Goal: Contribute content: Contribute content

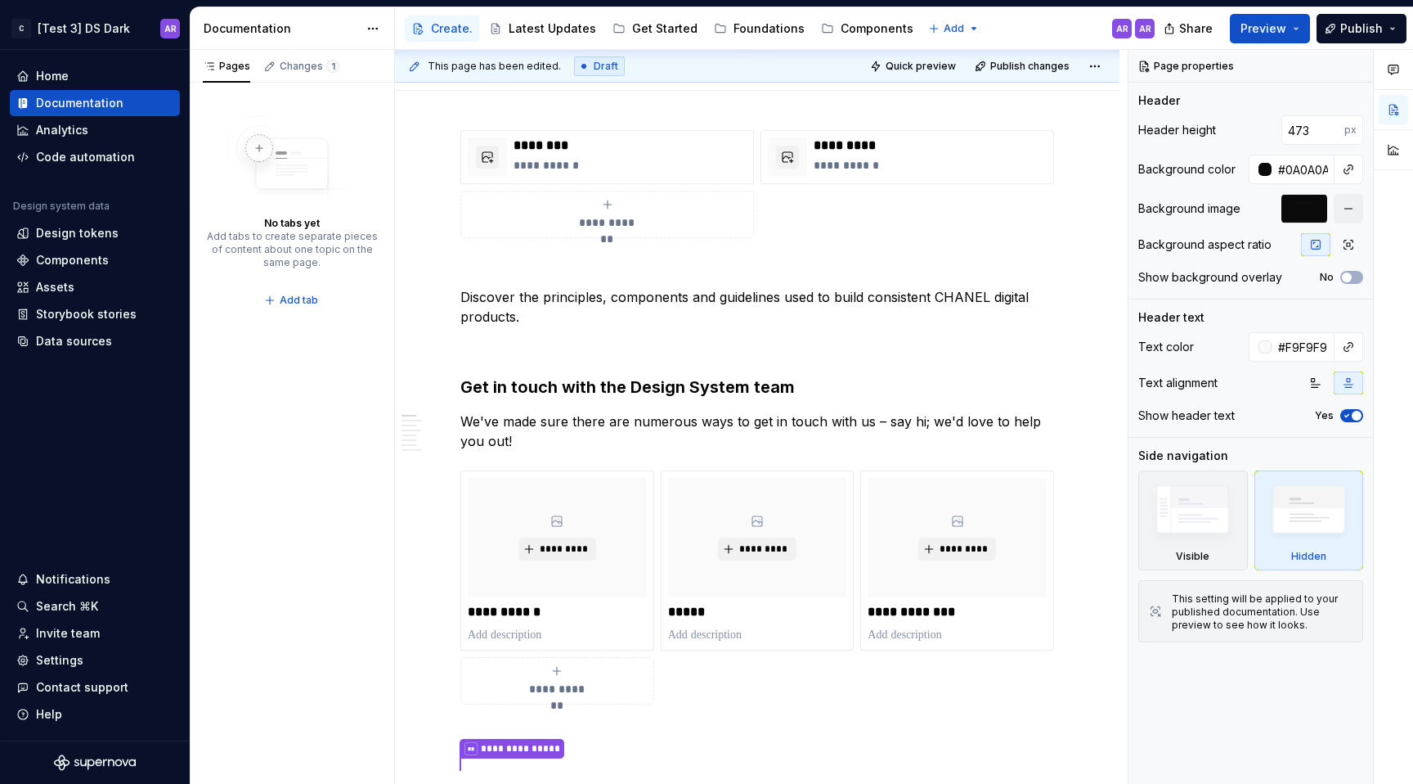
type textarea "*"
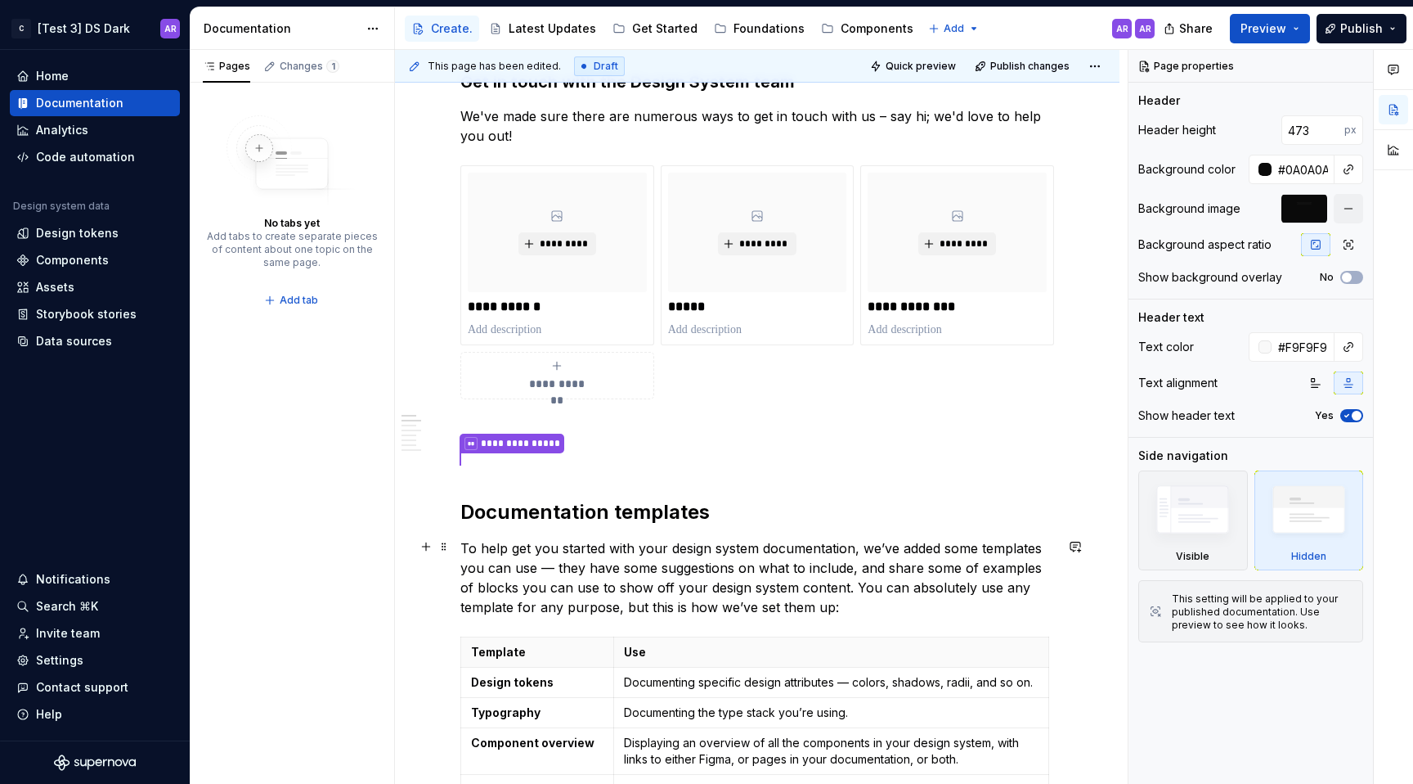
scroll to position [728, 0]
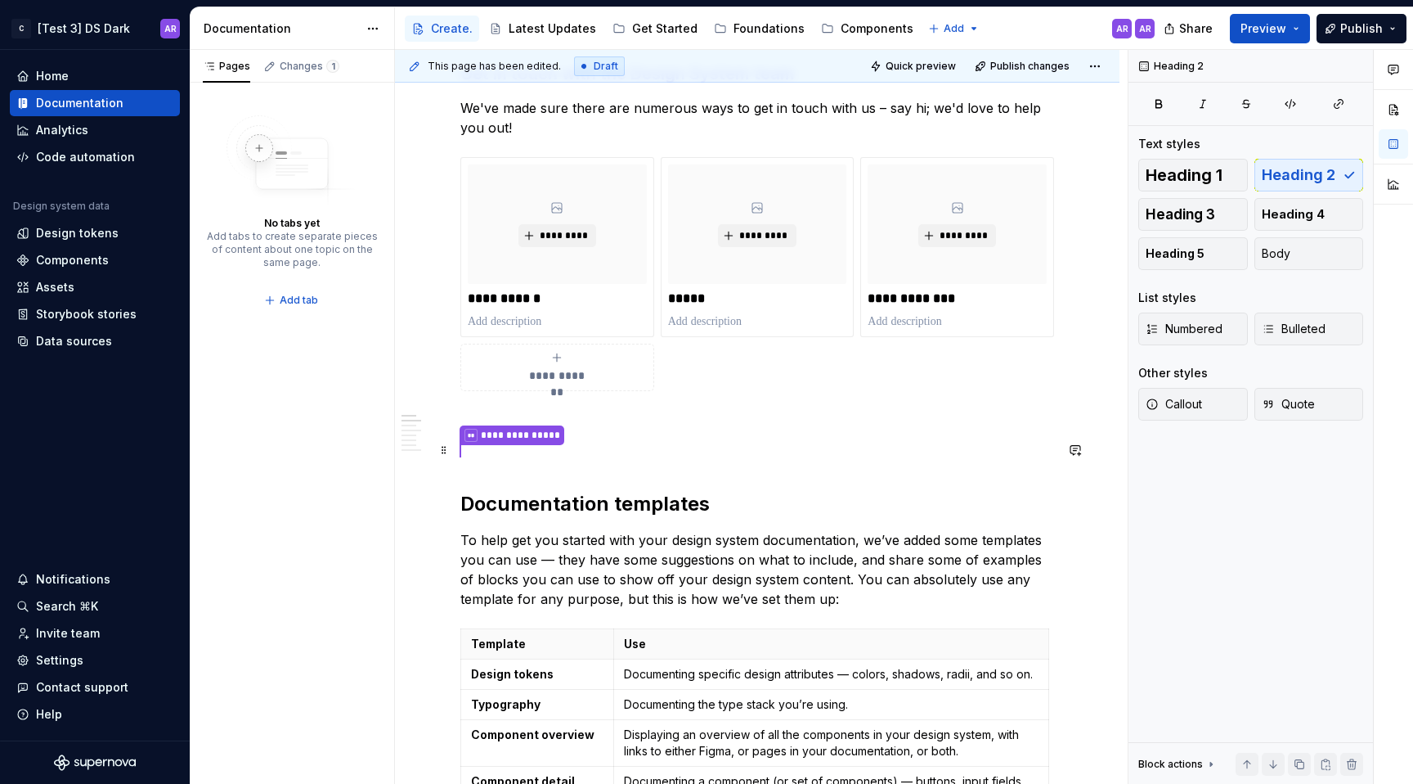
click at [481, 451] on p "**********" at bounding box center [757, 450] width 594 height 21
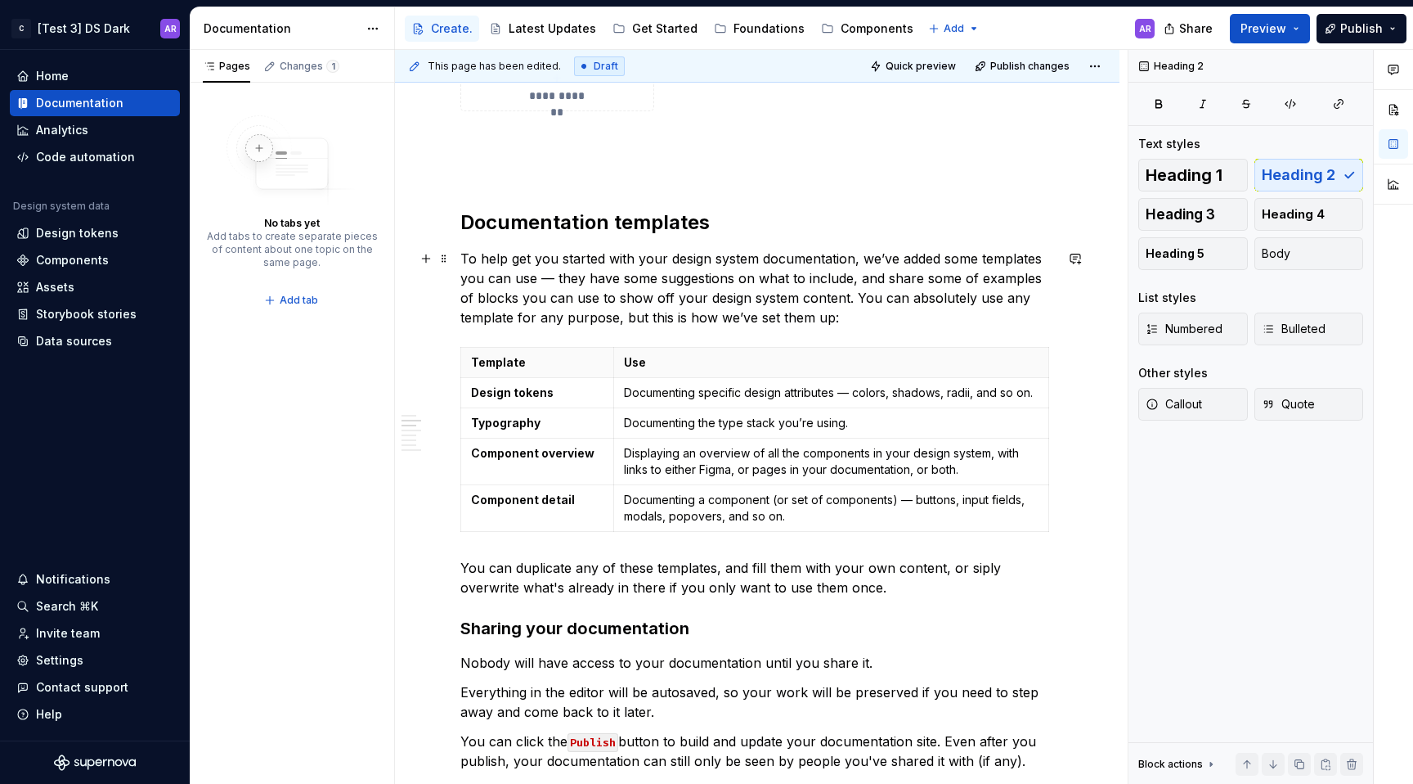
scroll to position [1263, 0]
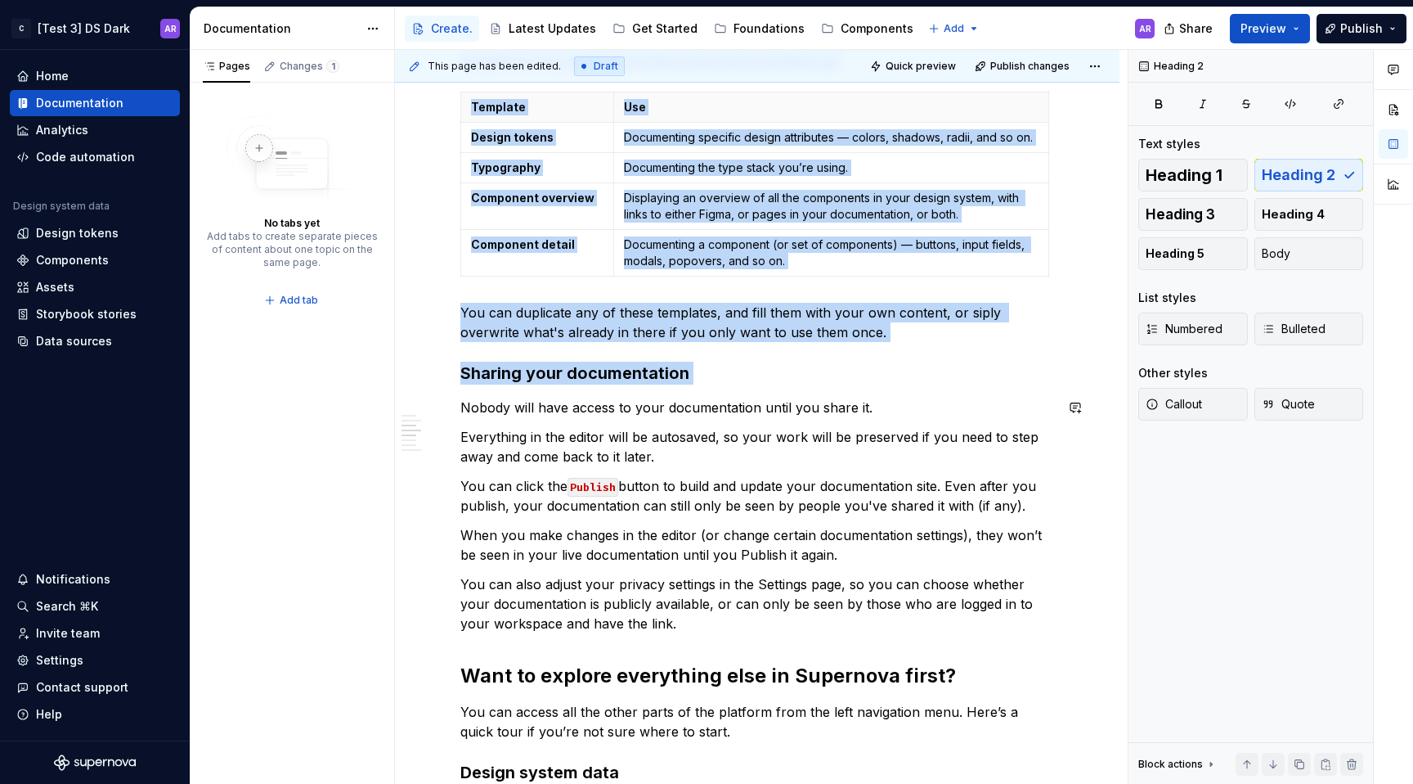
click at [956, 396] on div "**********" at bounding box center [757, 306] width 594 height 2049
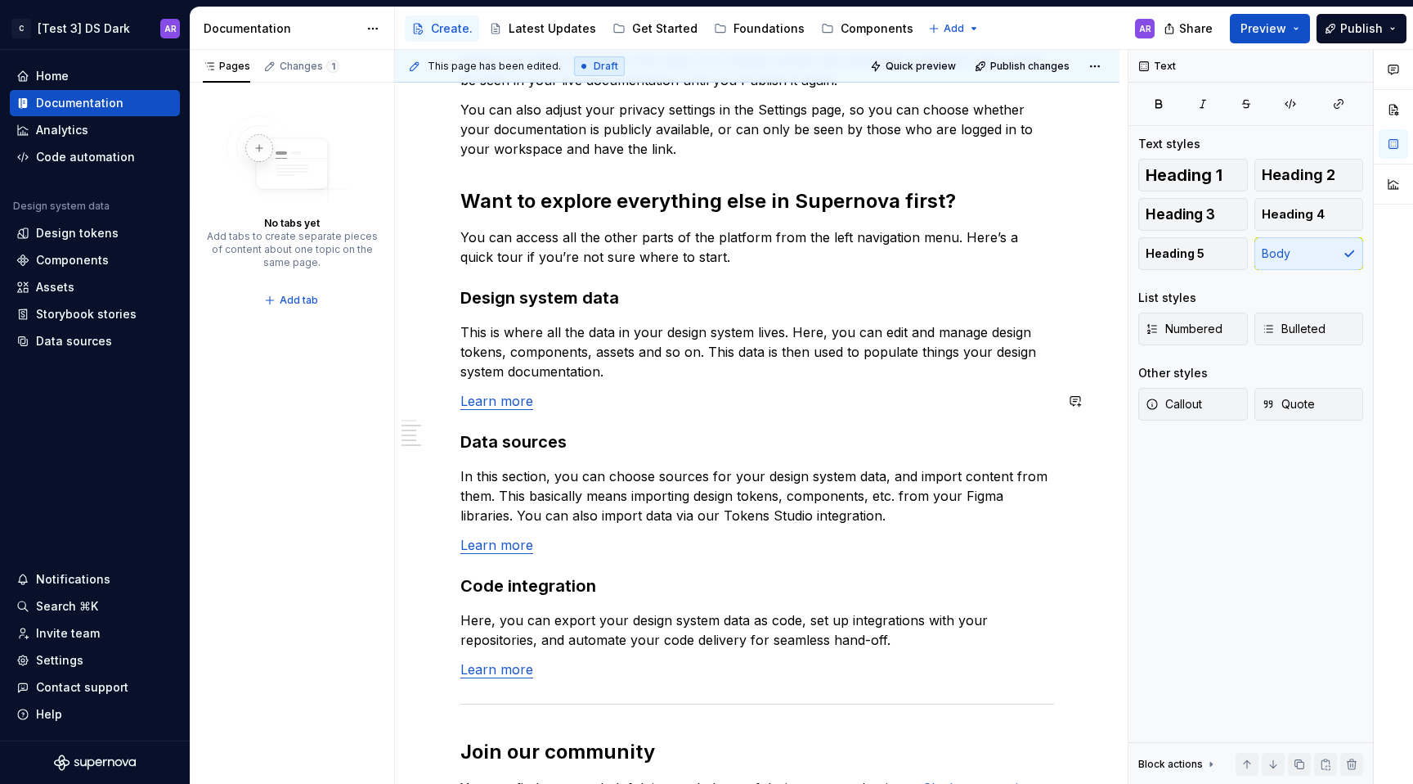
scroll to position [1571, 0]
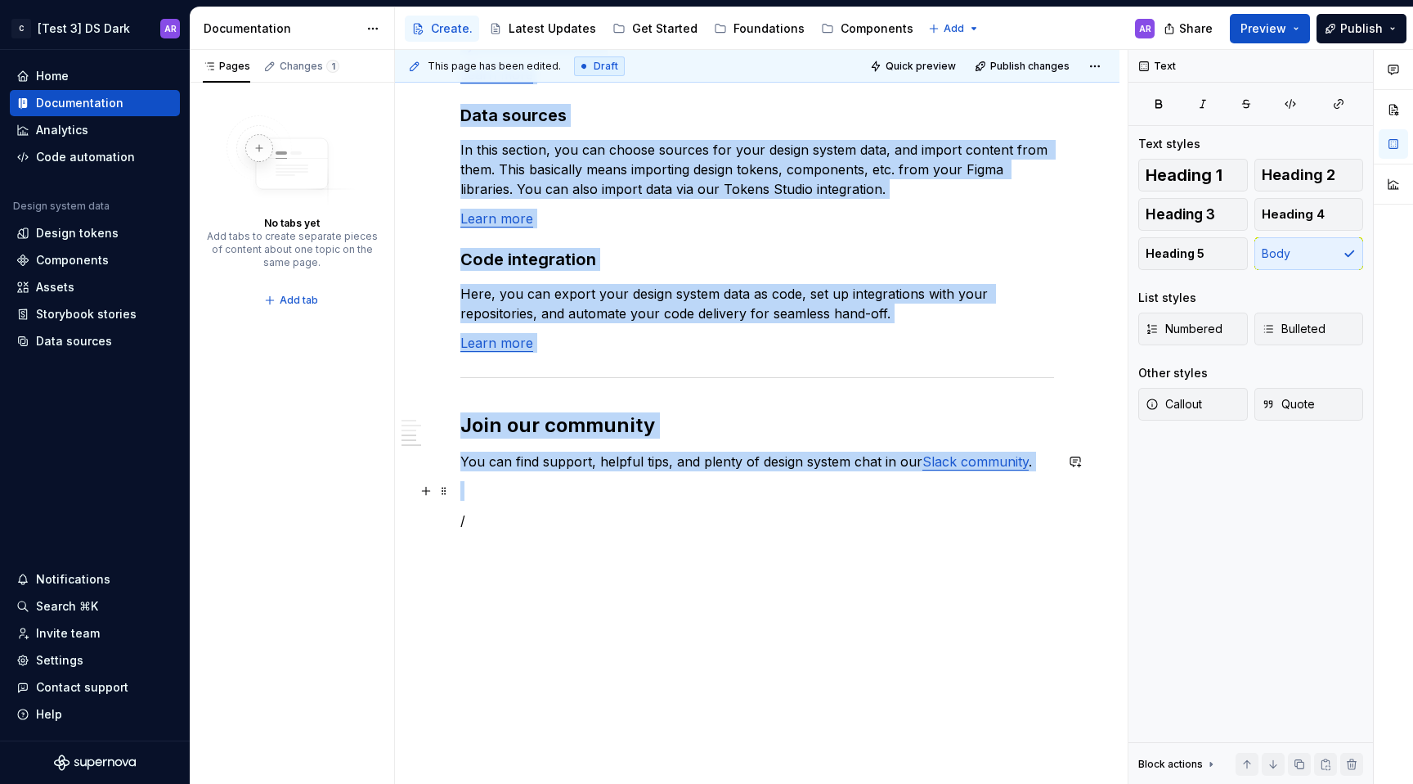
click at [851, 486] on p at bounding box center [757, 491] width 594 height 20
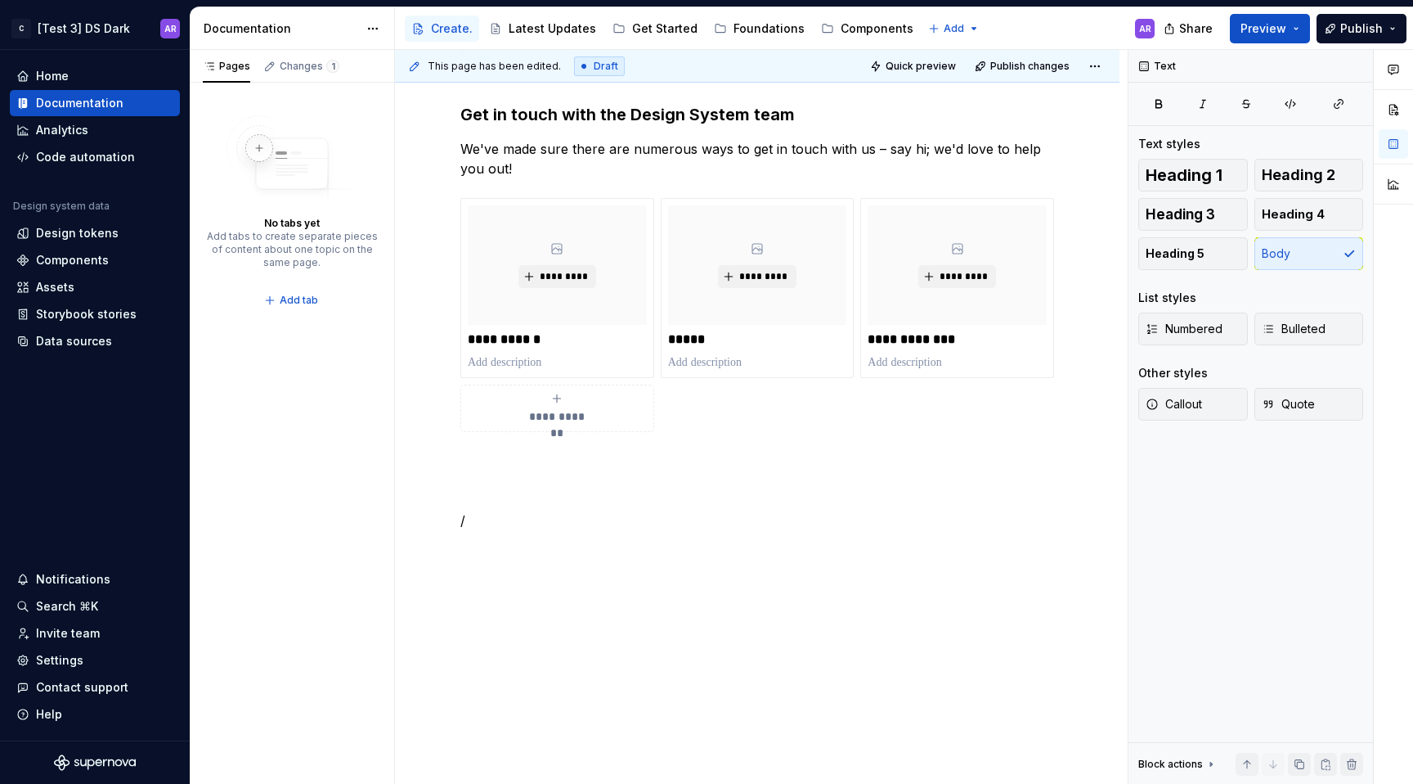
scroll to position [687, 0]
click at [616, 608] on div "**********" at bounding box center [757, 301] width 725 height 966
click at [533, 556] on p at bounding box center [757, 550] width 594 height 20
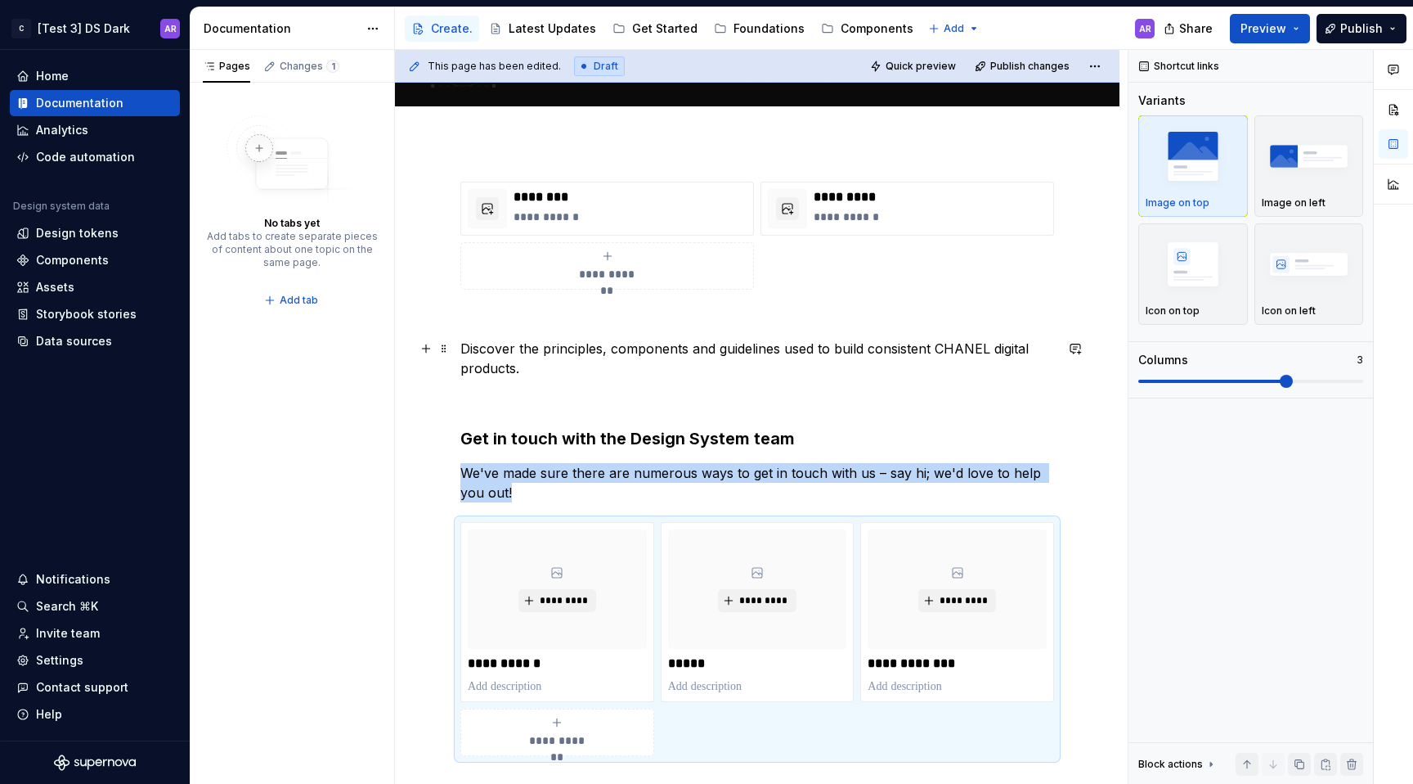
scroll to position [377, 0]
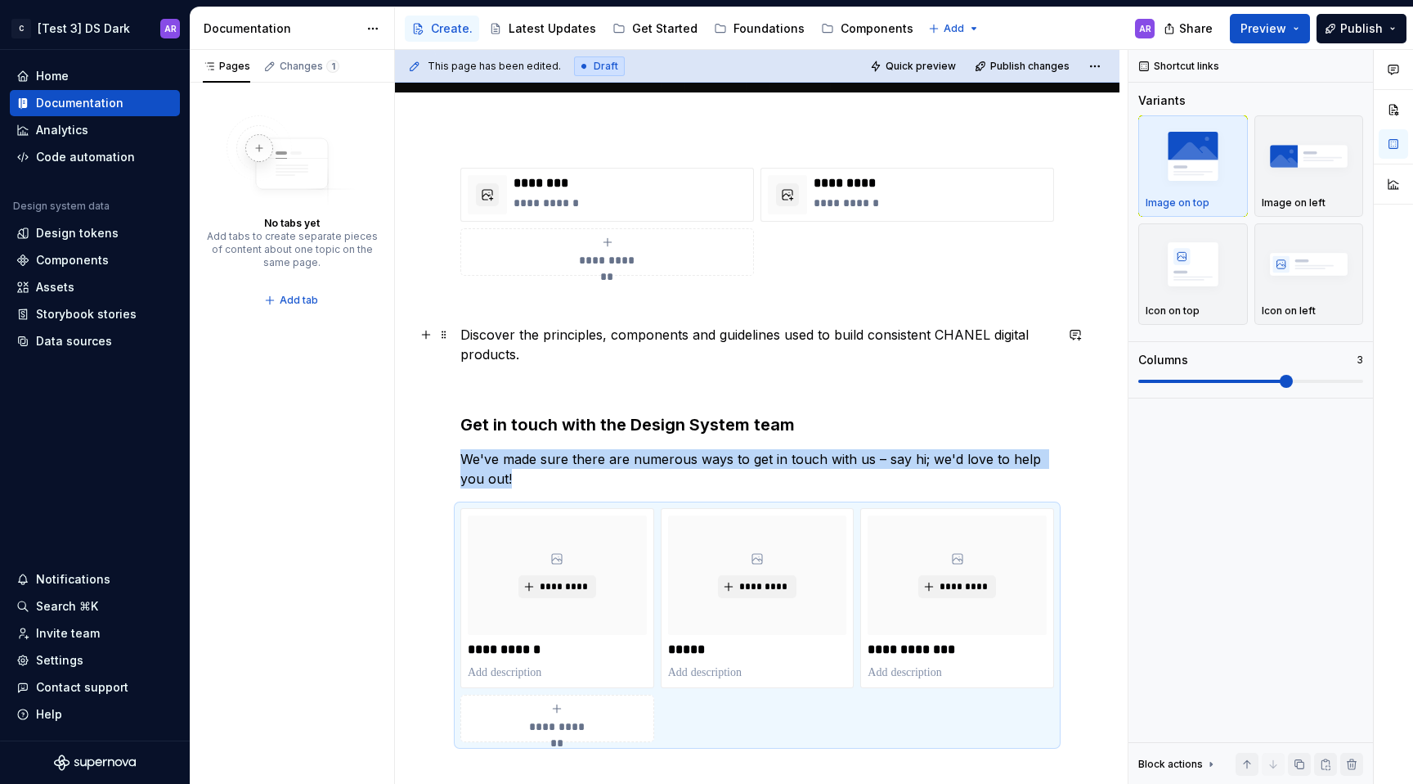
click at [564, 358] on p "Discover the principles, components and guidelines used to build consistent CHA…" at bounding box center [757, 344] width 594 height 39
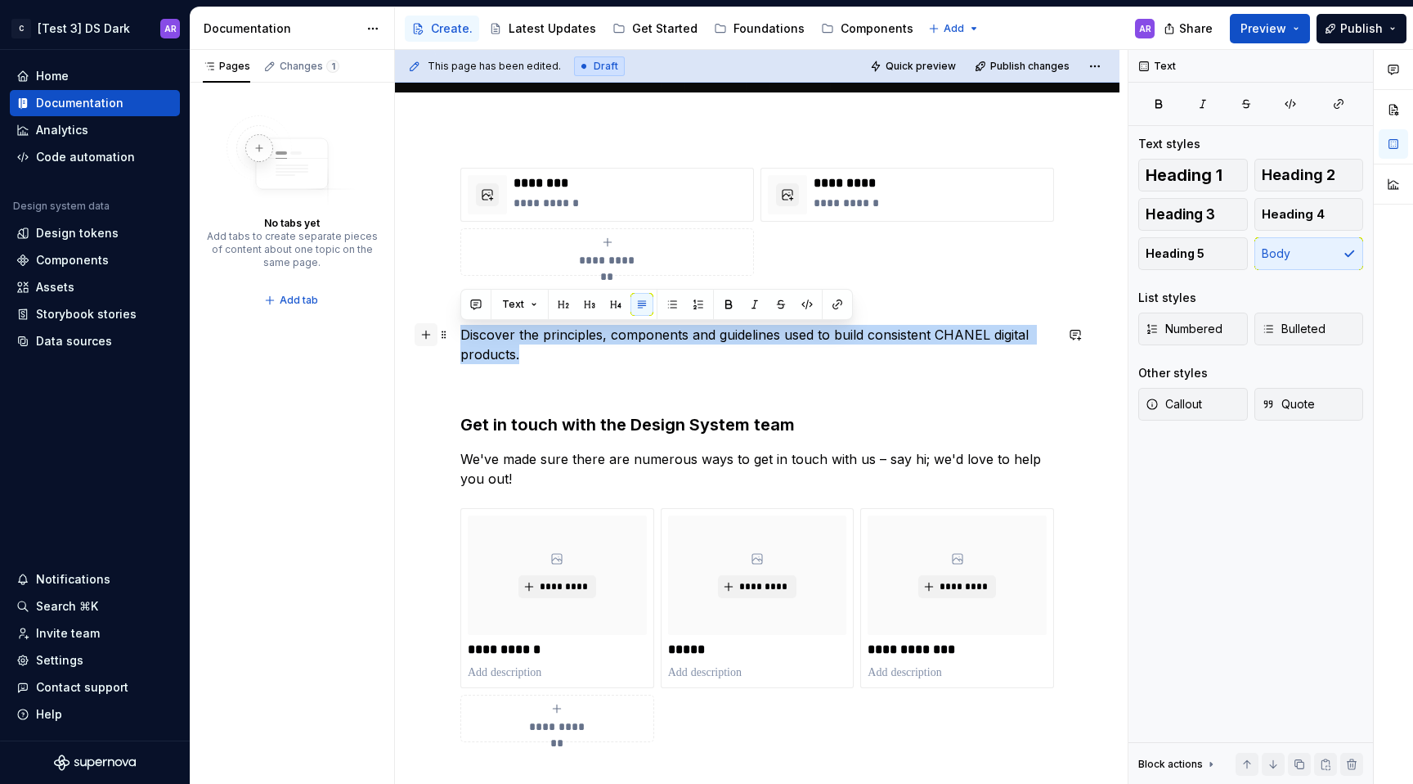
drag, startPoint x: 560, startPoint y: 353, endPoint x: 420, endPoint y: 335, distance: 141.9
click at [460, 335] on div "**********" at bounding box center [757, 465] width 594 height 594
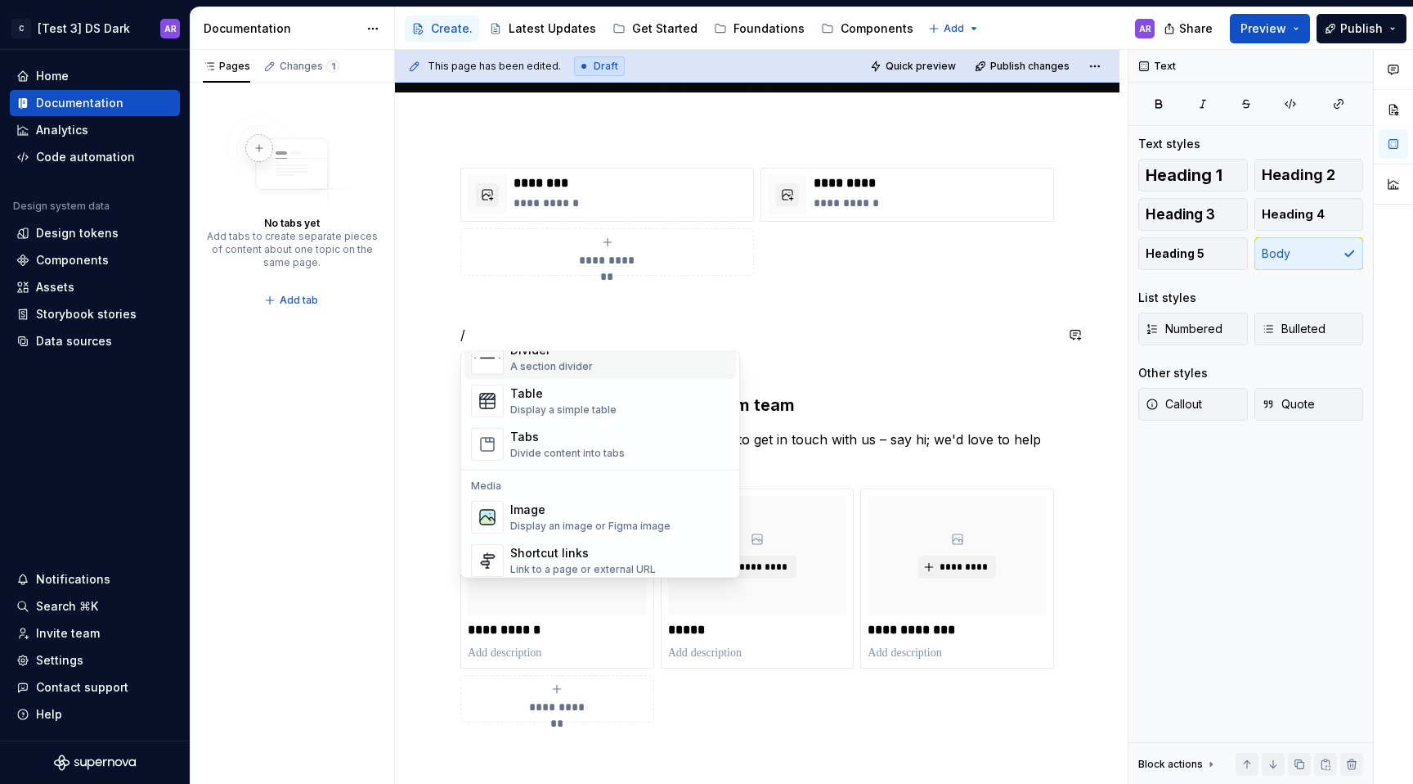
scroll to position [577, 0]
click at [586, 407] on div "Display a simple table" at bounding box center [563, 409] width 106 height 13
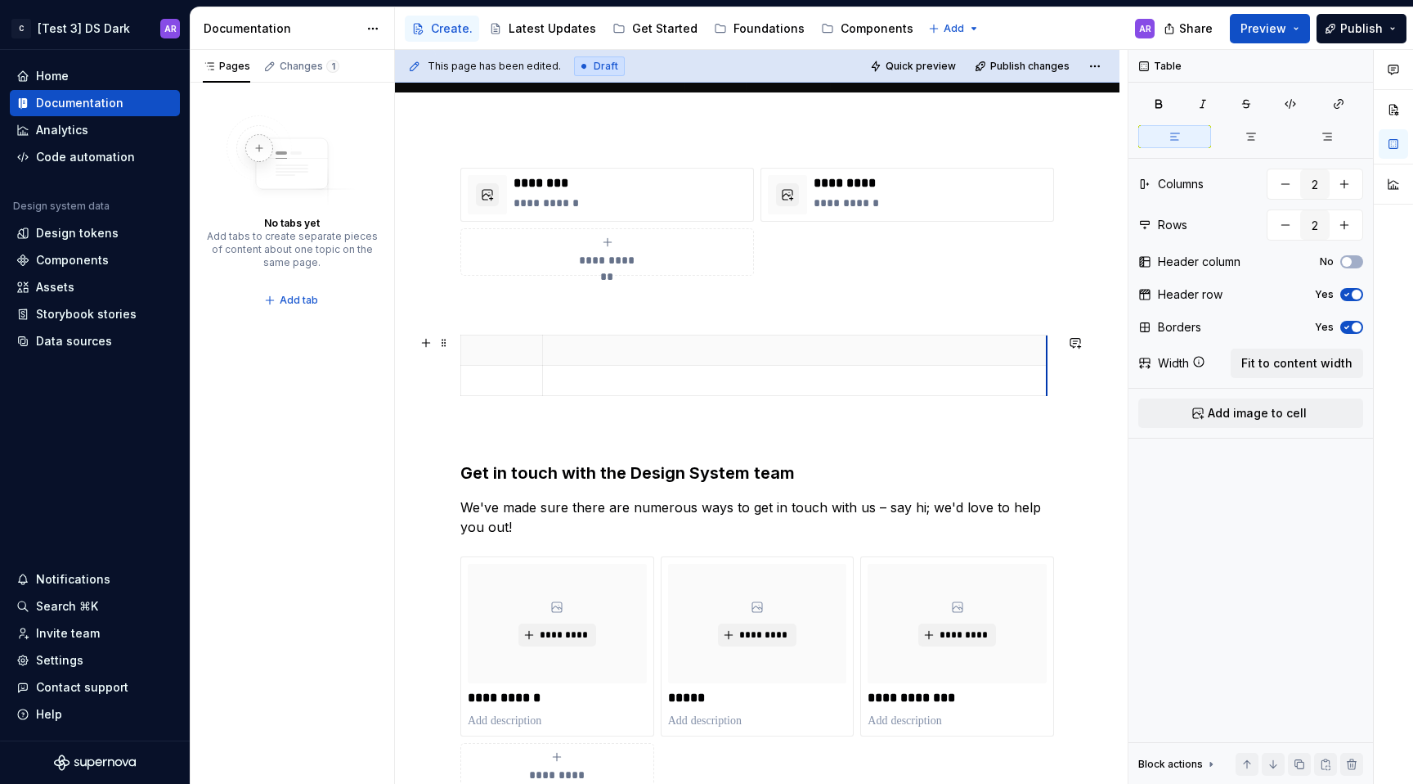
drag, startPoint x: 622, startPoint y: 353, endPoint x: 1046, endPoint y: 361, distance: 423.7
click at [1245, 375] on button "Fit to content width" at bounding box center [1297, 362] width 132 height 29
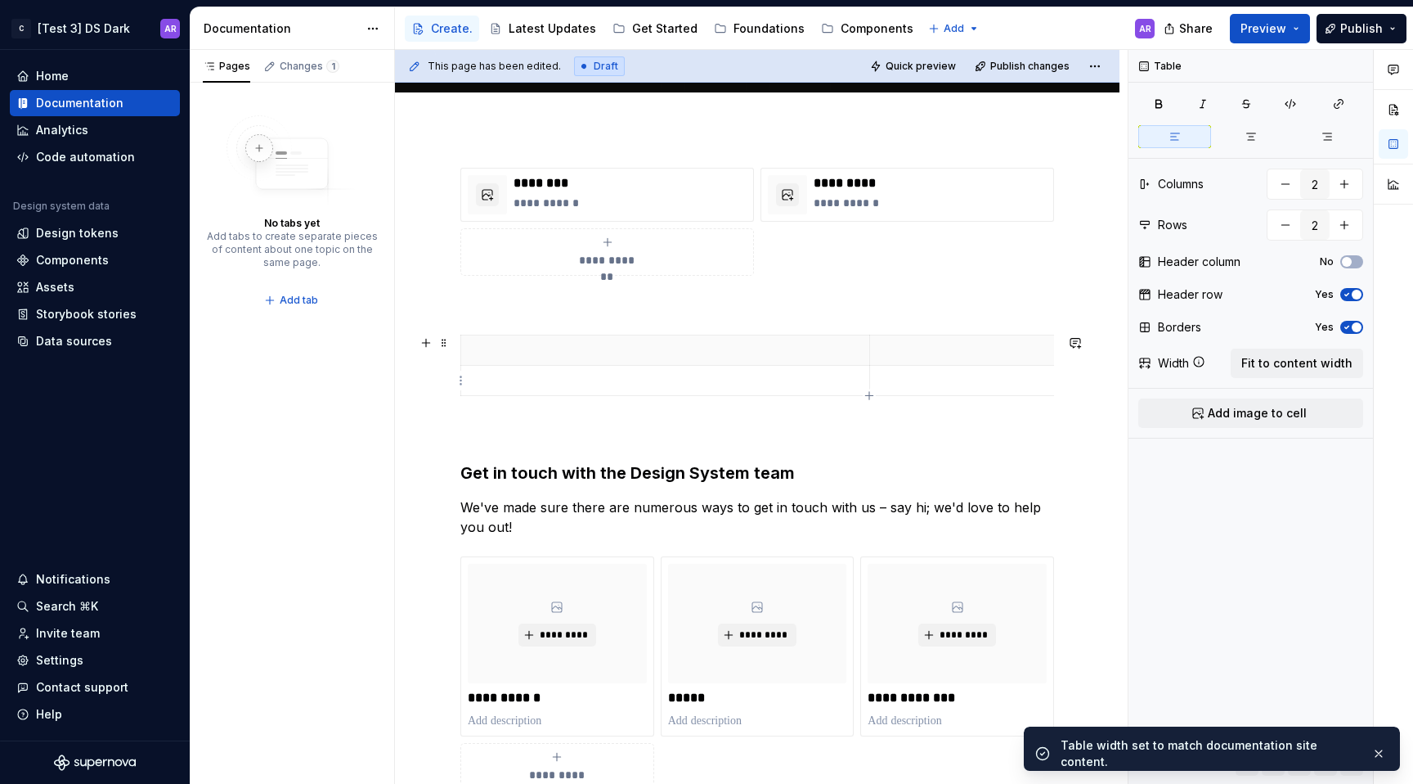
click at [927, 377] on p at bounding box center [1074, 380] width 388 height 16
click at [1282, 358] on span "Fit to content width" at bounding box center [1297, 363] width 111 height 16
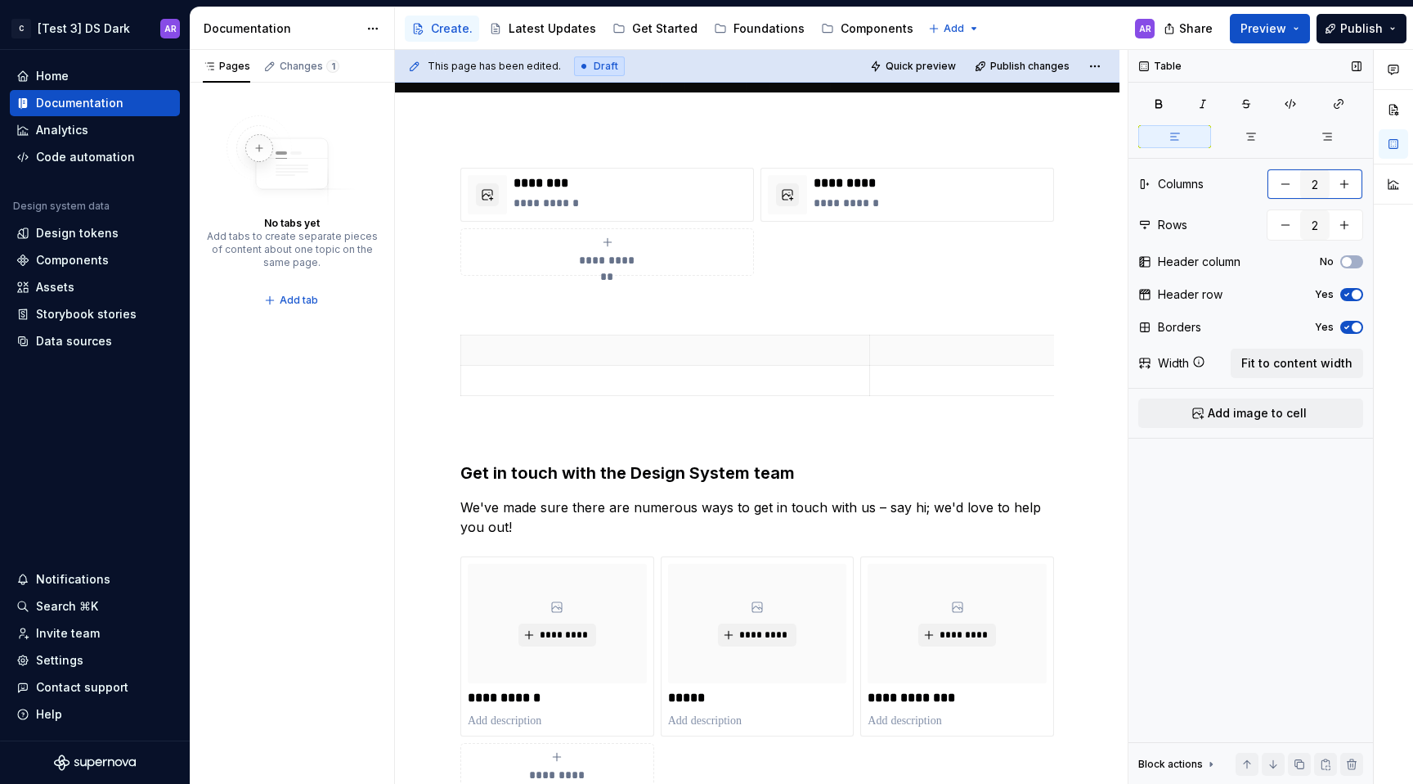
click at [1293, 189] on button "button" at bounding box center [1285, 183] width 29 height 29
click at [832, 374] on p at bounding box center [665, 380] width 388 height 16
click at [1264, 368] on span "Fit to content width" at bounding box center [1297, 363] width 111 height 16
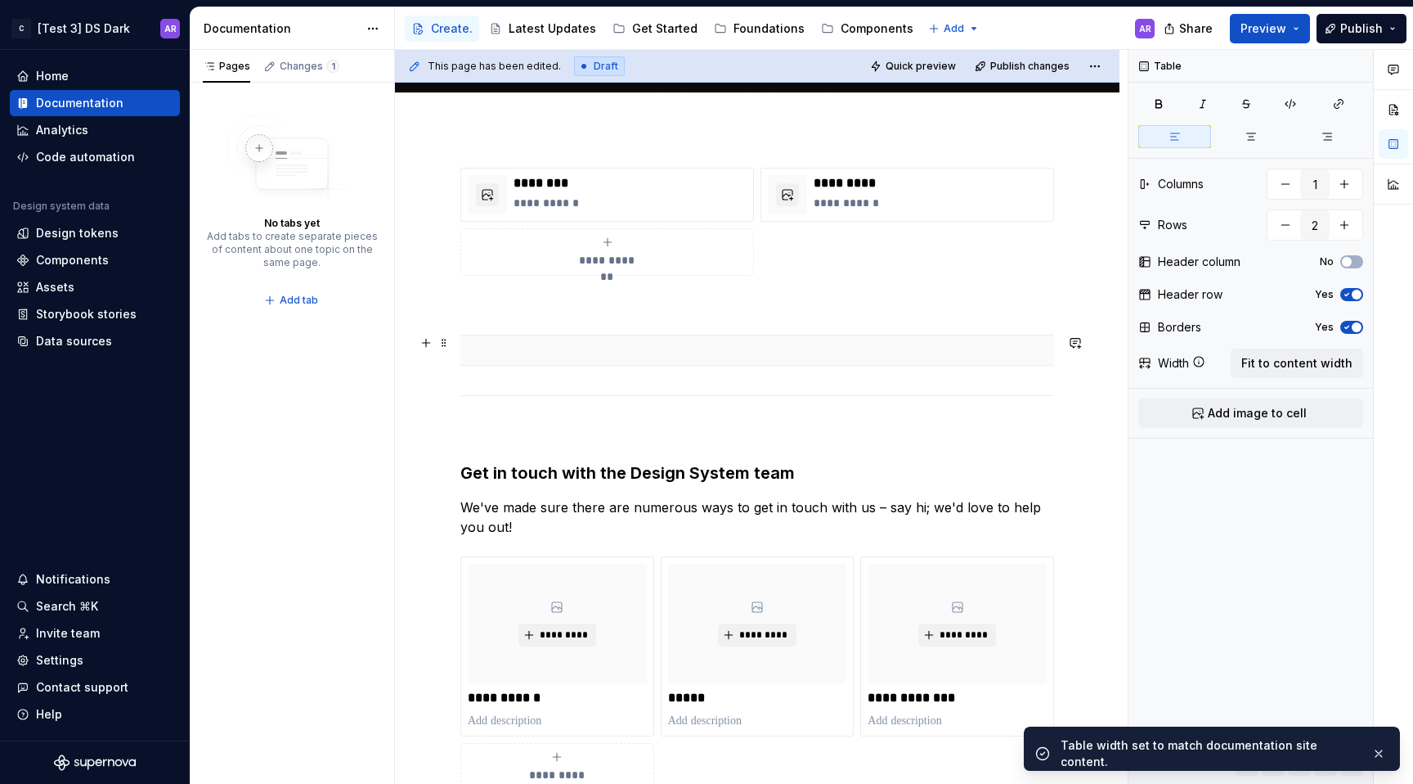
scroll to position [0, 0]
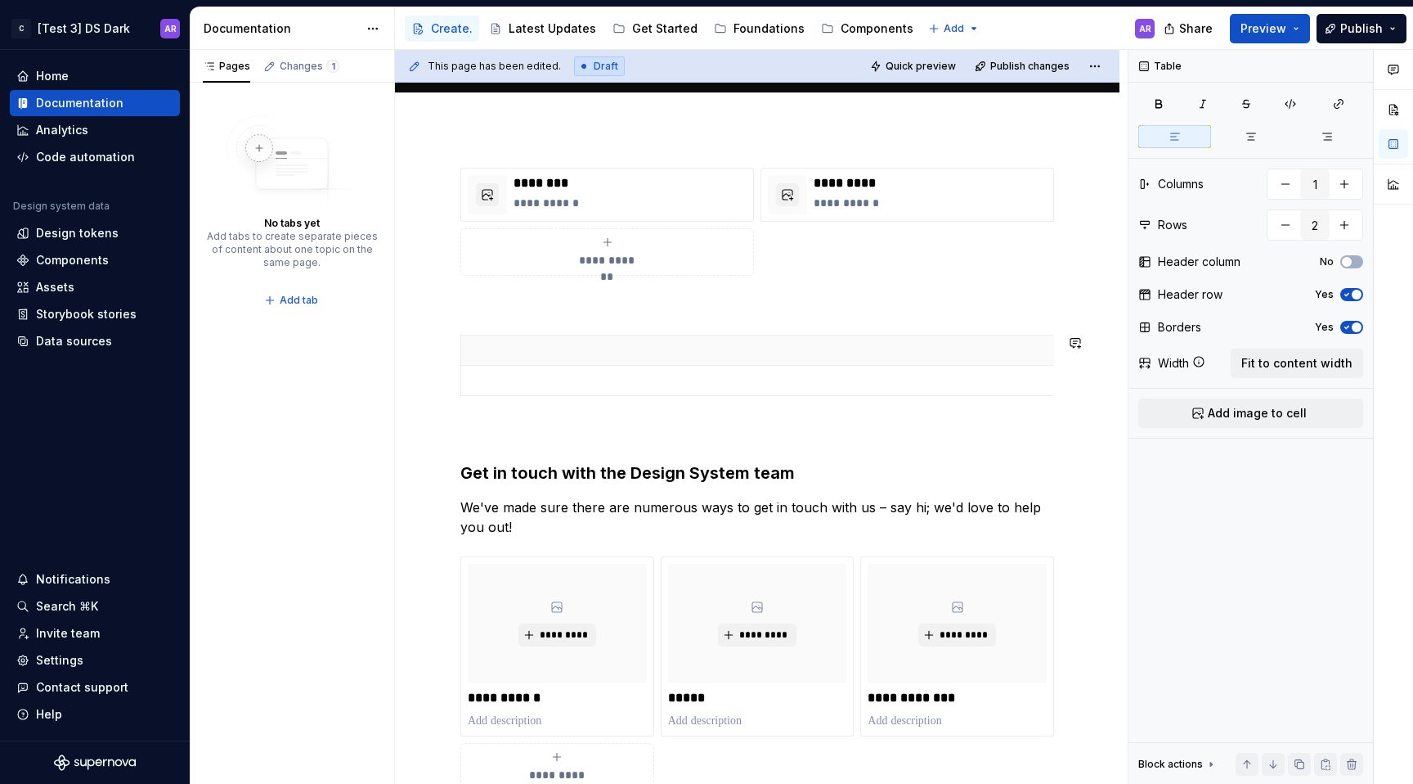
type textarea "*"
type input "2"
click at [1346, 297] on icon "button" at bounding box center [1346, 295] width 13 height 10
click at [1355, 263] on button "No" at bounding box center [1351, 261] width 23 height 13
click at [1355, 263] on span "button" at bounding box center [1357, 262] width 10 height 10
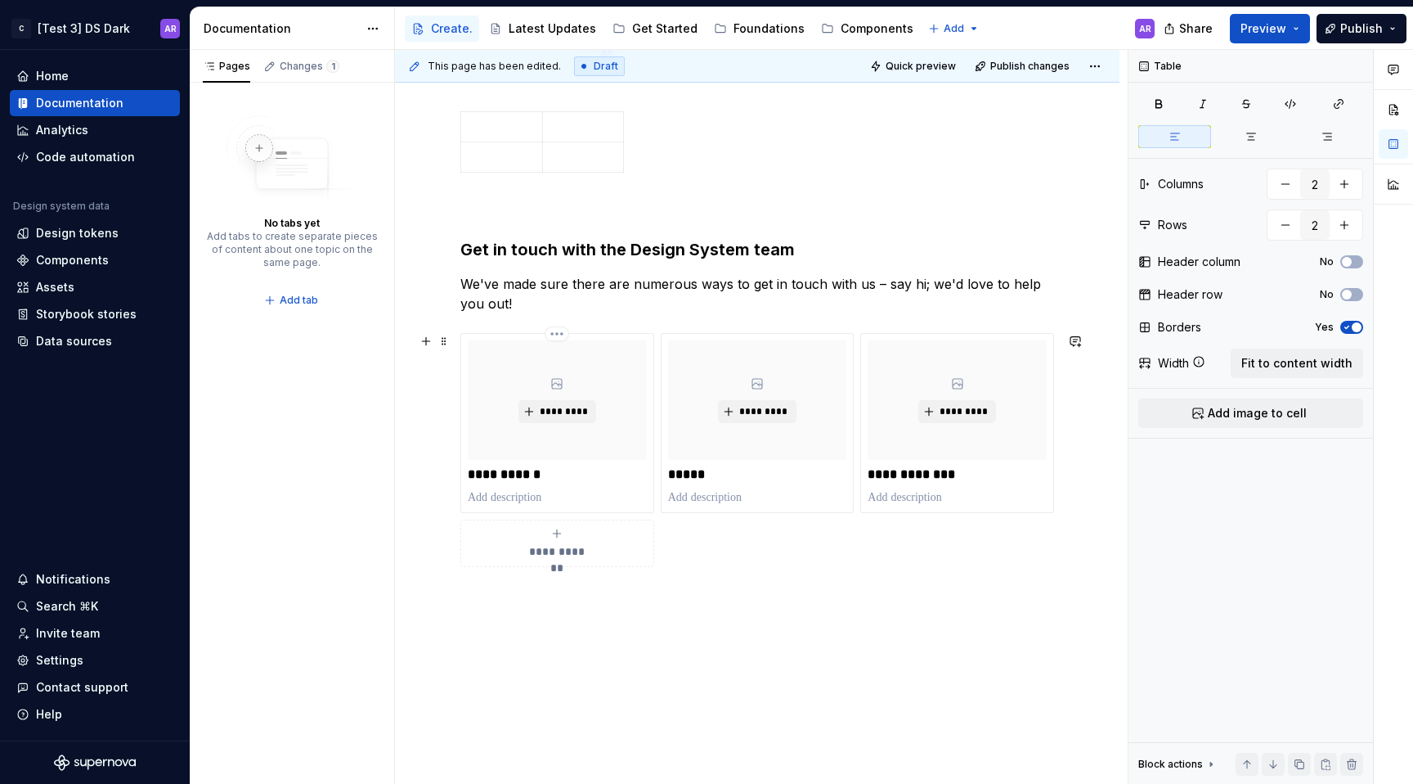
scroll to position [599, 0]
click at [510, 135] on p at bounding box center [501, 128] width 61 height 16
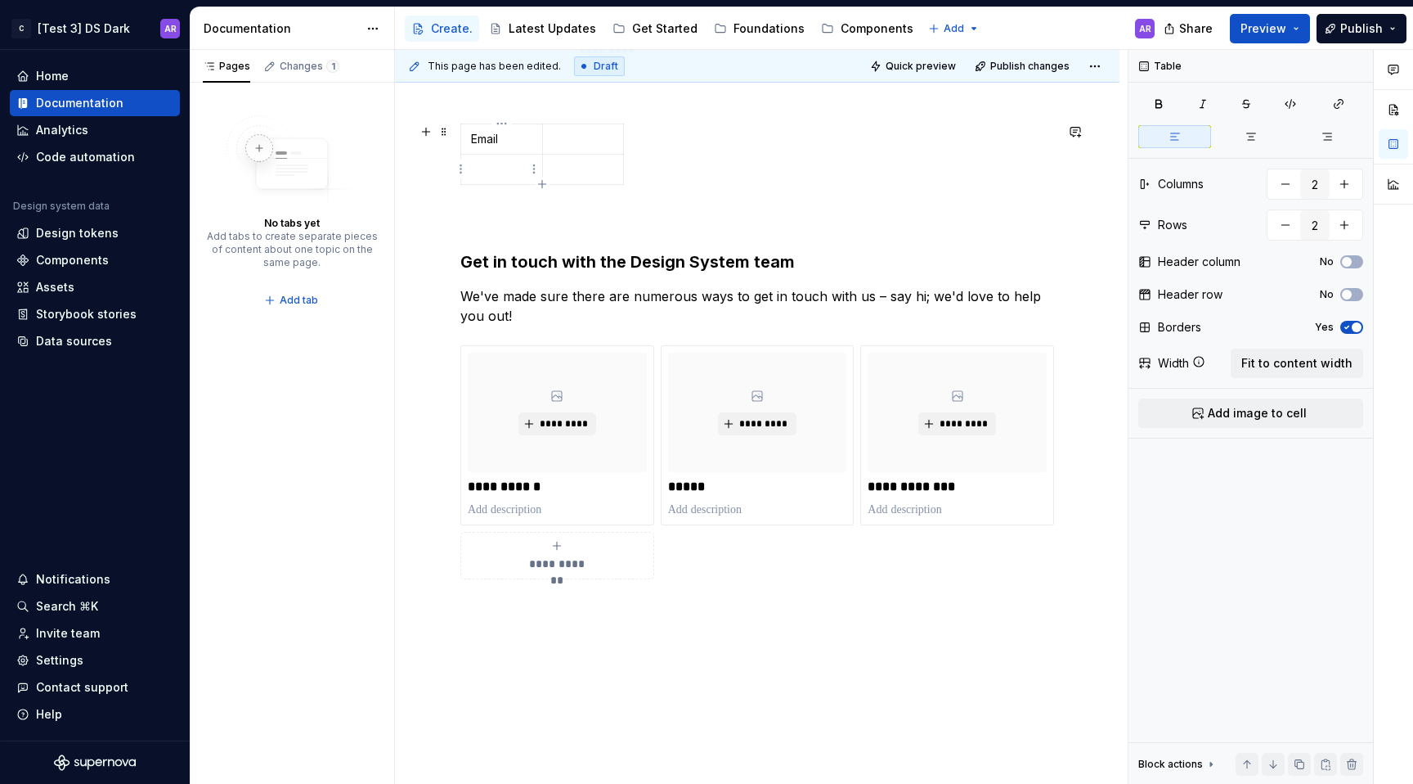
click at [517, 173] on p at bounding box center [501, 169] width 61 height 16
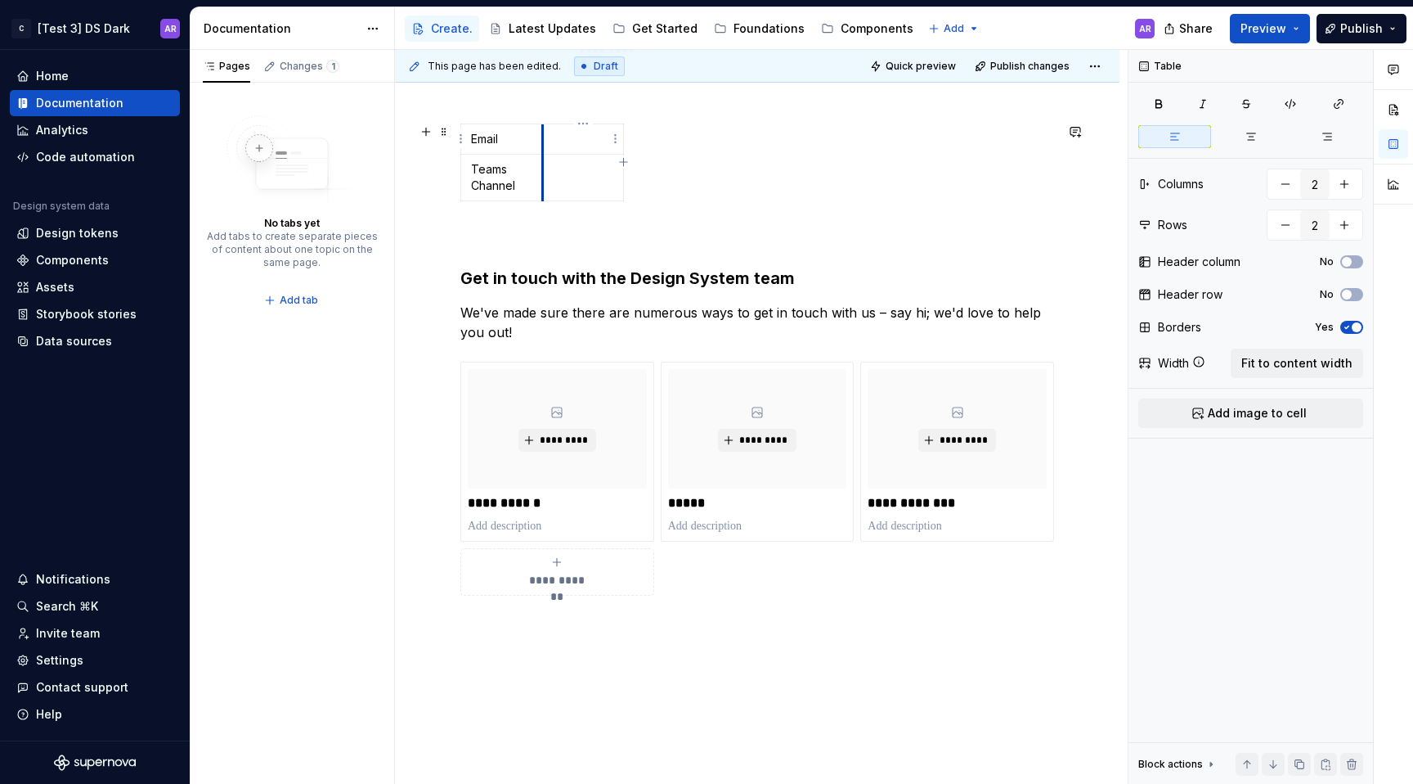
click at [542, 135] on td at bounding box center [583, 139] width 82 height 30
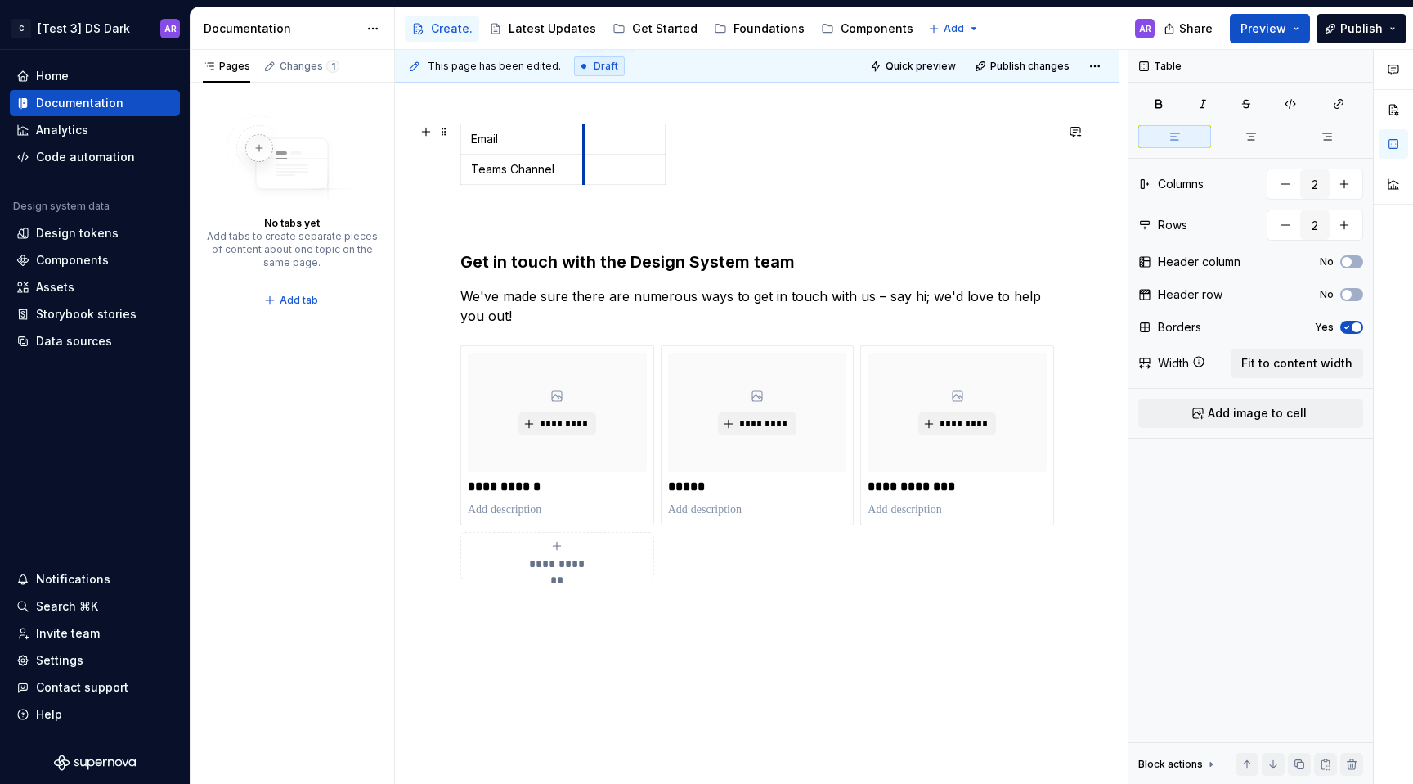
drag, startPoint x: 542, startPoint y: 135, endPoint x: 584, endPoint y: 135, distance: 41.7
click at [584, 135] on td at bounding box center [625, 139] width 82 height 30
drag, startPoint x: 664, startPoint y: 132, endPoint x: 1037, endPoint y: 132, distance: 372.9
click at [1328, 142] on icon "button" at bounding box center [1327, 136] width 13 height 13
click at [673, 168] on p at bounding box center [811, 169] width 433 height 16
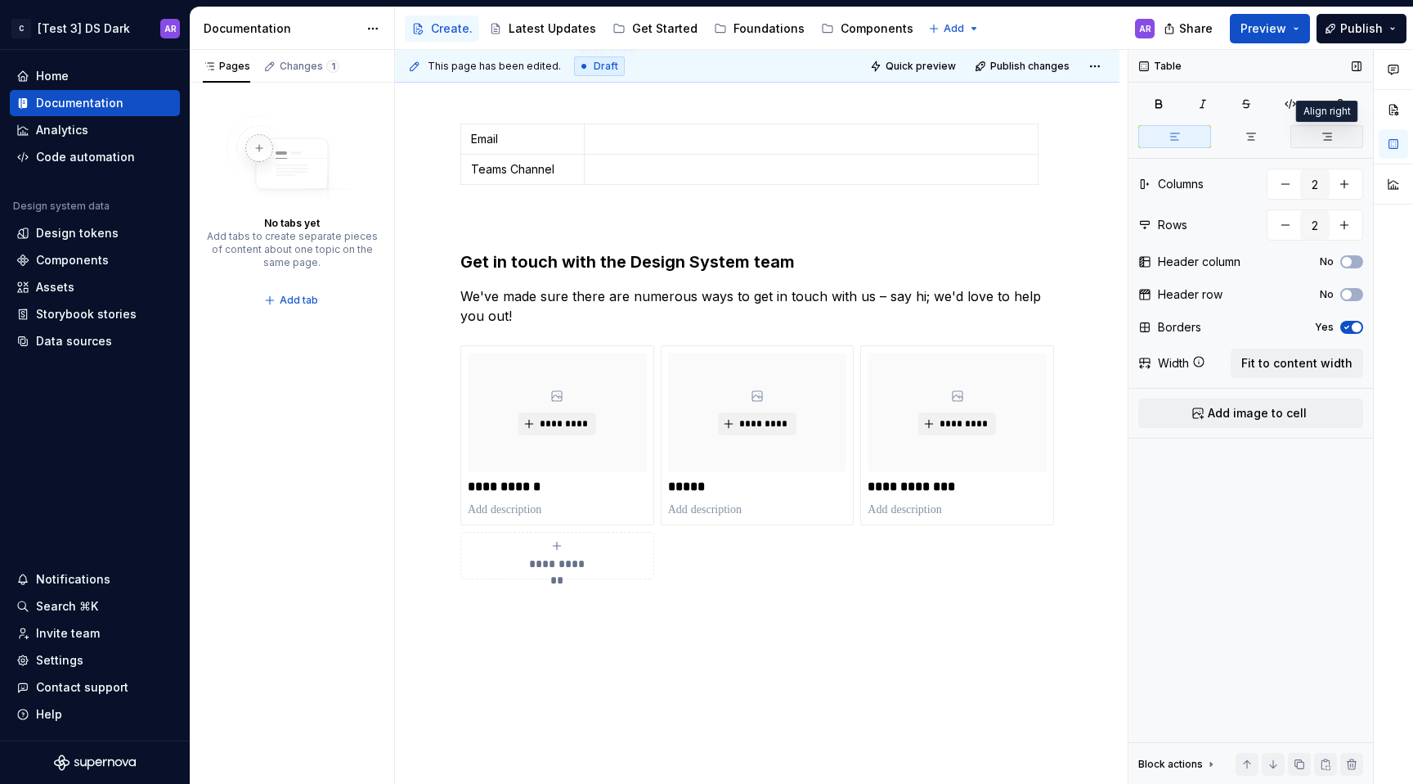
click at [1328, 136] on icon "button" at bounding box center [1327, 136] width 13 height 13
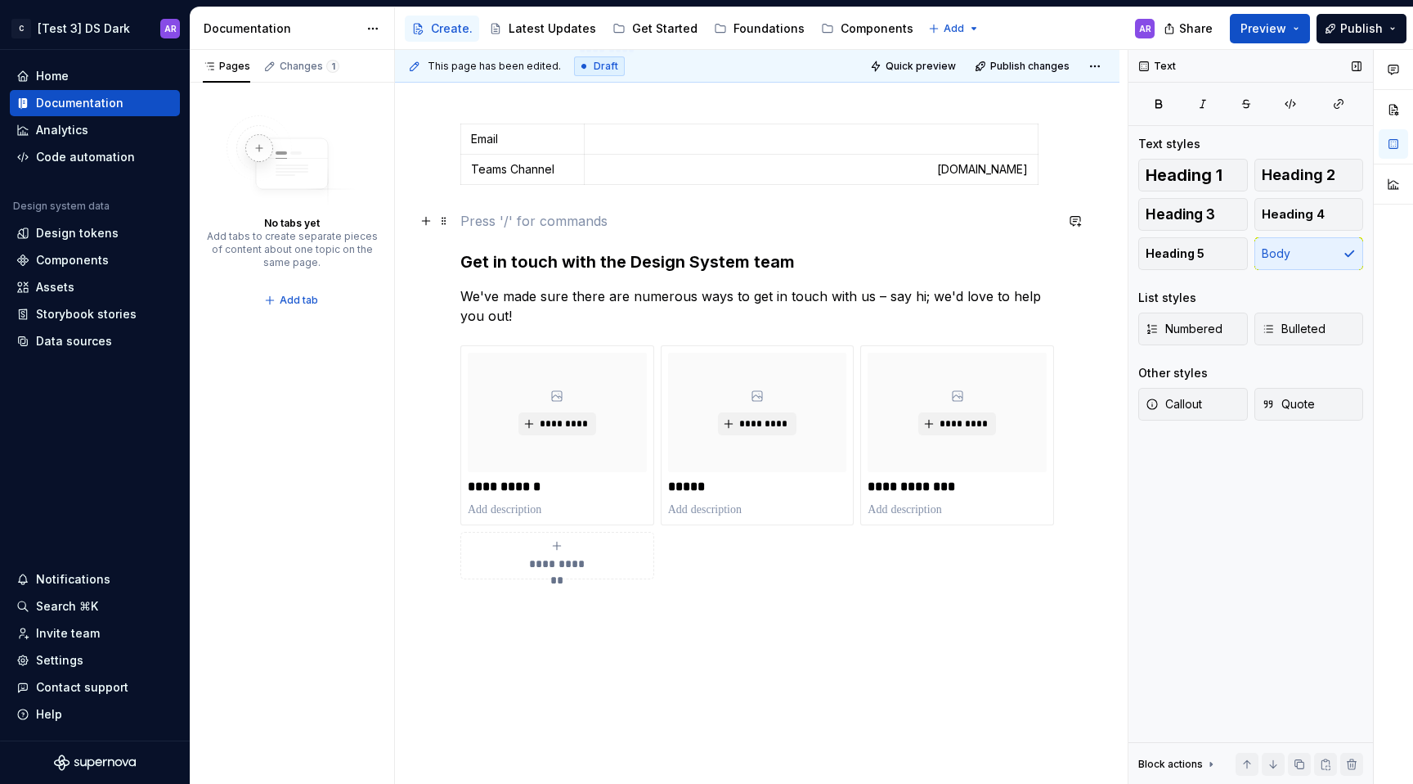
click at [835, 213] on p at bounding box center [757, 221] width 594 height 20
click at [965, 176] on p "[DOMAIN_NAME]" at bounding box center [811, 169] width 433 height 16
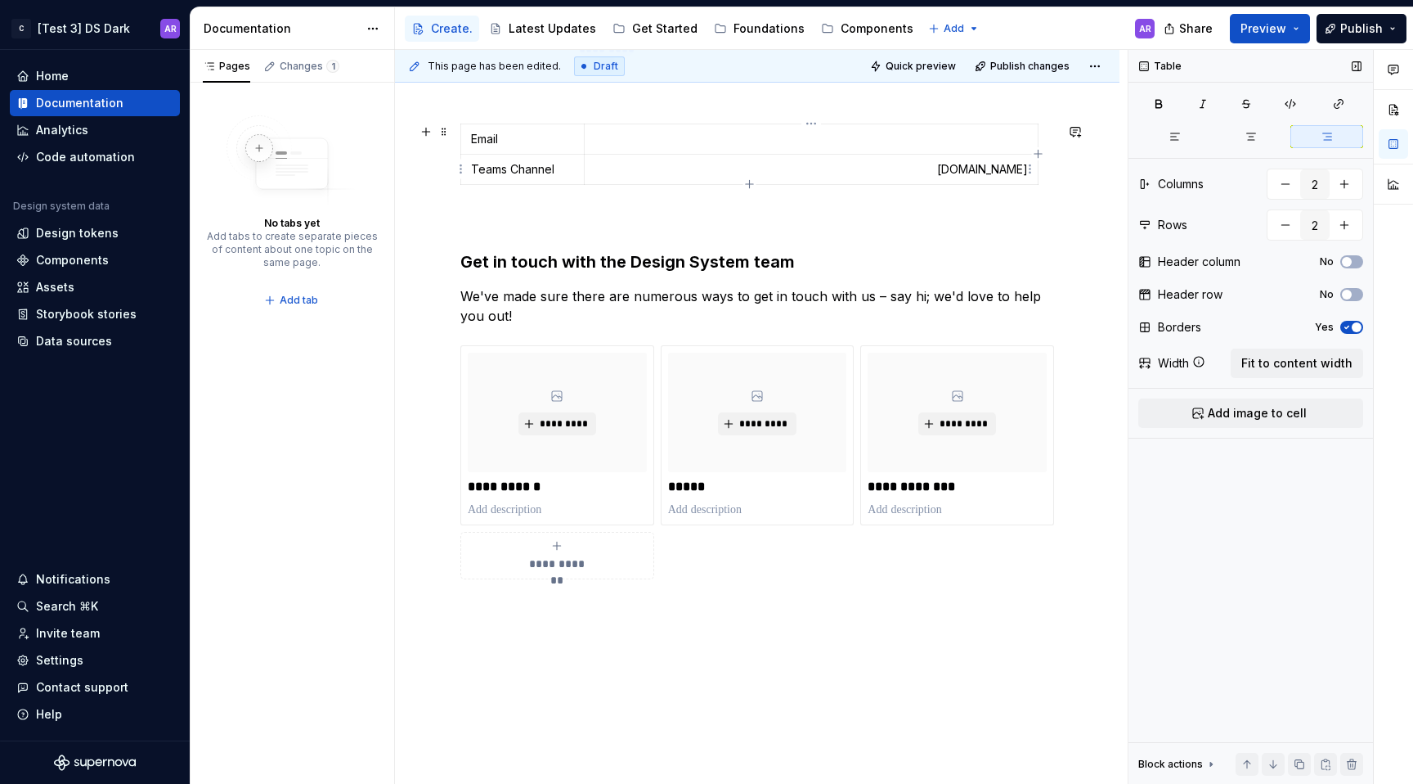
click at [972, 174] on p "[DOMAIN_NAME]" at bounding box center [811, 169] width 433 height 16
click at [968, 169] on p "[DOMAIN_NAME]" at bounding box center [811, 169] width 433 height 16
click at [1009, 164] on p "[DOMAIN_NAME]" at bounding box center [811, 169] width 433 height 16
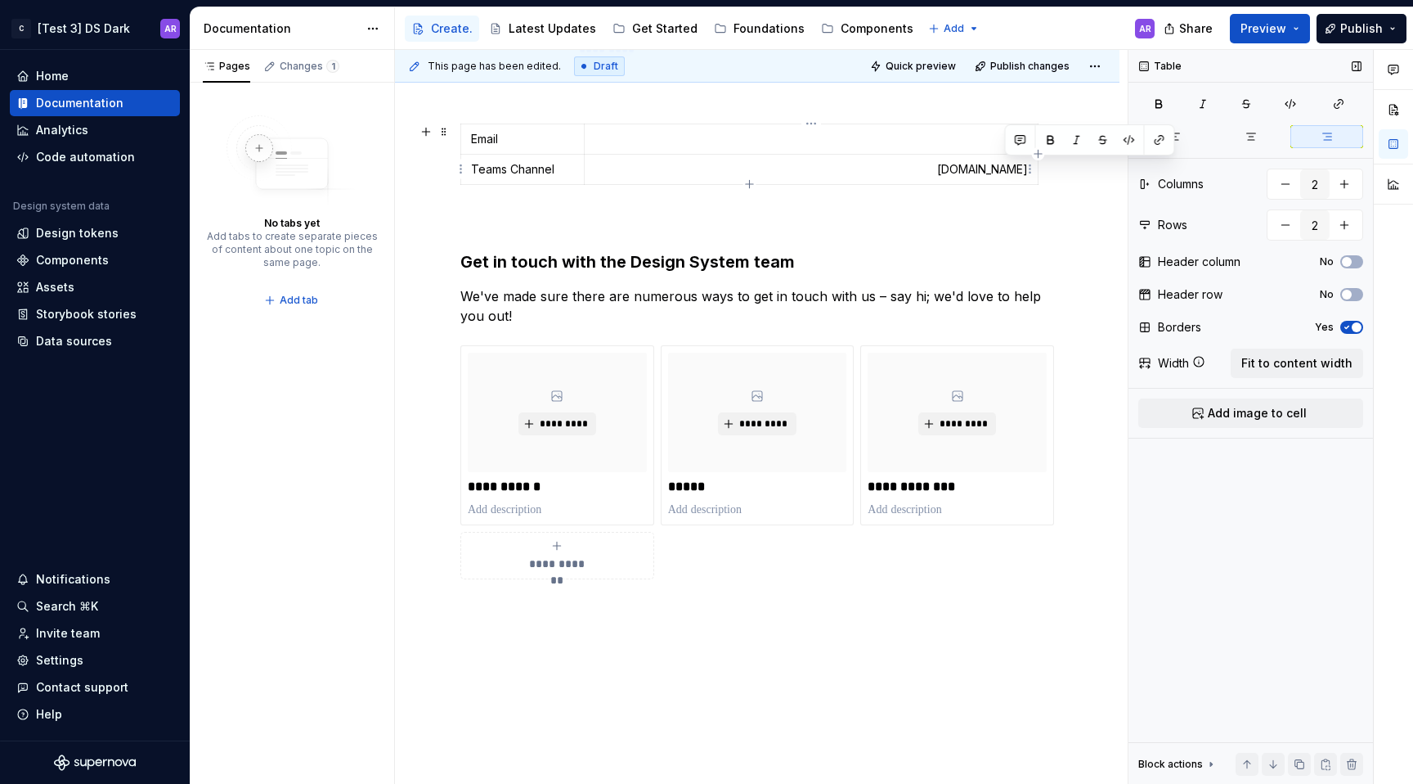
click at [1009, 164] on p "[DOMAIN_NAME]" at bounding box center [811, 169] width 433 height 16
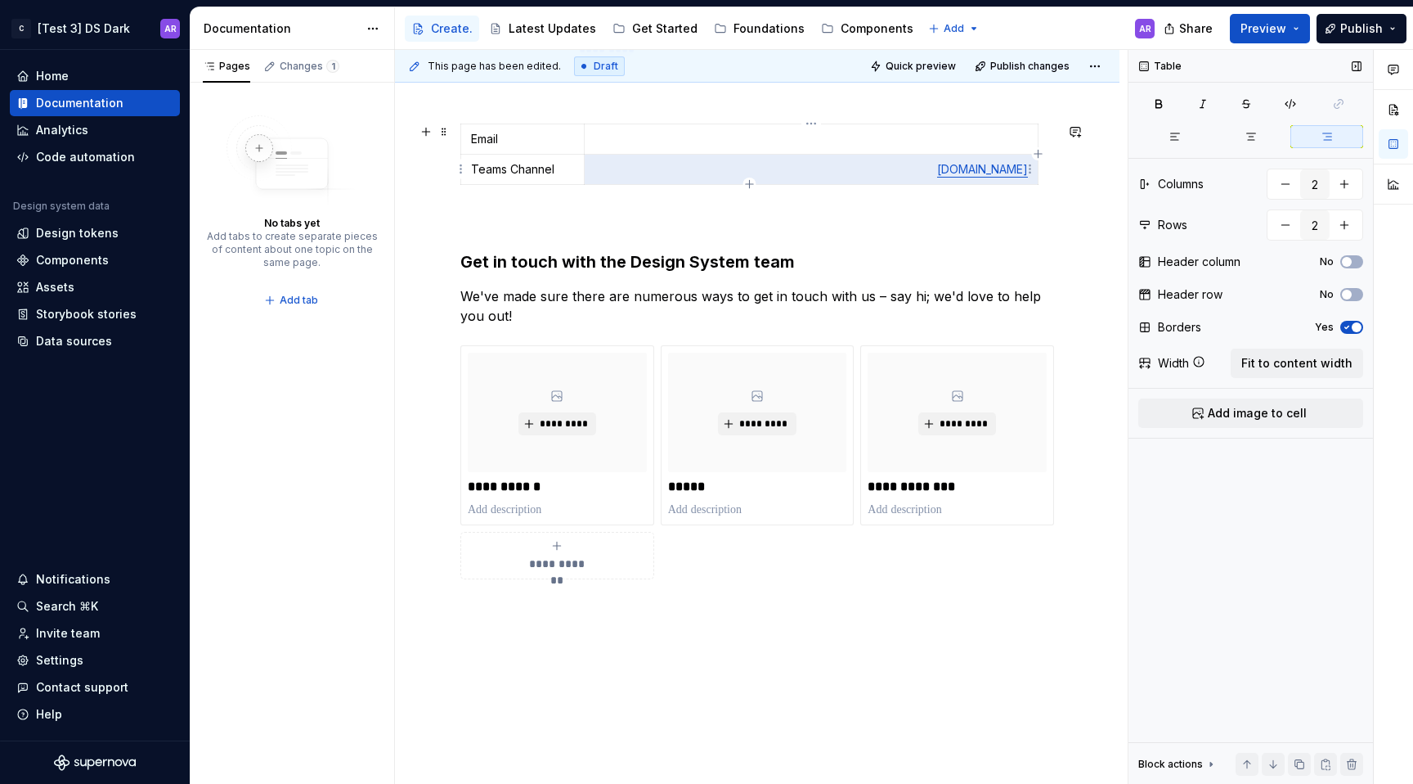
click at [1017, 170] on link "[DOMAIN_NAME]" at bounding box center [982, 169] width 91 height 14
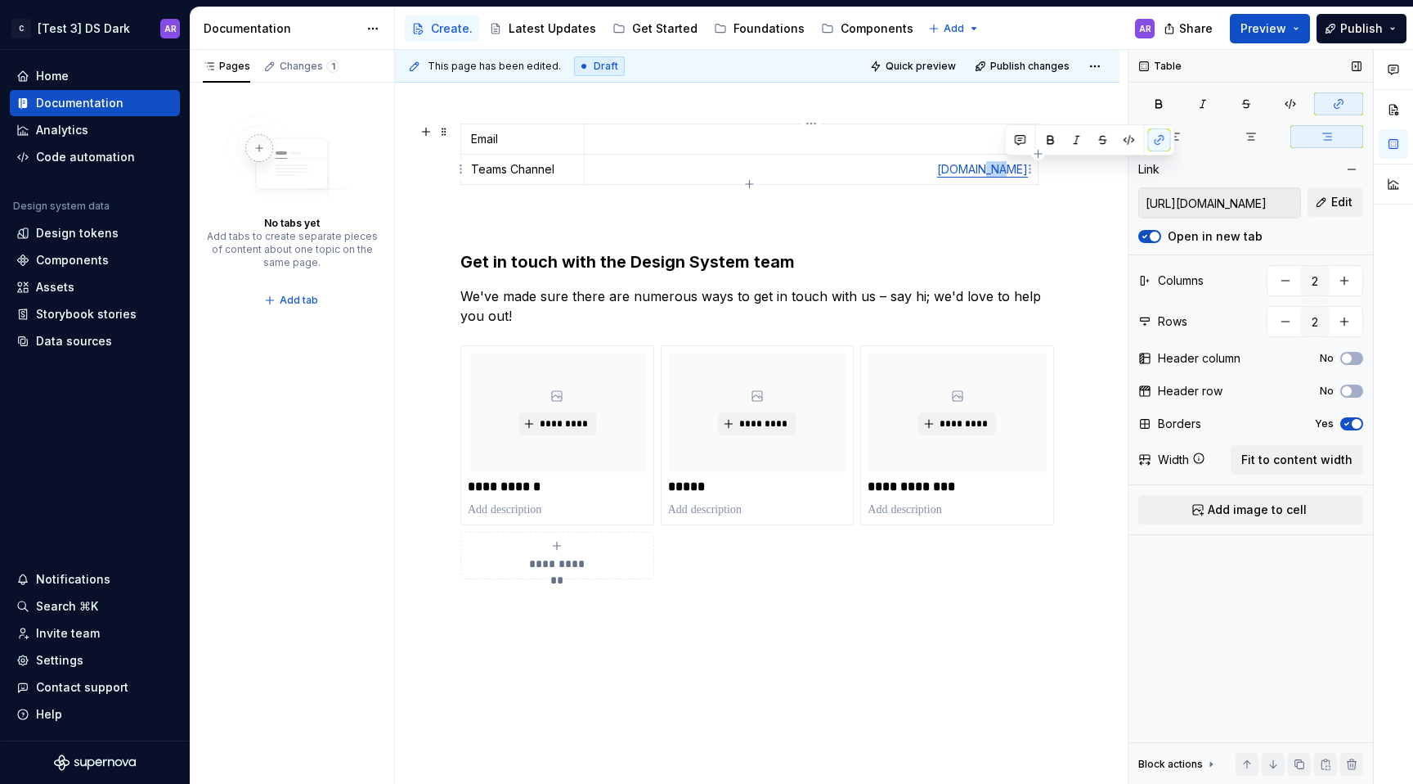
click at [1017, 170] on link "[DOMAIN_NAME]" at bounding box center [982, 169] width 91 height 14
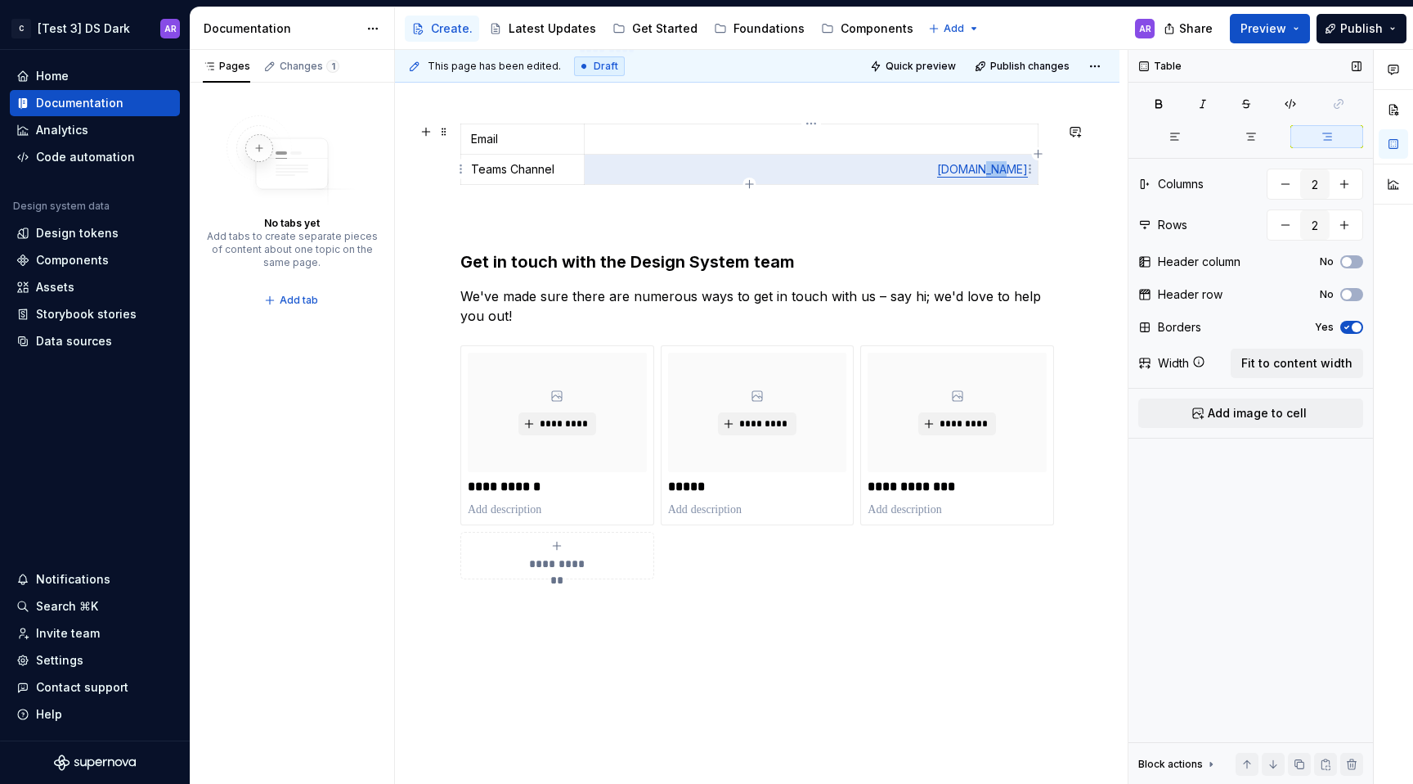
click at [1017, 170] on link "[DOMAIN_NAME]" at bounding box center [982, 169] width 91 height 14
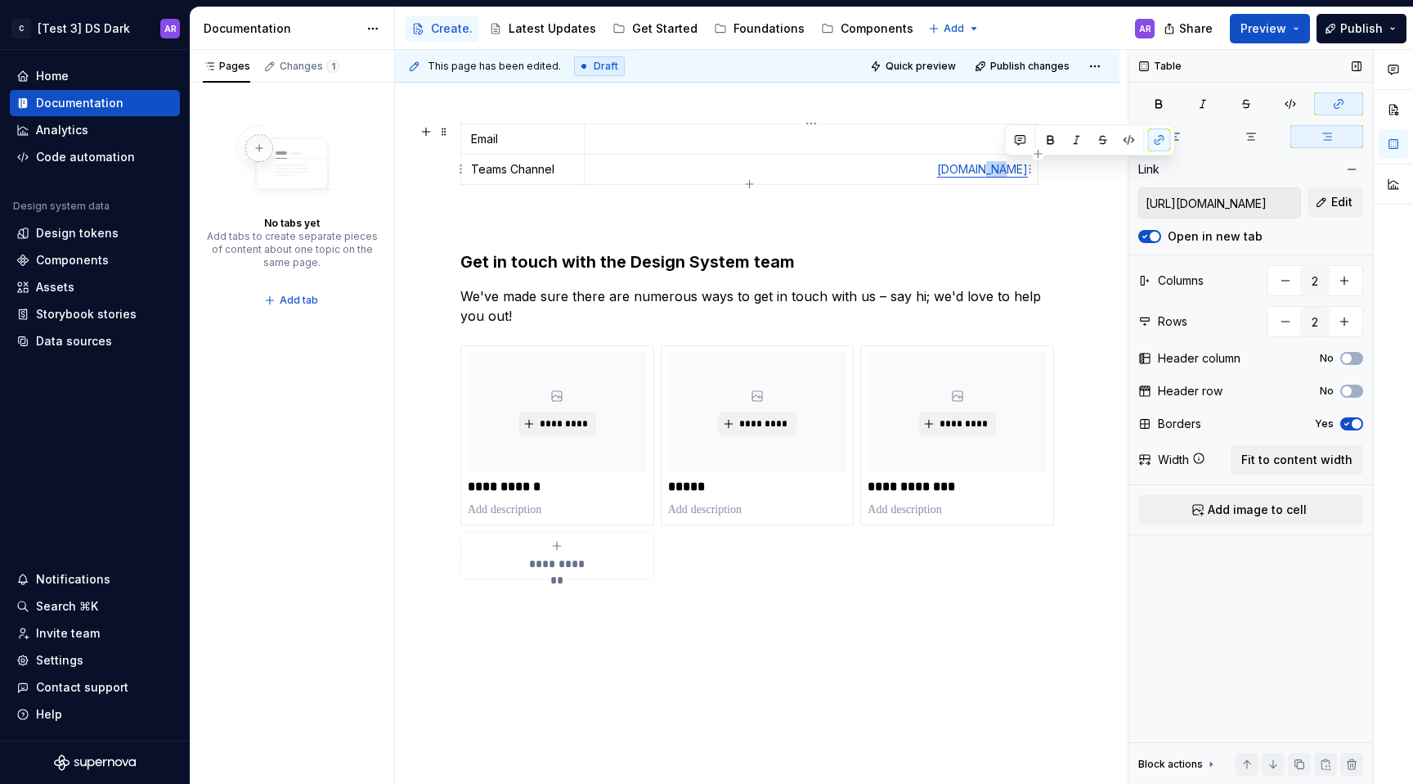
click at [1017, 170] on link "[DOMAIN_NAME]" at bounding box center [982, 169] width 91 height 14
click at [976, 177] on p "[DOMAIN_NAME]" at bounding box center [811, 169] width 433 height 16
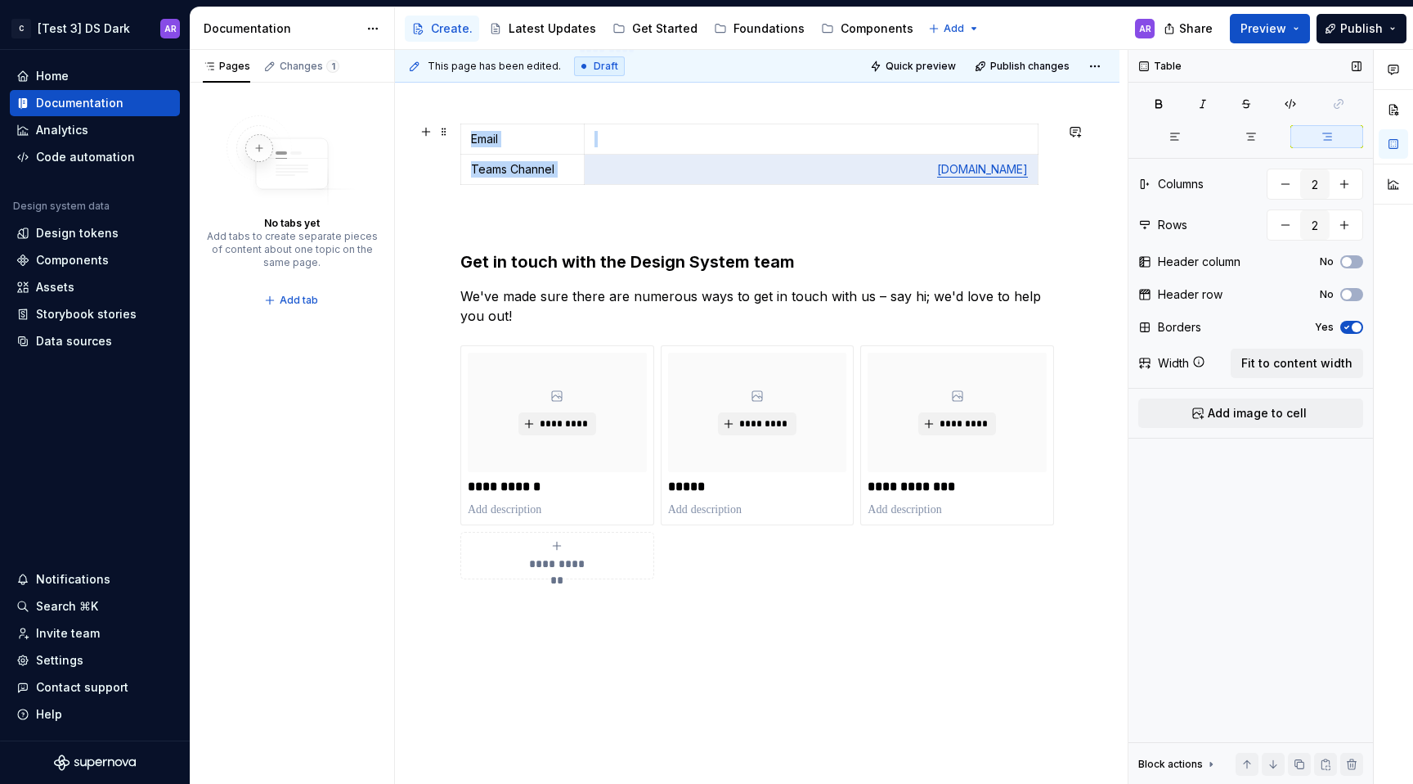
drag, startPoint x: 964, startPoint y: 176, endPoint x: 1043, endPoint y: 176, distance: 78.5
click at [1043, 176] on div "Email Teams Channel [DOMAIN_NAME]" at bounding box center [757, 157] width 594 height 68
click at [1033, 171] on html "C [Test 3] DS Dark AR Home Documentation Analytics Code automation Design syste…" at bounding box center [706, 392] width 1413 height 784
click at [1031, 171] on html "C [Test 3] DS Dark AR Home Documentation Analytics Code automation Design syste…" at bounding box center [706, 392] width 1413 height 784
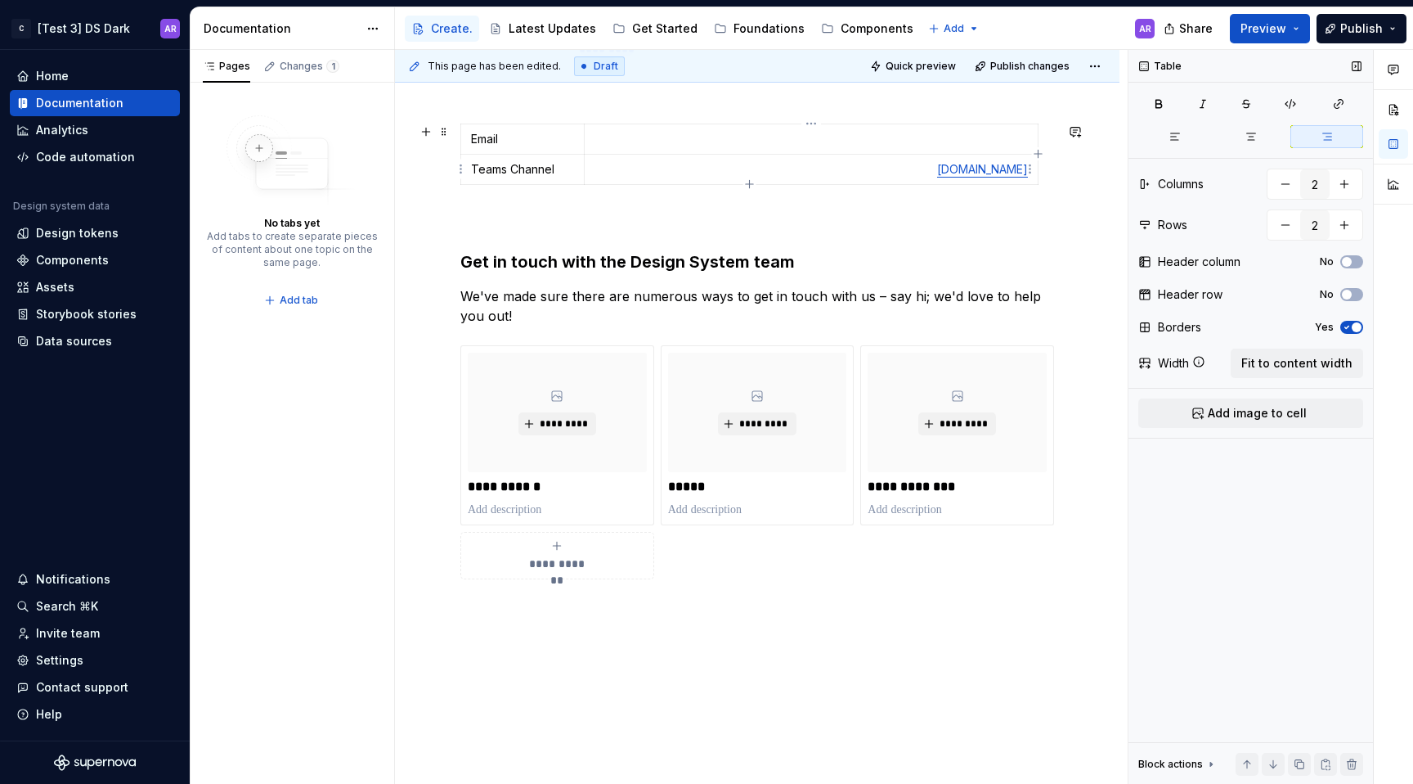
click at [923, 171] on p "[DOMAIN_NAME]" at bounding box center [811, 169] width 433 height 16
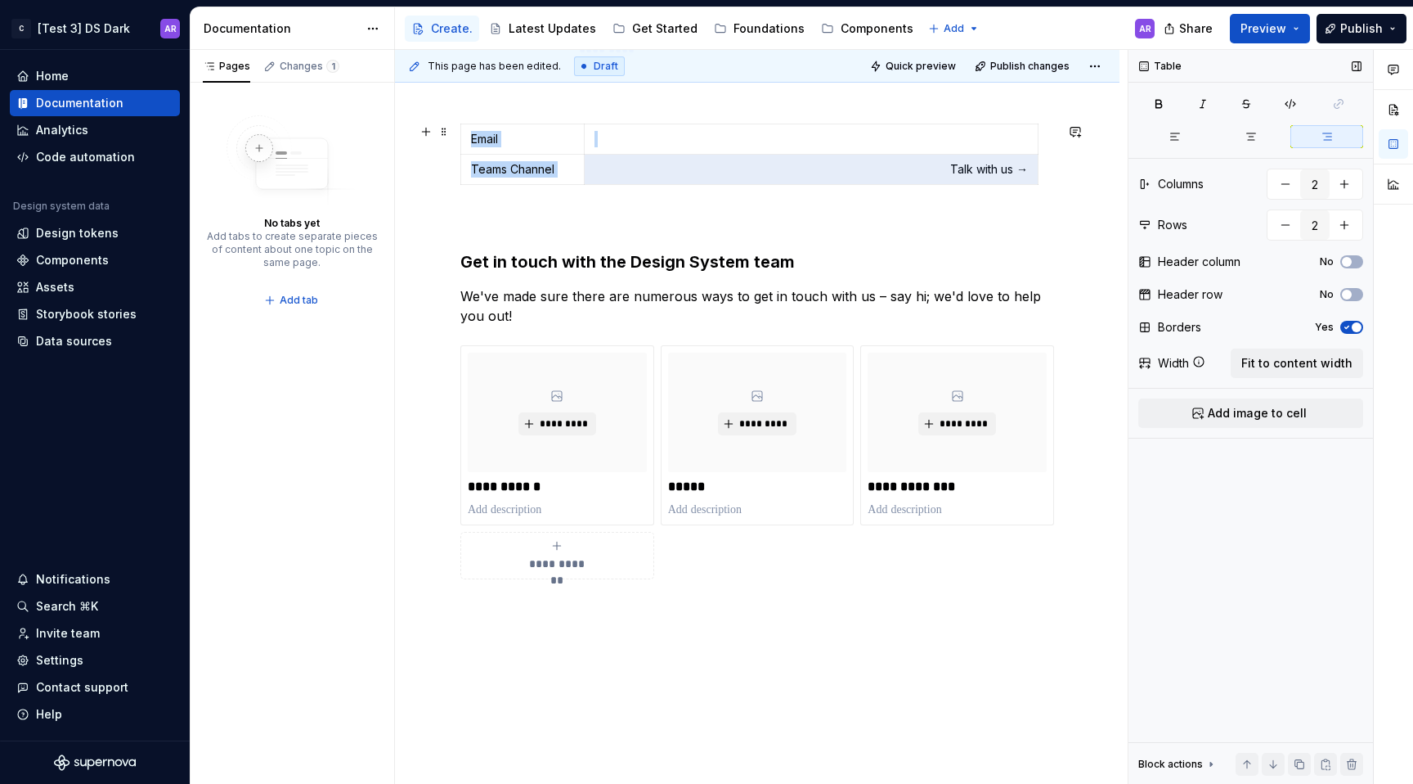
drag, startPoint x: 943, startPoint y: 164, endPoint x: 1106, endPoint y: 164, distance: 162.8
click at [1106, 164] on div "**********" at bounding box center [757, 375] width 725 height 916
click at [1001, 167] on p "Talk with us →" at bounding box center [811, 169] width 433 height 16
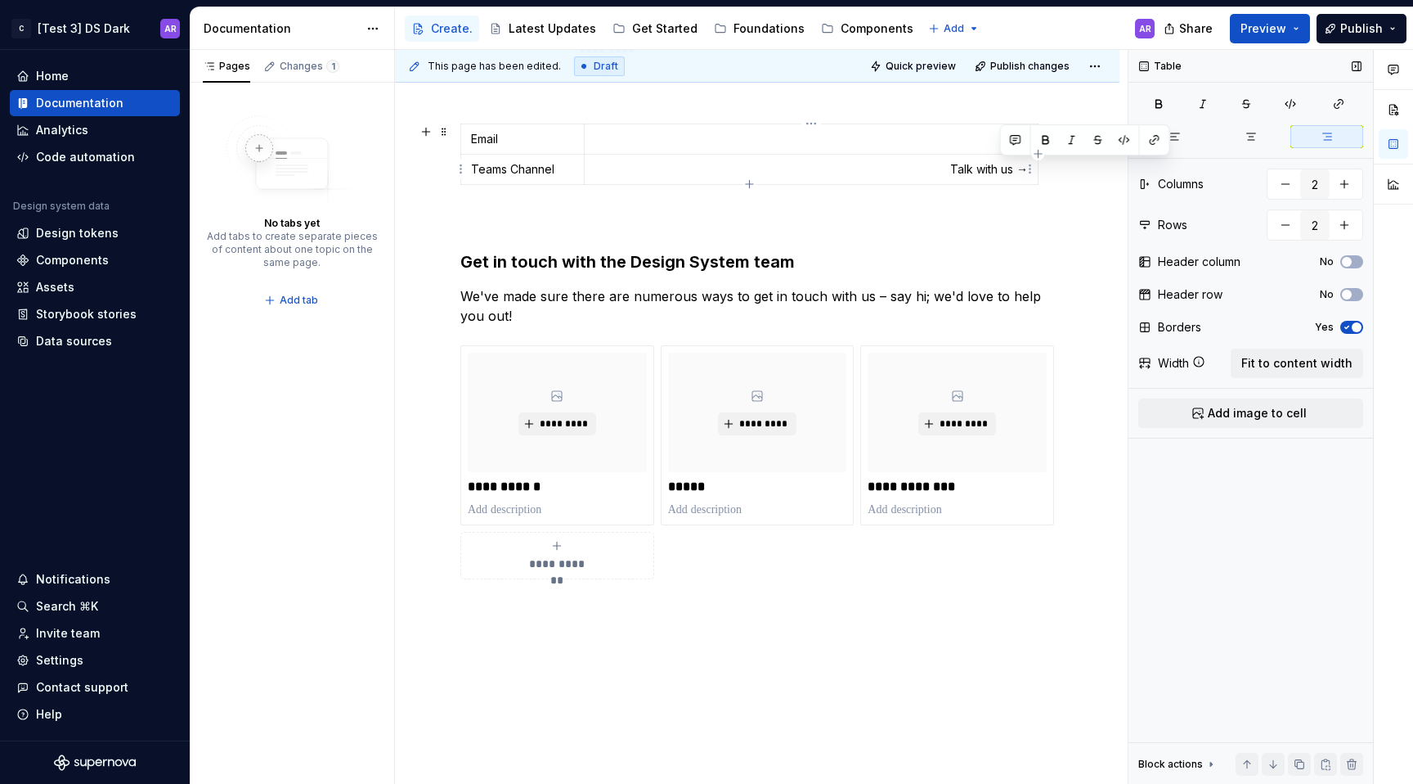
click at [1001, 167] on p "Talk with us →" at bounding box center [811, 169] width 433 height 16
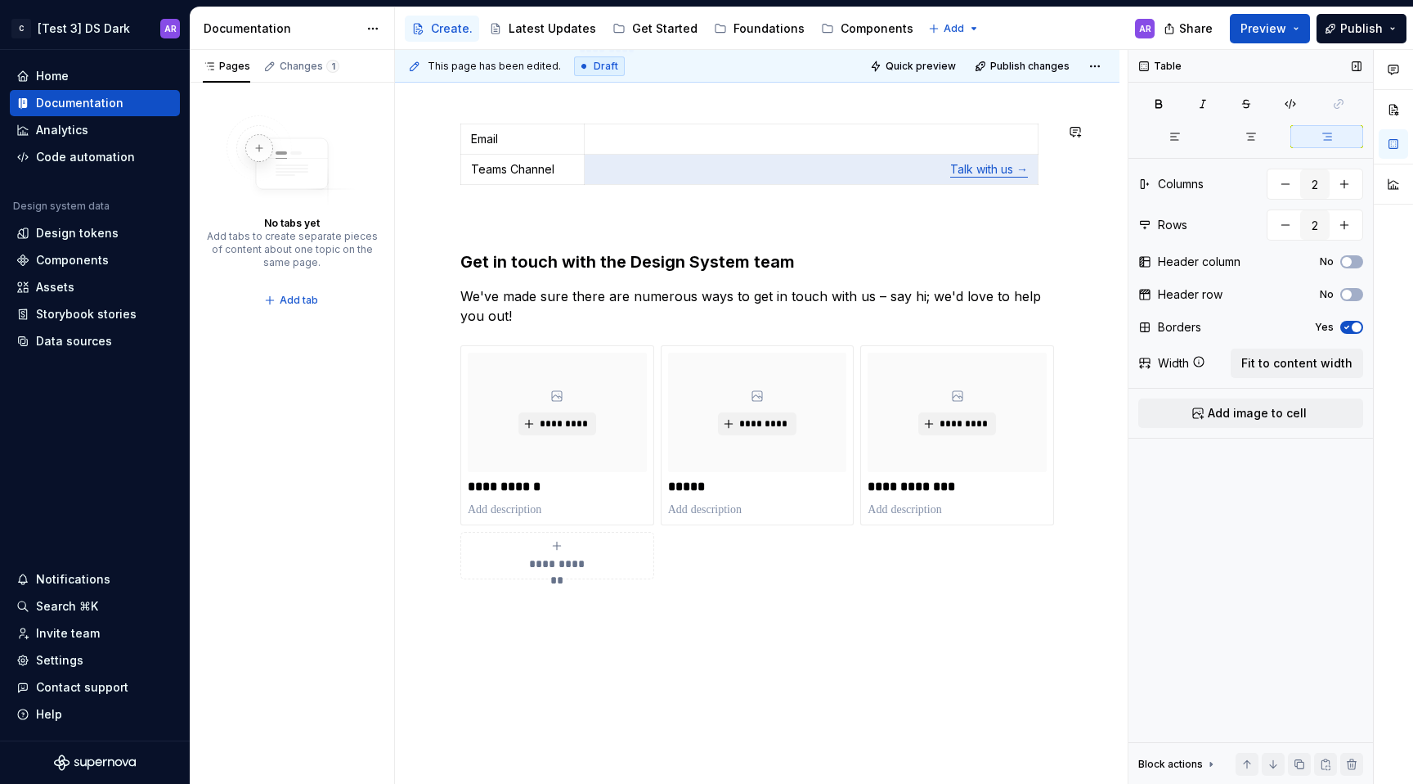
click at [1081, 206] on div "**********" at bounding box center [757, 375] width 725 height 916
copy table "Email Teams Channel"
drag, startPoint x: 949, startPoint y: 172, endPoint x: 1084, endPoint y: 172, distance: 134.9
click at [1084, 172] on div "**********" at bounding box center [757, 375] width 725 height 916
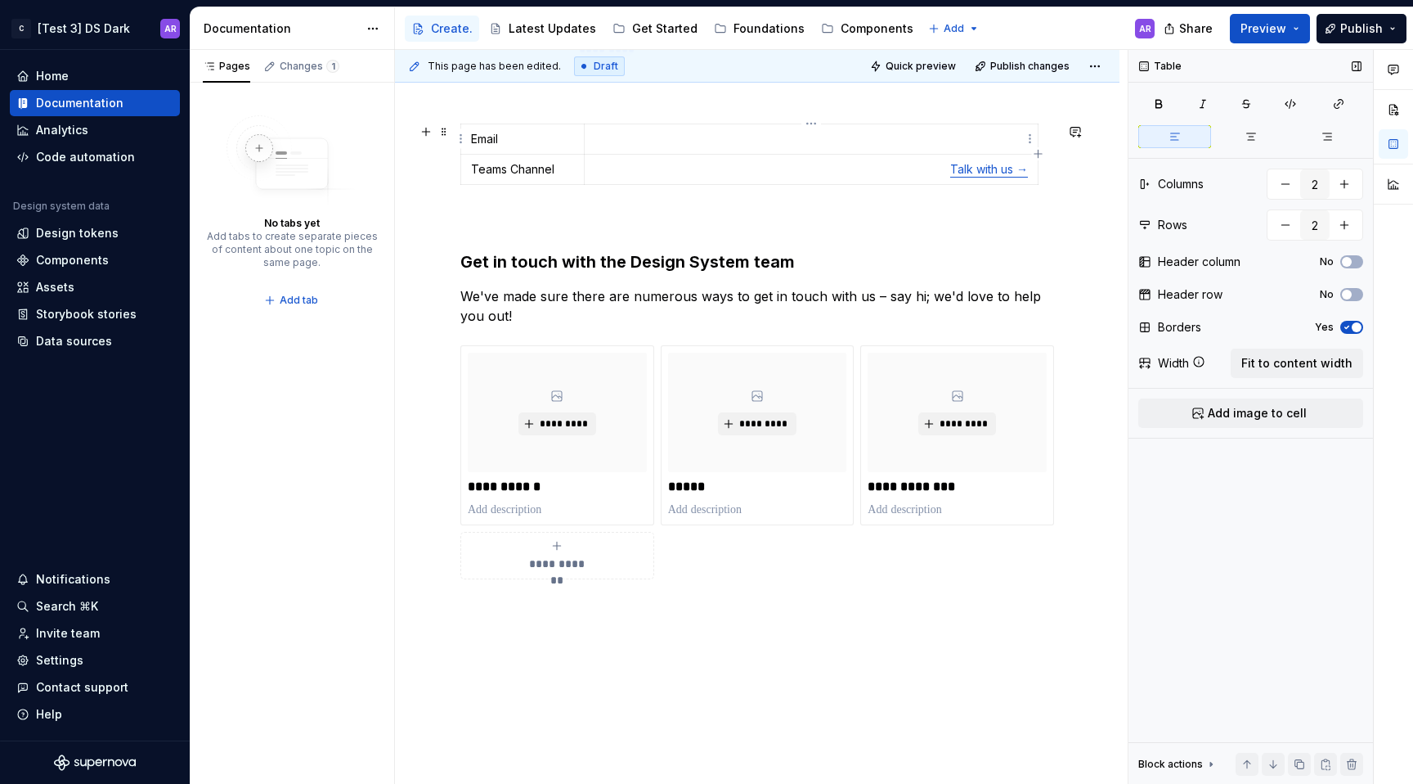
click at [997, 131] on p at bounding box center [811, 139] width 433 height 16
click at [1336, 132] on button "button" at bounding box center [1327, 136] width 73 height 23
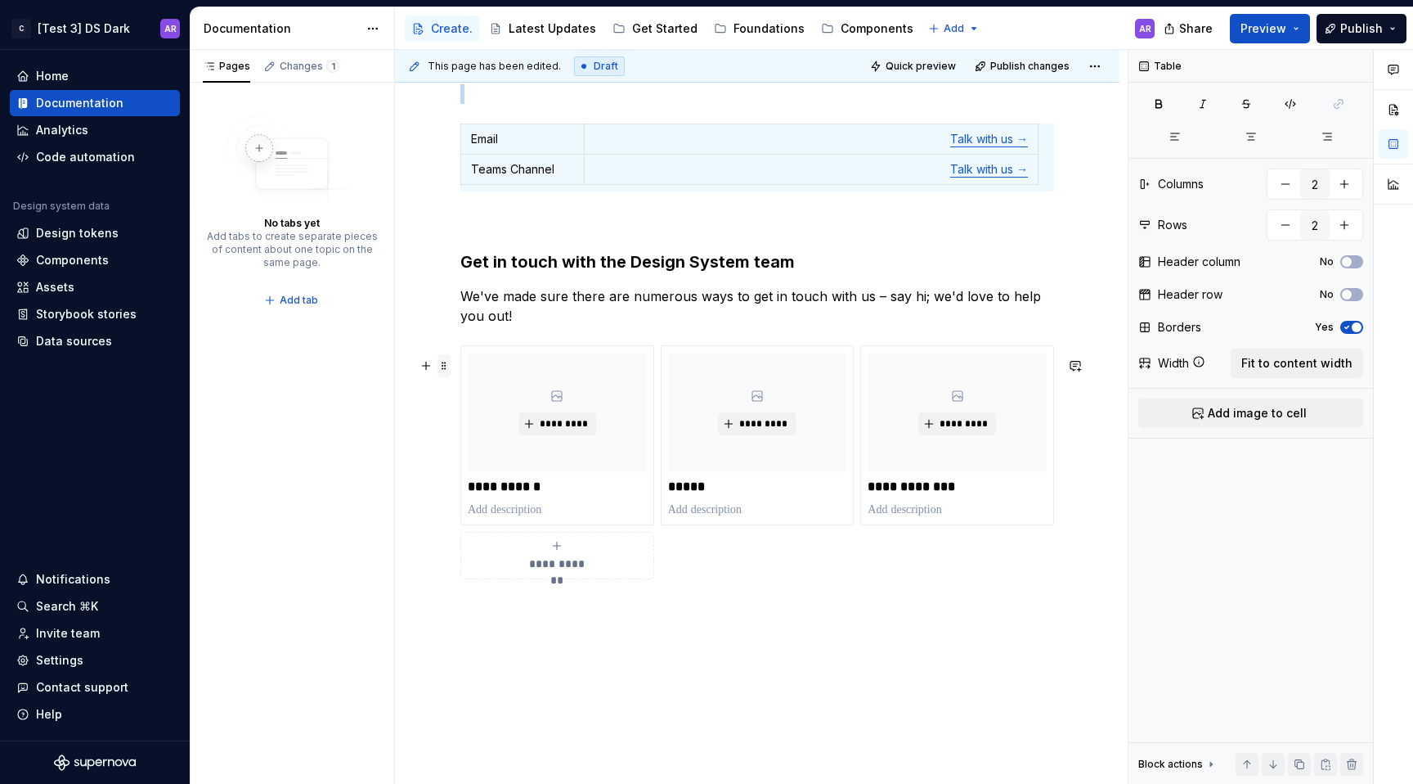
click at [449, 365] on span at bounding box center [444, 365] width 13 height 23
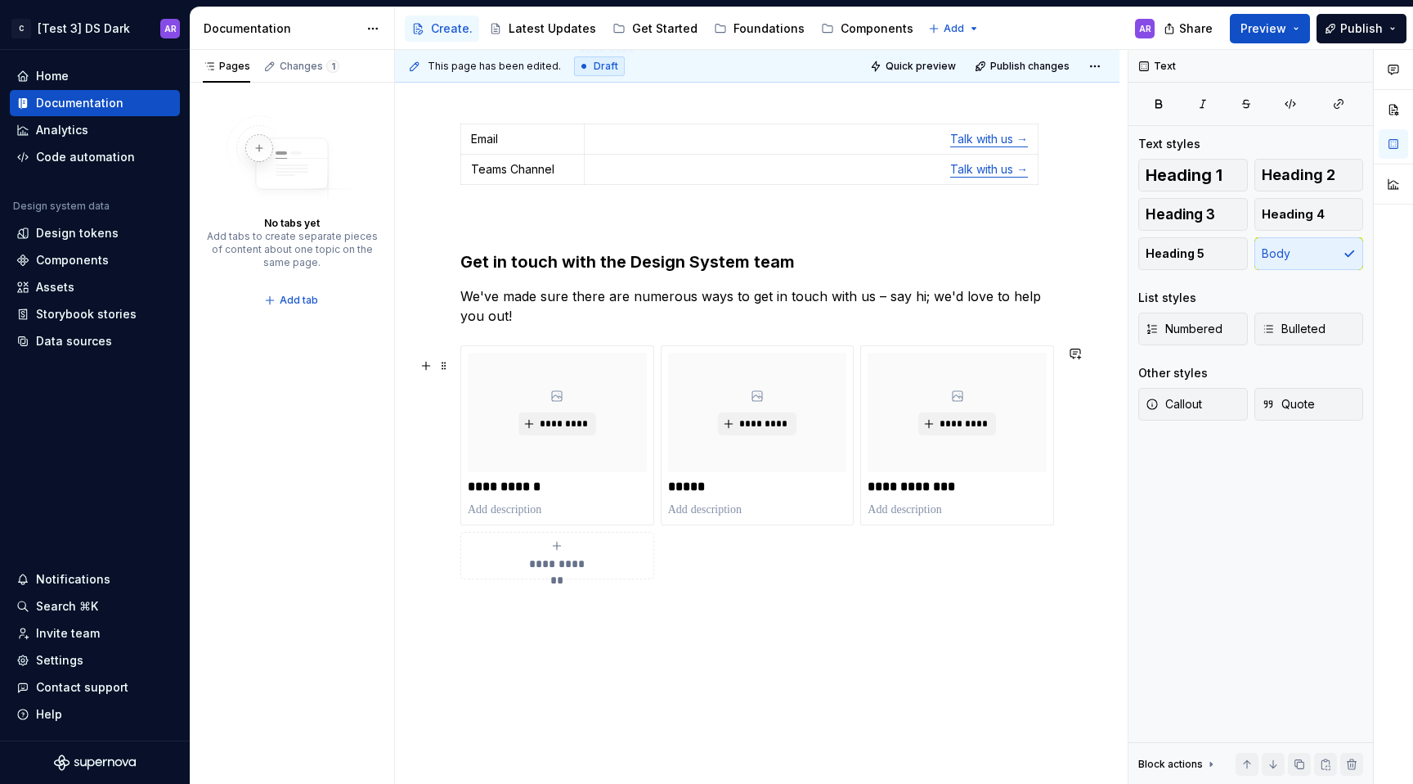
click at [493, 308] on p "We've made sure there are numerous ways to get in touch with us – say hi; we'd …" at bounding box center [757, 305] width 594 height 39
click at [438, 349] on span at bounding box center [444, 353] width 13 height 23
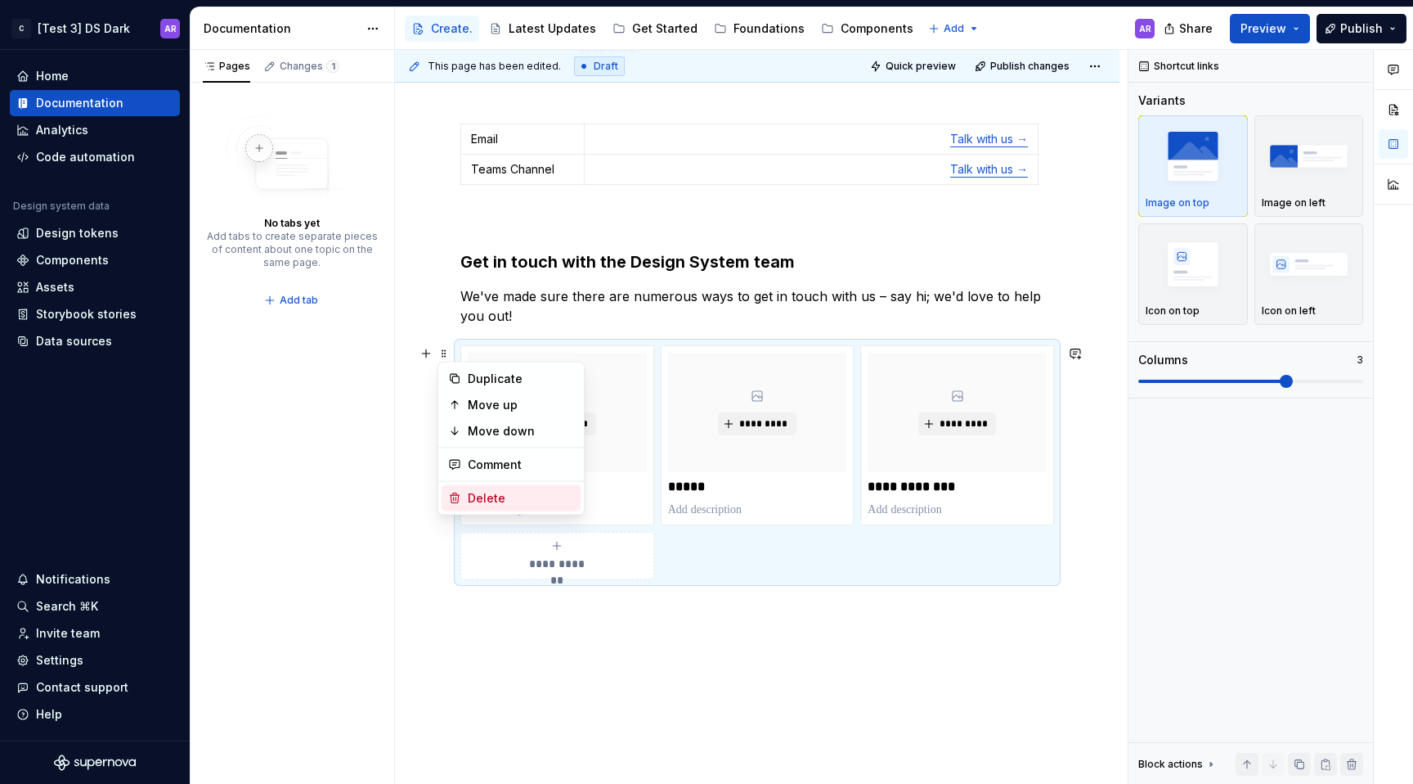
click at [500, 500] on div "Delete" at bounding box center [521, 498] width 106 height 16
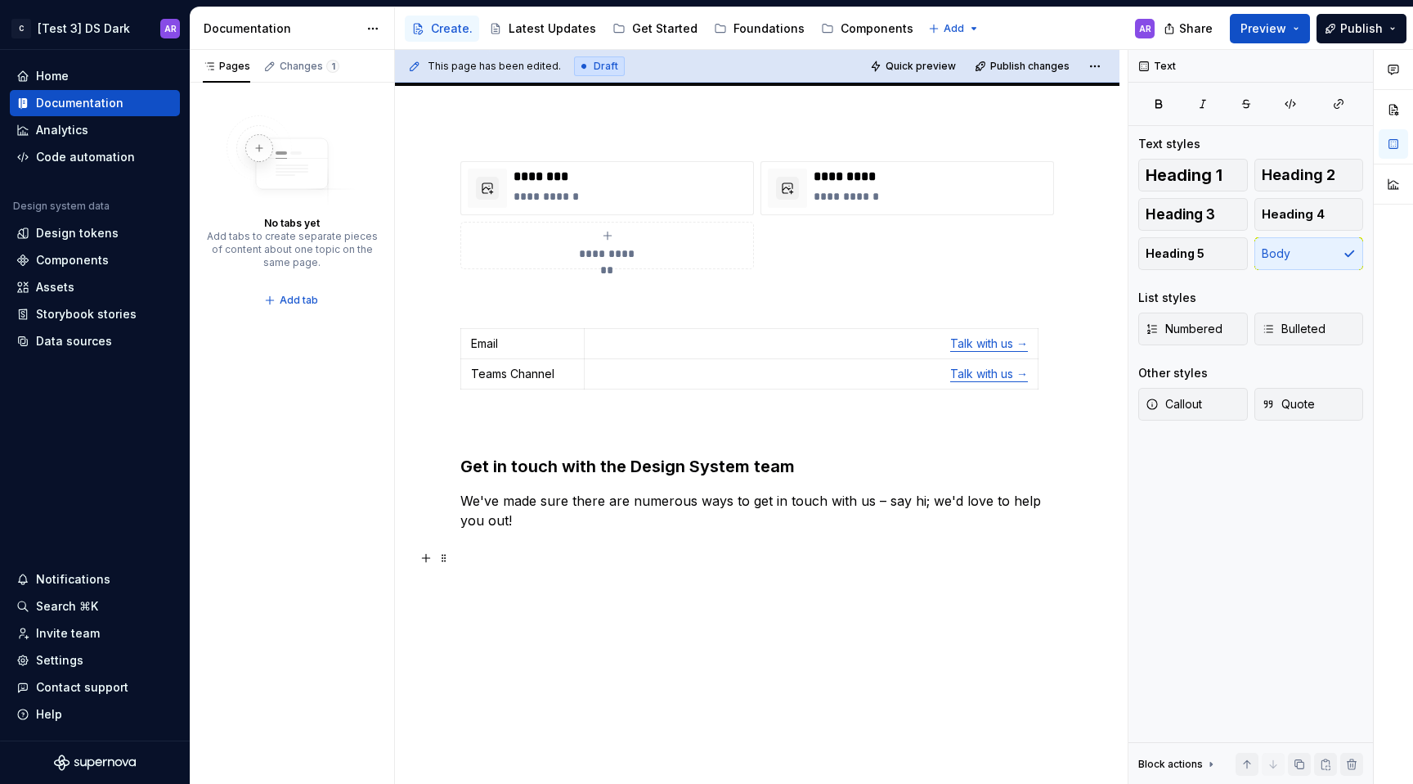
scroll to position [384, 0]
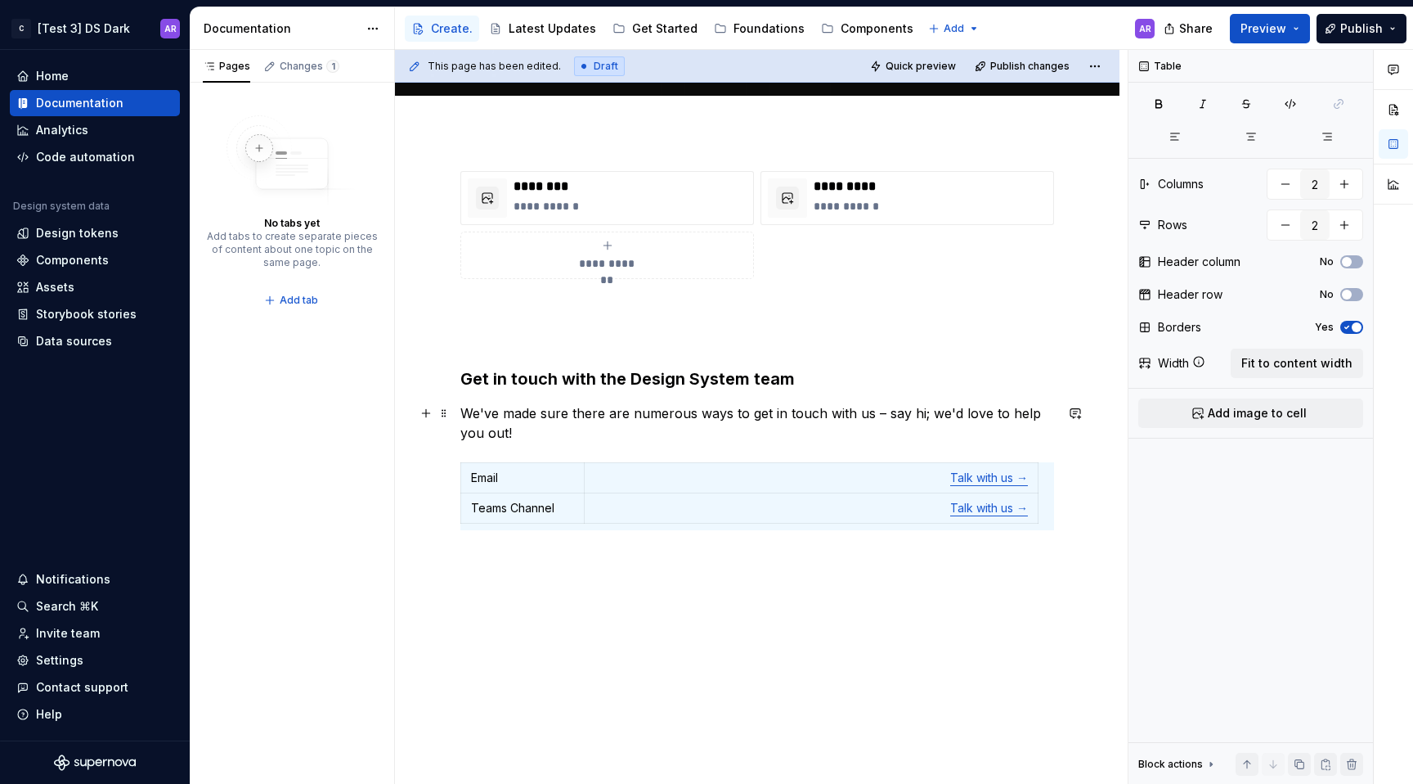
click at [541, 415] on p "We've made sure there are numerous ways to get in touch with us – say hi; we'd …" at bounding box center [757, 422] width 594 height 39
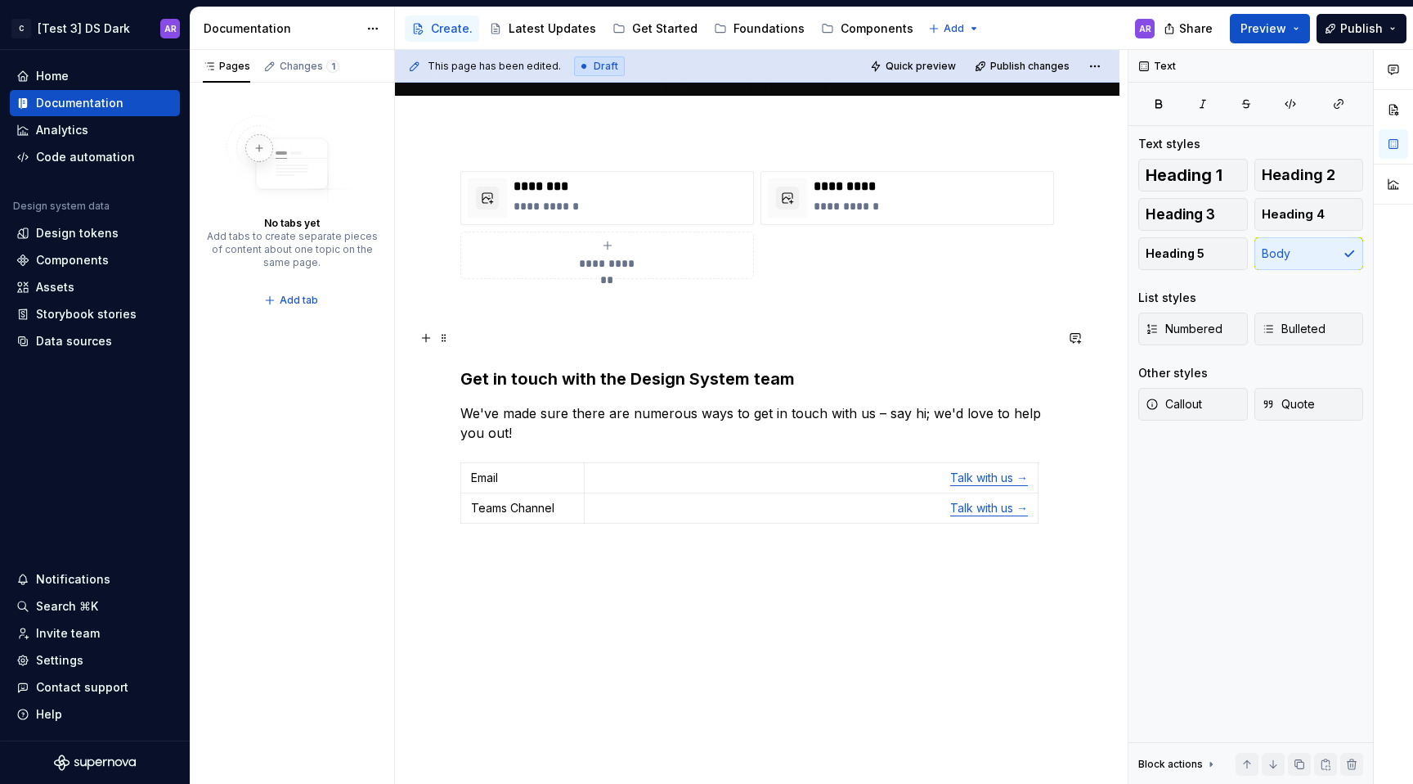
click at [571, 334] on p at bounding box center [757, 338] width 594 height 20
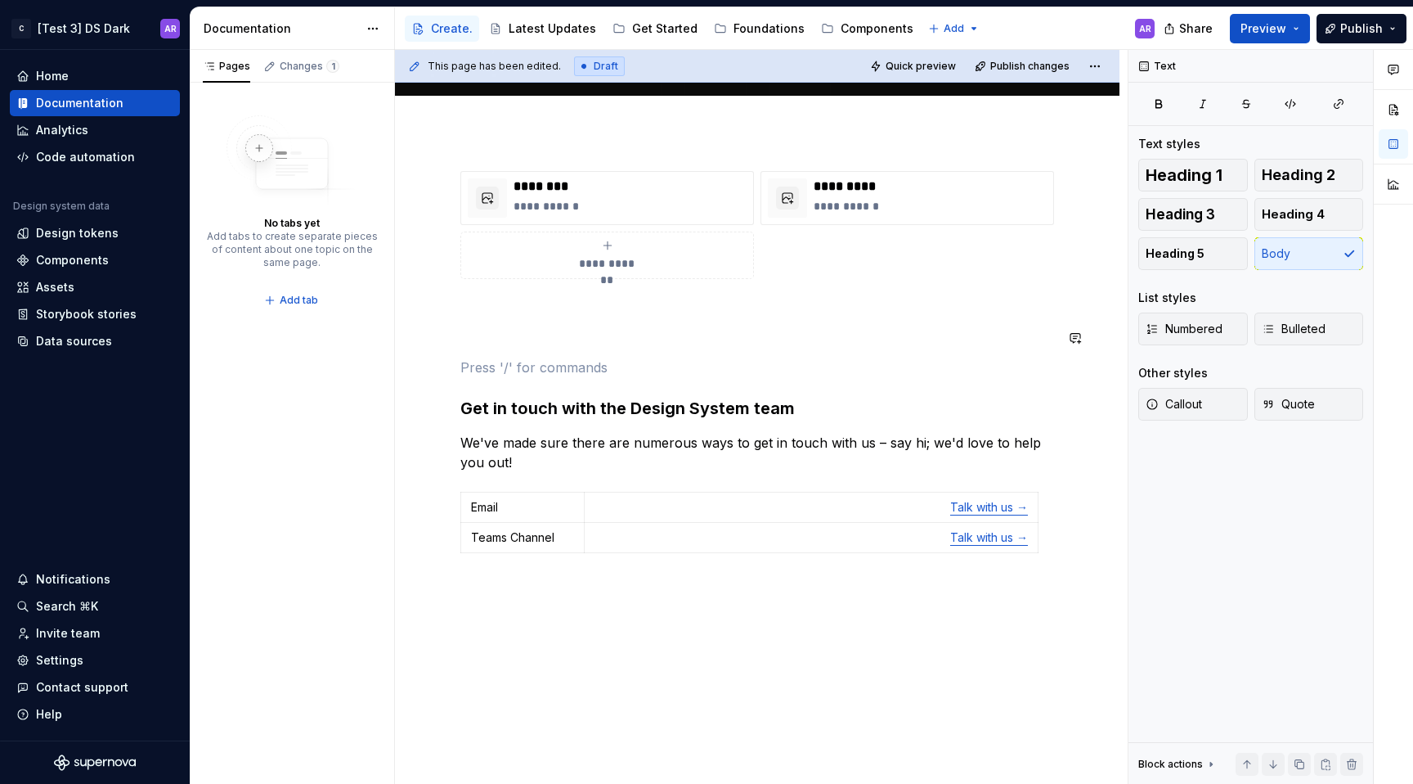
scroll to position [386, 0]
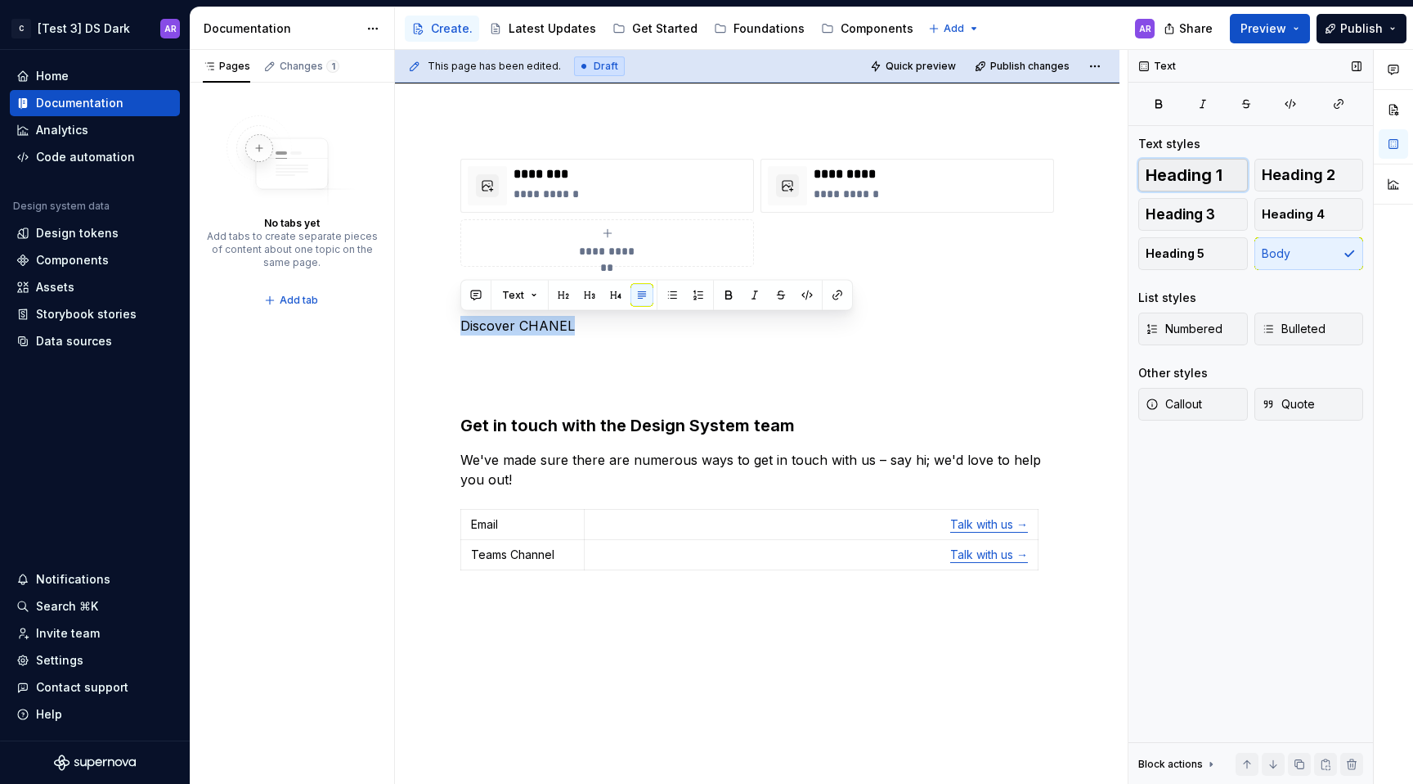
click at [1178, 186] on button "Heading 1" at bounding box center [1193, 175] width 110 height 33
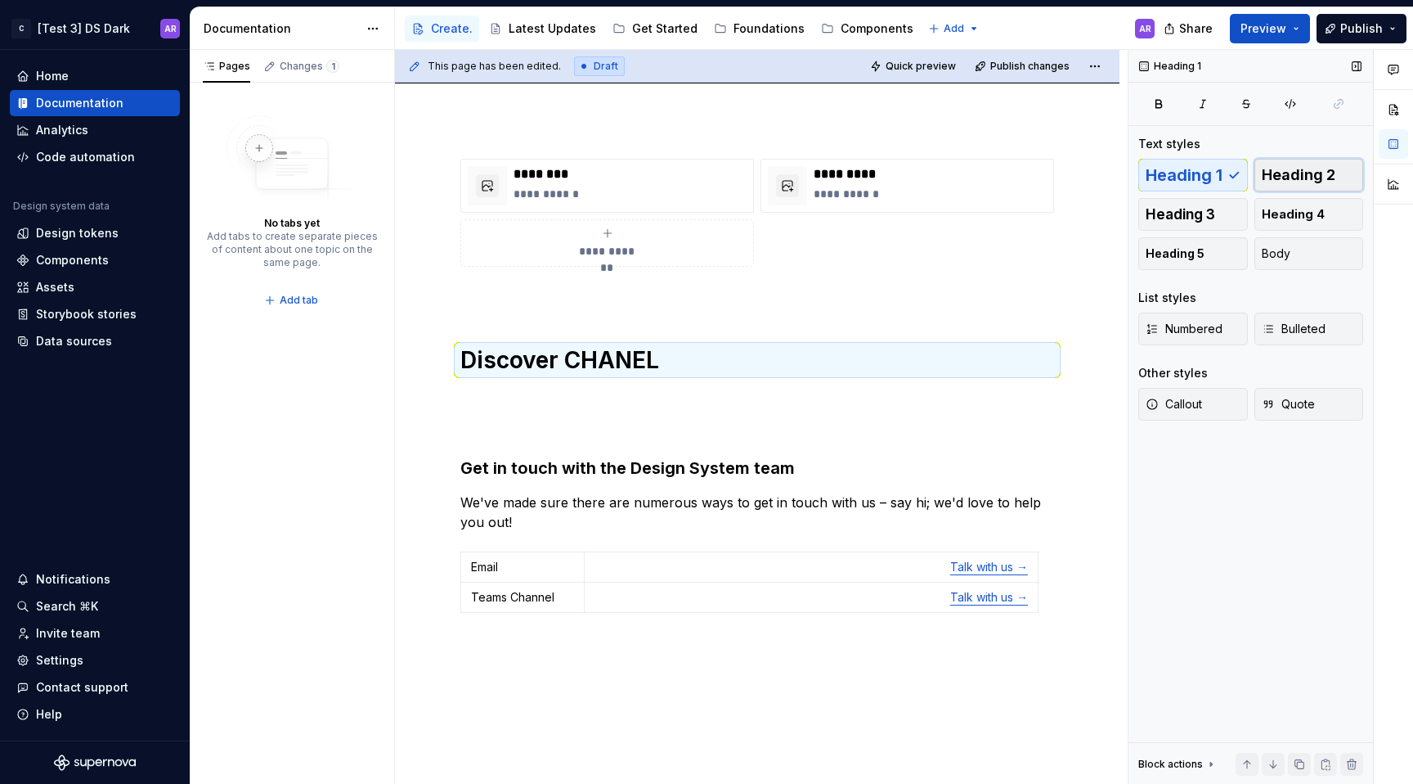
click at [1334, 179] on button "Heading 2" at bounding box center [1310, 175] width 110 height 33
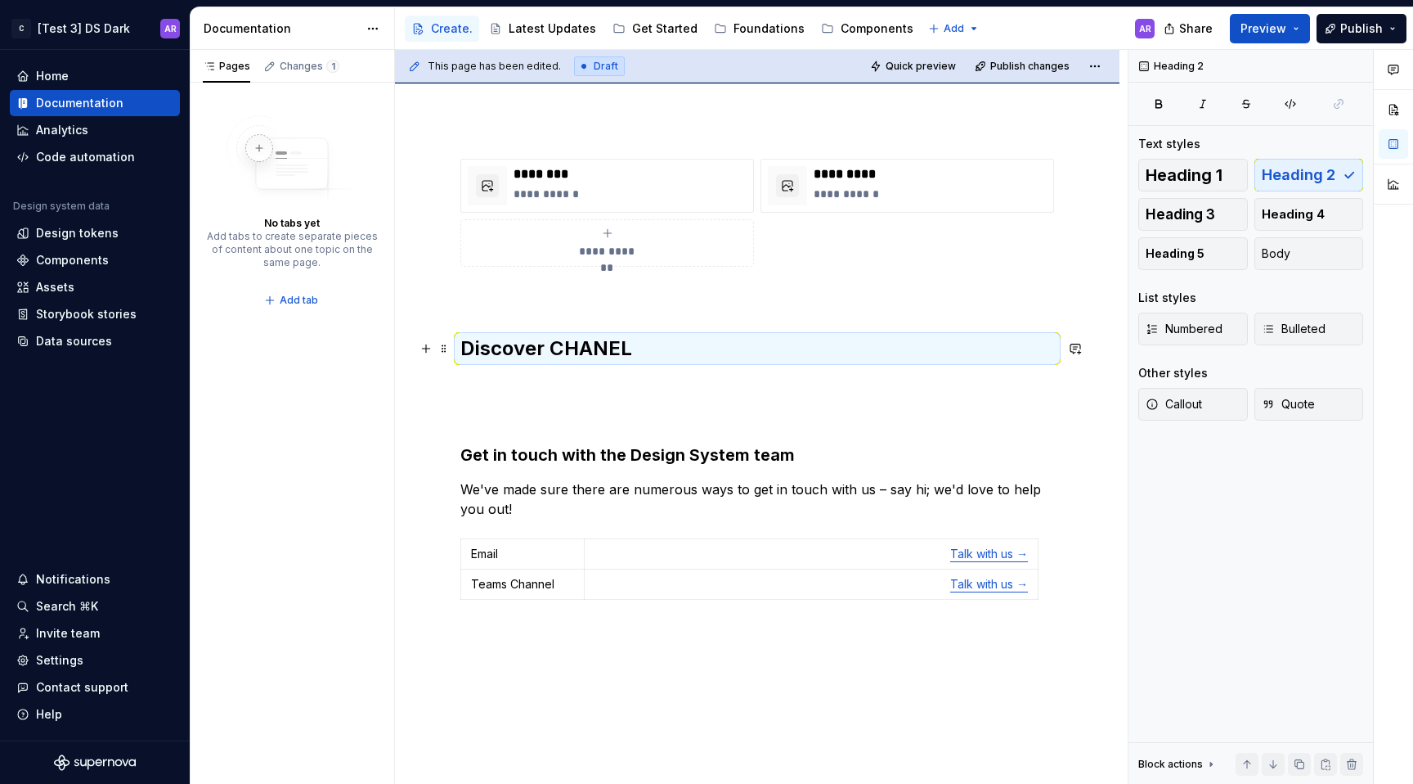
click at [735, 365] on div "**********" at bounding box center [757, 382] width 594 height 447
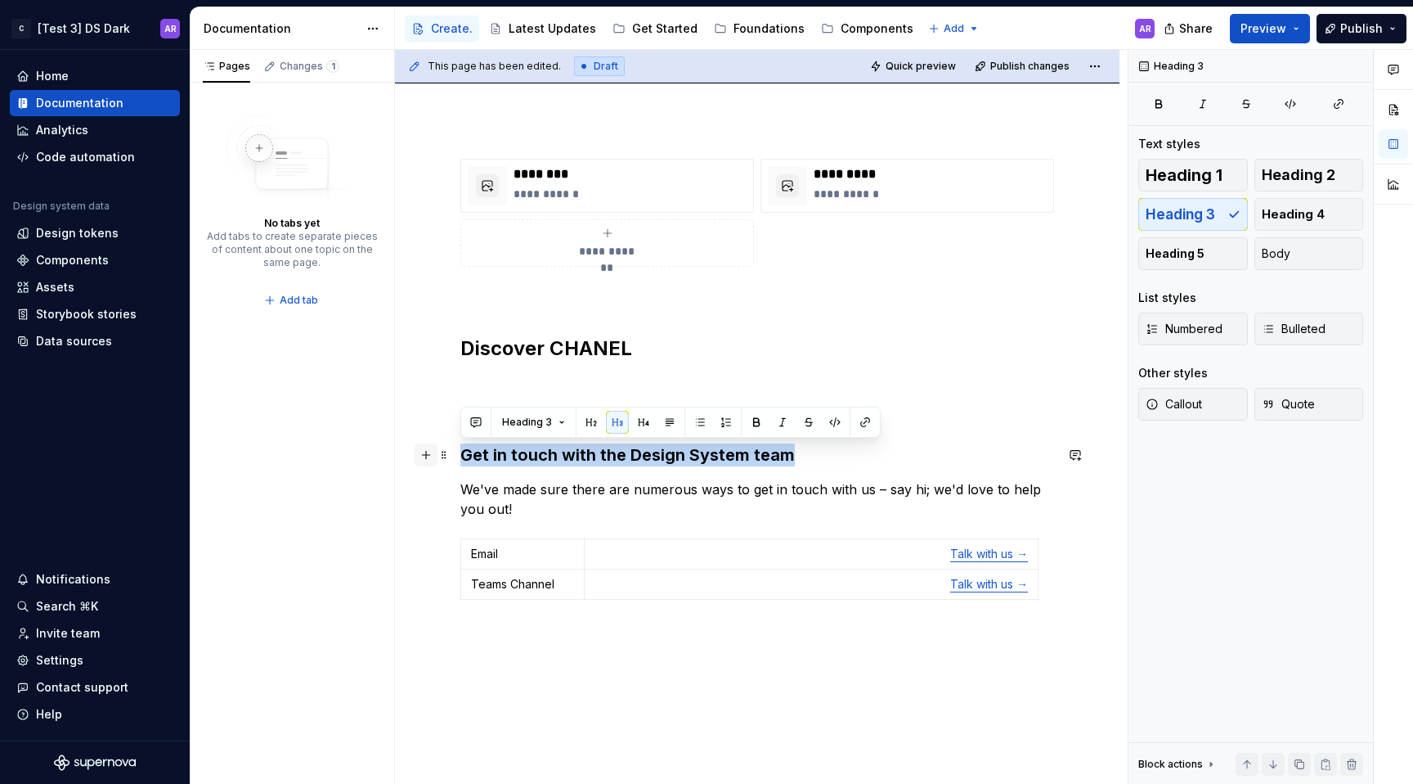
drag, startPoint x: 811, startPoint y: 451, endPoint x: 420, endPoint y: 451, distance: 390.1
click at [460, 451] on div "**********" at bounding box center [757, 392] width 594 height 467
click at [1337, 26] on button "Publish" at bounding box center [1362, 28] width 90 height 29
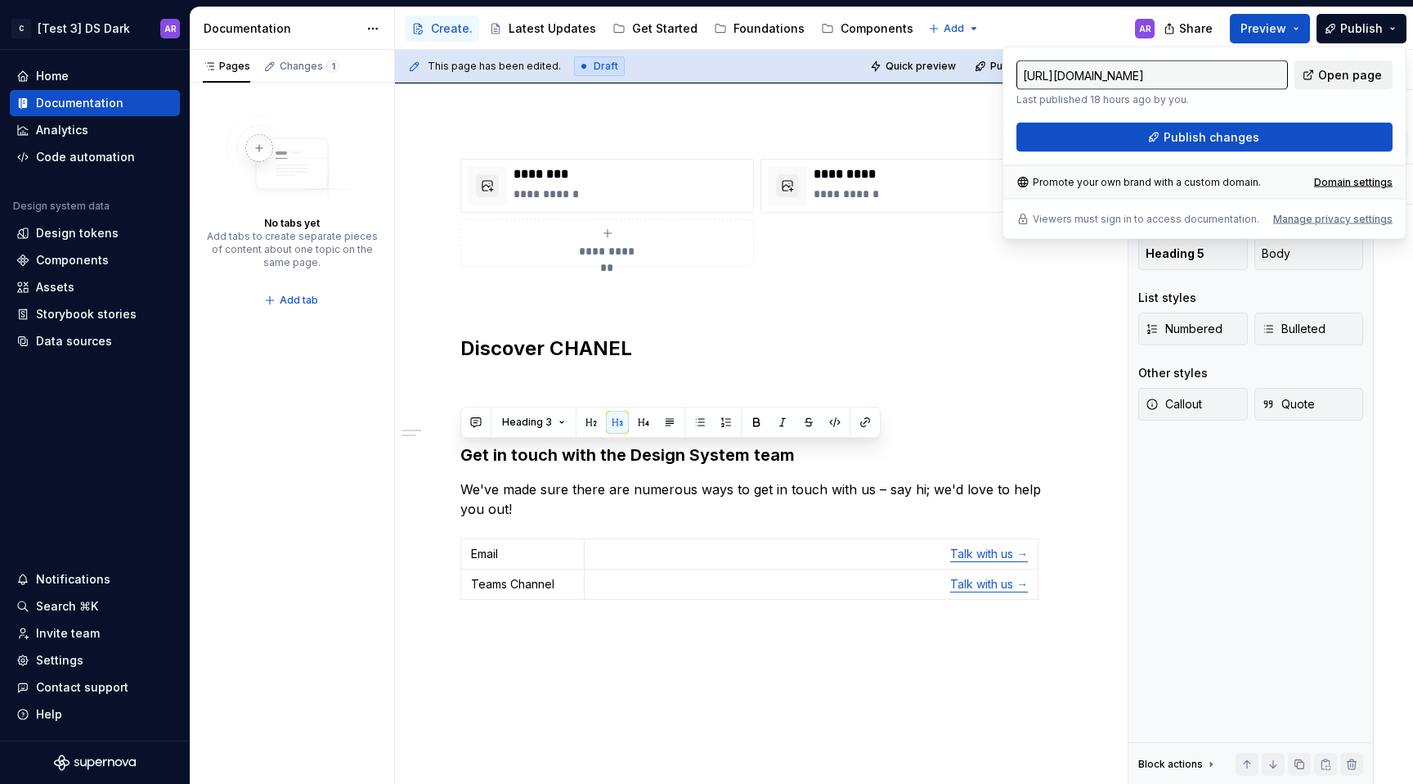
click at [1333, 73] on span "Open page" at bounding box center [1350, 75] width 64 height 16
click at [855, 465] on h3 "Get in touch with the Design System team" at bounding box center [757, 454] width 594 height 23
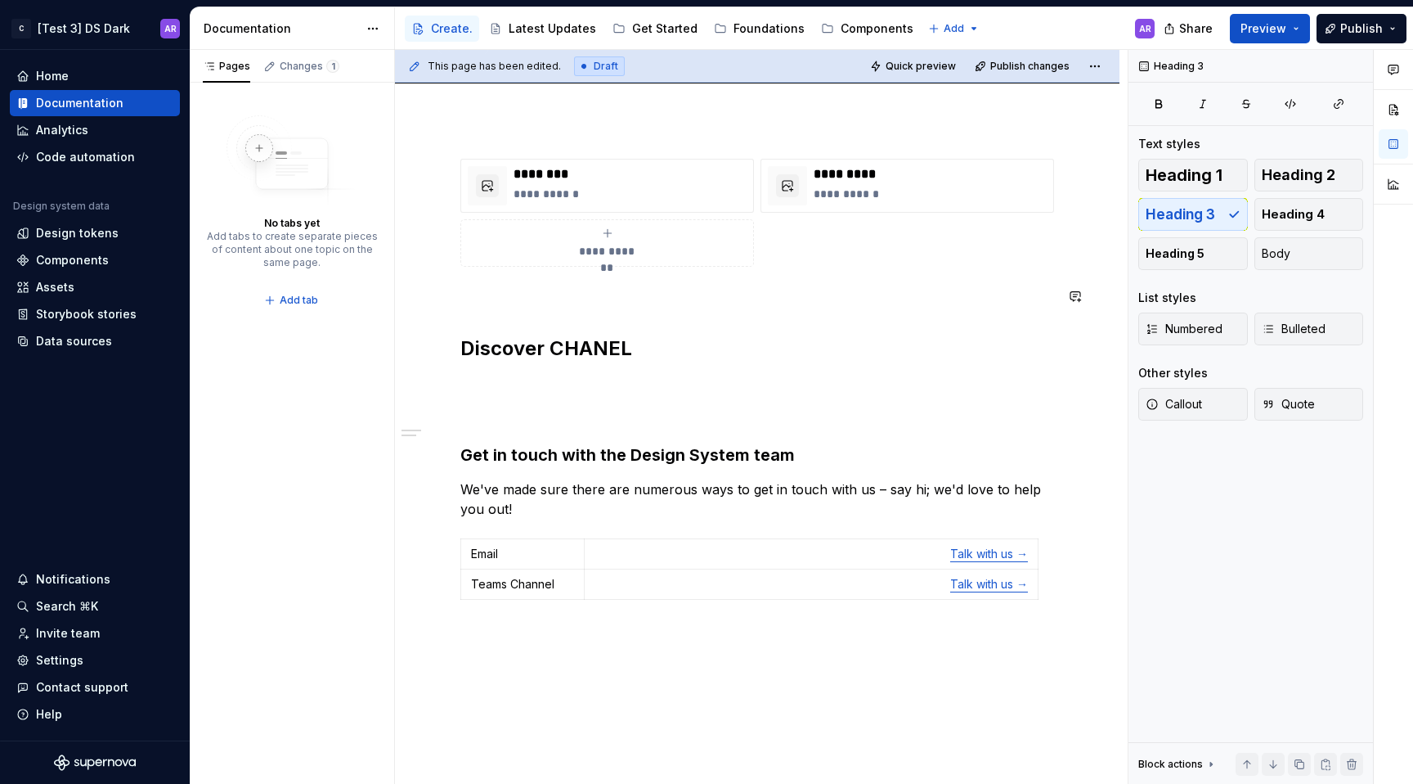
scroll to position [440, 0]
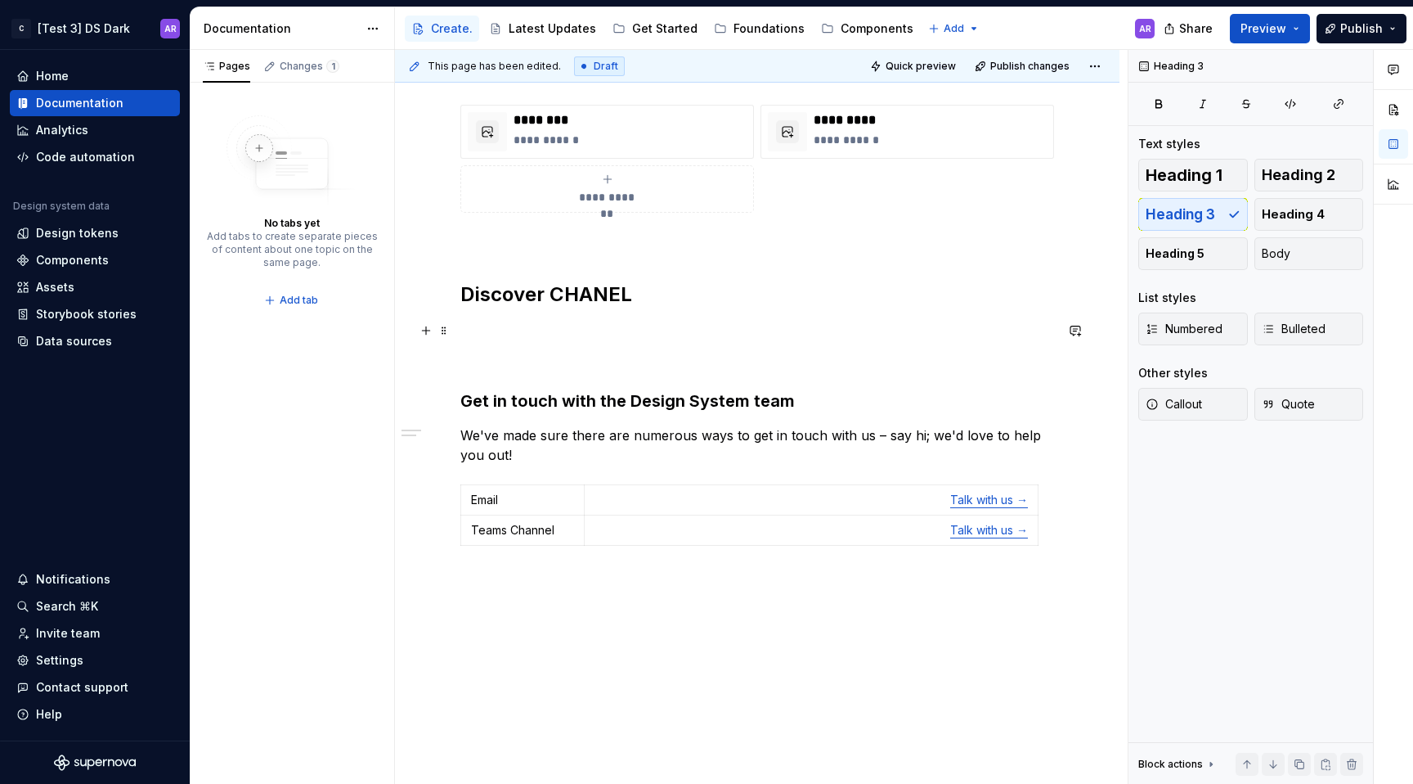
click at [557, 330] on p at bounding box center [757, 331] width 594 height 20
click at [738, 412] on div "**********" at bounding box center [757, 328] width 594 height 447
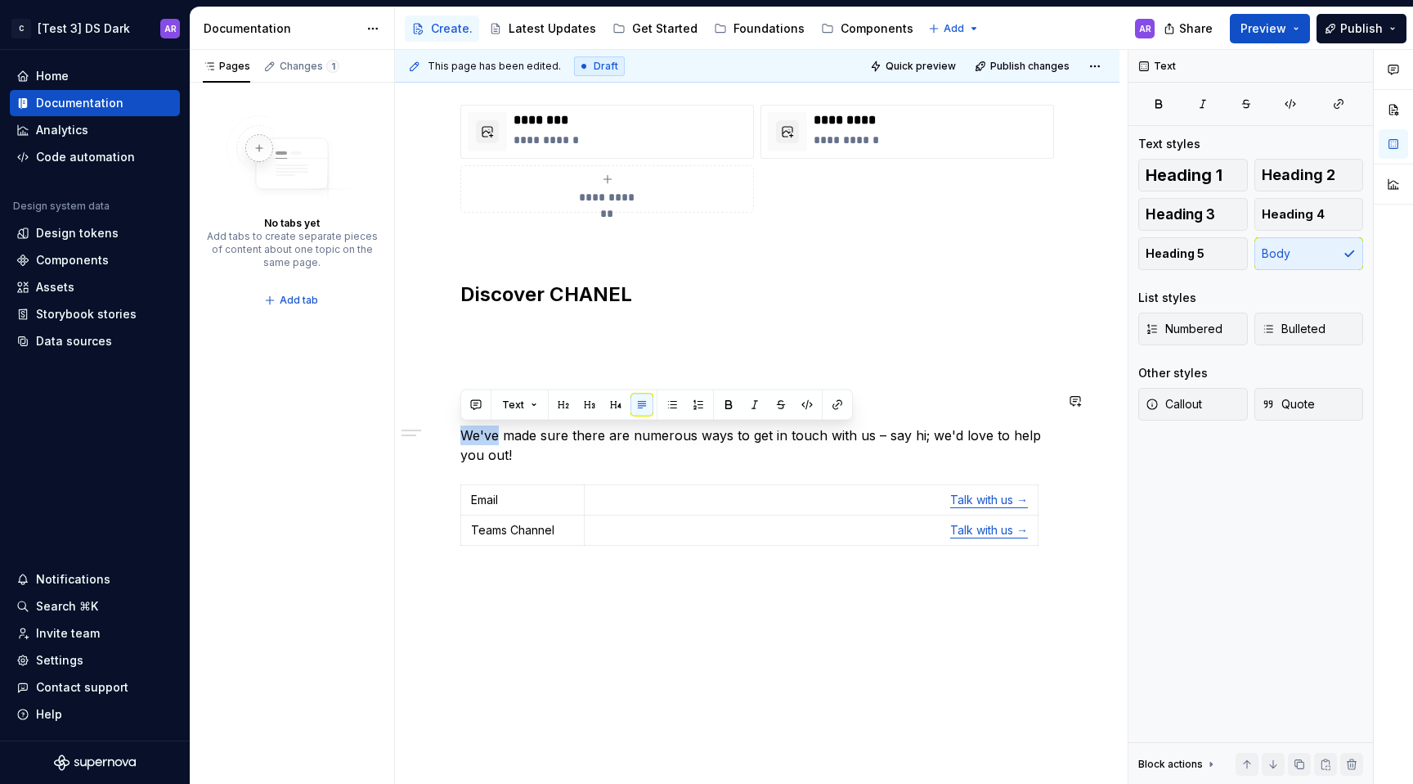
click at [738, 412] on button "button" at bounding box center [728, 404] width 23 height 23
click at [822, 330] on p at bounding box center [757, 331] width 594 height 20
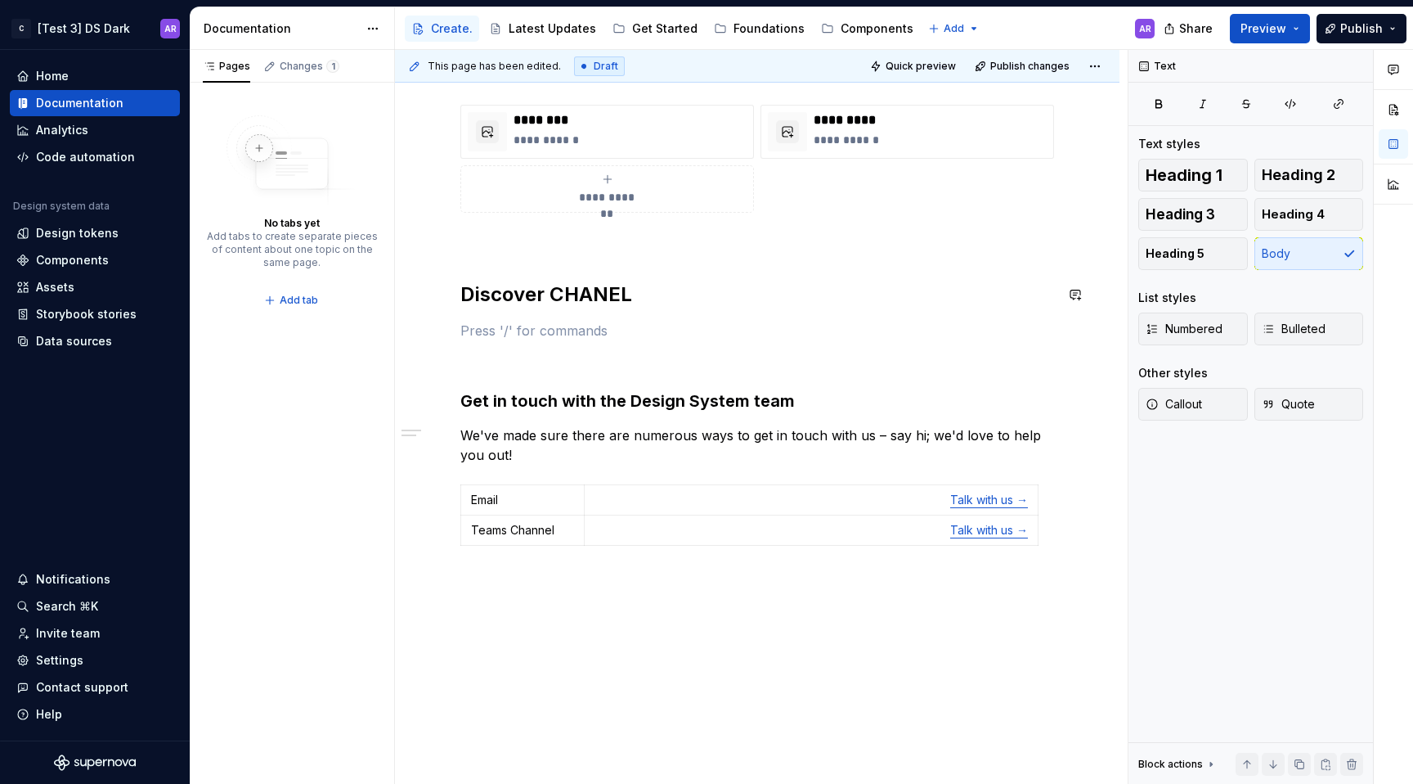
click at [568, 269] on div "**********" at bounding box center [757, 328] width 594 height 447
click at [578, 294] on h2 "Discover CHANEL" at bounding box center [757, 294] width 594 height 26
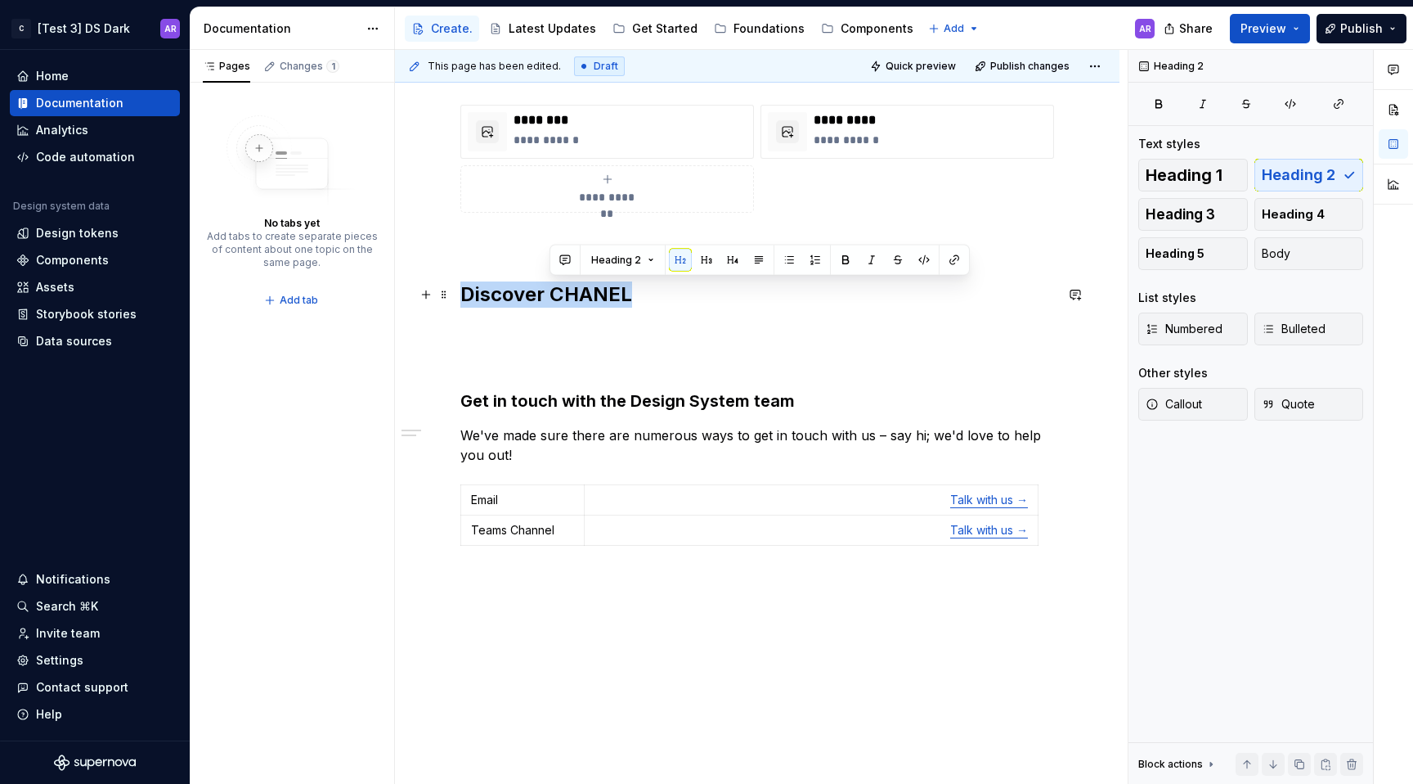
click at [578, 294] on h2 "Discover CHANEL" at bounding box center [757, 294] width 594 height 26
click at [644, 406] on h3 "Get in touch with the Design System team" at bounding box center [757, 400] width 594 height 23
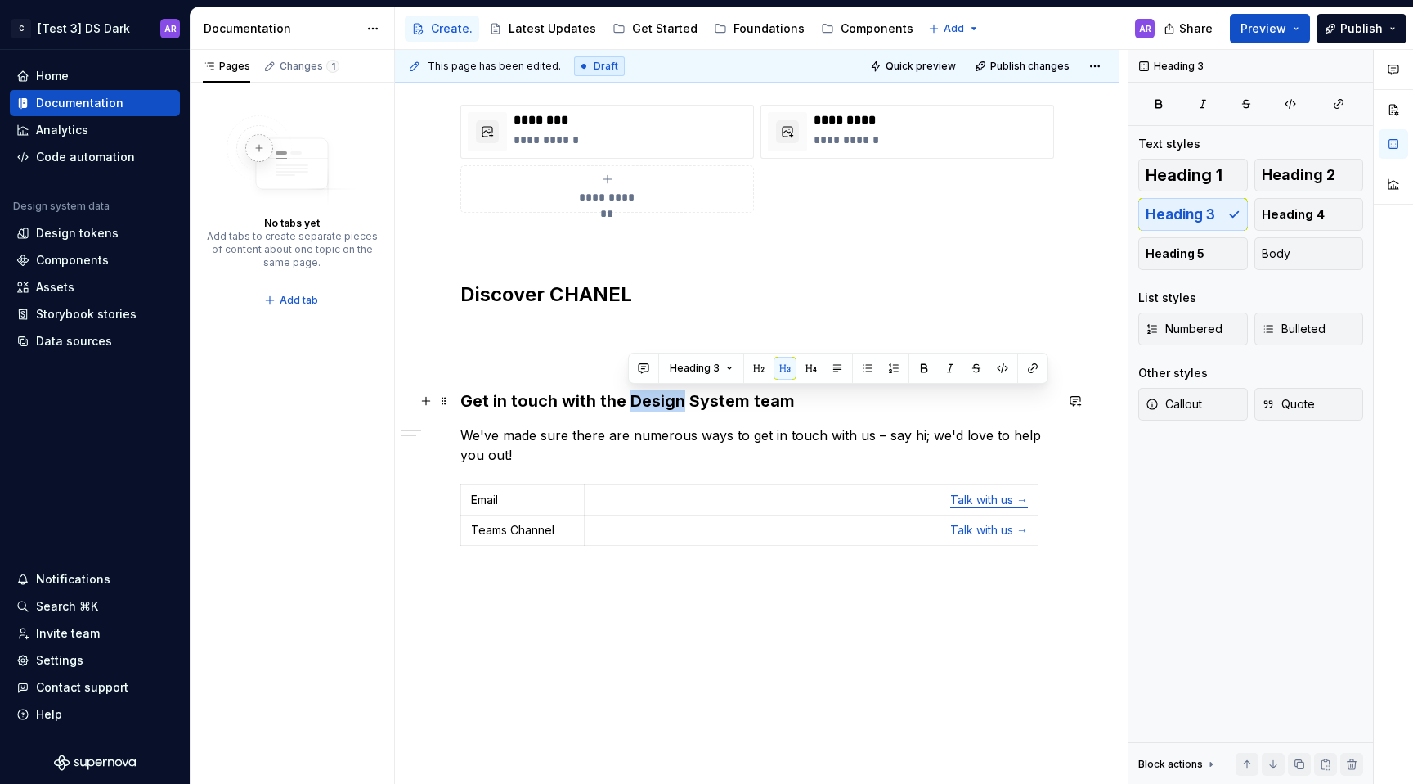
click at [644, 406] on h3 "Get in touch with the Design System team" at bounding box center [757, 400] width 594 height 23
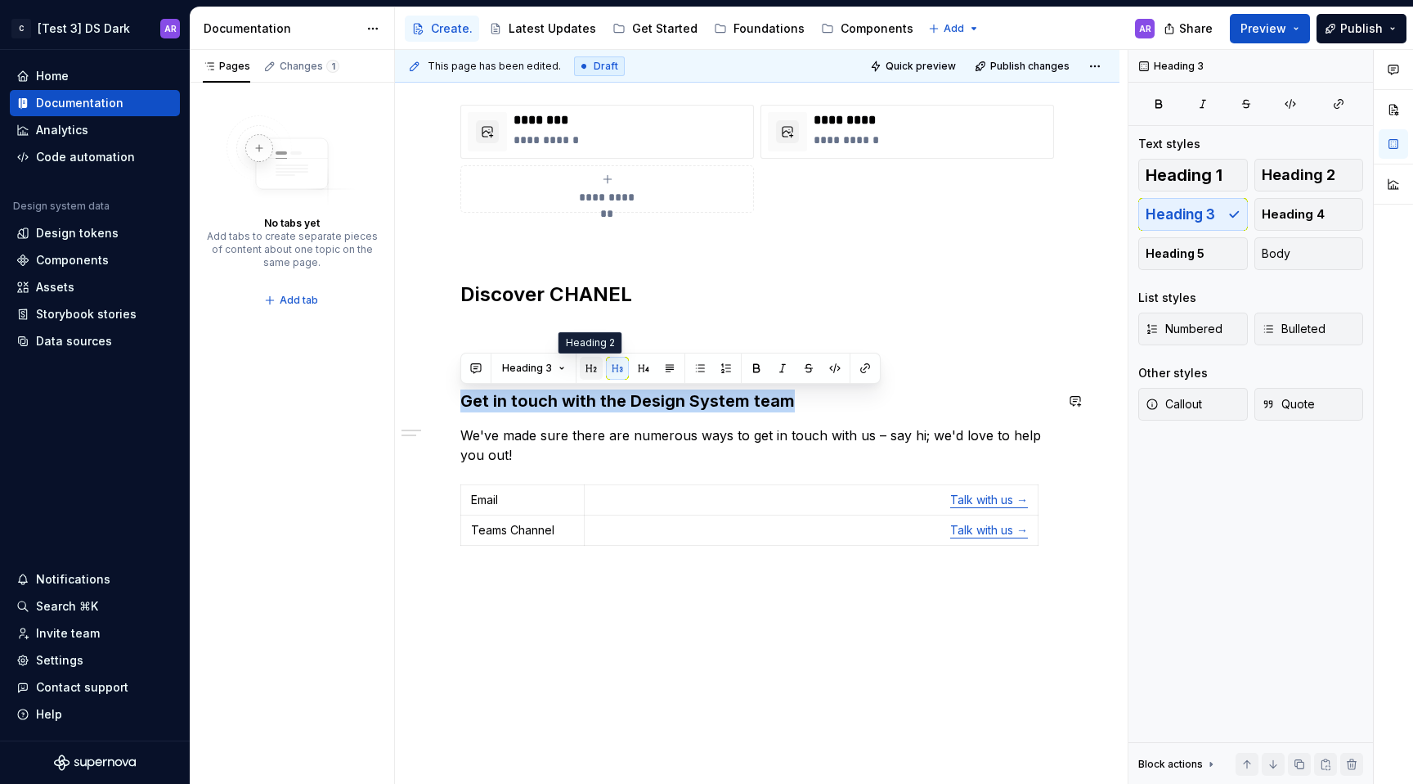
click at [592, 375] on button "button" at bounding box center [591, 368] width 23 height 23
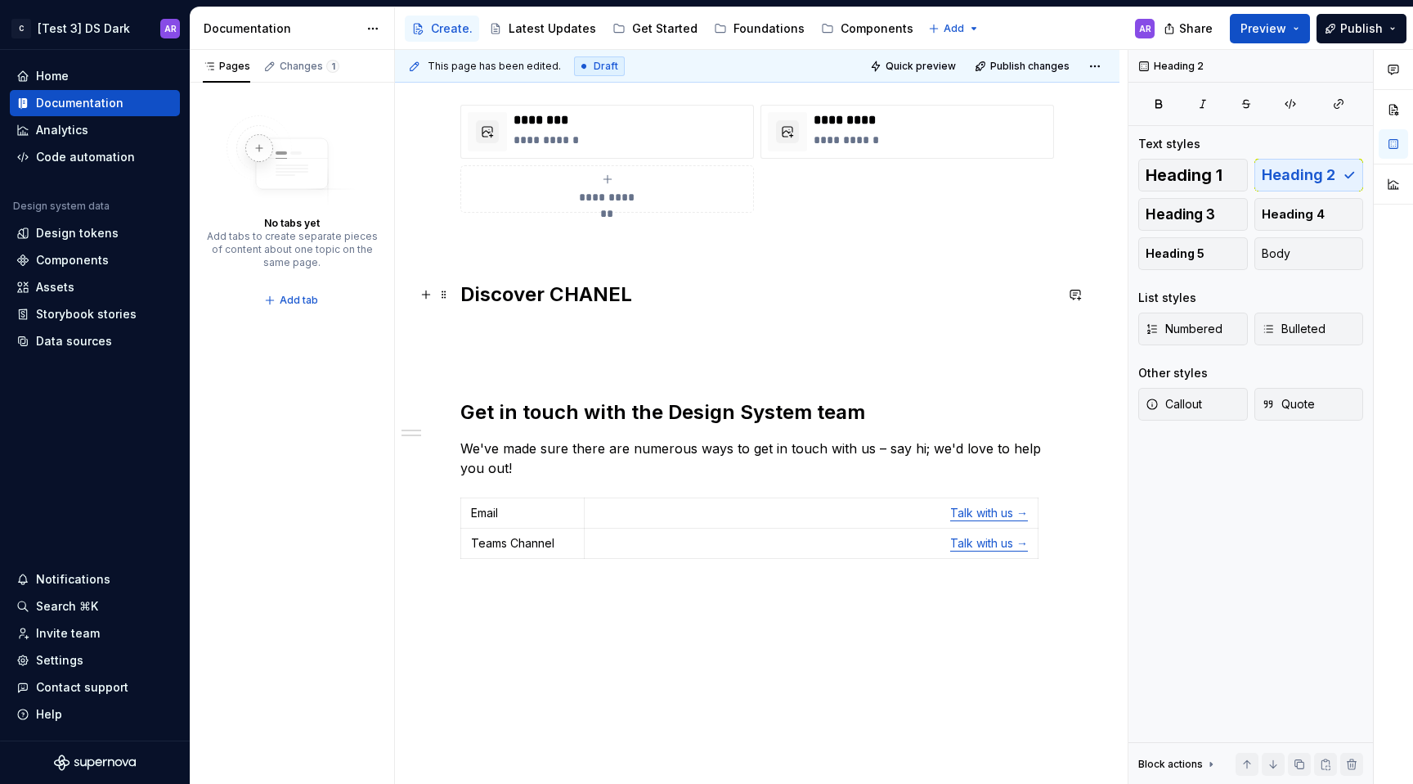
click at [612, 294] on h2 "Discover CHANEL" at bounding box center [757, 294] width 594 height 26
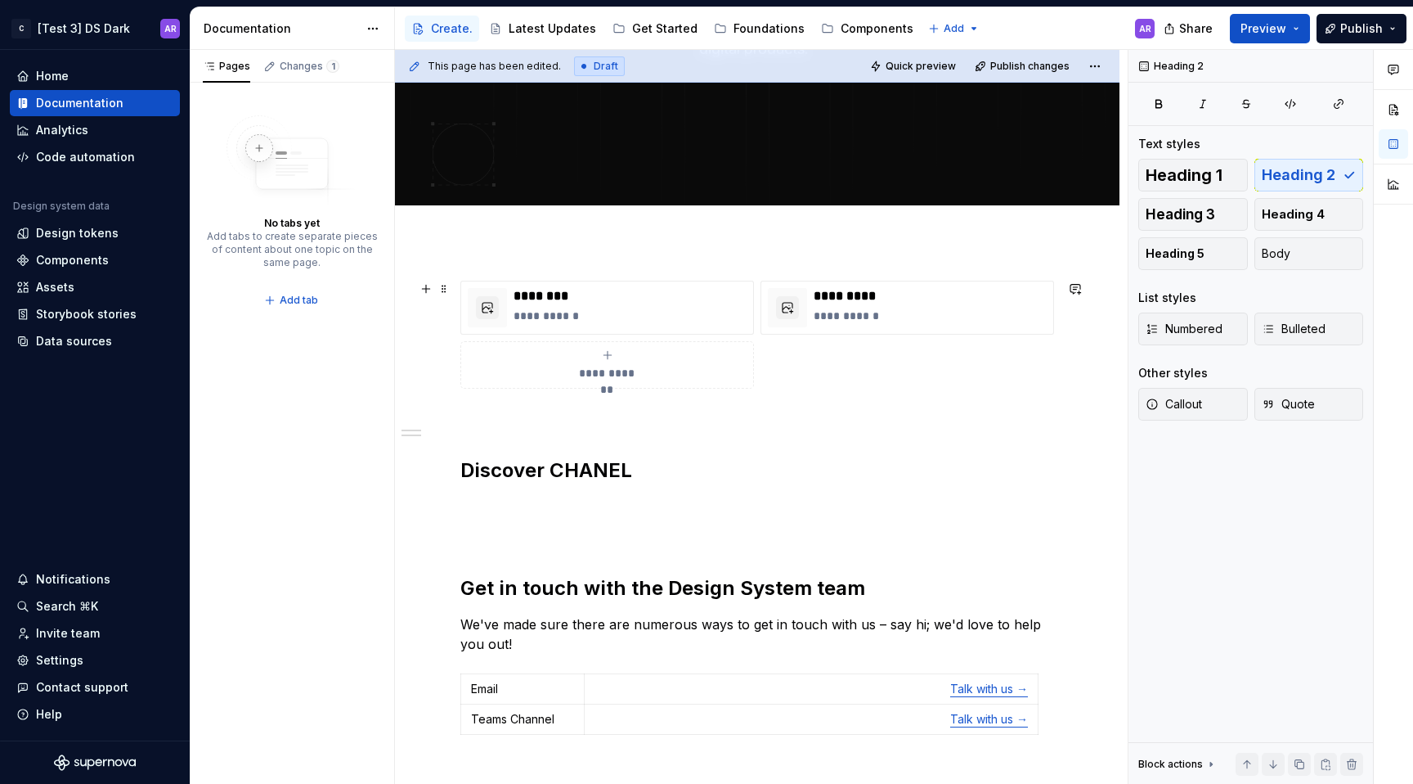
scroll to position [371, 0]
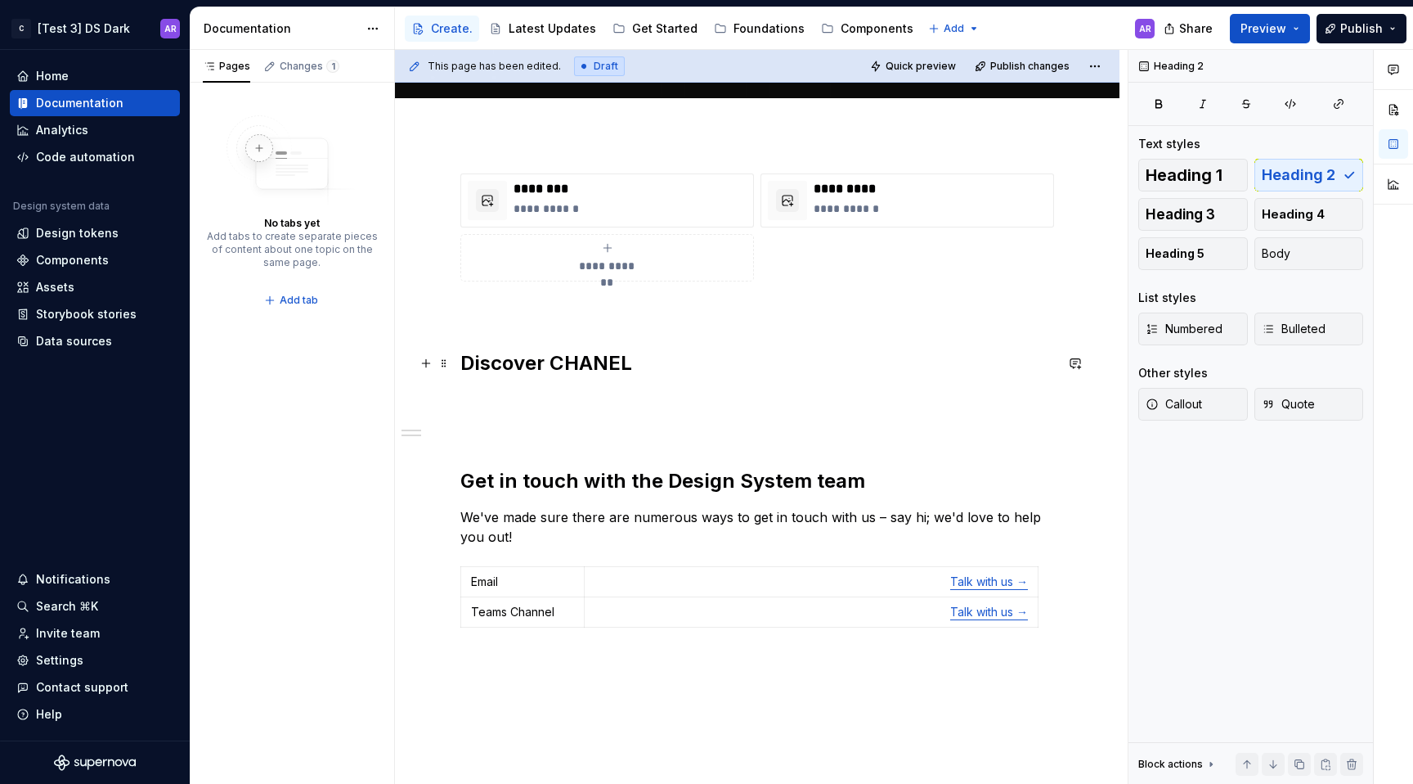
click at [568, 379] on div "**********" at bounding box center [757, 403] width 594 height 460
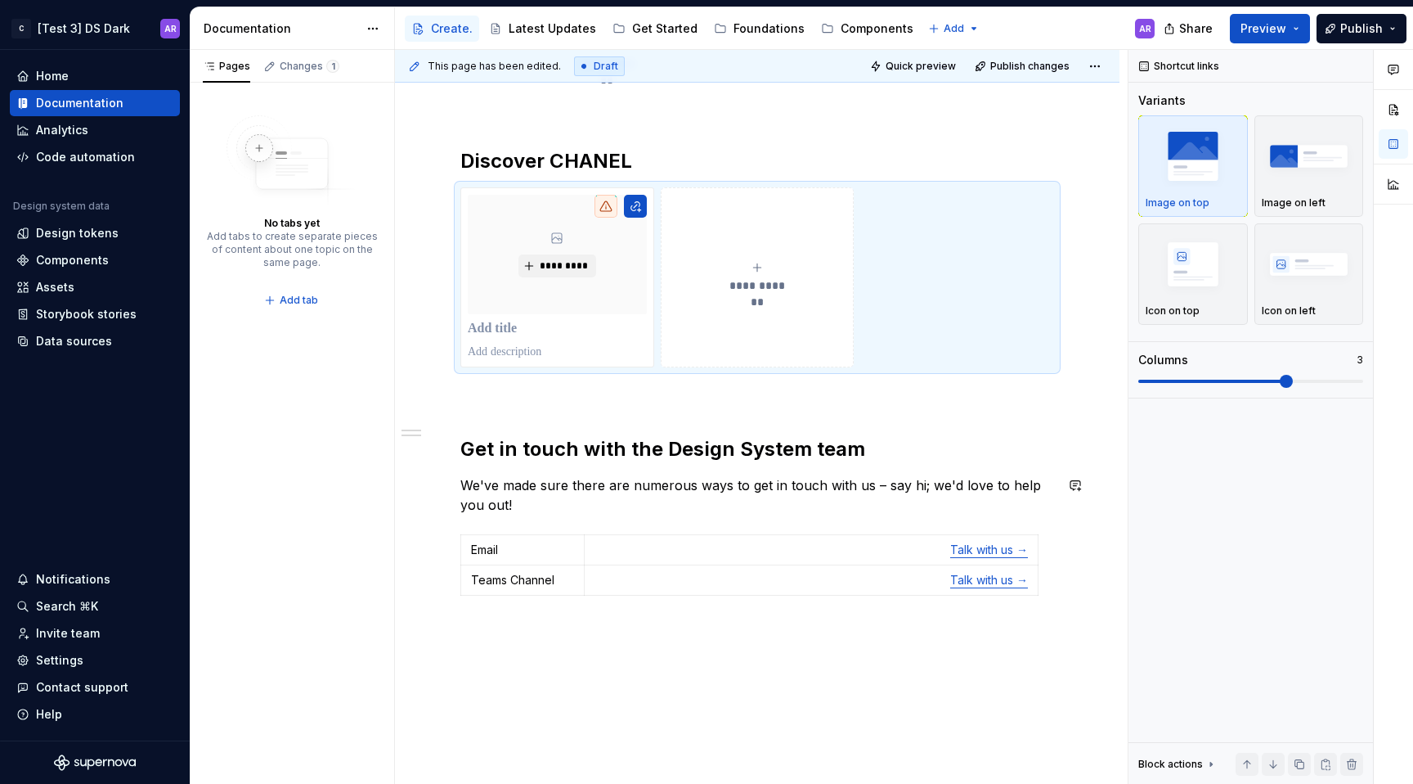
scroll to position [645, 0]
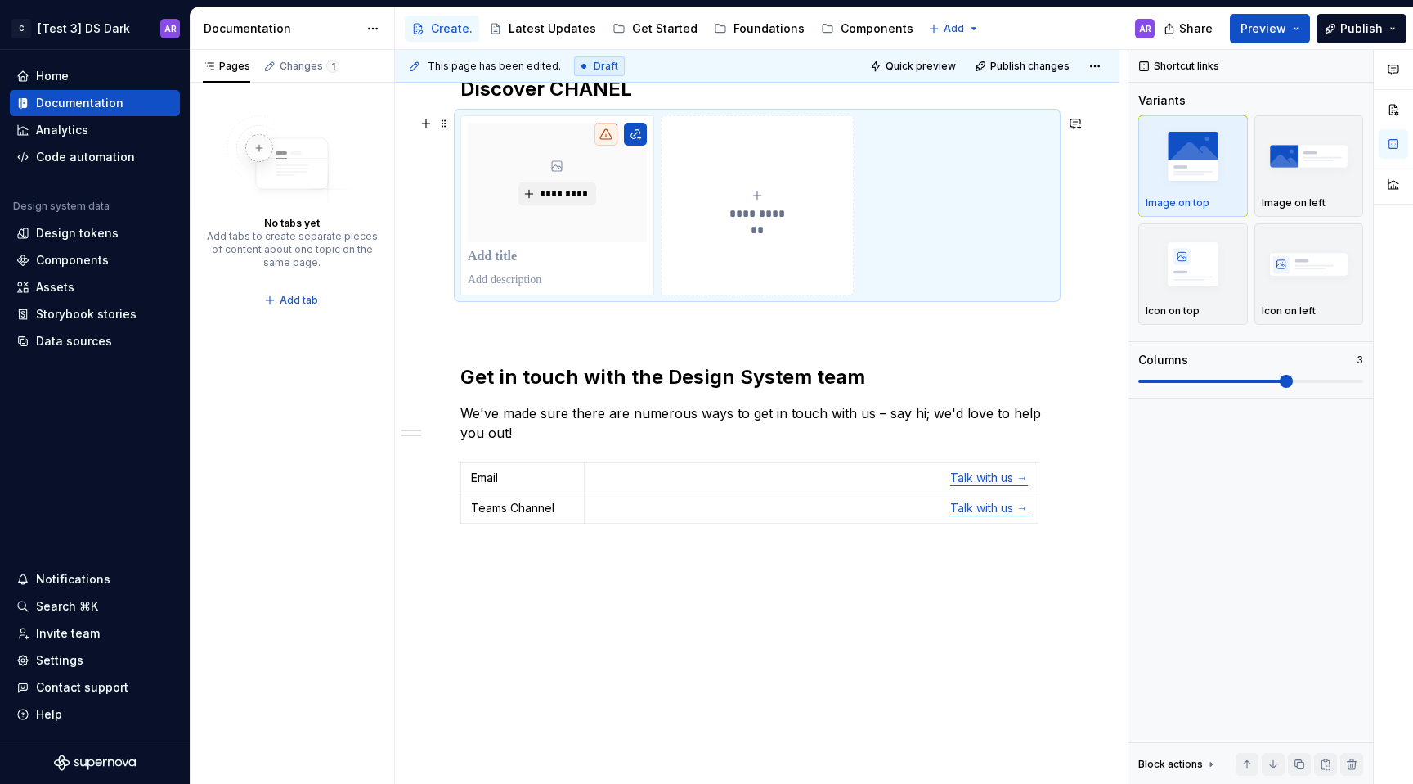
click at [772, 185] on button "**********" at bounding box center [758, 205] width 194 height 180
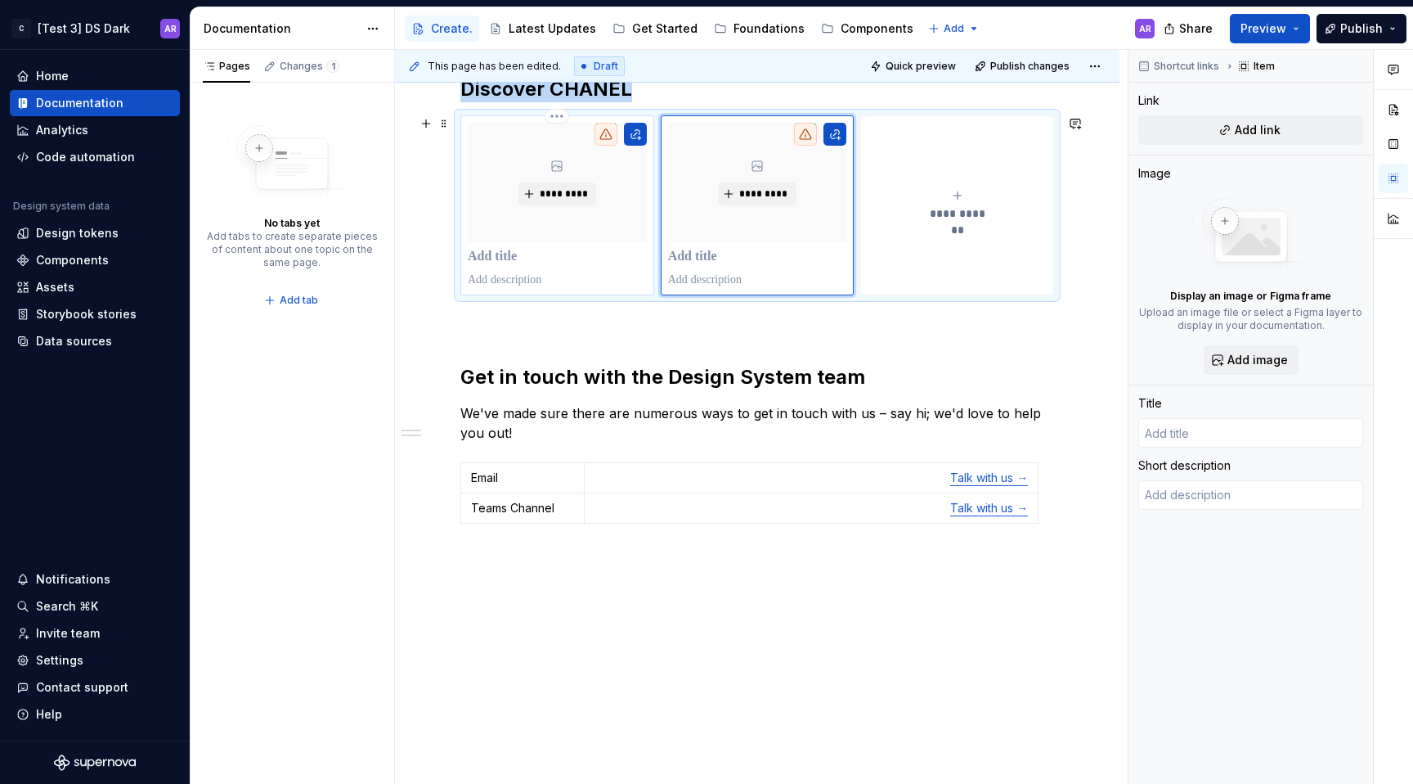
click at [510, 253] on p at bounding box center [557, 257] width 179 height 16
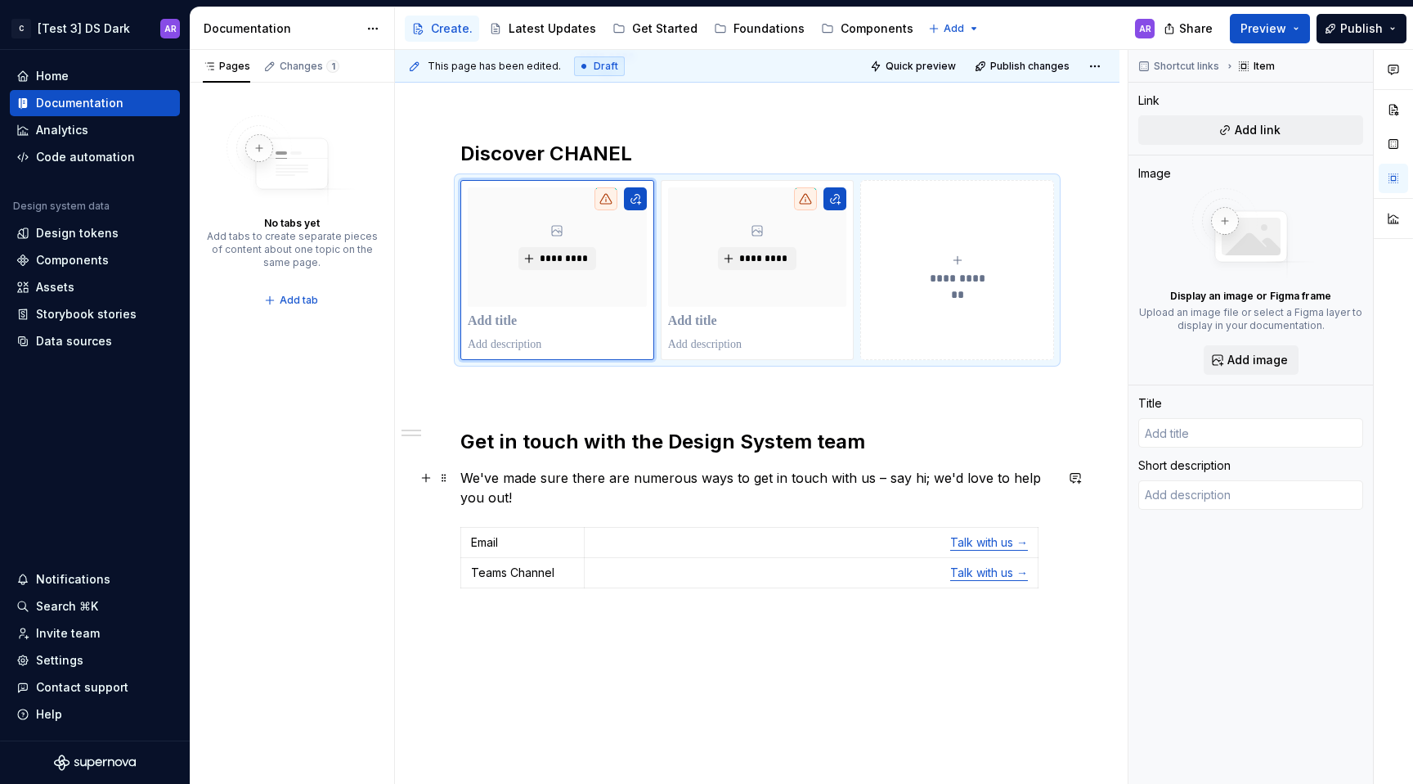
scroll to position [559, 0]
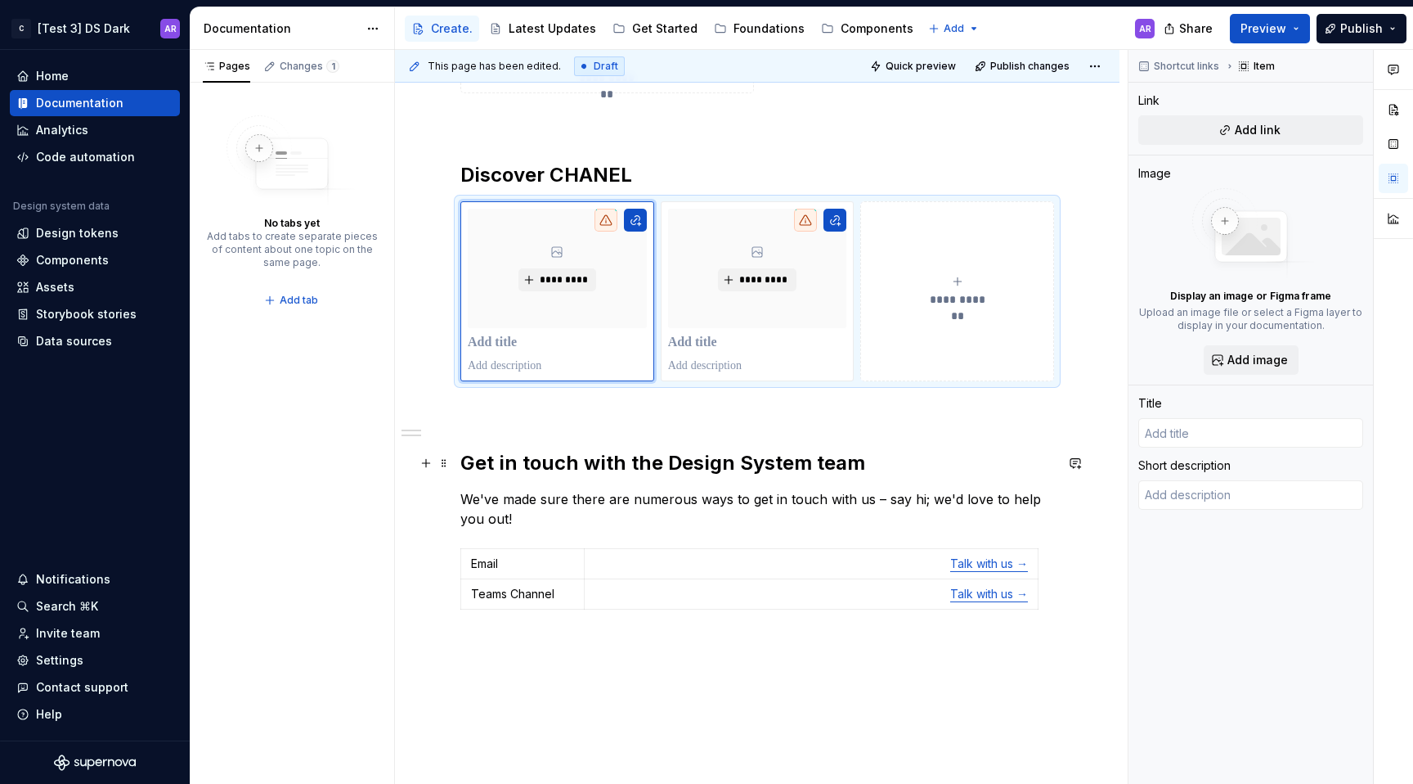
type textarea "*"
type input "F"
type textarea "*"
type input "Fo"
type textarea "*"
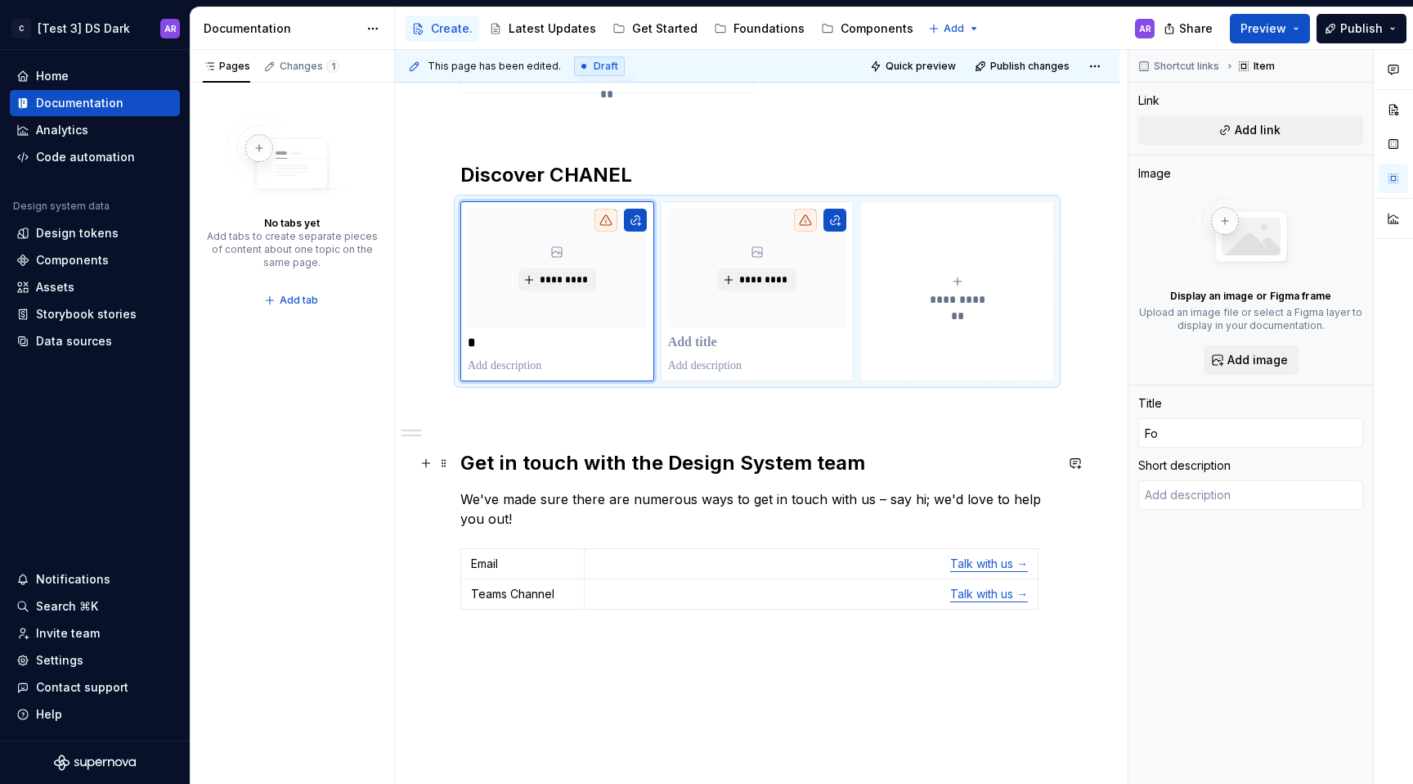
type input "Fou"
type textarea "*"
type input "Foun"
type textarea "*"
type input "Found"
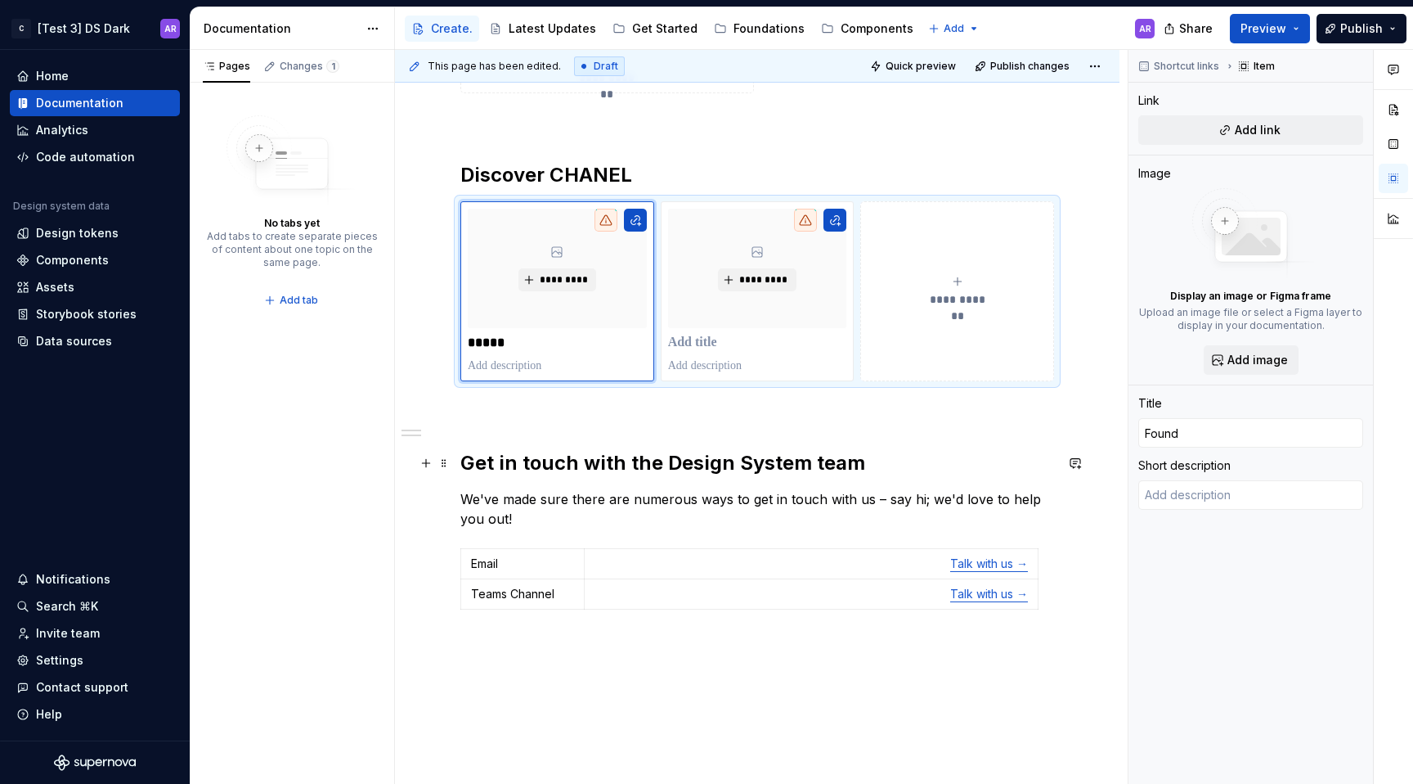
type textarea "*"
type input "Founda"
type textarea "*"
type input "Foundat"
type textarea "*"
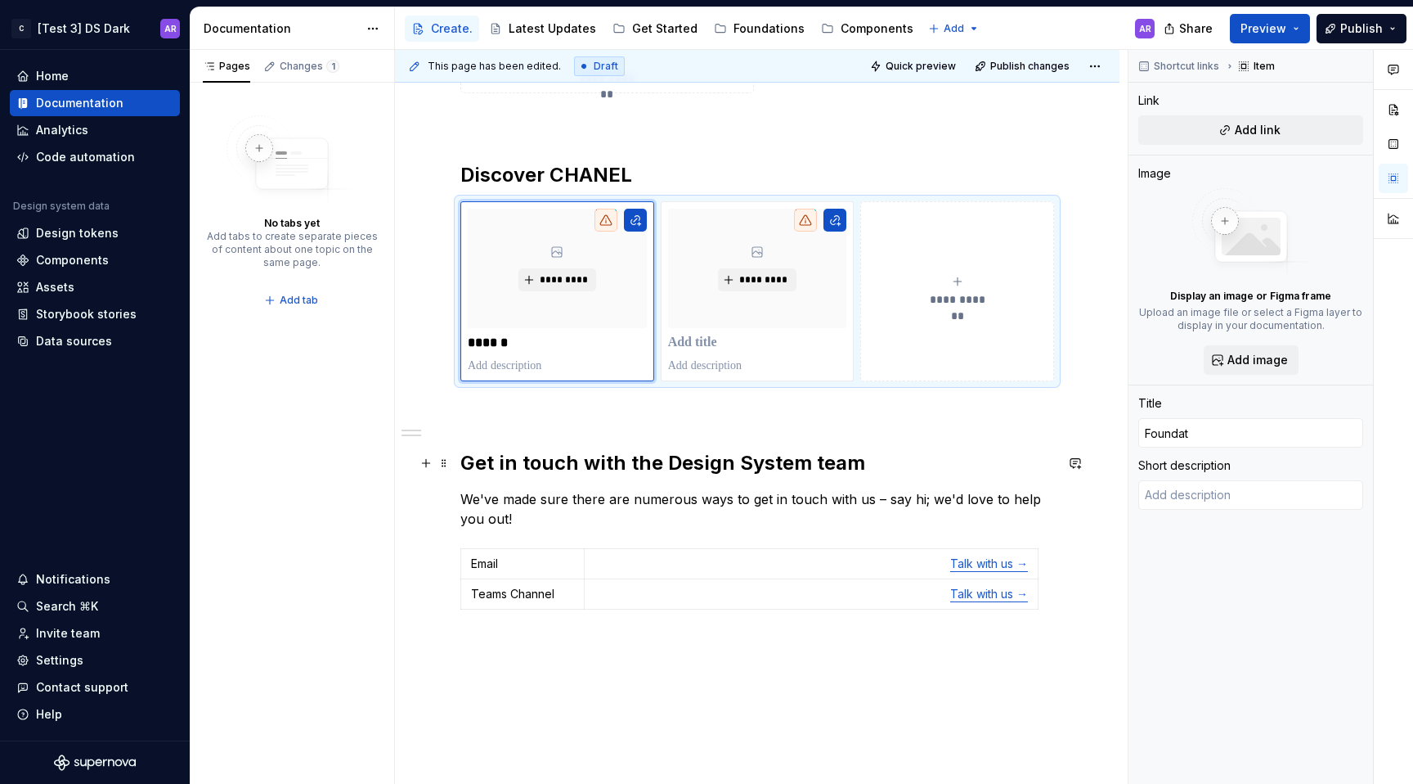
type input "Foundati"
type textarea "*"
type input "Foundatio"
type textarea "*"
type input "Foundation"
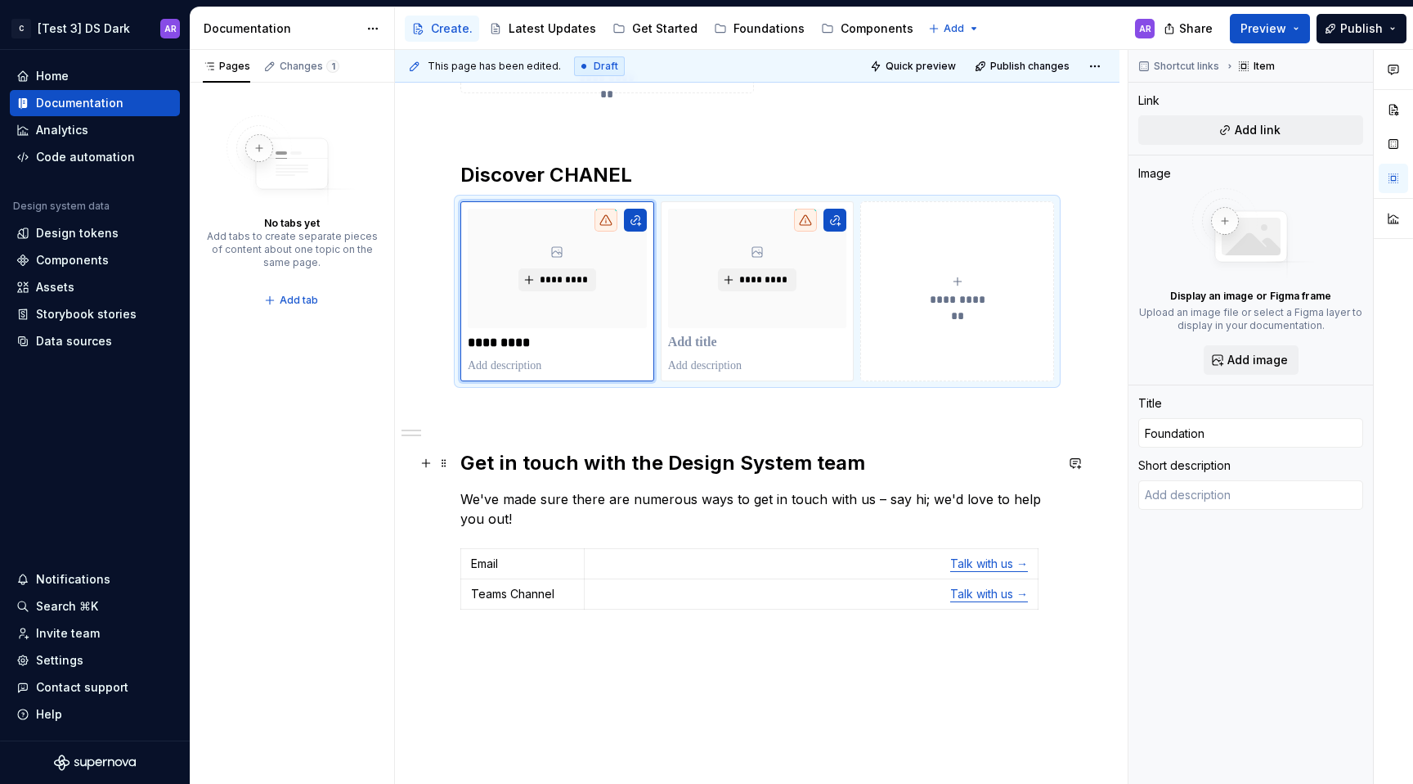
type textarea "*"
type input "Foundations"
click at [712, 344] on p at bounding box center [757, 343] width 179 height 16
type textarea "*"
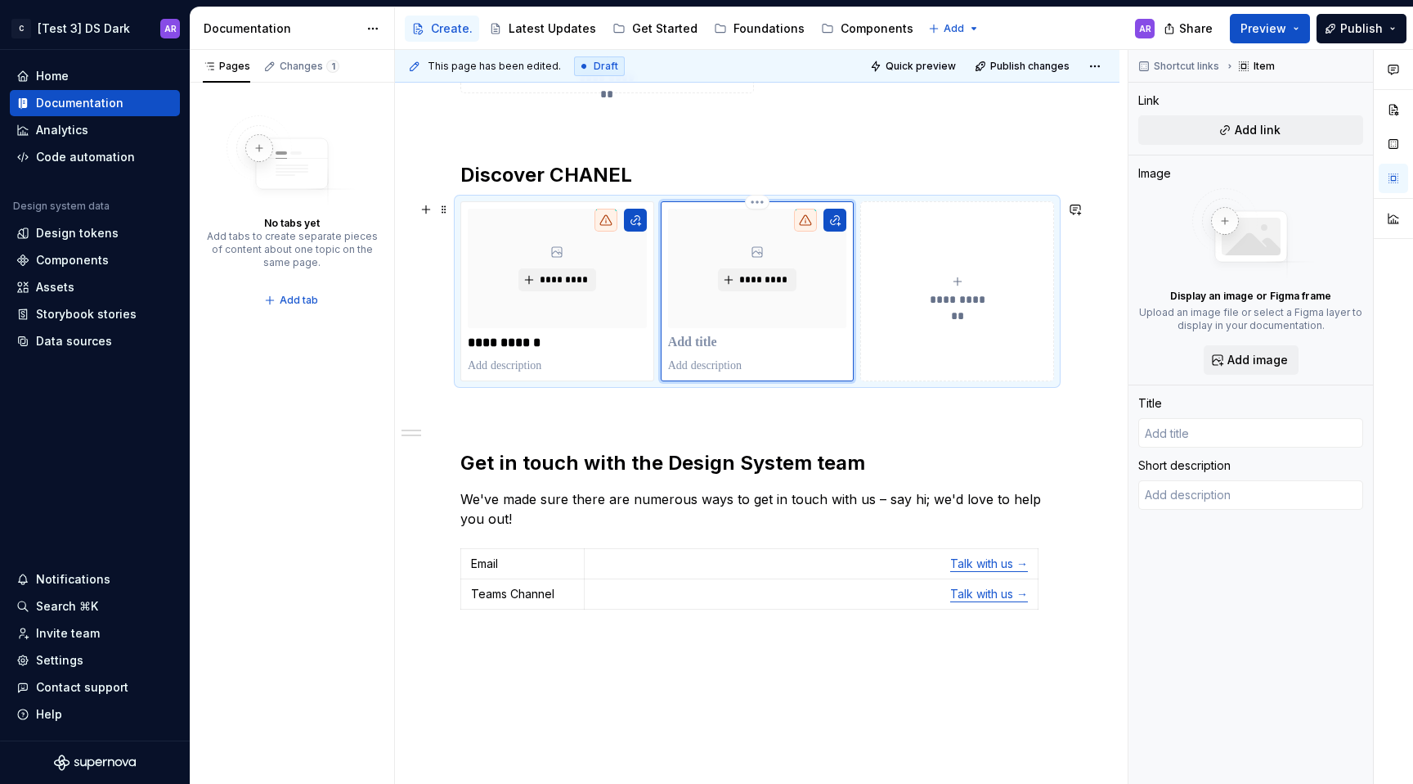
type textarea "*"
type input "C"
type textarea "*"
type input "Co"
type textarea "*"
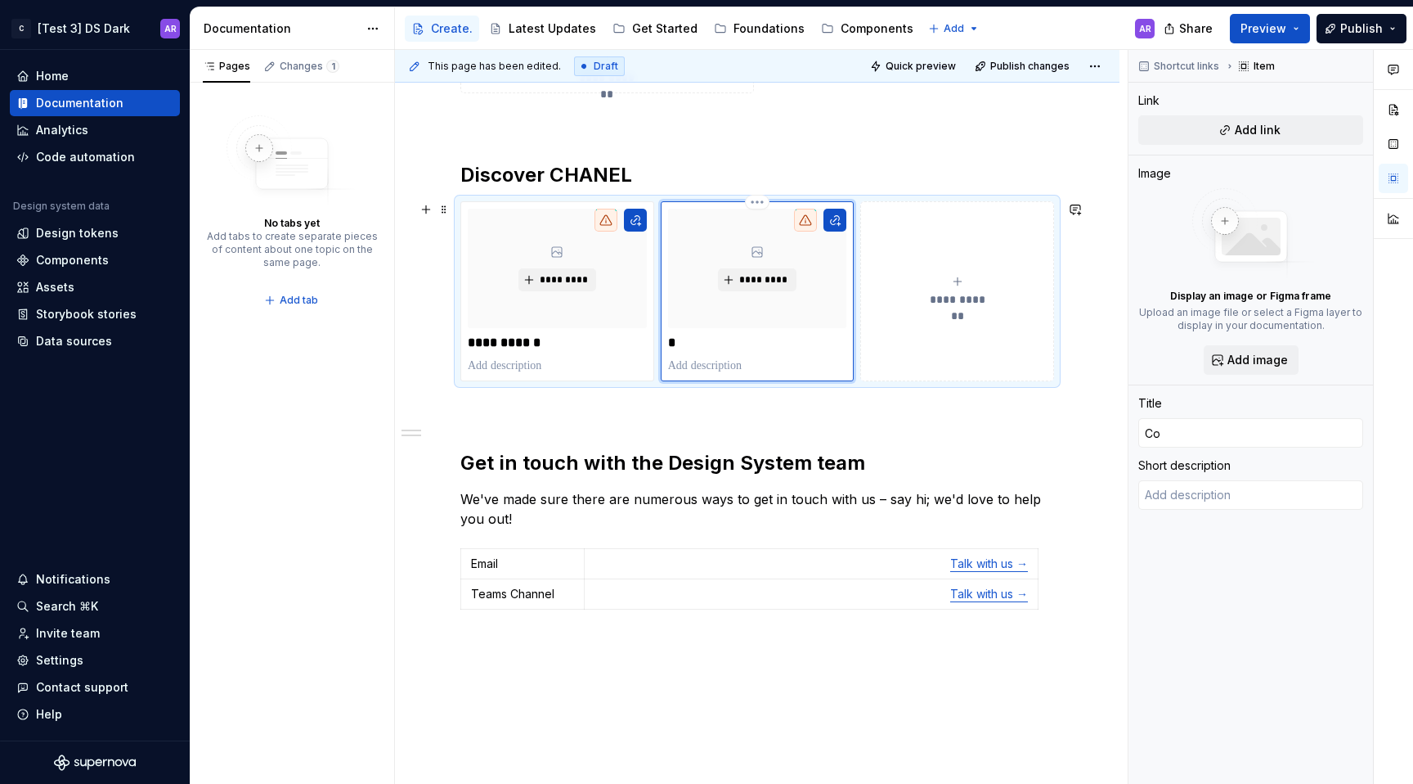
type input "Com"
type textarea "*"
type input "Comp"
type textarea "*"
type input "Compo"
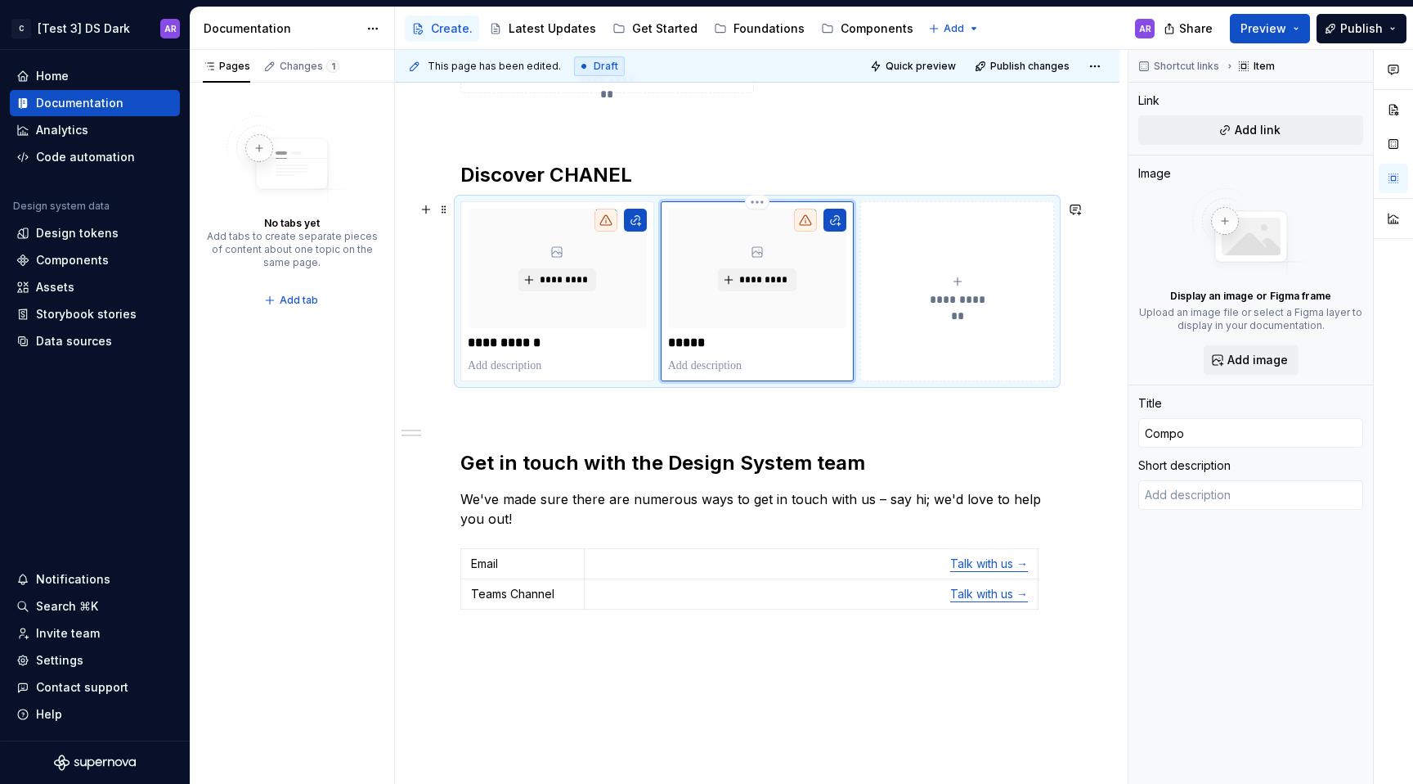
type textarea "*"
type input "Compon"
type textarea "*"
type input "Compone"
type textarea "*"
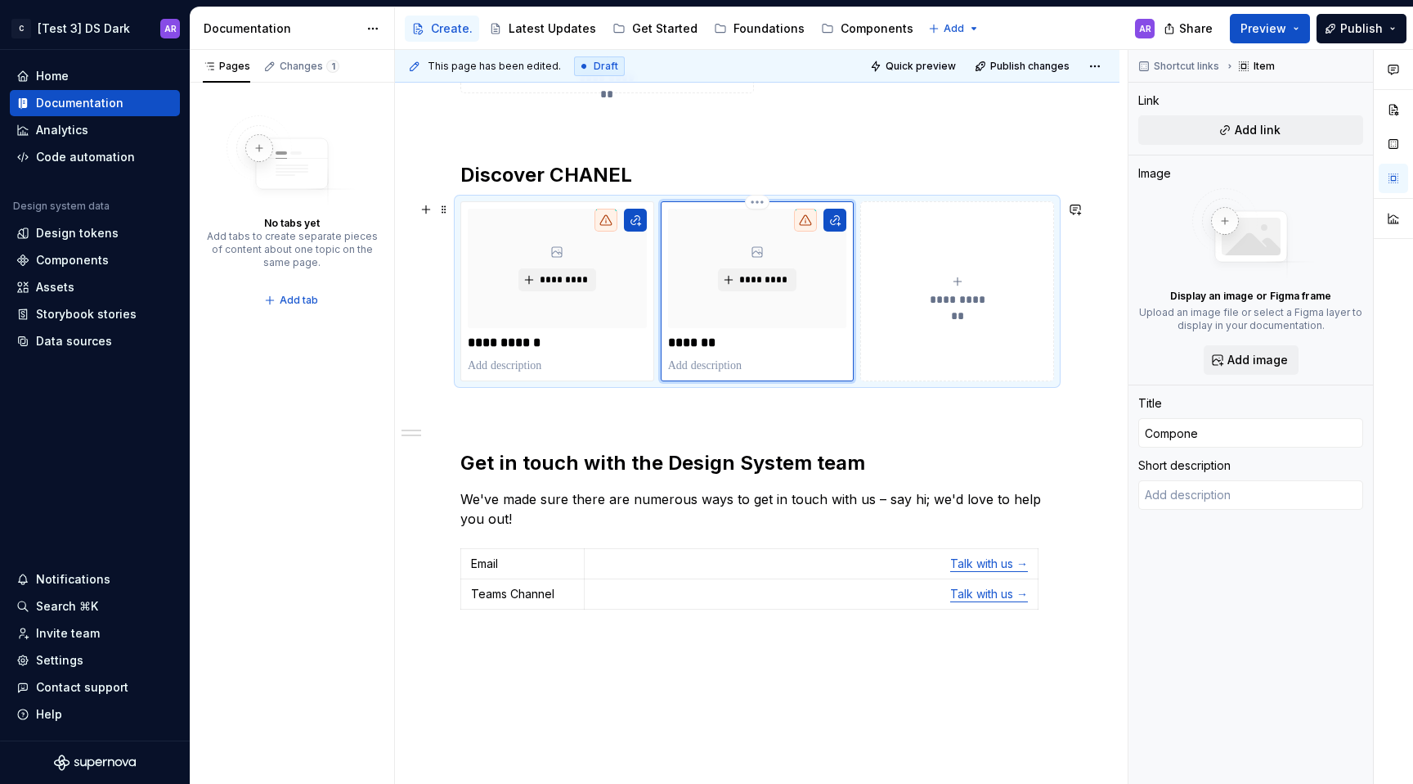
type input "Componen"
type textarea "*"
type input "Component"
type textarea "*"
type input "Components"
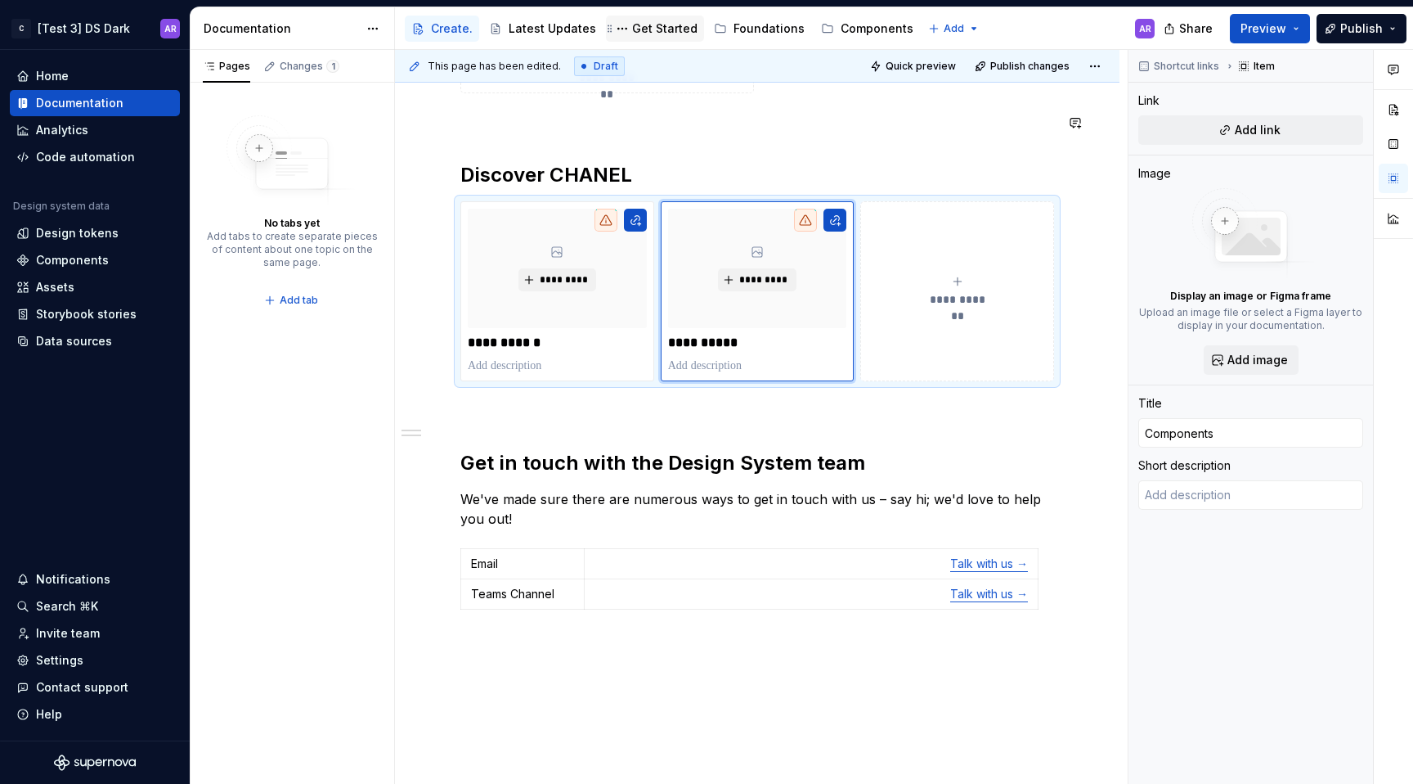
click at [662, 36] on div "Get Started" at bounding box center [664, 28] width 65 height 16
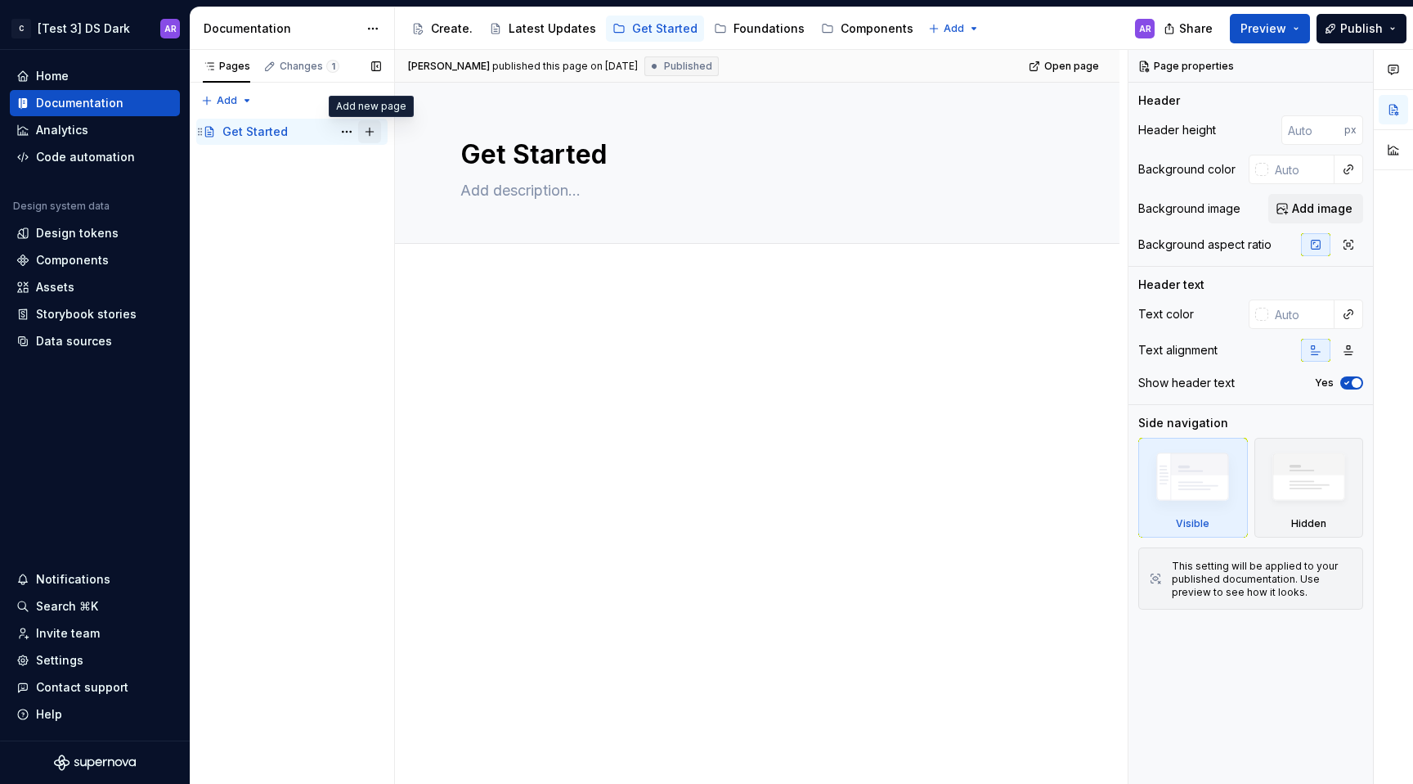
click at [374, 125] on button "Page tree" at bounding box center [369, 131] width 23 height 23
type textarea "*"
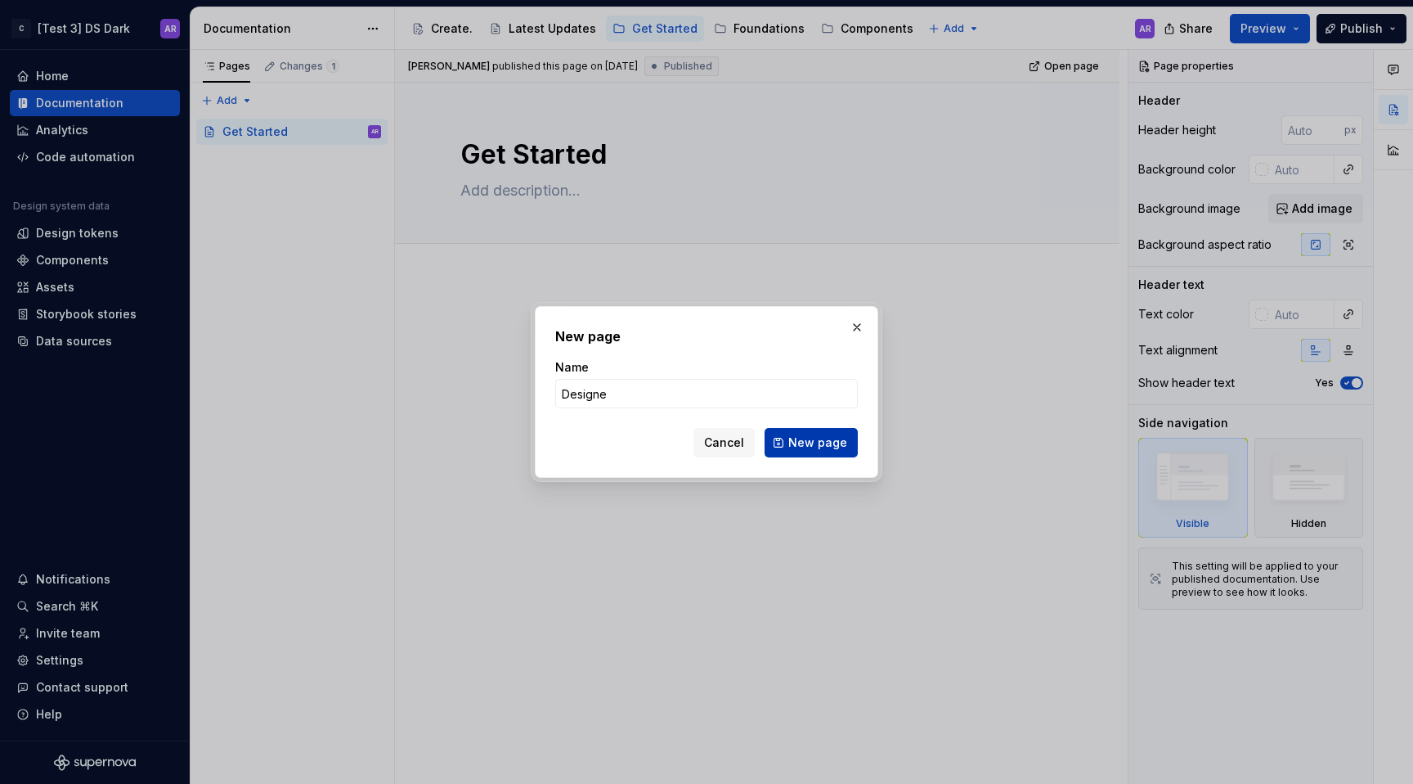
type input "Designer"
click at [840, 436] on span "New page" at bounding box center [817, 442] width 59 height 16
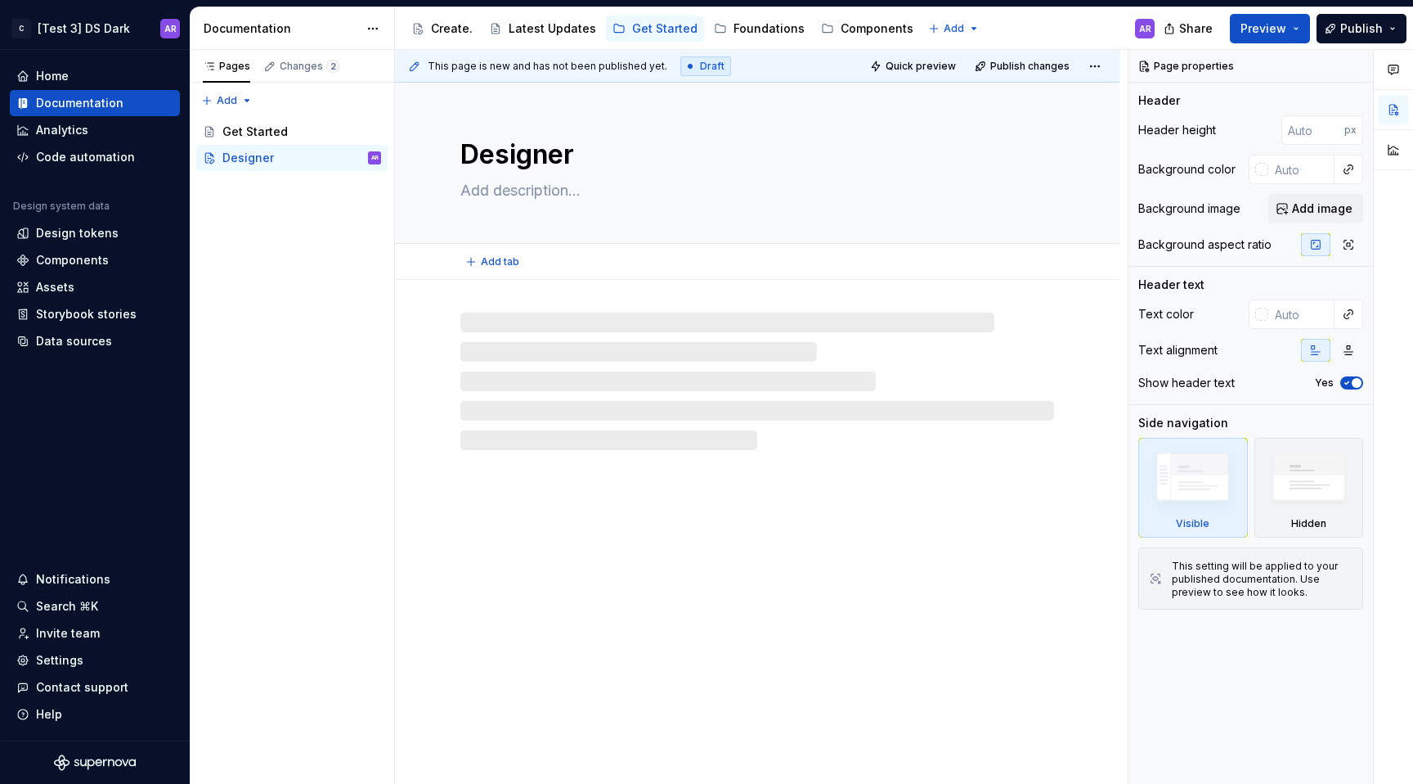
click at [597, 140] on textarea "Designer" at bounding box center [754, 154] width 594 height 39
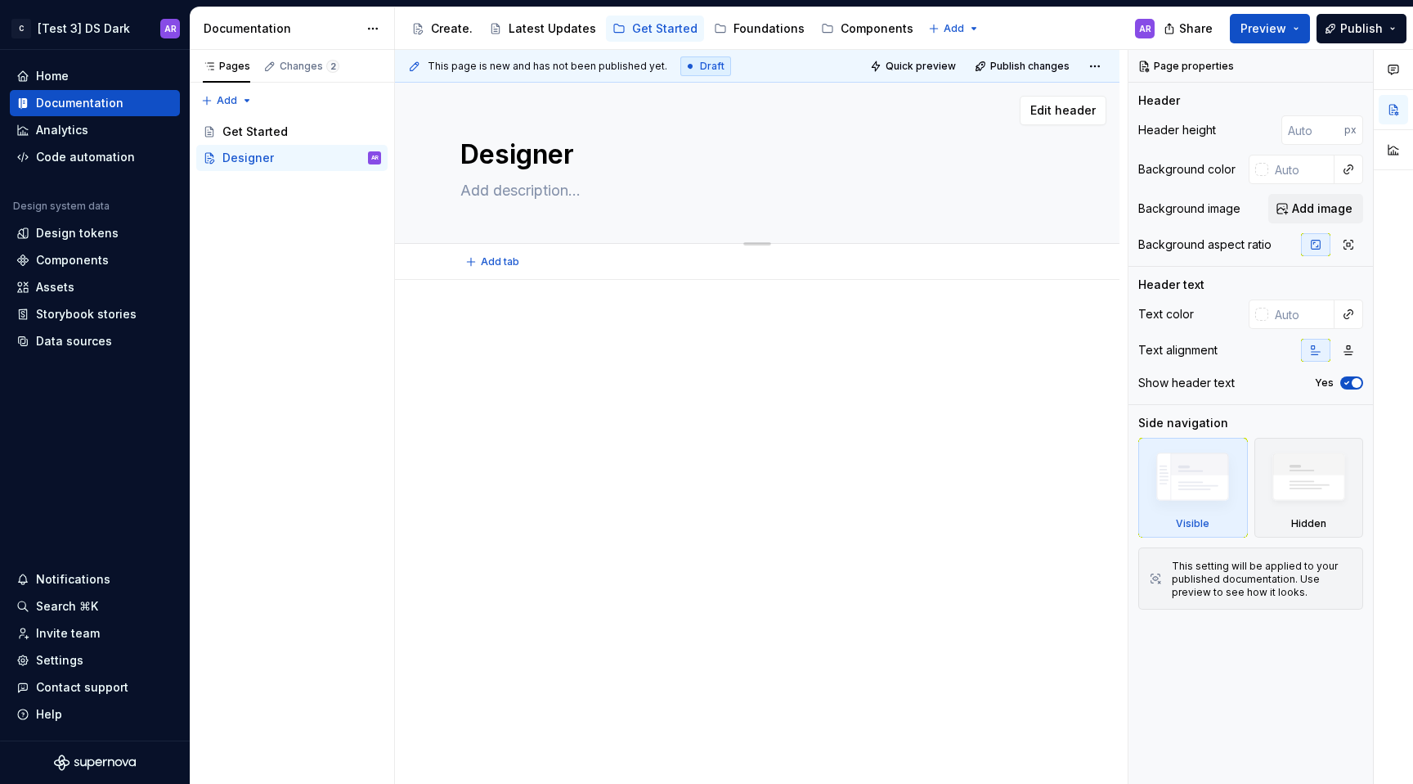
click at [534, 155] on textarea "Designer" at bounding box center [754, 154] width 594 height 39
type textarea "*"
type textarea "S"
type textarea "*"
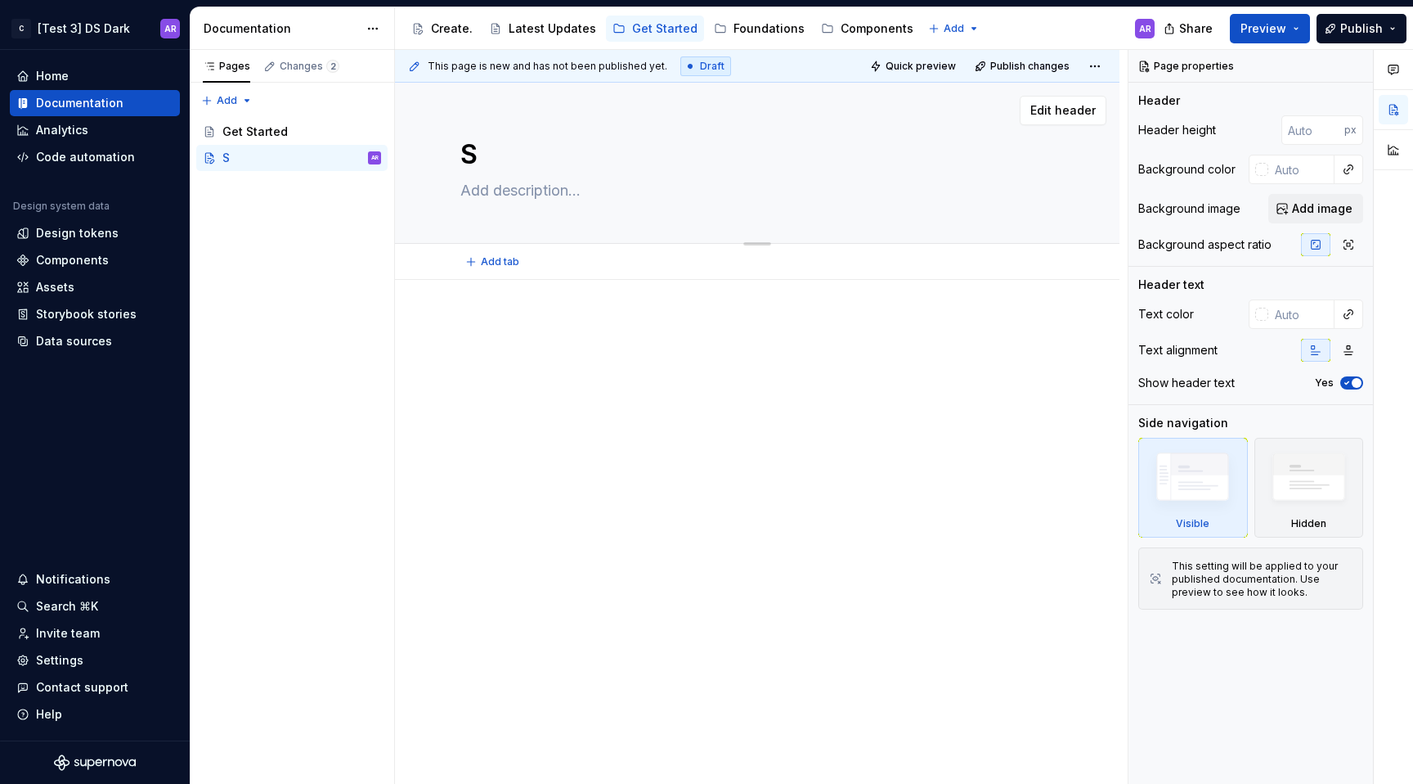
type textarea "St"
type textarea "*"
type textarea "Sta"
type textarea "*"
type textarea "Stat"
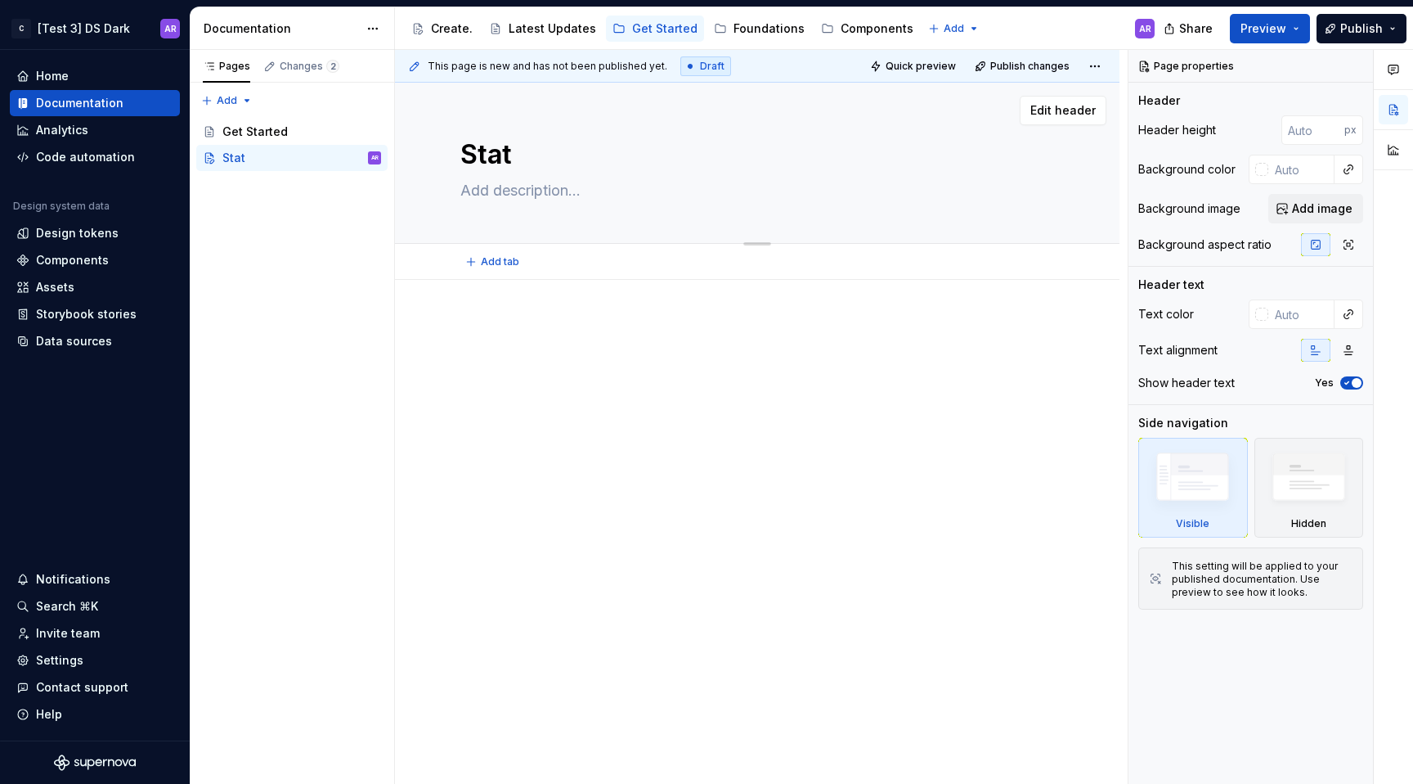
type textarea "*"
type textarea "Sta"
type textarea "*"
type textarea "Star"
type textarea "*"
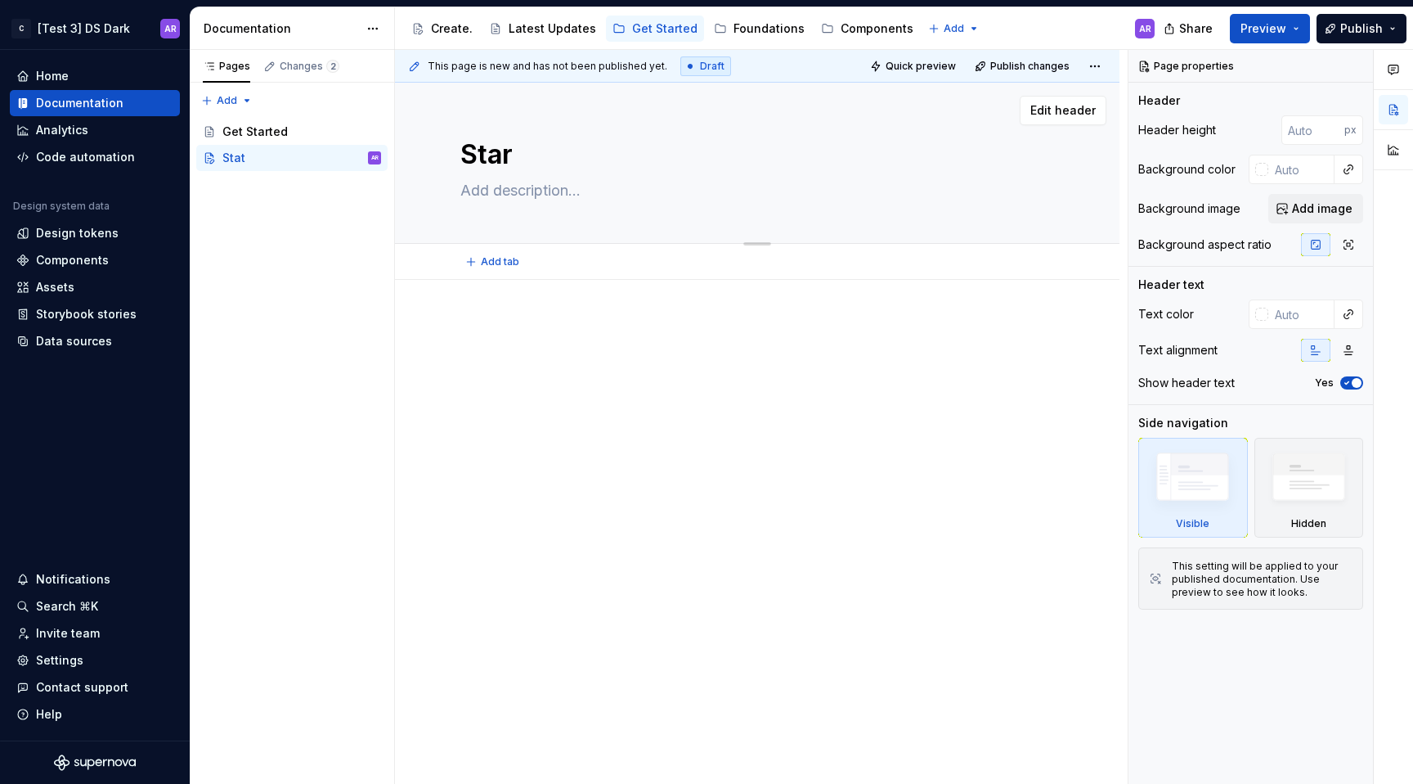
type textarea "Start"
type textarea "*"
type textarea "Start"
click at [780, 516] on div at bounding box center [757, 458] width 725 height 356
click at [503, 149] on textarea "Start" at bounding box center [754, 154] width 594 height 39
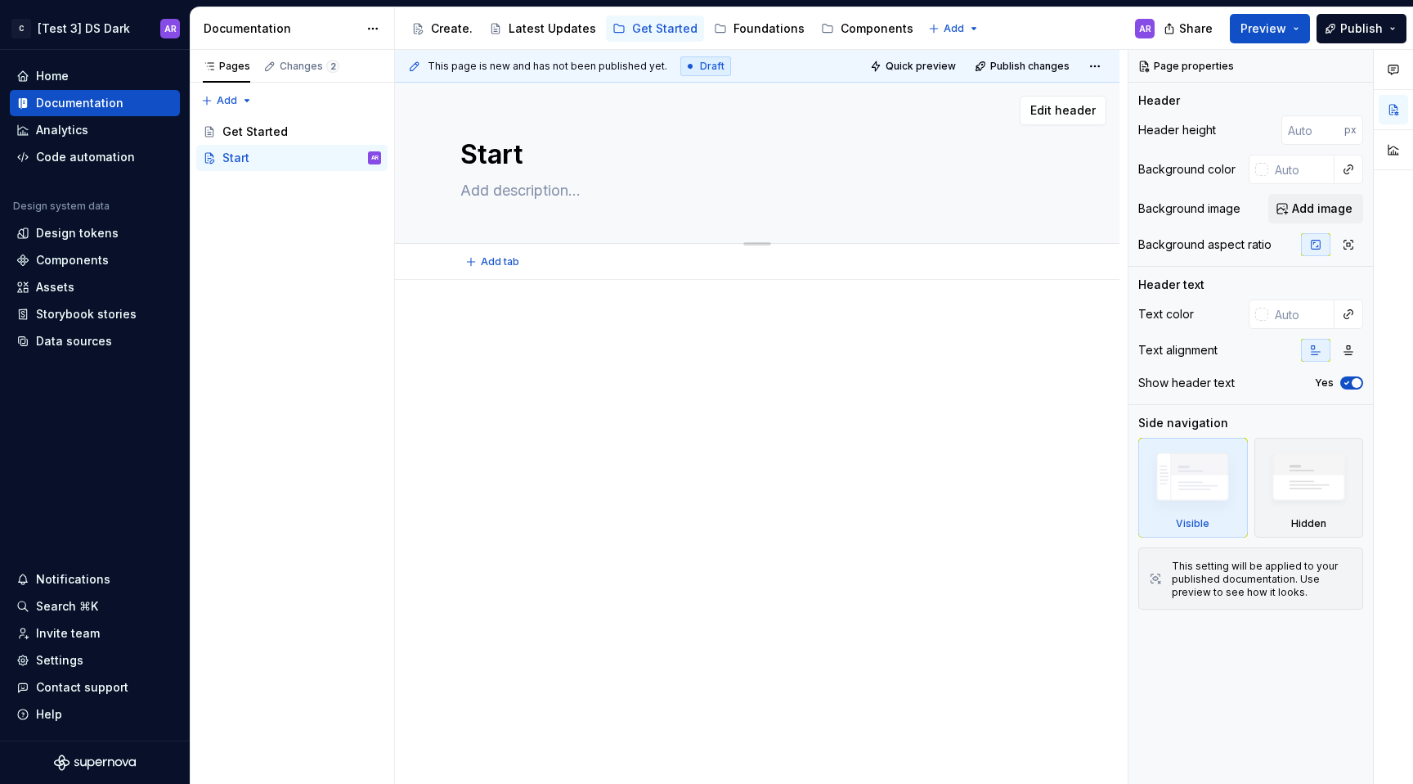
click at [503, 149] on textarea "Start" at bounding box center [754, 154] width 594 height 39
type textarea "*"
type textarea "Start"
type textarea "*"
type textarea "Start de"
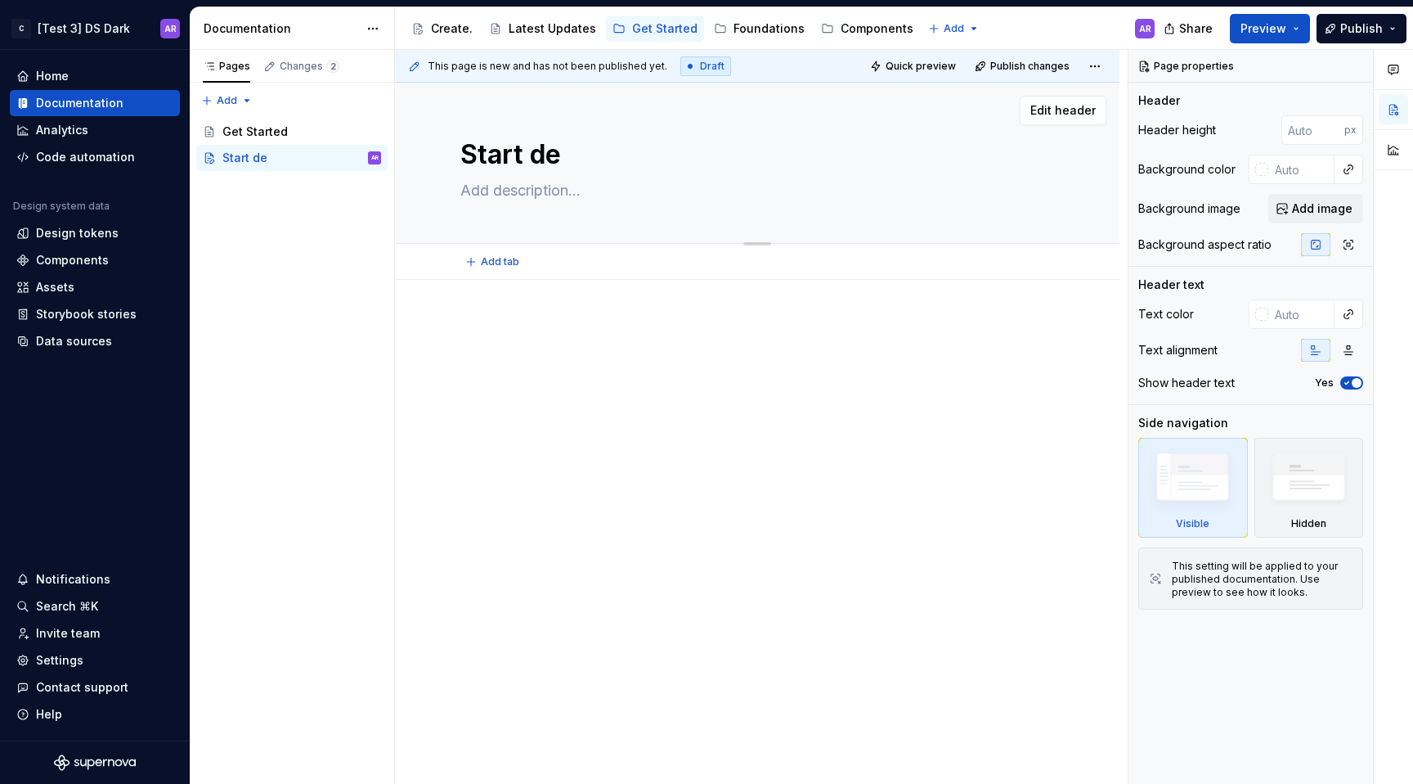
type textarea "*"
type textarea "Start des"
type textarea "*"
type textarea "Start desi"
type textarea "*"
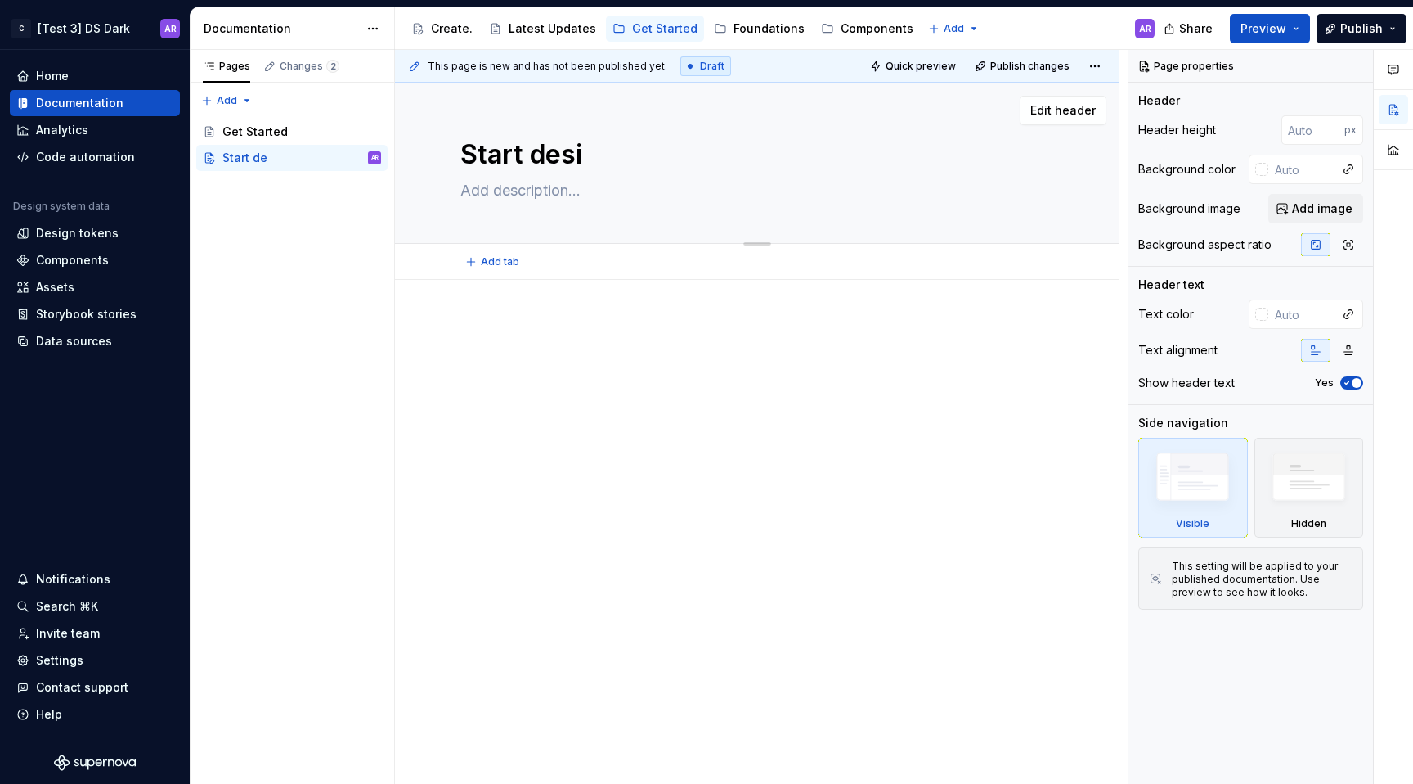
type textarea "Start desig"
type textarea "*"
type textarea "Start design"
type textarea "*"
type textarea "Start designi"
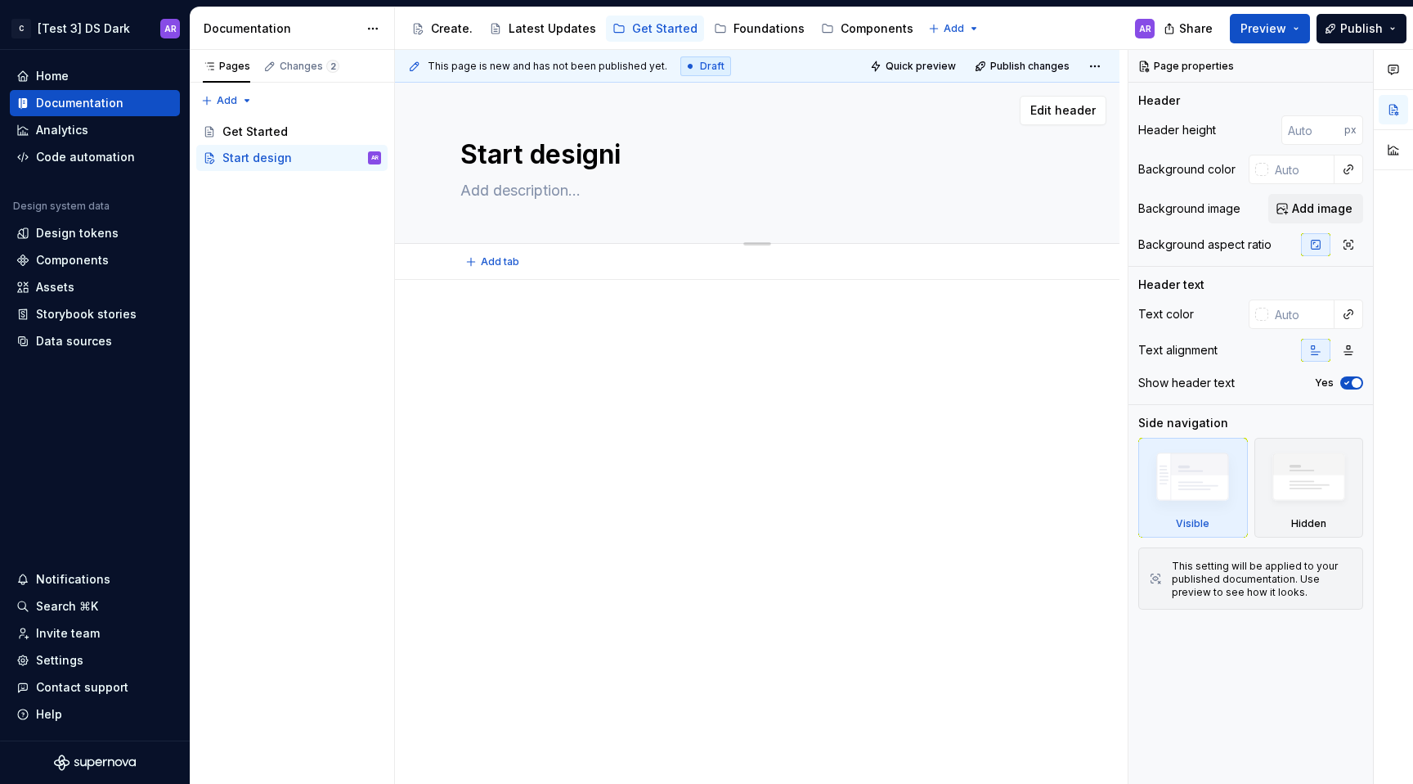
type textarea "*"
type textarea "Start designin"
type textarea "*"
type textarea "Start designing"
type textarea "*"
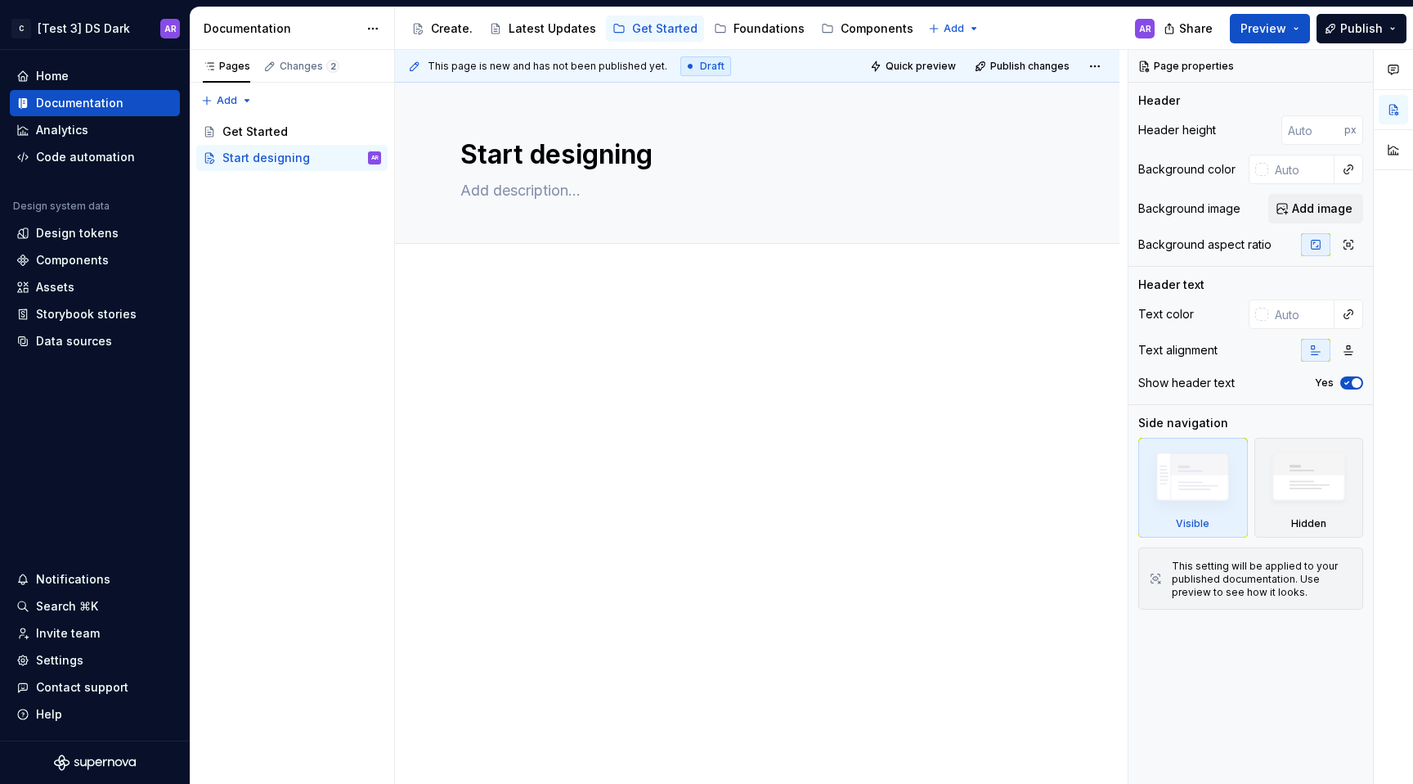
type textarea "Start designing"
click at [544, 193] on textarea at bounding box center [754, 190] width 594 height 26
paste textarea "Lorem ipsum dolor sit amet, mea prima rebum ne, no minim ponderum theophrastus …"
type textarea "*"
type textarea "Lorem ipsum dolor sit amet, mea prima rebum ne, no minim ponderum theophrastus …"
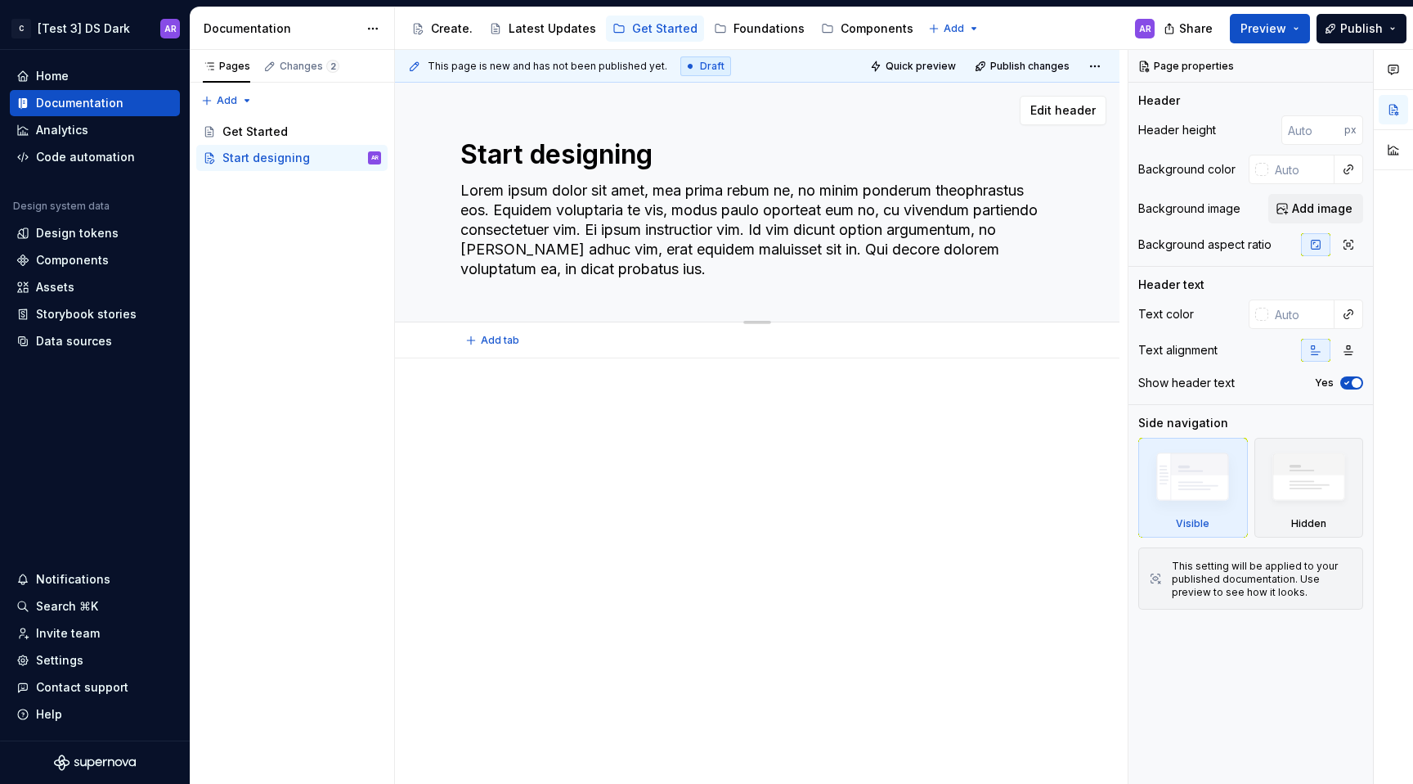
click at [665, 229] on textarea "Lorem ipsum dolor sit amet, mea prima rebum ne, no minim ponderum theophrastus …" at bounding box center [754, 229] width 594 height 105
type textarea "*"
type textarea "Lorem ipsum dolor sit amet, mea prima rebum ne, no minim ponderum theophrastus …"
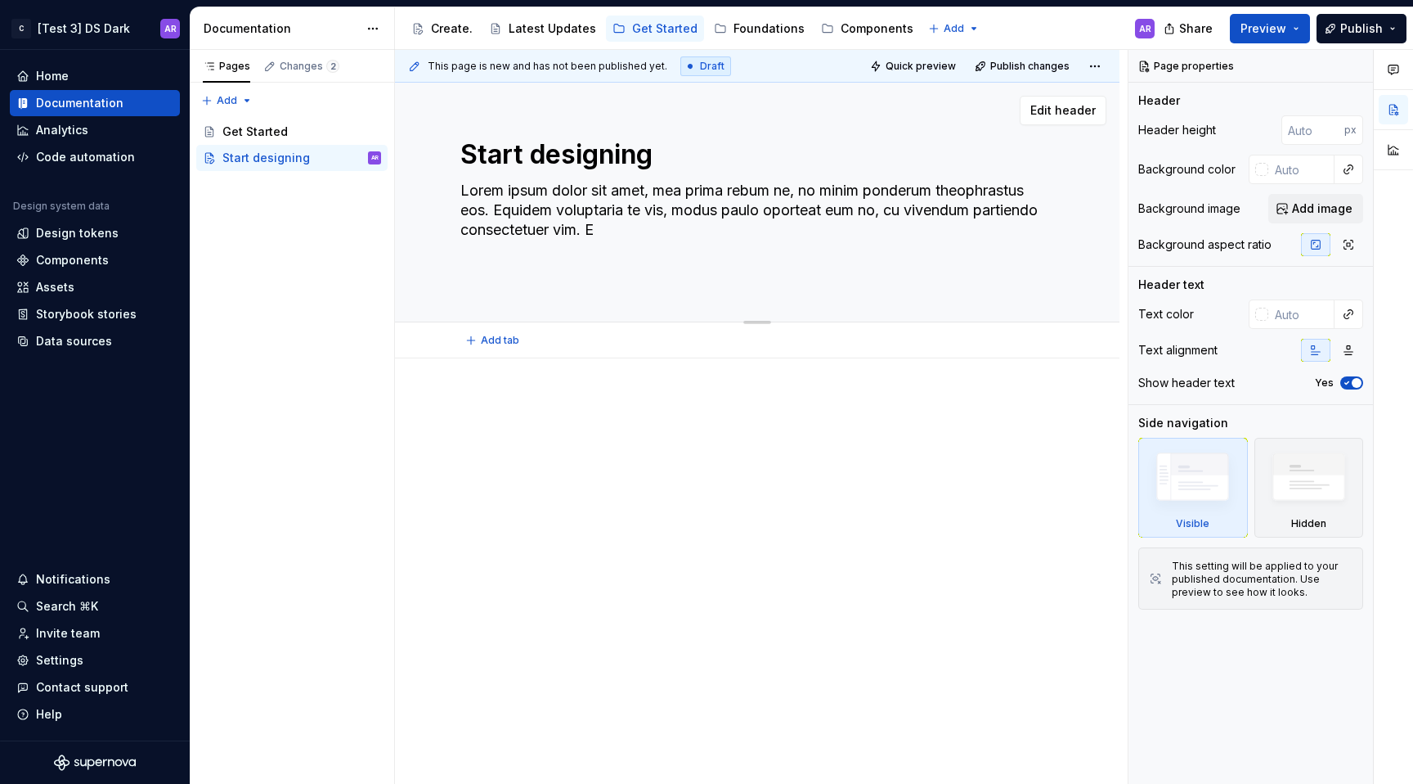
type textarea "*"
type textarea "Lorem ipsum dolor sit amet, mea prima rebum ne, no minim ponderum theophrastus …"
type textarea "*"
type textarea "Lorem ipsum dolor sit amet, mea prima rebum ne, no minim ponderum theophrastus …"
type textarea "*"
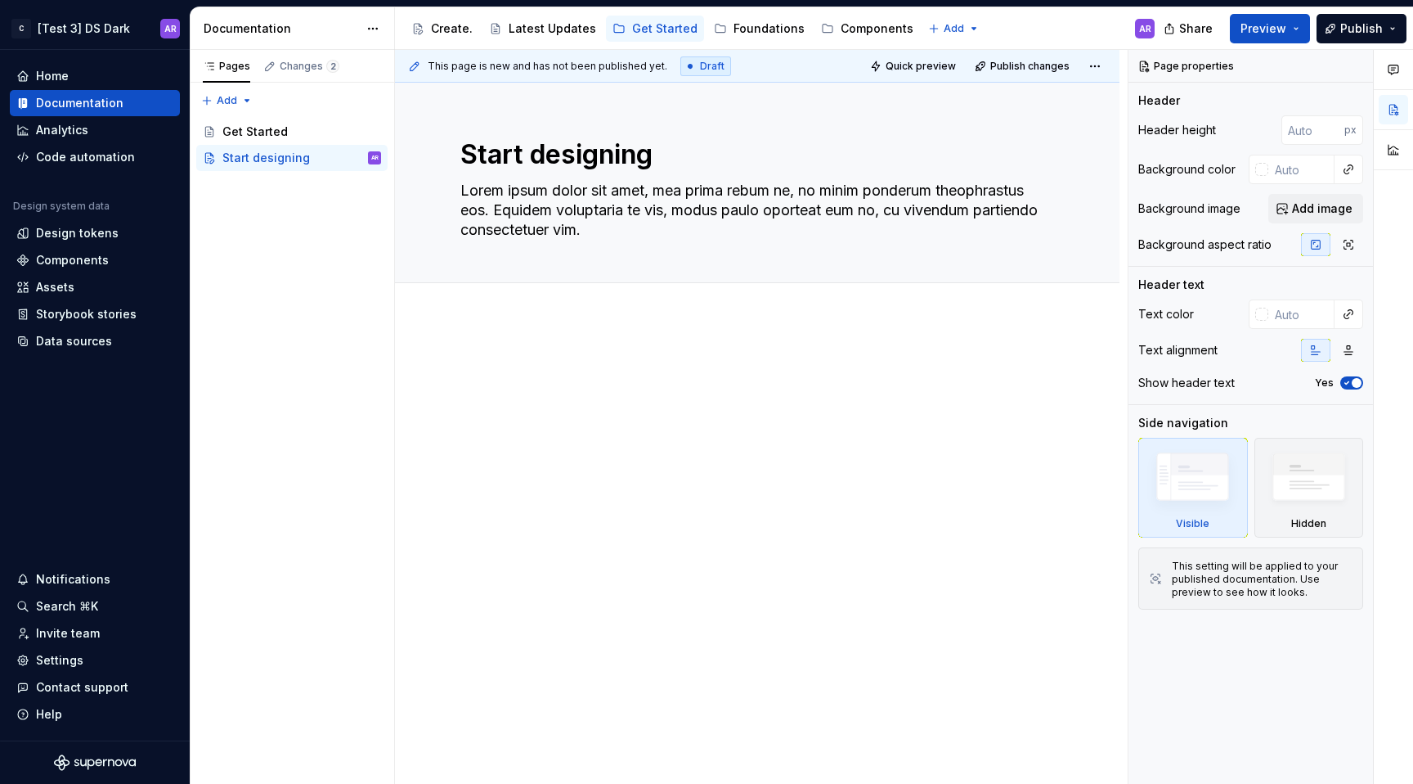
type textarea "Lorem ipsum dolor sit amet, mea prima rebum ne, no minim ponderum theophrastus …"
click at [645, 393] on div at bounding box center [757, 389] width 594 height 62
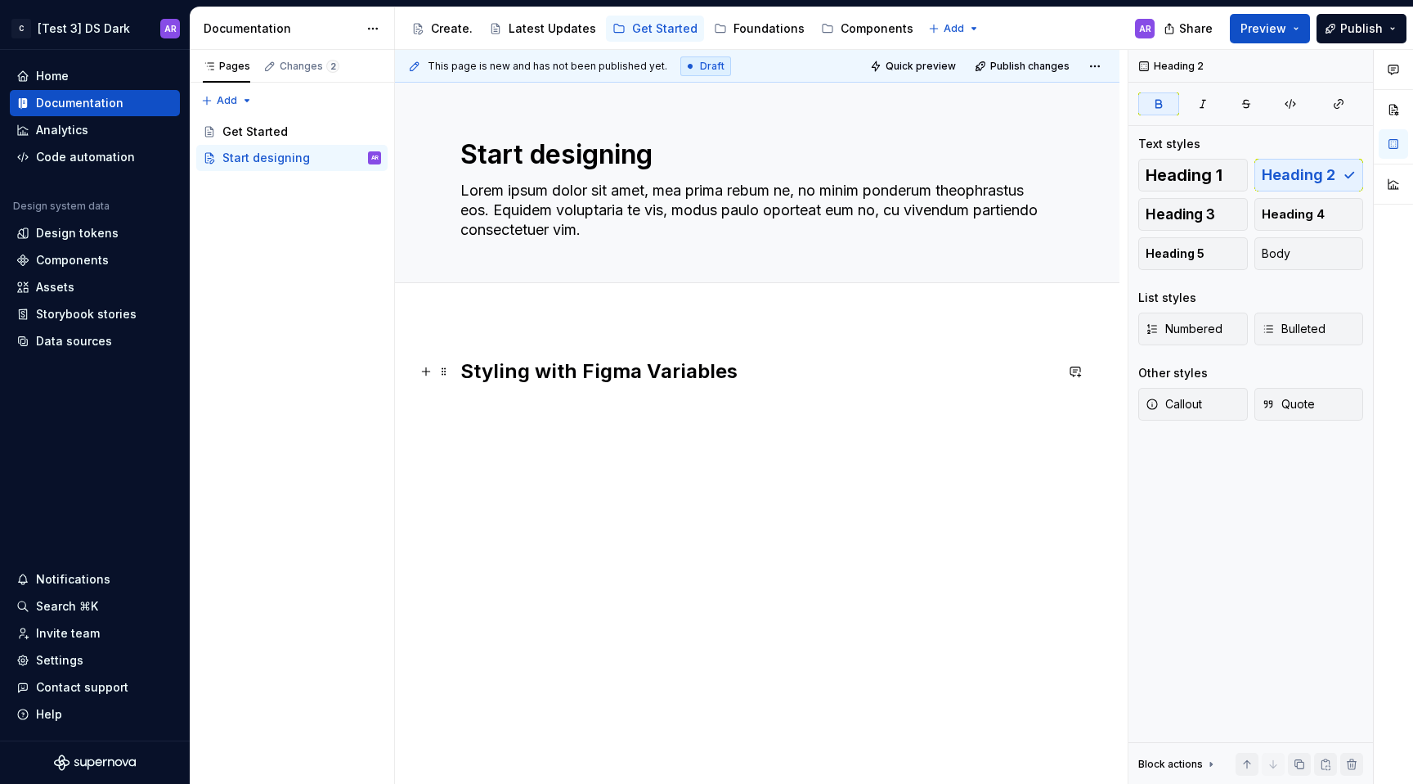
click at [604, 371] on strong "Styling with Figma Variables" at bounding box center [598, 371] width 277 height 24
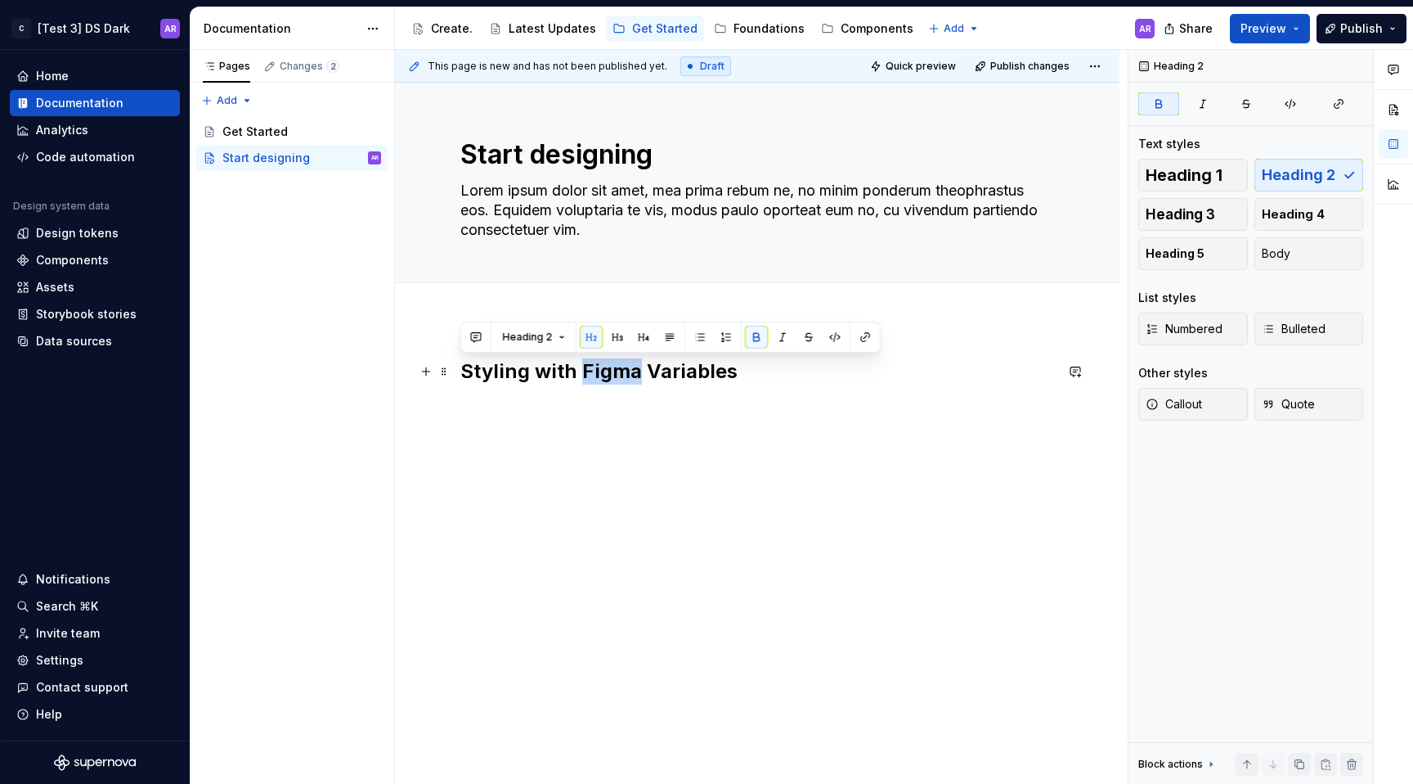
click at [604, 371] on strong "Styling with Figma Variables" at bounding box center [598, 371] width 277 height 24
click at [626, 411] on div "Styling with Figma Variables" at bounding box center [757, 389] width 594 height 62
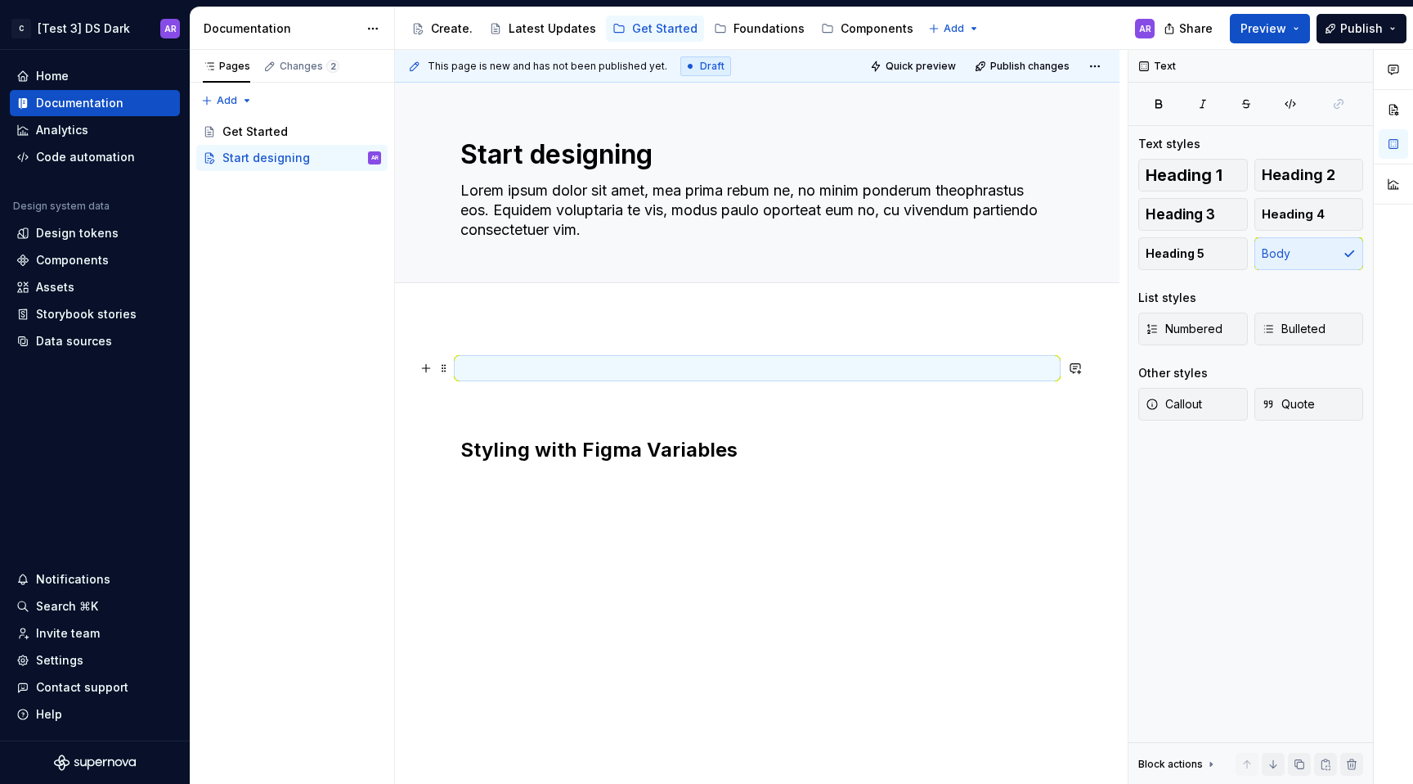
click at [574, 370] on p at bounding box center [757, 368] width 594 height 20
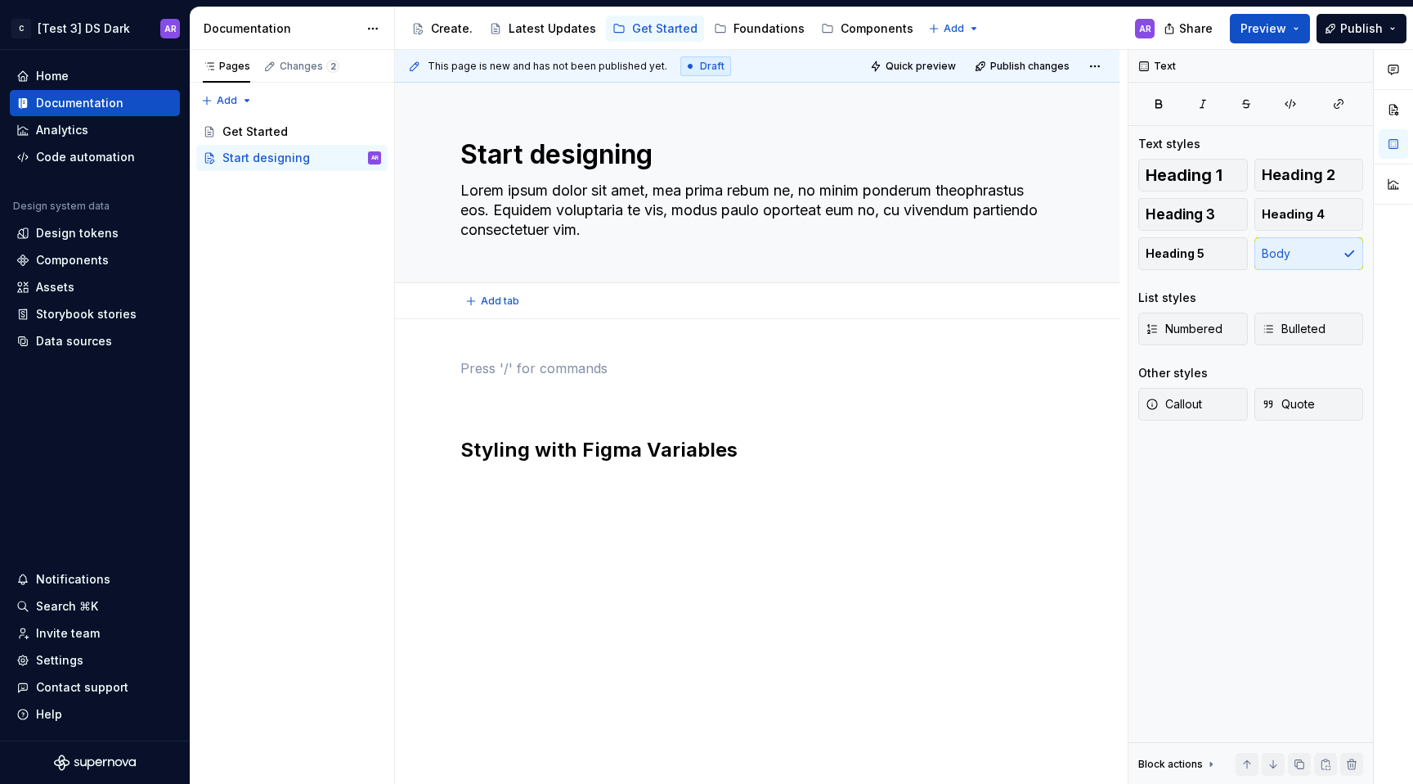
type textarea "*"
click at [552, 358] on p at bounding box center [757, 368] width 594 height 20
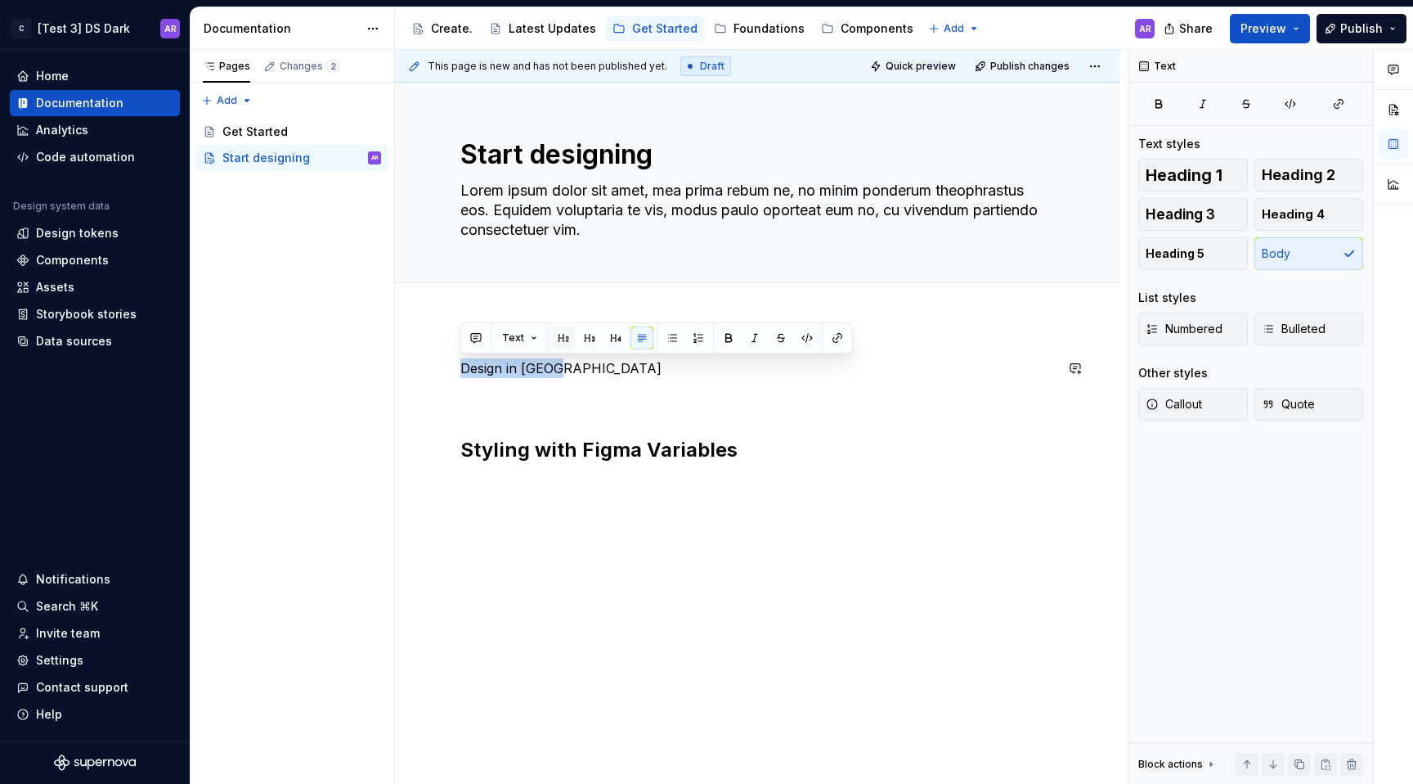
click at [564, 330] on button "button" at bounding box center [563, 337] width 23 height 23
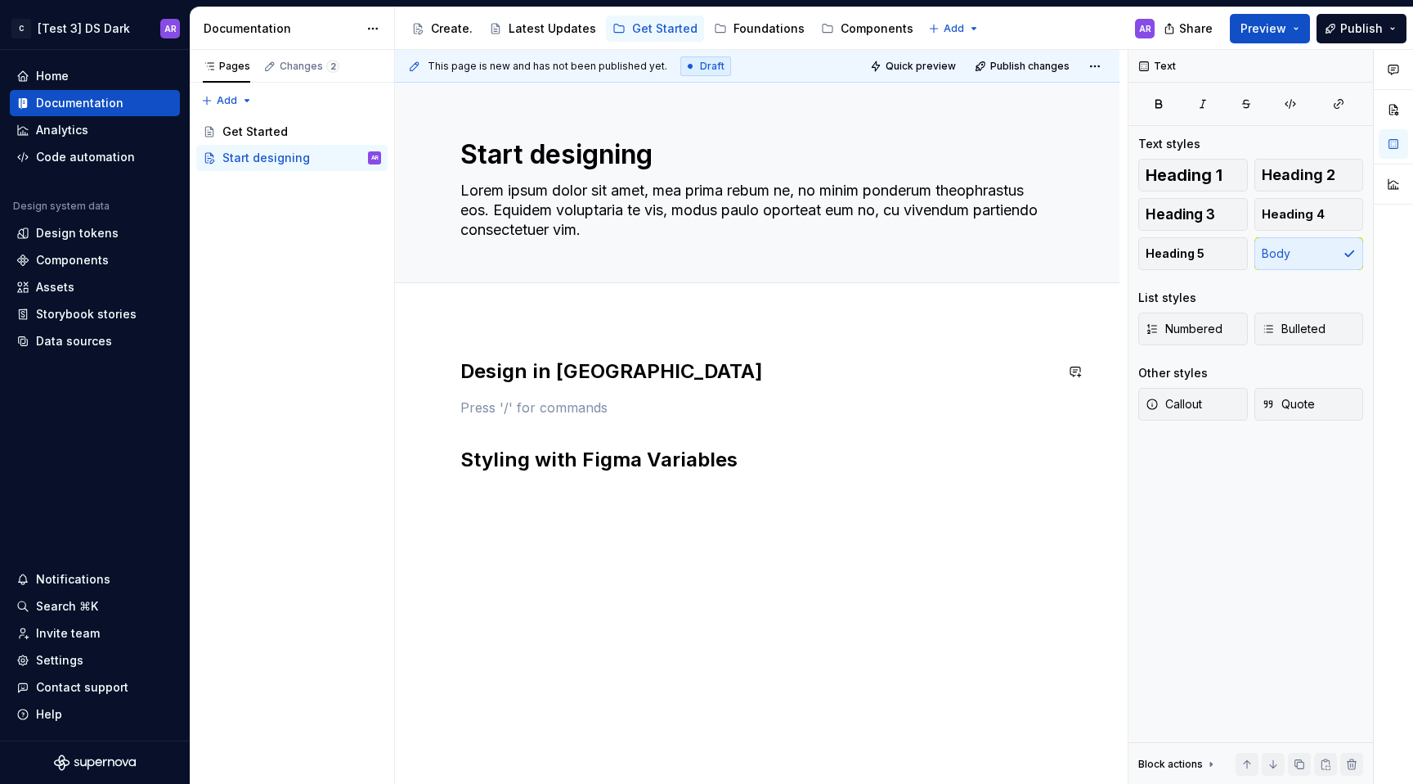
click at [568, 390] on div "Design in Figma Styling with Figma Variables" at bounding box center [757, 415] width 594 height 115
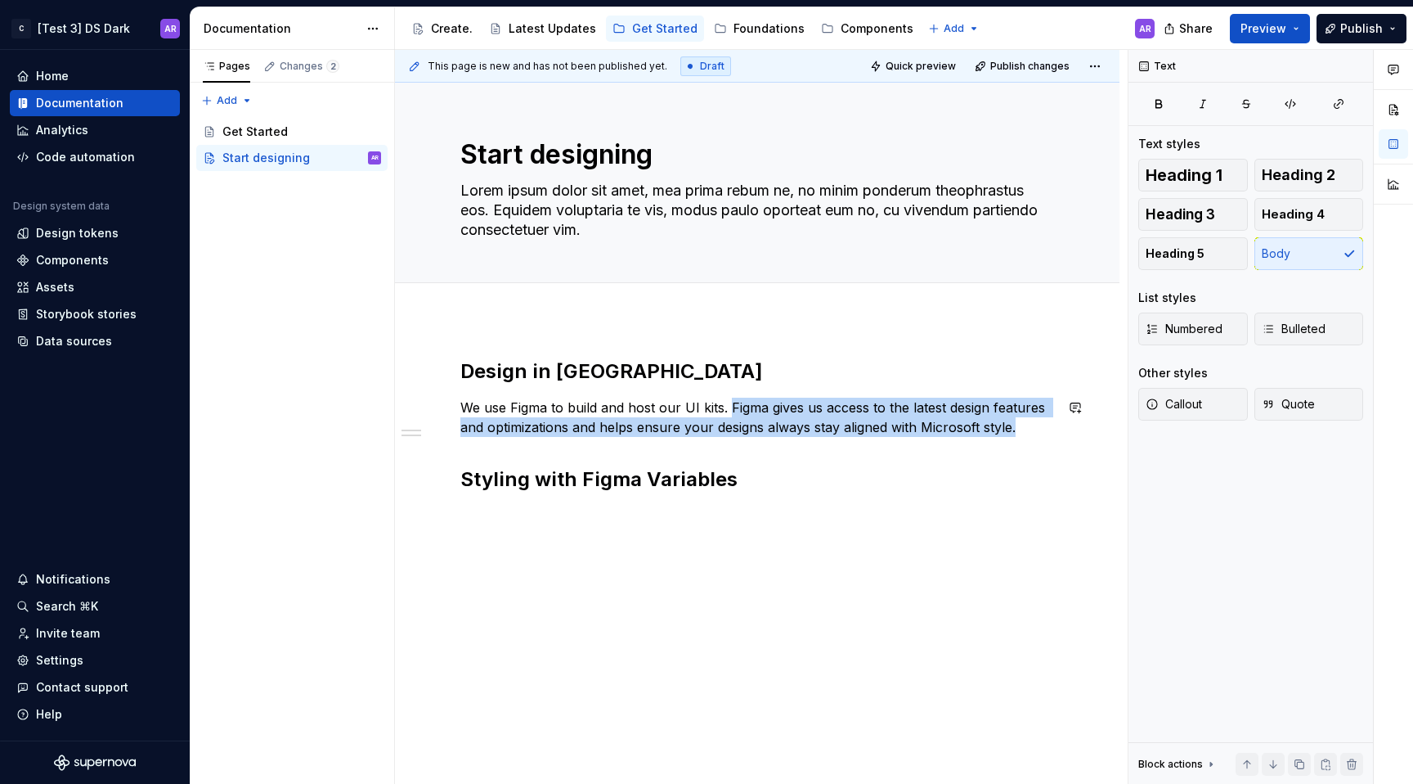
click at [730, 406] on p "We use Figma to build and host our UI kits. Figma gives us access to the latest…" at bounding box center [757, 416] width 594 height 39
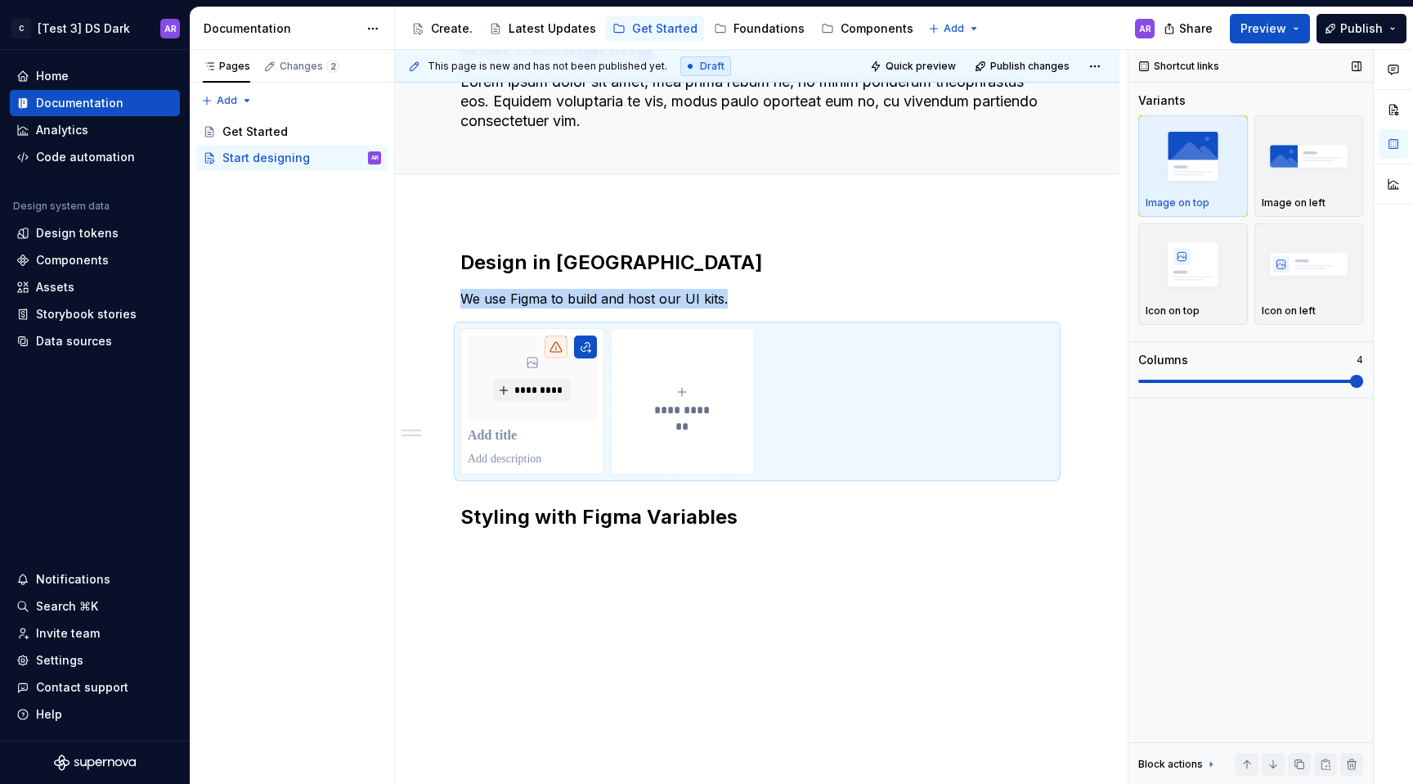
scroll to position [109, 0]
click at [1363, 382] on span at bounding box center [1356, 381] width 13 height 13
click at [1186, 266] on img "button" at bounding box center [1193, 264] width 95 height 60
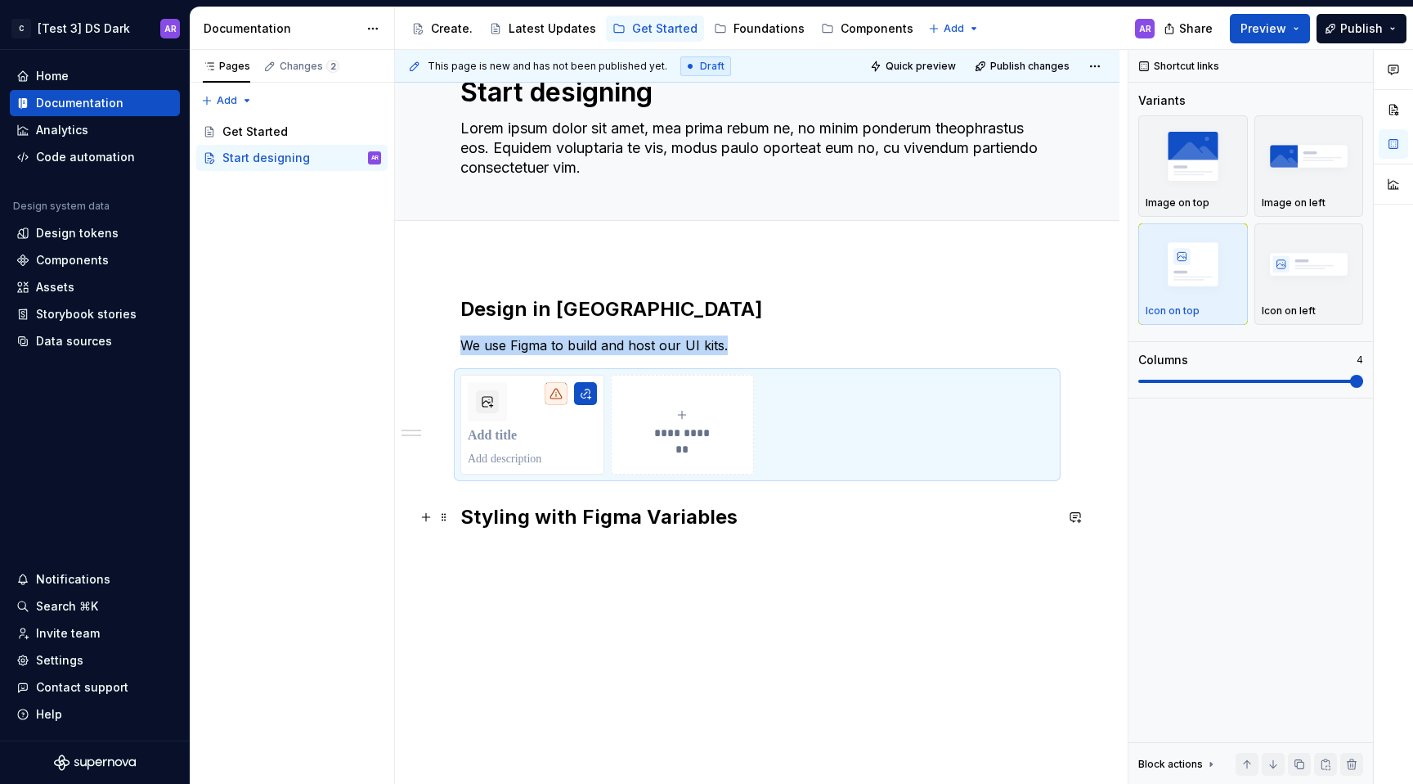
click at [562, 505] on strong "Styling with Figma Variables" at bounding box center [598, 517] width 277 height 24
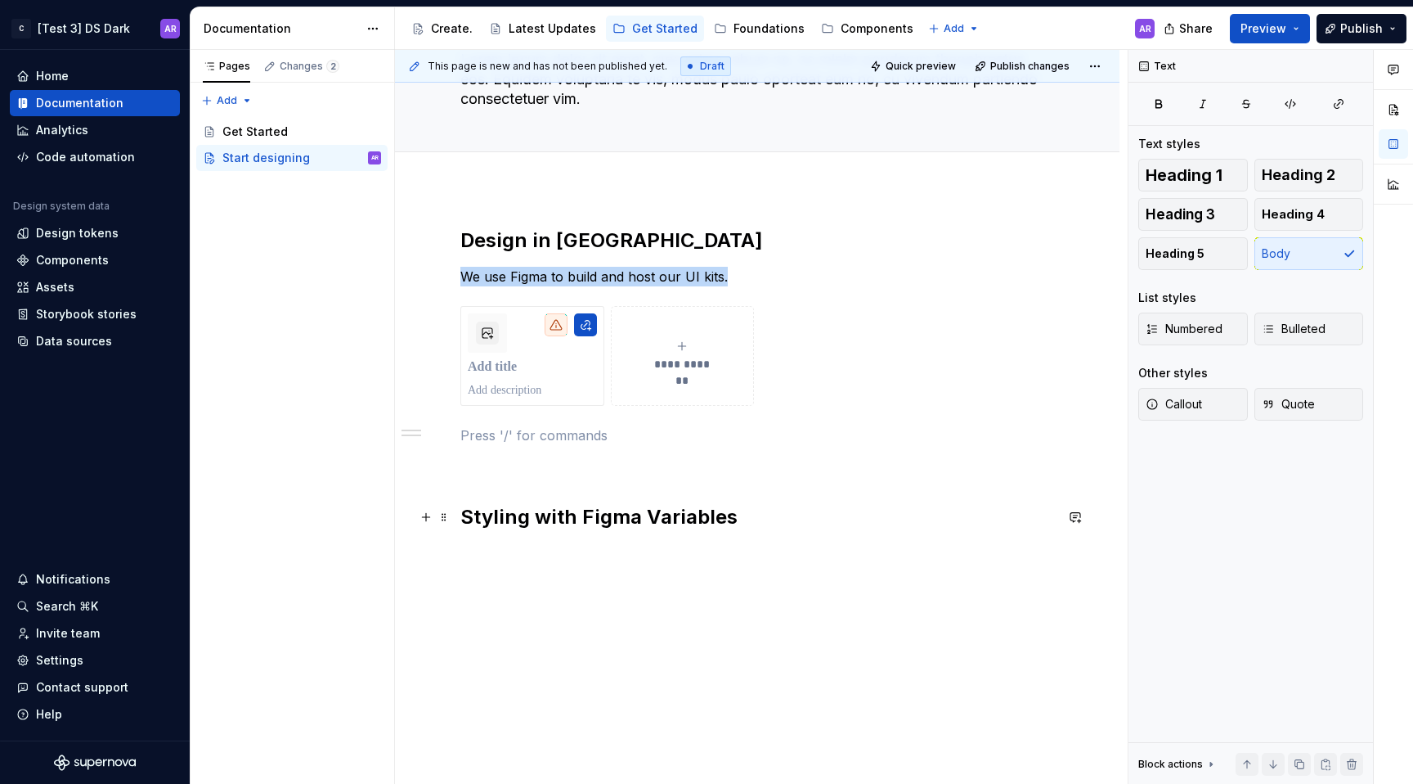
scroll to position [101, 0]
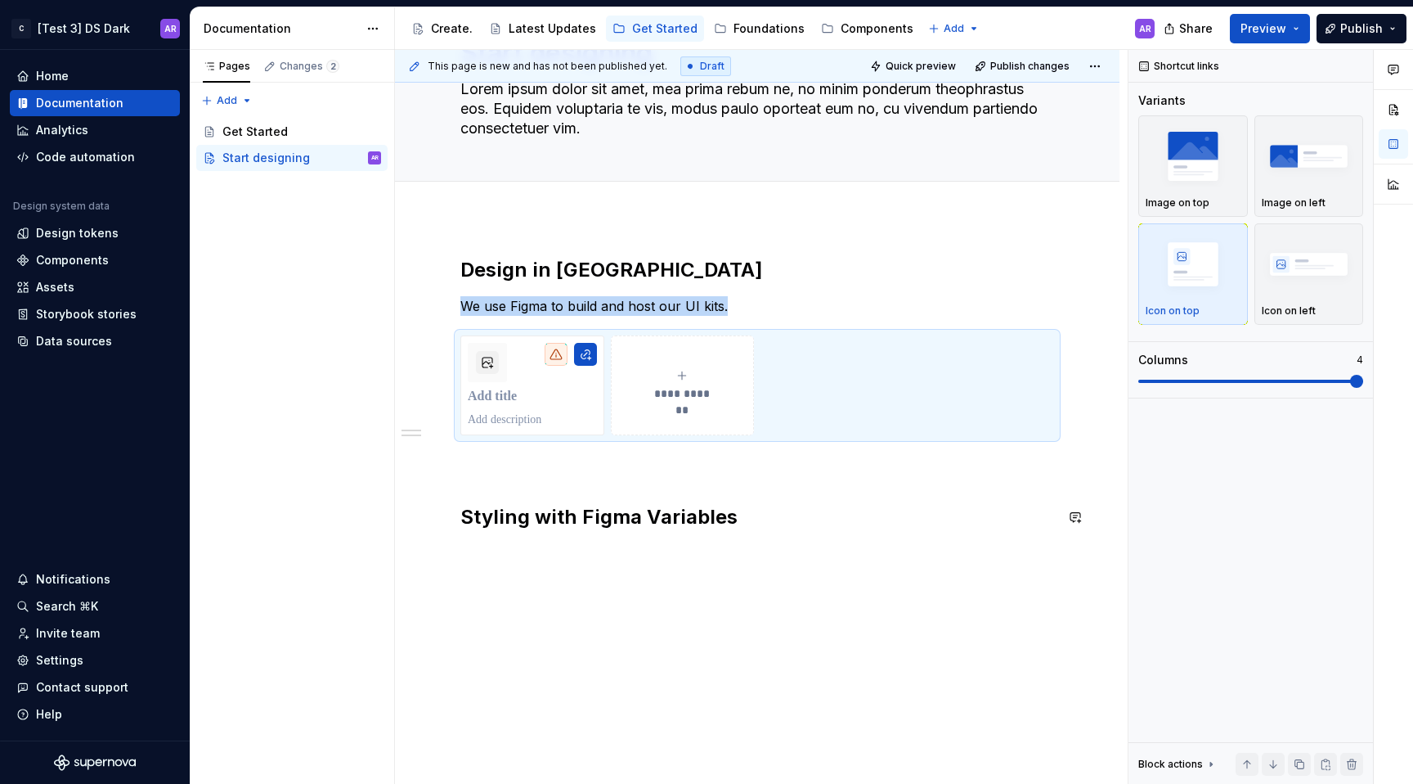
click at [627, 501] on div "**********" at bounding box center [757, 393] width 594 height 273
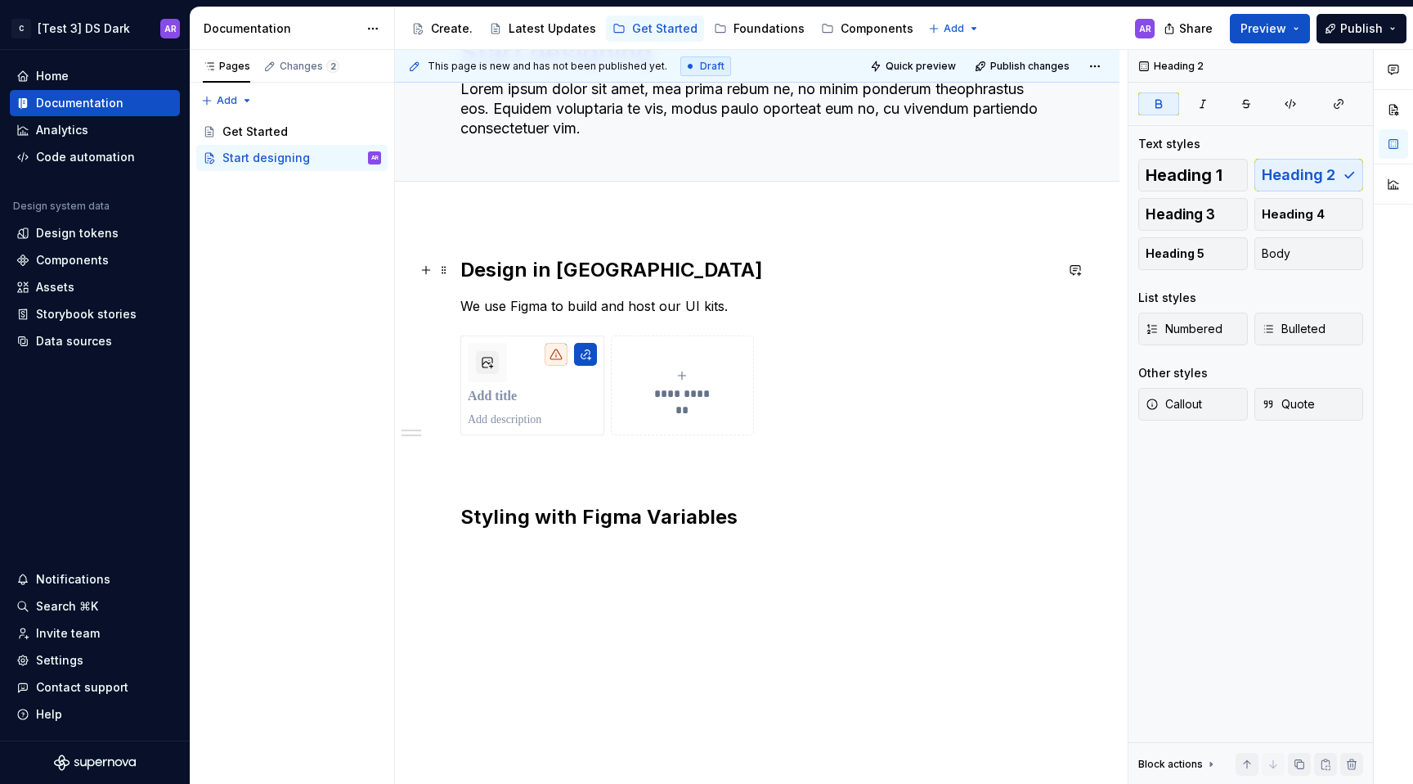
click at [532, 274] on h2 "Design in [GEOGRAPHIC_DATA]" at bounding box center [757, 270] width 594 height 26
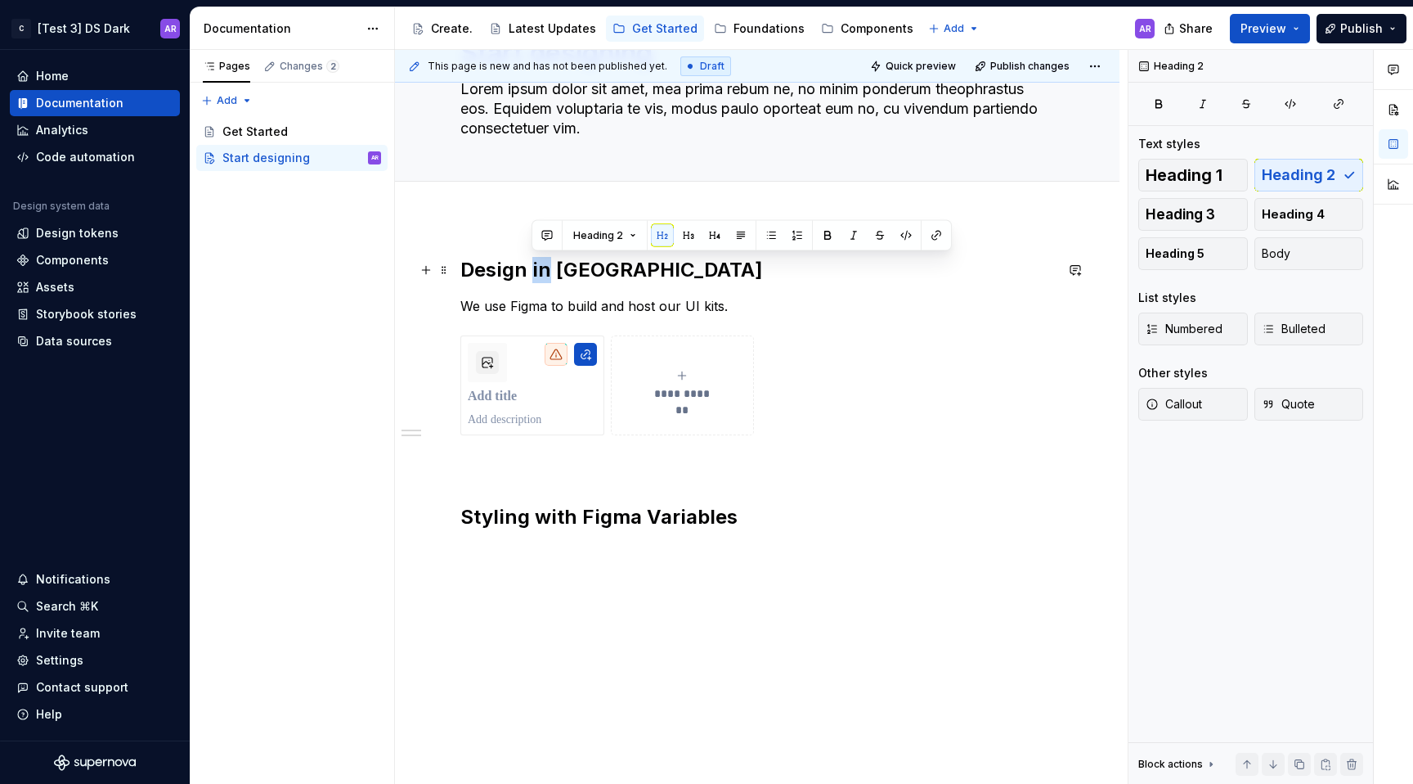
click at [532, 274] on h2 "Design in [GEOGRAPHIC_DATA]" at bounding box center [757, 270] width 594 height 26
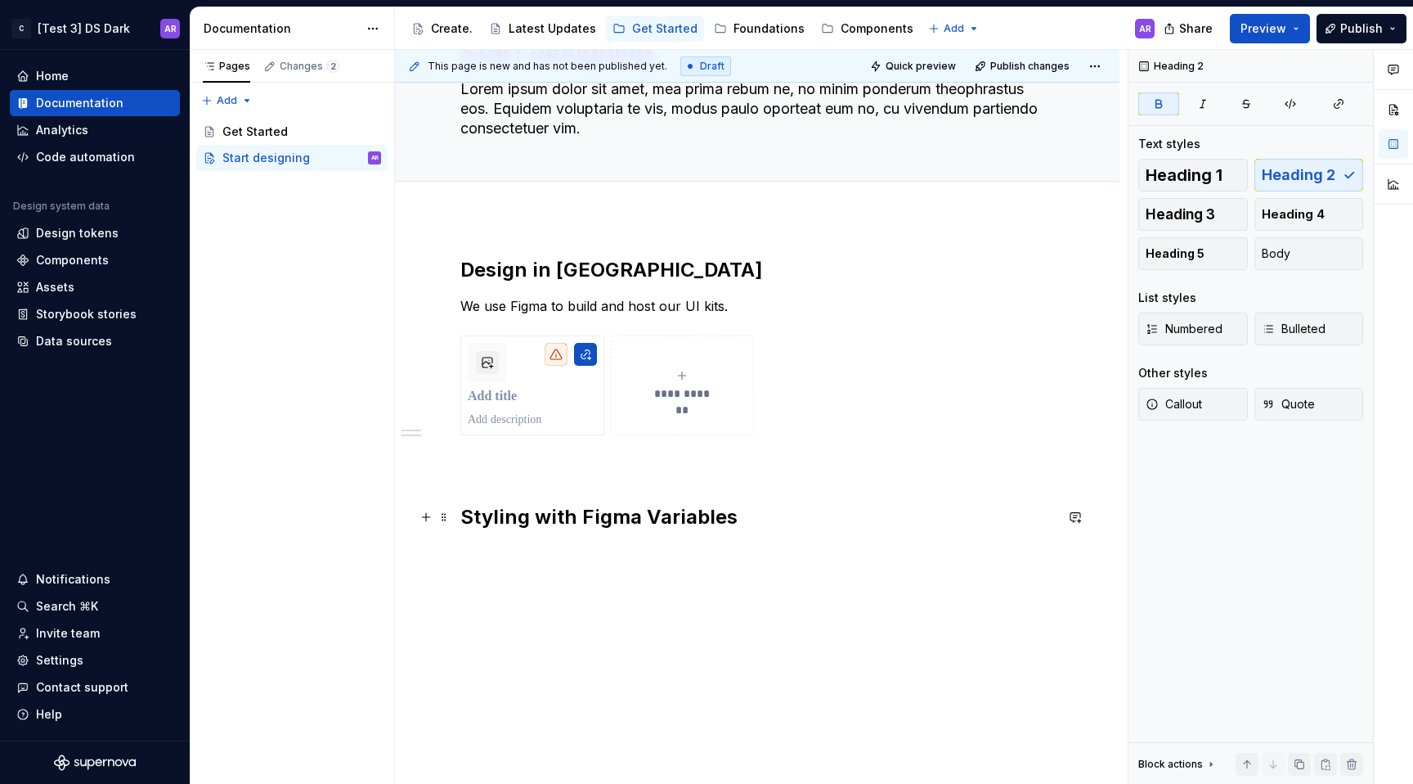
click at [587, 514] on strong "Styling with Figma Variables" at bounding box center [598, 517] width 277 height 24
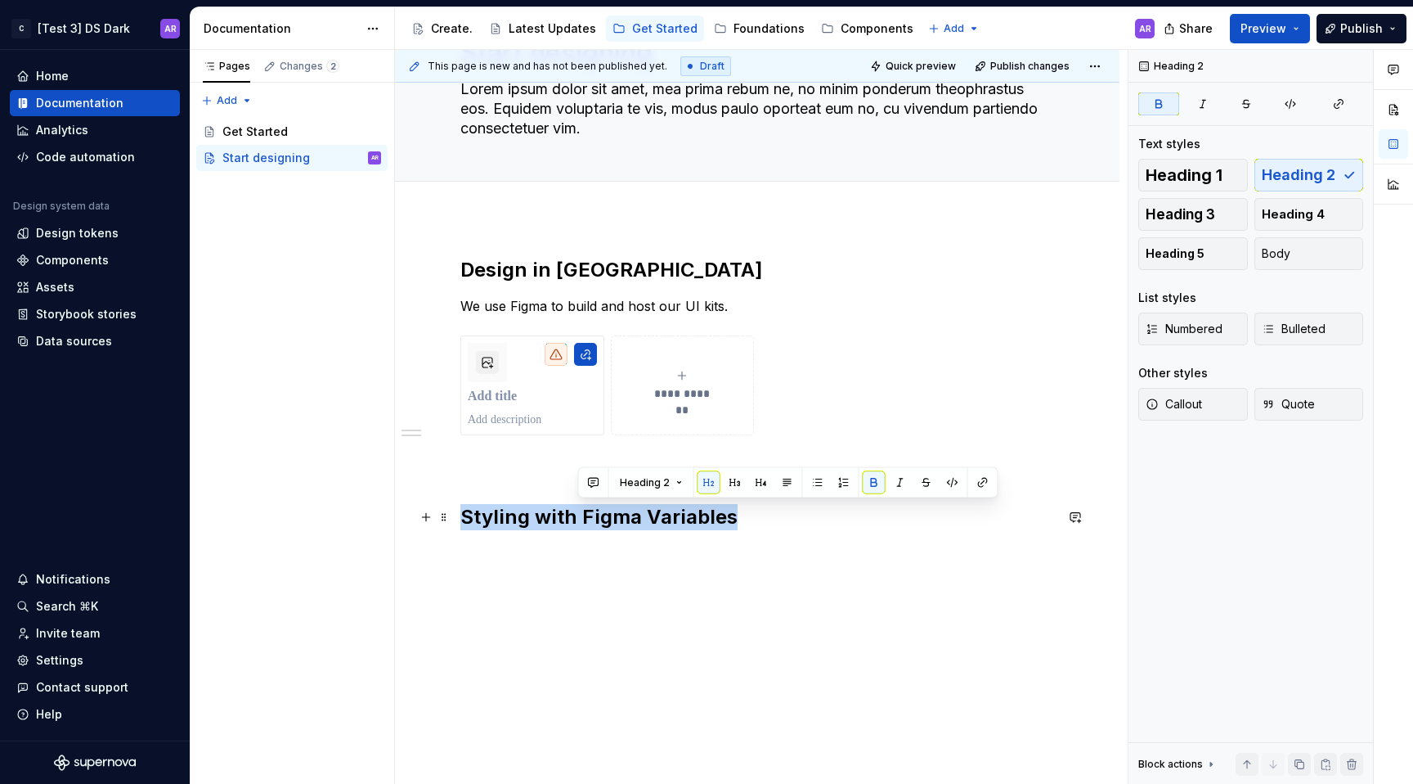
click at [587, 514] on strong "Styling with Figma Variables" at bounding box center [598, 517] width 277 height 24
click at [618, 477] on button "button" at bounding box center [617, 482] width 23 height 23
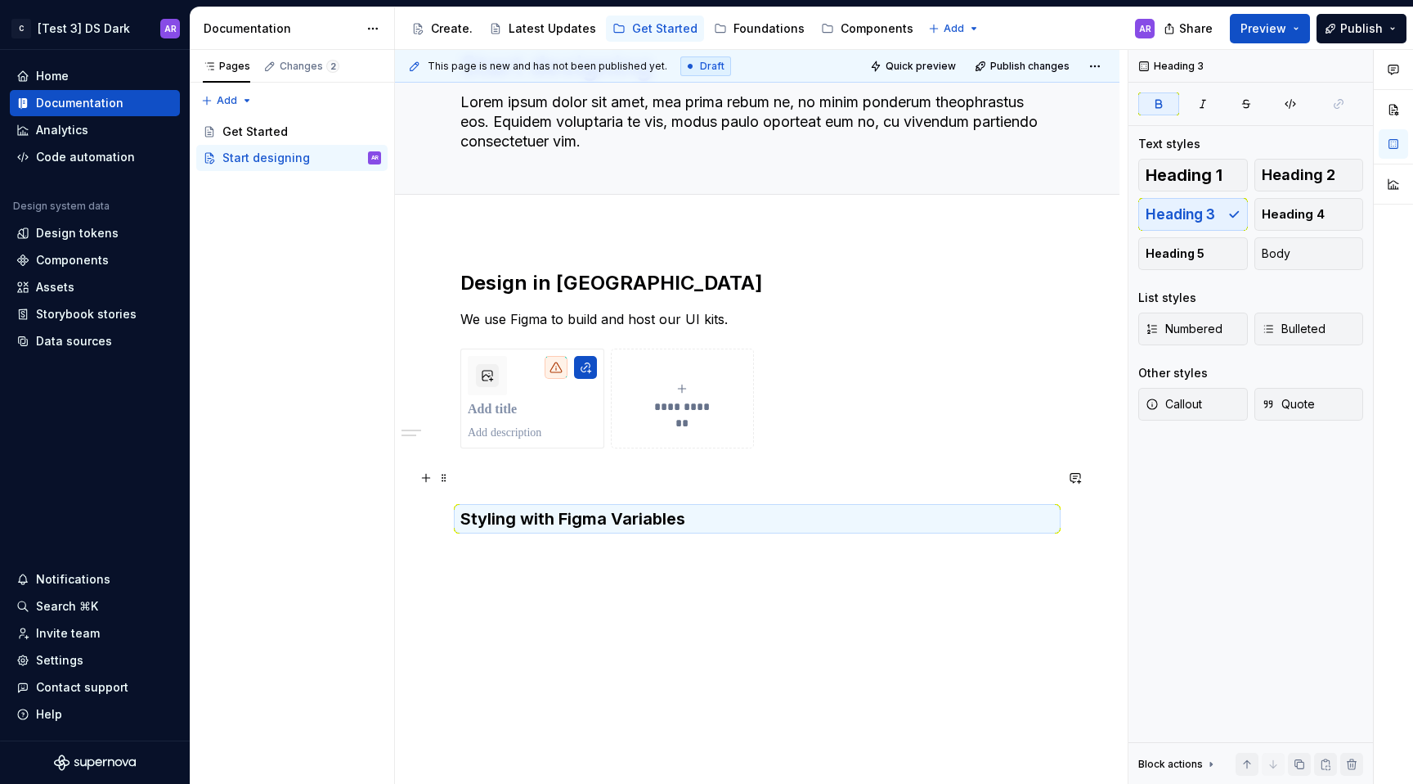
click at [599, 486] on p at bounding box center [757, 478] width 594 height 20
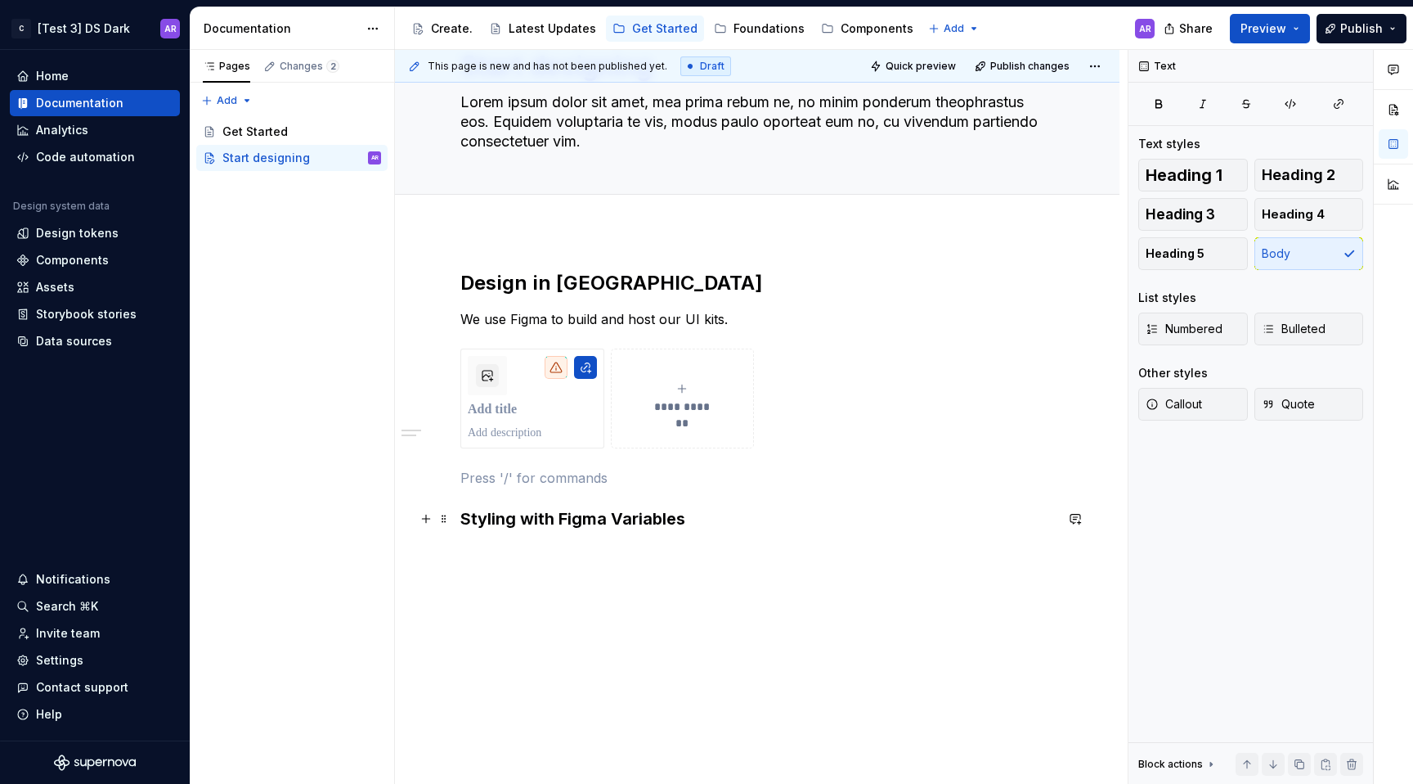
click at [599, 510] on strong "Styling with Figma Variables" at bounding box center [572, 519] width 225 height 20
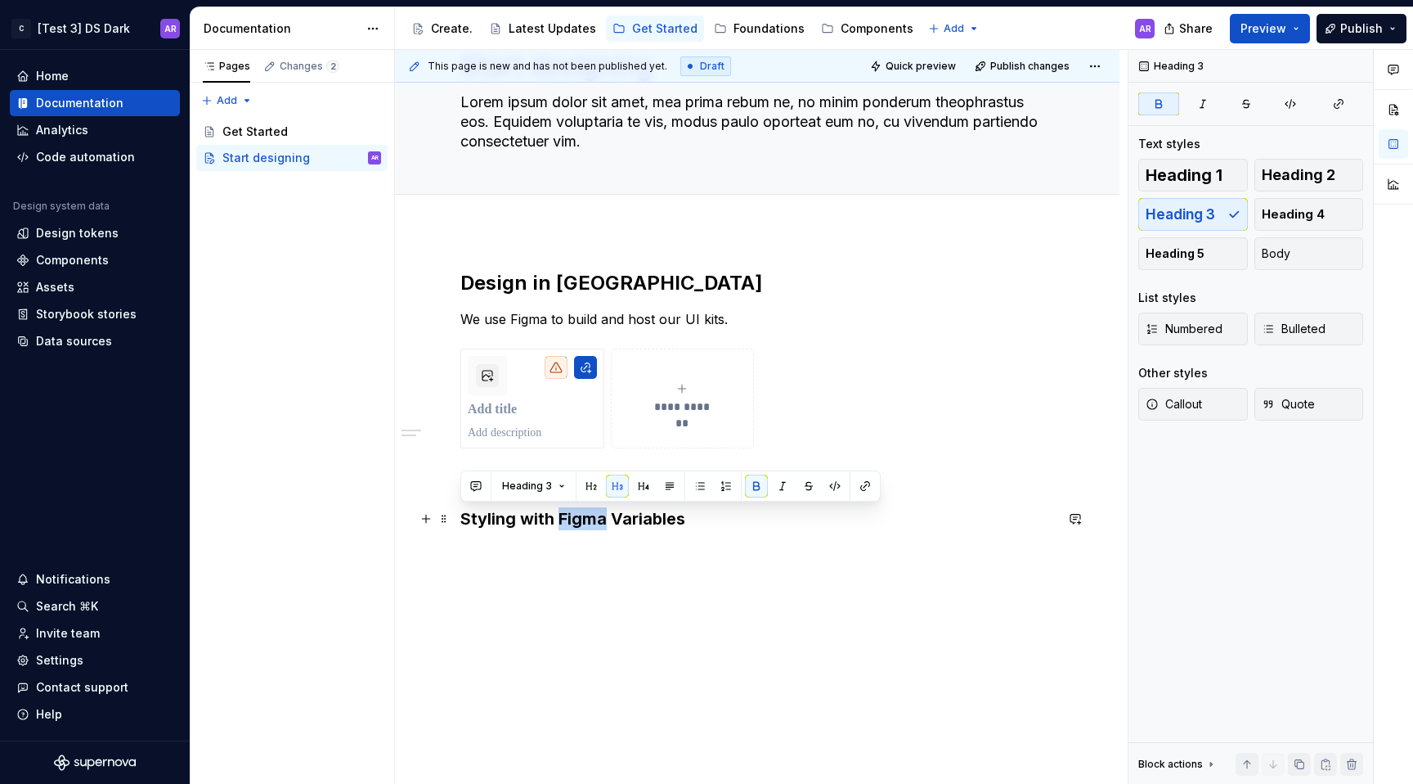
click at [599, 510] on strong "Styling with Figma Variables" at bounding box center [572, 519] width 225 height 20
copy strong "Styling with Figma Variables"
click at [657, 593] on div "**********" at bounding box center [757, 508] width 725 height 554
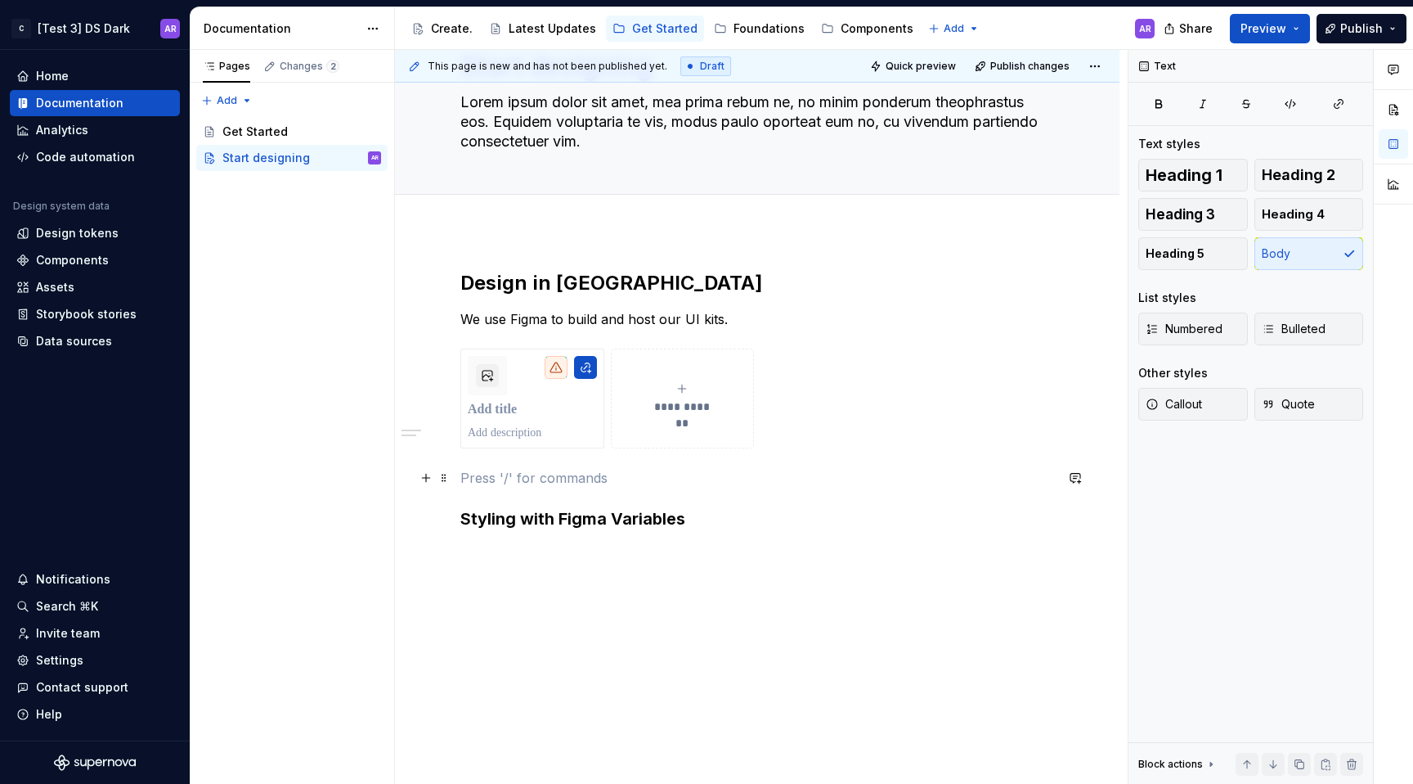
click at [519, 476] on p at bounding box center [757, 478] width 594 height 20
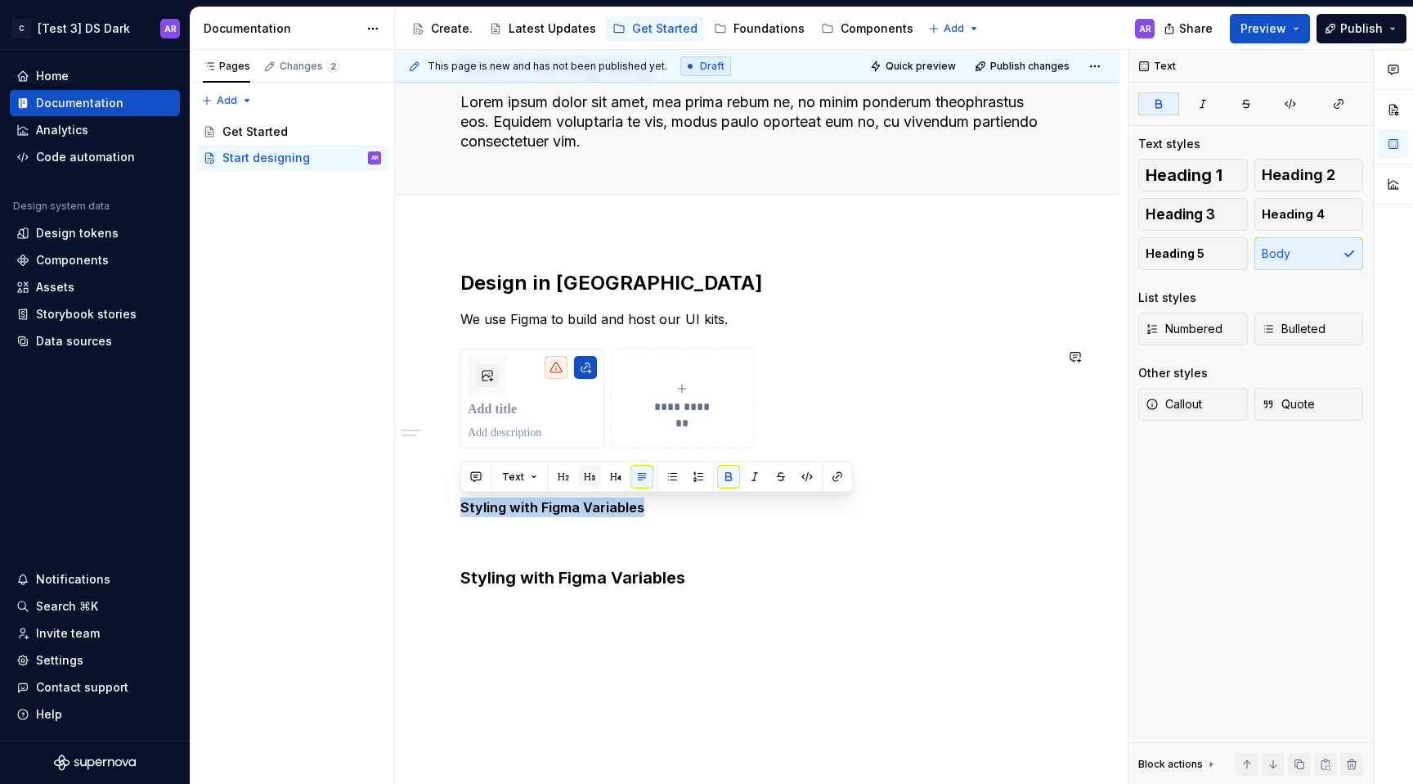
click at [587, 474] on button "button" at bounding box center [589, 476] width 23 height 23
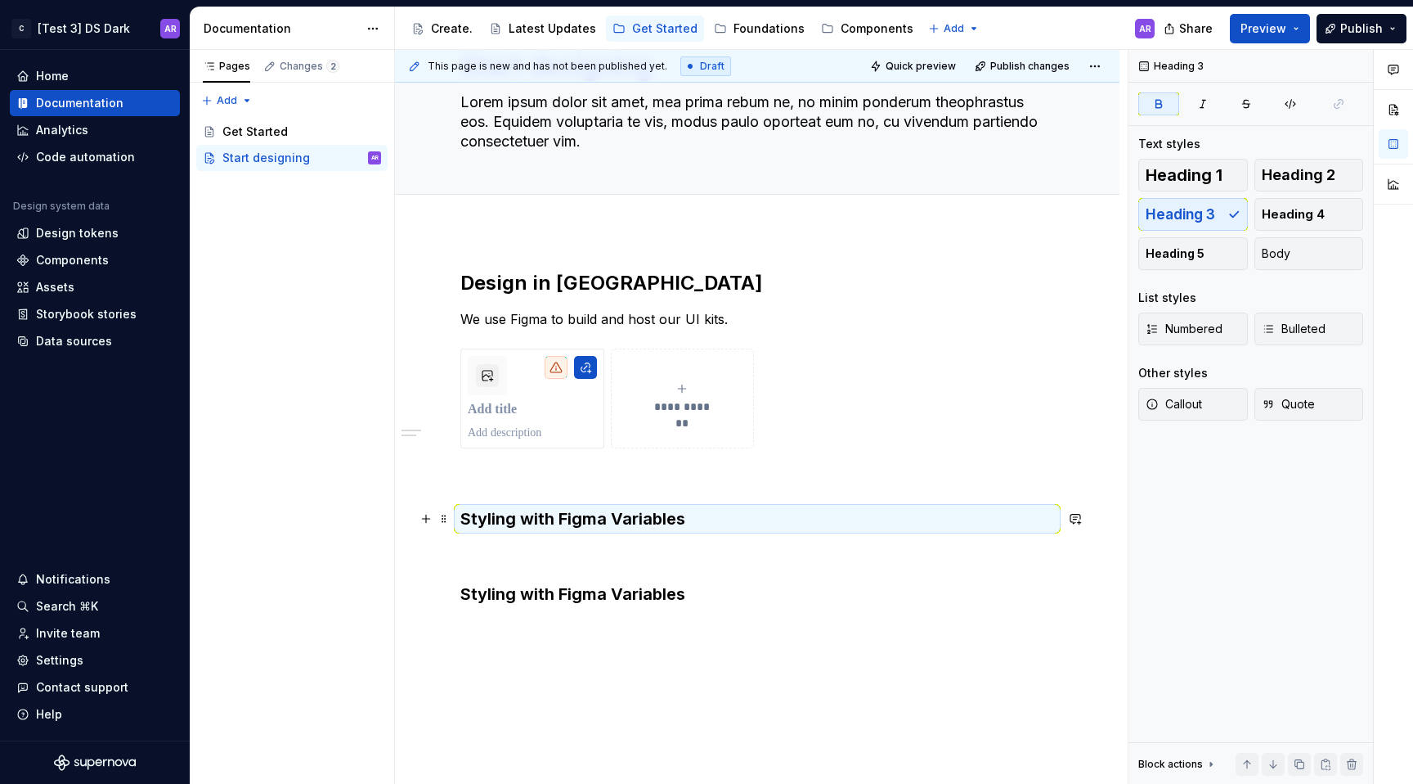
click at [715, 525] on h3 "Styling with Figma Variables" at bounding box center [757, 518] width 594 height 23
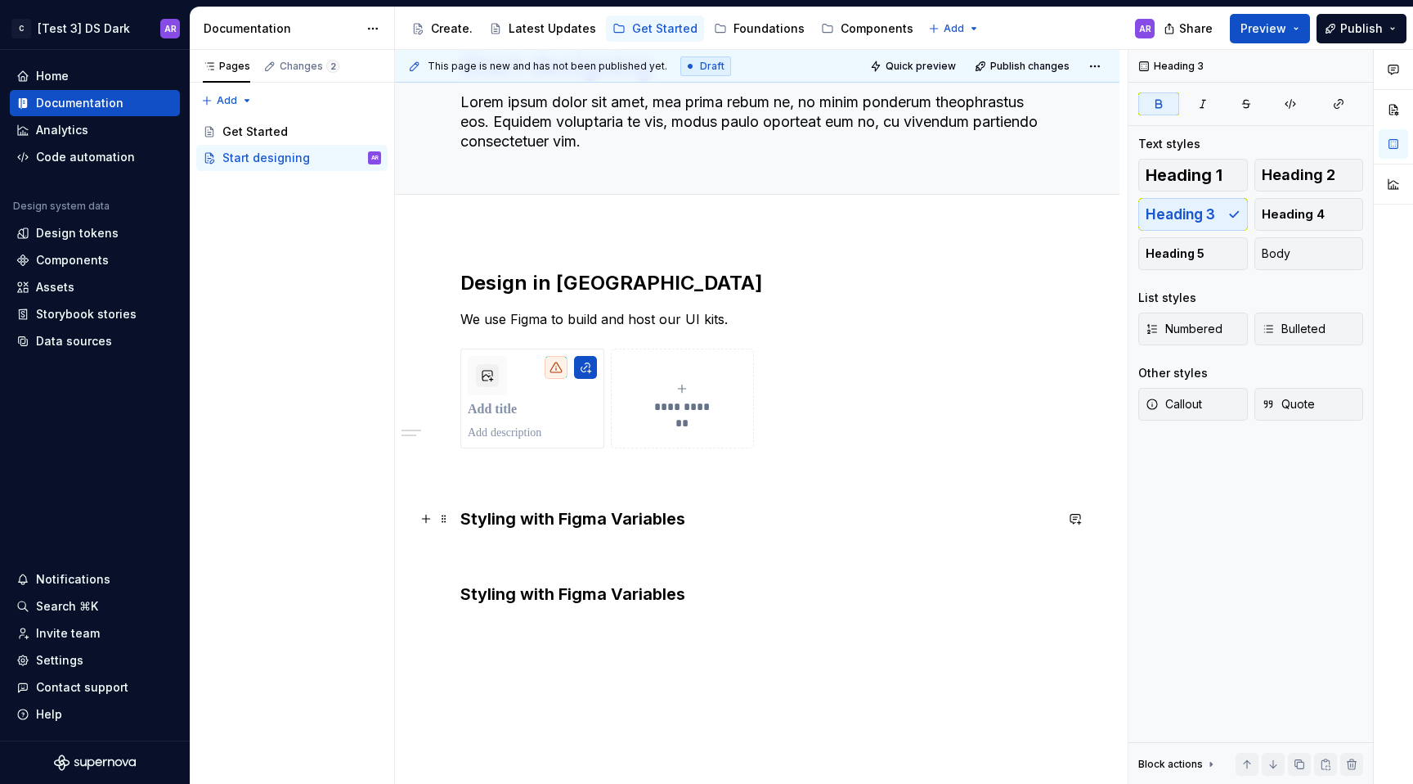
click at [699, 518] on h3 "Styling with Figma Variables" at bounding box center [757, 518] width 594 height 23
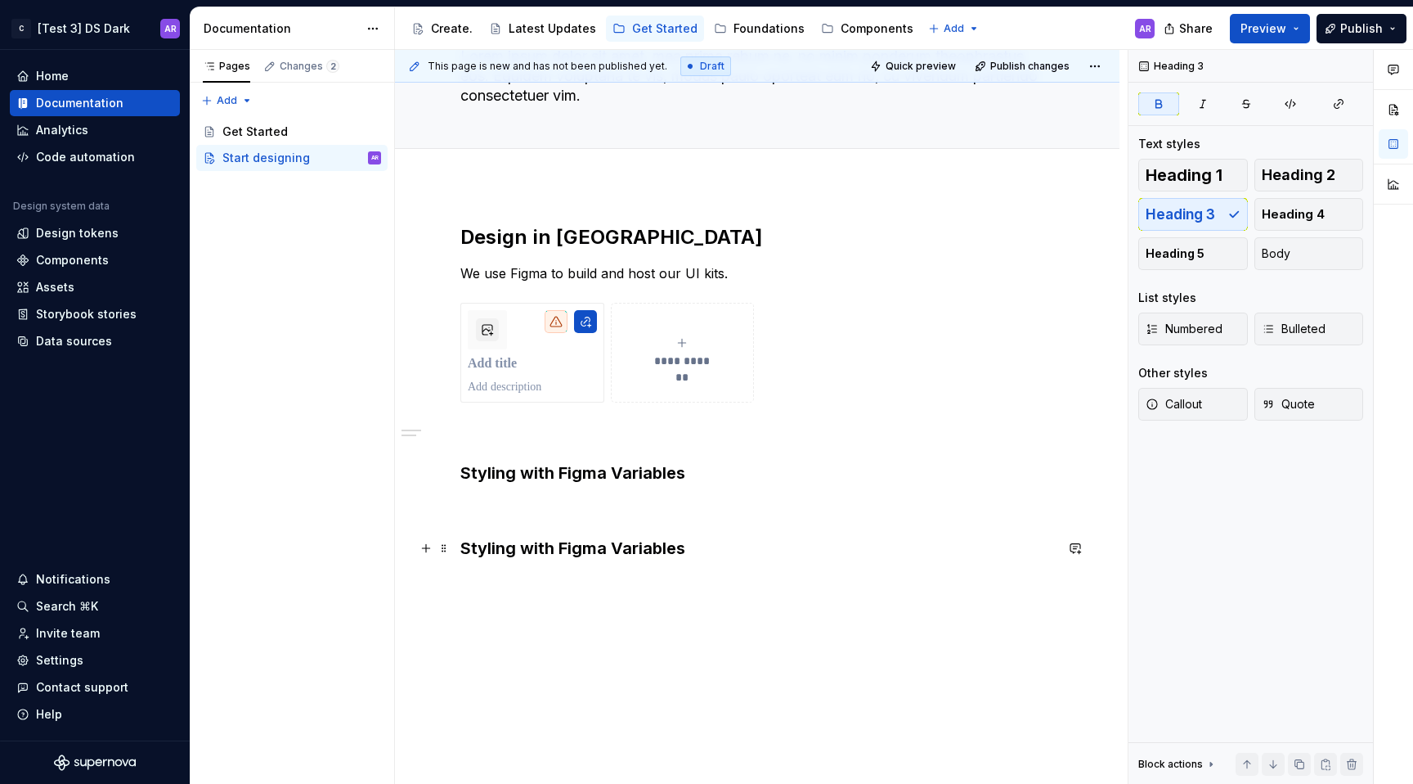
scroll to position [154, 0]
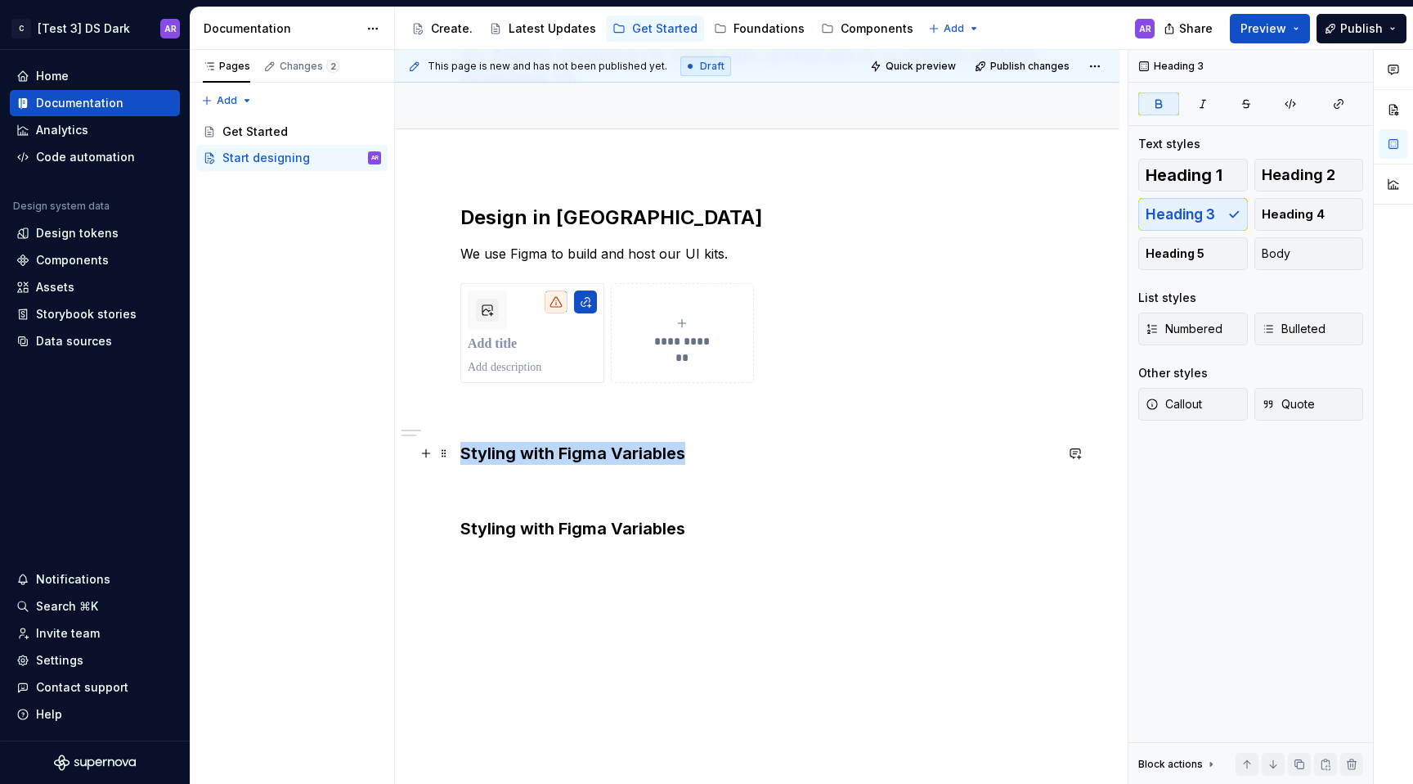
click at [464, 456] on strong "Styling with Figma Variables" at bounding box center [572, 453] width 225 height 20
click at [738, 256] on p "We use Figma to build and host our UI kits." at bounding box center [757, 254] width 594 height 20
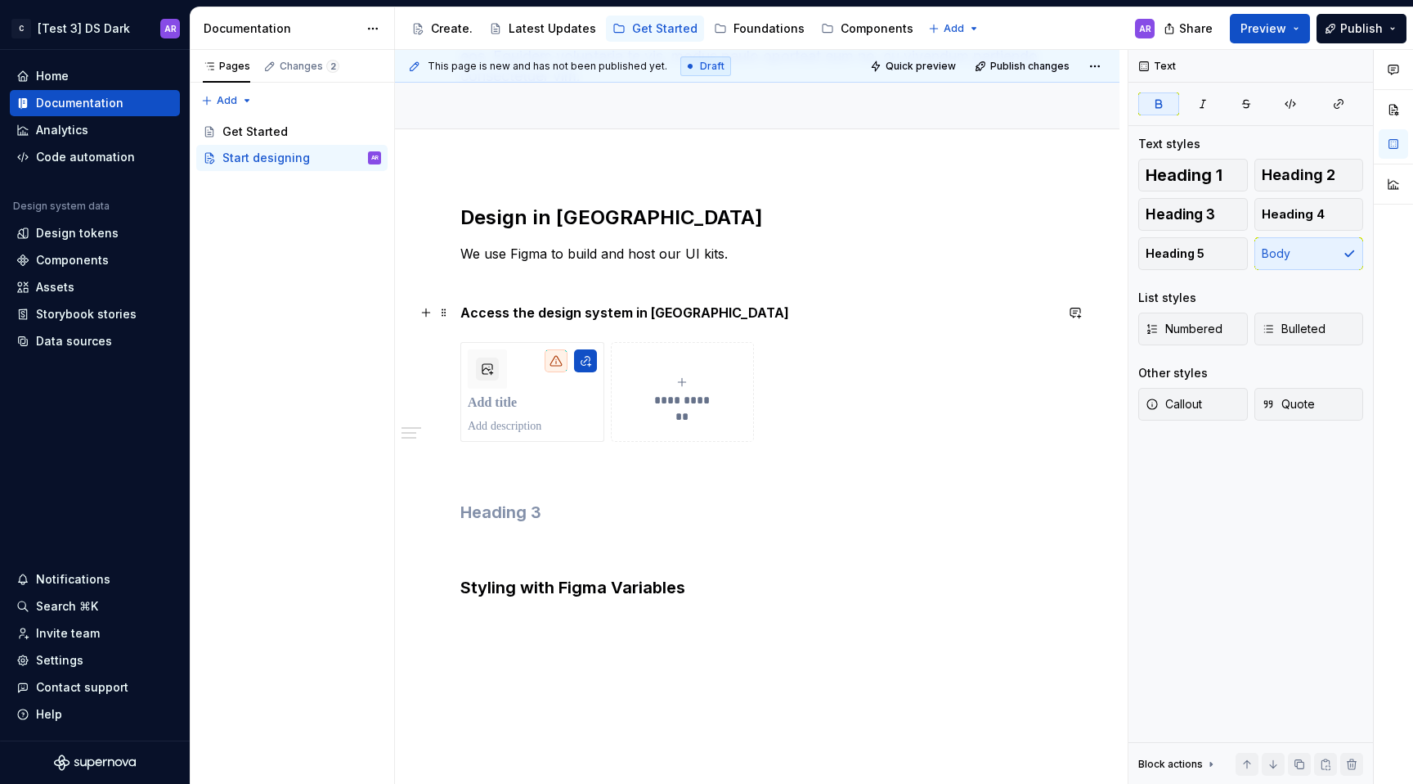
click at [605, 308] on strong "Access the design system in [GEOGRAPHIC_DATA]" at bounding box center [624, 312] width 329 height 16
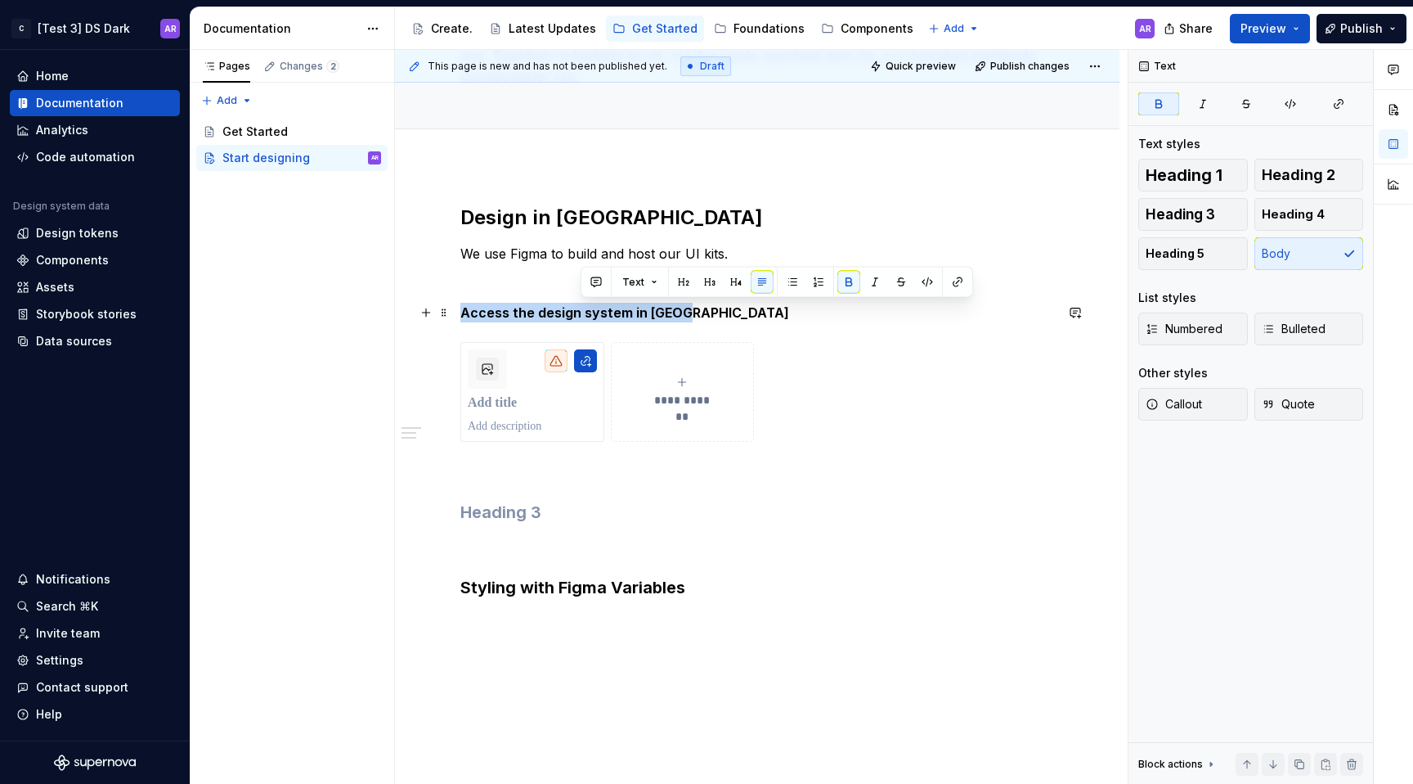
click at [605, 308] on strong "Access the design system in [GEOGRAPHIC_DATA]" at bounding box center [624, 312] width 329 height 16
click at [566, 281] on button "button" at bounding box center [563, 282] width 23 height 23
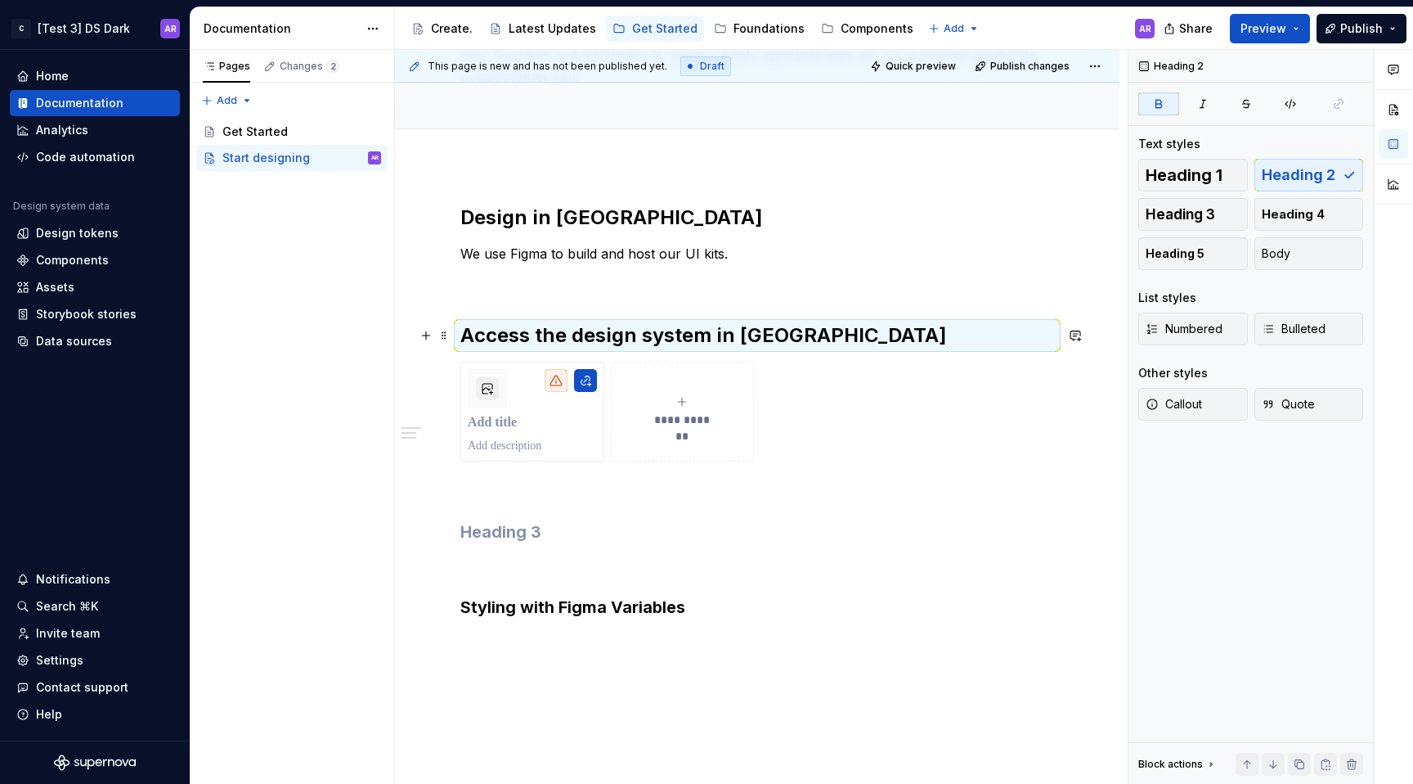
click at [576, 337] on strong "Access the design system in [GEOGRAPHIC_DATA]" at bounding box center [703, 335] width 487 height 24
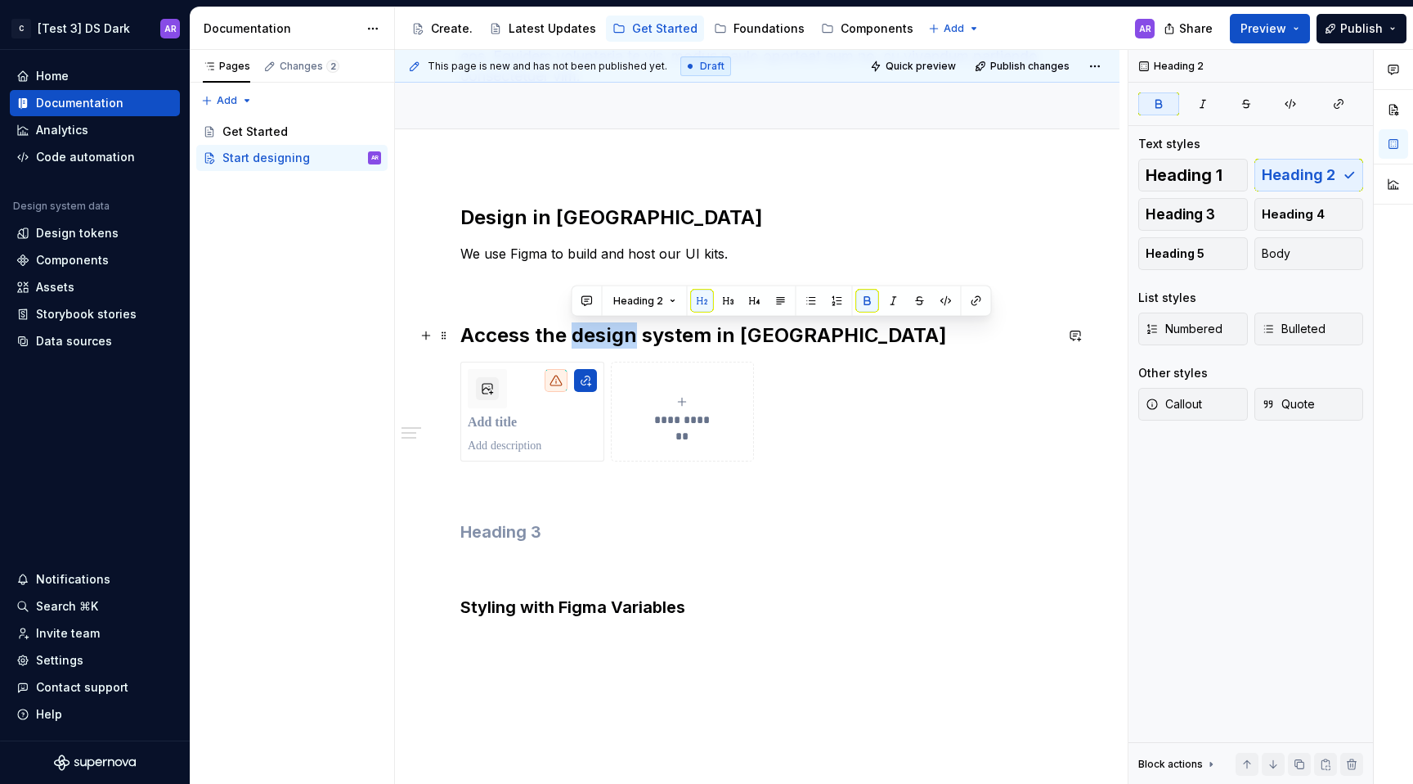
click at [576, 337] on strong "Access the design system in [GEOGRAPHIC_DATA]" at bounding box center [703, 335] width 487 height 24
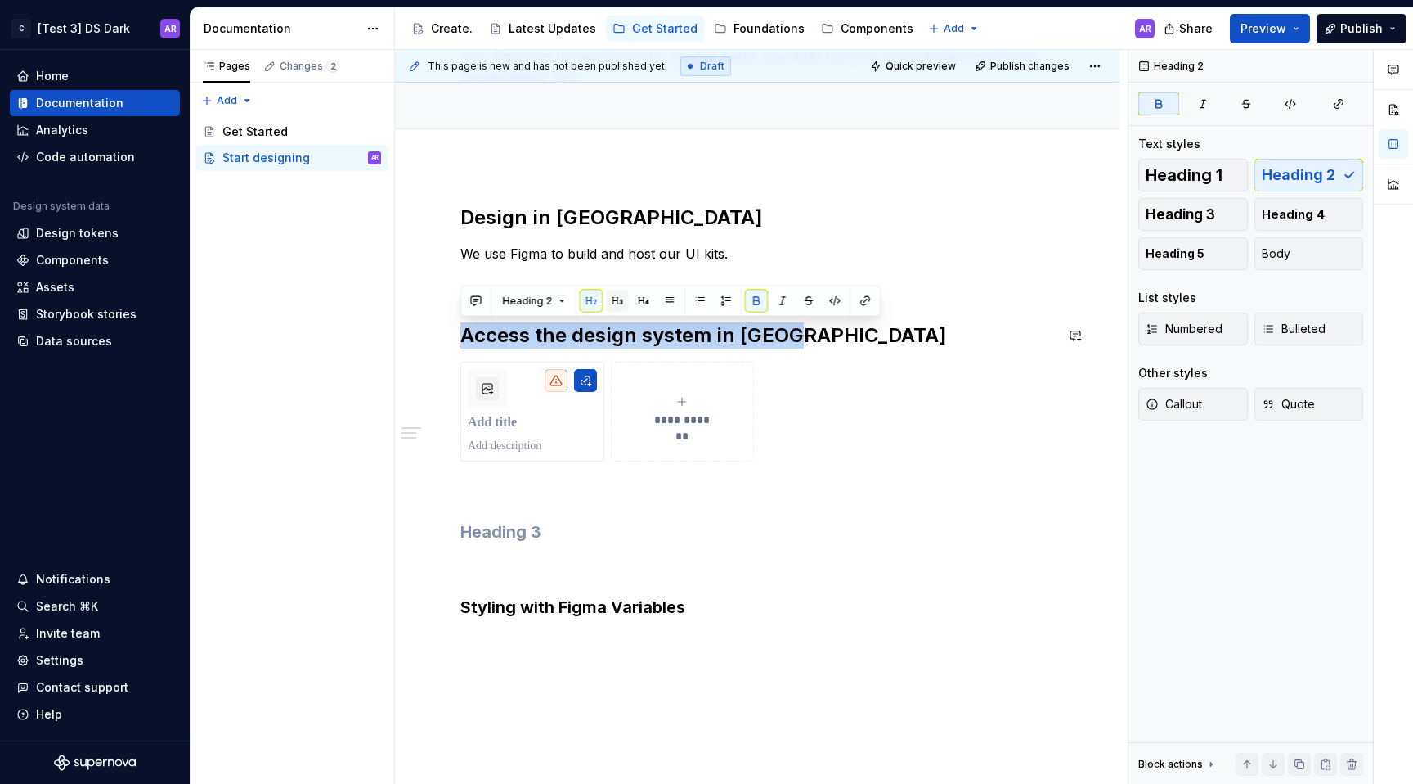
click at [606, 303] on button "button" at bounding box center [617, 301] width 23 height 23
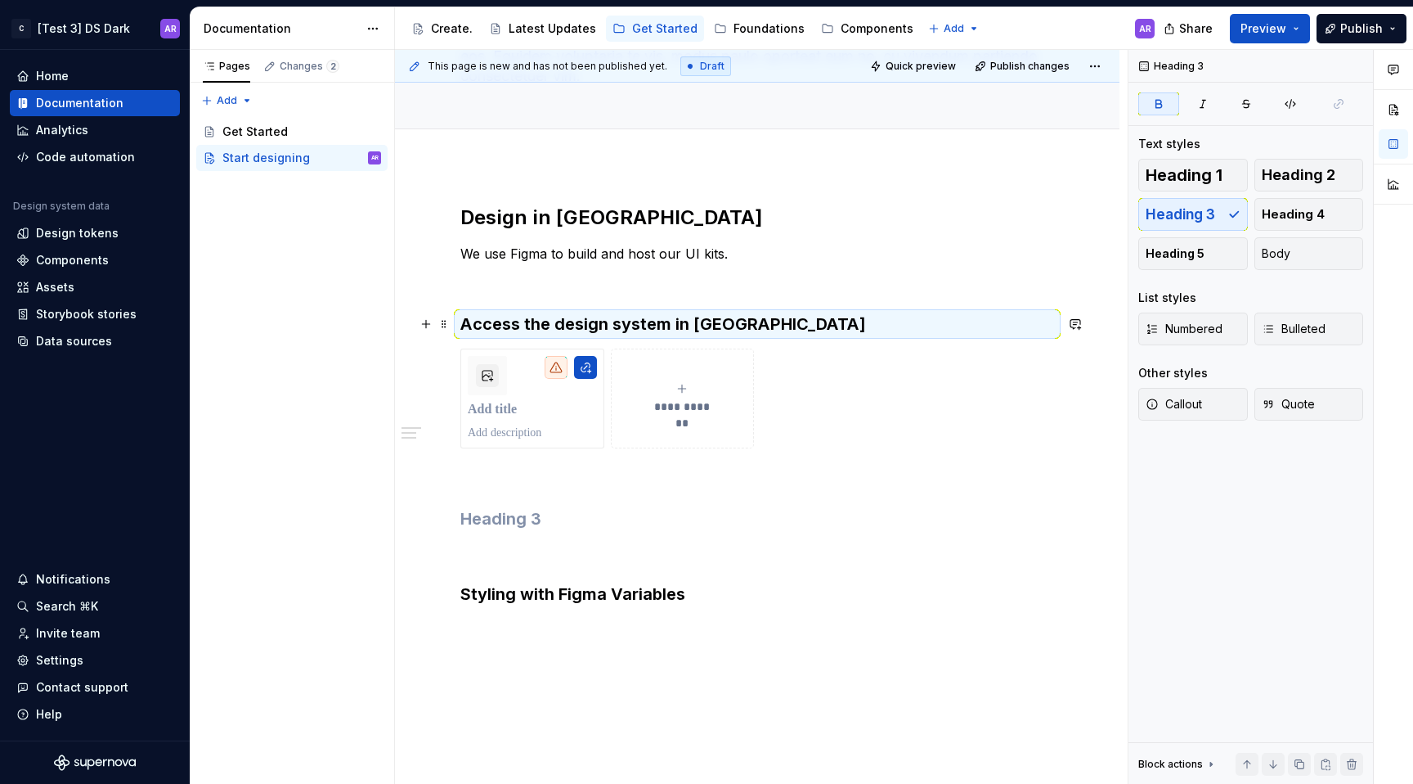
click at [624, 292] on div "**********" at bounding box center [757, 420] width 594 height 433
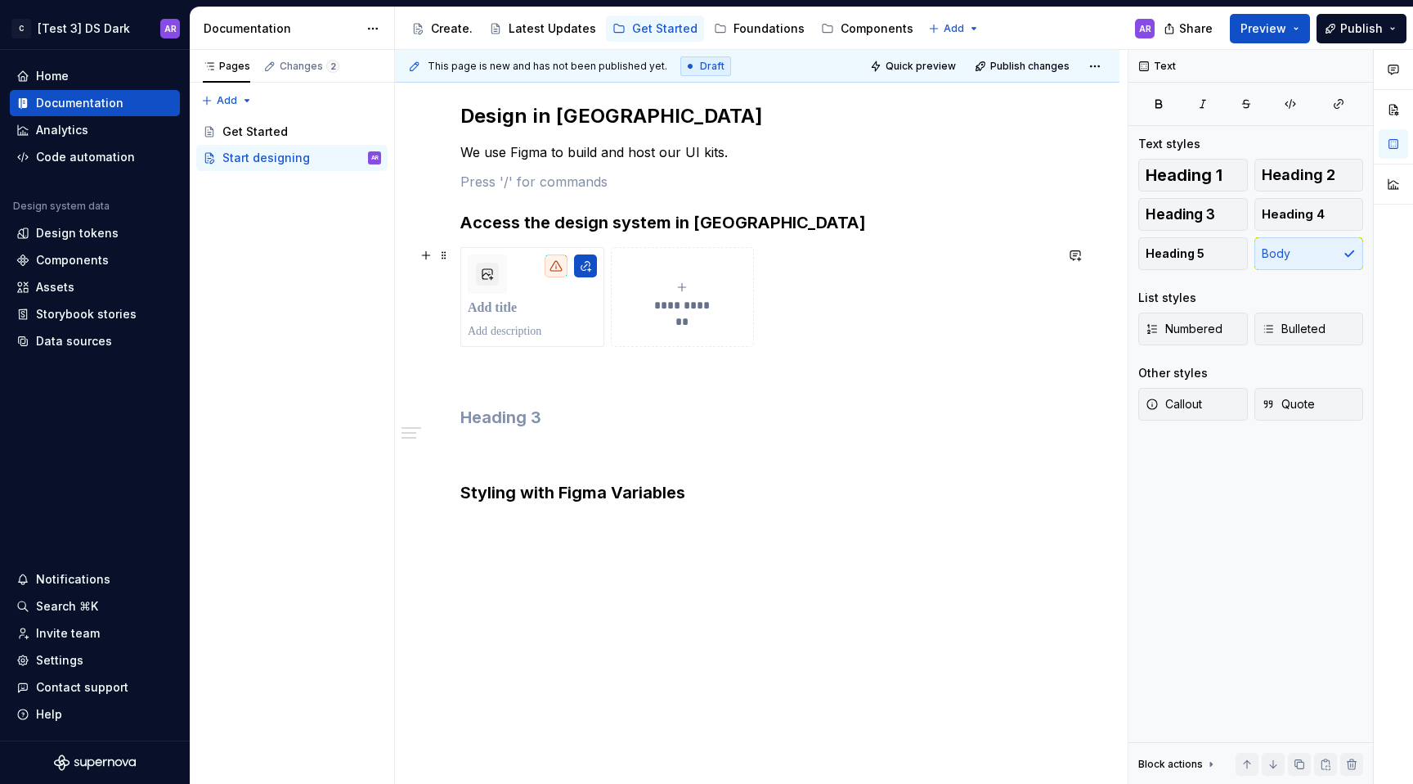
scroll to position [261, 0]
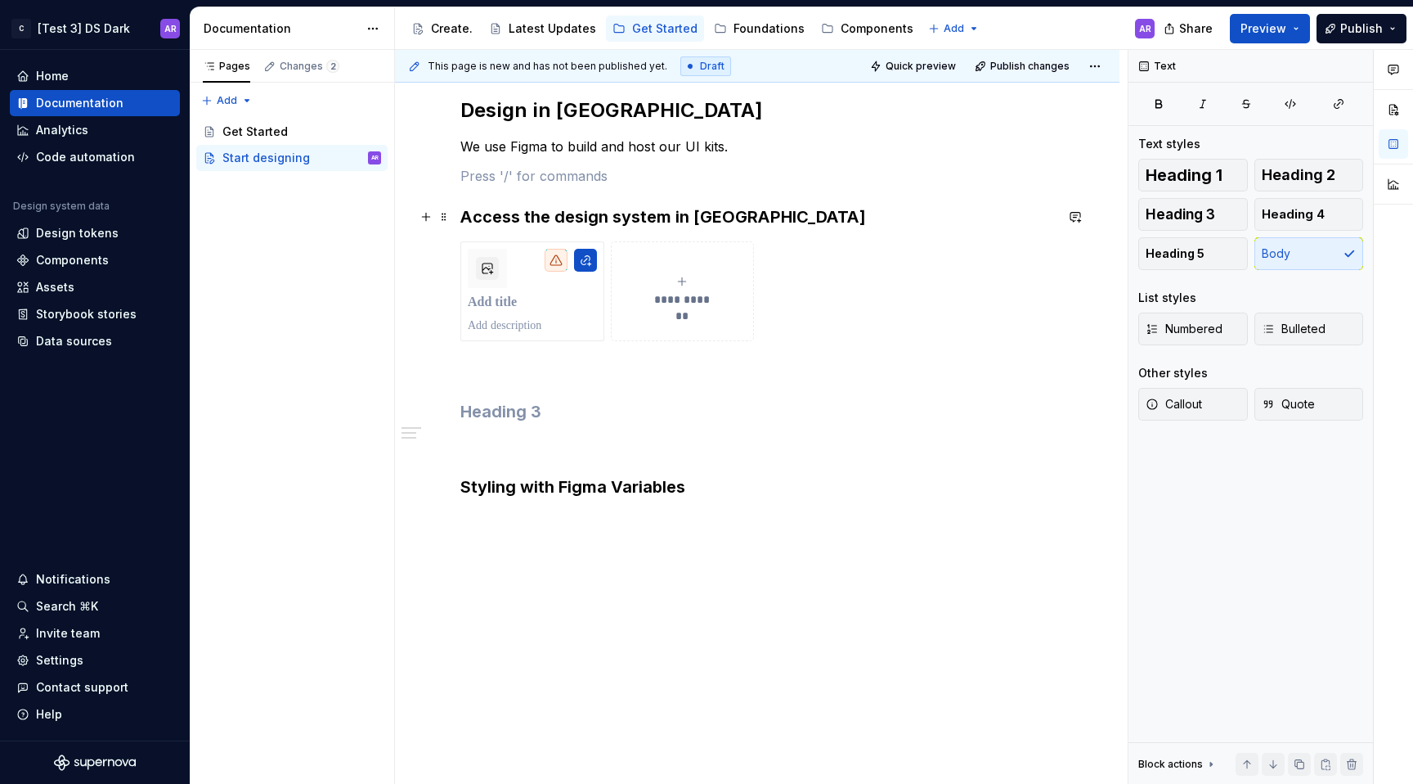
click at [623, 216] on strong "Access the design system in [GEOGRAPHIC_DATA]" at bounding box center [663, 217] width 406 height 20
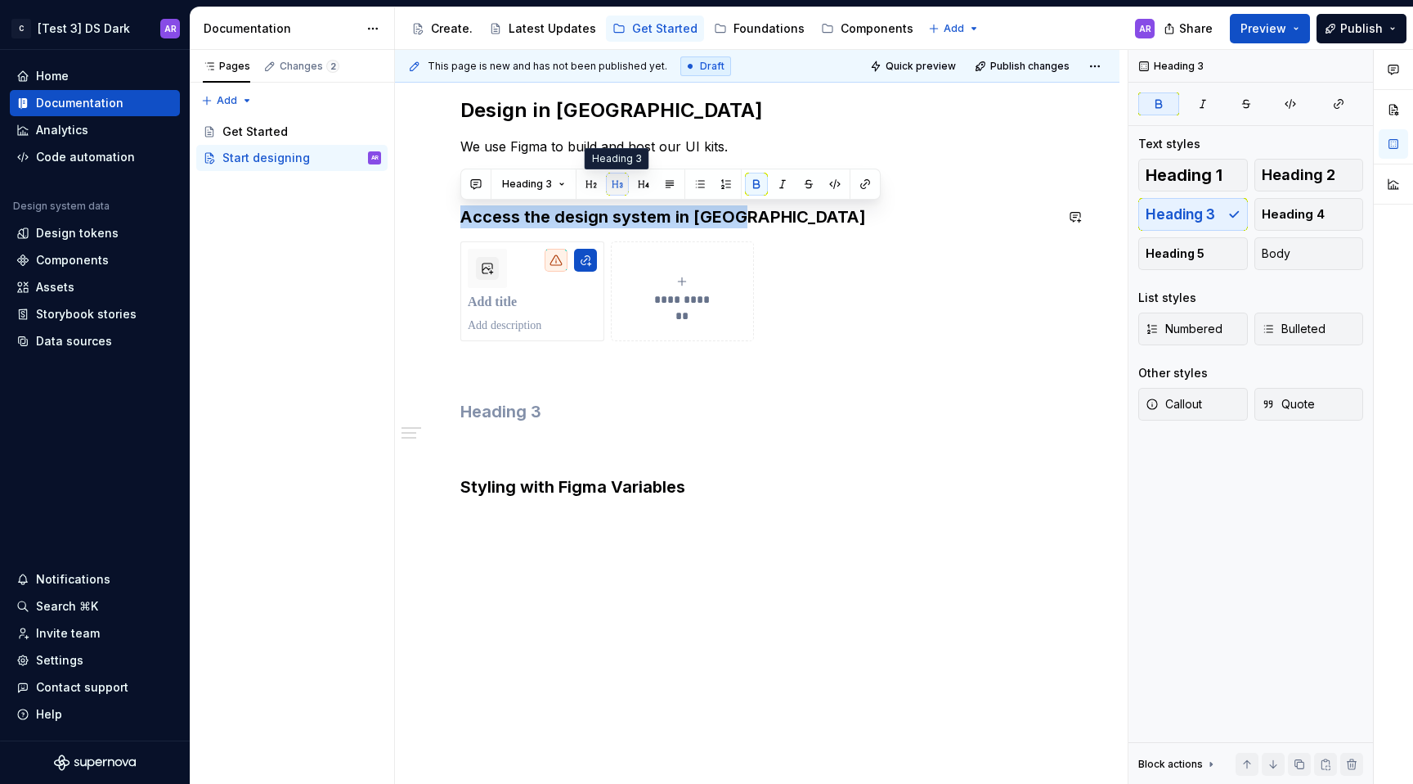
click at [621, 184] on button "button" at bounding box center [617, 184] width 23 height 23
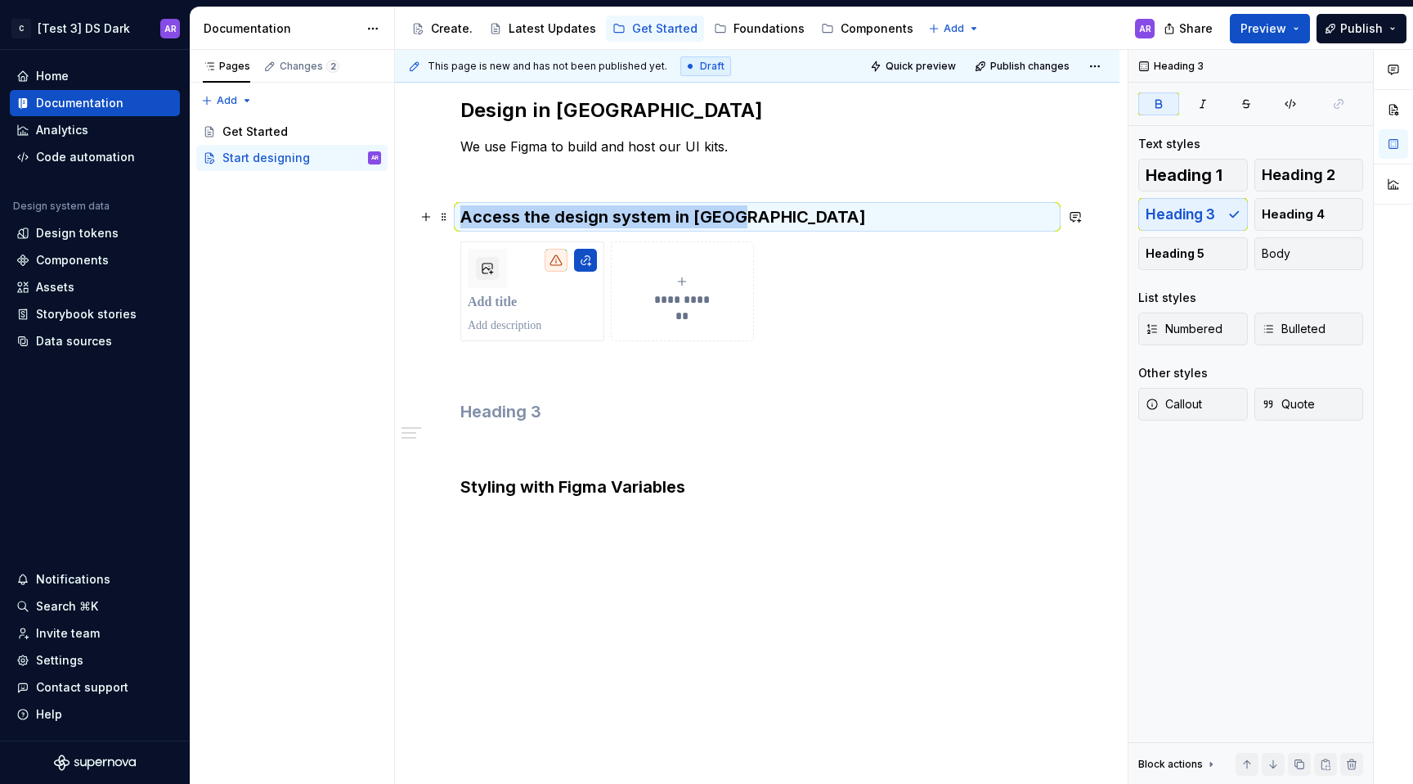
click at [642, 221] on strong "Access the design system in [GEOGRAPHIC_DATA]" at bounding box center [663, 217] width 406 height 20
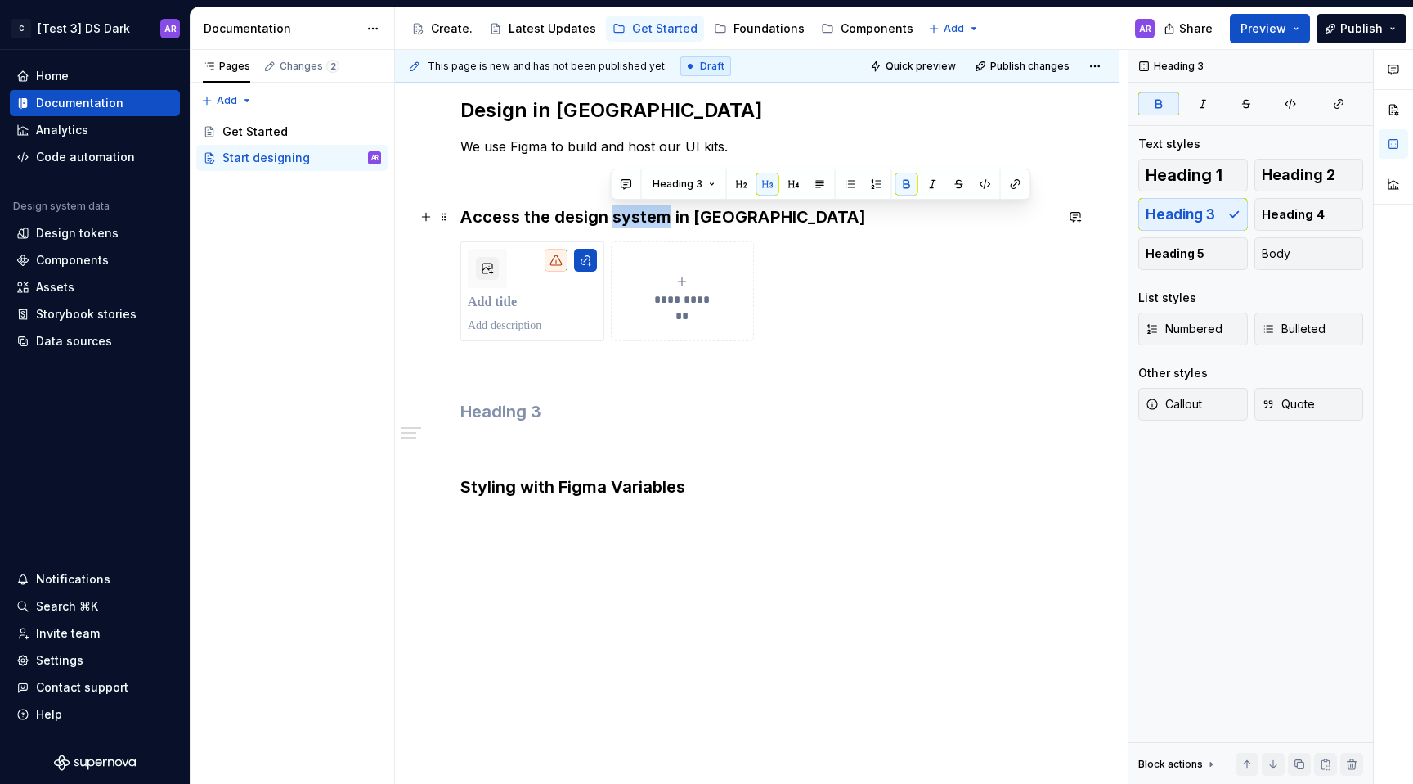
click at [642, 221] on strong "Access the design system in [GEOGRAPHIC_DATA]" at bounding box center [663, 217] width 406 height 20
click at [703, 499] on div "**********" at bounding box center [757, 313] width 594 height 433
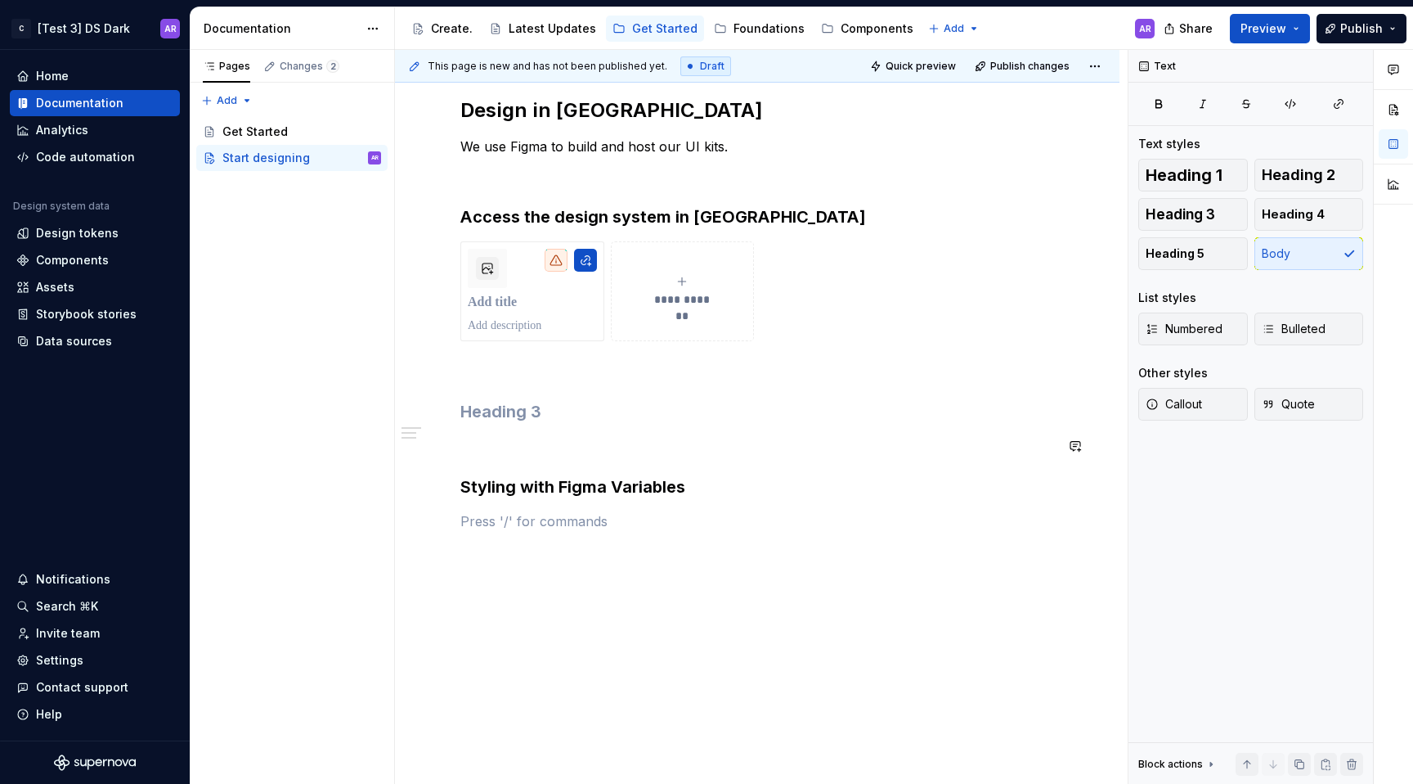
click at [585, 430] on div "**********" at bounding box center [757, 313] width 594 height 433
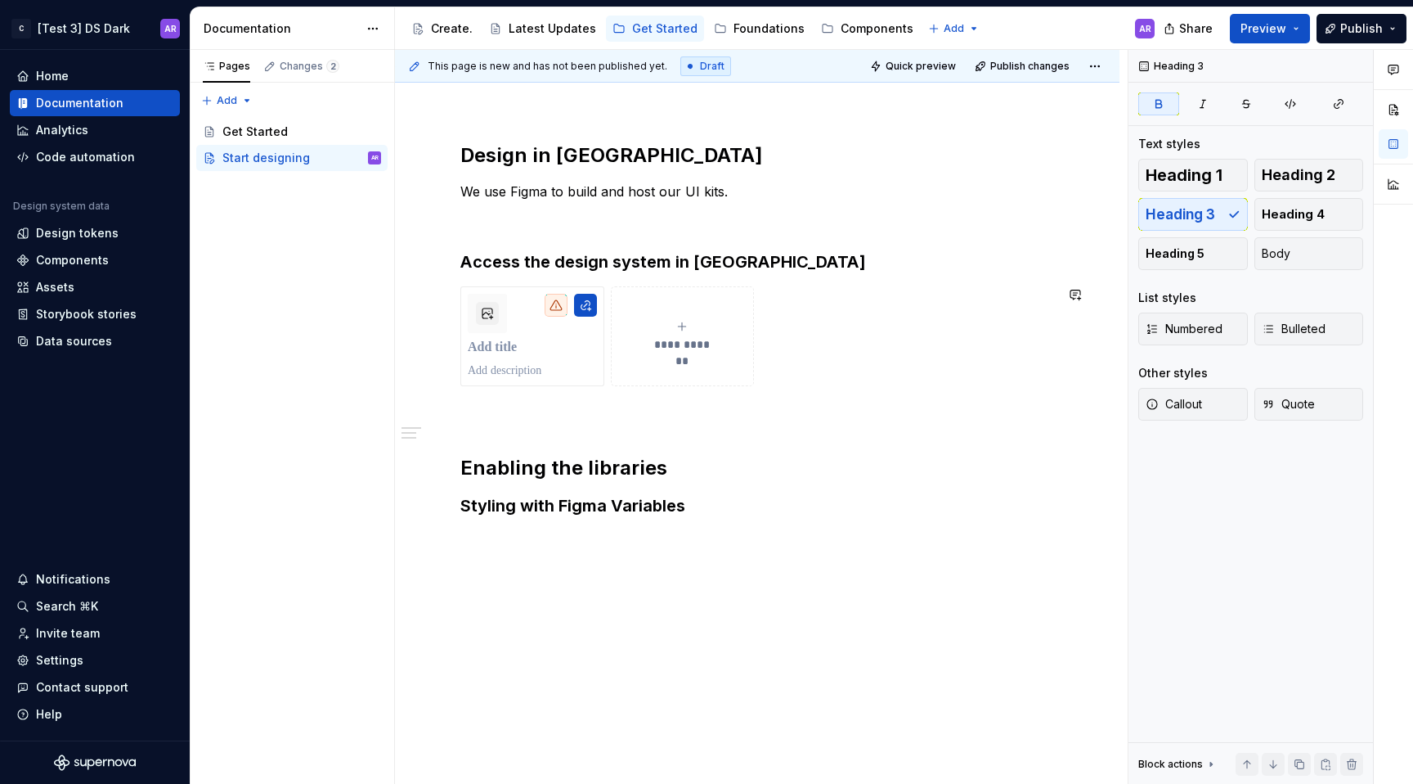
scroll to position [236, 0]
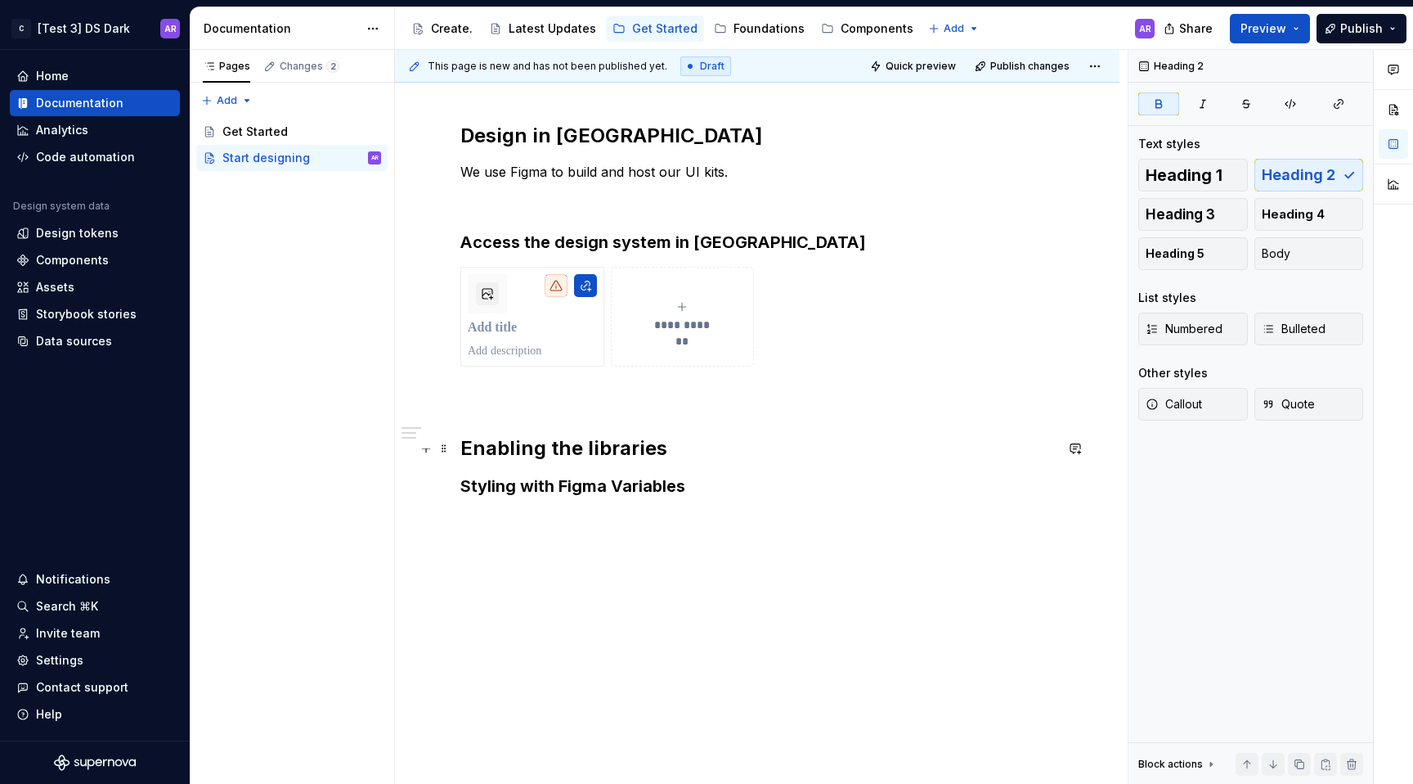
click at [660, 459] on strong "Enabling the libraries" at bounding box center [563, 448] width 207 height 24
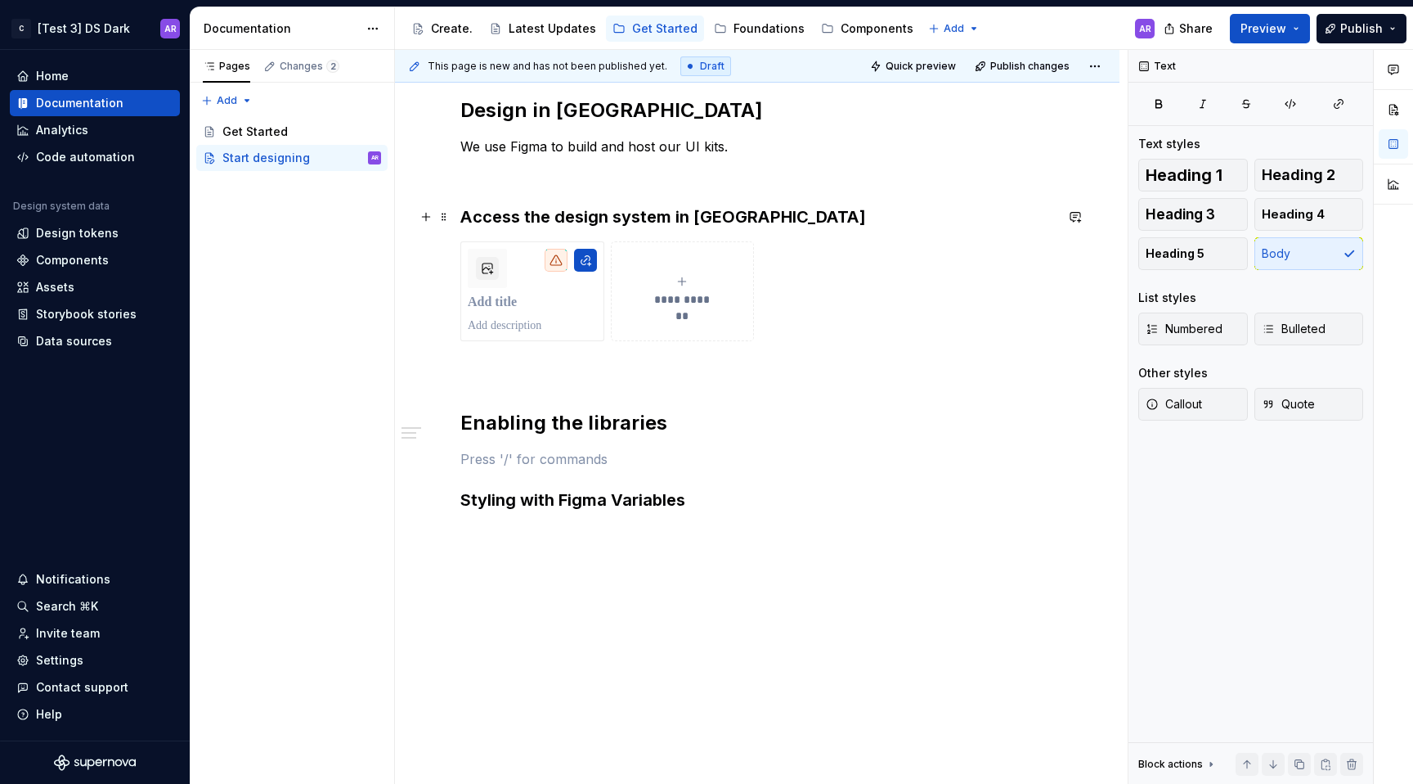
click at [603, 207] on strong "Access the design system in [GEOGRAPHIC_DATA]" at bounding box center [663, 217] width 406 height 20
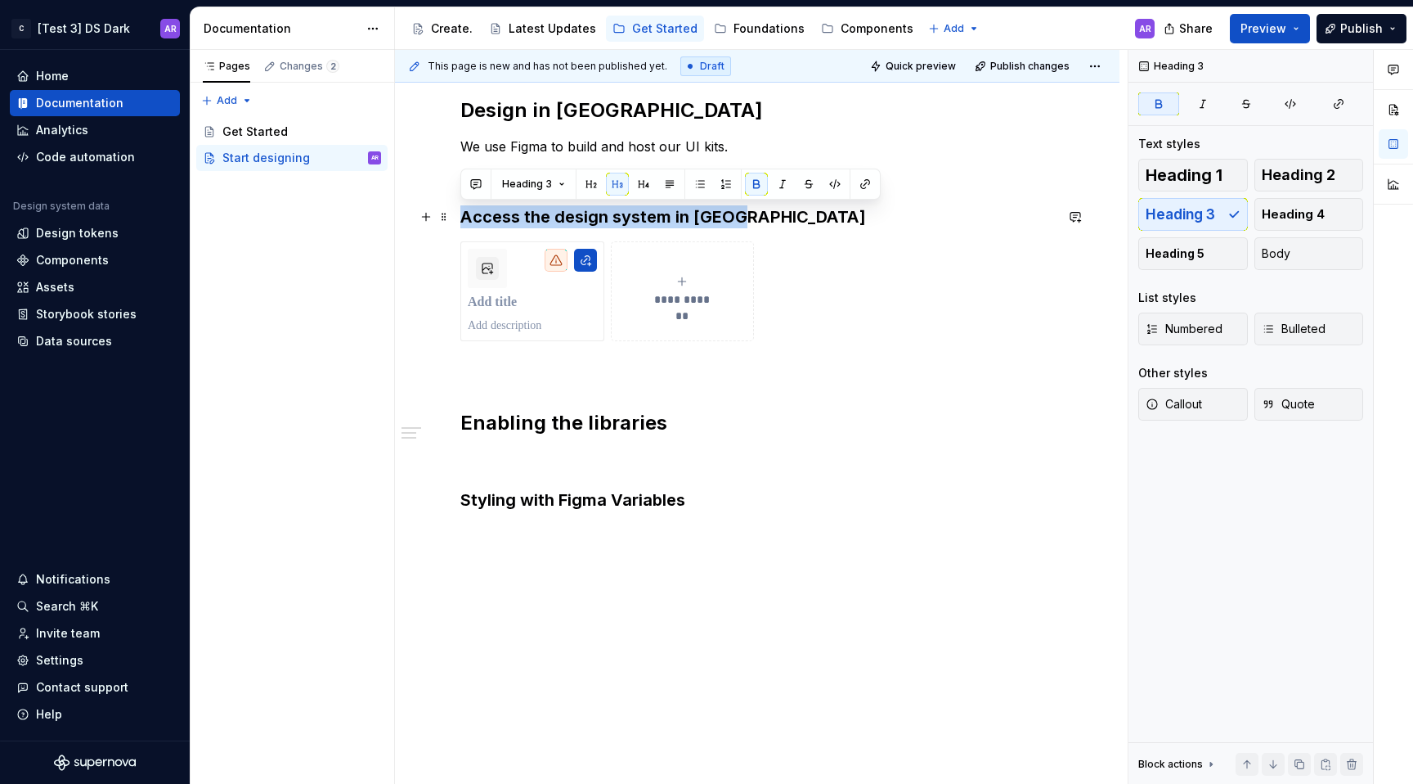
click at [603, 207] on strong "Access the design system in [GEOGRAPHIC_DATA]" at bounding box center [663, 217] width 406 height 20
click at [617, 179] on button "button" at bounding box center [617, 184] width 23 height 23
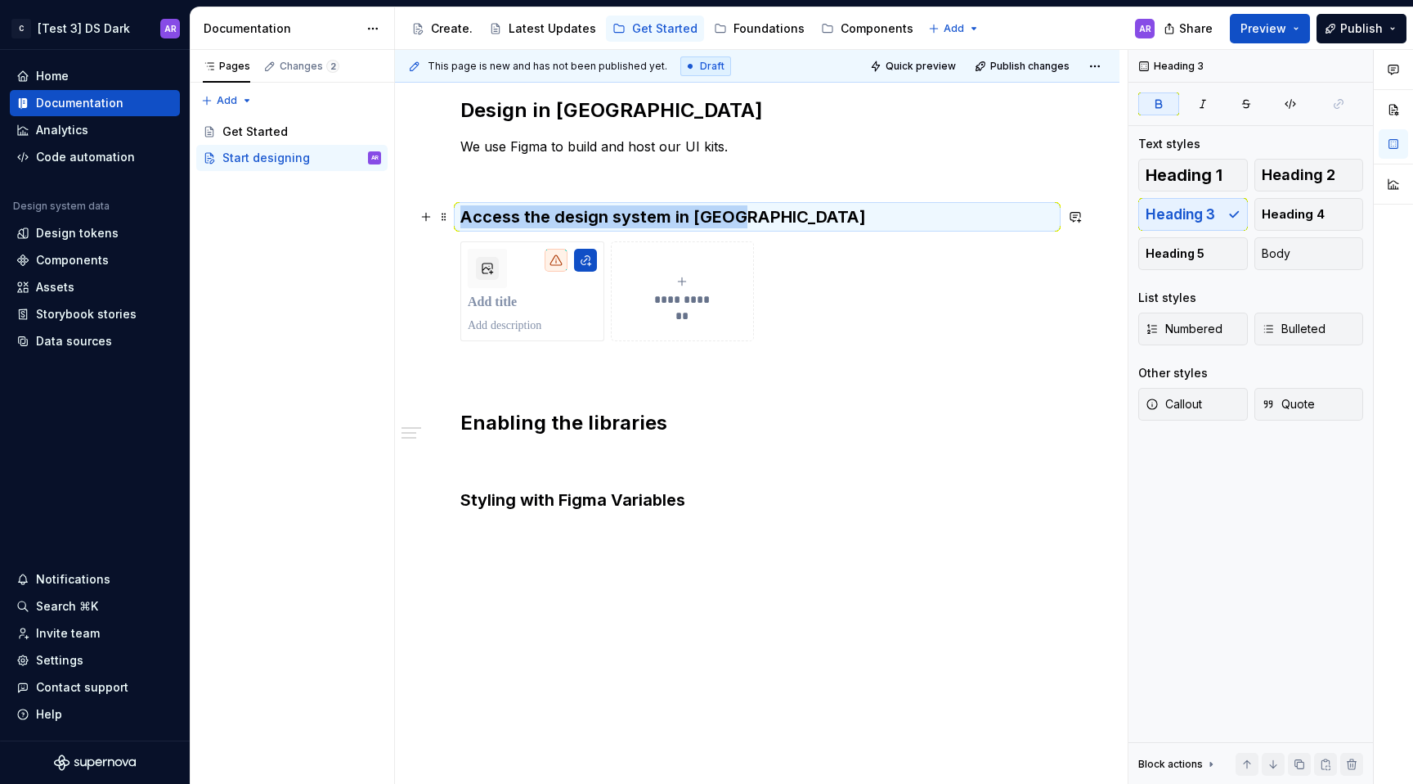
click at [730, 212] on strong "Access the design system in [GEOGRAPHIC_DATA]" at bounding box center [663, 217] width 406 height 20
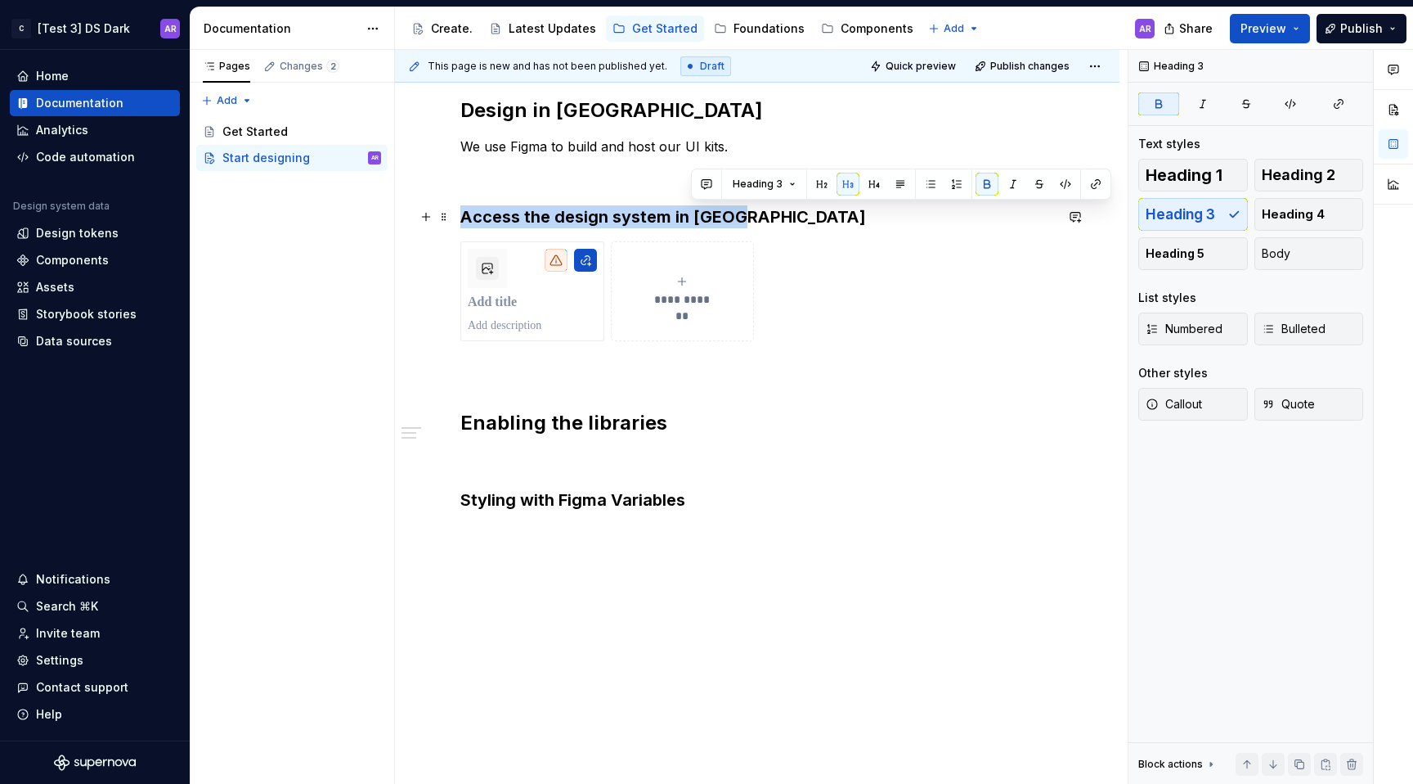
click at [730, 212] on strong "Access the design system in [GEOGRAPHIC_DATA]" at bounding box center [663, 217] width 406 height 20
click at [642, 186] on button "button" at bounding box center [643, 184] width 23 height 23
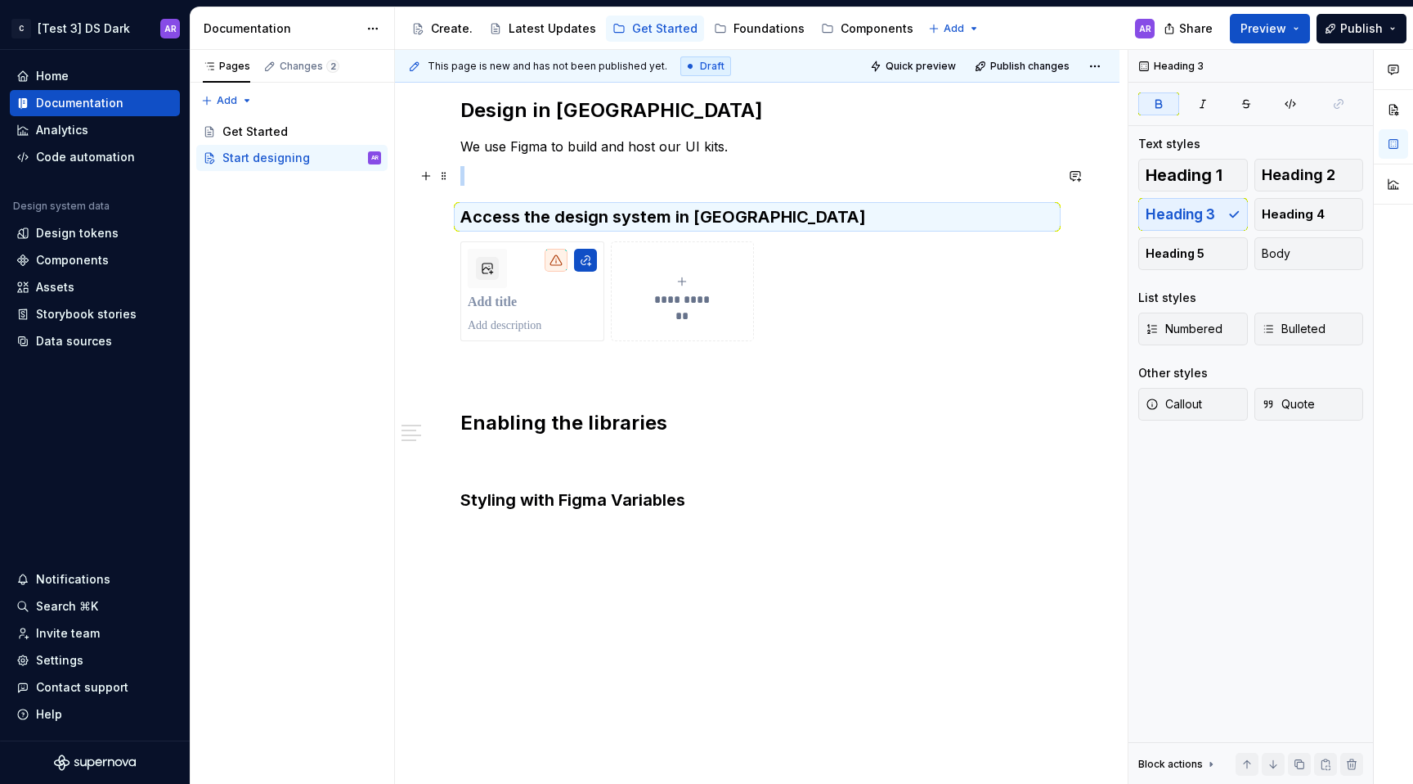
click at [652, 173] on p at bounding box center [757, 176] width 594 height 20
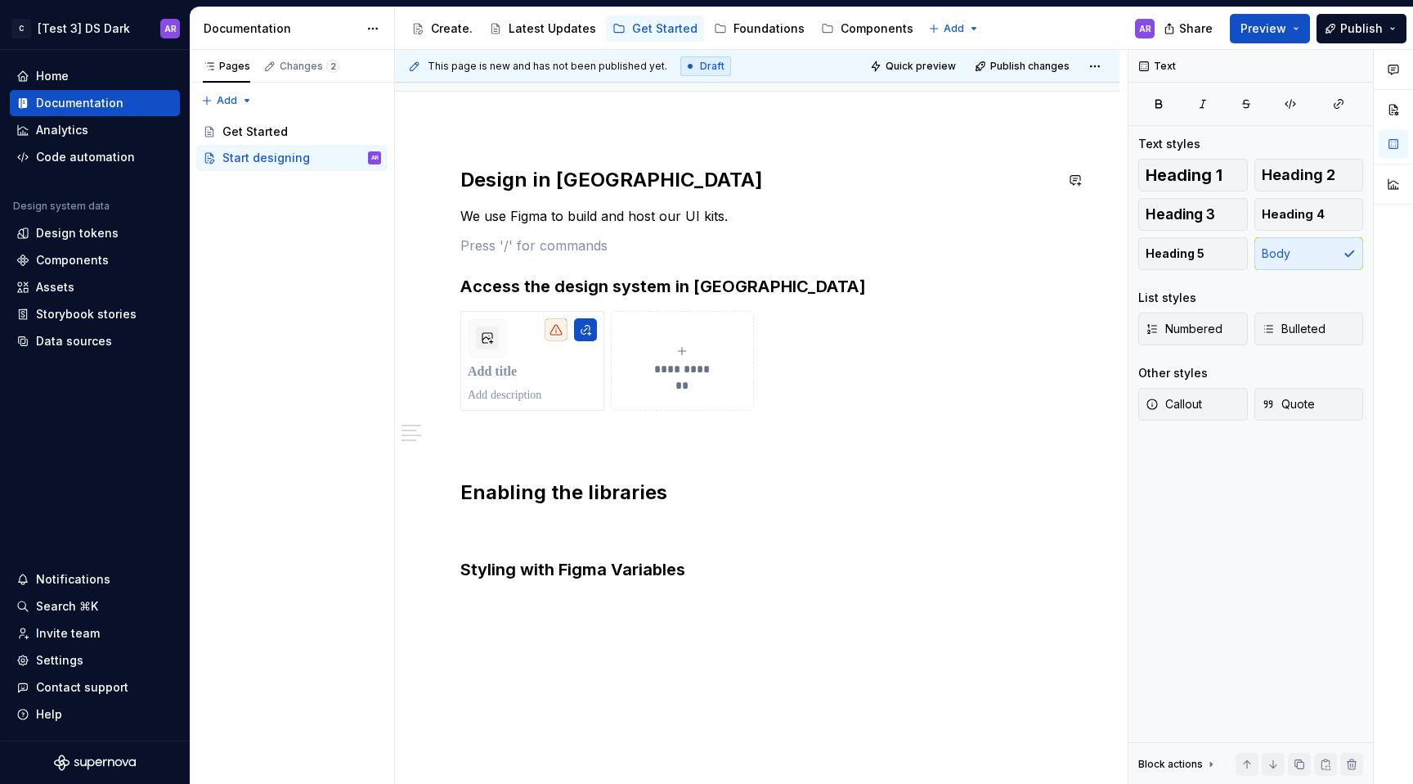
scroll to position [184, 0]
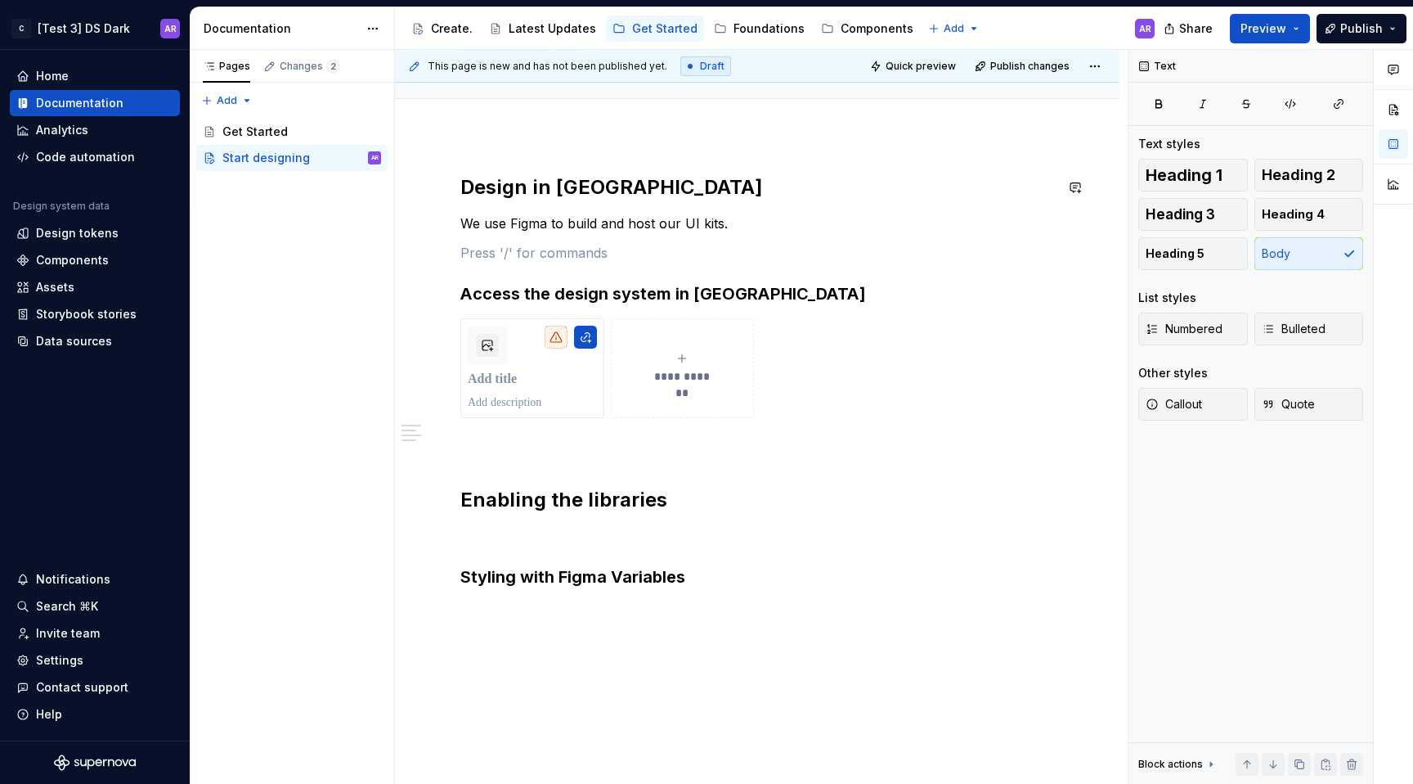
click at [631, 146] on div "**********" at bounding box center [757, 505] width 725 height 740
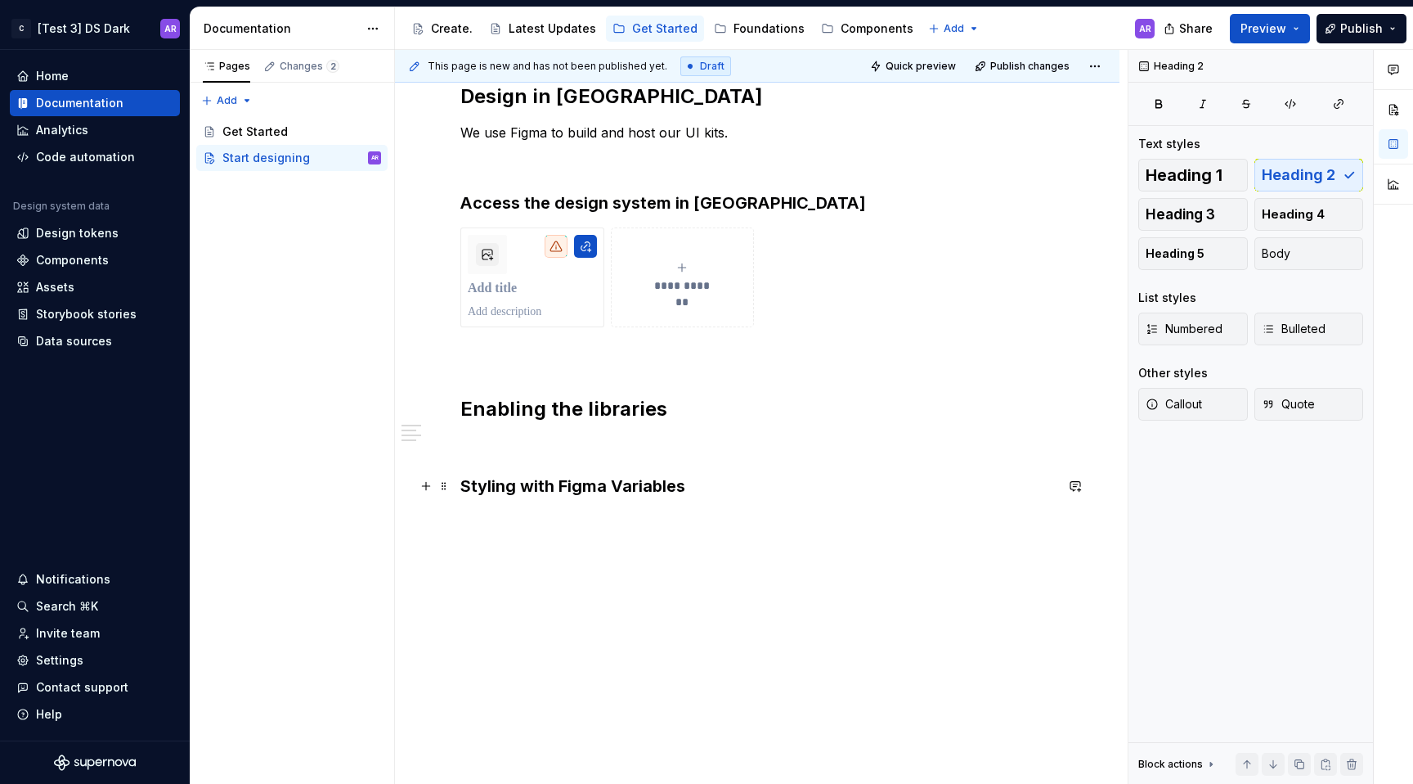
click at [608, 480] on strong "Styling with Figma Variables" at bounding box center [572, 486] width 225 height 20
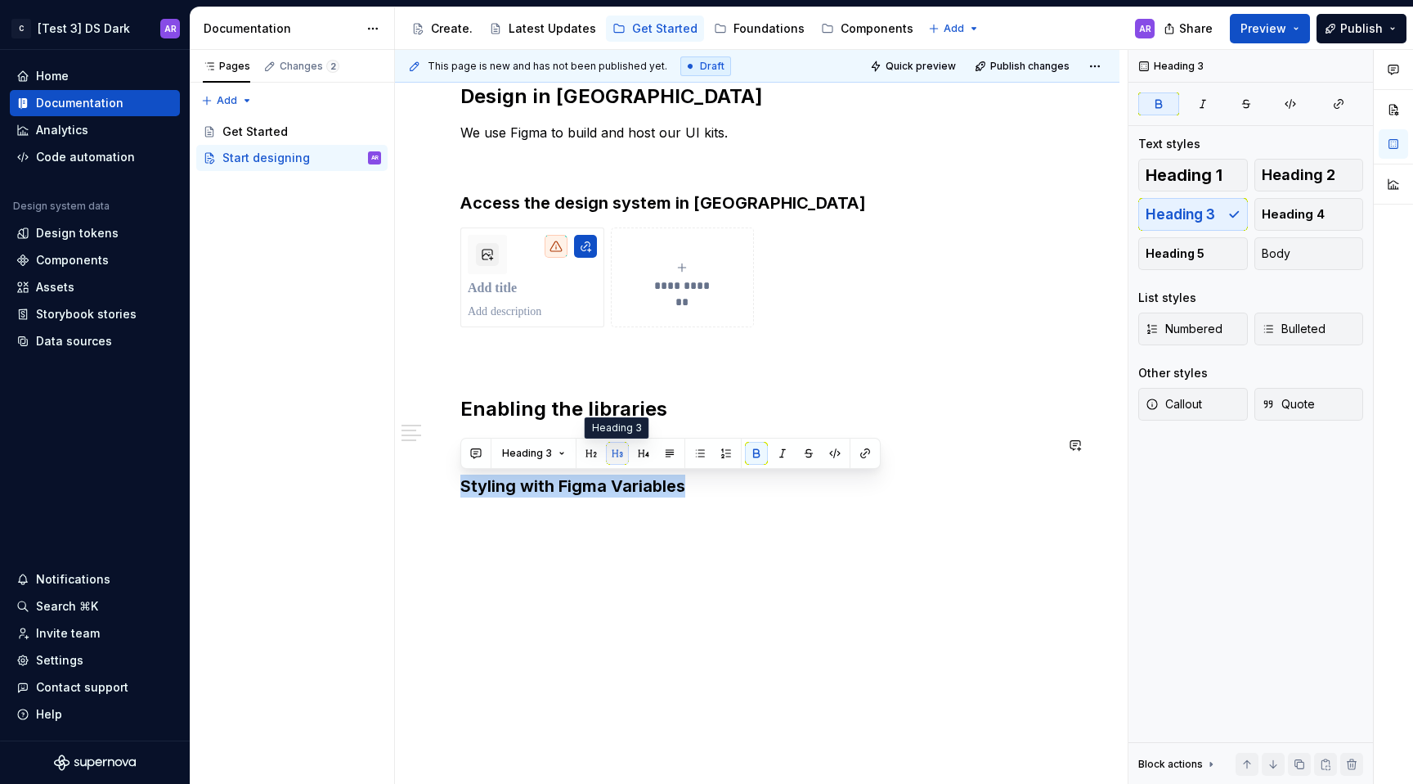
click at [613, 455] on button "button" at bounding box center [617, 453] width 23 height 23
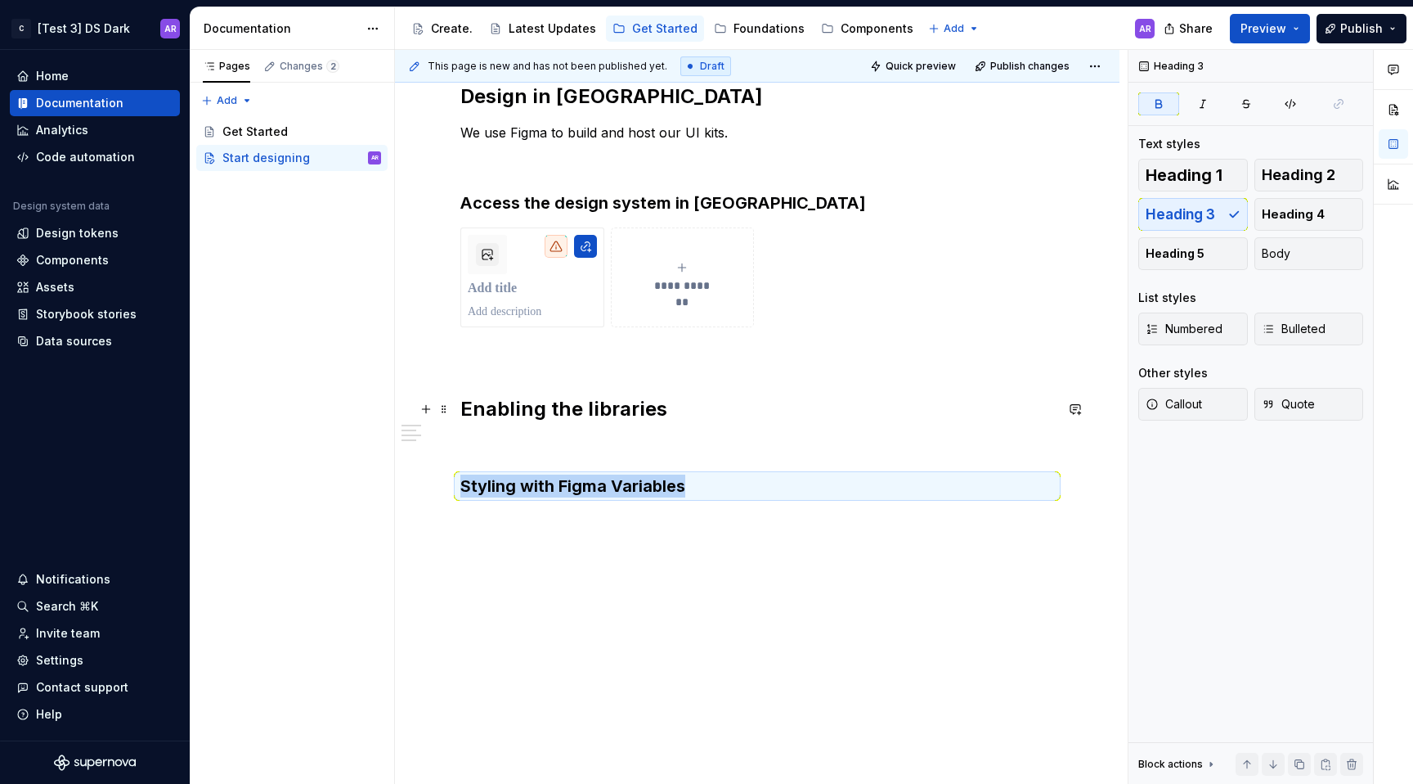
click at [603, 389] on div "**********" at bounding box center [757, 306] width 594 height 447
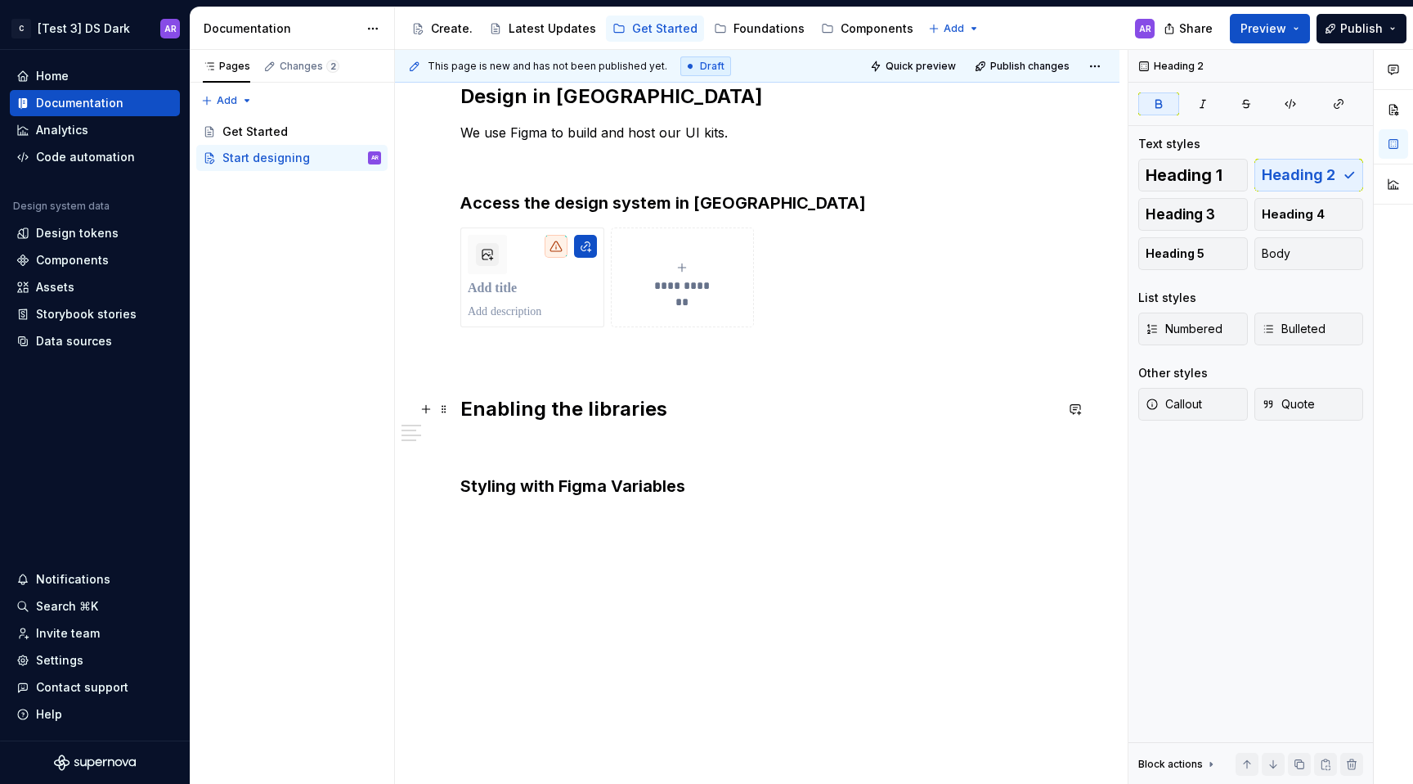
click at [596, 415] on strong "Enabling the libraries" at bounding box center [563, 409] width 207 height 24
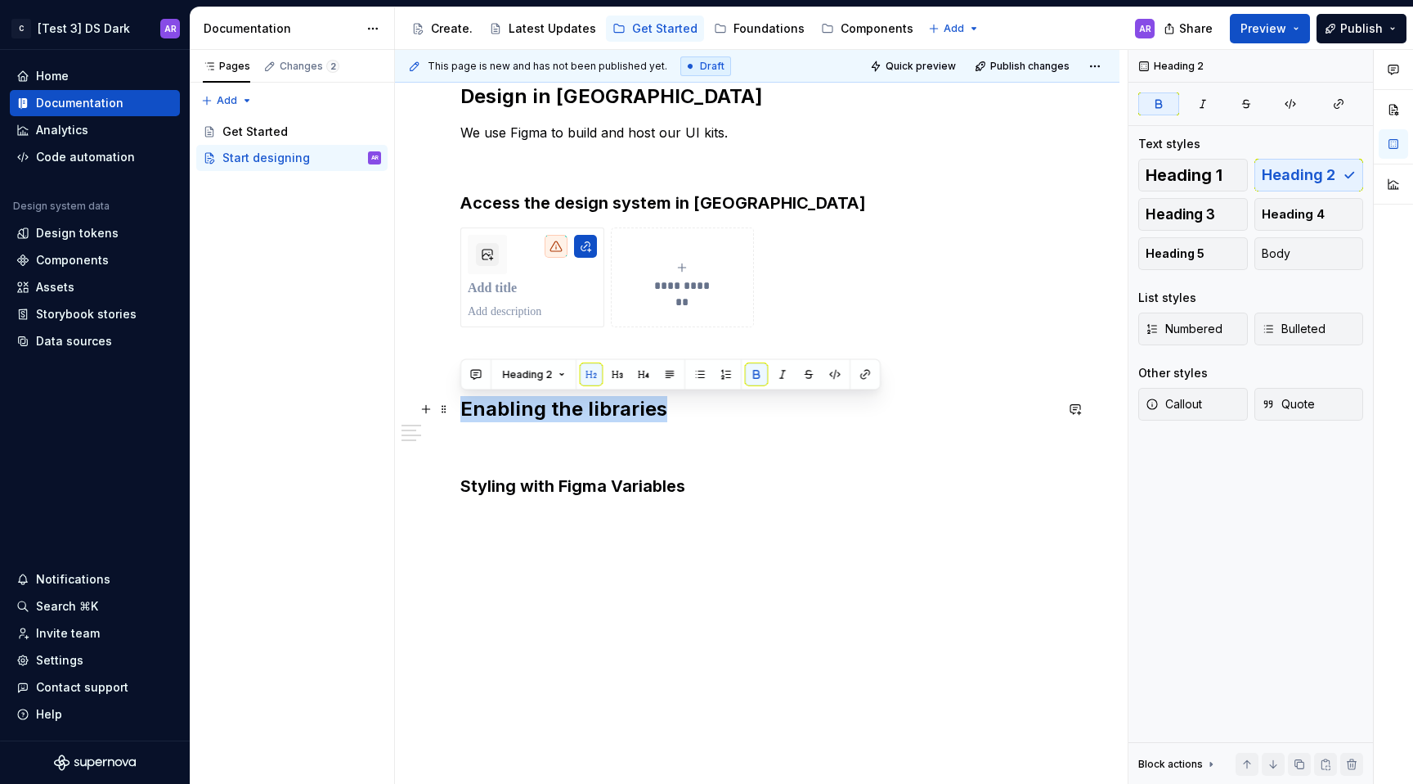
click at [596, 415] on strong "Enabling the libraries" at bounding box center [563, 409] width 207 height 24
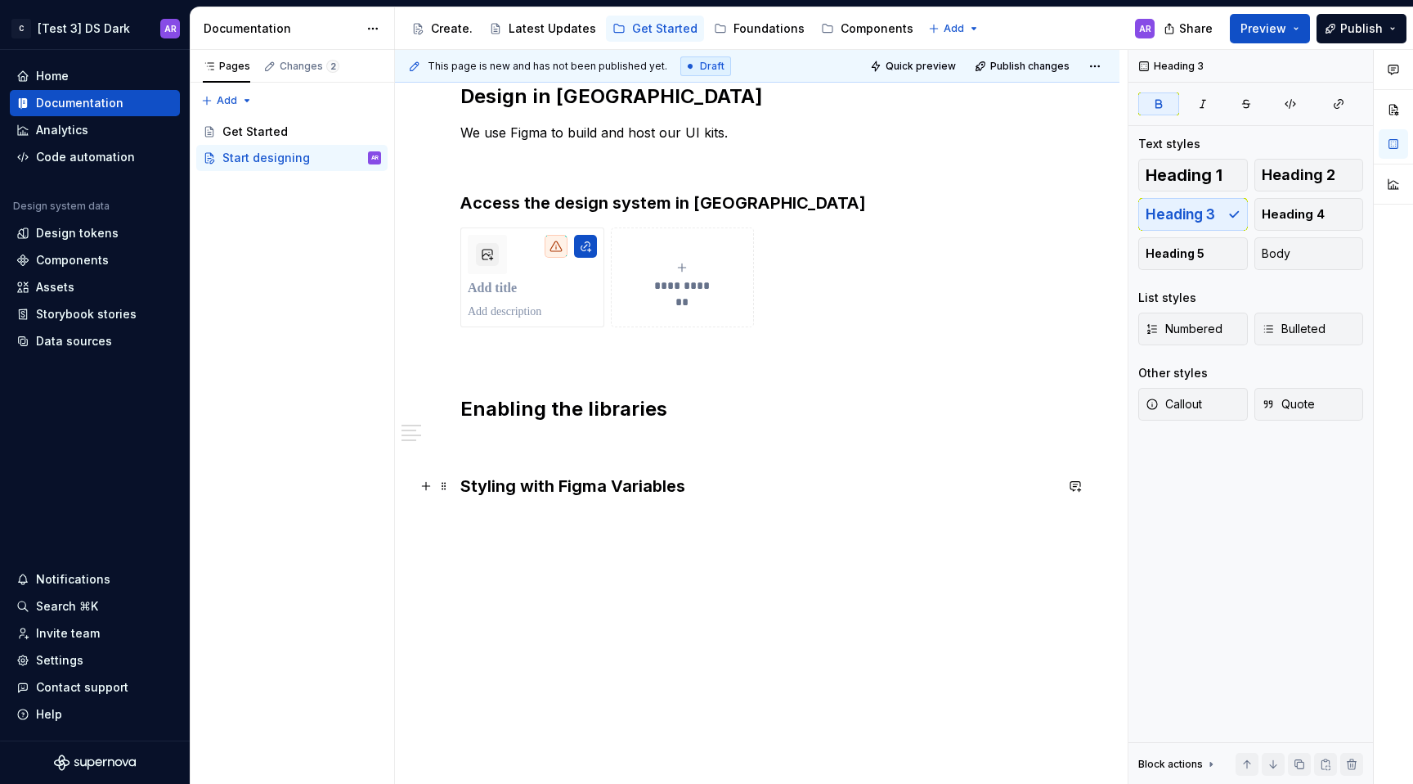
click at [624, 487] on strong "Styling with Figma Variables" at bounding box center [572, 486] width 225 height 20
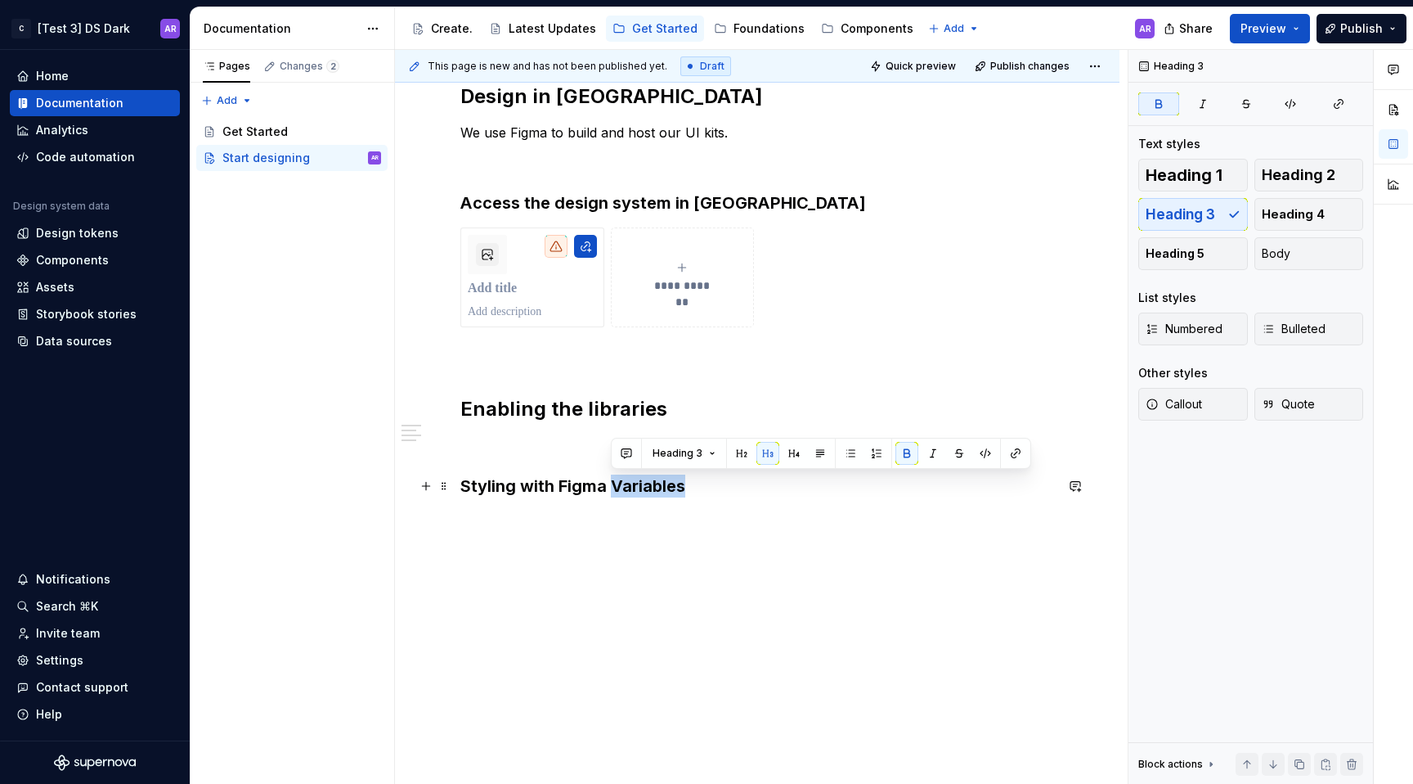
click at [624, 487] on strong "Styling with Figma Variables" at bounding box center [572, 486] width 225 height 20
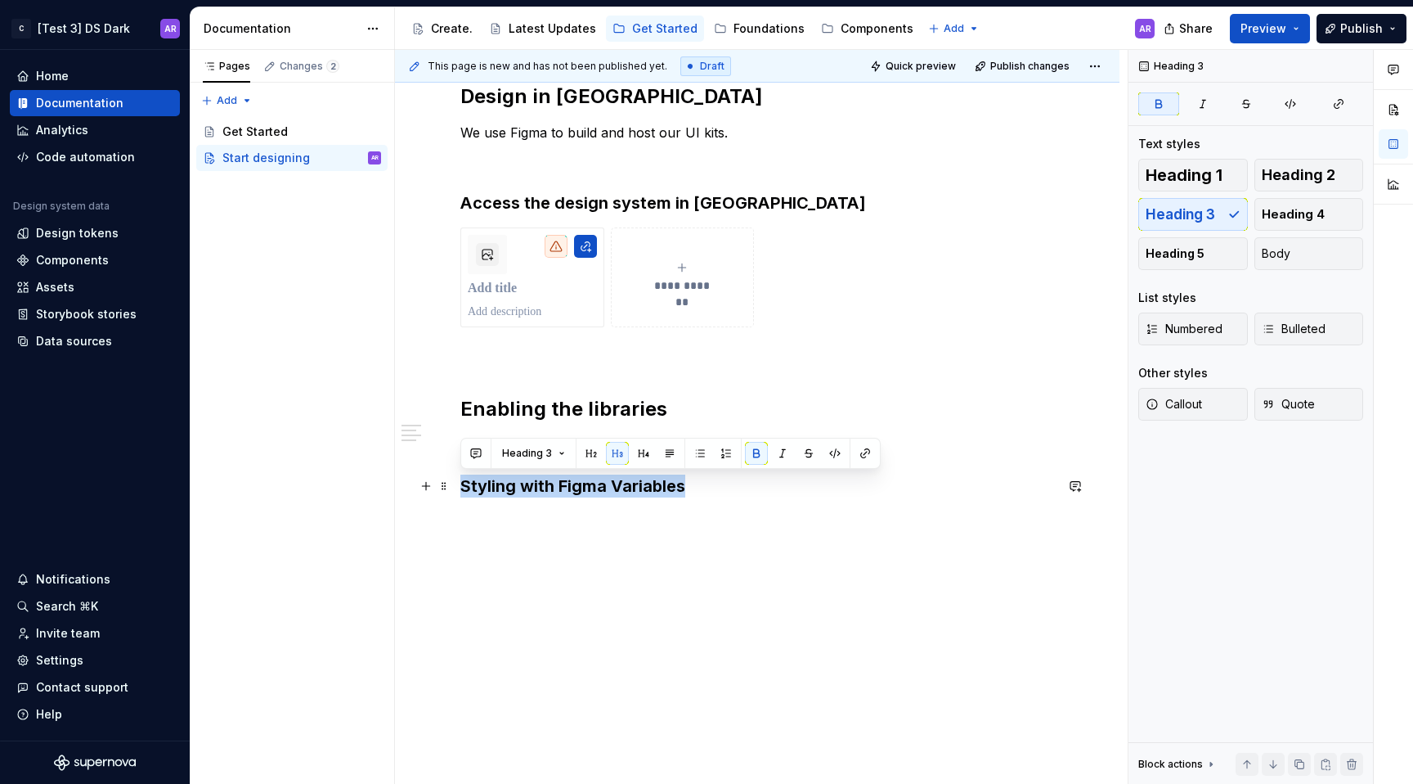
click at [624, 487] on strong "Styling with Figma Variables" at bounding box center [572, 486] width 225 height 20
click at [591, 460] on button "button" at bounding box center [591, 453] width 23 height 23
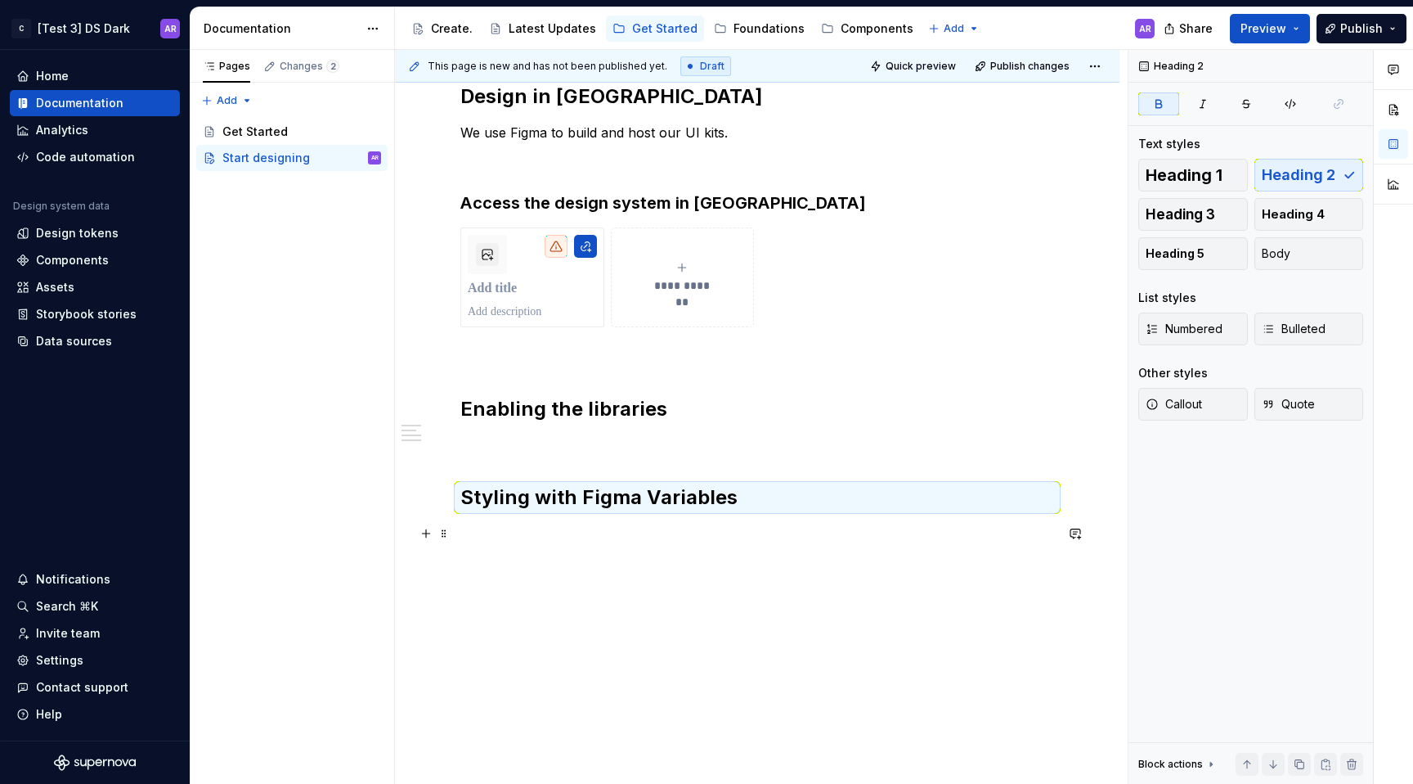
click at [597, 529] on p at bounding box center [757, 533] width 594 height 20
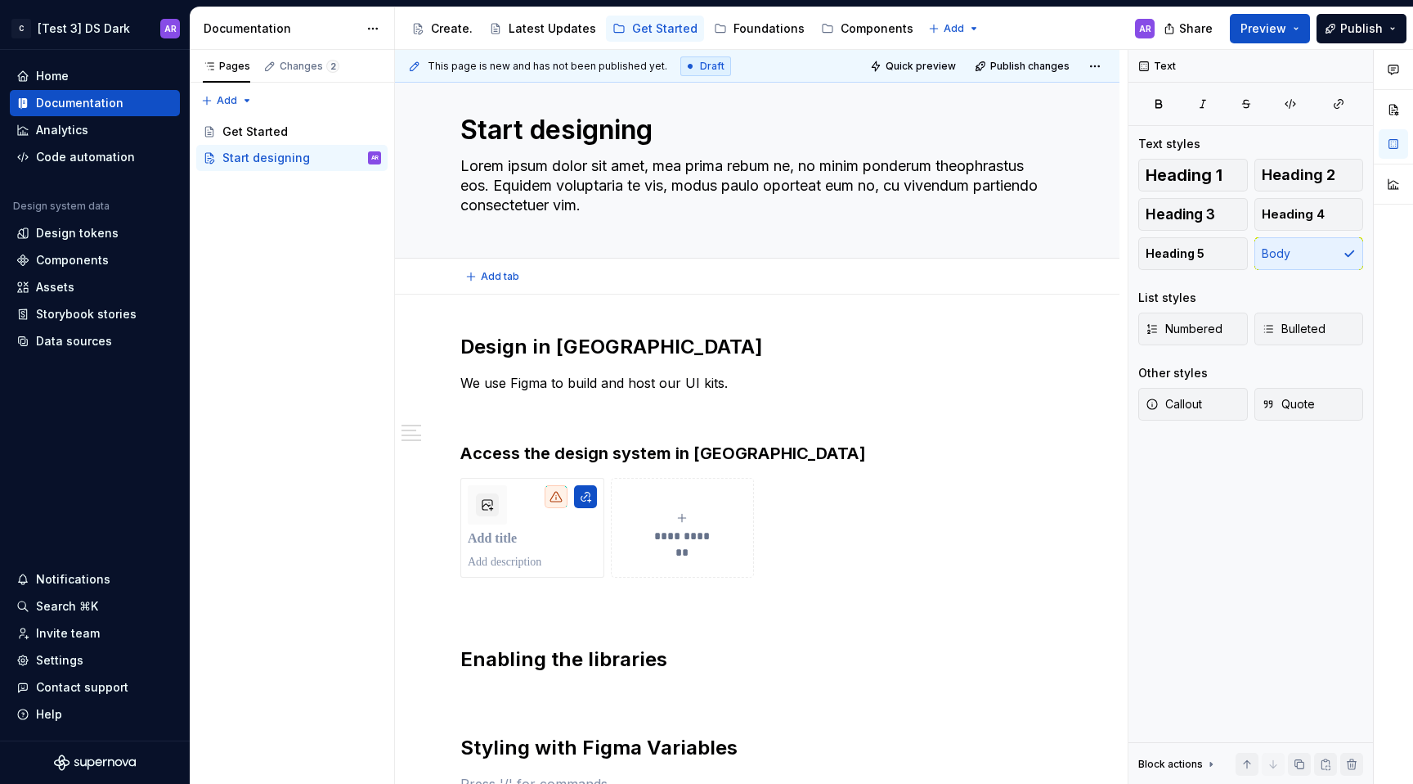
scroll to position [0, 0]
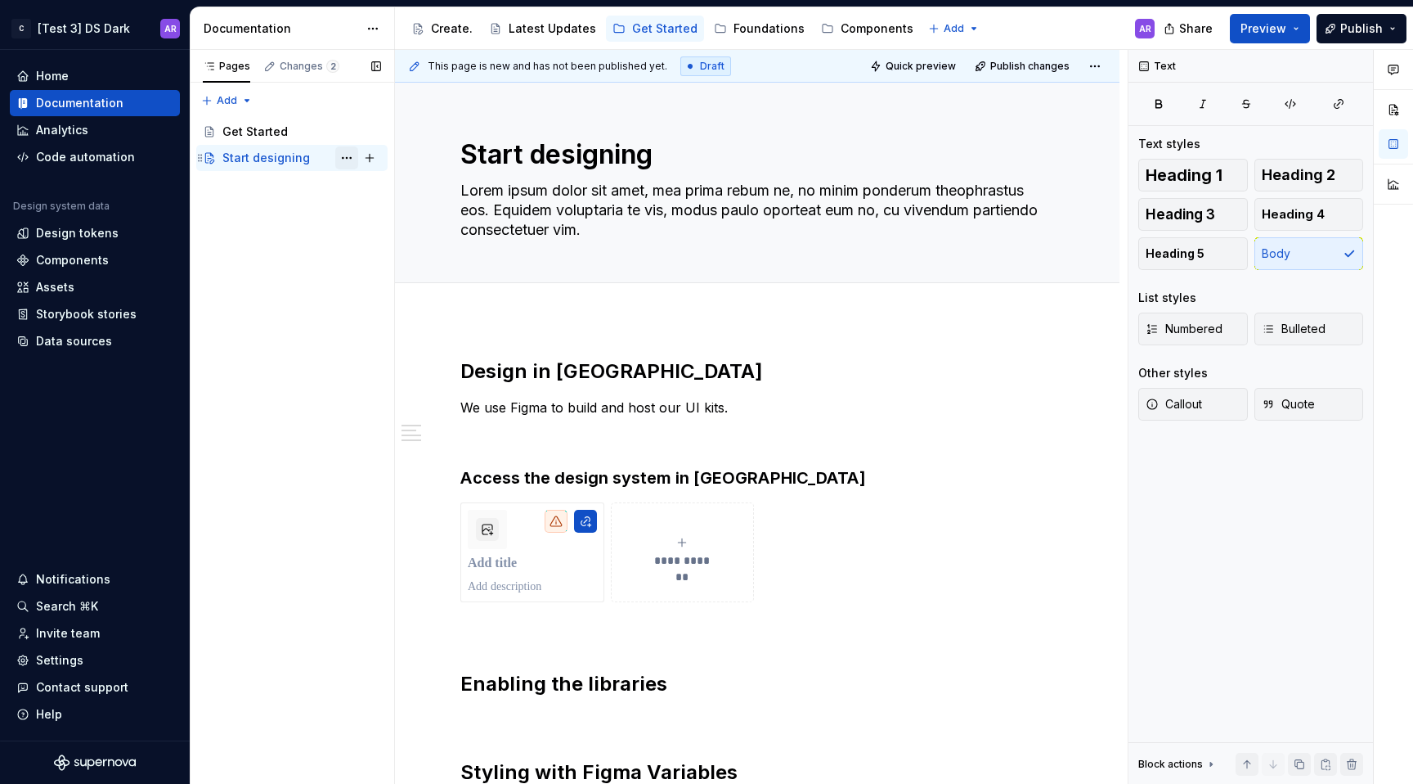
click at [351, 158] on button "Page tree" at bounding box center [346, 157] width 23 height 23
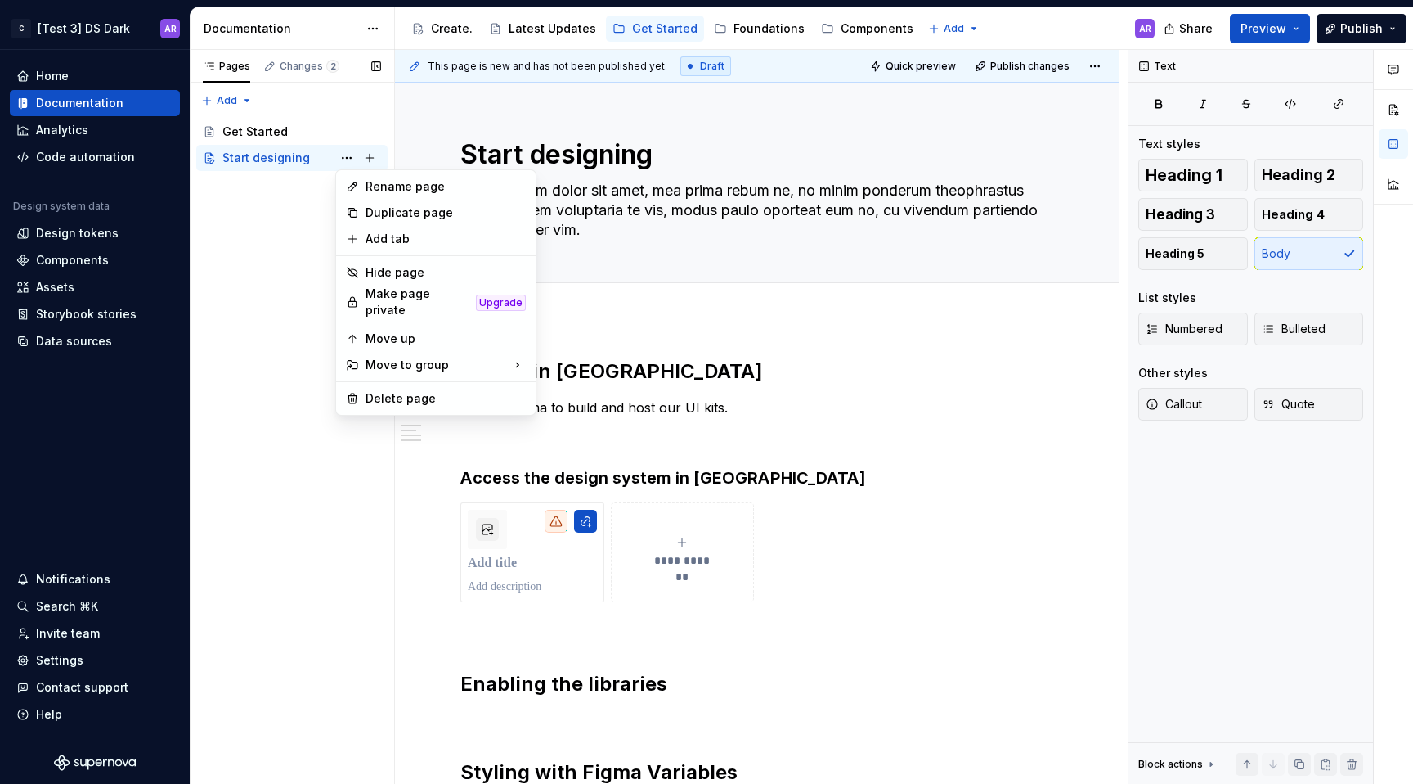
type textarea "*"
click at [401, 188] on div "Rename page" at bounding box center [446, 186] width 160 height 16
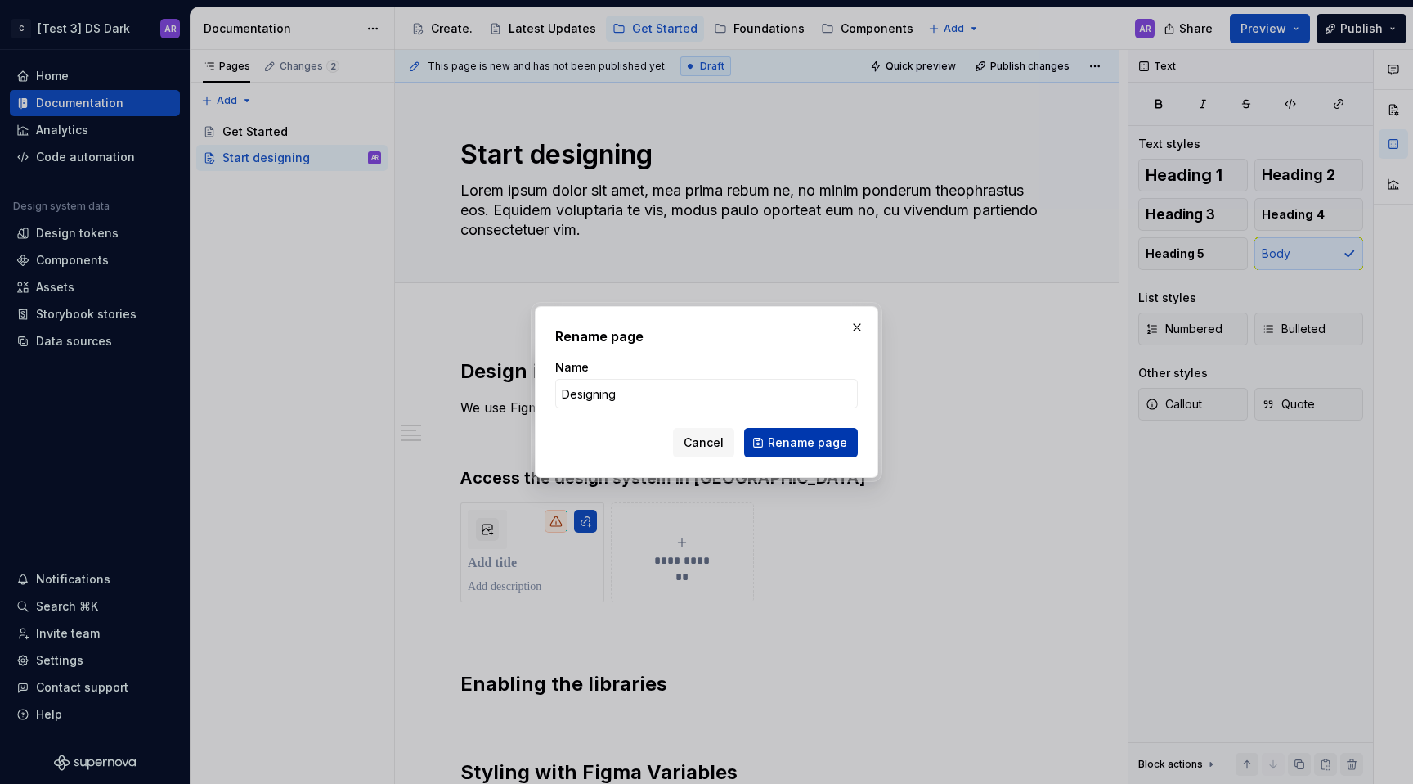
type input "Designing"
click at [824, 454] on button "Rename page" at bounding box center [801, 442] width 114 height 29
type textarea "*"
type textarea "Designing"
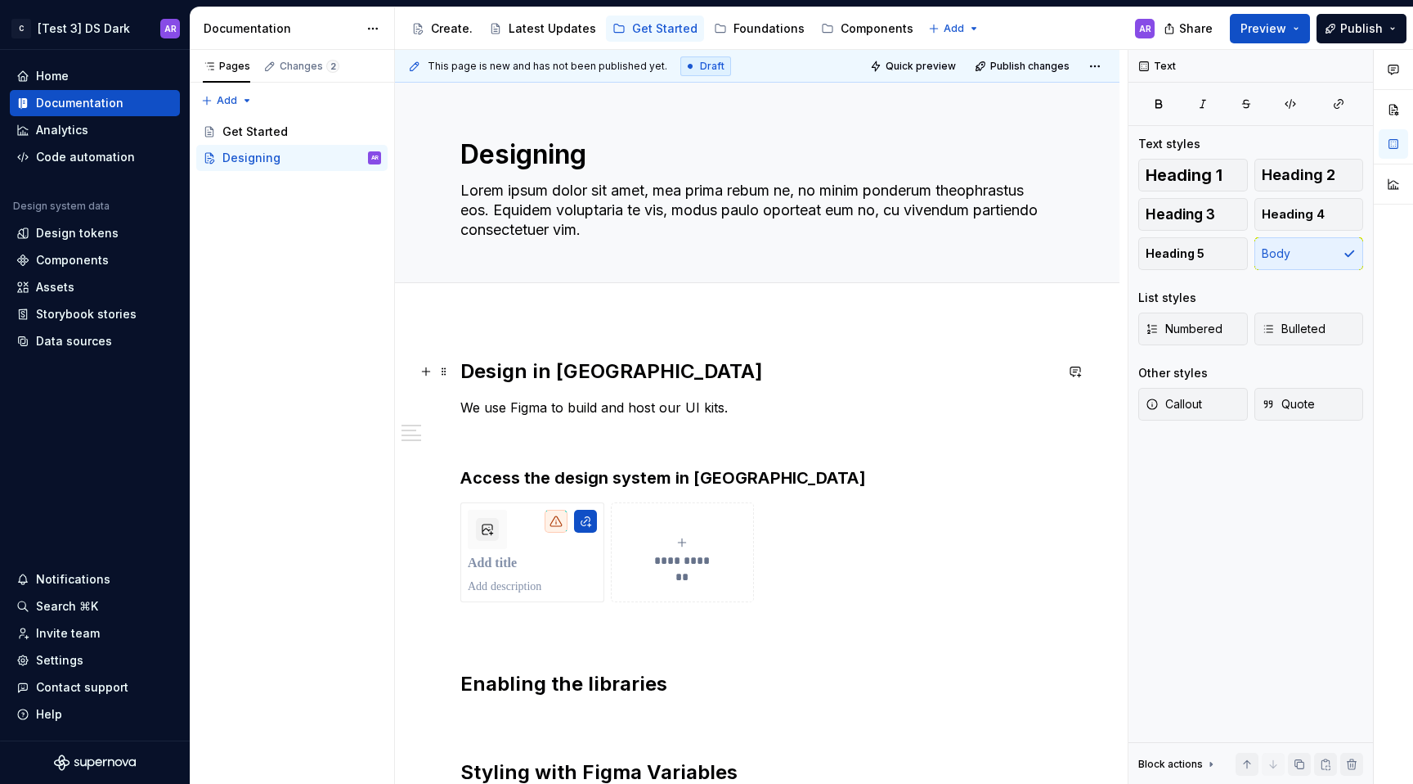
click at [571, 372] on h2 "Design in [GEOGRAPHIC_DATA]" at bounding box center [757, 371] width 594 height 26
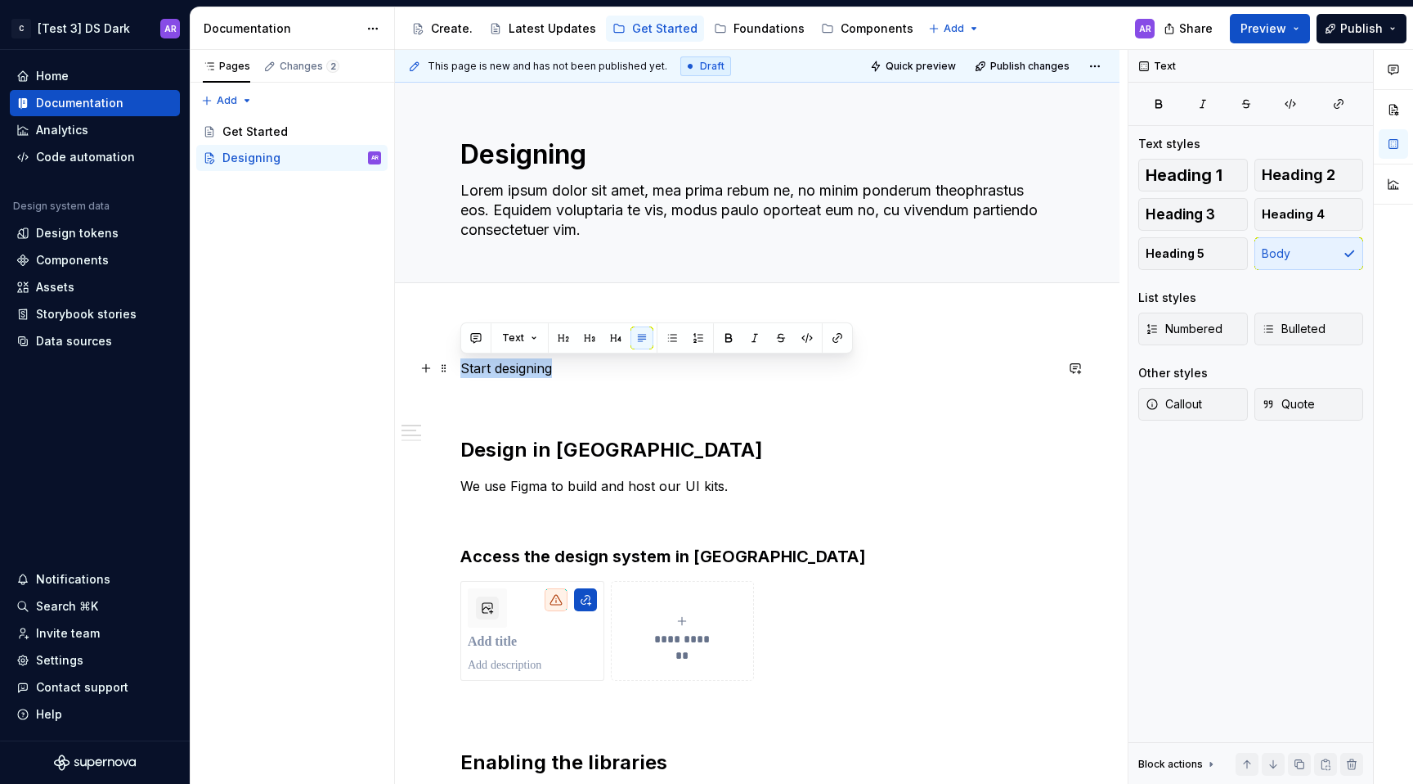
click at [537, 371] on p "Start designing" at bounding box center [757, 368] width 594 height 20
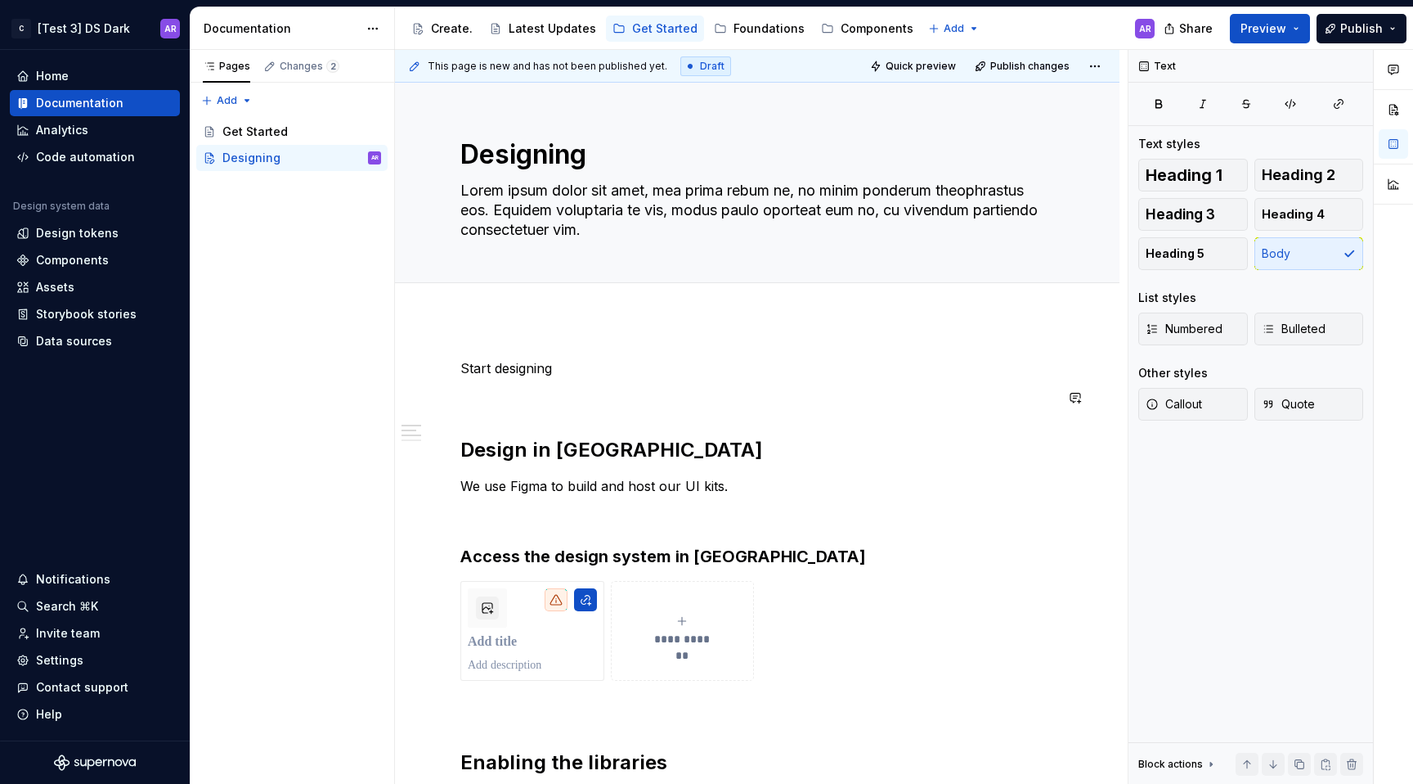
click at [535, 363] on p "Start designing" at bounding box center [757, 368] width 594 height 20
click at [573, 369] on p "Start designing" at bounding box center [757, 368] width 594 height 20
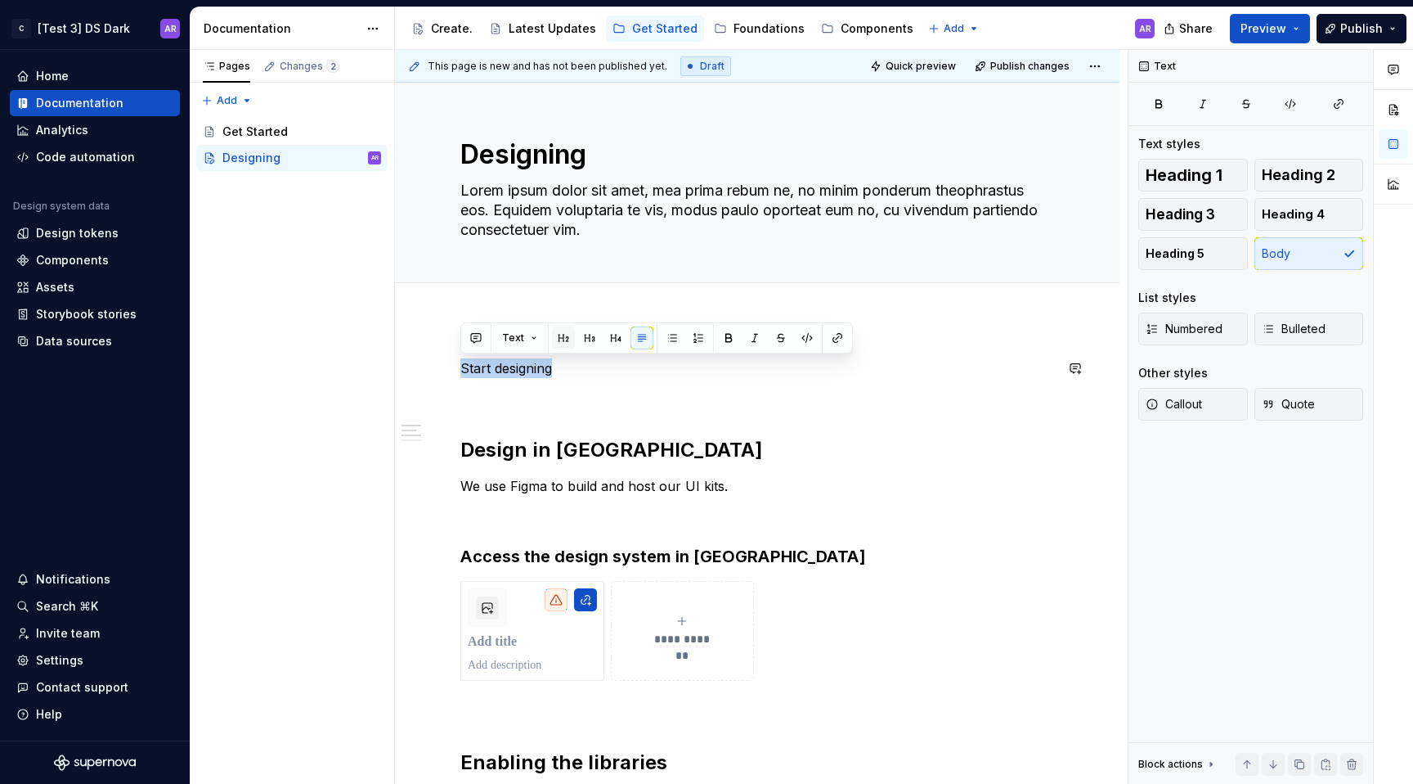
click at [567, 338] on button "button" at bounding box center [563, 337] width 23 height 23
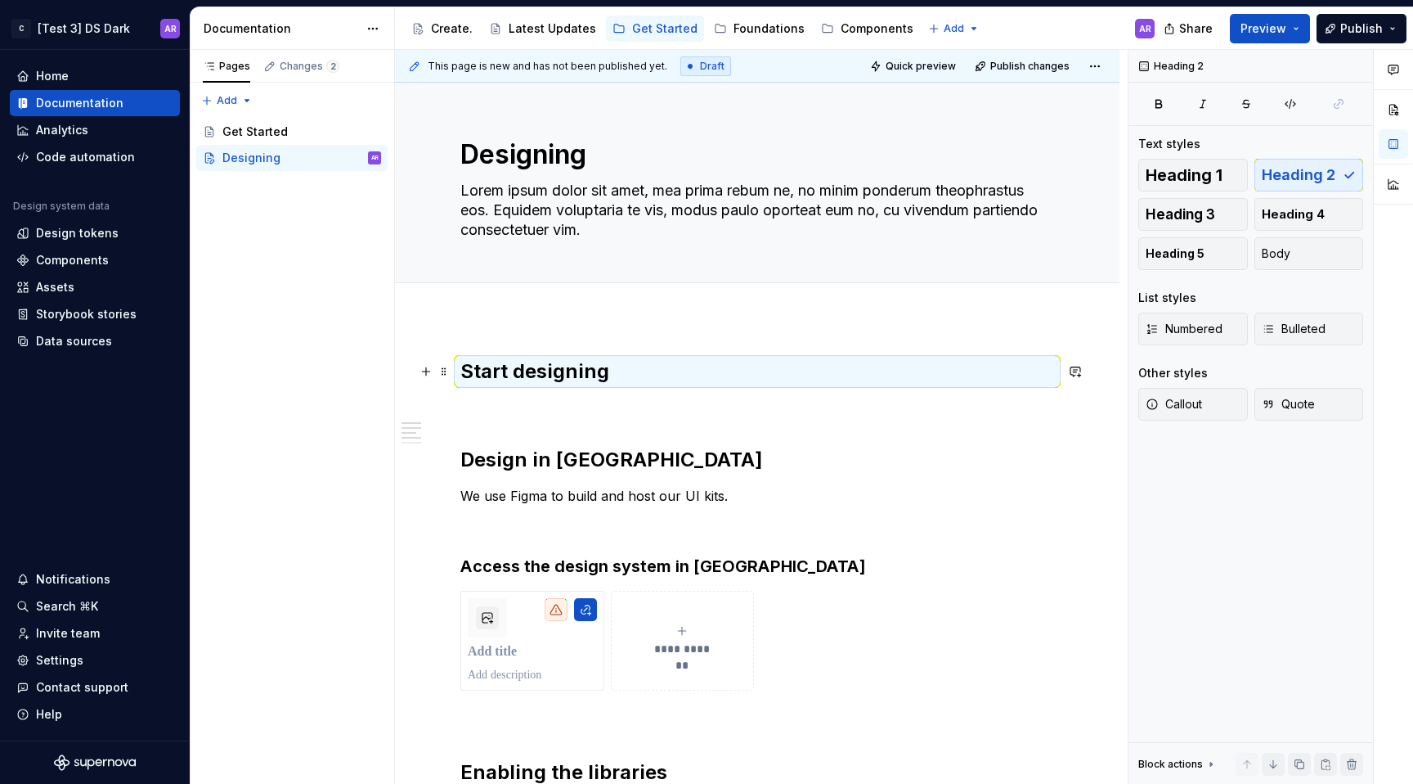
click at [624, 375] on h2 "Start designing" at bounding box center [757, 371] width 594 height 26
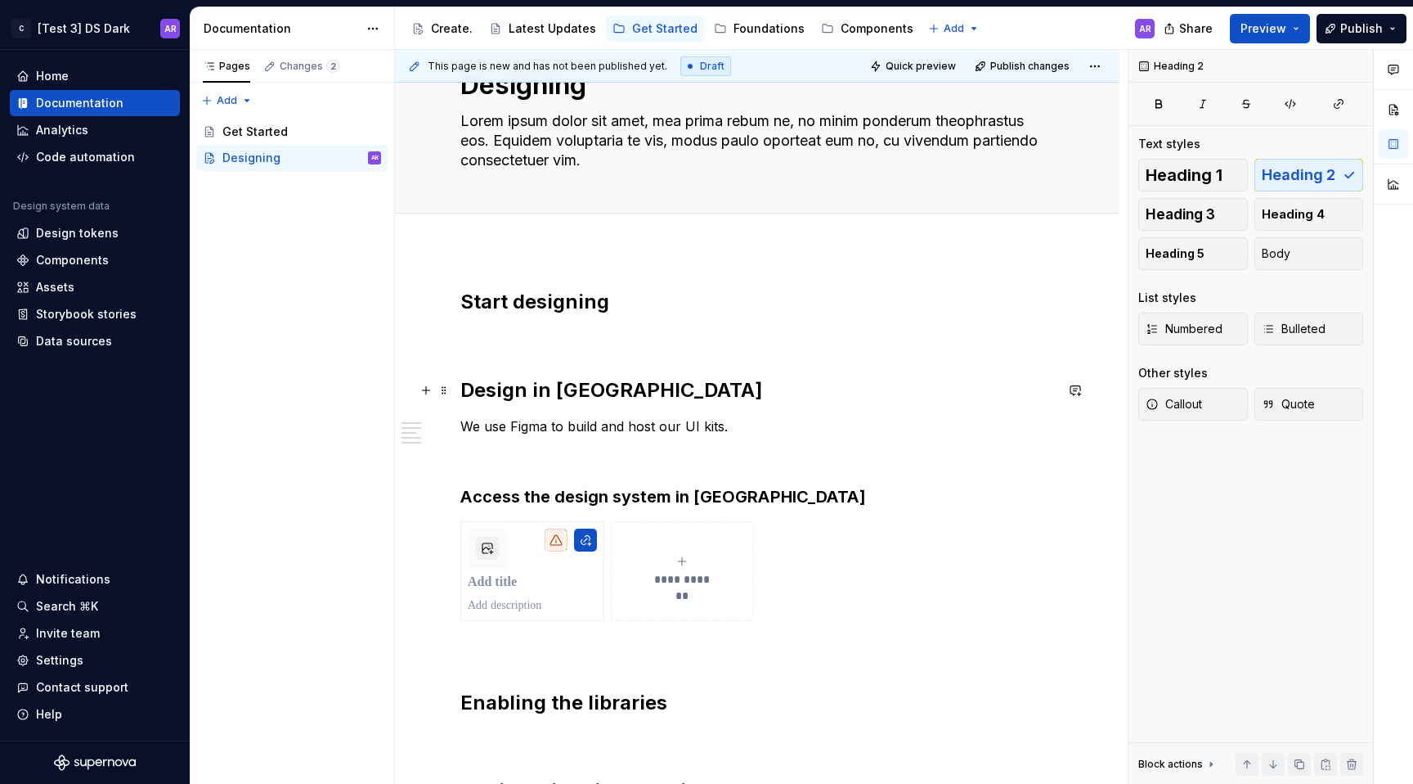
scroll to position [90, 0]
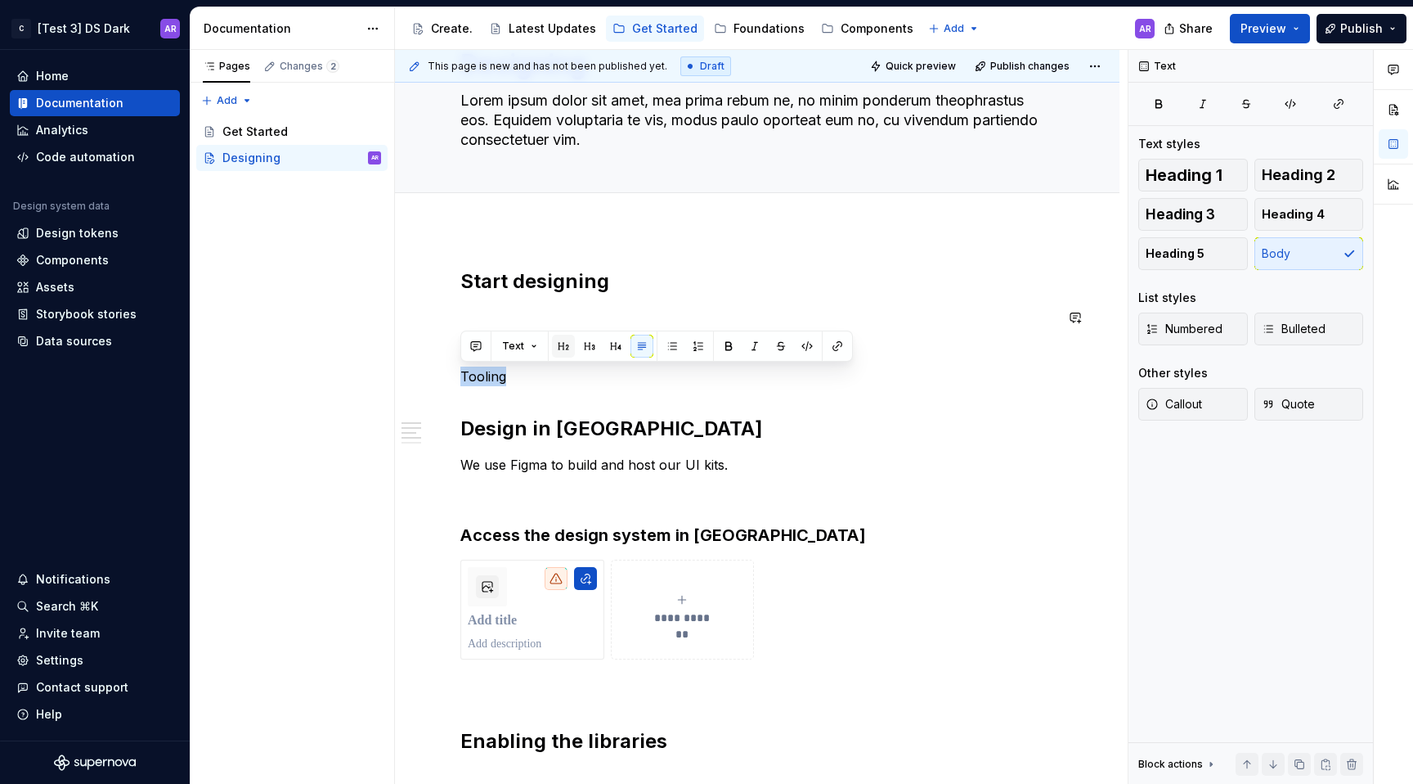
click at [568, 339] on button "button" at bounding box center [563, 346] width 23 height 23
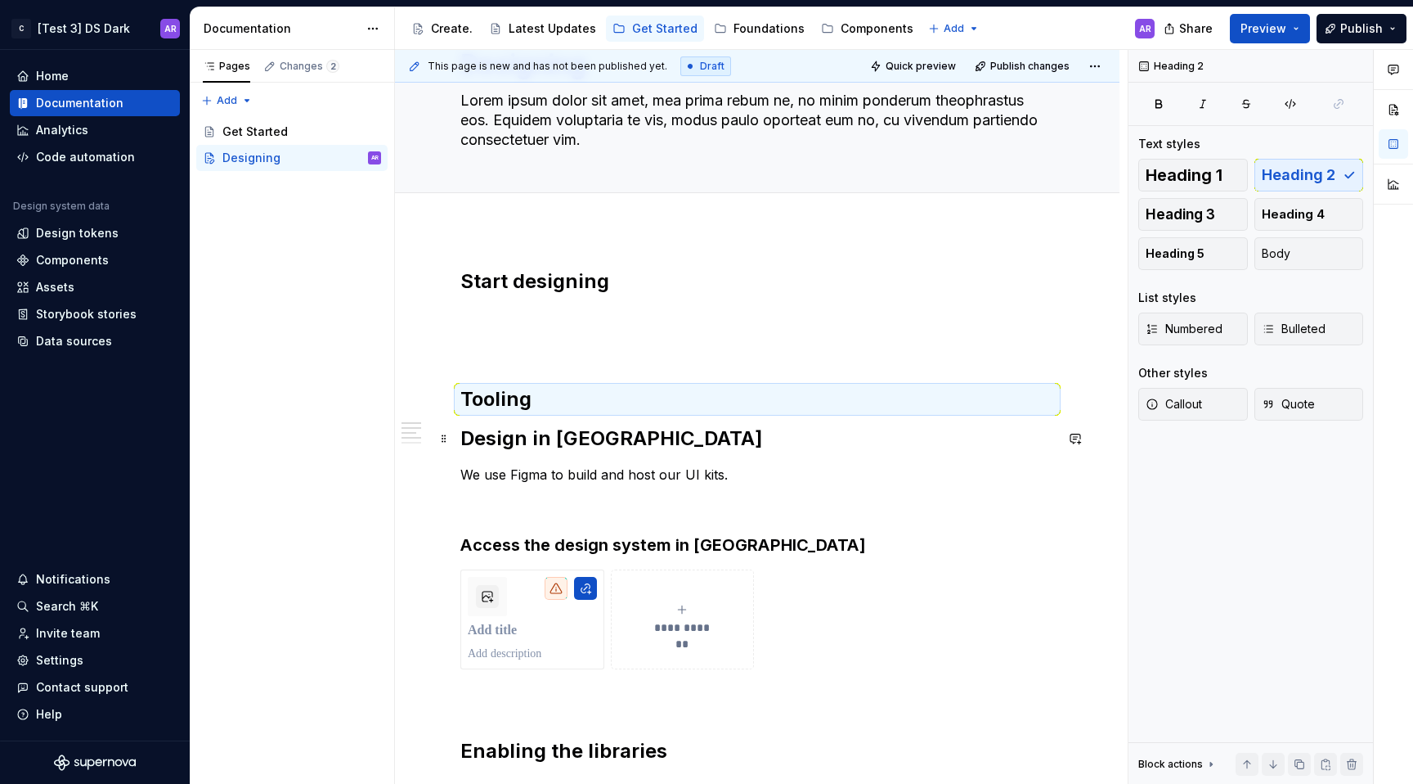
click at [613, 433] on h2 "Design in [GEOGRAPHIC_DATA]" at bounding box center [757, 438] width 594 height 26
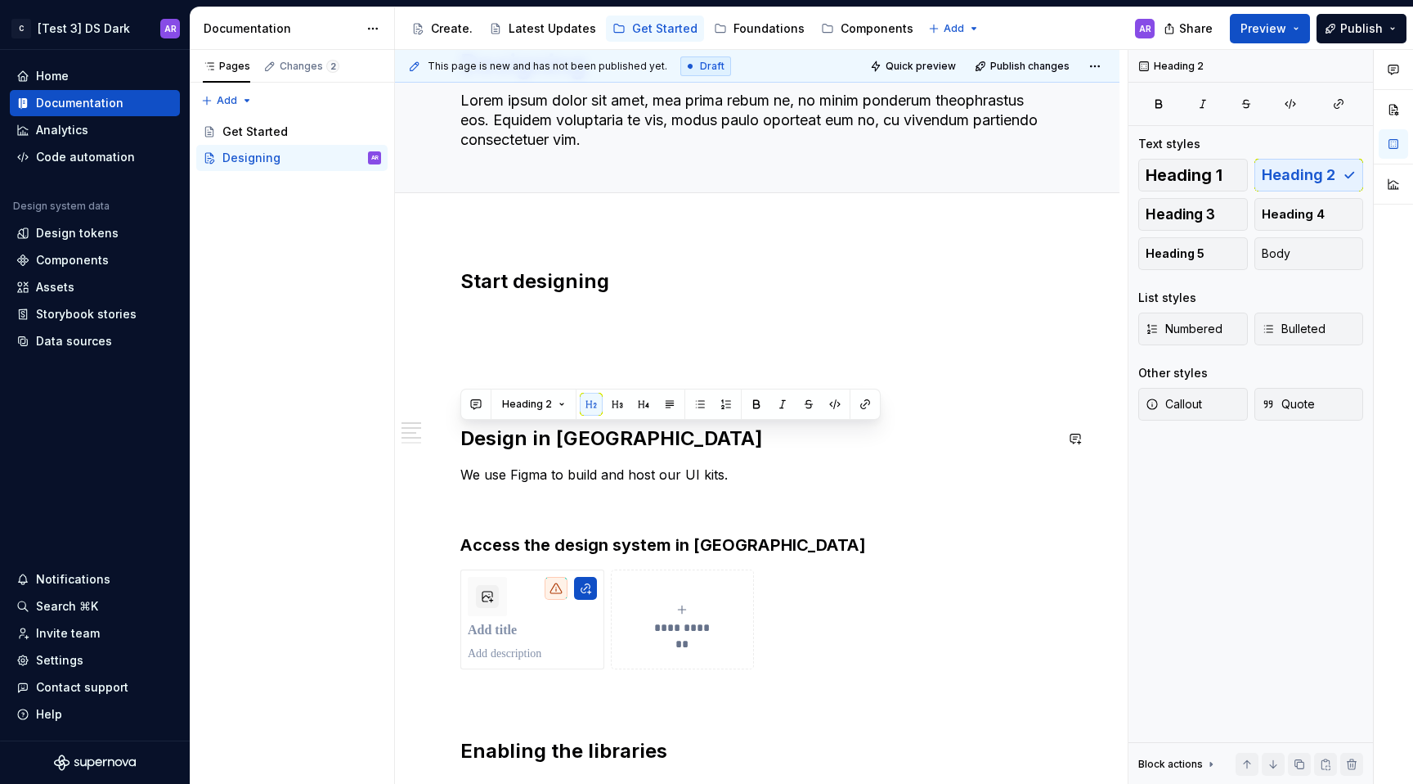
click at [626, 411] on span at bounding box center [617, 404] width 23 height 23
click at [620, 411] on button "button" at bounding box center [617, 404] width 23 height 23
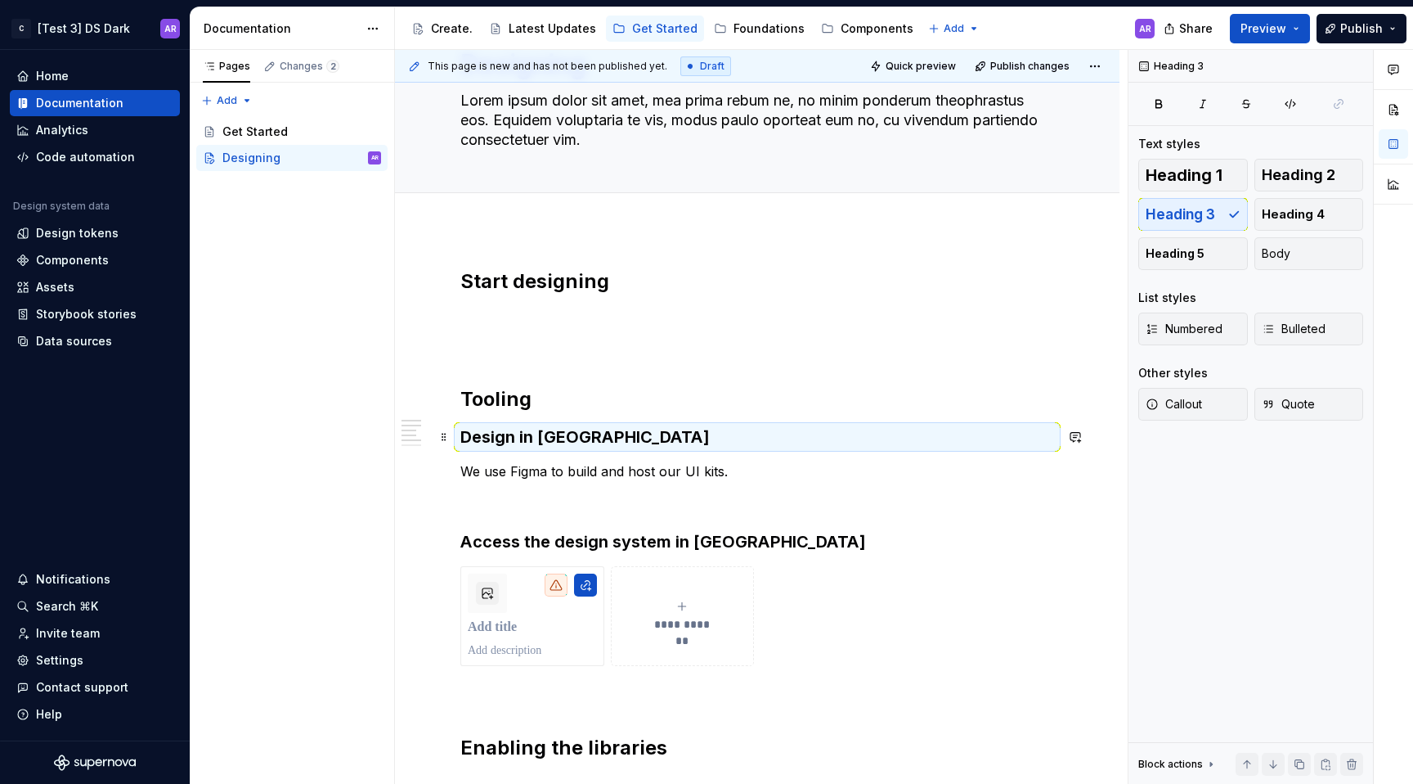
click at [537, 440] on h3 "Design in [GEOGRAPHIC_DATA]" at bounding box center [757, 436] width 594 height 23
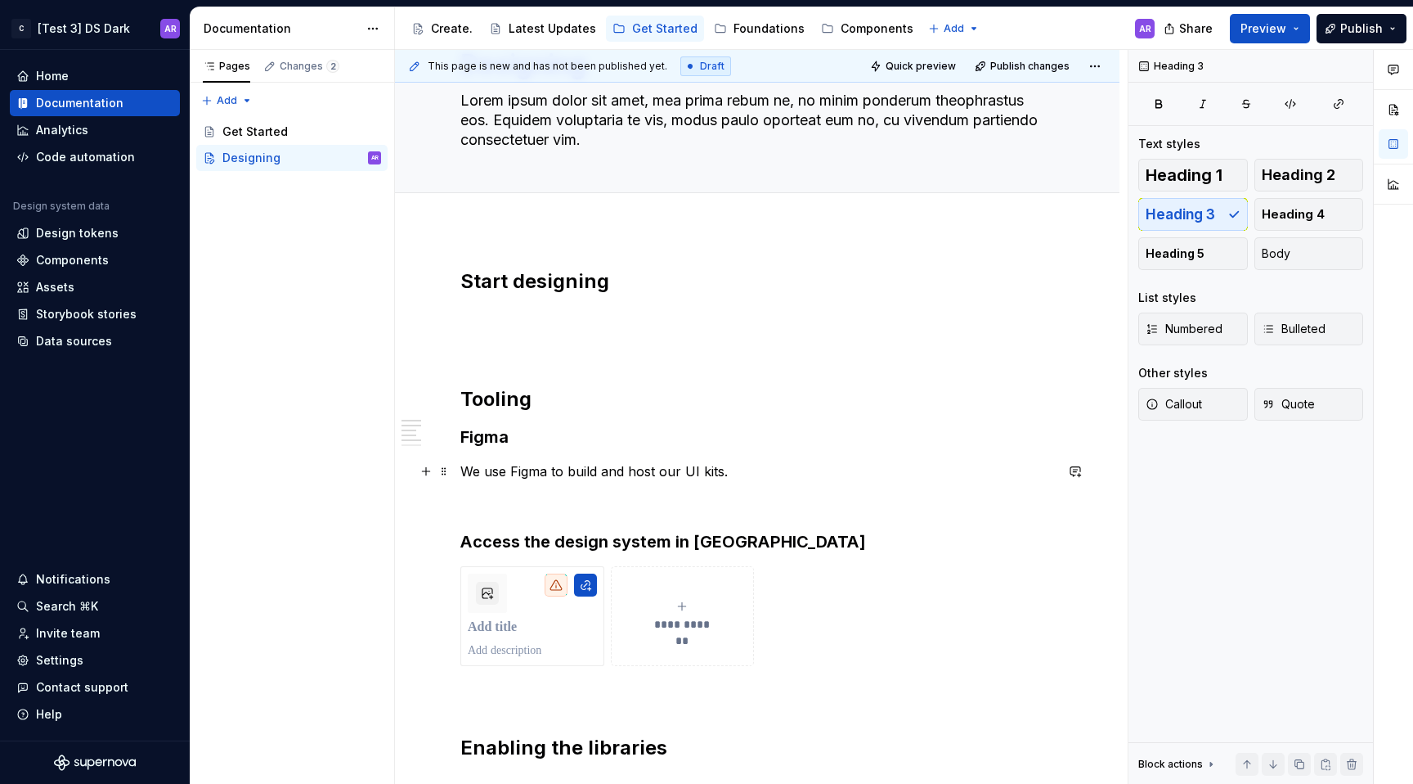
click at [465, 469] on p "We use Figma to build and host our UI kits." at bounding box center [757, 471] width 594 height 20
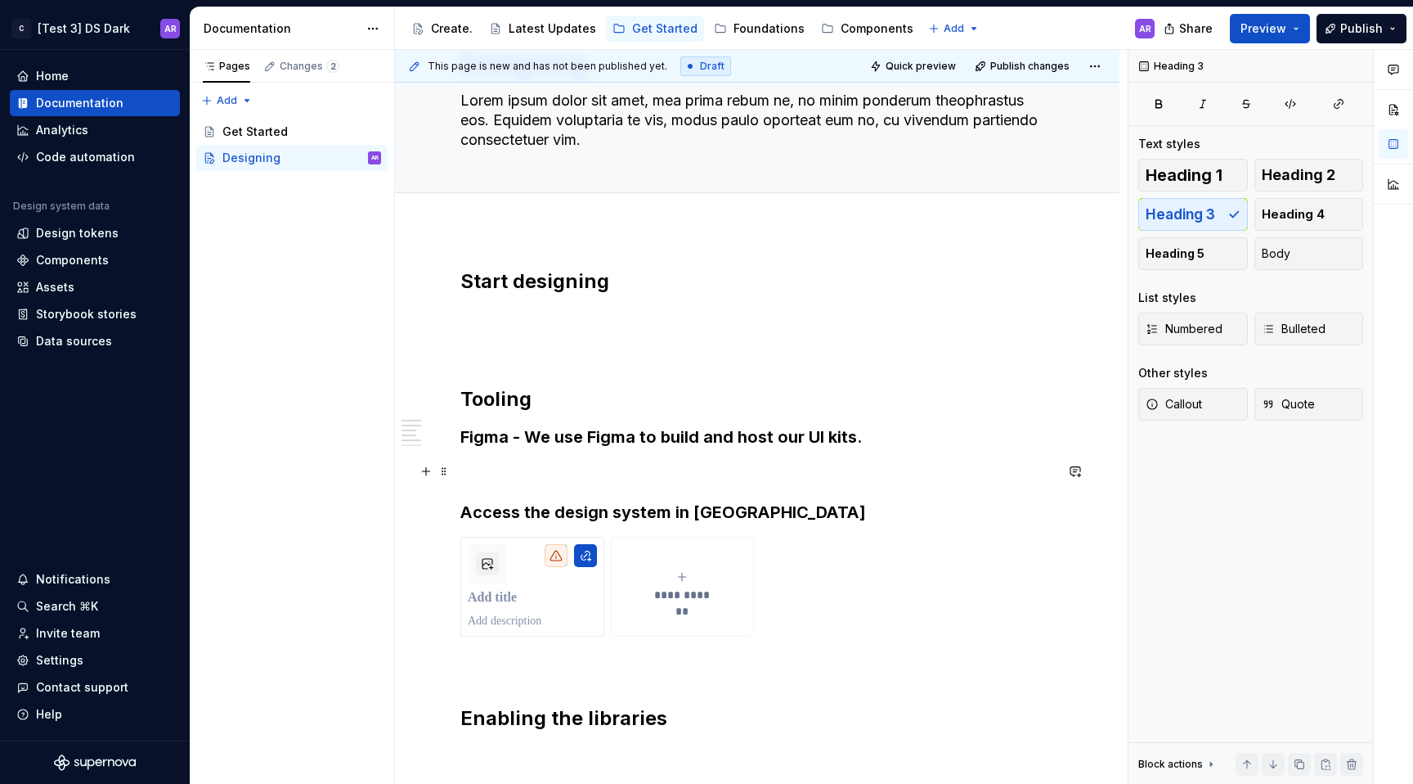
click at [460, 469] on p at bounding box center [757, 471] width 594 height 20
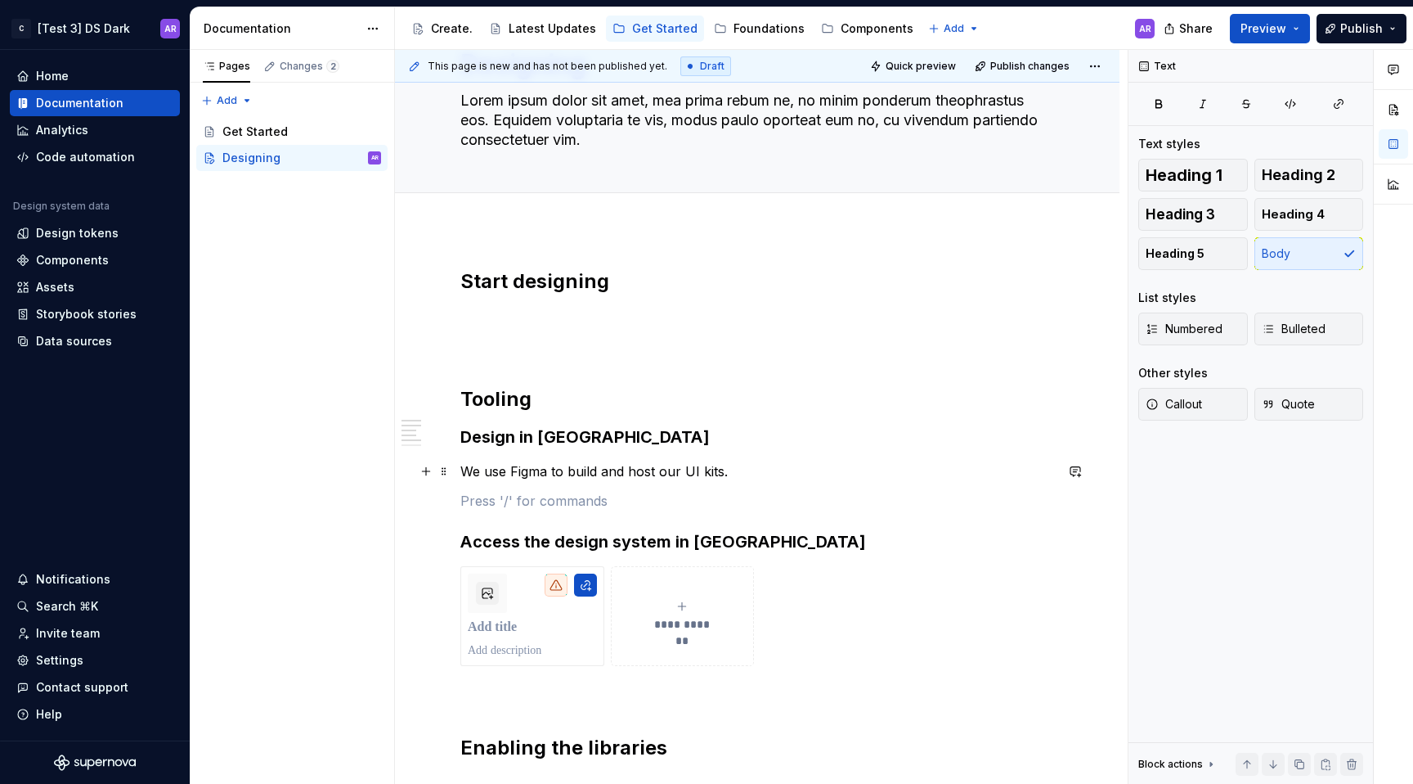
click at [467, 470] on p "We use Figma to build and host our UI kits." at bounding box center [757, 471] width 594 height 20
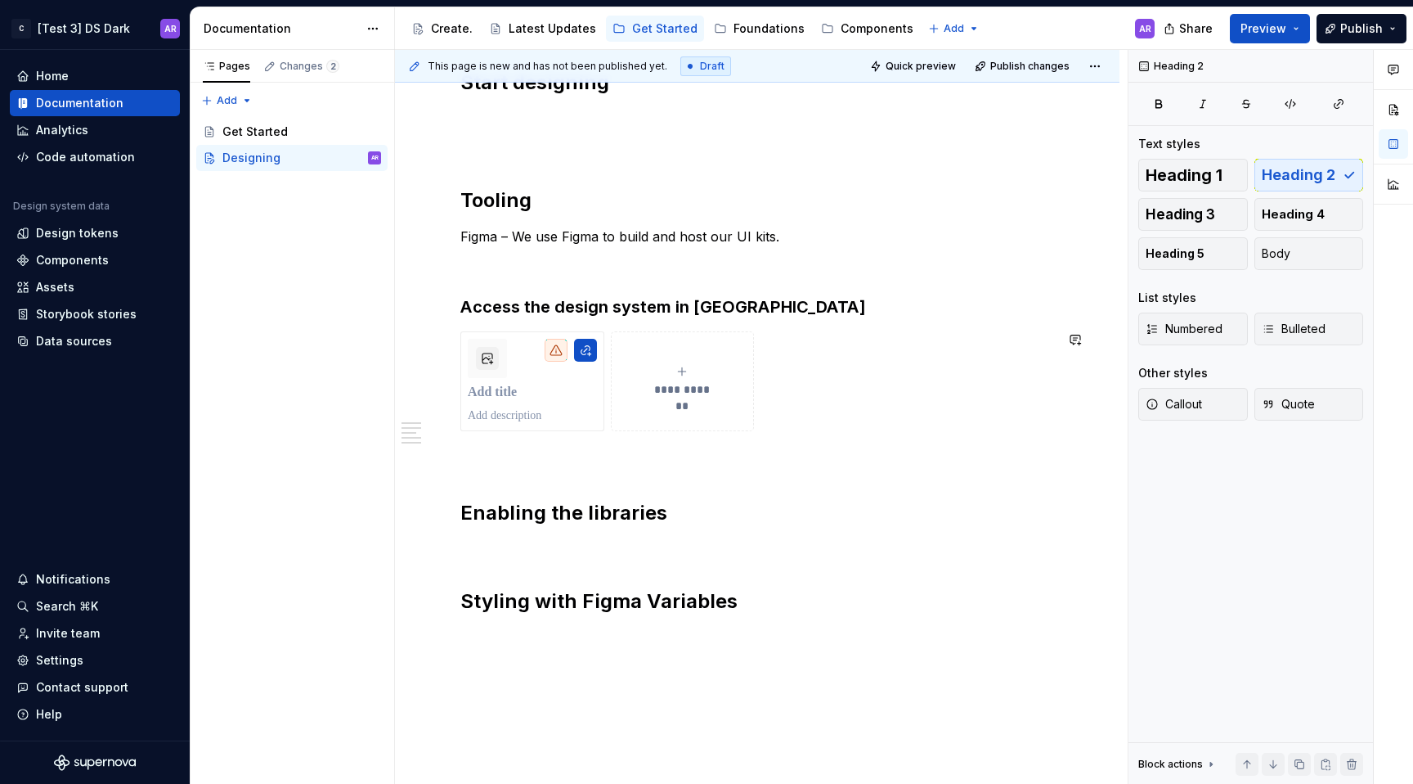
scroll to position [406, 0]
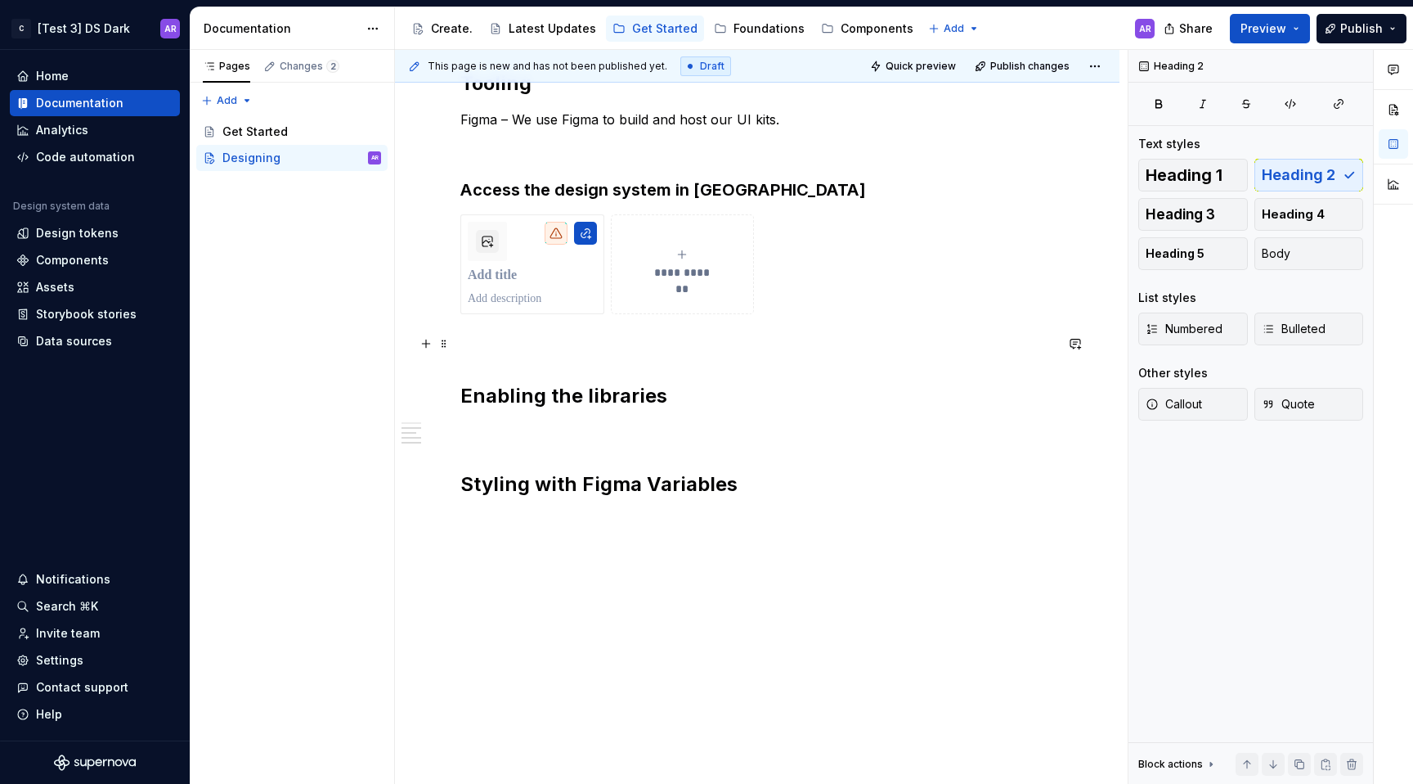
click at [559, 348] on p at bounding box center [757, 344] width 594 height 20
click at [580, 235] on button "button" at bounding box center [585, 233] width 23 height 23
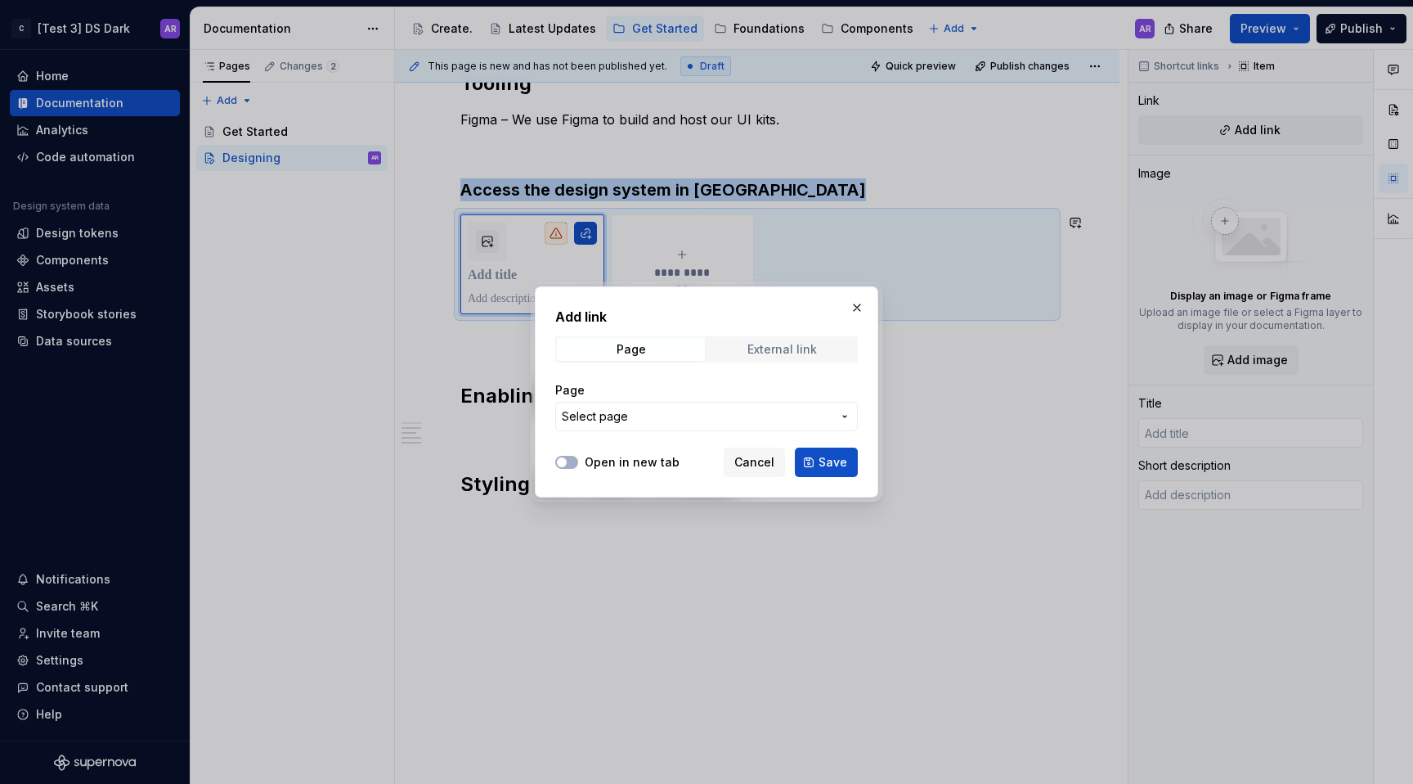
click at [753, 350] on div "External link" at bounding box center [783, 349] width 70 height 13
click at [850, 314] on button "button" at bounding box center [857, 307] width 23 height 23
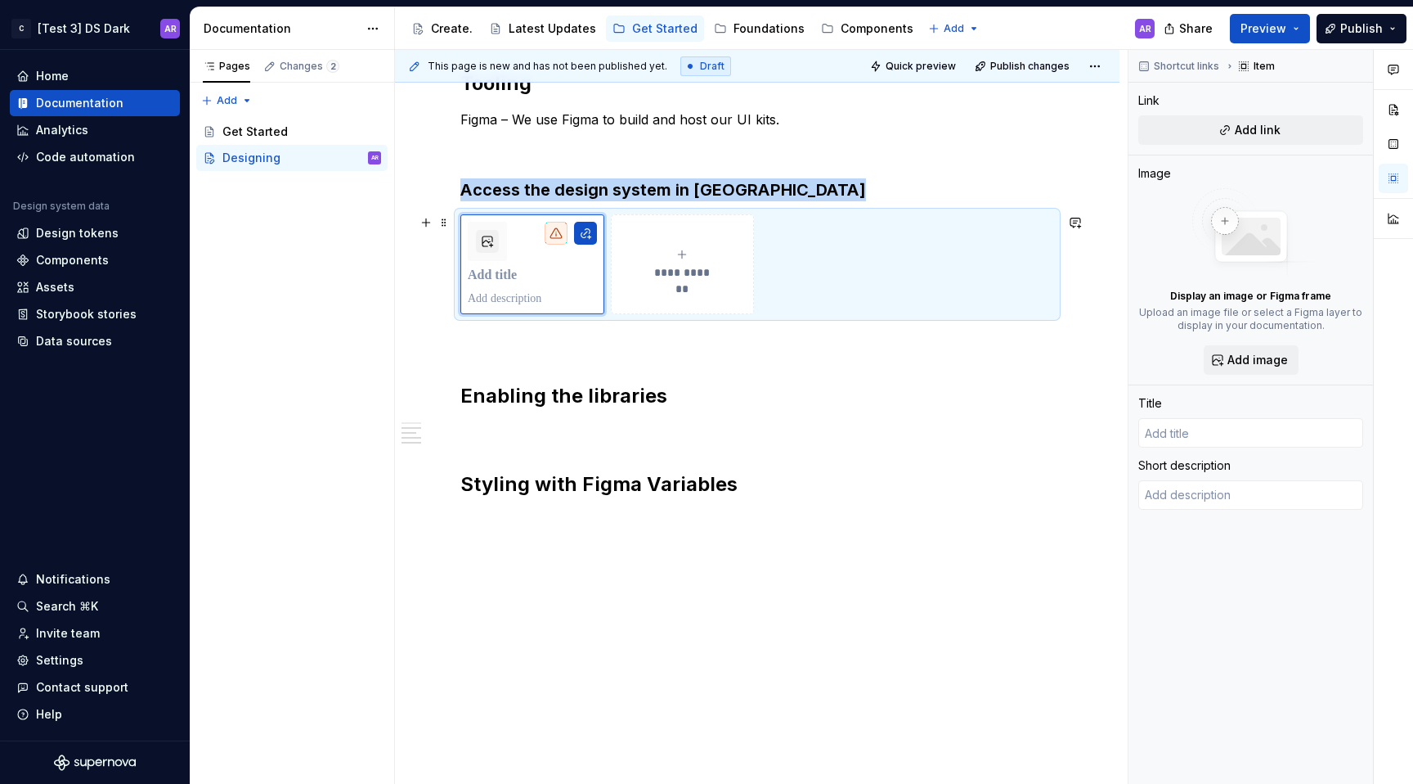
click at [554, 340] on p at bounding box center [757, 344] width 594 height 20
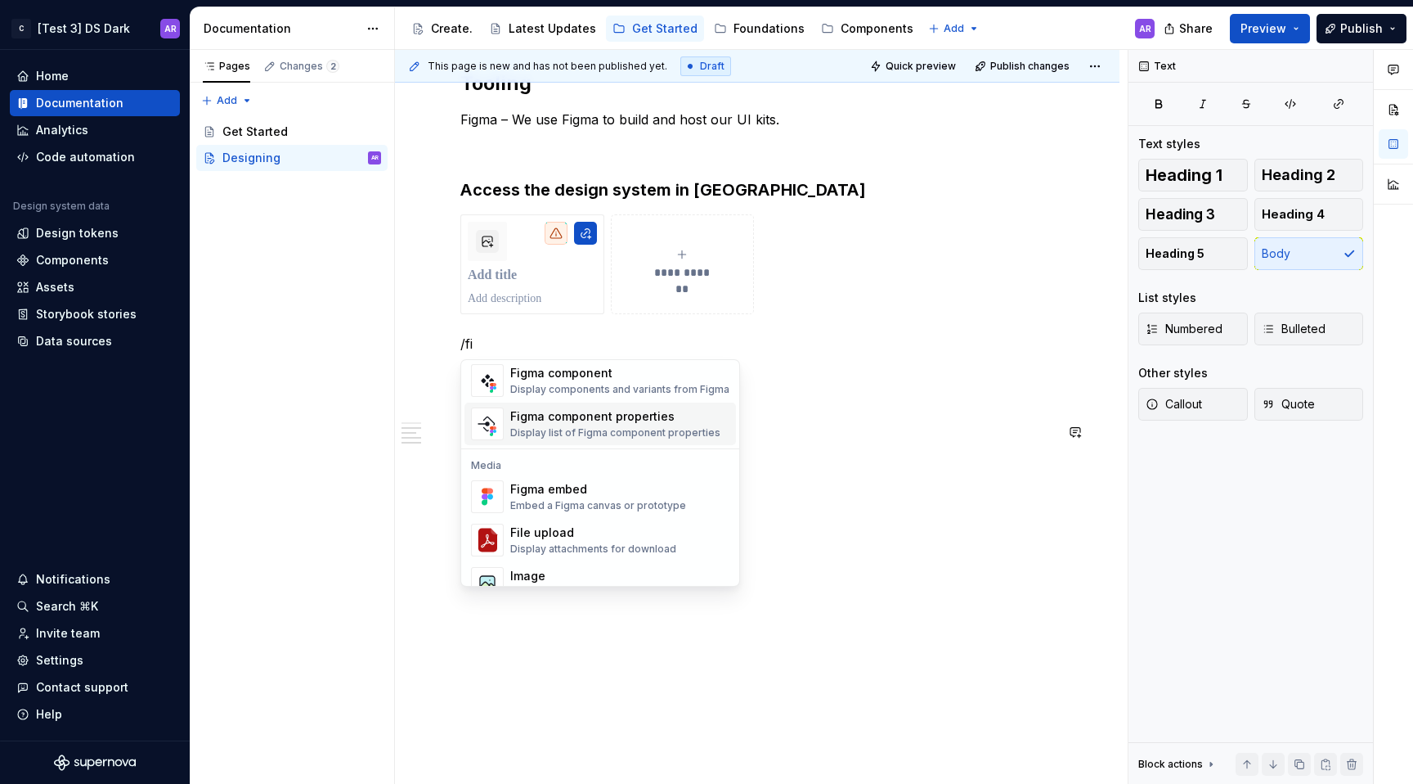
scroll to position [92, 0]
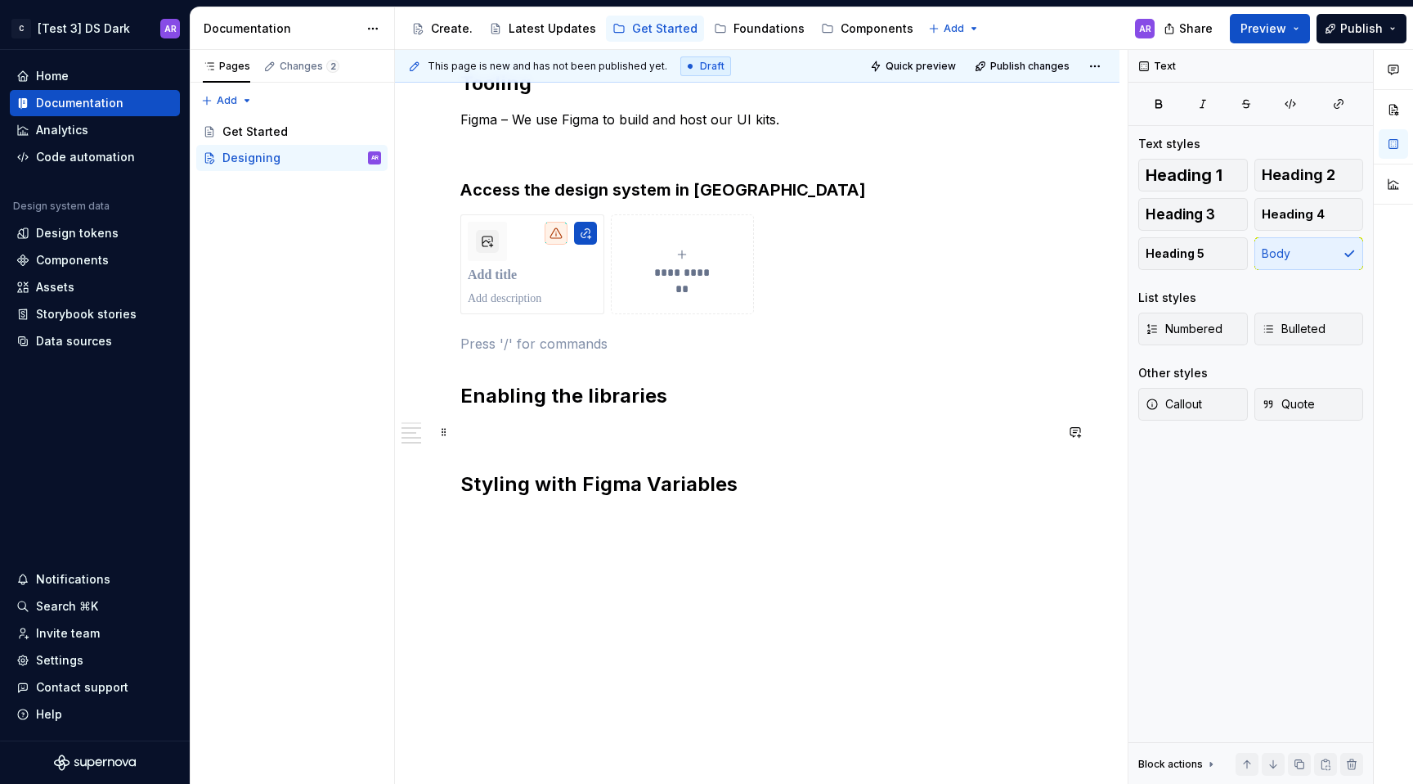
click at [771, 427] on p at bounding box center [757, 432] width 594 height 20
click at [640, 532] on div "**********" at bounding box center [757, 251] width 594 height 597
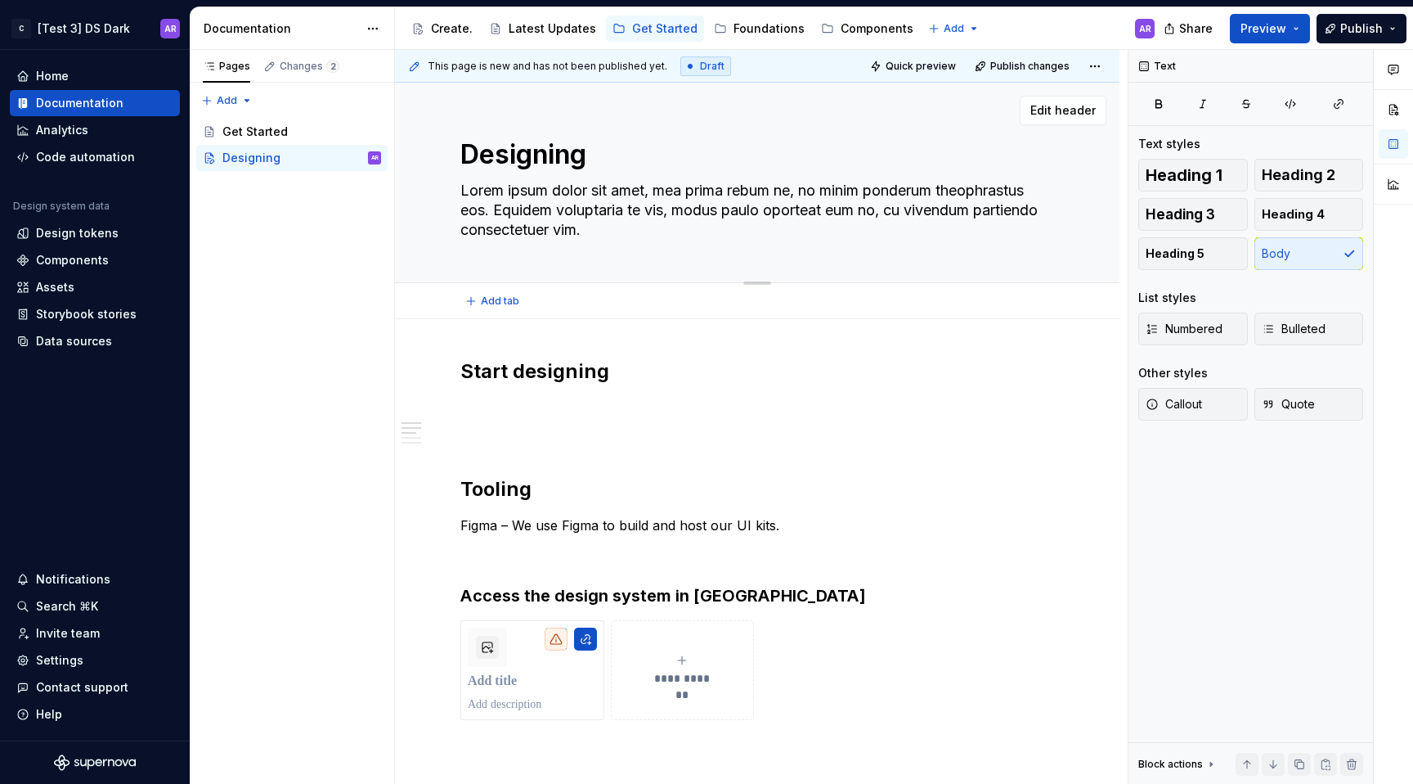
drag, startPoint x: 670, startPoint y: 224, endPoint x: 681, endPoint y: 227, distance: 11.9
click at [681, 227] on textarea "Lorem ipsum dolor sit amet, mea prima rebum ne, no minim ponderum theophrastus …" at bounding box center [754, 209] width 594 height 65
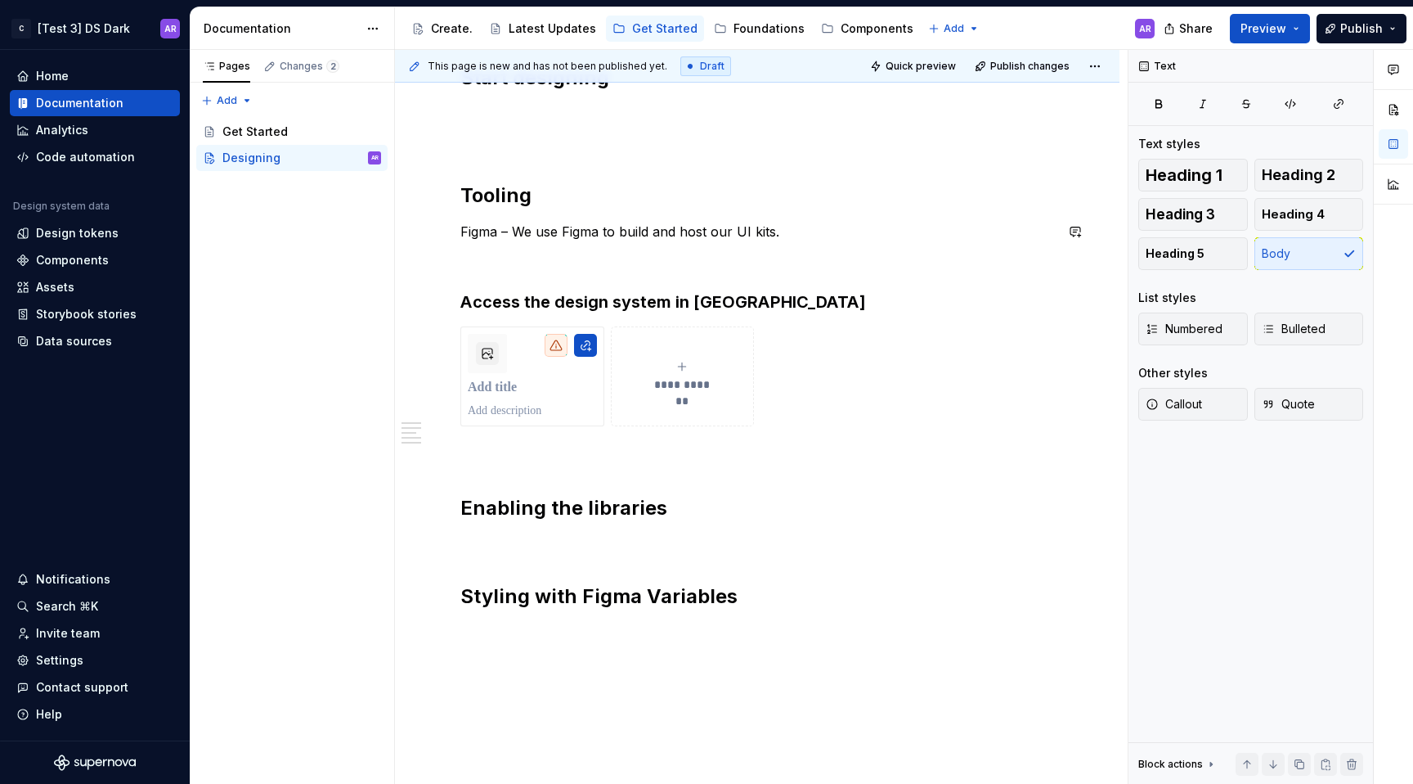
scroll to position [406, 0]
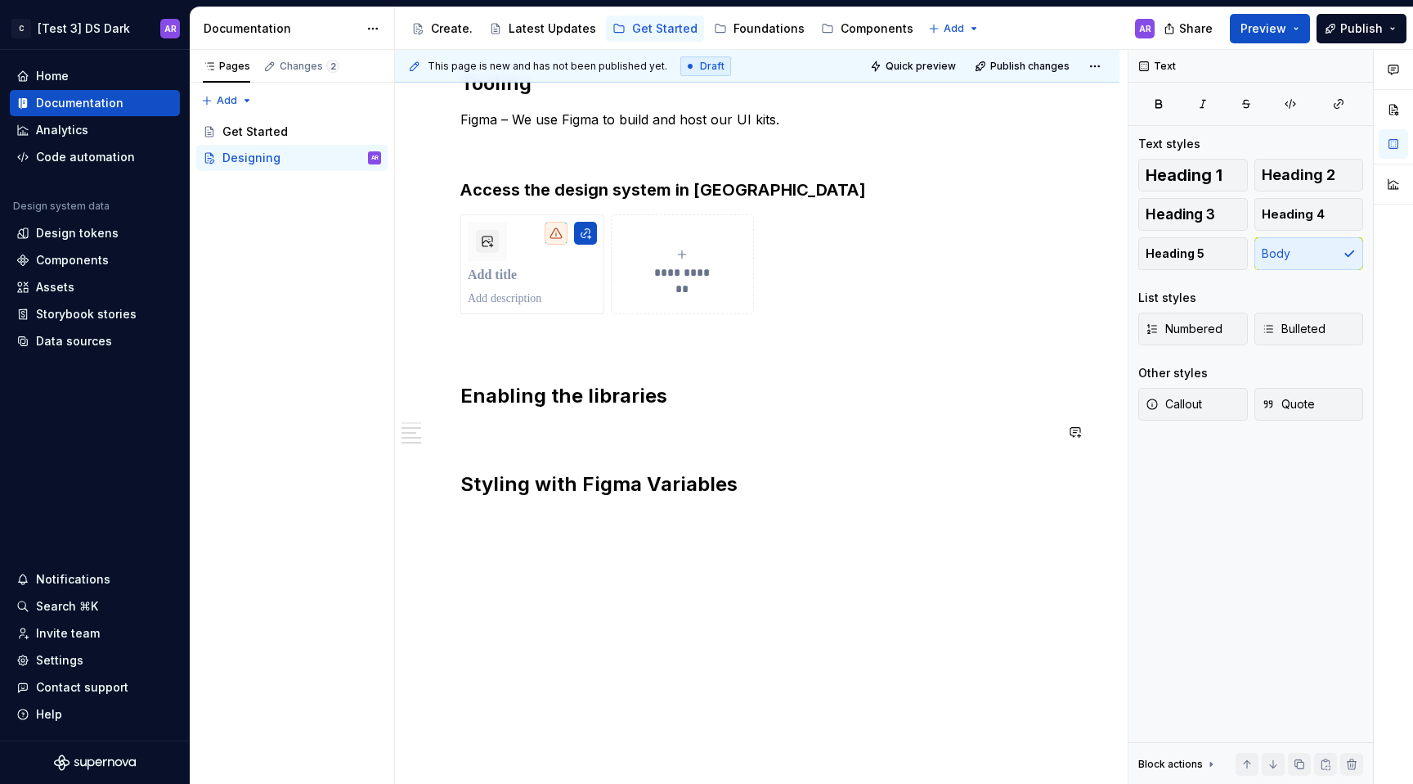
click at [477, 429] on p at bounding box center [757, 432] width 594 height 20
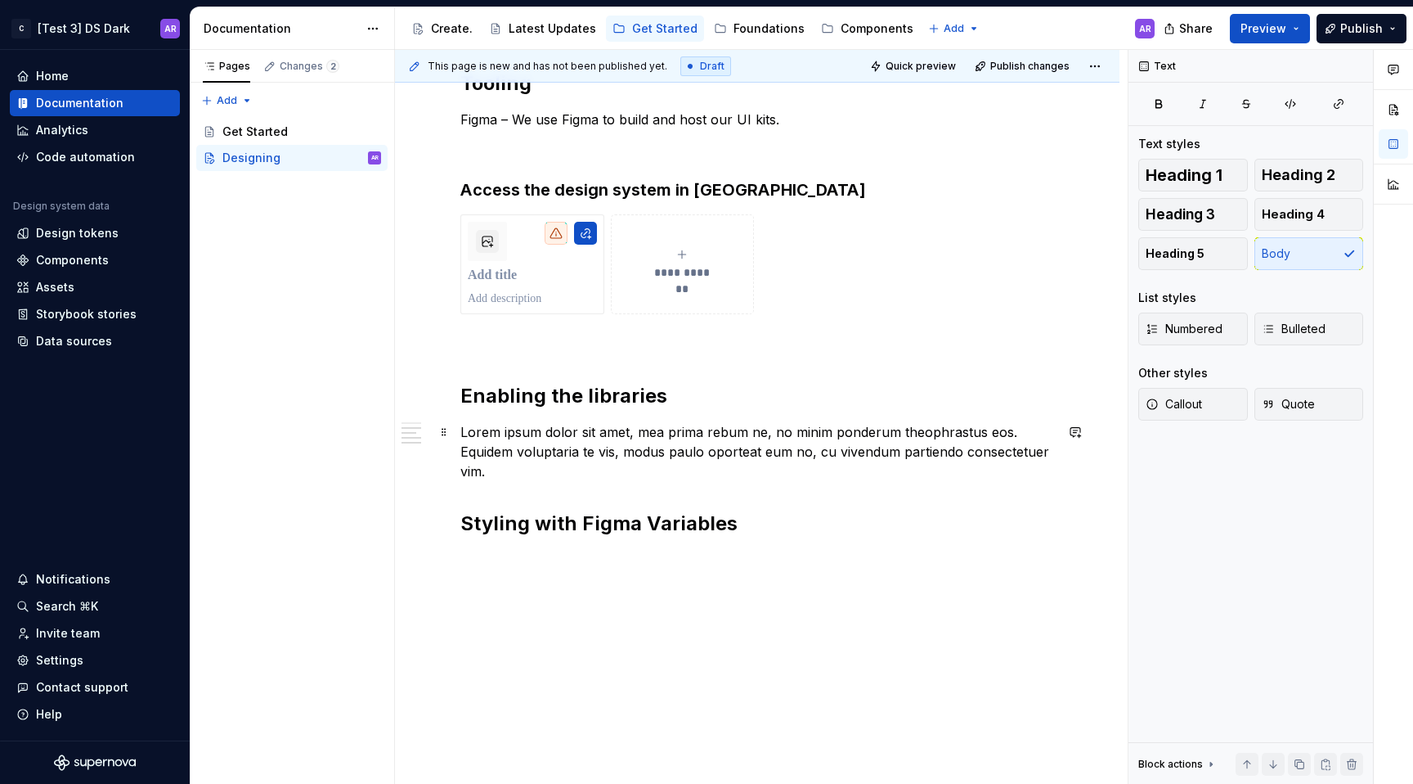
scroll to position [445, 0]
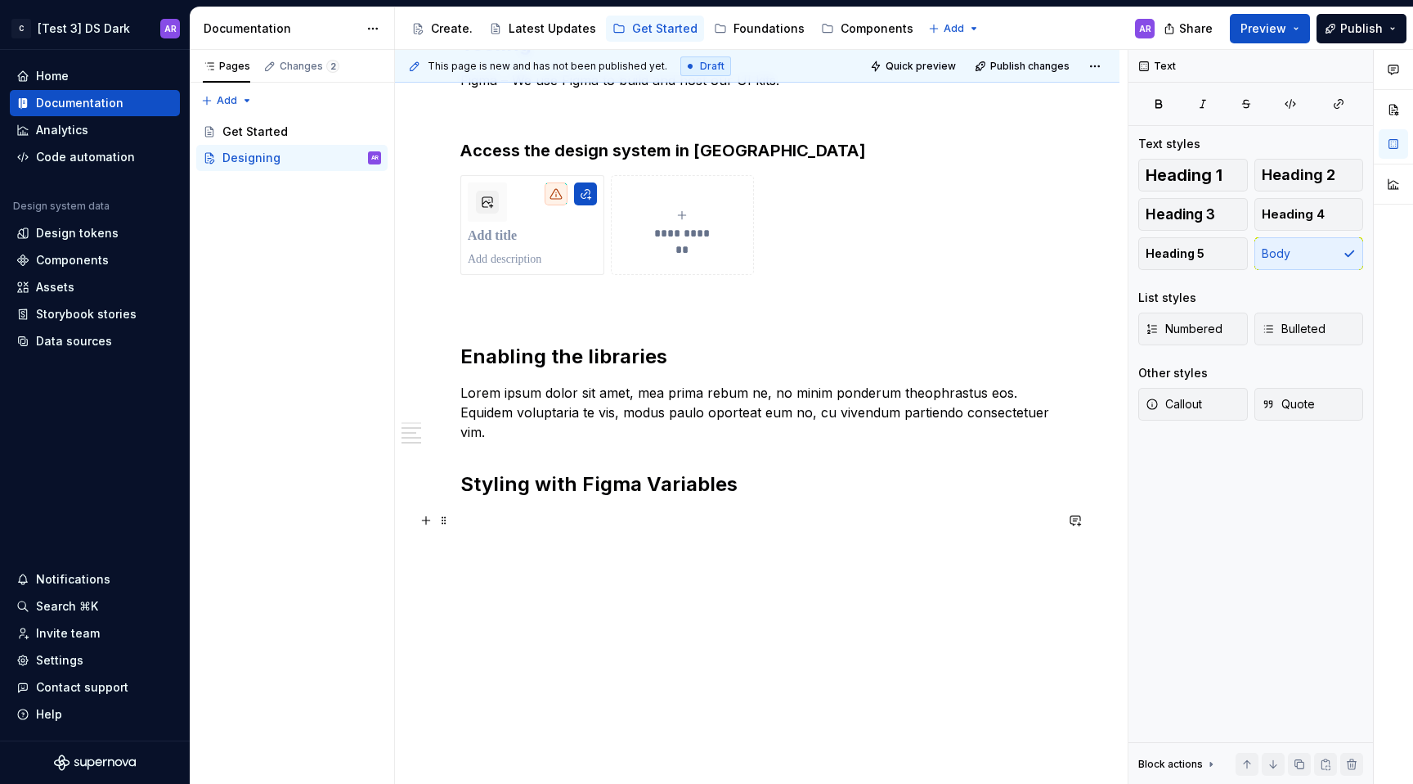
click at [483, 519] on p at bounding box center [757, 520] width 594 height 20
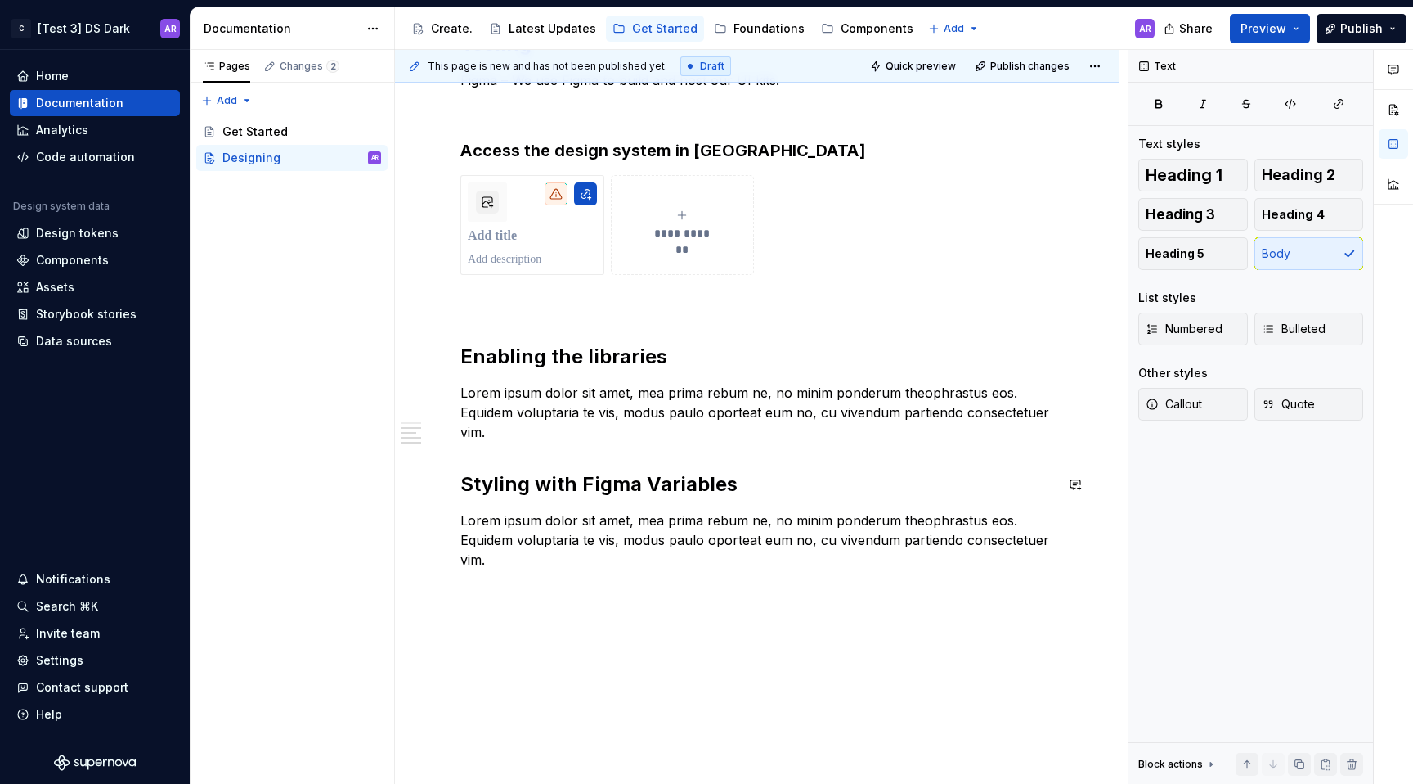
click at [543, 448] on div "**********" at bounding box center [757, 241] width 594 height 656
click at [532, 448] on div "**********" at bounding box center [757, 241] width 594 height 656
click at [461, 447] on div "**********" at bounding box center [757, 241] width 594 height 656
click at [492, 445] on div "**********" at bounding box center [757, 241] width 594 height 656
click at [519, 420] on p "Lorem ipsum dolor sit amet, mea prima rebum ne, no minim ponderum theophrastus …" at bounding box center [757, 412] width 594 height 59
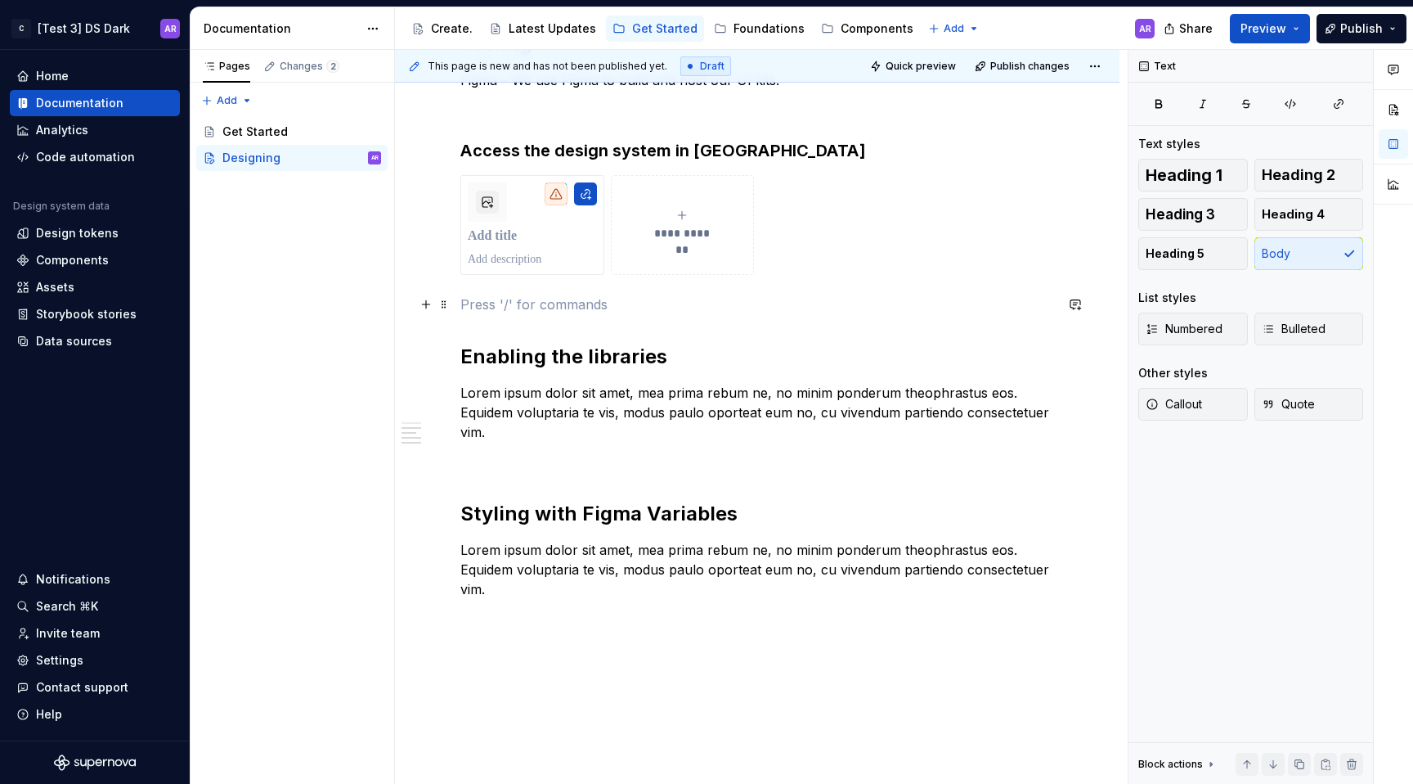
click at [514, 309] on p at bounding box center [757, 304] width 594 height 20
click at [787, 144] on h3 "Access the design system in [GEOGRAPHIC_DATA]" at bounding box center [757, 150] width 594 height 23
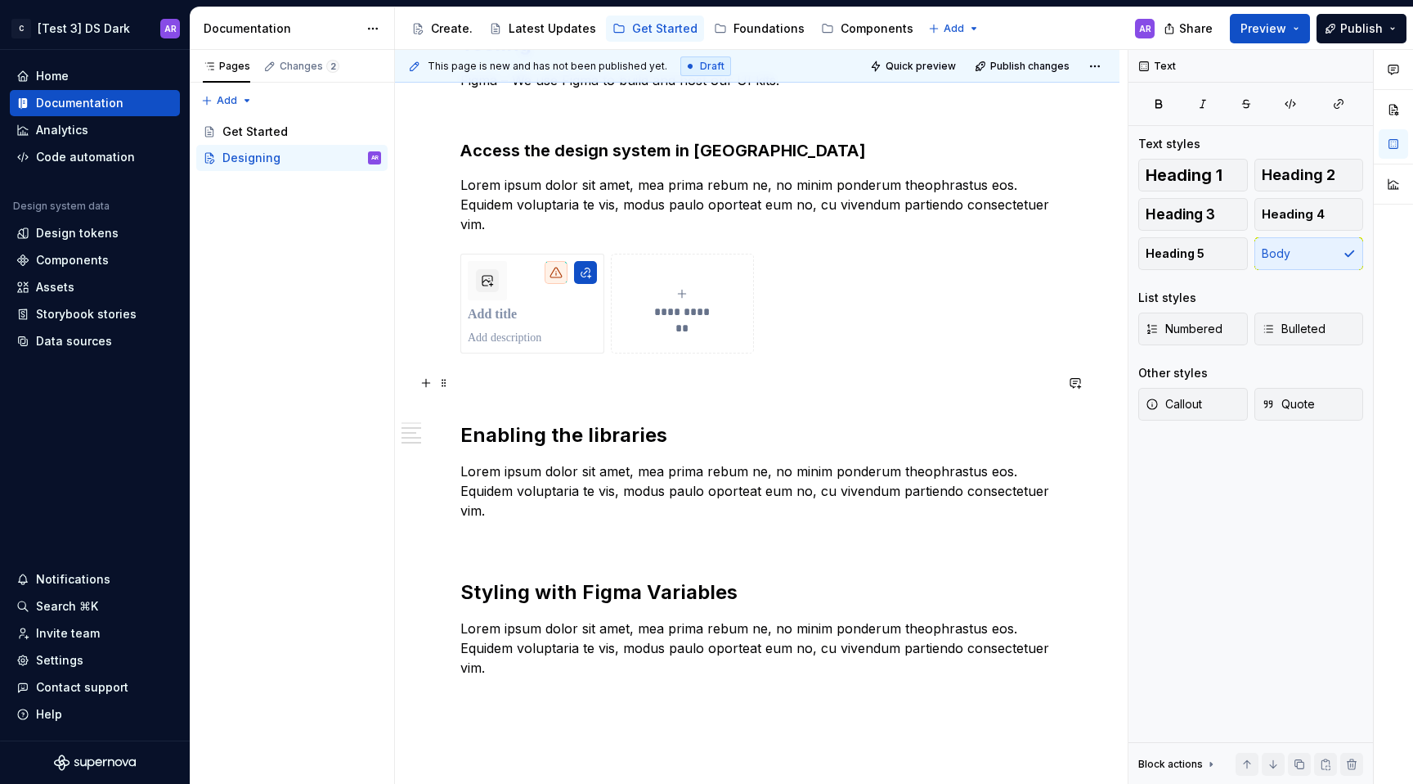
click at [529, 375] on p at bounding box center [757, 383] width 594 height 20
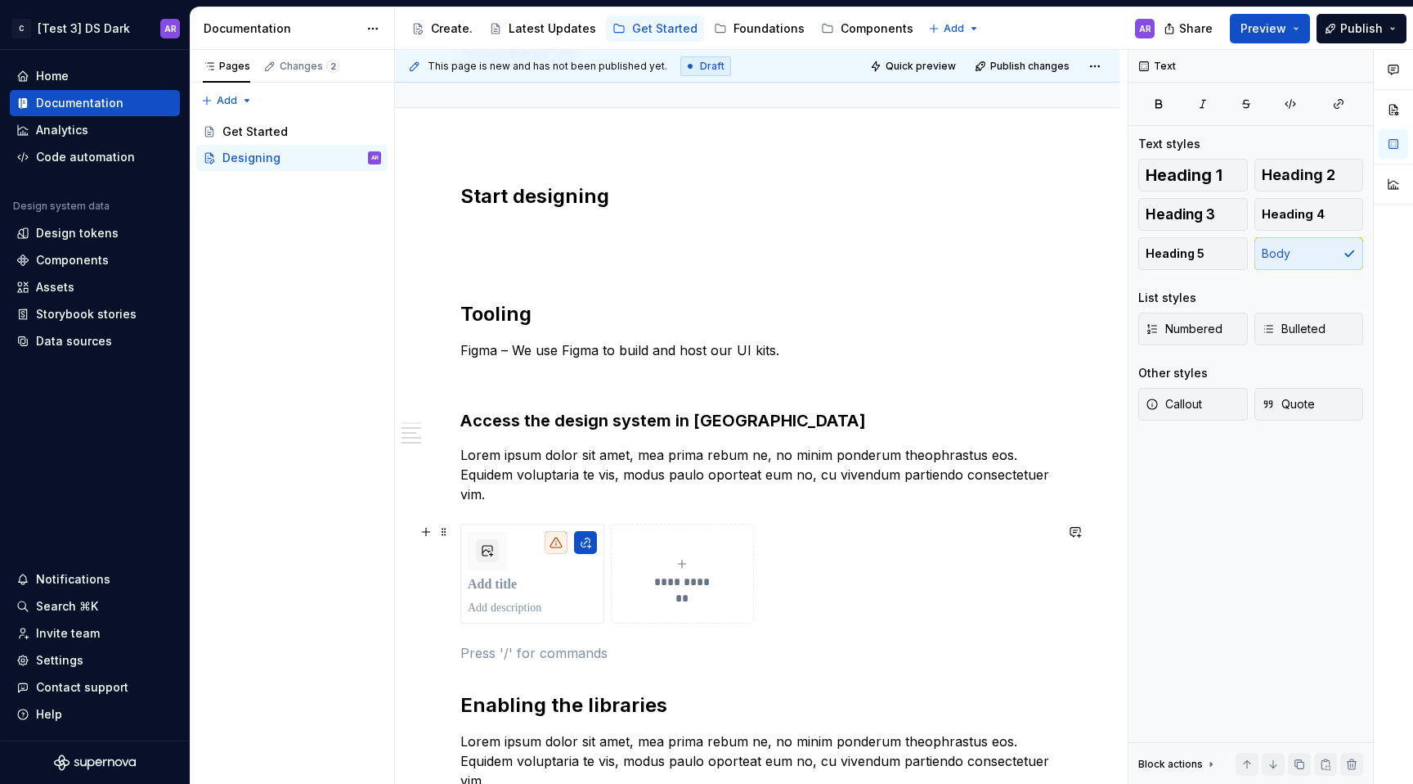
scroll to position [163, 0]
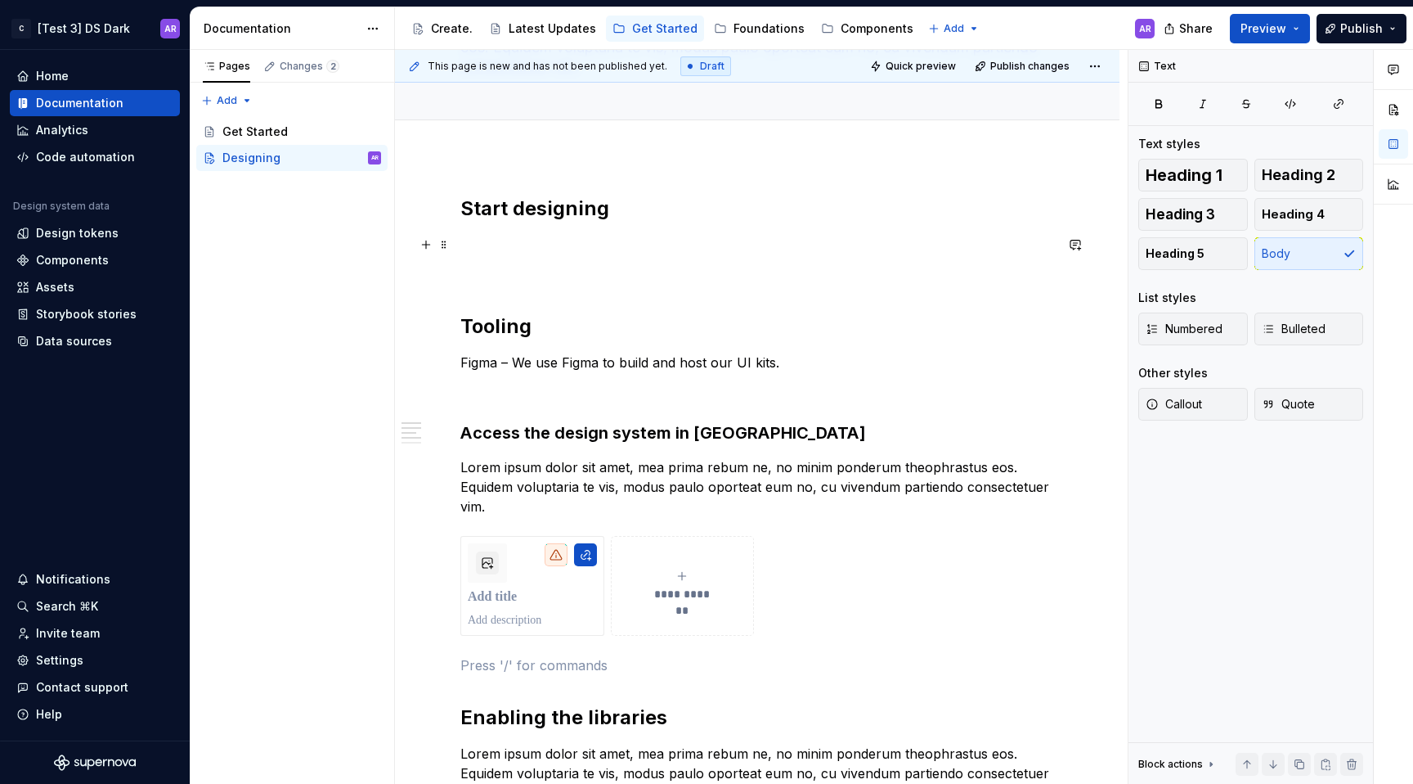
click at [591, 247] on p at bounding box center [757, 245] width 594 height 20
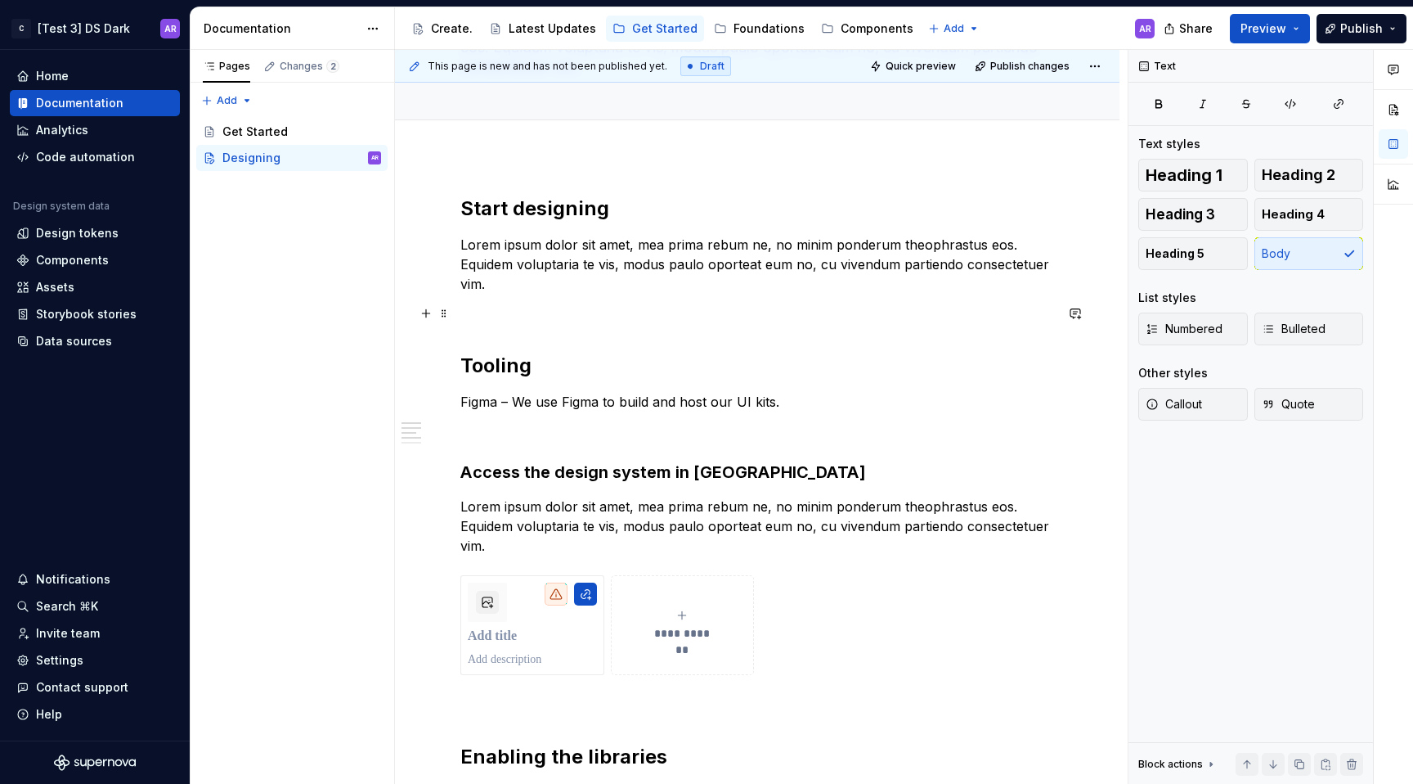
click at [537, 336] on div "**********" at bounding box center [757, 596] width 594 height 803
click at [523, 451] on div "**********" at bounding box center [757, 596] width 594 height 803
click at [521, 477] on strong "Access the design system in [GEOGRAPHIC_DATA]" at bounding box center [663, 472] width 406 height 20
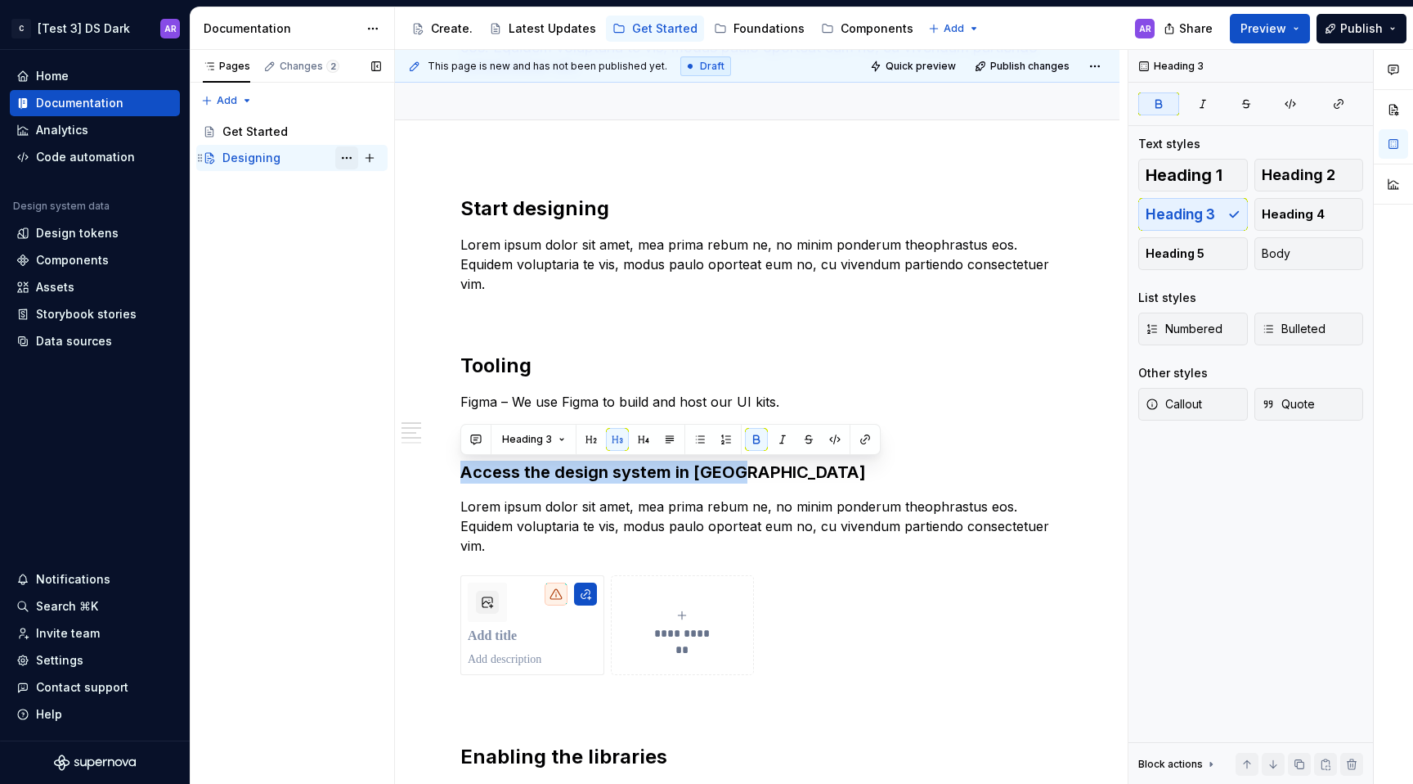
click at [353, 160] on button "Page tree" at bounding box center [346, 157] width 23 height 23
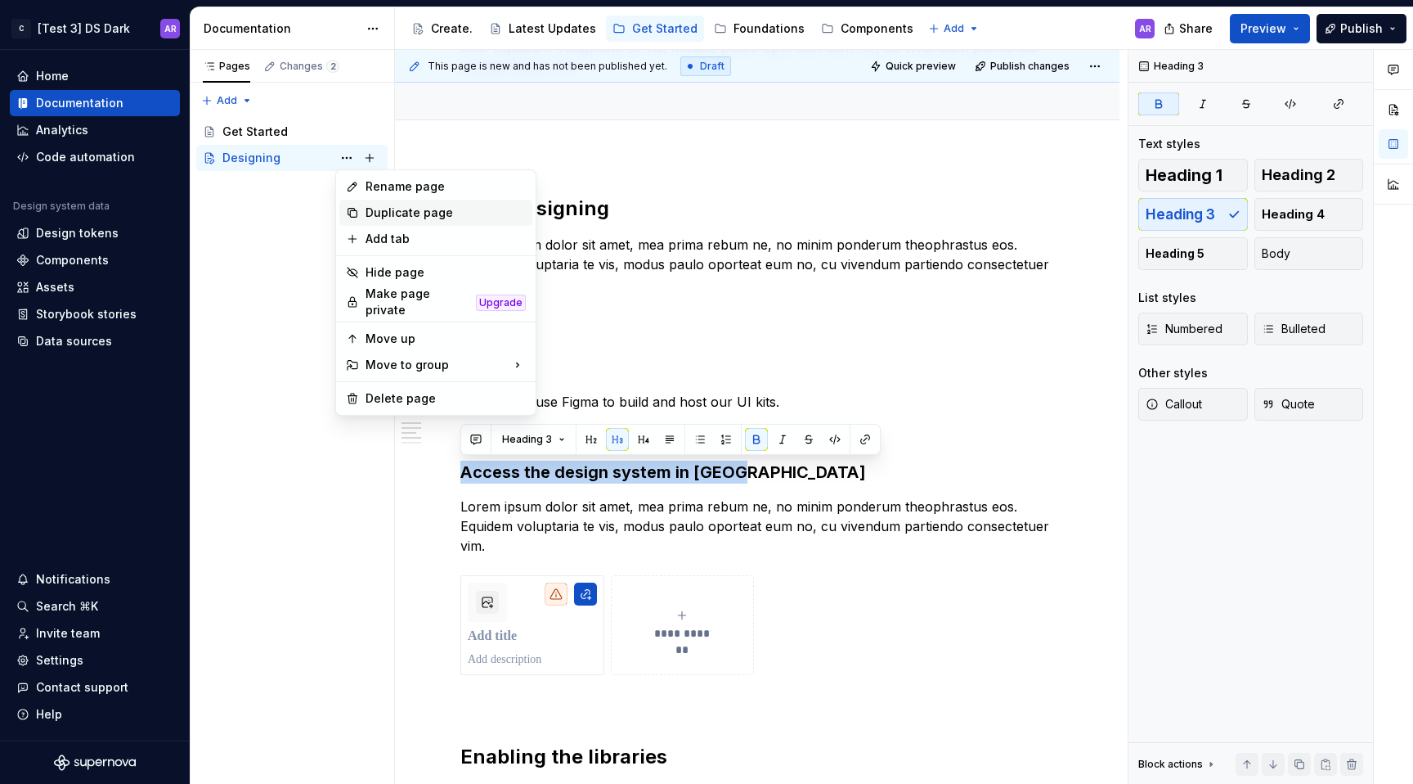
click at [400, 218] on div "Duplicate page" at bounding box center [446, 212] width 160 height 16
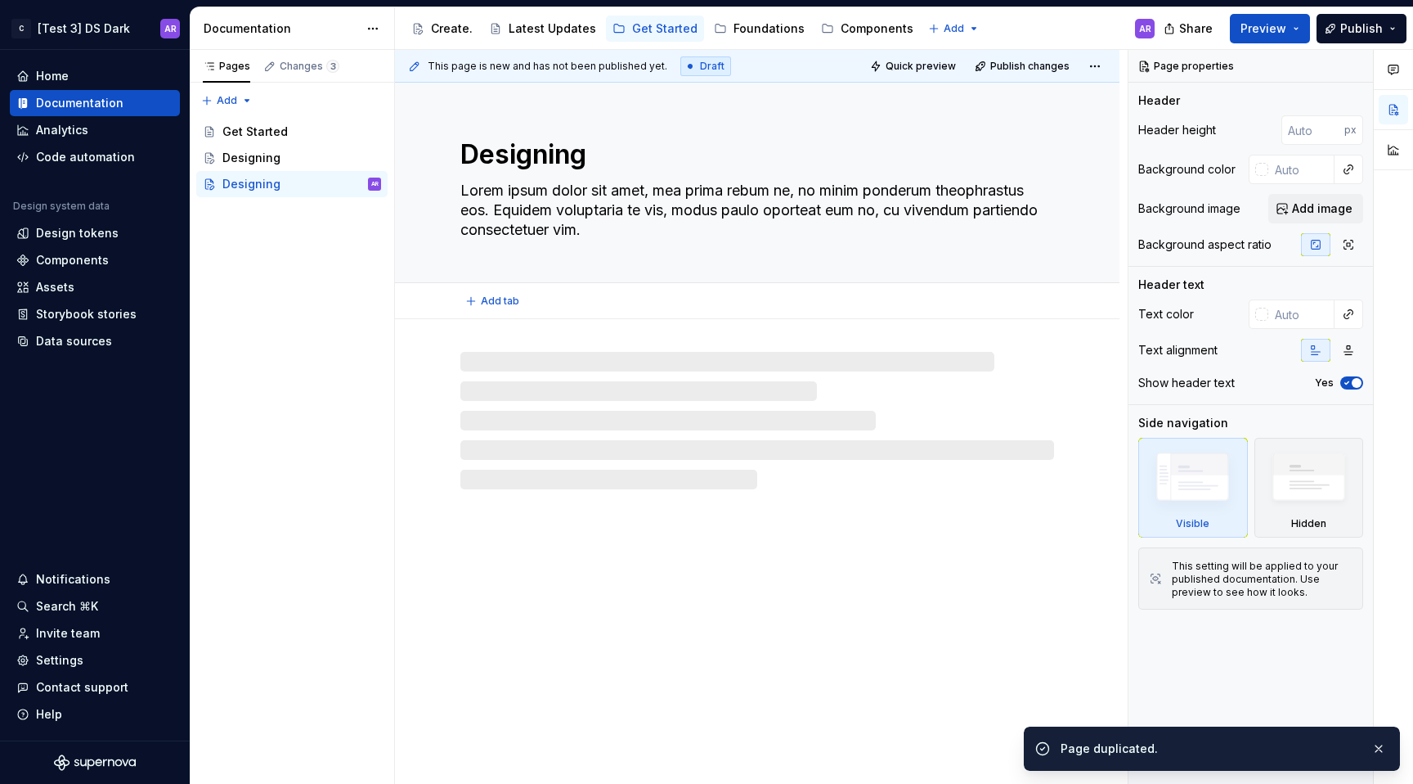
click at [502, 156] on textarea "Designing" at bounding box center [754, 154] width 594 height 39
type textarea "*"
type textarea "e"
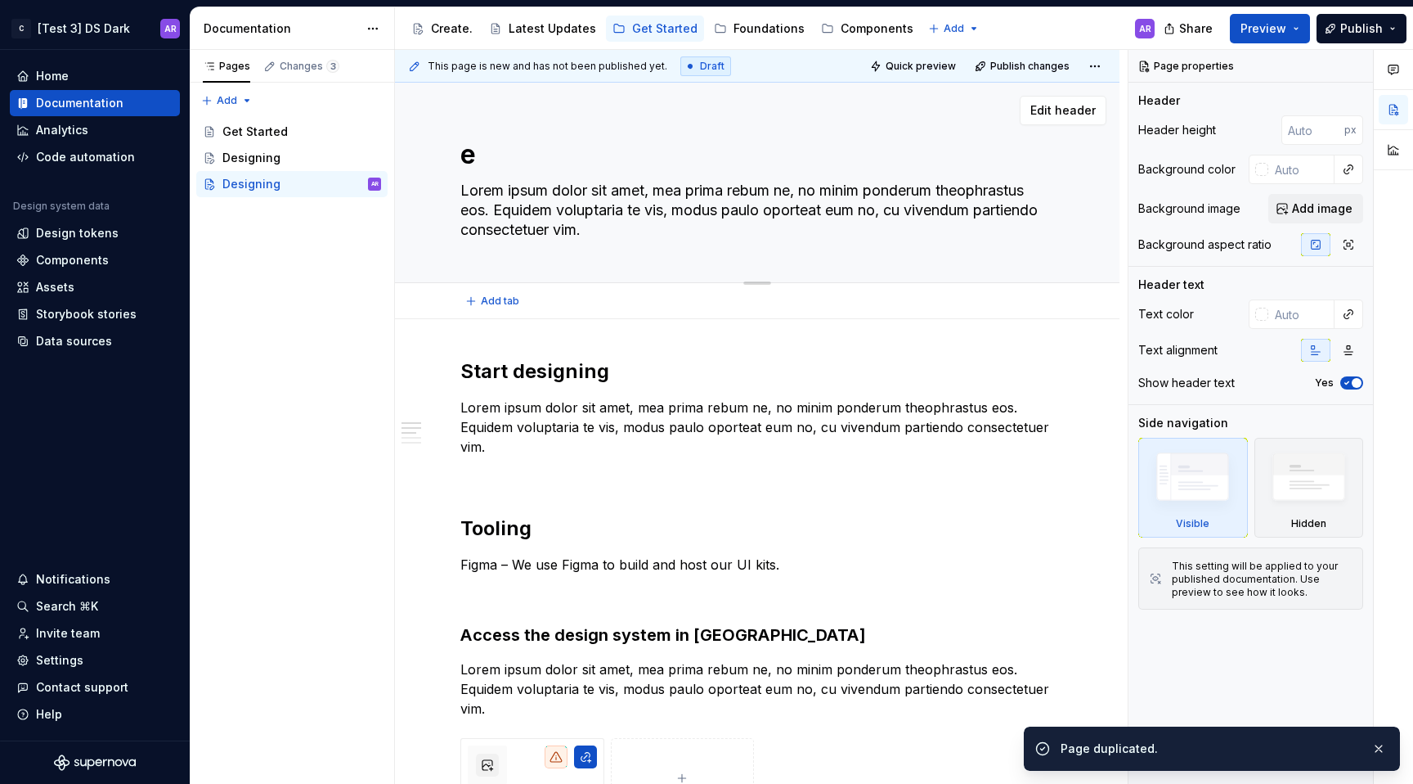
type textarea "*"
type textarea "ev"
type textarea "*"
type textarea "eve"
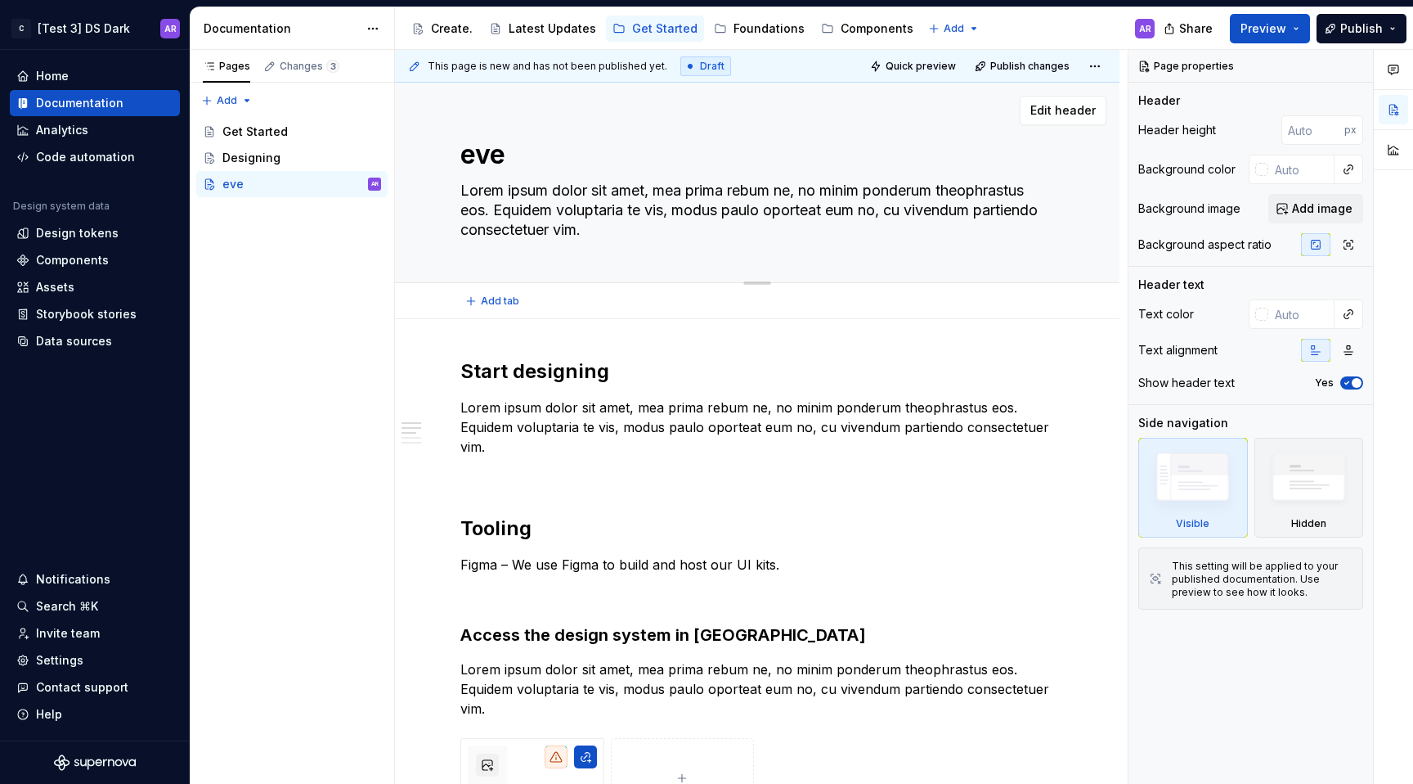
type textarea "*"
type textarea "Deve"
type textarea "*"
type textarea "Devel"
type textarea "*"
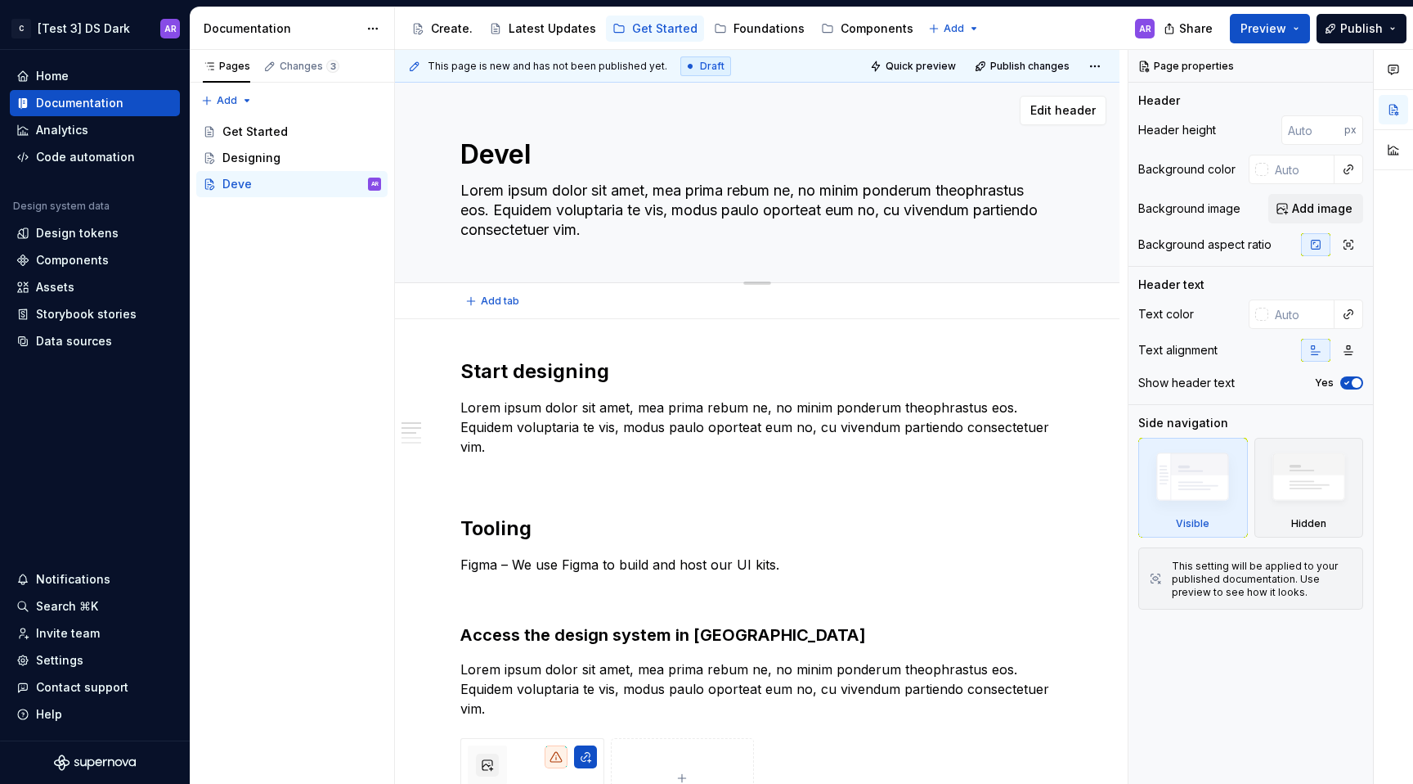
type textarea "Develo"
type textarea "*"
type textarea "Develop"
type textarea "*"
type textarea "Developi"
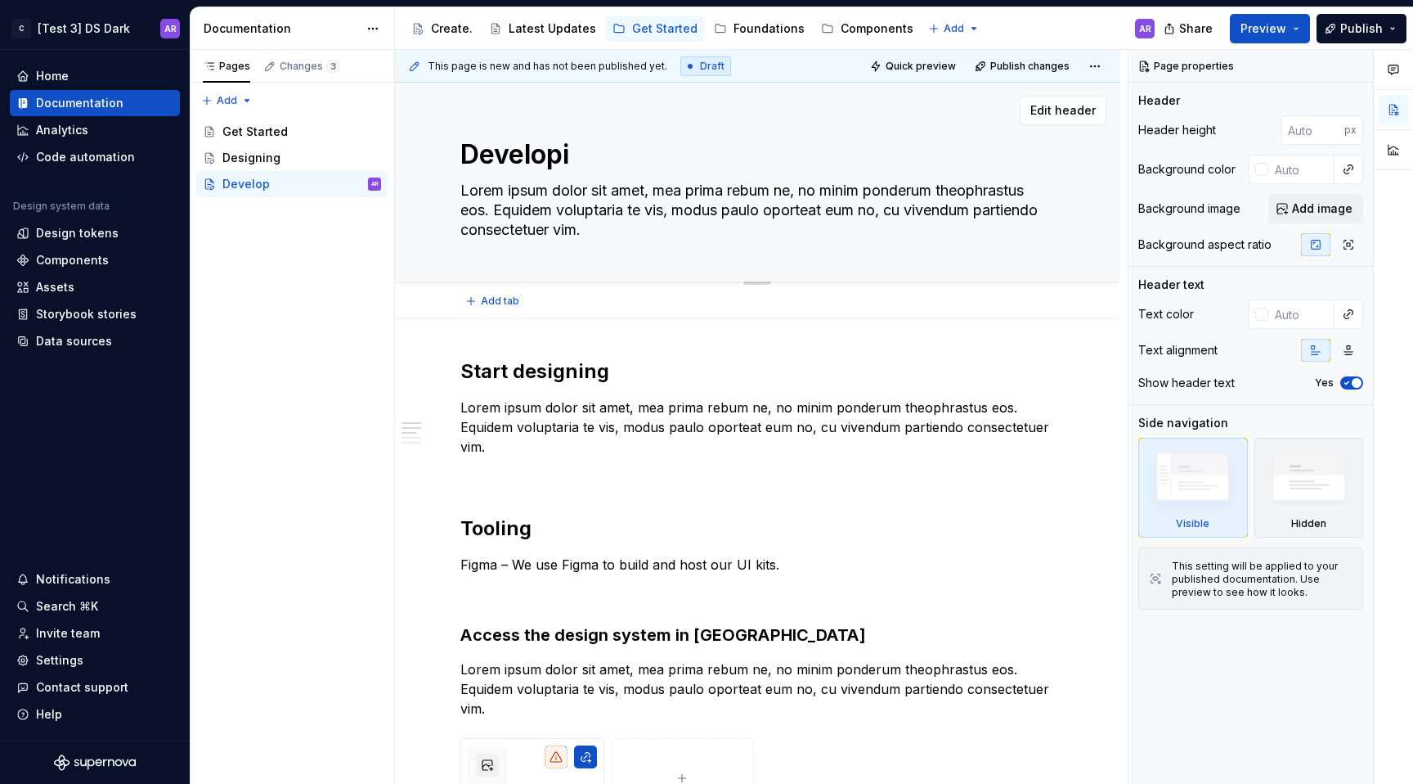
type textarea "*"
type textarea "Developing"
type textarea "*"
type textarea "Developing"
type textarea "*"
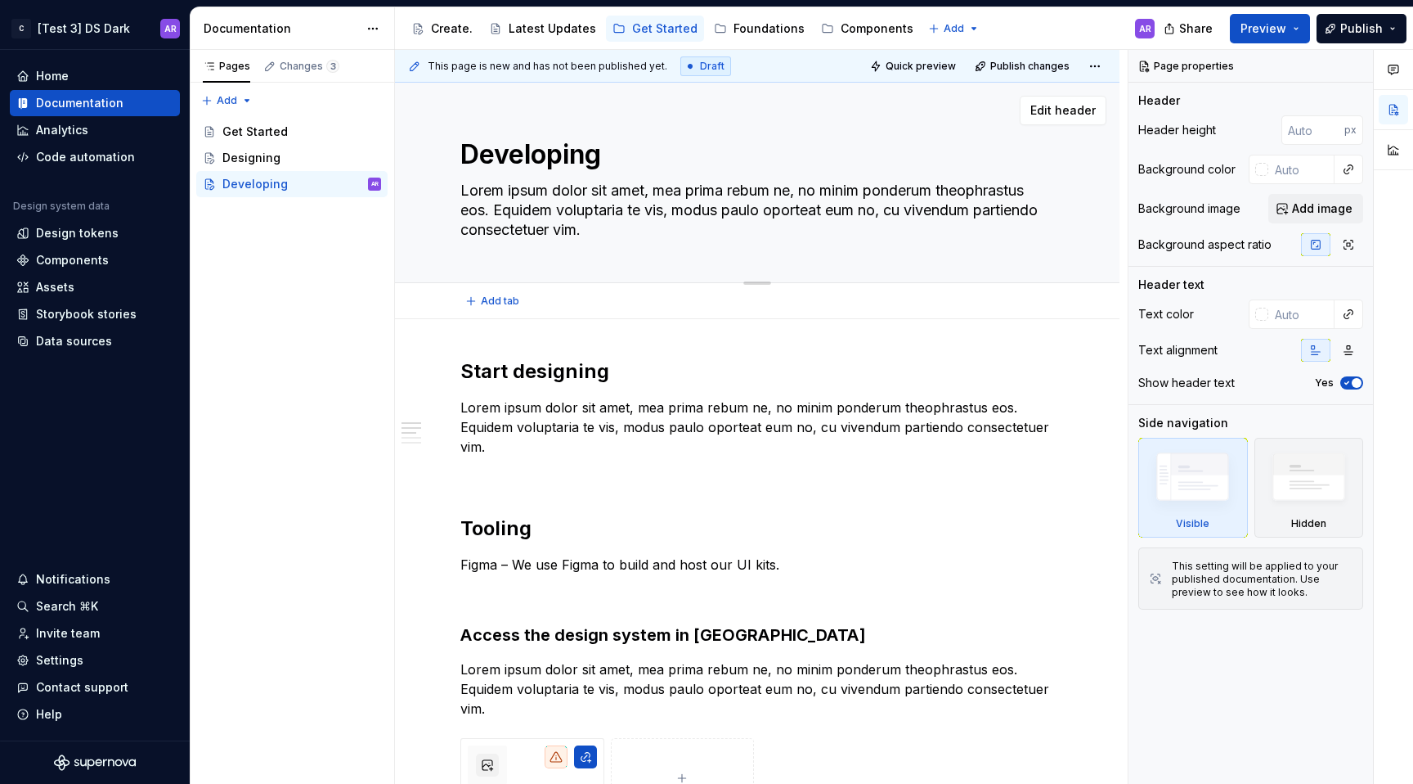
type textarea "Developing"
type textarea "*"
type textarea "Developing"
type textarea "*"
click at [565, 361] on h2 "Start designing" at bounding box center [757, 371] width 594 height 26
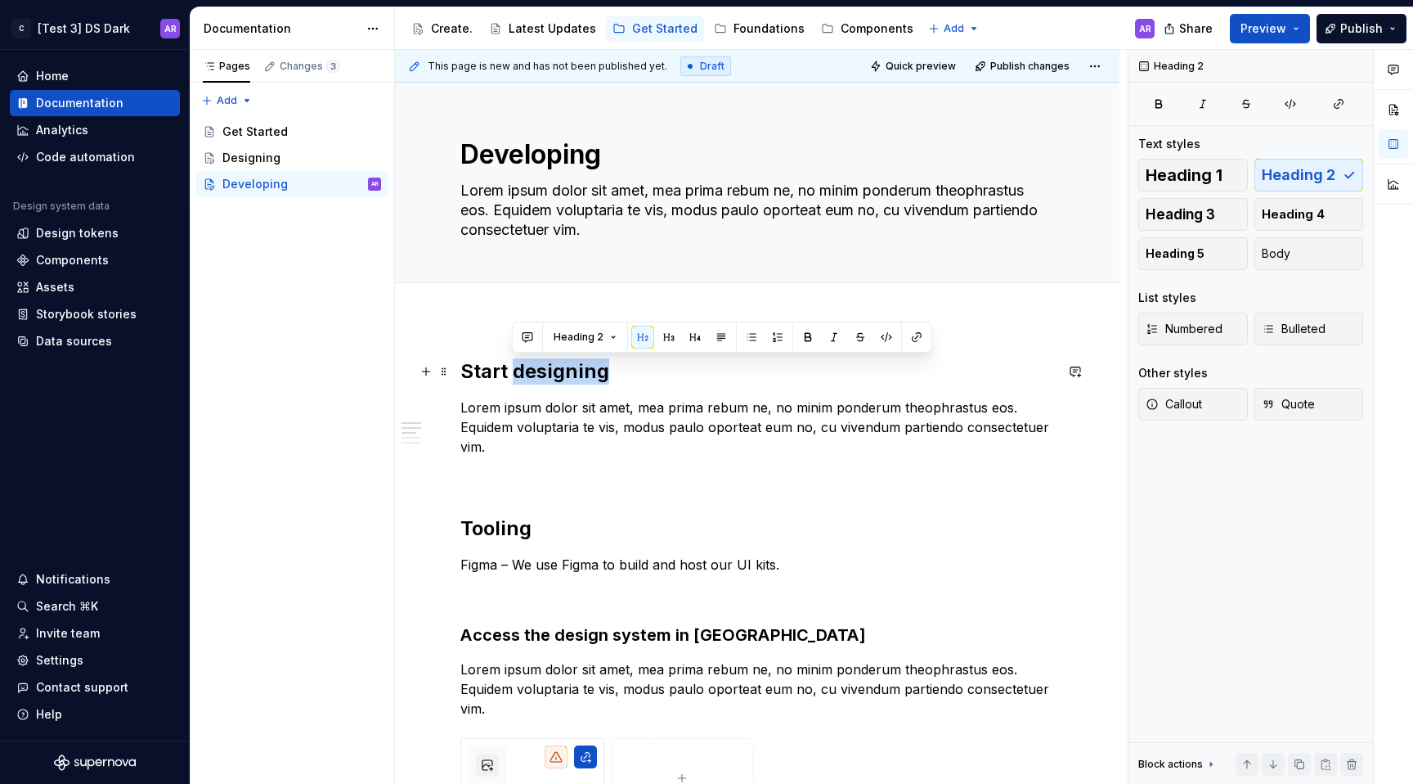
click at [565, 361] on h2 "Start designing" at bounding box center [757, 371] width 594 height 26
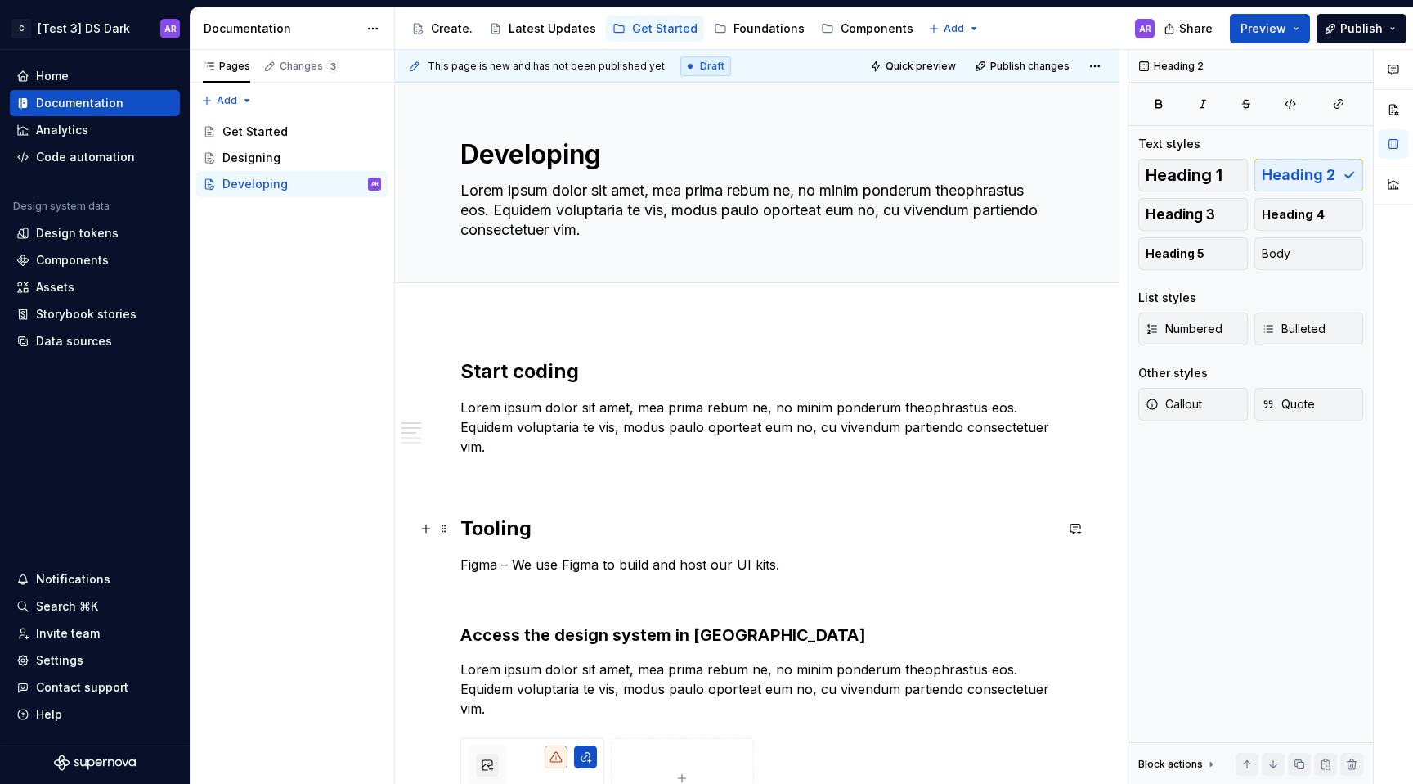
click at [511, 537] on h2 "Tooling" at bounding box center [757, 528] width 594 height 26
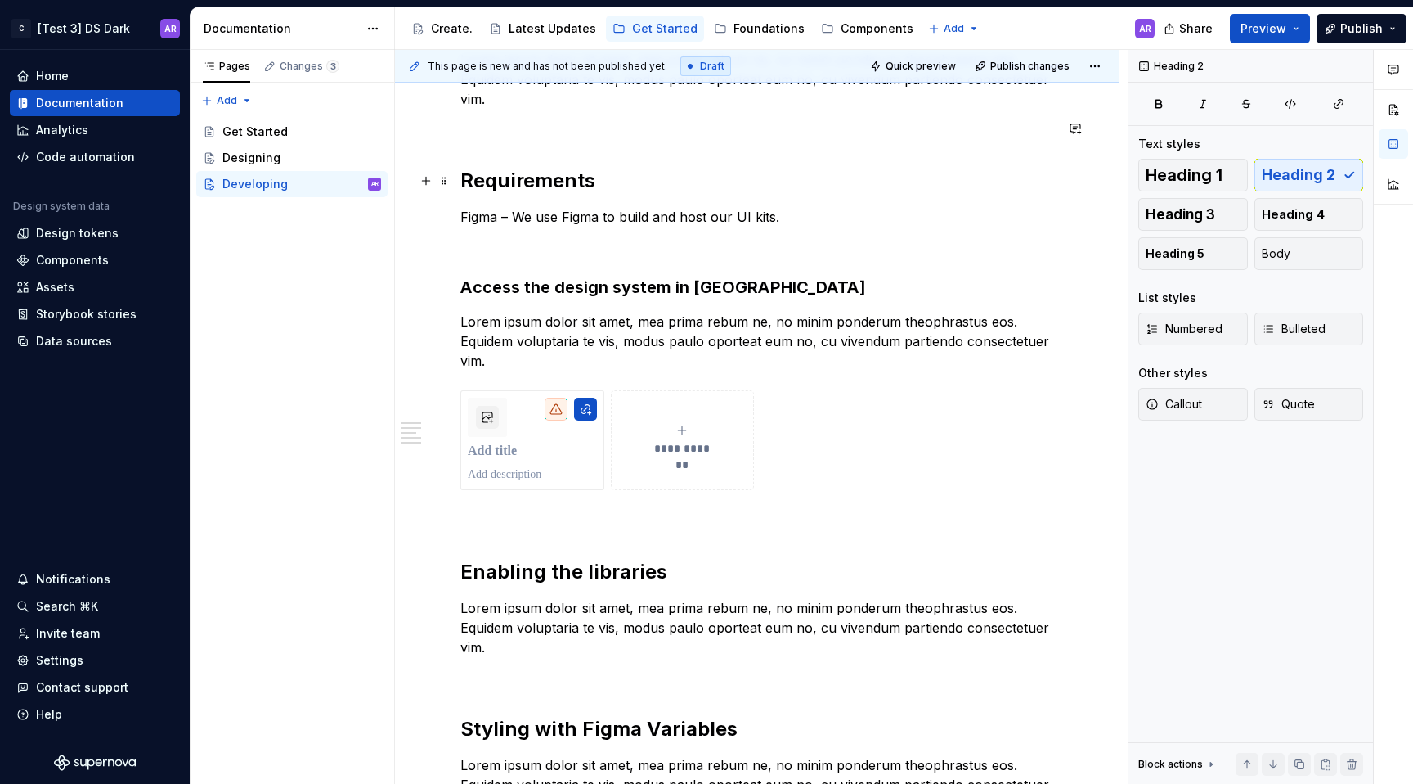
scroll to position [378, 0]
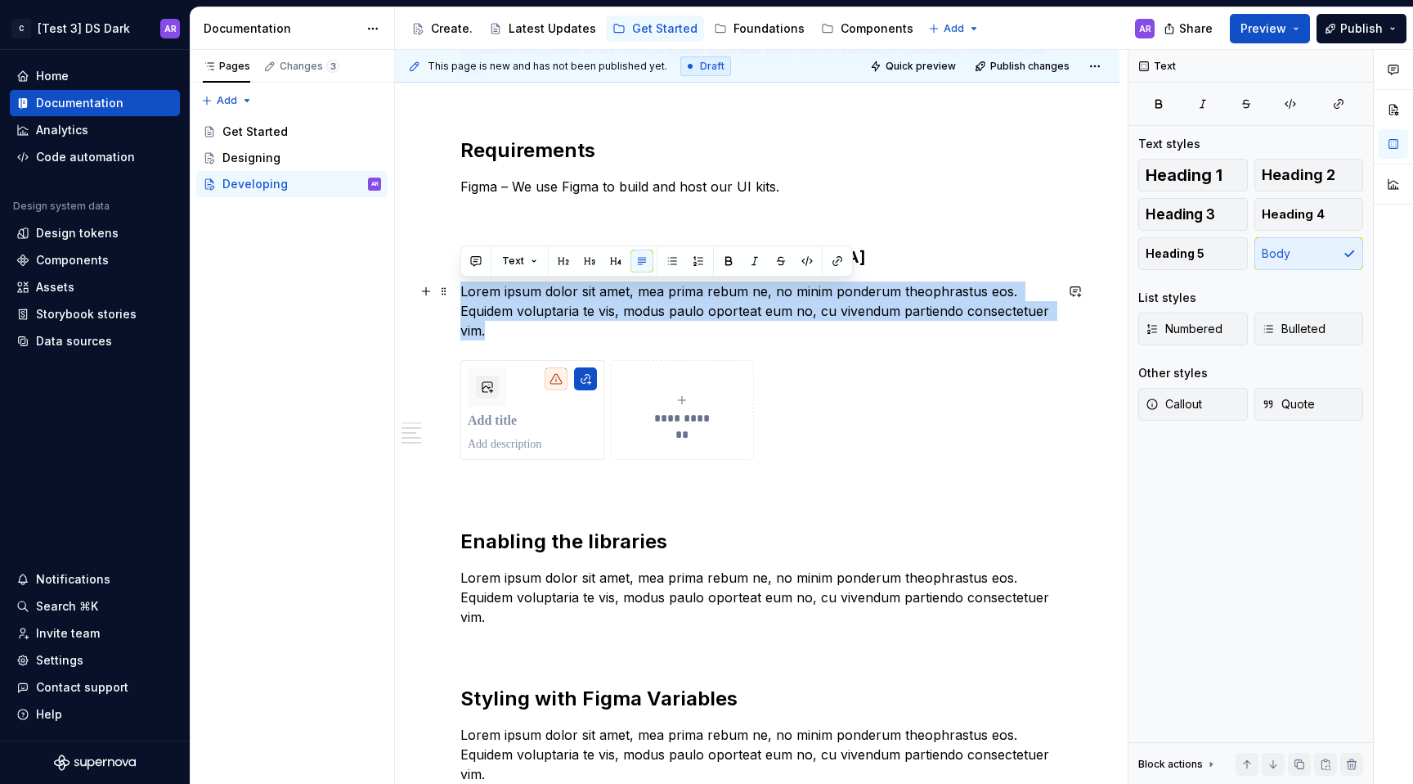
drag, startPoint x: 508, startPoint y: 333, endPoint x: 461, endPoint y: 287, distance: 65.4
click at [461, 287] on p "Lorem ipsum dolor sit amet, mea prima rebum ne, no minim ponderum theophrastus …" at bounding box center [757, 310] width 594 height 59
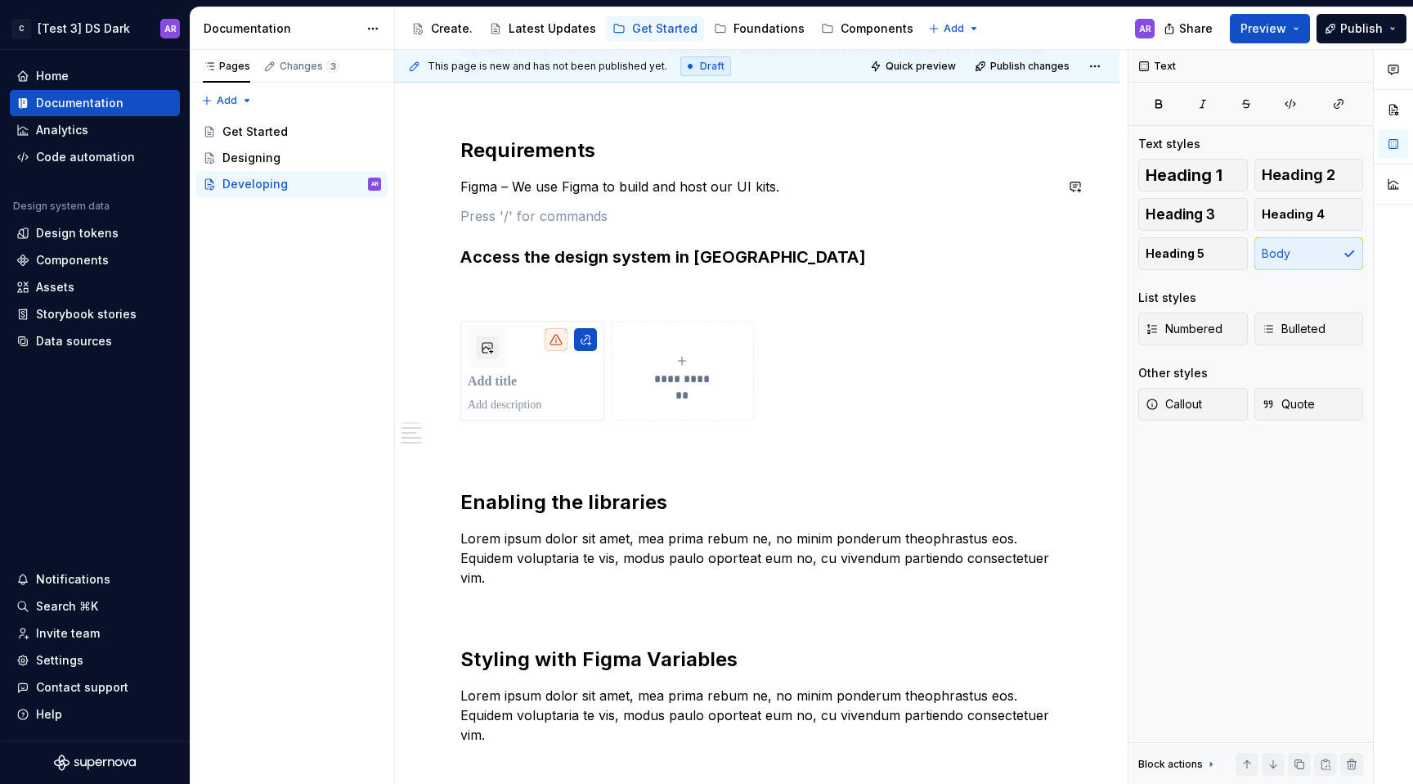
click at [501, 199] on div "**********" at bounding box center [757, 362] width 594 height 764
click at [501, 184] on p "Figma – We use Figma to build and host our UI kits." at bounding box center [757, 187] width 594 height 20
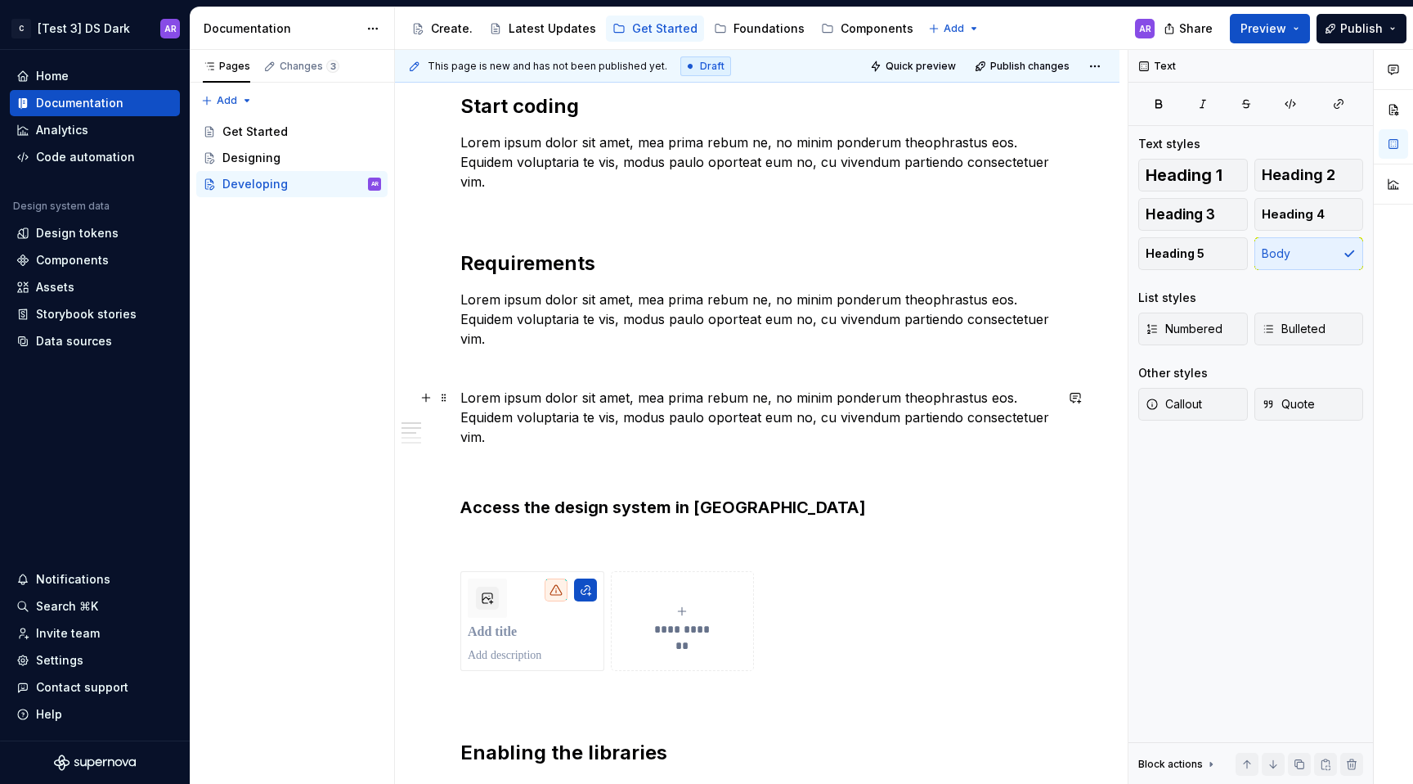
scroll to position [282, 0]
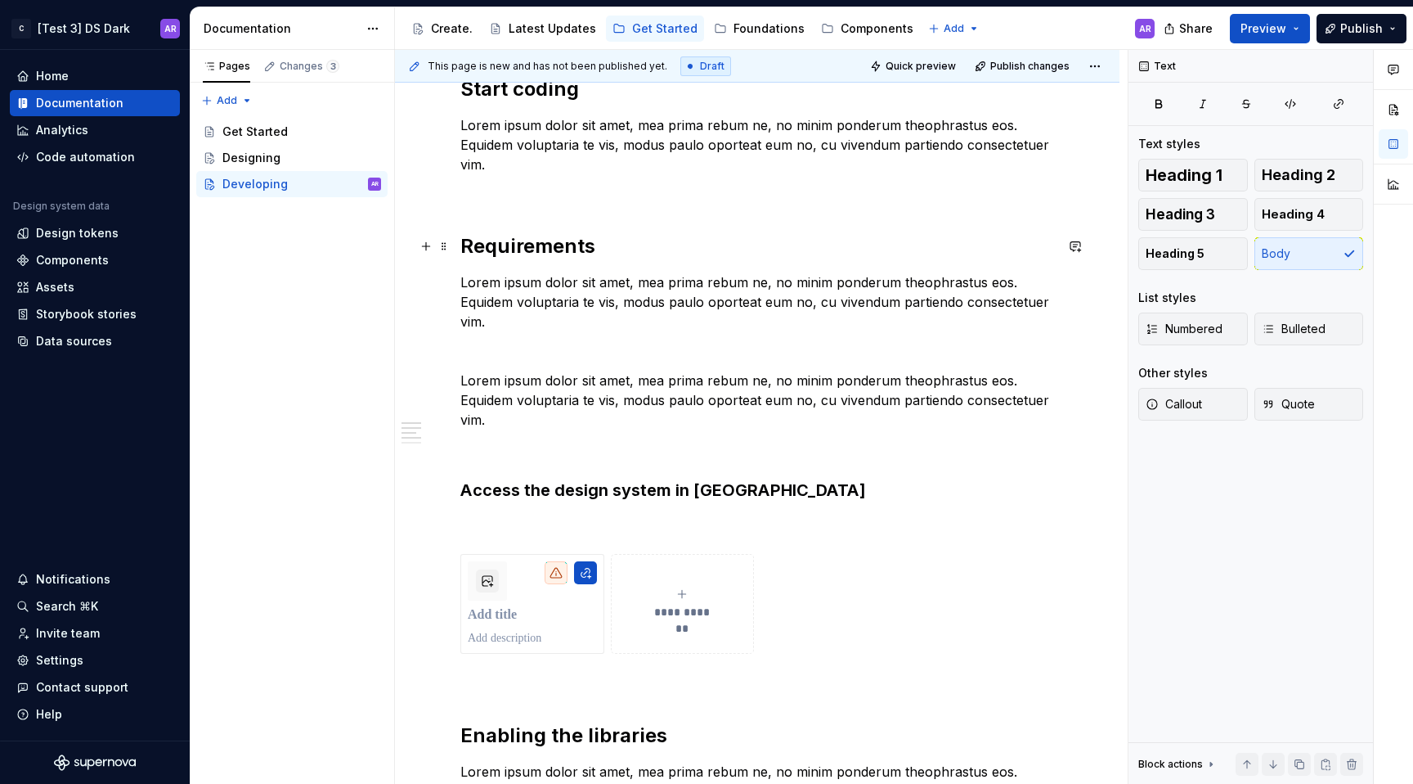
click at [522, 244] on h2 "Requirements" at bounding box center [757, 246] width 594 height 26
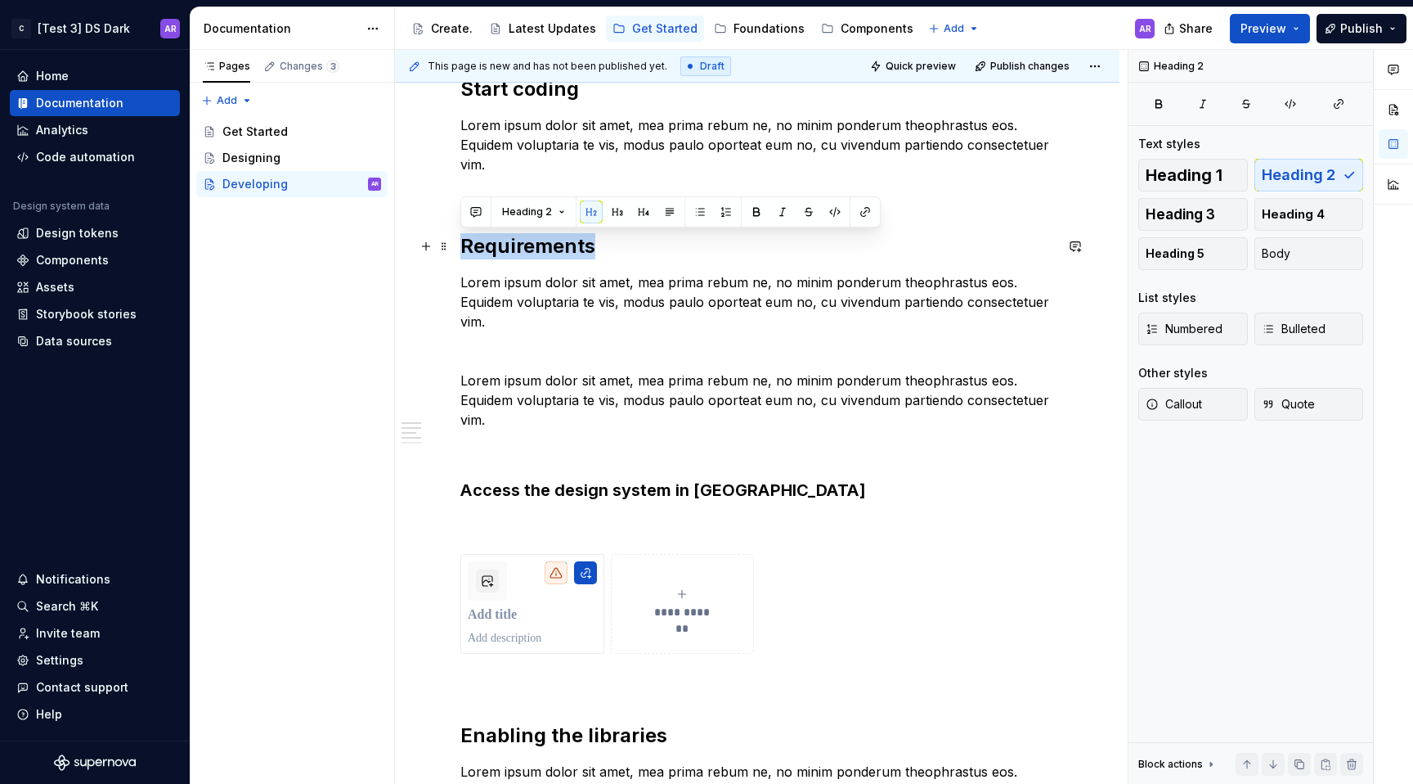
click at [522, 244] on h2 "Requirements" at bounding box center [757, 246] width 594 height 26
copy h2 "Requirements"
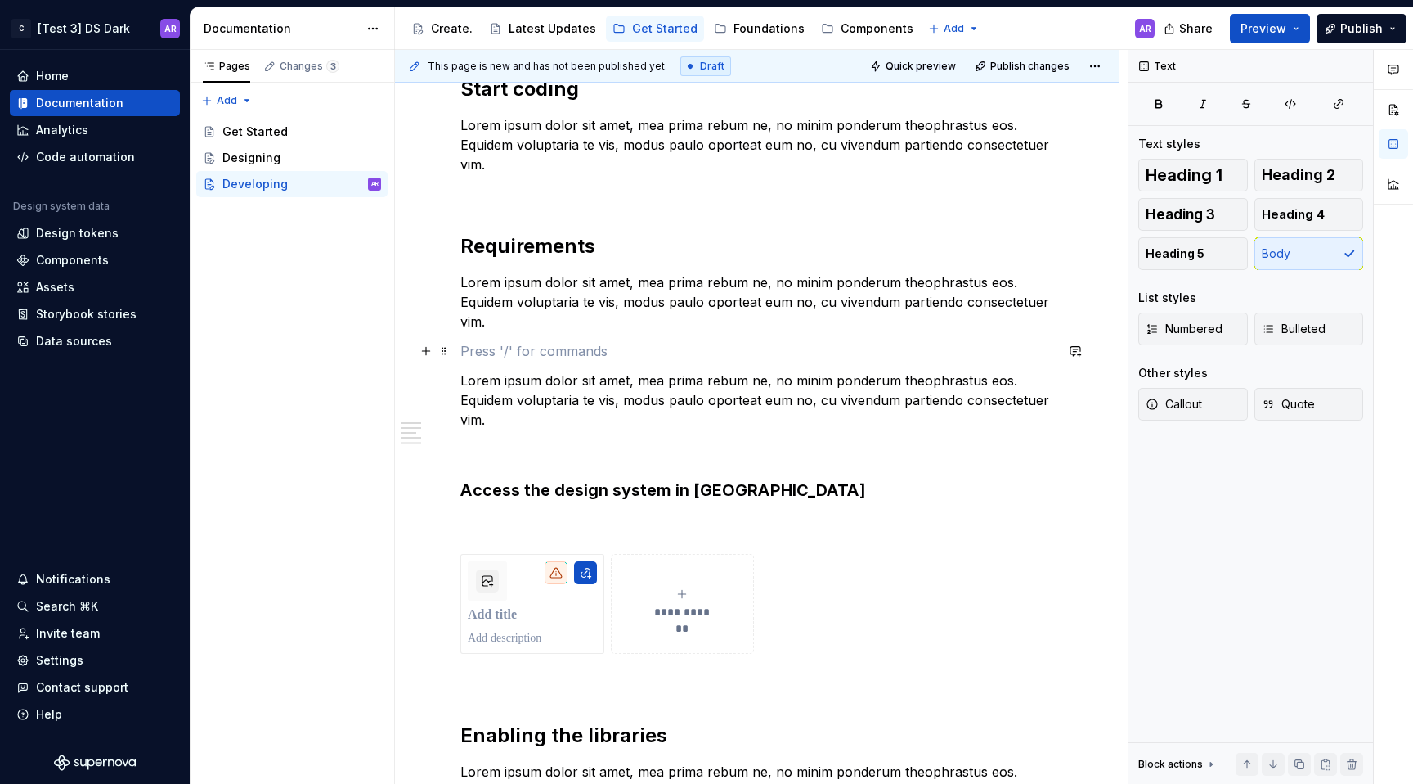
click at [487, 357] on p at bounding box center [757, 351] width 594 height 20
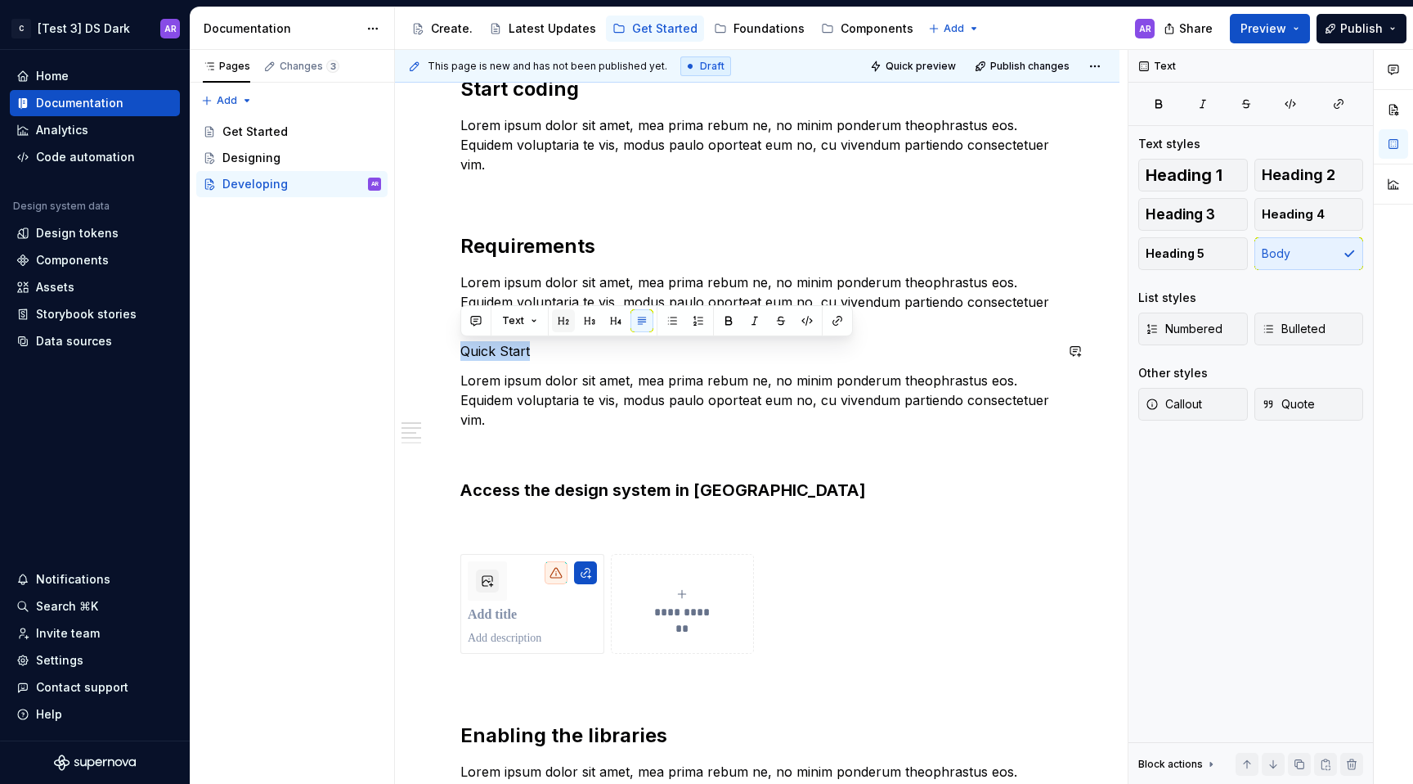
click at [565, 326] on button "button" at bounding box center [563, 320] width 23 height 23
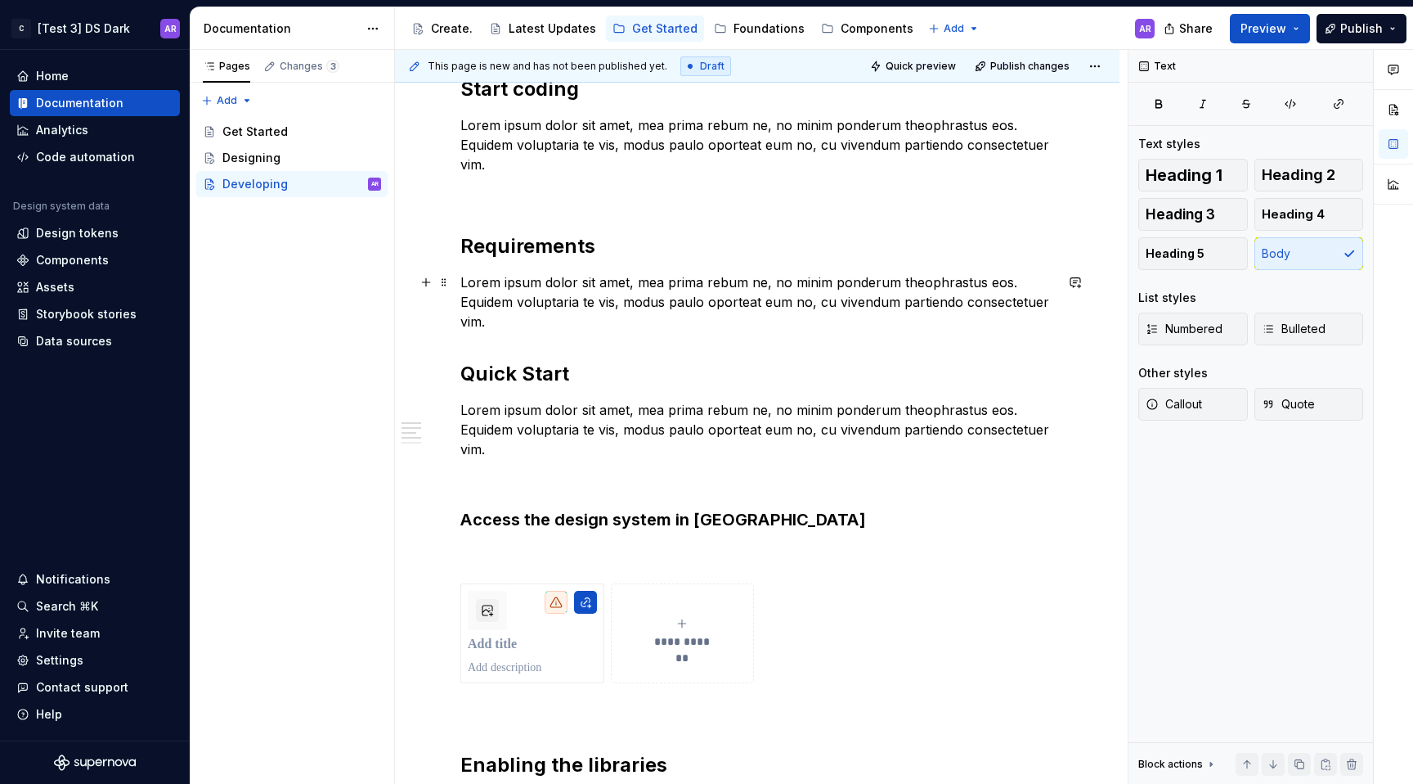
click at [545, 320] on p "Lorem ipsum dolor sit amet, mea prima rebum ne, no minim ponderum theophrastus …" at bounding box center [757, 301] width 594 height 59
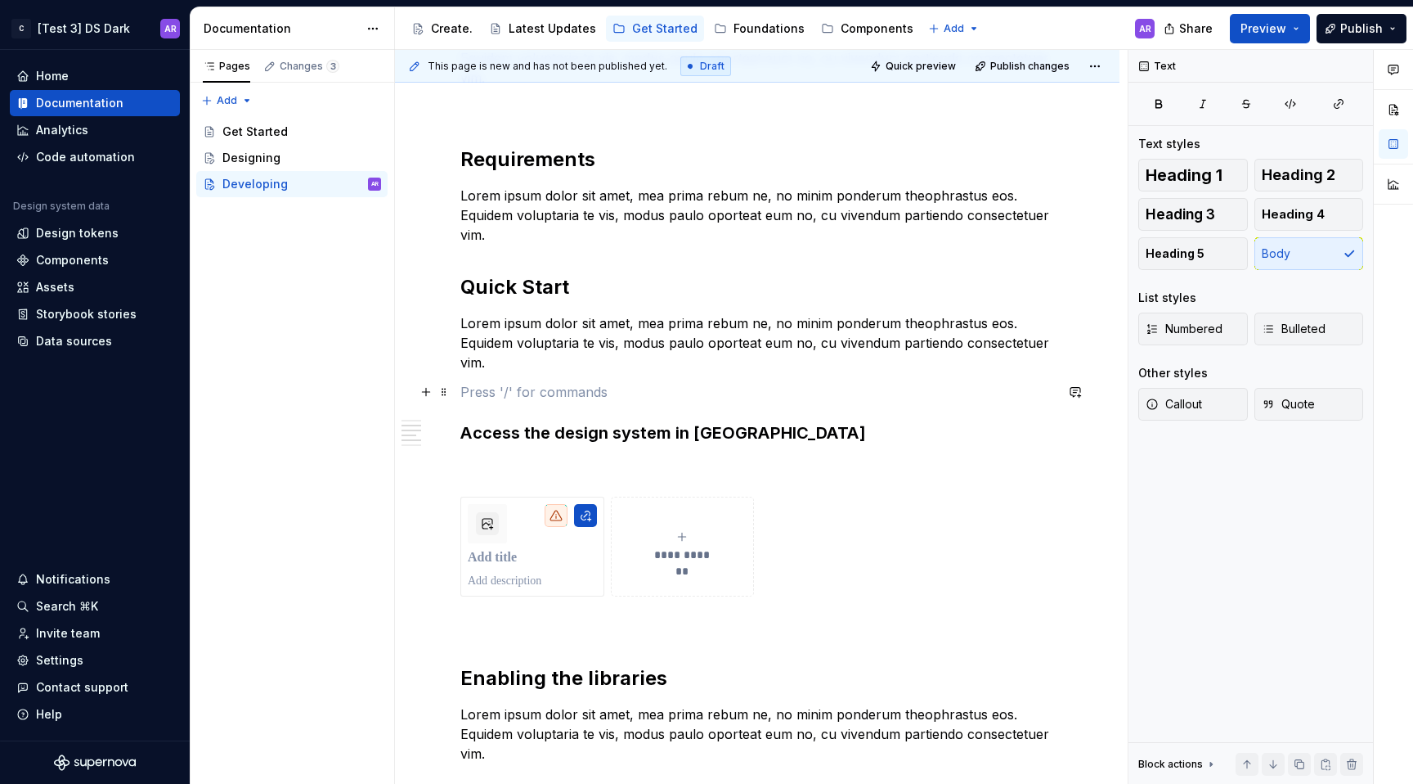
click at [507, 396] on p at bounding box center [757, 392] width 594 height 20
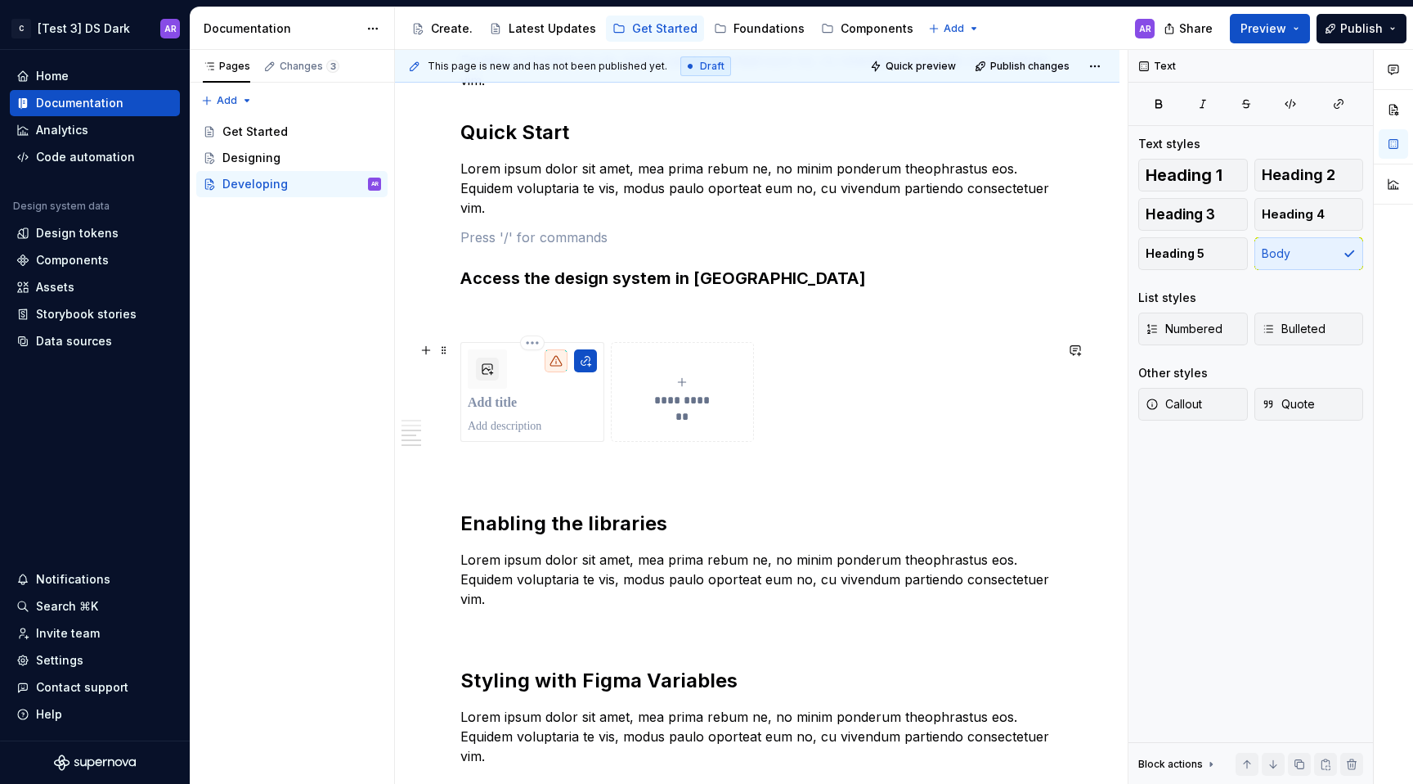
scroll to position [541, 0]
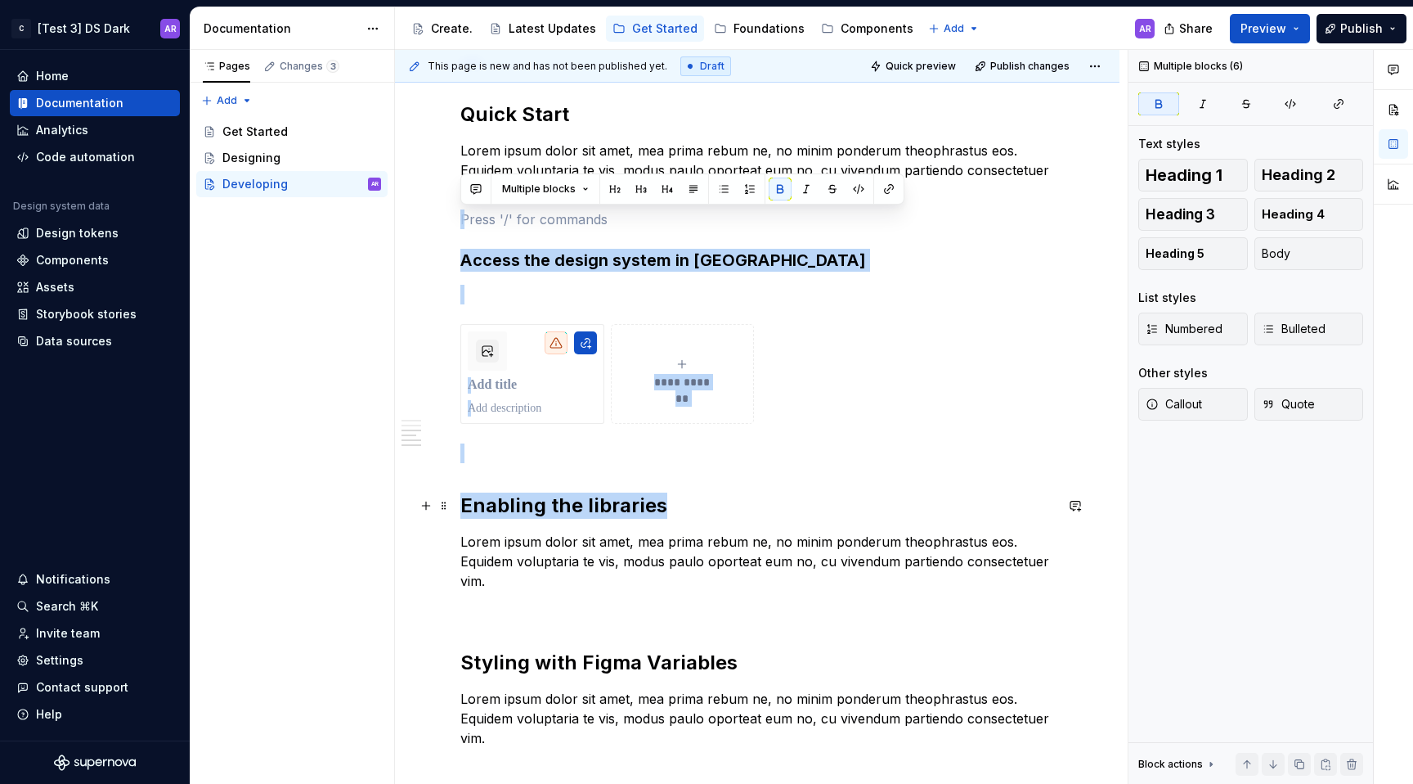
click at [689, 496] on h2 "Enabling the libraries" at bounding box center [757, 505] width 594 height 26
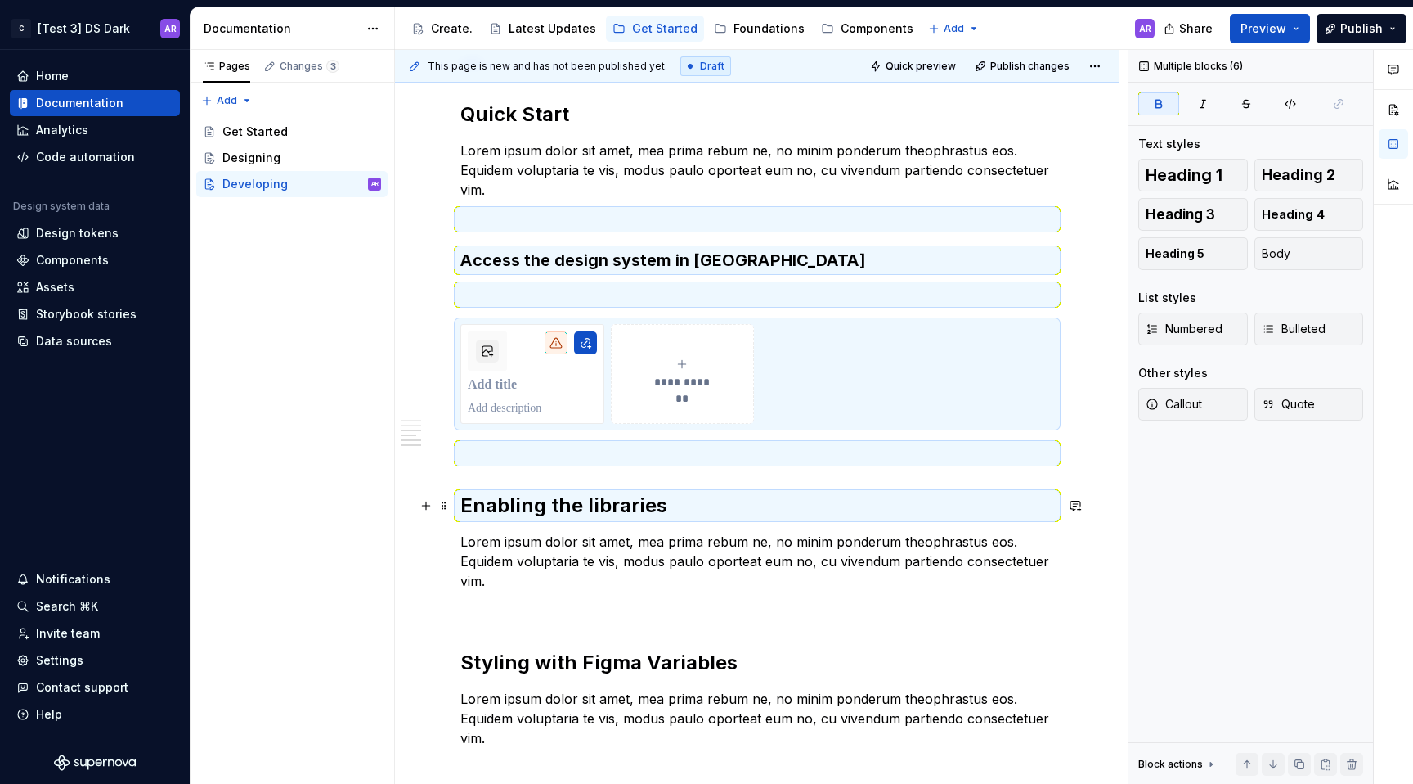
scroll to position [437, 0]
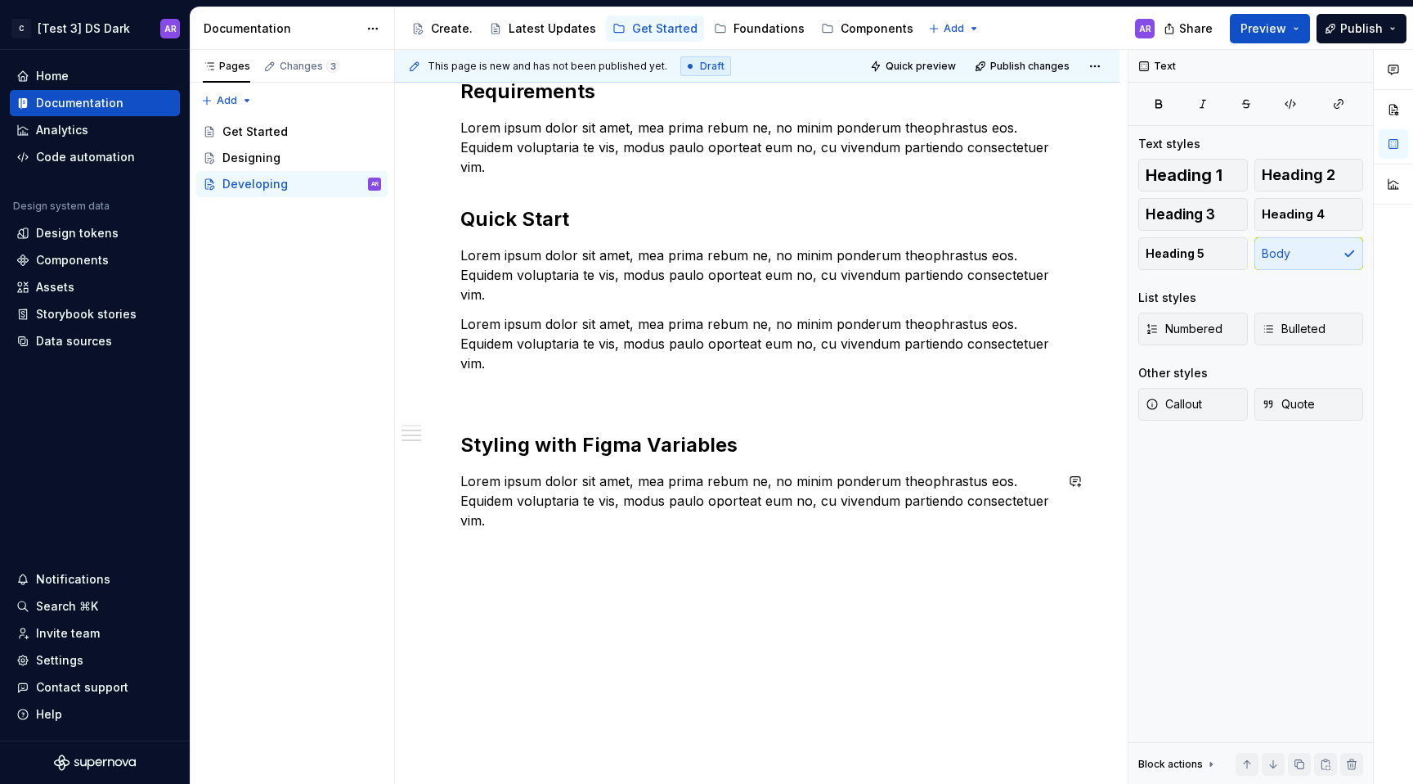
click at [642, 585] on div "Start coding Lorem ipsum dolor sit amet, mea prima rebum ne, no minim ponderum …" at bounding box center [757, 333] width 725 height 902
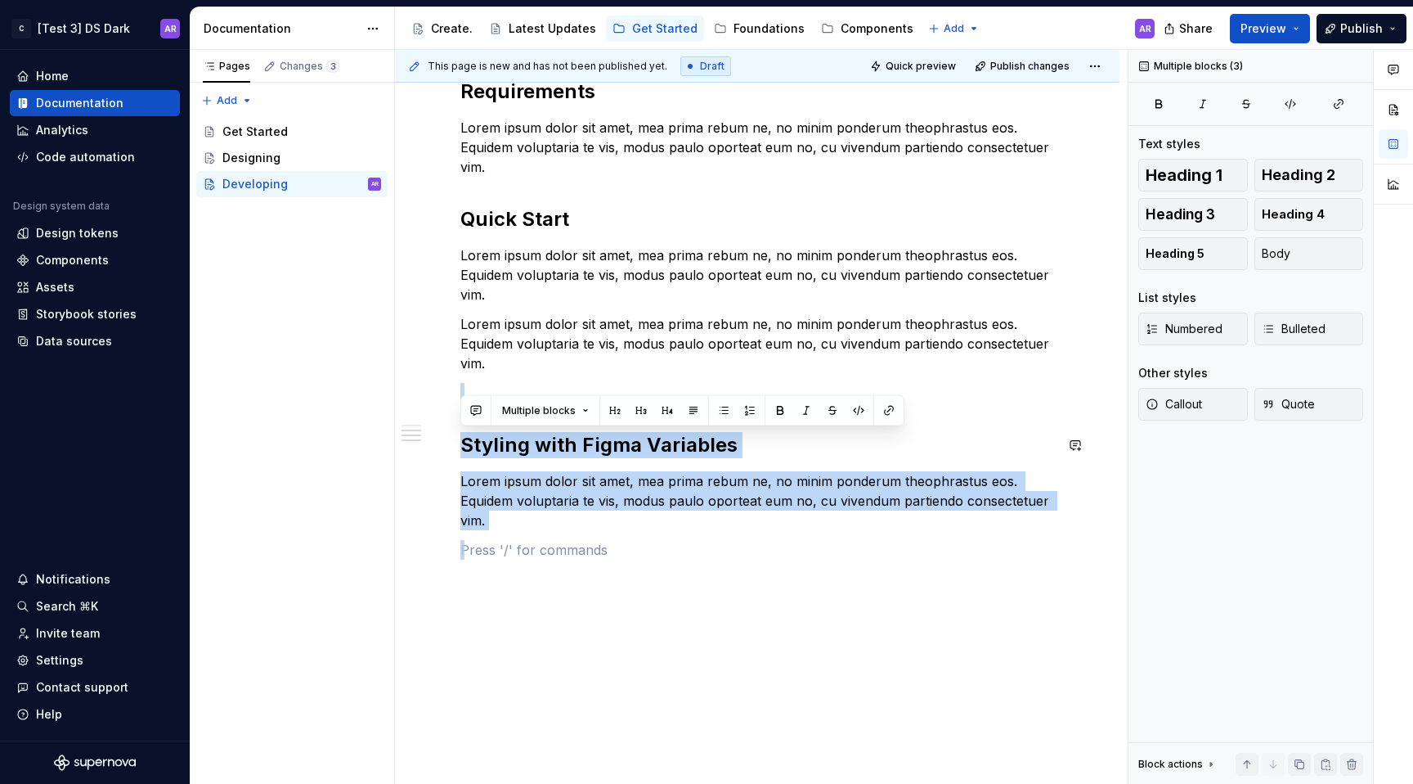
drag, startPoint x: 653, startPoint y: 550, endPoint x: 522, endPoint y: 402, distance: 198.1
click at [522, 402] on div "Start coding Lorem ipsum dolor sit amet, mea prima rebum ne, no minim ponderum …" at bounding box center [757, 240] width 594 height 638
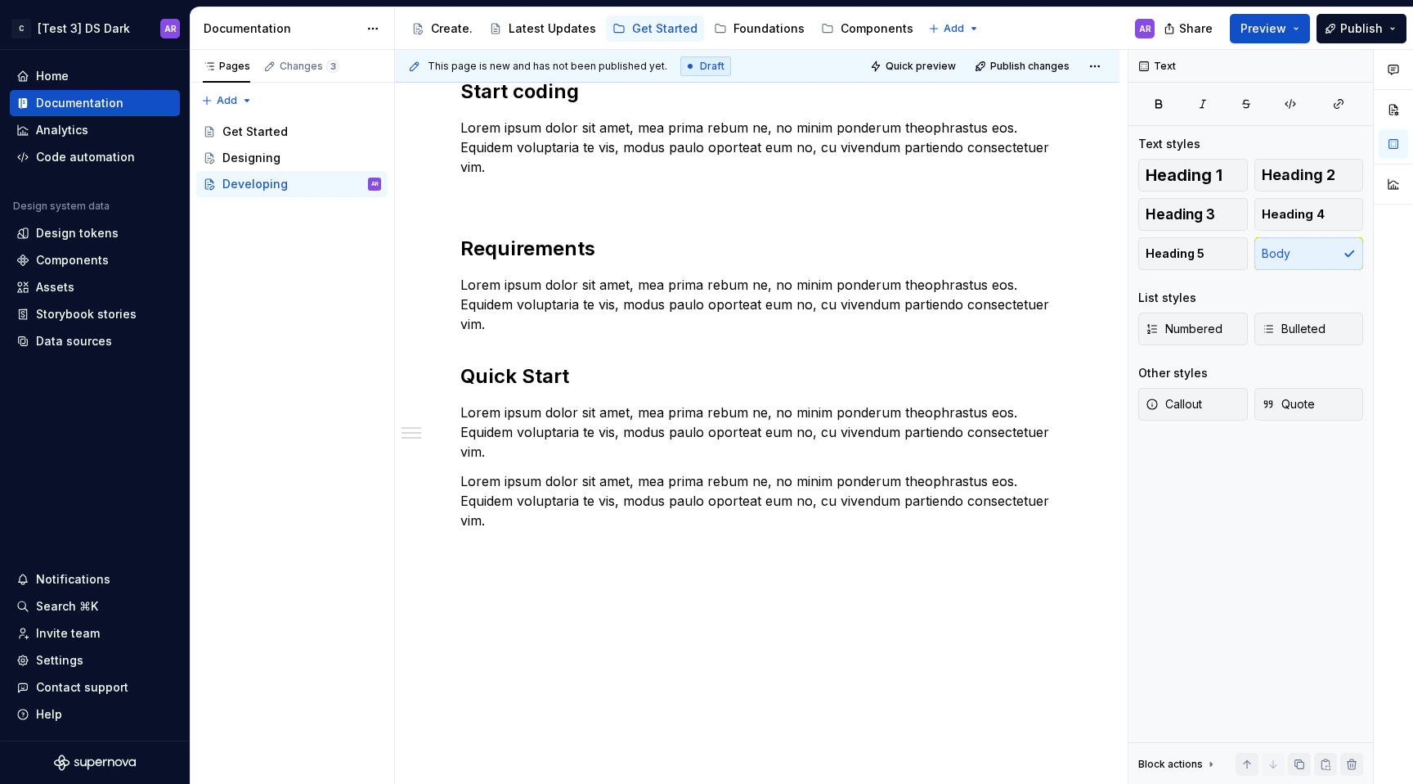
scroll to position [280, 0]
click at [502, 255] on h2 "Requirements" at bounding box center [757, 249] width 594 height 26
click at [502, 182] on div "Start coding Lorem ipsum dolor sit amet, mea prima rebum ne, no minim ponderum …" at bounding box center [757, 304] width 594 height 451
click at [452, 245] on div "Start coding Lorem ipsum dolor sit amet, mea prima rebum ne, no minim ponderum …" at bounding box center [757, 411] width 725 height 745
click at [535, 217] on div "Start coding Lorem ipsum dolor sit amet, mea prima rebum ne, no minim ponderum …" at bounding box center [757, 304] width 594 height 451
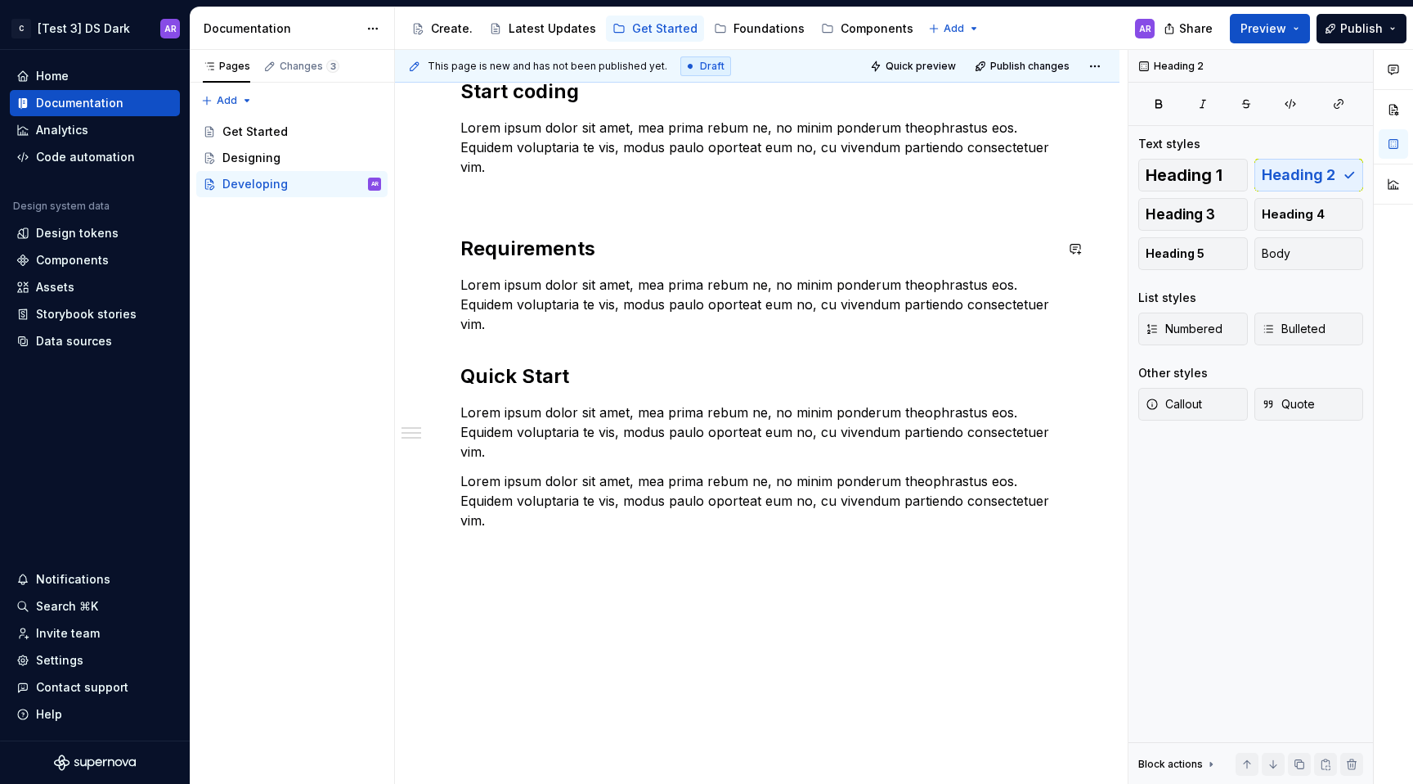
scroll to position [250, 0]
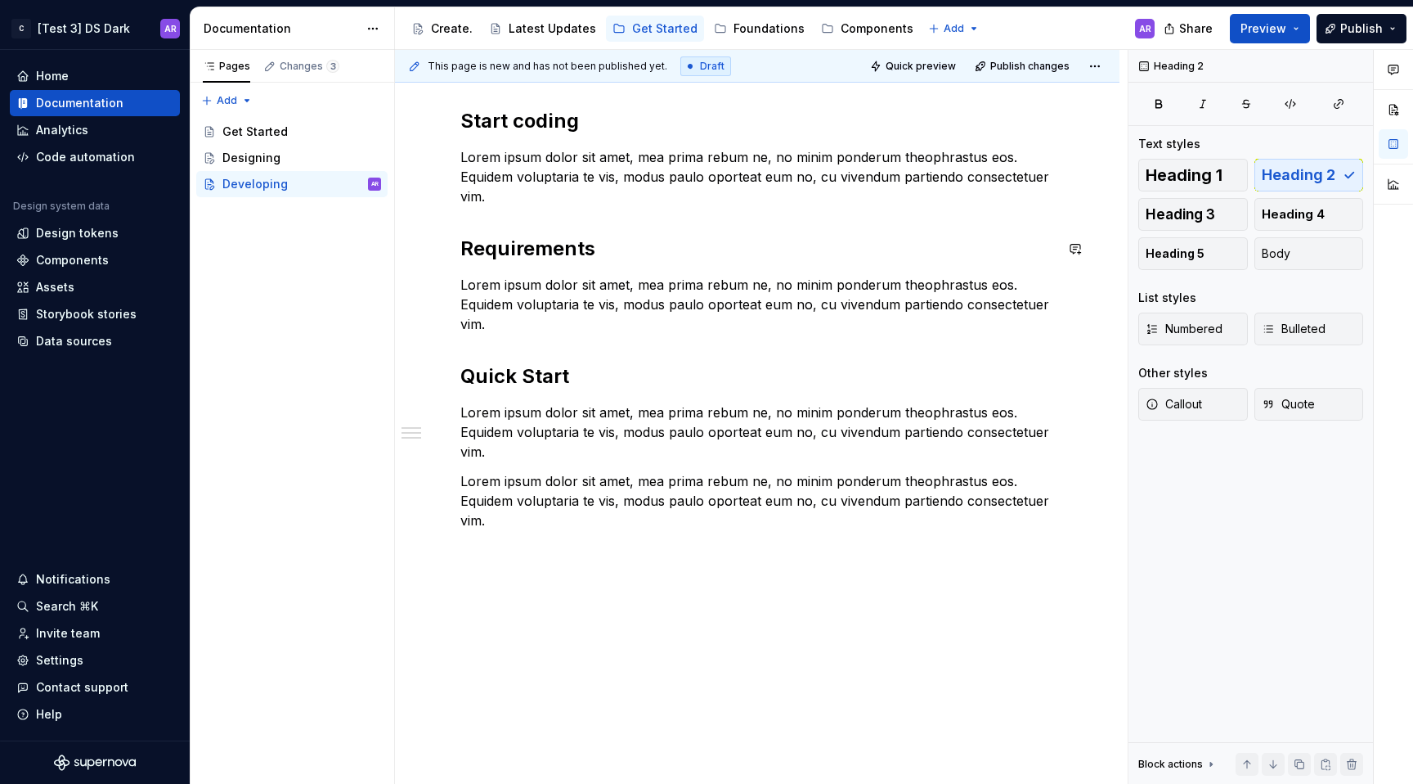
click at [514, 208] on div "Start coding Lorem ipsum dolor sit amet, mea prima rebum ne, no minim ponderum …" at bounding box center [757, 319] width 594 height 422
click at [524, 196] on p "Lorem ipsum dolor sit amet, mea prima rebum ne, no minim ponderum theophrastus …" at bounding box center [757, 176] width 594 height 59
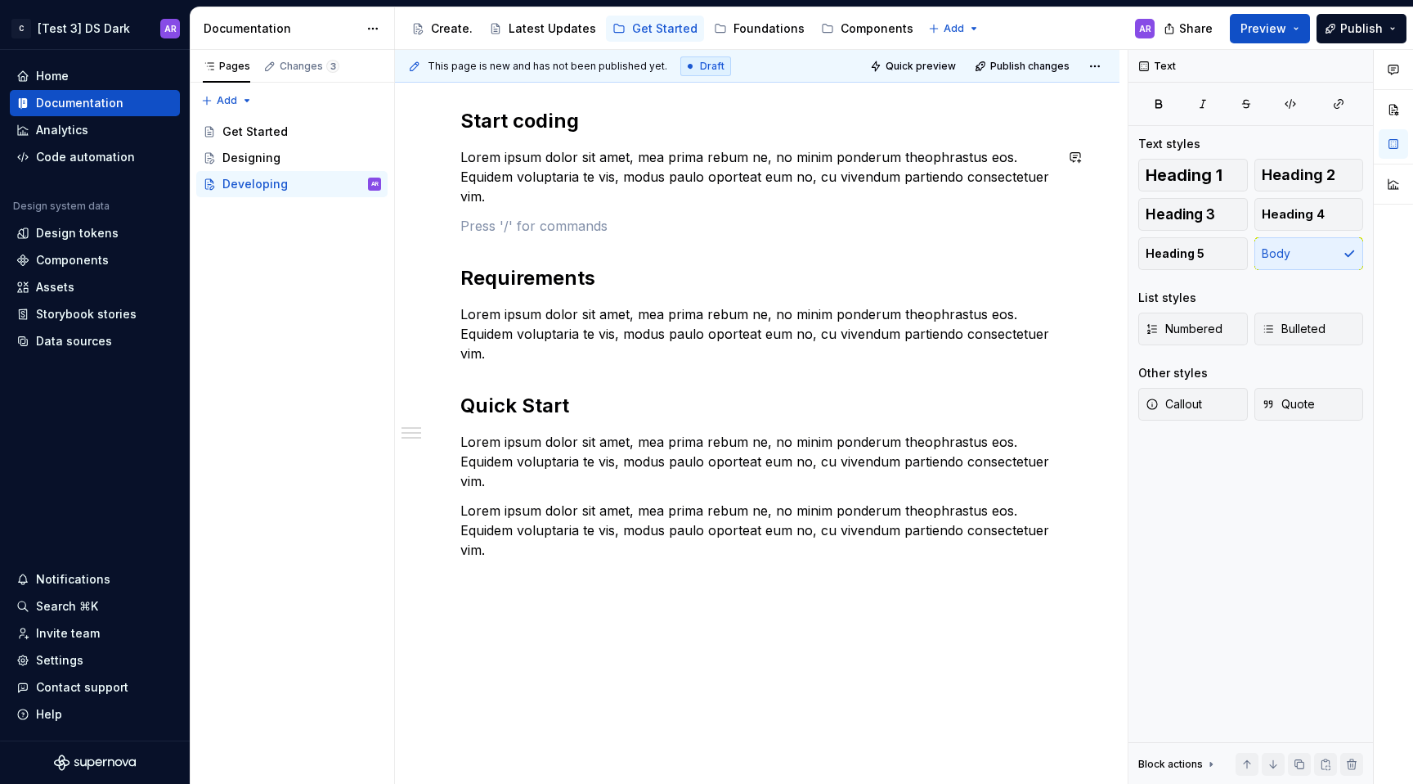
scroll to position [280, 0]
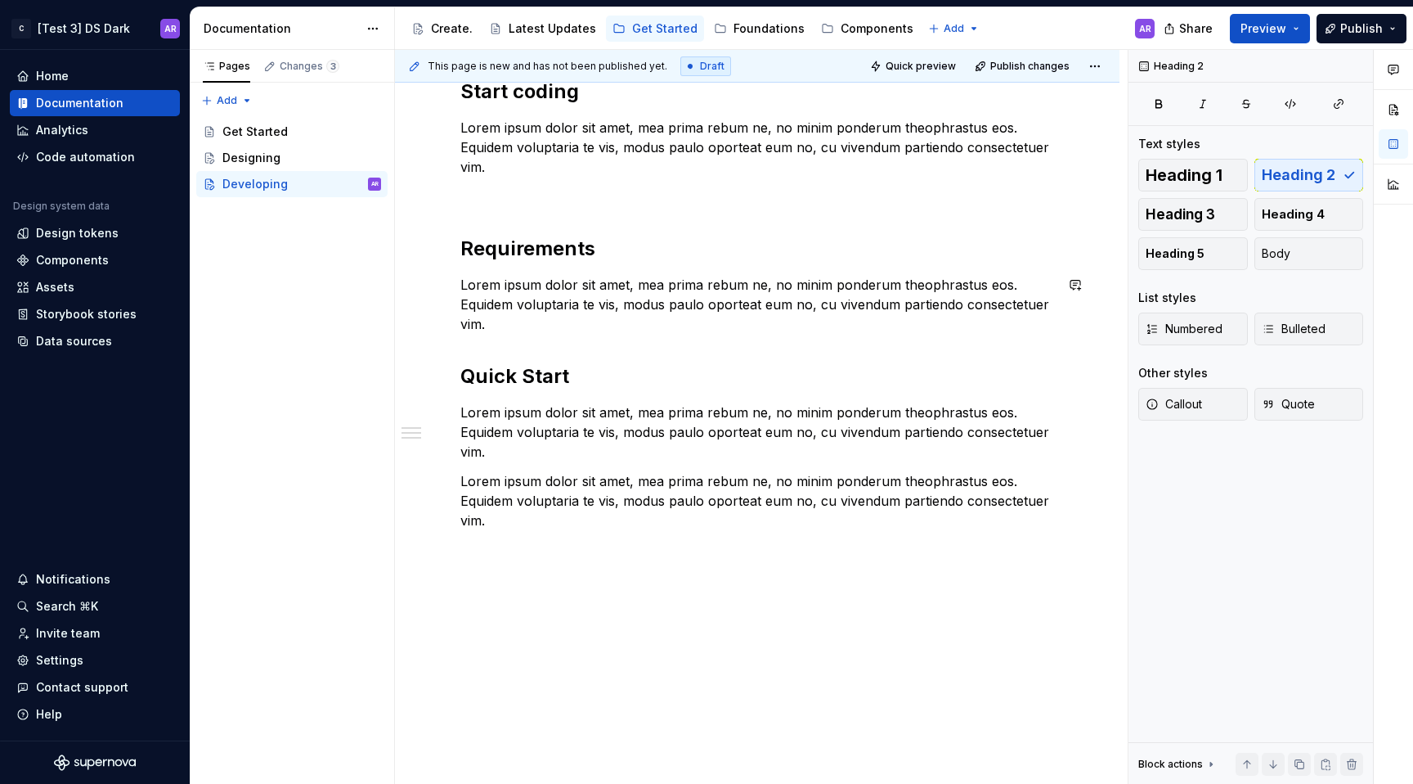
click at [532, 339] on div "Start coding Lorem ipsum dolor sit amet, mea prima rebum ne, no minim ponderum …" at bounding box center [757, 304] width 594 height 451
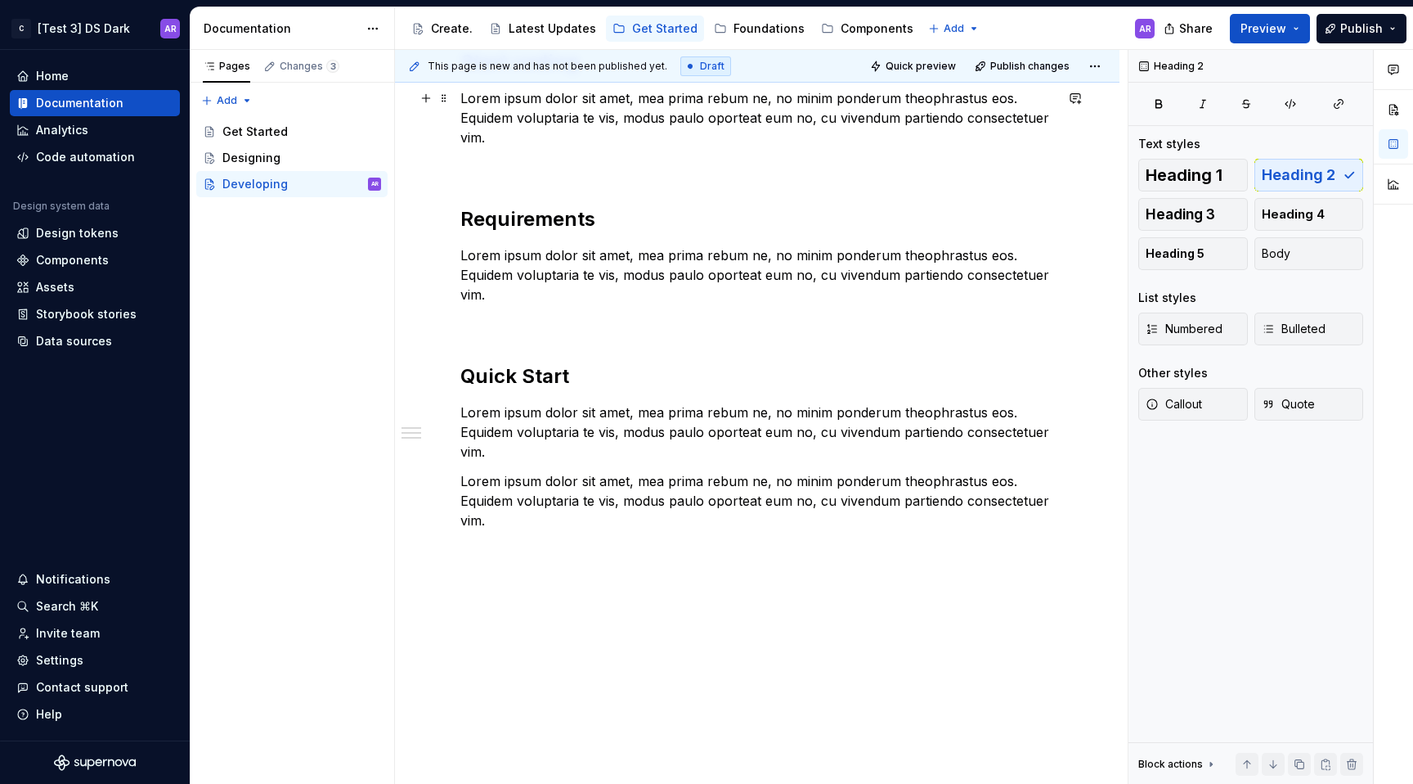
scroll to position [0, 0]
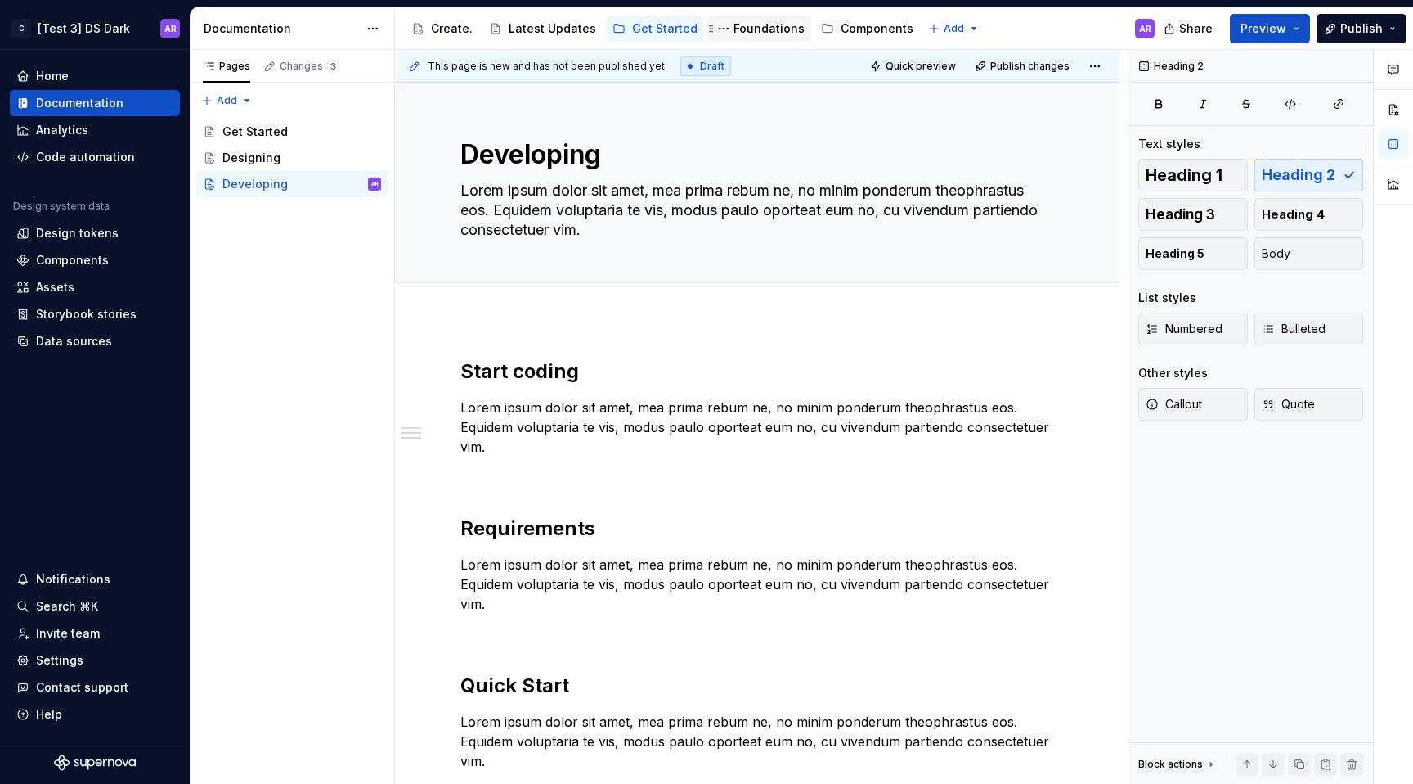
click at [746, 33] on div "Foundations" at bounding box center [769, 28] width 71 height 16
click at [748, 29] on div "Foundations" at bounding box center [769, 28] width 71 height 16
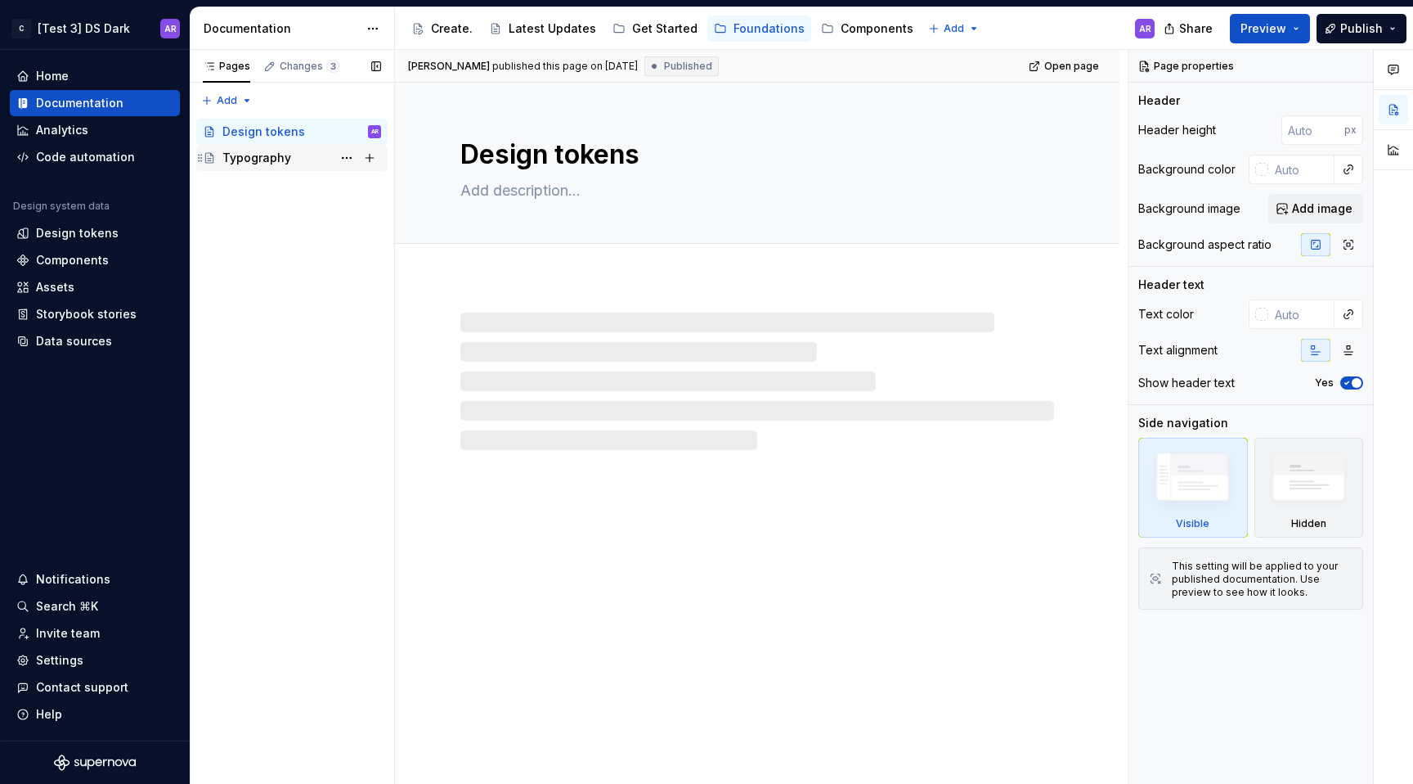
click at [267, 155] on div "Typography" at bounding box center [256, 158] width 69 height 16
click at [545, 331] on div at bounding box center [757, 380] width 594 height 137
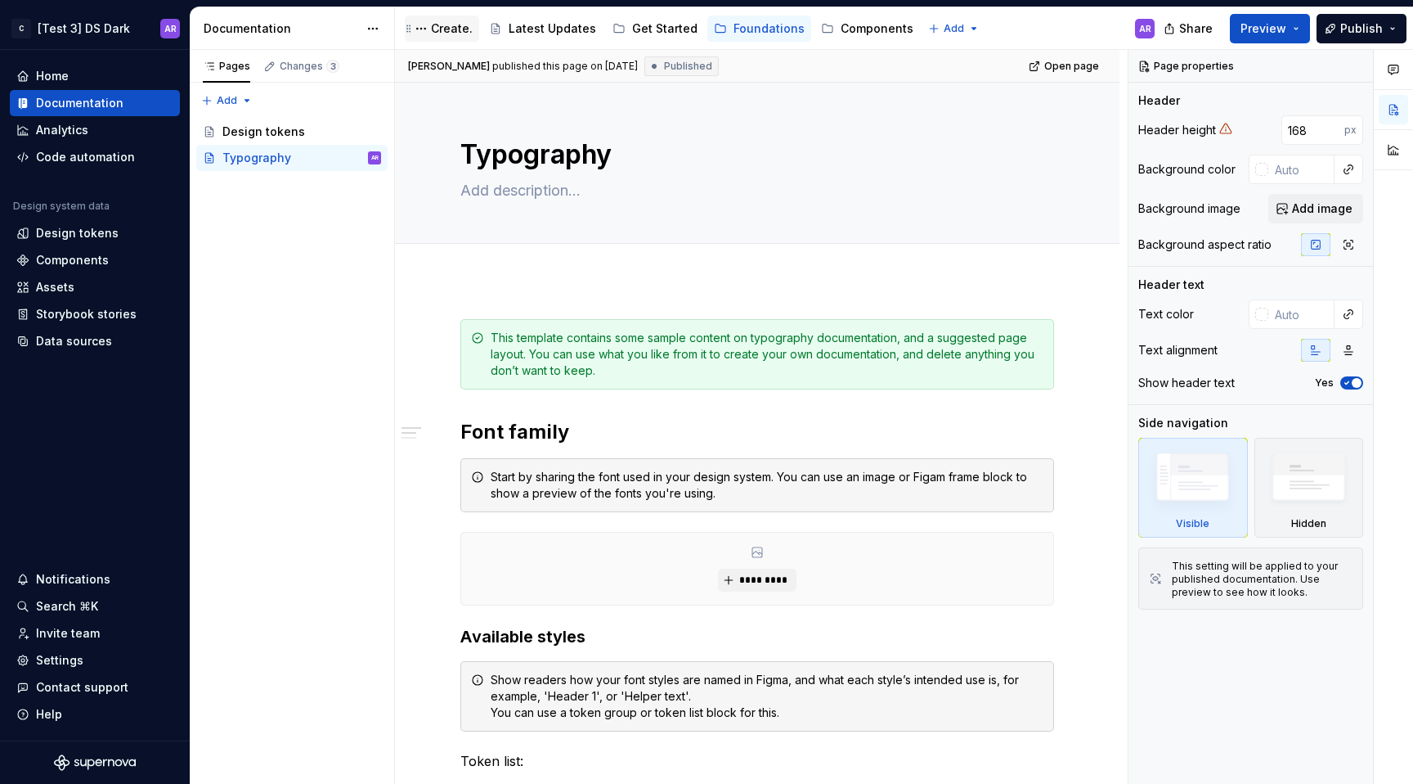
click at [438, 29] on div "Create." at bounding box center [452, 28] width 42 height 16
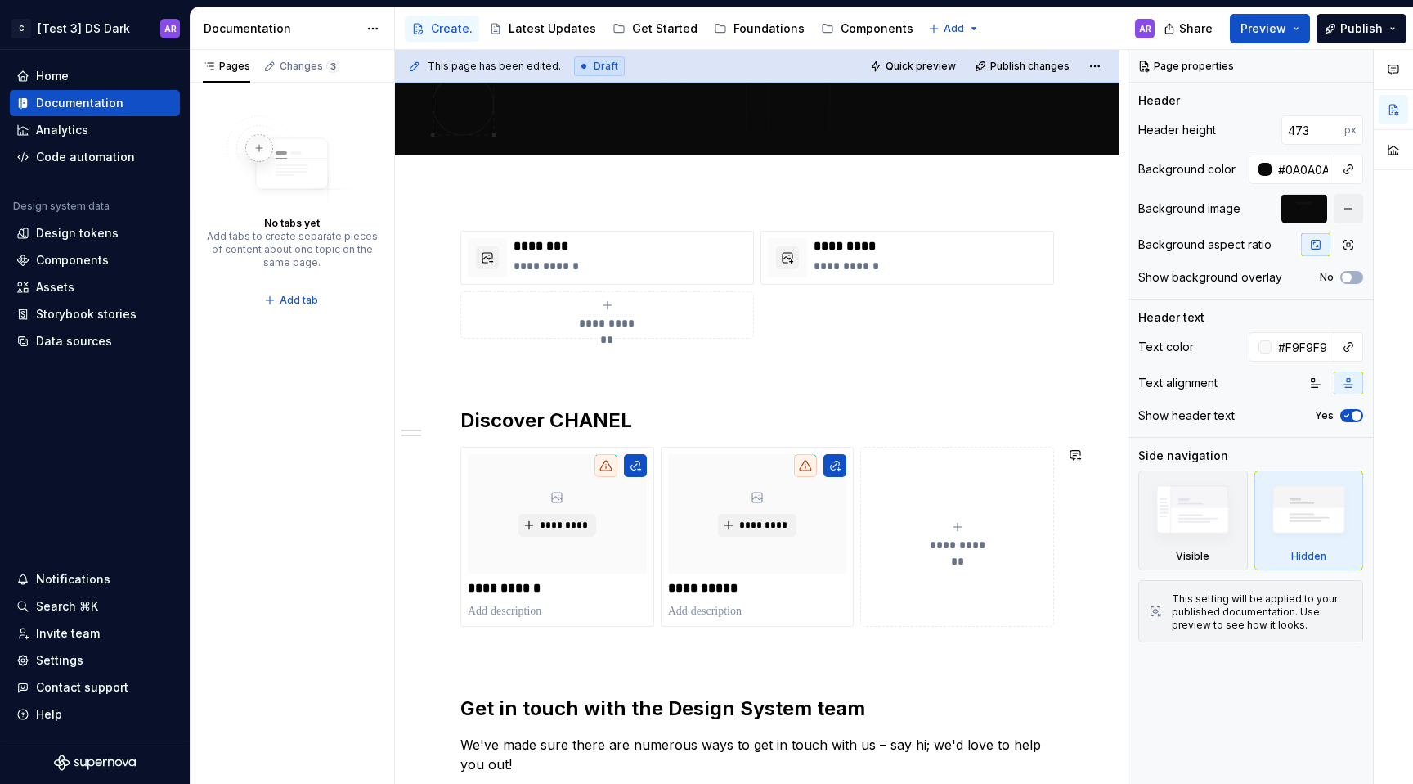
scroll to position [313, 0]
type textarea "*"
click at [523, 412] on h2 "Discover CHANEL" at bounding box center [757, 421] width 594 height 26
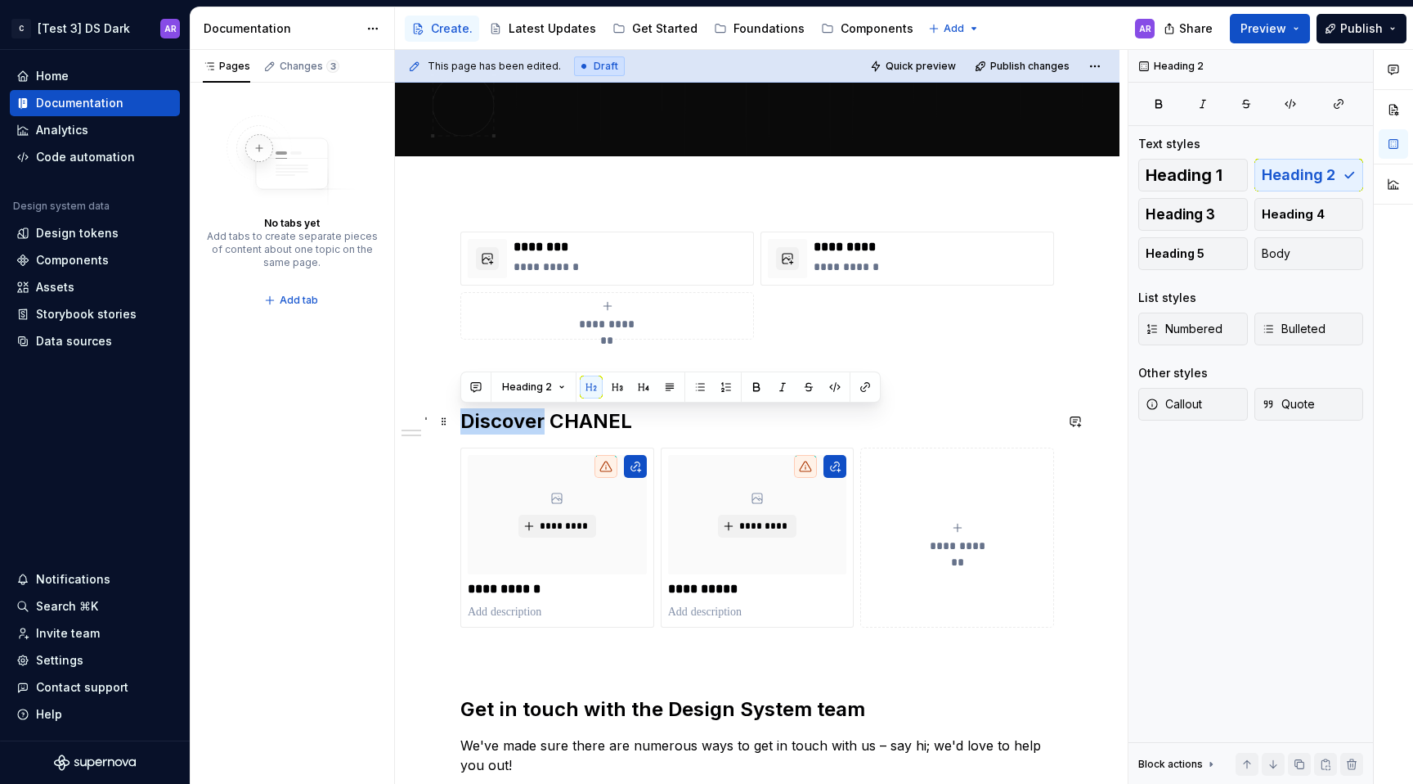
click at [523, 412] on h2 "Discover CHANEL" at bounding box center [757, 421] width 594 height 26
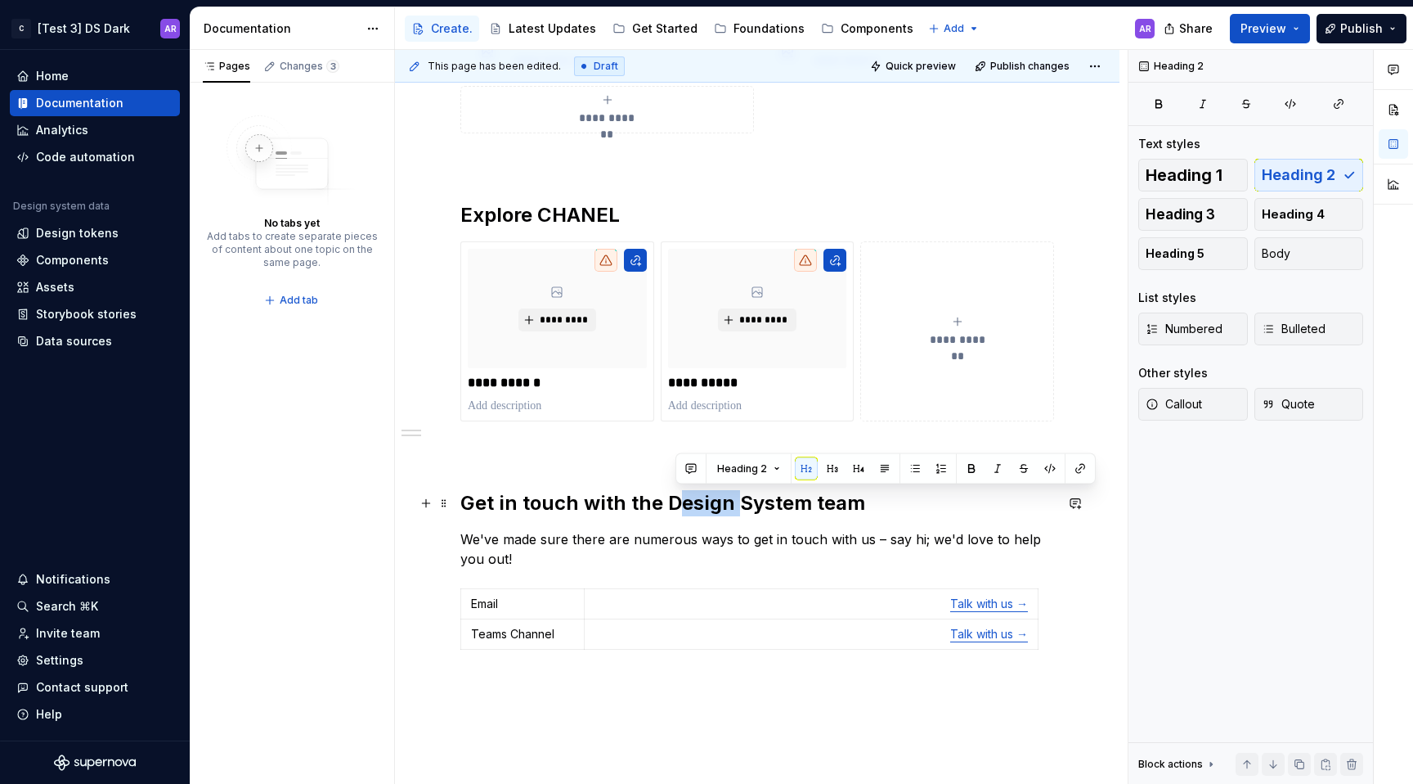
drag, startPoint x: 673, startPoint y: 504, endPoint x: 735, endPoint y: 504, distance: 62.2
click at [735, 504] on h2 "Get in touch with the Design System team" at bounding box center [757, 503] width 594 height 26
drag, startPoint x: 691, startPoint y: 505, endPoint x: 748, endPoint y: 503, distance: 56.5
click at [748, 503] on h2 "Get in touch with the DSystem team" at bounding box center [757, 503] width 594 height 26
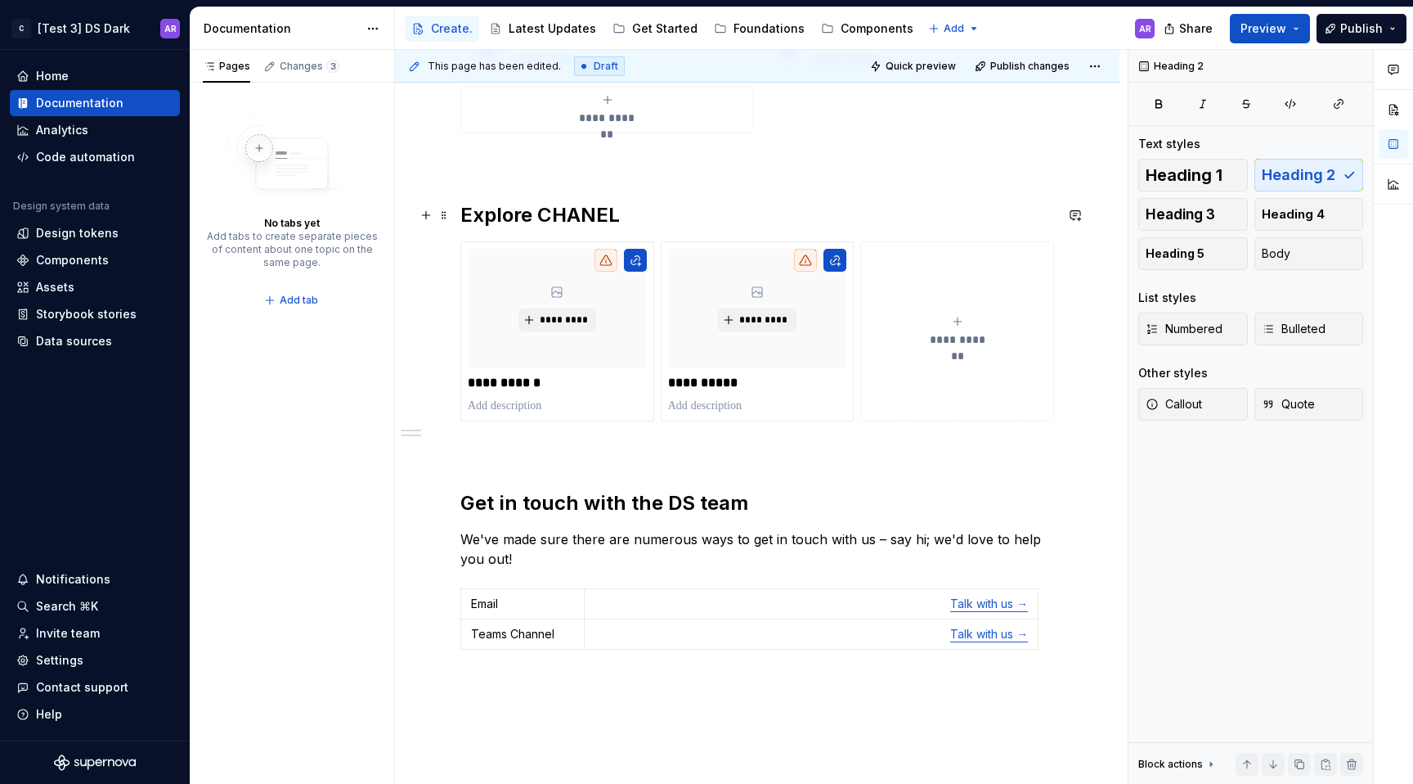
click at [589, 211] on h2 "Explore CHANEL" at bounding box center [757, 215] width 594 height 26
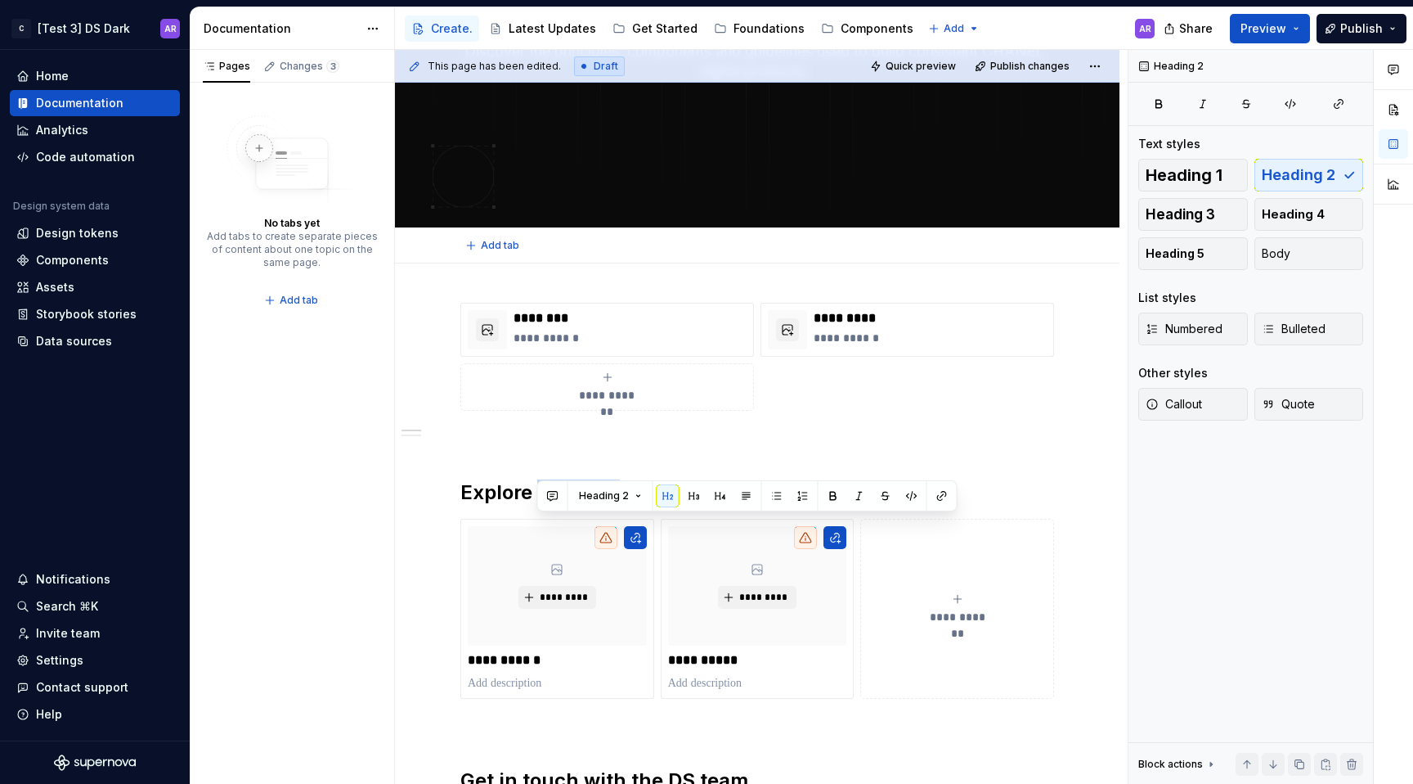
scroll to position [384, 0]
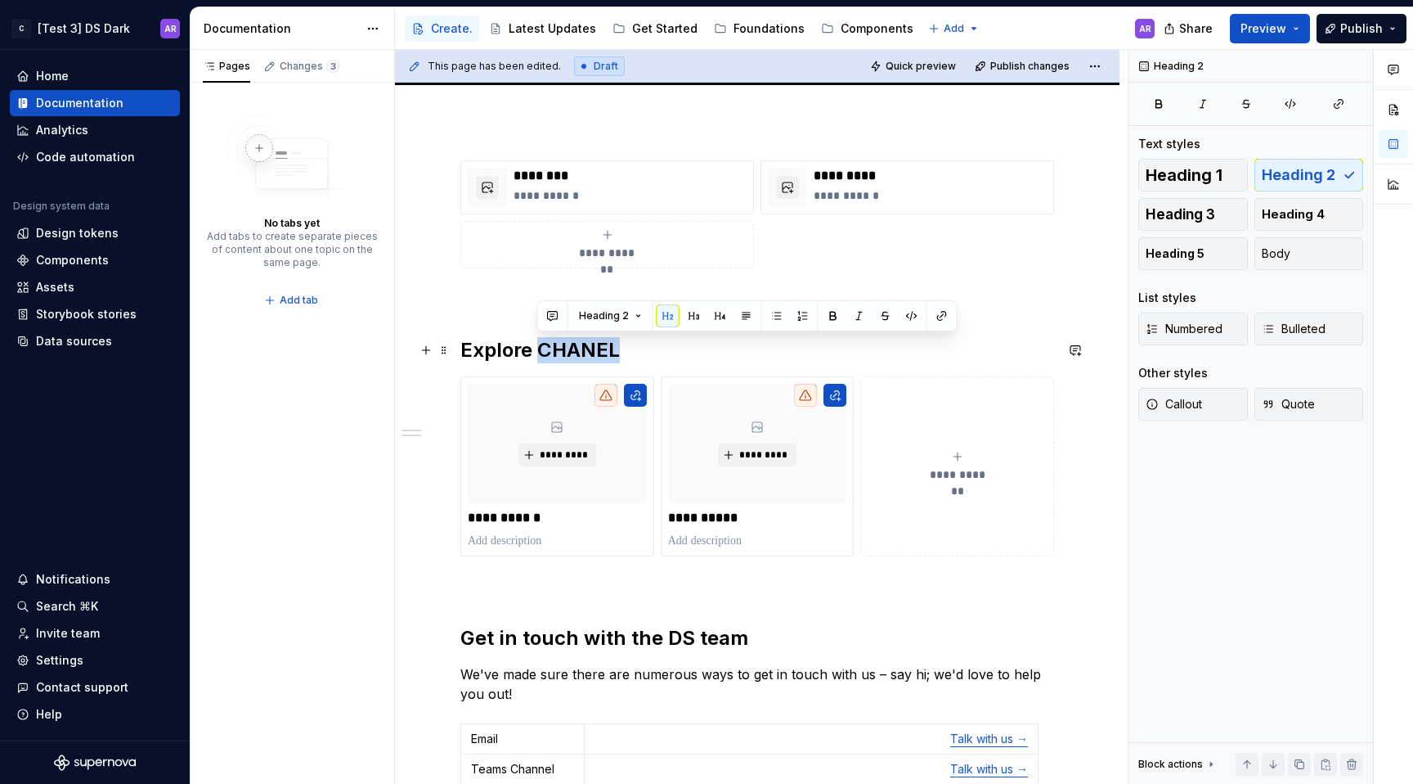
click at [657, 356] on h2 "Explore CHANEL" at bounding box center [757, 350] width 594 height 26
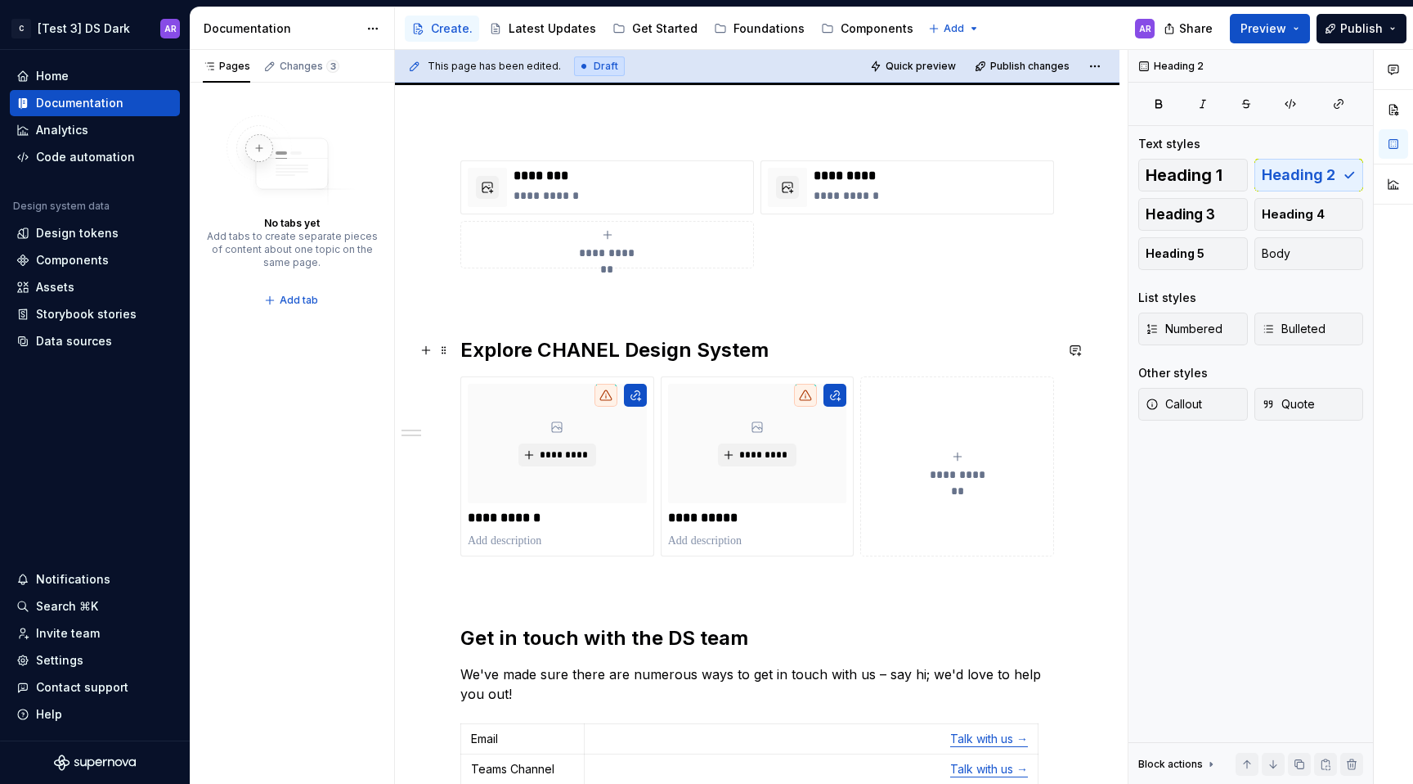
click at [538, 358] on h2 "Explore CHANEL Design System" at bounding box center [757, 350] width 594 height 26
click at [690, 351] on h2 "Explore CHANEL Design System" at bounding box center [757, 350] width 594 height 26
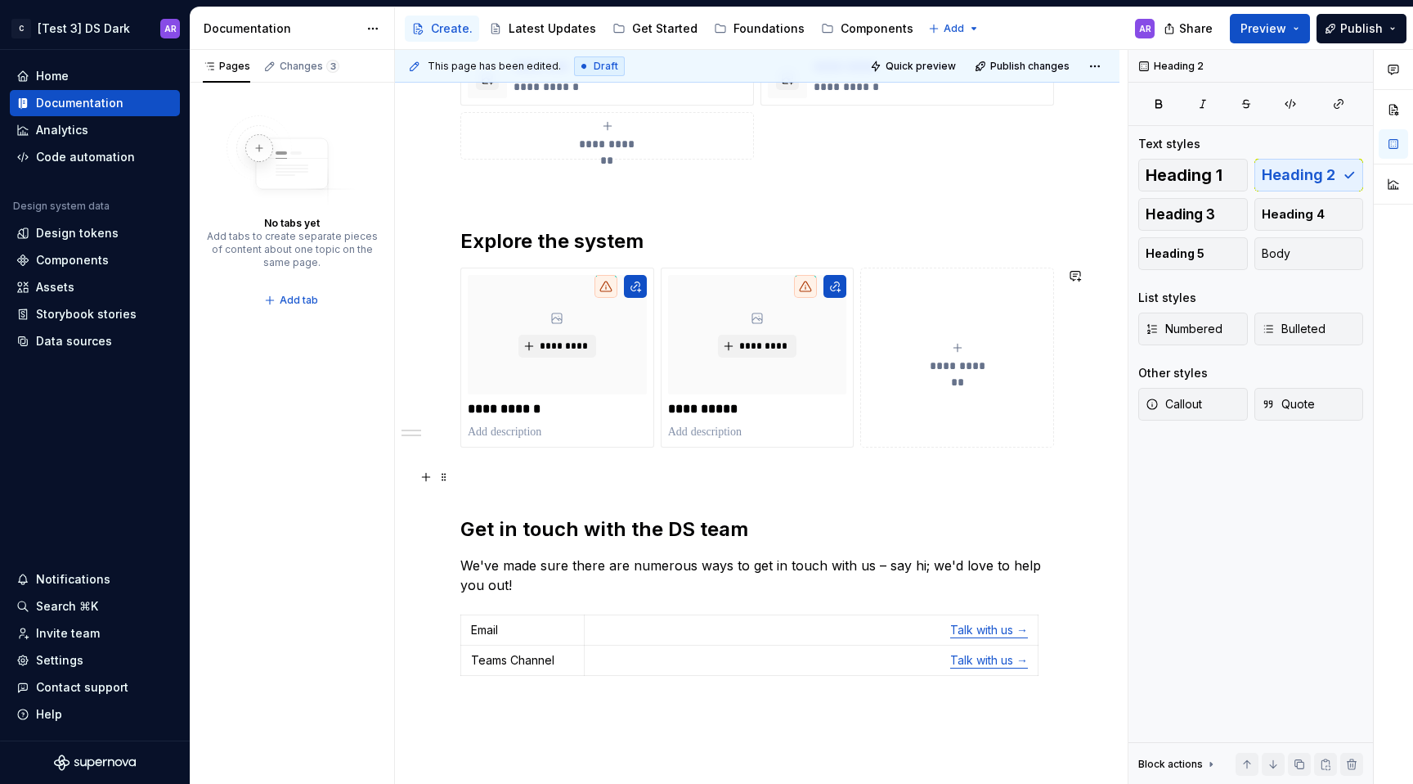
scroll to position [531, 0]
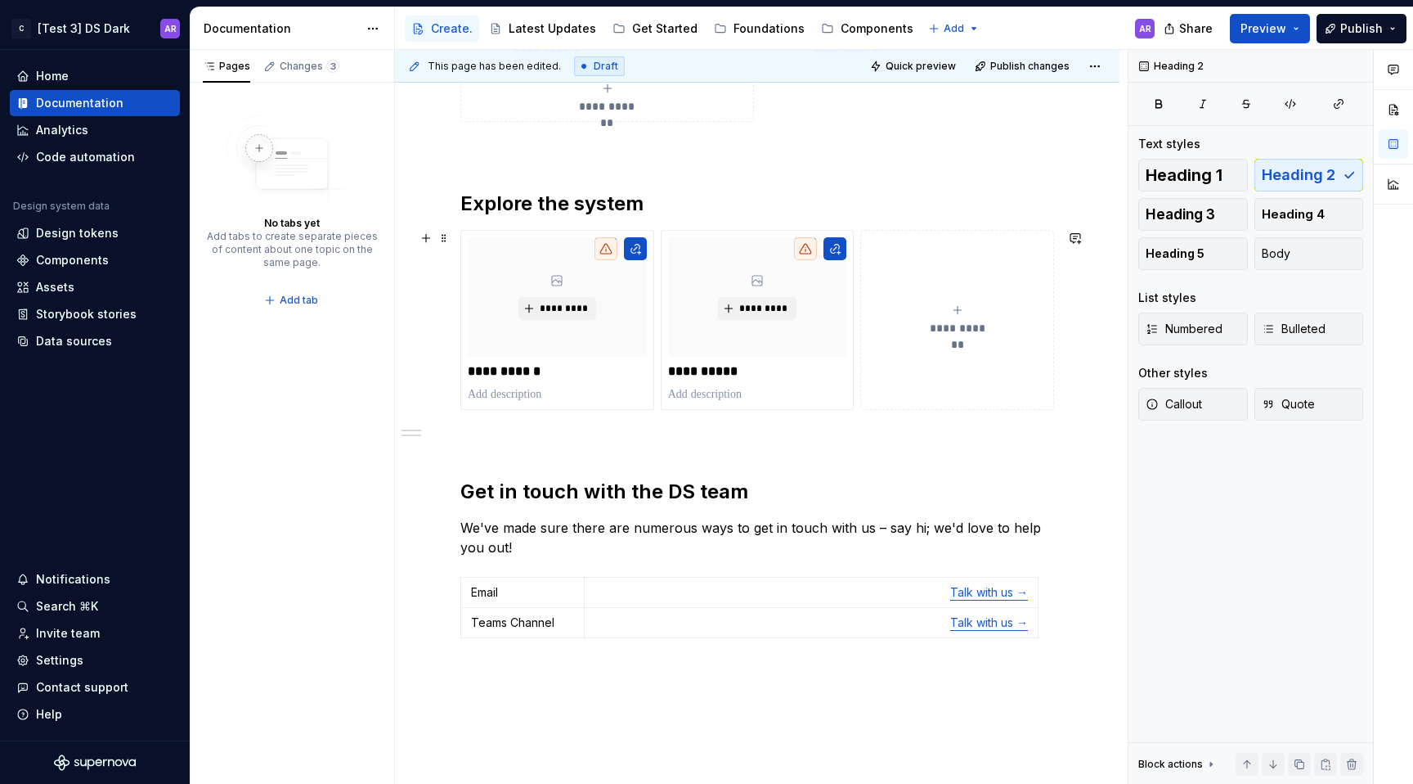
click at [450, 240] on div "**********" at bounding box center [757, 437] width 725 height 924
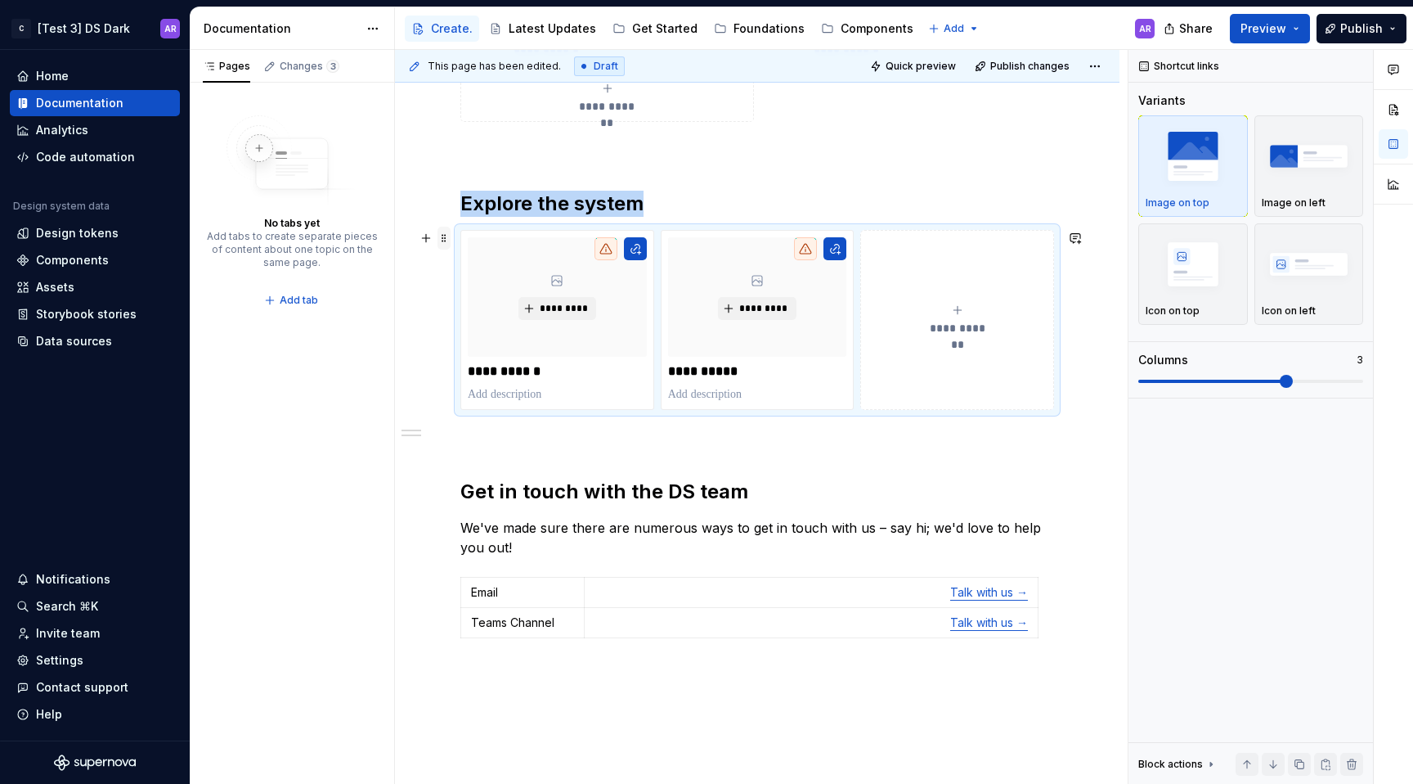
click at [442, 236] on span at bounding box center [444, 238] width 13 height 23
click at [1280, 384] on span at bounding box center [1286, 381] width 13 height 13
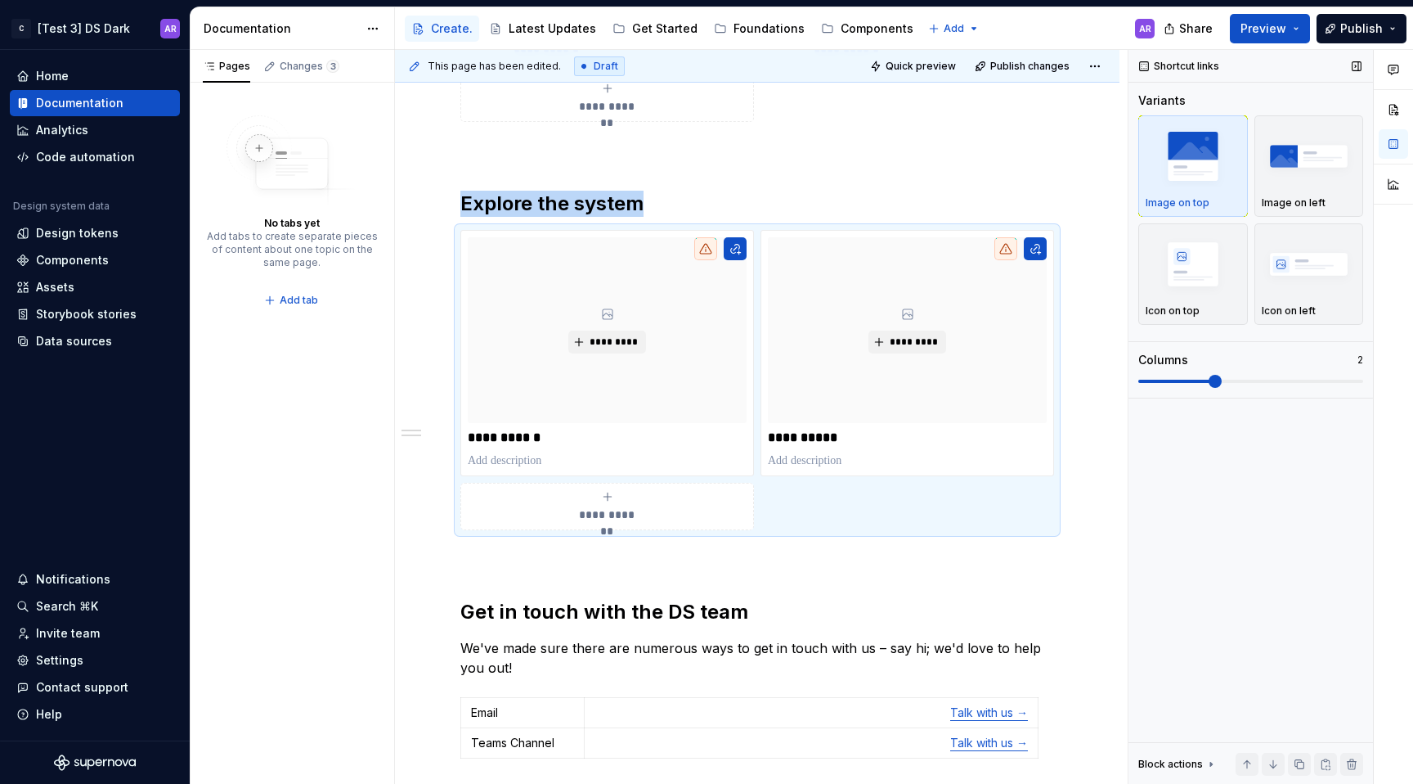
click at [1209, 380] on span at bounding box center [1215, 381] width 13 height 13
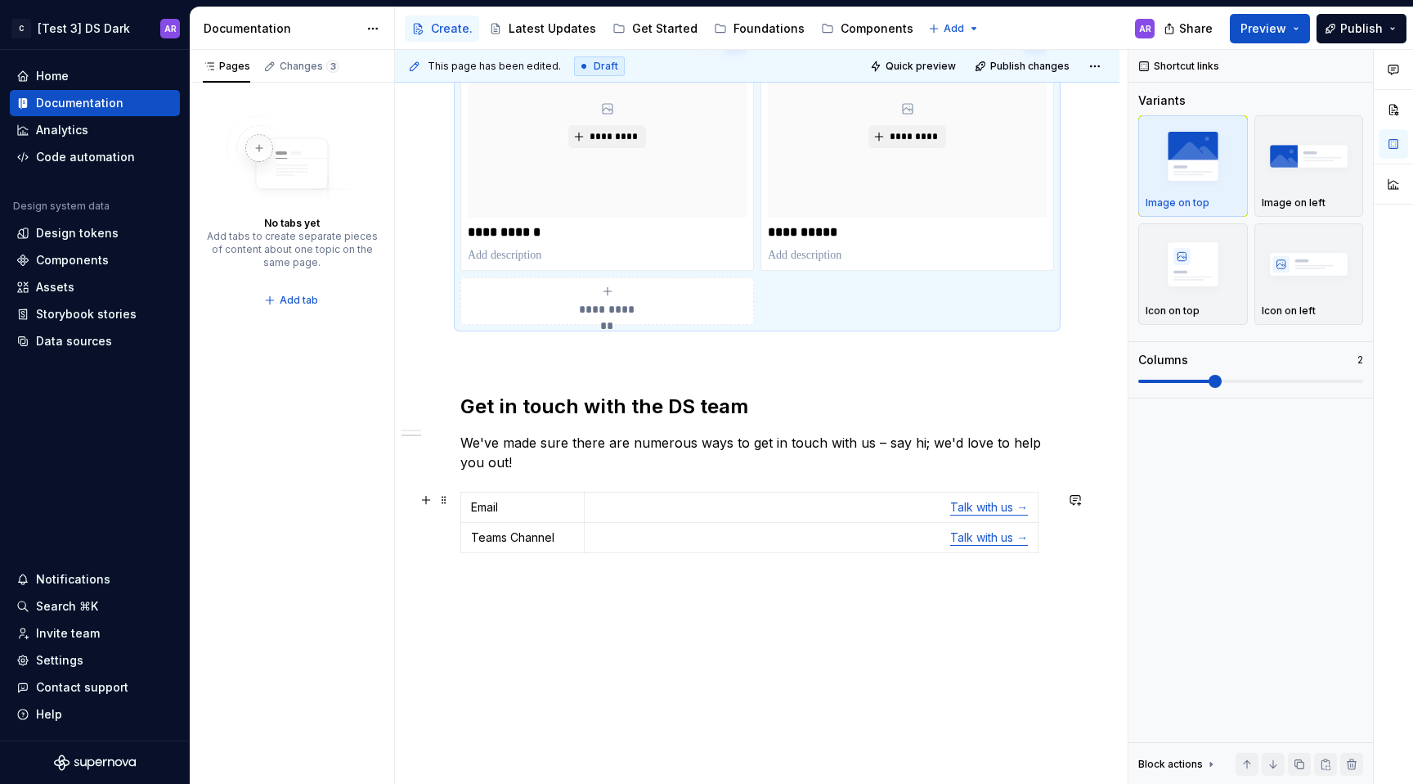
scroll to position [766, 0]
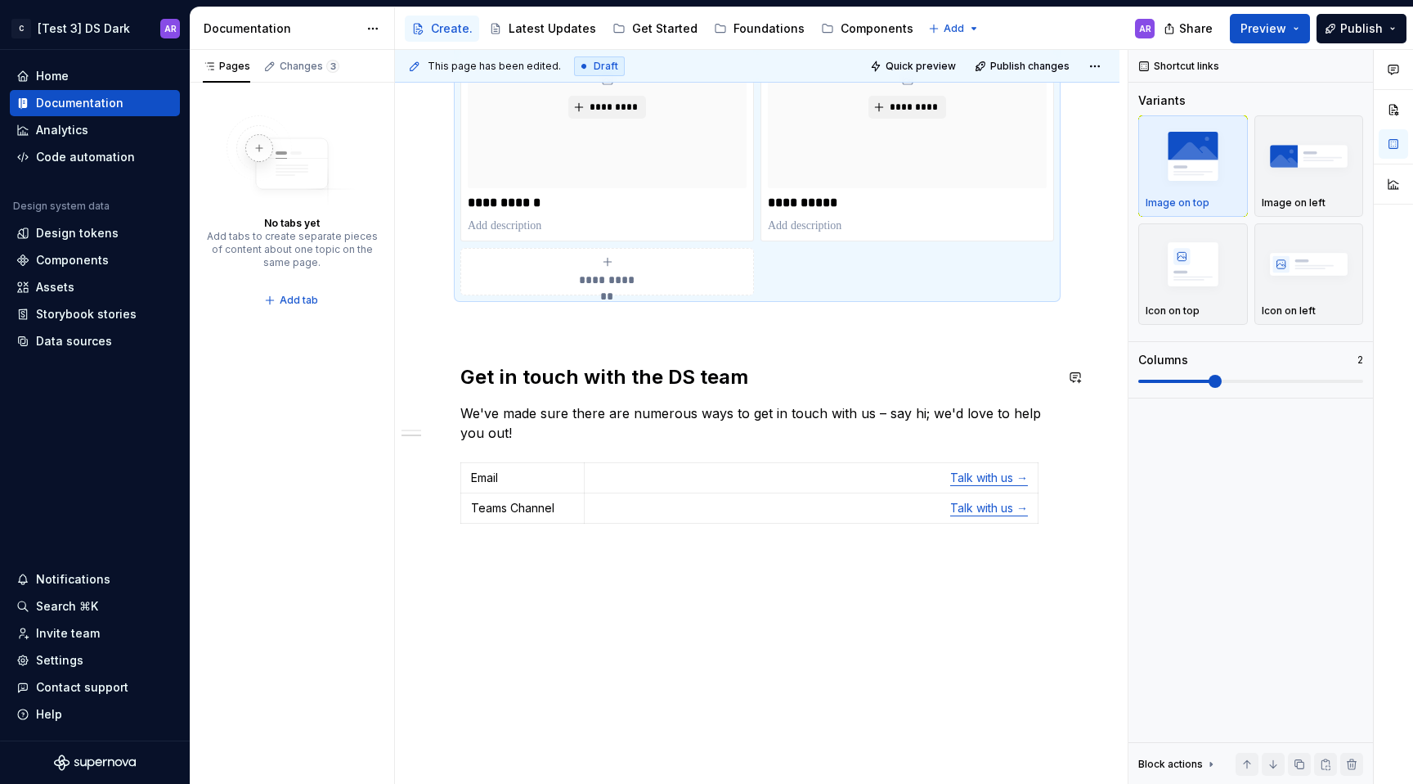
click at [733, 337] on div "**********" at bounding box center [757, 154] width 594 height 751
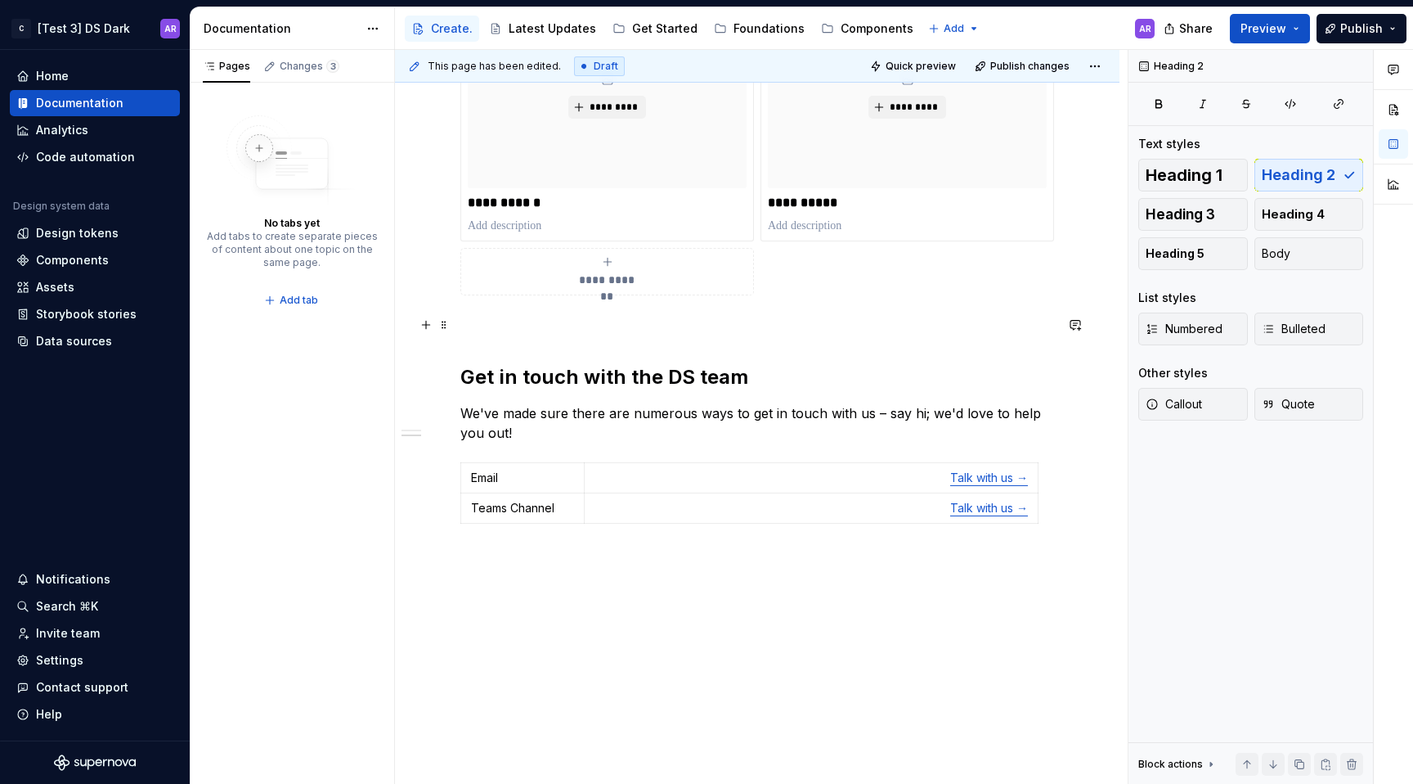
click at [716, 318] on p at bounding box center [757, 325] width 594 height 20
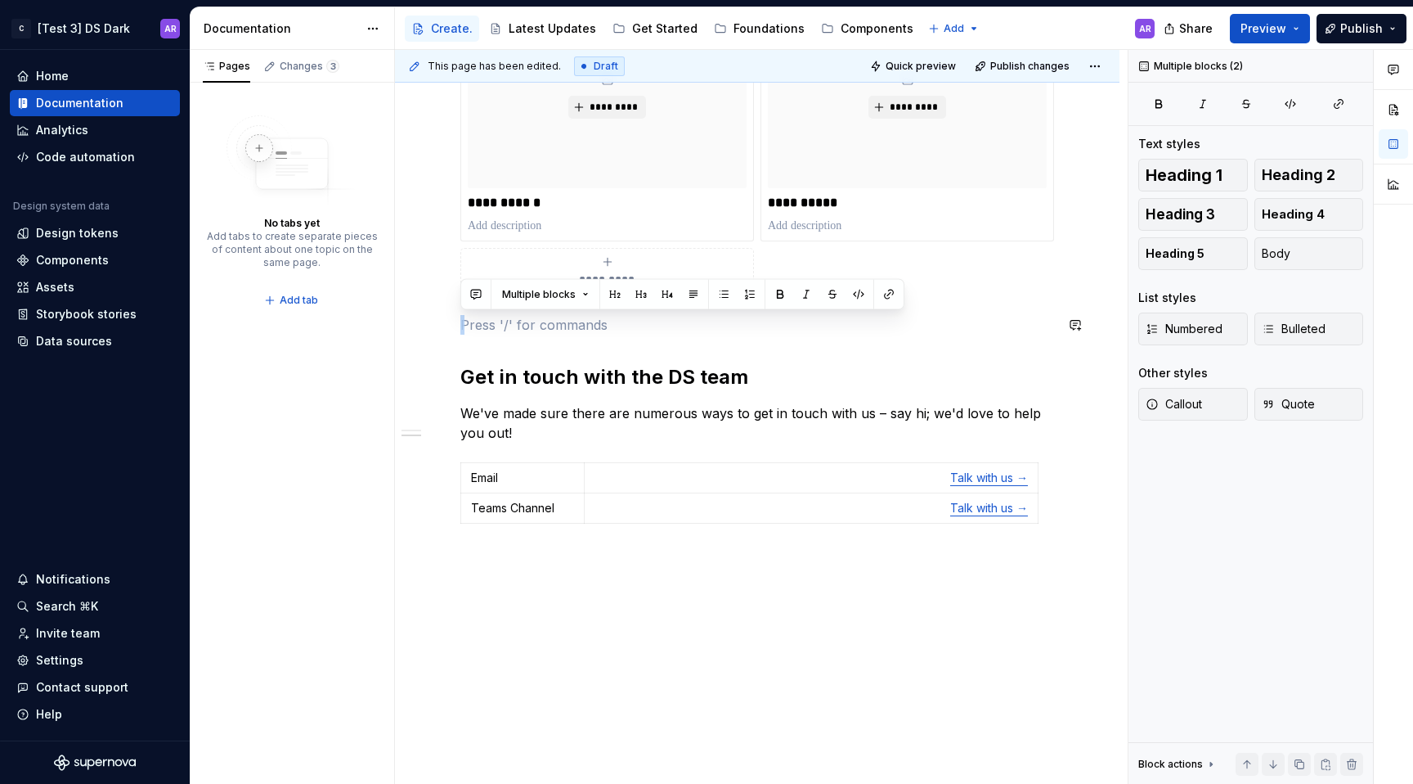
click at [718, 348] on div "**********" at bounding box center [757, 154] width 594 height 751
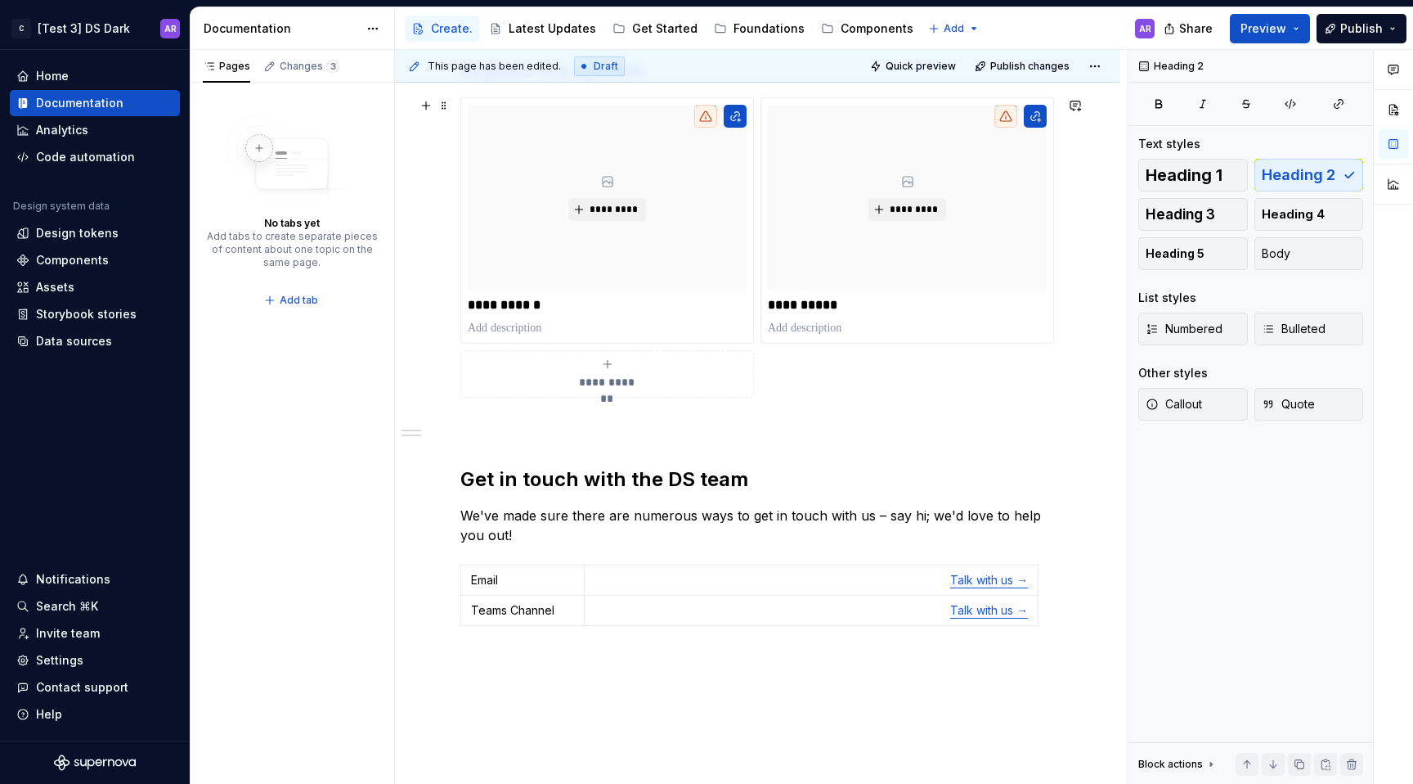
scroll to position [664, 0]
click at [1372, 19] on button "Publish" at bounding box center [1362, 28] width 90 height 29
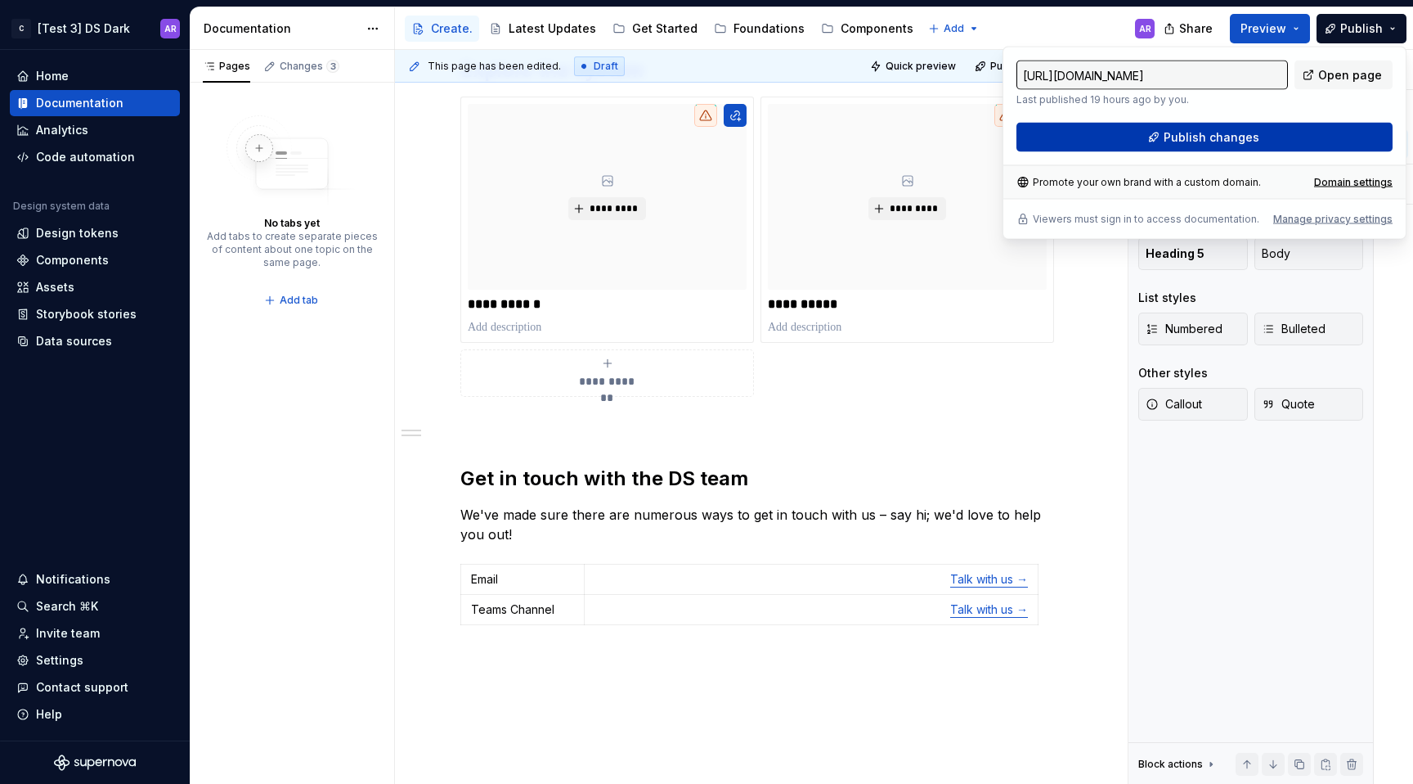
click at [1241, 146] on button "Publish changes" at bounding box center [1205, 137] width 376 height 29
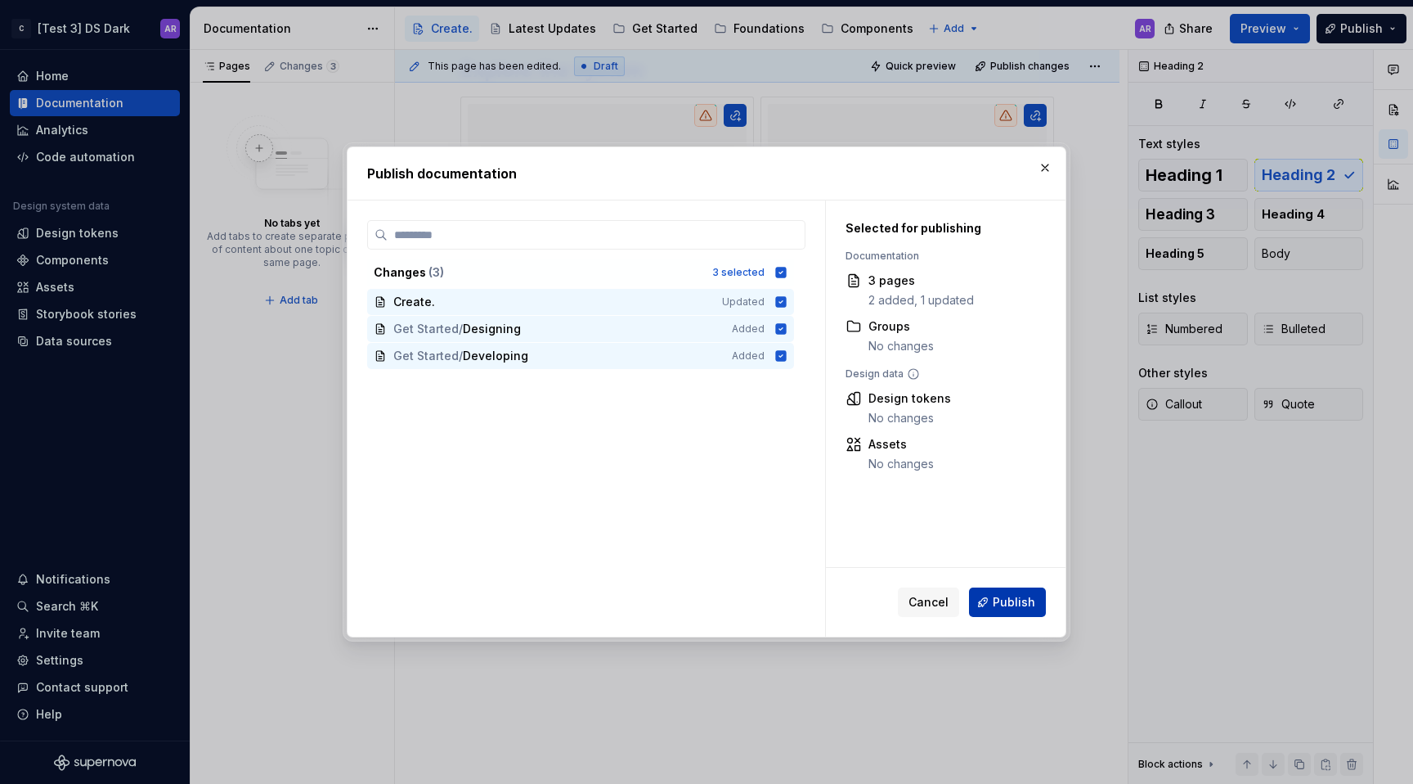
click at [1008, 605] on span "Publish" at bounding box center [1014, 602] width 43 height 16
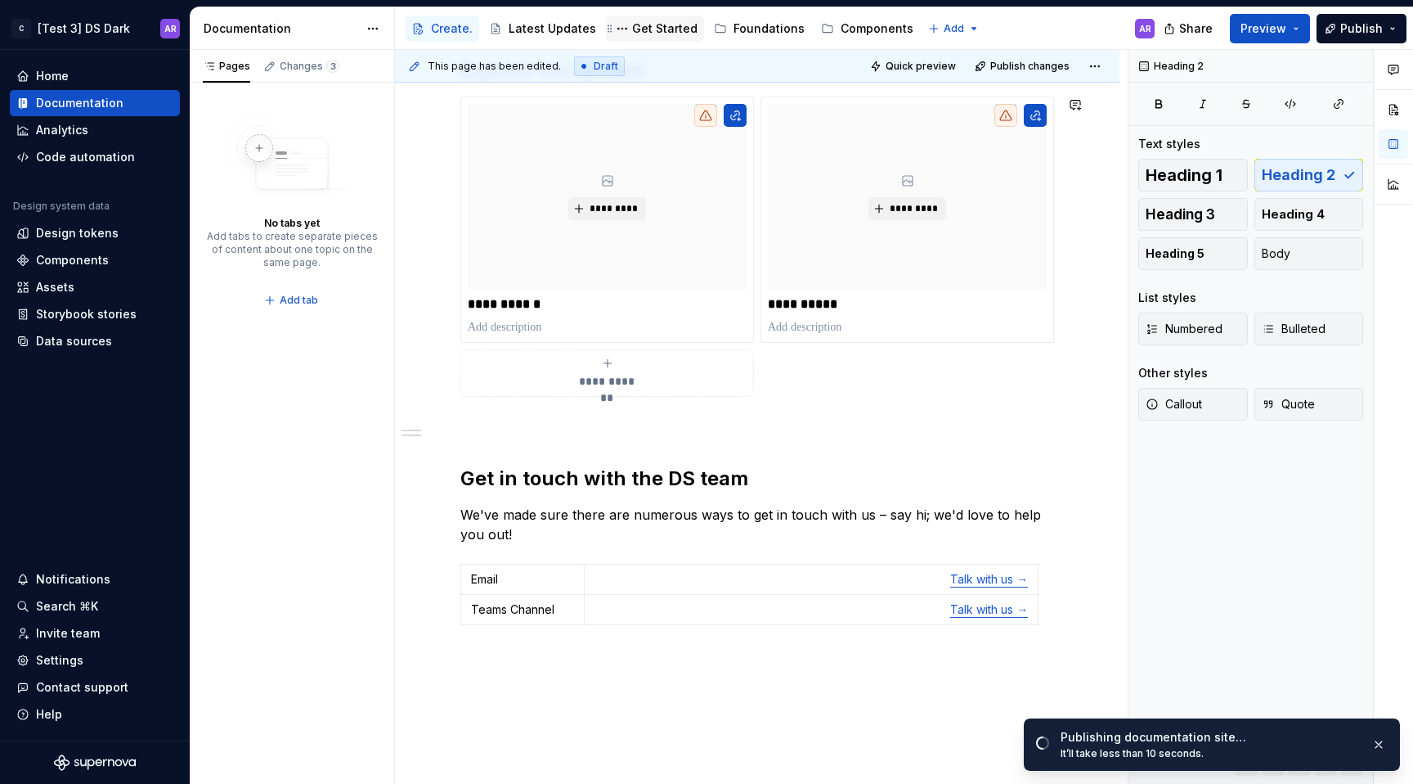
click at [659, 28] on div "Get Started" at bounding box center [664, 28] width 65 height 16
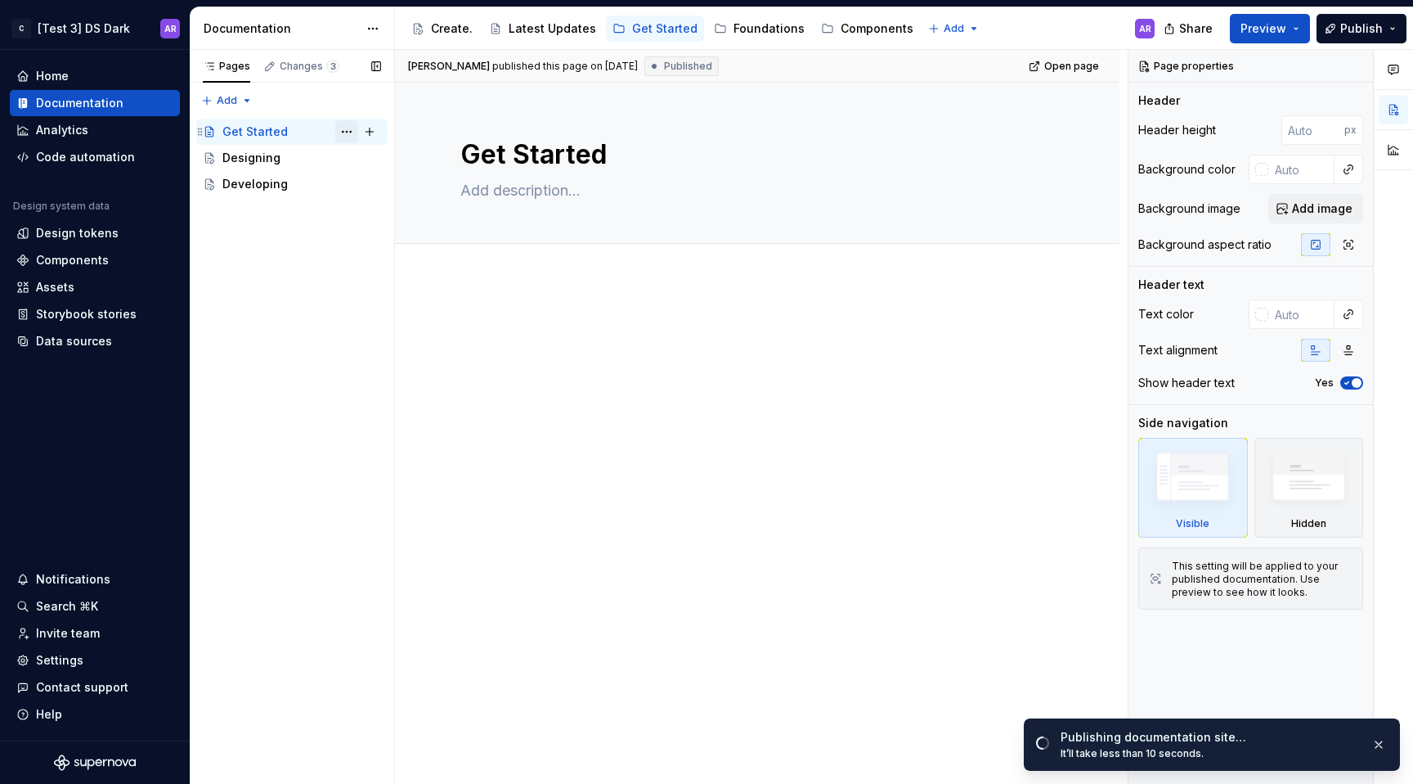
click at [345, 128] on button "Page tree" at bounding box center [346, 131] width 23 height 23
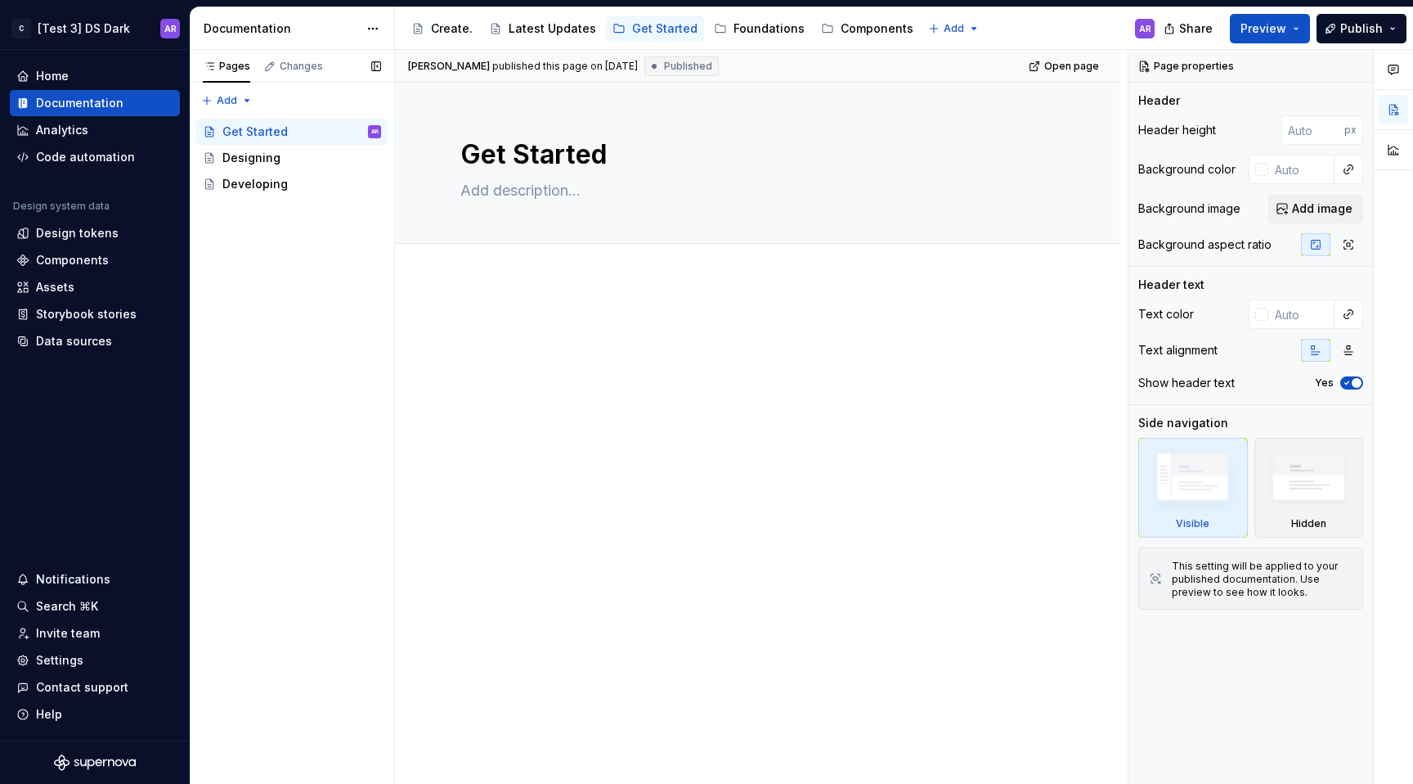
click at [339, 126] on div "Pages Changes Add Accessibility guide for tree Page tree. Navigate the tree wit…" at bounding box center [292, 417] width 204 height 734
click at [351, 126] on button "Page tree" at bounding box center [346, 131] width 23 height 23
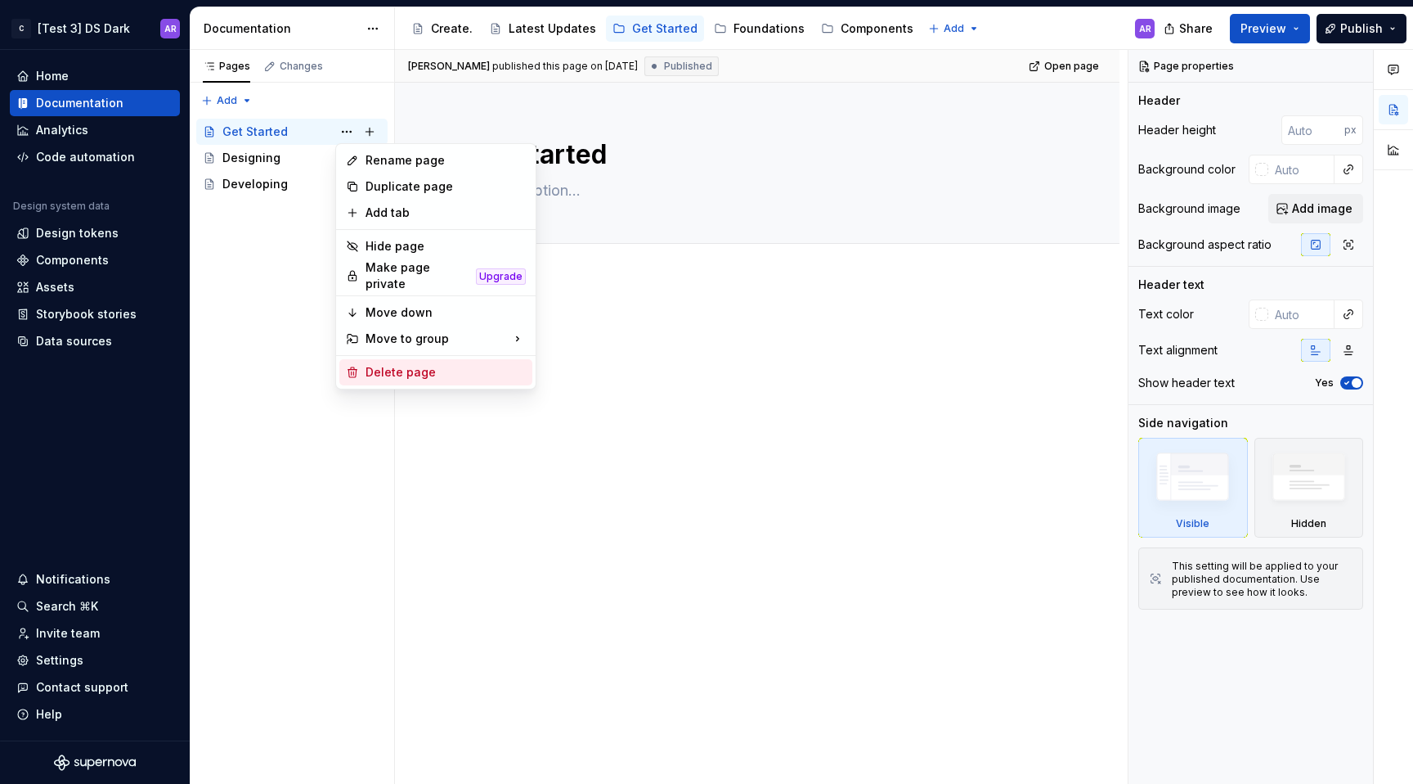
click at [410, 364] on div "Delete page" at bounding box center [446, 372] width 160 height 16
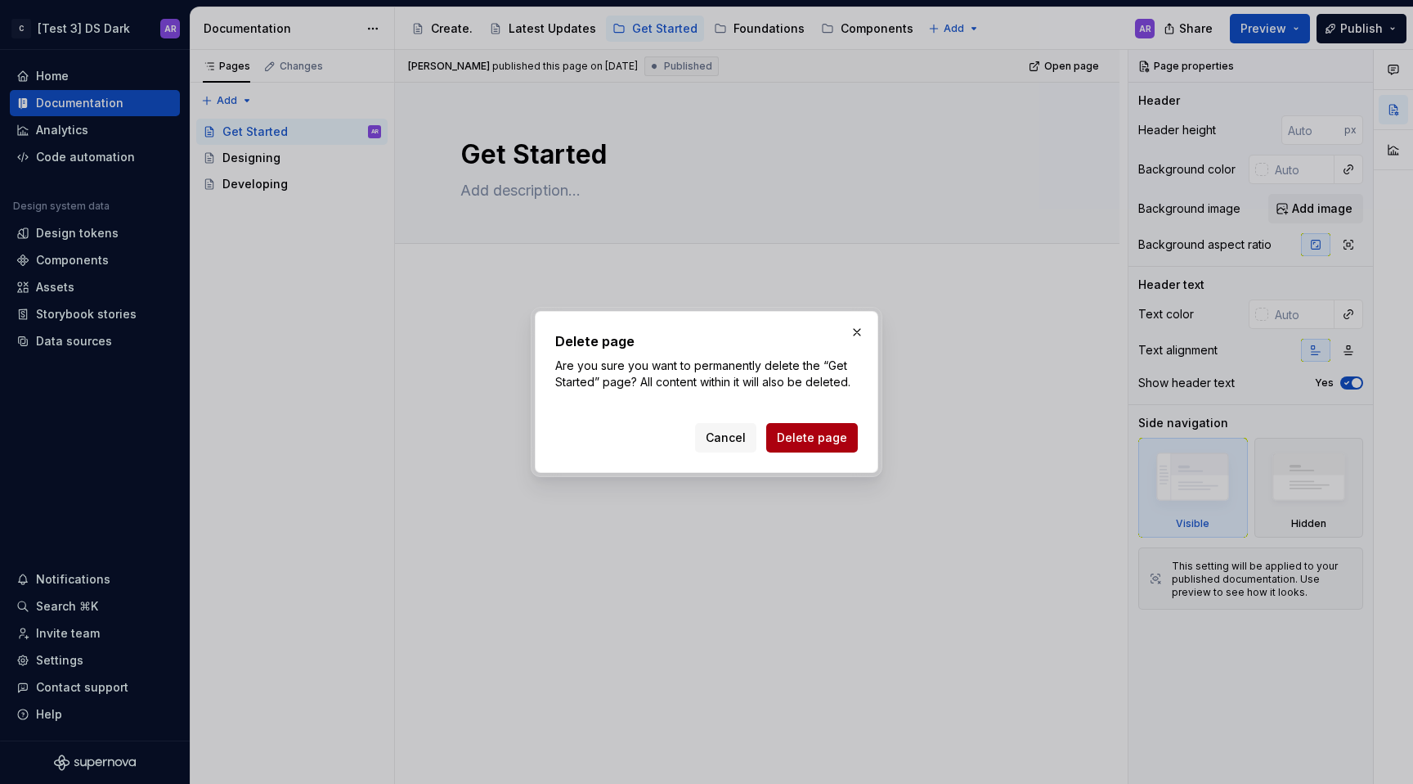
click at [815, 442] on span "Delete page" at bounding box center [812, 437] width 70 height 16
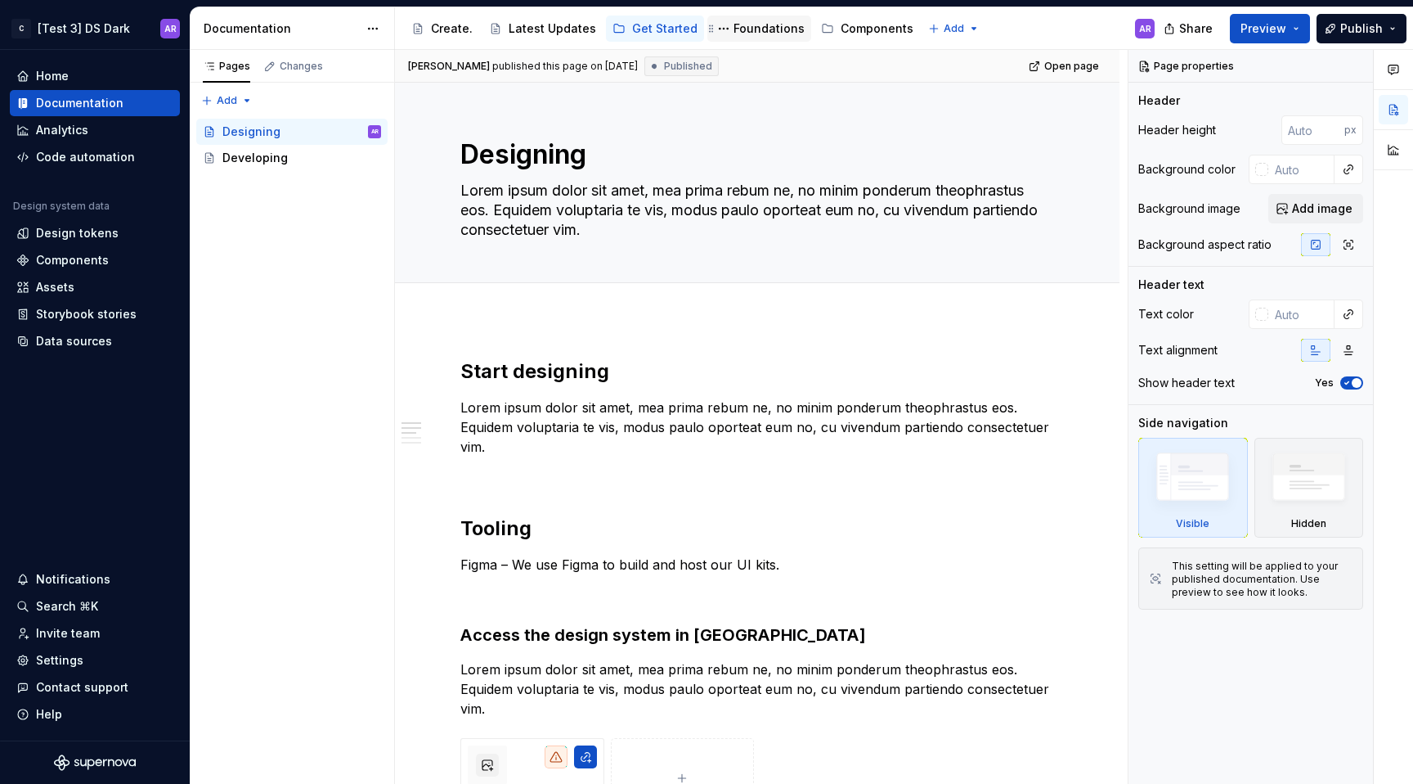
click at [747, 32] on div "Foundations" at bounding box center [769, 28] width 71 height 16
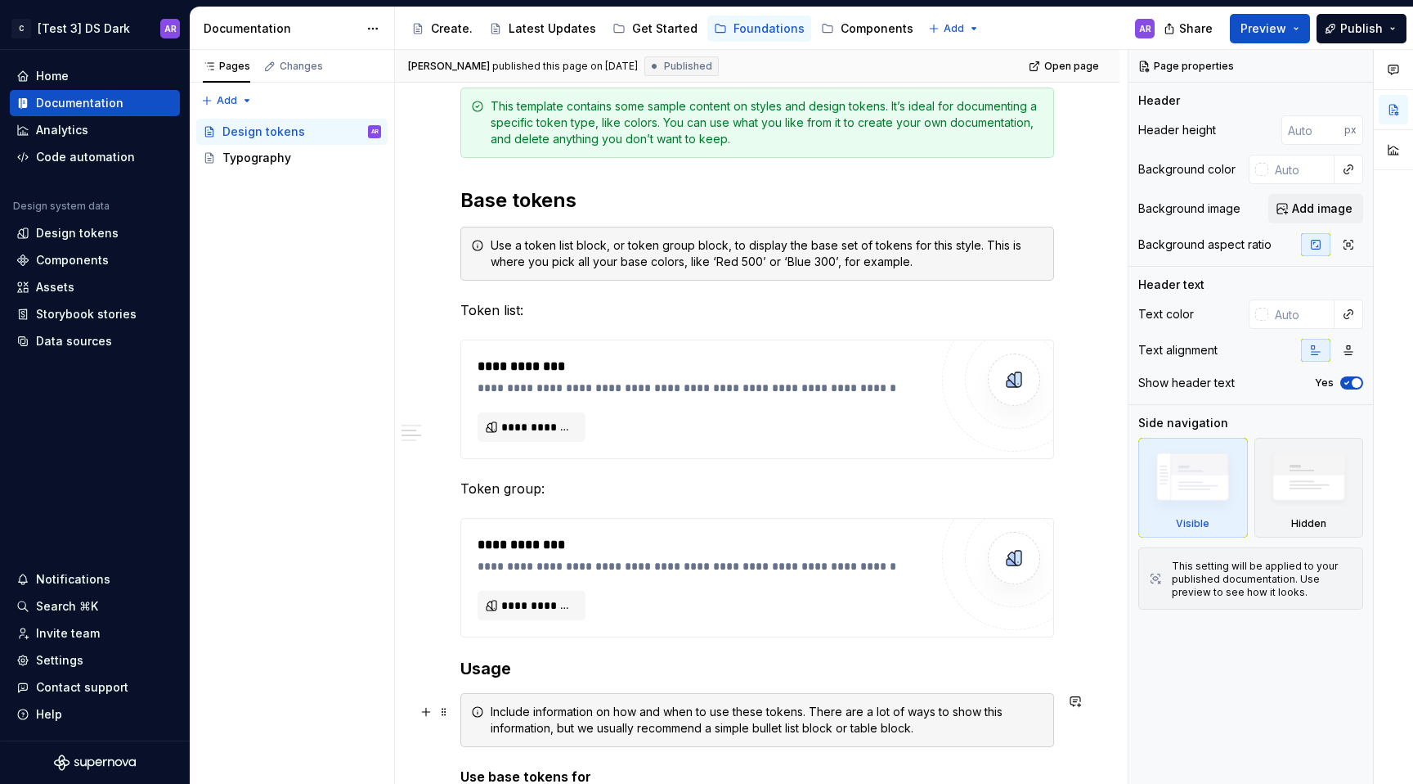
scroll to position [74, 0]
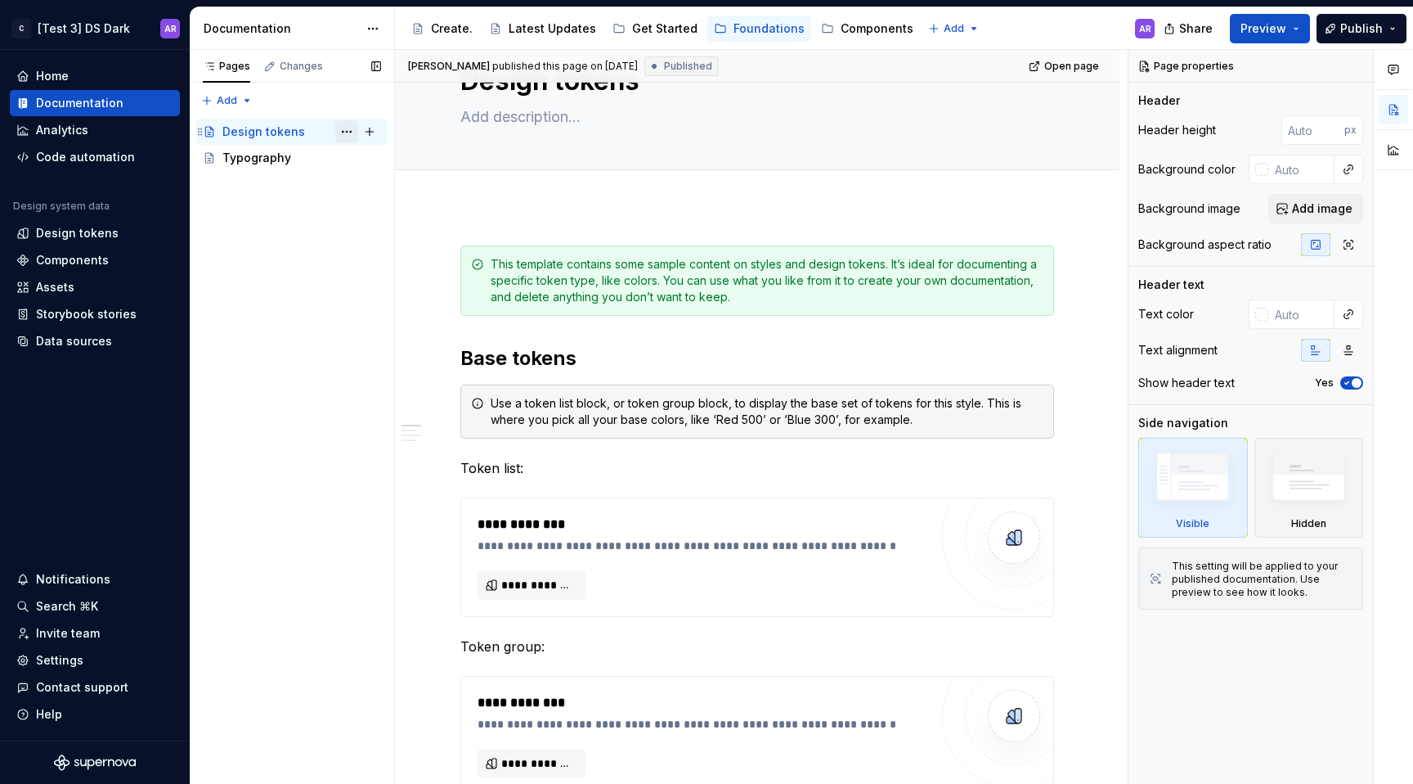
click at [342, 128] on button "Page tree" at bounding box center [346, 131] width 23 height 23
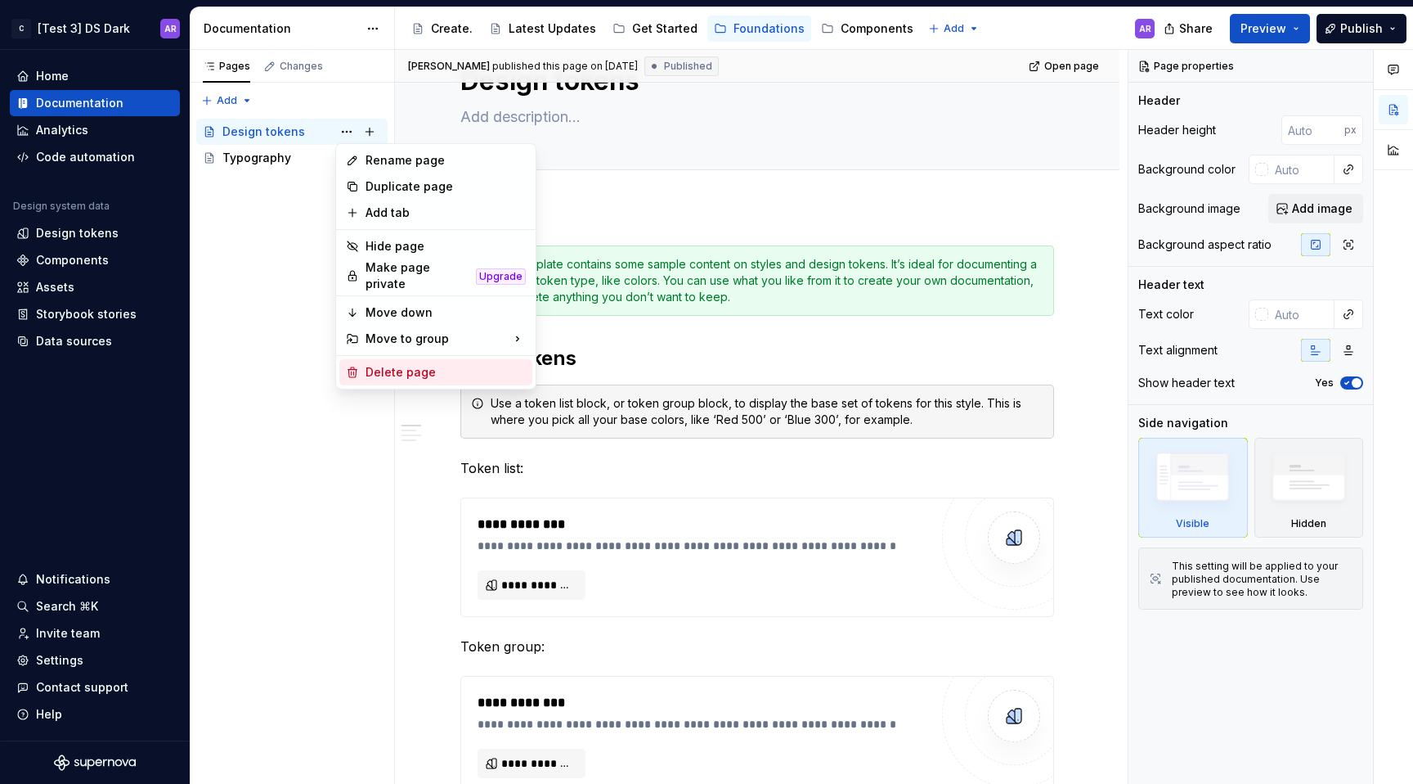
click at [407, 364] on div "Delete page" at bounding box center [446, 372] width 160 height 16
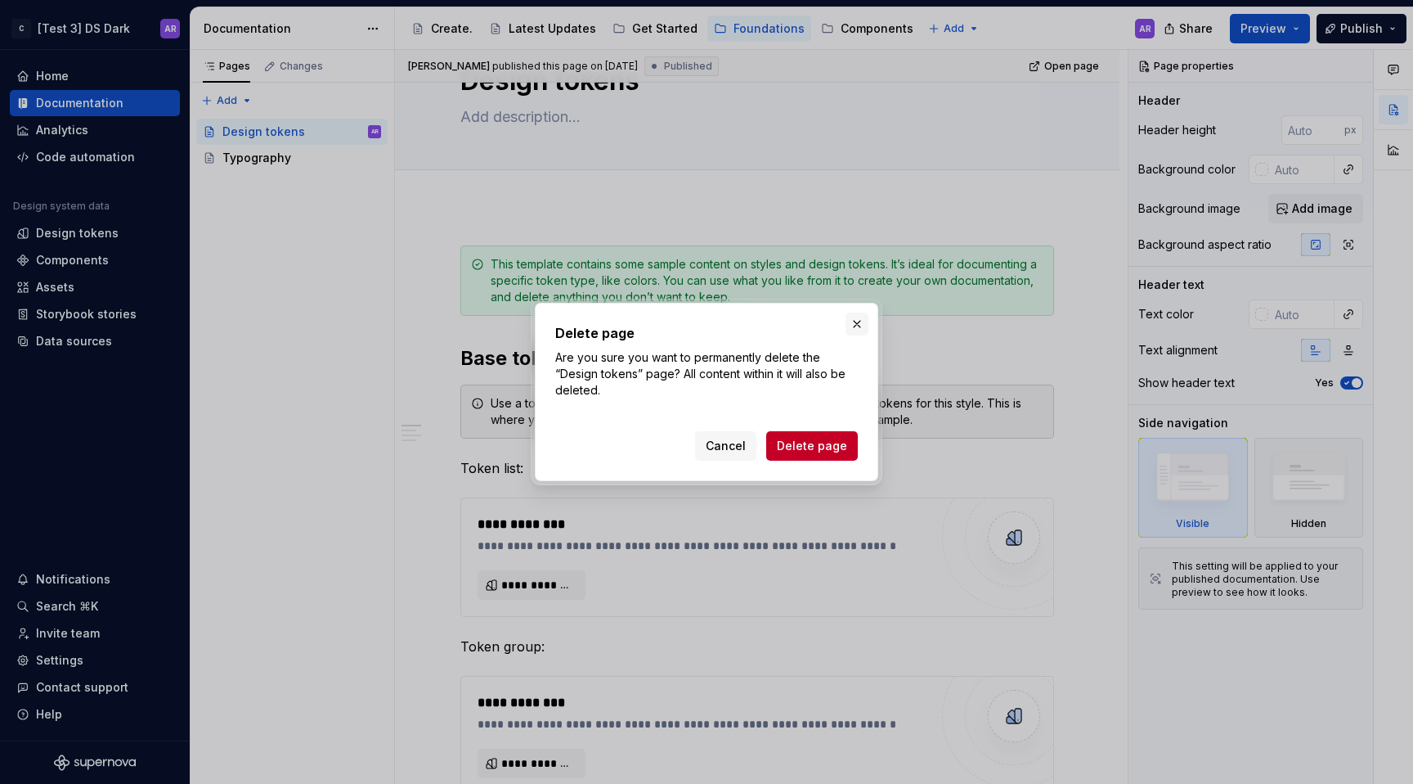
click at [860, 316] on button "button" at bounding box center [857, 323] width 23 height 23
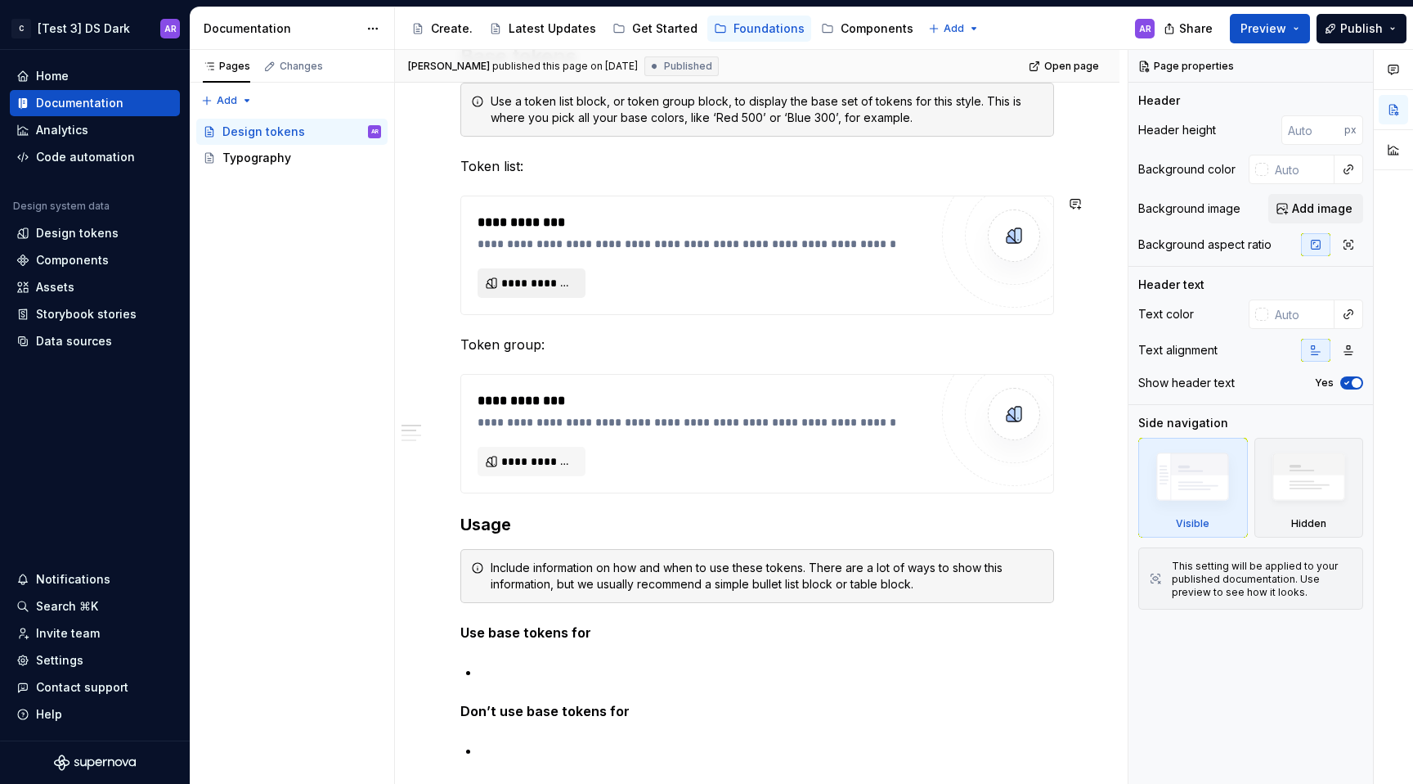
scroll to position [368, 0]
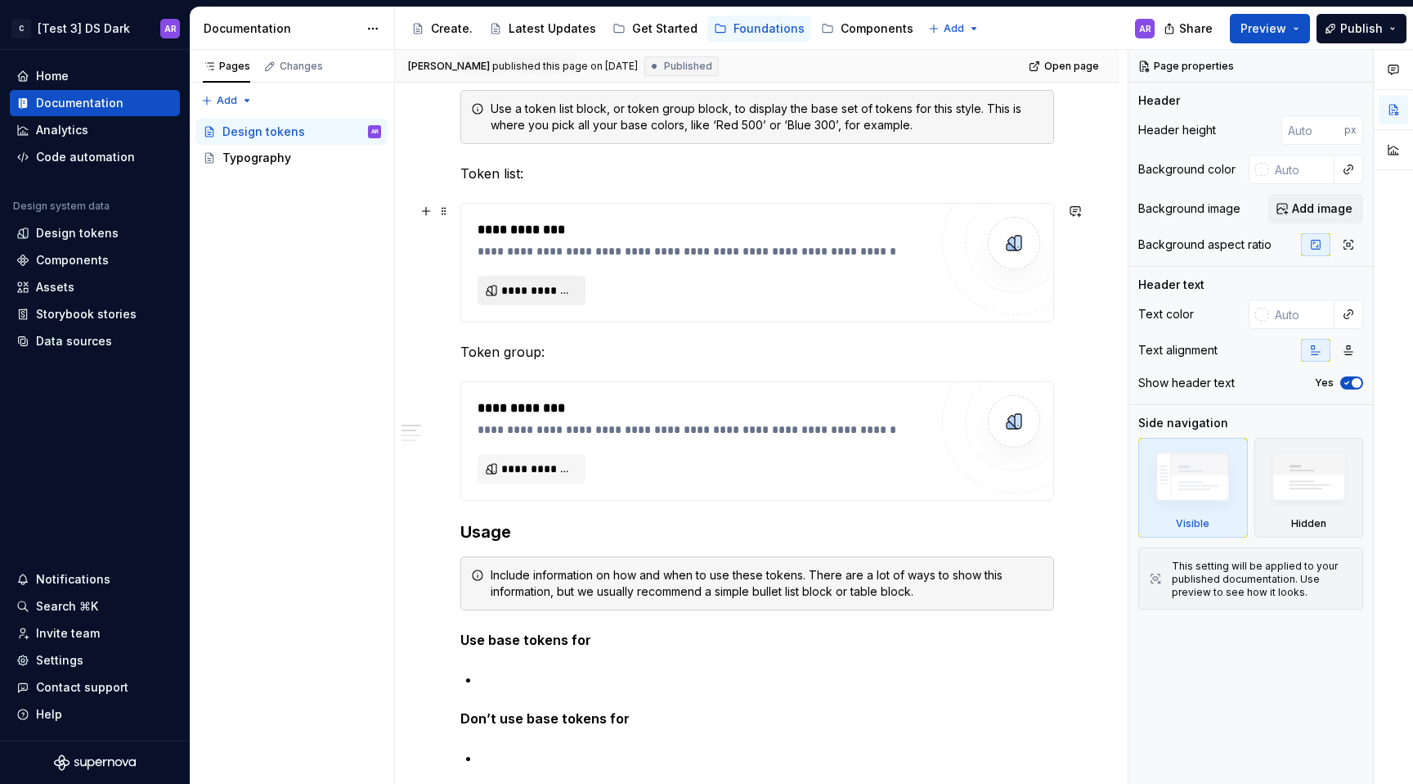
click at [561, 288] on span "**********" at bounding box center [538, 290] width 74 height 16
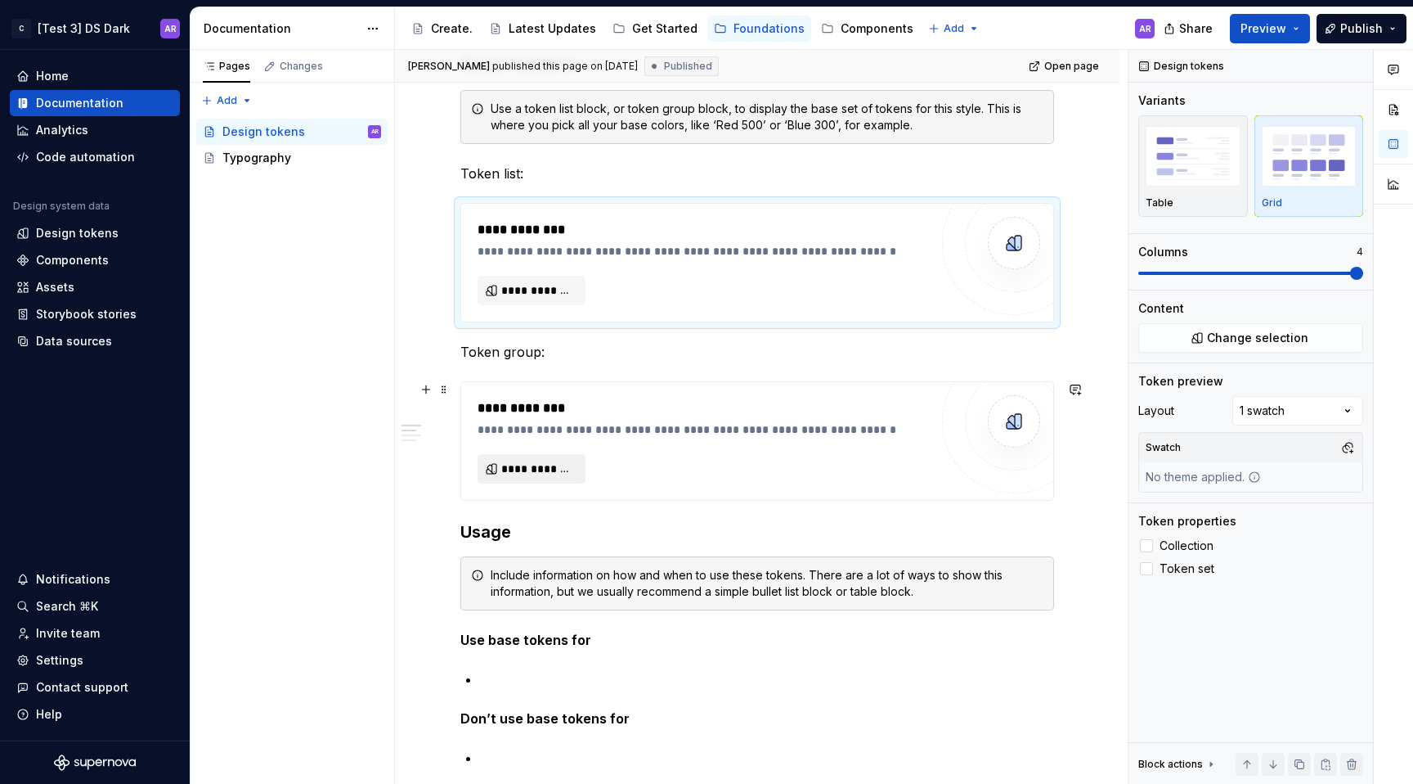
click at [535, 469] on span "**********" at bounding box center [538, 468] width 74 height 16
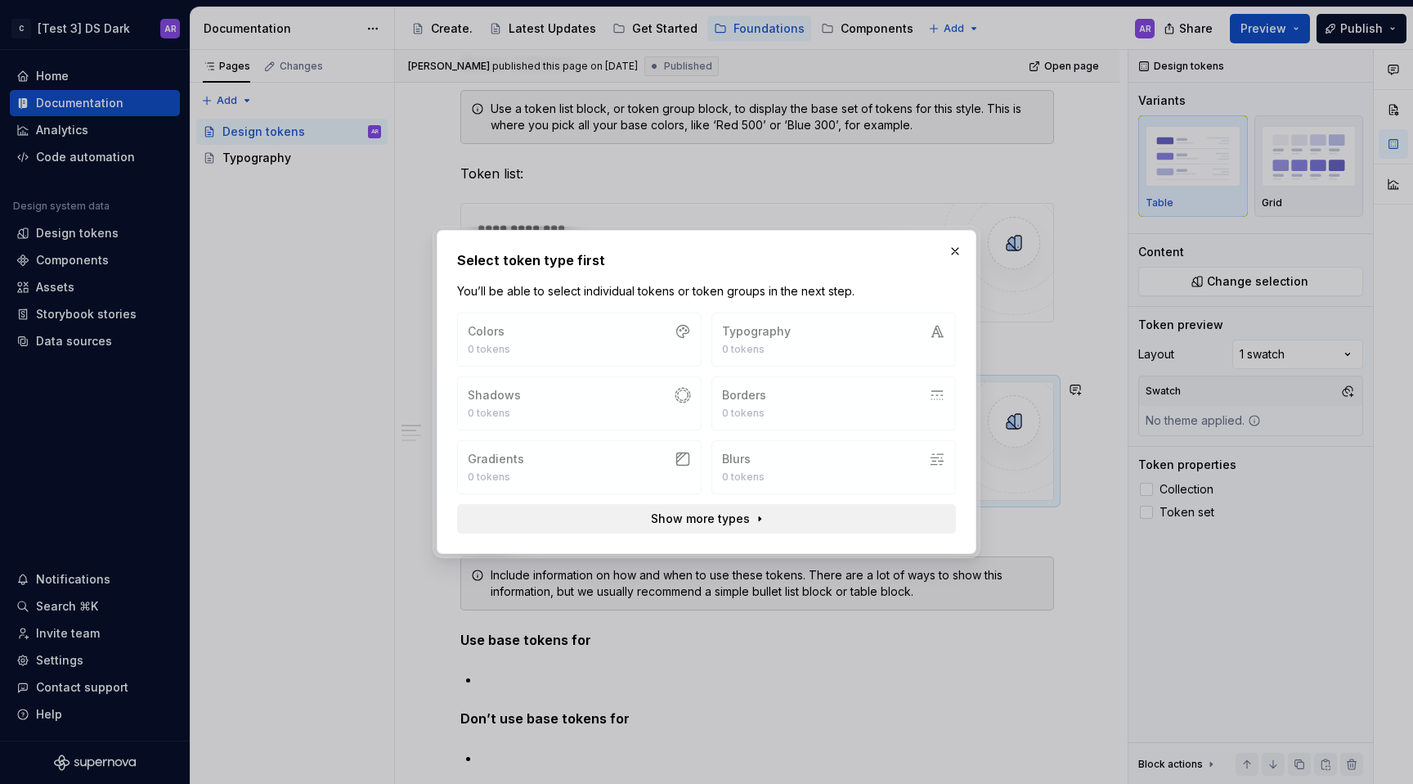
click at [725, 527] on button "Show more types" at bounding box center [706, 518] width 499 height 29
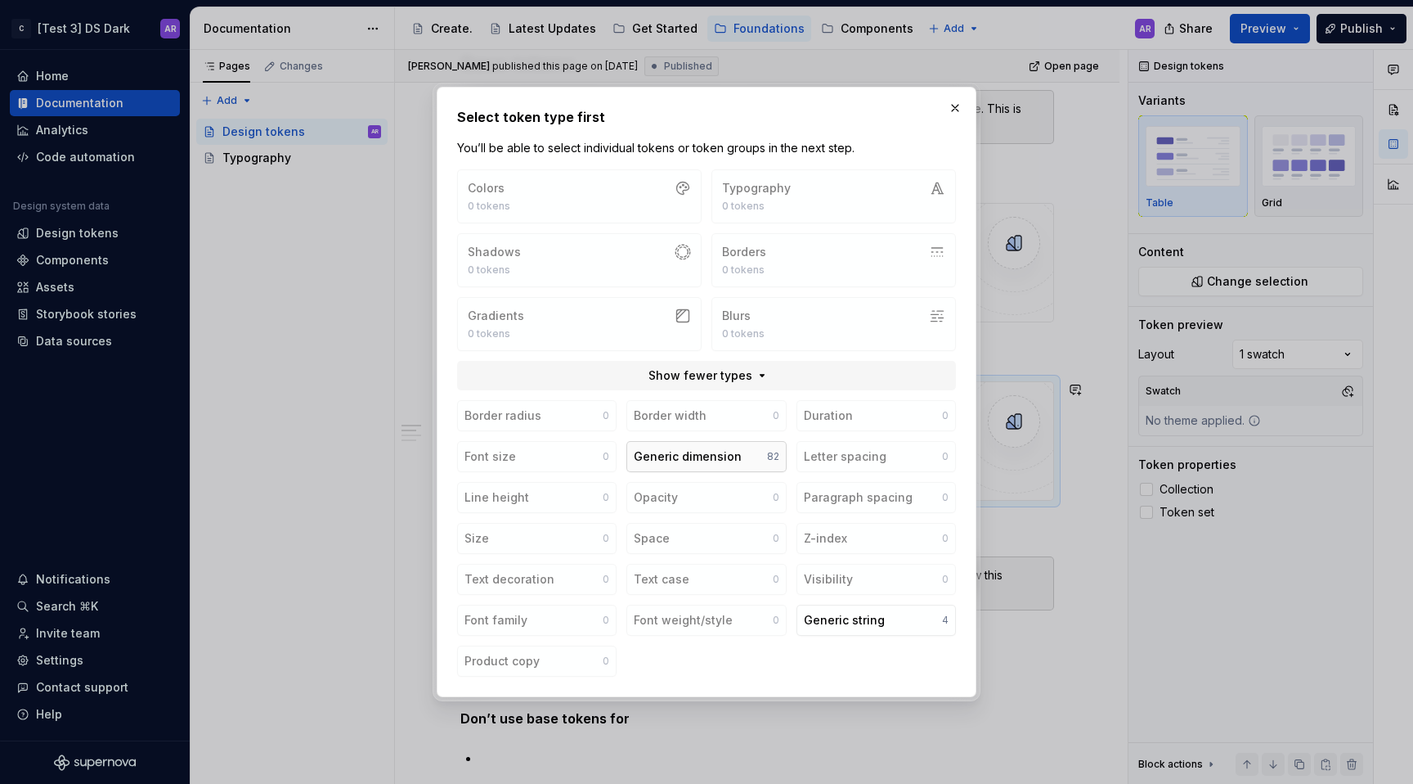
click at [775, 460] on div "82" at bounding box center [773, 456] width 12 height 13
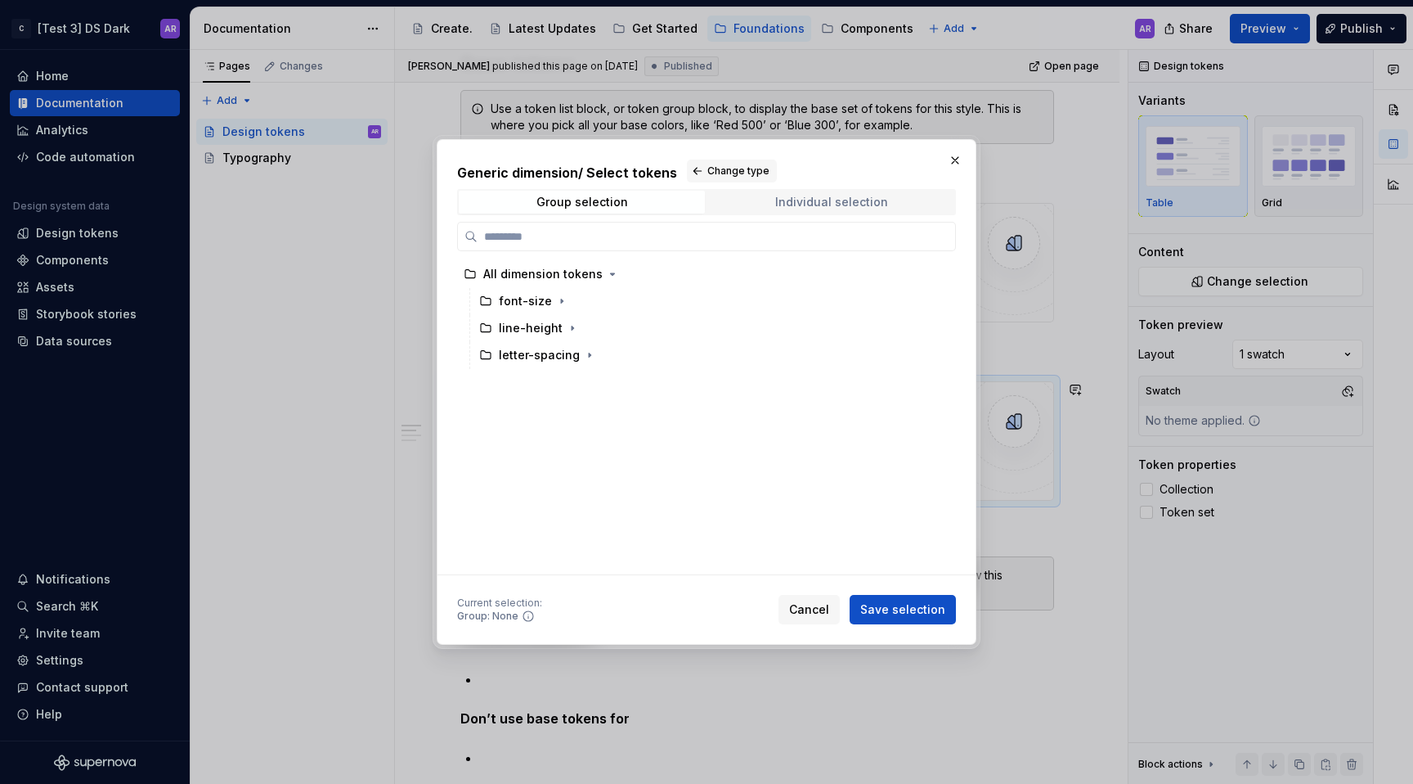
click at [725, 196] on span "Individual selection" at bounding box center [831, 202] width 246 height 23
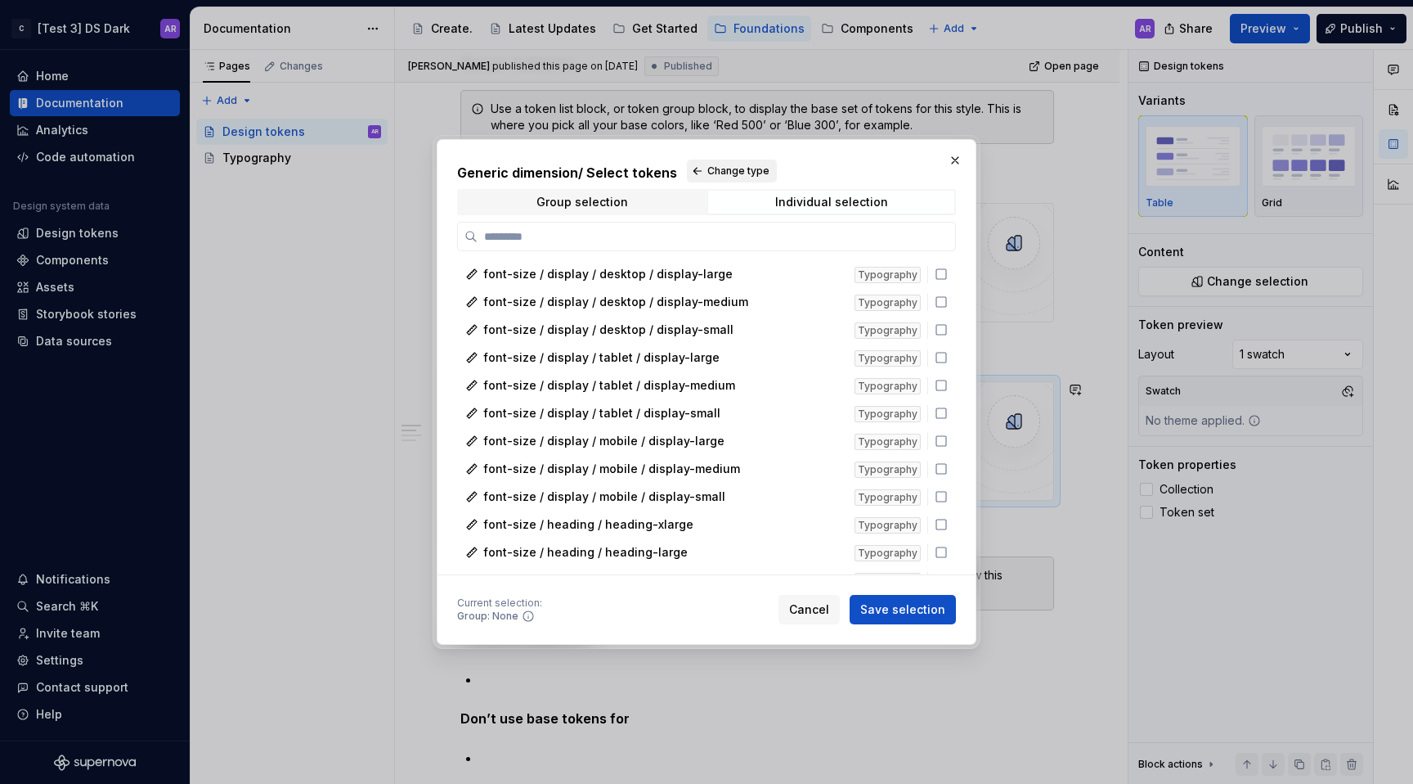
click at [695, 168] on button "Change type" at bounding box center [732, 170] width 90 height 23
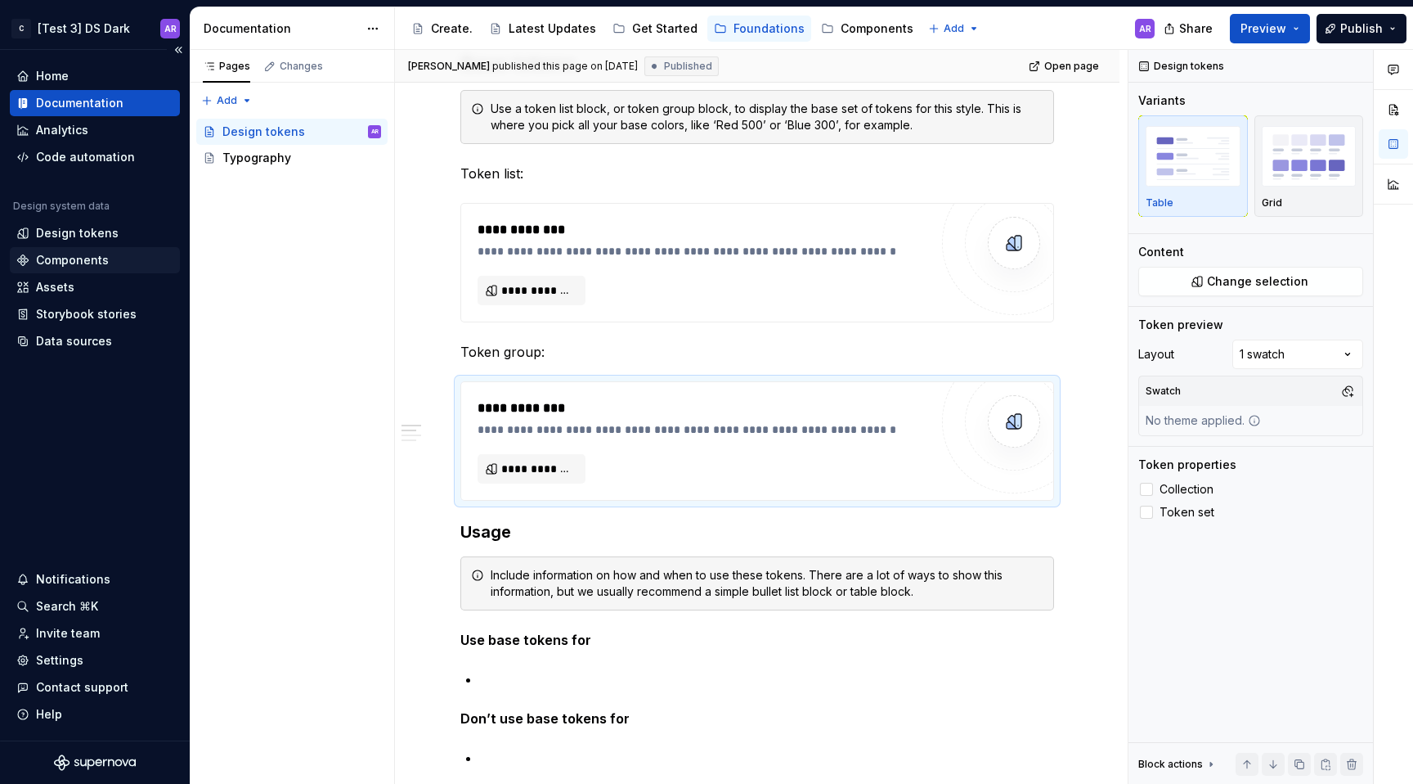
click at [103, 253] on div "Components" at bounding box center [72, 260] width 73 height 16
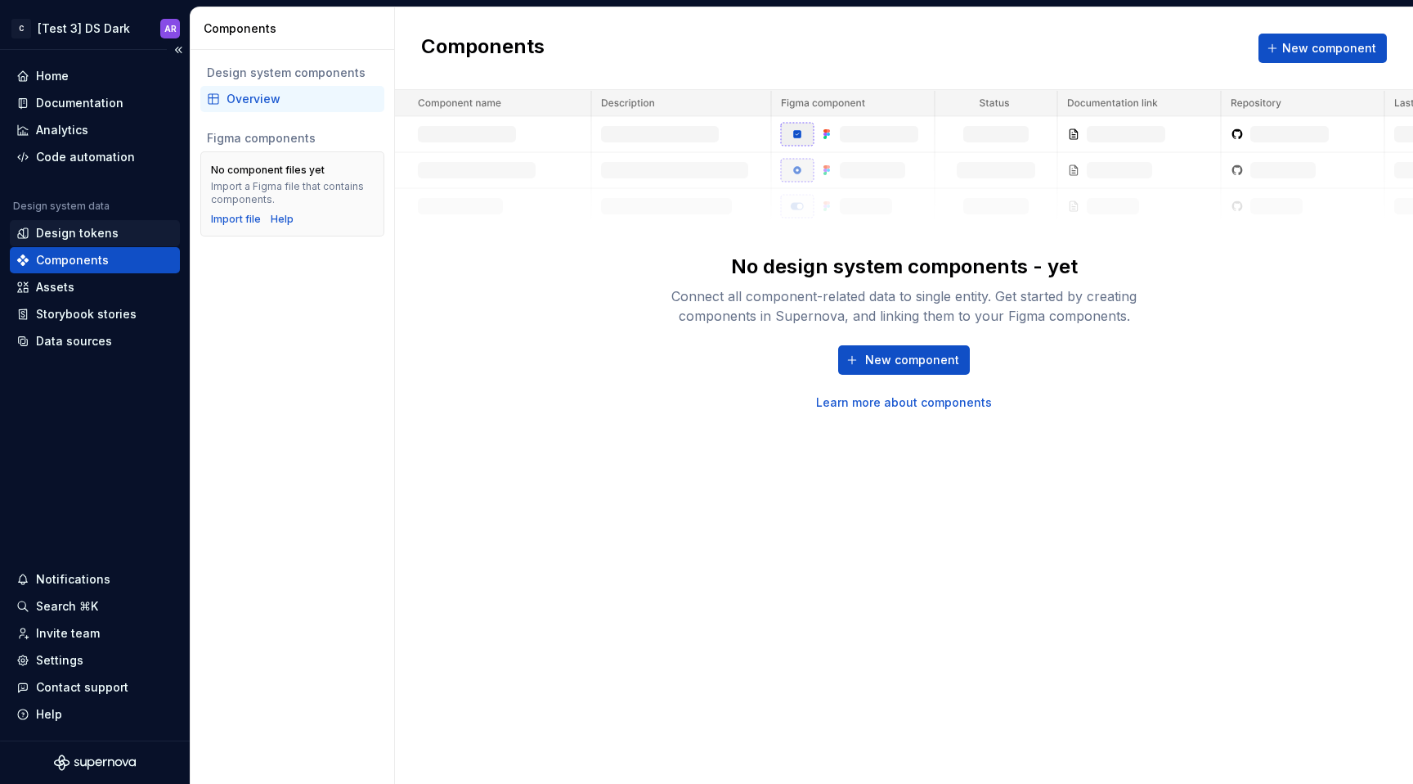
click at [106, 229] on div "Design tokens" at bounding box center [77, 233] width 83 height 16
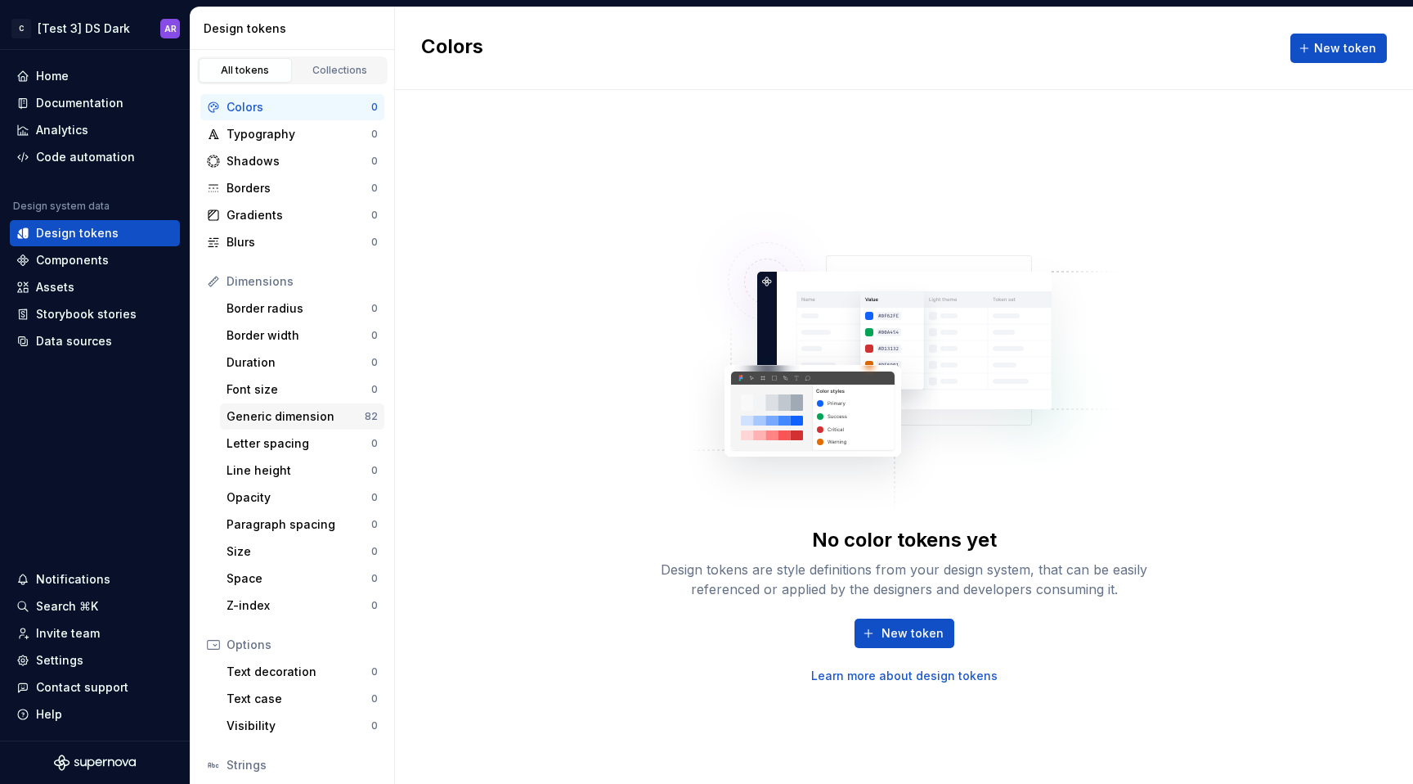
click at [309, 415] on div "Generic dimension" at bounding box center [296, 416] width 138 height 16
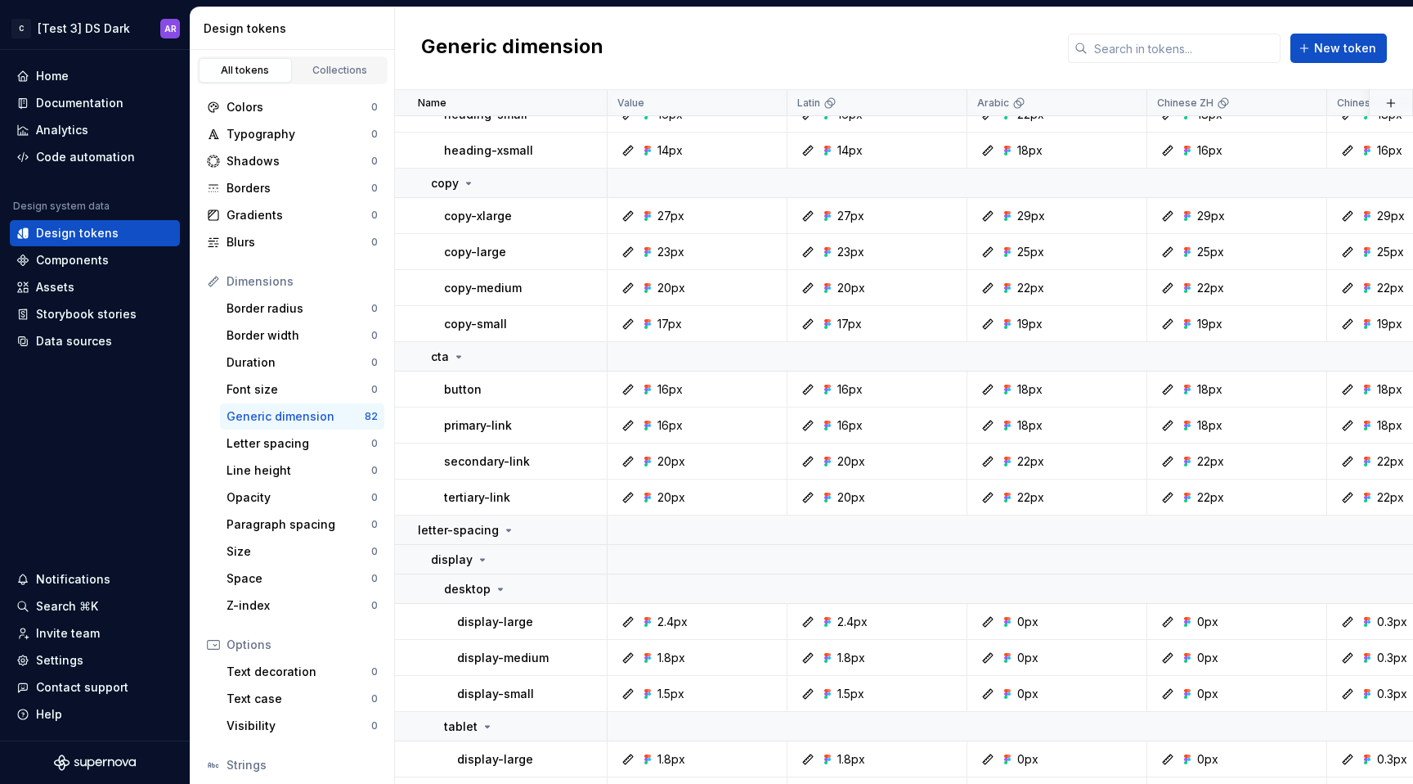
scroll to position [2234, 0]
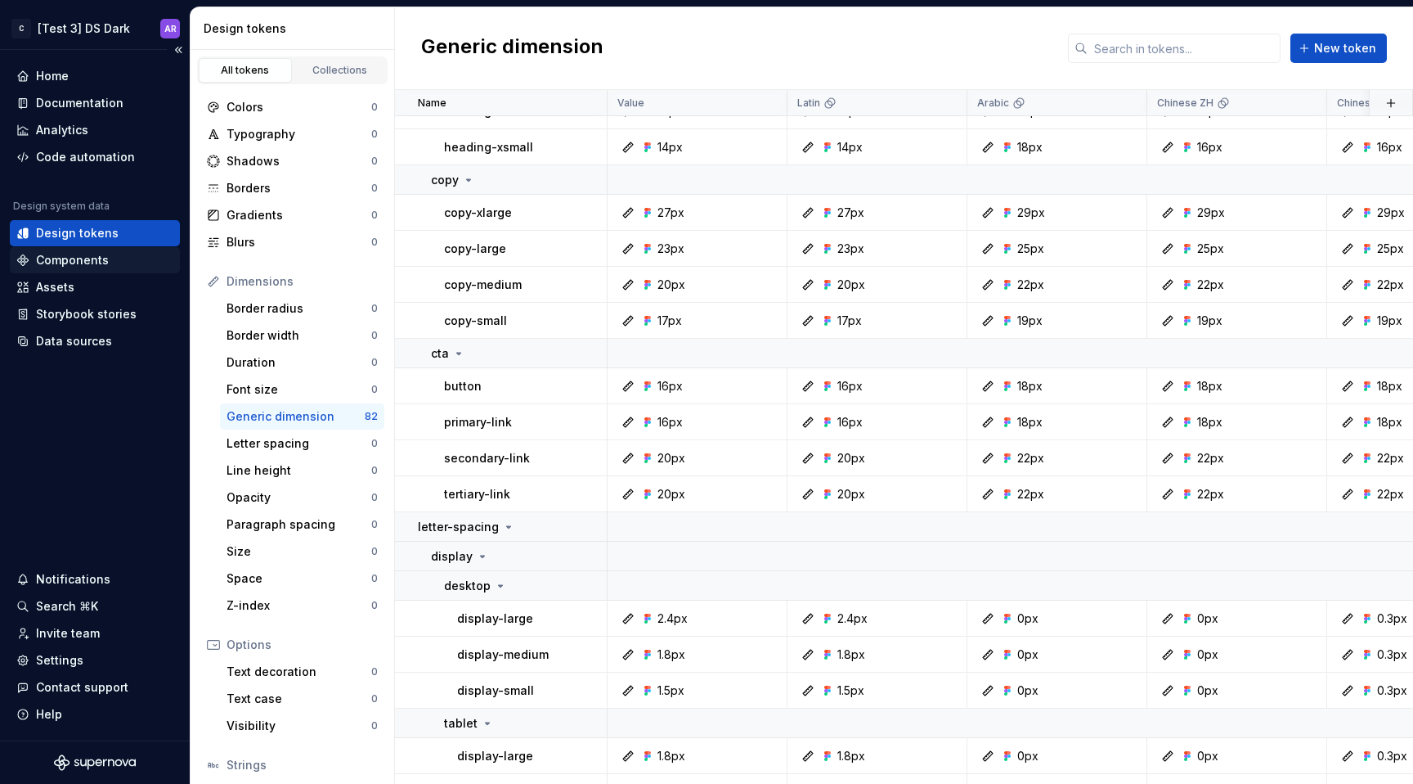
click at [127, 255] on div "Components" at bounding box center [94, 260] width 157 height 16
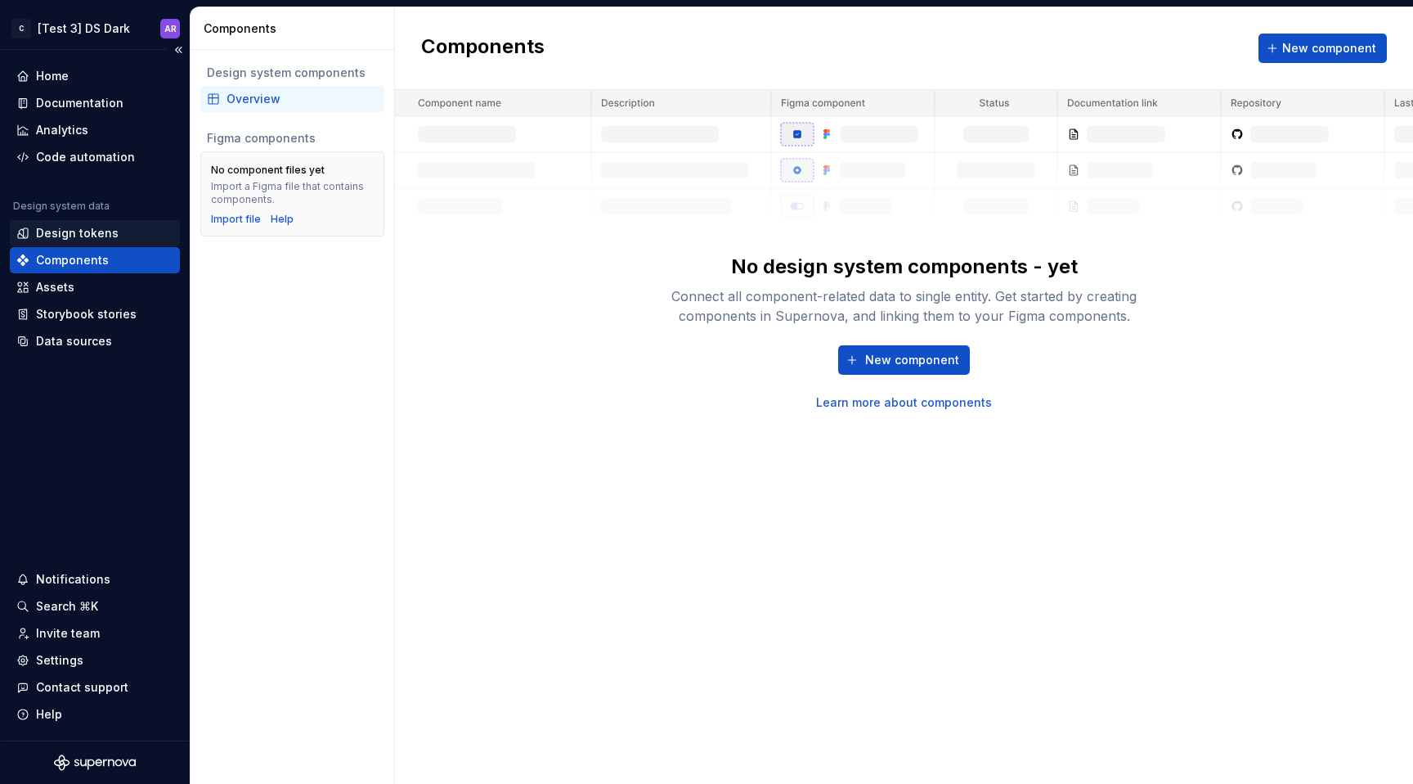
click at [119, 236] on div "Design tokens" at bounding box center [94, 233] width 157 height 16
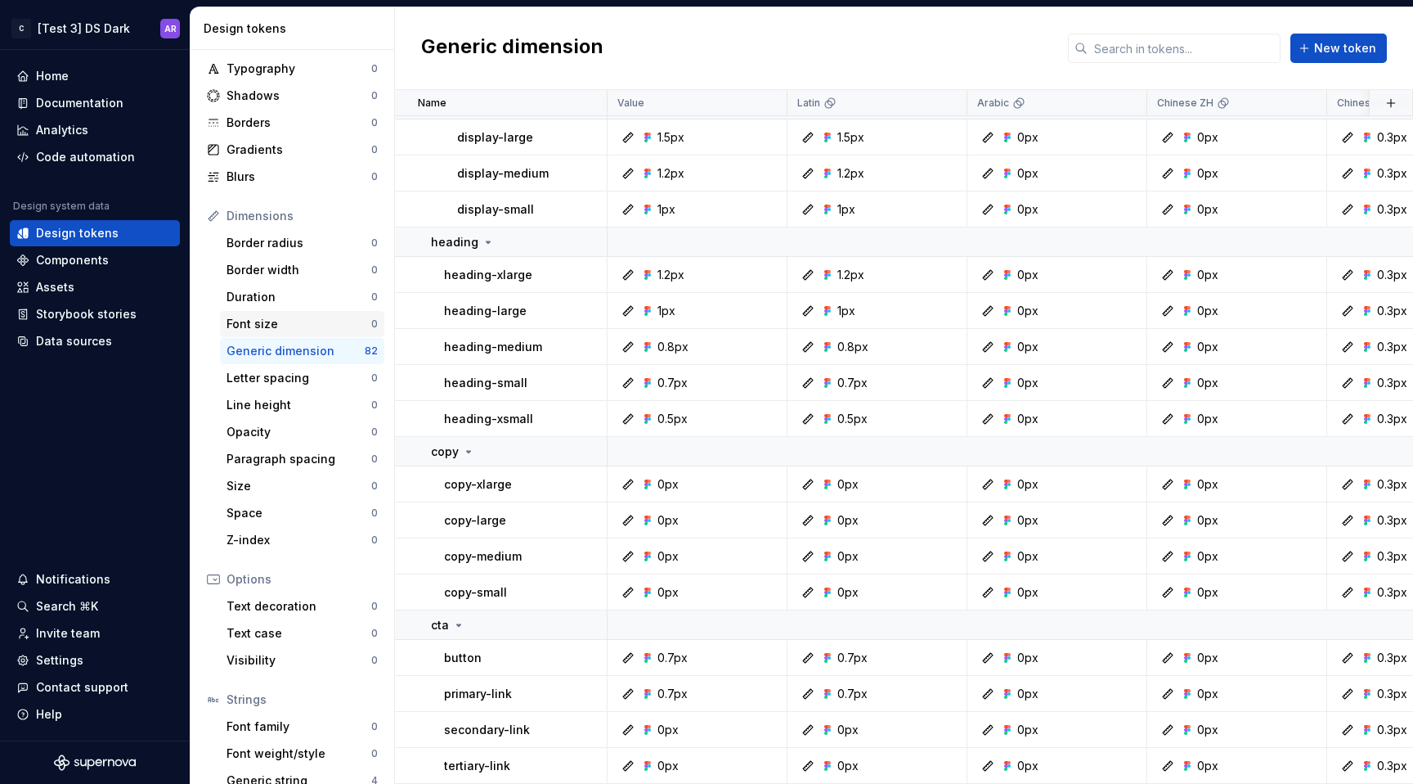
scroll to position [112, 0]
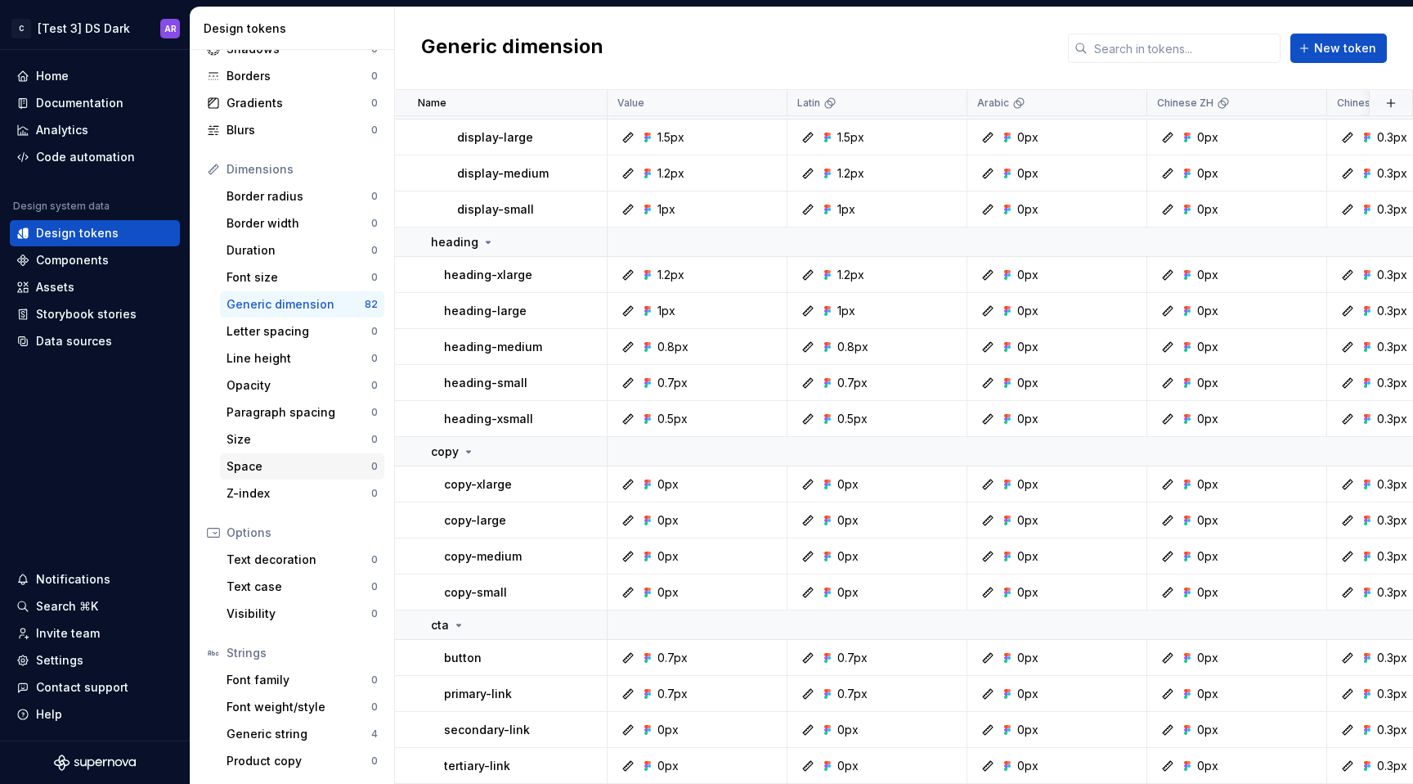
click at [269, 465] on div "Space" at bounding box center [299, 466] width 145 height 16
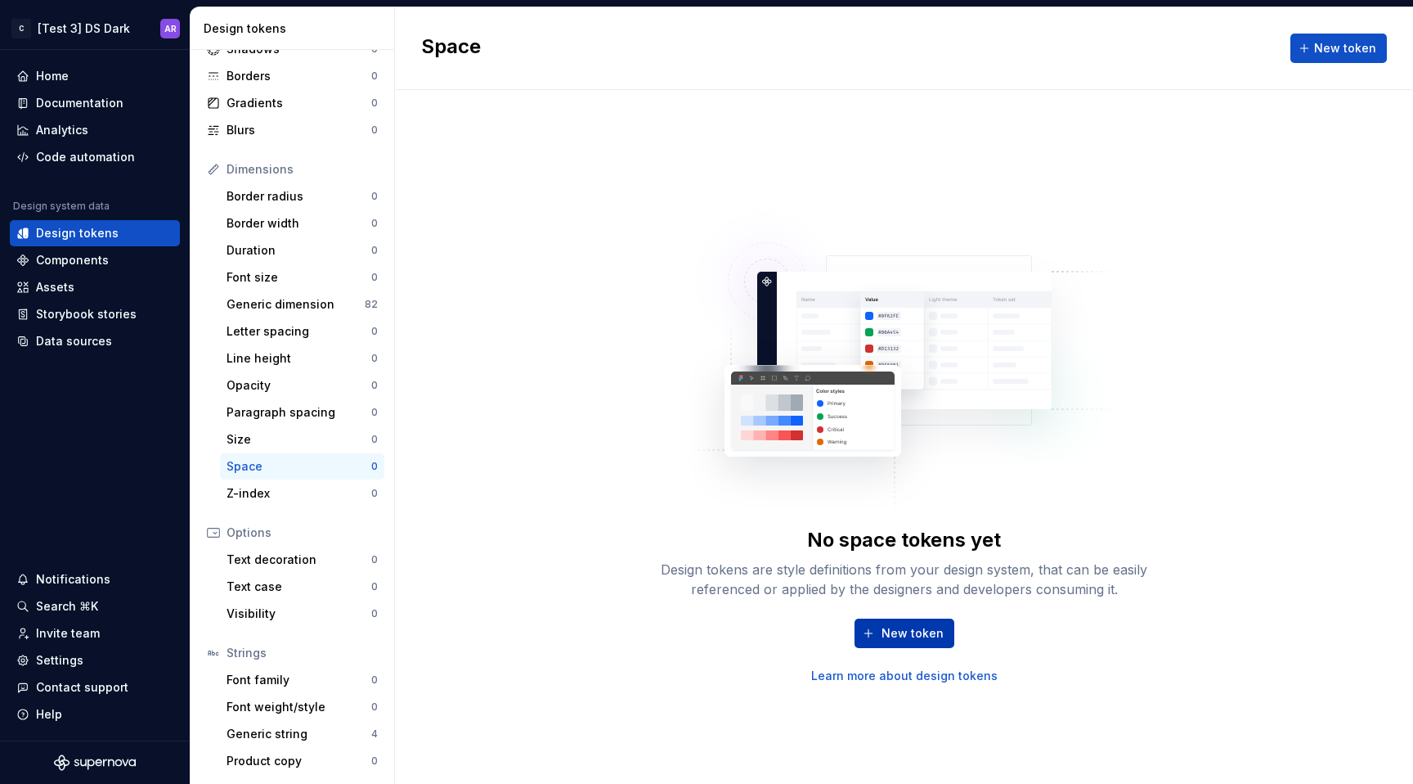
click at [906, 635] on span "New token" at bounding box center [913, 633] width 62 height 16
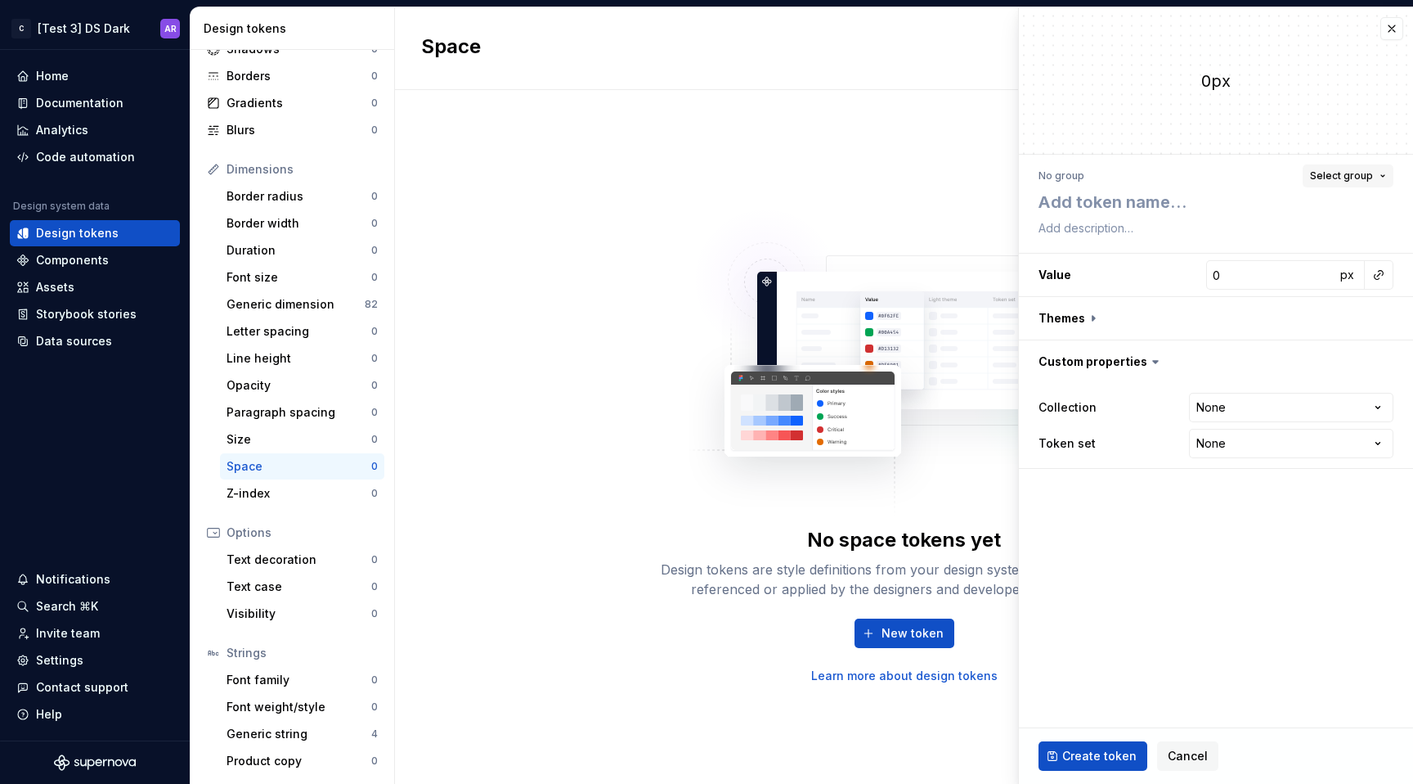
click at [1355, 178] on span "Select group" at bounding box center [1341, 175] width 63 height 13
click at [1354, 180] on span "Select group" at bounding box center [1341, 175] width 63 height 13
click at [1181, 755] on span "Cancel" at bounding box center [1188, 756] width 40 height 16
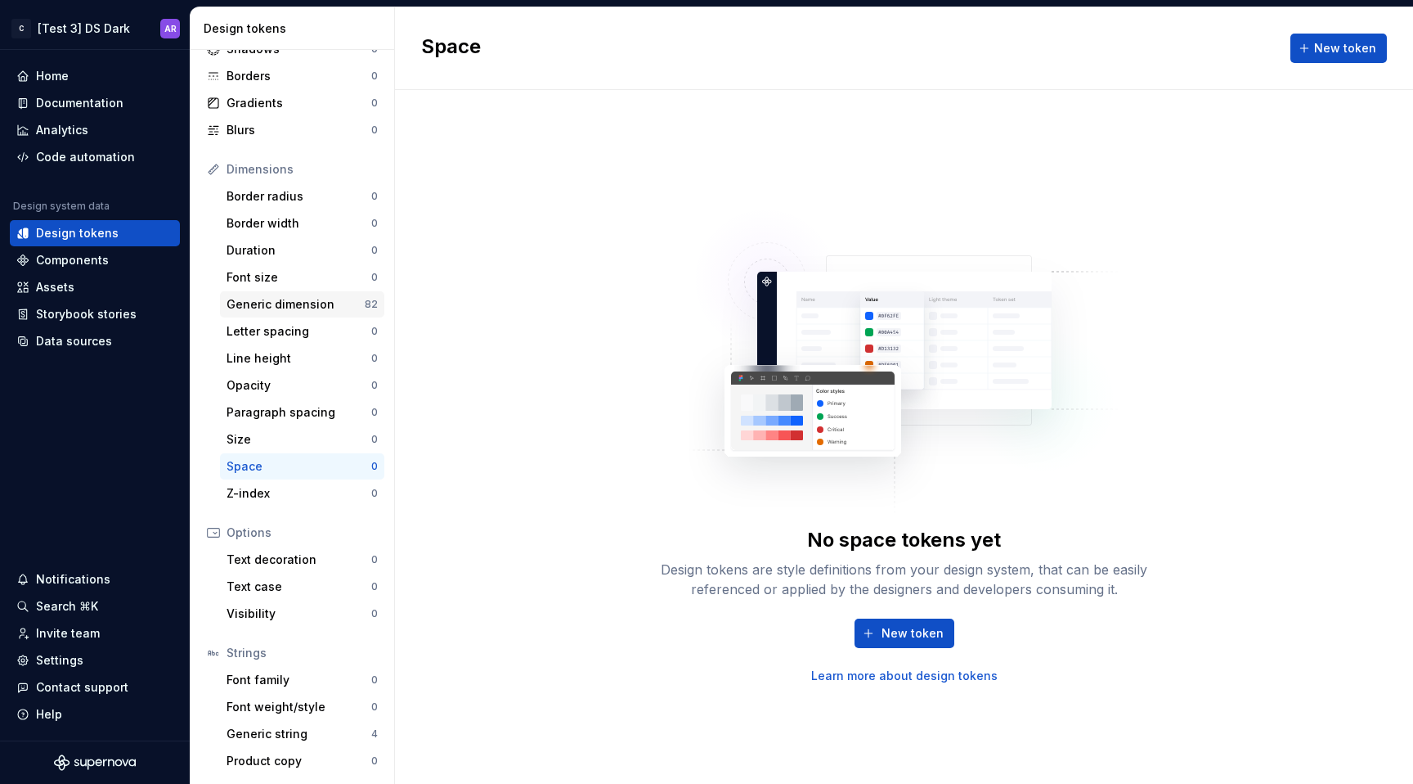
click at [294, 302] on div "Generic dimension" at bounding box center [296, 304] width 138 height 16
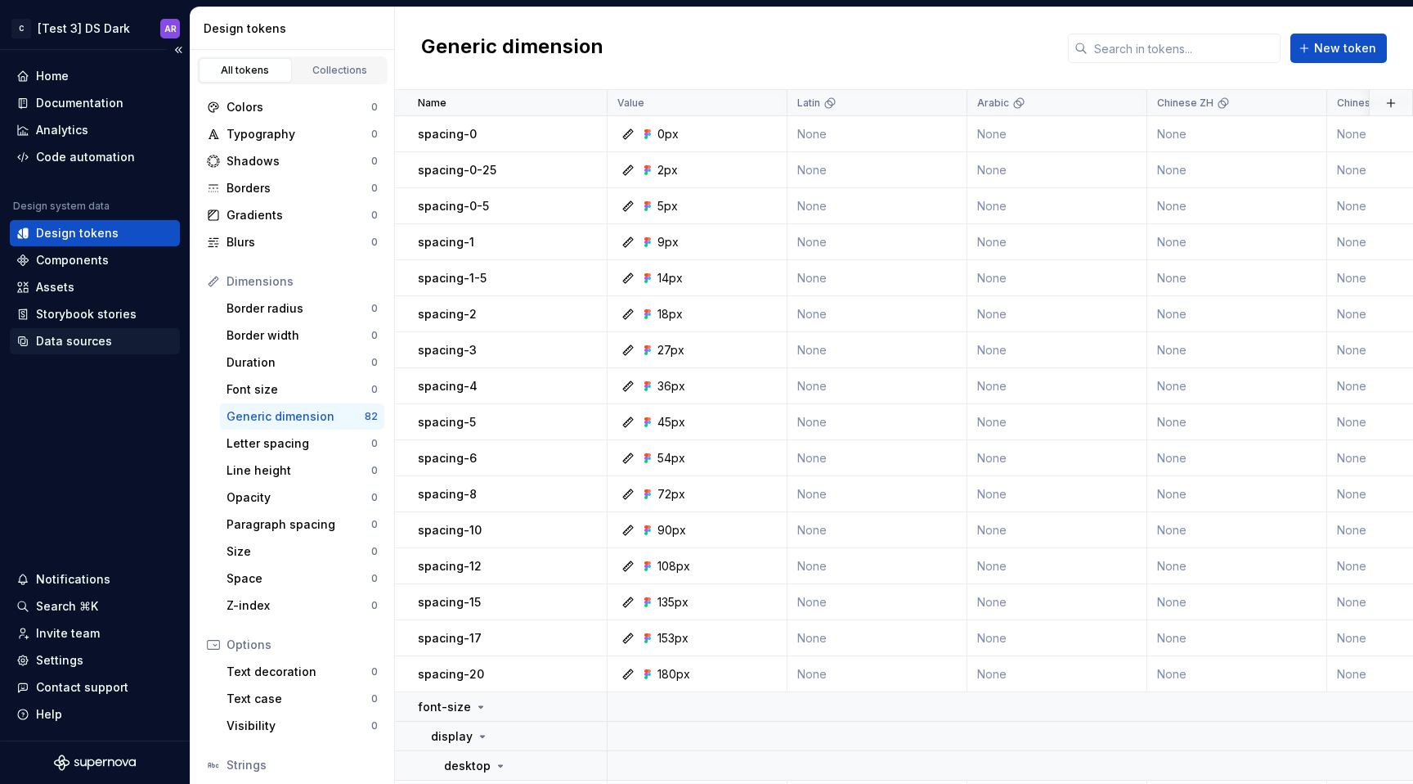
click at [106, 331] on div "Data sources" at bounding box center [95, 341] width 170 height 26
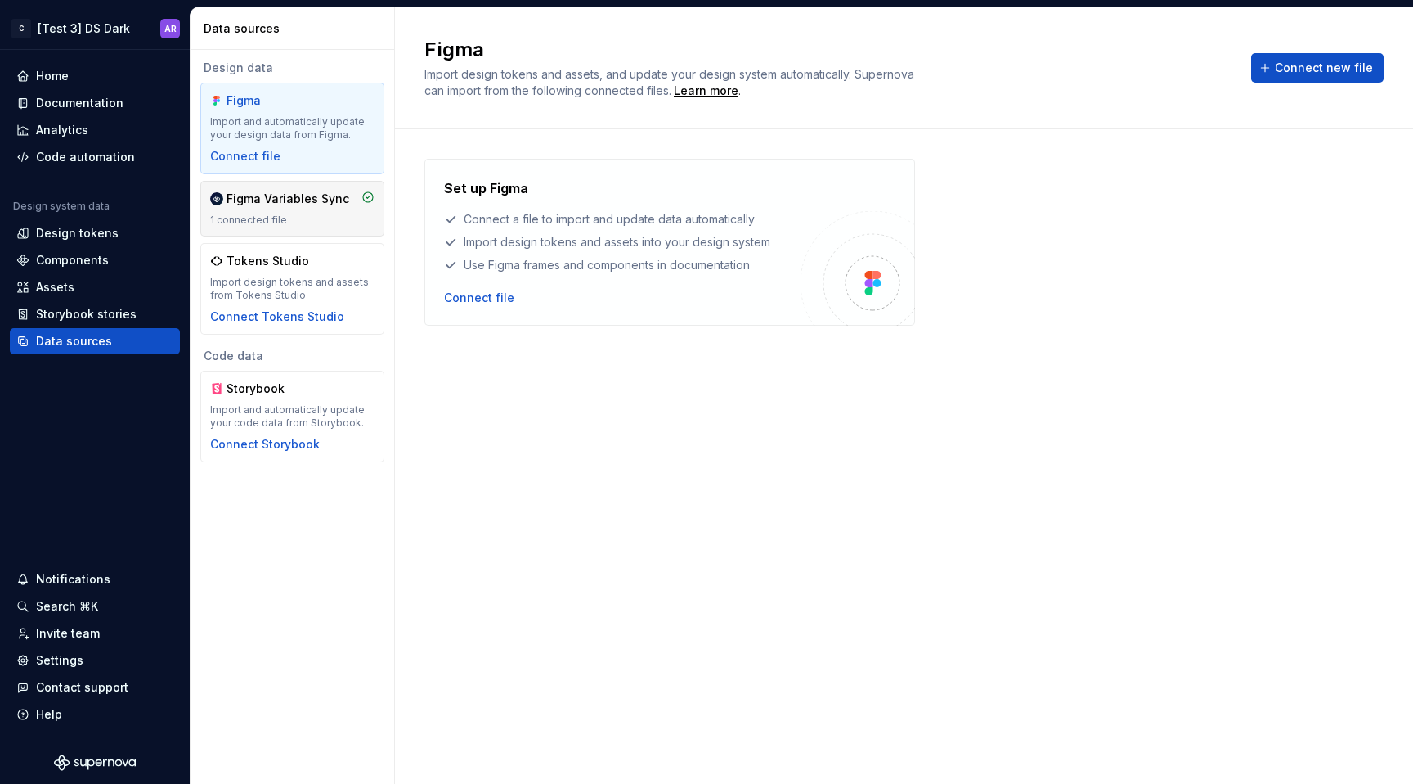
click at [341, 218] on div "1 connected file" at bounding box center [292, 219] width 164 height 13
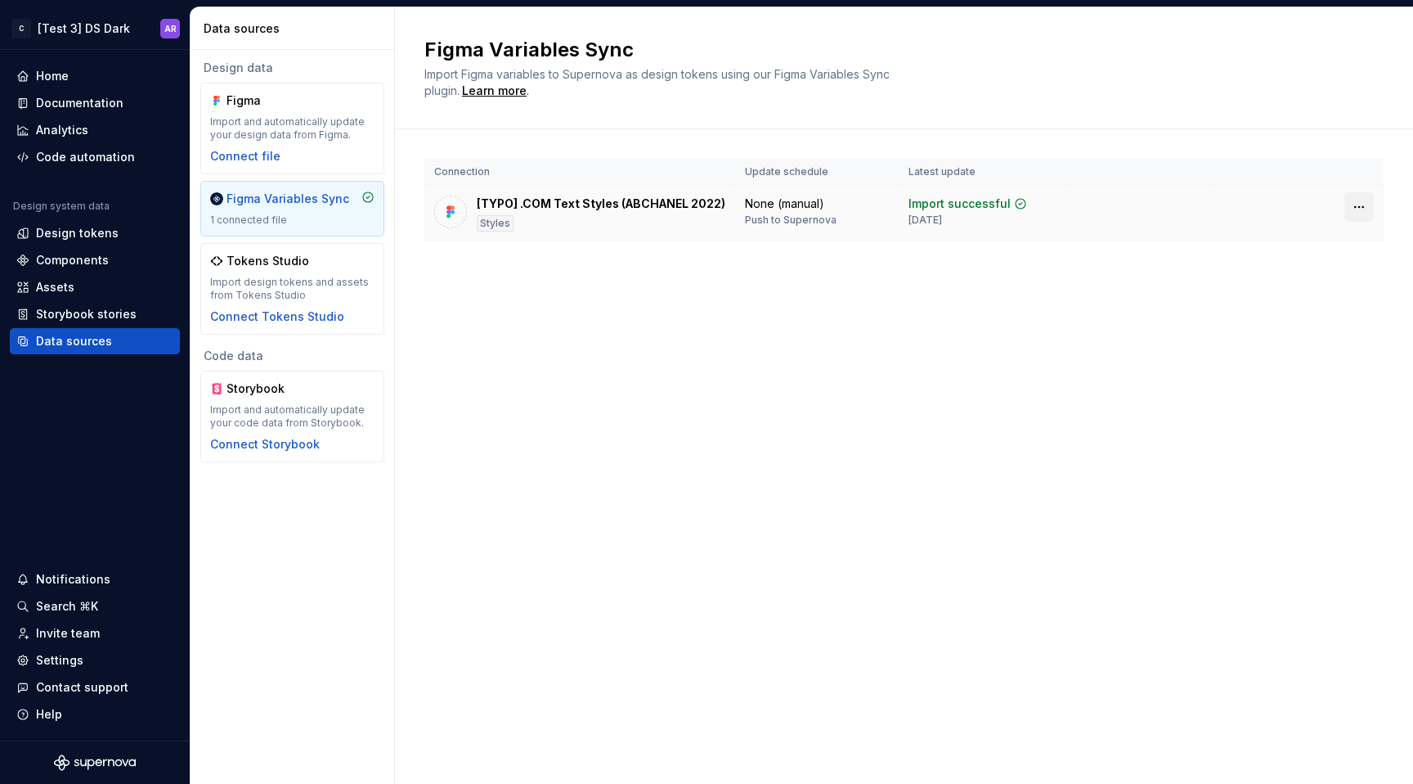
click at [1363, 204] on html "C [Test 3] DS Dark AR Home Documentation Analytics Code automation Design syste…" at bounding box center [706, 392] width 1413 height 784
click at [656, 222] on html "C [Test 3] DS Dark AR Home Documentation Analytics Code automation Design syste…" at bounding box center [706, 392] width 1413 height 784
click at [1369, 197] on html "C [Test 3] DS Dark AR Home Documentation Analytics Code automation Design syste…" at bounding box center [706, 392] width 1413 height 784
click at [1342, 240] on div "Disconnect plugin" at bounding box center [1349, 242] width 106 height 16
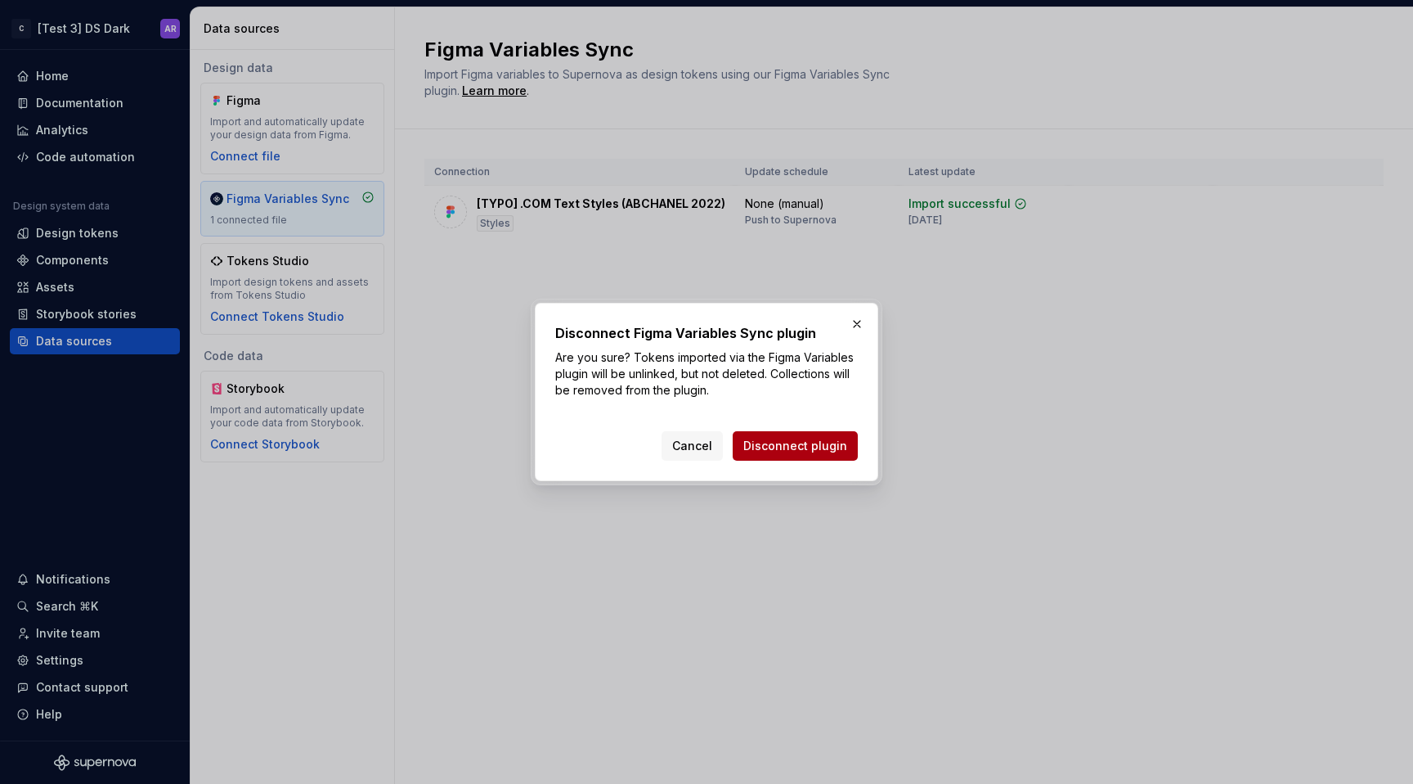
click at [806, 440] on span "Disconnect plugin" at bounding box center [795, 446] width 104 height 16
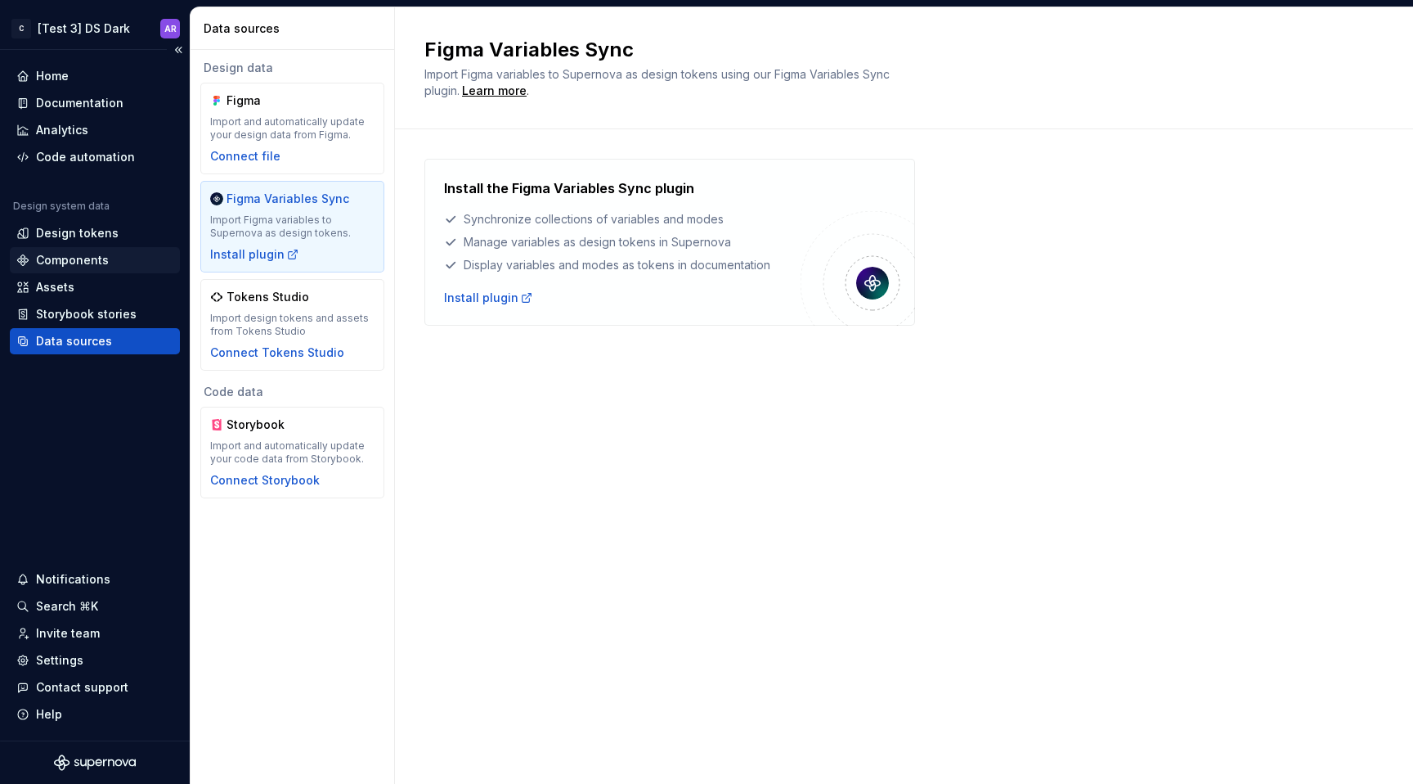
click at [91, 252] on div "Components" at bounding box center [72, 260] width 73 height 16
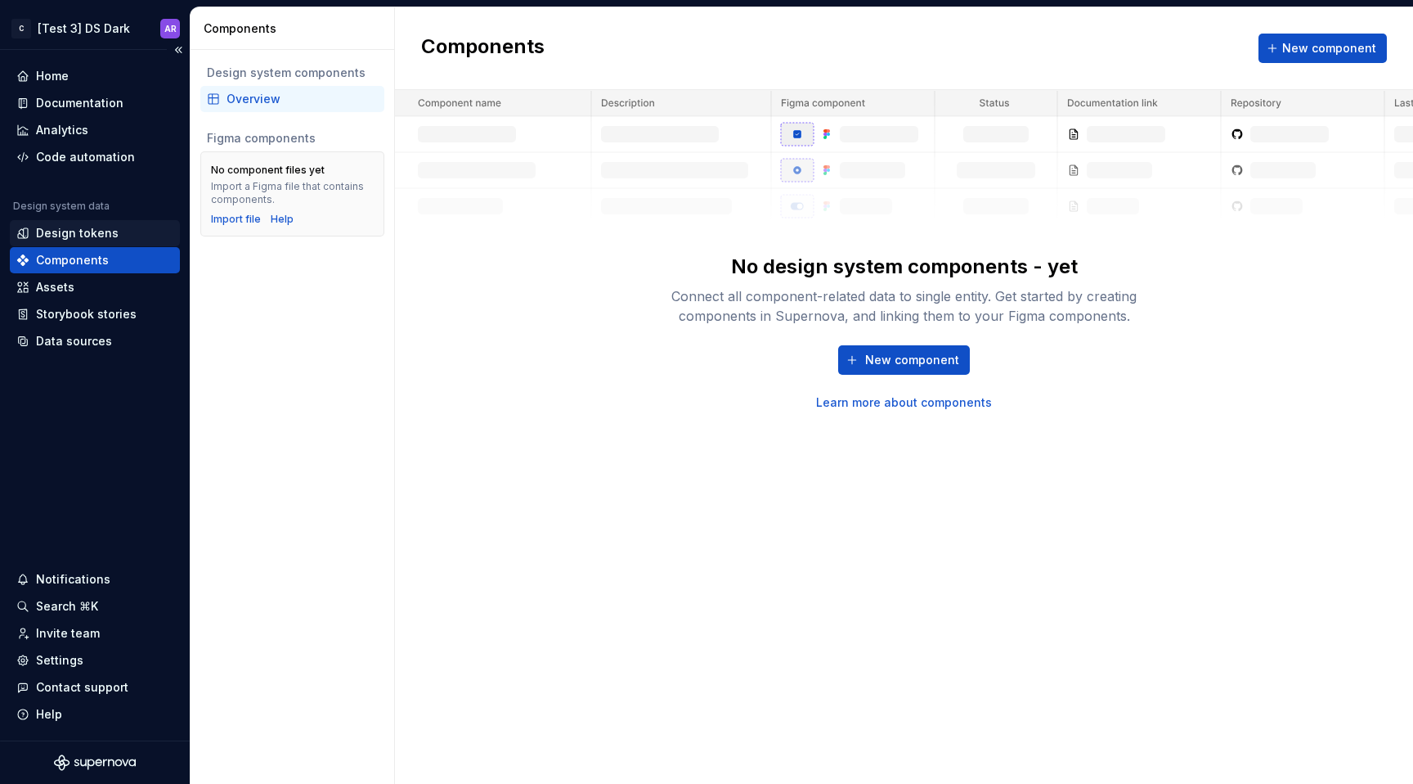
click at [101, 236] on div "Design tokens" at bounding box center [77, 233] width 83 height 16
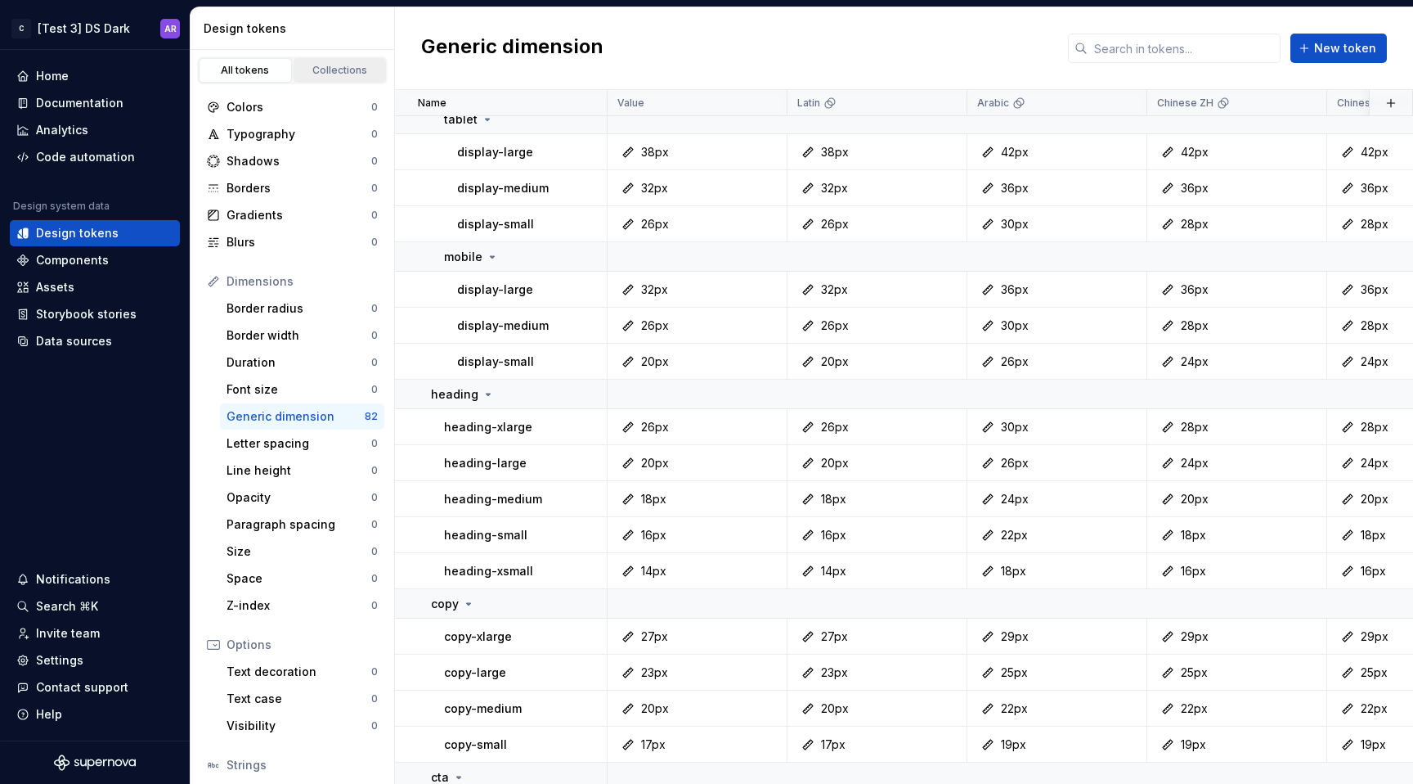
click at [348, 74] on div "Collections" at bounding box center [340, 70] width 82 height 13
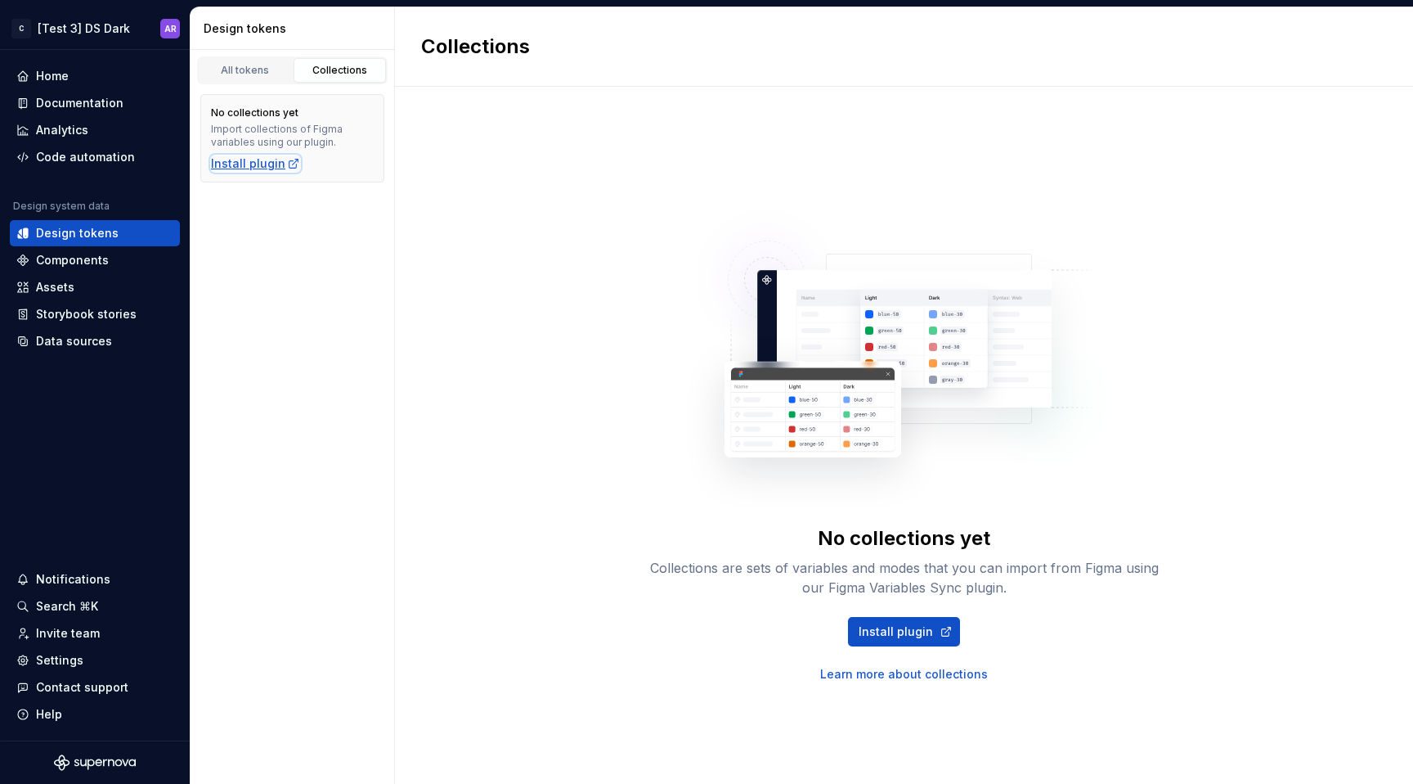
click at [260, 163] on div "Install plugin" at bounding box center [255, 163] width 89 height 16
click at [98, 110] on div "Documentation" at bounding box center [80, 103] width 88 height 16
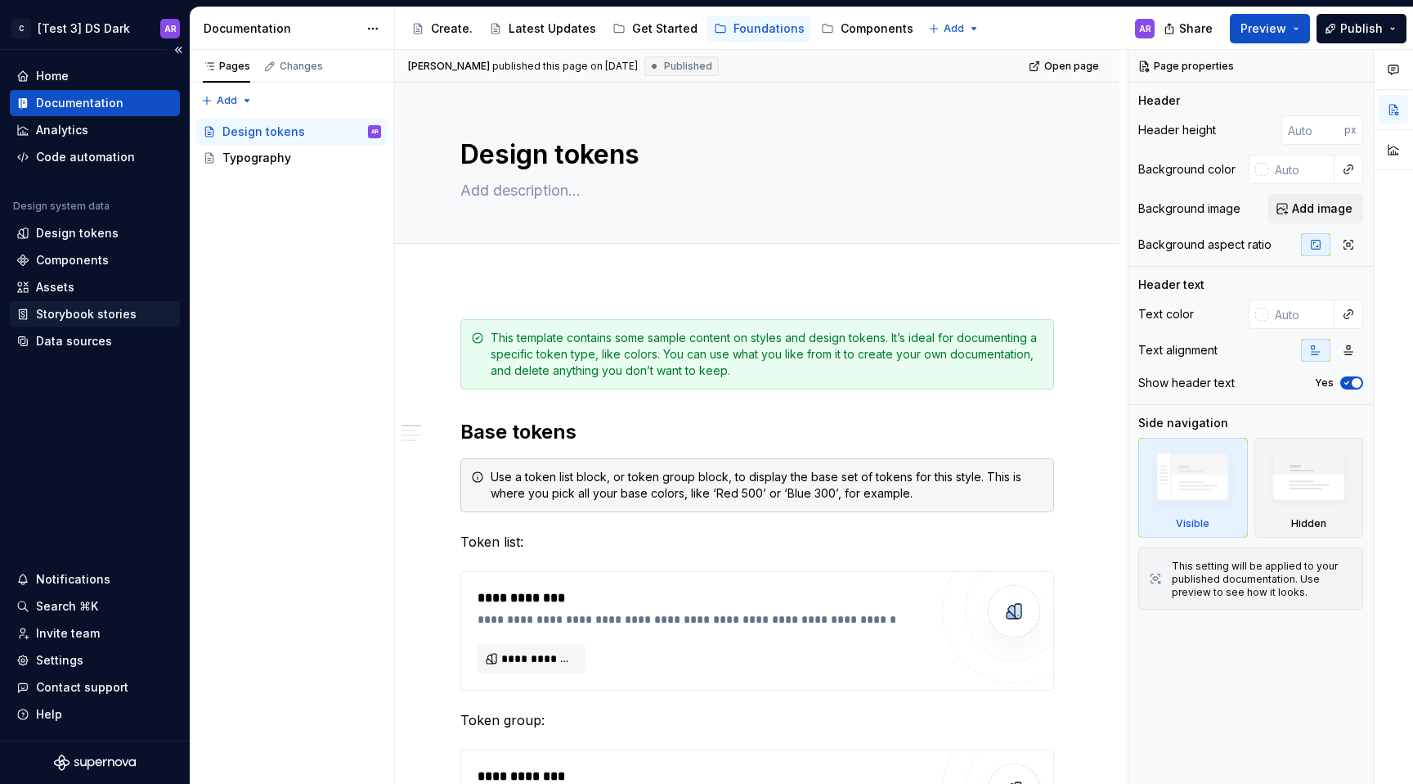
click at [90, 322] on div "Storybook stories" at bounding box center [95, 314] width 170 height 26
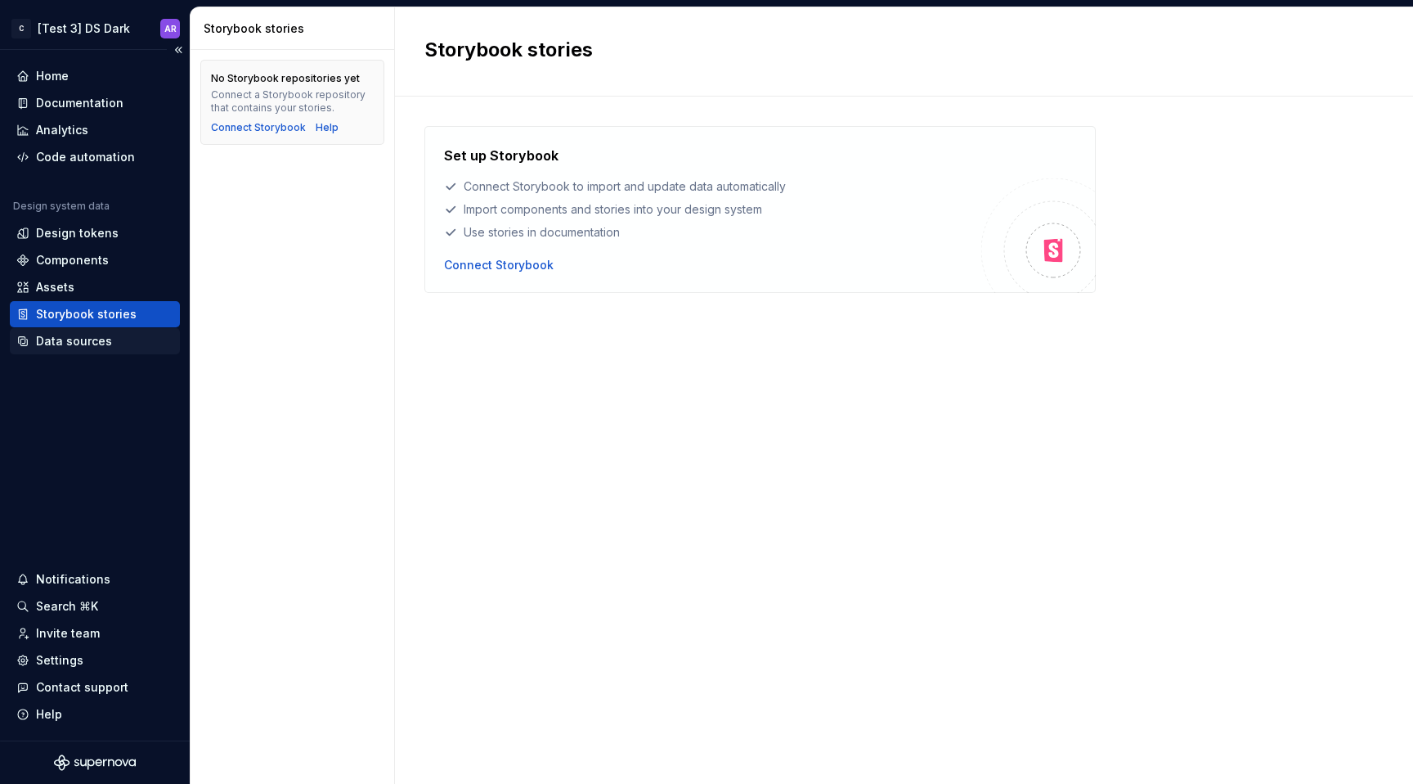
click at [96, 340] on div "Data sources" at bounding box center [74, 341] width 76 height 16
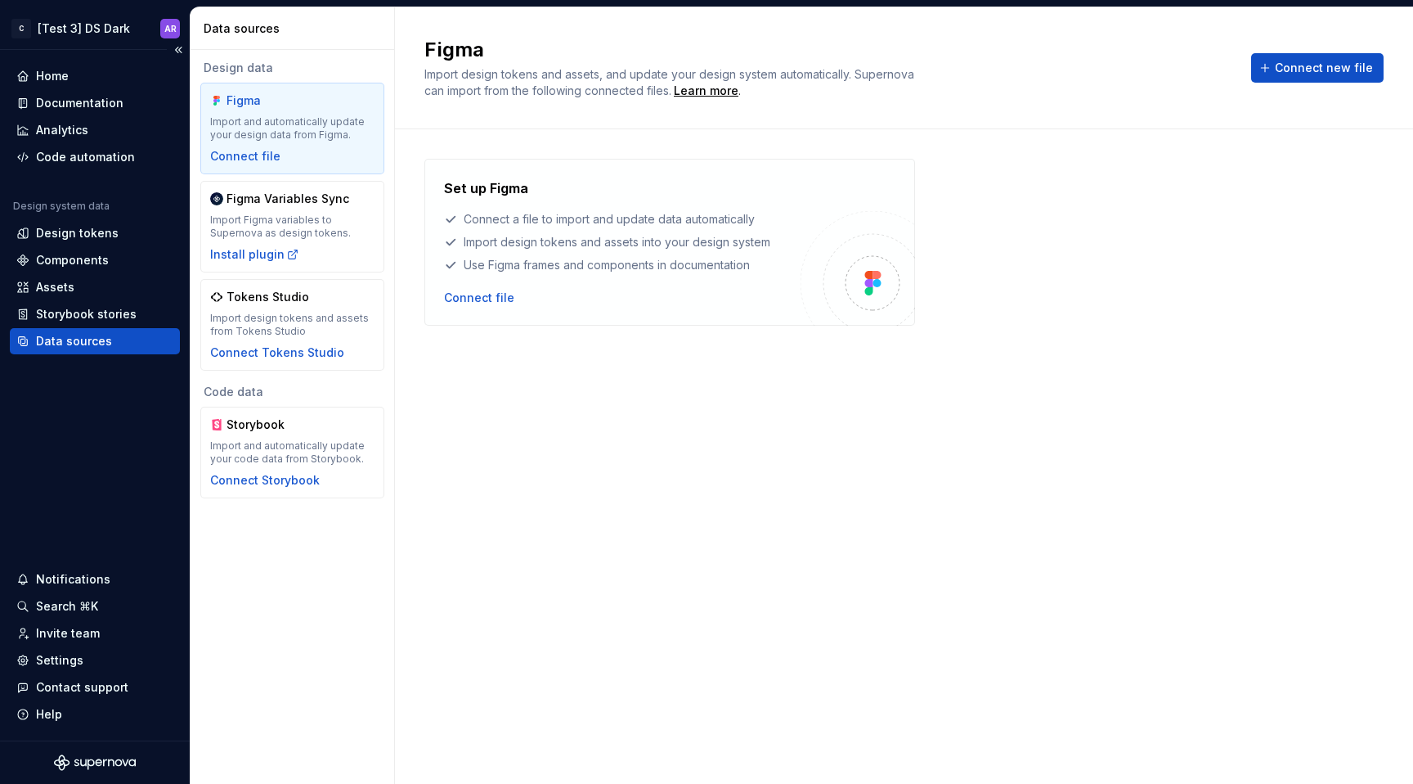
click at [96, 340] on div "Data sources" at bounding box center [74, 341] width 76 height 16
click at [80, 230] on div "Design tokens" at bounding box center [77, 233] width 83 height 16
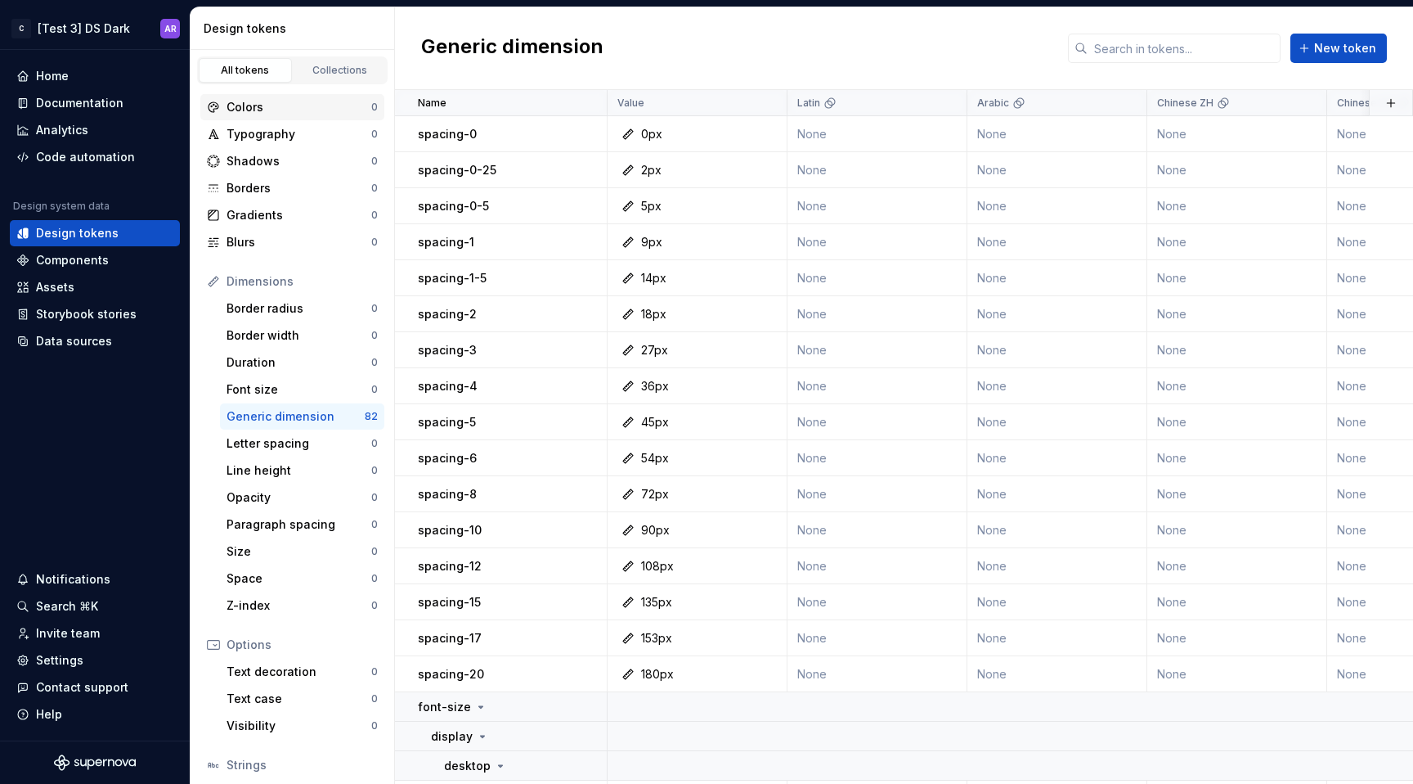
click at [281, 109] on div "Colors" at bounding box center [299, 107] width 145 height 16
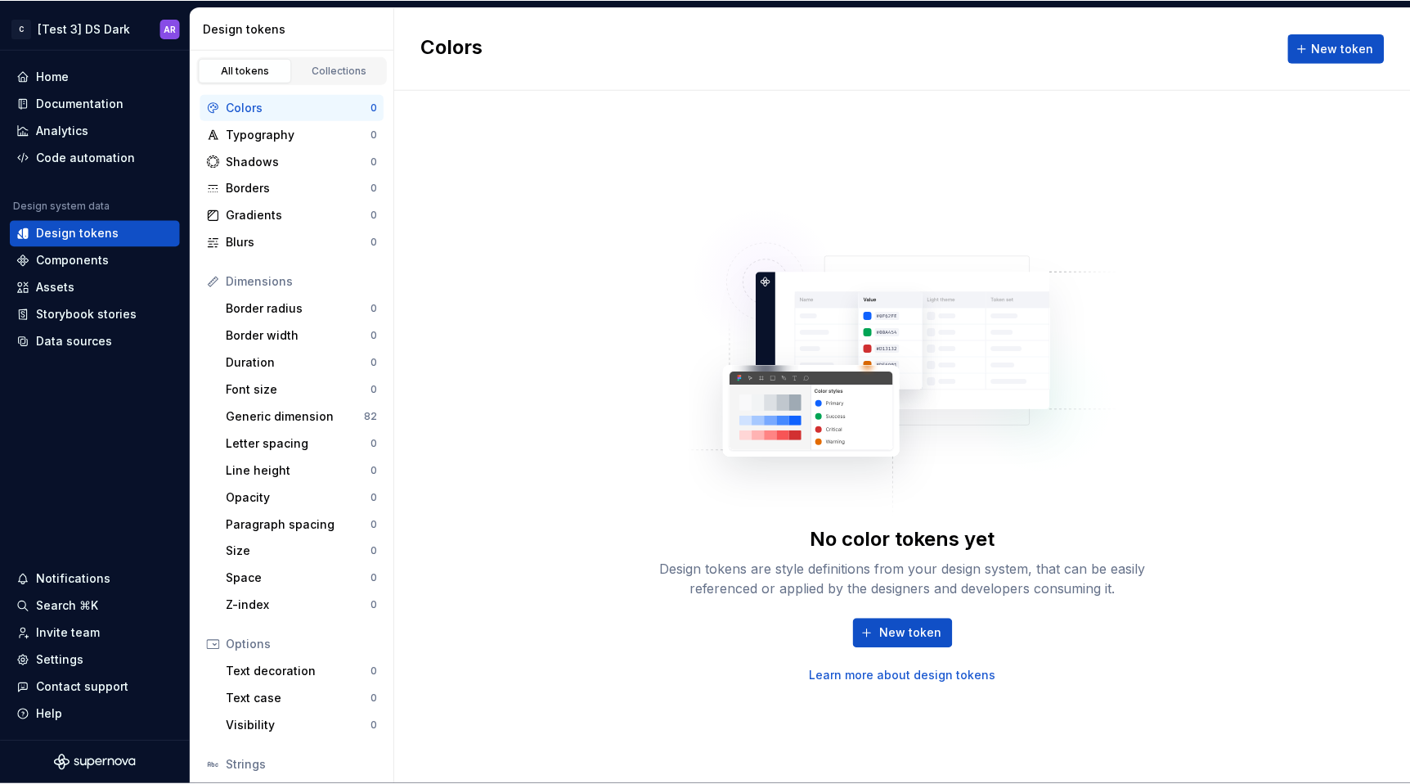
scroll to position [112, 0]
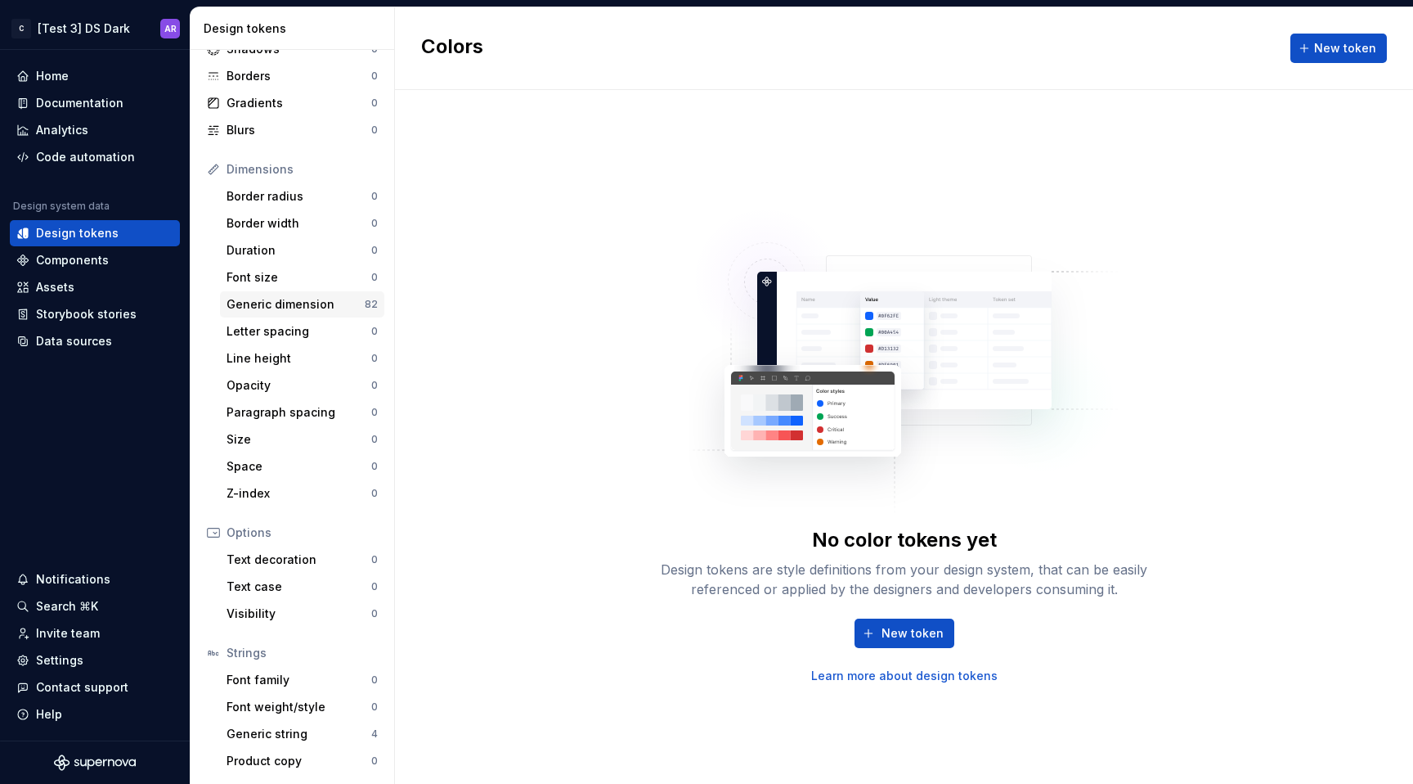
click at [294, 301] on div "Generic dimension" at bounding box center [296, 304] width 138 height 16
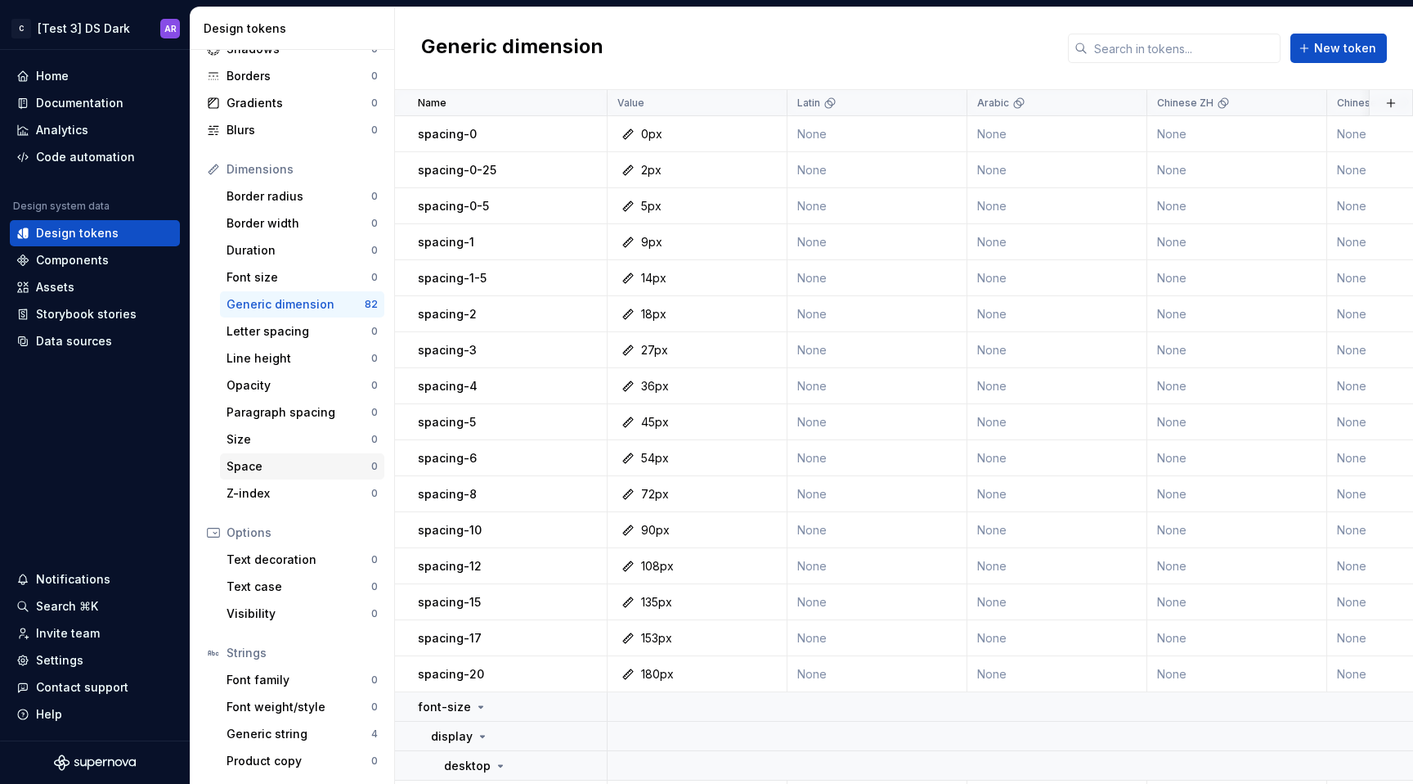
click at [264, 455] on div "Space 0" at bounding box center [302, 466] width 164 height 26
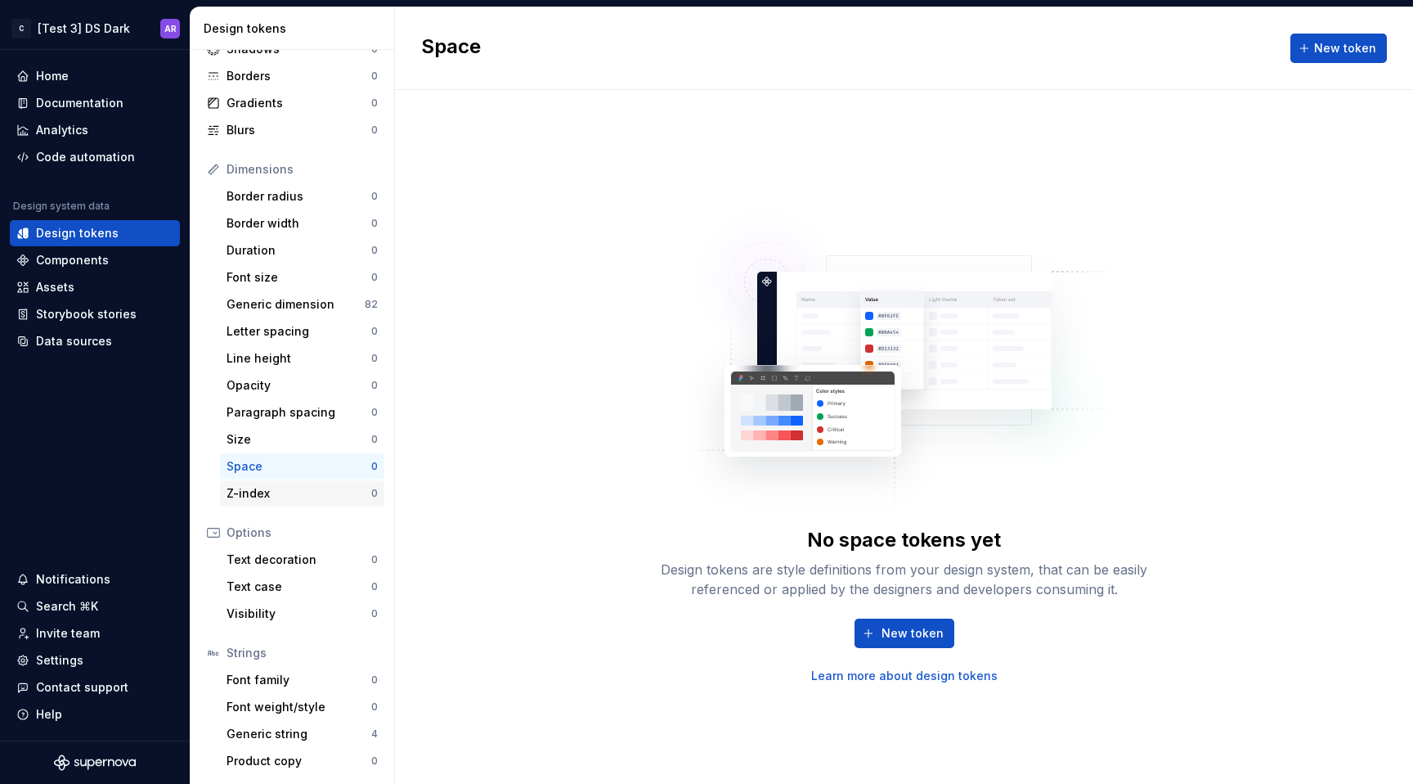
click at [267, 492] on div "Z-index" at bounding box center [299, 493] width 145 height 16
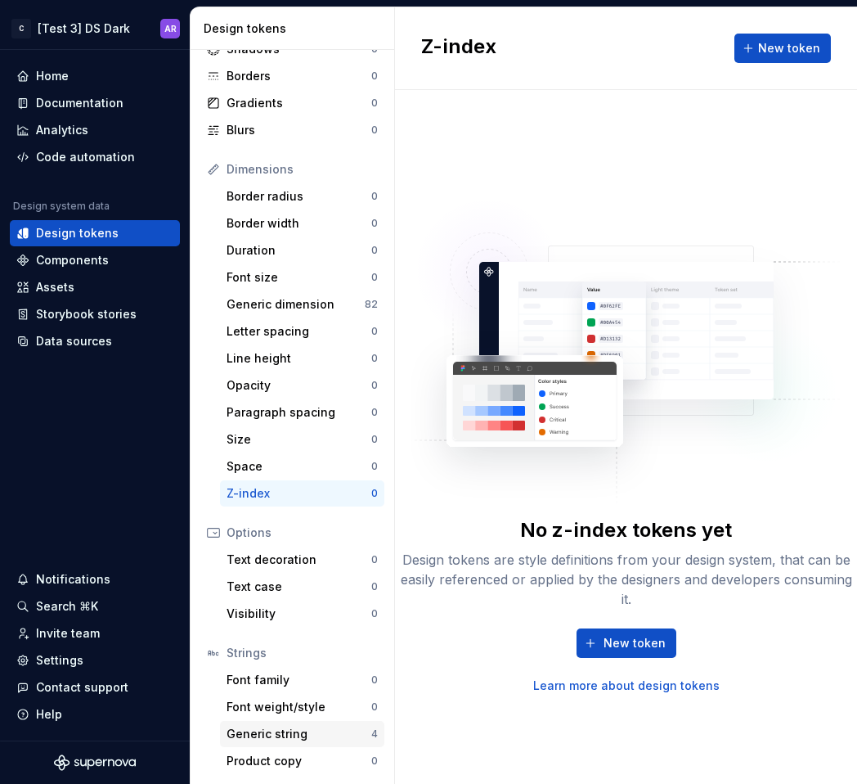
click at [303, 734] on div "Generic string" at bounding box center [299, 733] width 145 height 16
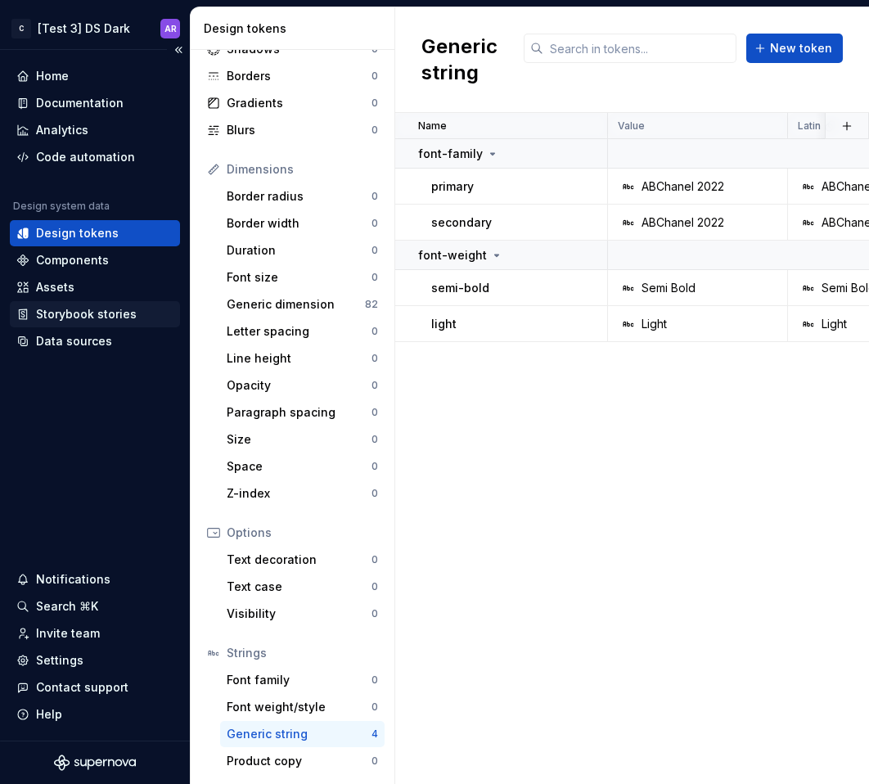
click at [98, 306] on div "Storybook stories" at bounding box center [86, 314] width 101 height 16
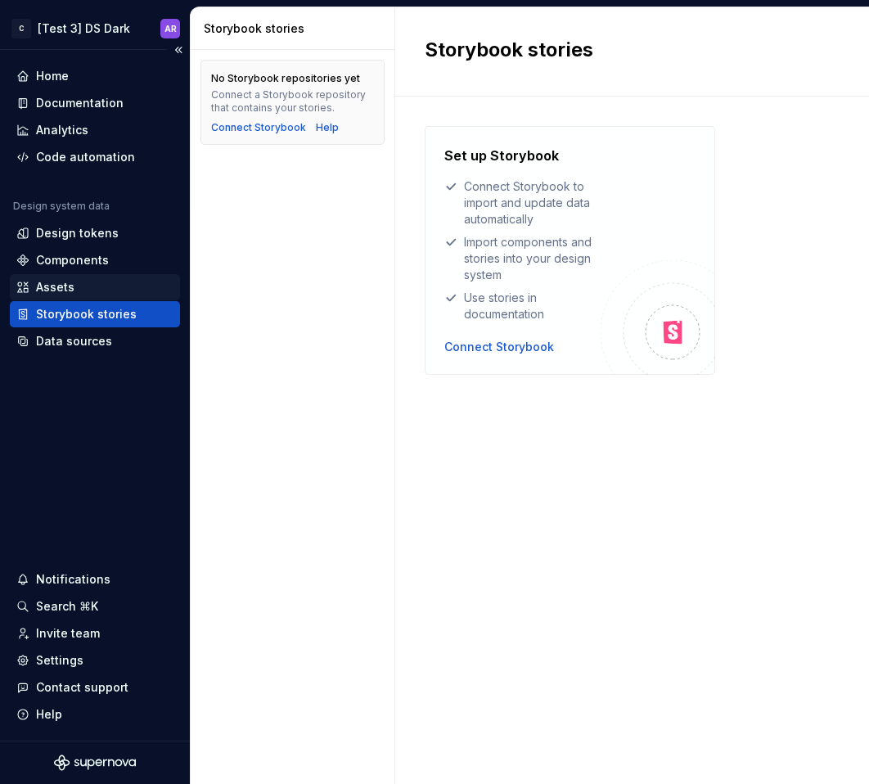
click at [105, 284] on div "Assets" at bounding box center [94, 287] width 157 height 16
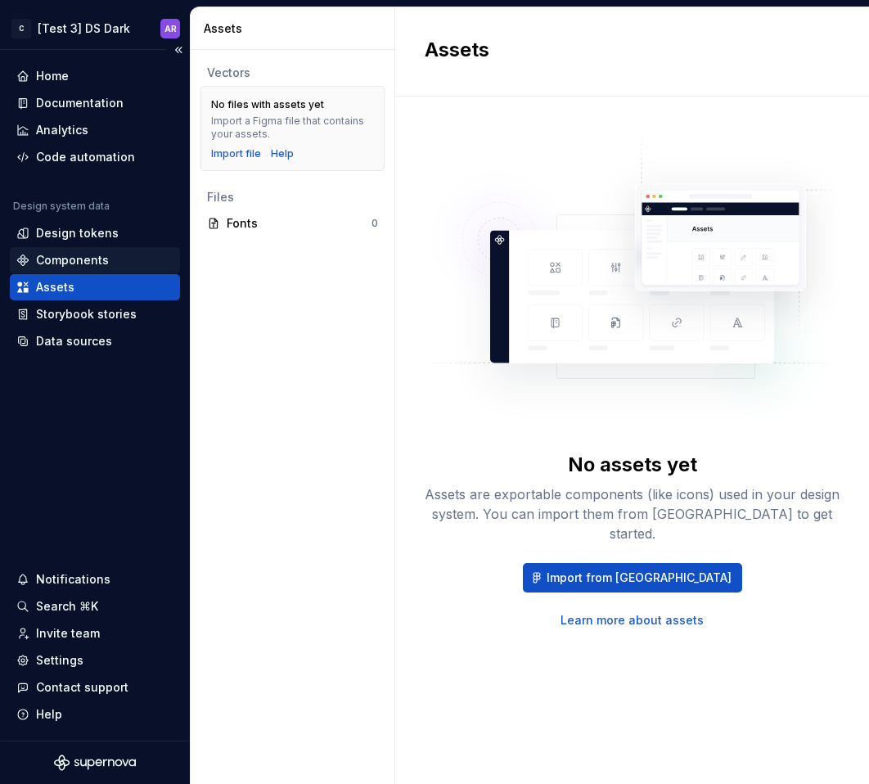
click at [117, 272] on div "Components" at bounding box center [95, 260] width 170 height 26
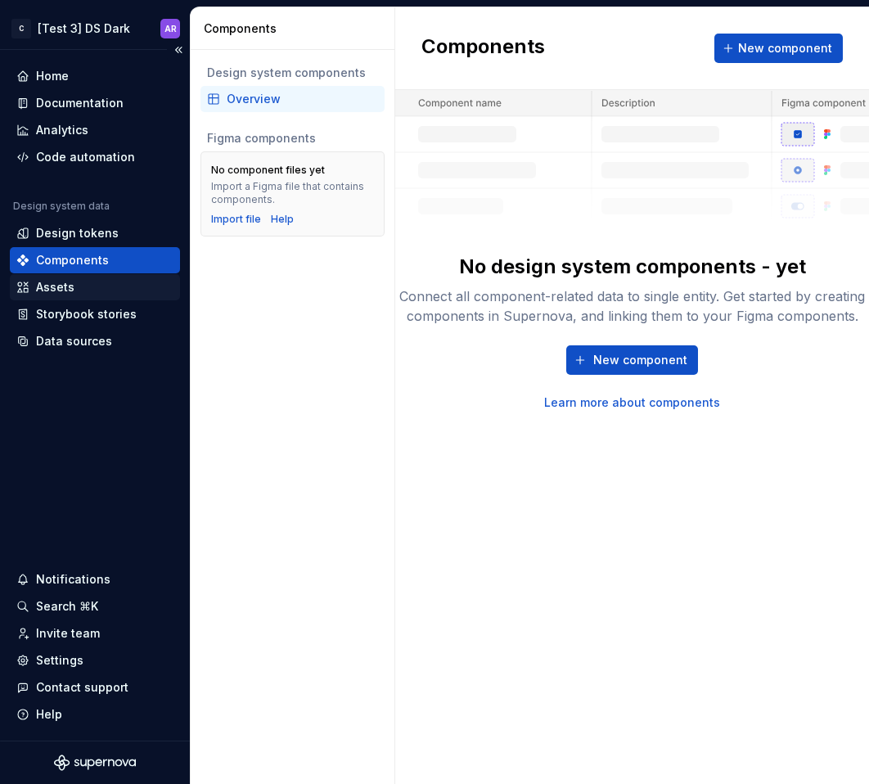
click at [117, 283] on div "Assets" at bounding box center [94, 287] width 157 height 16
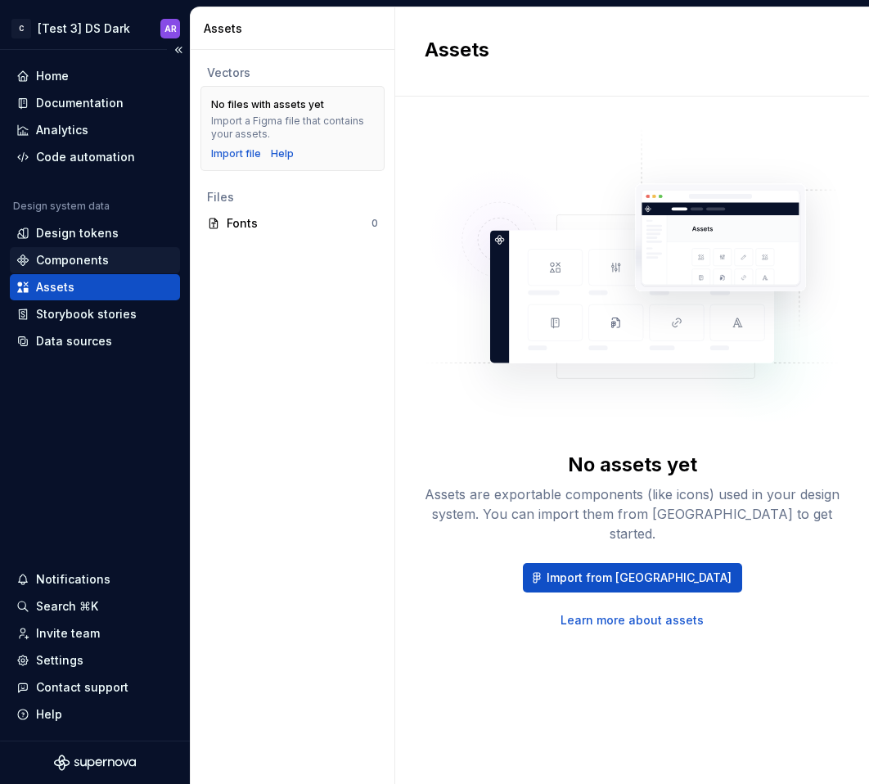
click at [125, 262] on div "Components" at bounding box center [94, 260] width 157 height 16
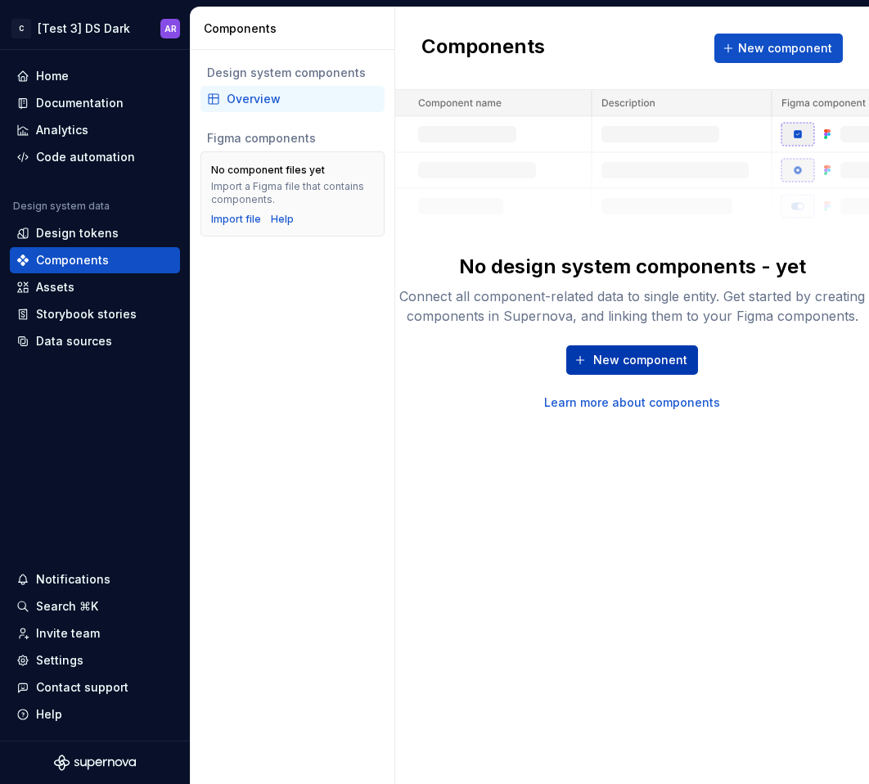
click at [599, 359] on span "New component" at bounding box center [640, 360] width 94 height 16
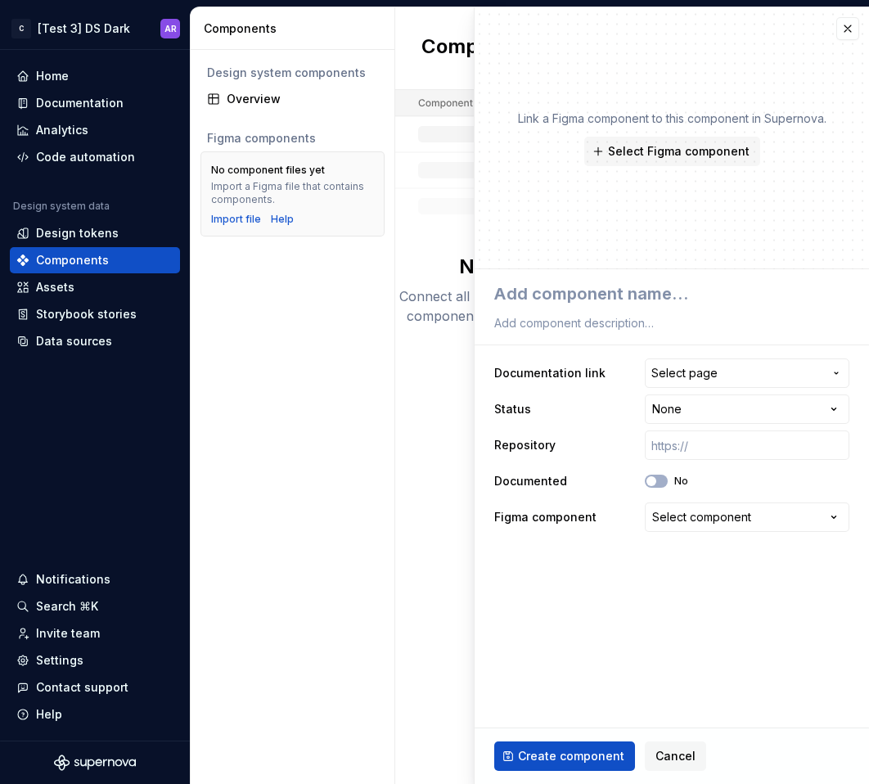
click at [424, 377] on div "New component Learn more about components" at bounding box center [632, 377] width 474 height 65
type textarea "*"
click at [660, 761] on span "Cancel" at bounding box center [675, 756] width 40 height 16
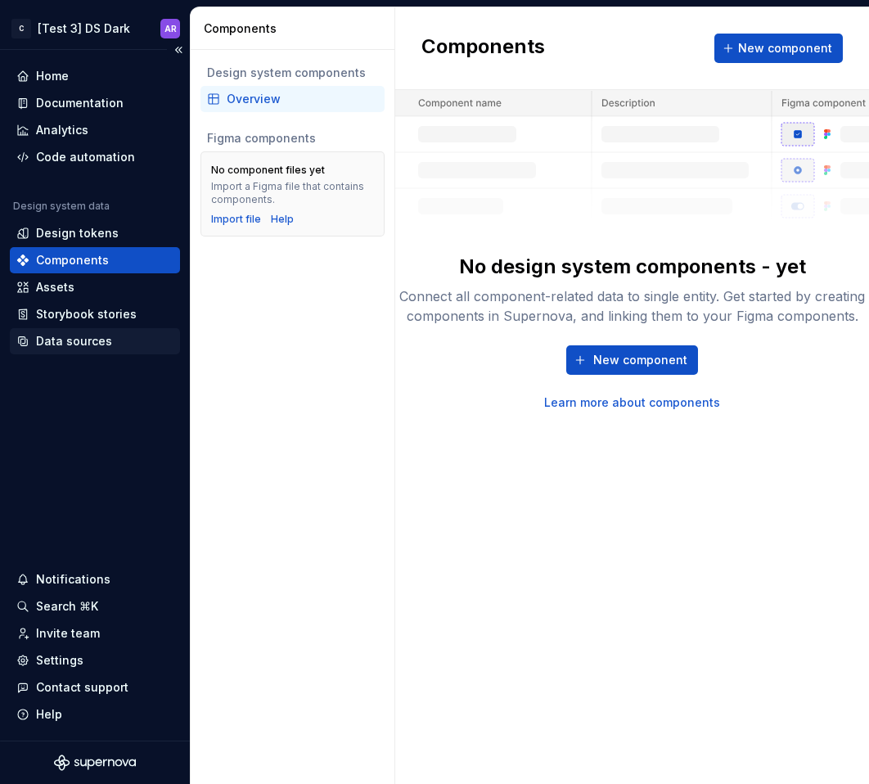
click at [114, 340] on div "Data sources" at bounding box center [94, 341] width 157 height 16
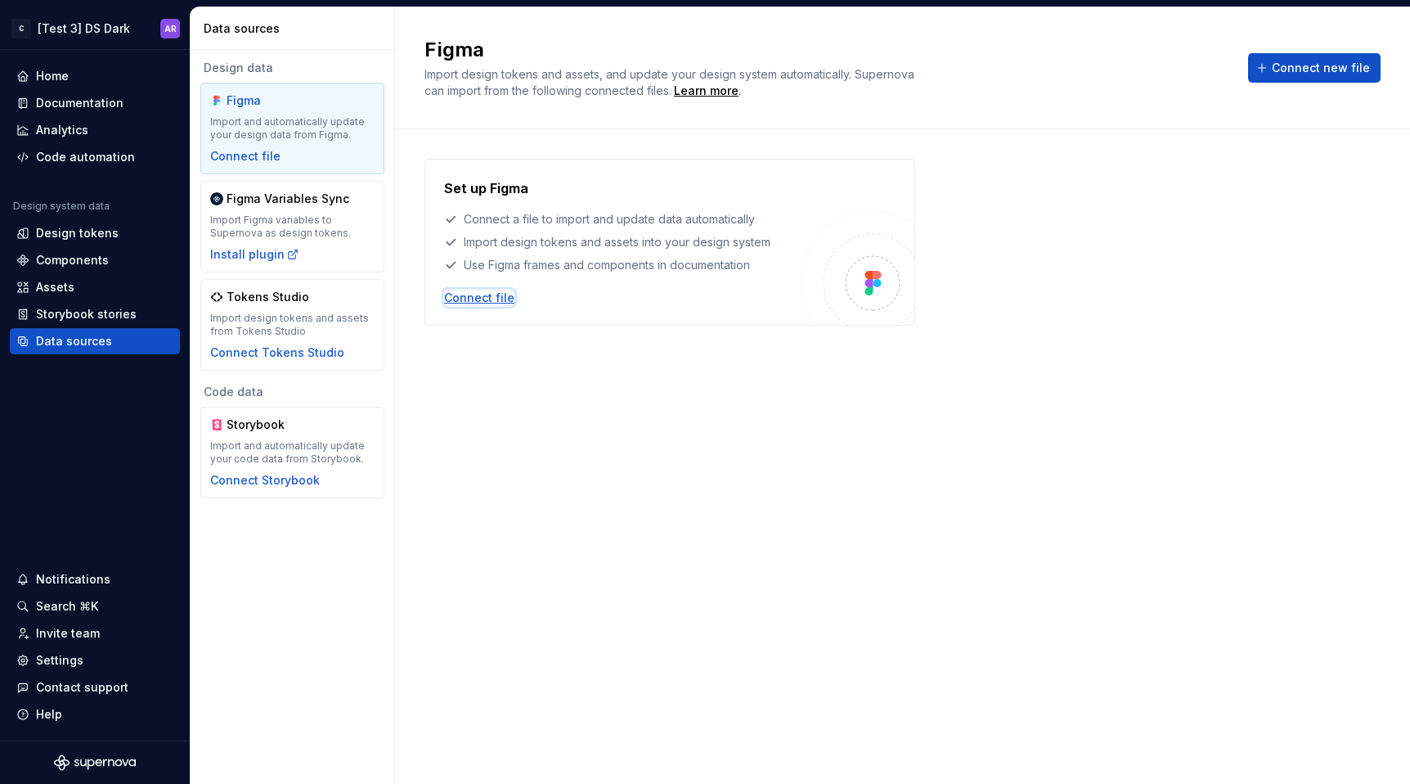
click at [486, 305] on div "Connect file" at bounding box center [479, 298] width 70 height 16
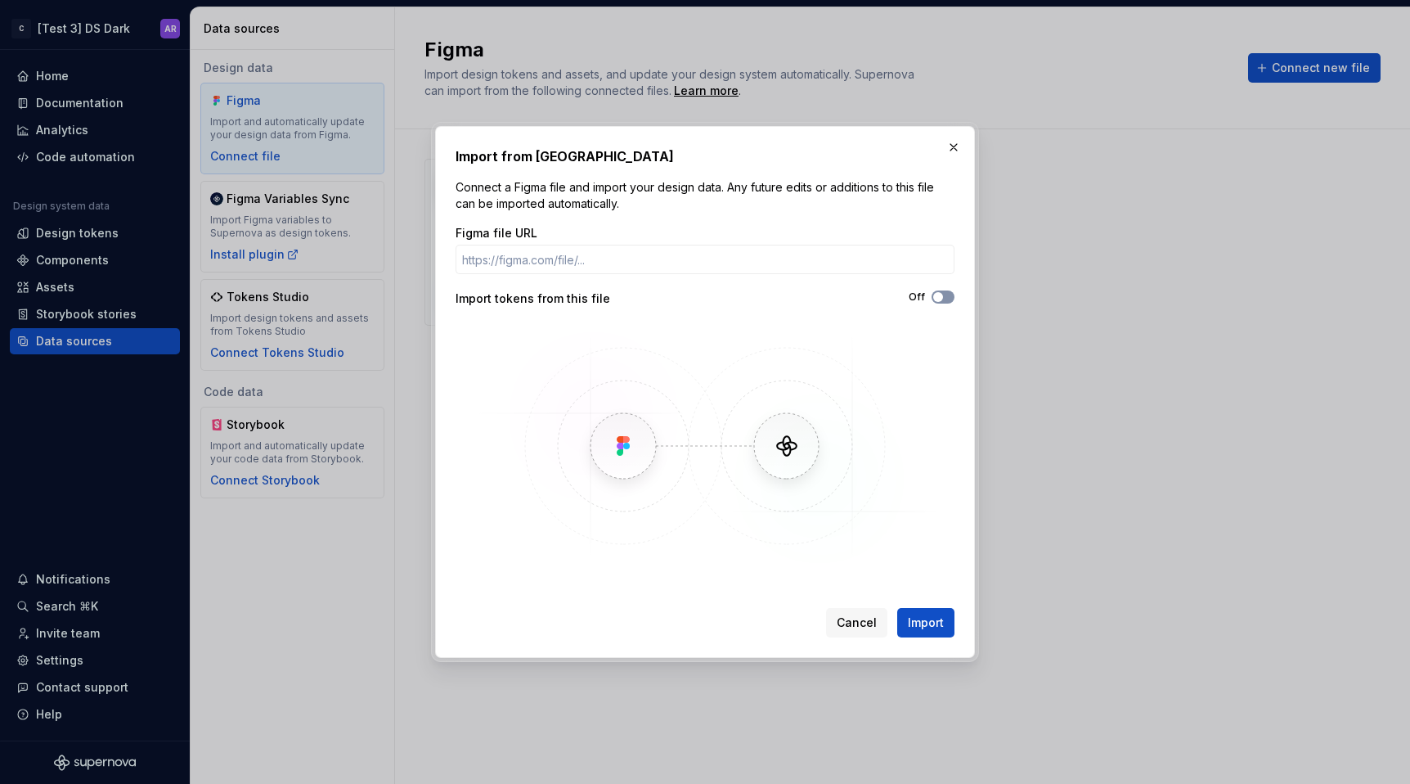
click at [951, 299] on button "Off" at bounding box center [943, 296] width 23 height 13
click at [925, 266] on input "Figma file URL" at bounding box center [705, 259] width 499 height 29
paste input "[URL][DOMAIN_NAME]"
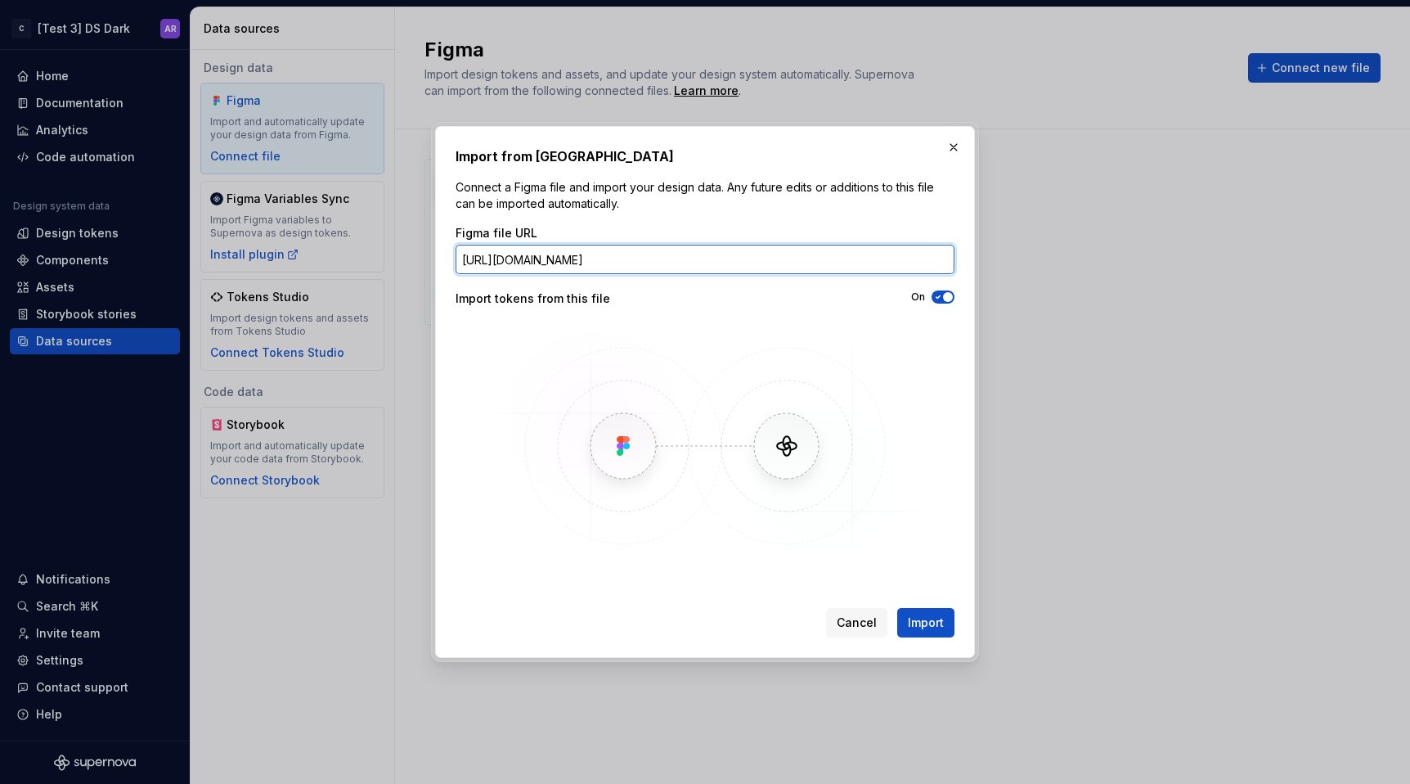
scroll to position [0, 434]
type input "[URL][DOMAIN_NAME]"
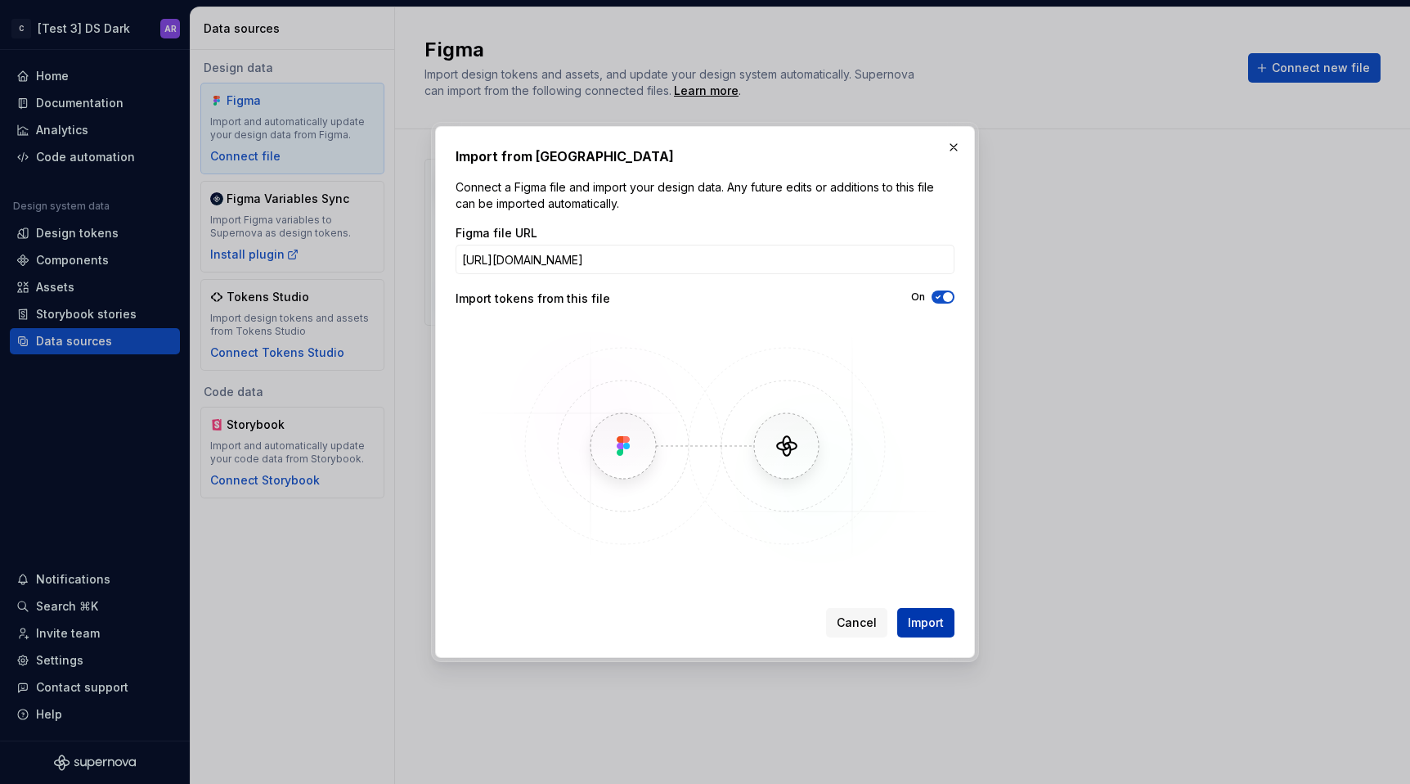
click at [936, 632] on button "Import" at bounding box center [925, 622] width 57 height 29
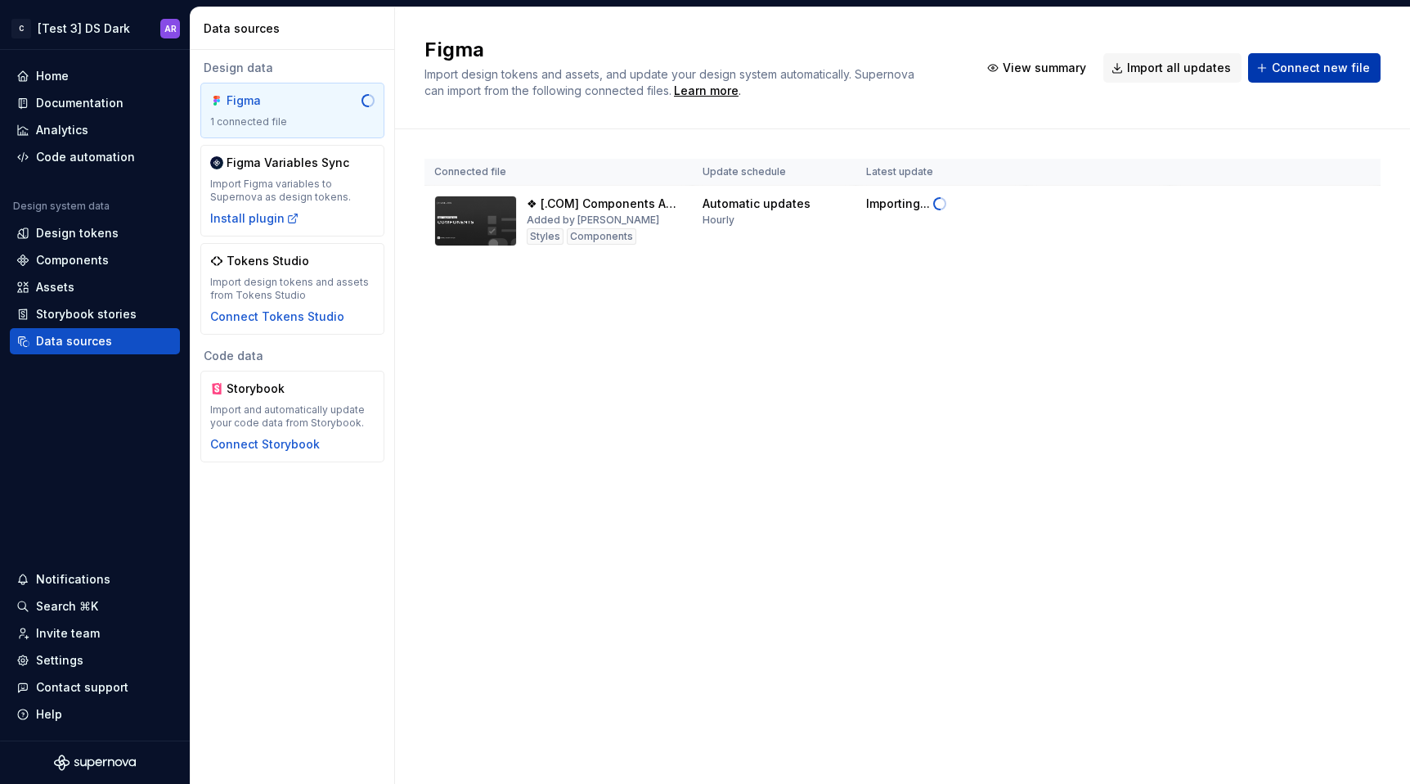
click at [1302, 70] on span "Connect new file" at bounding box center [1321, 68] width 98 height 16
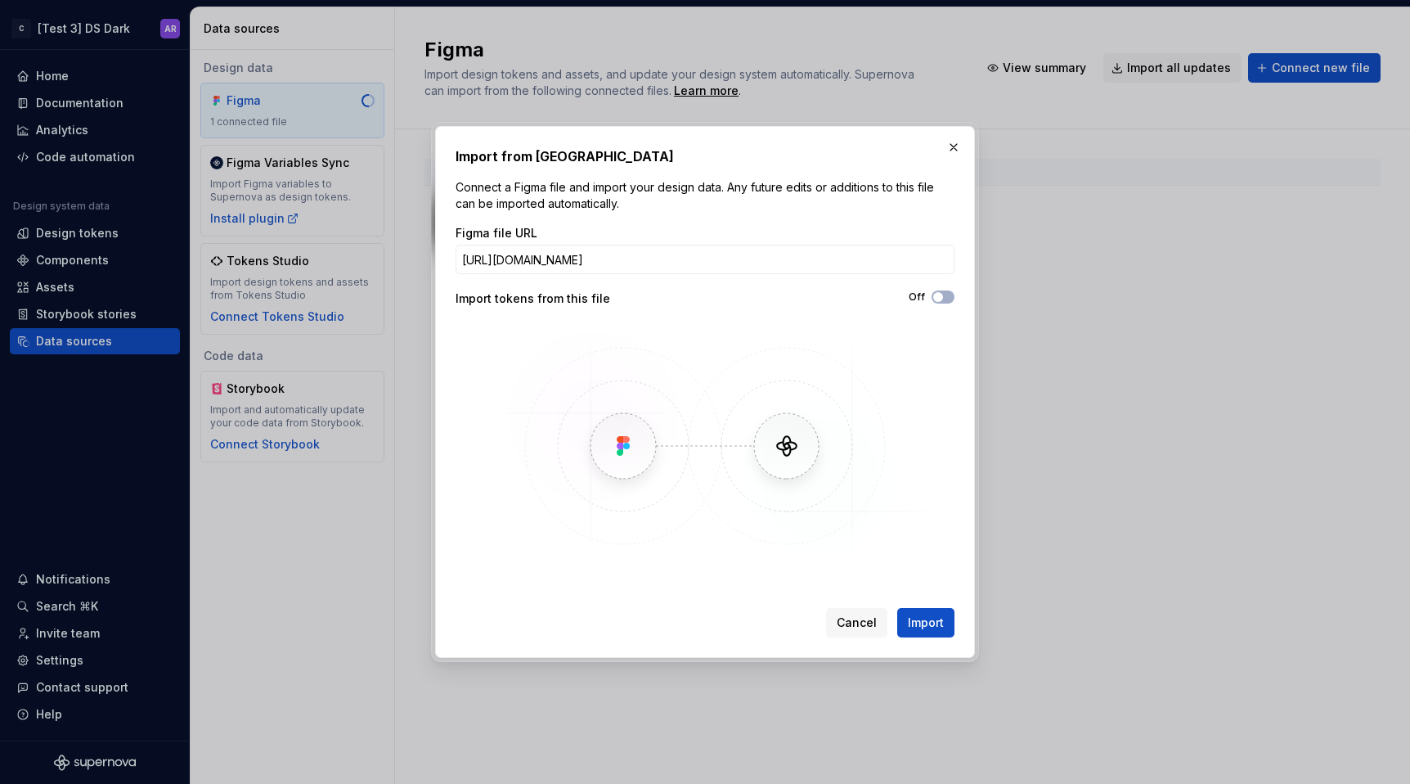
scroll to position [0, 115]
type input "[URL][DOMAIN_NAME]"
click at [941, 294] on span "button" at bounding box center [938, 297] width 10 height 10
click at [944, 617] on button "Import" at bounding box center [925, 622] width 57 height 29
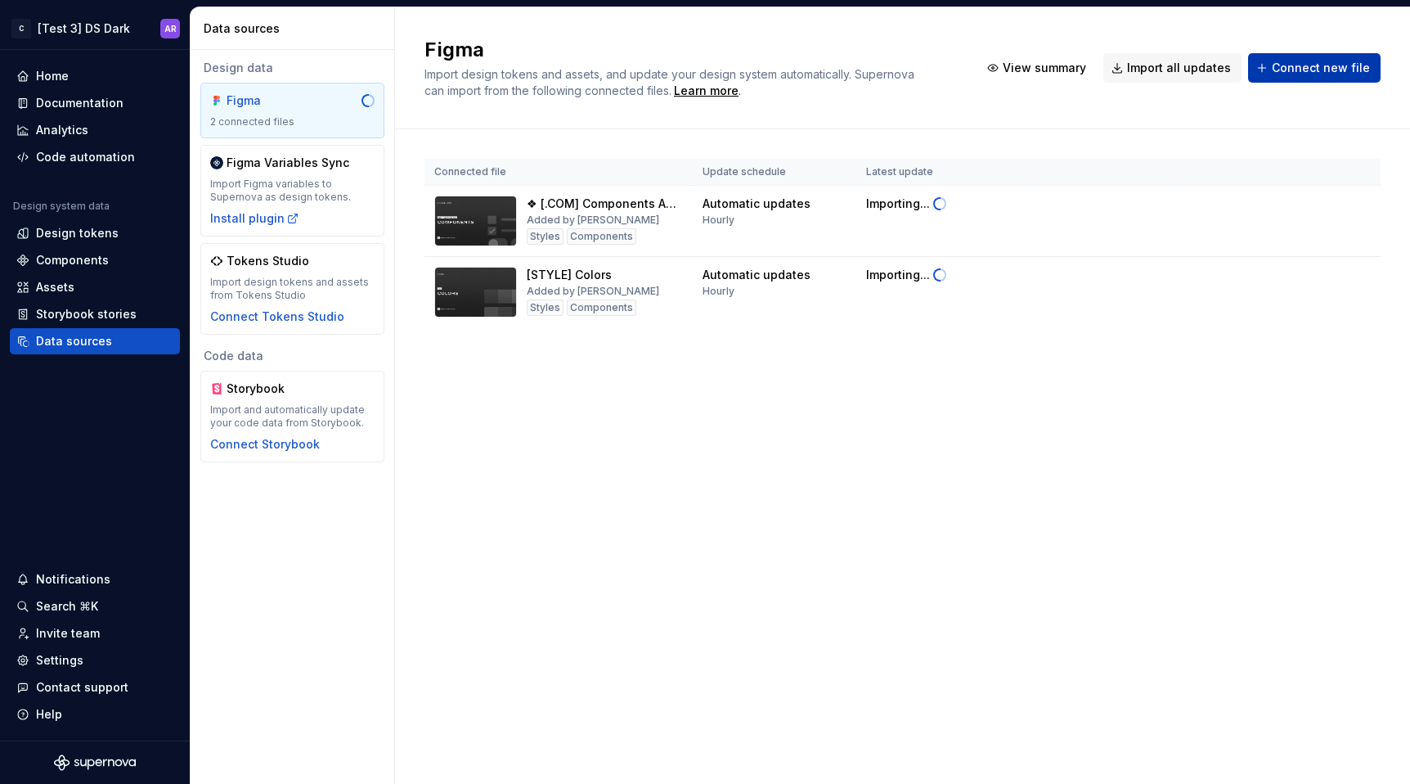
click at [1317, 74] on span "Connect new file" at bounding box center [1321, 68] width 98 height 16
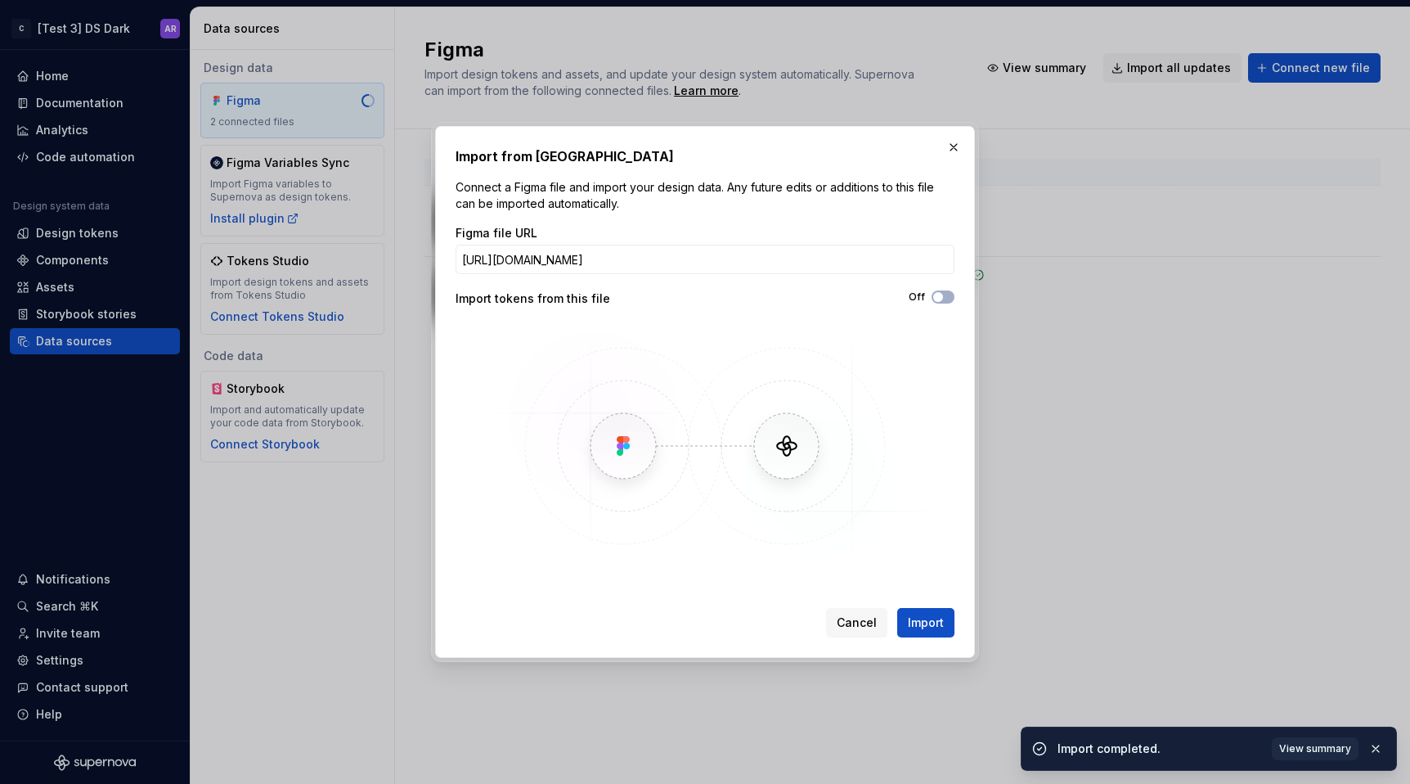
scroll to position [0, 120]
type input "[URL][DOMAIN_NAME]"
click at [924, 631] on button "Import" at bounding box center [925, 622] width 57 height 29
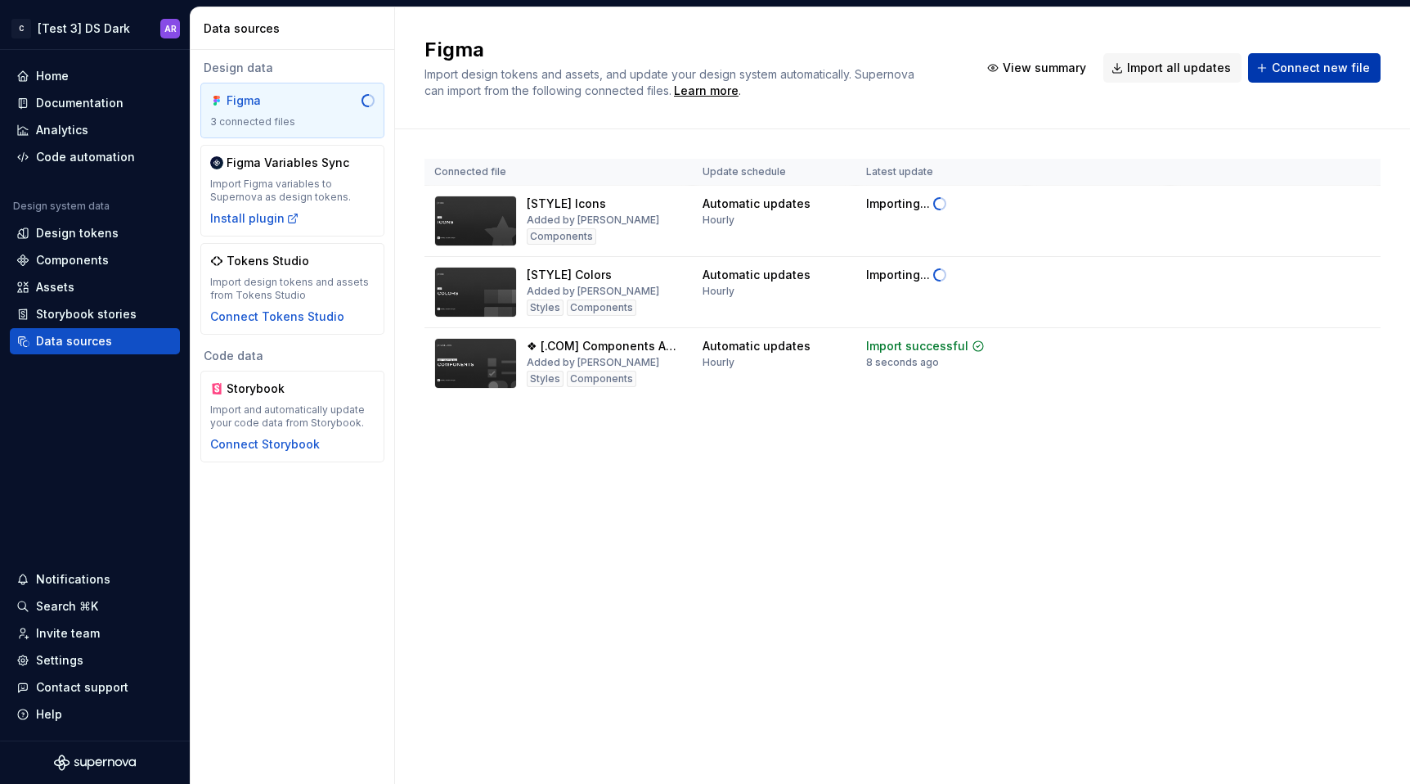
click at [1329, 66] on span "Connect new file" at bounding box center [1321, 68] width 98 height 16
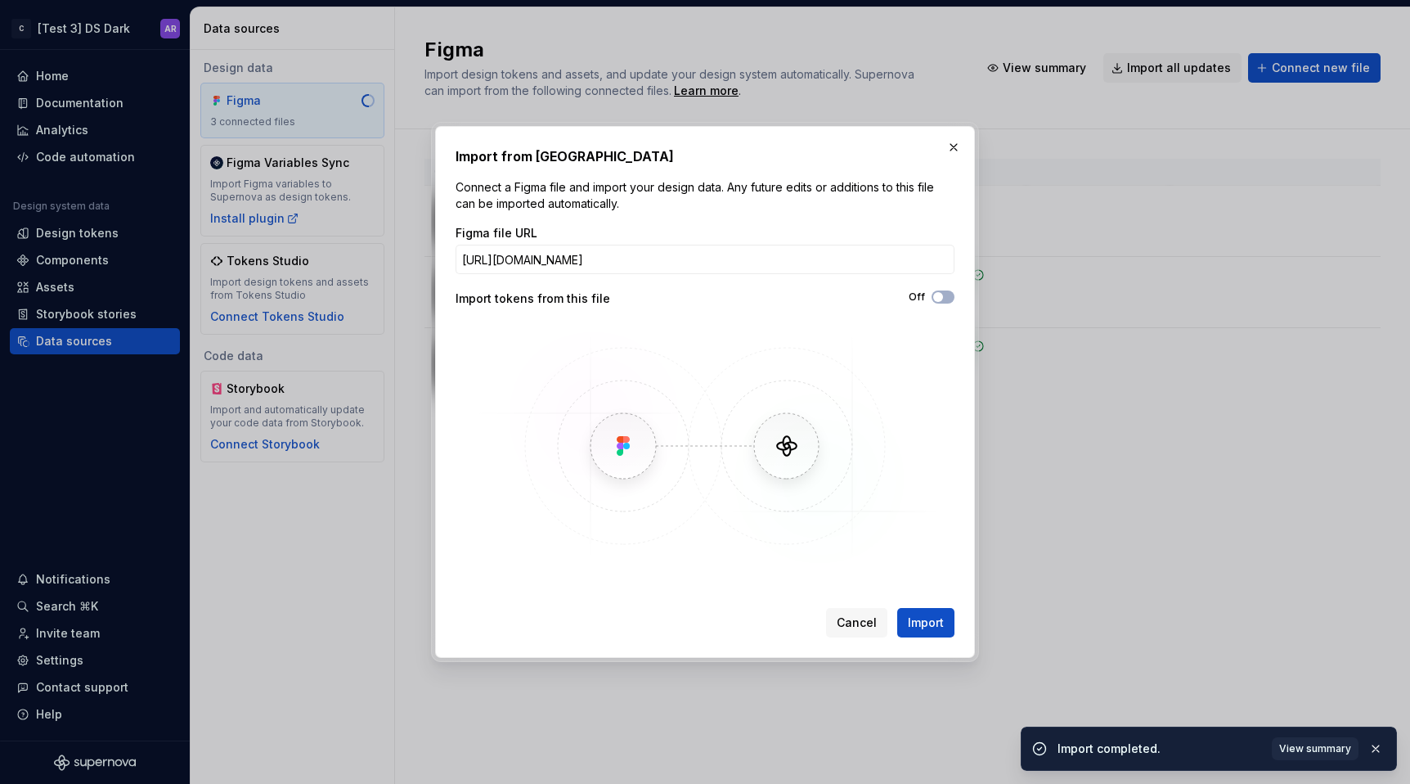
scroll to position [0, 123]
type input "[URL][DOMAIN_NAME]"
click at [926, 616] on span "Import" at bounding box center [926, 622] width 36 height 16
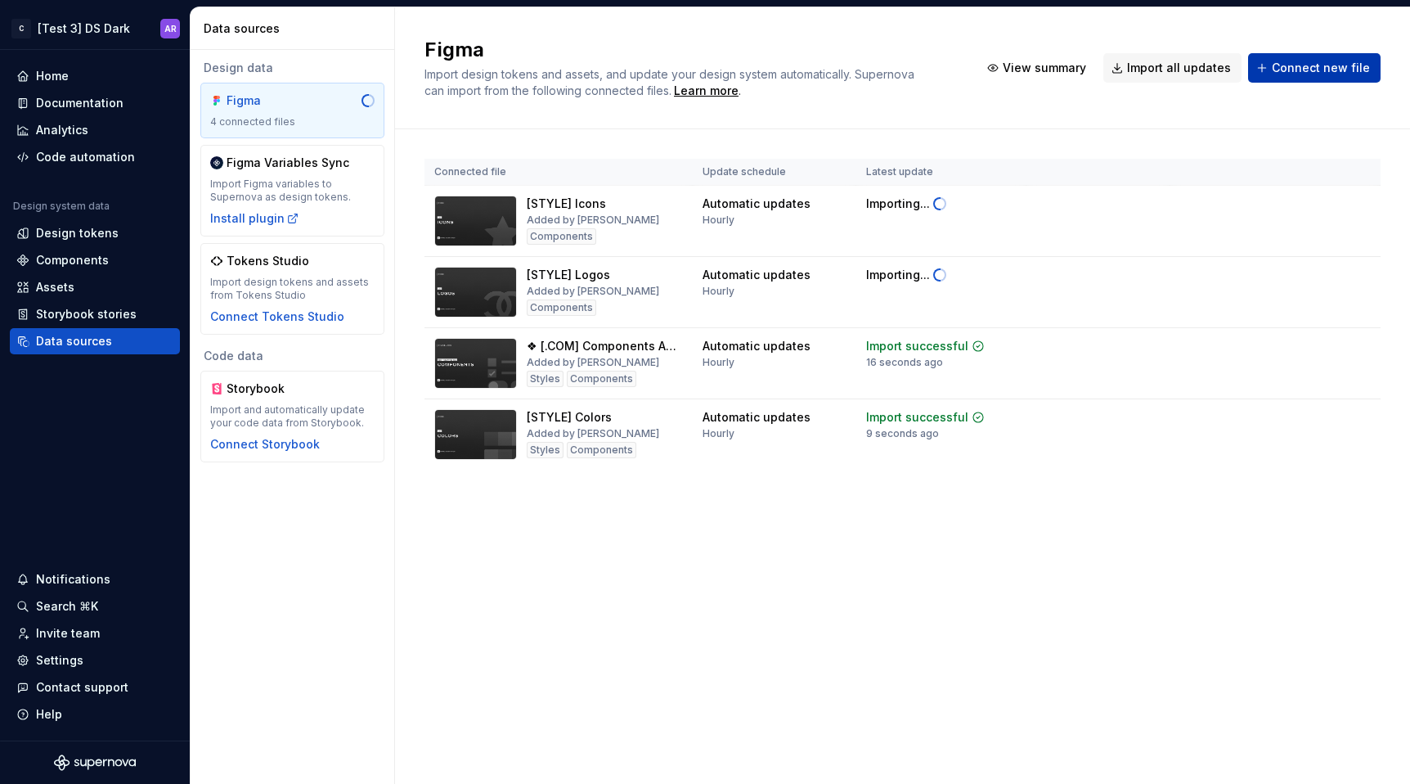
click at [1306, 65] on span "Connect new file" at bounding box center [1321, 68] width 98 height 16
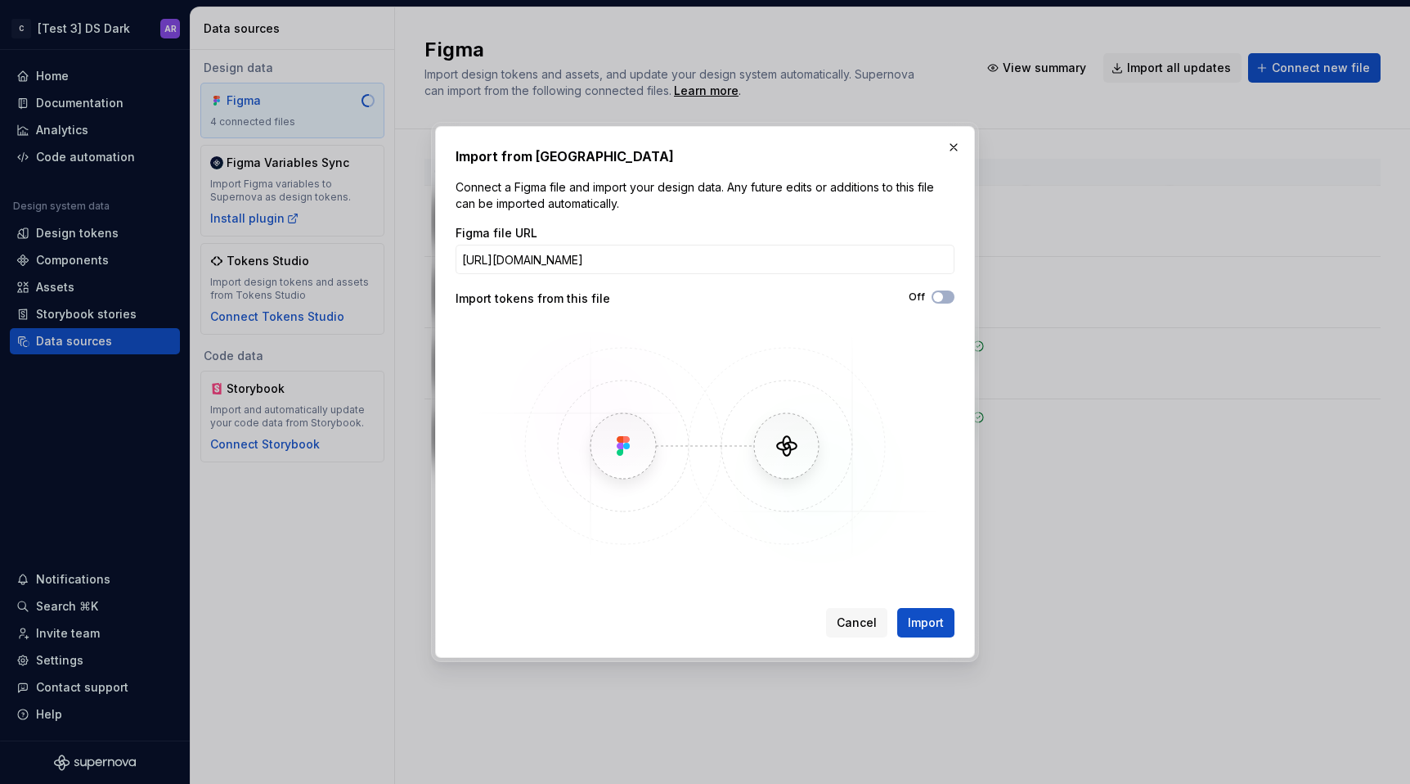
scroll to position [0, 276]
type input "[URL][DOMAIN_NAME]"
click at [941, 290] on button "Off" at bounding box center [943, 296] width 23 height 13
click at [933, 634] on button "Import" at bounding box center [925, 622] width 57 height 29
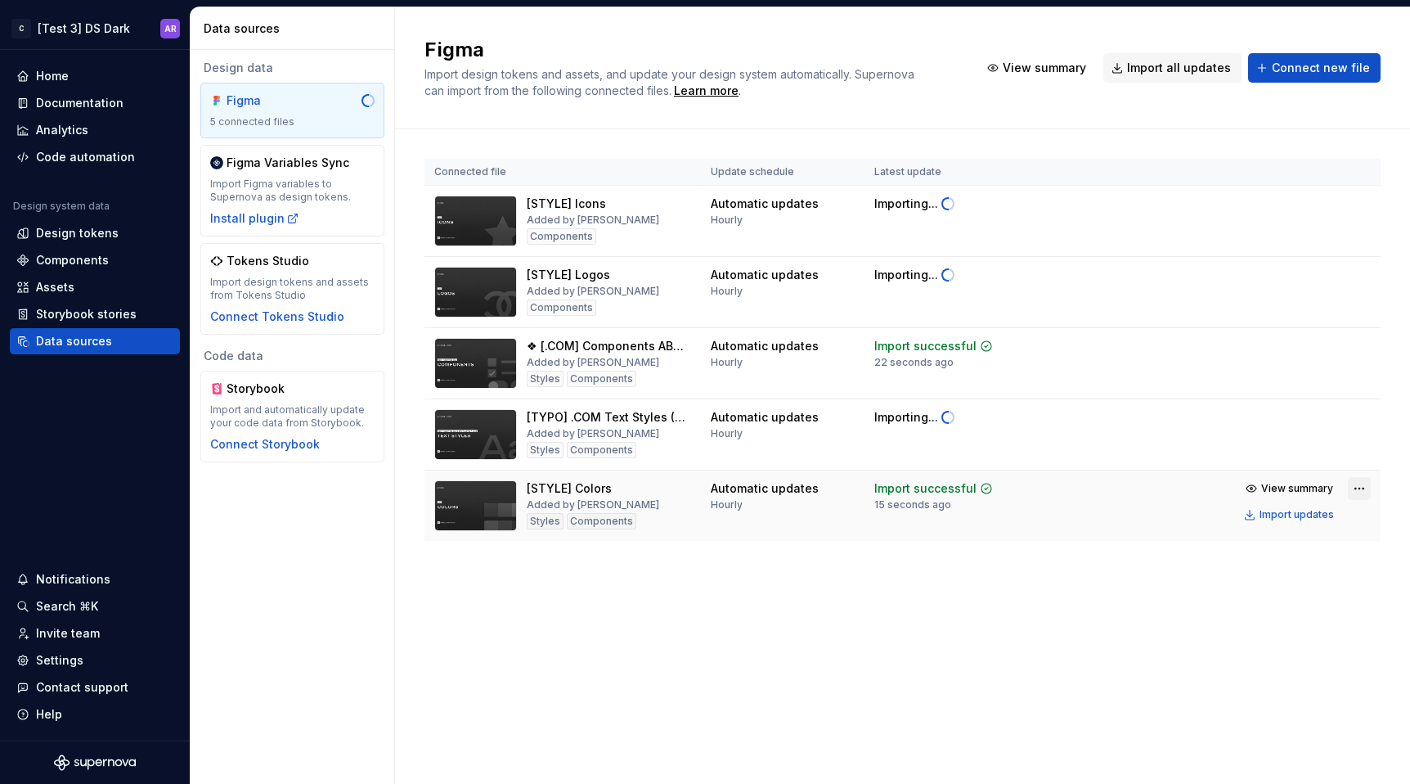
click at [1354, 492] on html "C [Test 3] DS Dark AR Home Documentation Analytics Code automation Design syste…" at bounding box center [705, 392] width 1410 height 784
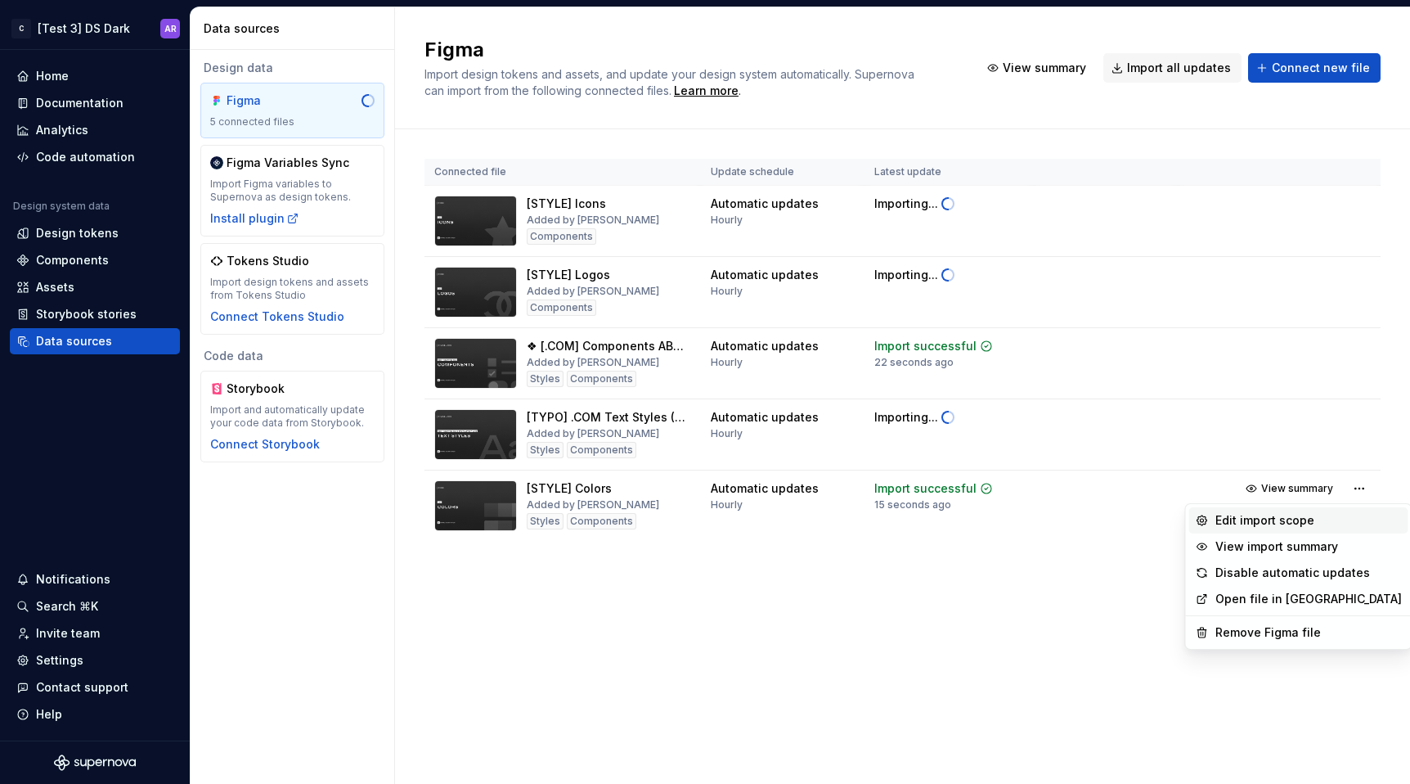
click at [1296, 515] on div "Edit import scope" at bounding box center [1308, 520] width 186 height 16
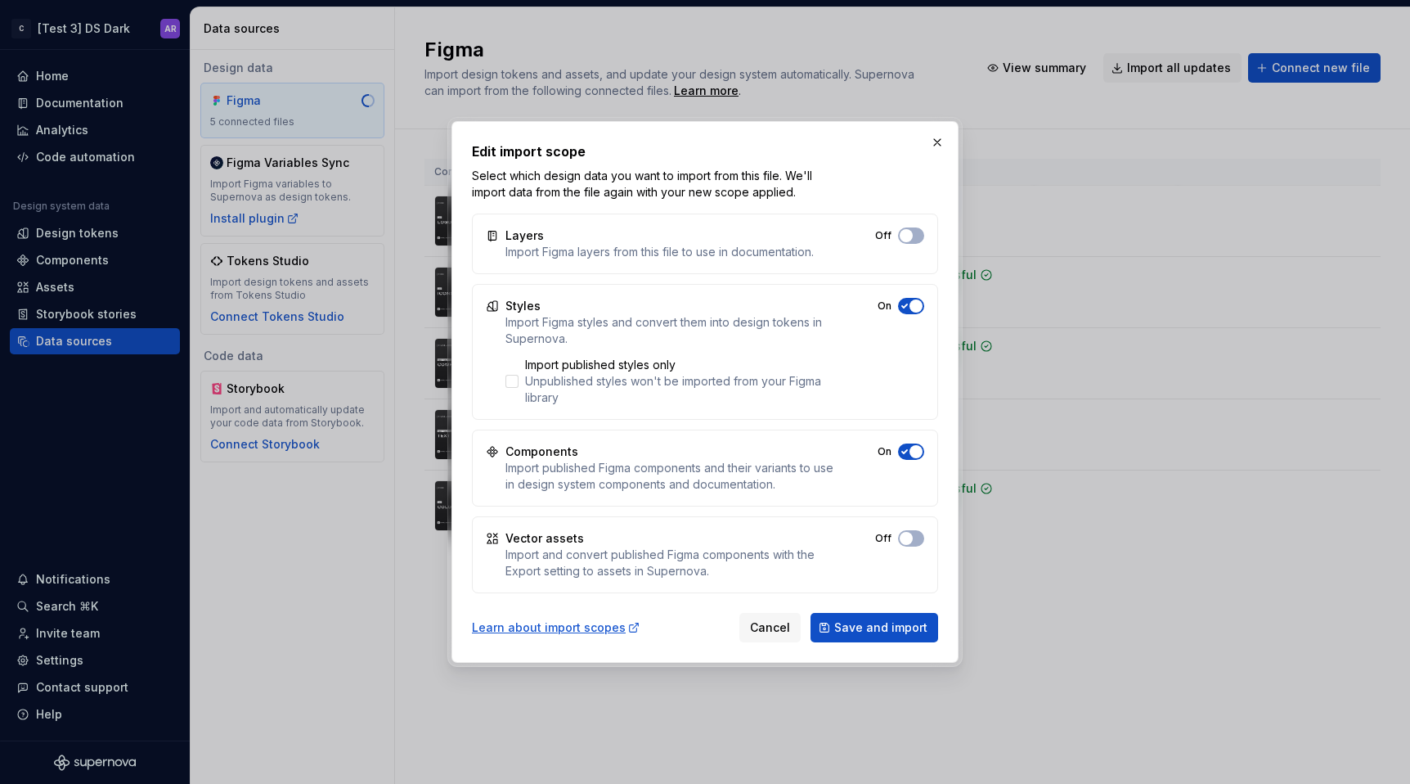
click at [918, 244] on button "Off" at bounding box center [911, 235] width 26 height 16
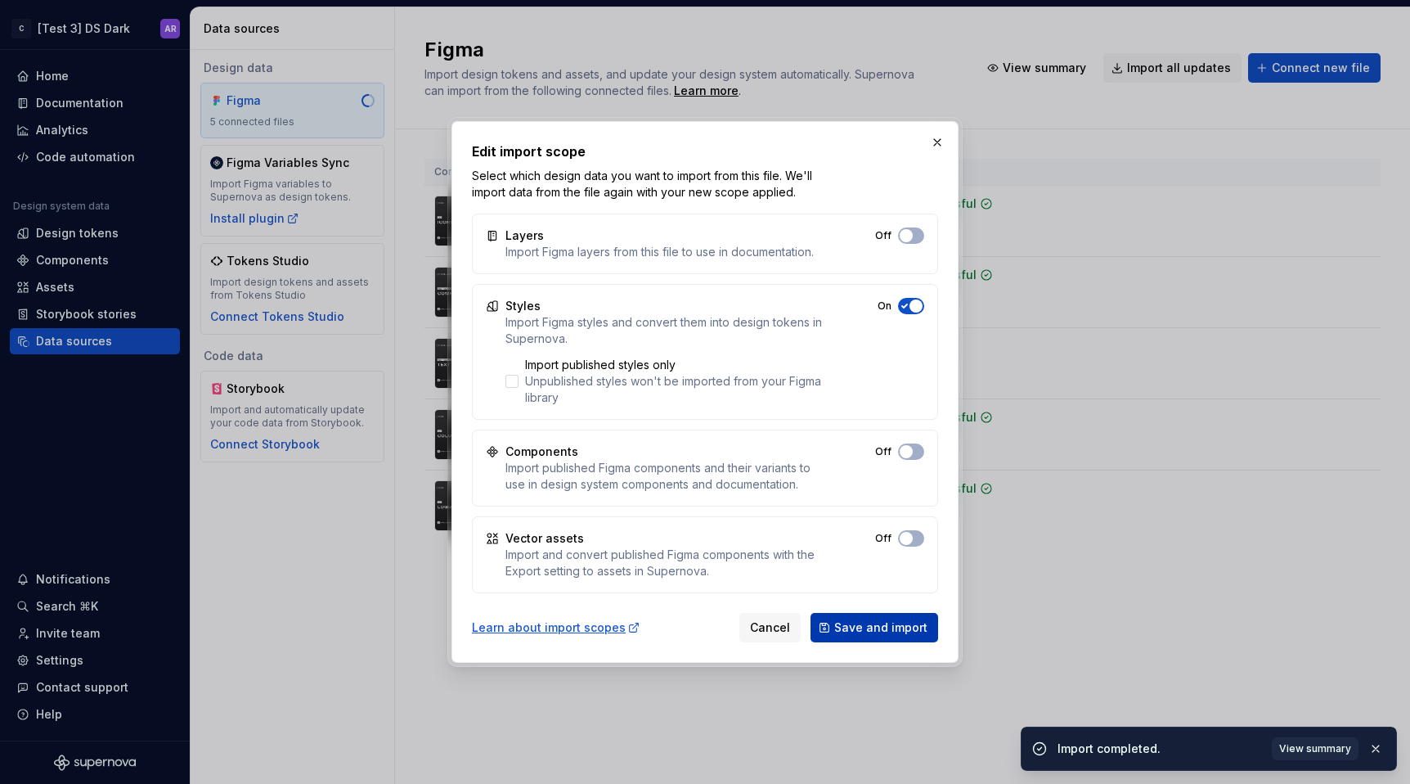
click at [855, 620] on span "Save and import" at bounding box center [880, 627] width 93 height 16
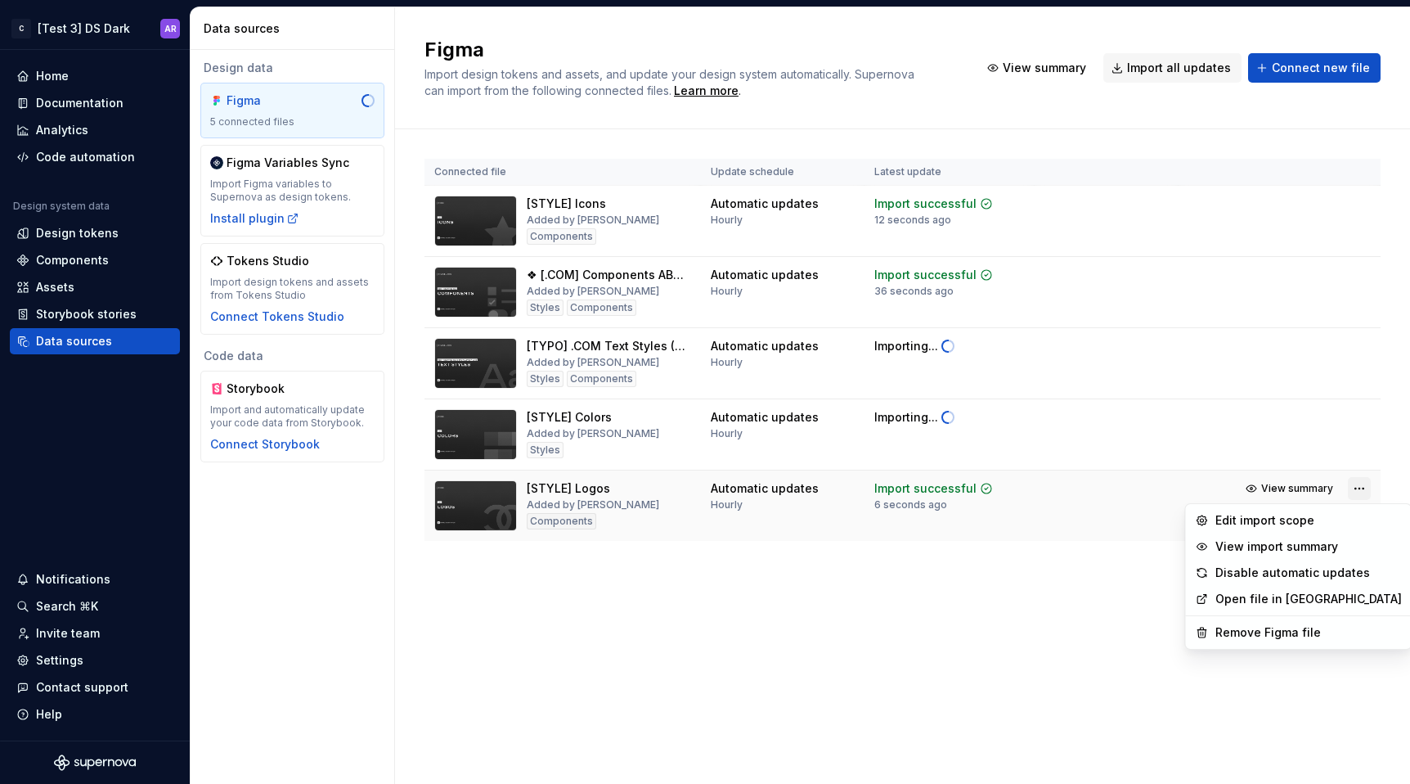
click at [1358, 487] on html "C [Test 3] DS Dark AR Home Documentation Analytics Code automation Design syste…" at bounding box center [705, 392] width 1410 height 784
click at [1291, 520] on div "Edit import scope" at bounding box center [1308, 520] width 186 height 16
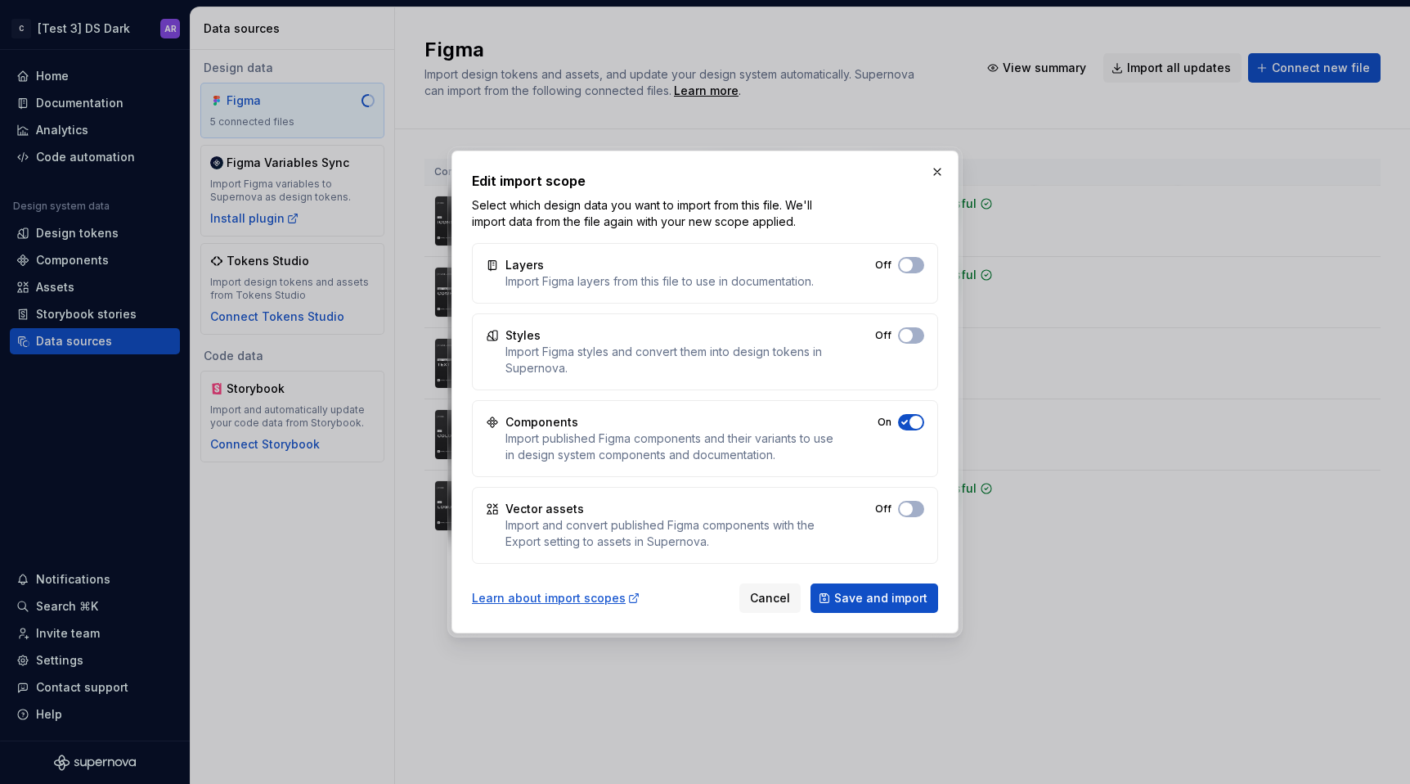
click at [913, 272] on span "button" at bounding box center [906, 264] width 13 height 13
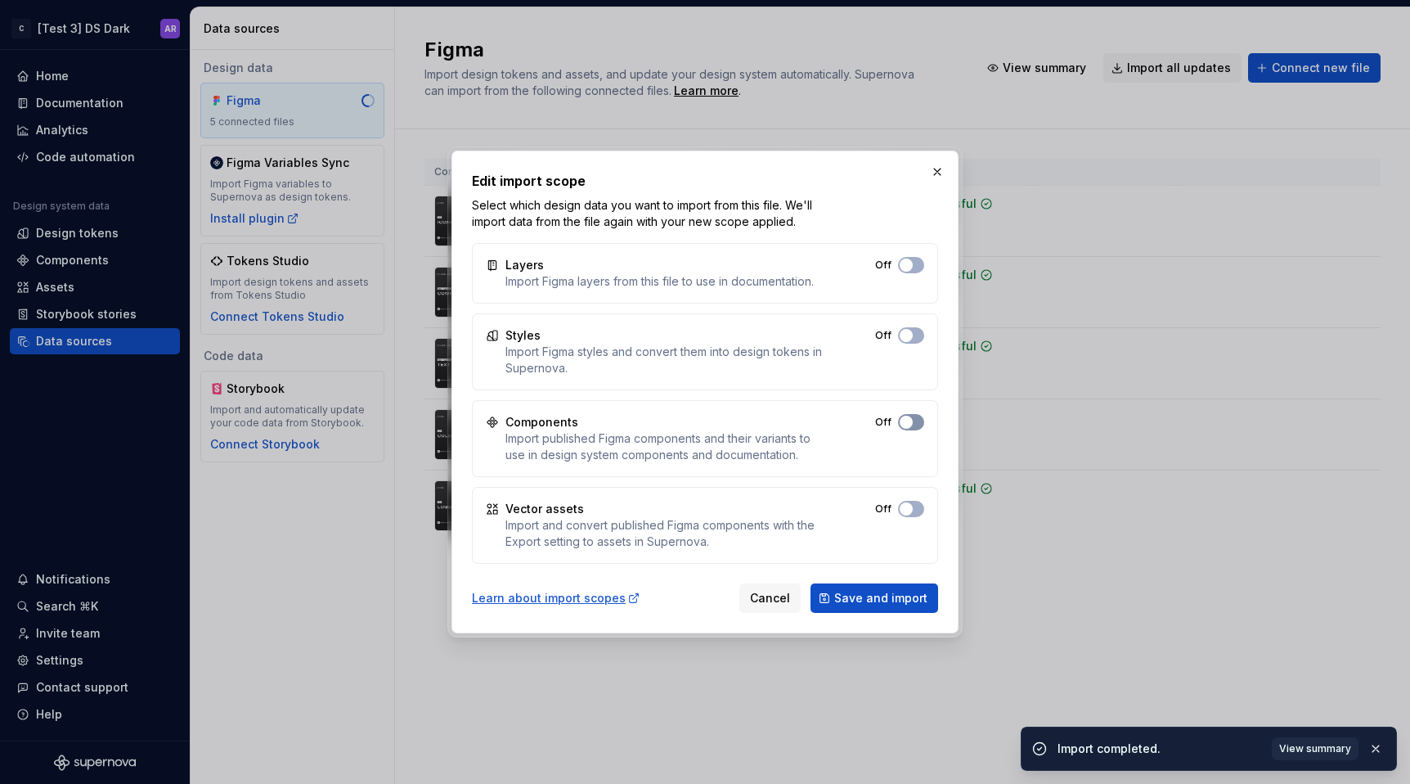
click at [914, 273] on button "Off" at bounding box center [911, 265] width 26 height 16
click at [909, 272] on span "button" at bounding box center [906, 264] width 13 height 13
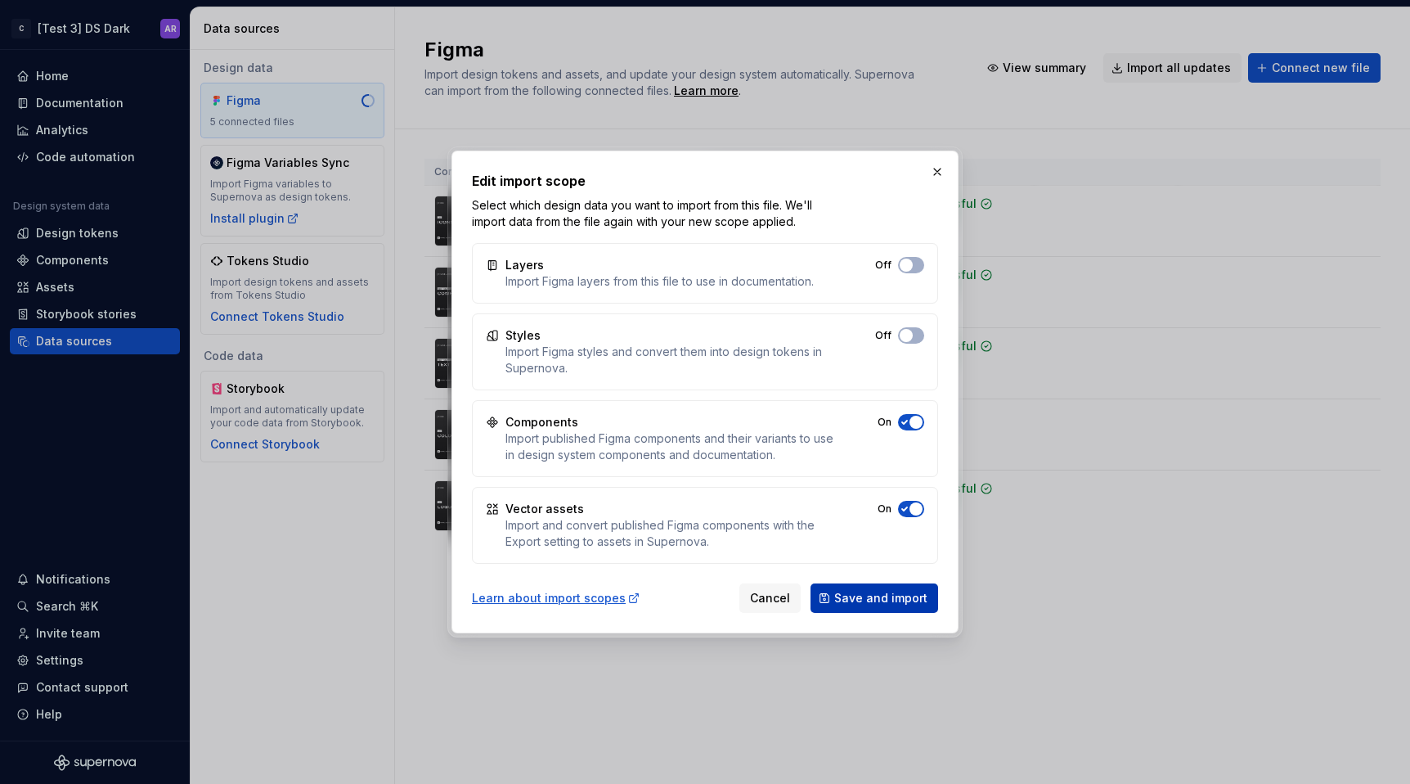
click at [861, 599] on span "Save and import" at bounding box center [880, 598] width 93 height 16
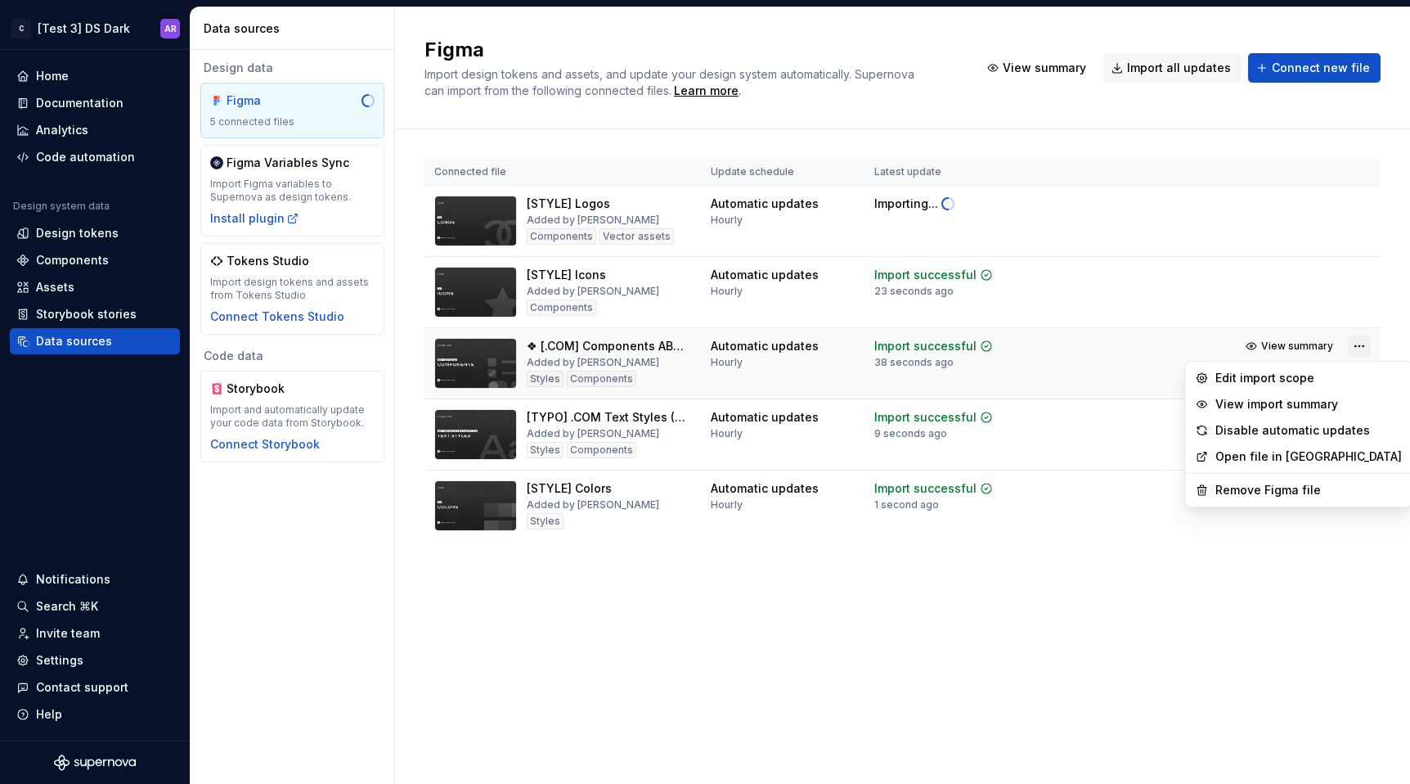
click at [1361, 345] on html "C [Test 3] DS Dark AR Home Documentation Analytics Code automation Design syste…" at bounding box center [705, 392] width 1410 height 784
click at [1322, 377] on div "Edit import scope" at bounding box center [1308, 378] width 186 height 16
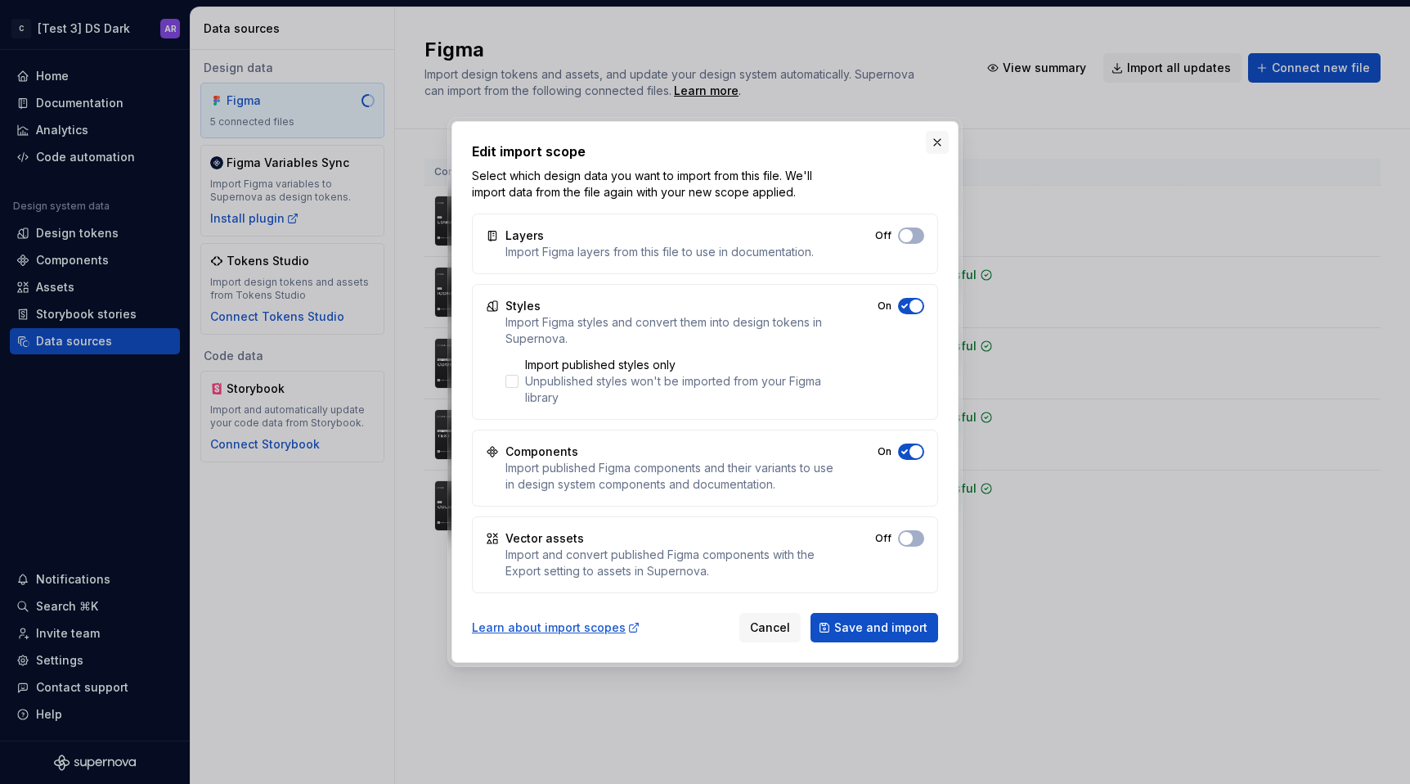
click at [934, 141] on button "button" at bounding box center [937, 142] width 23 height 23
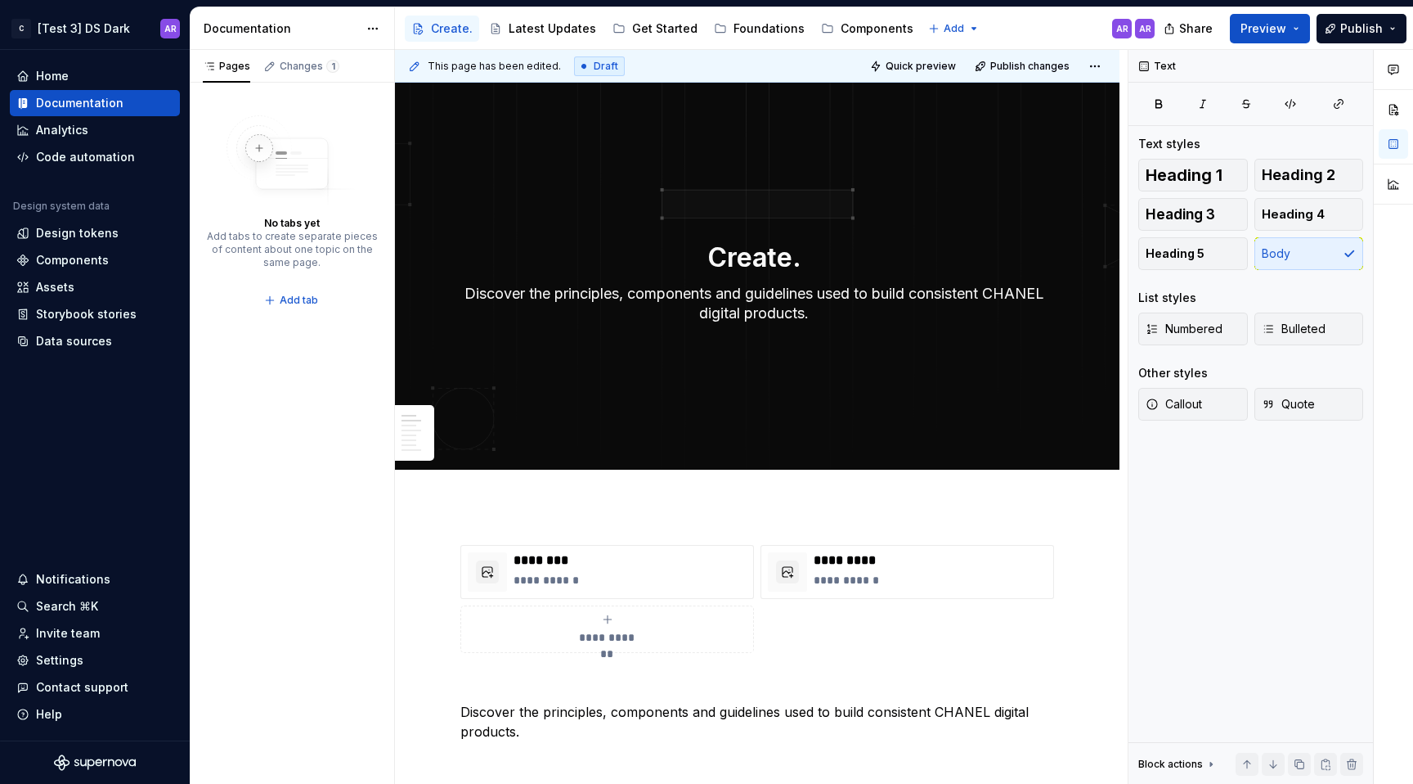
scroll to position [711, 0]
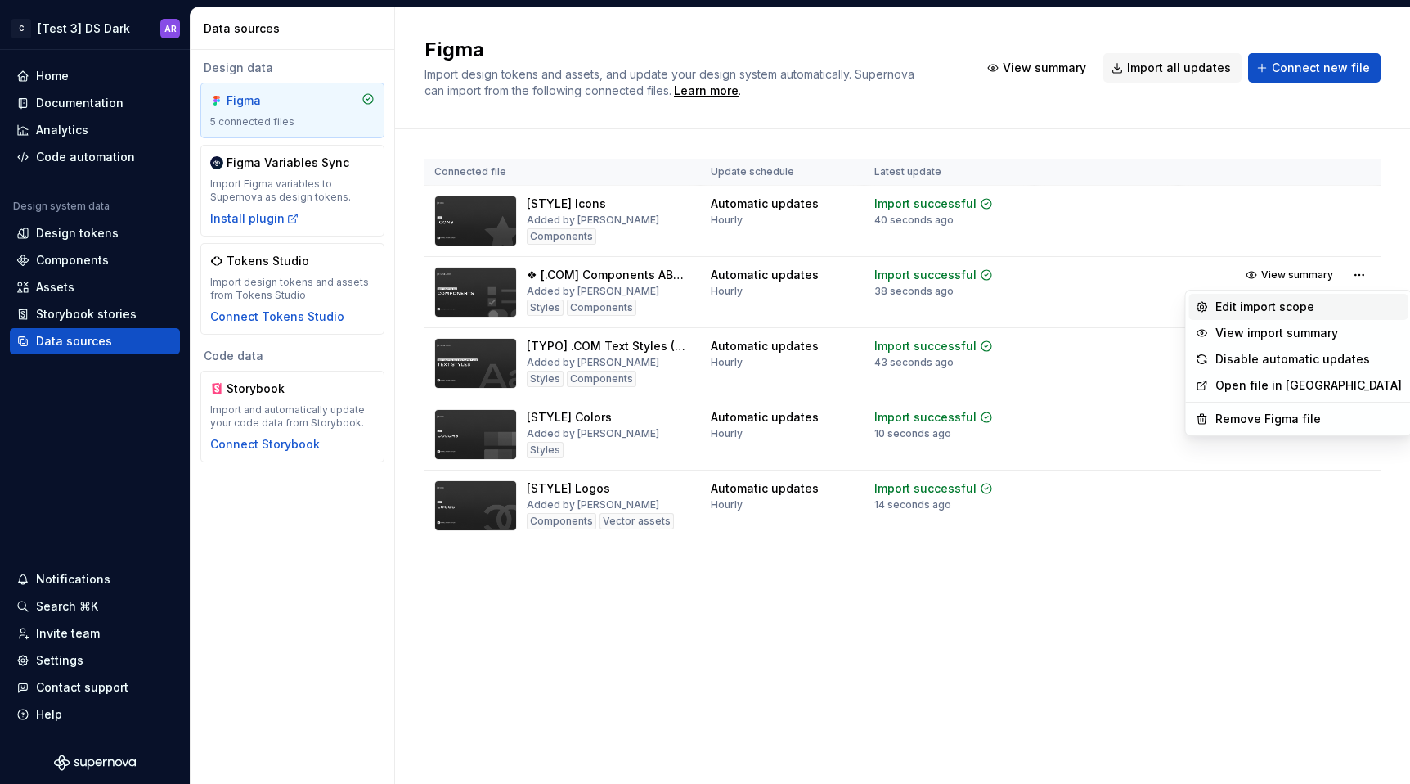
click at [1309, 300] on div "Edit import scope" at bounding box center [1308, 307] width 186 height 16
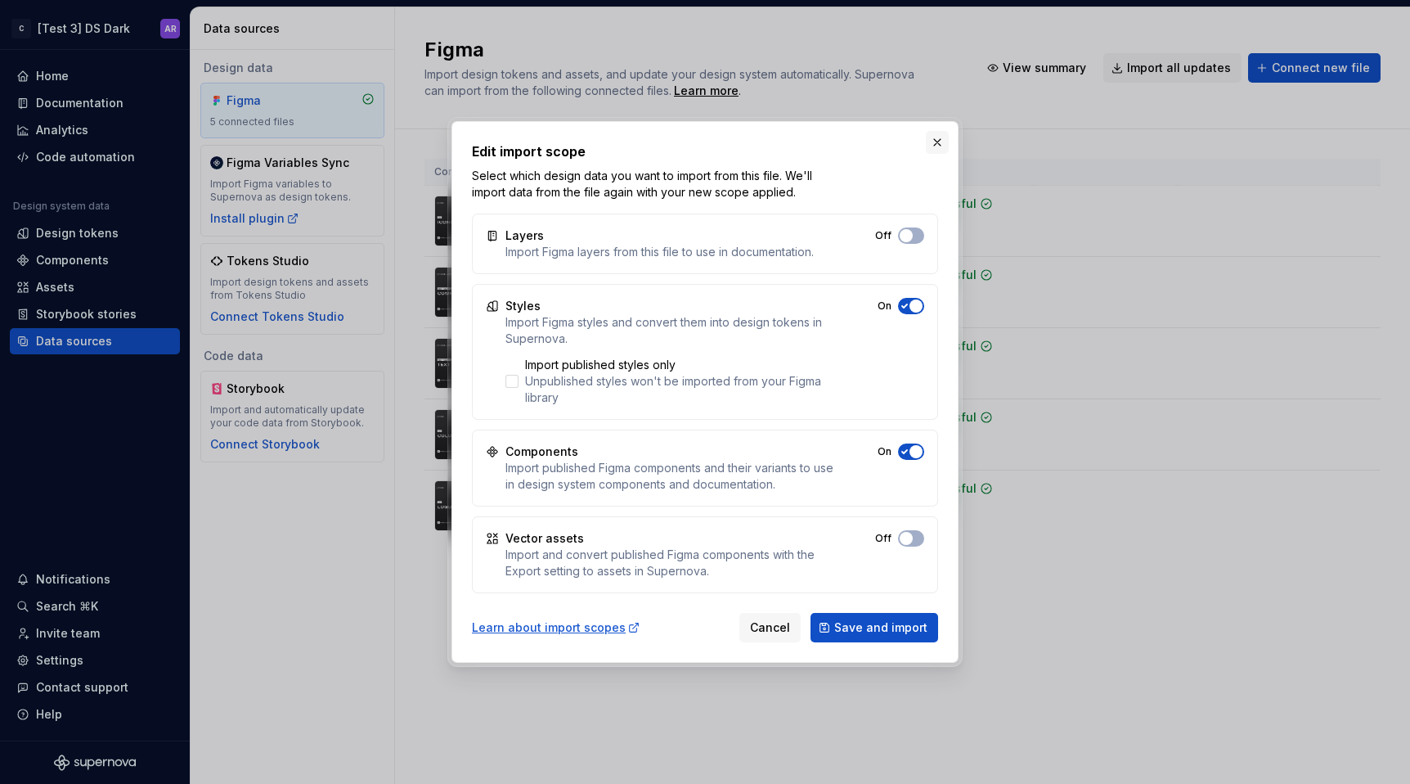
click at [936, 141] on button "button" at bounding box center [937, 142] width 23 height 23
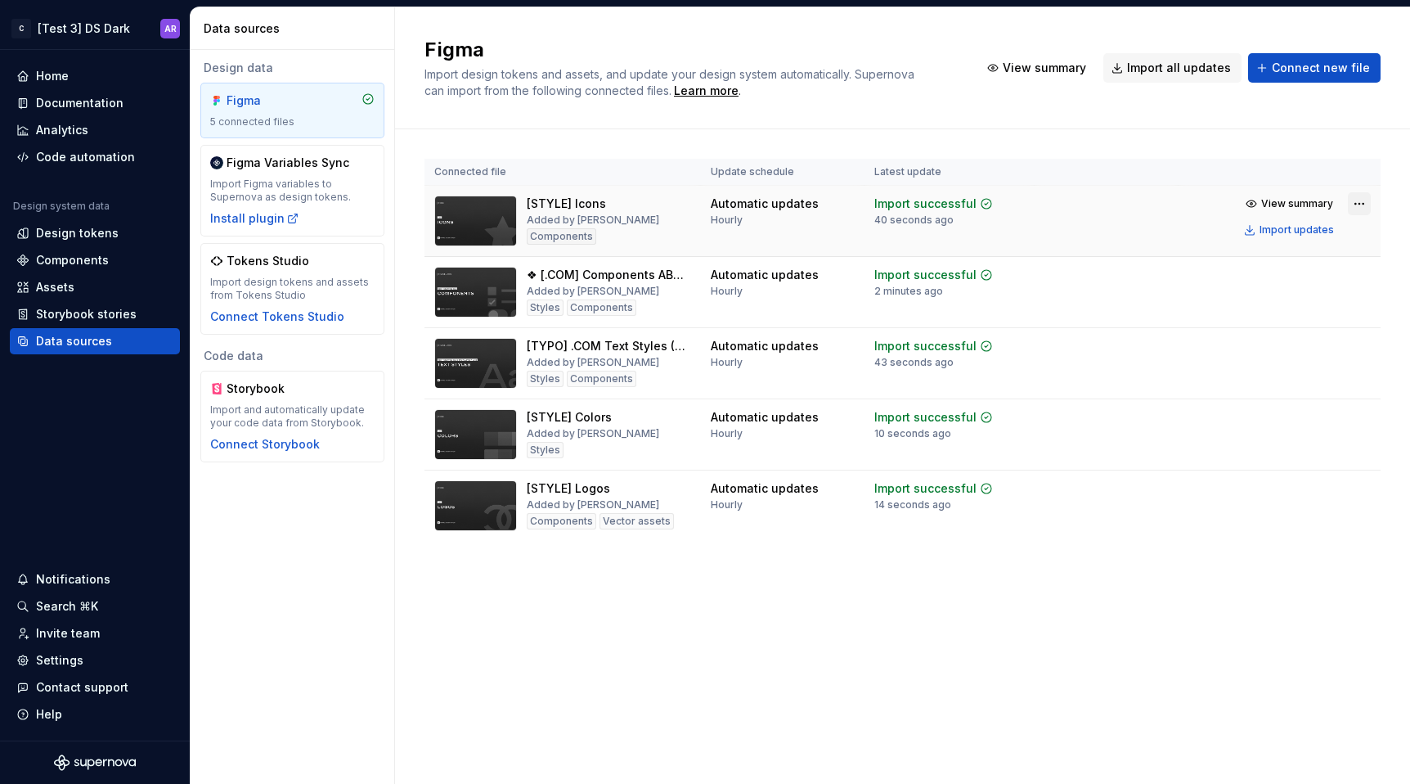
click at [1363, 197] on html "C [Test 3] DS Dark AR Home Documentation Analytics Code automation Design syste…" at bounding box center [705, 392] width 1410 height 784
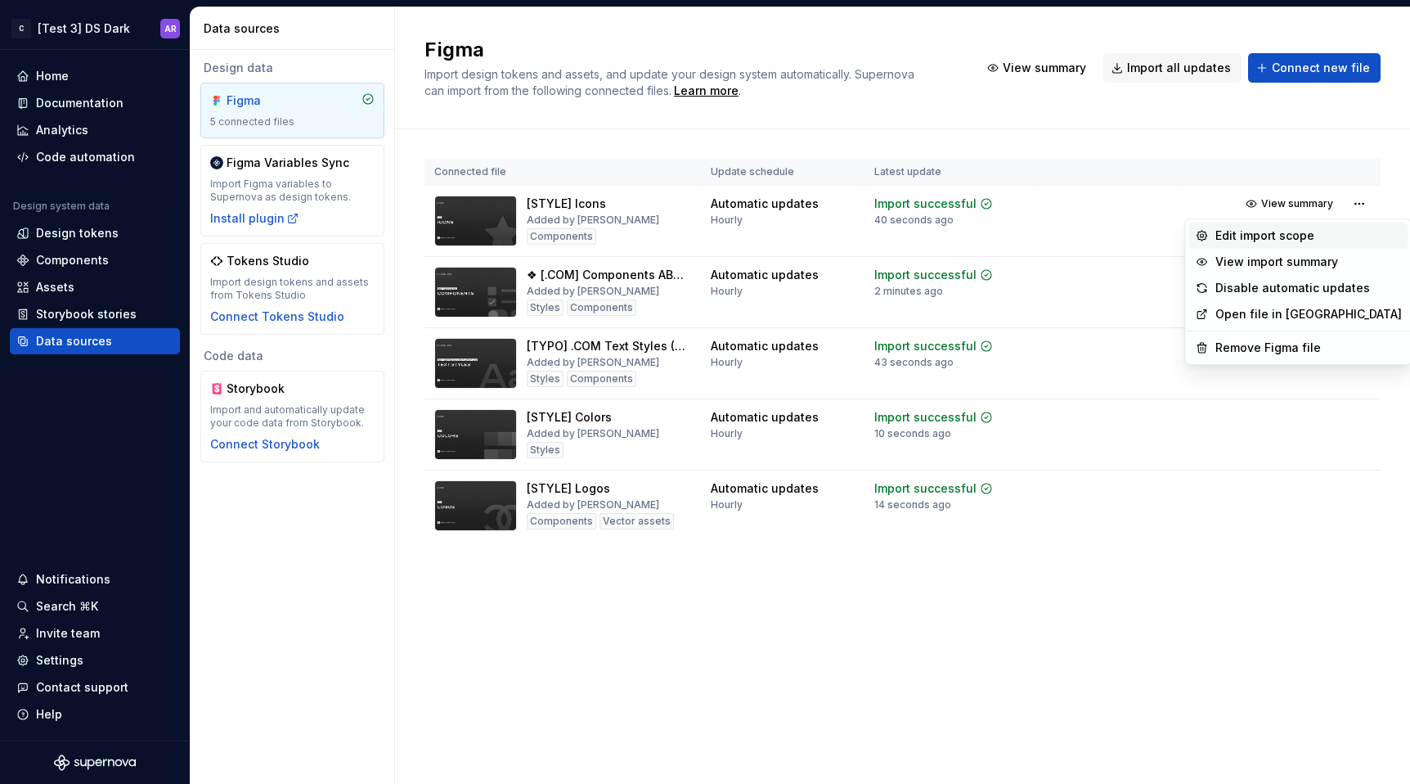
click at [1308, 241] on div "Edit import scope" at bounding box center [1308, 235] width 186 height 16
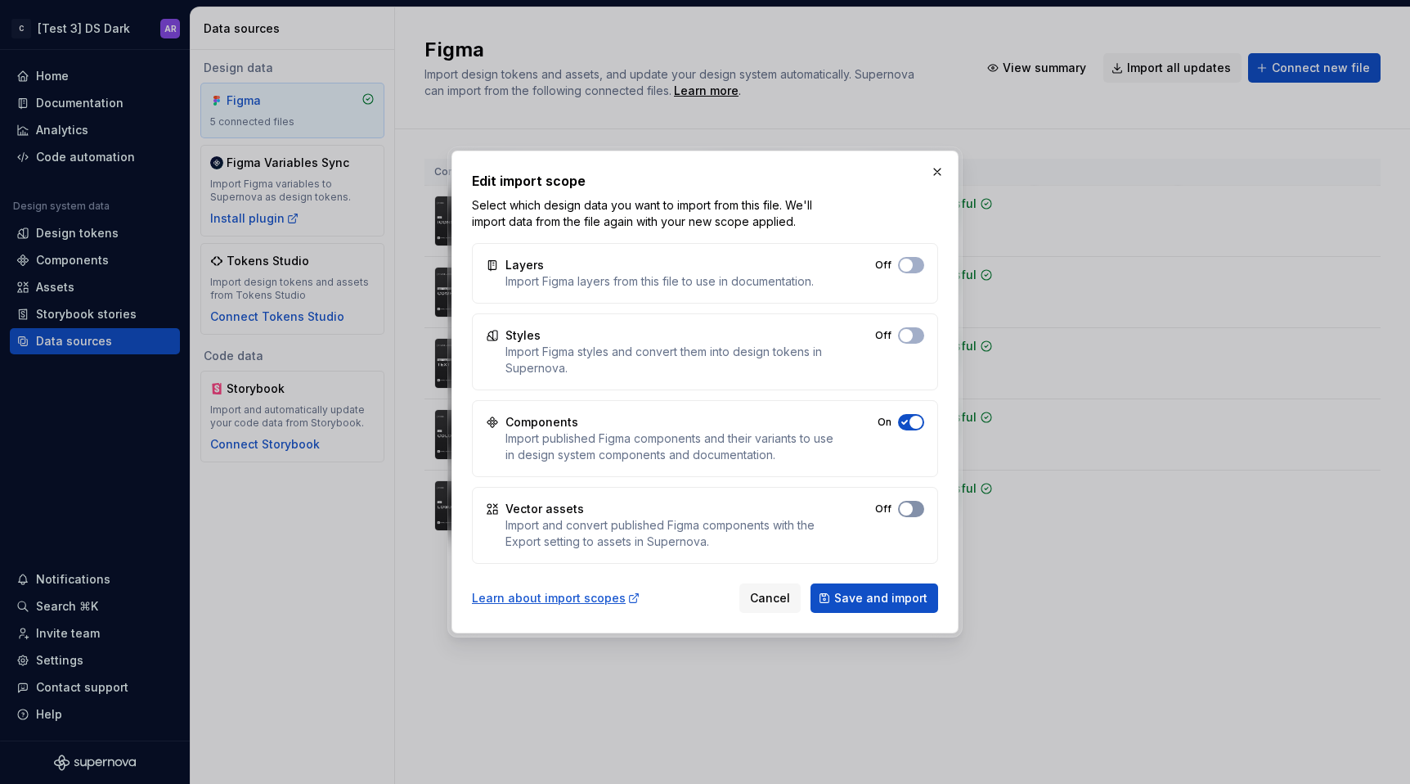
click at [898, 270] on icon "button" at bounding box center [904, 265] width 13 height 10
click at [879, 585] on button "Save and import" at bounding box center [875, 597] width 128 height 29
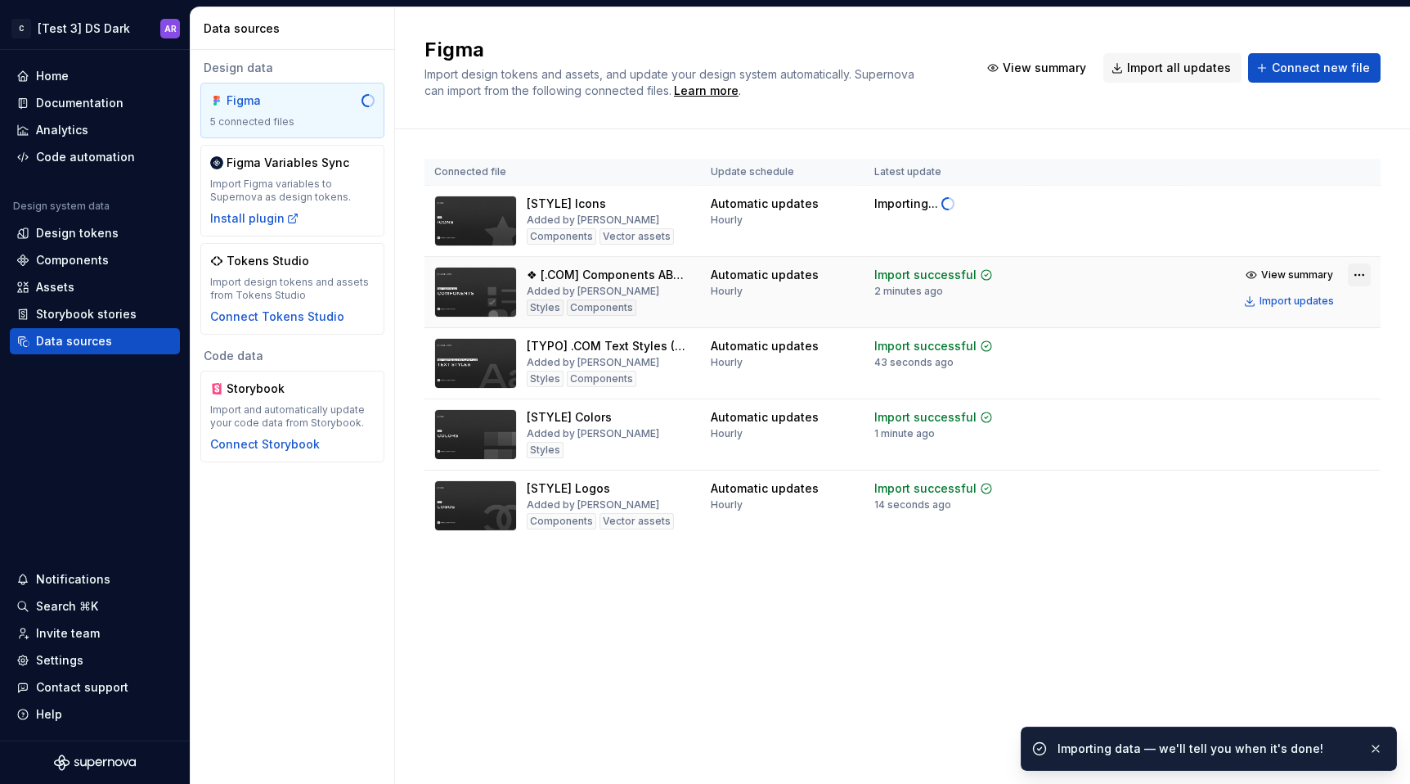
click at [1360, 283] on html "C [Test 3] DS Dark AR Home Documentation Analytics Code automation Design syste…" at bounding box center [705, 392] width 1410 height 784
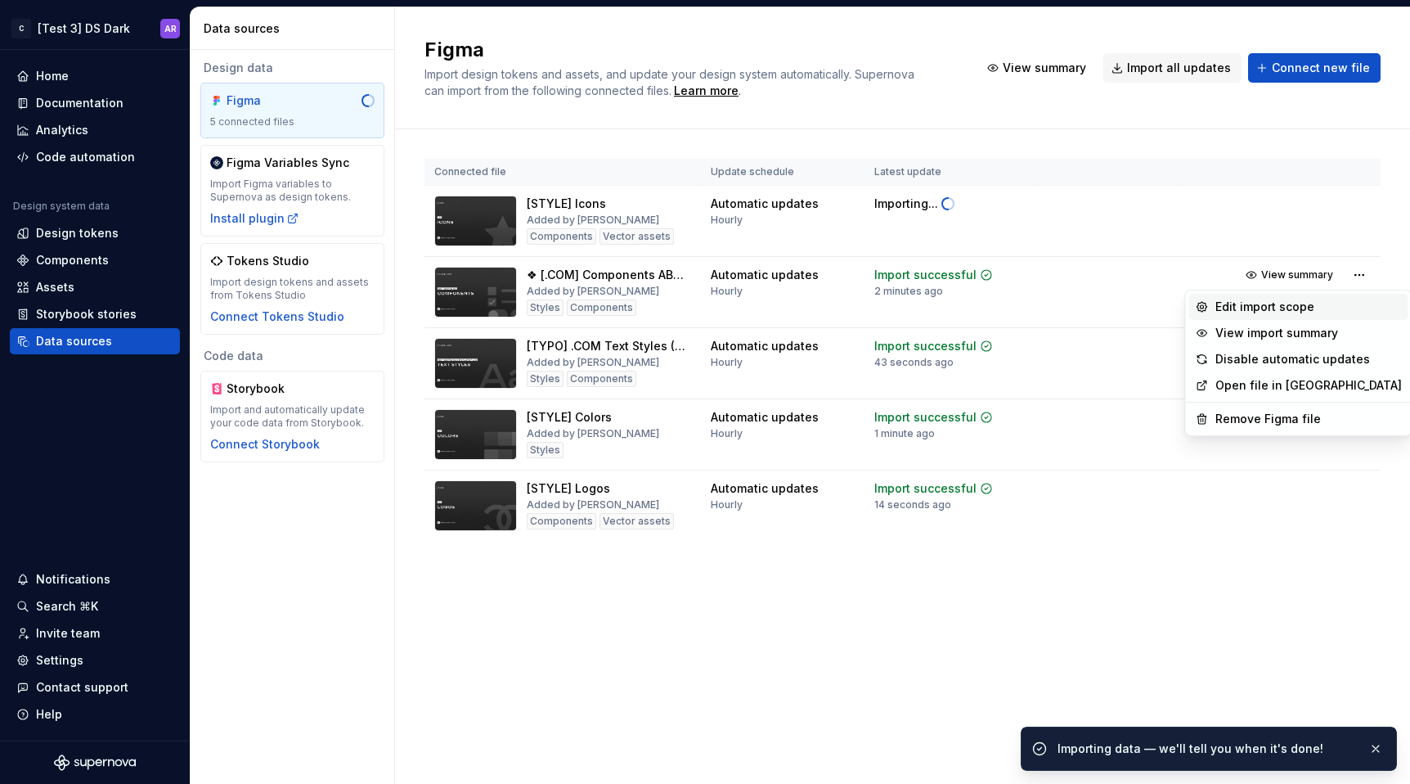
click at [1305, 312] on div "Edit import scope" at bounding box center [1308, 307] width 186 height 16
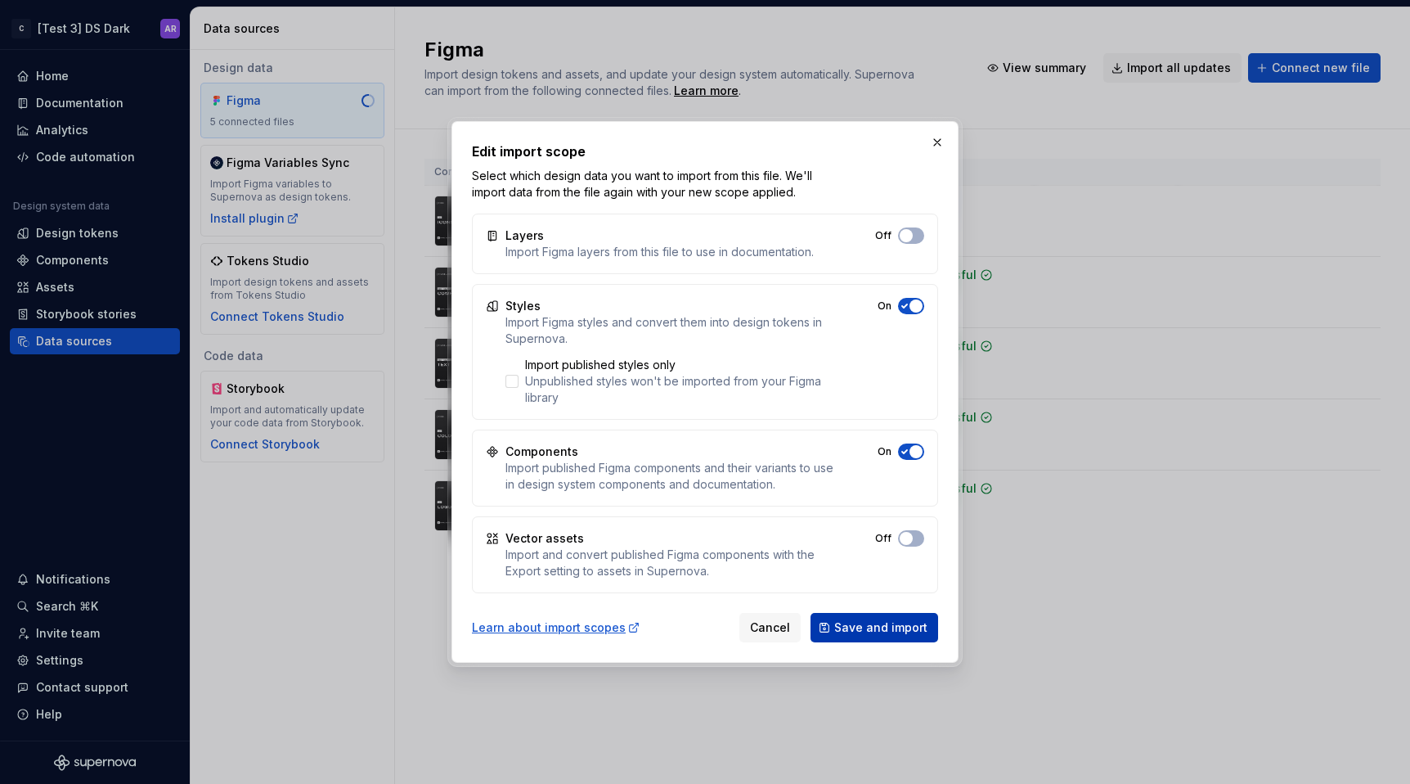
click at [909, 613] on button "Save and import" at bounding box center [875, 627] width 128 height 29
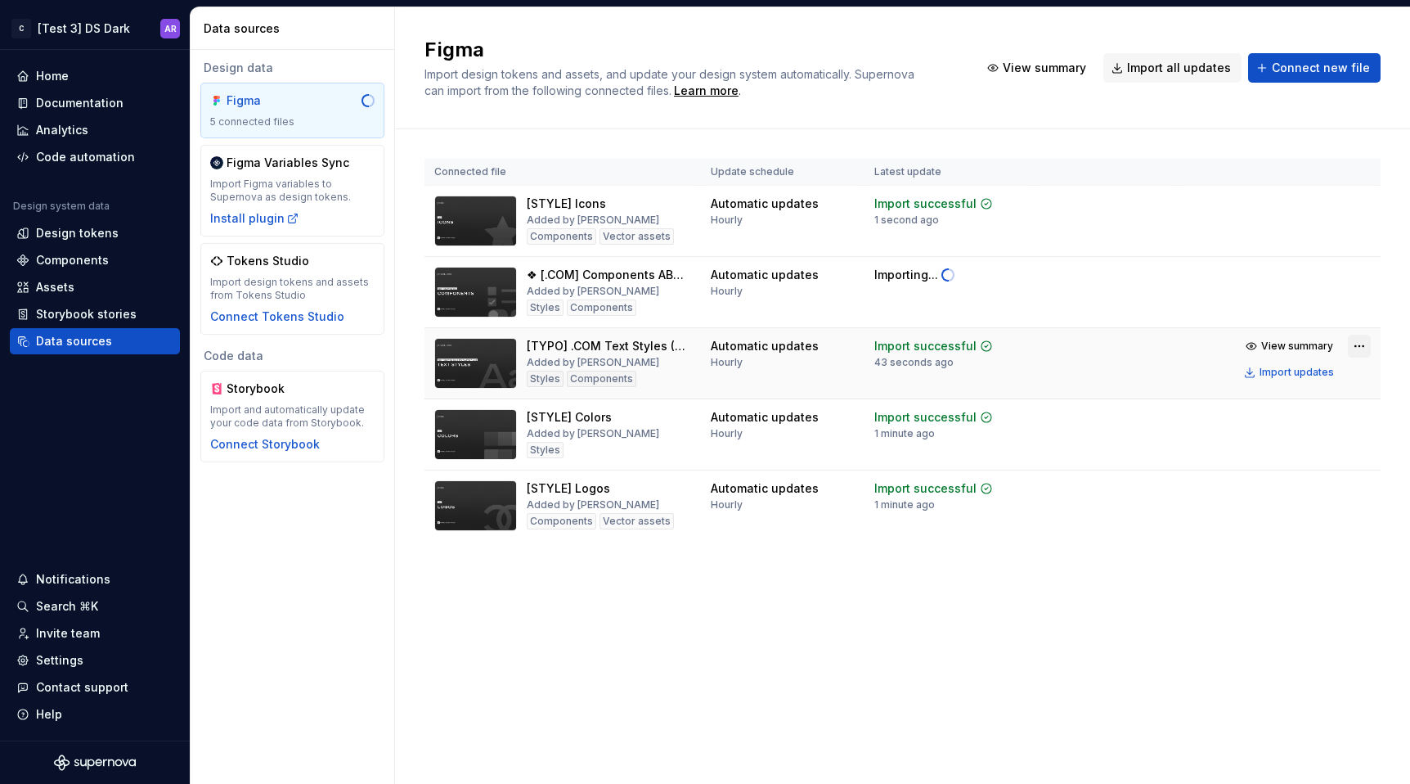
click at [1364, 345] on html "C [Test 3] DS Dark AR Home Documentation Analytics Code automation Design syste…" at bounding box center [705, 392] width 1410 height 784
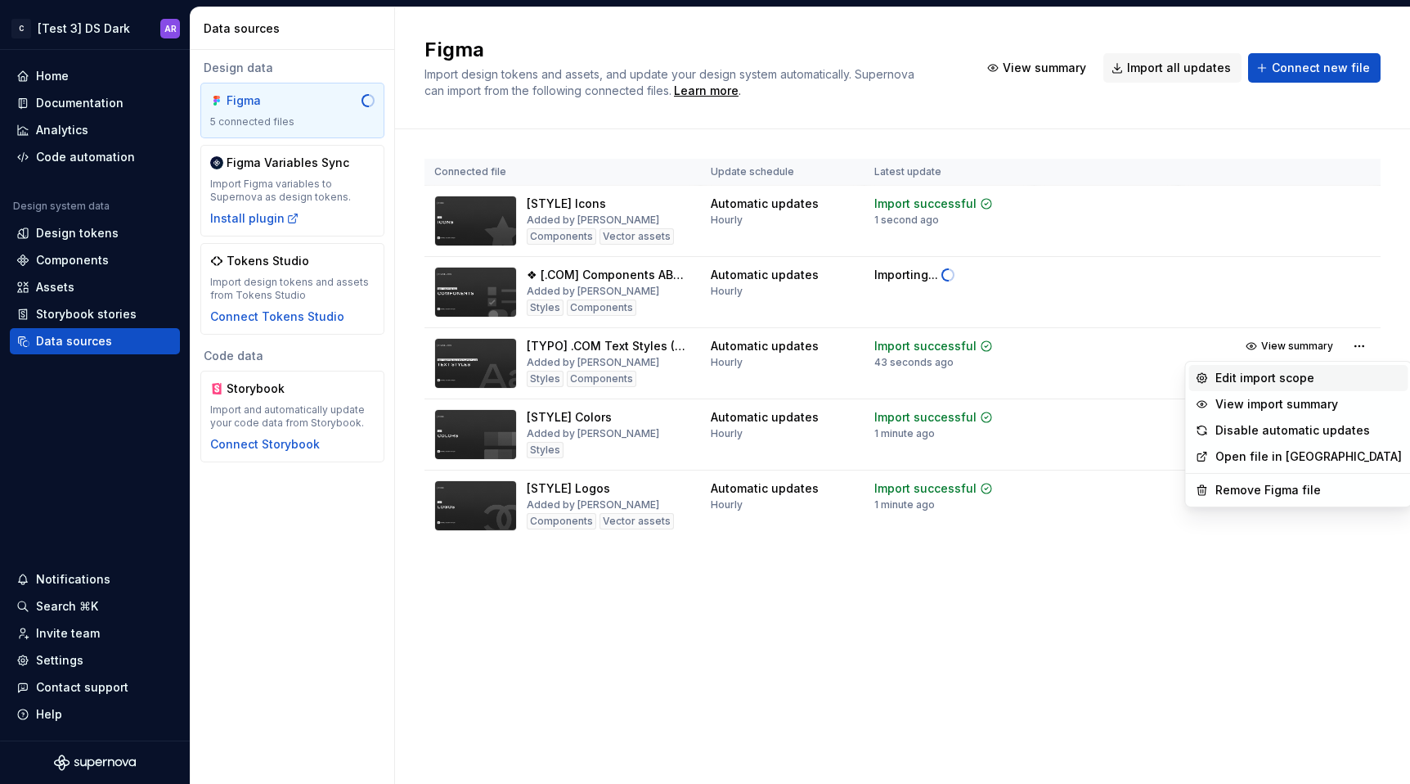
click at [1320, 373] on div "Edit import scope" at bounding box center [1308, 378] width 186 height 16
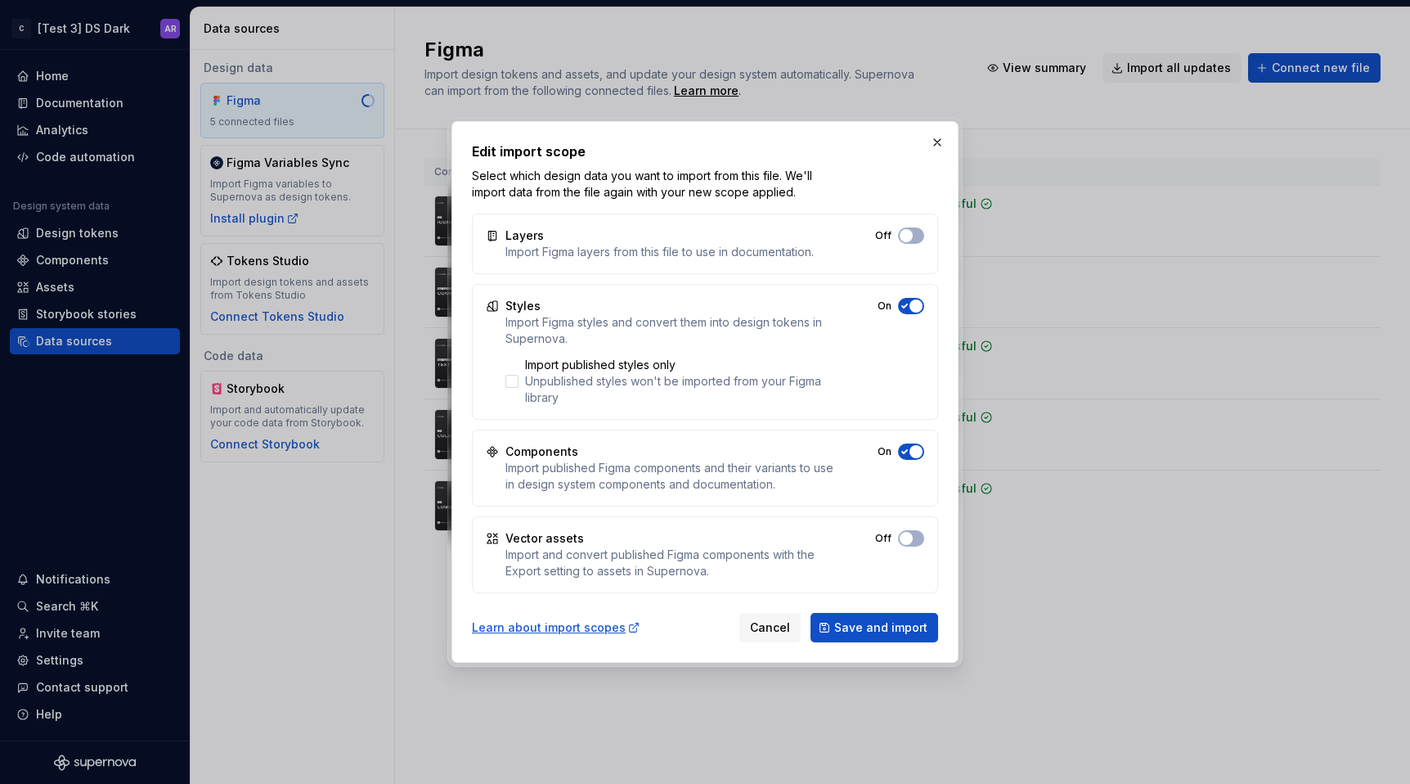
click at [913, 242] on span "button" at bounding box center [906, 235] width 13 height 13
click at [882, 631] on span "Save and import" at bounding box center [880, 627] width 93 height 16
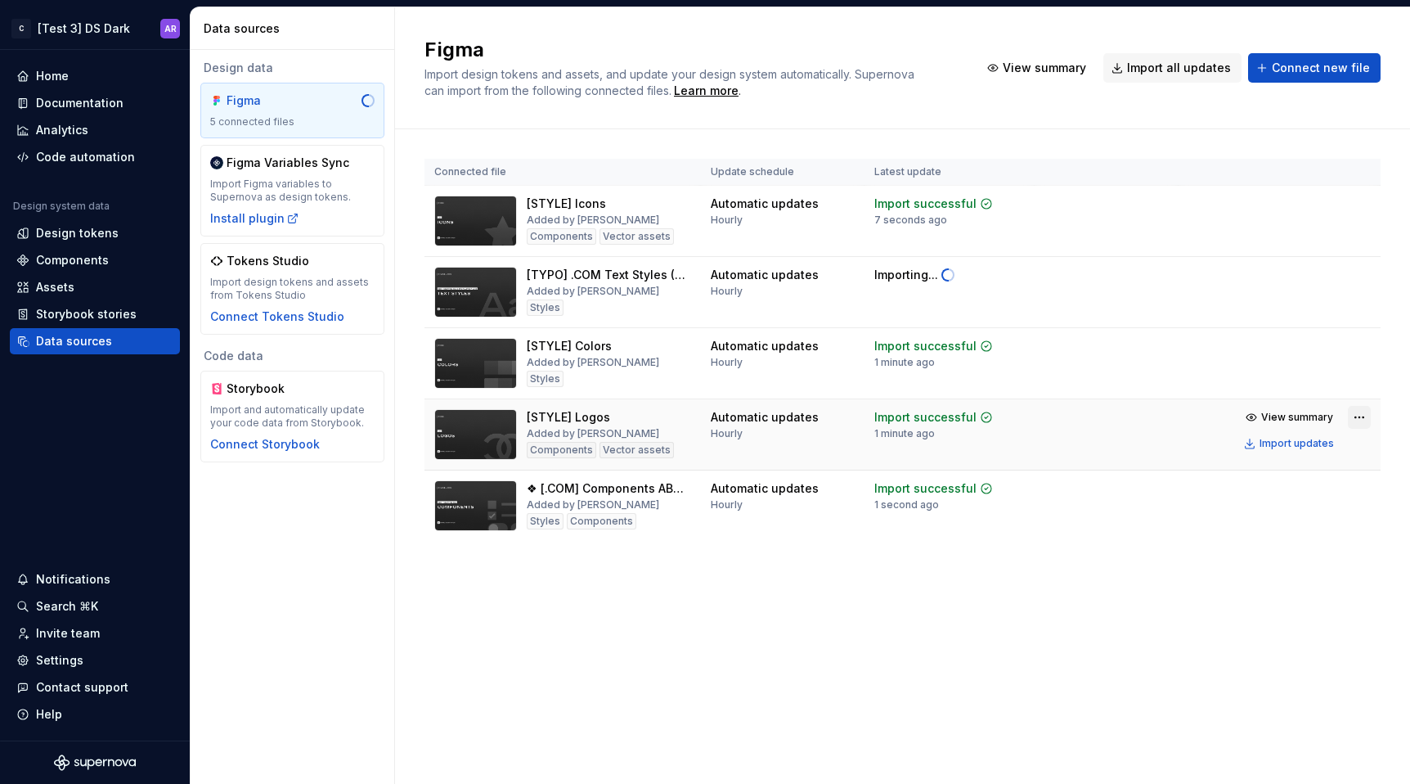
click at [1358, 411] on html "C [Test 3] DS Dark AR Home Documentation Analytics Code automation Design syste…" at bounding box center [705, 392] width 1410 height 784
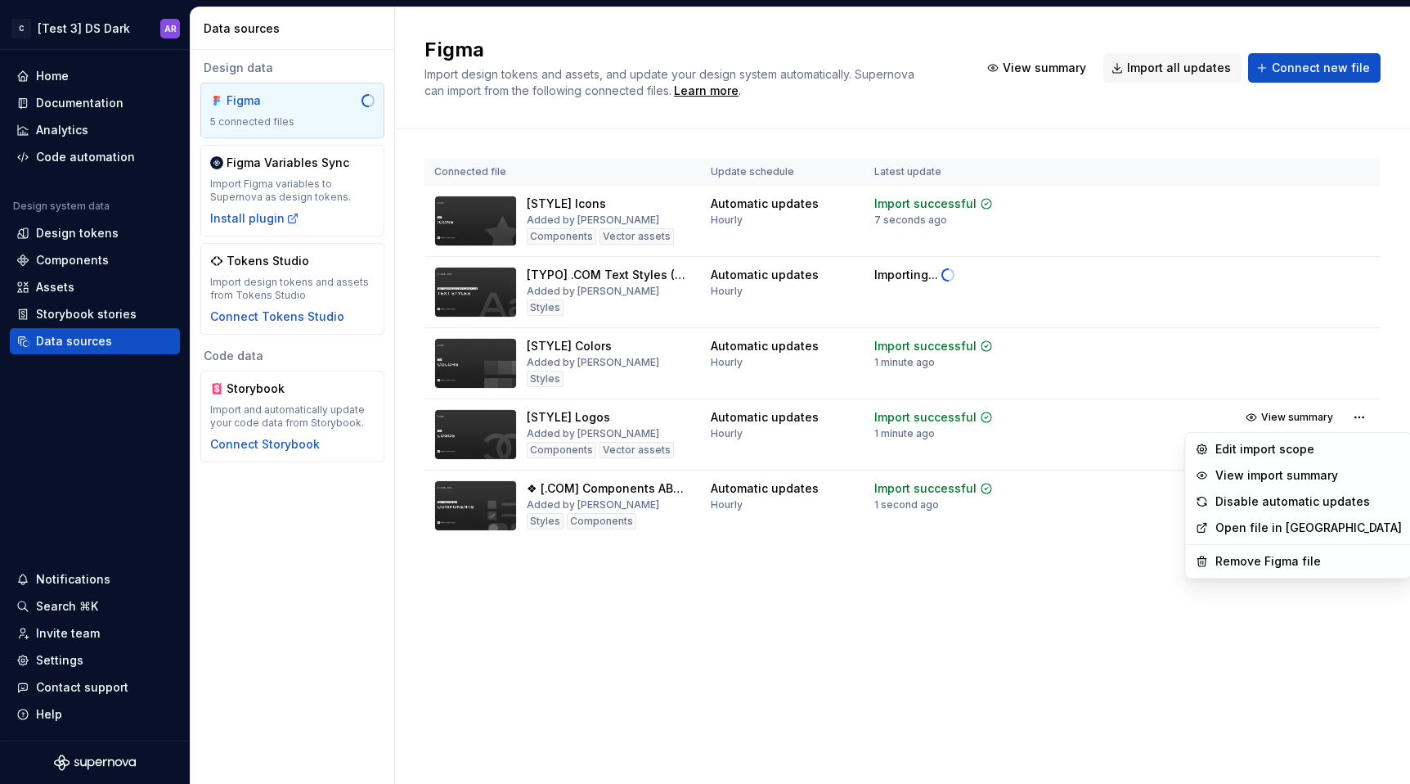
click at [871, 699] on html "C [Test 3] DS Dark AR Home Documentation Analytics Code automation Design syste…" at bounding box center [705, 392] width 1410 height 784
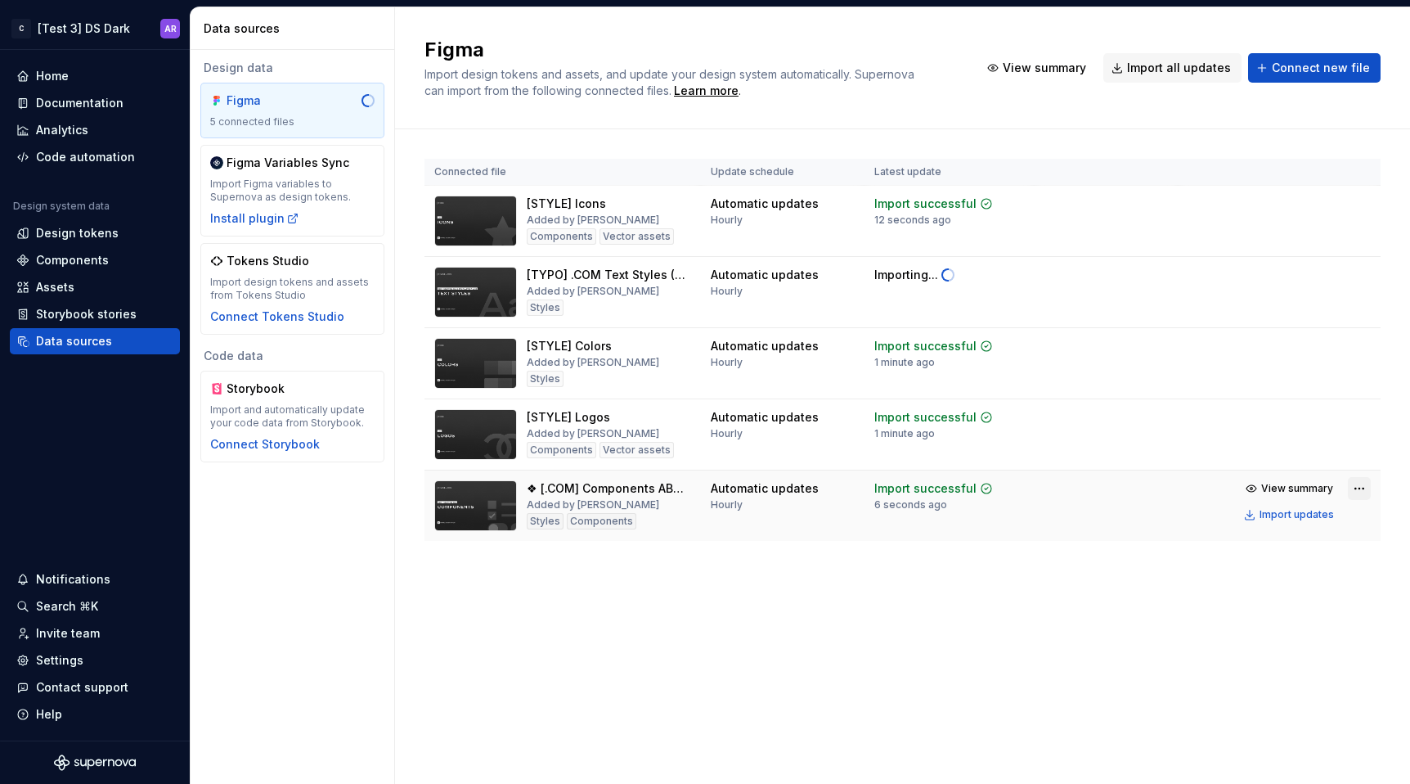
click at [1358, 487] on html "C [Test 3] DS Dark AR Home Documentation Analytics Code automation Design syste…" at bounding box center [705, 392] width 1410 height 784
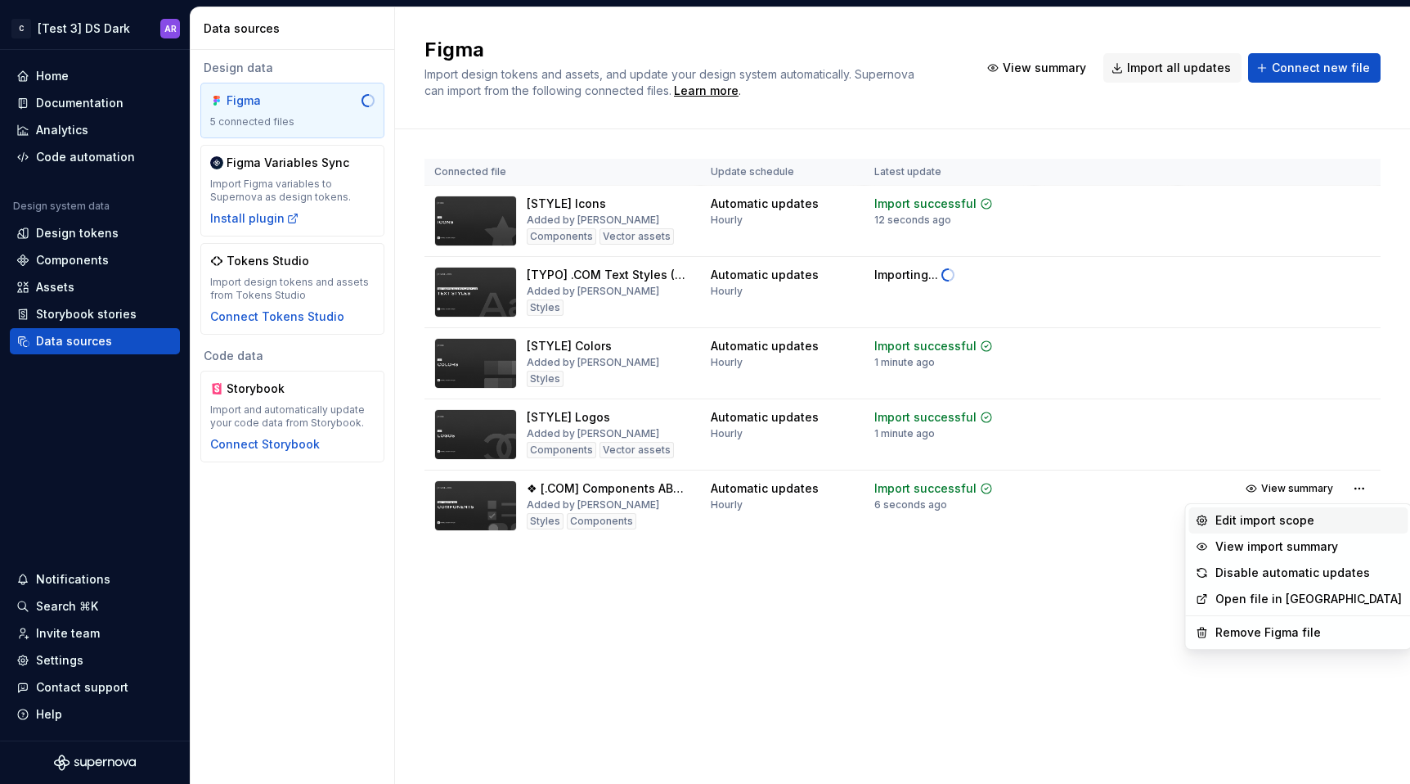
click at [1296, 520] on div "Edit import scope" at bounding box center [1308, 520] width 186 height 16
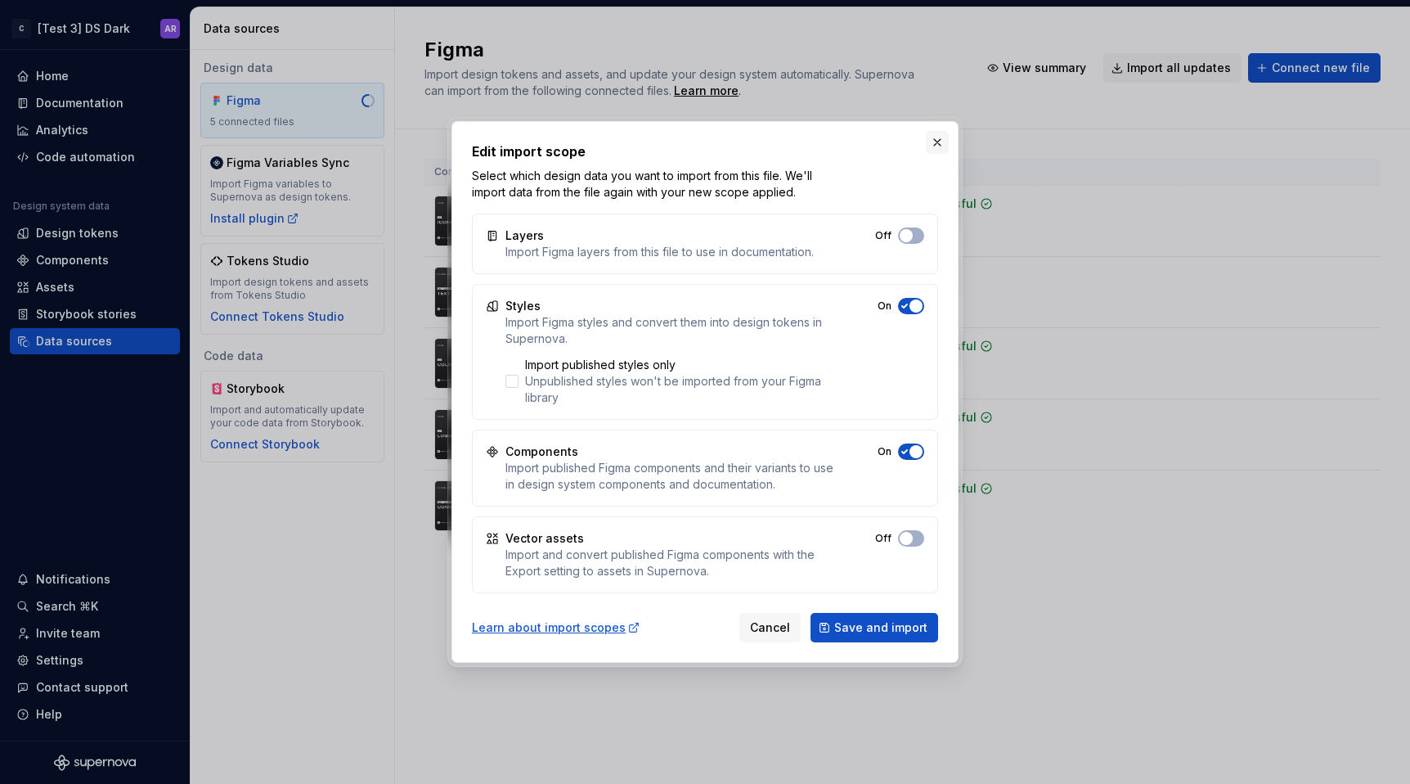
click at [934, 135] on button "button" at bounding box center [937, 142] width 23 height 23
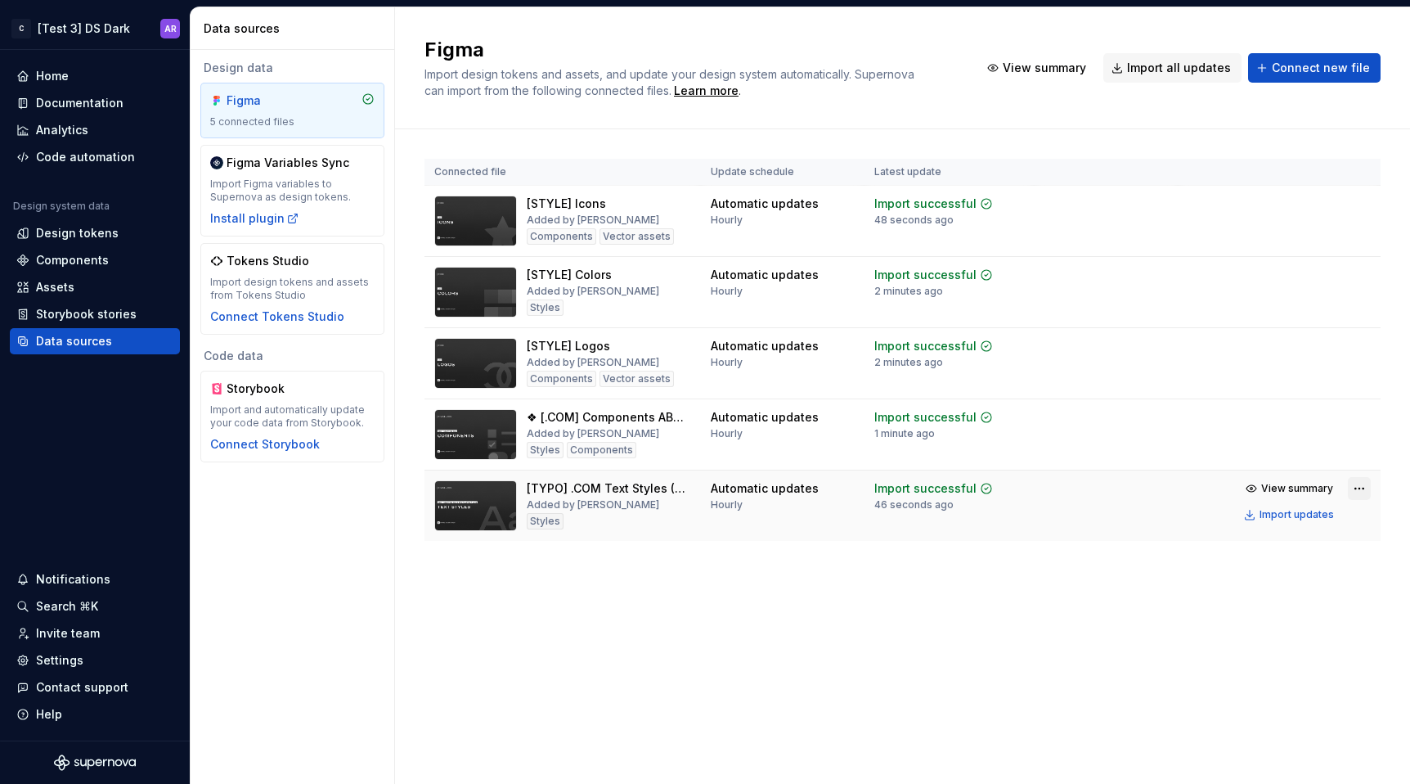
click at [1367, 489] on html "C [Test 3] DS Dark AR Home Documentation Analytics Code automation Design syste…" at bounding box center [705, 392] width 1410 height 784
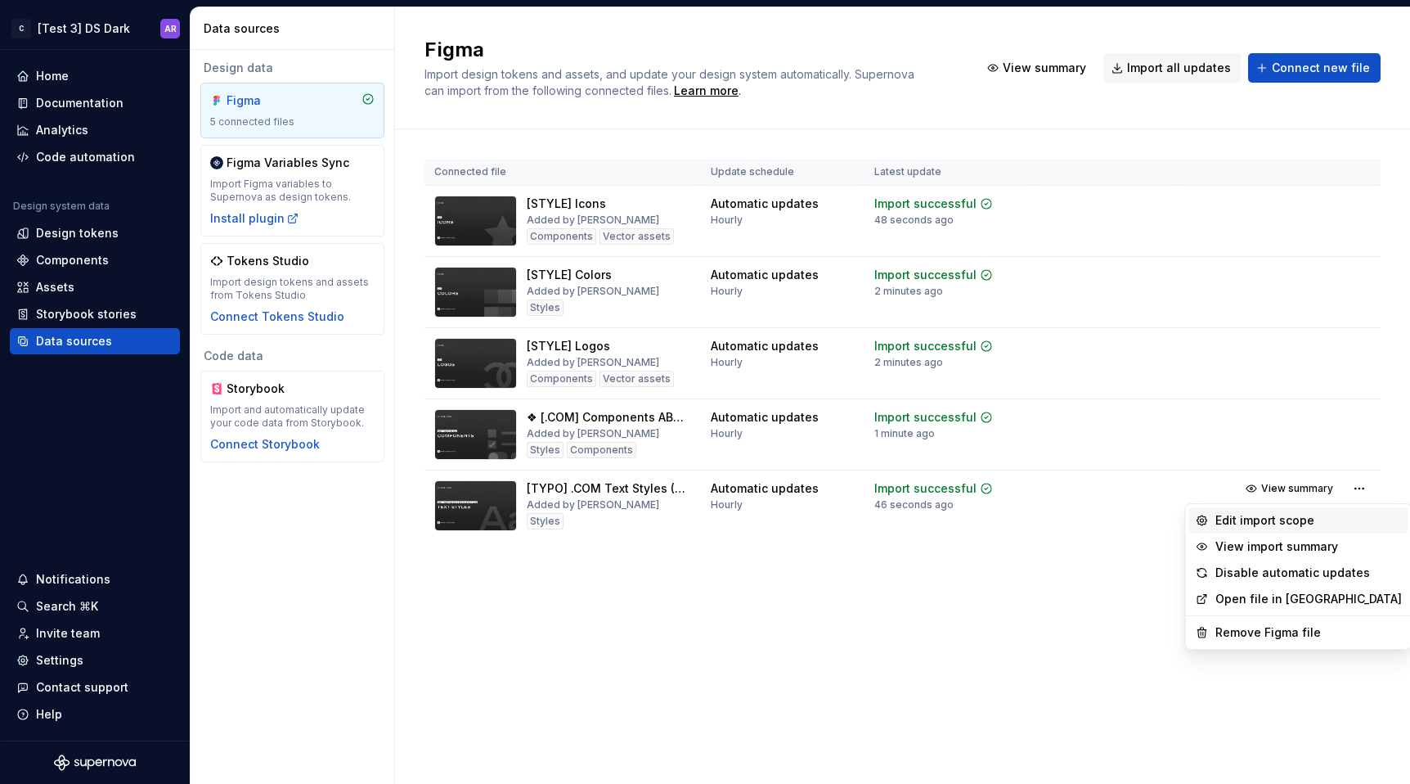
click at [1333, 513] on div "Edit import scope" at bounding box center [1308, 520] width 186 height 16
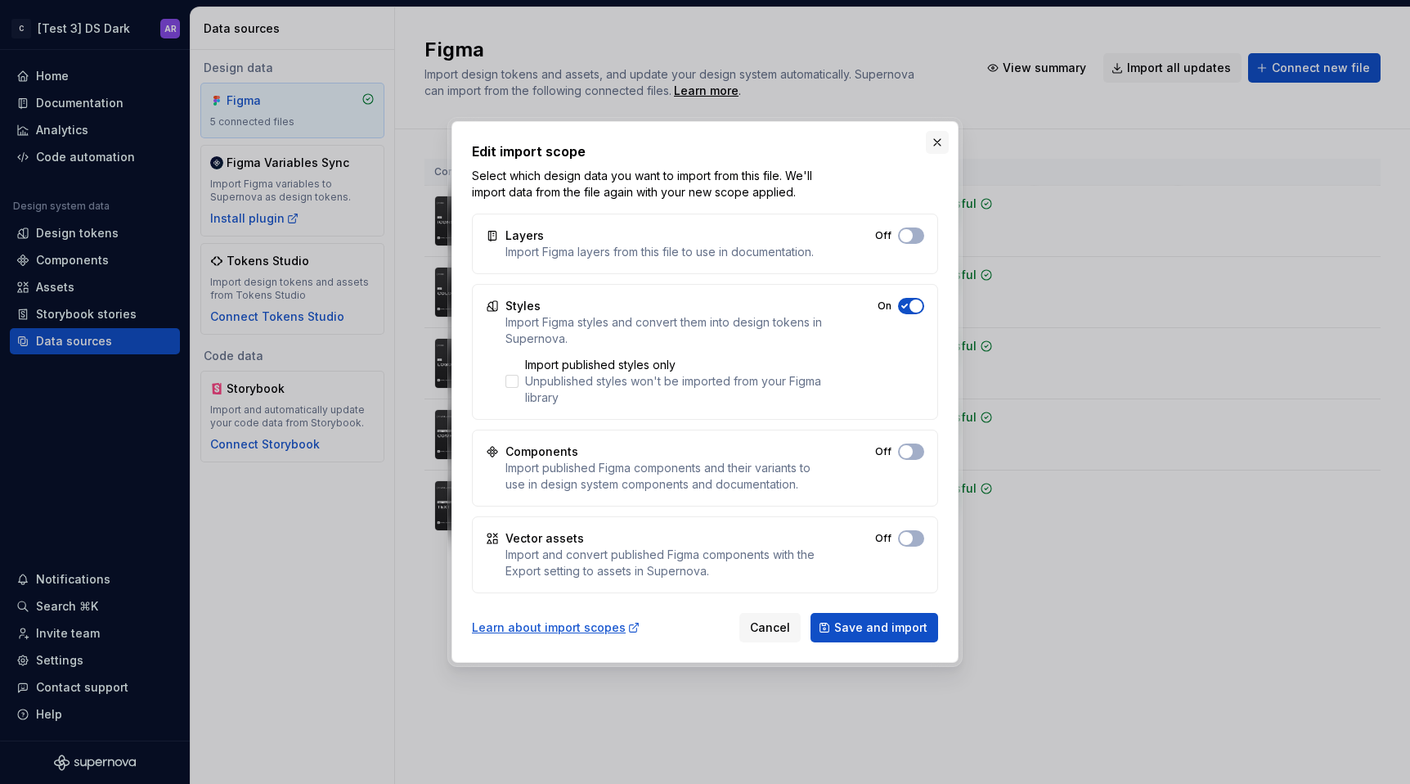
click at [936, 149] on button "button" at bounding box center [937, 142] width 23 height 23
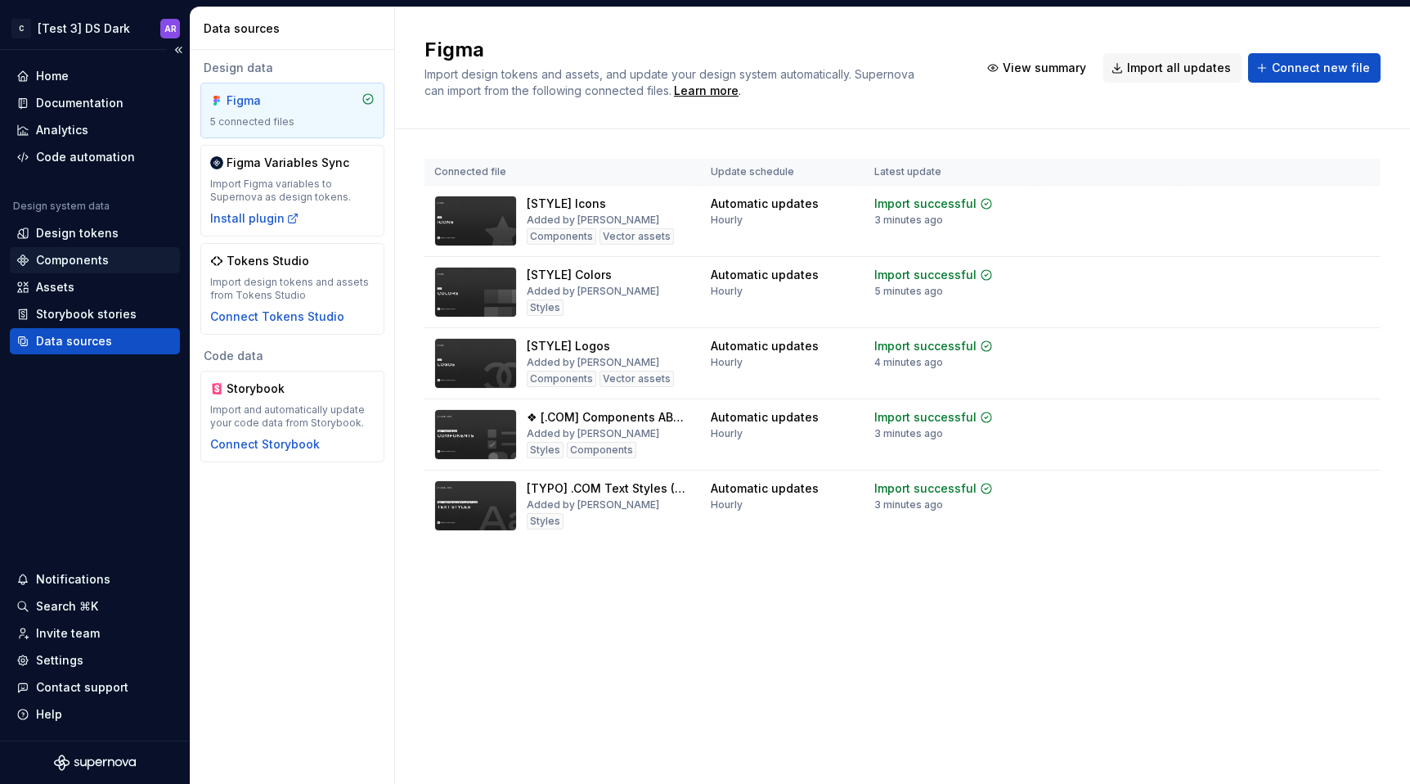
click at [106, 259] on div "Components" at bounding box center [72, 260] width 73 height 16
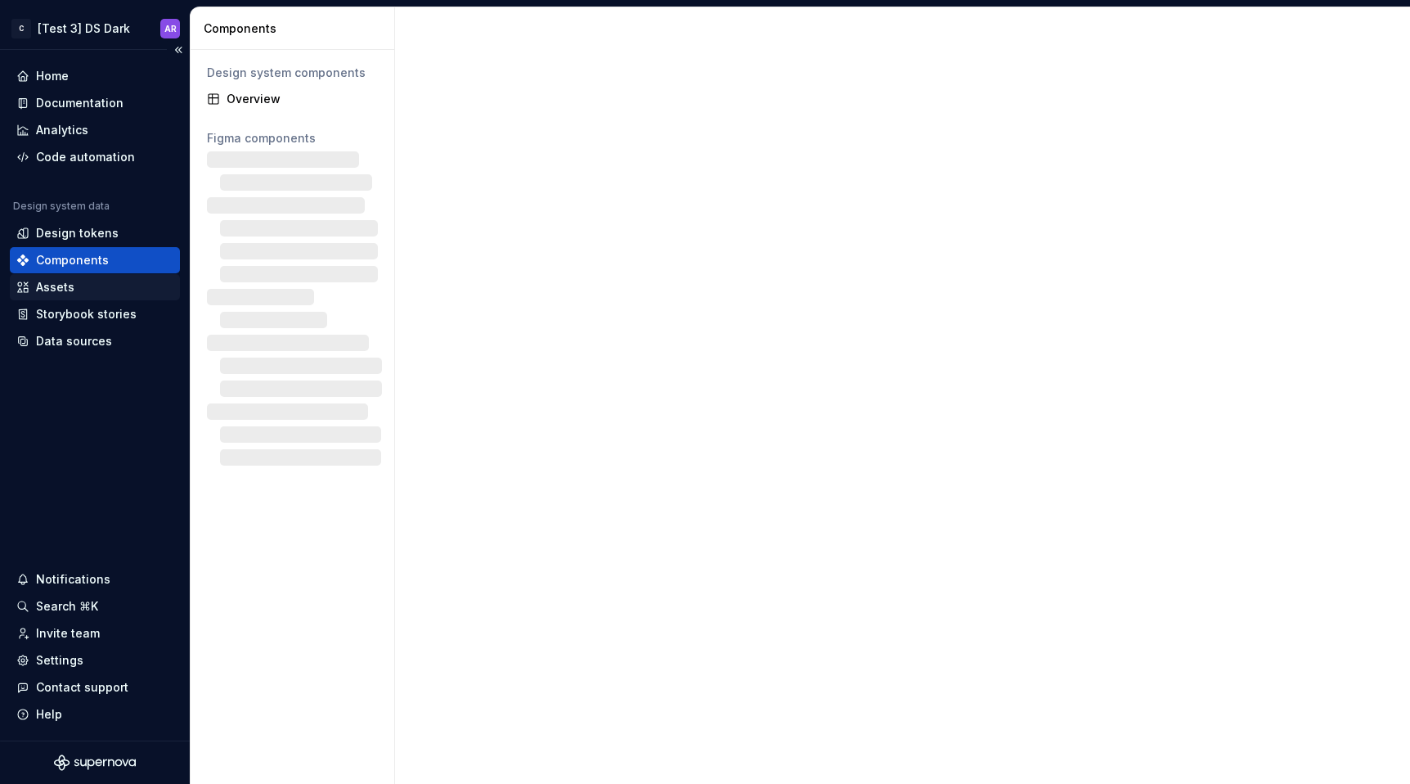
click at [110, 289] on div "Assets" at bounding box center [94, 287] width 157 height 16
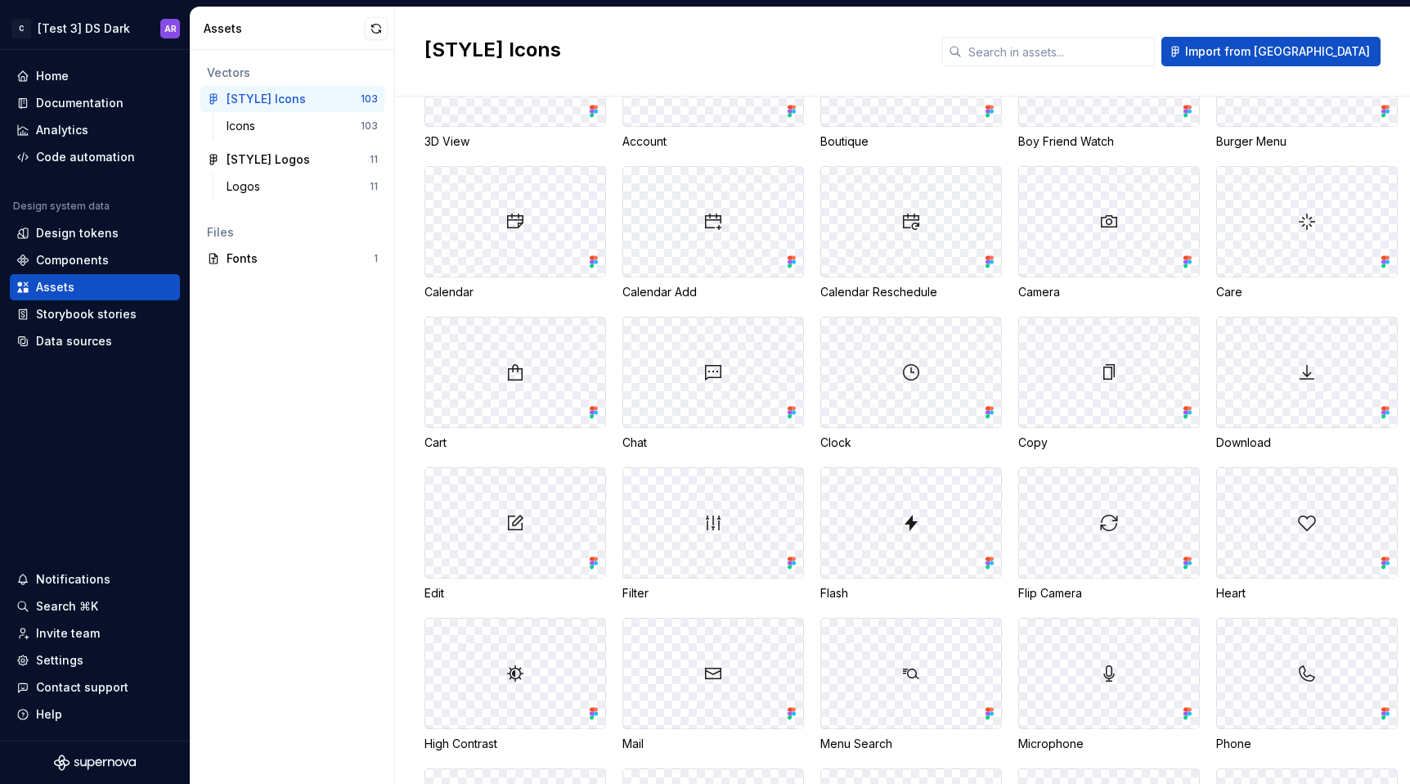
scroll to position [210, 0]
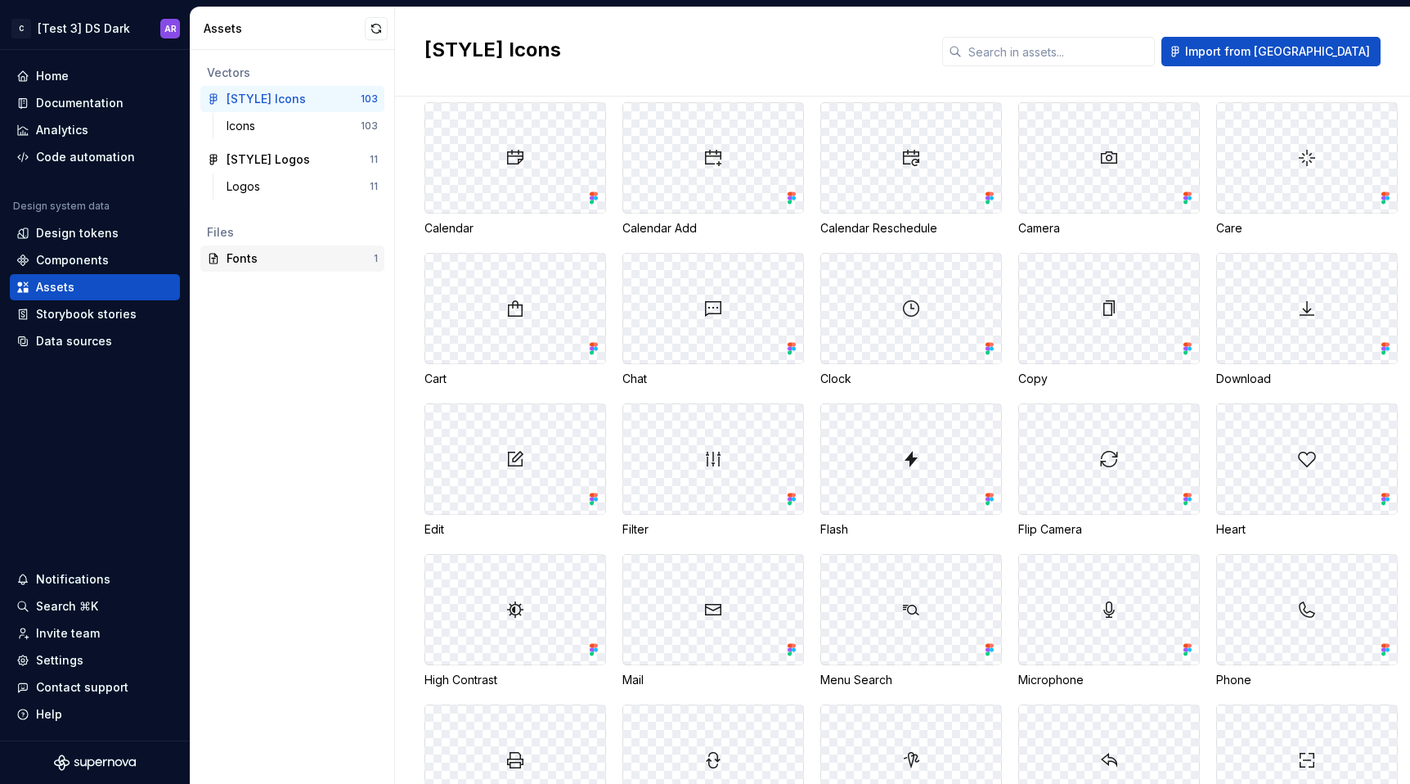
click at [264, 254] on div "Fonts" at bounding box center [300, 258] width 147 height 16
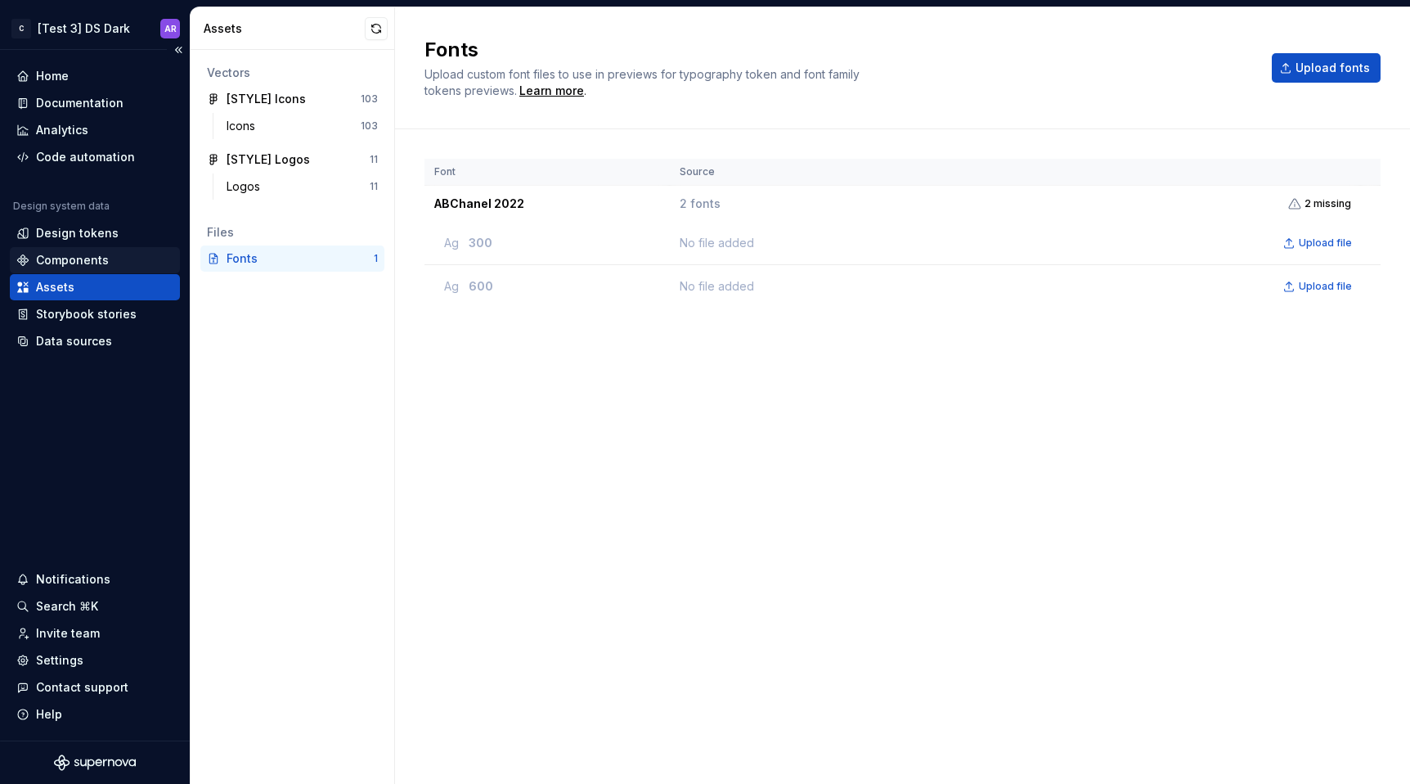
click at [126, 261] on div "Components" at bounding box center [94, 260] width 157 height 16
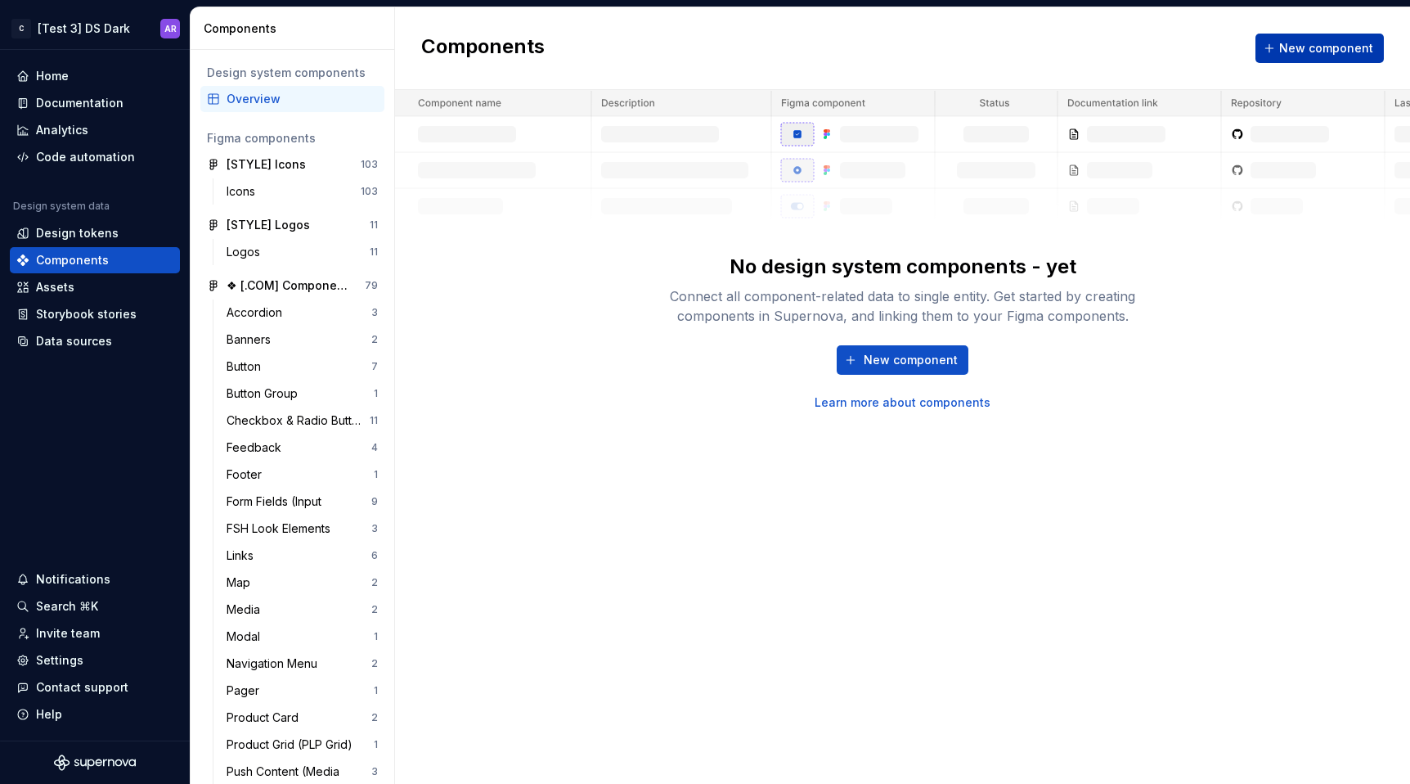
click at [1300, 50] on span "New component" at bounding box center [1326, 48] width 94 height 16
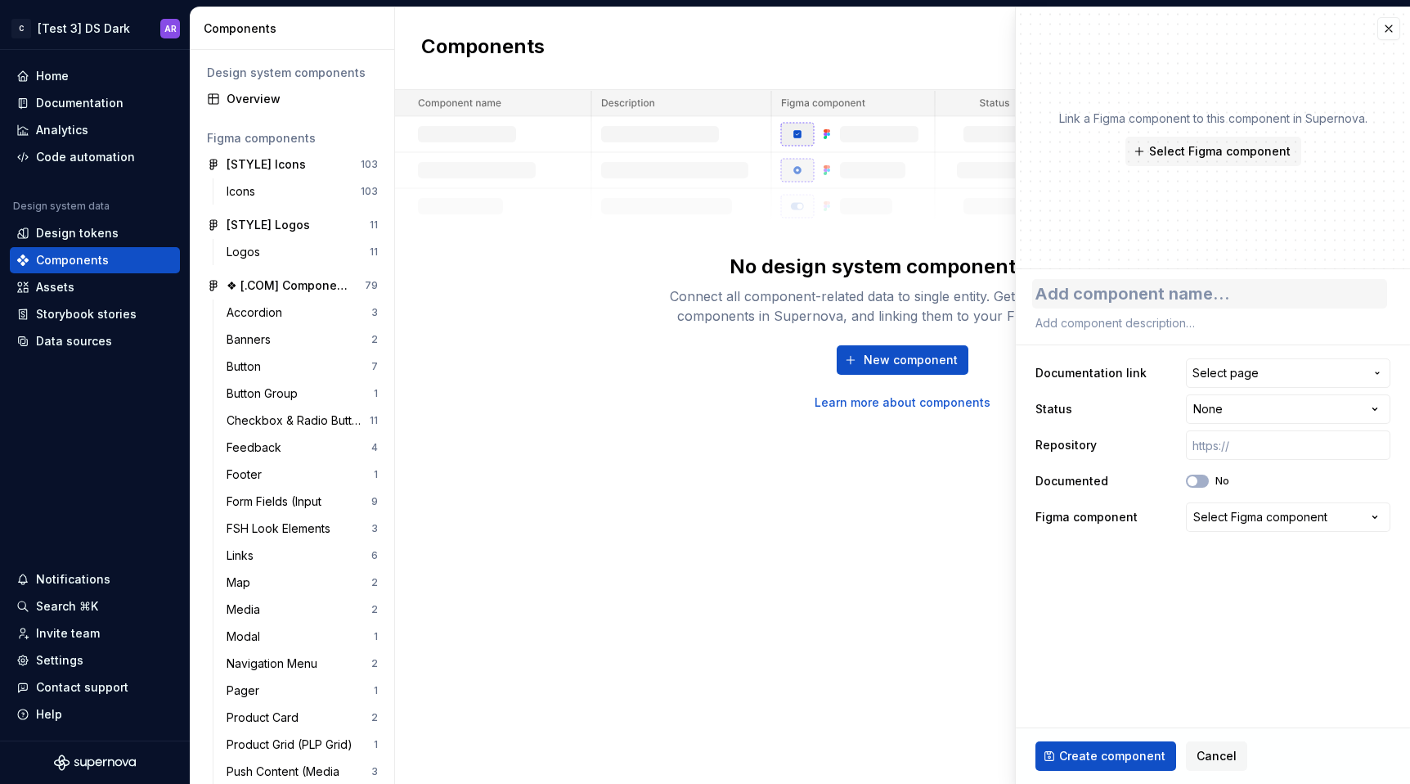
click at [1231, 295] on textarea at bounding box center [1209, 293] width 355 height 29
click at [1259, 147] on span "Select Figma component" at bounding box center [1219, 151] width 141 height 16
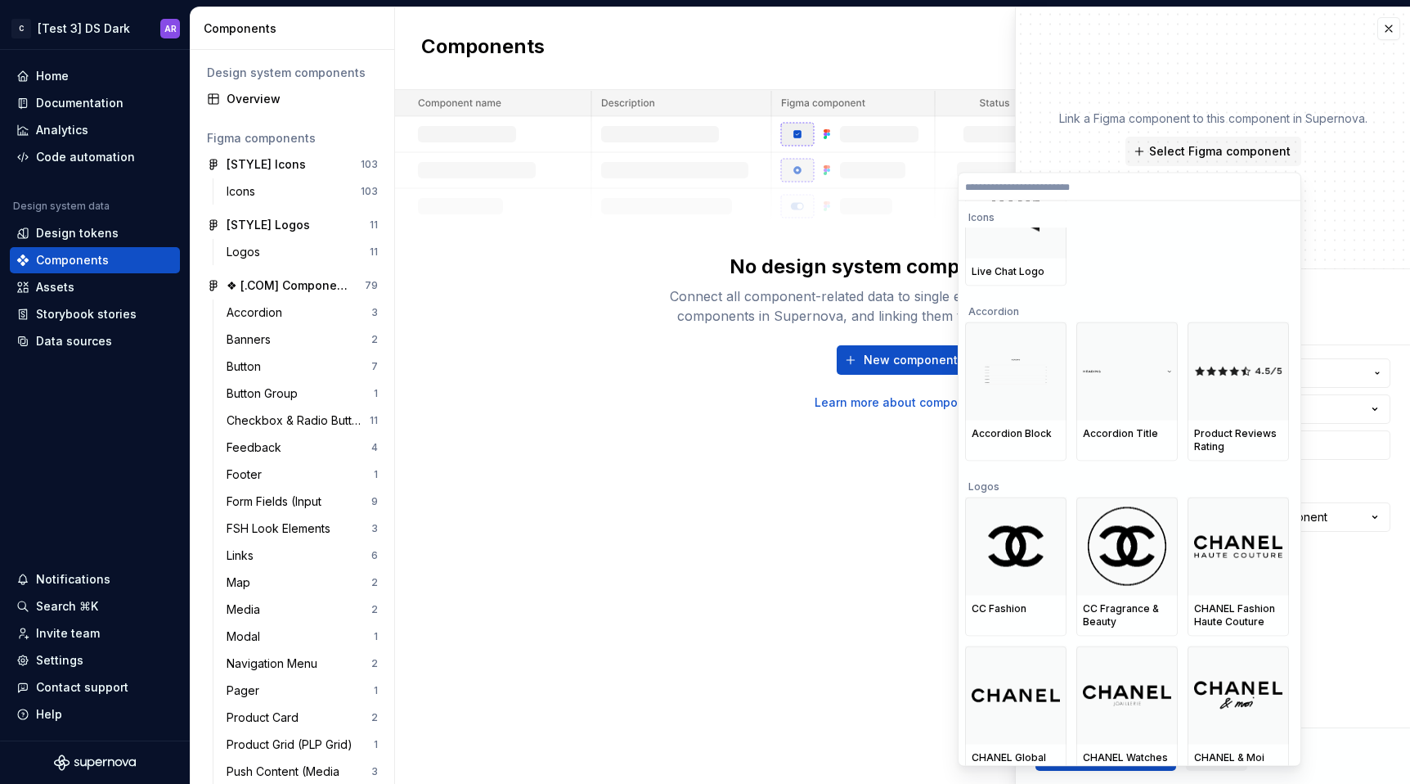
scroll to position [4380, 0]
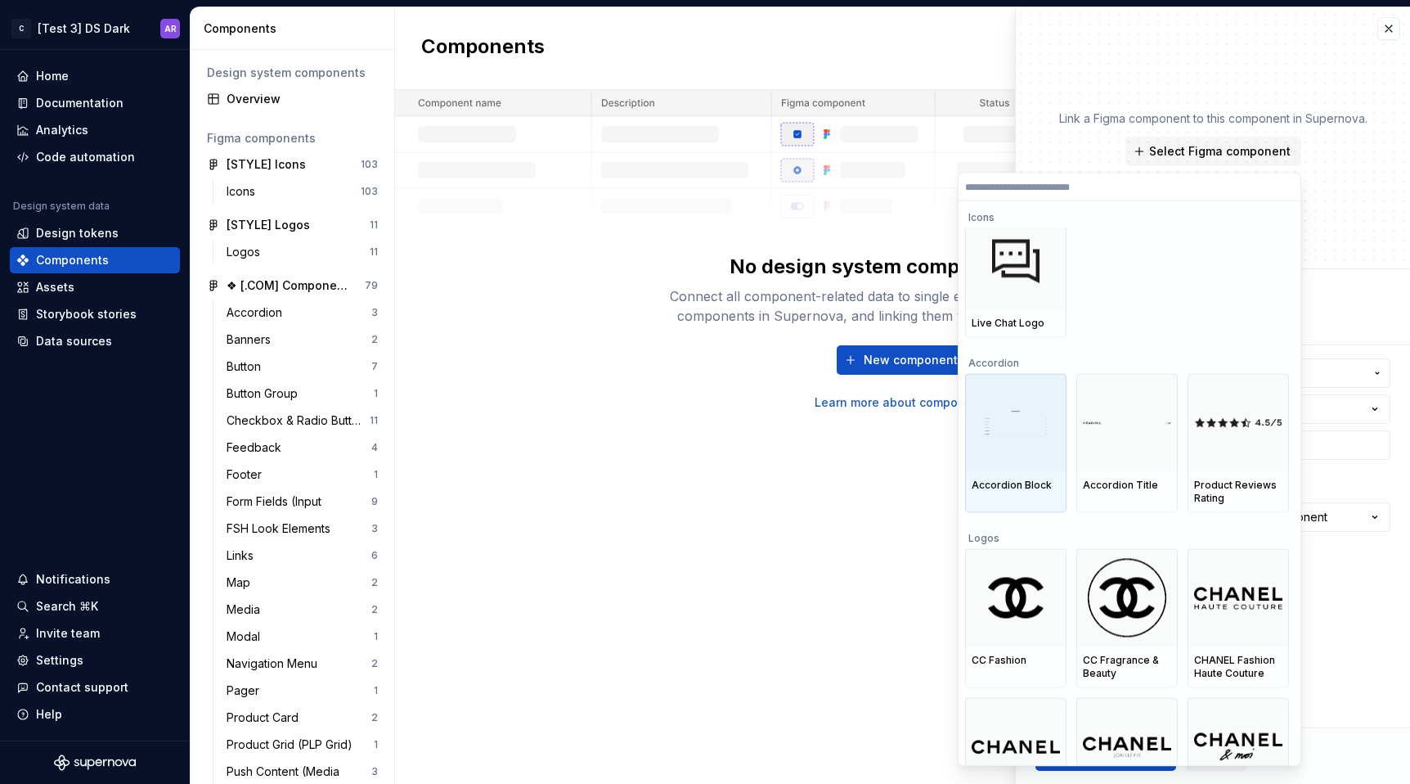
click at [1043, 407] on div at bounding box center [1015, 423] width 101 height 98
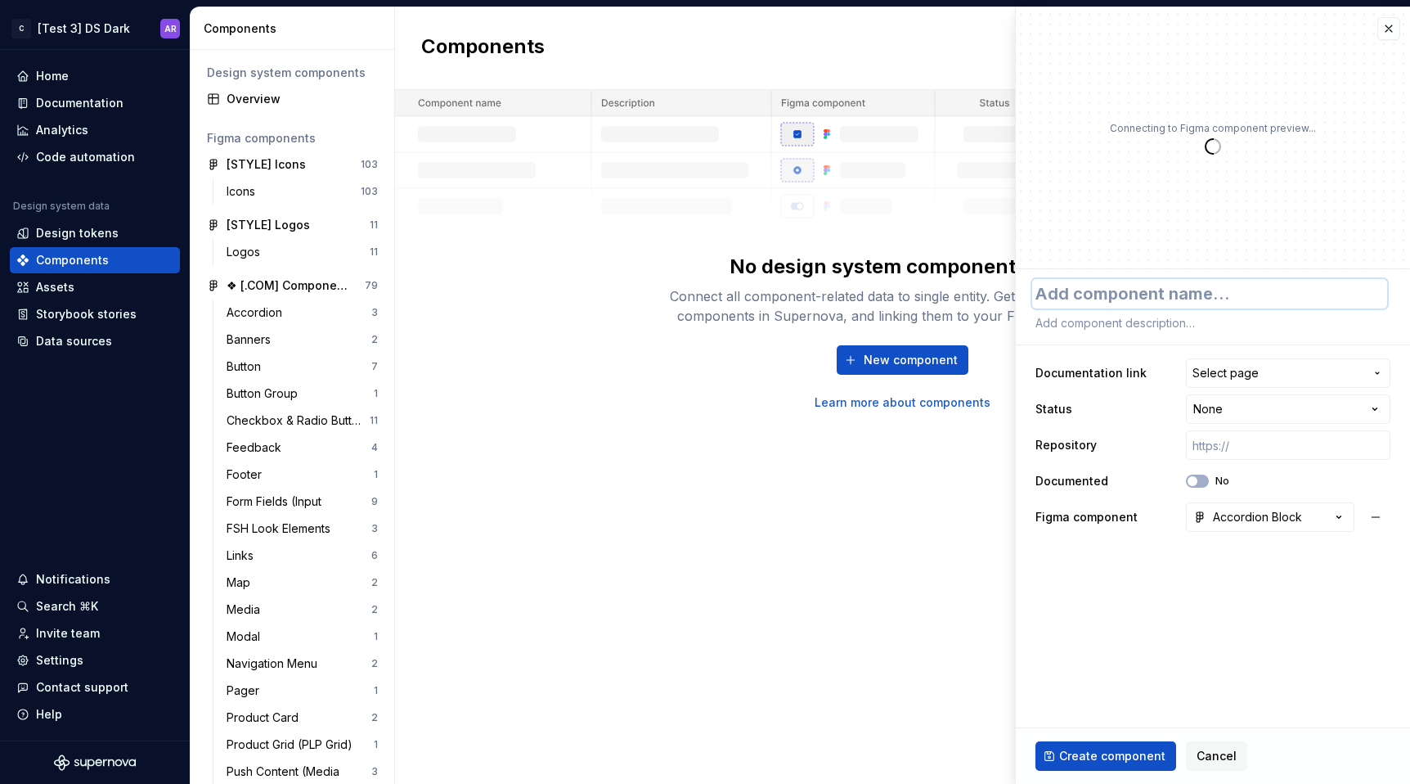
click at [1201, 289] on textarea at bounding box center [1209, 293] width 355 height 29
type textarea "*"
type textarea "A"
type textarea "*"
type textarea "Ac"
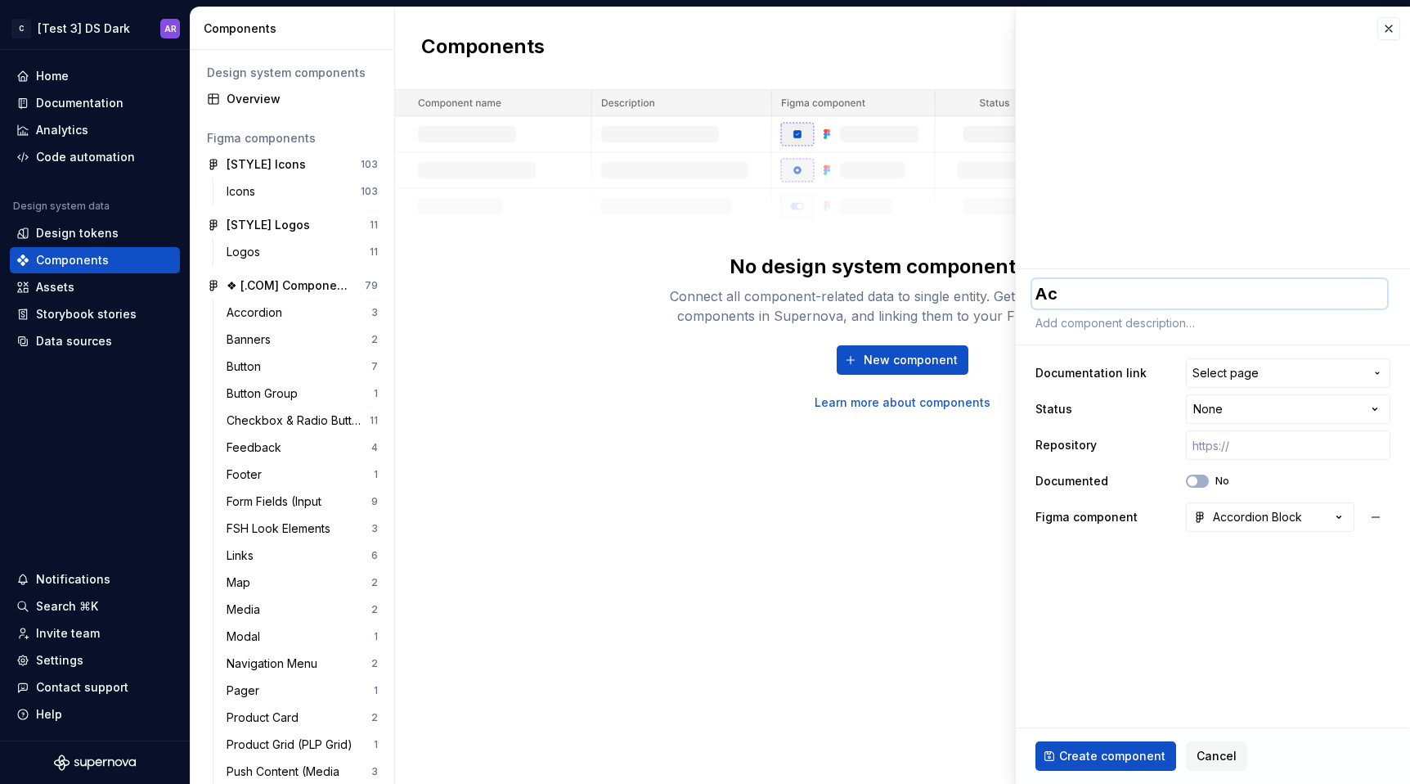
type textarea "*"
type textarea "Acc"
type textarea "*"
type textarea "Acco"
type textarea "*"
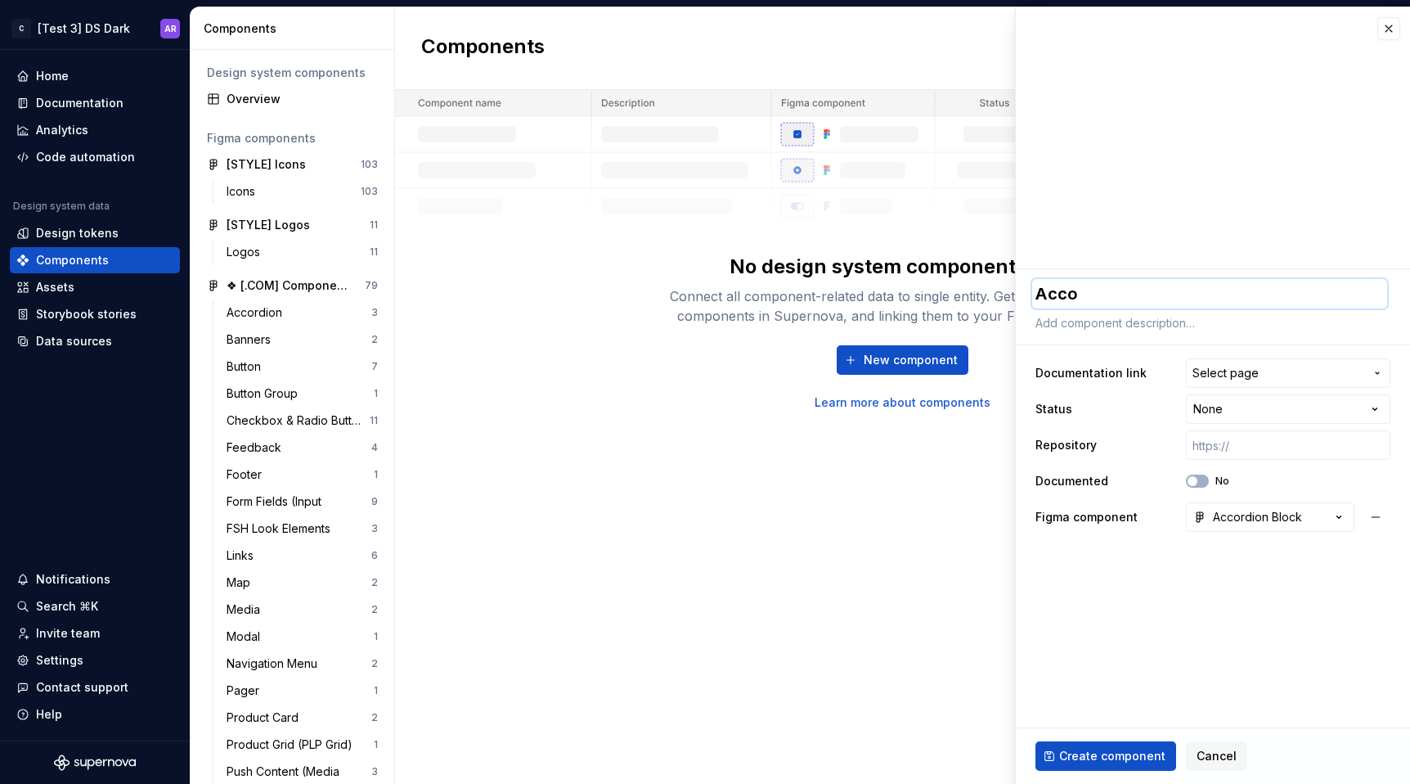
type textarea "Accor"
type textarea "*"
type textarea "Accord"
type textarea "*"
type textarea "Accordi"
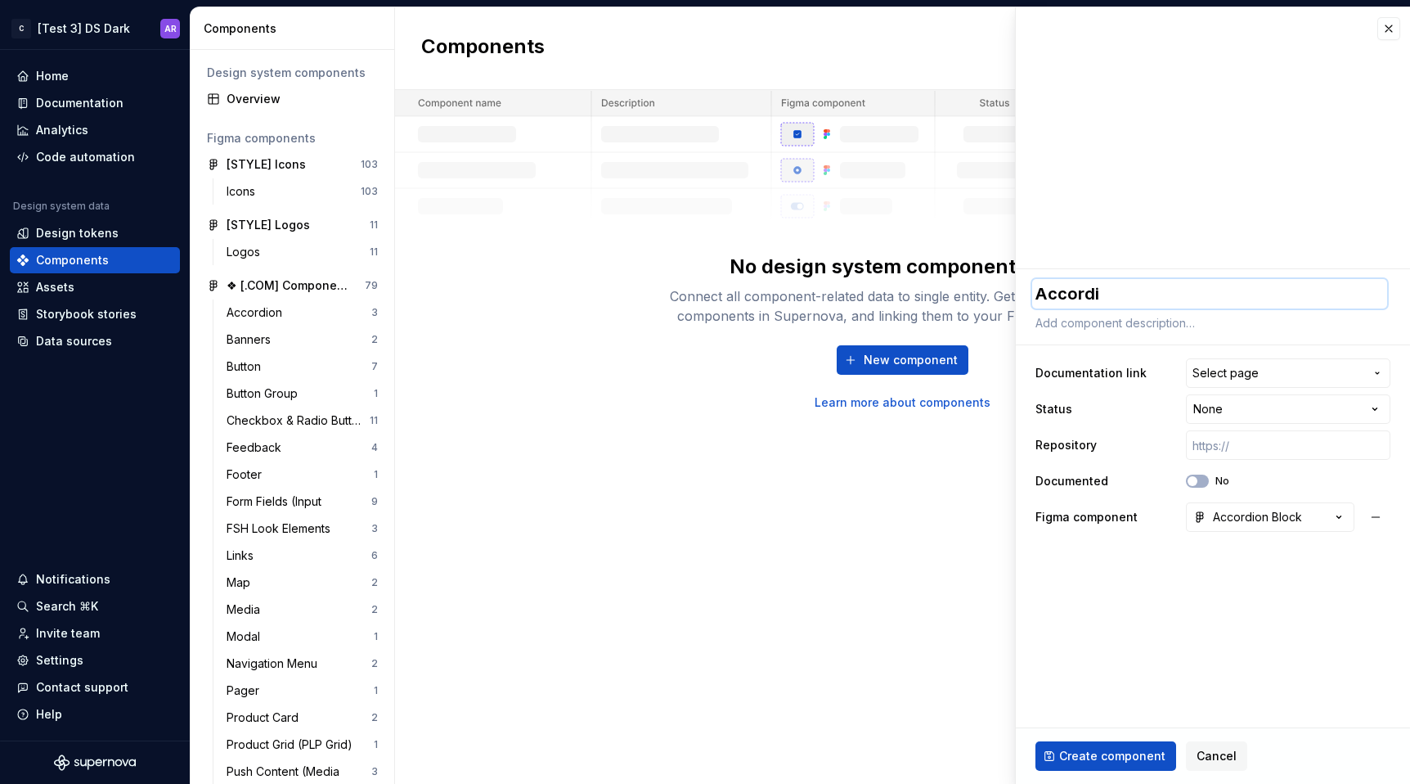
type textarea "*"
type textarea "Accordio"
type textarea "*"
type textarea "Accordion"
type textarea "*"
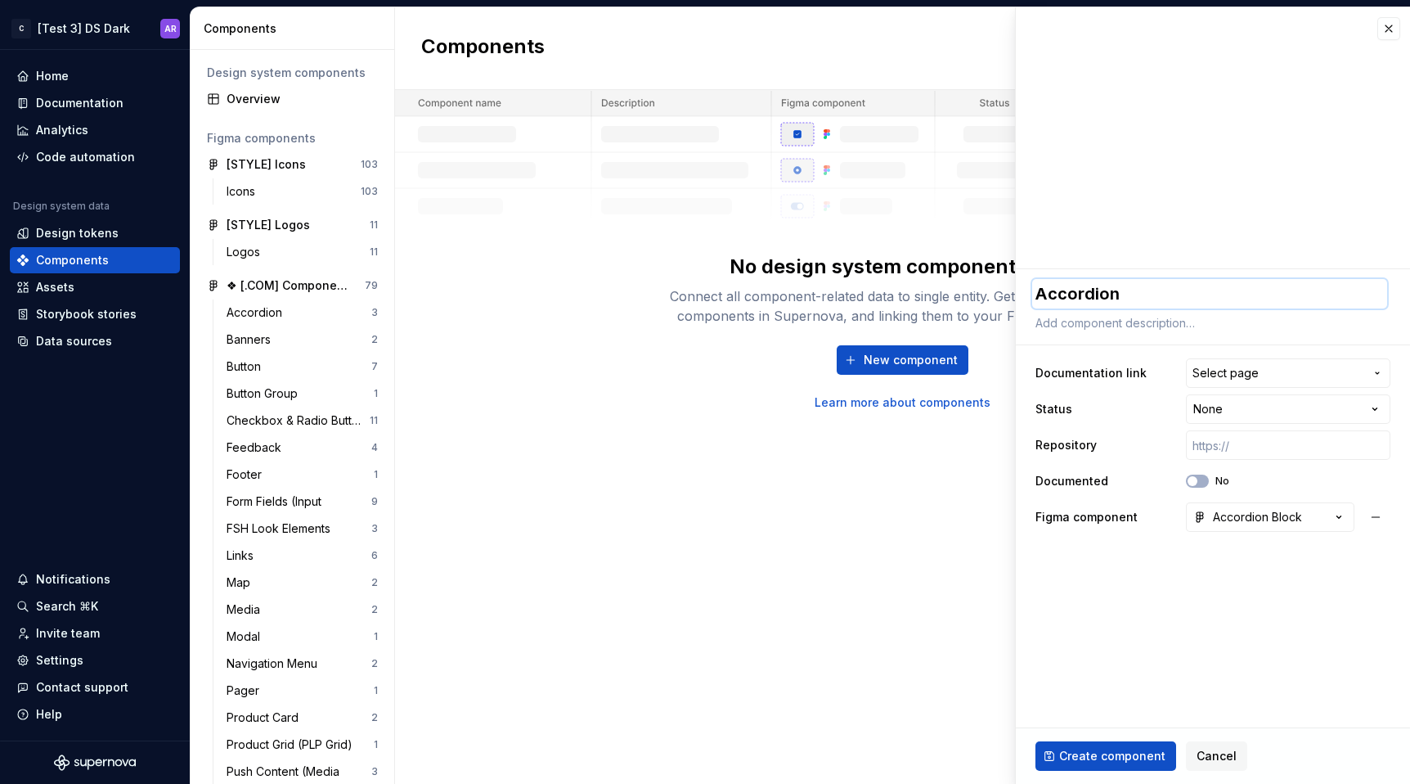
type textarea "Accordion"
type textarea "*"
type textarea "Accordion B"
type textarea "*"
type textarea "Accordion Bl"
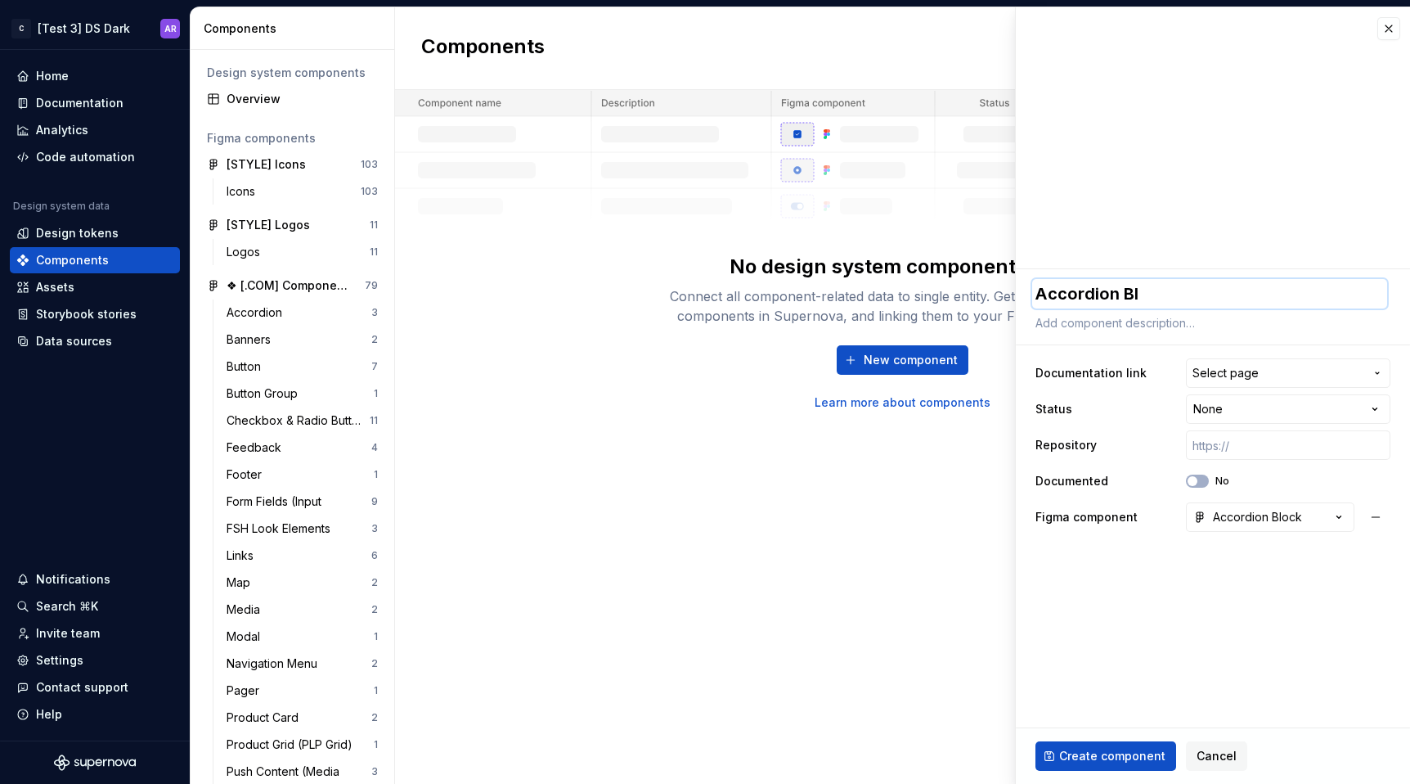
type textarea "*"
type textarea "Accordion Blo"
type textarea "*"
type textarea "Accordion Bloc"
type textarea "*"
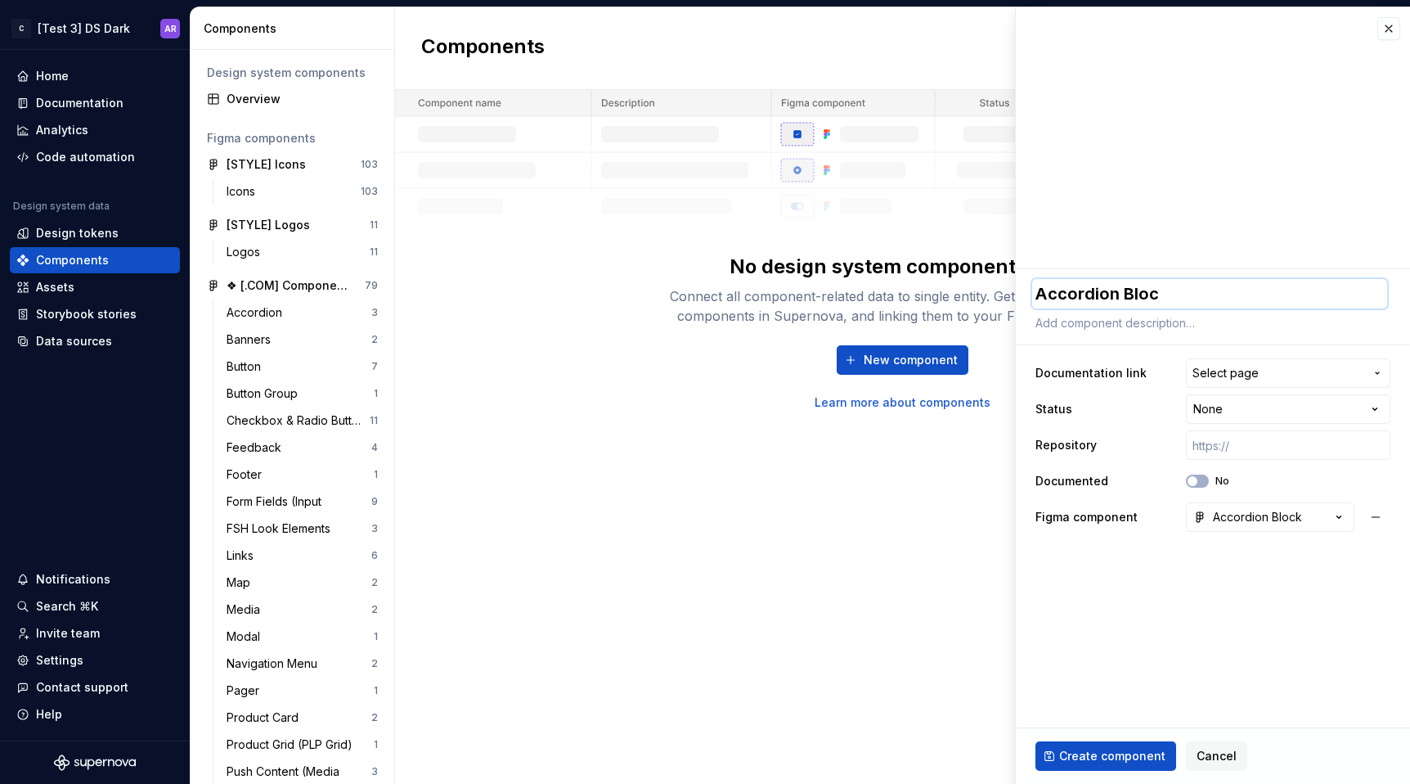
type textarea "Accordion Block"
type textarea "*"
type textarea "Accordion Block"
click at [1261, 367] on span "Select page" at bounding box center [1278, 373] width 172 height 16
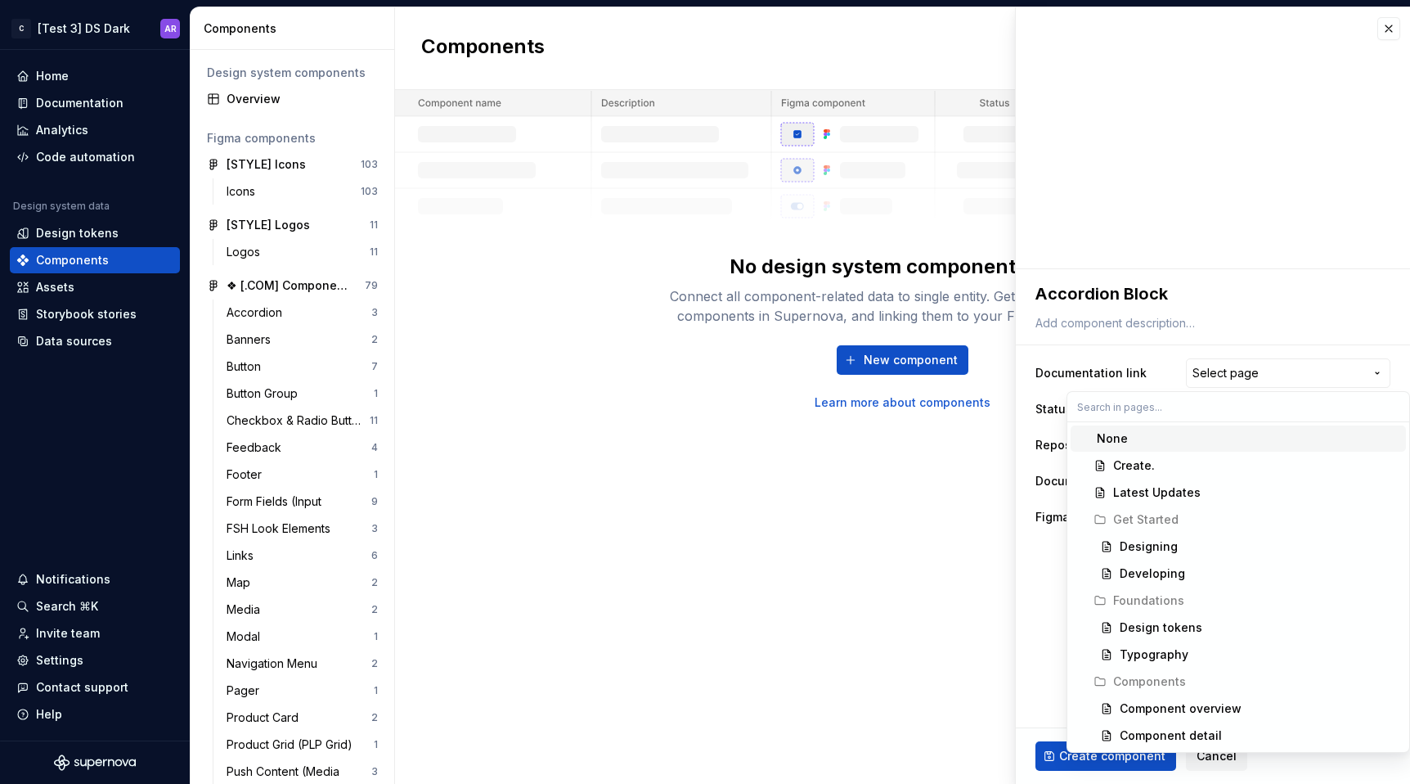
click at [1171, 432] on div "None" at bounding box center [1248, 438] width 303 height 16
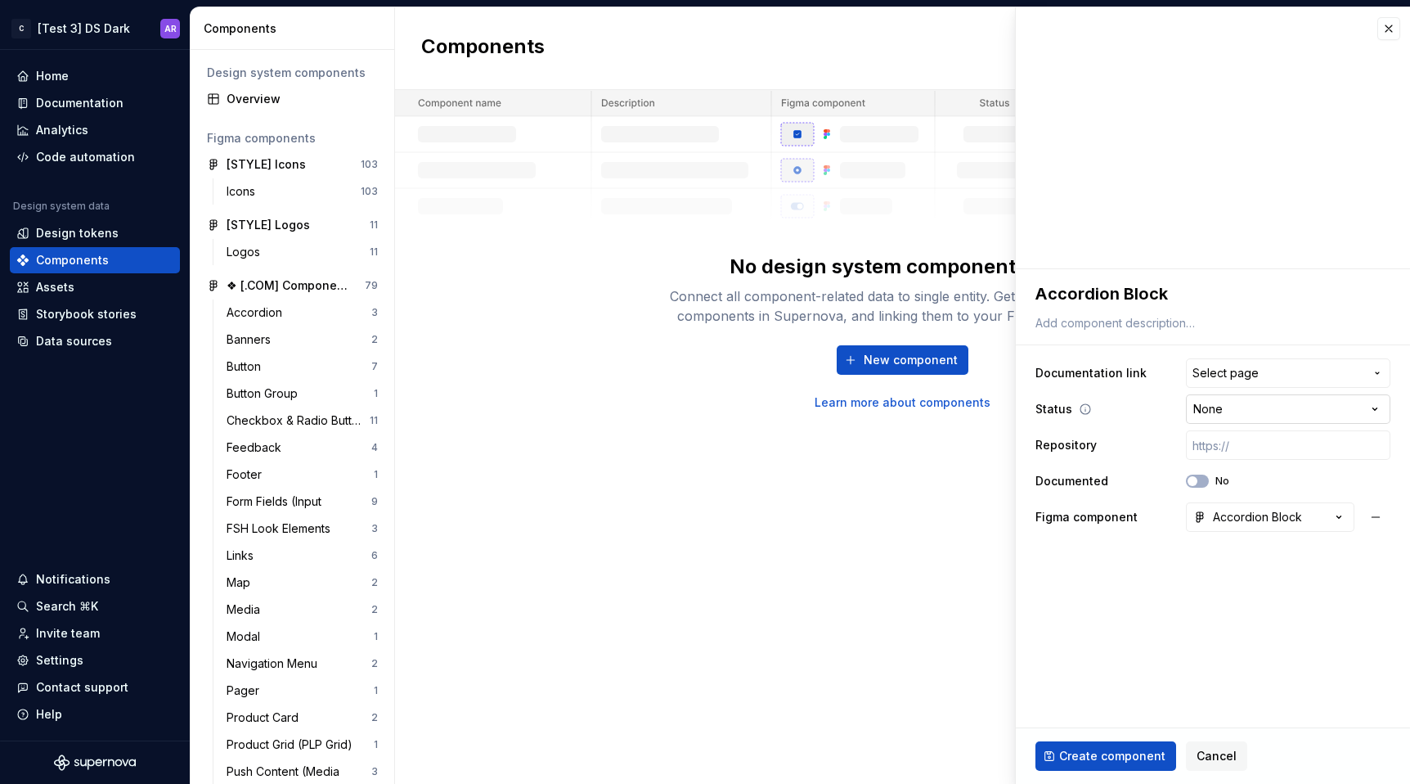
click at [1255, 408] on html "C [Test 3] DS Dark AR Home Documentation Analytics Code automation Design syste…" at bounding box center [705, 392] width 1410 height 784
click at [1255, 361] on html "C [Test 3] DS Dark AR Home Documentation Analytics Code automation Design syste…" at bounding box center [705, 392] width 1410 height 784
click at [1246, 365] on span "Select page" at bounding box center [1225, 373] width 66 height 16
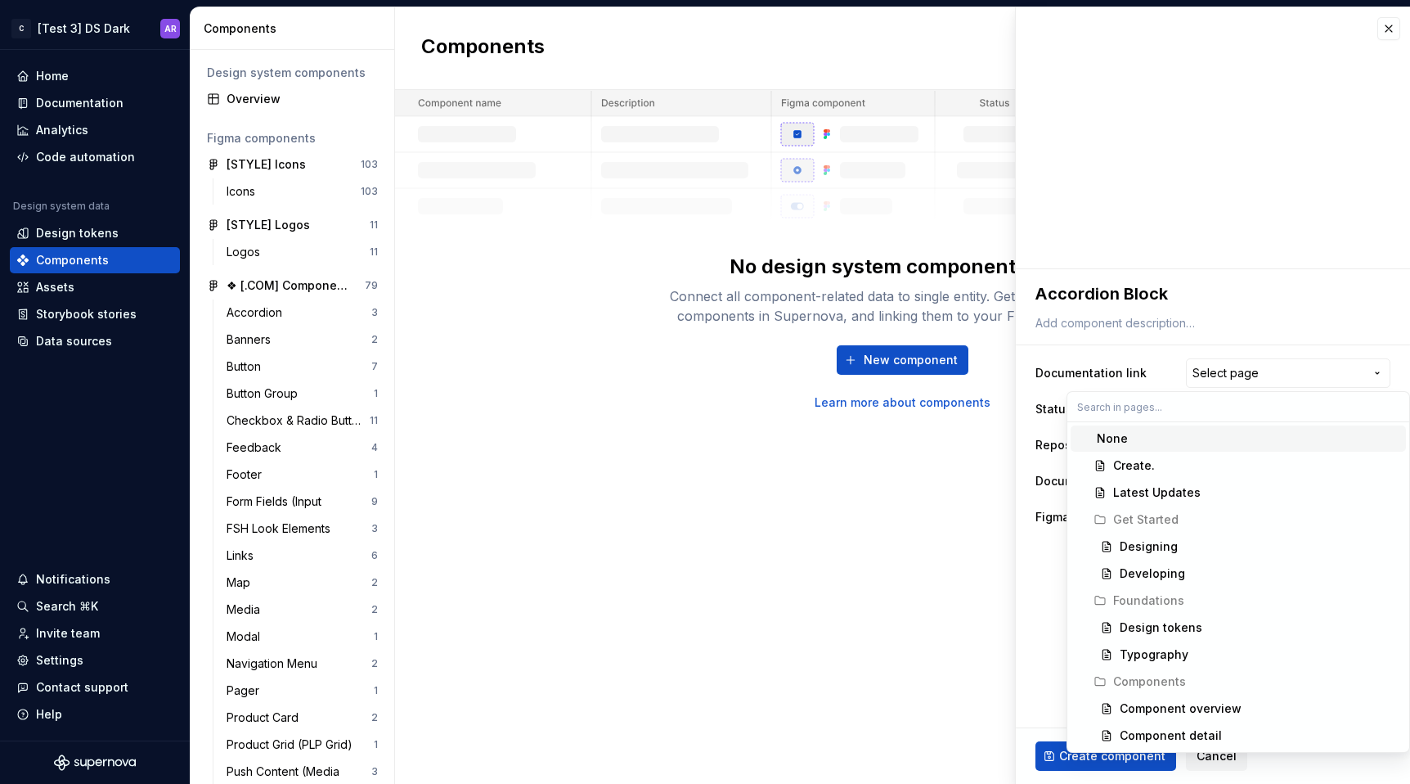
click at [1127, 344] on html "C [Test 3] DS Dark AR Home Documentation Analytics Code automation Design syste…" at bounding box center [705, 392] width 1410 height 784
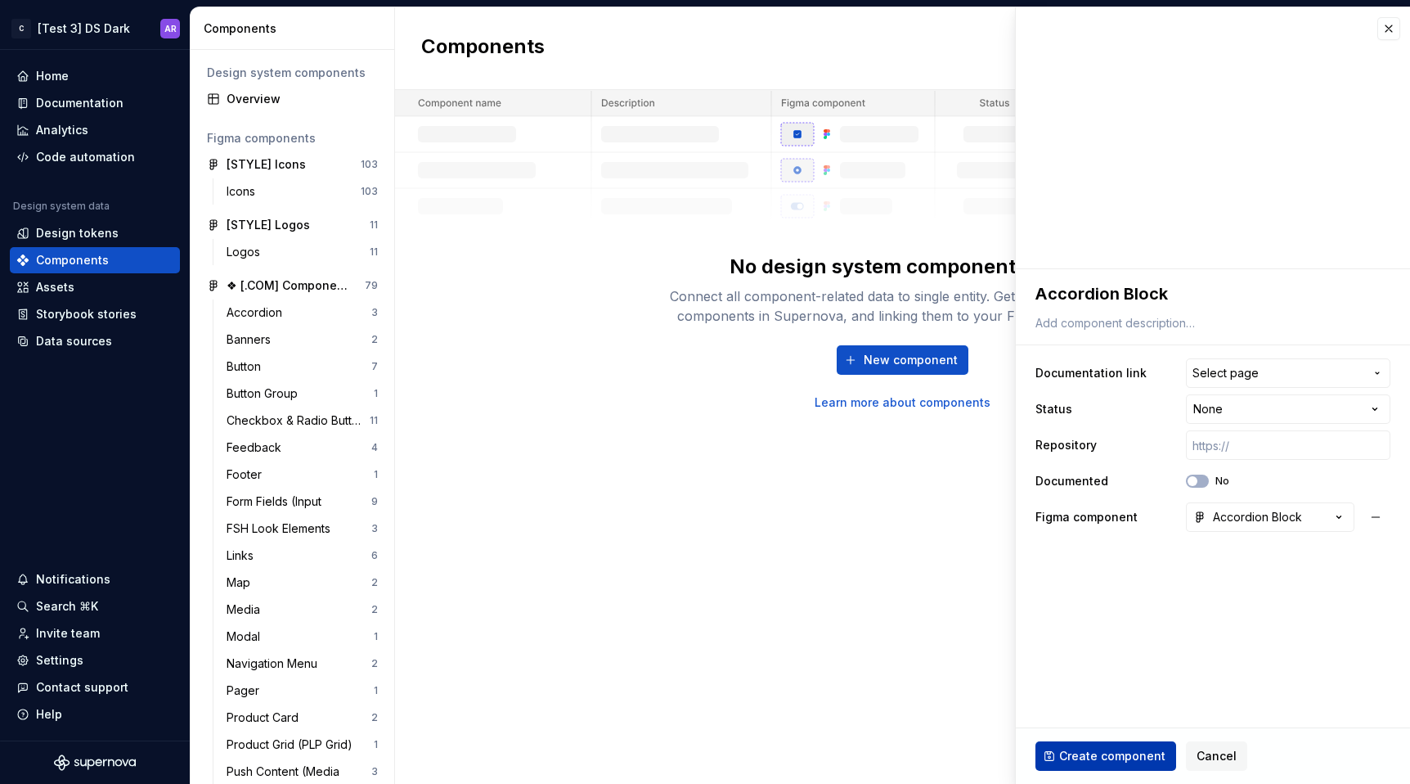
click at [1120, 759] on span "Create component" at bounding box center [1112, 756] width 106 height 16
type textarea "*"
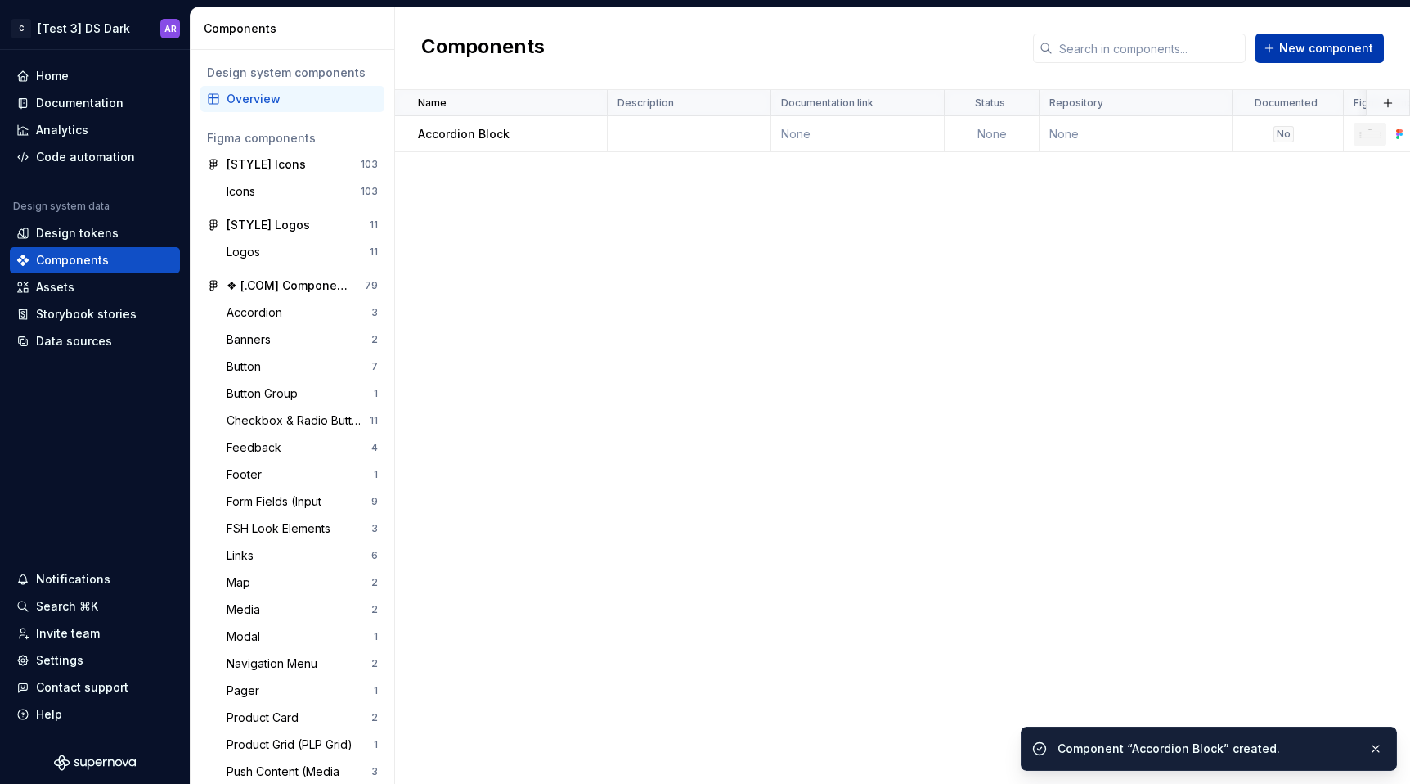
click at [1318, 50] on span "New component" at bounding box center [1326, 48] width 94 height 16
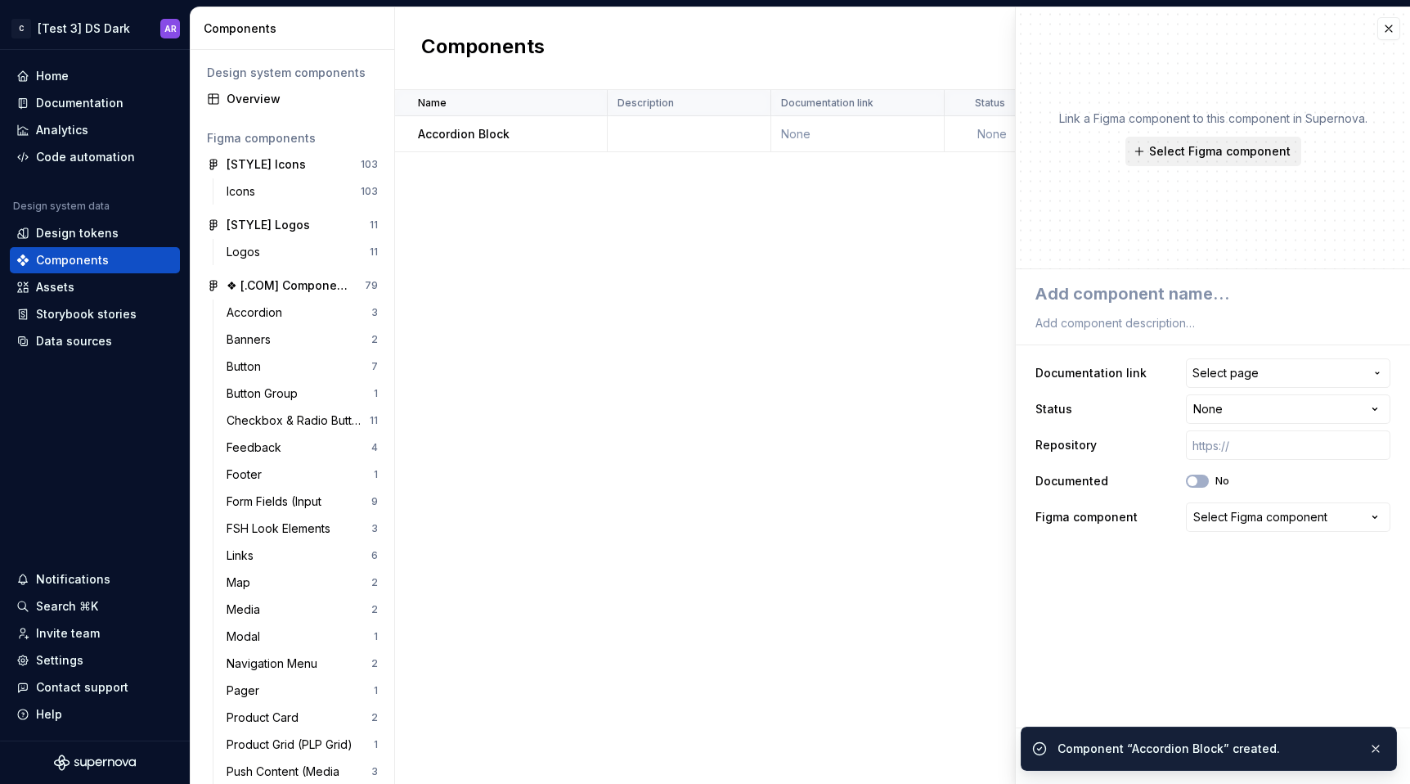
click at [1208, 150] on span "Select Figma component" at bounding box center [1219, 151] width 141 height 16
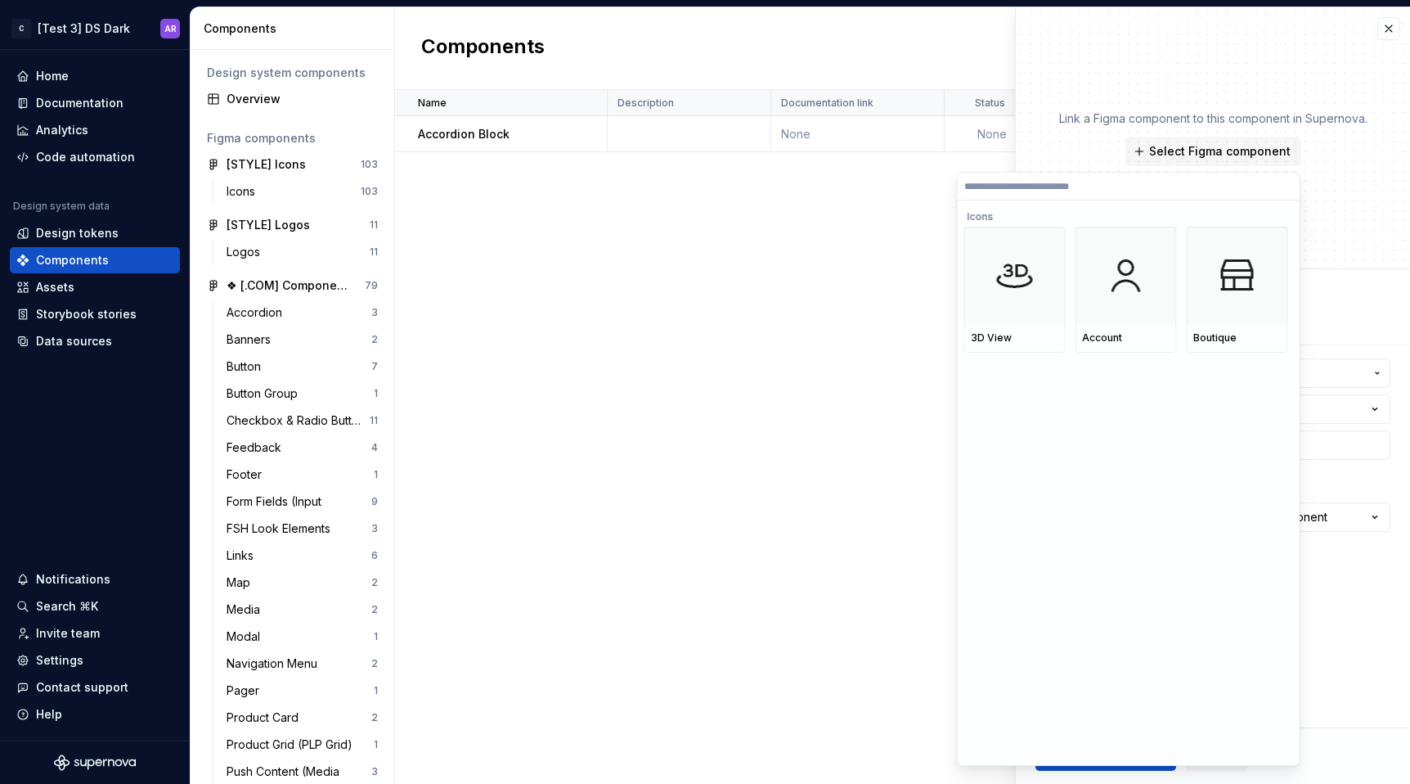
type textarea "*"
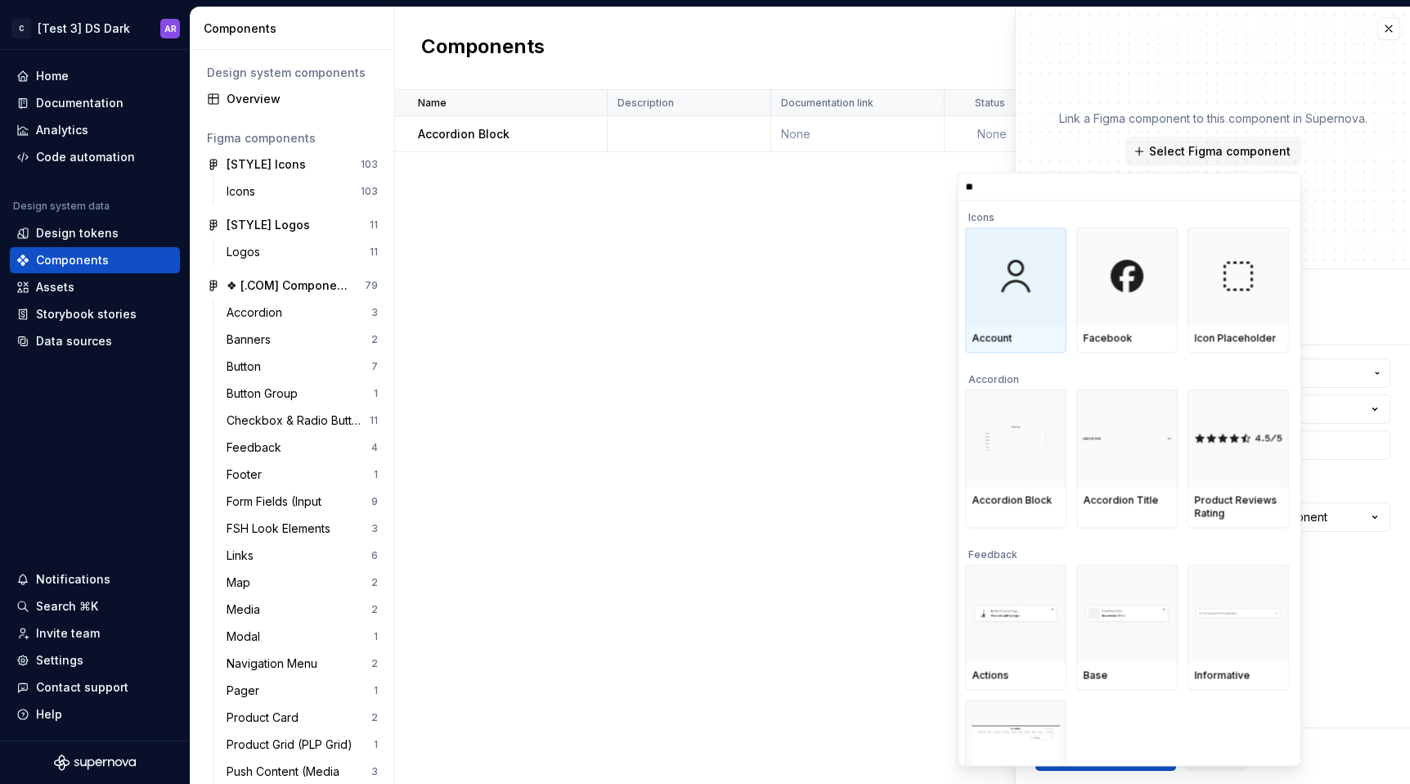
type input "***"
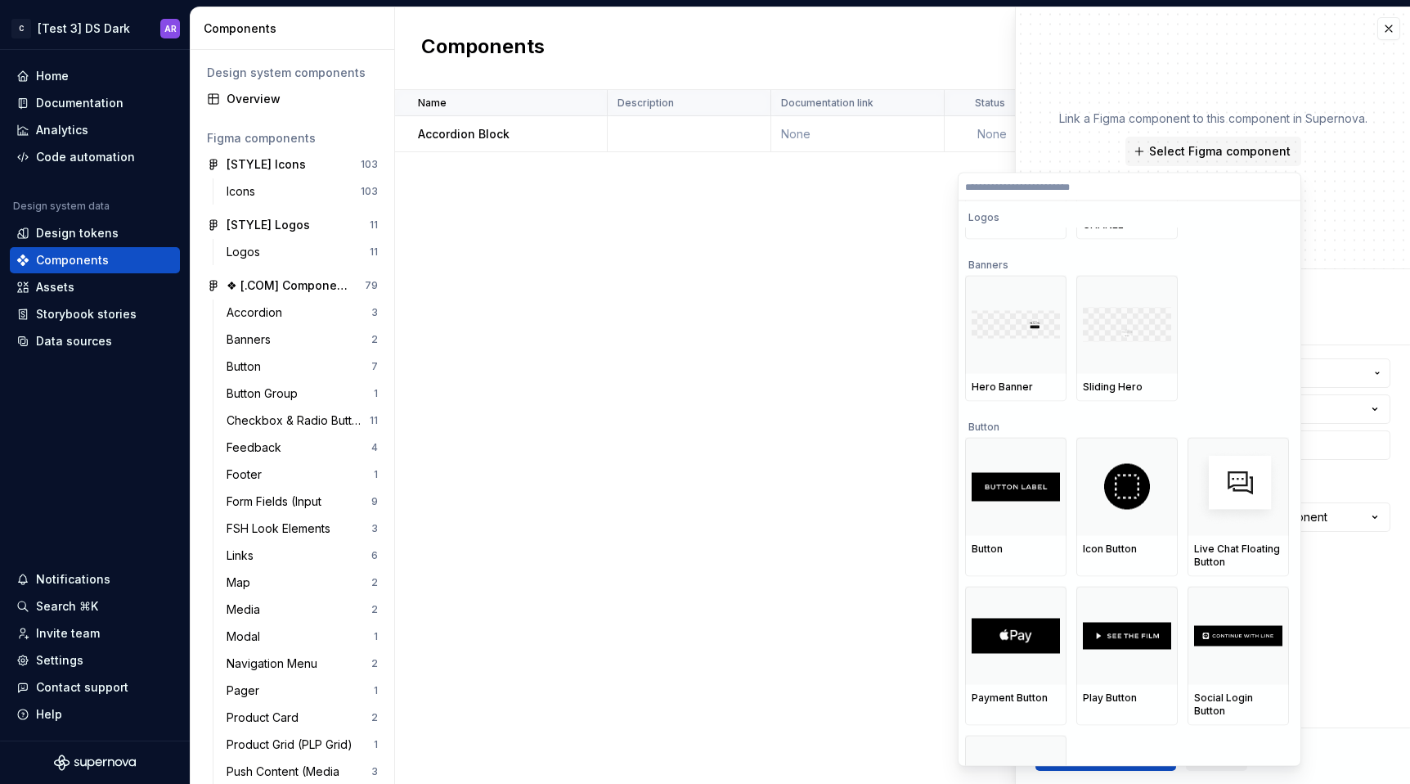
scroll to position [5198, 0]
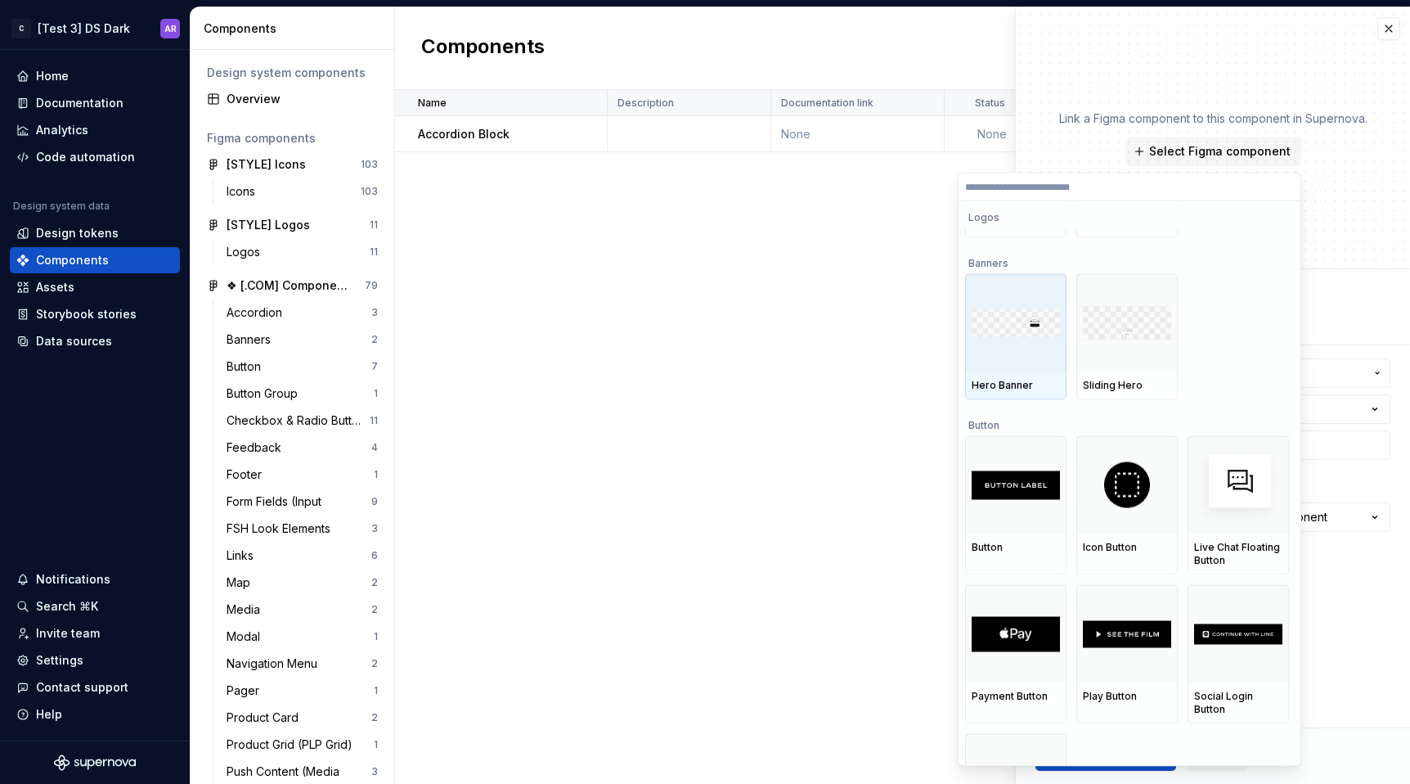
click at [1009, 353] on div at bounding box center [1015, 323] width 101 height 98
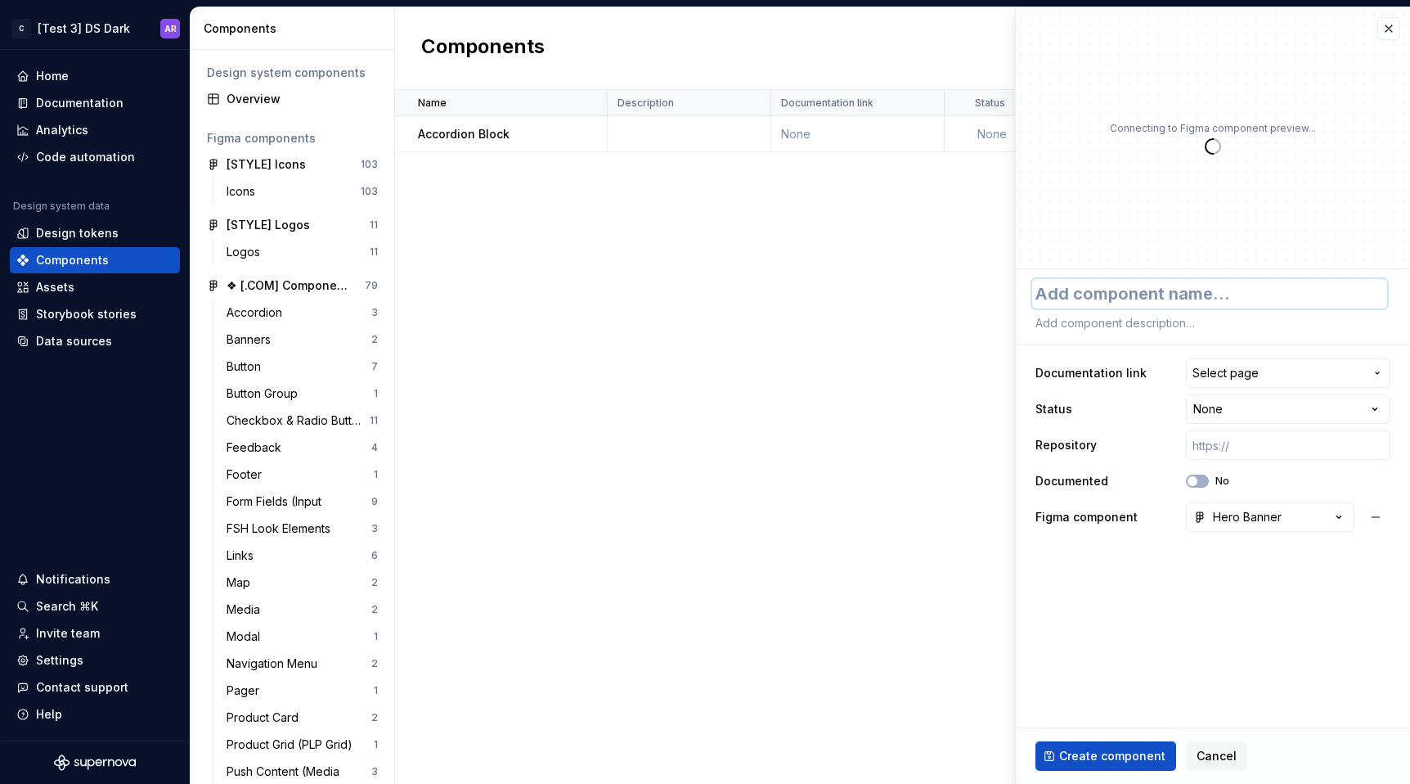
click at [1162, 303] on textarea at bounding box center [1209, 293] width 355 height 29
type textarea "*"
type textarea "H"
type textarea "*"
type textarea "He"
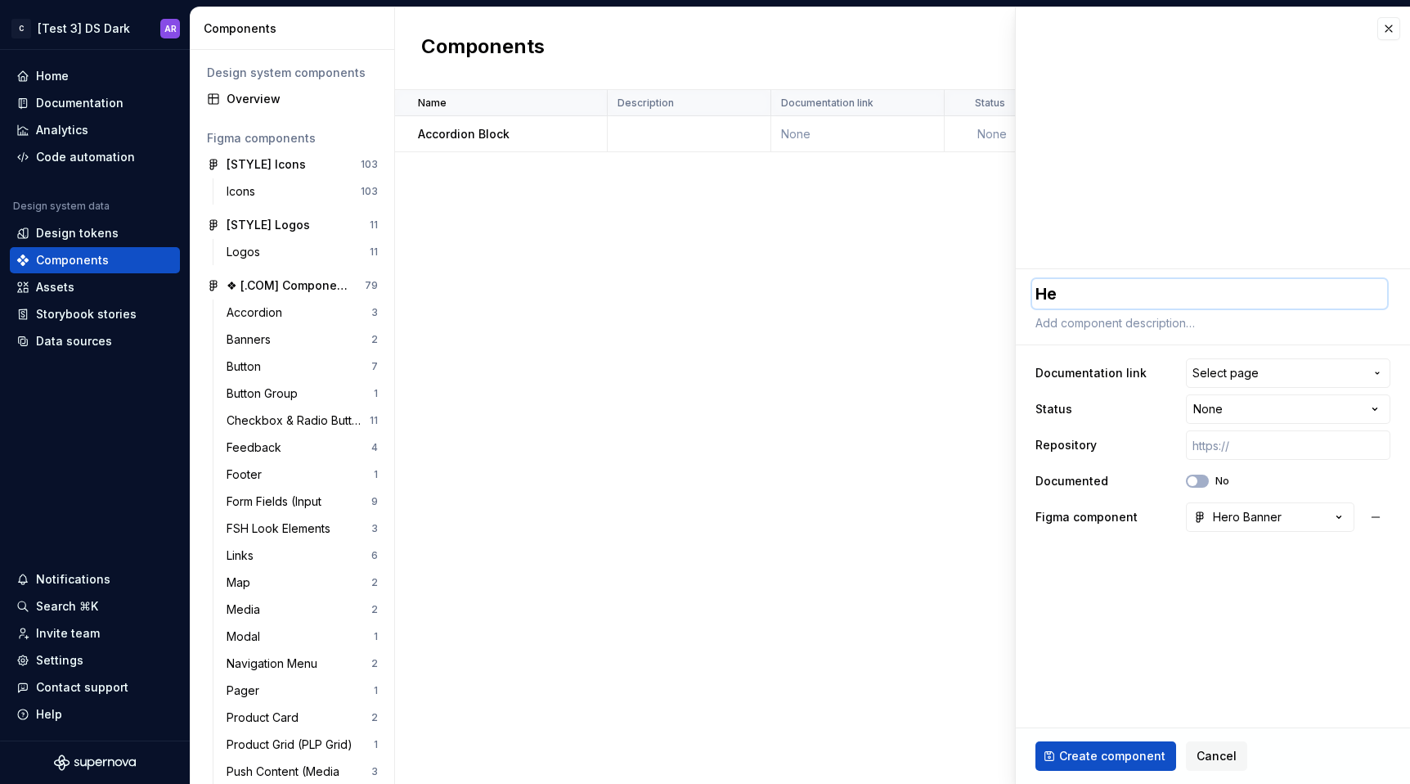
type textarea "*"
type textarea "Her"
type textarea "*"
type textarea "Hero"
type textarea "*"
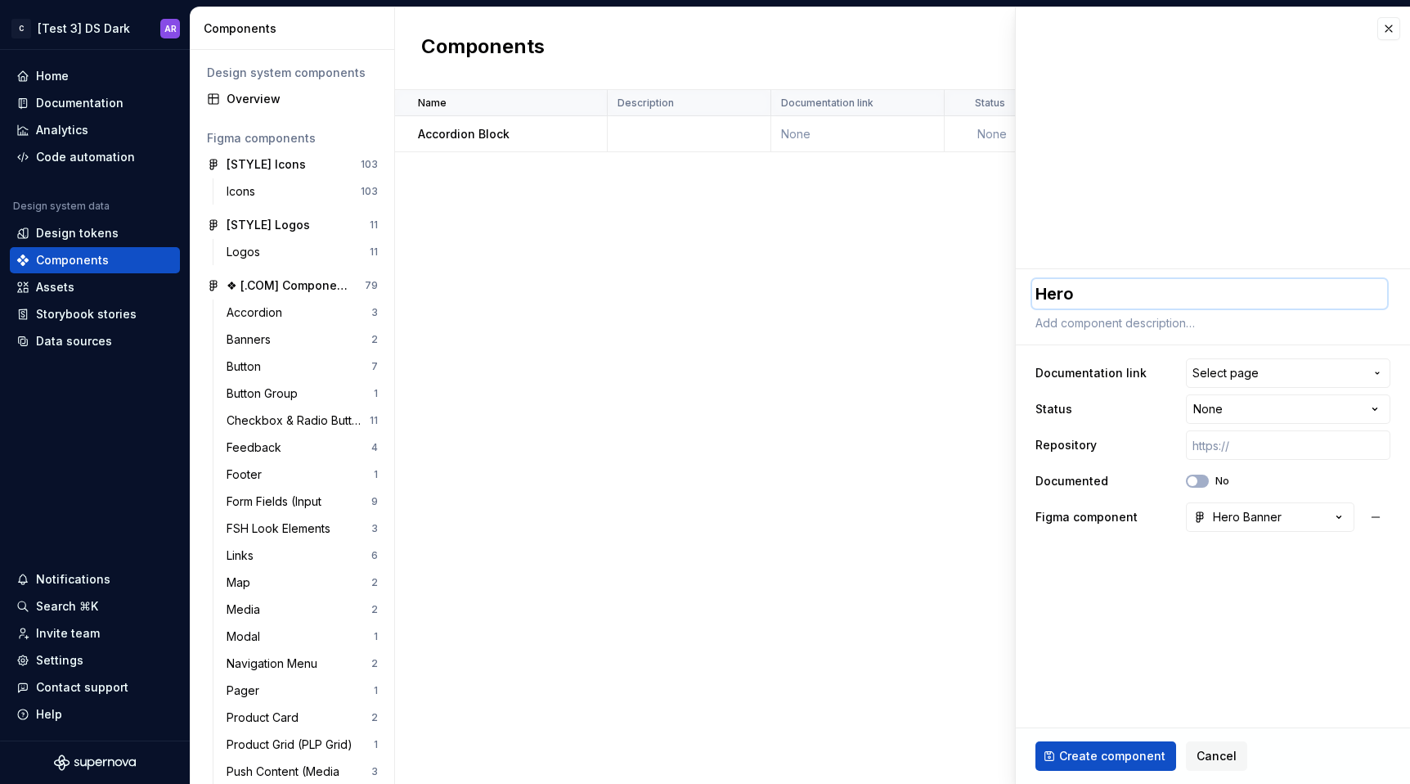
type textarea "Hero"
type textarea "*"
type textarea "Hero B"
type textarea "*"
type textarea "Hero Ba"
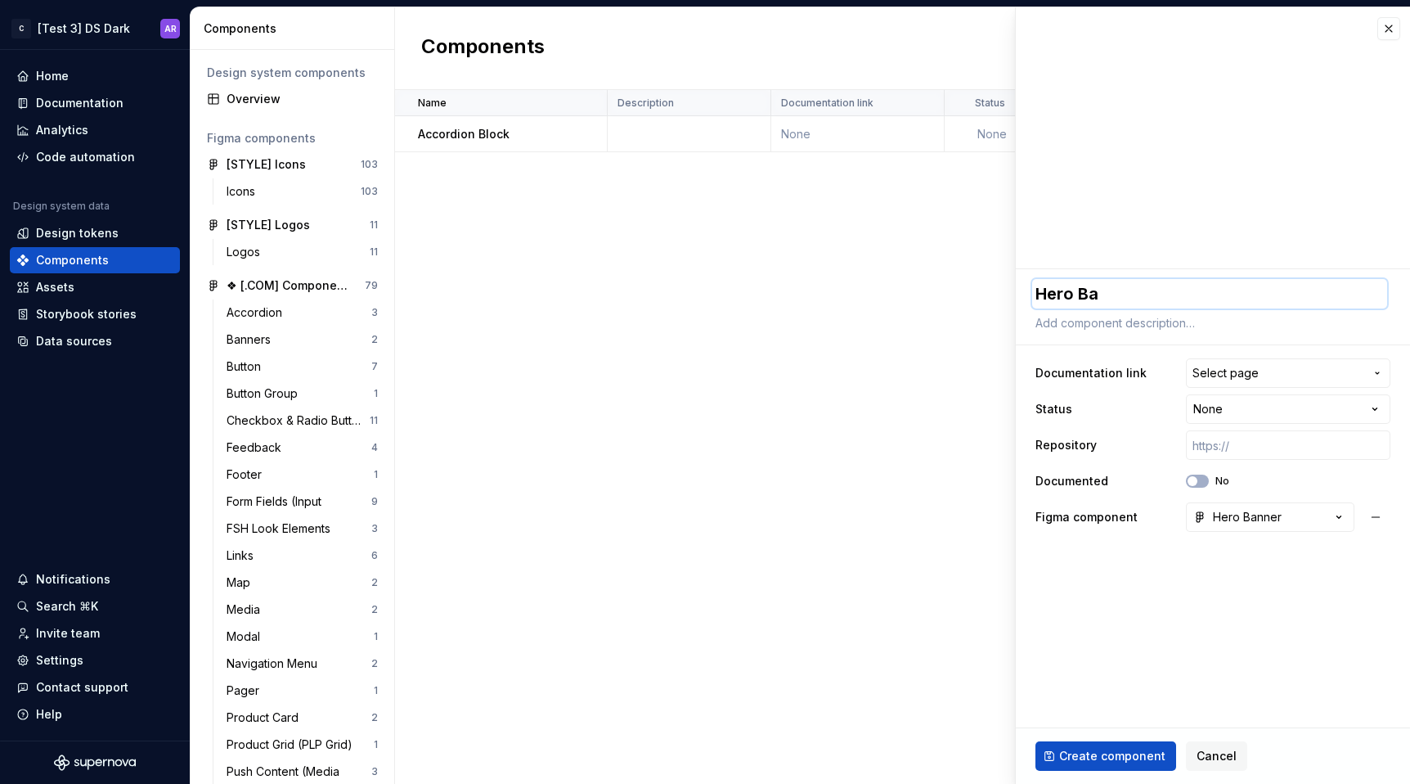
type textarea "*"
type textarea "Hero Ban"
type textarea "*"
type textarea "Hero Bann"
type textarea "*"
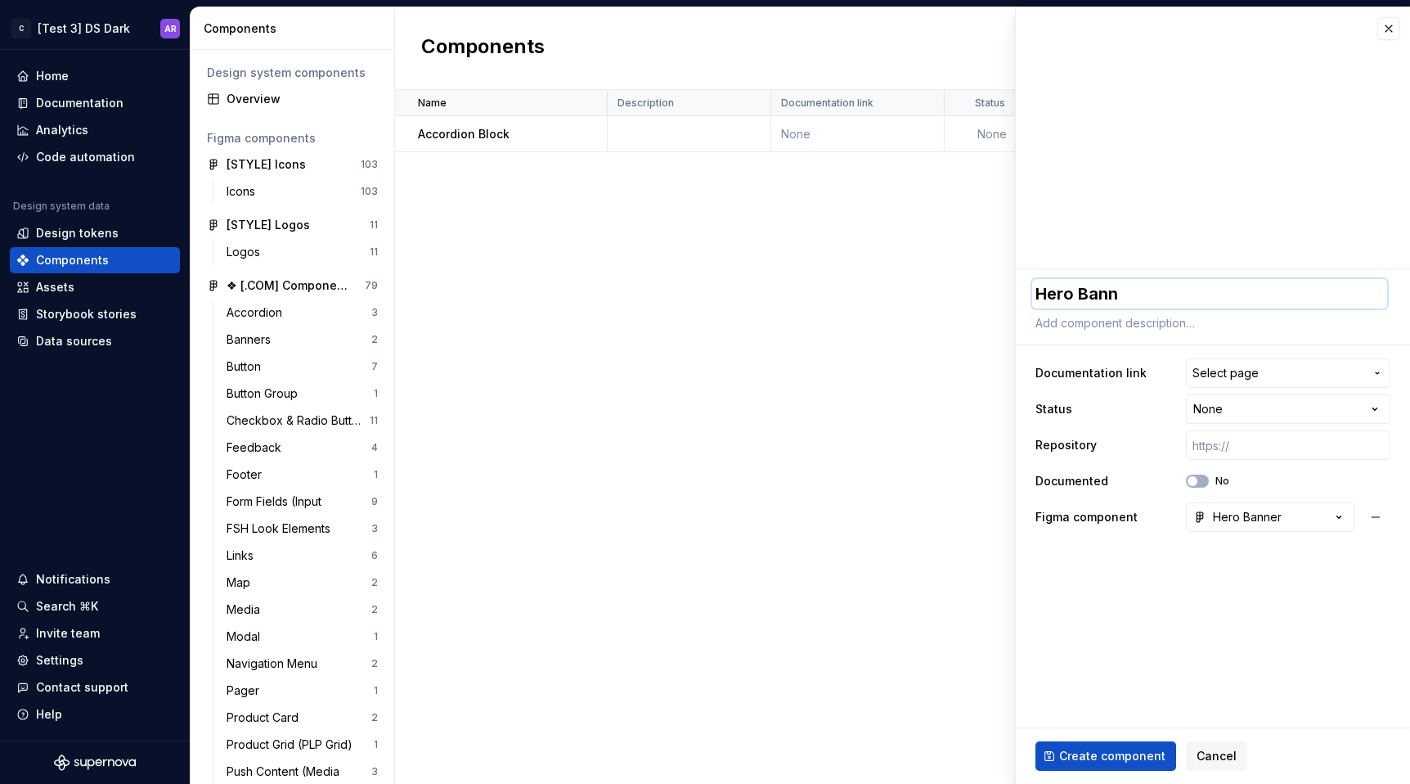
type textarea "Hero Banne"
type textarea "*"
type textarea "Hero Banner"
click at [1134, 753] on span "Create component" at bounding box center [1112, 756] width 106 height 16
type textarea "*"
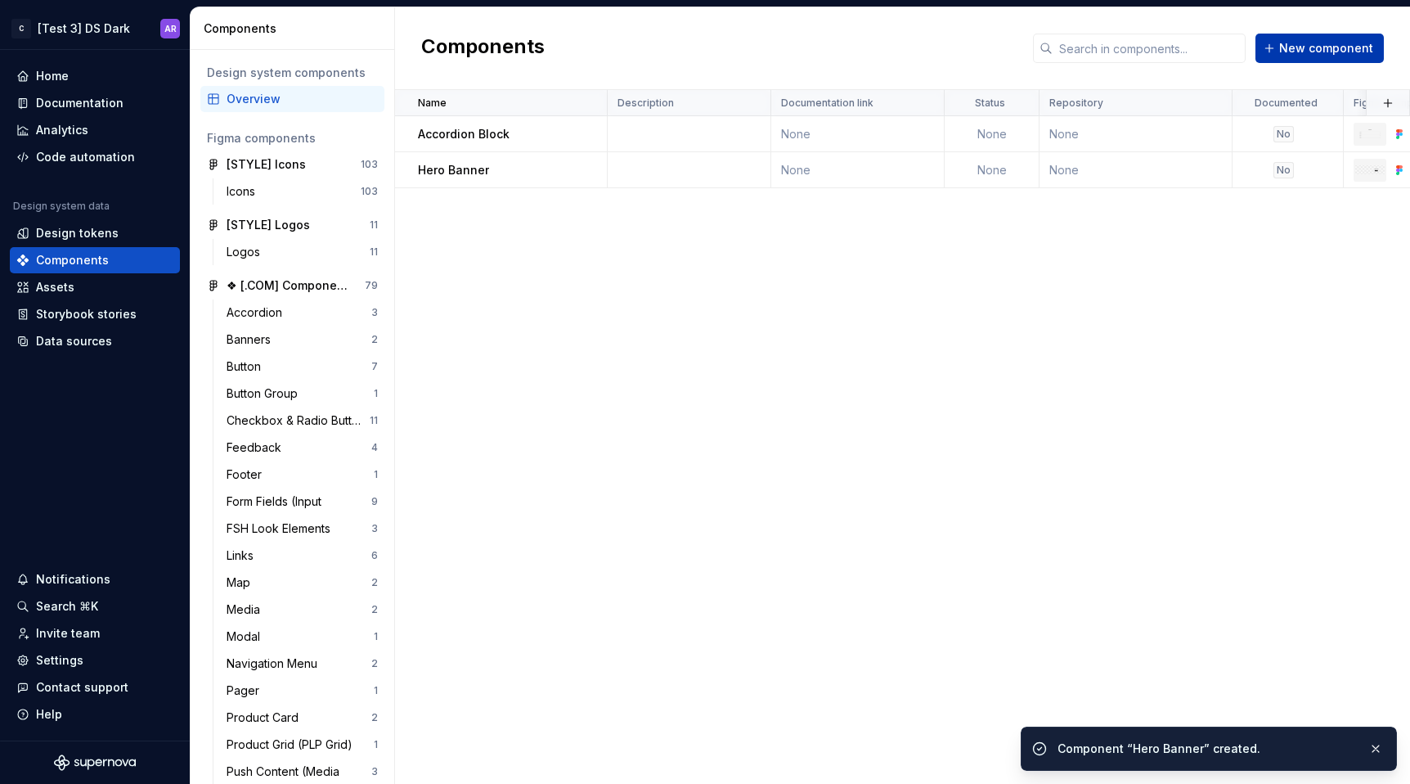
click at [1320, 42] on span "New component" at bounding box center [1326, 48] width 94 height 16
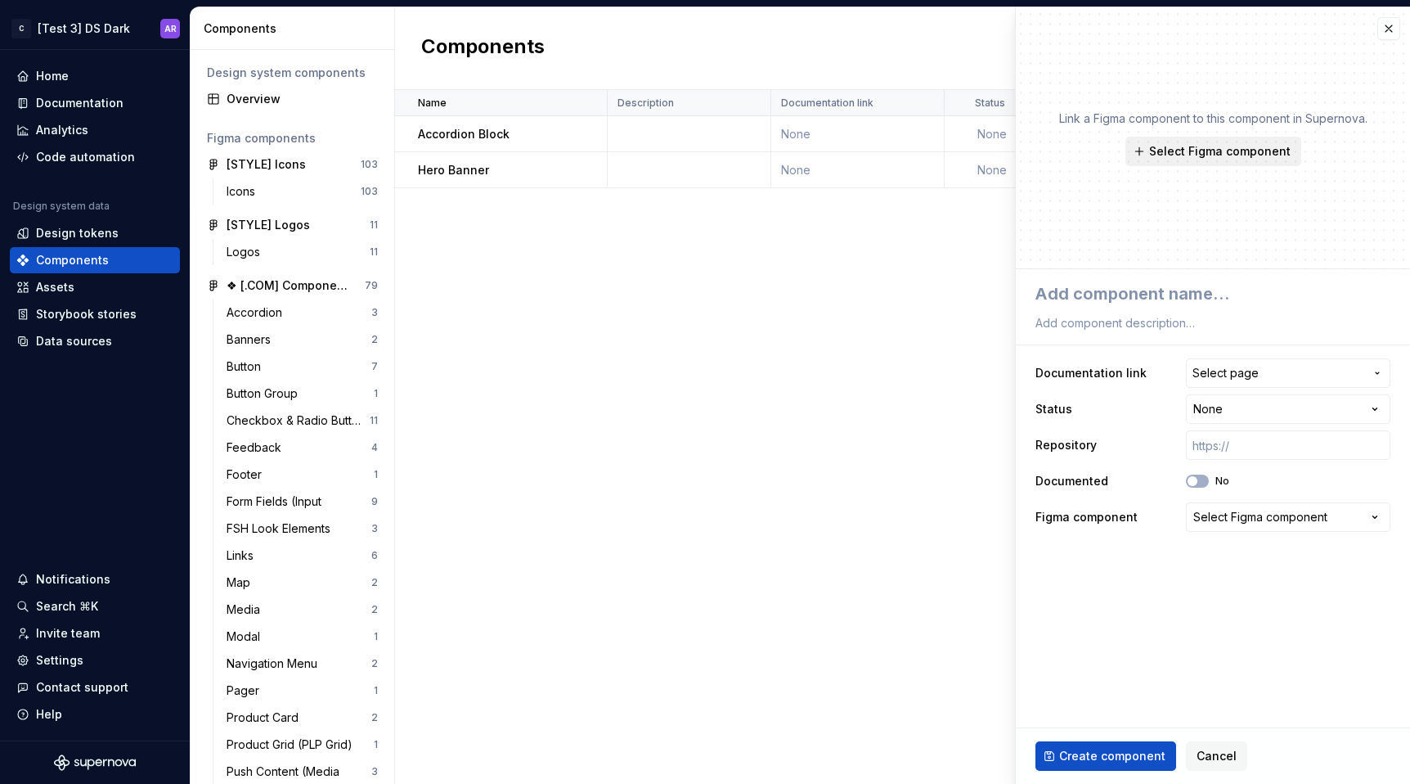
click at [1202, 144] on span "Select Figma component" at bounding box center [1219, 151] width 141 height 16
type textarea "*"
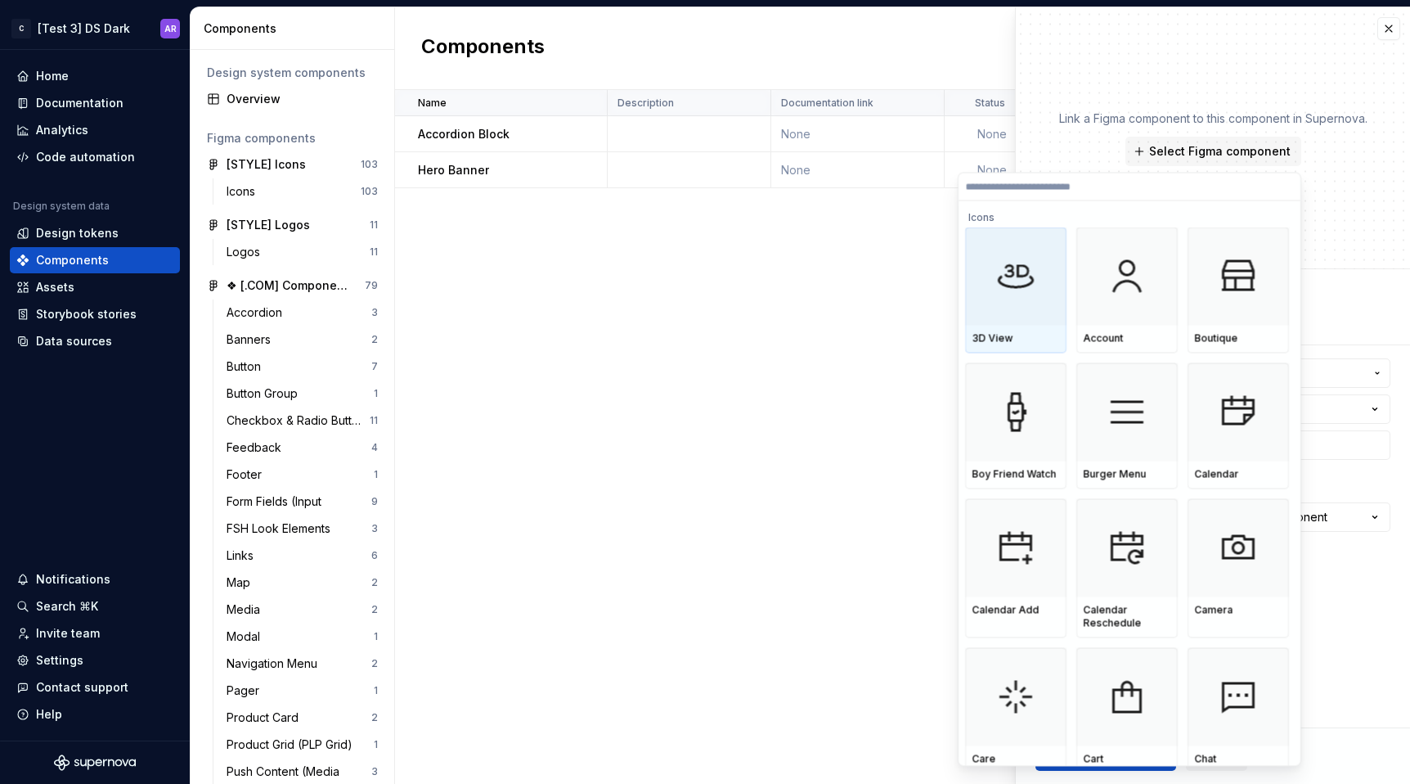
paste input "**********"
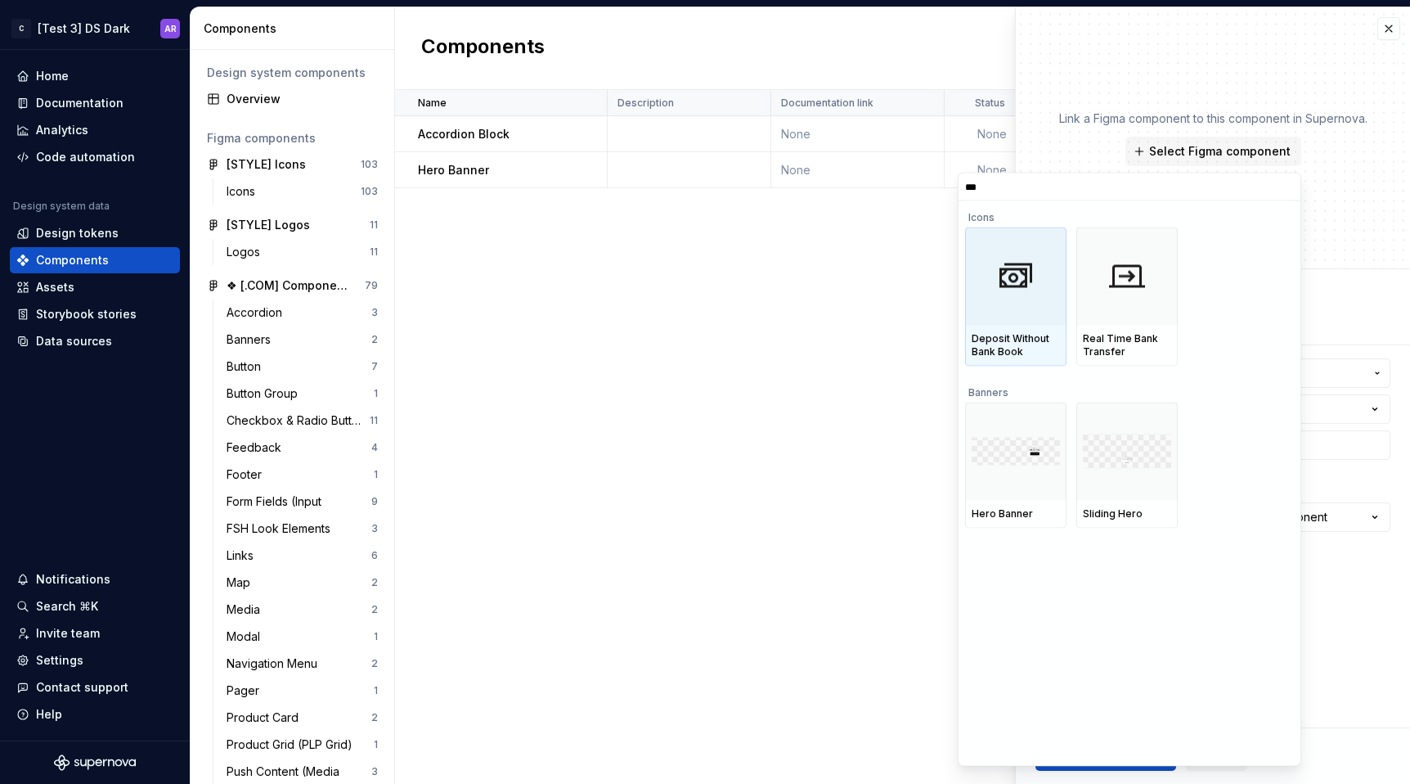
type input "****"
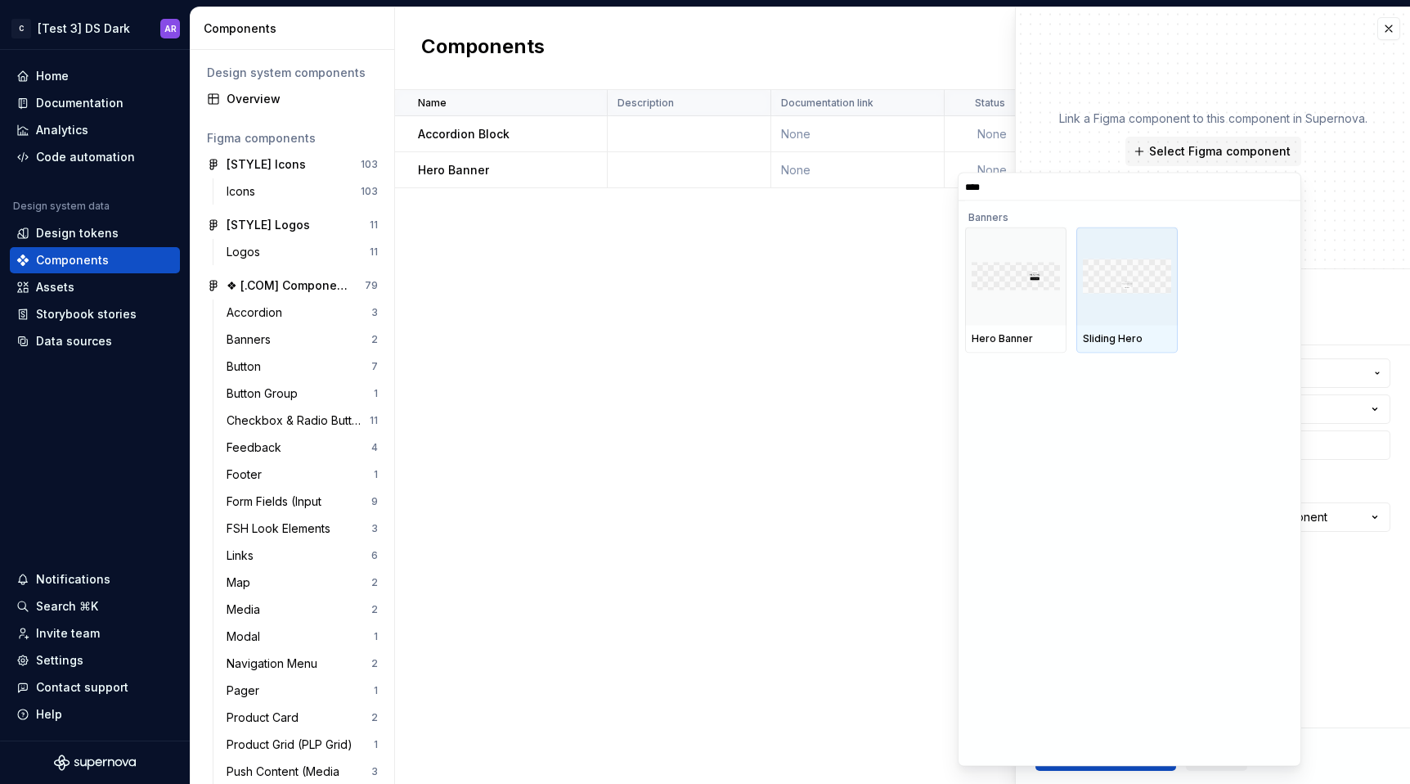
click at [1106, 269] on img at bounding box center [1127, 276] width 88 height 34
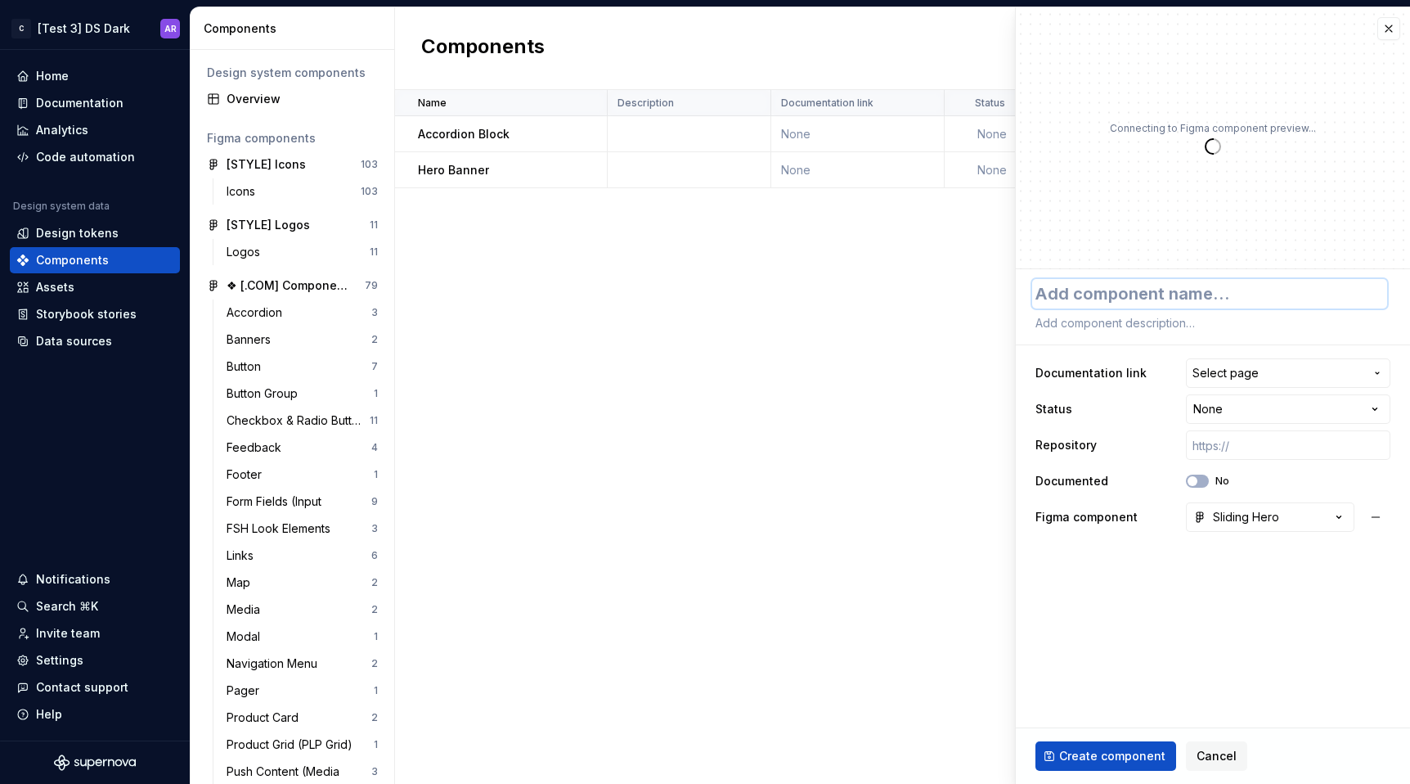
click at [1101, 299] on textarea at bounding box center [1209, 293] width 355 height 29
type textarea "*"
type textarea "S"
type textarea "*"
type textarea "Sl"
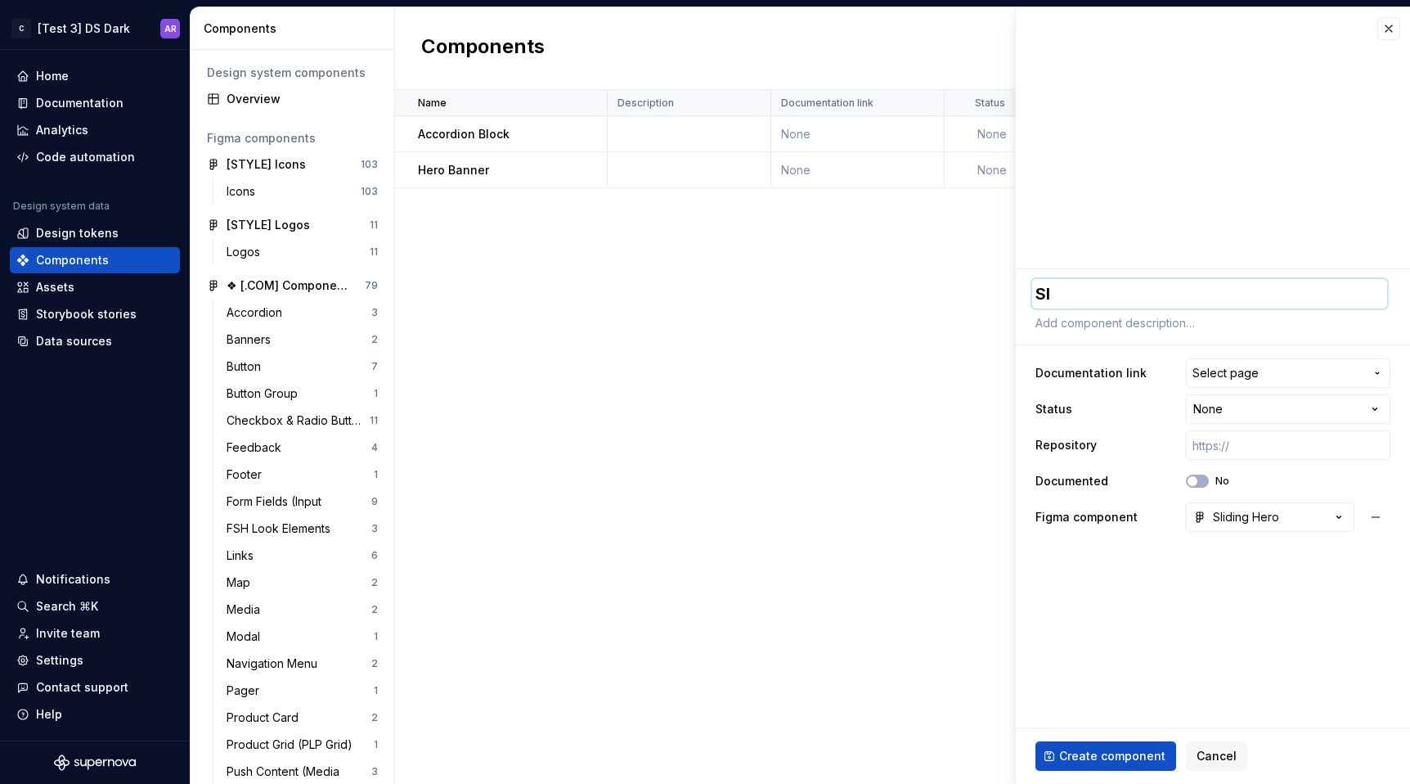
type textarea "*"
type textarea "Sli"
type textarea "*"
type textarea "Slid"
type textarea "*"
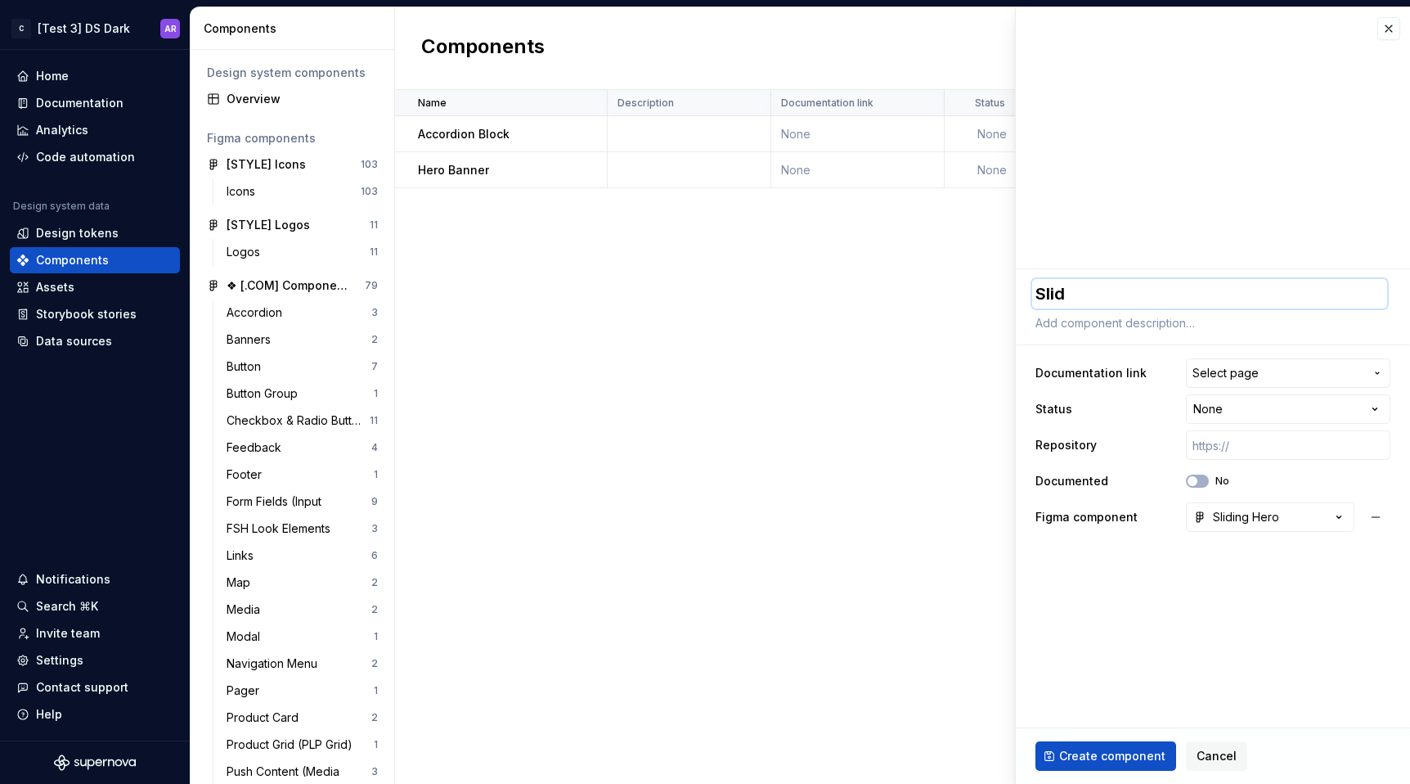
type textarea "Slidi"
type textarea "*"
type textarea "Sliding"
type textarea "*"
type textarea "Sliding"
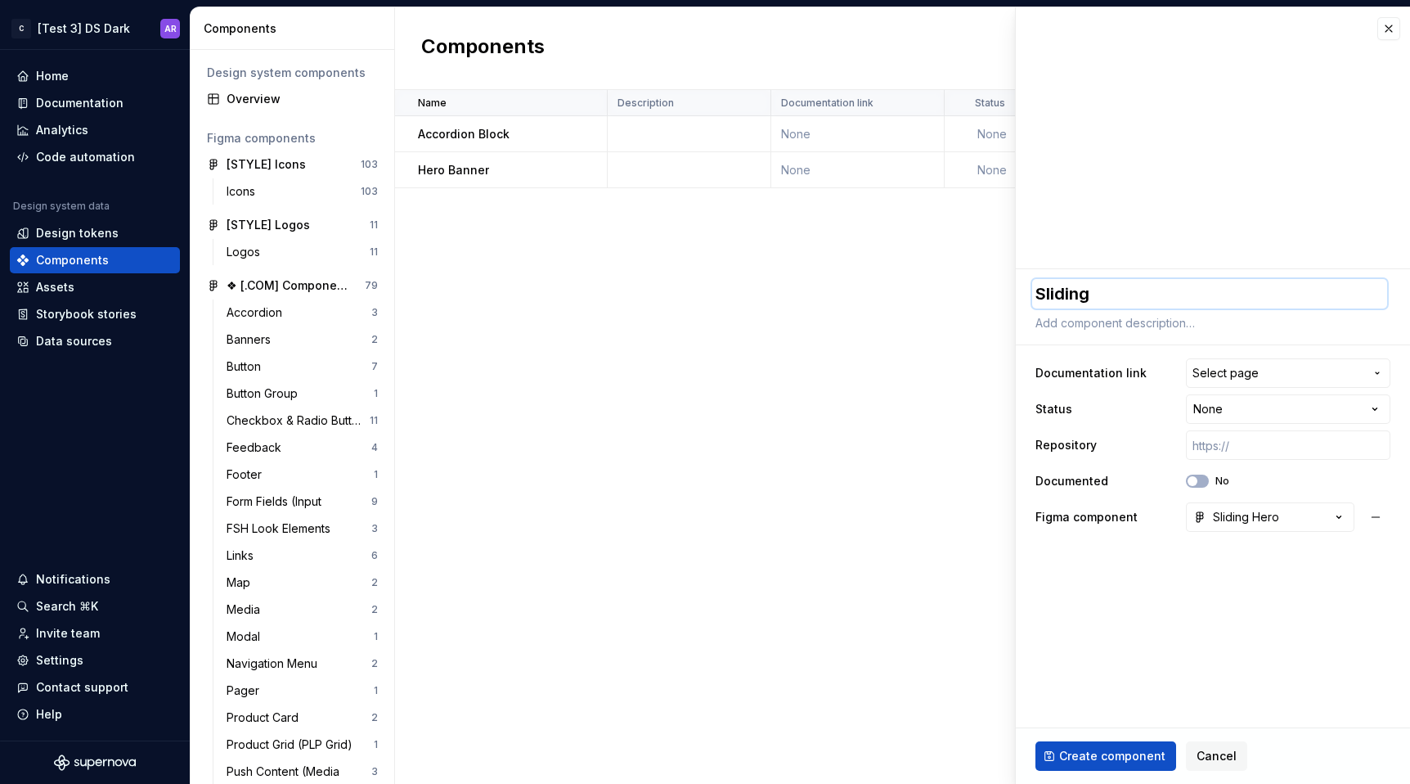
type textarea "*"
type textarea "Sliding H"
type textarea "*"
type textarea "Sliding He"
type textarea "*"
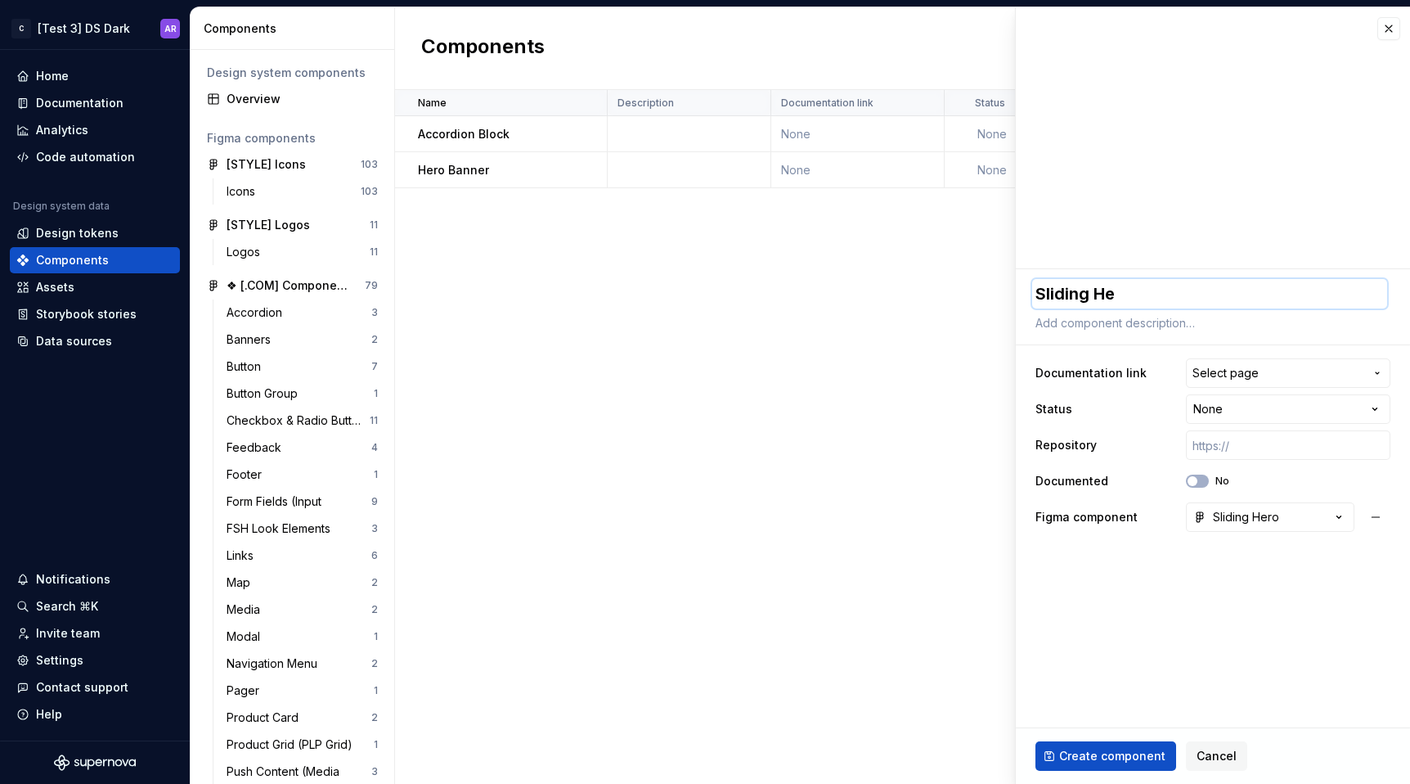
type textarea "Sliding Her"
type textarea "*"
type textarea "Sliding Hero"
click at [1108, 755] on span "Create component" at bounding box center [1112, 756] width 106 height 16
type textarea "*"
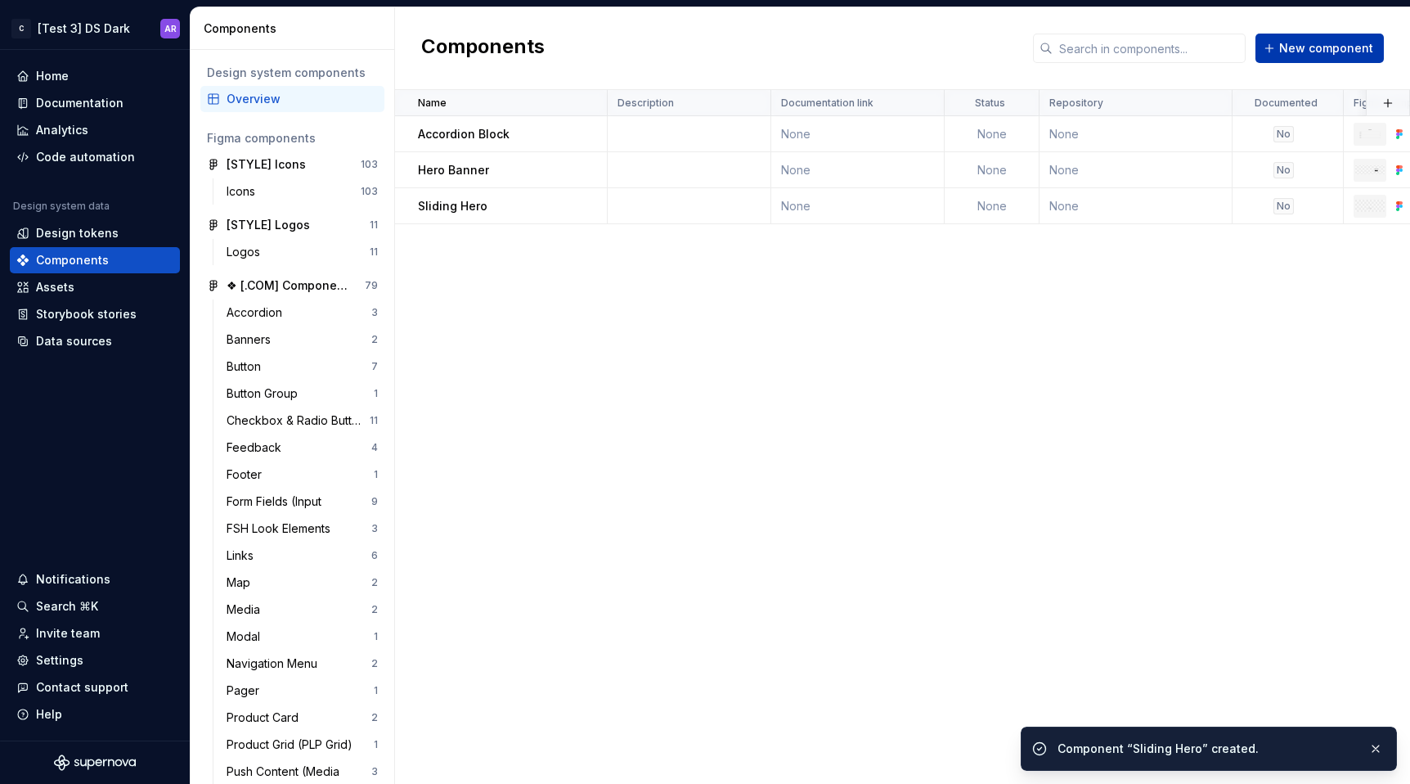
click at [1322, 57] on button "New component" at bounding box center [1319, 48] width 128 height 29
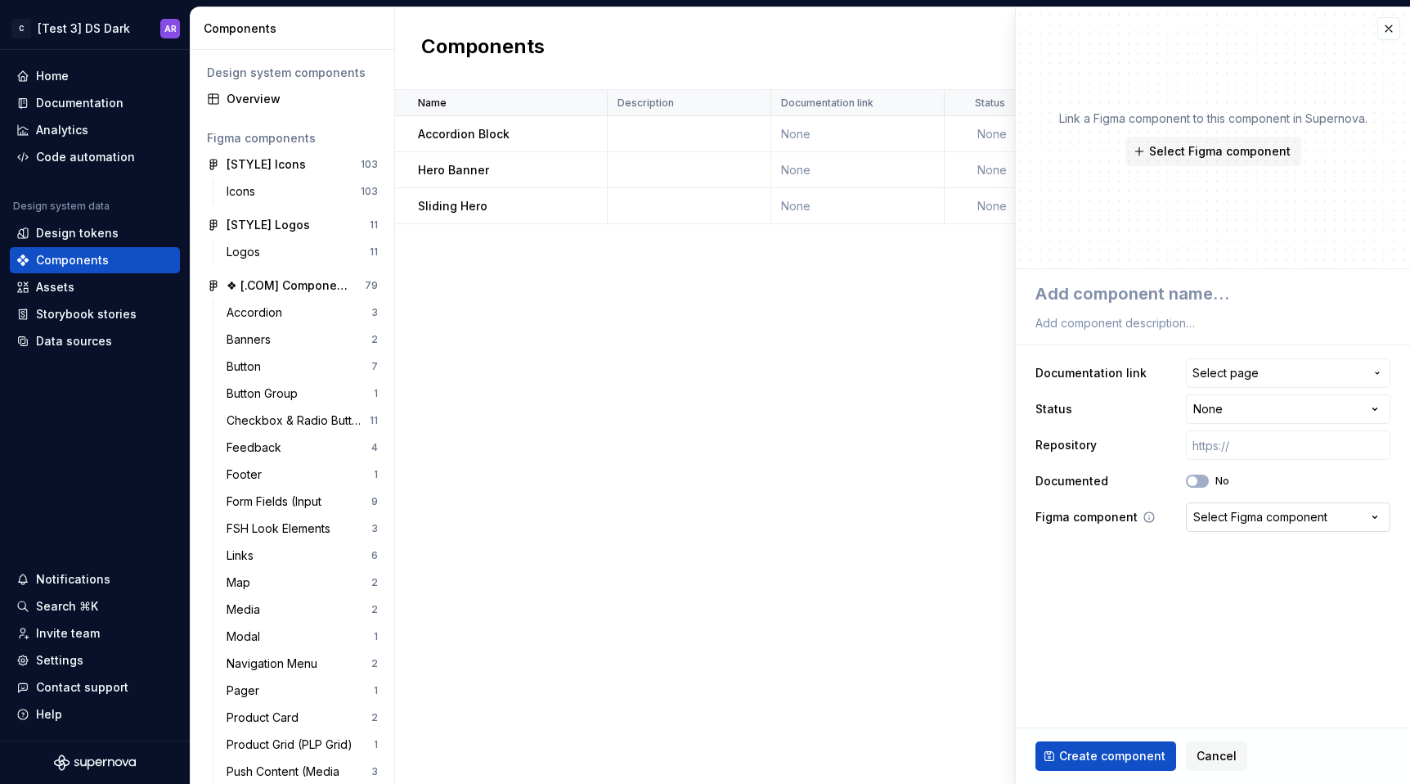
click at [1255, 510] on div "Select Figma component" at bounding box center [1260, 517] width 134 height 16
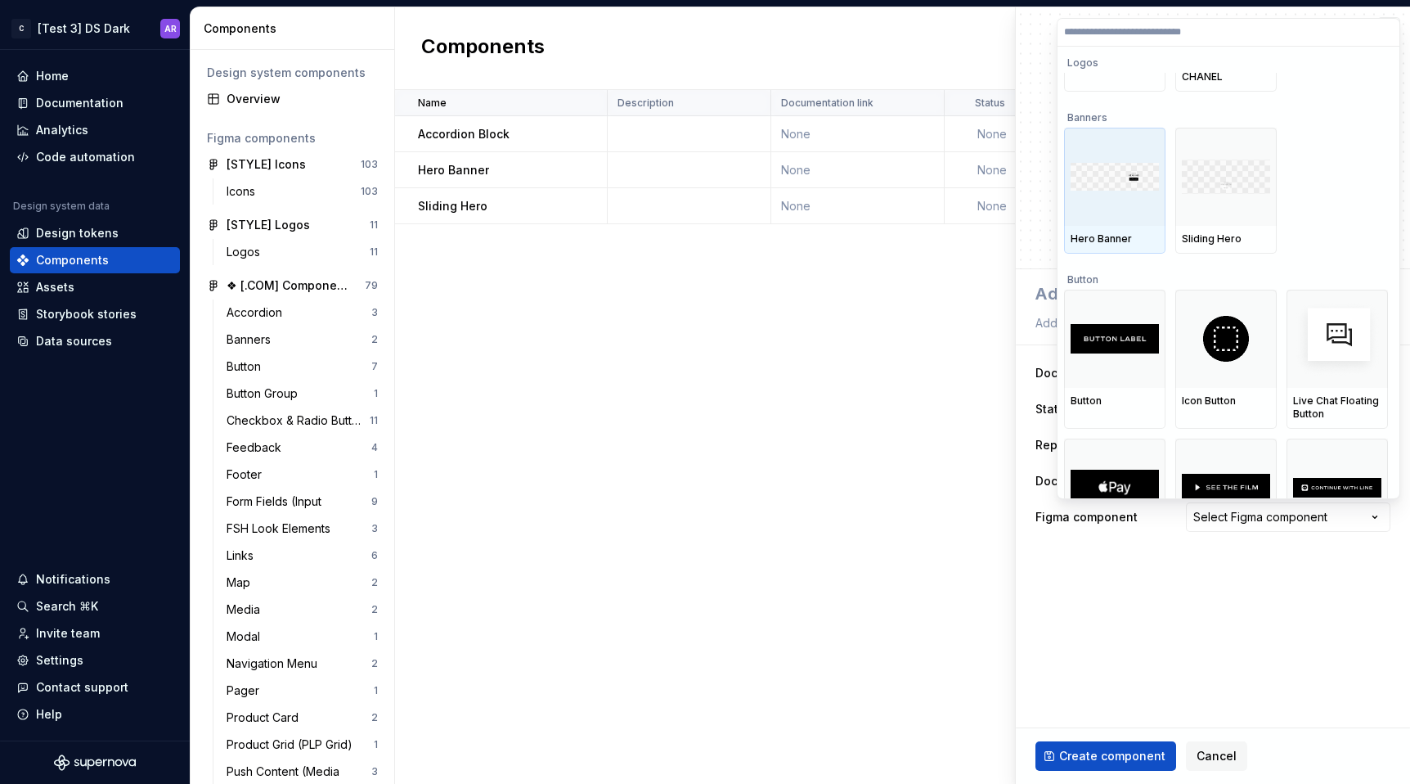
scroll to position [5213, 0]
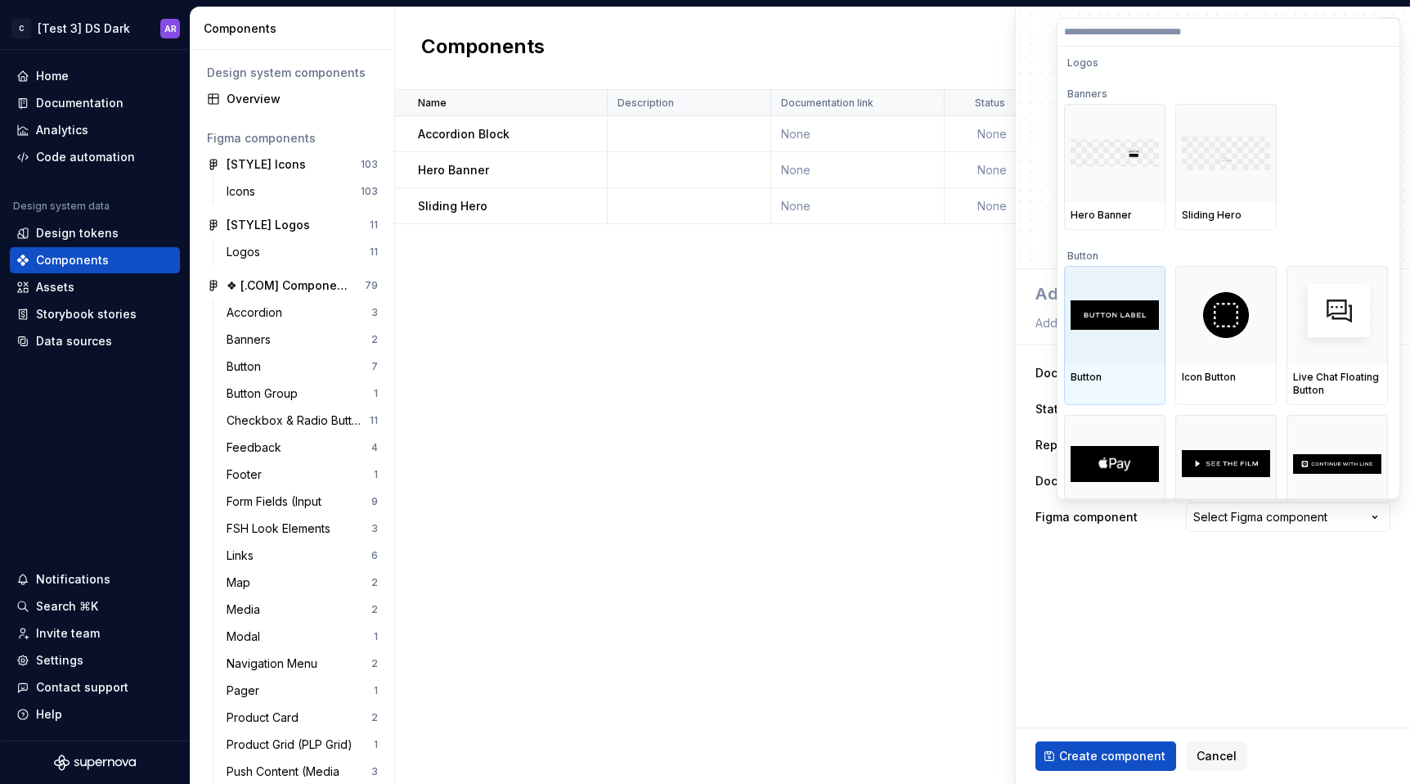
click at [1155, 308] on img at bounding box center [1115, 314] width 88 height 29
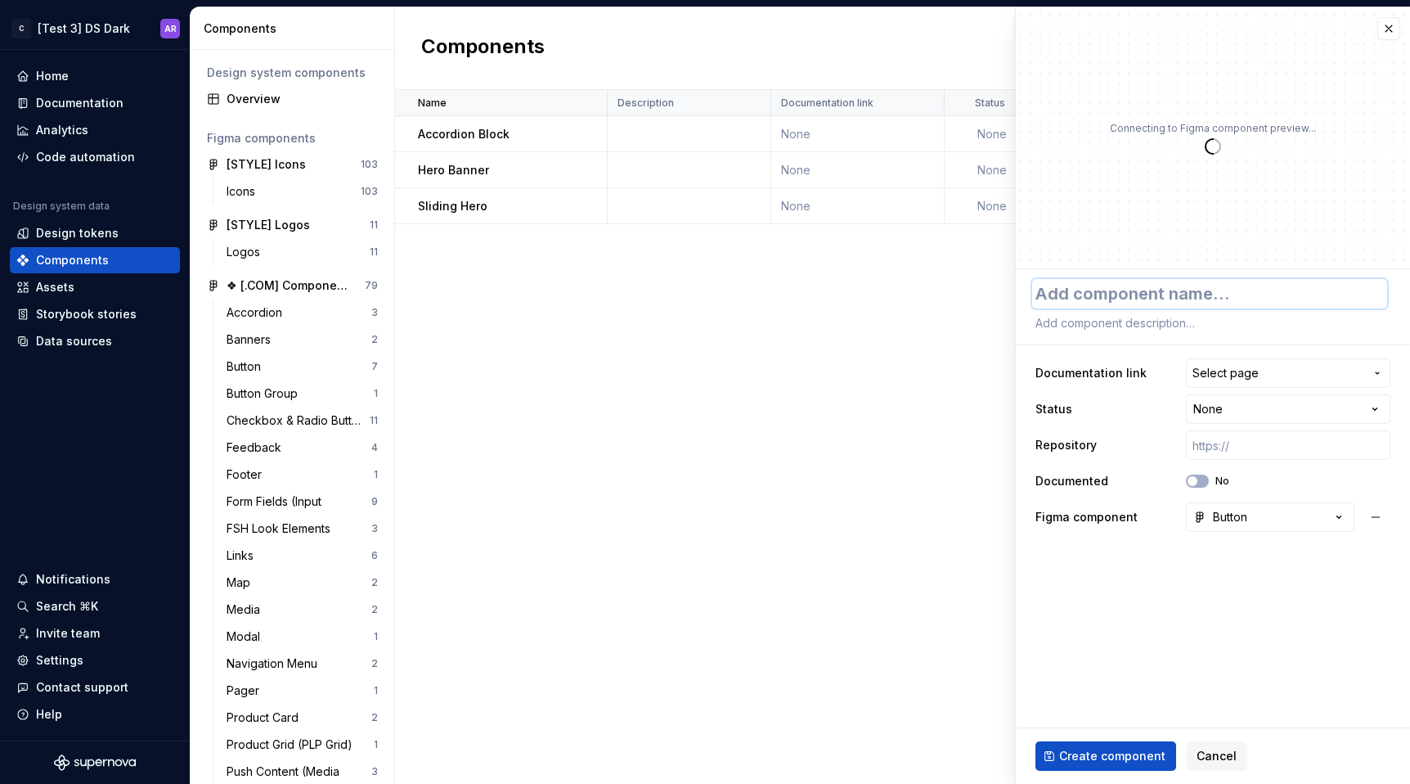
click at [1085, 288] on textarea at bounding box center [1209, 293] width 355 height 29
type textarea "*"
type textarea "B"
type textarea "*"
type textarea "Bu"
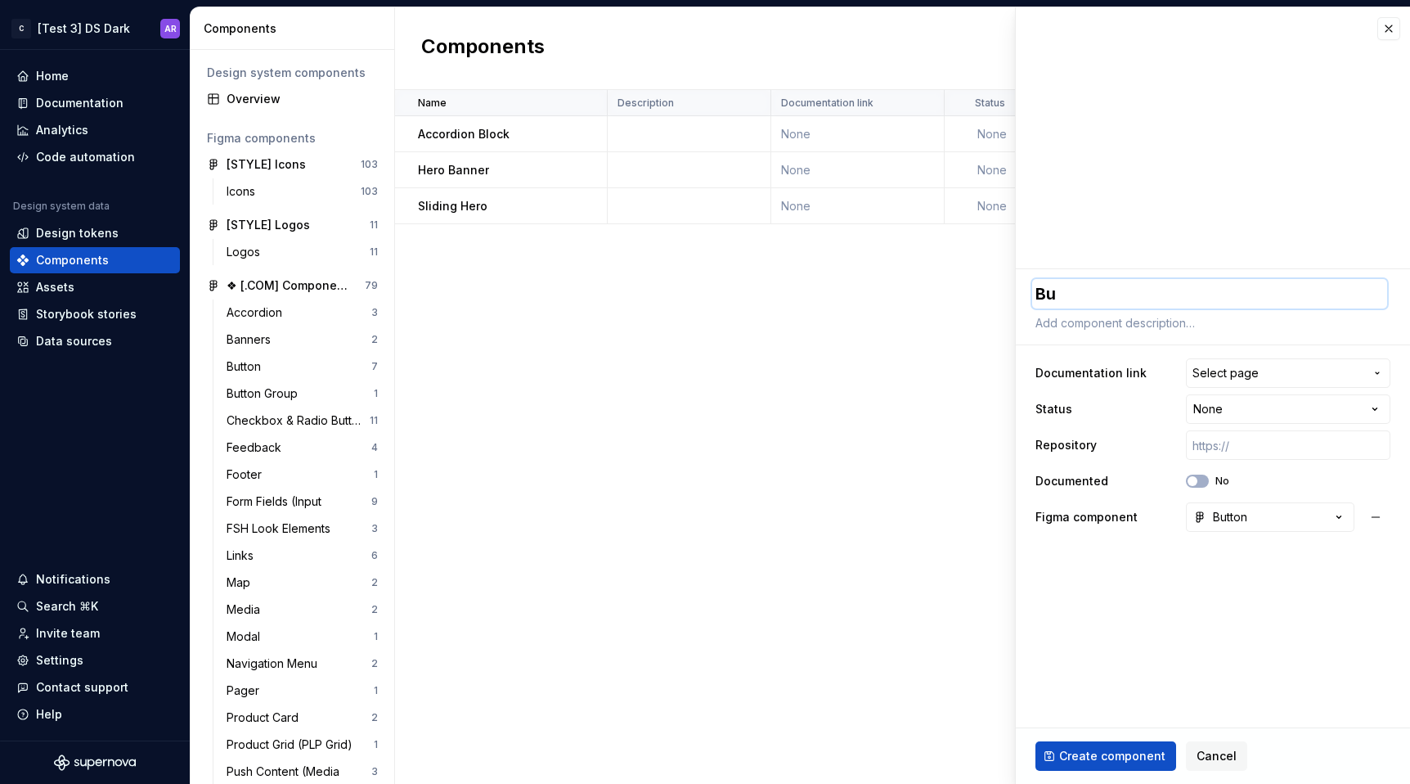
type textarea "*"
type textarea "But"
type textarea "*"
type textarea "Butt"
type textarea "*"
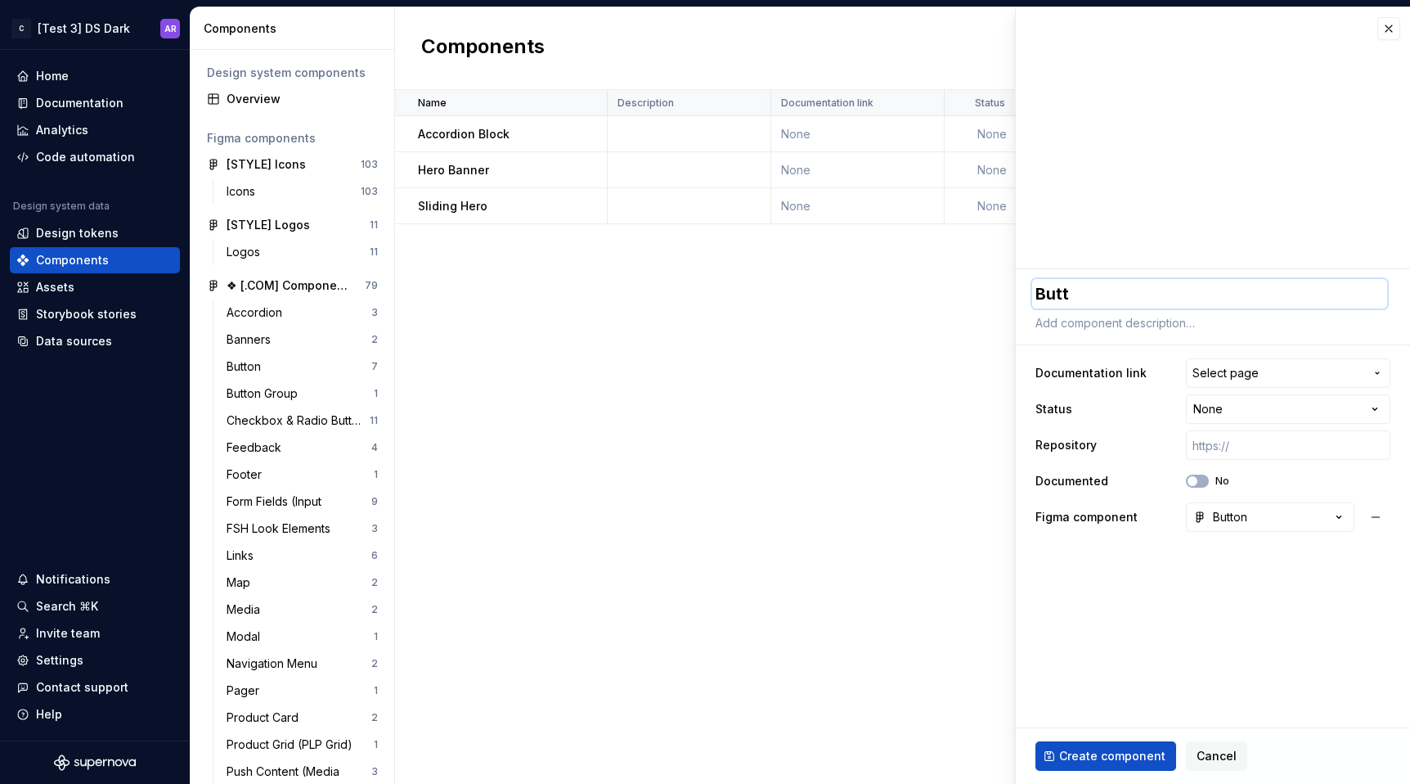
type textarea "Butto"
type textarea "*"
type textarea "Button"
click at [1116, 758] on span "Create component" at bounding box center [1112, 756] width 106 height 16
type textarea "*"
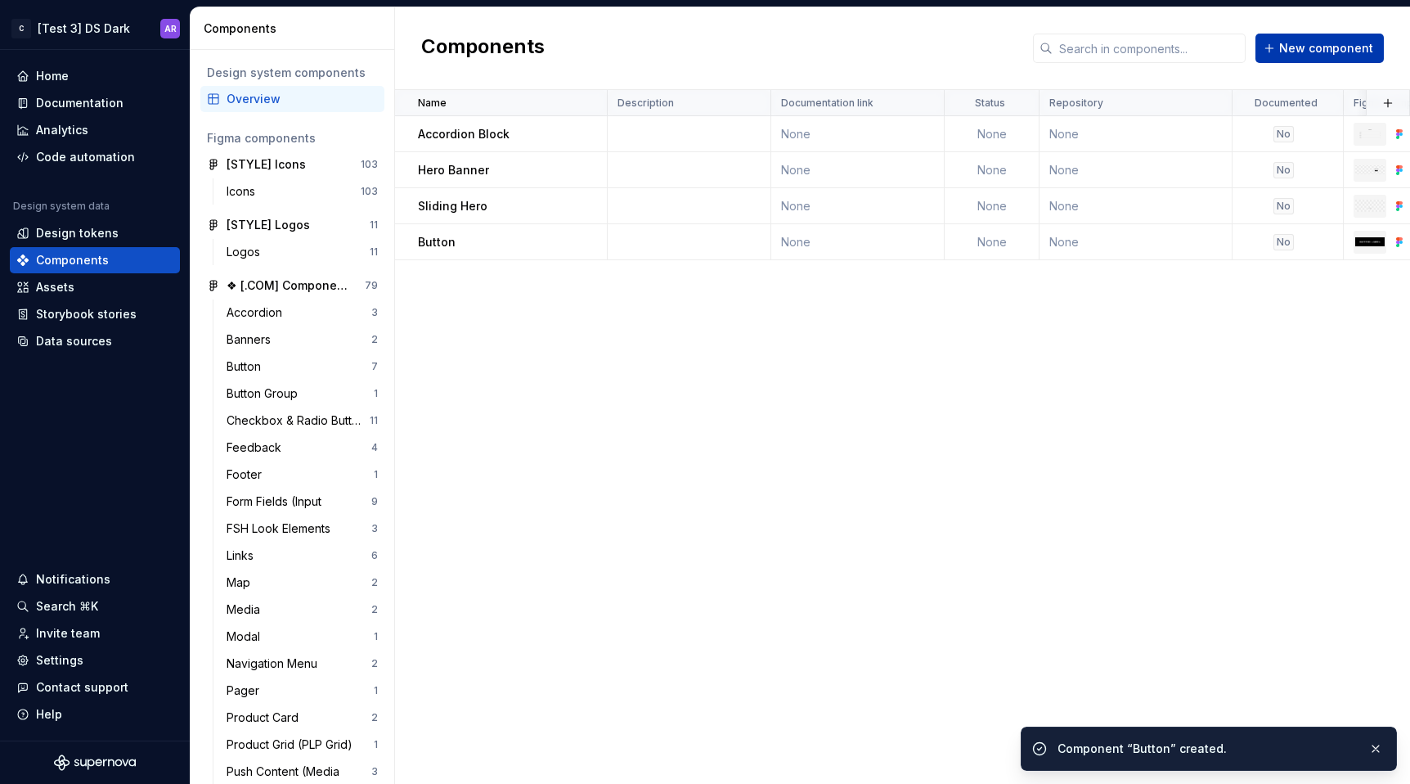
click at [1338, 34] on div "New component" at bounding box center [1208, 48] width 351 height 29
click at [1305, 52] on span "New component" at bounding box center [1326, 48] width 94 height 16
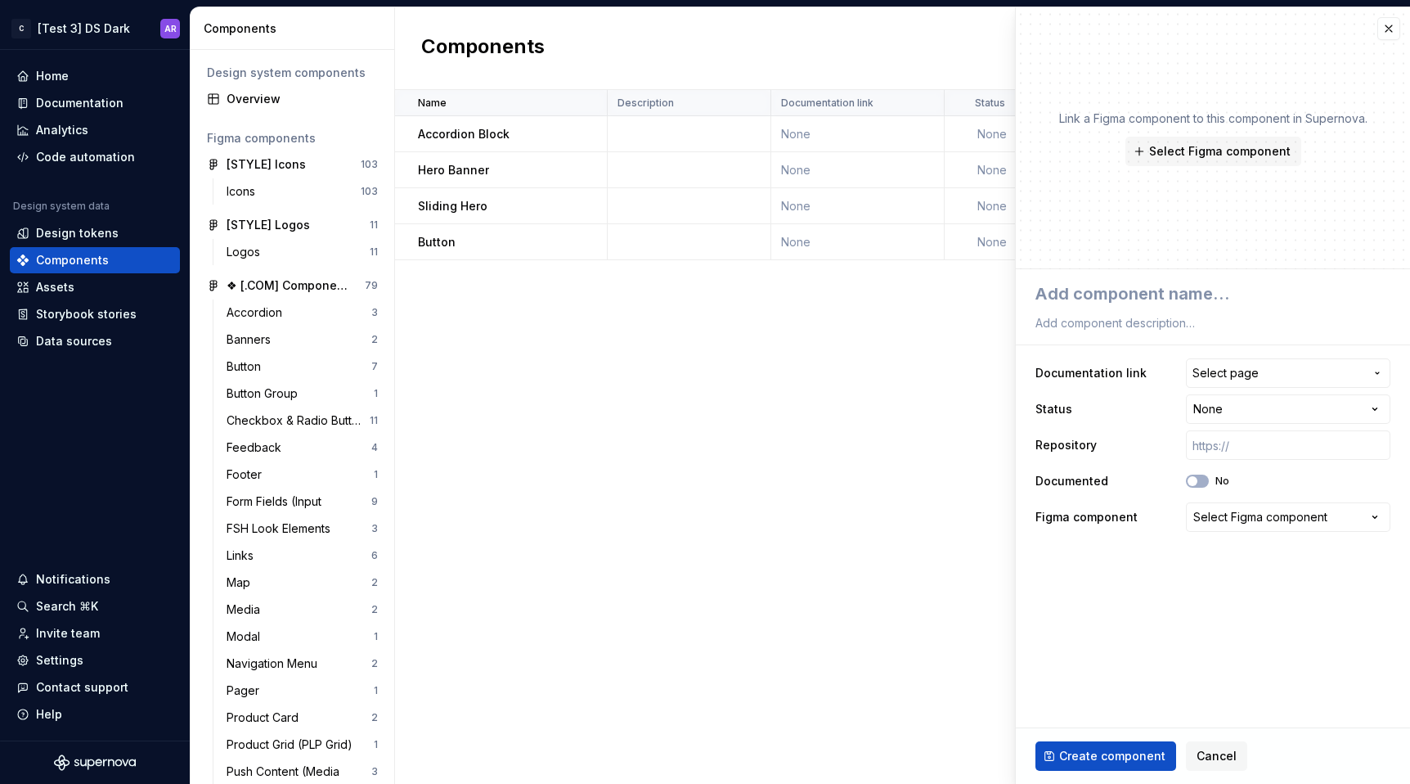
type textarea "*"
click at [1239, 376] on span "Select page" at bounding box center [1225, 373] width 66 height 16
click at [1239, 376] on html "C [Test 3] DS Dark AR Home Documentation Analytics Code automation Design syste…" at bounding box center [705, 392] width 1410 height 784
click at [1226, 534] on div "**********" at bounding box center [1212, 445] width 355 height 180
click at [1226, 525] on button "Select Figma component" at bounding box center [1288, 516] width 204 height 29
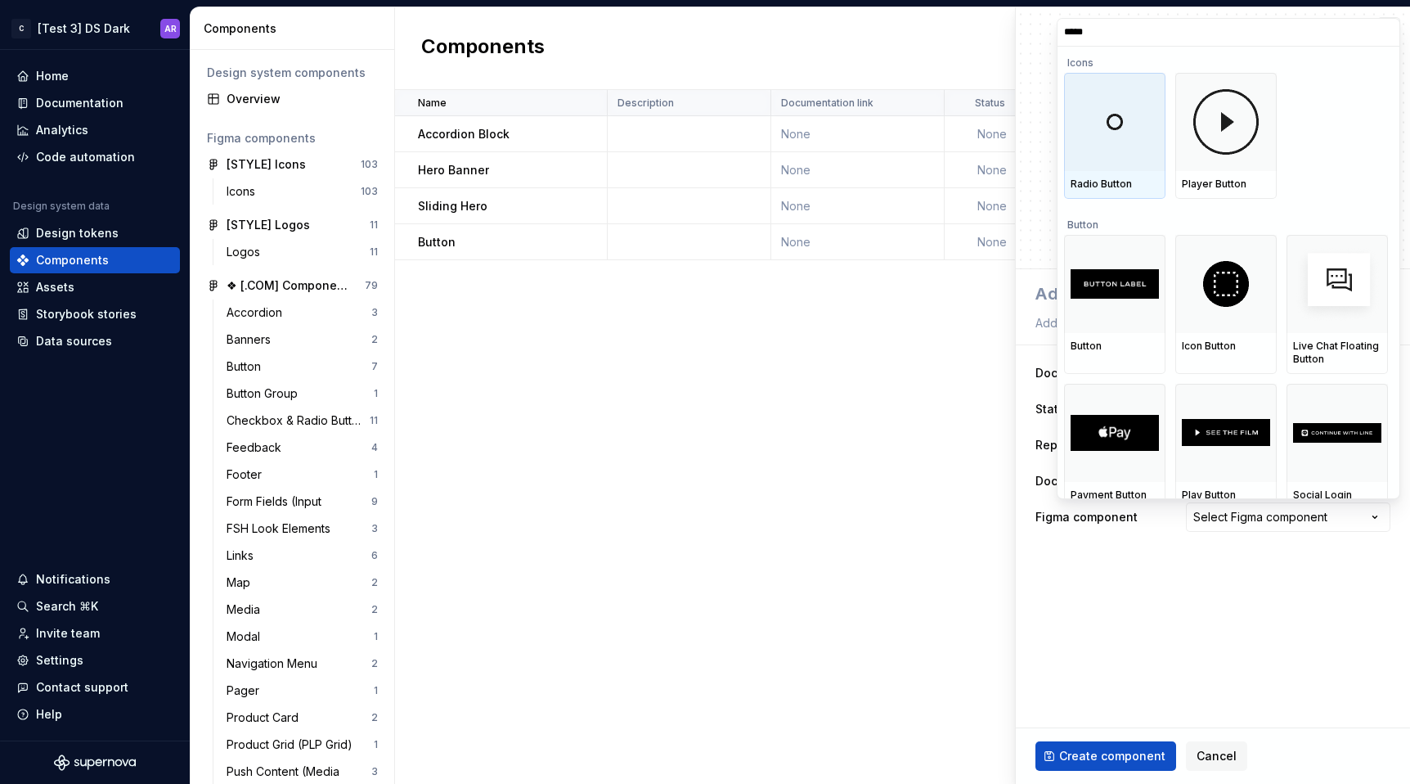
type input "******"
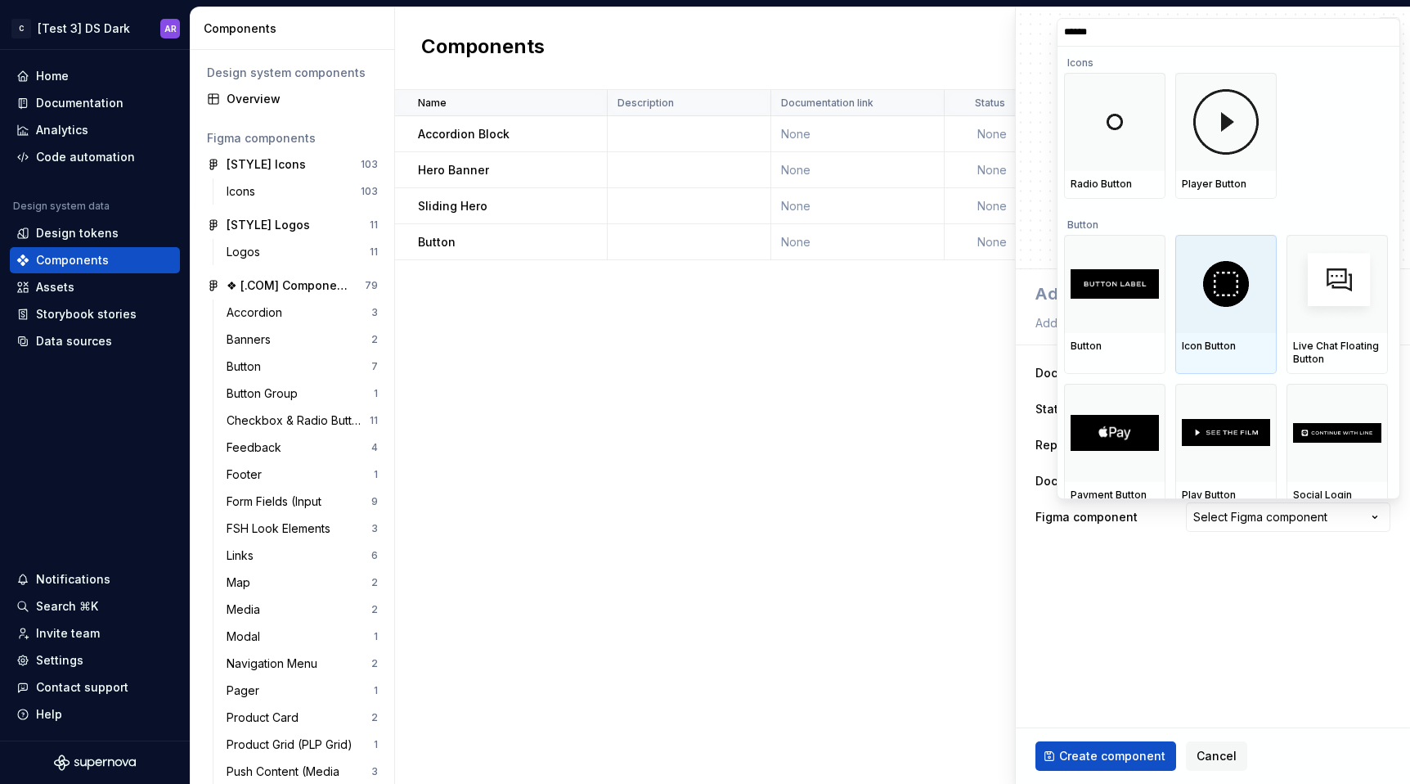
click at [1232, 297] on img at bounding box center [1226, 284] width 46 height 46
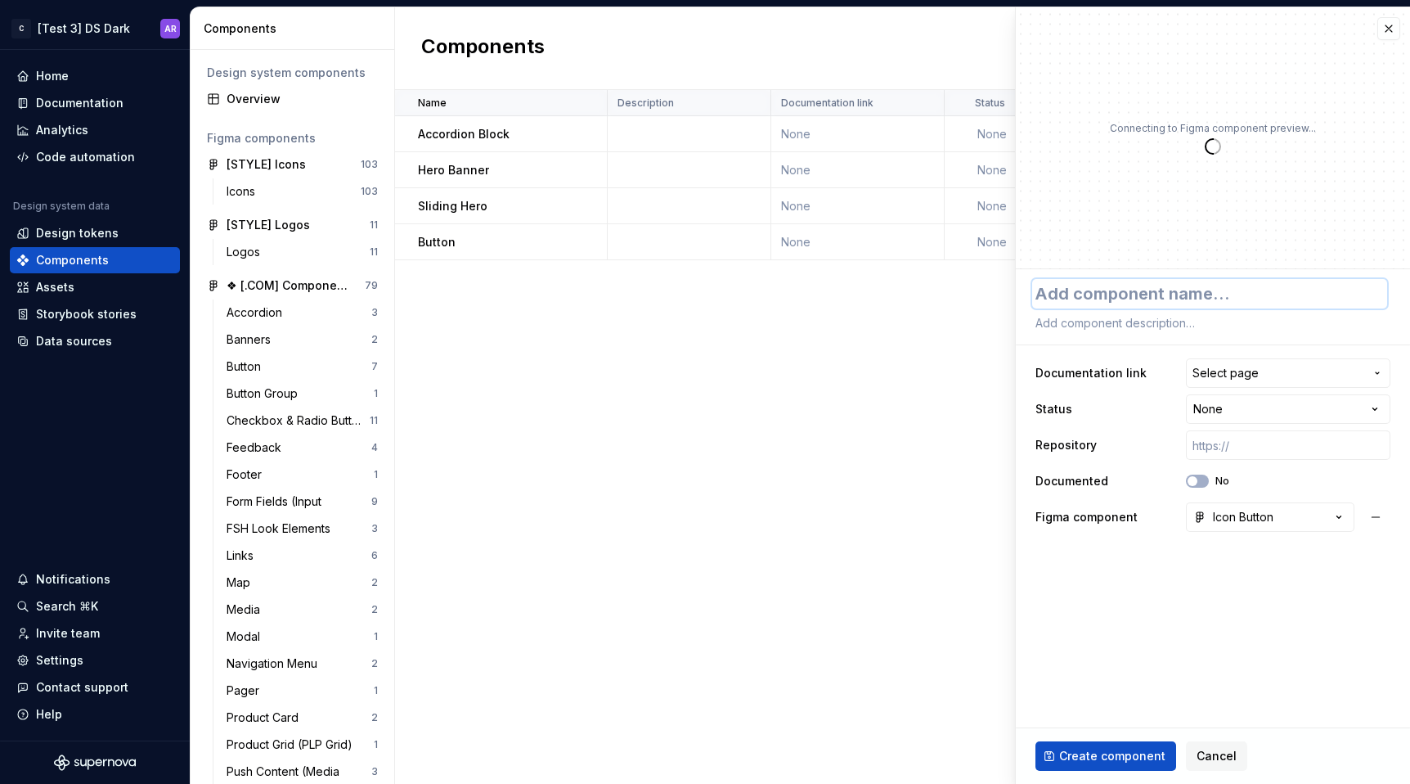
click at [1232, 297] on textarea at bounding box center [1209, 293] width 355 height 29
type textarea "*"
type textarea "I"
type textarea "*"
type textarea "Iv"
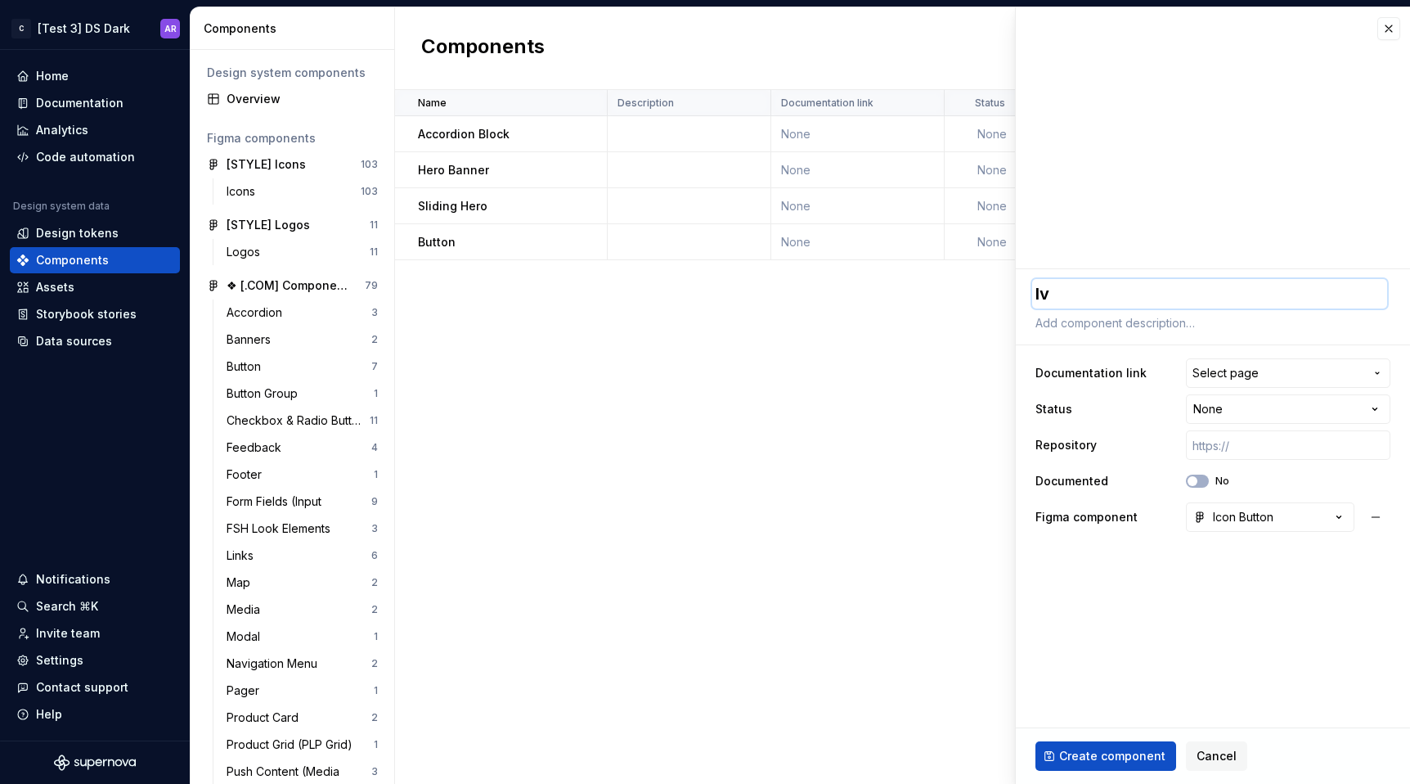
type textarea "*"
type textarea "I"
type textarea "*"
type textarea "Ic"
type textarea "*"
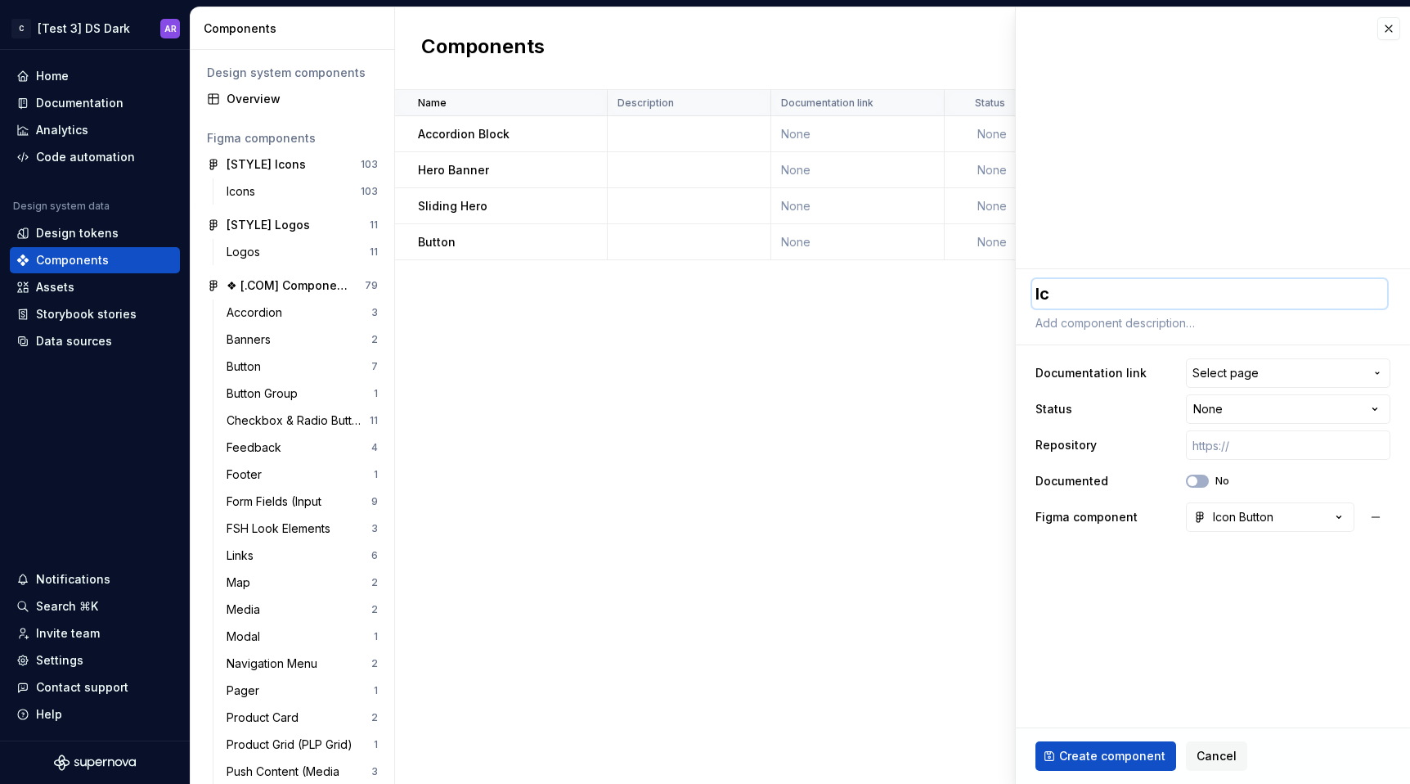
type textarea "Ico"
type textarea "*"
type textarea "Icon"
type textarea "*"
type textarea "Icon"
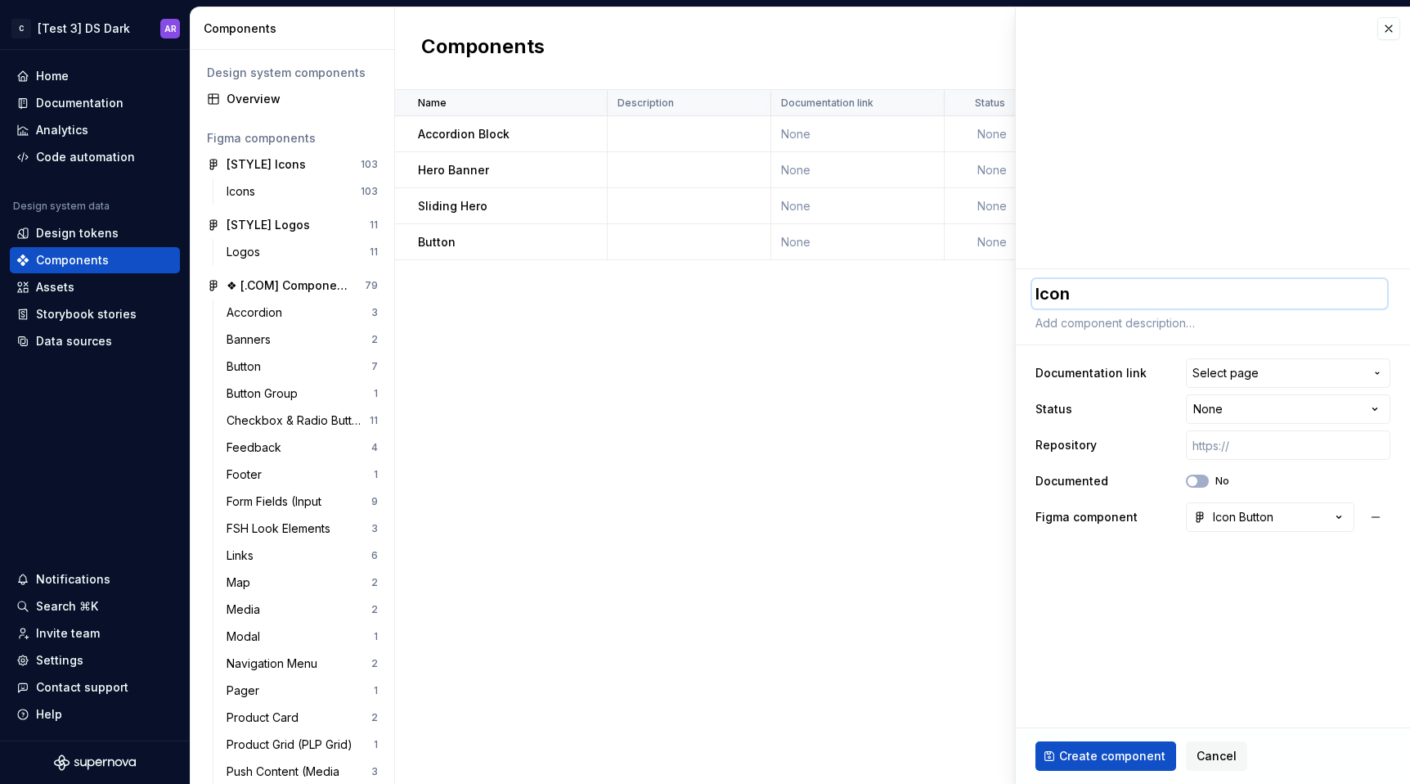
type textarea "*"
type textarea "Icon B"
type textarea "*"
type textarea "Icon Bu"
type textarea "*"
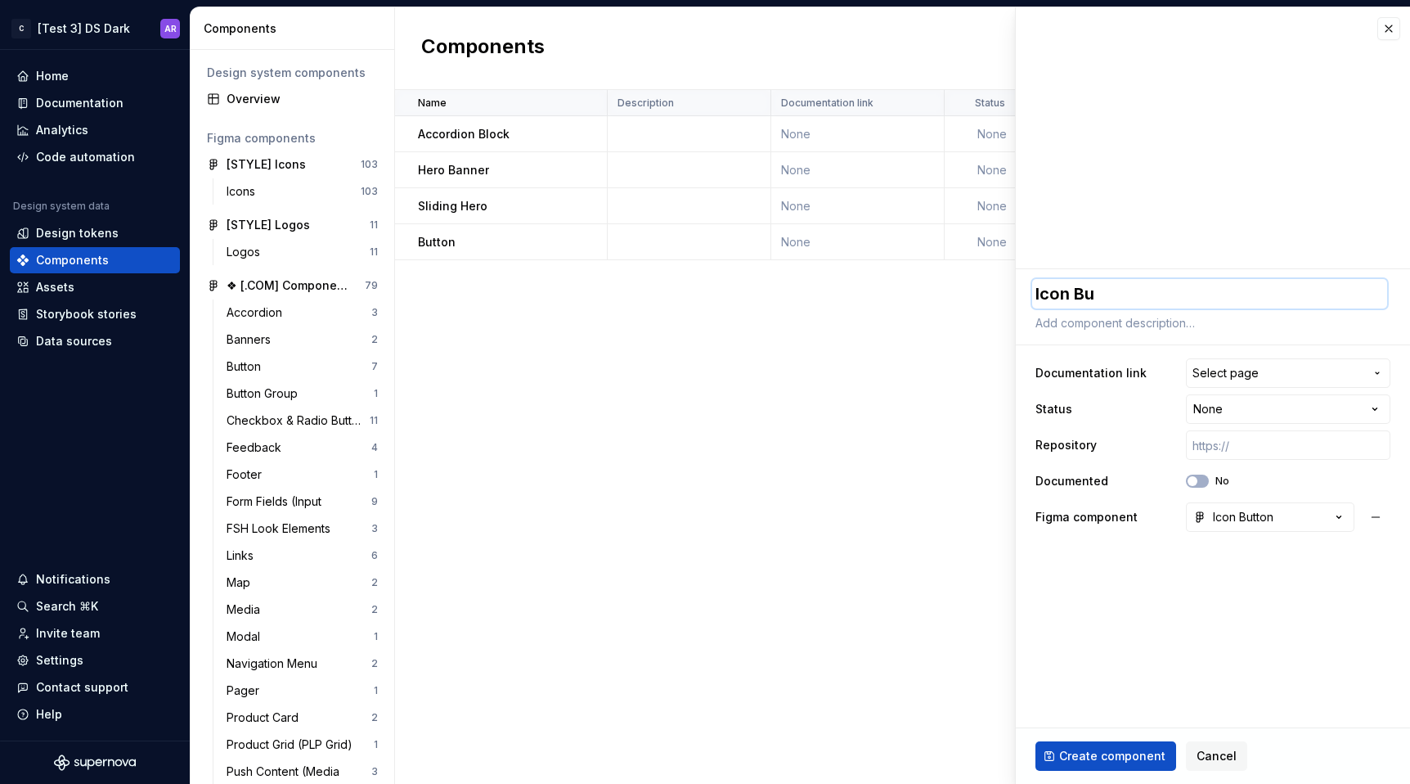
type textarea "Icon But"
type textarea "*"
type textarea "Icon Butt"
type textarea "*"
type textarea "Icon Button"
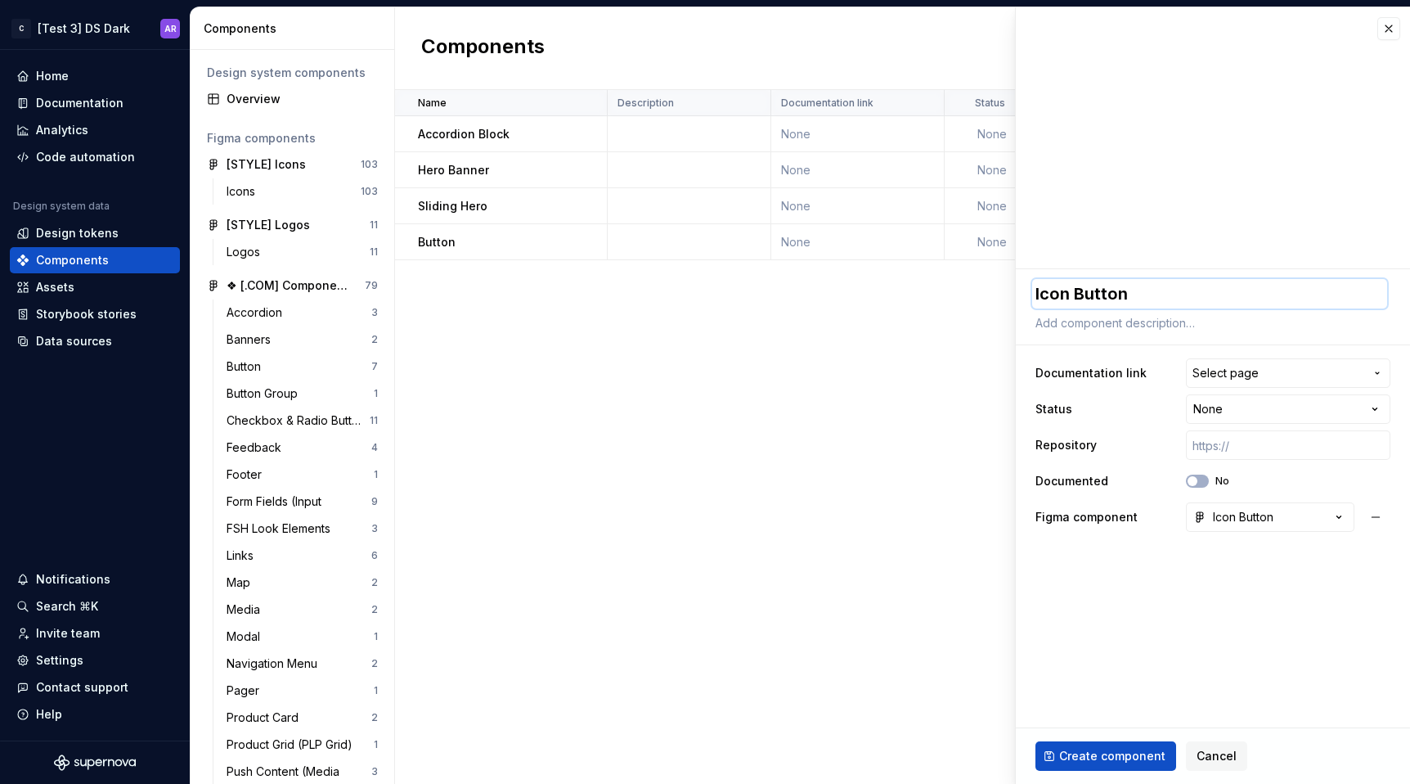
type textarea "*"
type textarea "Icon Button"
click at [1132, 754] on span "Create component" at bounding box center [1112, 756] width 106 height 16
type textarea "*"
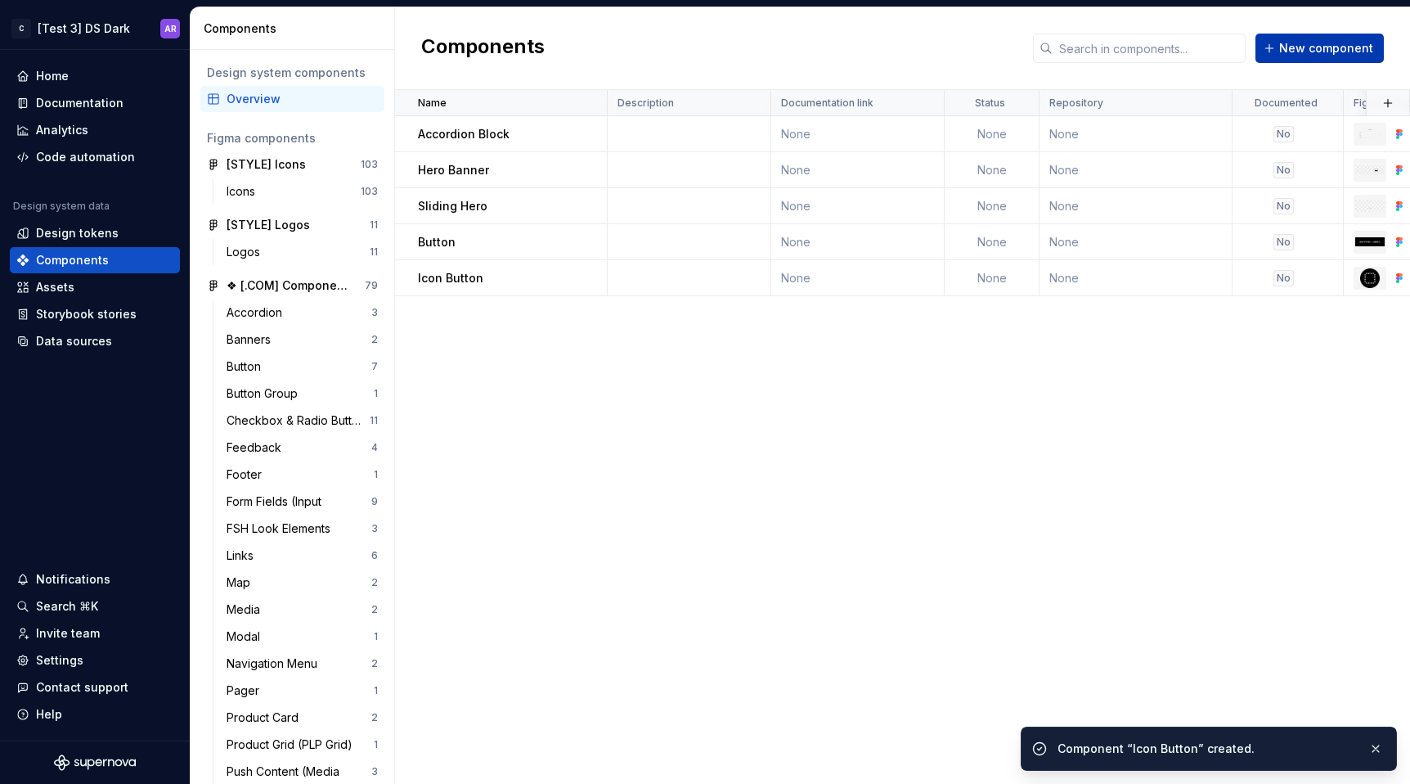
click at [1300, 47] on span "New component" at bounding box center [1326, 48] width 94 height 16
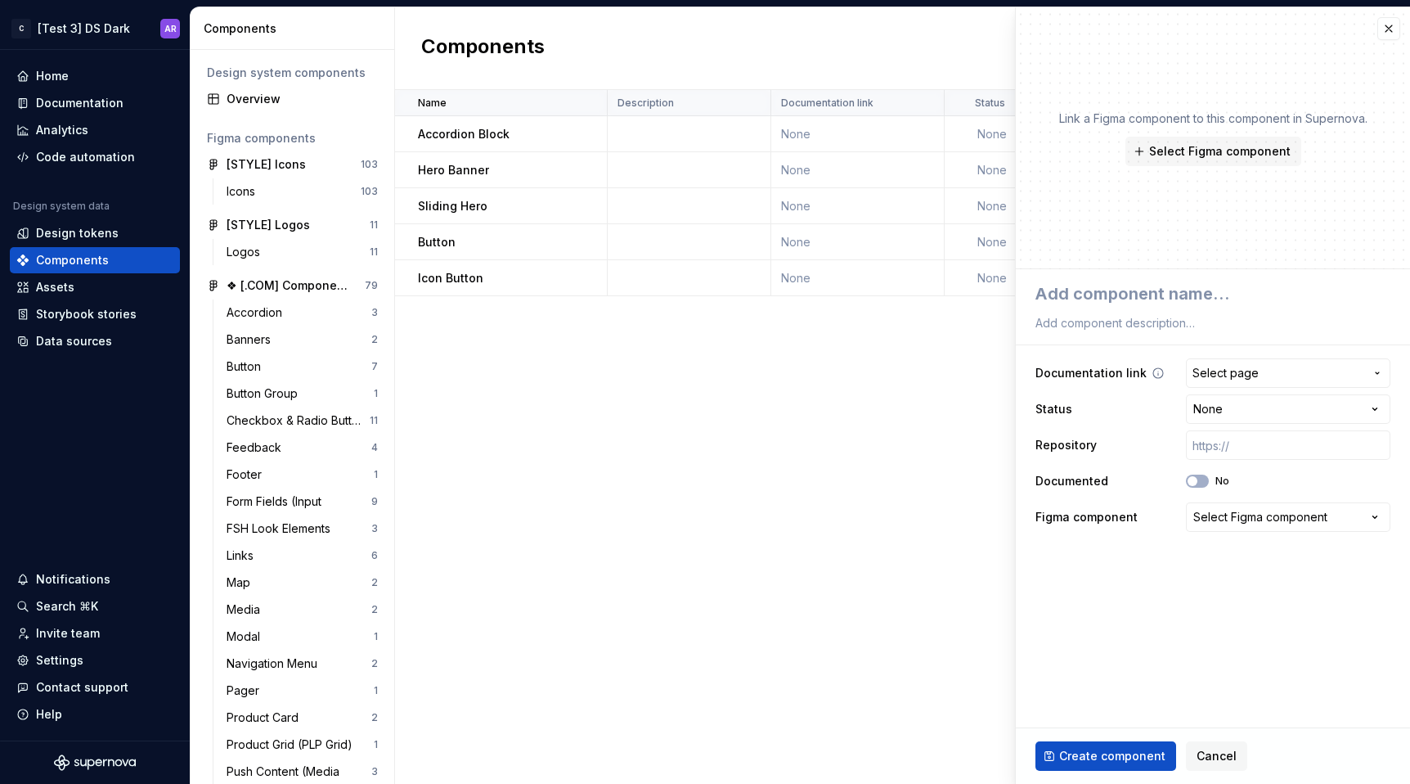
type textarea "*"
click at [1235, 380] on span "Select page" at bounding box center [1225, 373] width 66 height 16
click at [1235, 380] on html "C [Test 3] DS Dark AR Home Documentation Analytics Code automation Design syste…" at bounding box center [705, 392] width 1410 height 784
click at [1239, 505] on button "Select Figma component" at bounding box center [1288, 516] width 204 height 29
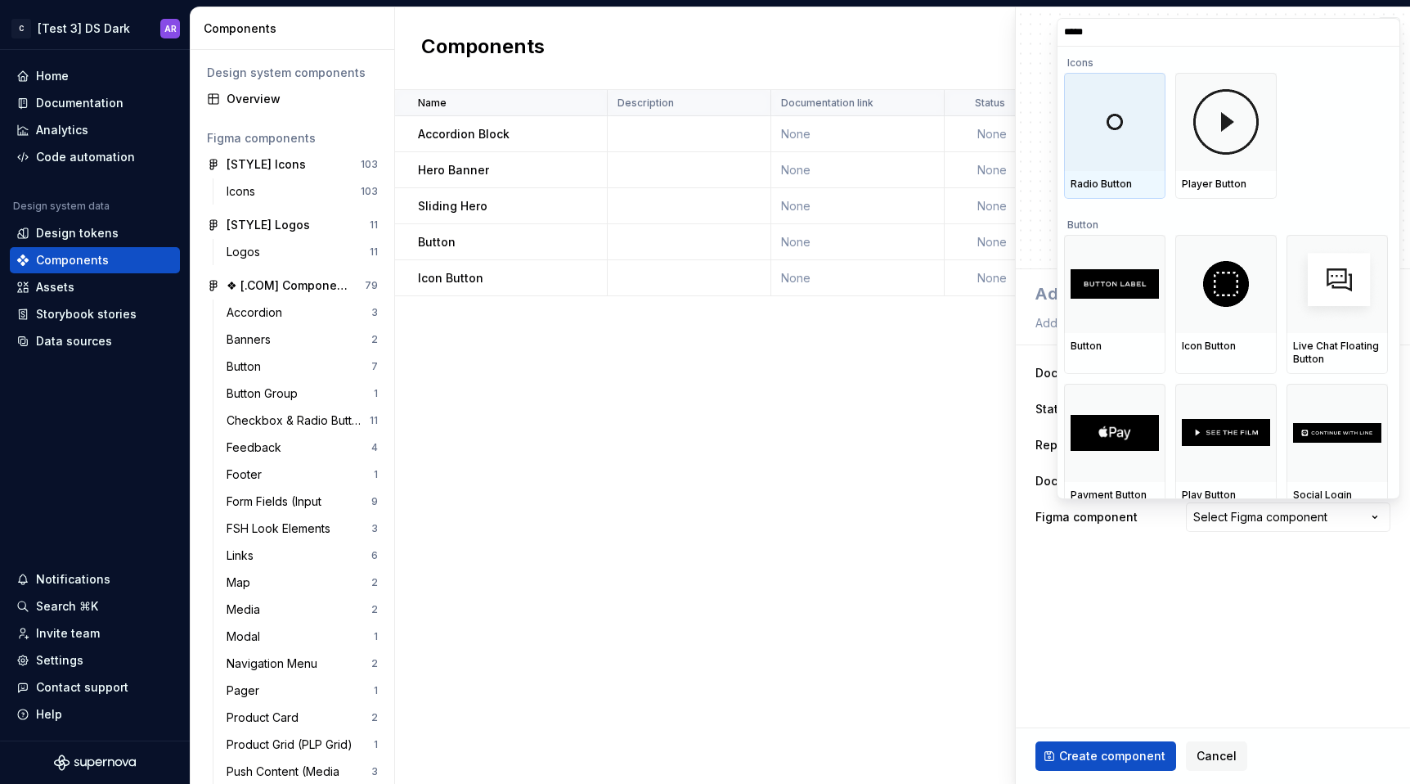
type input "******"
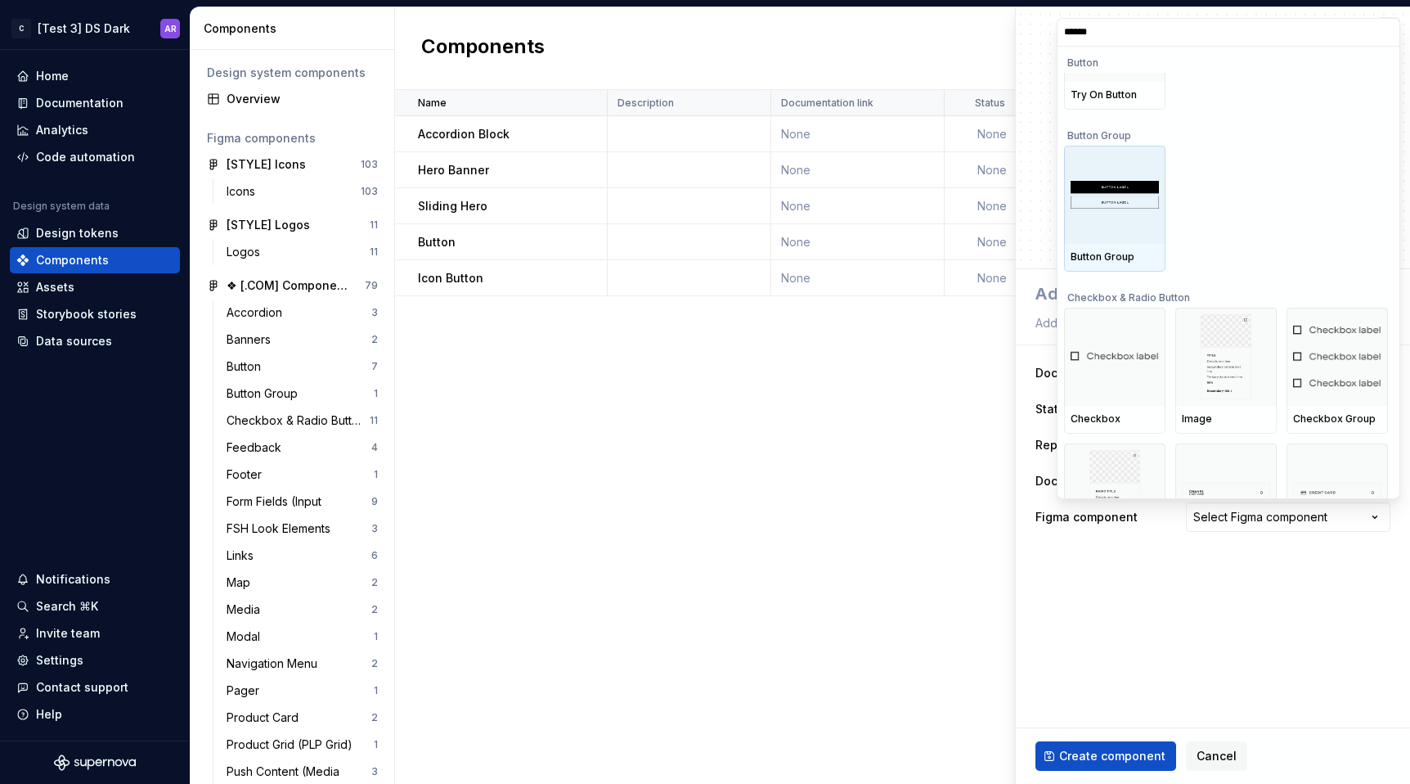
scroll to position [552, 0]
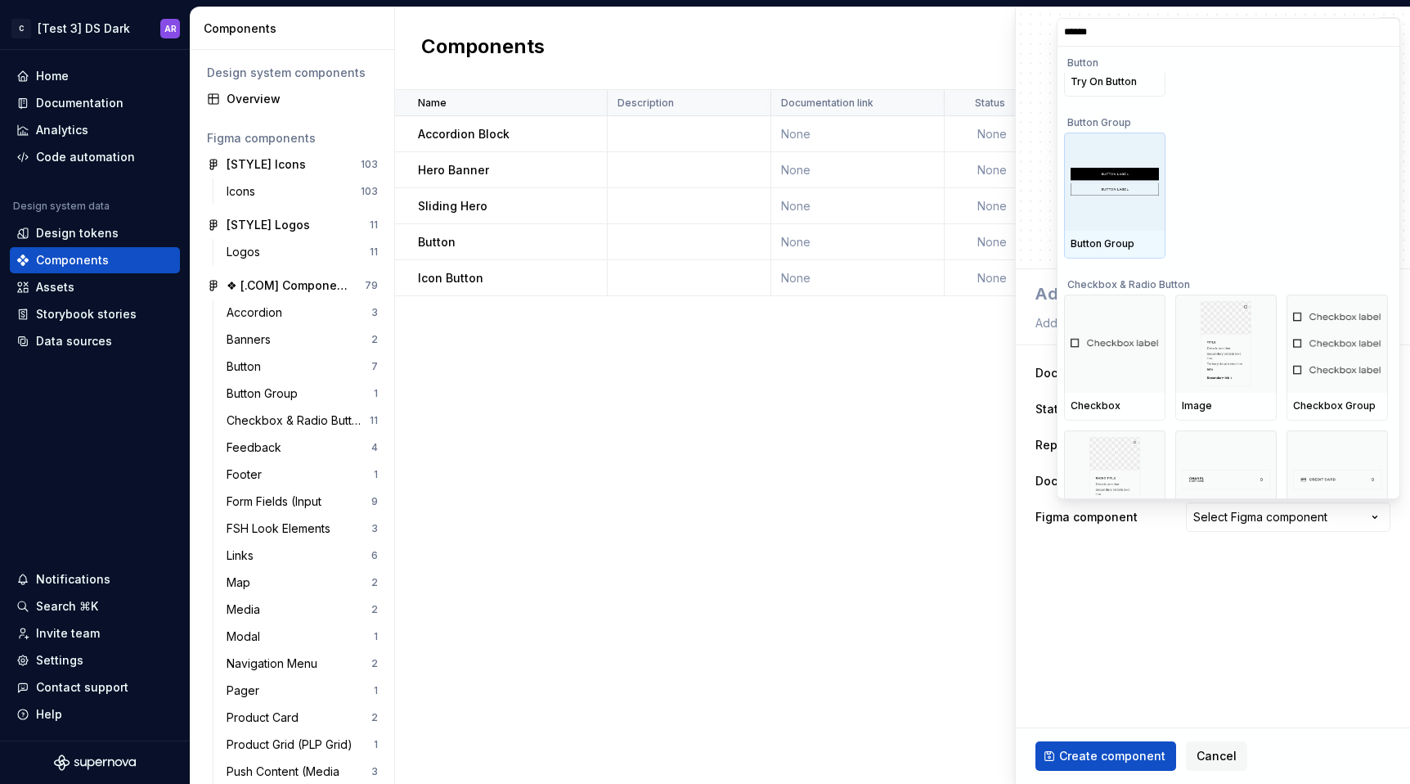
click at [1139, 195] on div at bounding box center [1114, 181] width 101 height 98
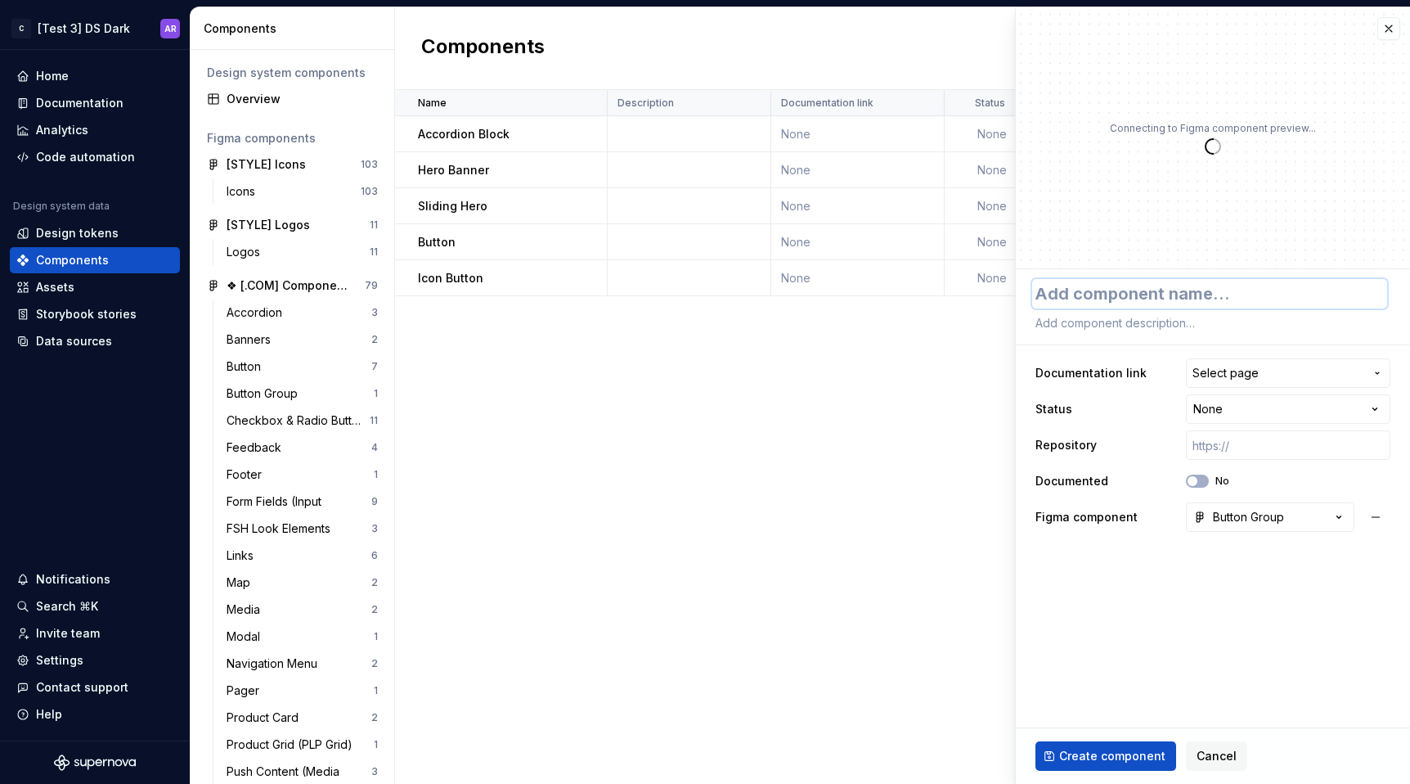
click at [1141, 306] on textarea at bounding box center [1209, 293] width 355 height 29
type textarea "*"
type textarea "B"
type textarea "*"
type textarea "Bu"
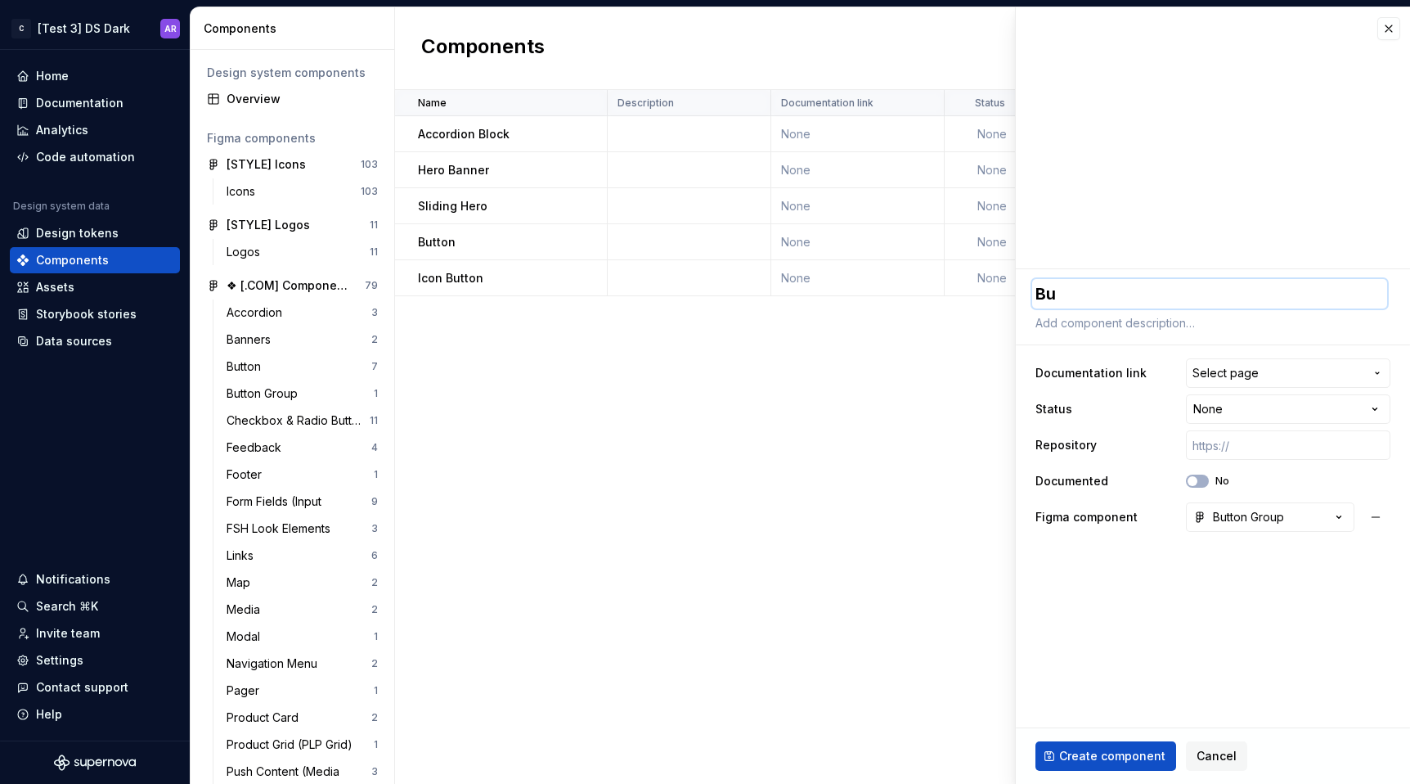
type textarea "*"
type textarea "But"
type textarea "*"
type textarea "Butt"
type textarea "*"
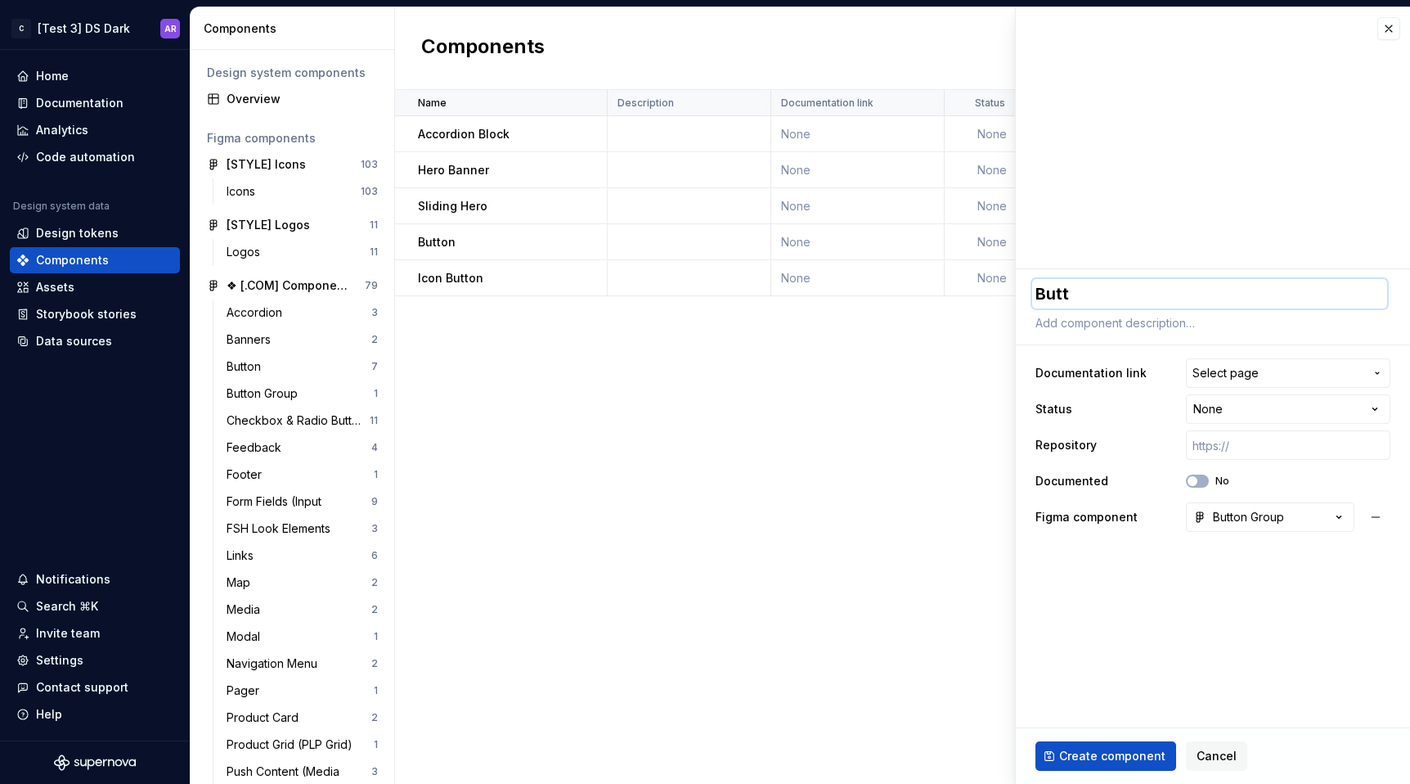
type textarea "Butto"
type textarea "*"
type textarea "Button"
type textarea "*"
type textarea "Button"
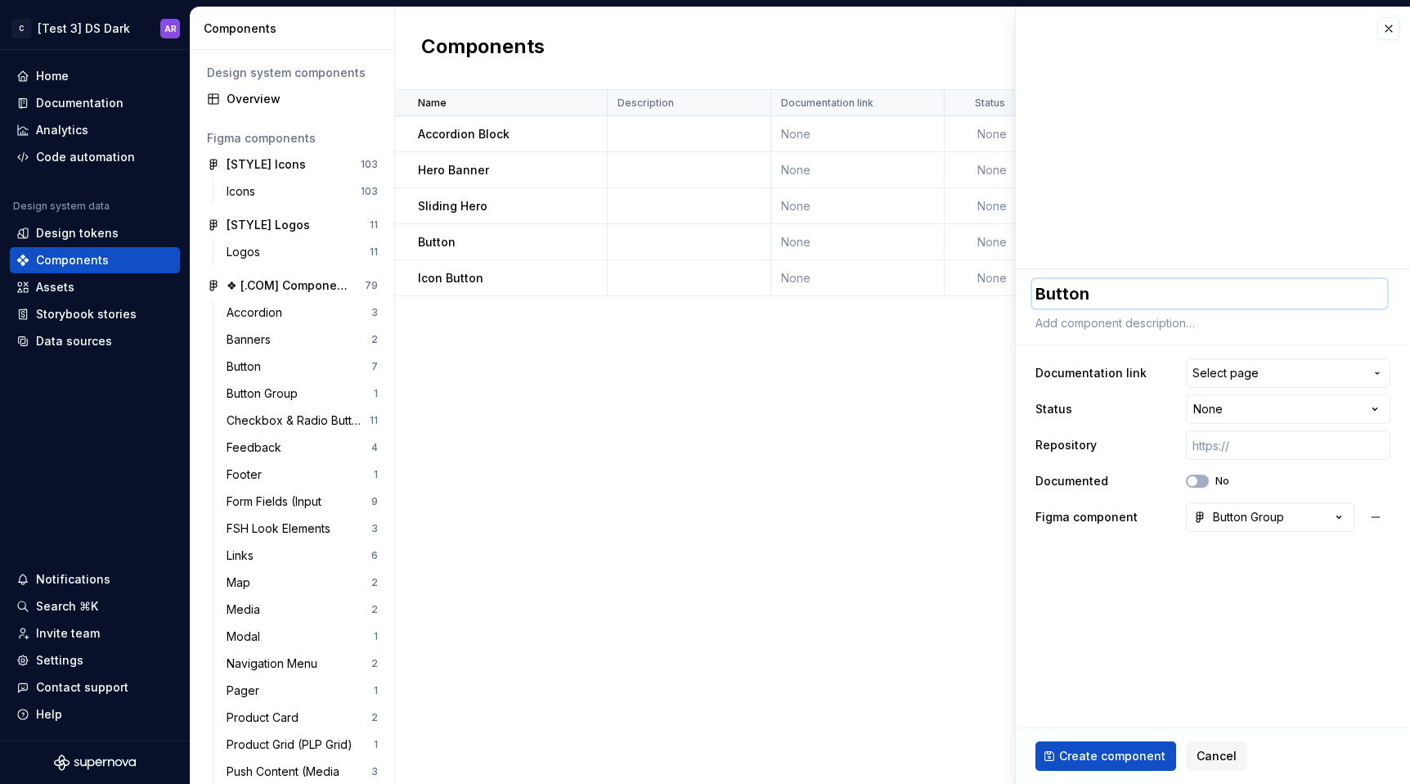
type textarea "*"
type textarea "Button G"
type textarea "*"
type textarea "Button Gr"
type textarea "*"
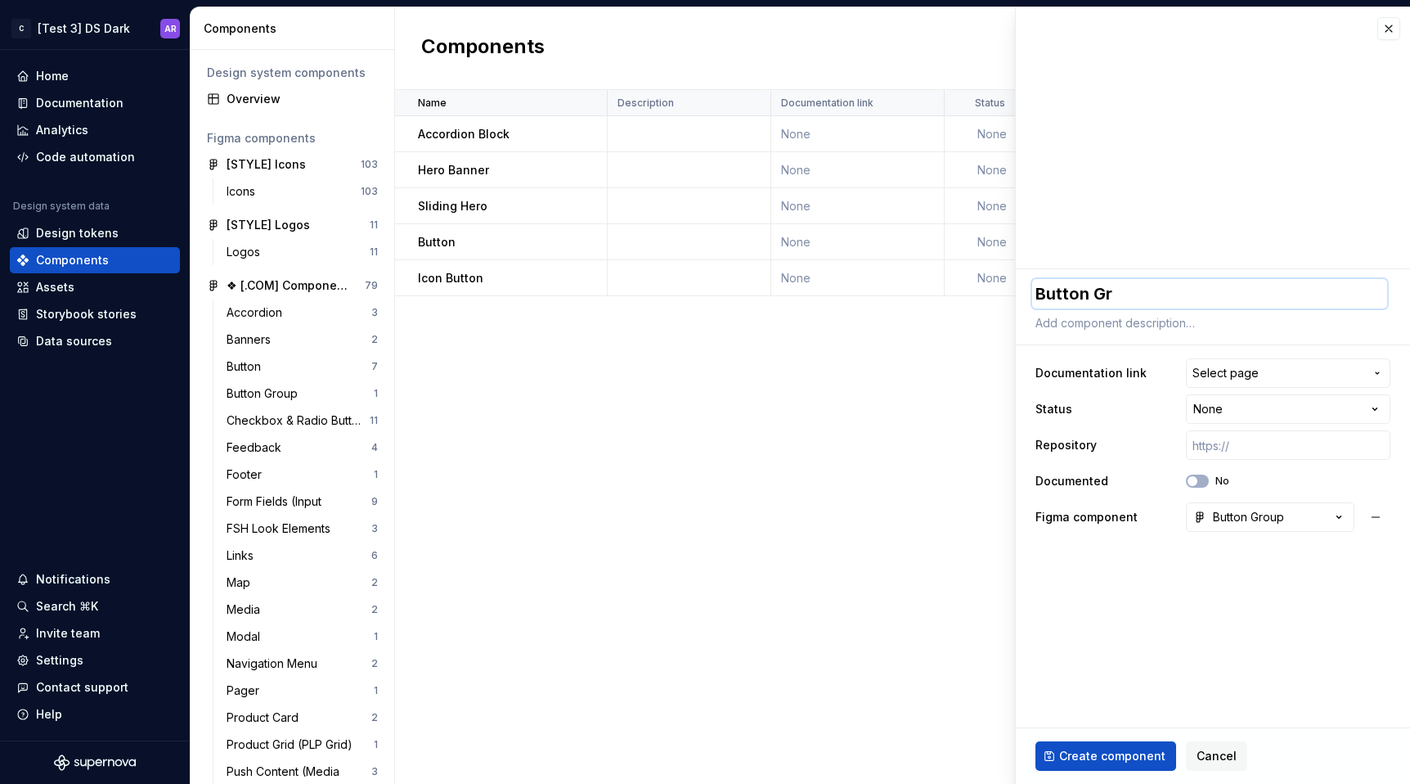
type textarea "Button Gro"
type textarea "*"
type textarea "Button Grou"
type textarea "*"
type textarea "Button Group"
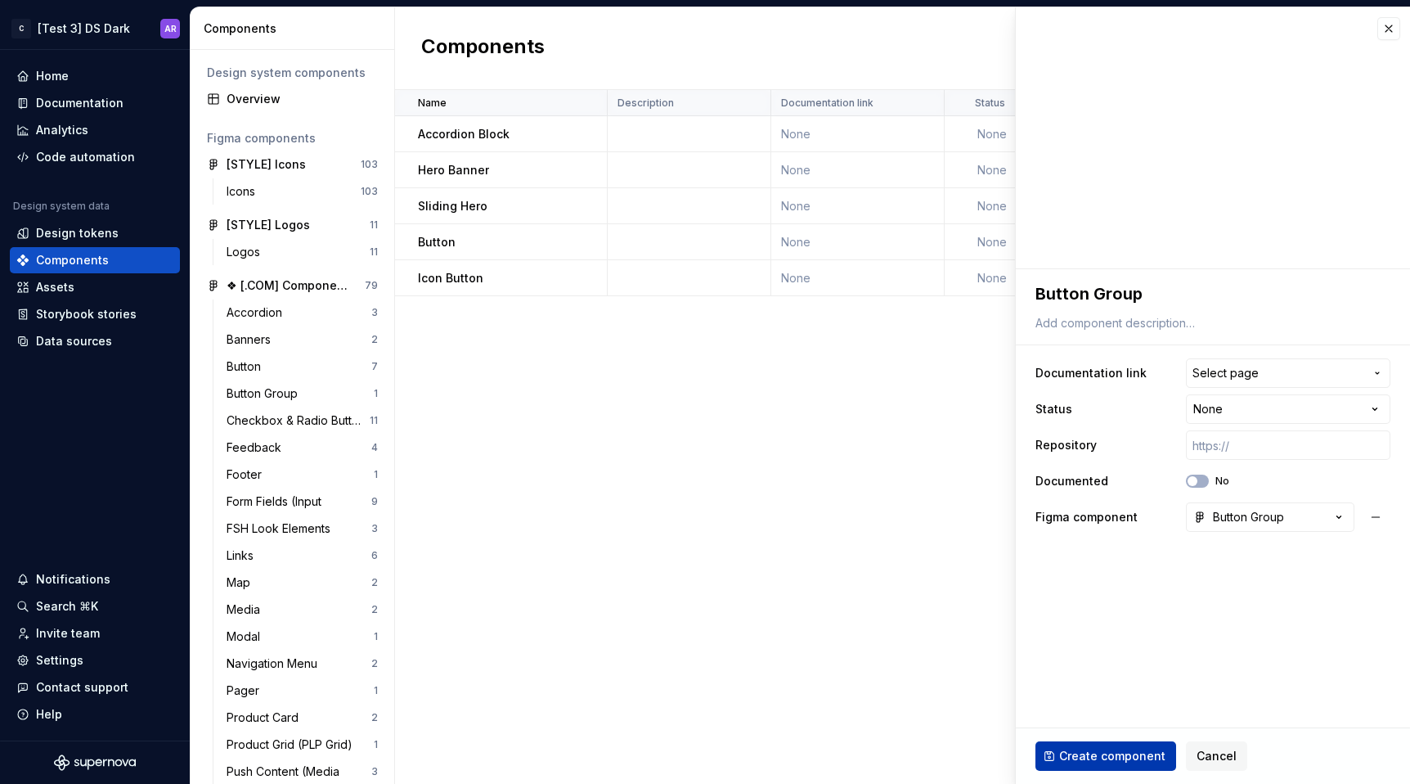
click at [1138, 754] on span "Create component" at bounding box center [1112, 756] width 106 height 16
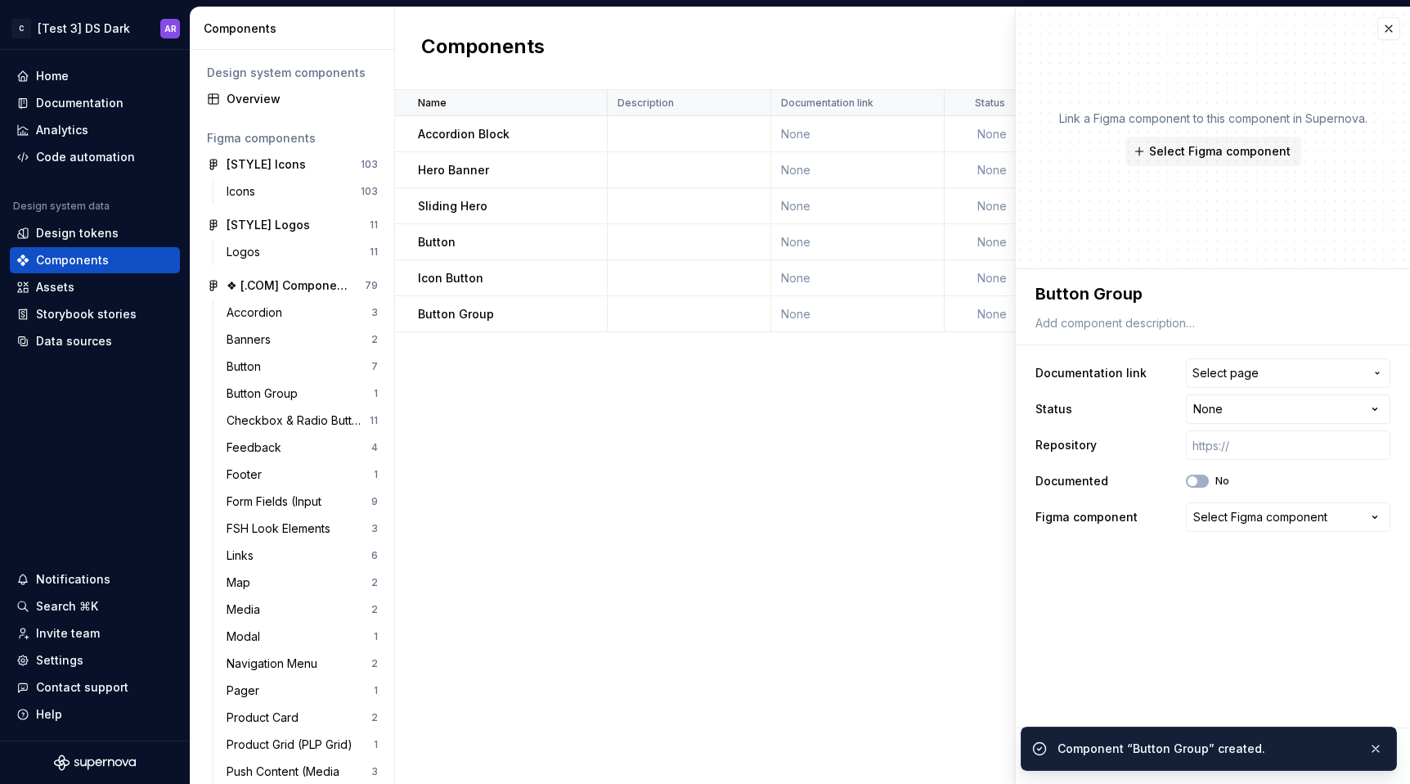
type textarea "*"
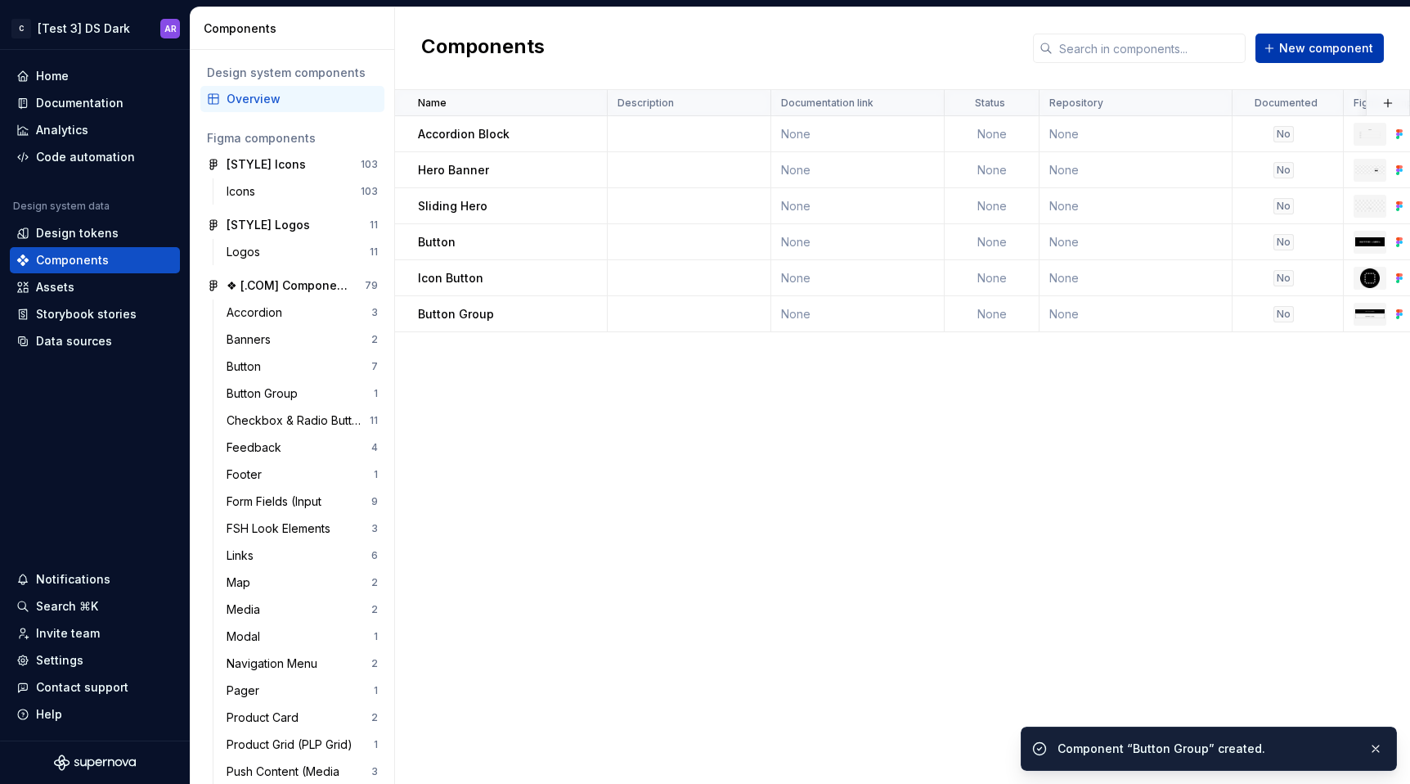
click at [1322, 37] on button "New component" at bounding box center [1319, 48] width 128 height 29
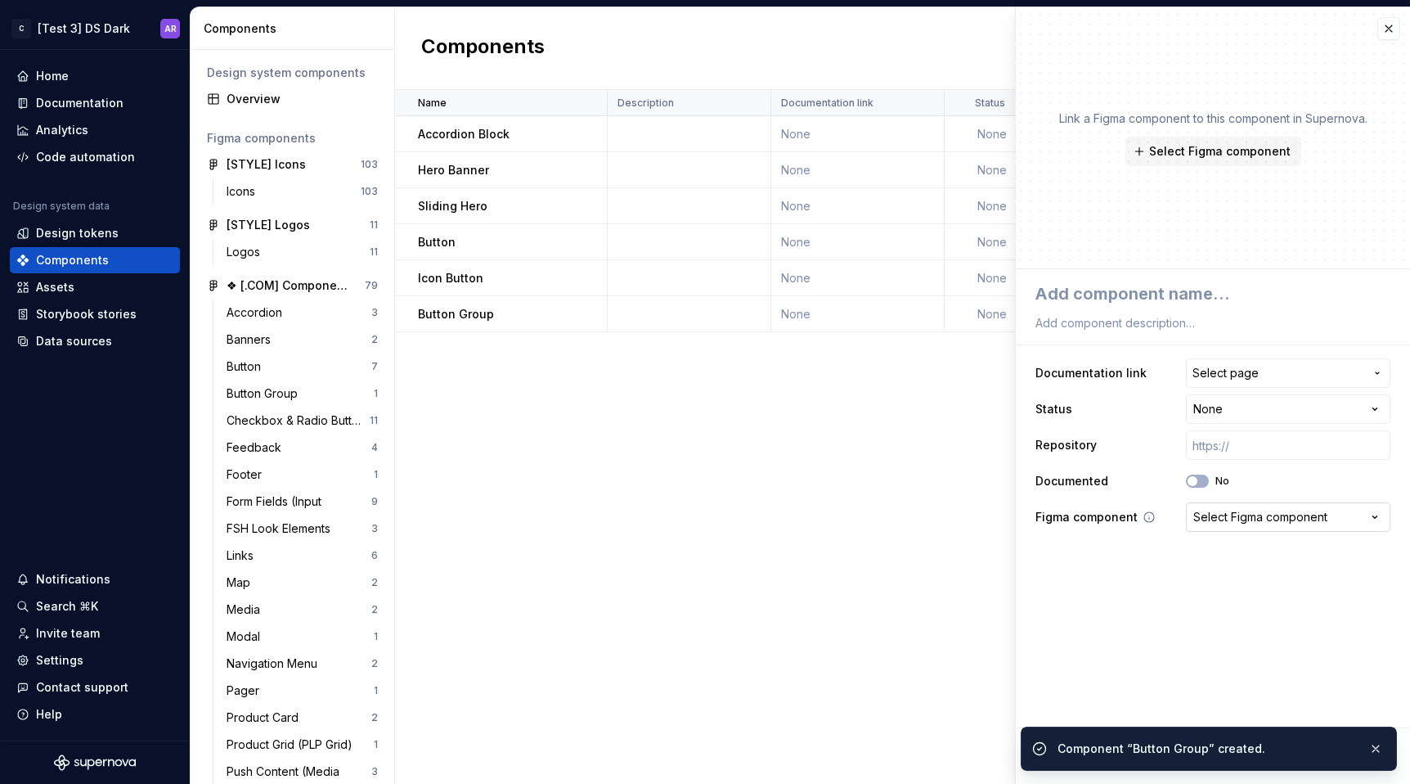
click at [1227, 522] on div "Select Figma component" at bounding box center [1260, 517] width 134 height 16
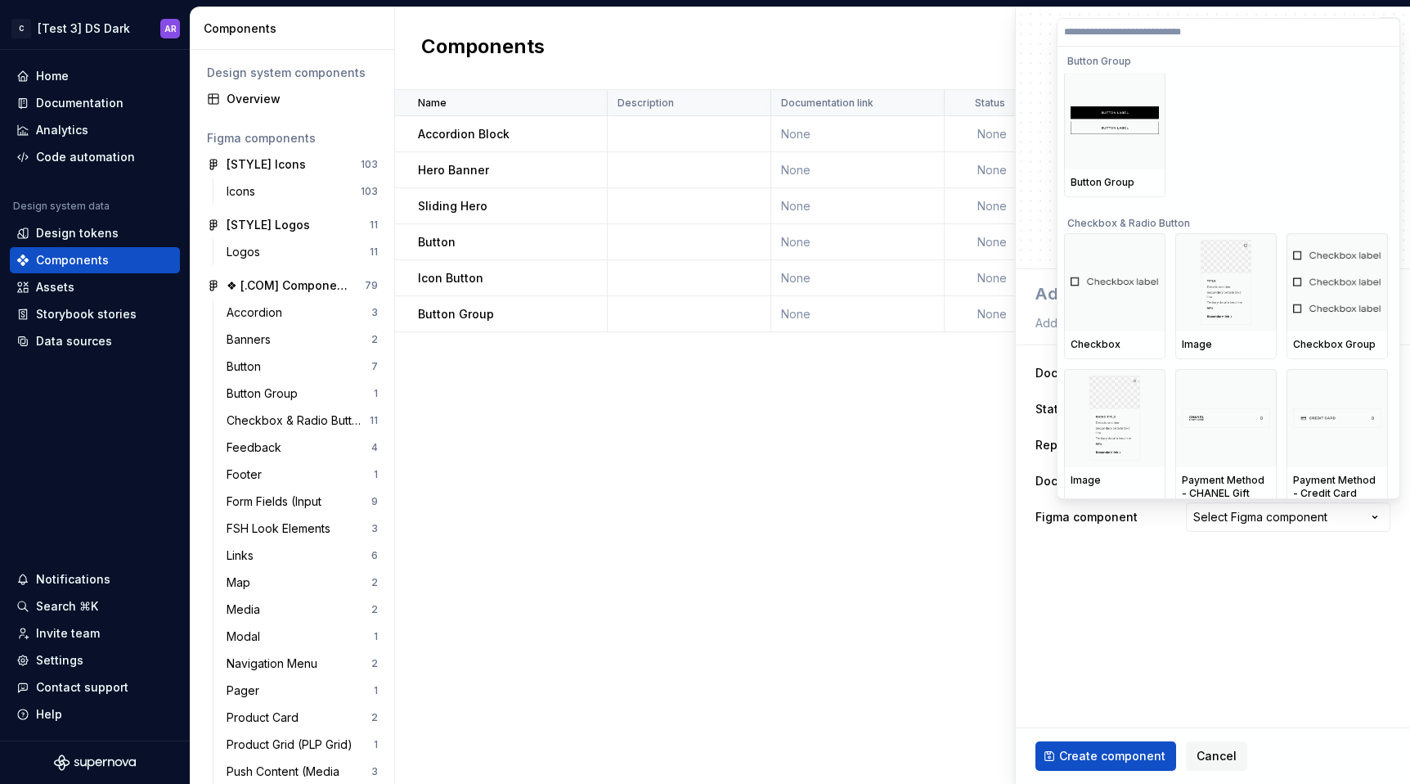
scroll to position [5841, 0]
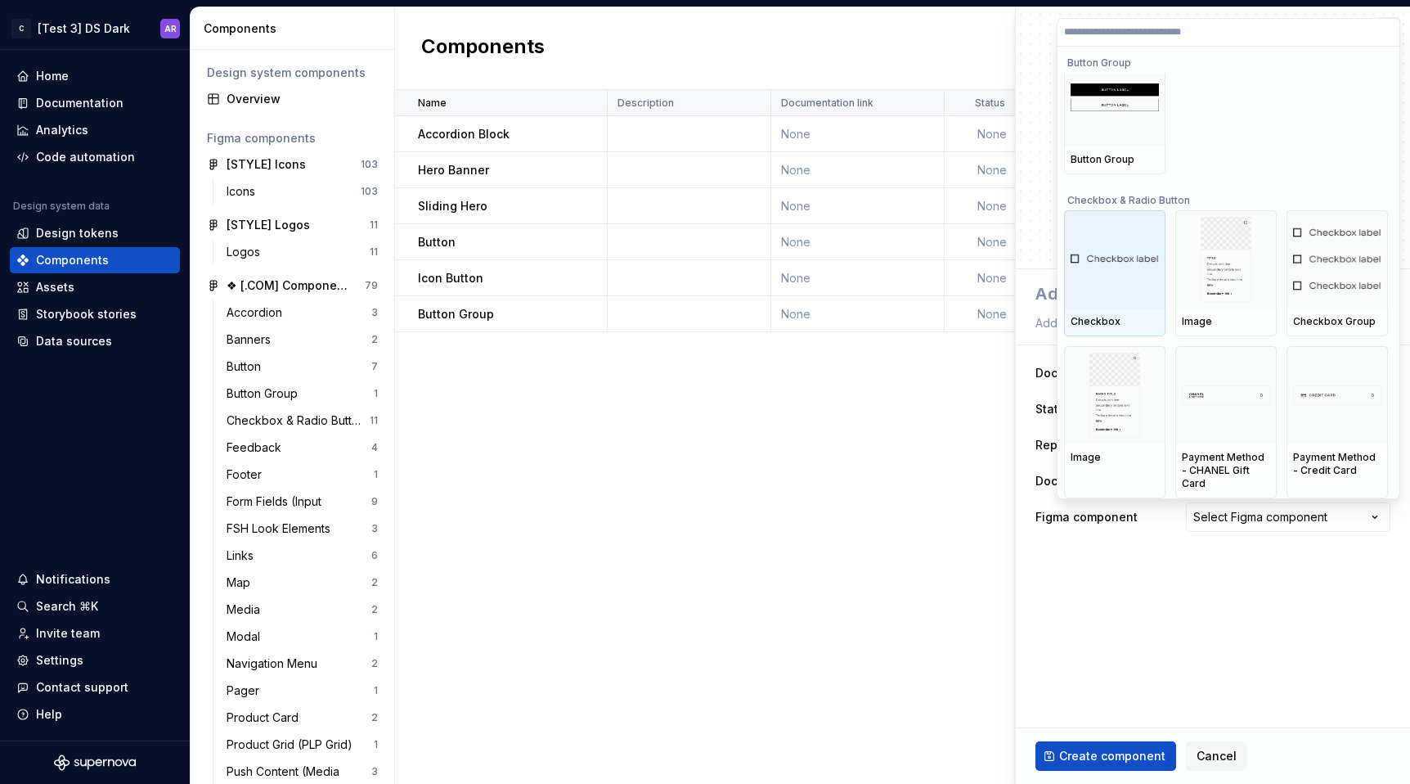
click at [1139, 284] on div at bounding box center [1114, 259] width 101 height 98
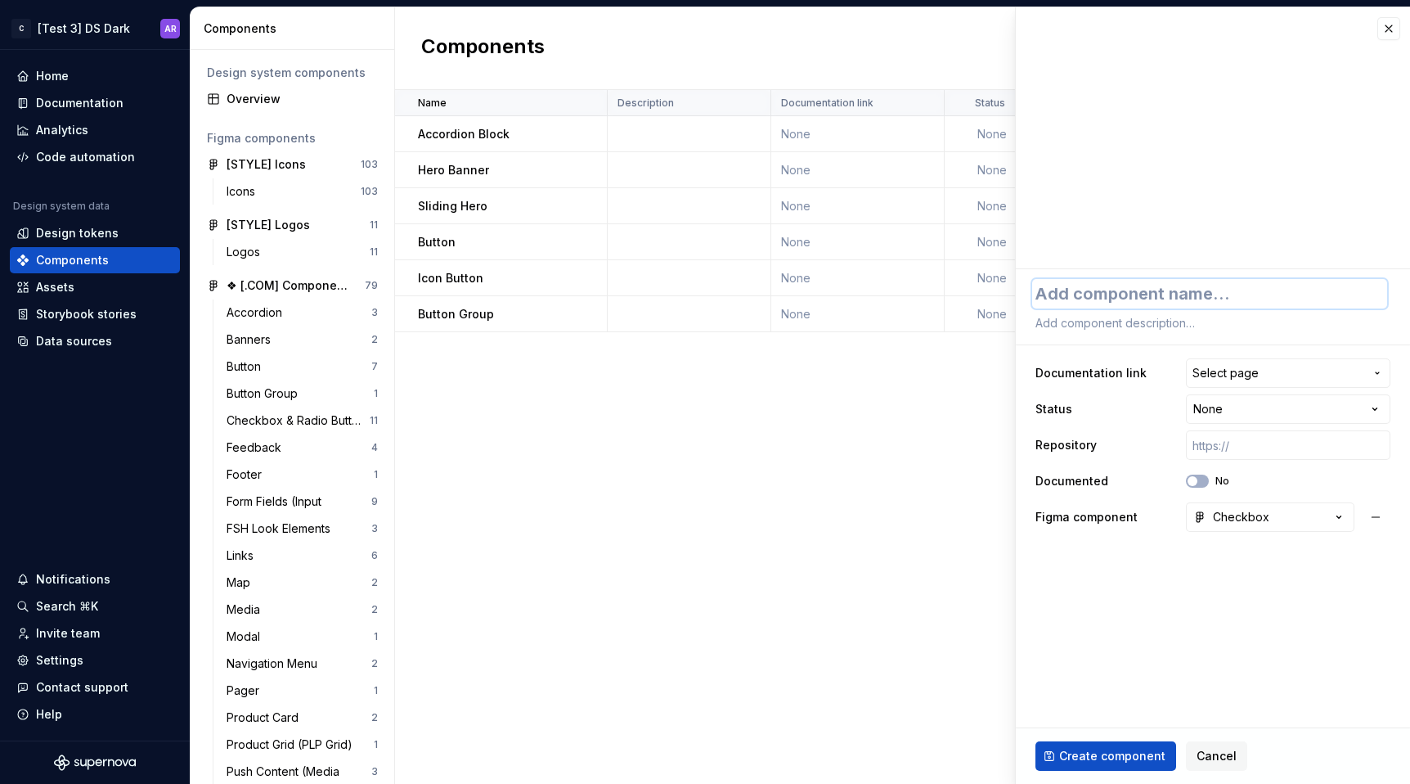
click at [1139, 284] on textarea at bounding box center [1209, 293] width 355 height 29
type textarea "*"
type textarea "C"
type textarea "*"
type textarea "Che"
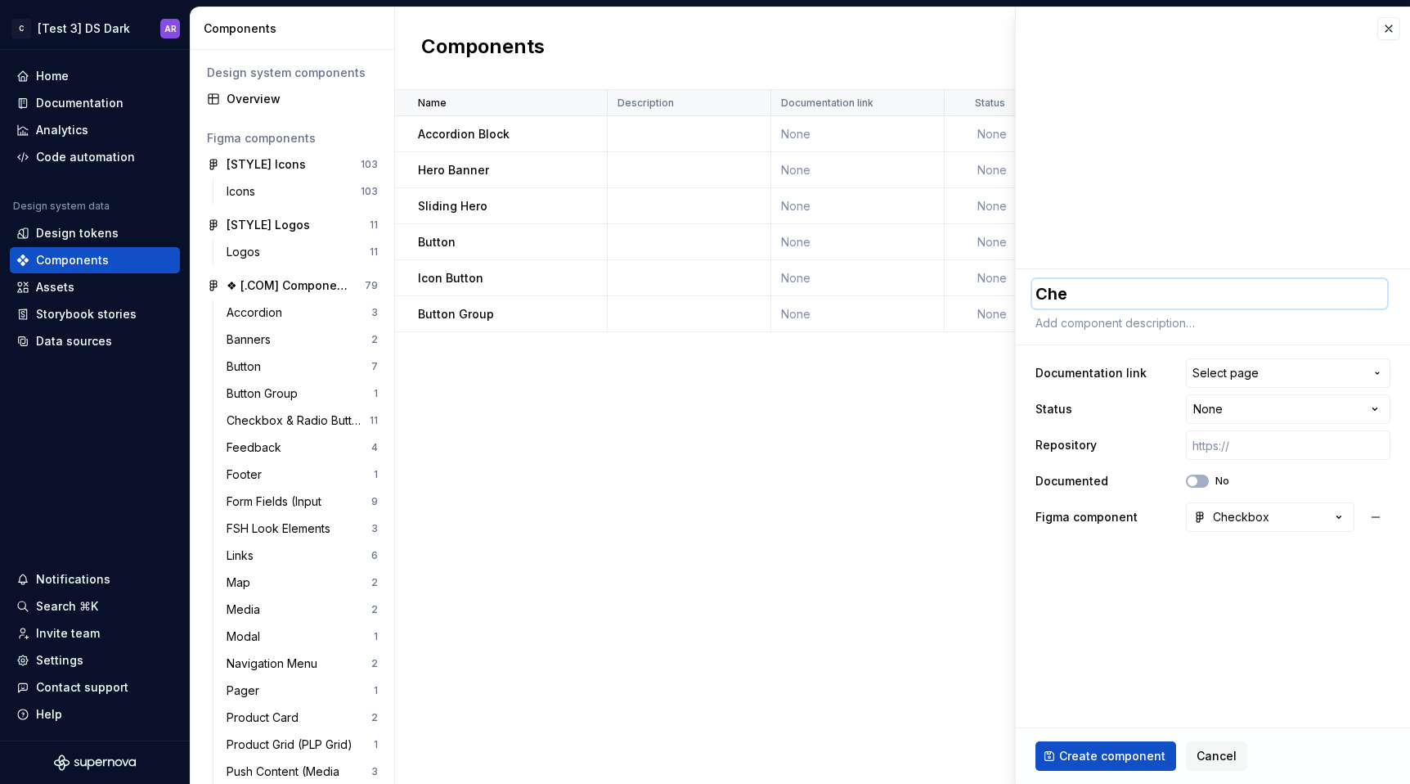
type textarea "*"
type textarea "Chec"
type textarea "*"
type textarea "Check"
type textarea "*"
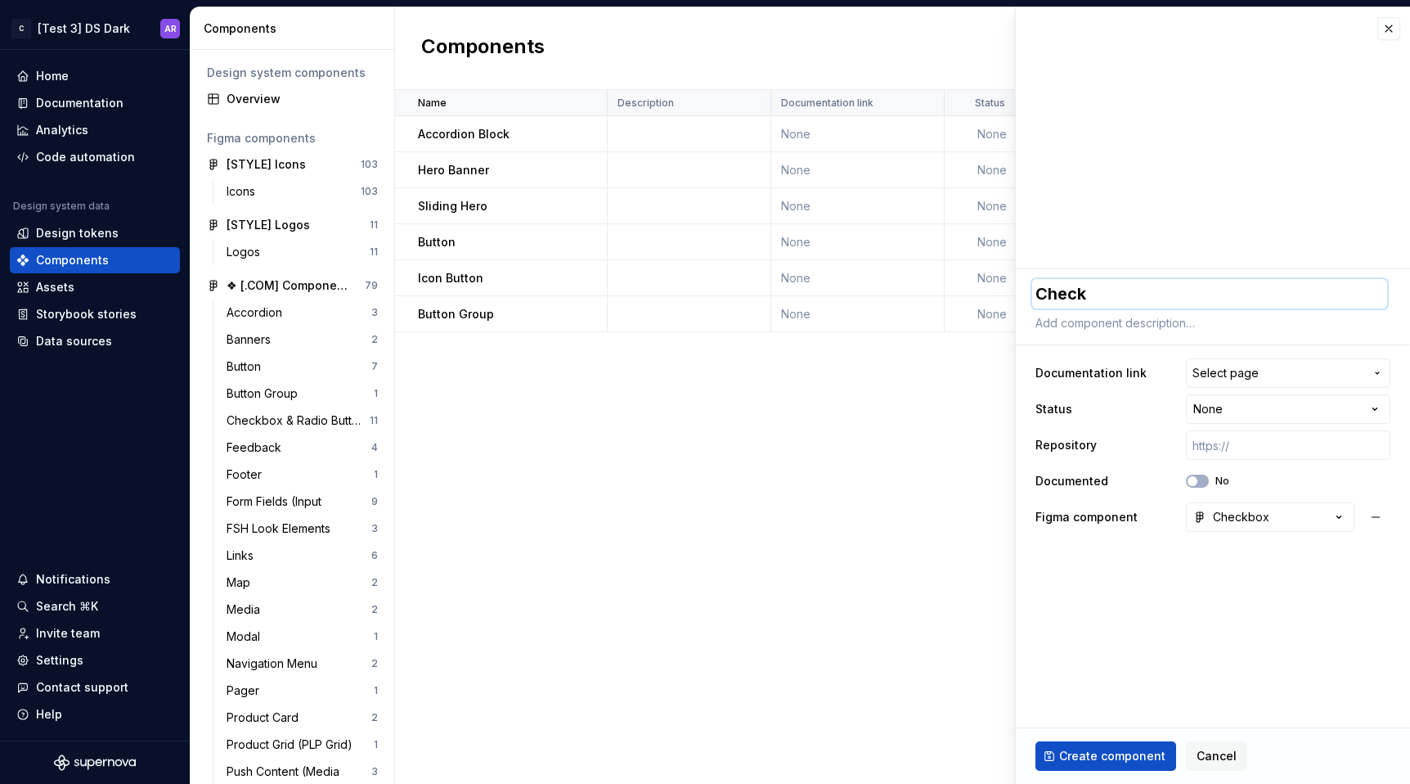
type textarea "Checkb"
type textarea "*"
type textarea "Checkbo"
type textarea "*"
type textarea "Checkbou"
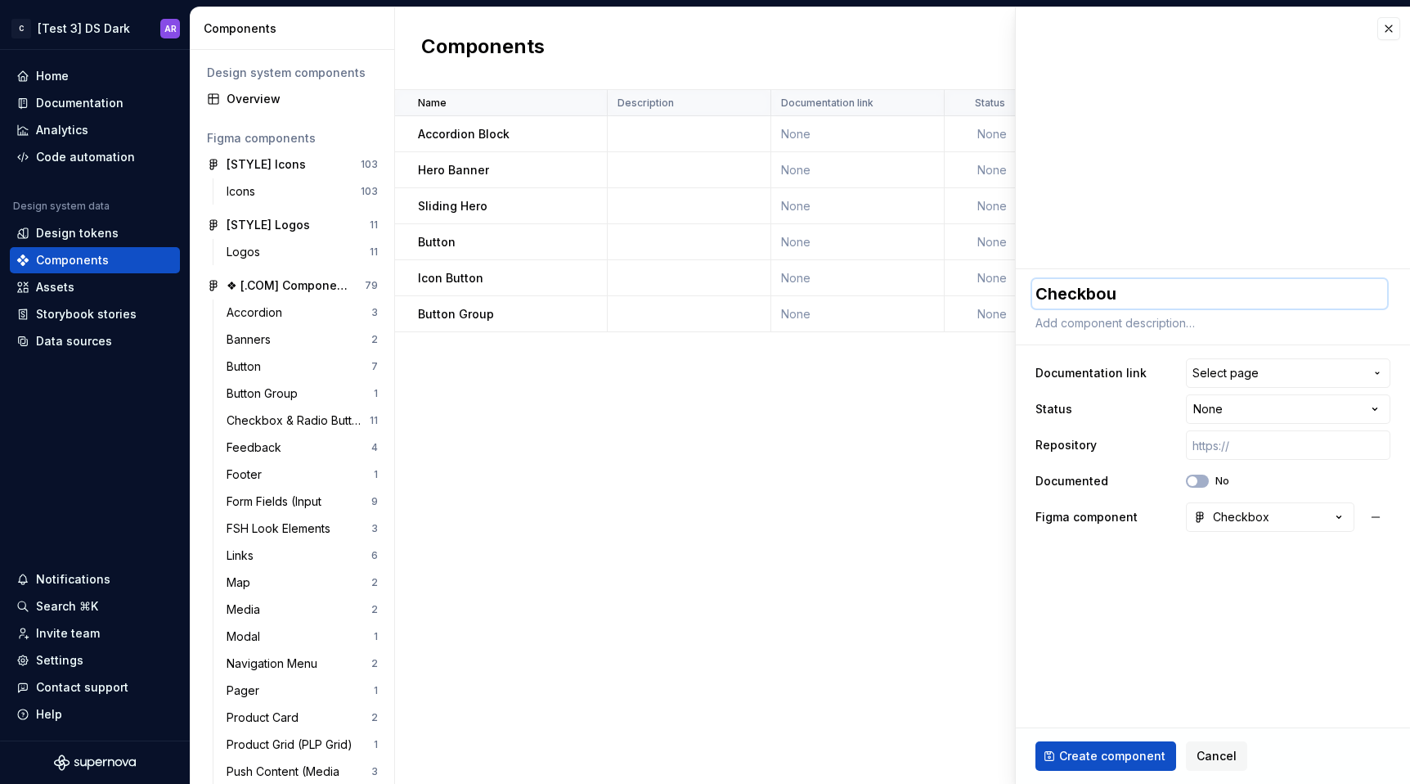
type textarea "*"
type textarea "Checkbo"
type textarea "*"
type textarea "Checkb"
type textarea "*"
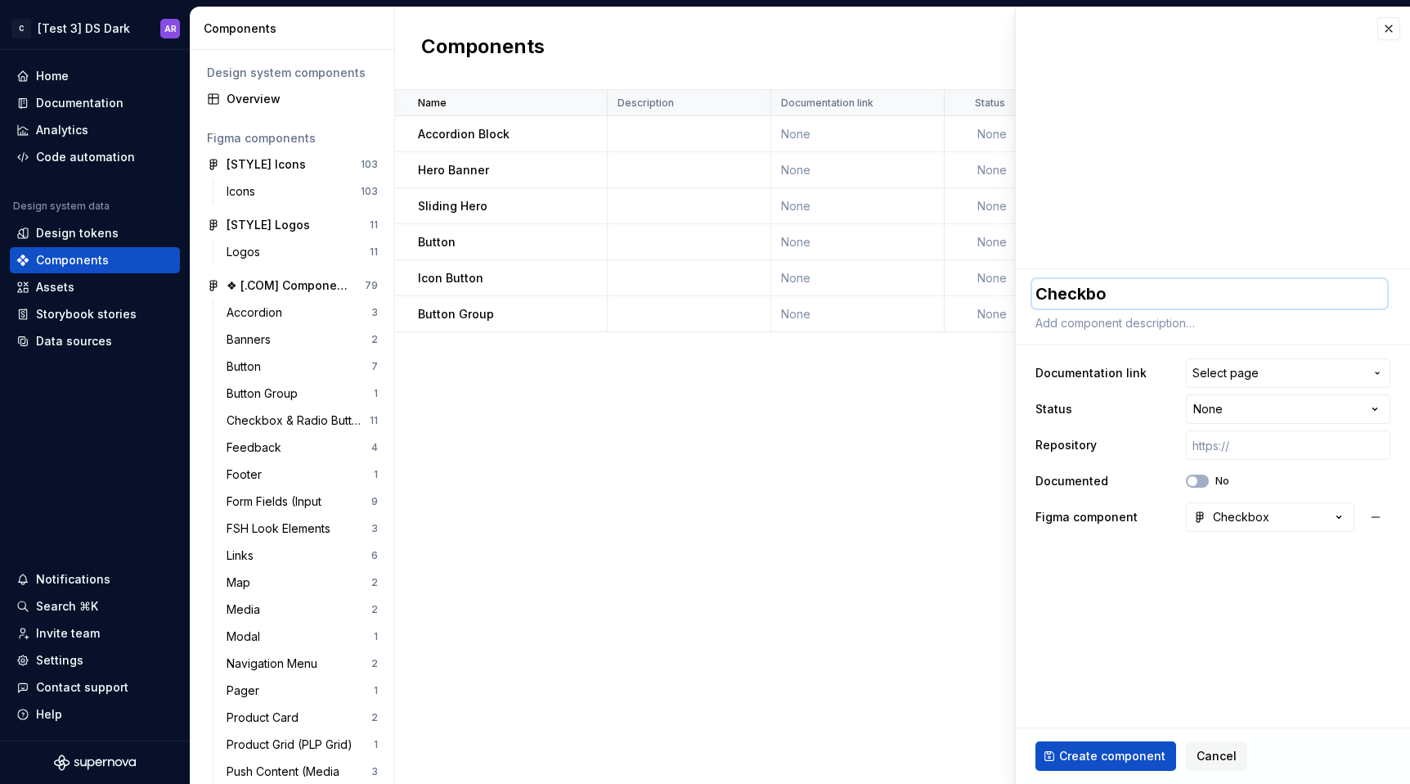
type textarea "Checkbox"
type textarea "*"
type textarea "Checkbox"
click at [1133, 752] on span "Create component" at bounding box center [1112, 756] width 106 height 16
type textarea "*"
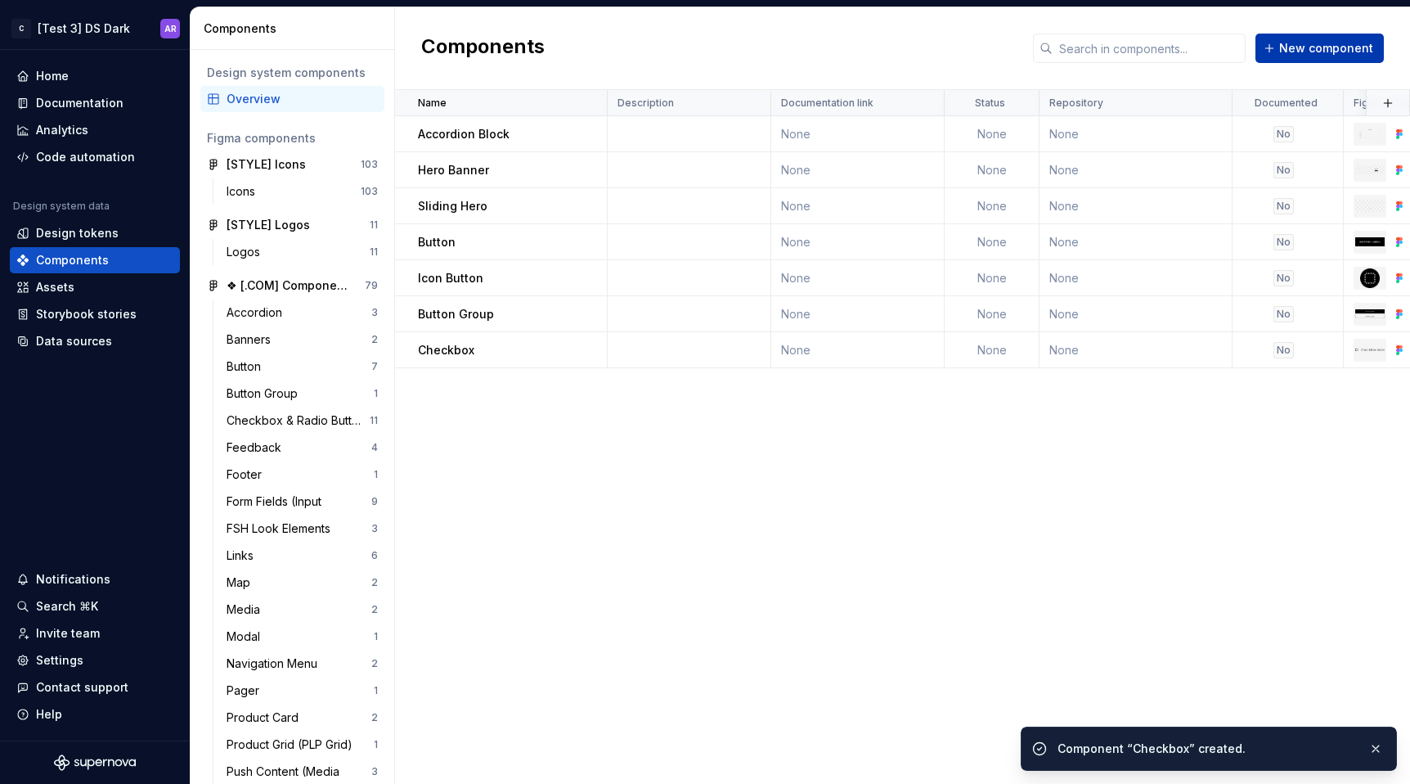
click at [1301, 40] on span "New component" at bounding box center [1326, 48] width 94 height 16
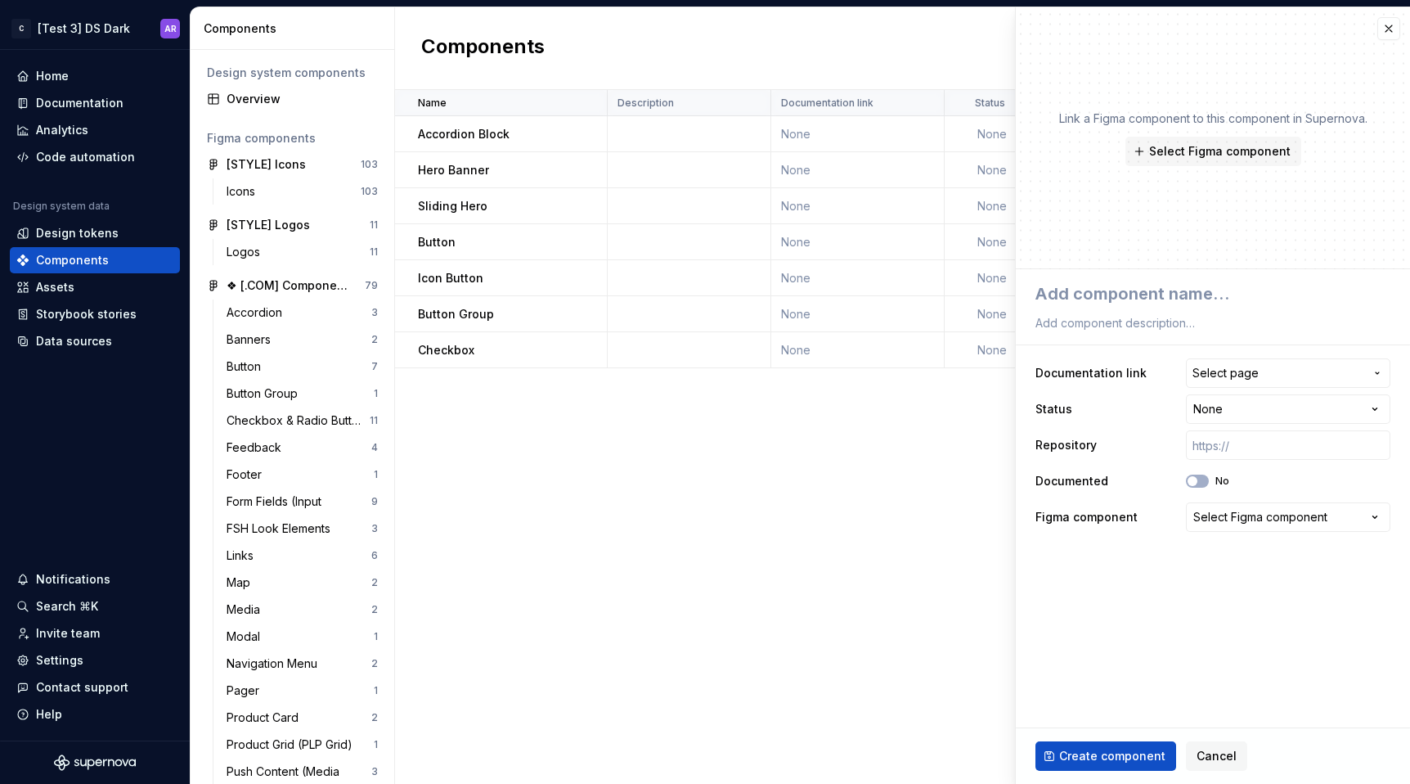
type textarea "*"
click at [1228, 501] on div "**********" at bounding box center [1212, 445] width 355 height 180
click at [1228, 512] on div "Select Figma component" at bounding box center [1260, 517] width 134 height 16
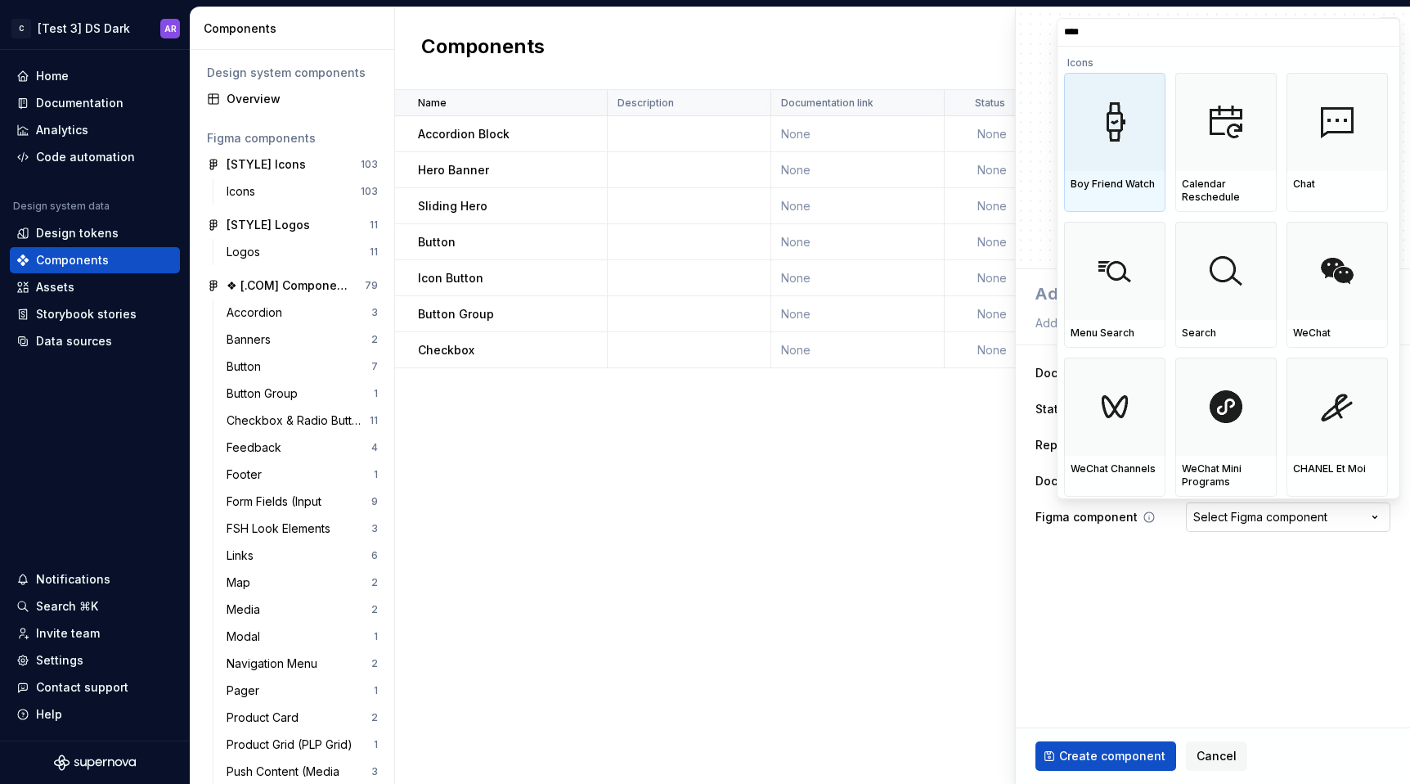
type input "*****"
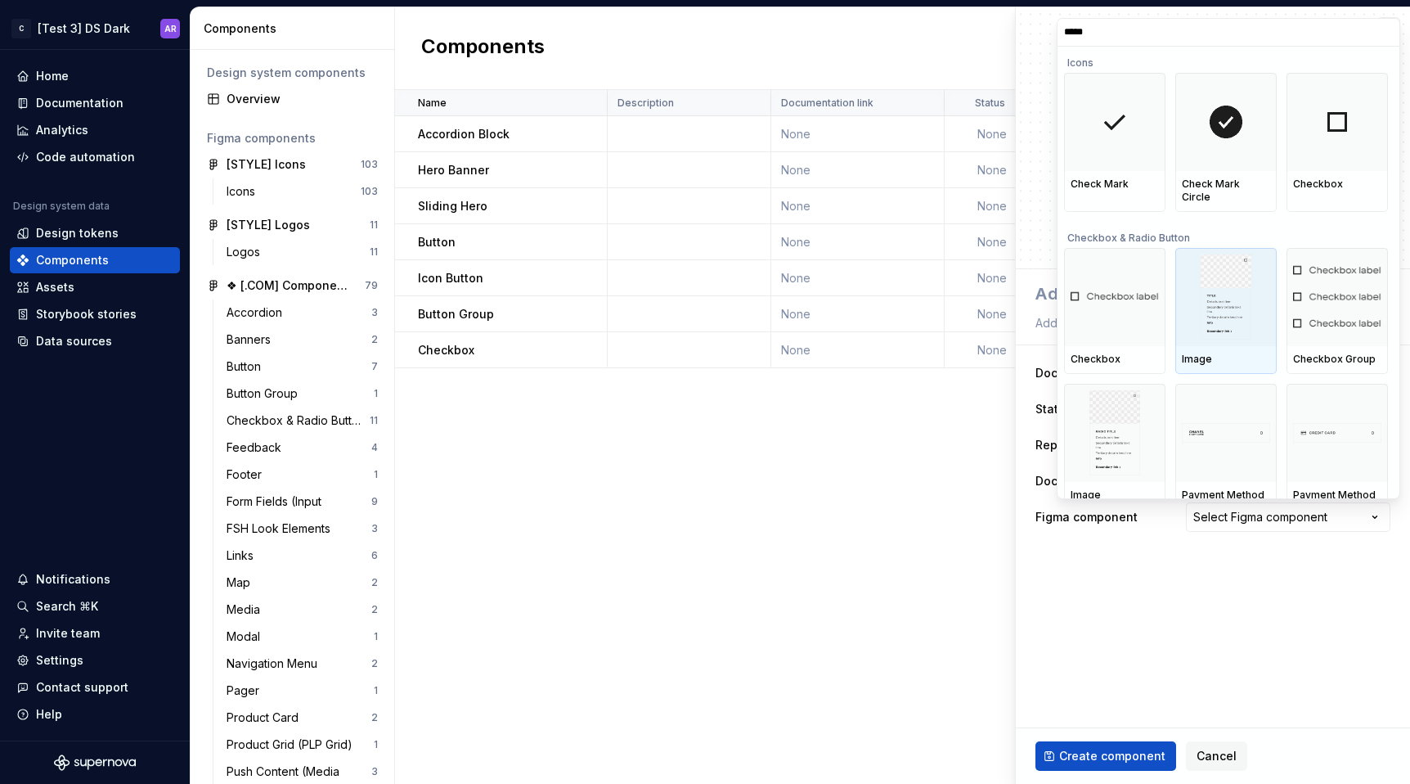
click at [1258, 265] on div at bounding box center [1225, 297] width 101 height 98
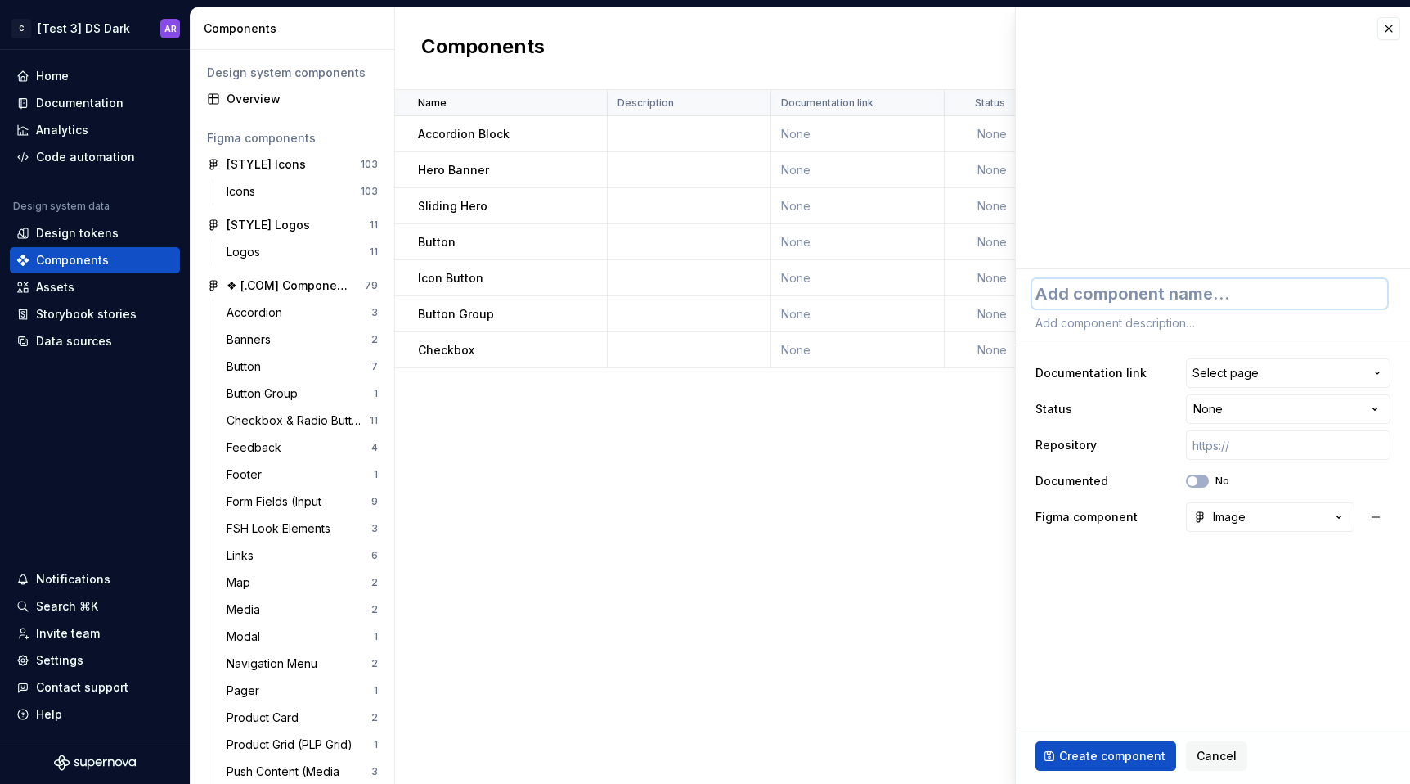
click at [1209, 303] on textarea at bounding box center [1209, 293] width 355 height 29
type textarea "*"
type textarea "C"
type textarea "*"
type textarea "Ch"
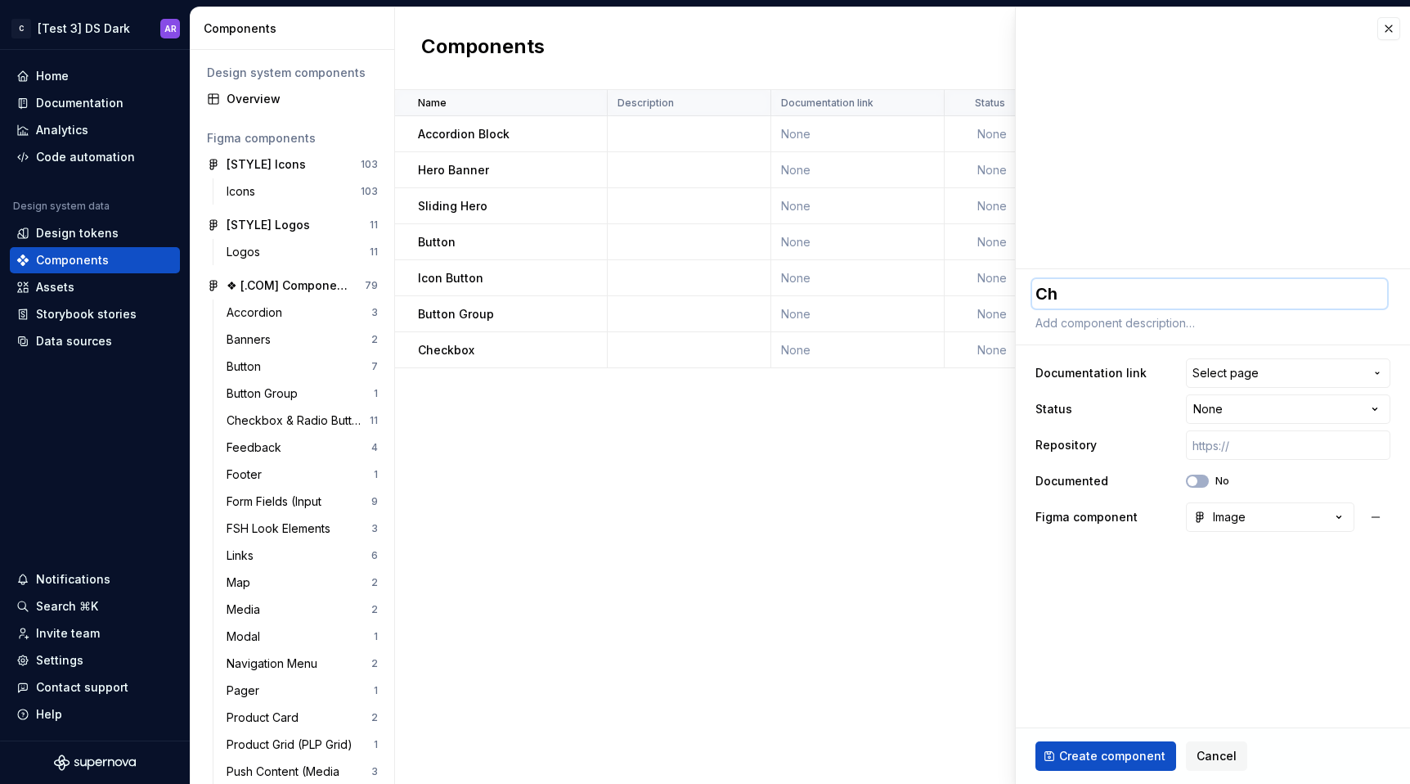
type textarea "*"
type textarea "Che"
type textarea "*"
type textarea "Chec"
type textarea "*"
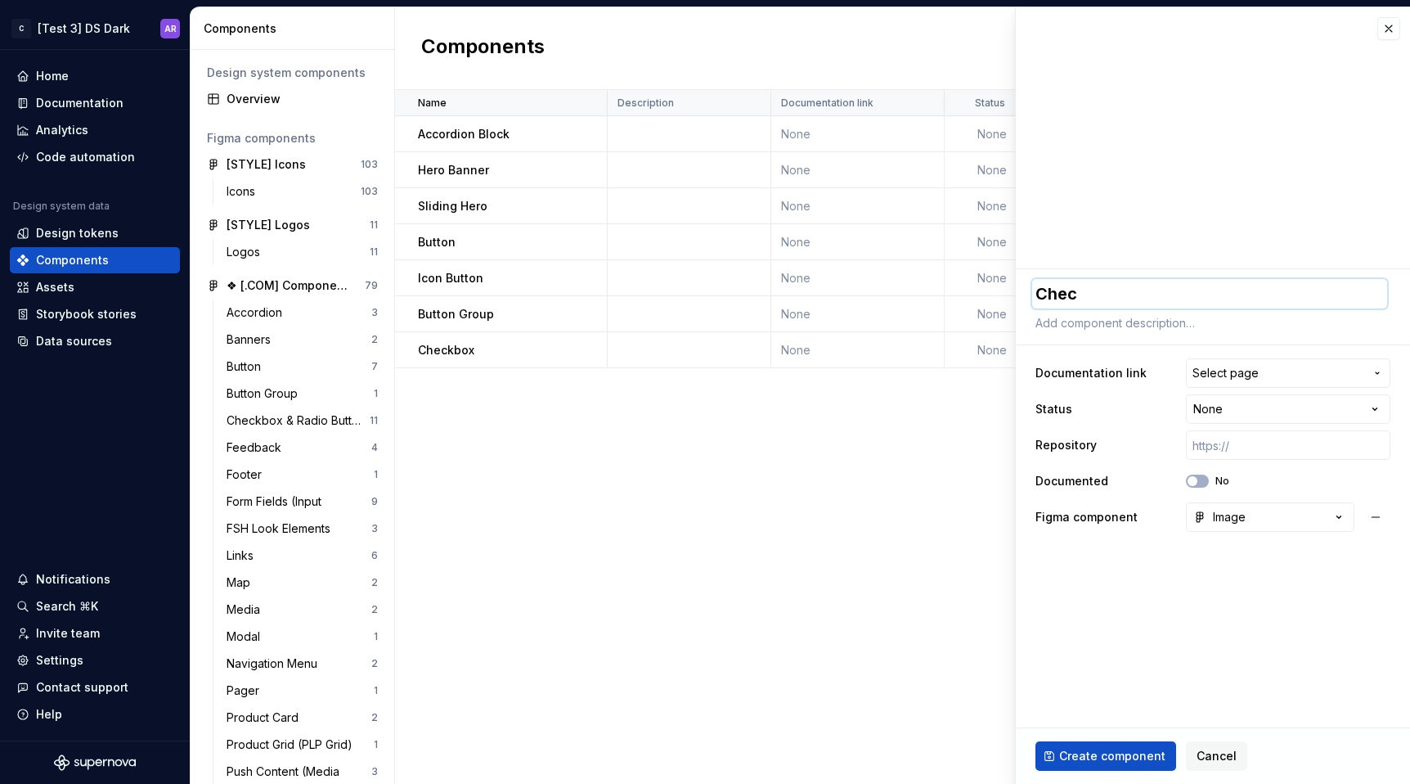
type textarea "Check"
type textarea "*"
type textarea "Checkb"
type textarea "*"
type textarea "Checkbo"
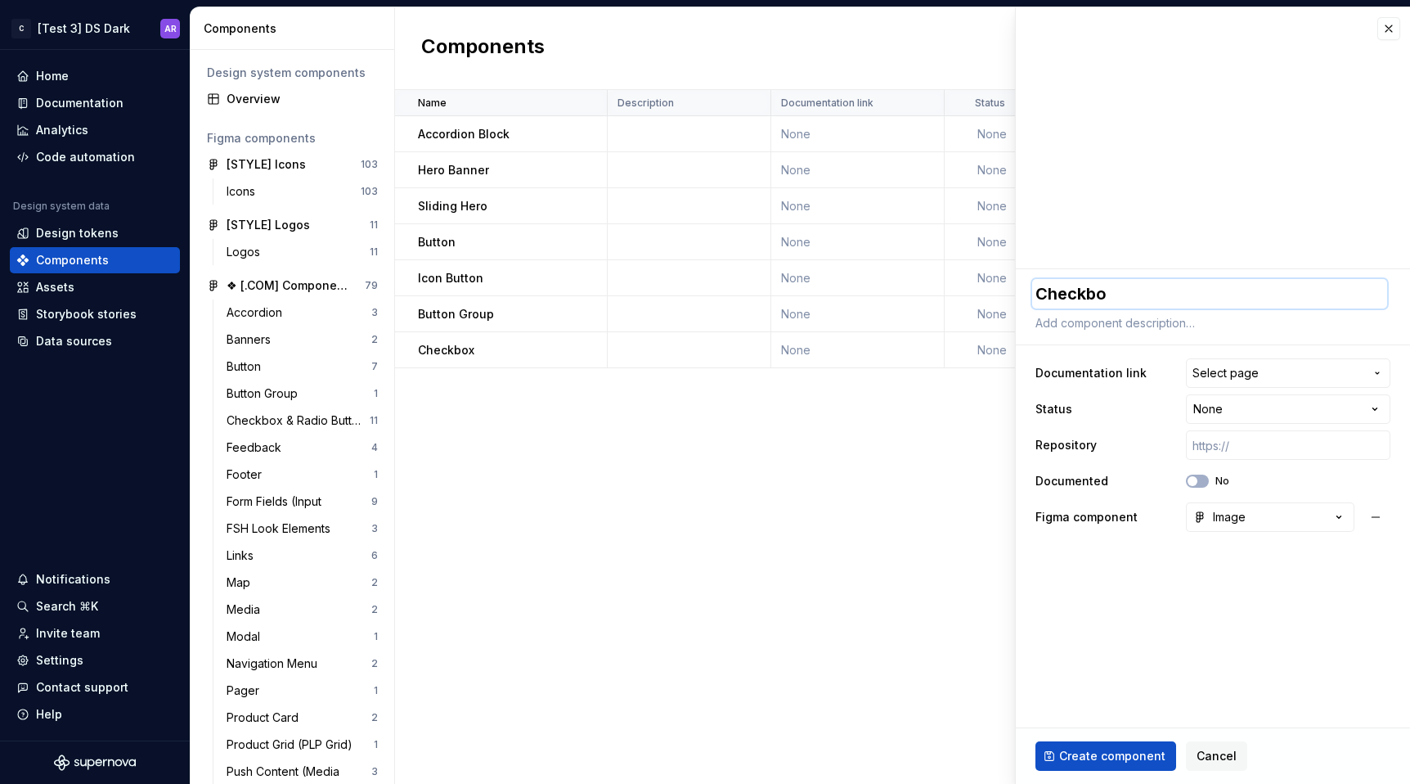
type textarea "*"
click at [1394, 30] on button "button" at bounding box center [1388, 28] width 23 height 23
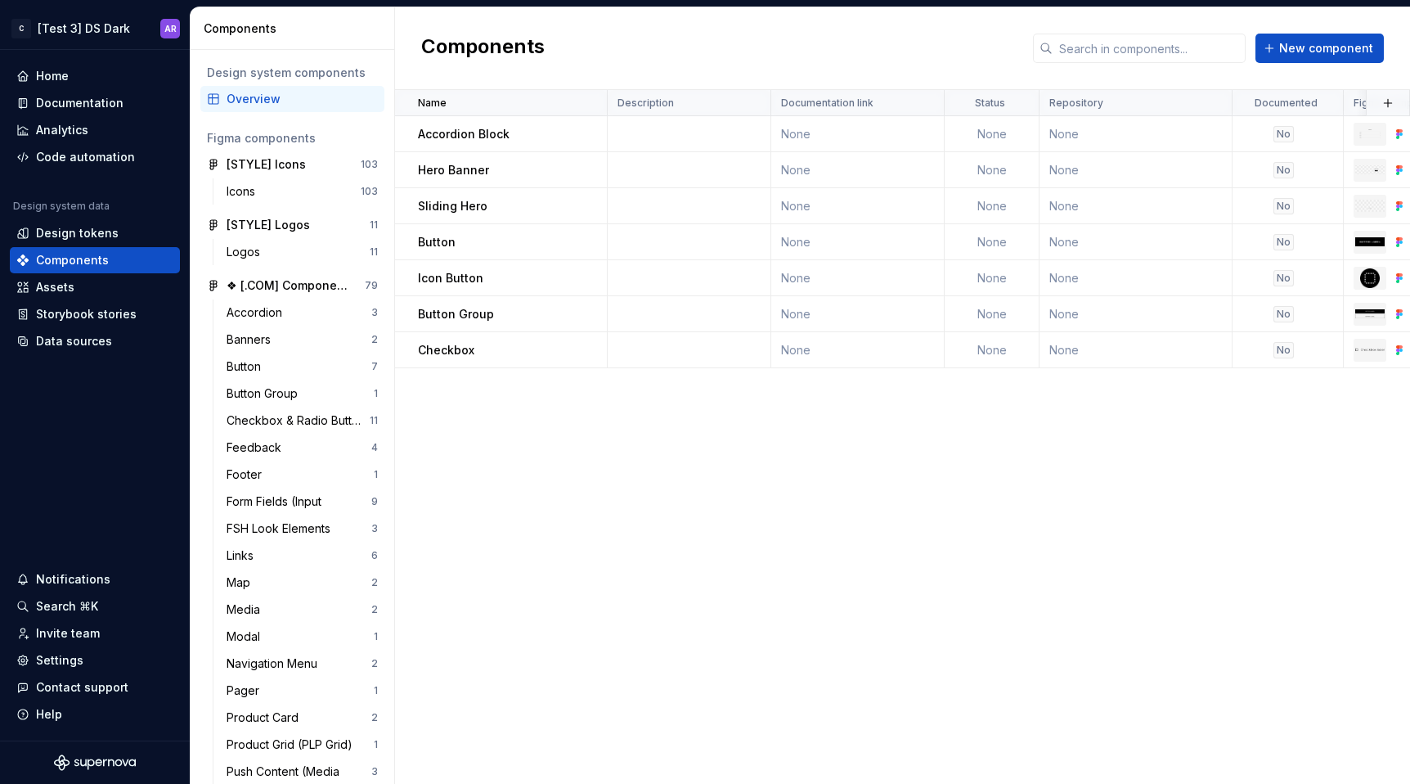
click at [1319, 66] on div "Components New component" at bounding box center [902, 48] width 1015 height 83
click at [1319, 49] on span "New component" at bounding box center [1326, 48] width 94 height 16
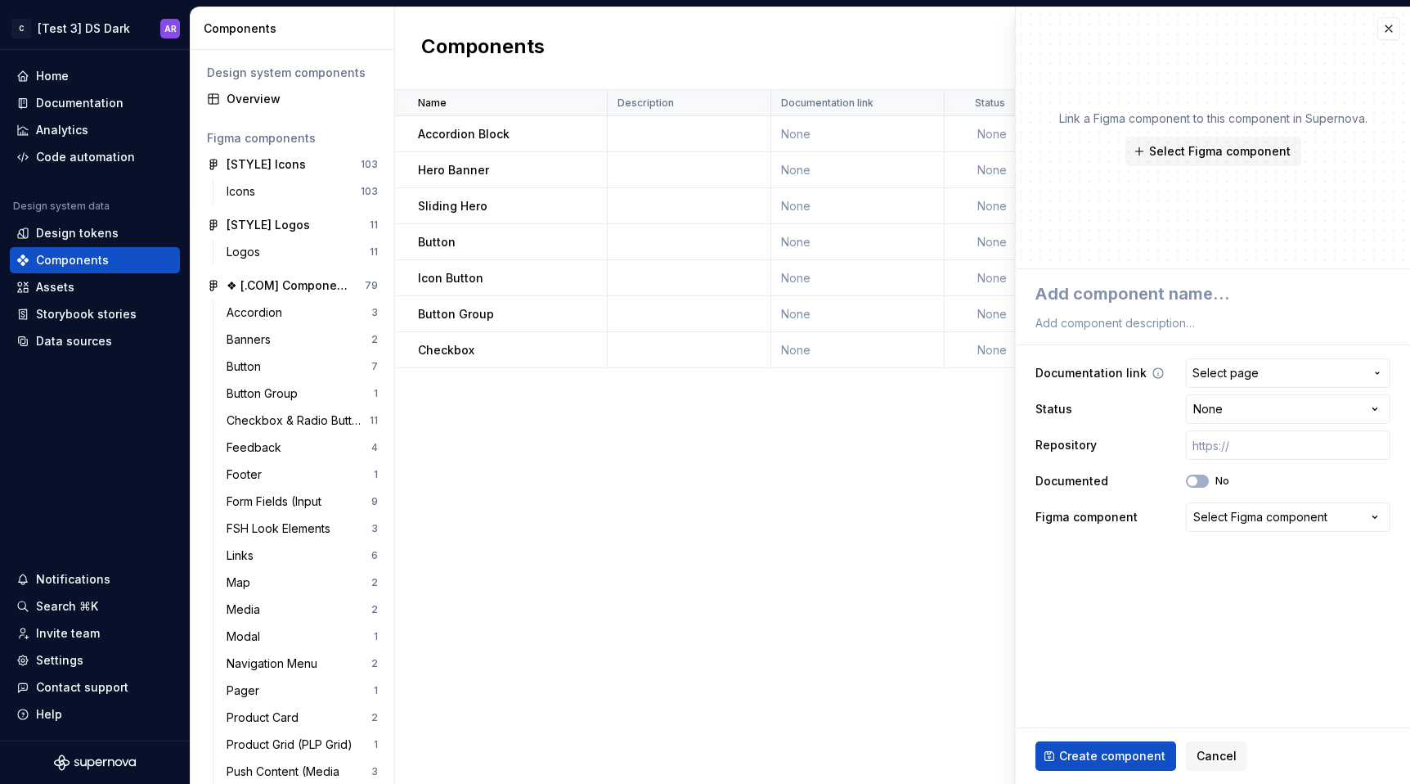
click at [1263, 372] on span "Select page" at bounding box center [1278, 373] width 172 height 16
click at [1263, 371] on html "C [Test 3] DS Dark AR Home Documentation Analytics Code automation Design syste…" at bounding box center [705, 392] width 1410 height 784
click at [1279, 509] on div "Select Figma component" at bounding box center [1260, 517] width 134 height 16
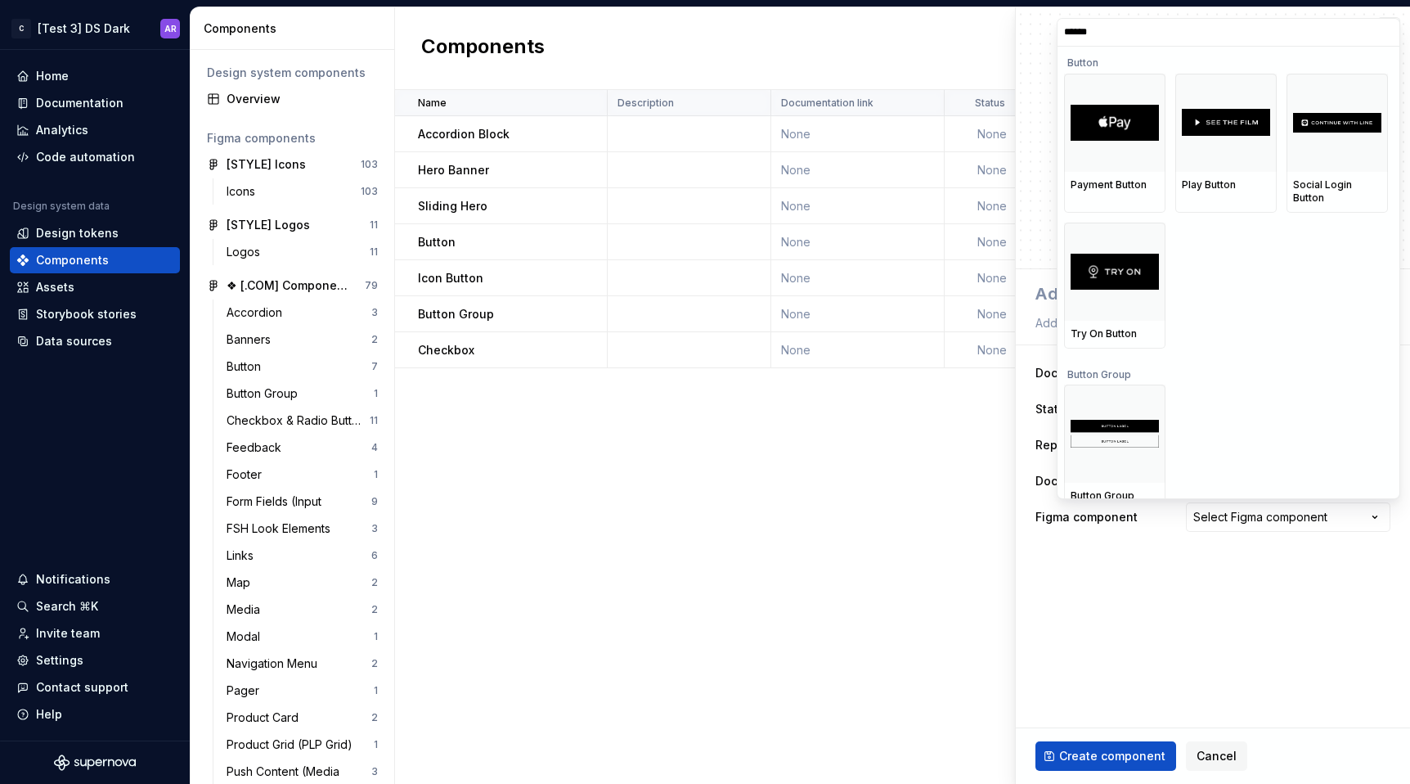
scroll to position [314, 0]
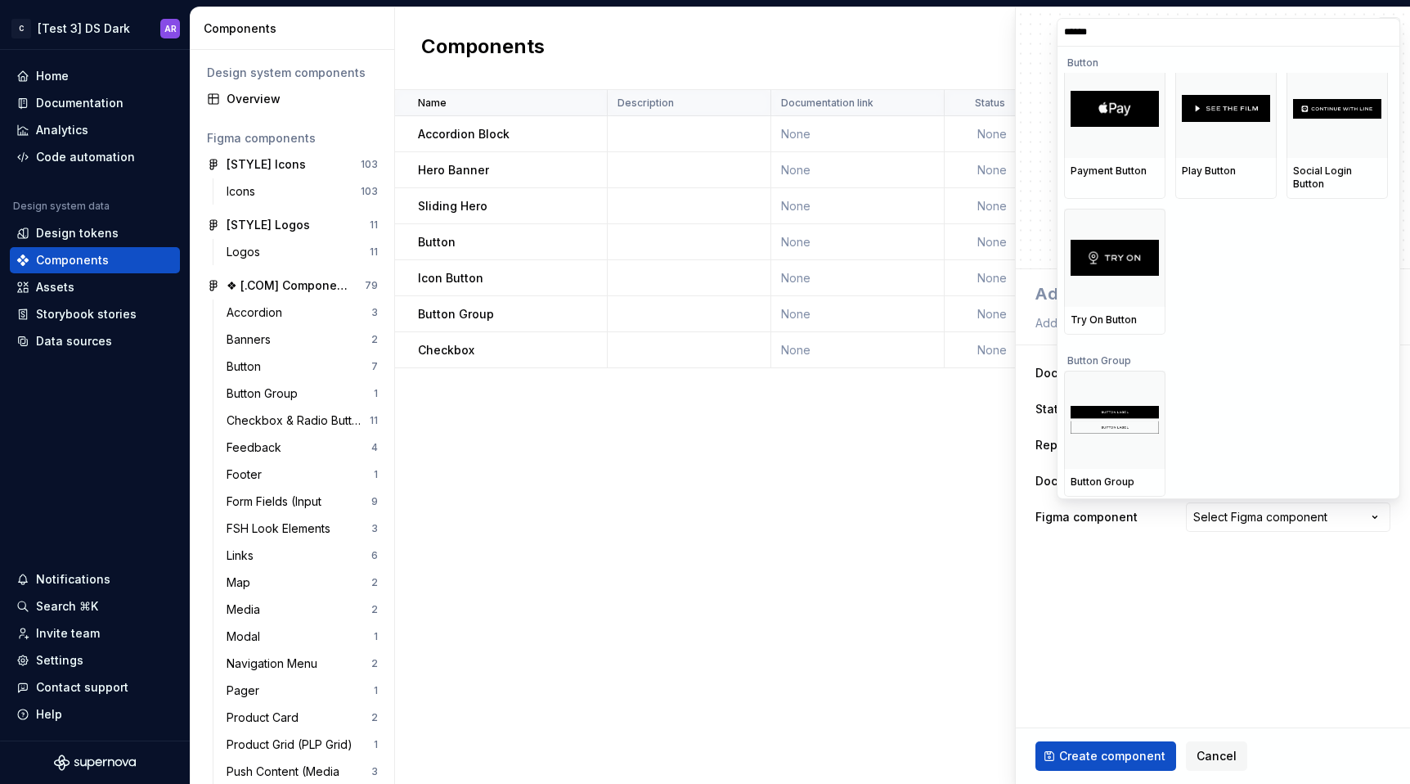
click at [1182, 597] on html "C [Test 3] DS Dark AR Home Documentation Analytics Code automation Design syste…" at bounding box center [705, 392] width 1410 height 784
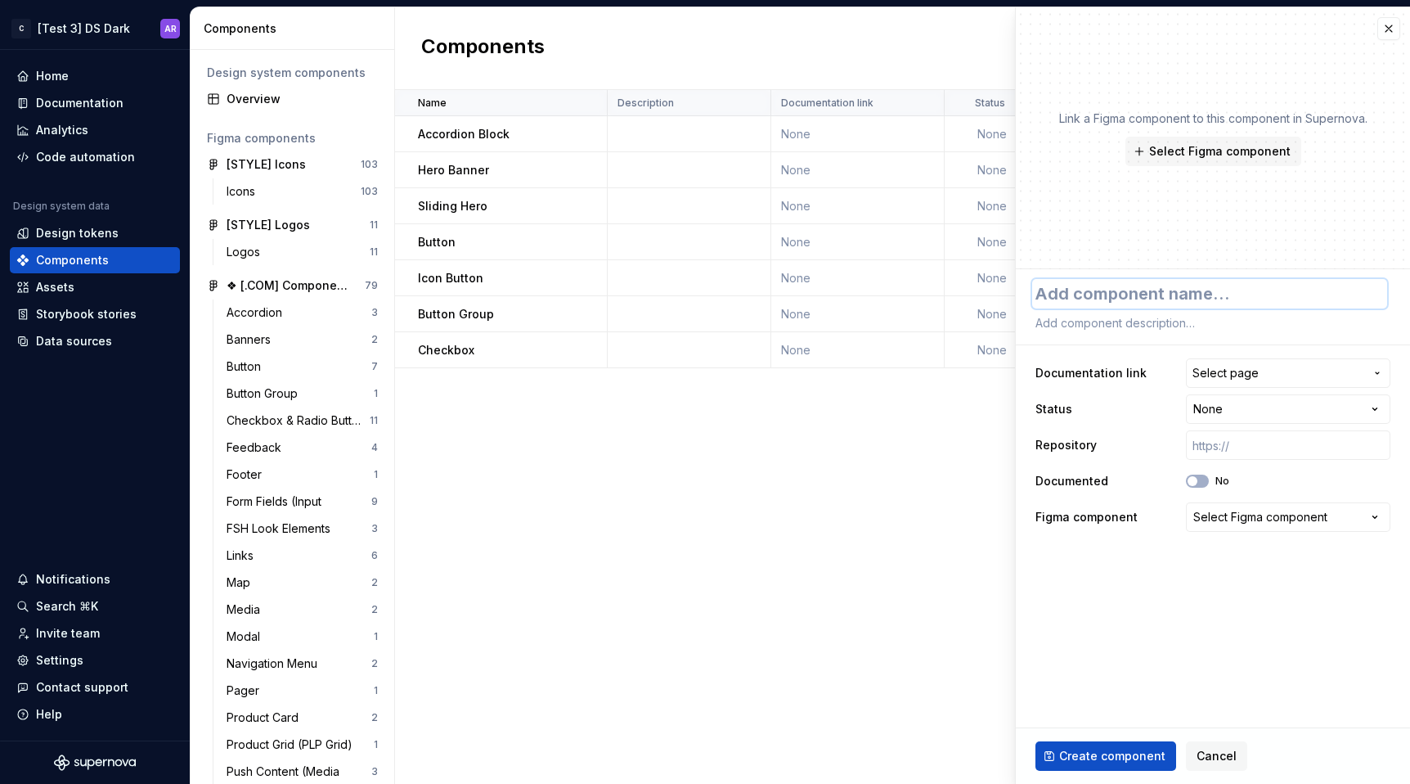
click at [1172, 290] on textarea at bounding box center [1209, 293] width 355 height 29
click at [1192, 143] on span "Select Figma component" at bounding box center [1219, 151] width 141 height 16
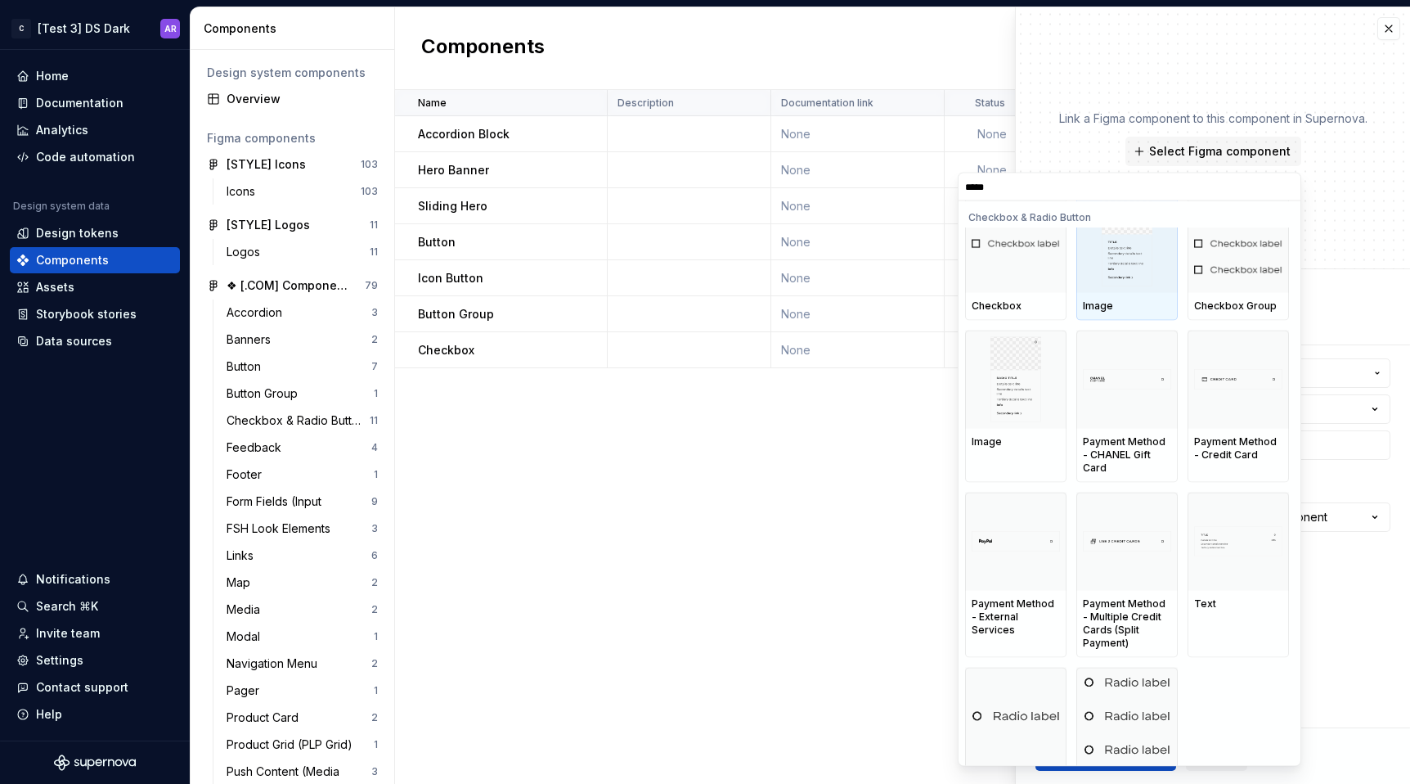
scroll to position [200, 0]
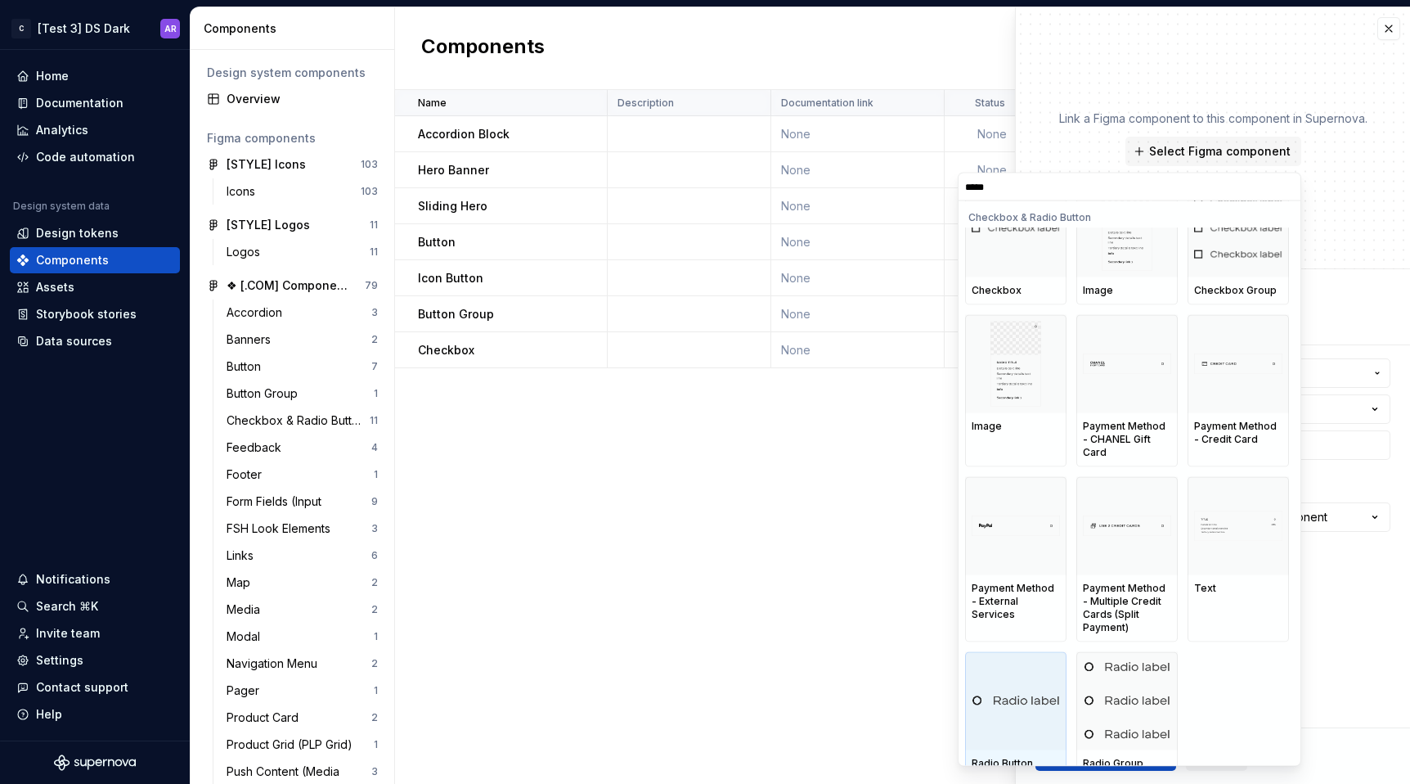
click at [1036, 712] on div at bounding box center [1015, 701] width 101 height 98
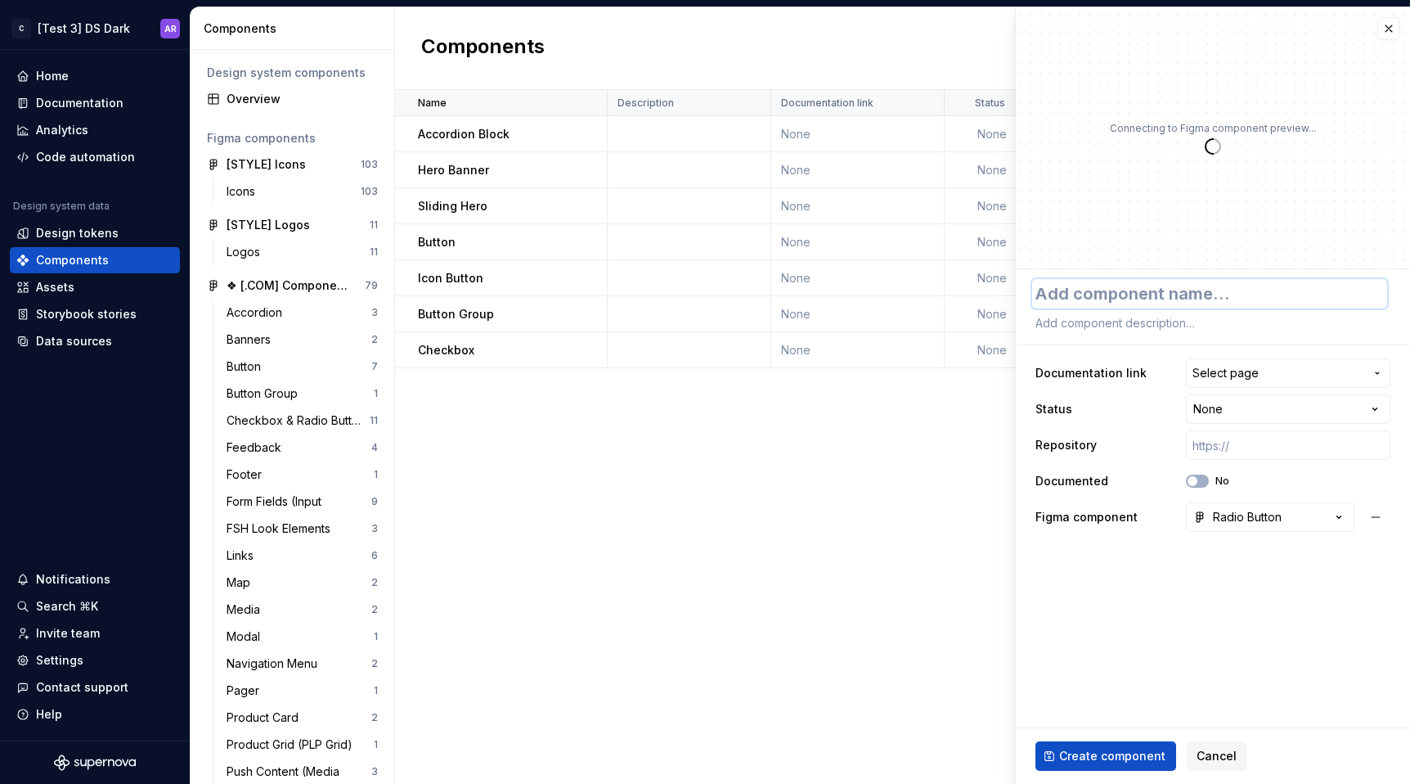
click at [1170, 284] on textarea at bounding box center [1209, 293] width 355 height 29
click at [1108, 748] on span "Create component" at bounding box center [1112, 756] width 106 height 16
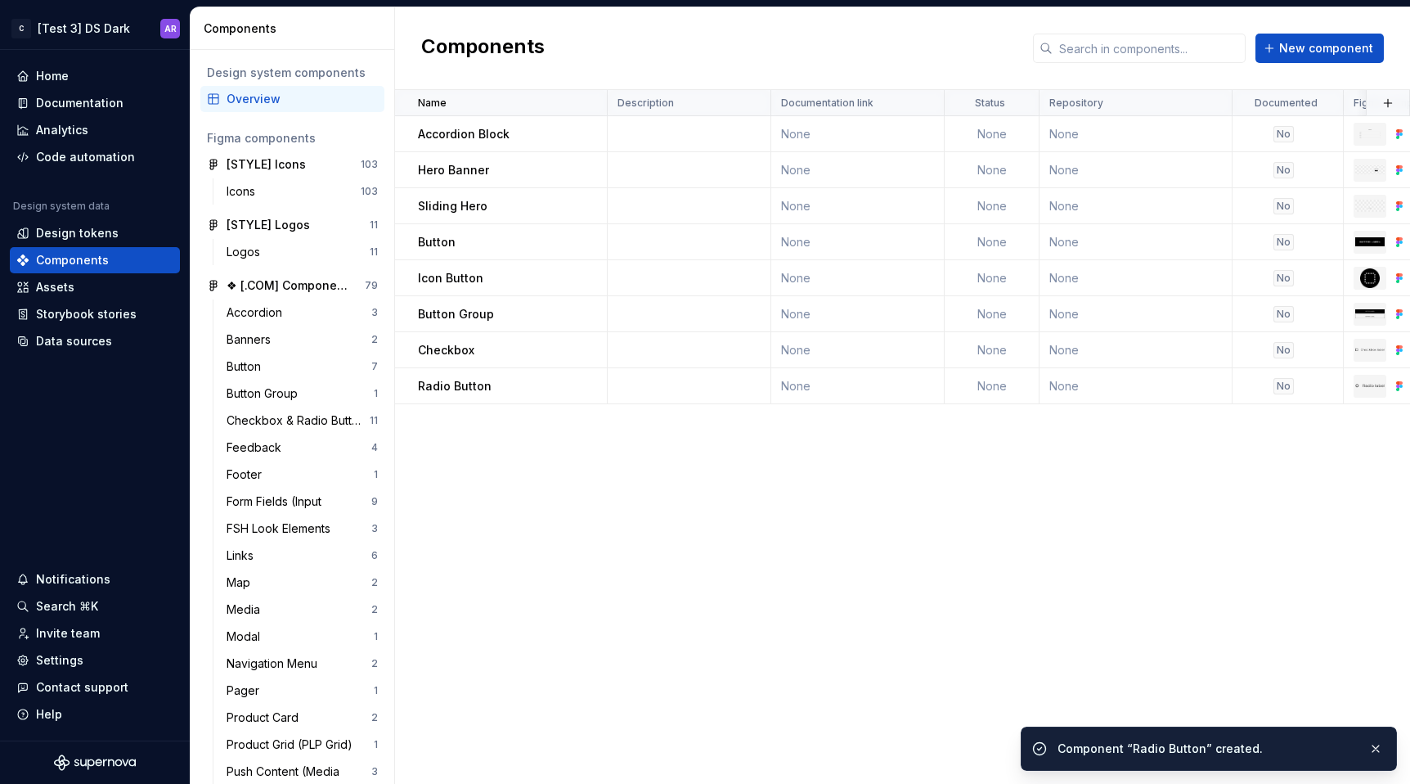
click at [1306, 32] on div "Components New component" at bounding box center [902, 48] width 1015 height 83
click at [1307, 43] on span "New component" at bounding box center [1326, 48] width 94 height 16
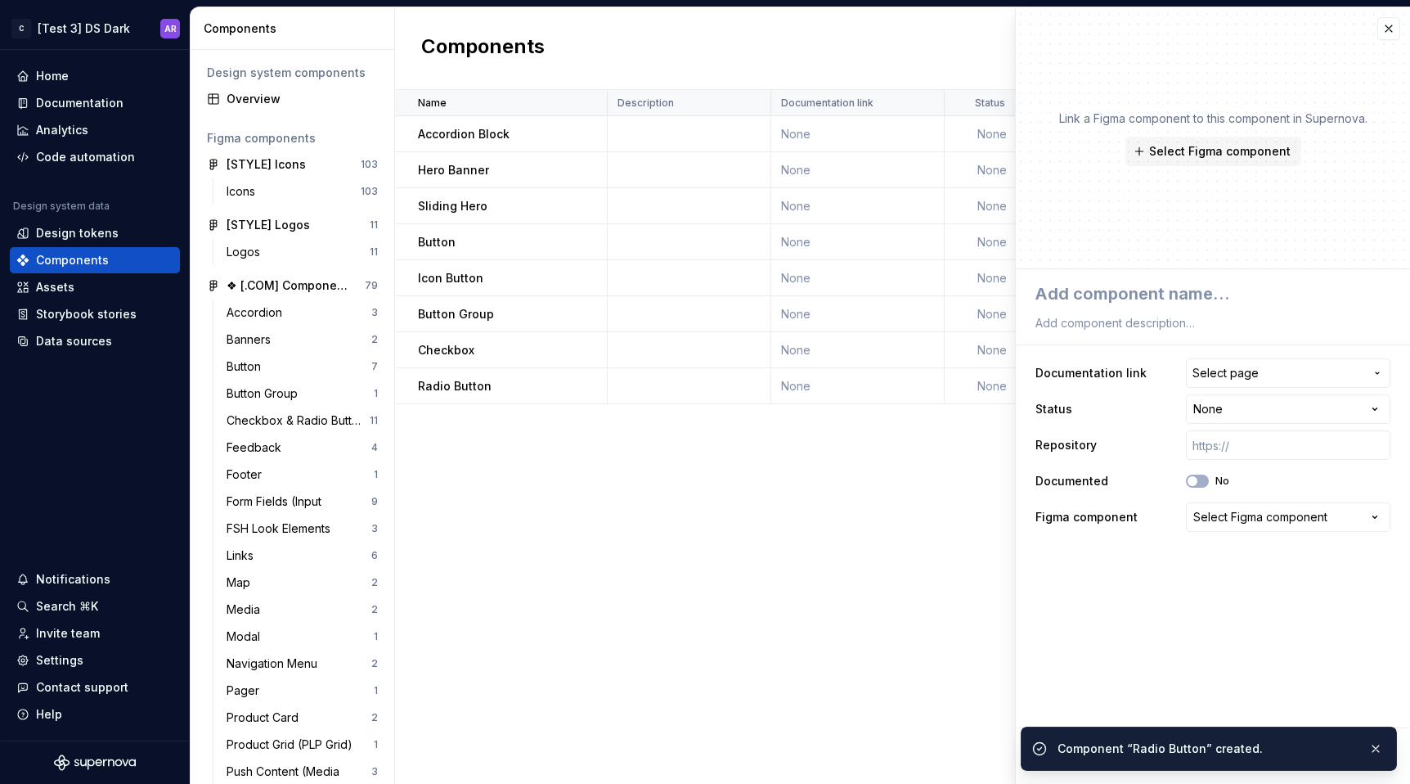
click at [1198, 114] on p "Link a Figma component to this component in Supernova." at bounding box center [1213, 118] width 308 height 16
click at [1198, 133] on div "Link a Figma component to this component in Supernova. Select Figma component" at bounding box center [1213, 138] width 308 height 56
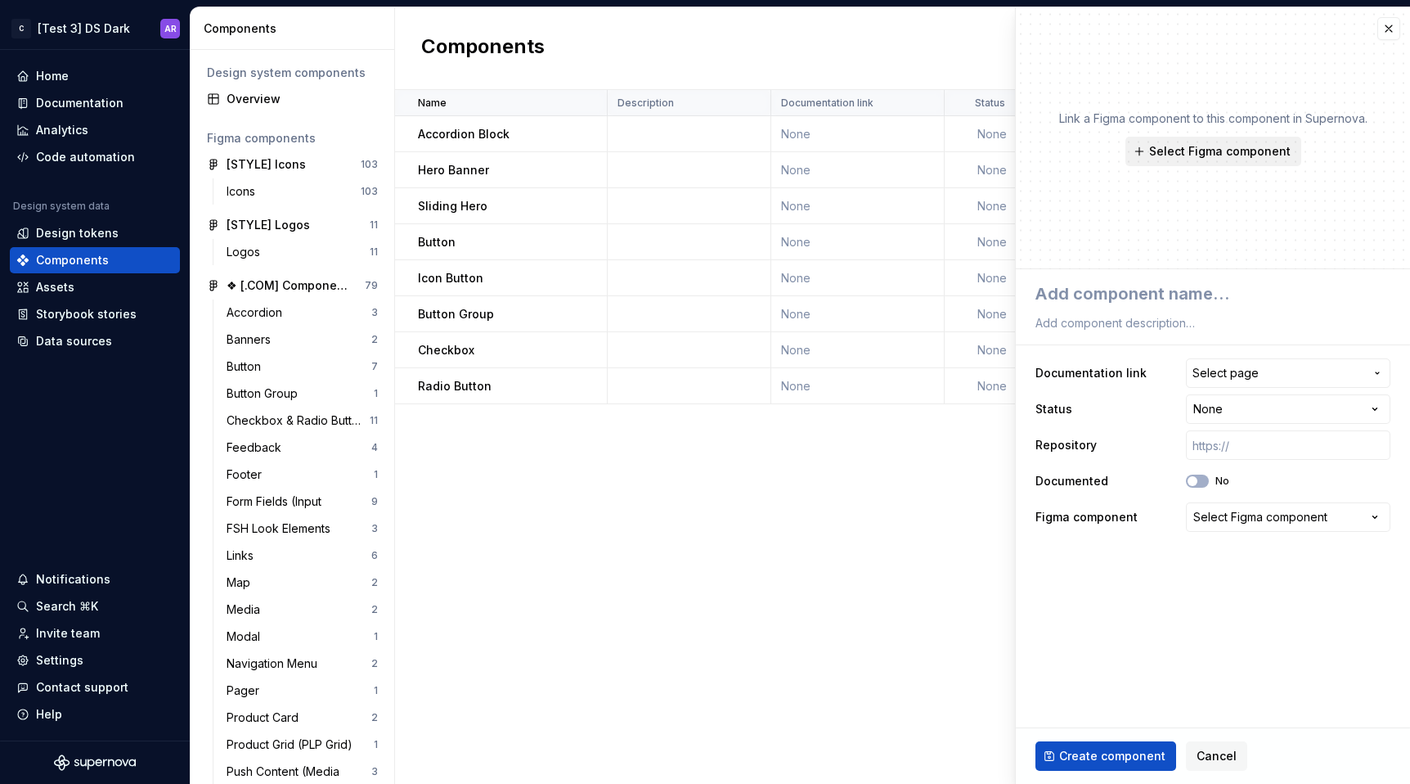
click at [1196, 148] on span "Select Figma component" at bounding box center [1219, 151] width 141 height 16
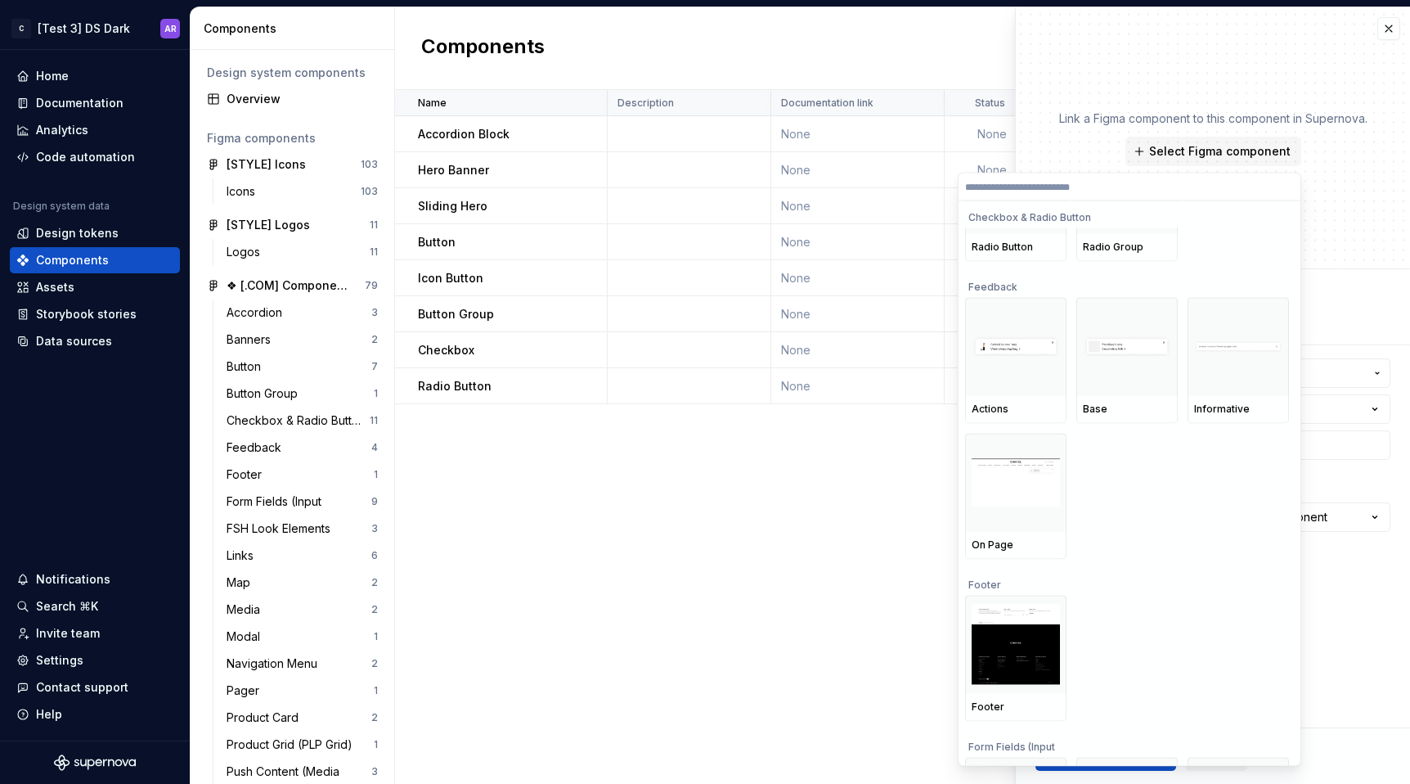
scroll to position [6523, 0]
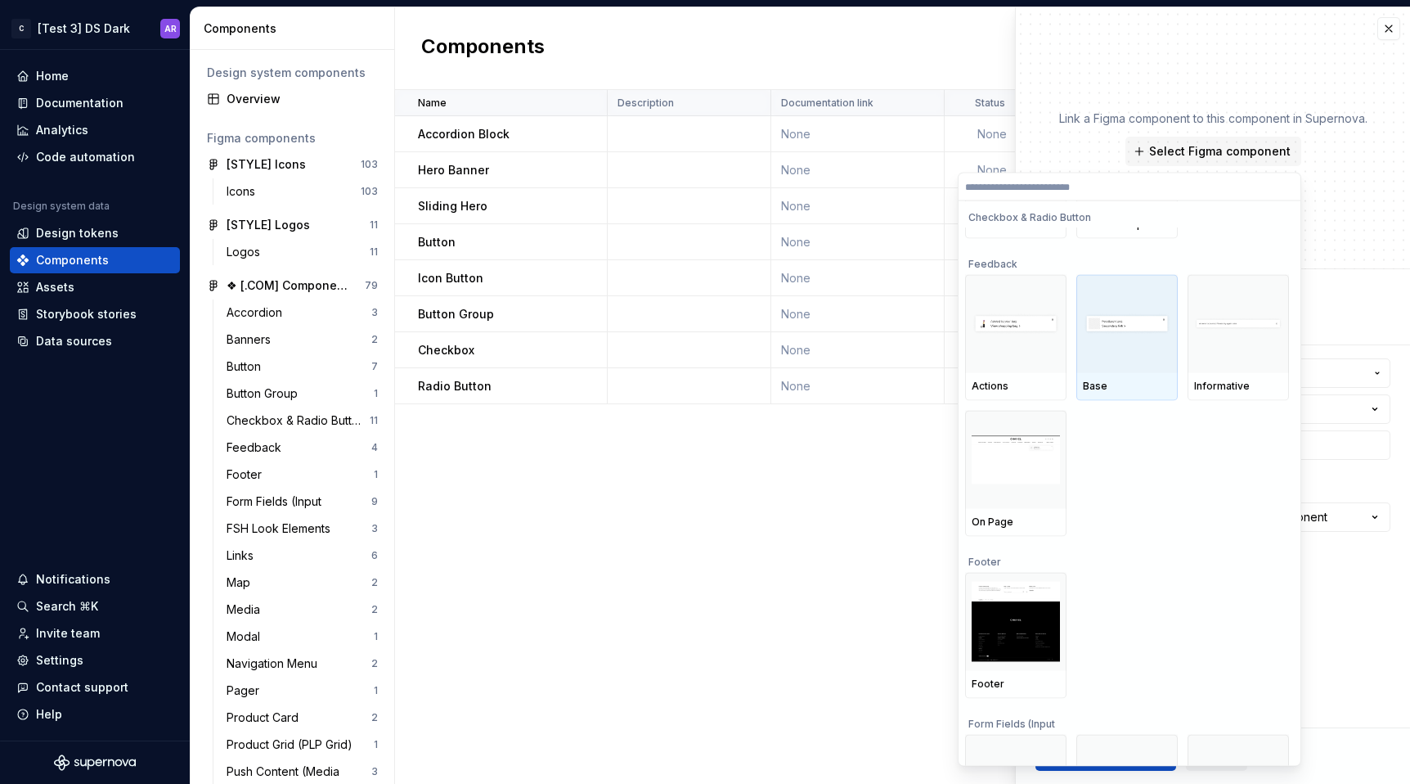
click at [1164, 303] on div at bounding box center [1126, 324] width 101 height 98
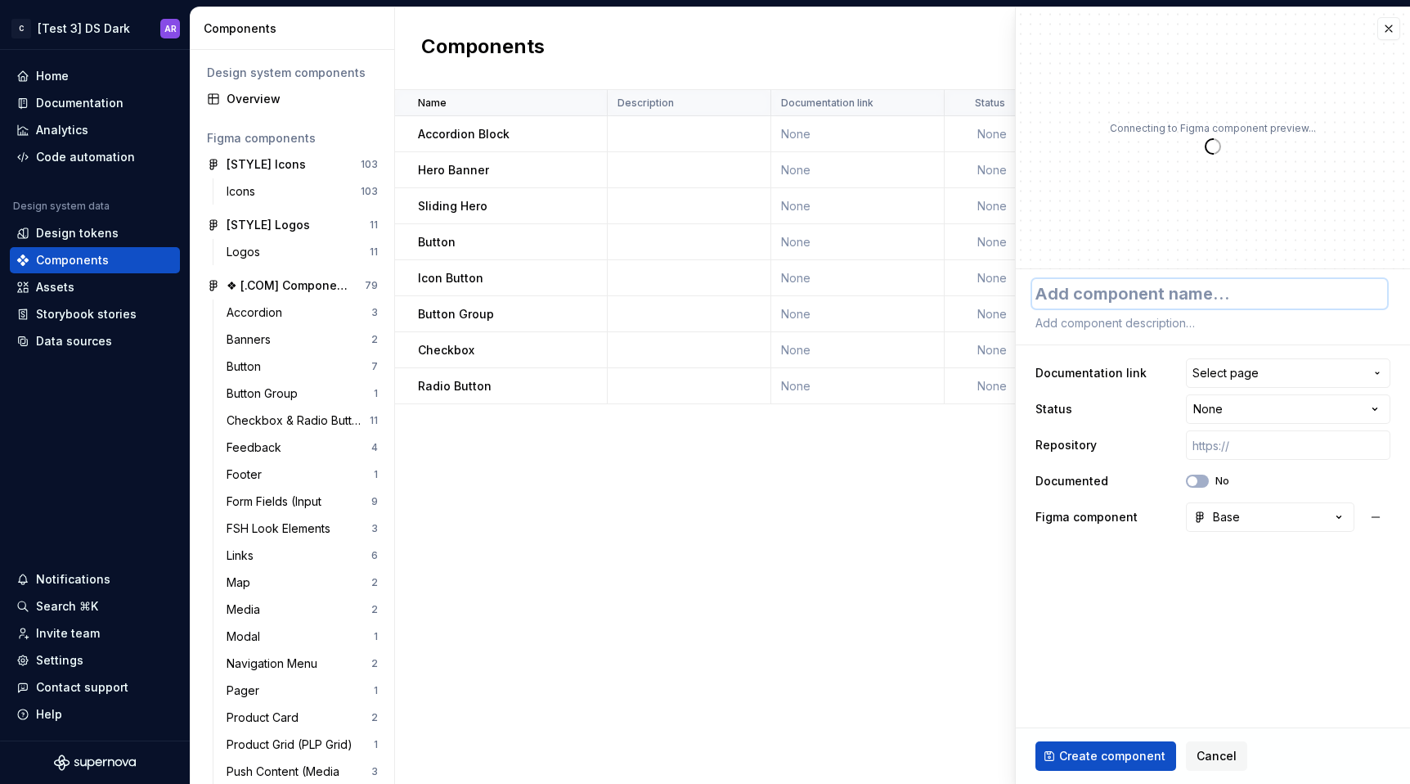
click at [1164, 303] on textarea at bounding box center [1209, 293] width 355 height 29
click at [1129, 753] on span "Create component" at bounding box center [1112, 756] width 106 height 16
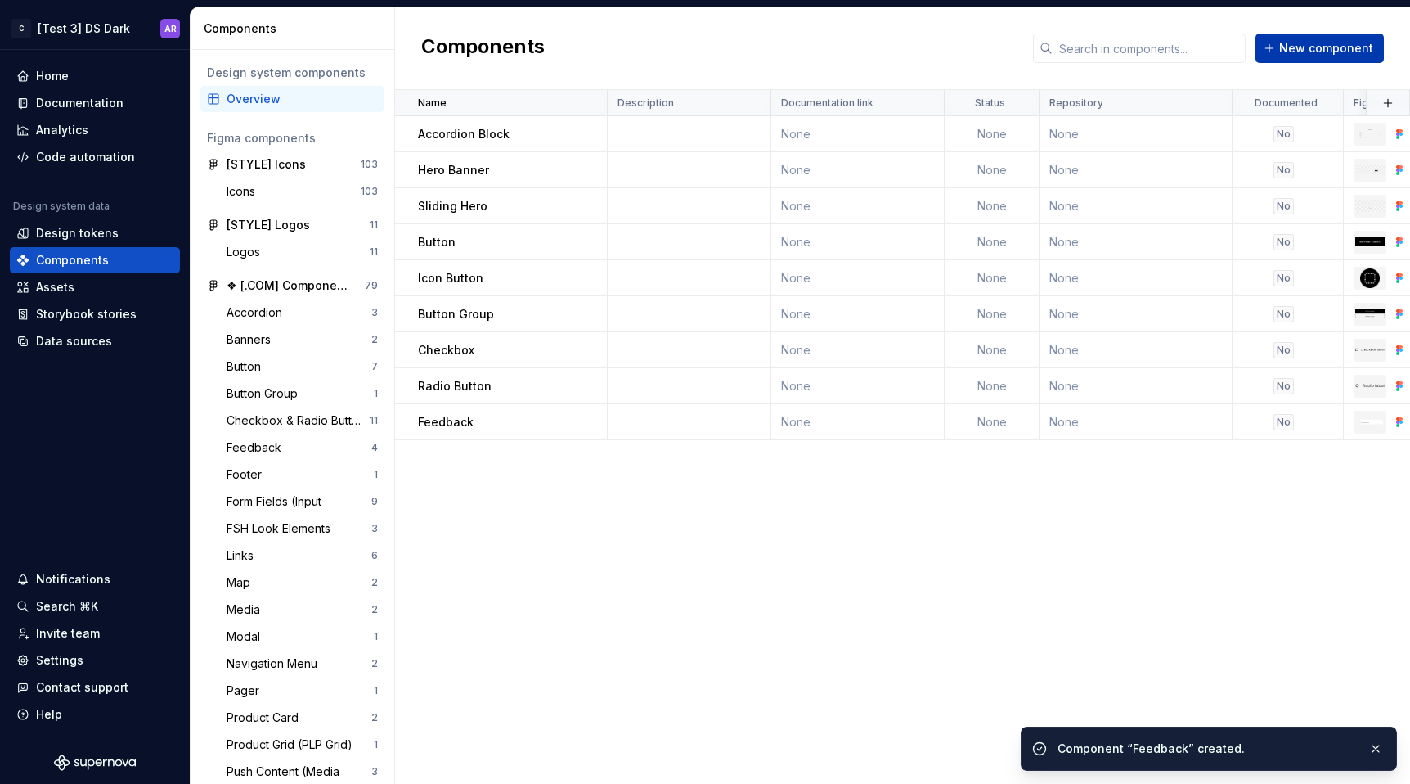
click at [1340, 46] on span "New component" at bounding box center [1326, 48] width 94 height 16
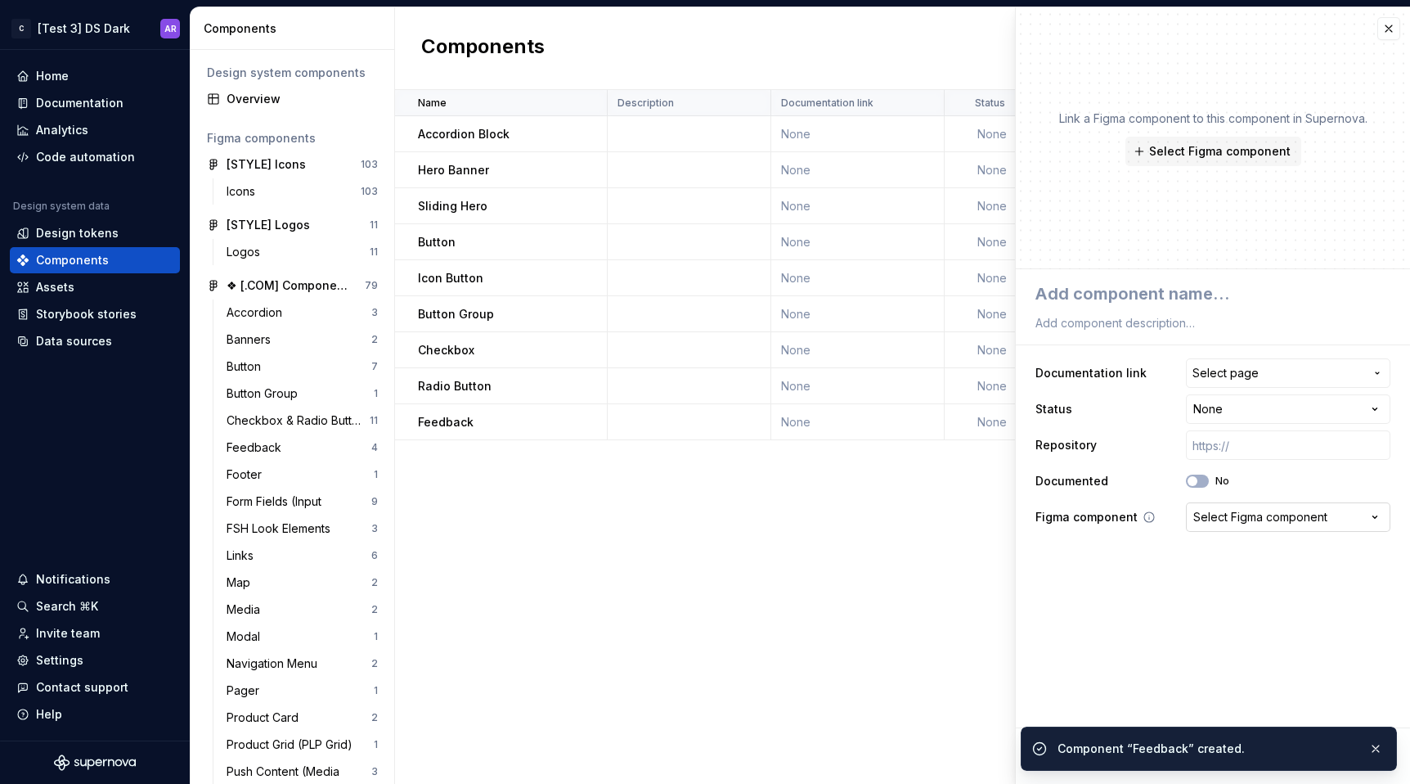
click at [1229, 505] on button "Select Figma component" at bounding box center [1288, 516] width 204 height 29
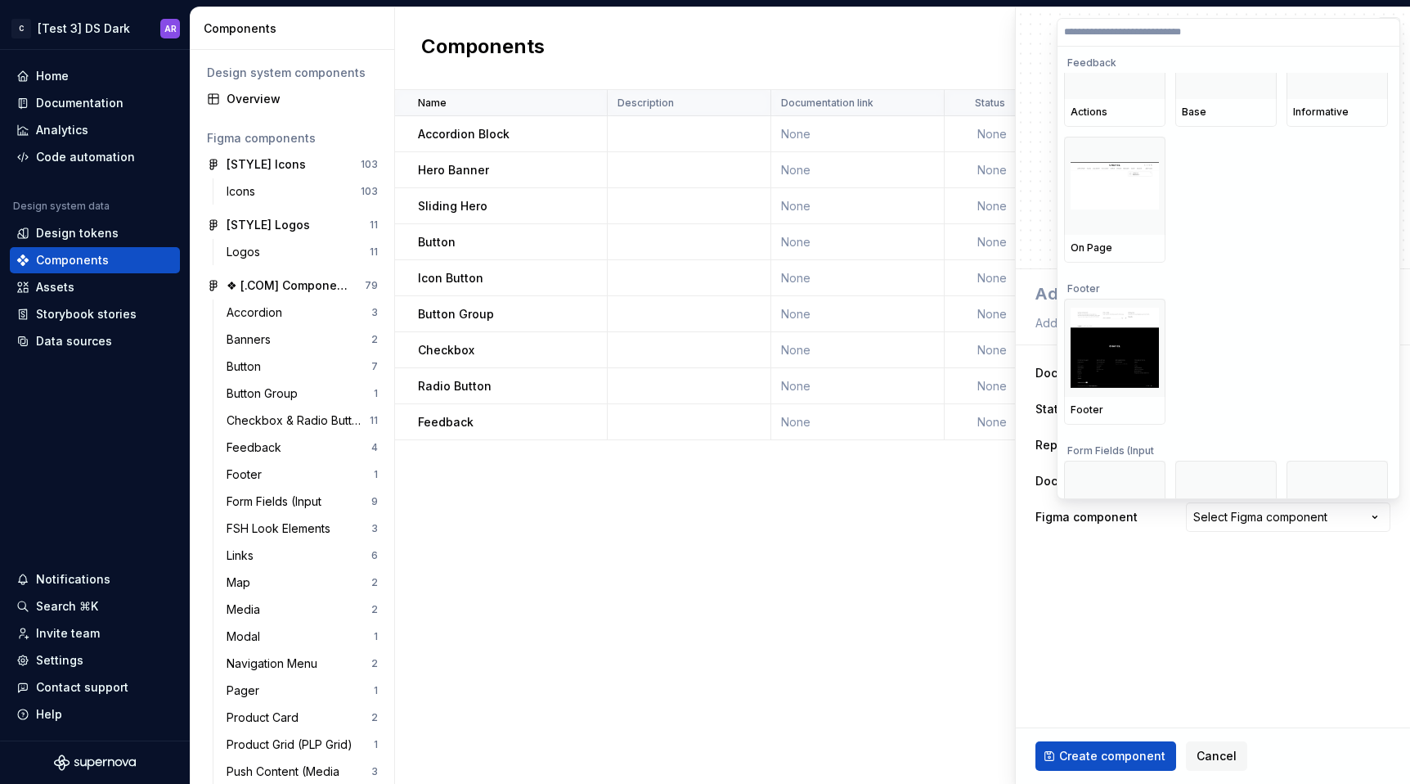
scroll to position [6648, 0]
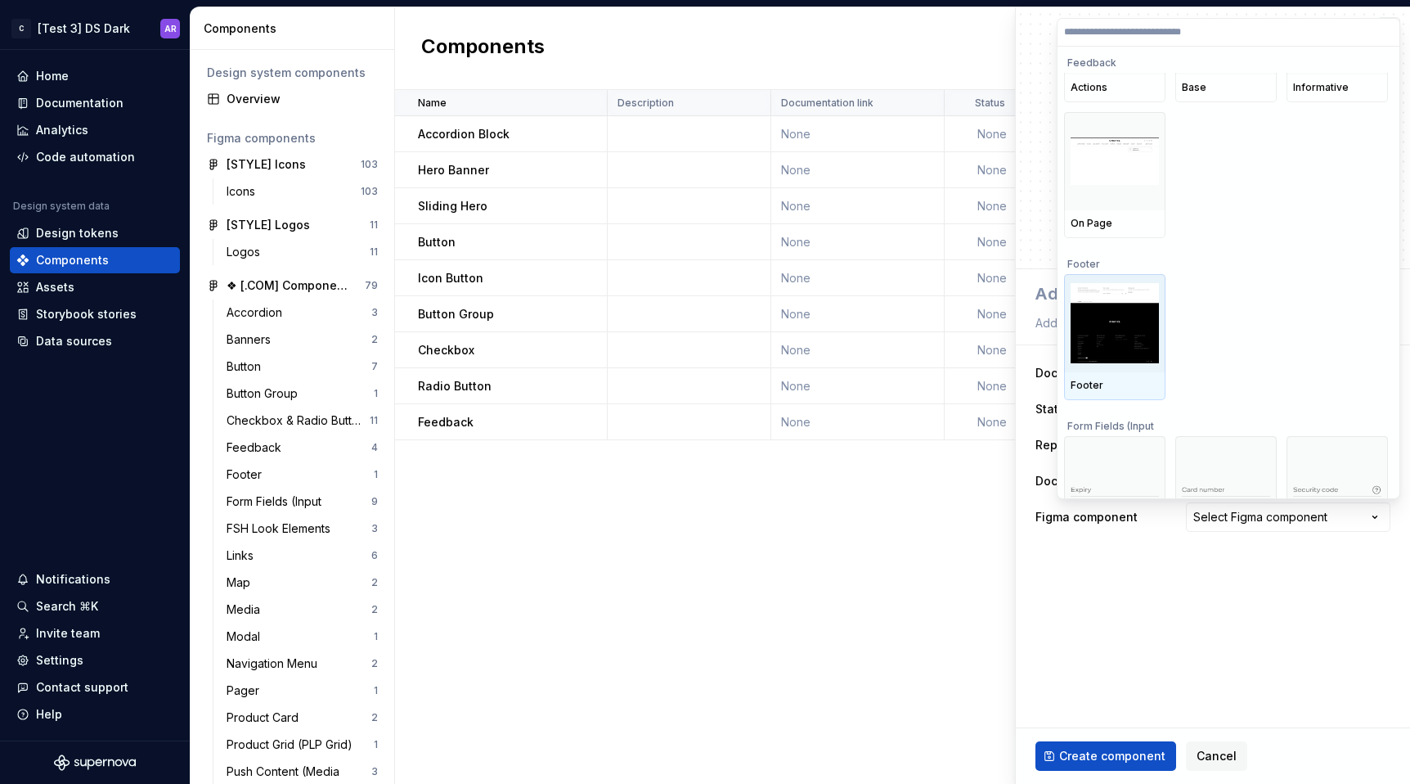
click at [1113, 312] on img at bounding box center [1115, 323] width 88 height 80
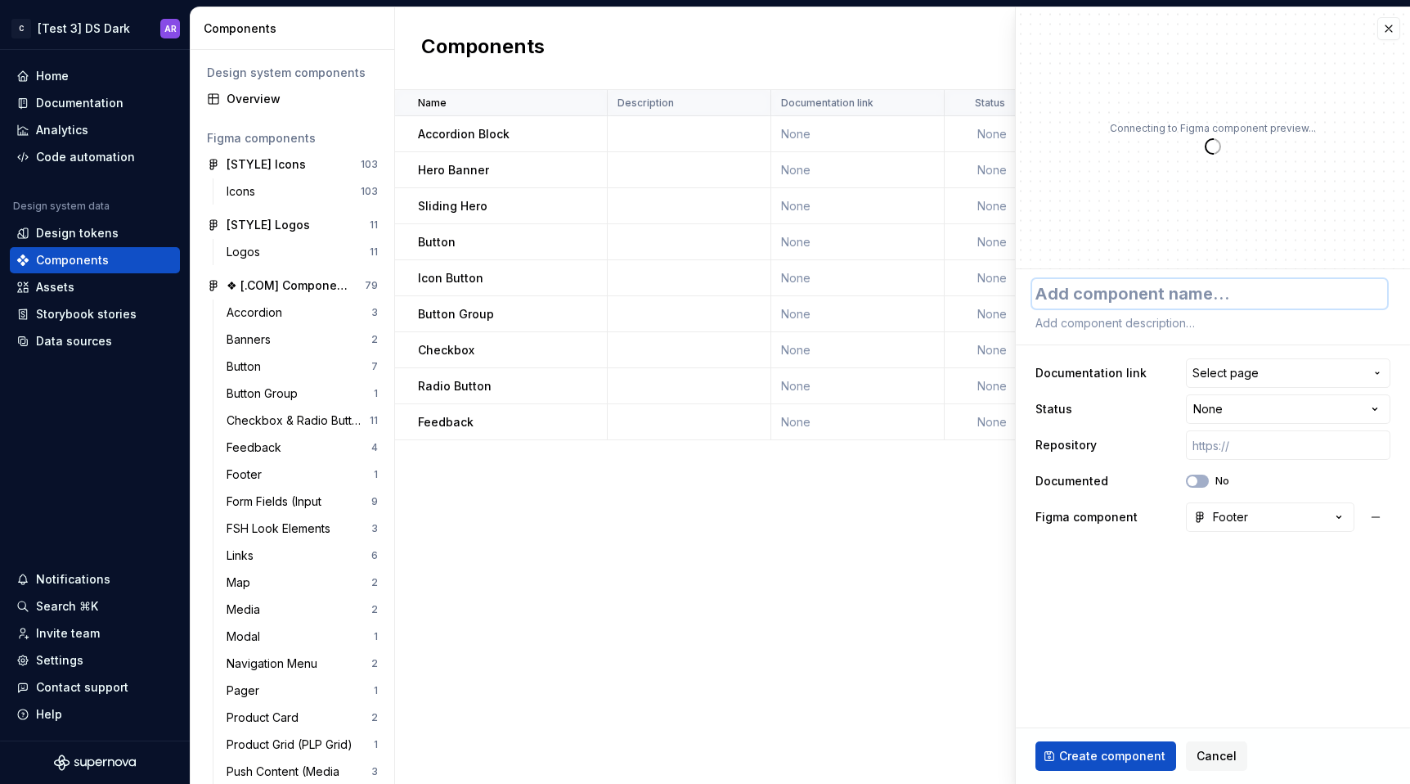
click at [1113, 294] on textarea at bounding box center [1209, 293] width 355 height 29
click at [1092, 756] on span "Create component" at bounding box center [1112, 756] width 106 height 16
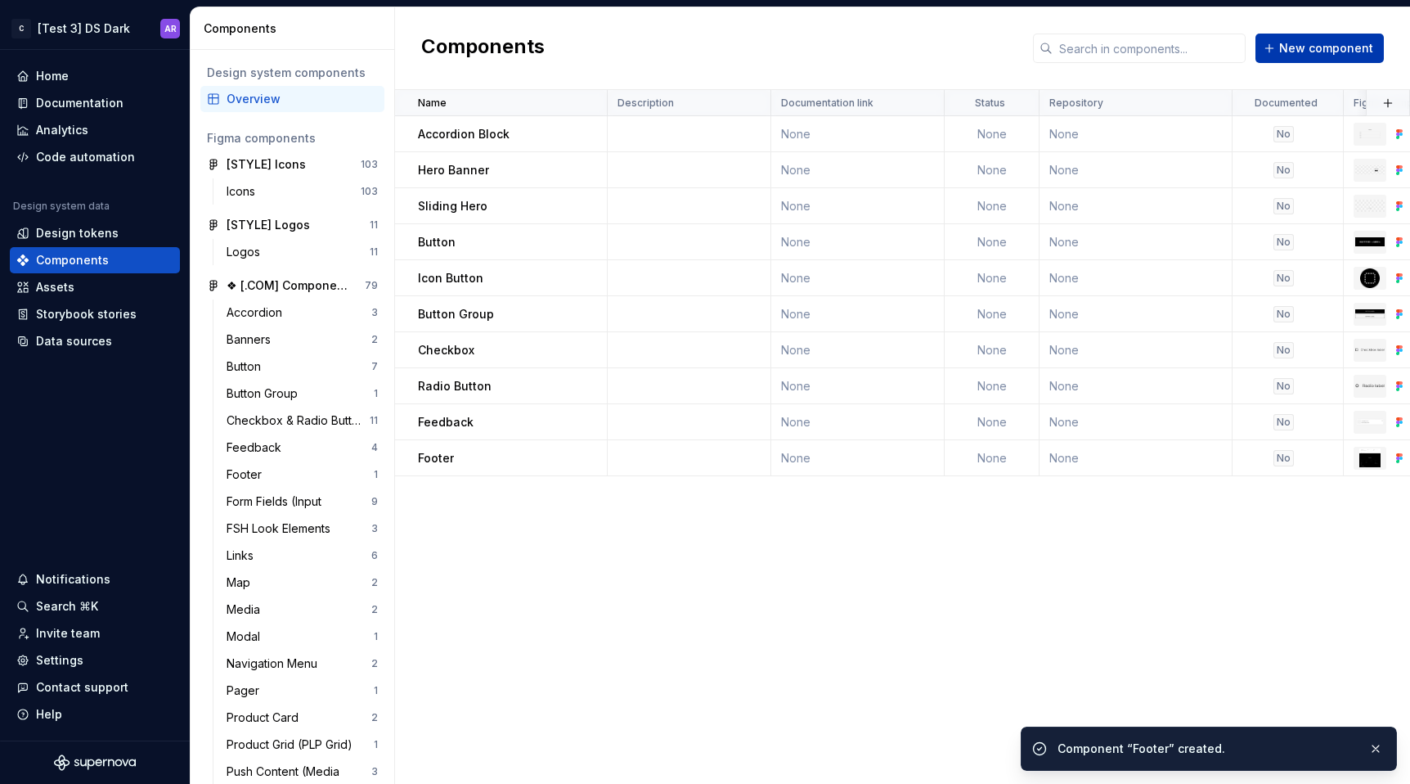
click at [1337, 44] on span "New component" at bounding box center [1326, 48] width 94 height 16
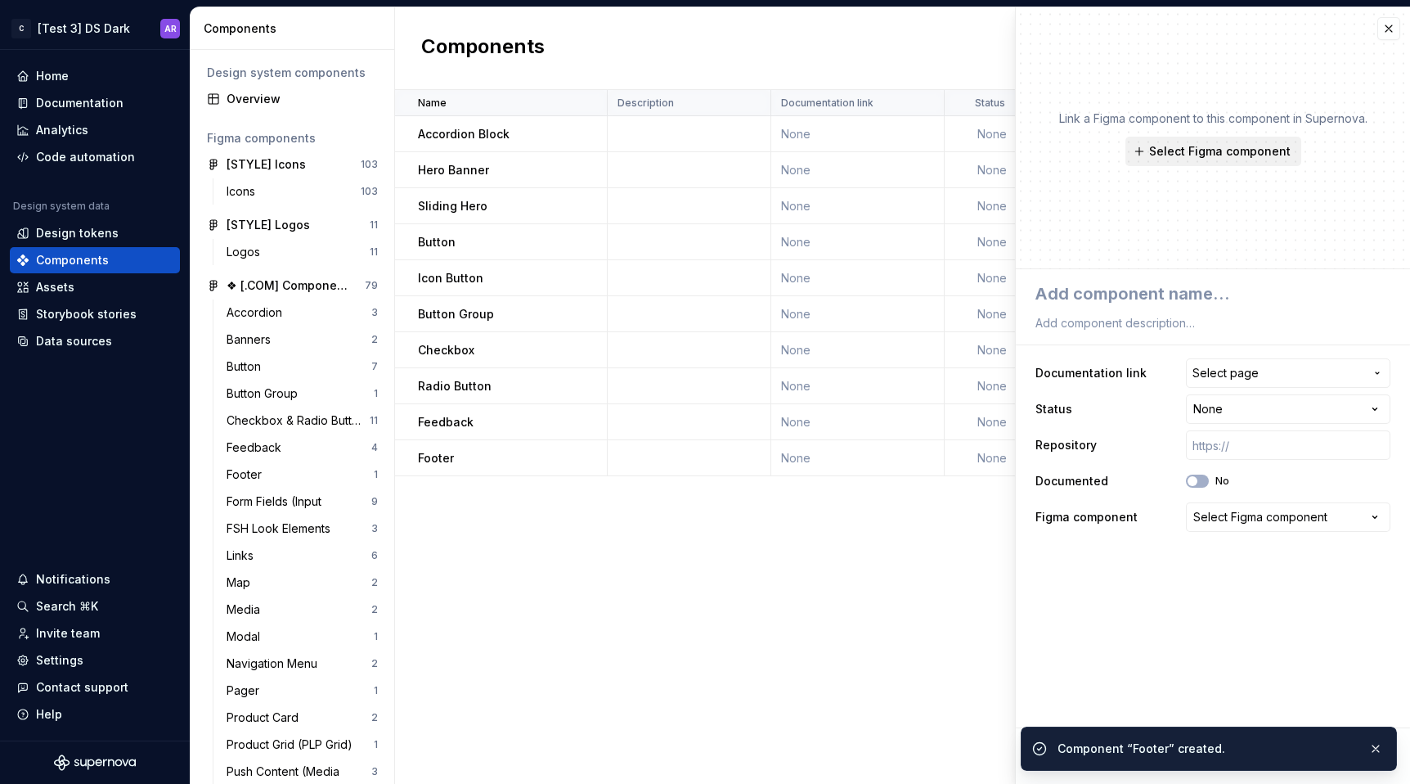
click at [1194, 151] on span "Select Figma component" at bounding box center [1219, 151] width 141 height 16
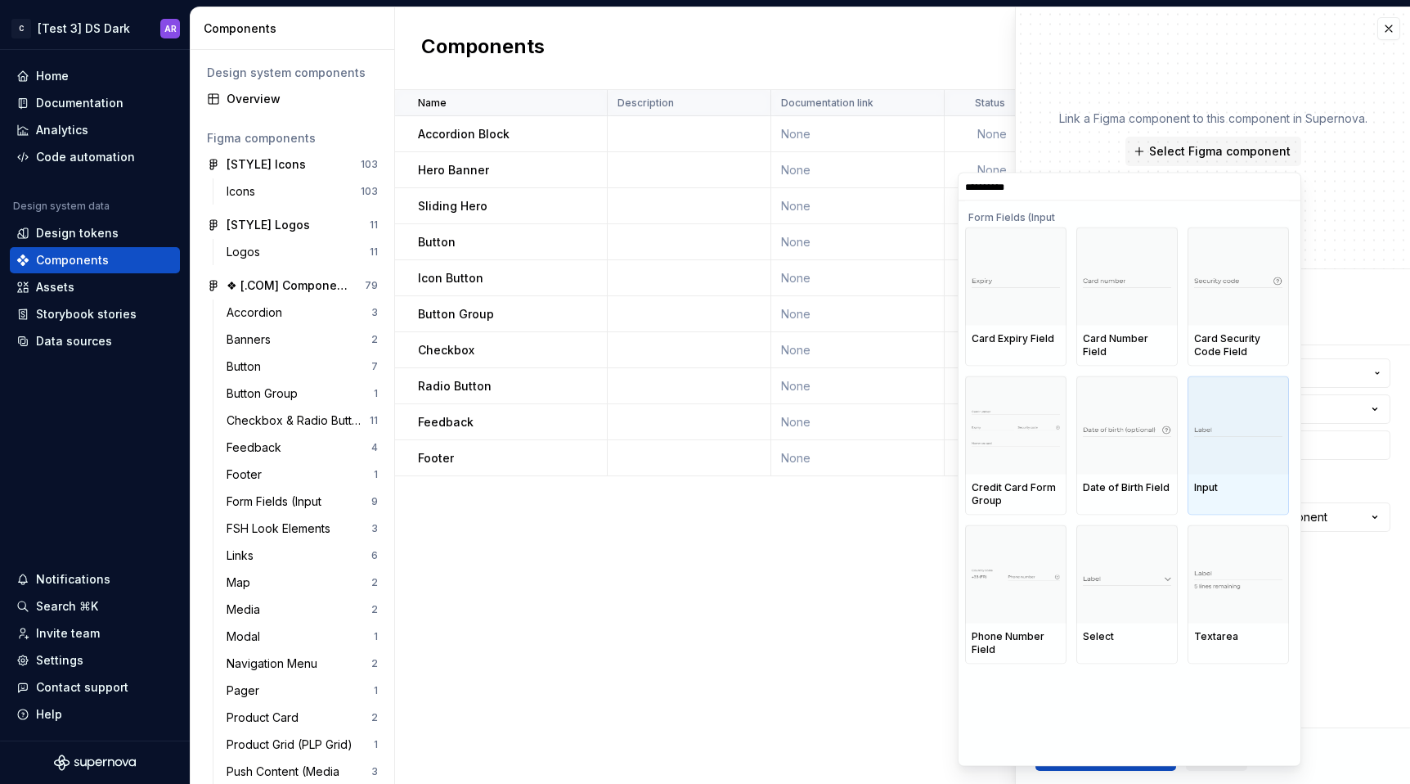
click at [1221, 440] on div at bounding box center [1238, 425] width 101 height 98
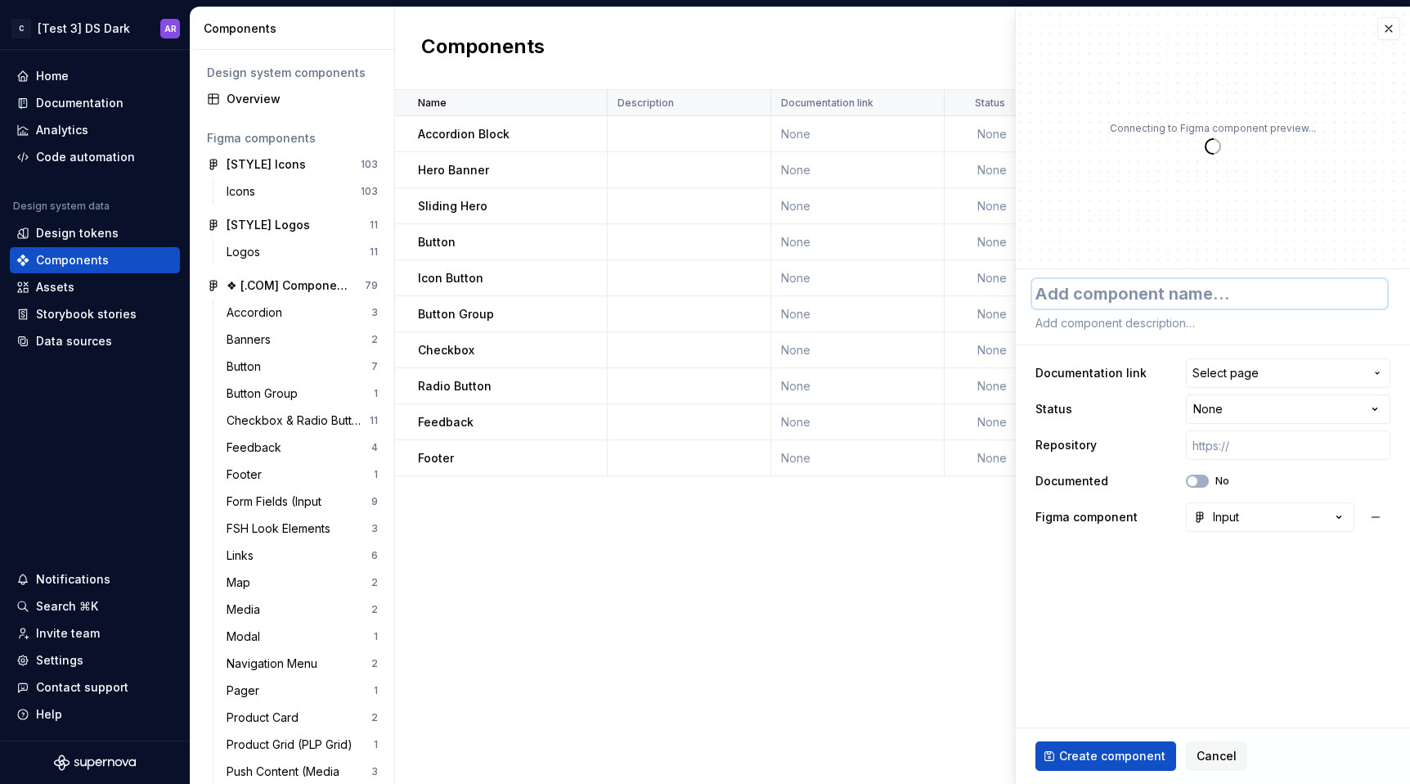
click at [1129, 289] on textarea at bounding box center [1209, 293] width 355 height 29
click at [1128, 752] on span "Create component" at bounding box center [1112, 756] width 106 height 16
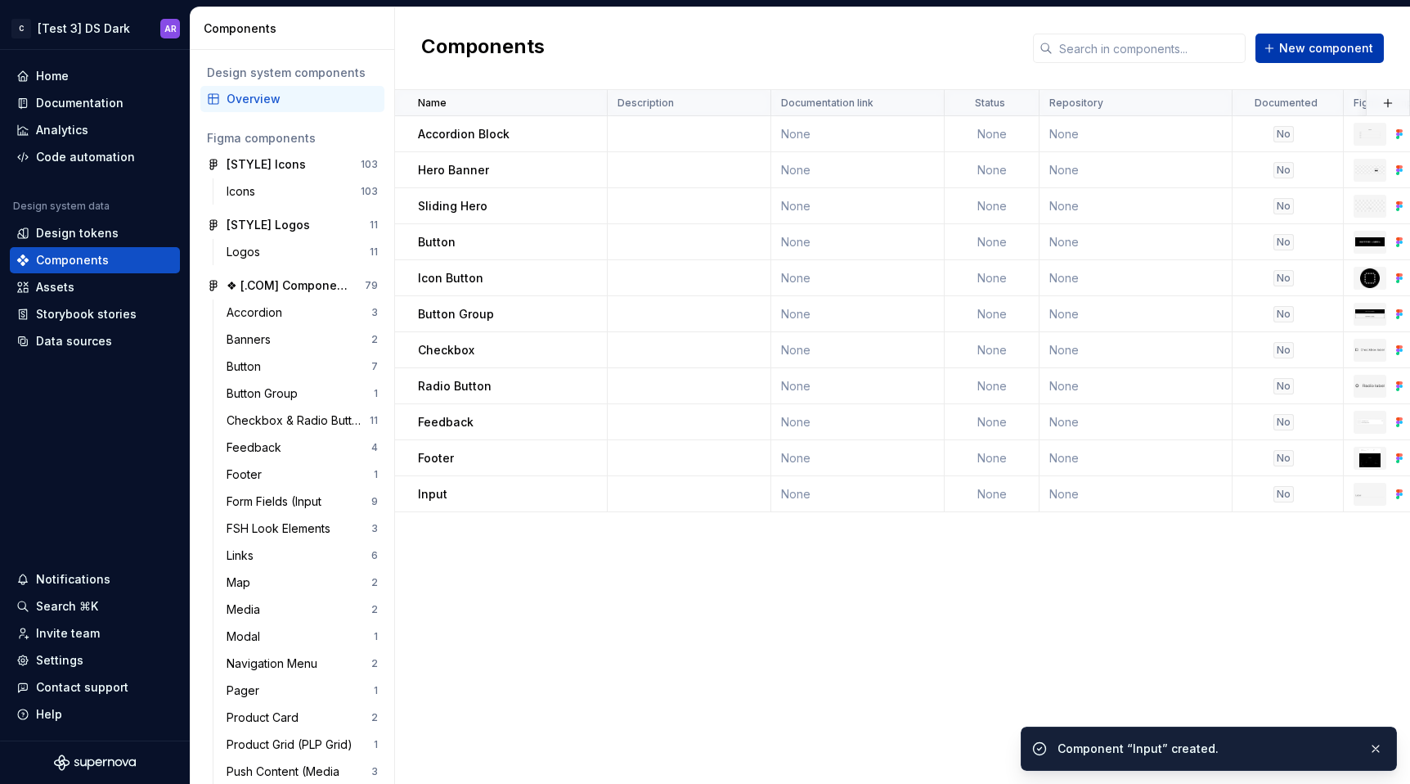
click at [1338, 56] on button "New component" at bounding box center [1319, 48] width 128 height 29
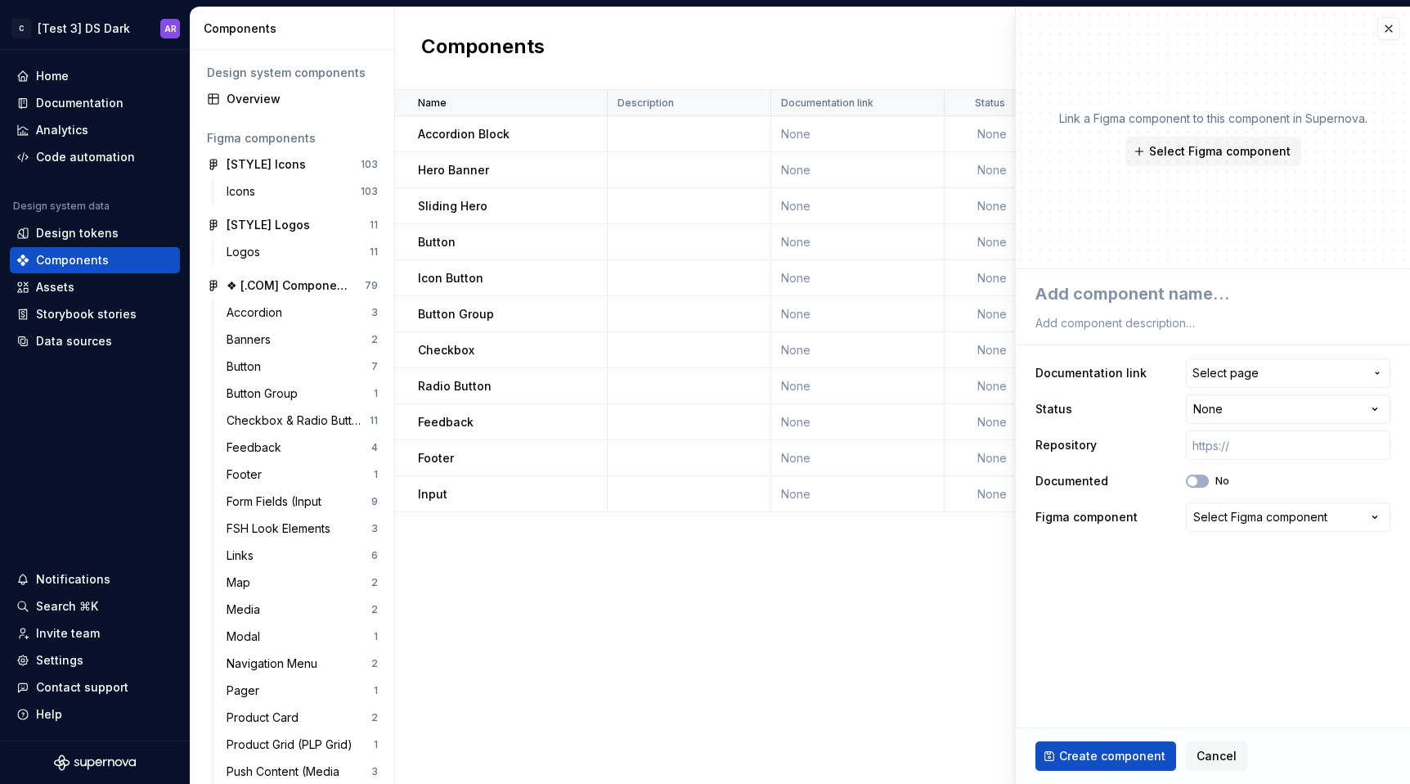
click at [1199, 133] on div "Link a Figma component to this component in Supernova. Select Figma component" at bounding box center [1213, 138] width 308 height 56
click at [1199, 149] on span "Select Figma component" at bounding box center [1219, 151] width 141 height 16
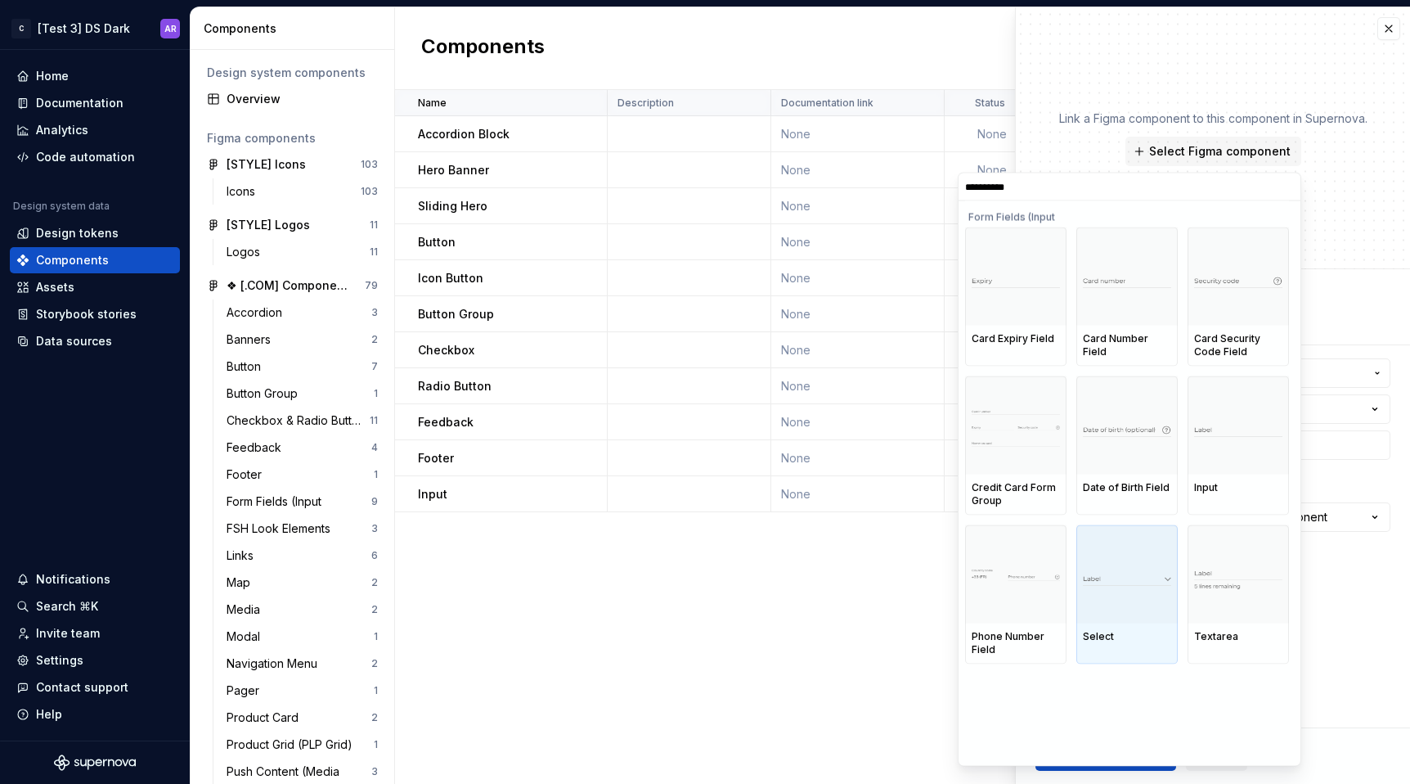
click at [1156, 577] on img at bounding box center [1127, 574] width 88 height 23
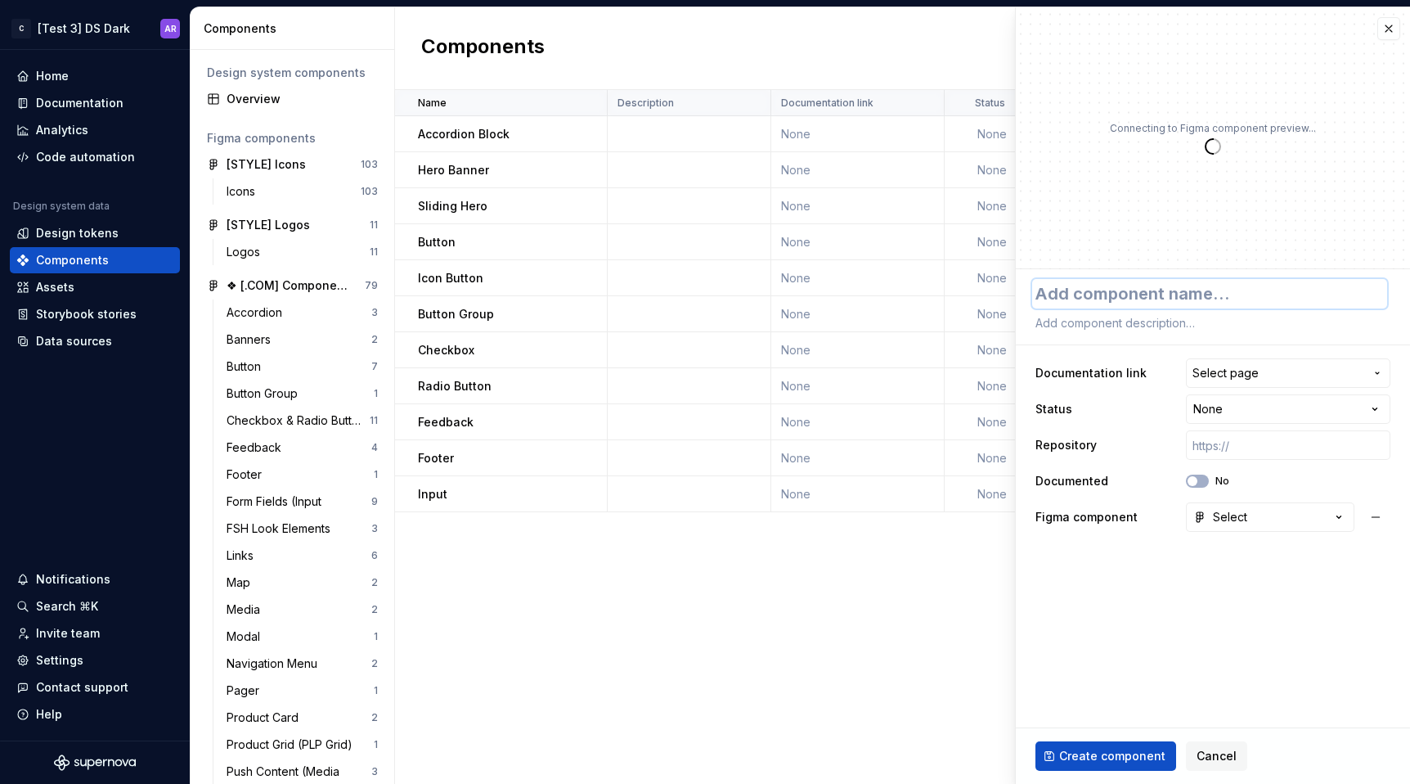
click at [1124, 294] on textarea at bounding box center [1209, 293] width 355 height 29
click at [1107, 750] on span "Create component" at bounding box center [1112, 756] width 106 height 16
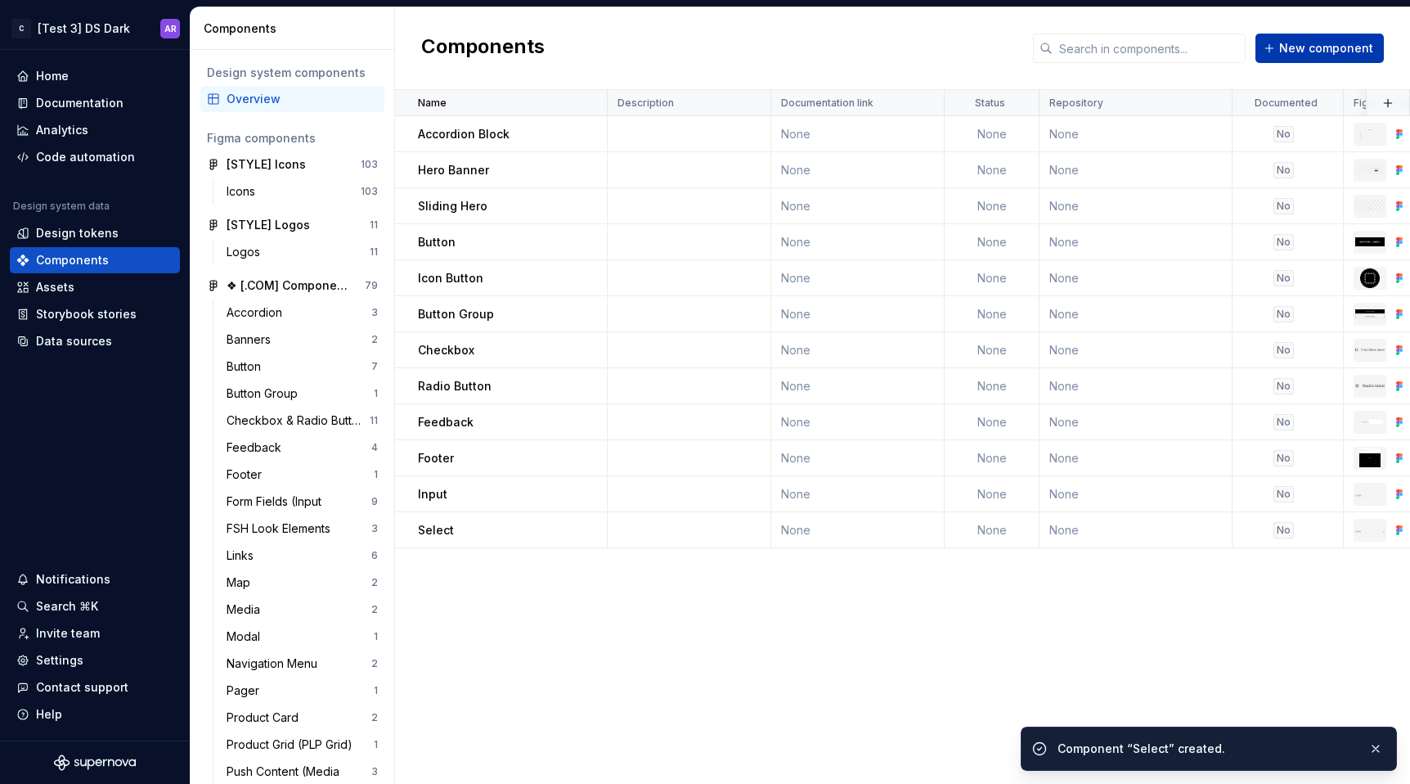
click at [1336, 43] on span "New component" at bounding box center [1326, 48] width 94 height 16
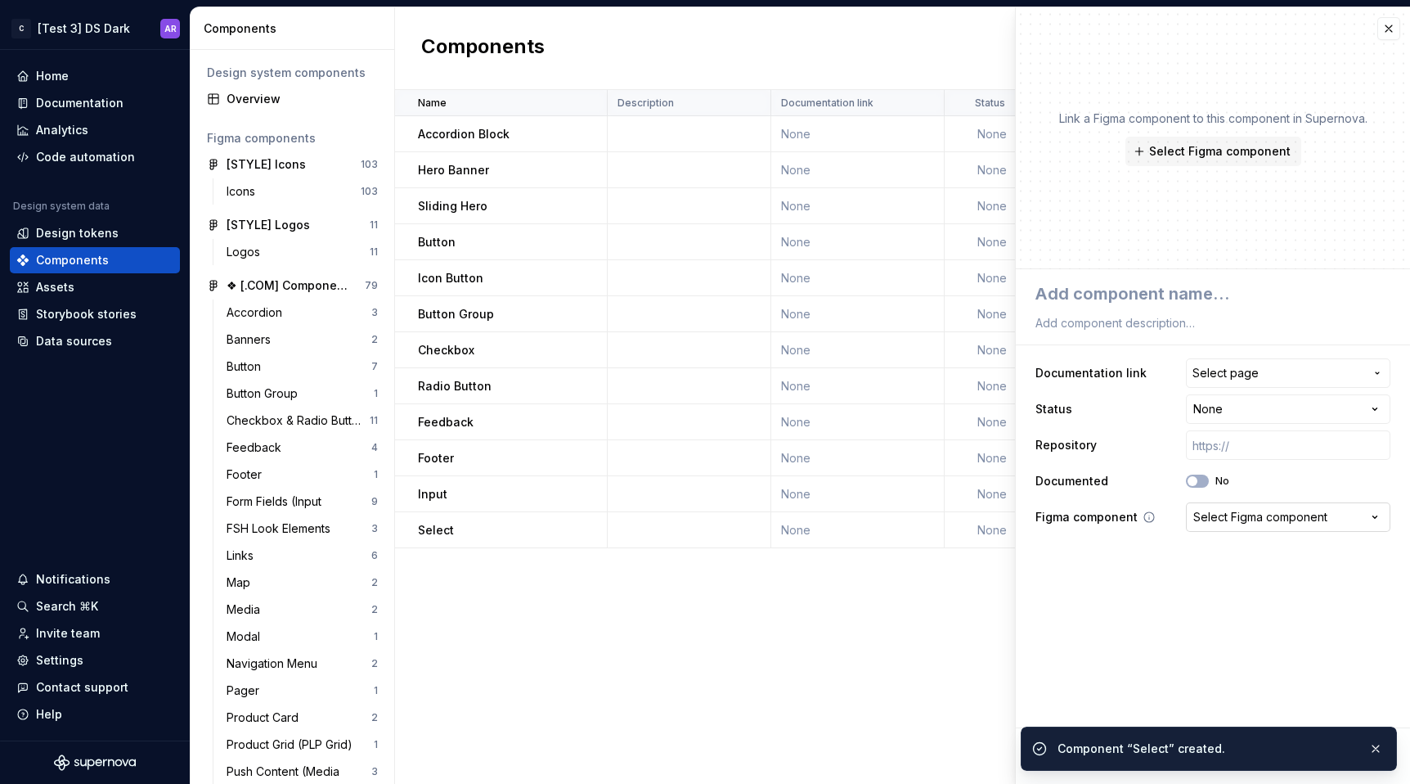
click at [1230, 505] on button "Select Figma component" at bounding box center [1288, 516] width 204 height 29
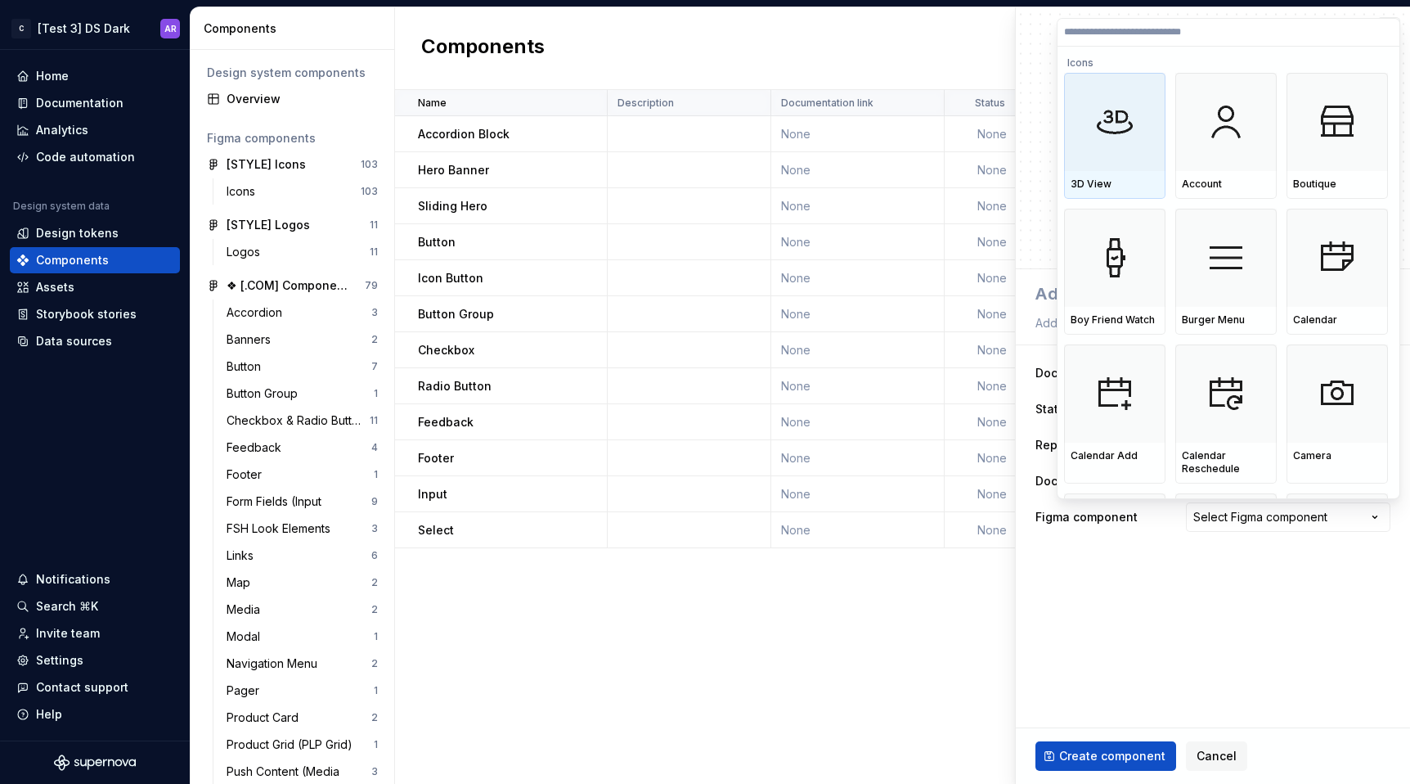
paste input "**********"
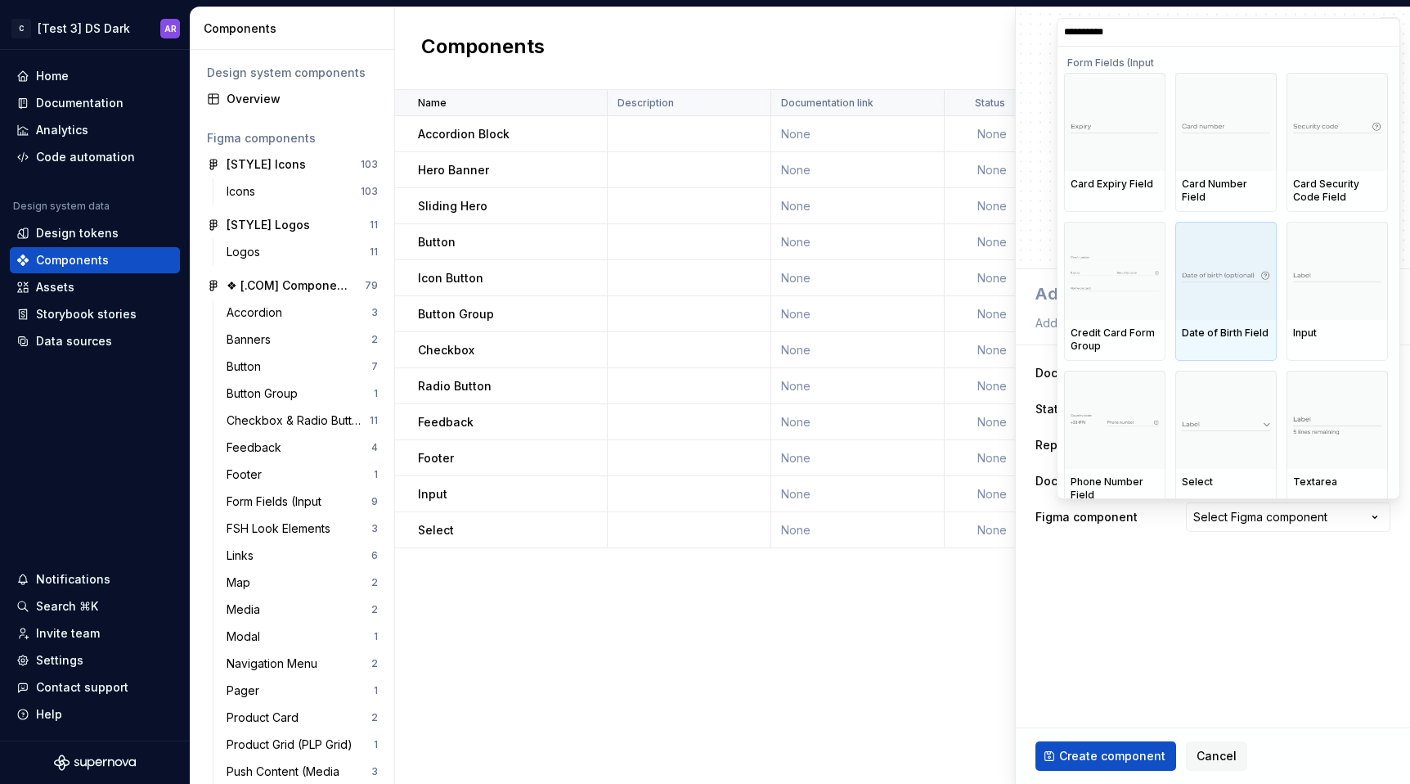
scroll to position [11, 0]
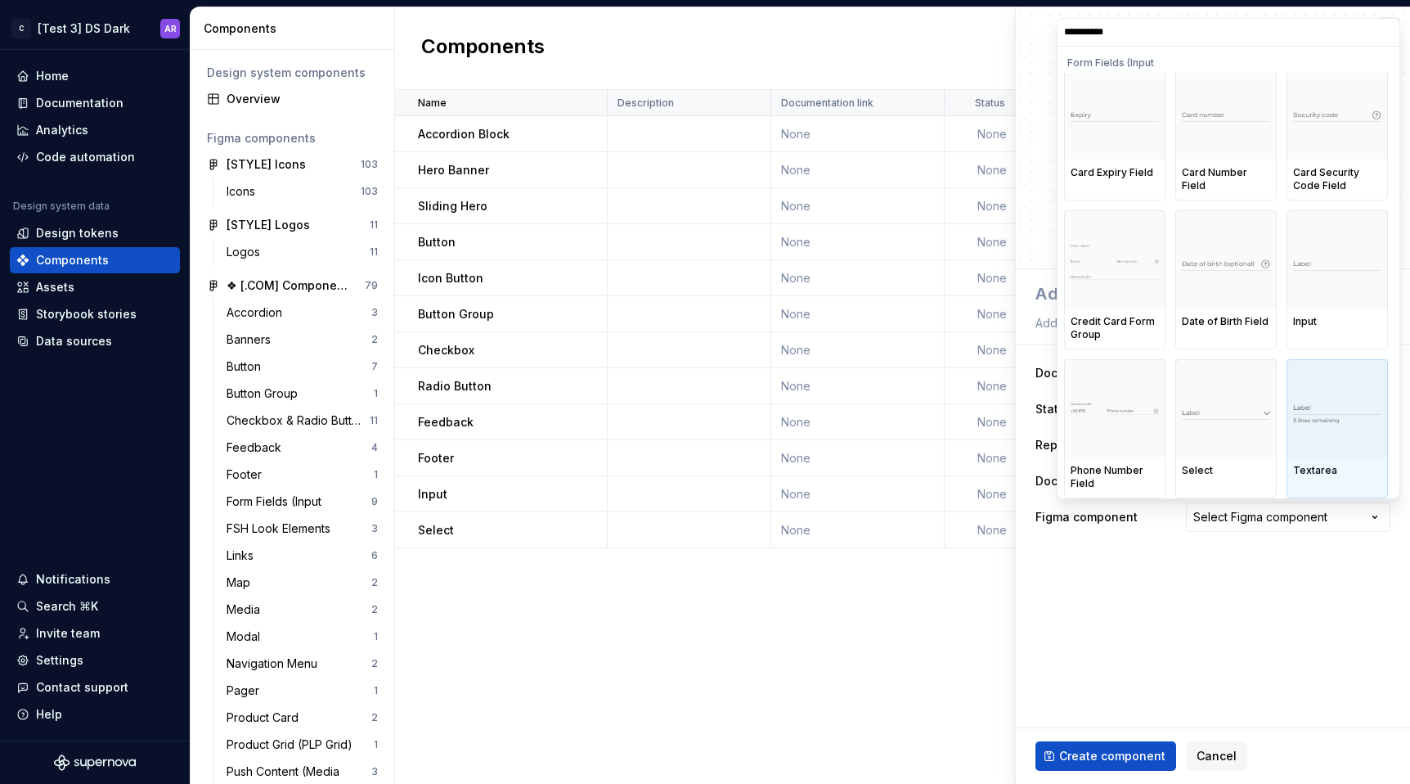
click at [1314, 460] on div "Textarea" at bounding box center [1337, 471] width 101 height 28
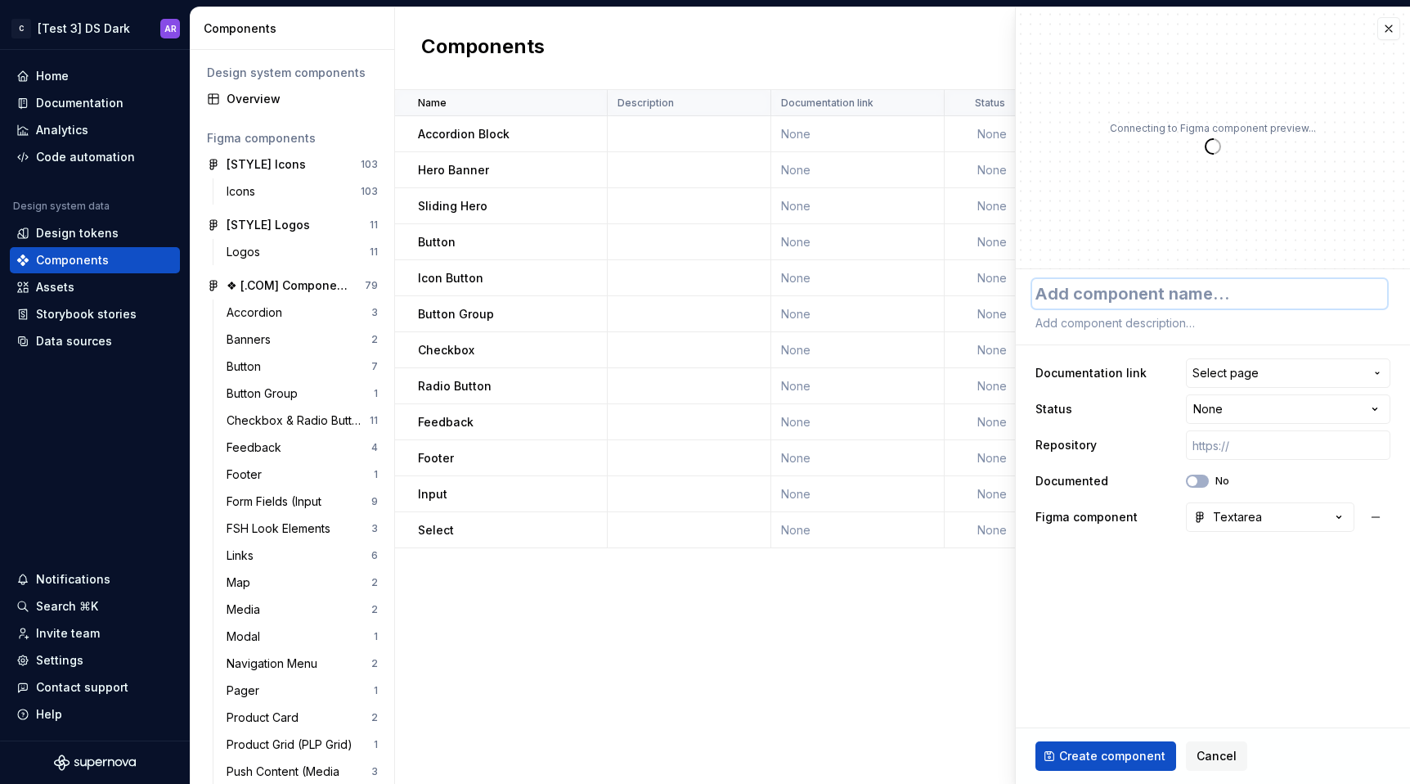
click at [1098, 283] on textarea at bounding box center [1209, 293] width 355 height 29
click at [1077, 287] on textarea "Text Area" at bounding box center [1209, 293] width 355 height 29
click at [1113, 766] on button "Create component" at bounding box center [1105, 755] width 141 height 29
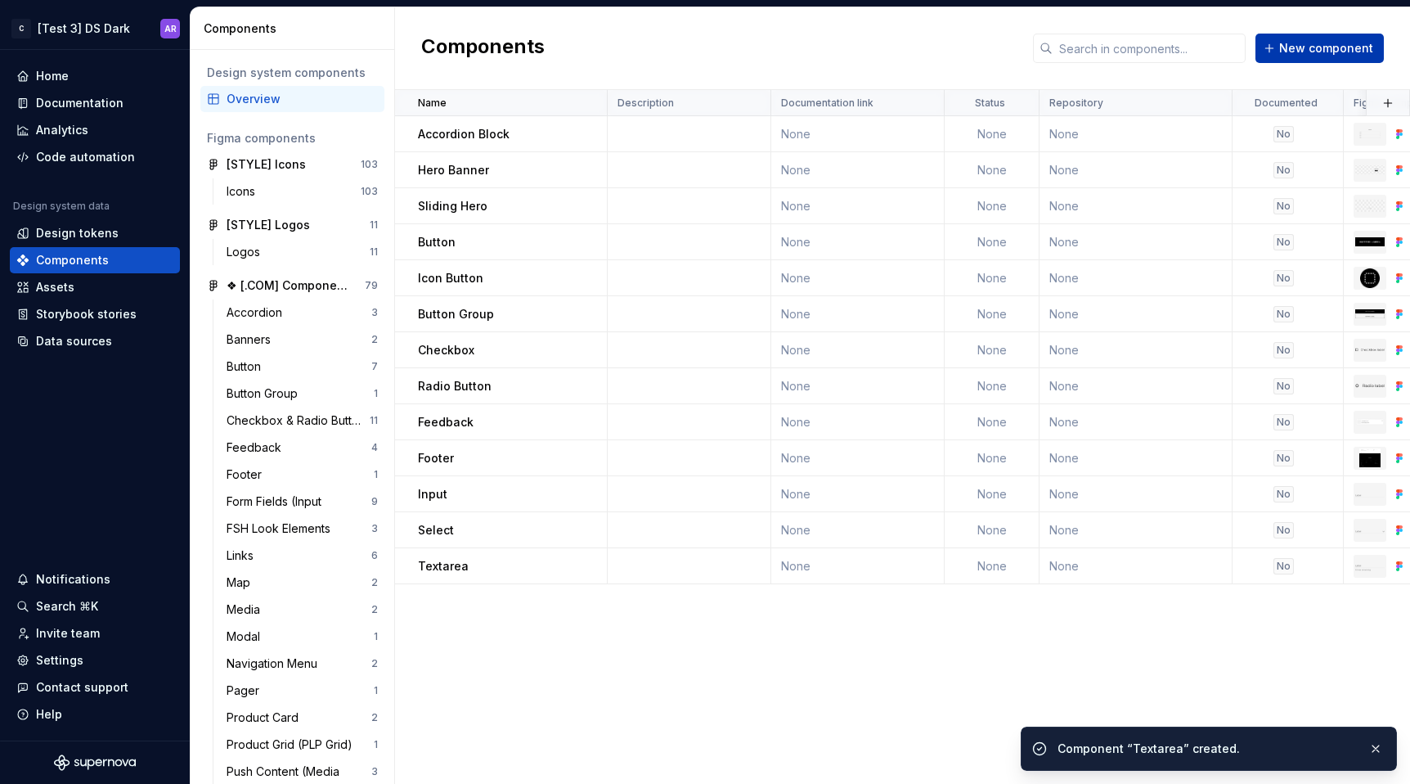
click at [1309, 49] on span "New component" at bounding box center [1326, 48] width 94 height 16
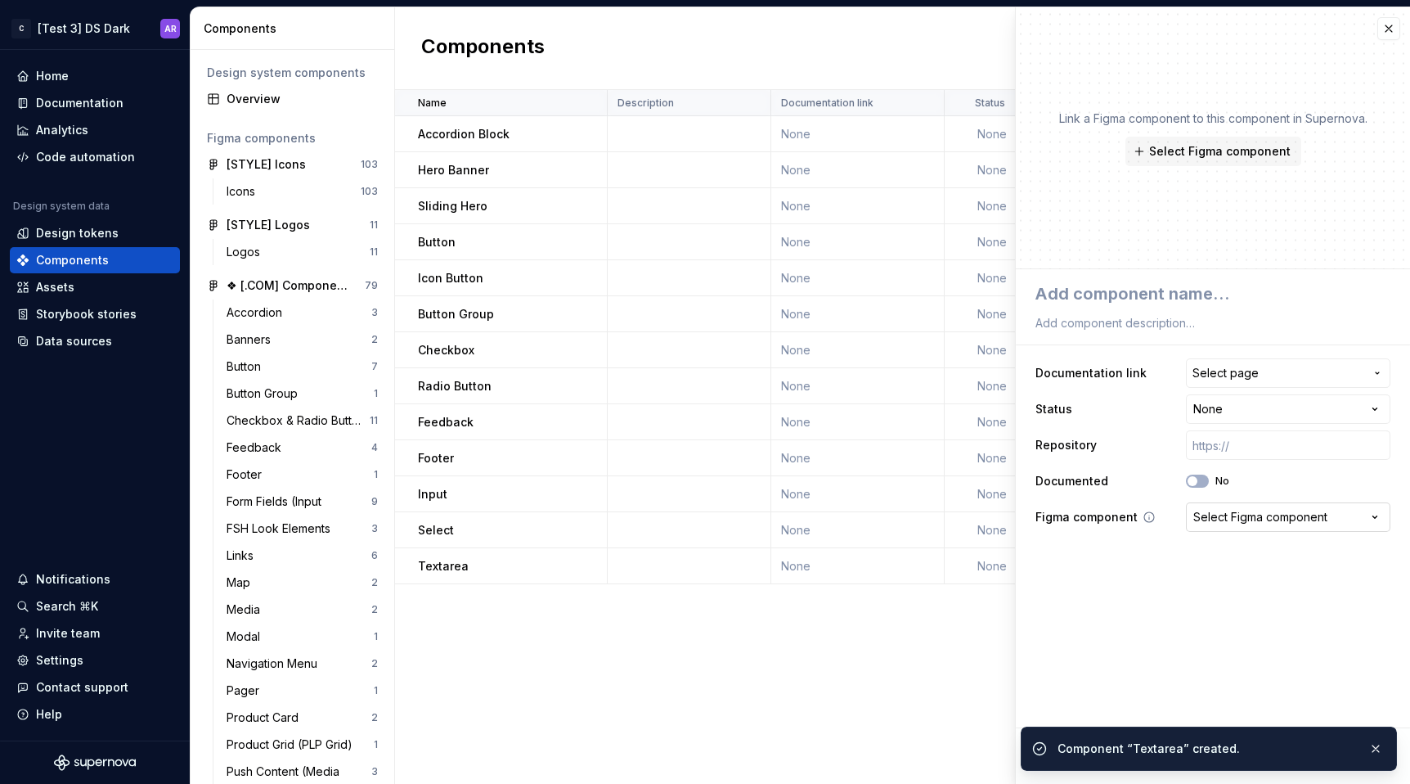
click at [1244, 513] on div "Select Figma component" at bounding box center [1260, 517] width 134 height 16
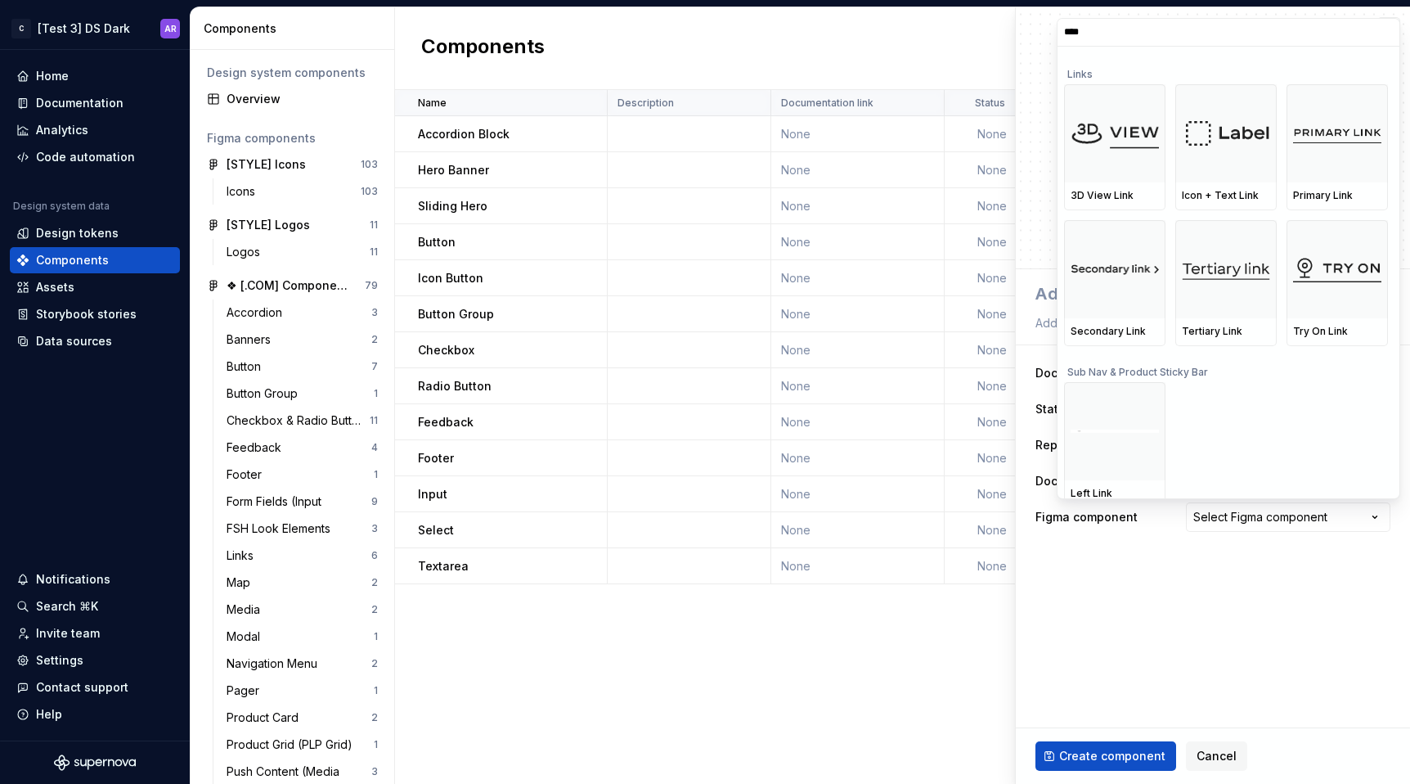
scroll to position [150, 0]
click at [1326, 185] on div "Primary Link" at bounding box center [1337, 196] width 101 height 28
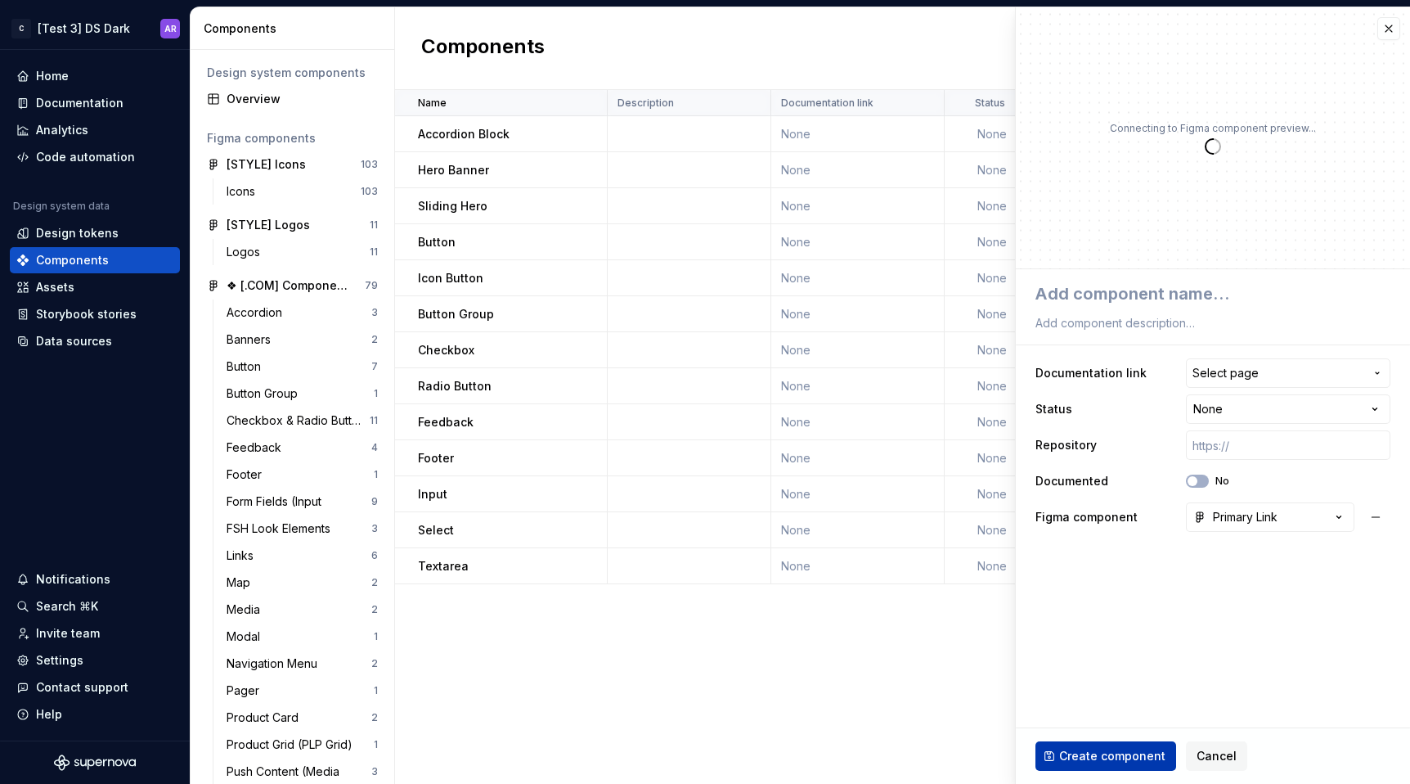
click at [1129, 760] on span "Create component" at bounding box center [1112, 756] width 106 height 16
click at [1108, 754] on span "Create component" at bounding box center [1112, 756] width 106 height 16
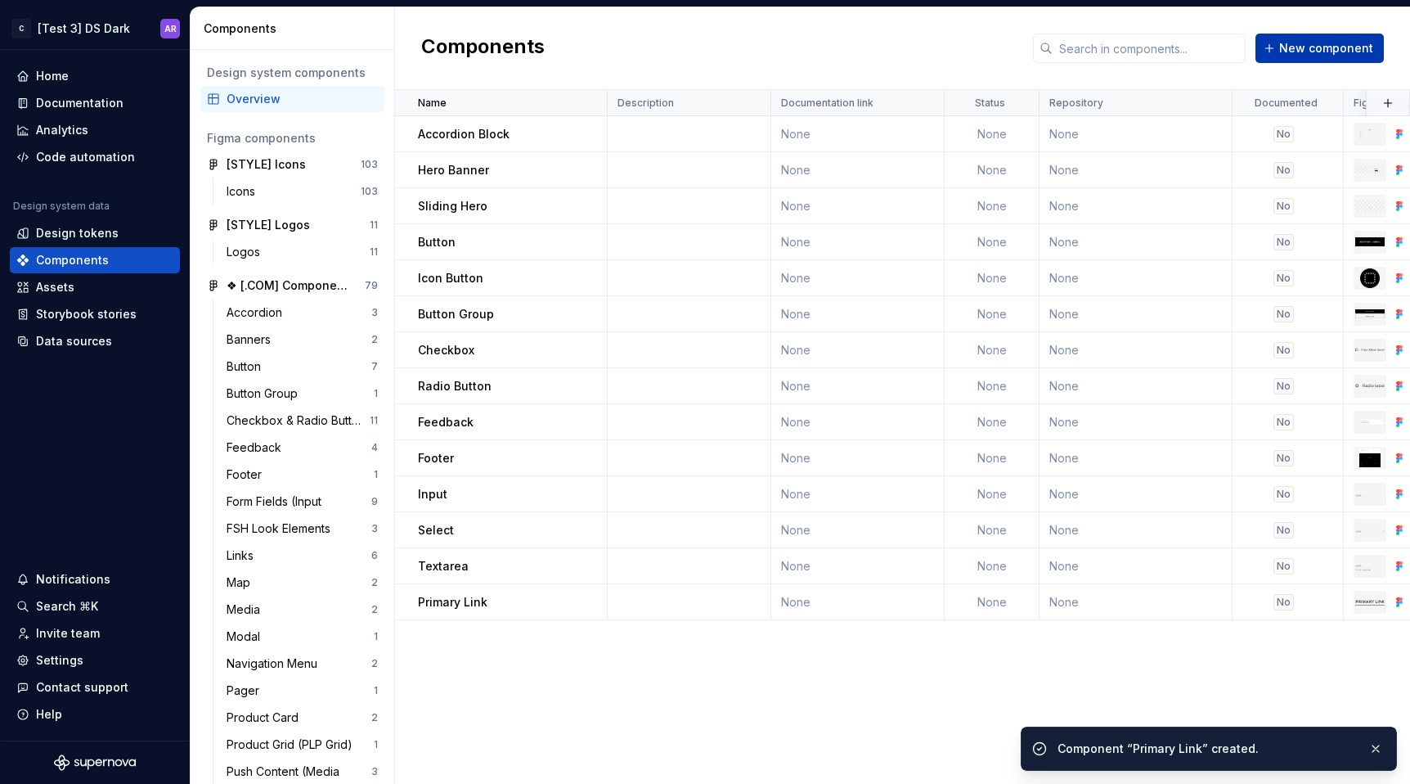
click at [1331, 49] on span "New component" at bounding box center [1326, 48] width 94 height 16
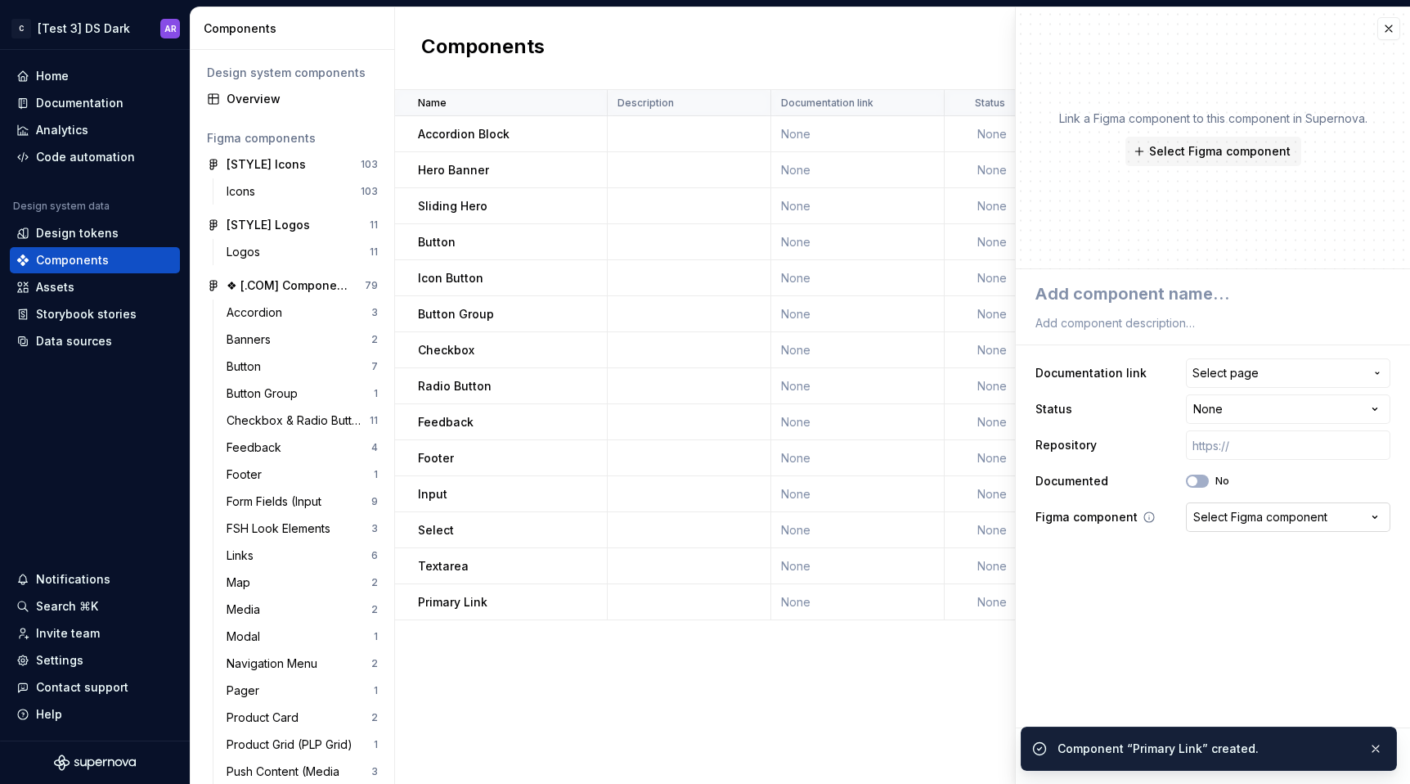
click at [1216, 514] on div "Select Figma component" at bounding box center [1260, 517] width 134 height 16
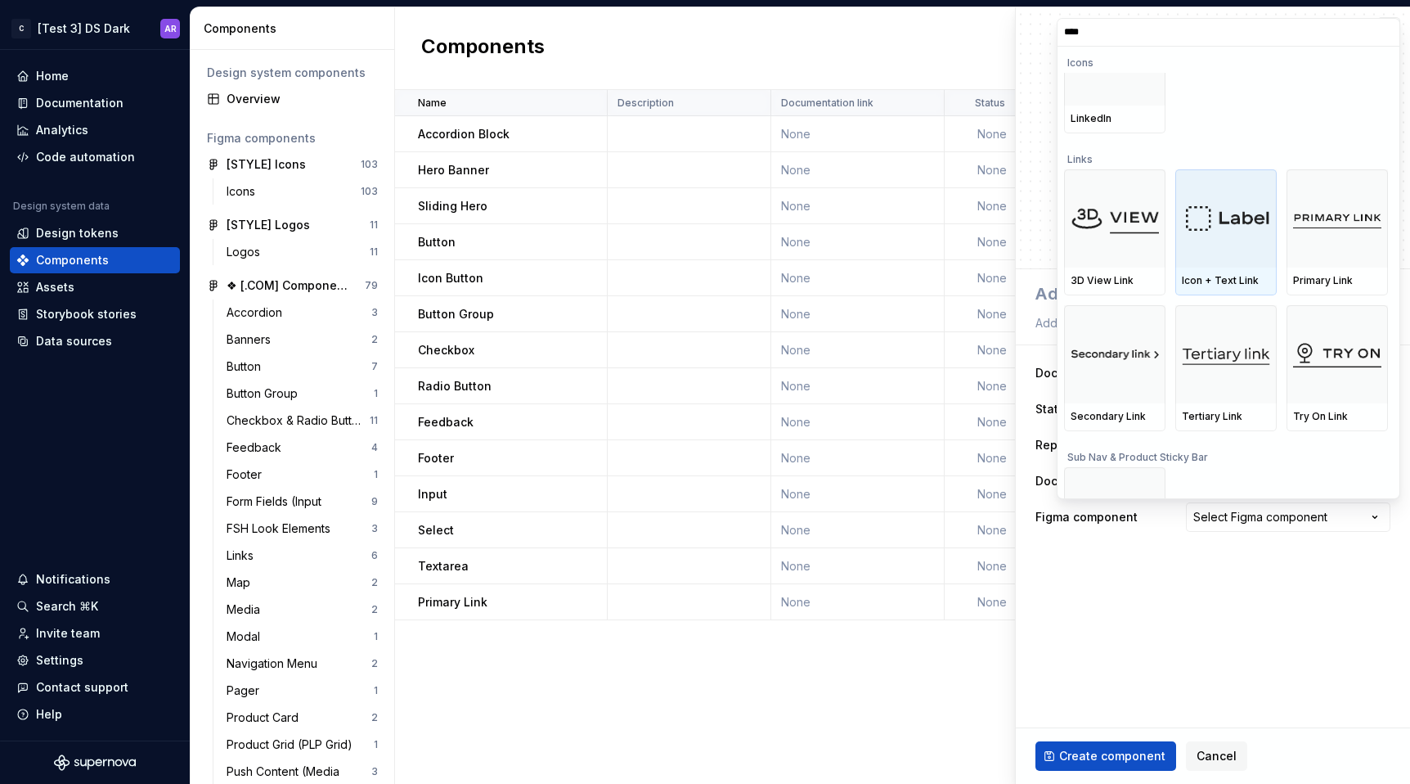
scroll to position [77, 0]
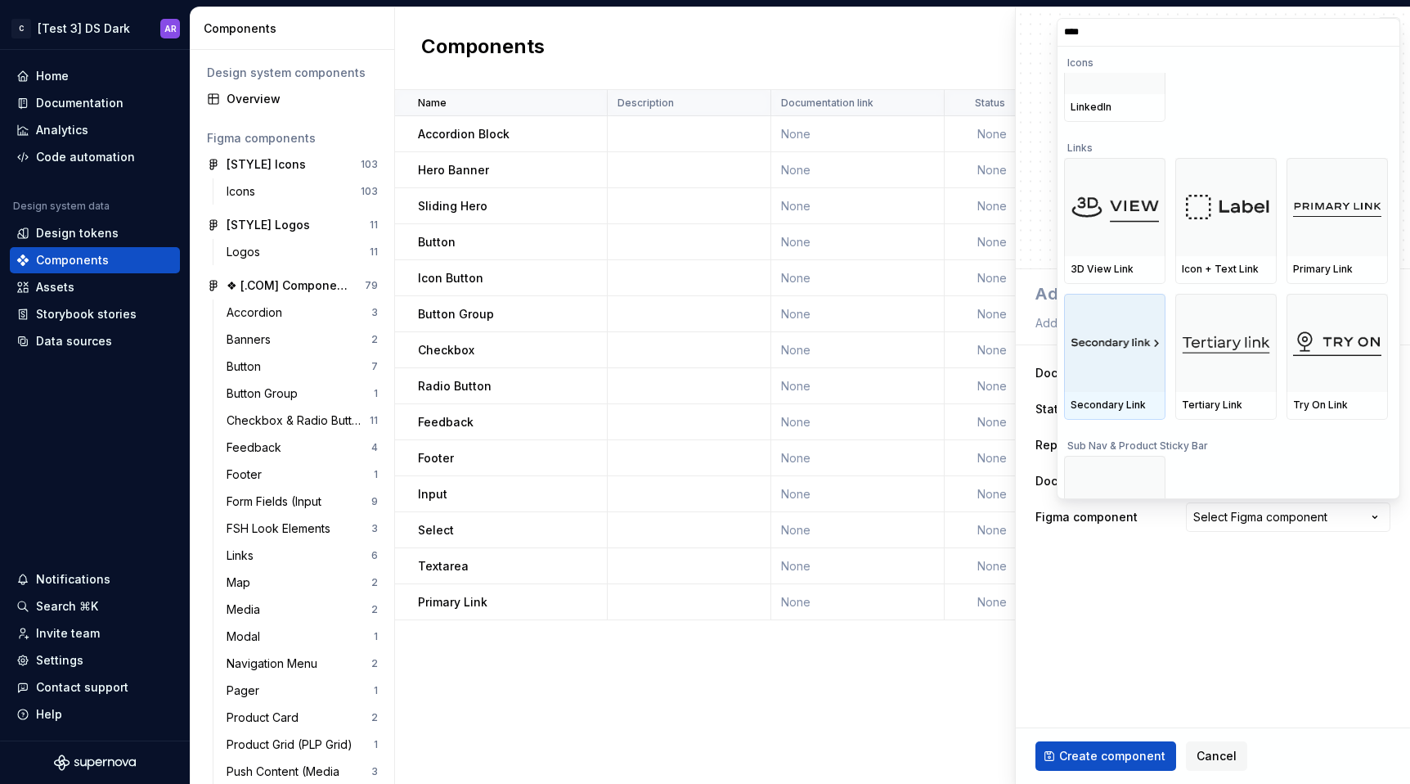
click at [1143, 393] on div "Secondary Link" at bounding box center [1114, 406] width 101 height 28
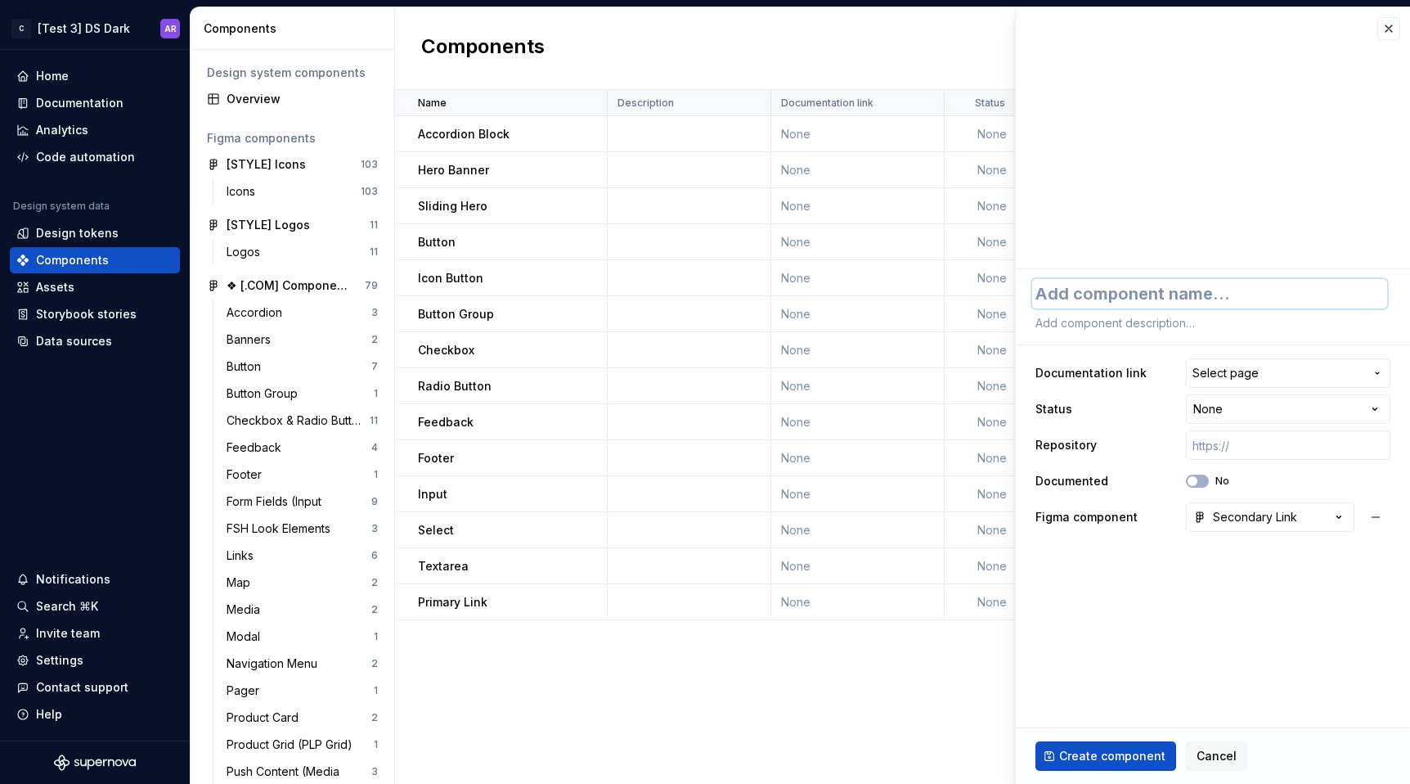
click at [1187, 298] on textarea at bounding box center [1209, 293] width 355 height 29
click at [1136, 756] on span "Create component" at bounding box center [1112, 756] width 106 height 16
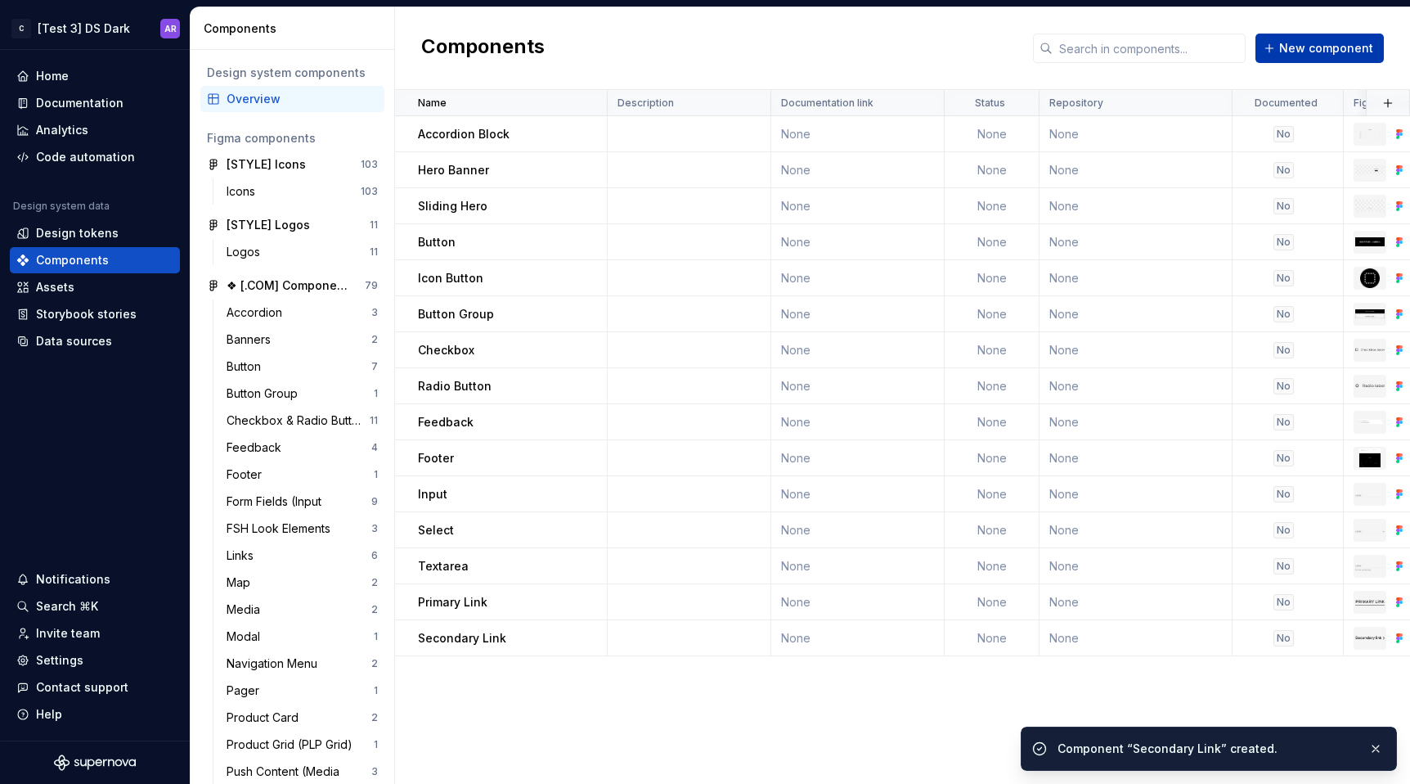
click at [1343, 48] on span "New component" at bounding box center [1326, 48] width 94 height 16
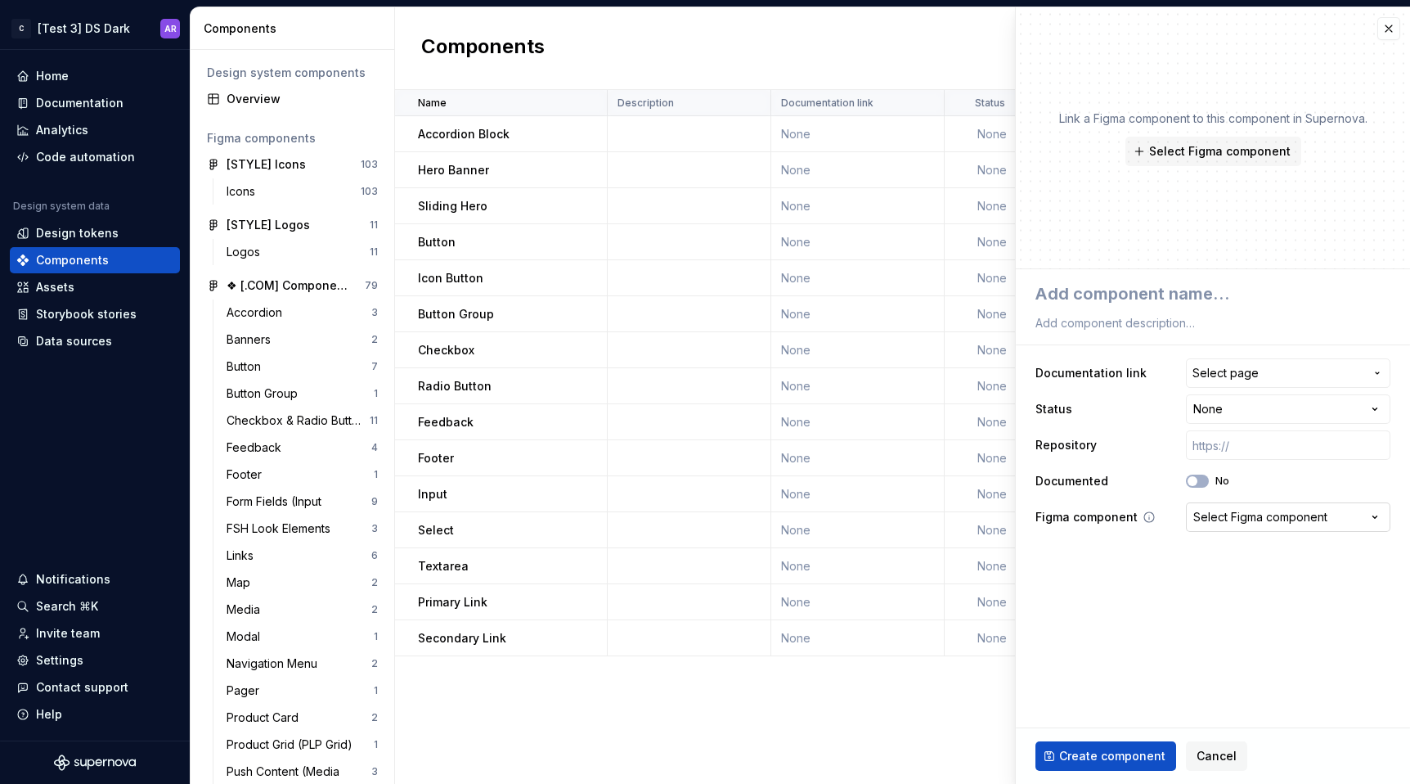
click at [1246, 513] on div "Select Figma component" at bounding box center [1260, 517] width 134 height 16
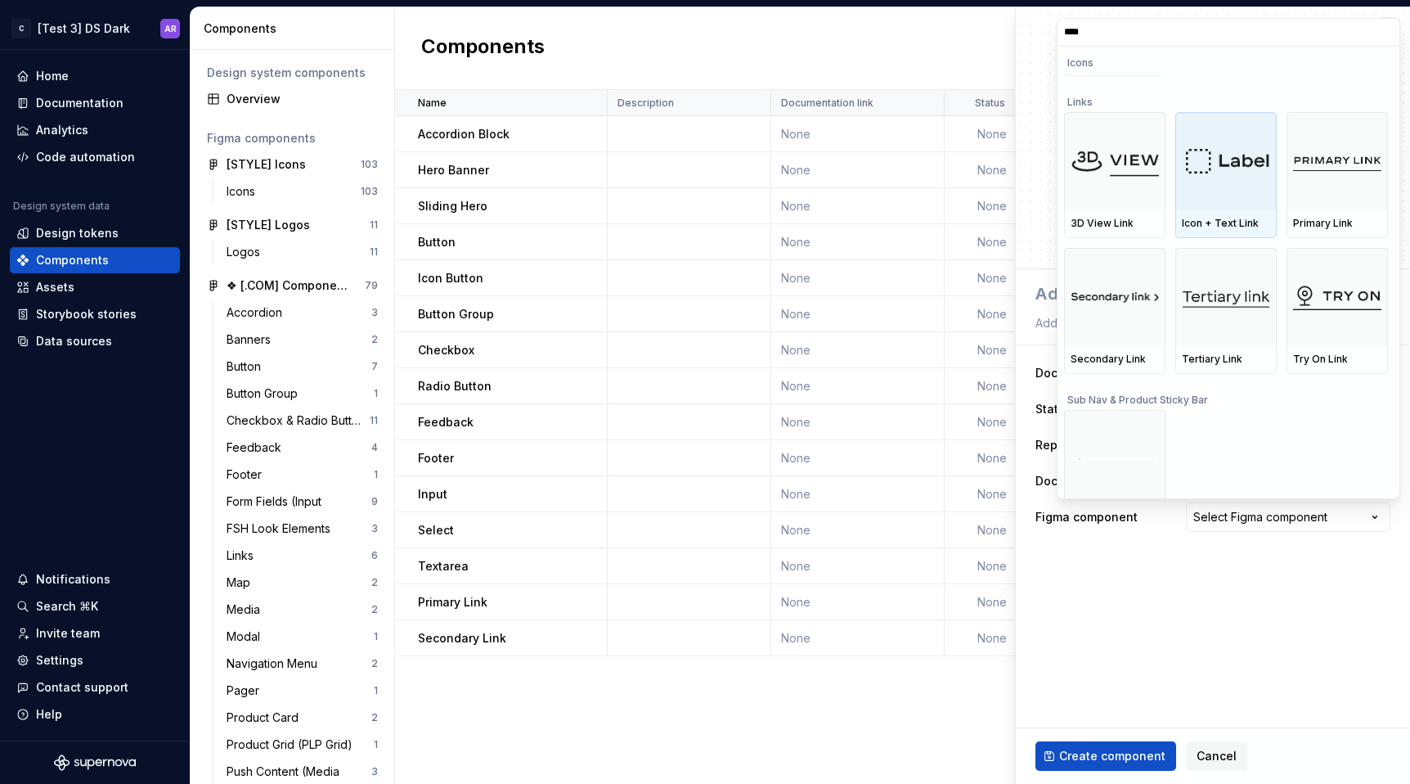
scroll to position [141, 0]
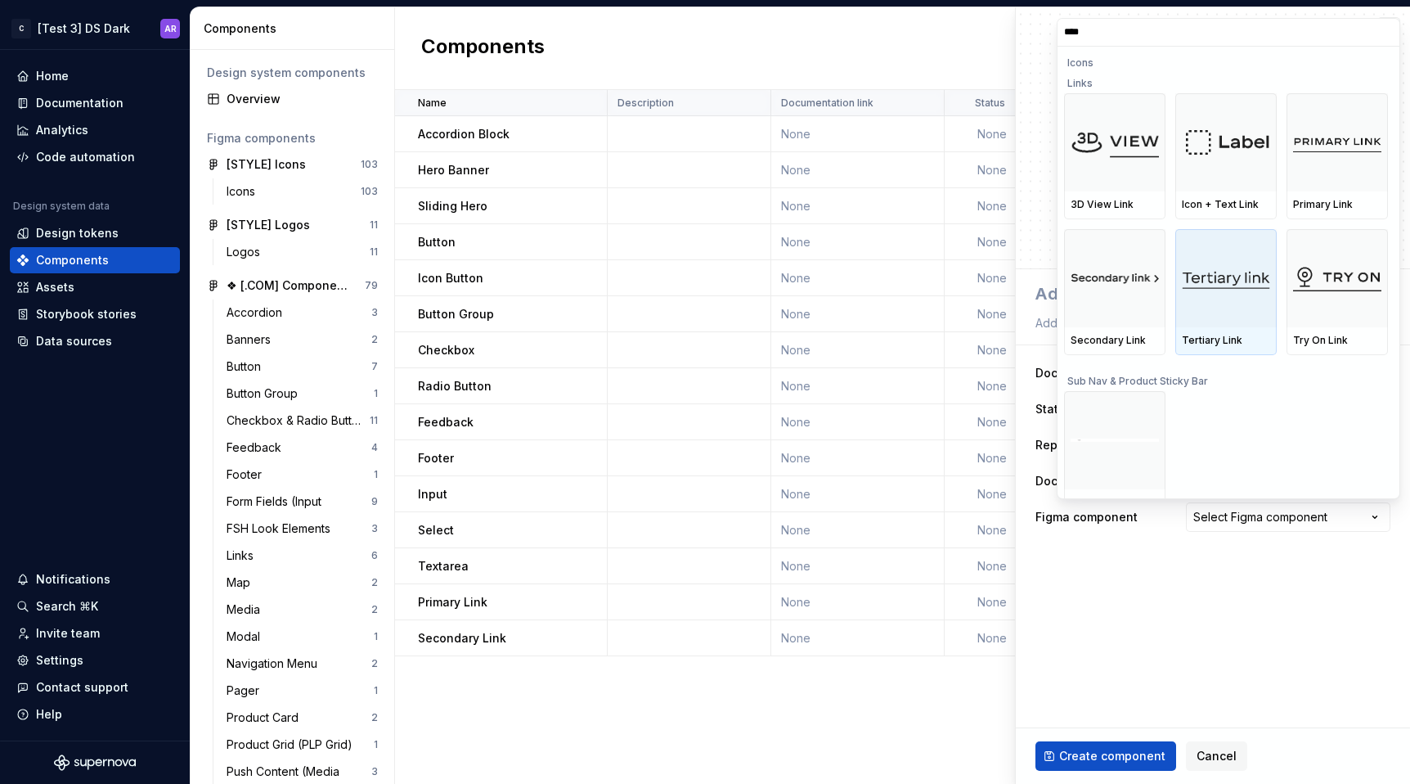
click at [1235, 287] on img at bounding box center [1226, 278] width 88 height 22
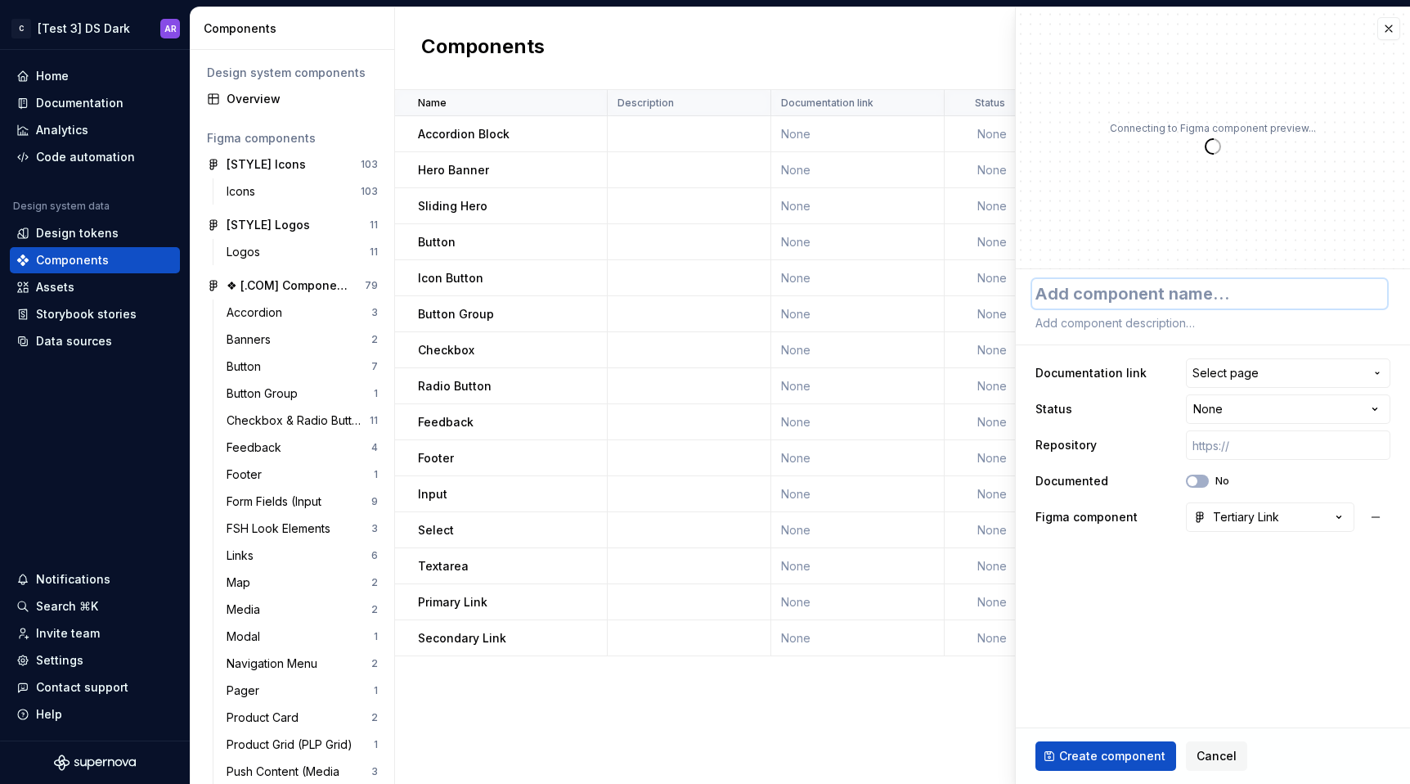
click at [1165, 292] on textarea at bounding box center [1209, 293] width 355 height 29
click at [1122, 767] on button "Create component" at bounding box center [1105, 755] width 141 height 29
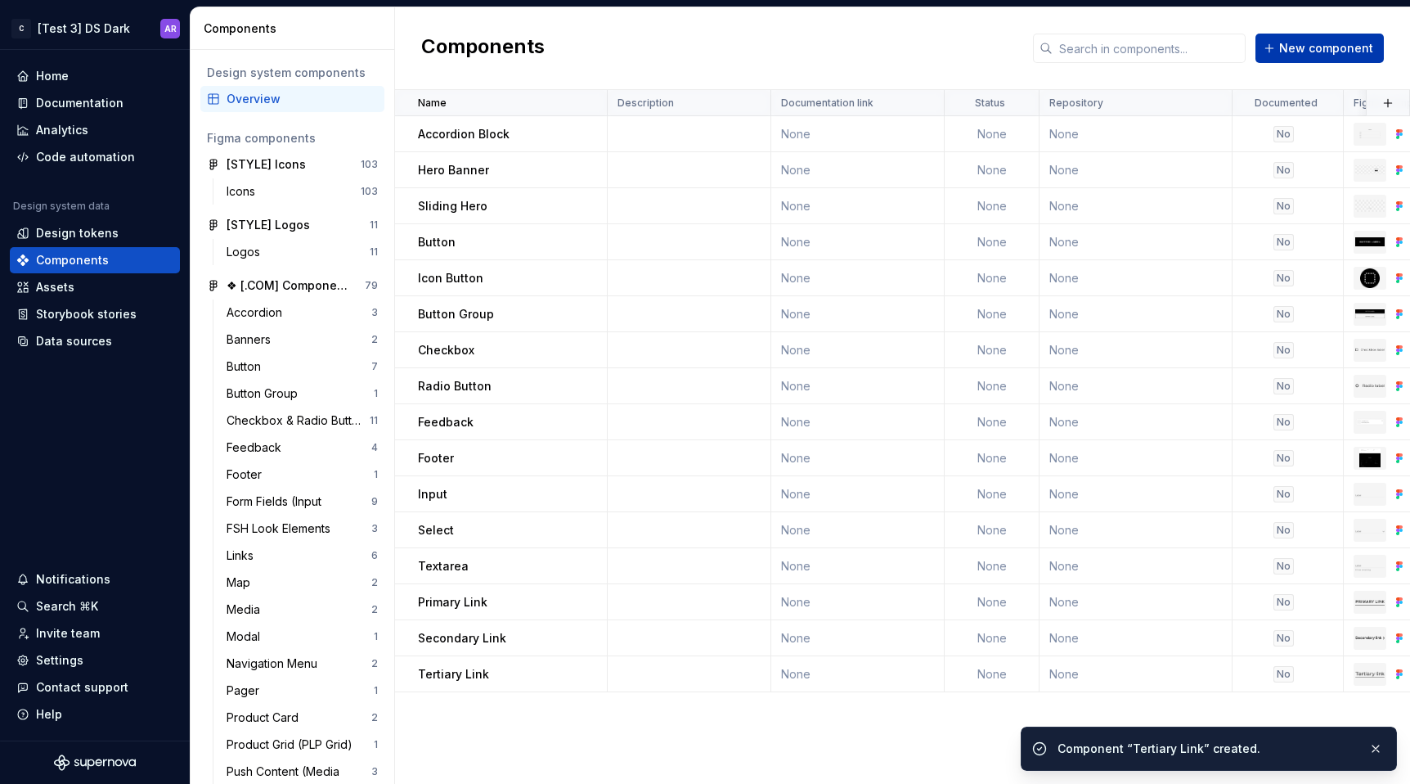
click at [1325, 52] on span "New component" at bounding box center [1326, 48] width 94 height 16
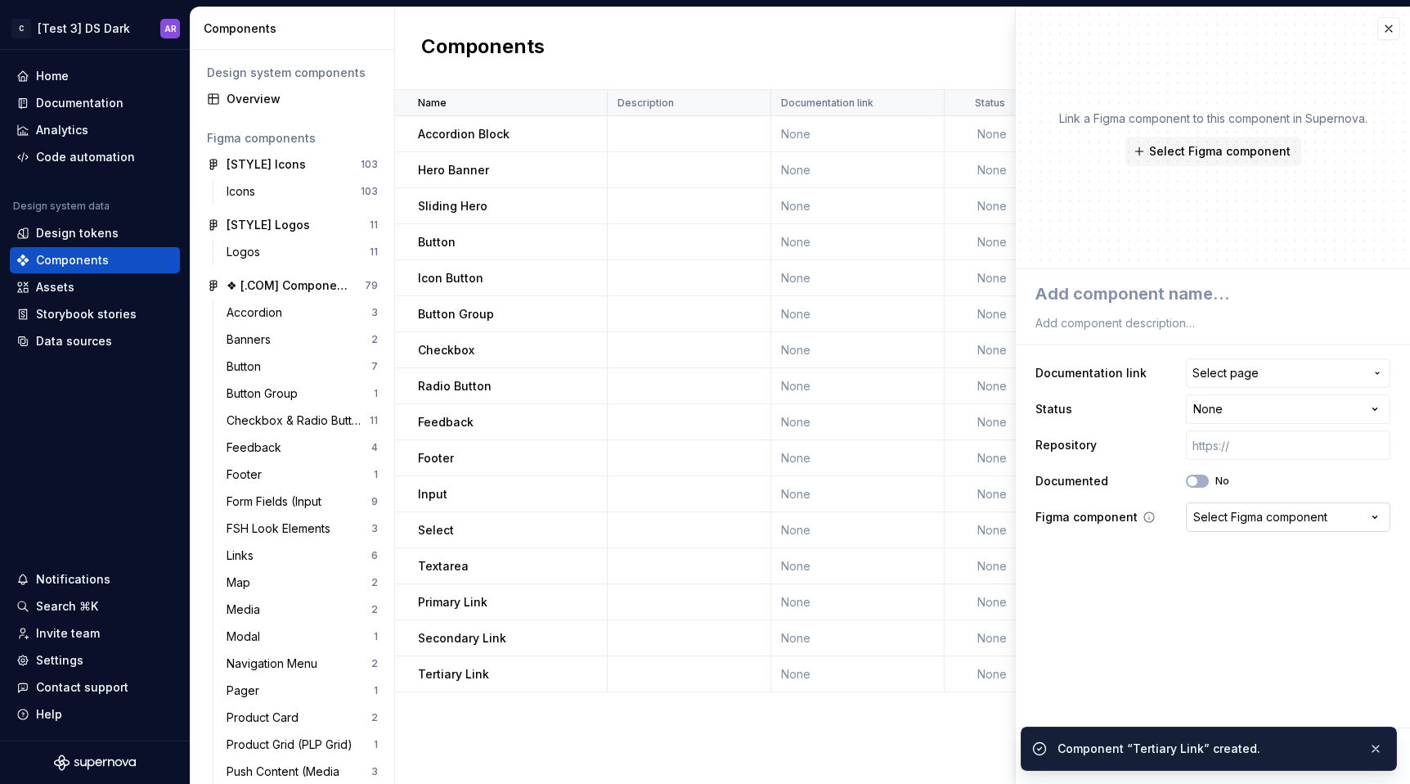
click at [1237, 517] on div "Select Figma component" at bounding box center [1260, 517] width 134 height 16
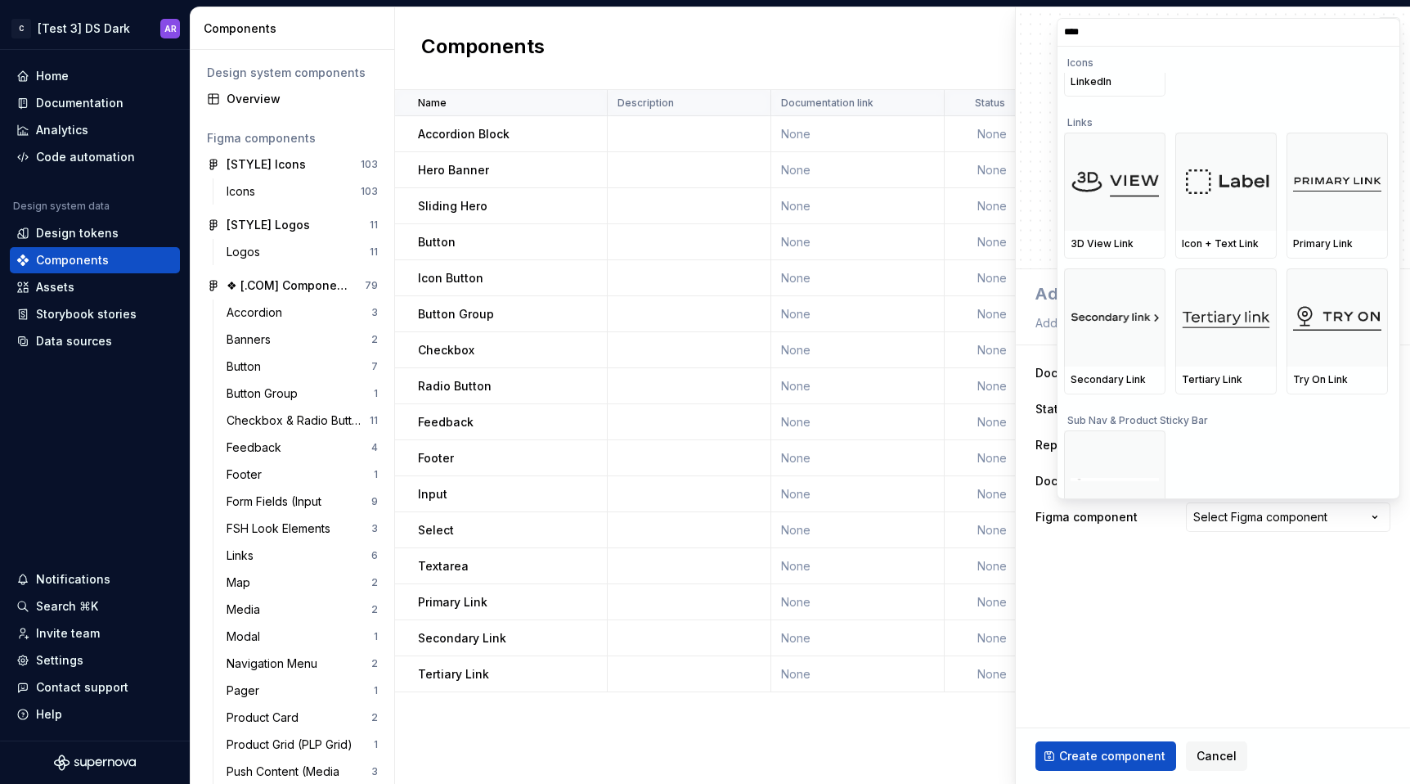
scroll to position [123, 0]
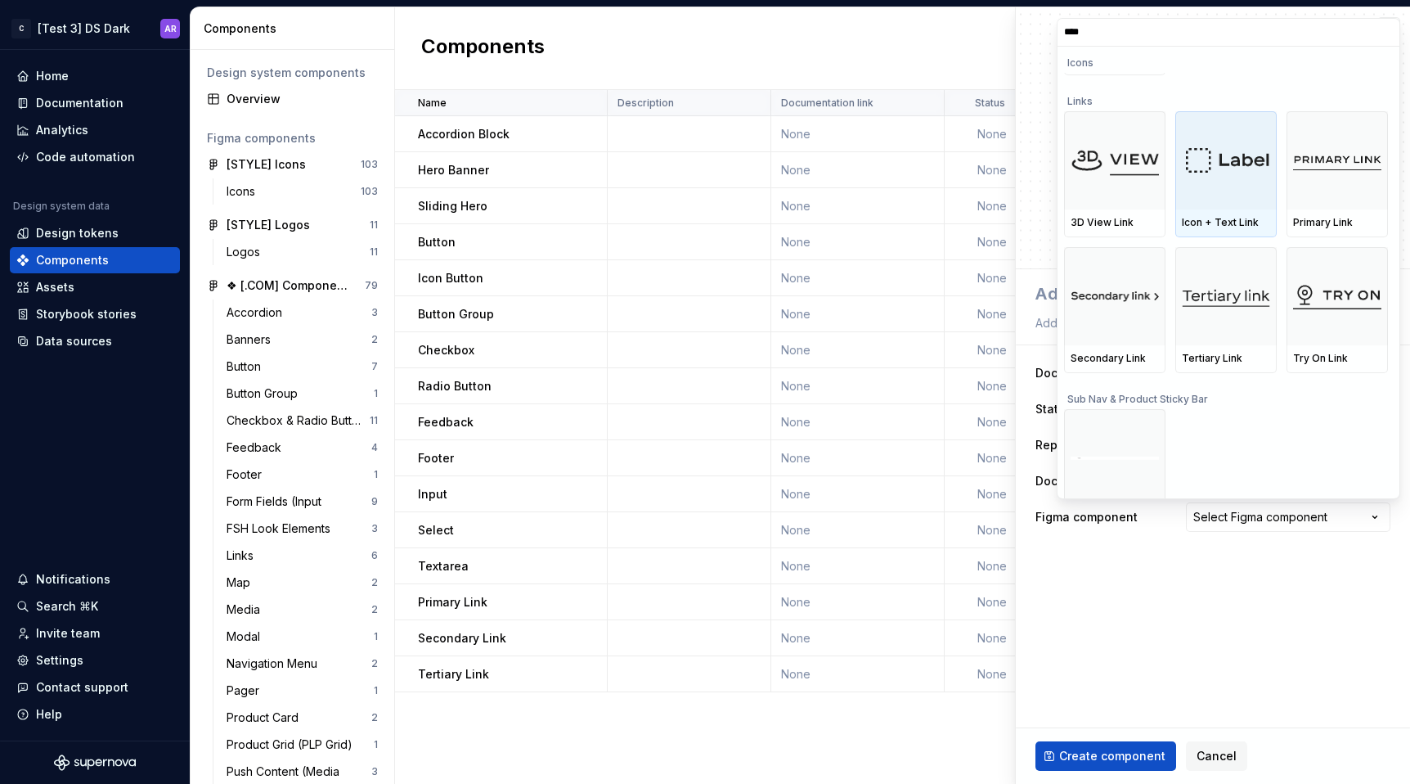
click at [1248, 177] on img at bounding box center [1226, 161] width 88 height 34
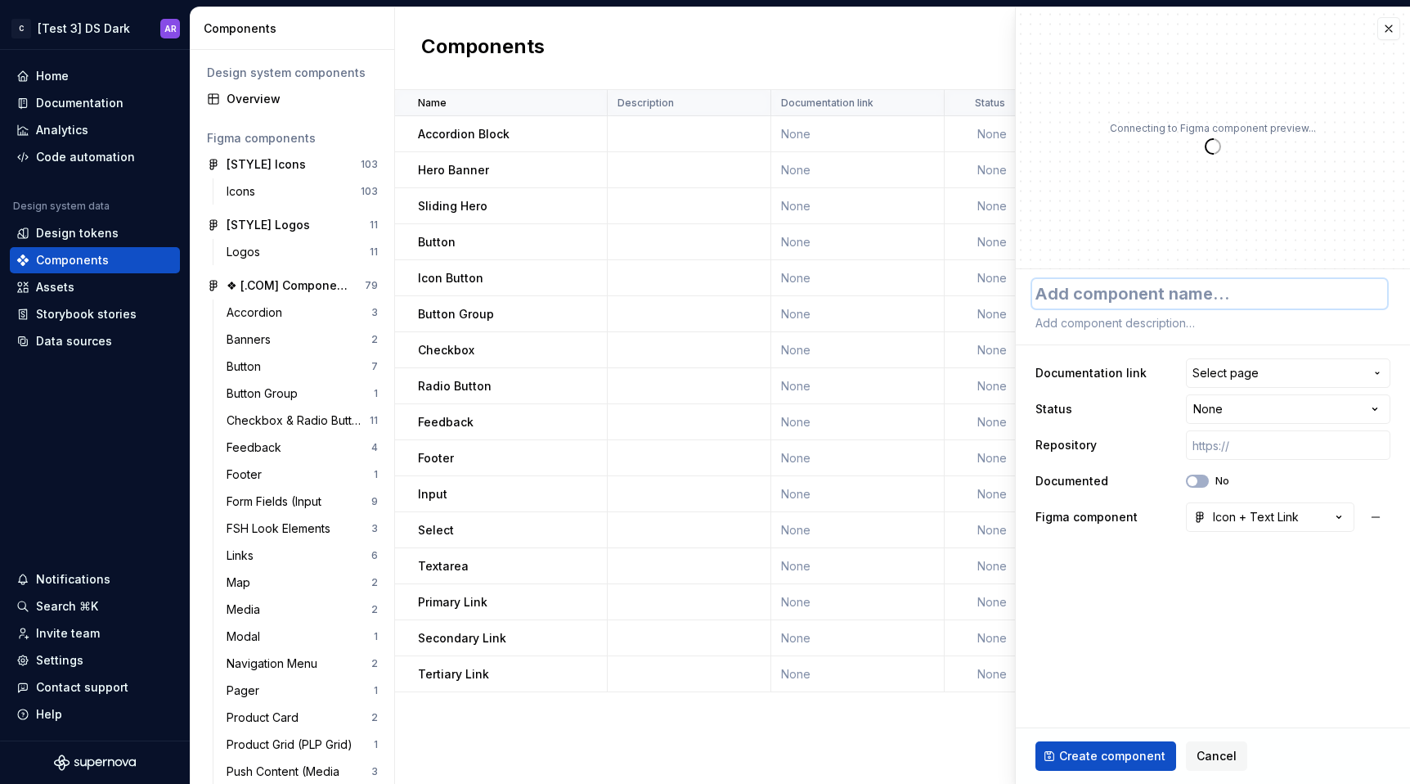
click at [1130, 298] on textarea at bounding box center [1209, 293] width 355 height 29
click at [1111, 761] on span "Create component" at bounding box center [1112, 756] width 106 height 16
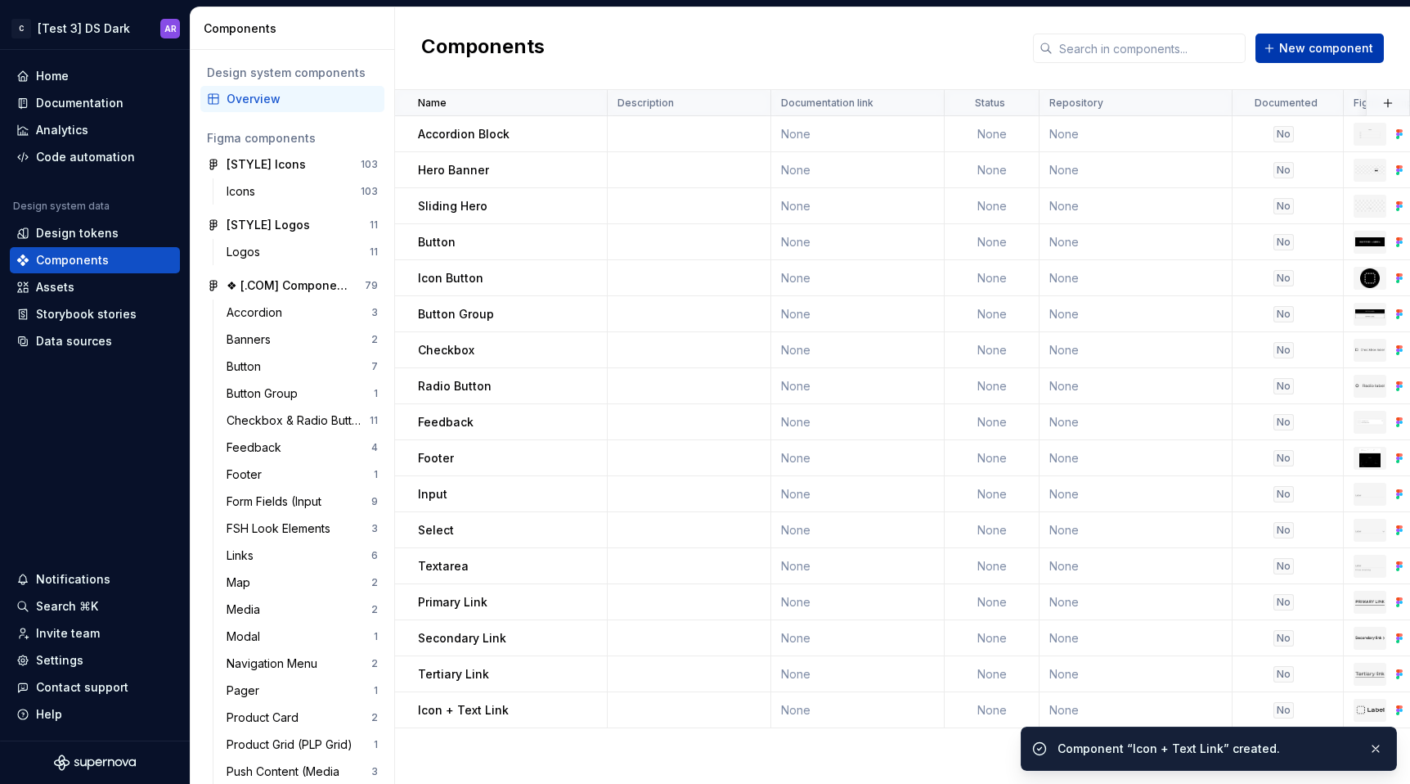
click at [1287, 53] on span "New component" at bounding box center [1326, 48] width 94 height 16
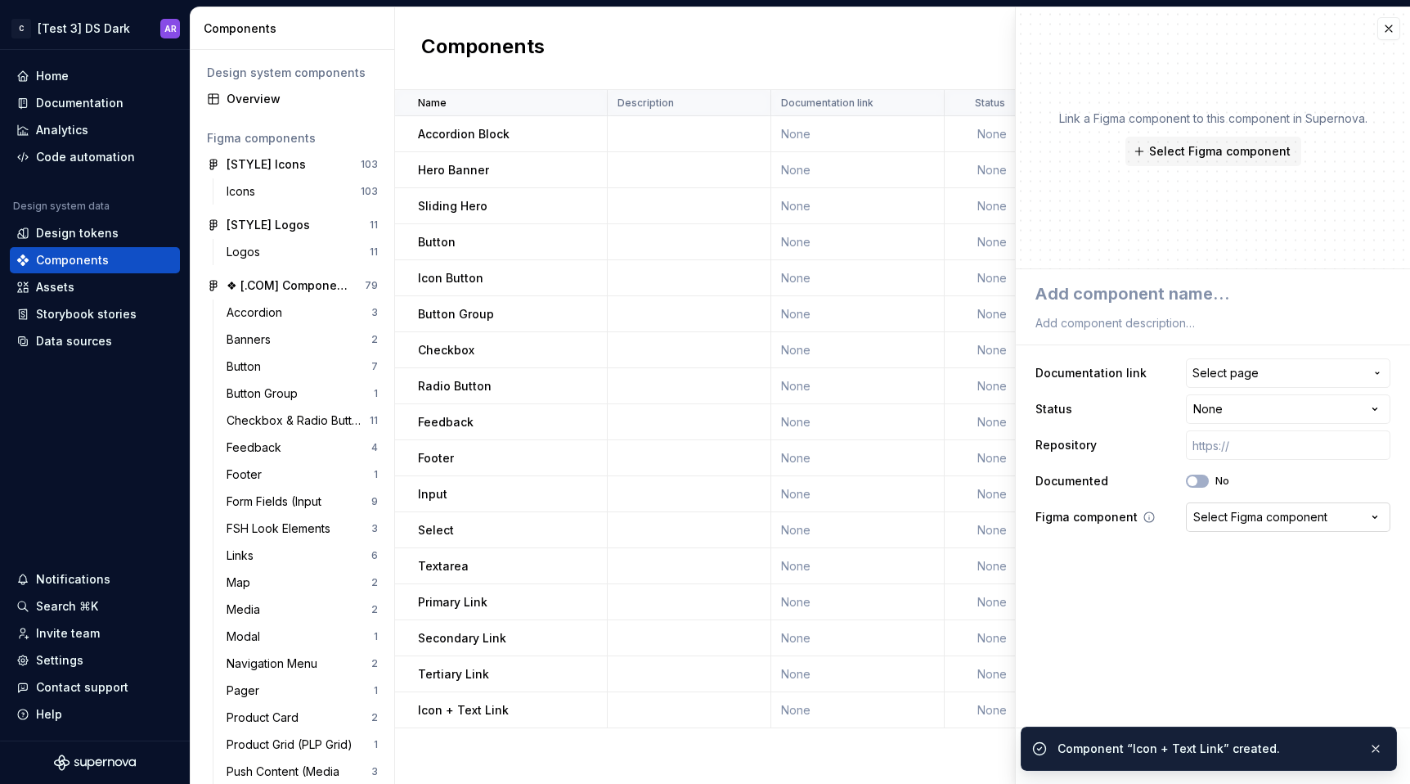
click at [1245, 514] on div "Select Figma component" at bounding box center [1260, 517] width 134 height 16
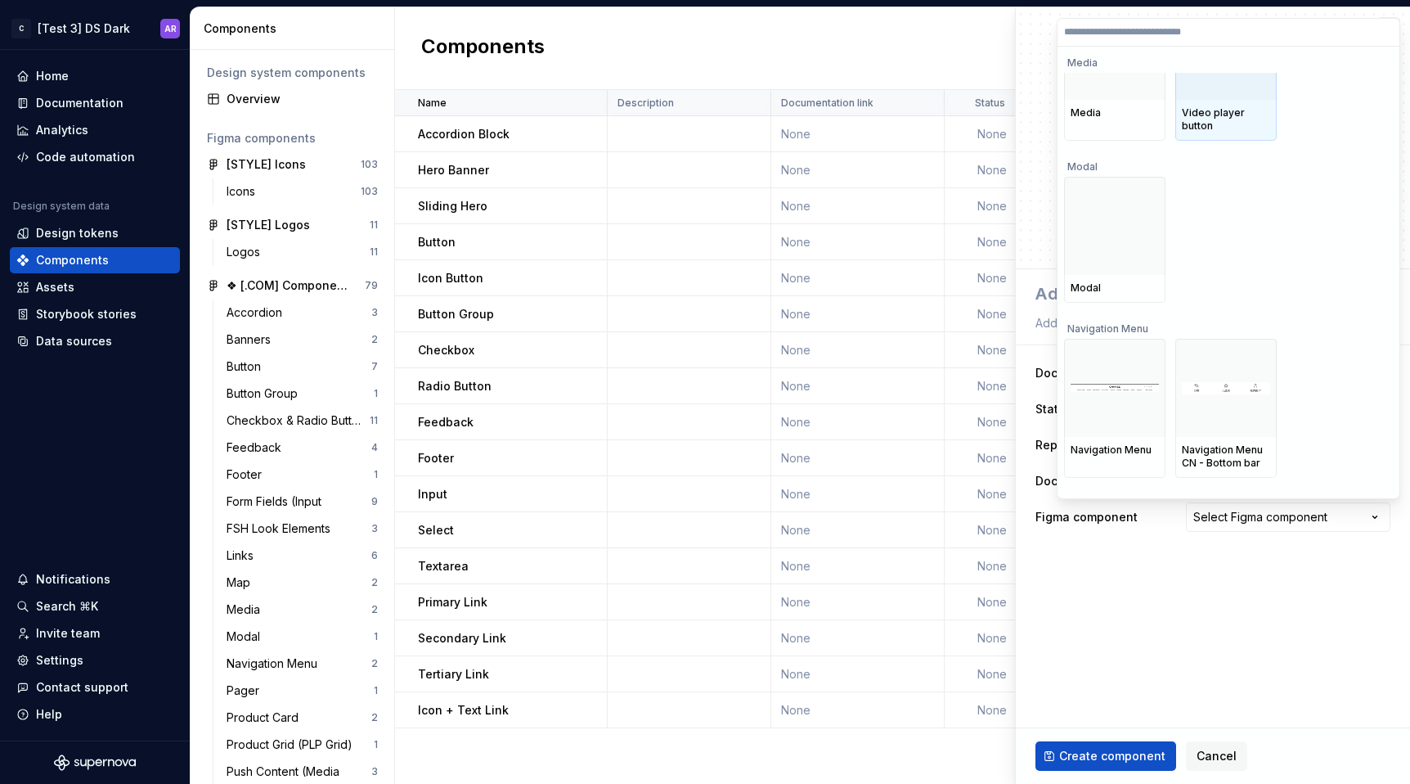
scroll to position [8092, 0]
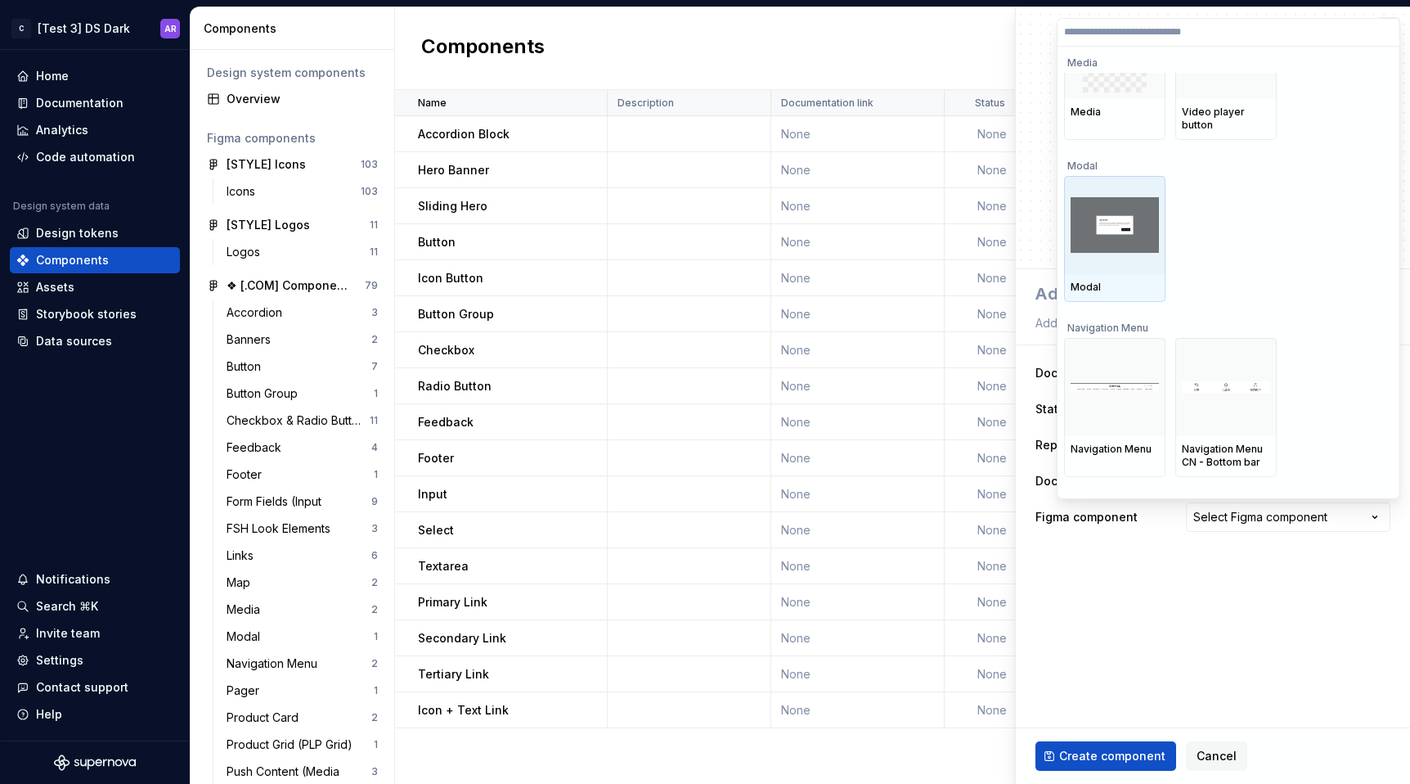
click at [1128, 242] on img at bounding box center [1115, 225] width 88 height 56
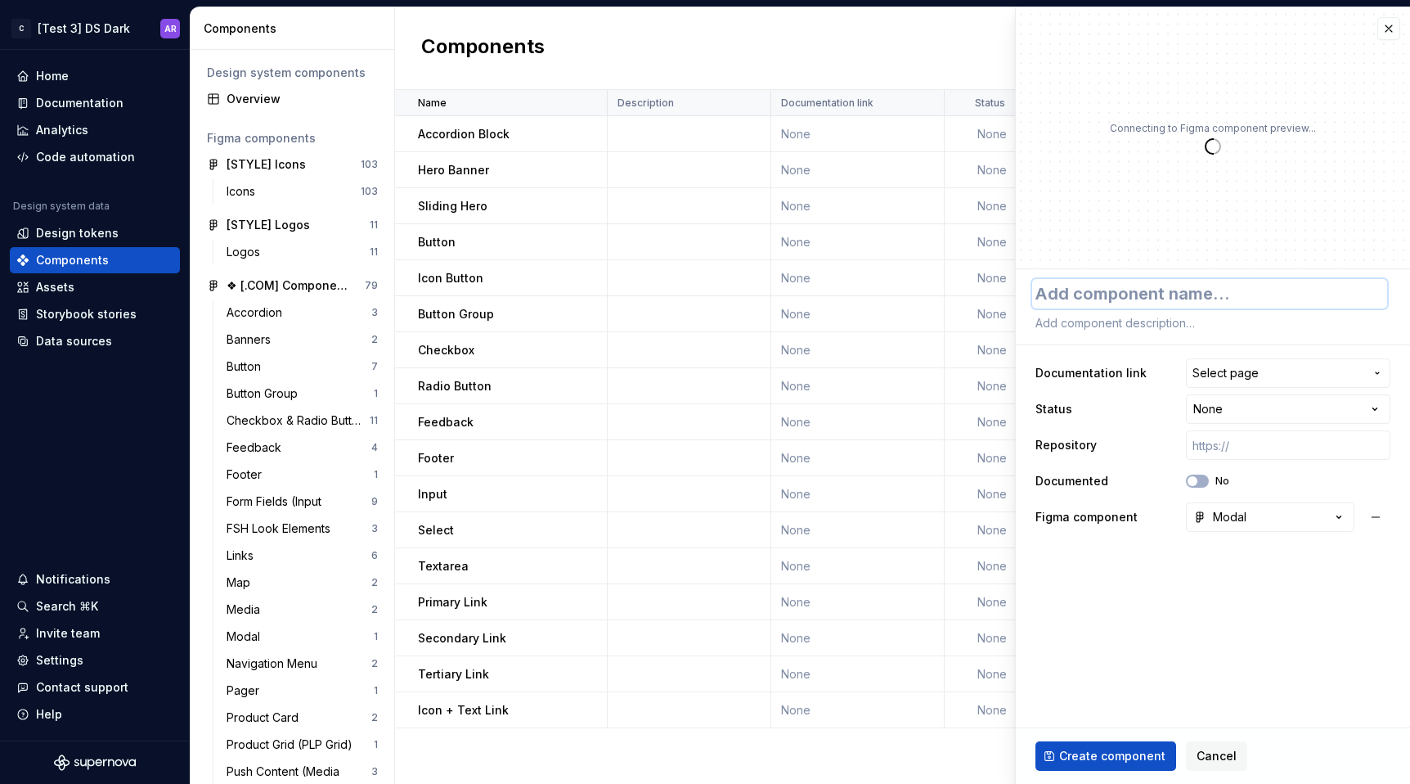
click at [1111, 294] on textarea at bounding box center [1209, 293] width 355 height 29
click at [1111, 760] on span "Create component" at bounding box center [1112, 756] width 106 height 16
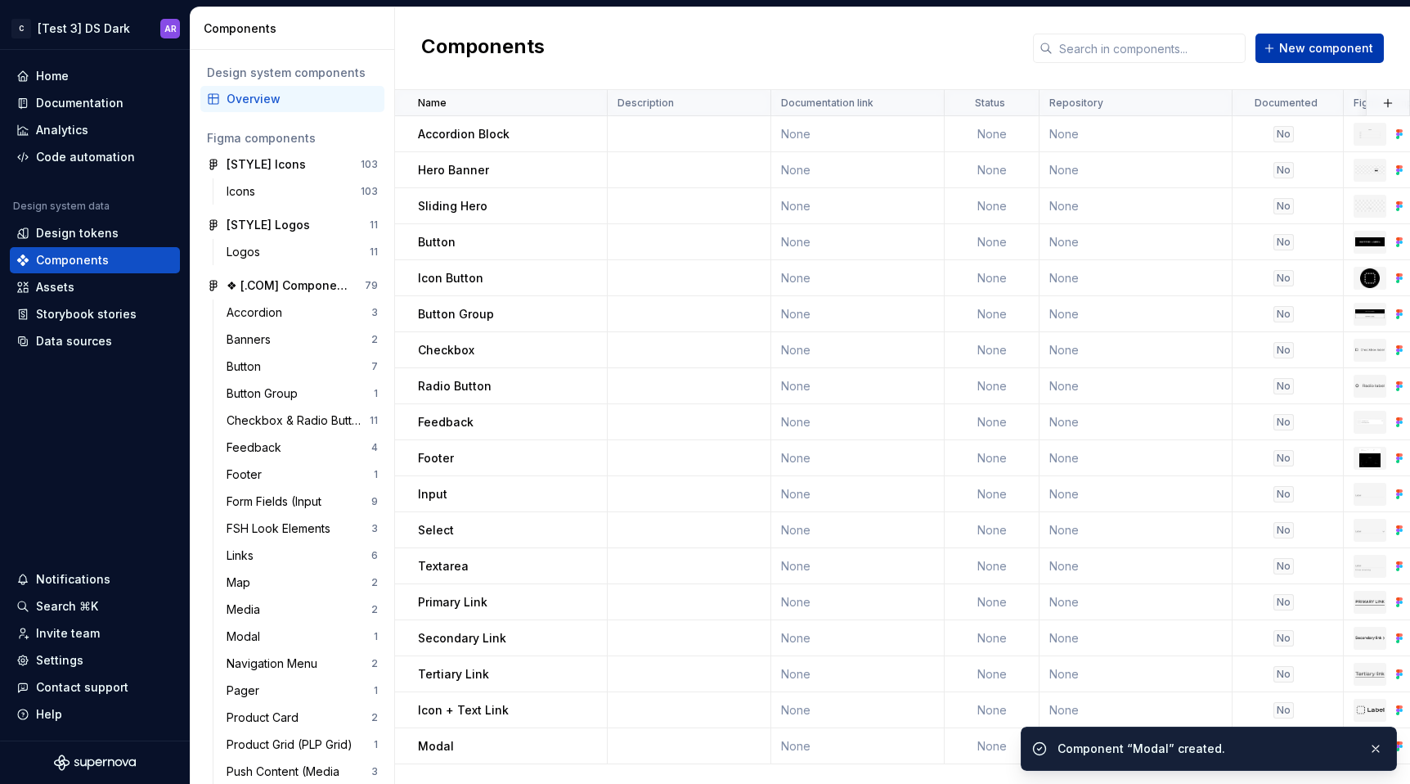
click at [1337, 43] on span "New component" at bounding box center [1326, 48] width 94 height 16
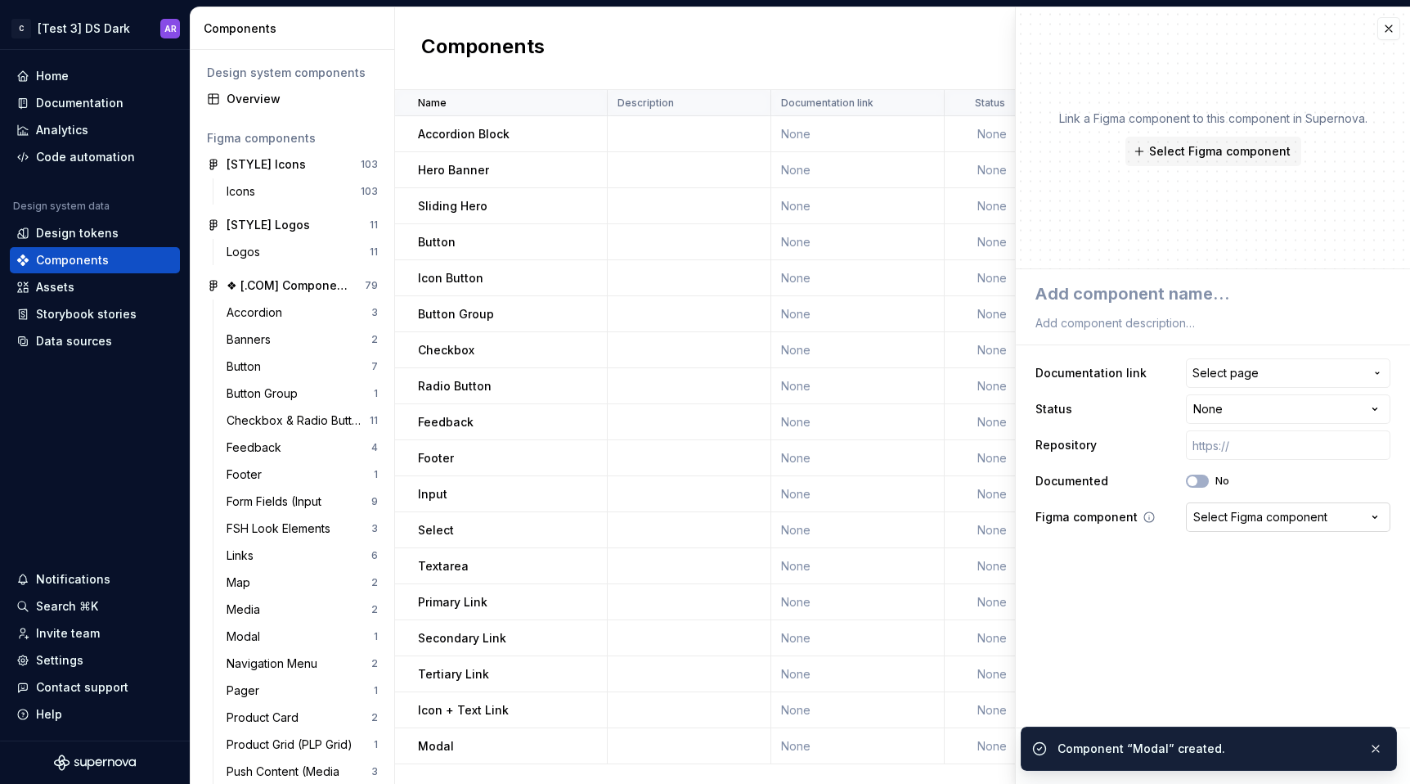
click at [1256, 513] on div "Select Figma component" at bounding box center [1260, 517] width 134 height 16
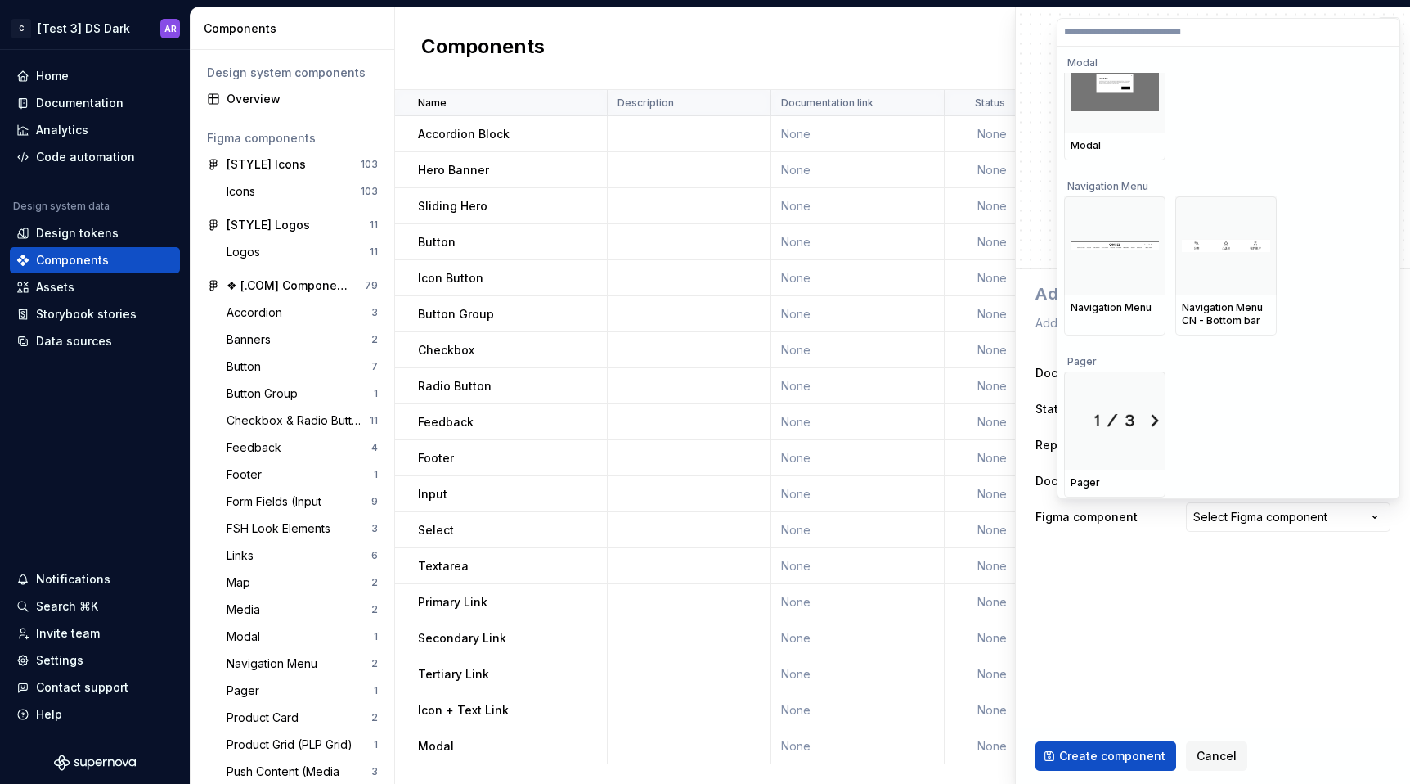
scroll to position [8225, 0]
click at [1094, 245] on img at bounding box center [1115, 244] width 88 height 9
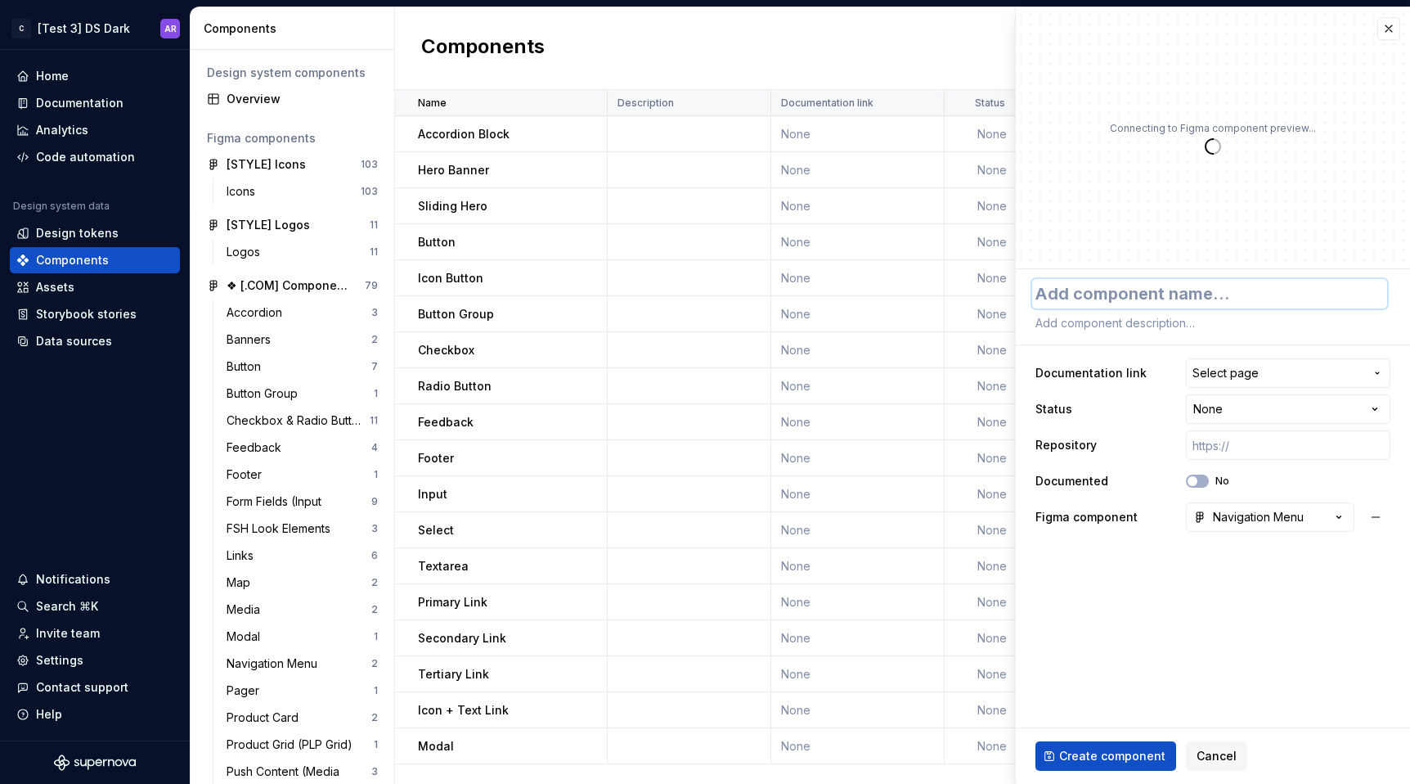
click at [1123, 299] on textarea at bounding box center [1209, 293] width 355 height 29
click at [1099, 761] on span "Create component" at bounding box center [1112, 756] width 106 height 16
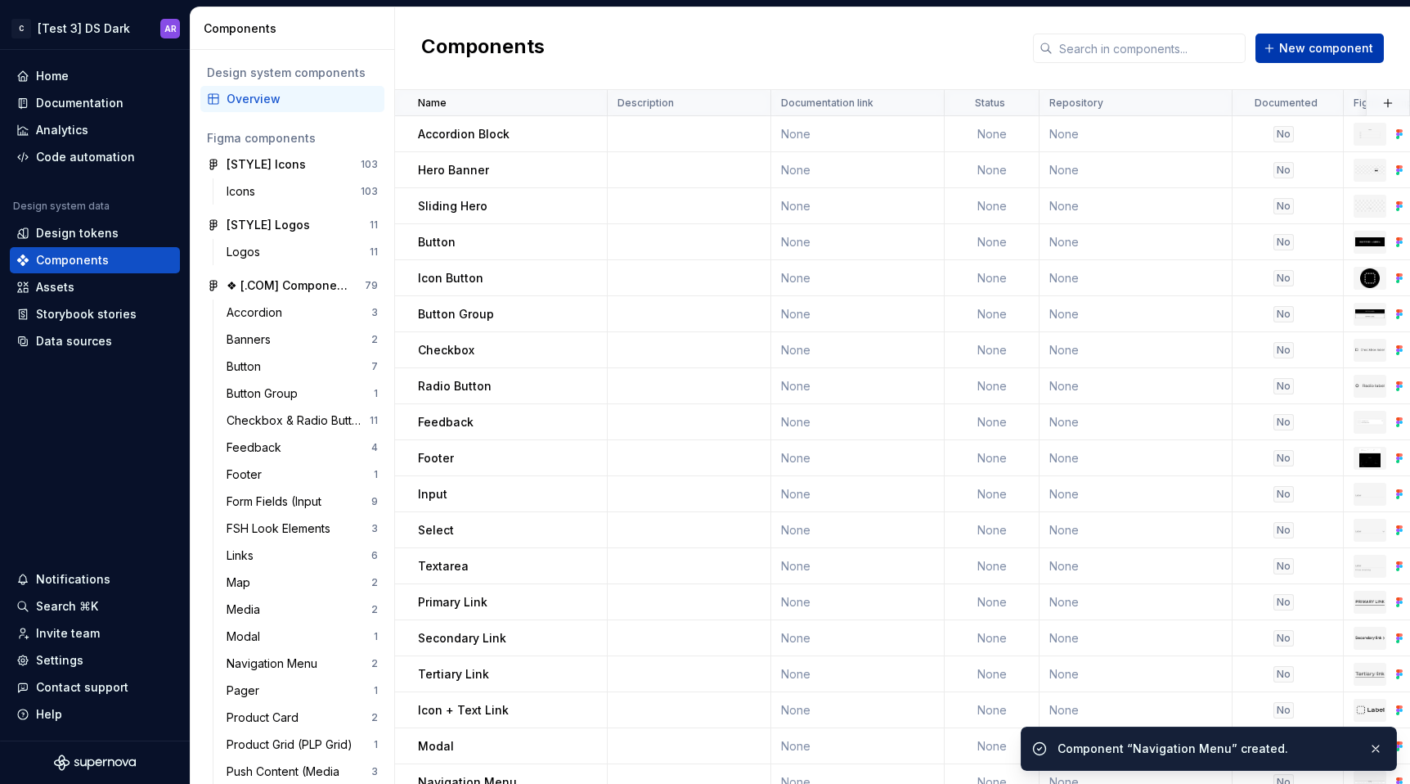
click at [1363, 46] on span "New component" at bounding box center [1326, 48] width 94 height 16
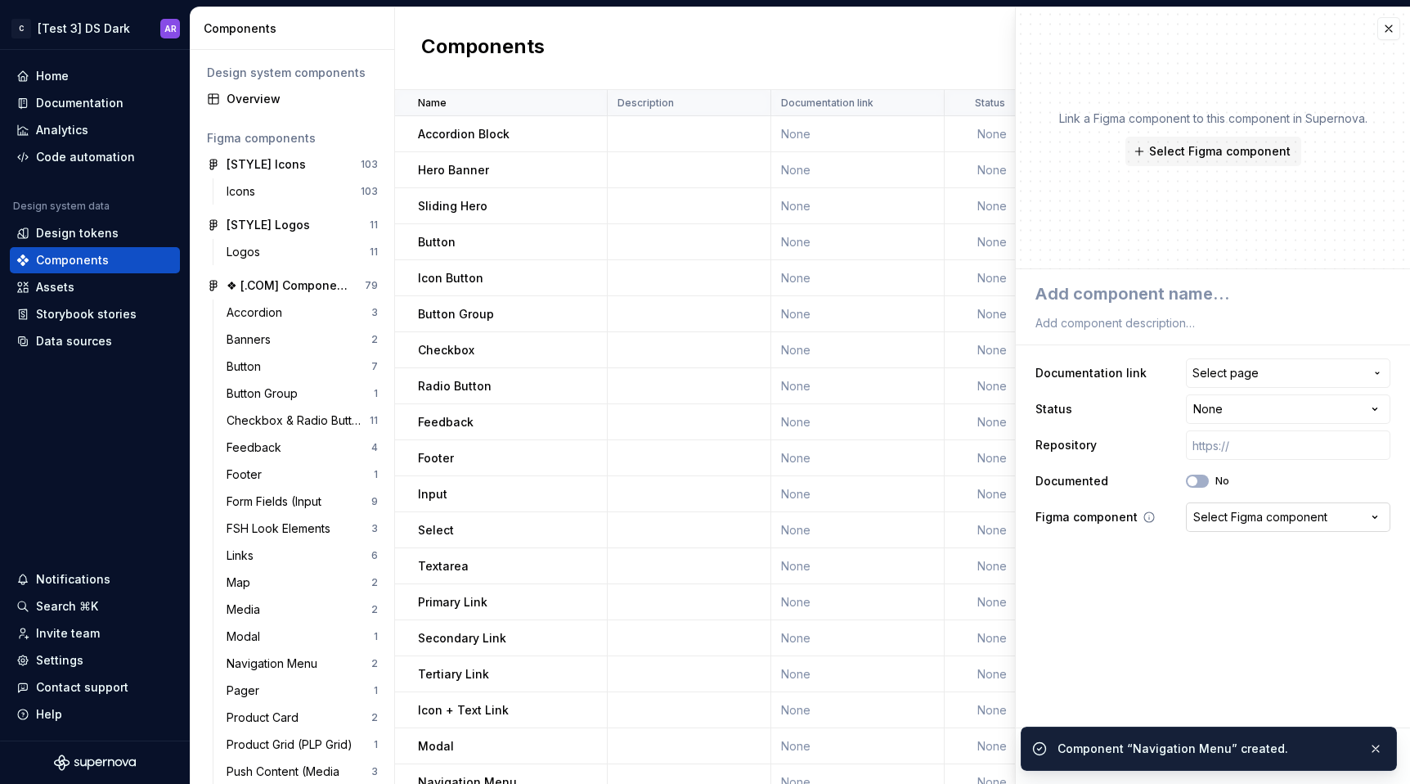
click at [1233, 509] on div "Select Figma component" at bounding box center [1260, 517] width 134 height 16
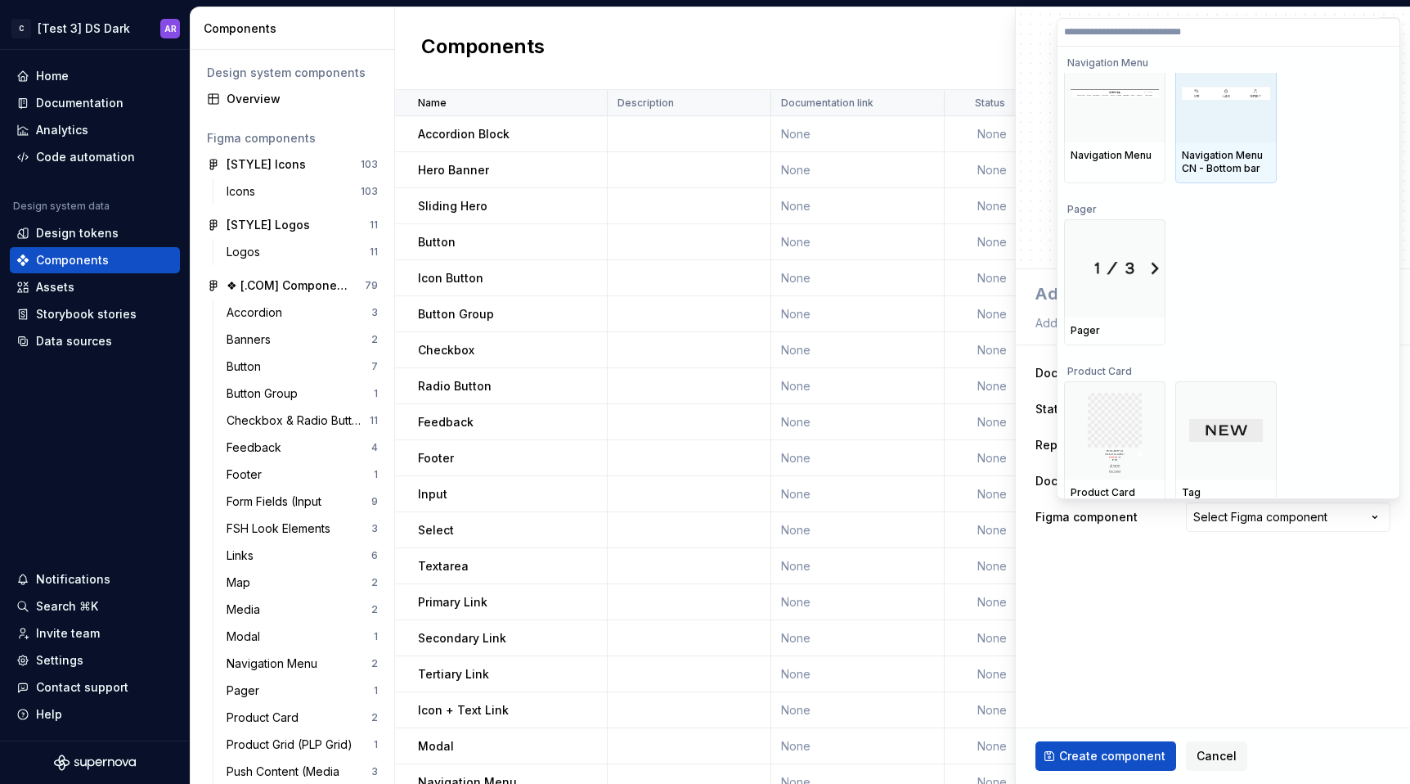
scroll to position [8378, 0]
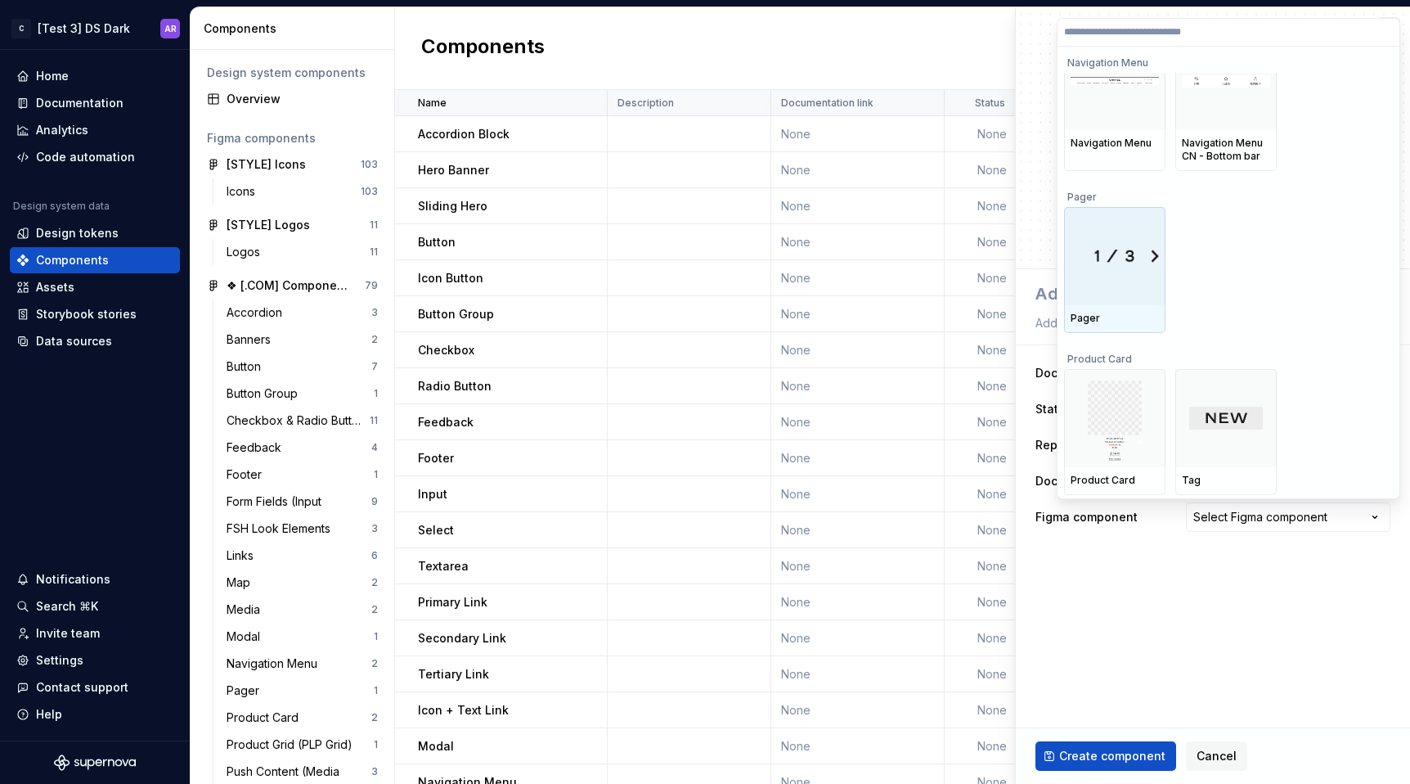
click at [1112, 309] on div "Pager" at bounding box center [1114, 319] width 101 height 28
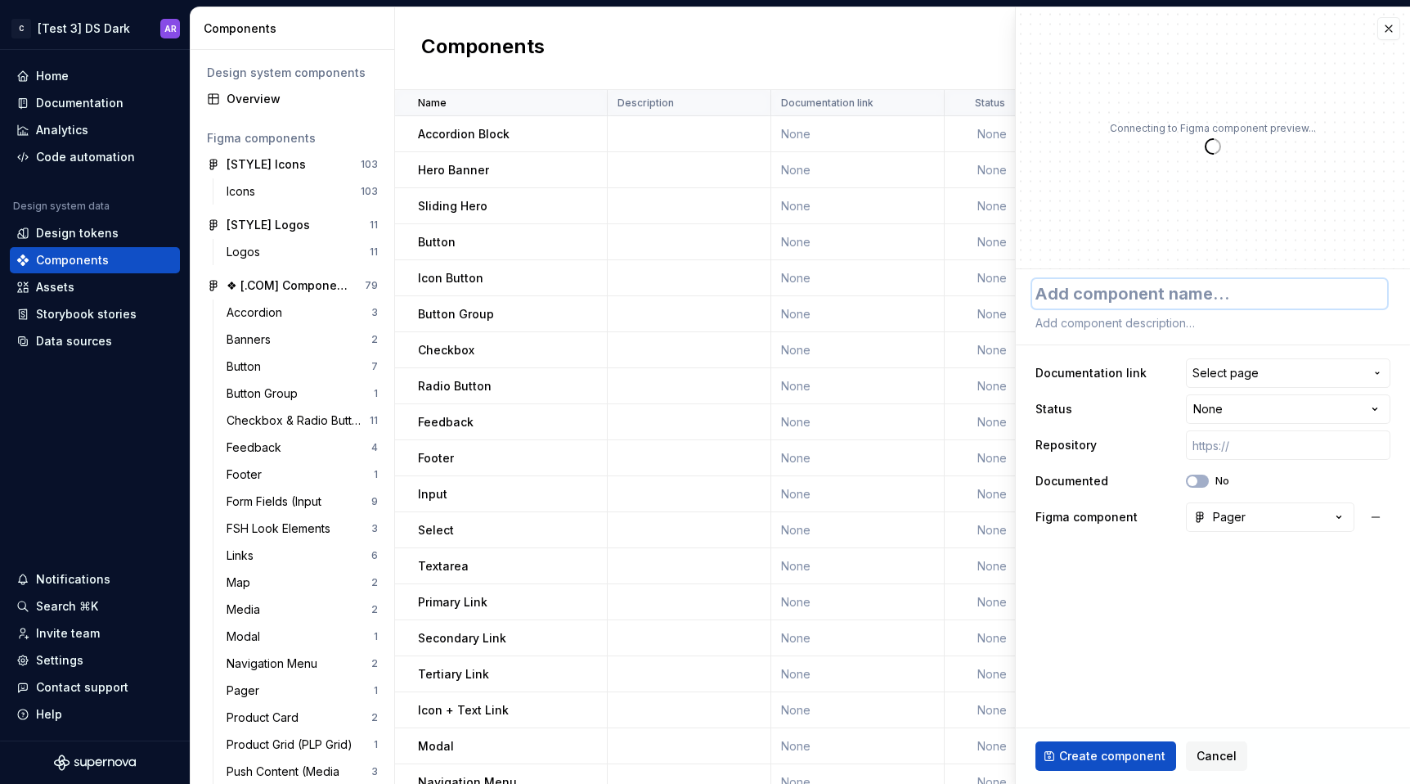
click at [1059, 285] on textarea at bounding box center [1209, 293] width 355 height 29
click at [1386, 25] on button "button" at bounding box center [1388, 28] width 23 height 23
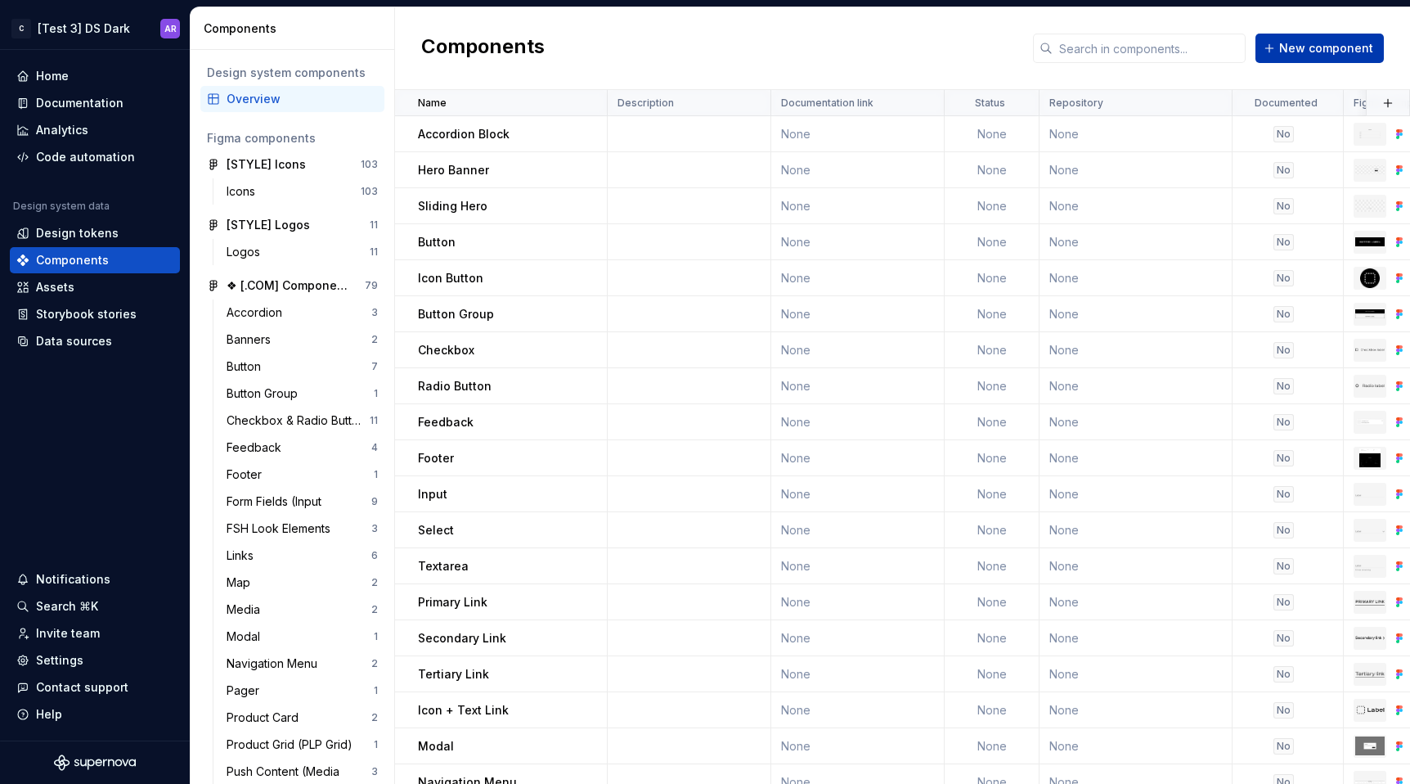
click at [1354, 42] on span "New component" at bounding box center [1326, 48] width 94 height 16
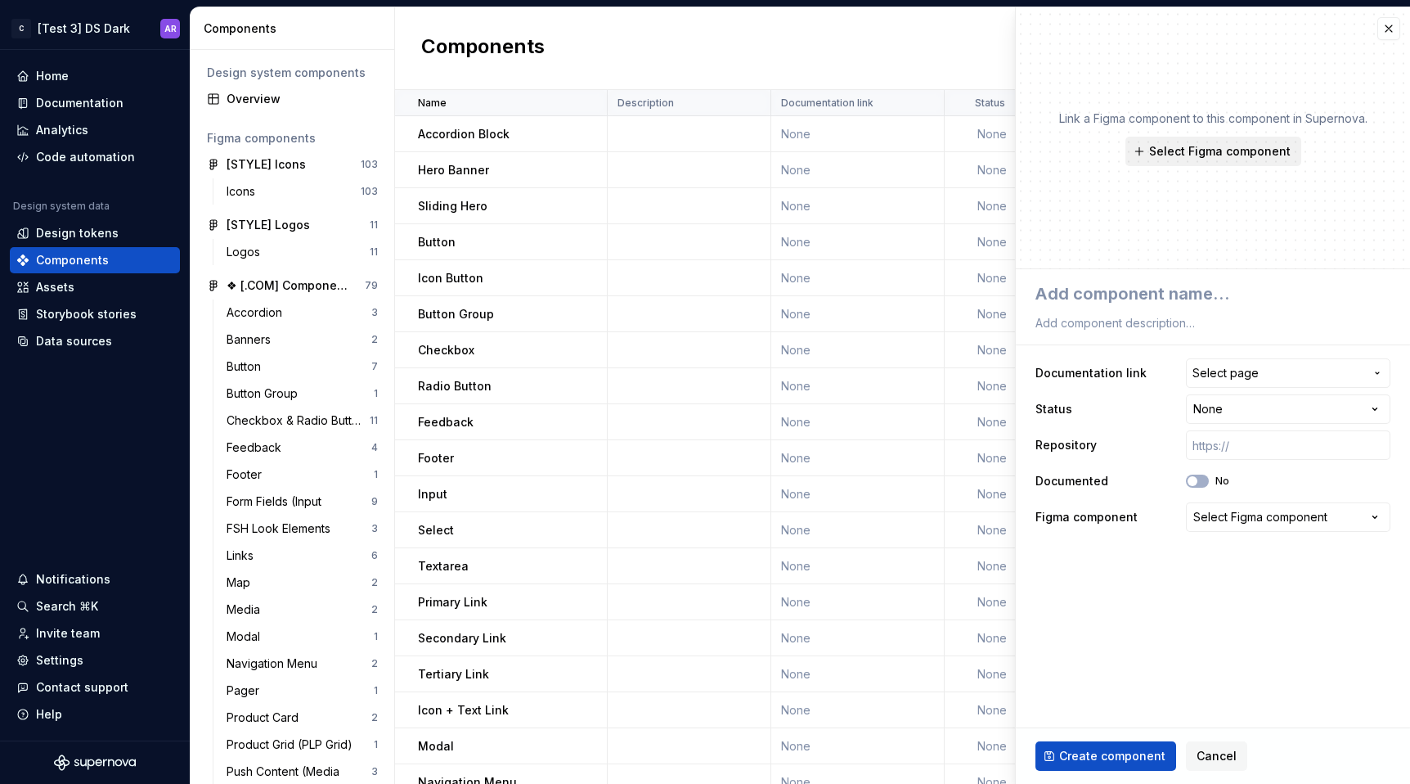
click at [1191, 150] on span "Select Figma component" at bounding box center [1219, 151] width 141 height 16
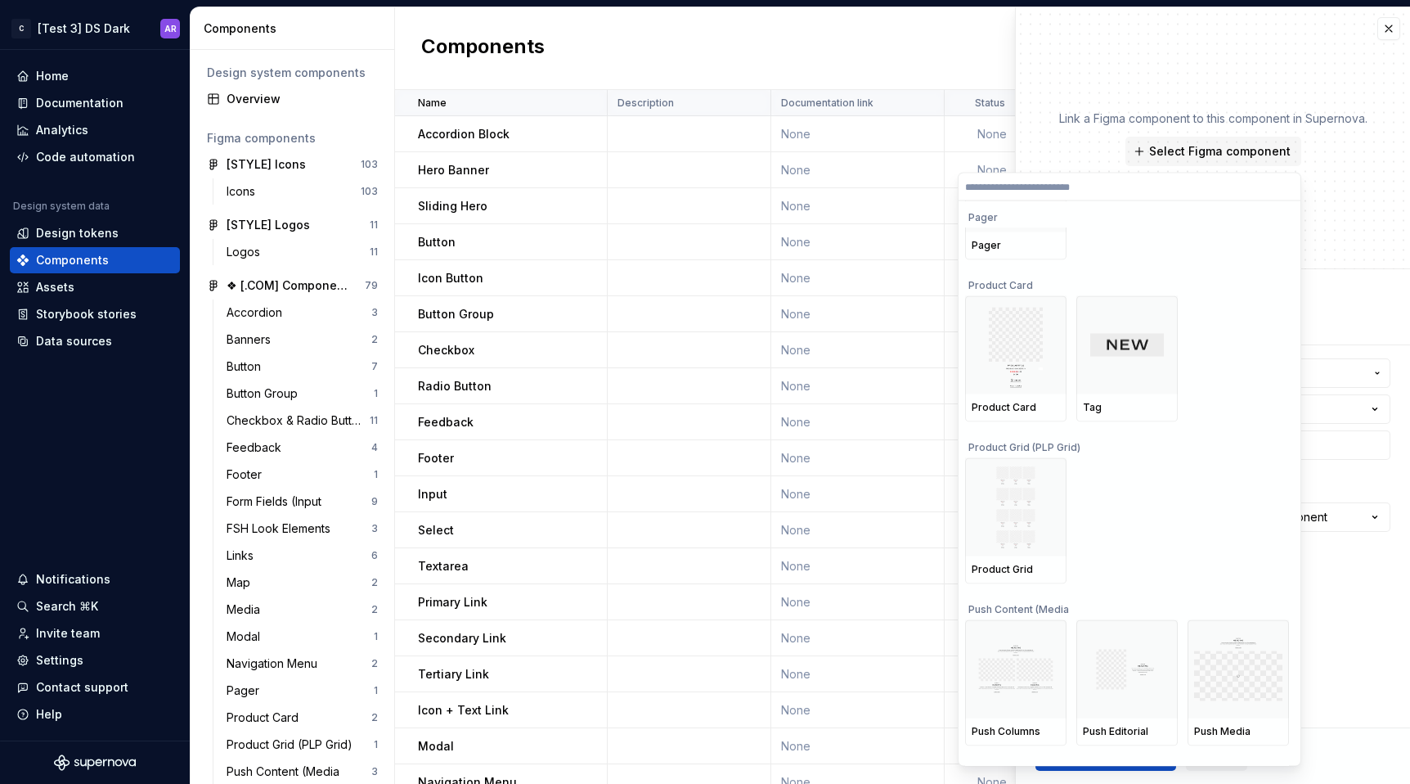
scroll to position [8605, 0]
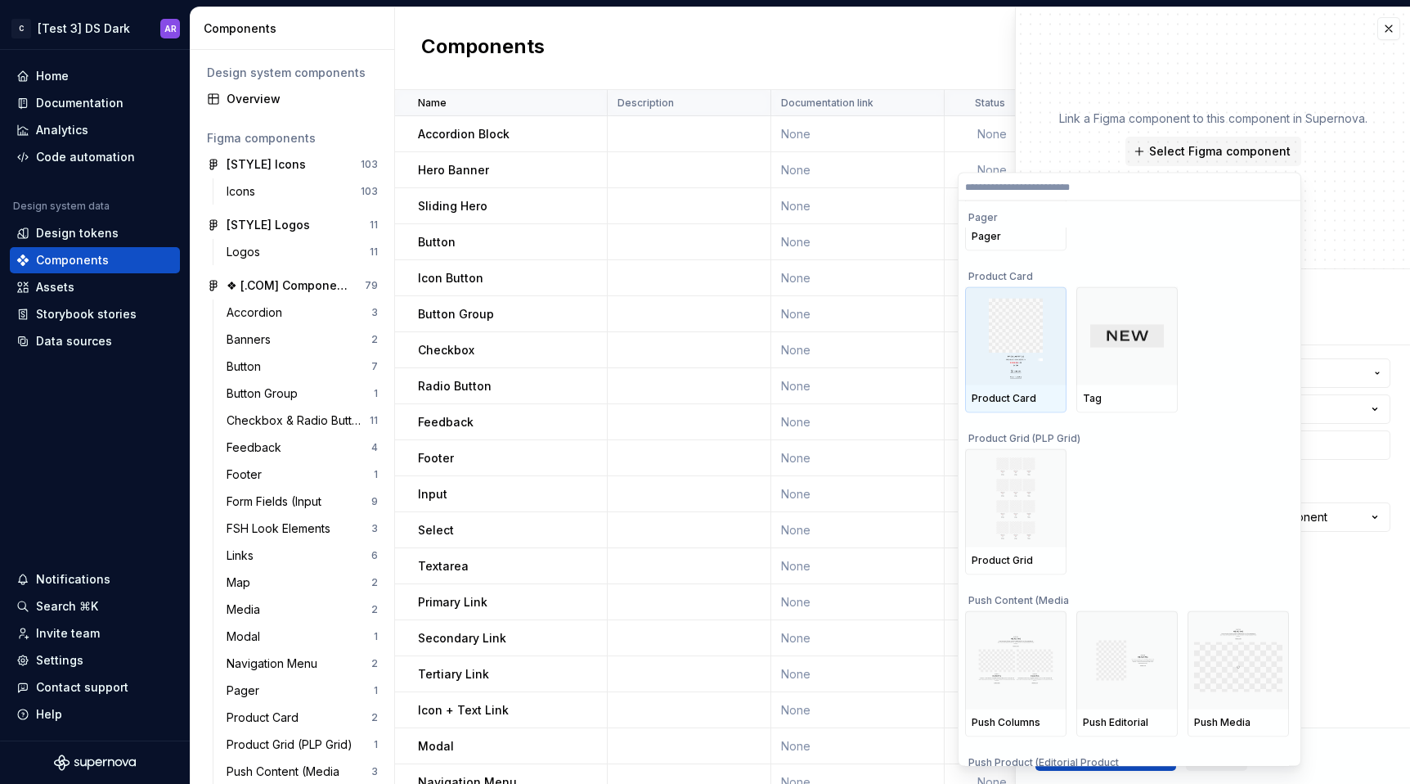
click at [1034, 378] on img at bounding box center [1016, 336] width 54 height 85
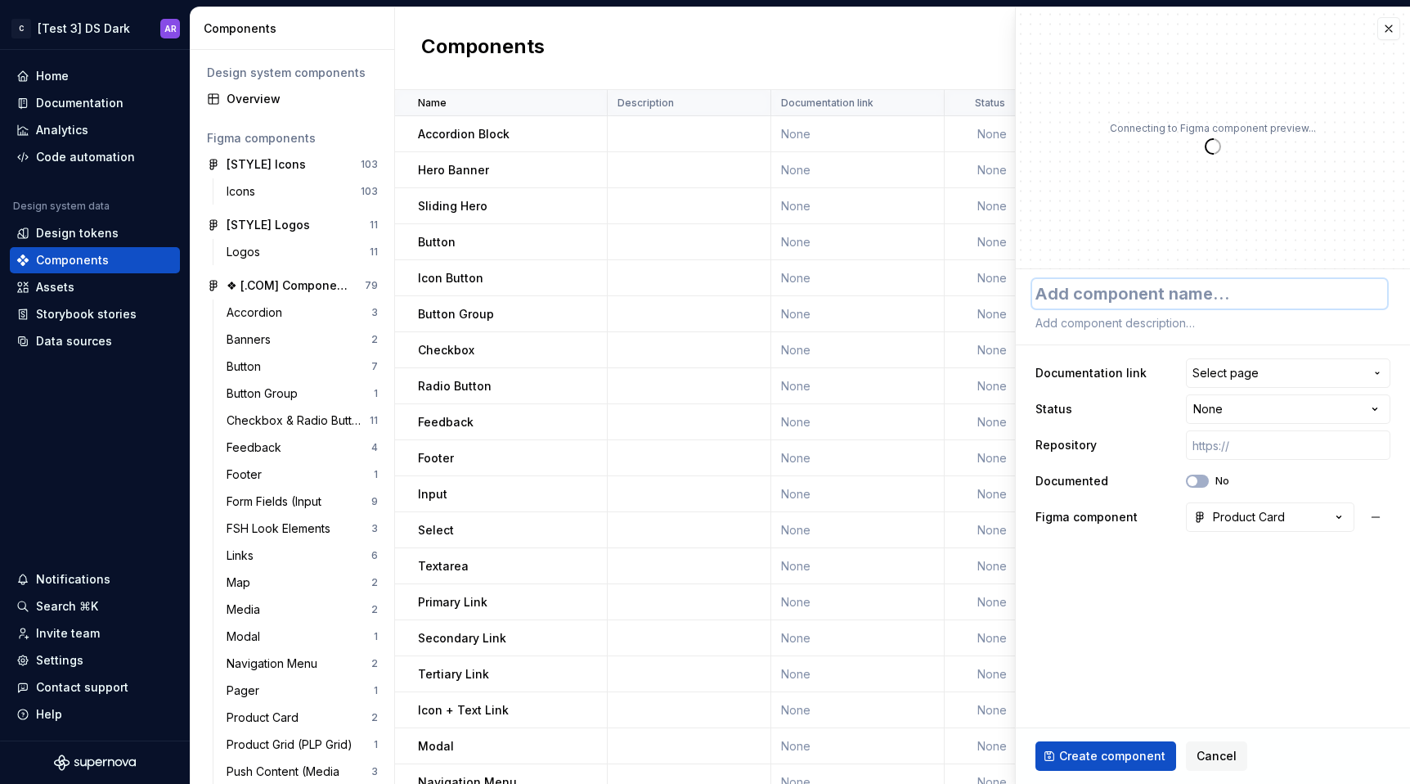
click at [1114, 288] on textarea at bounding box center [1209, 293] width 355 height 29
click at [1099, 754] on span "Create component" at bounding box center [1112, 756] width 106 height 16
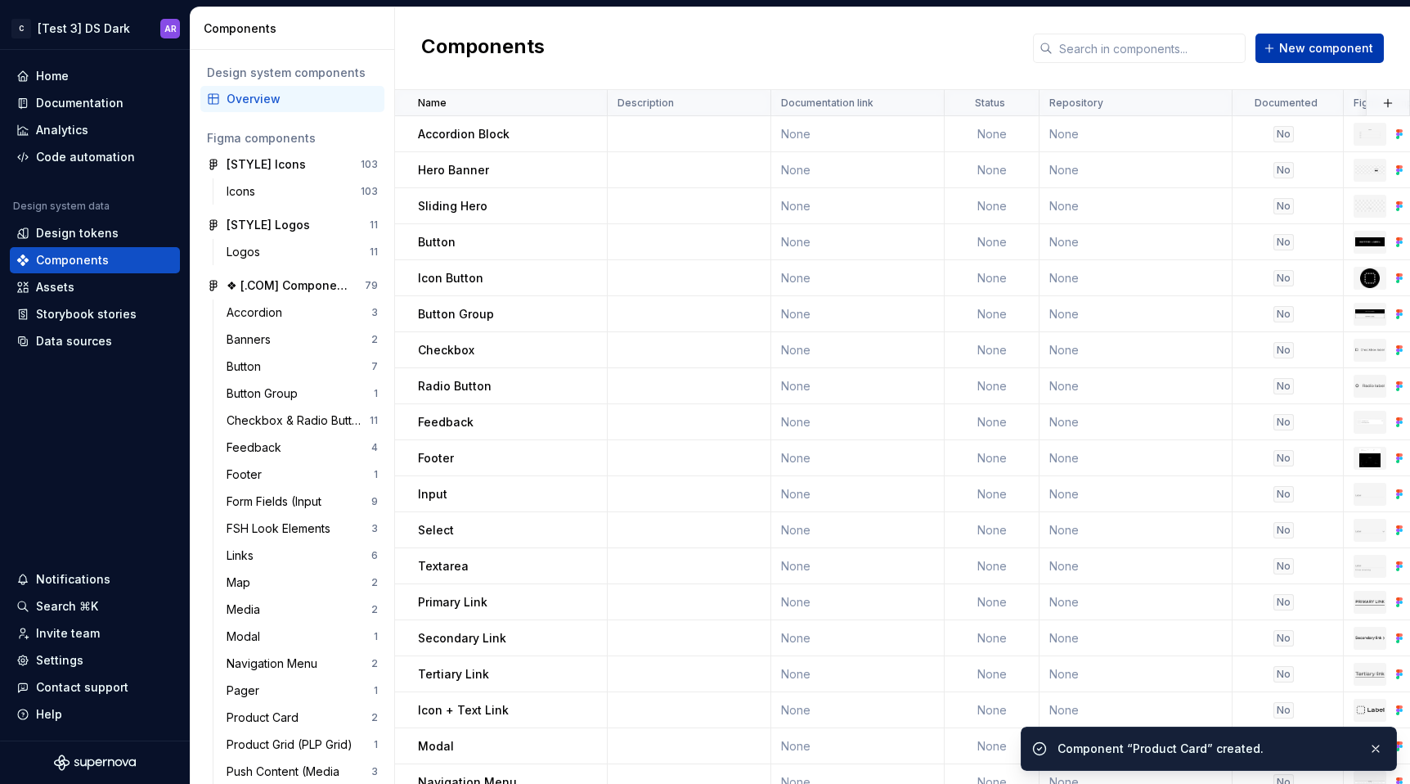
click at [1321, 53] on span "New component" at bounding box center [1326, 48] width 94 height 16
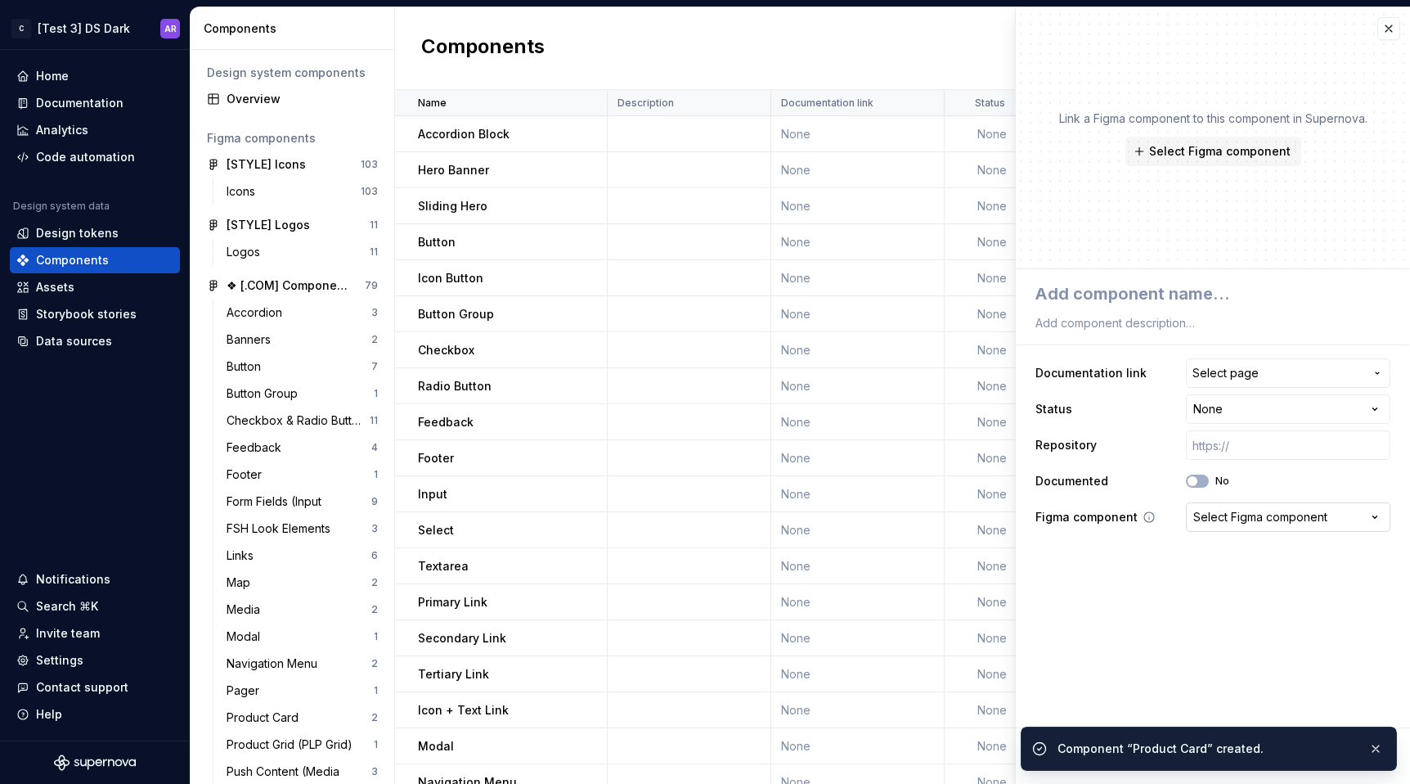
click at [1260, 520] on div "Select Figma component" at bounding box center [1260, 517] width 134 height 16
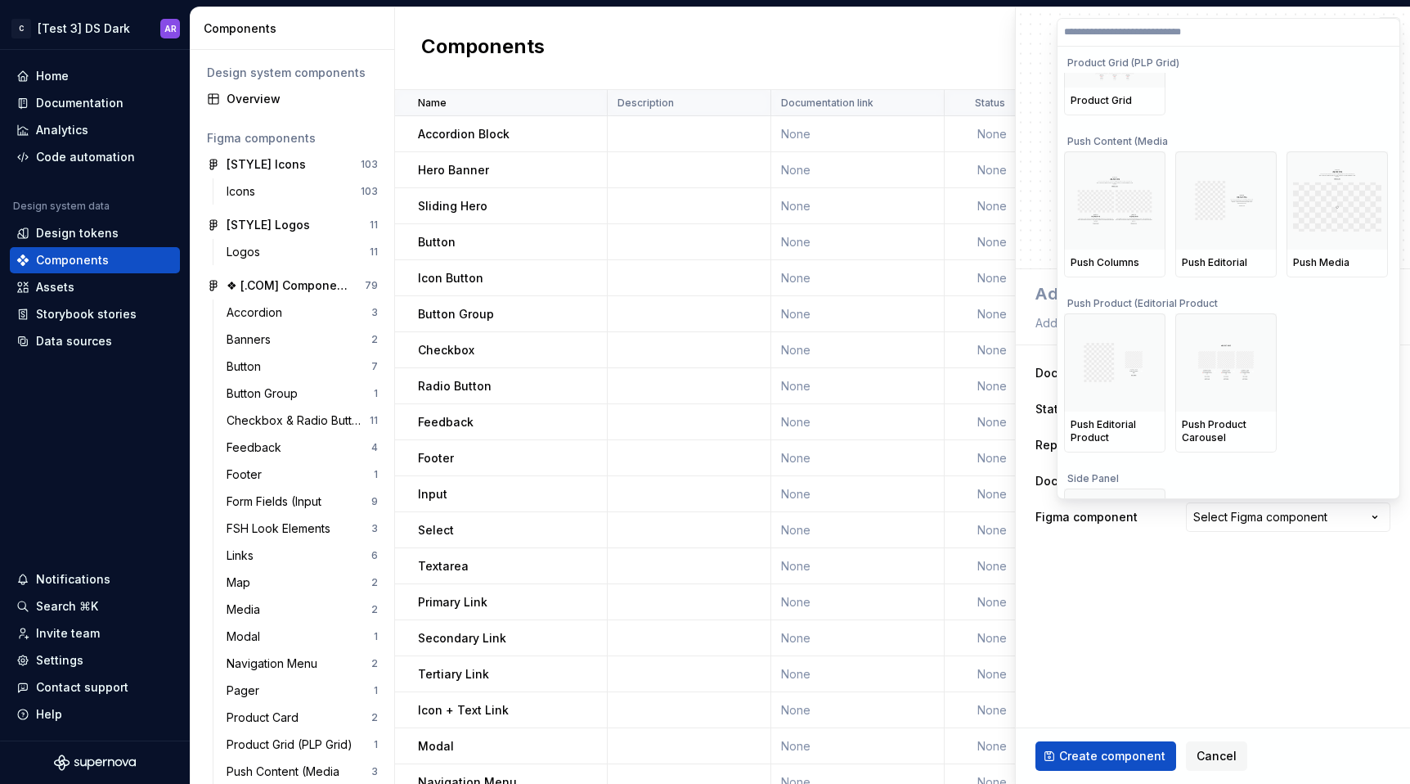
scroll to position [8891, 0]
click at [1101, 204] on img at bounding box center [1115, 199] width 88 height 47
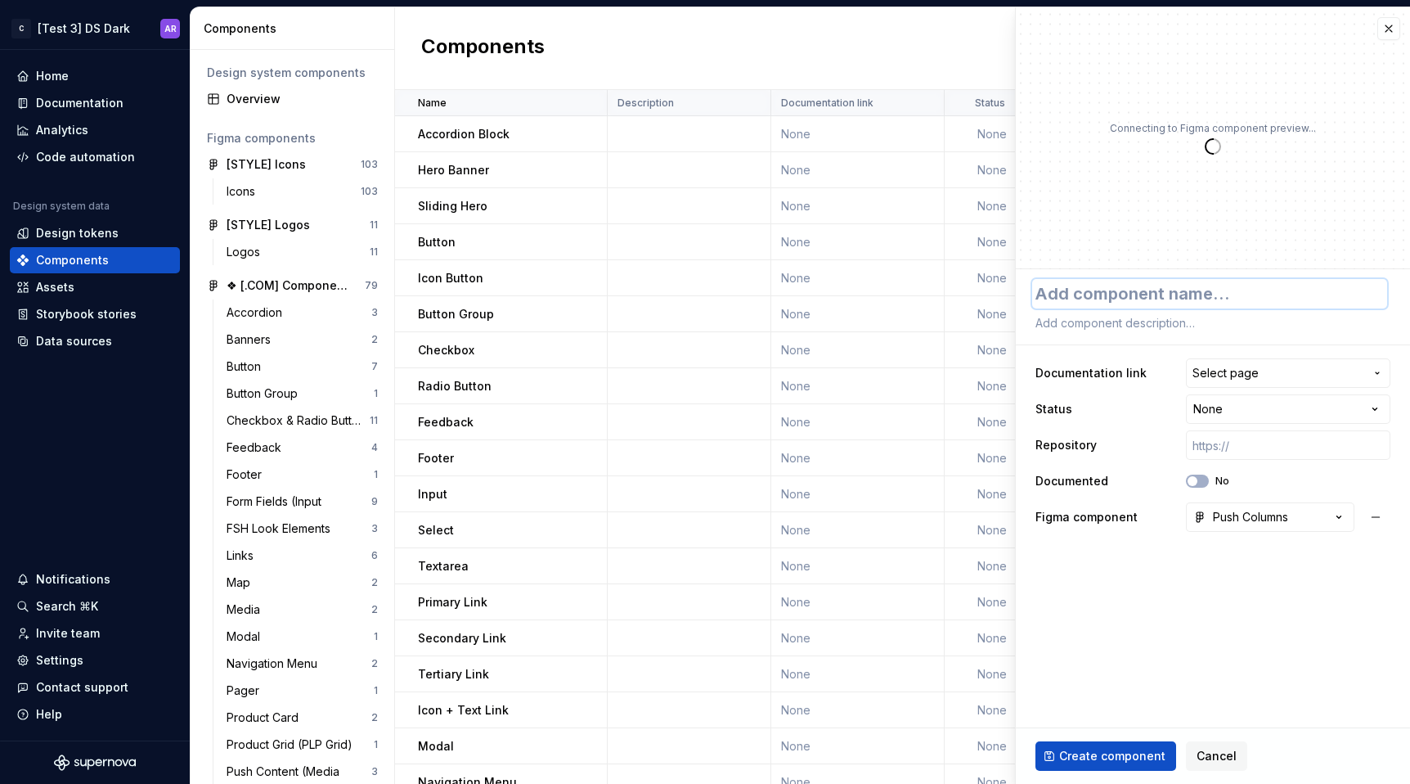
click at [1070, 303] on textarea at bounding box center [1209, 293] width 355 height 29
click at [1105, 760] on span "Create component" at bounding box center [1112, 756] width 106 height 16
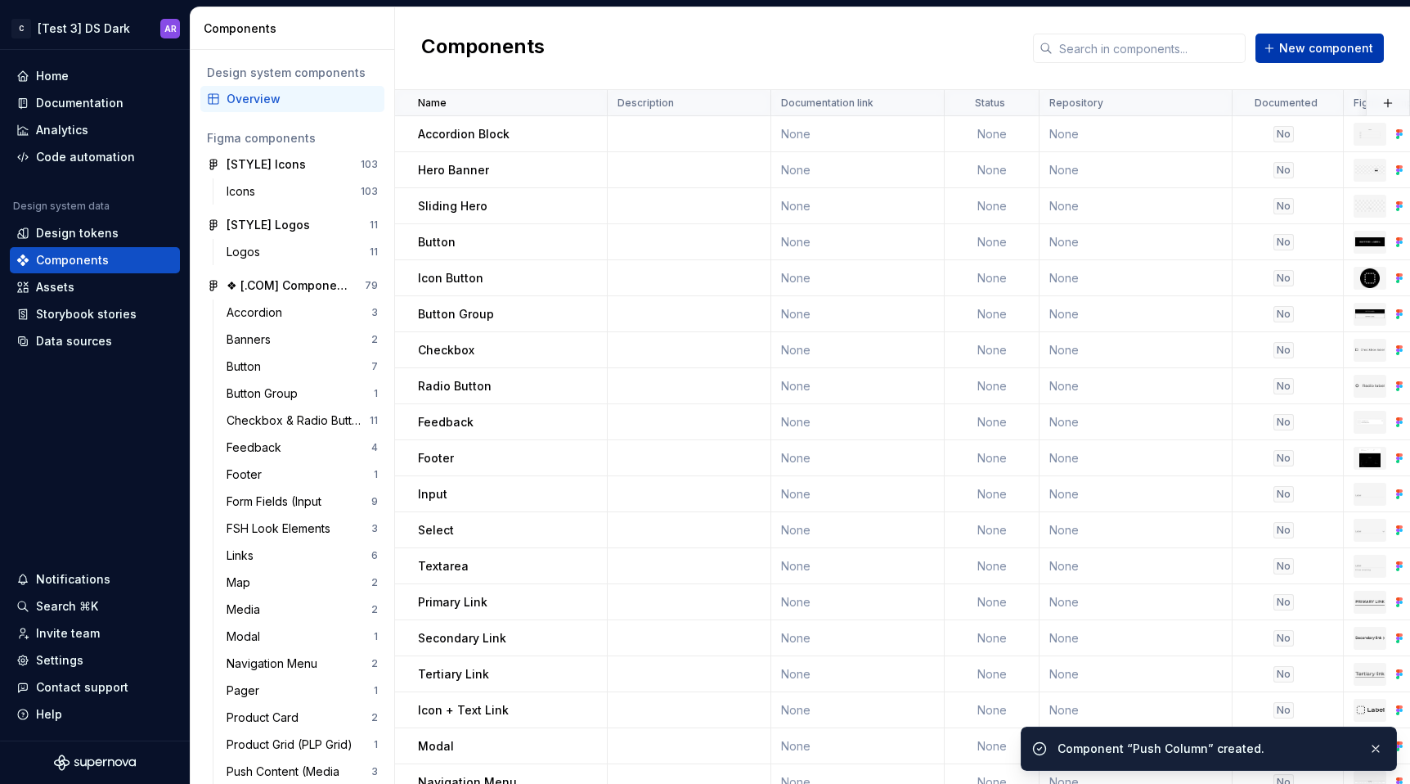
click at [1321, 52] on span "New component" at bounding box center [1326, 48] width 94 height 16
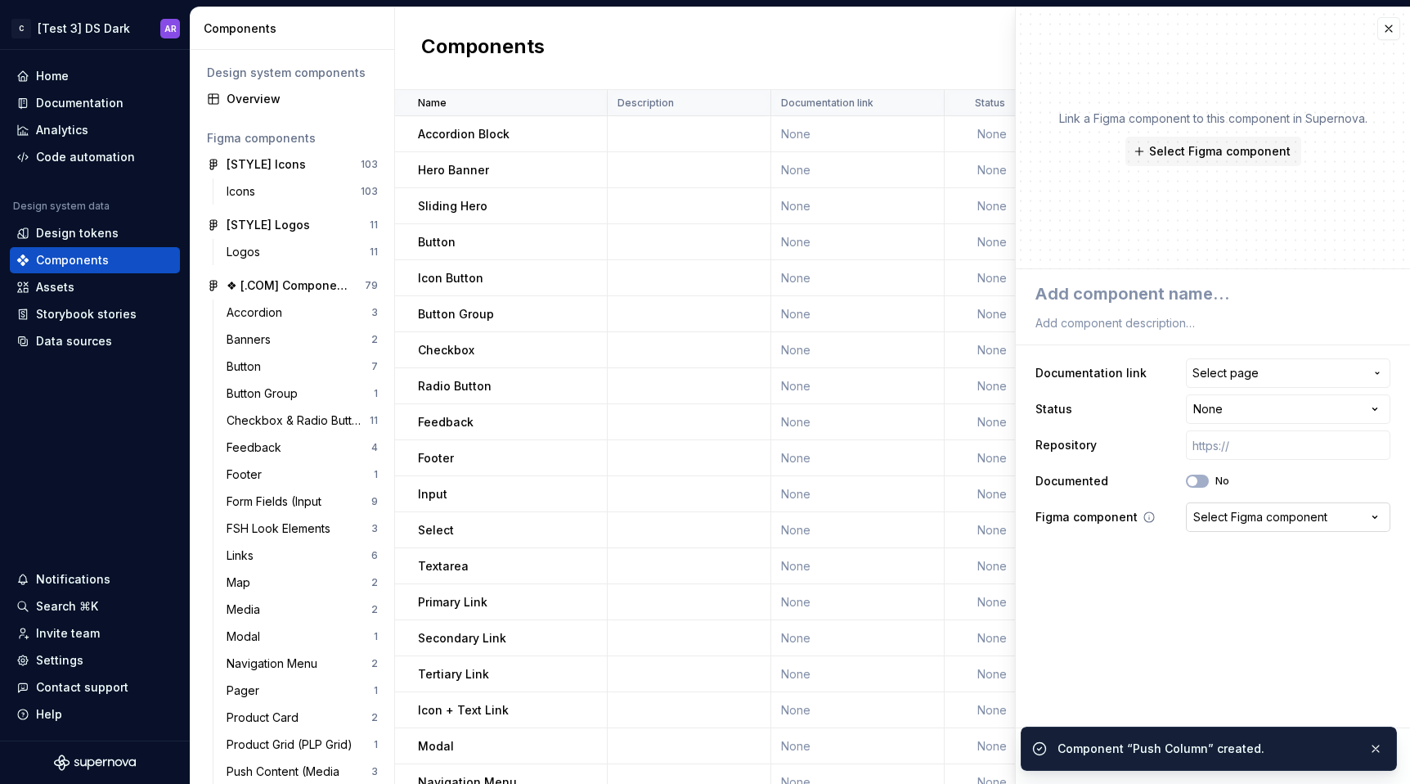
click at [1226, 528] on button "Select Figma component" at bounding box center [1288, 516] width 204 height 29
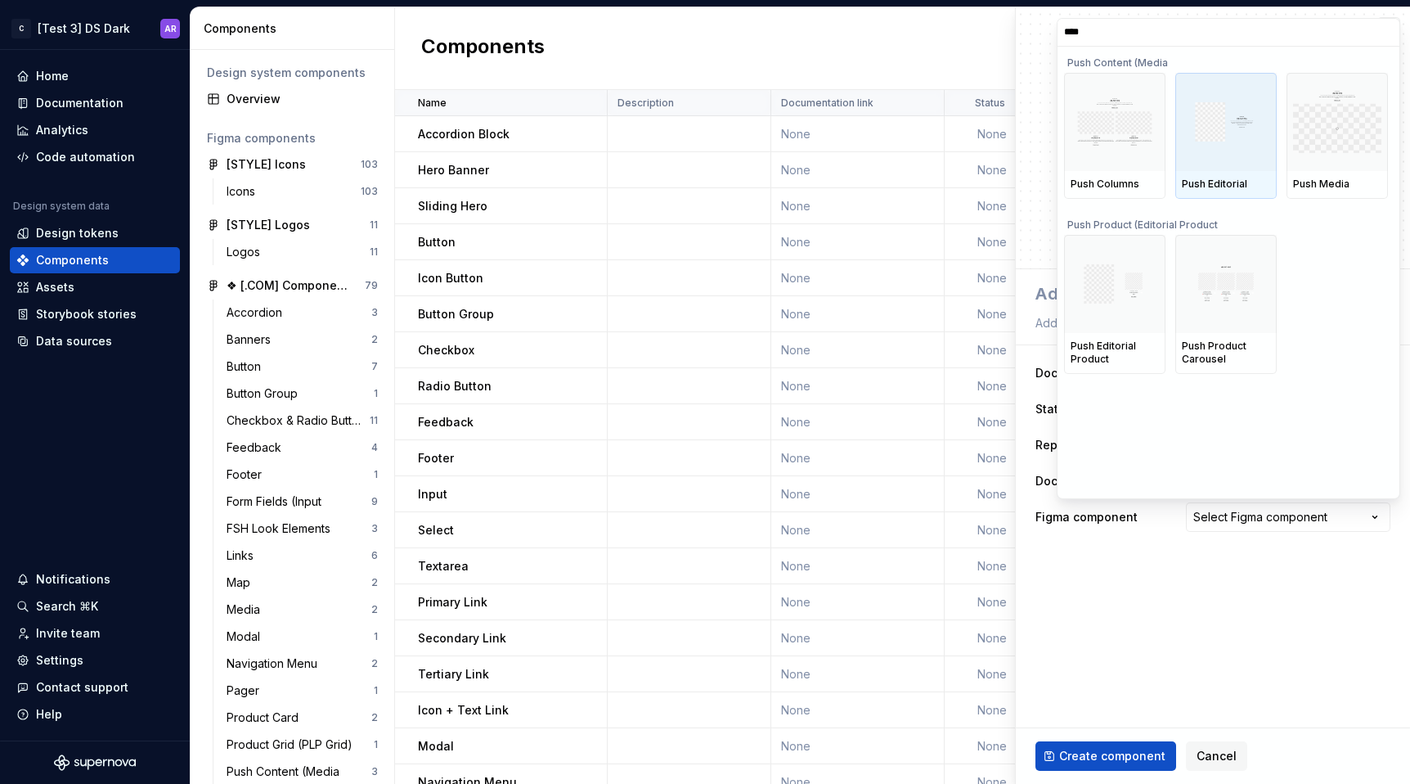
click at [1219, 129] on img at bounding box center [1226, 122] width 88 height 40
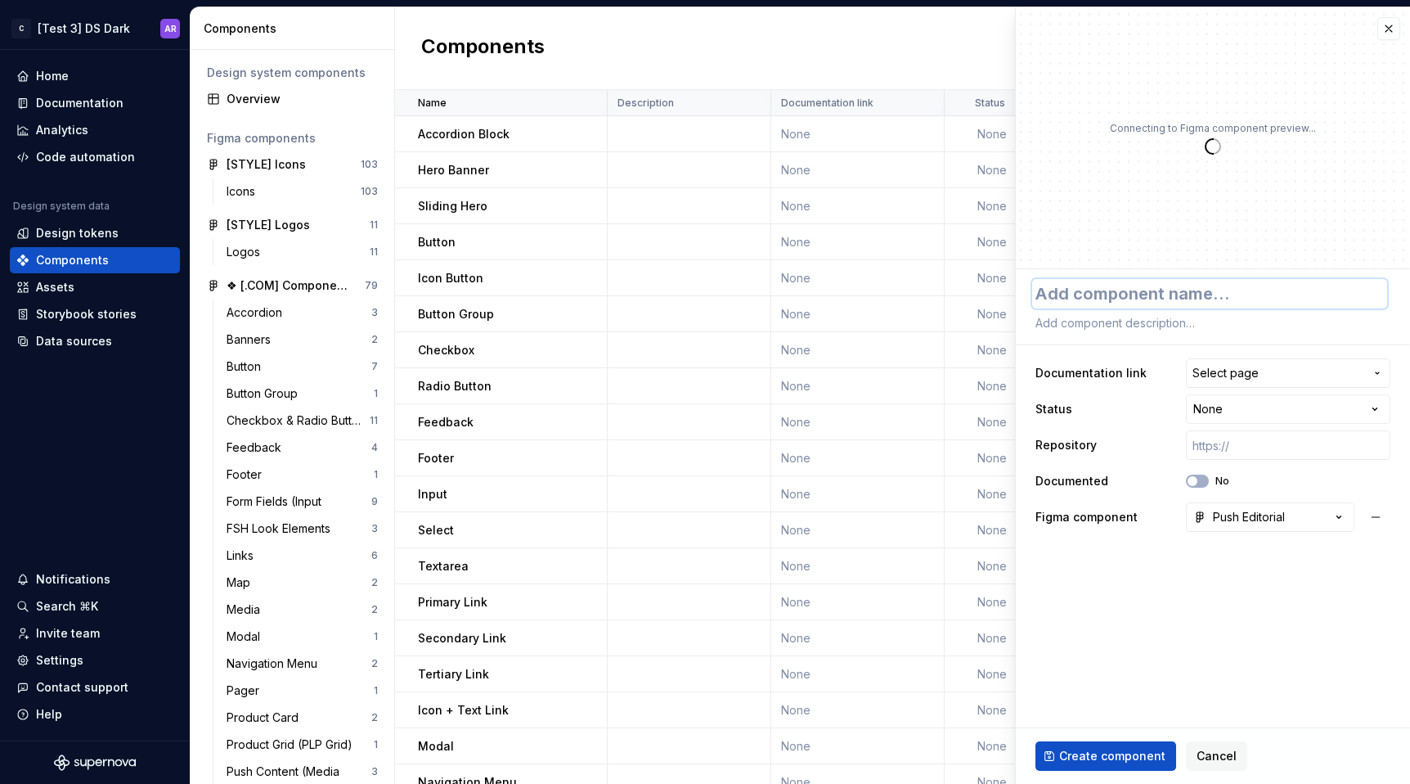
click at [1124, 303] on textarea at bounding box center [1209, 293] width 355 height 29
click at [1119, 753] on span "Create component" at bounding box center [1112, 756] width 106 height 16
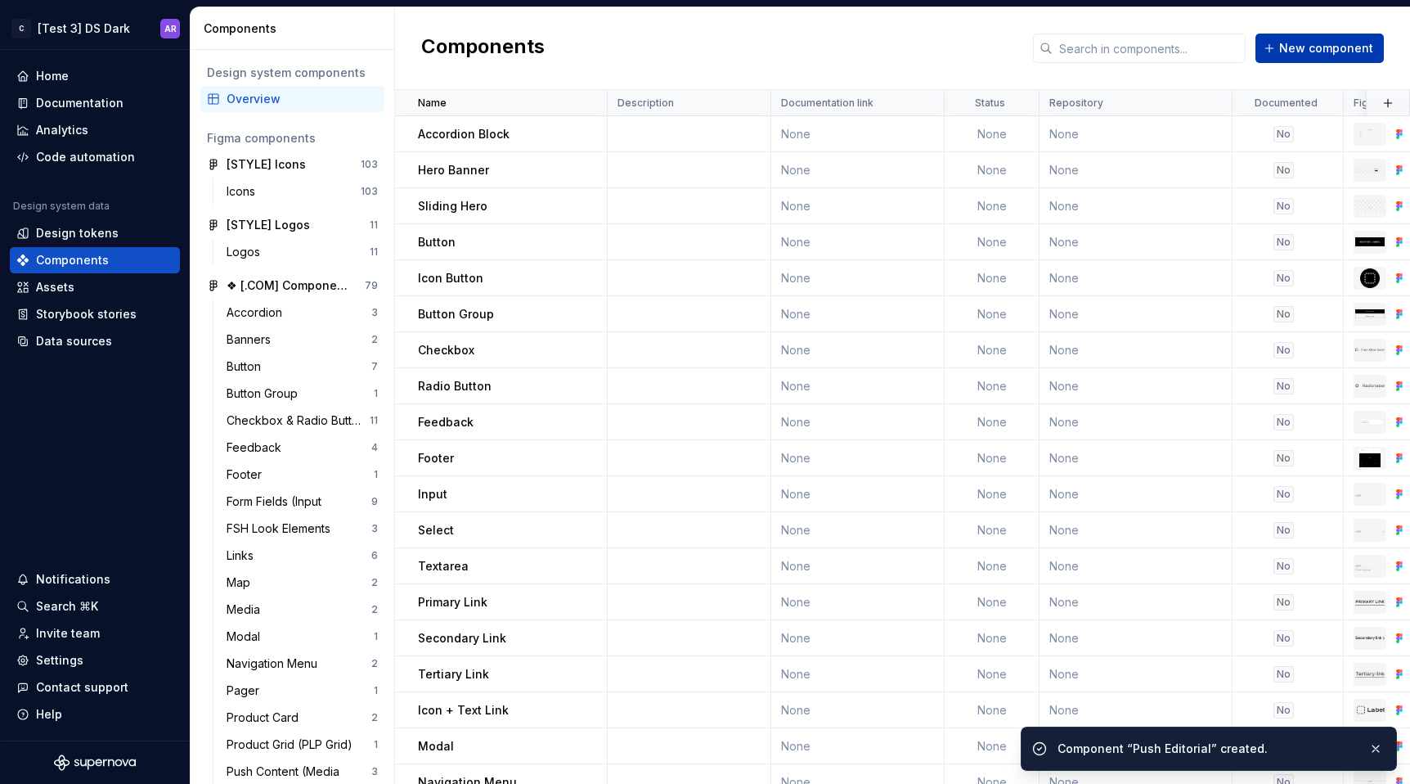
click at [1355, 49] on span "New component" at bounding box center [1326, 48] width 94 height 16
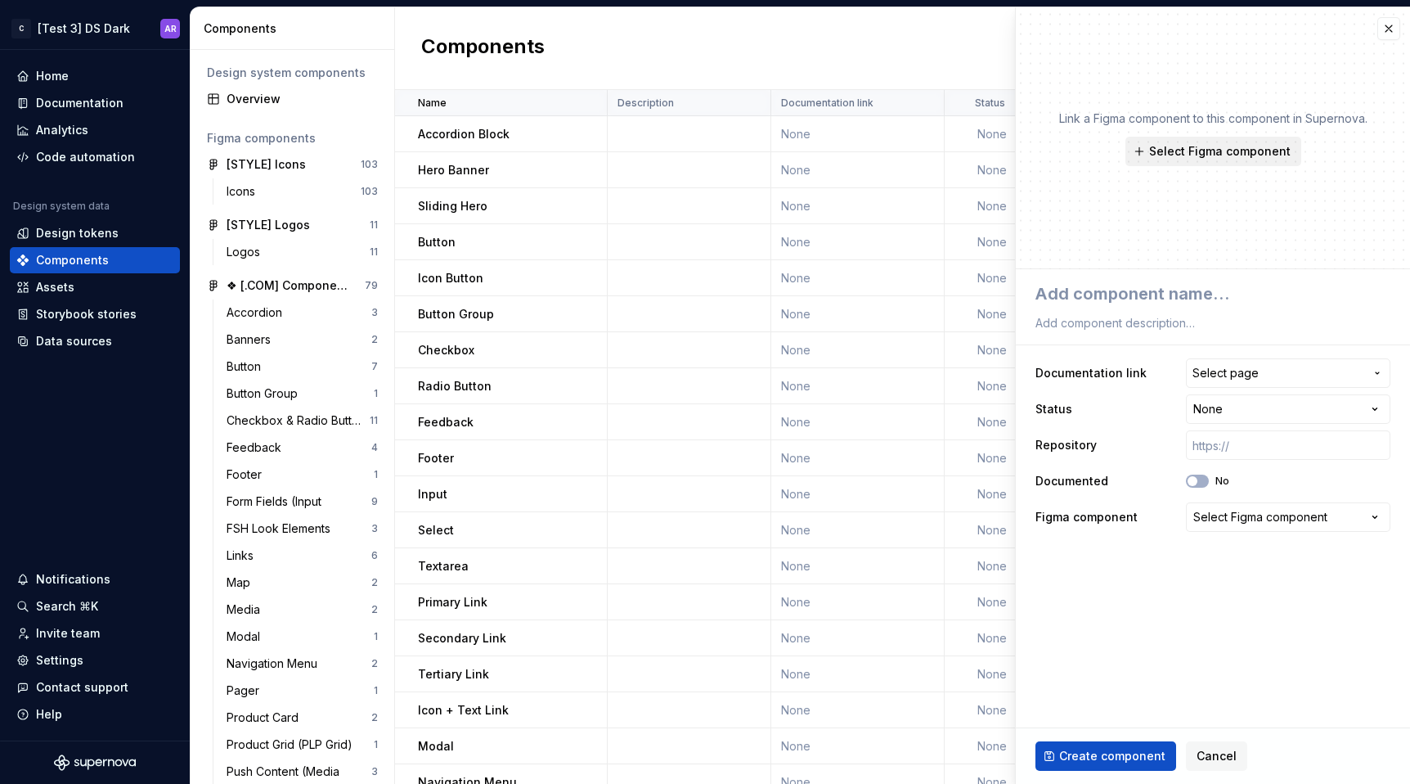
click at [1245, 139] on button "Select Figma component" at bounding box center [1213, 151] width 176 height 29
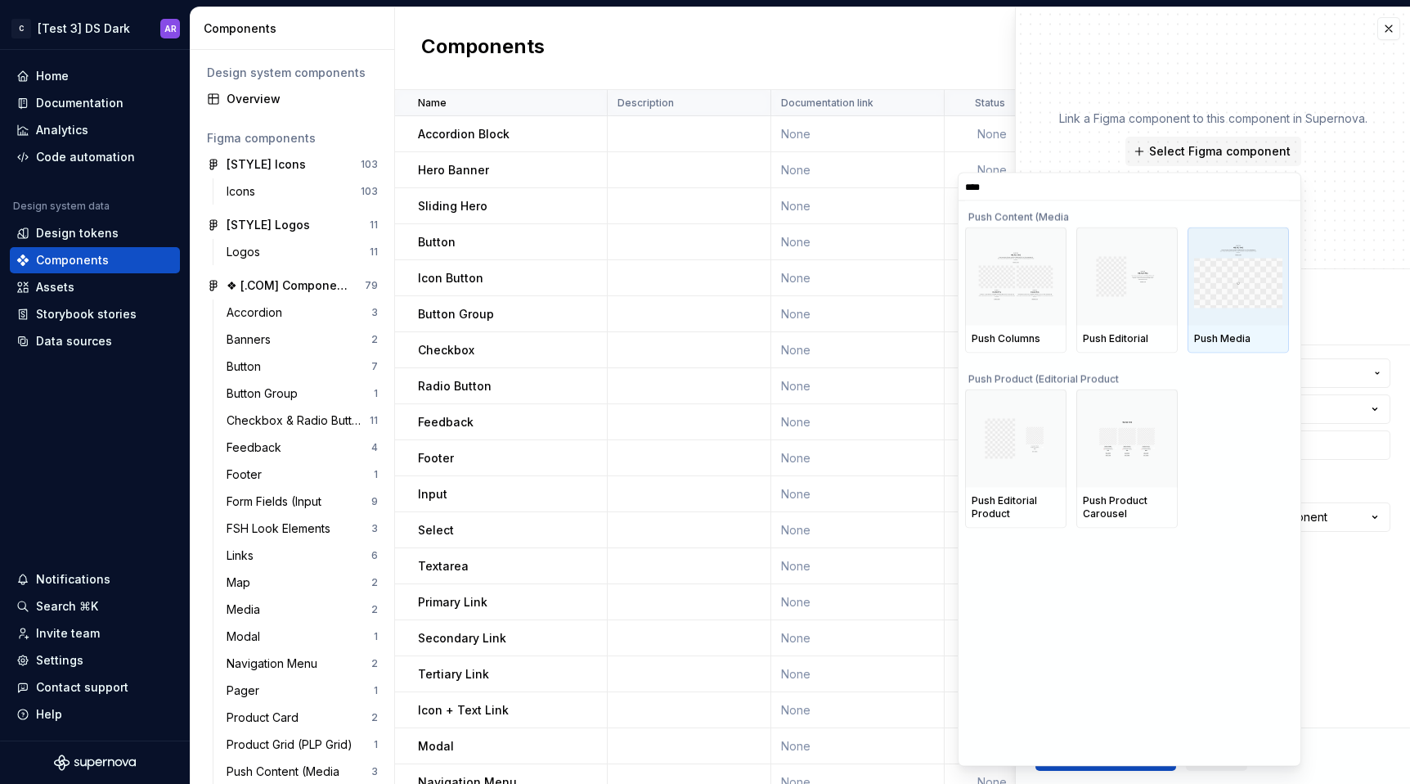
click at [1220, 336] on div "Push Media" at bounding box center [1238, 338] width 88 height 13
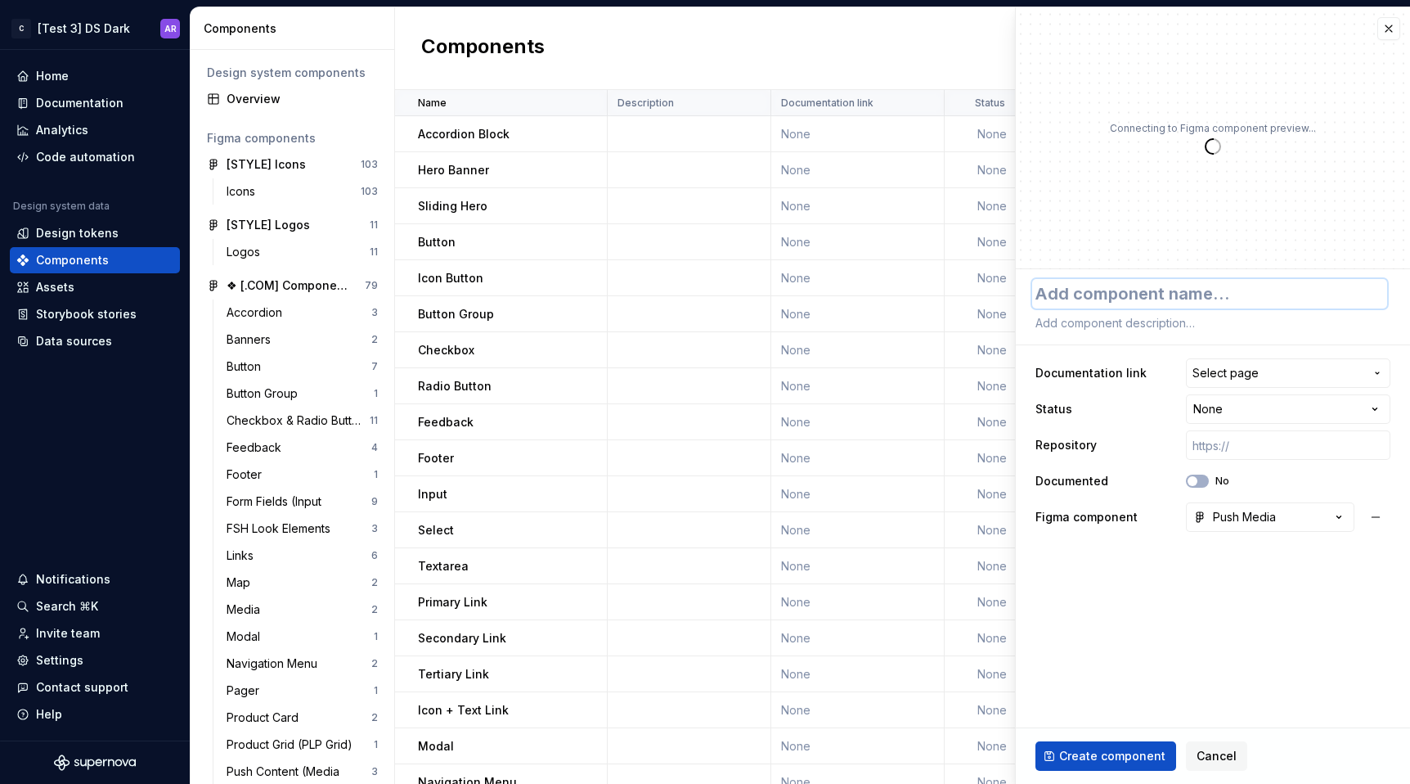
click at [1175, 283] on textarea at bounding box center [1209, 293] width 355 height 29
click at [1127, 751] on span "Create component" at bounding box center [1112, 756] width 106 height 16
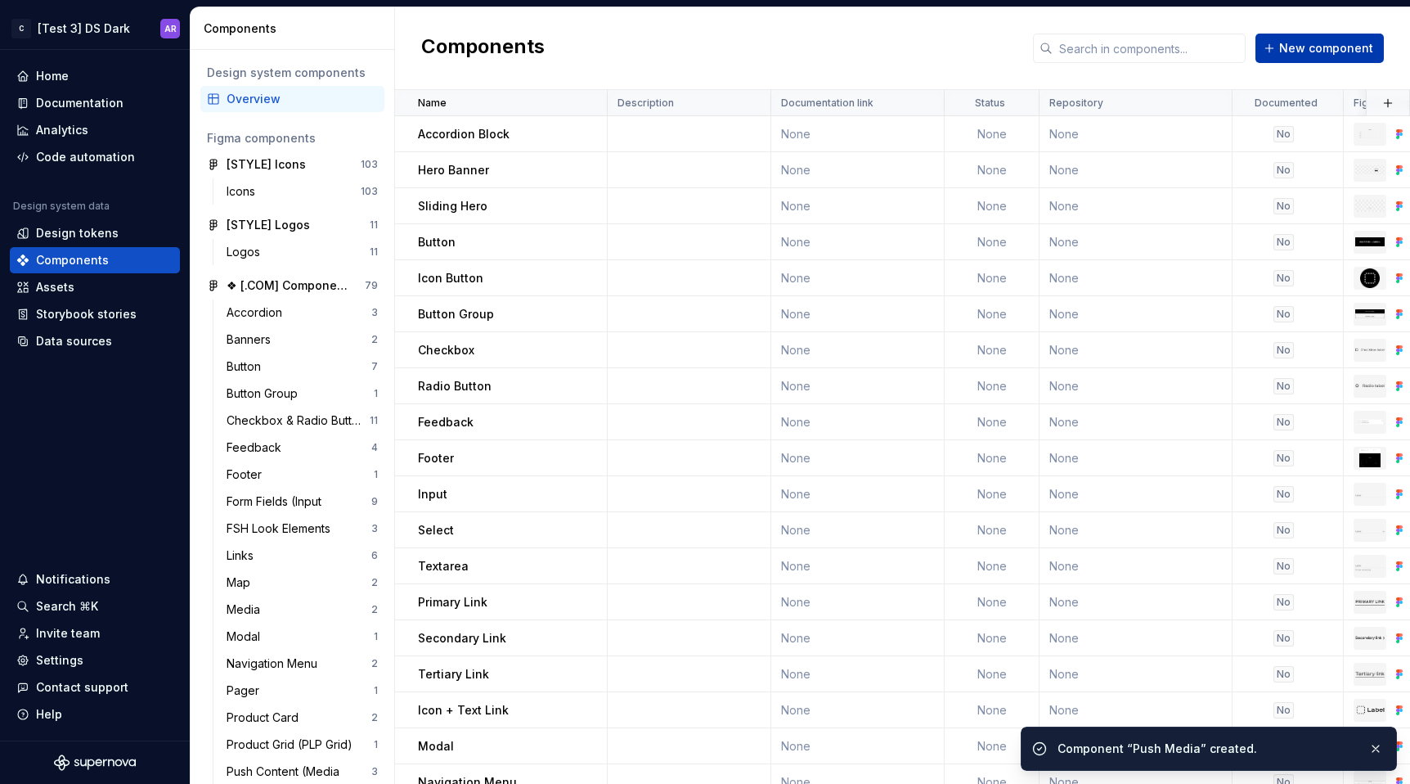
click at [1345, 45] on span "New component" at bounding box center [1326, 48] width 94 height 16
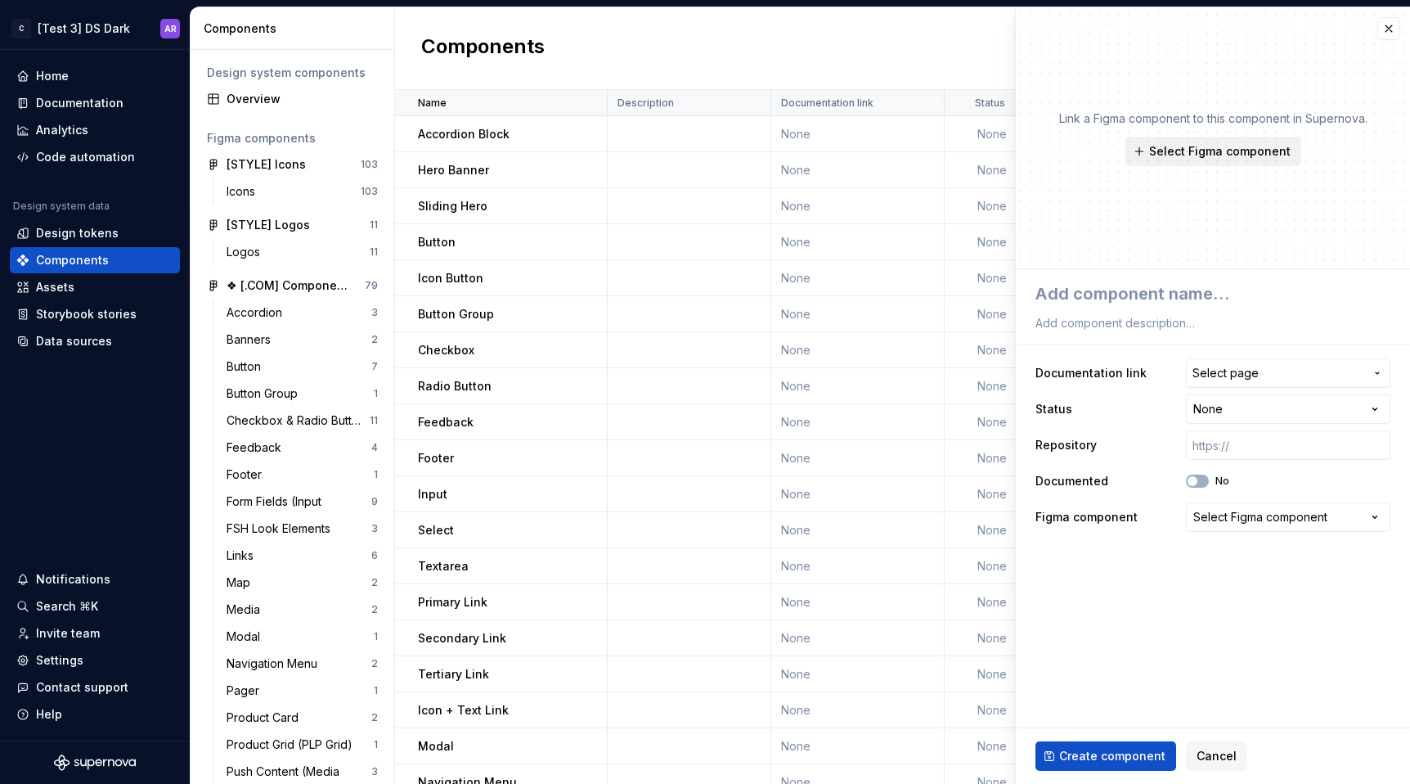
click at [1213, 141] on button "Select Figma component" at bounding box center [1213, 151] width 176 height 29
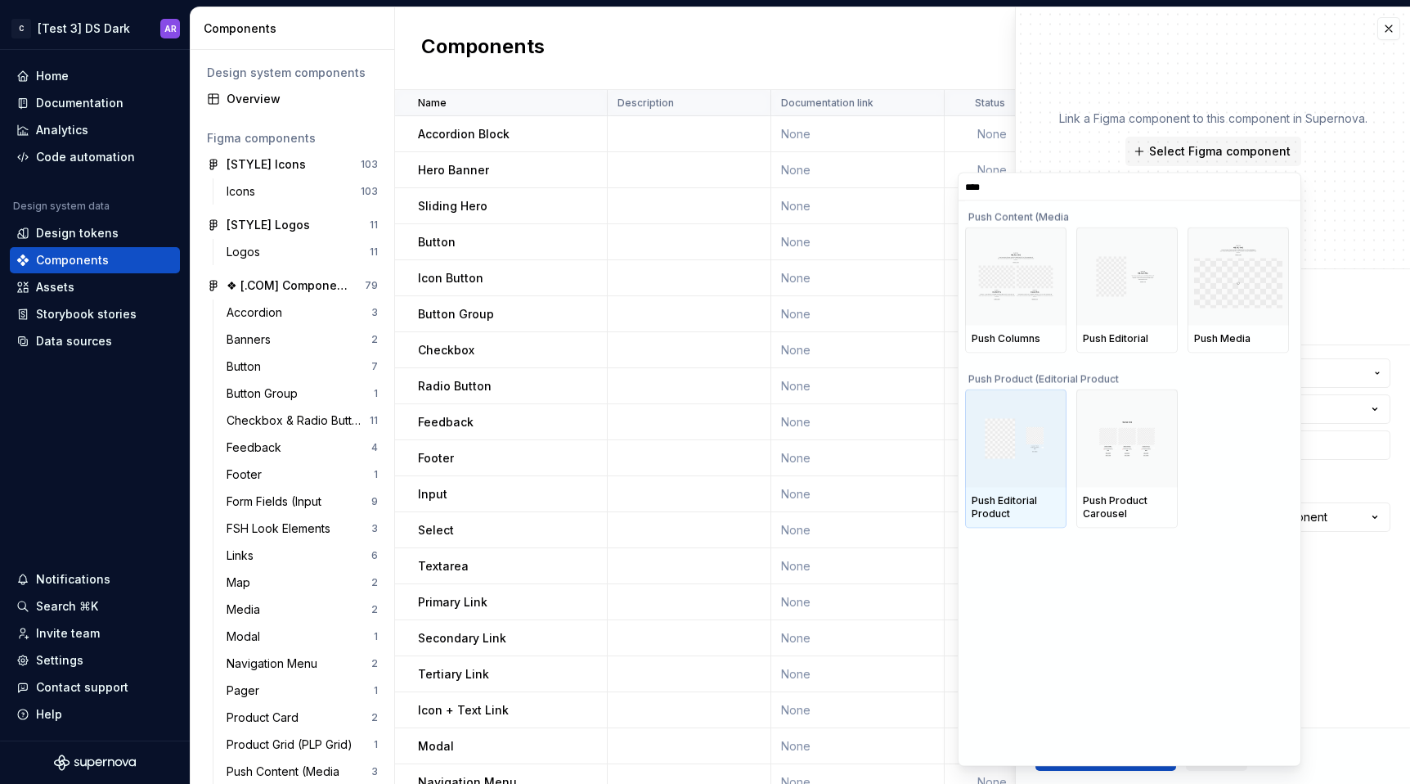
click at [1037, 459] on div at bounding box center [1015, 438] width 101 height 98
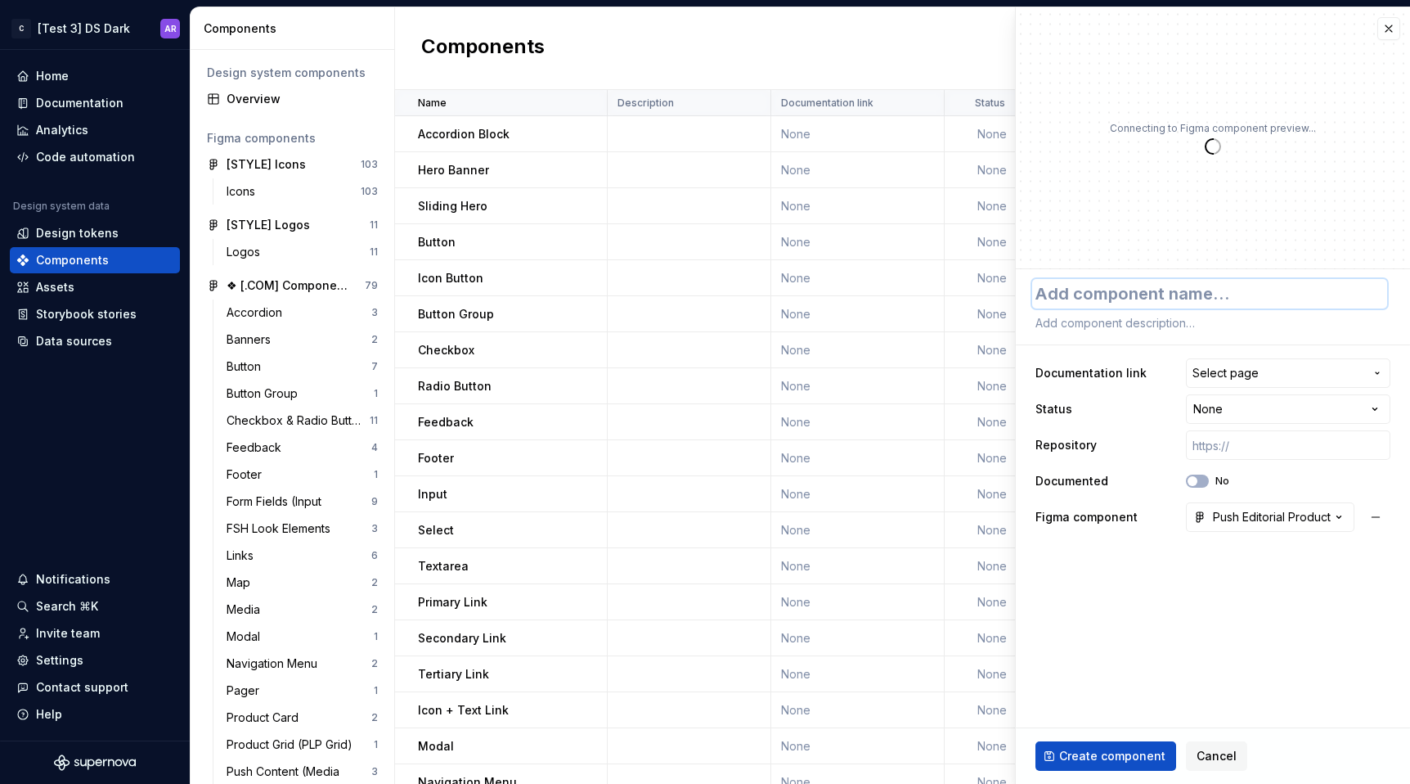
click at [1139, 281] on textarea at bounding box center [1209, 293] width 355 height 29
click at [1100, 773] on div "Create component Cancel" at bounding box center [1213, 756] width 394 height 56
click at [1100, 766] on button "Create component" at bounding box center [1105, 755] width 141 height 29
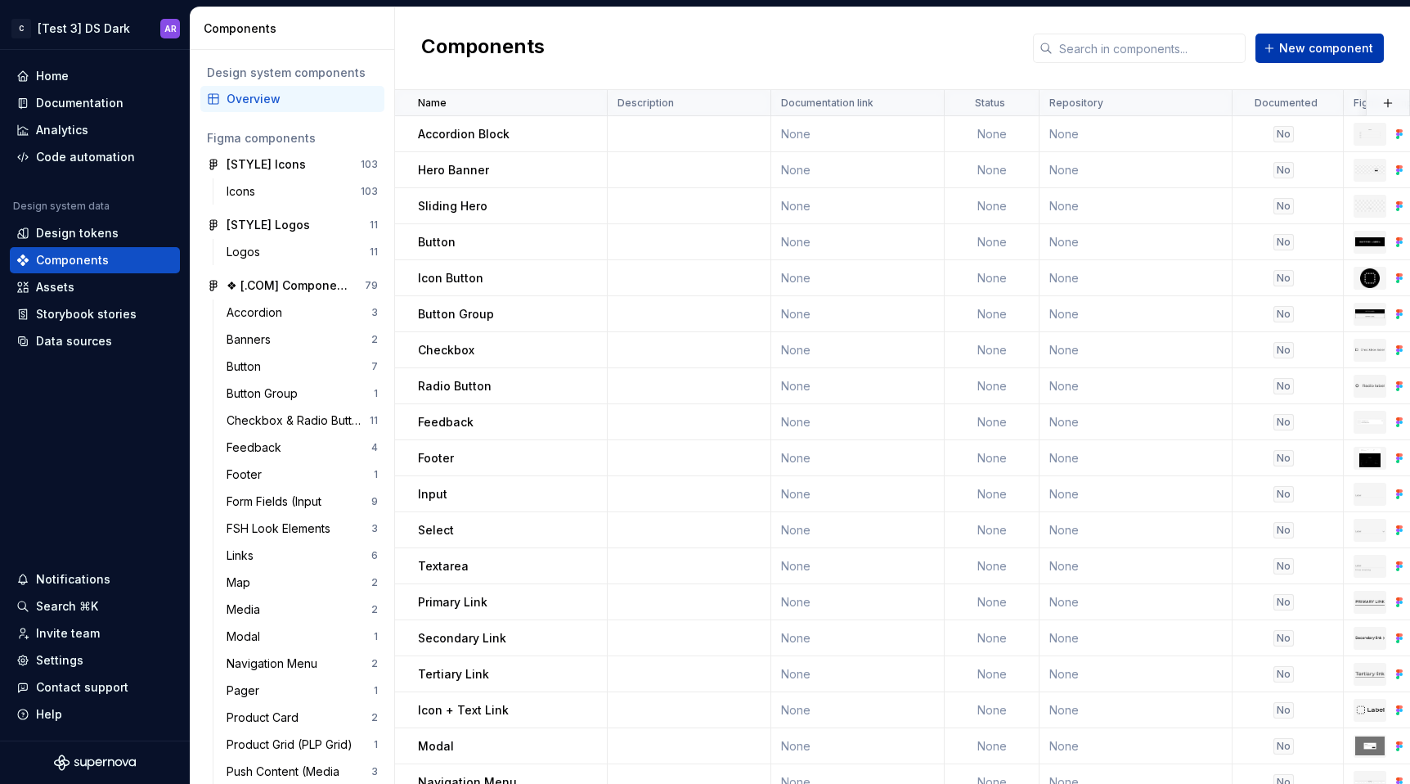
click at [1287, 56] on button "New component" at bounding box center [1319, 48] width 128 height 29
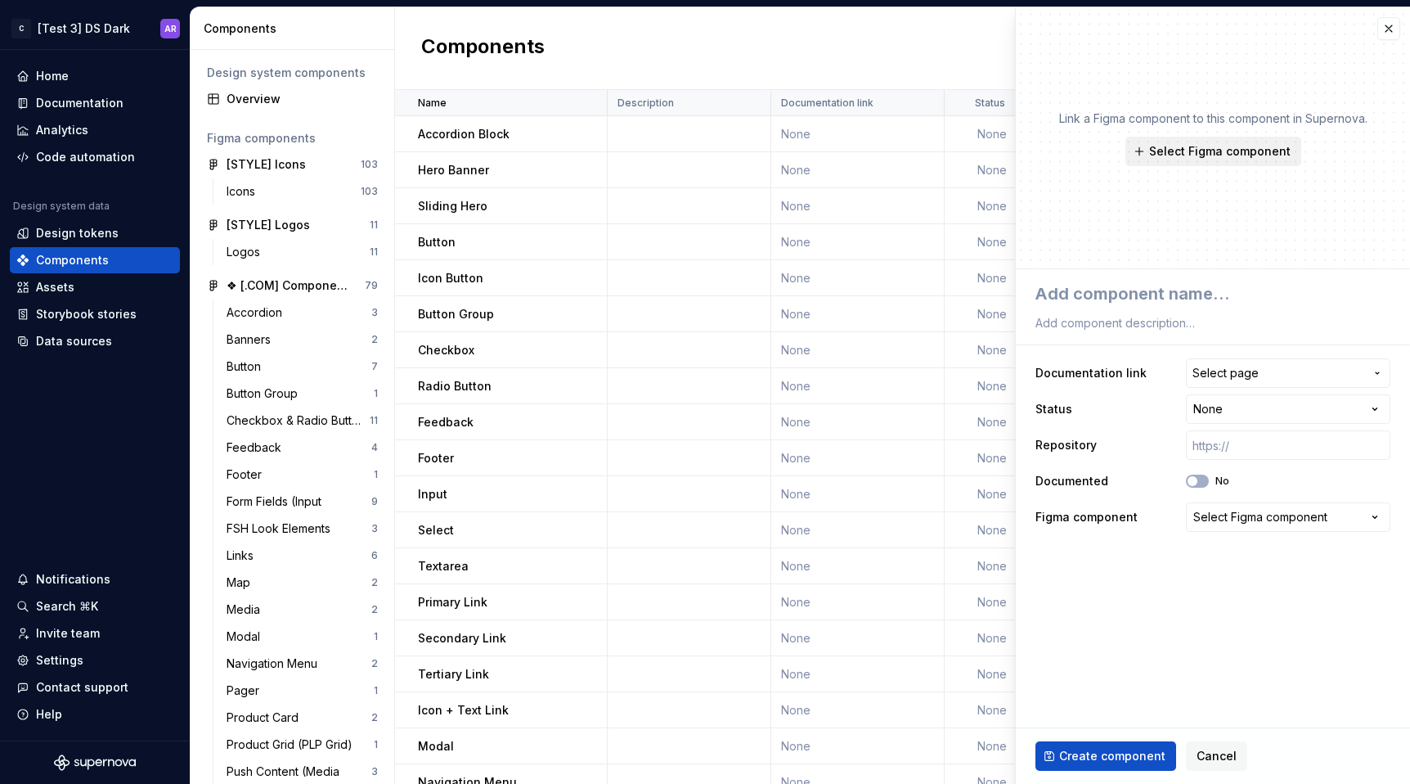
click at [1215, 149] on span "Select Figma component" at bounding box center [1219, 151] width 141 height 16
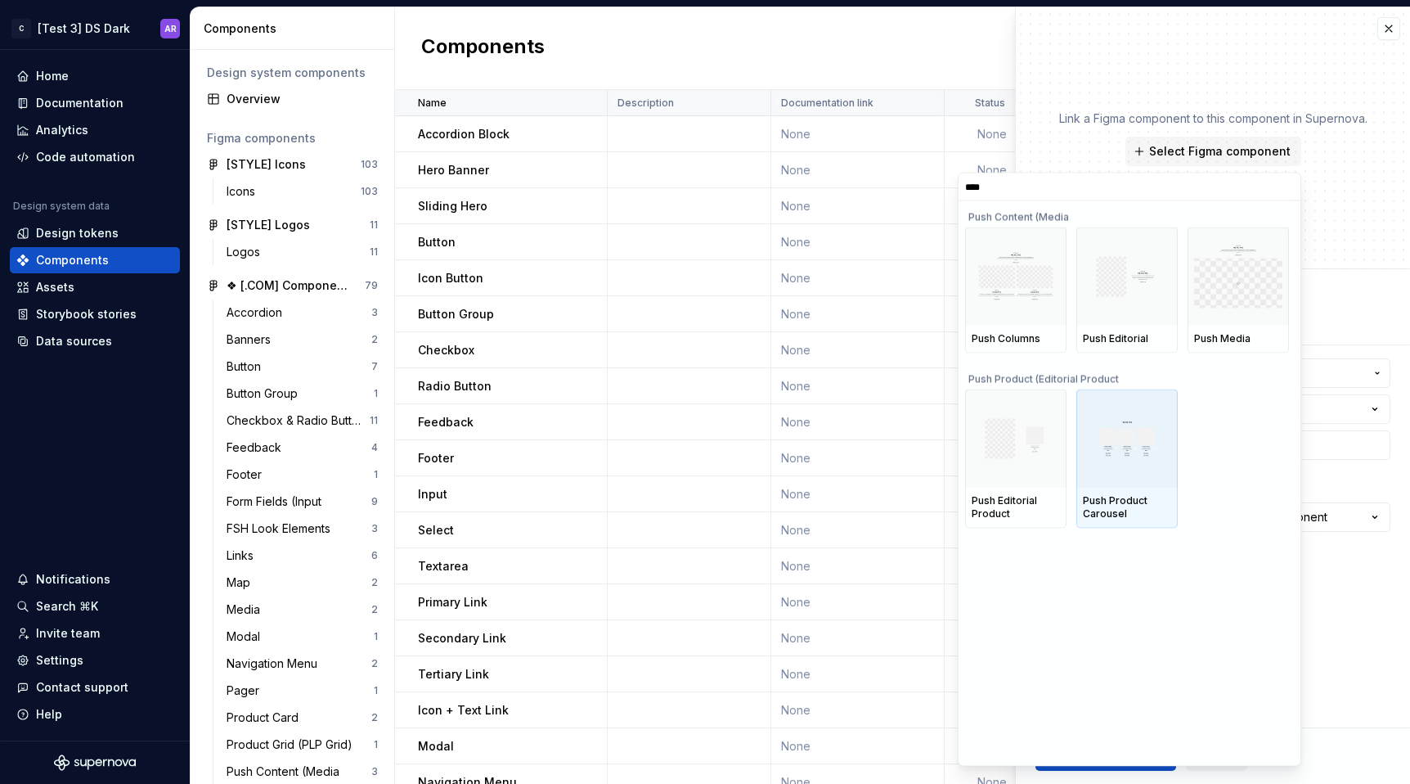
click at [1114, 439] on img at bounding box center [1127, 437] width 88 height 35
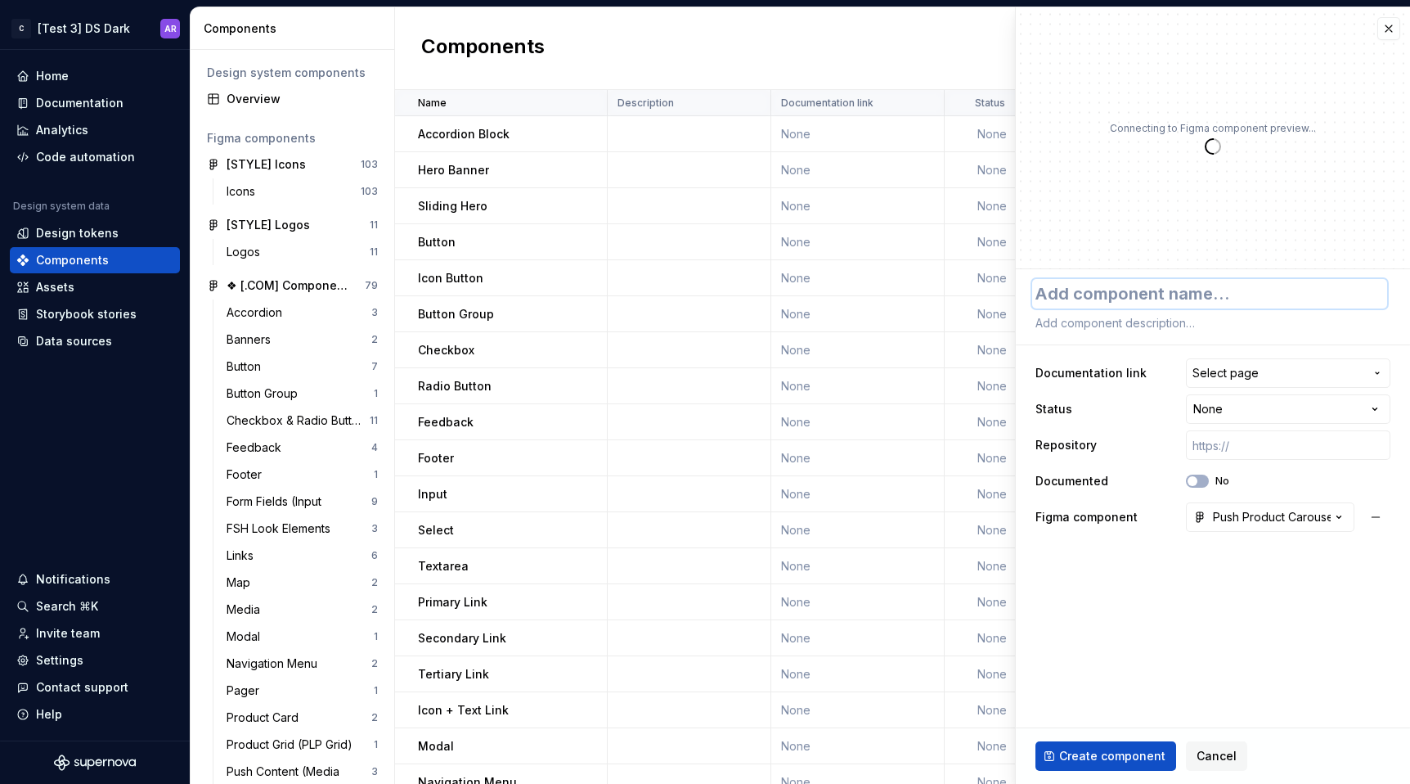
click at [1130, 299] on textarea at bounding box center [1209, 293] width 355 height 29
click at [1098, 761] on span "Create component" at bounding box center [1112, 756] width 106 height 16
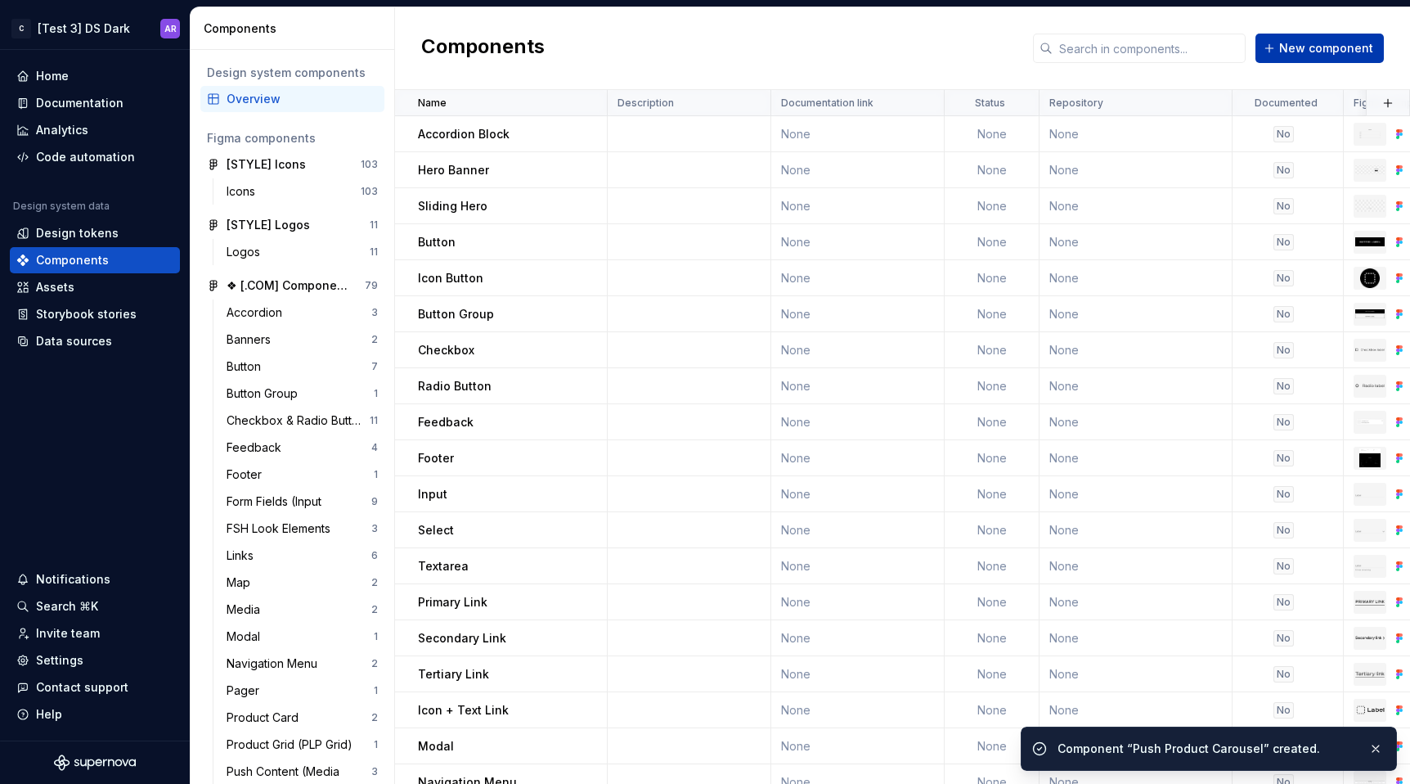
click at [1315, 47] on span "New component" at bounding box center [1326, 48] width 94 height 16
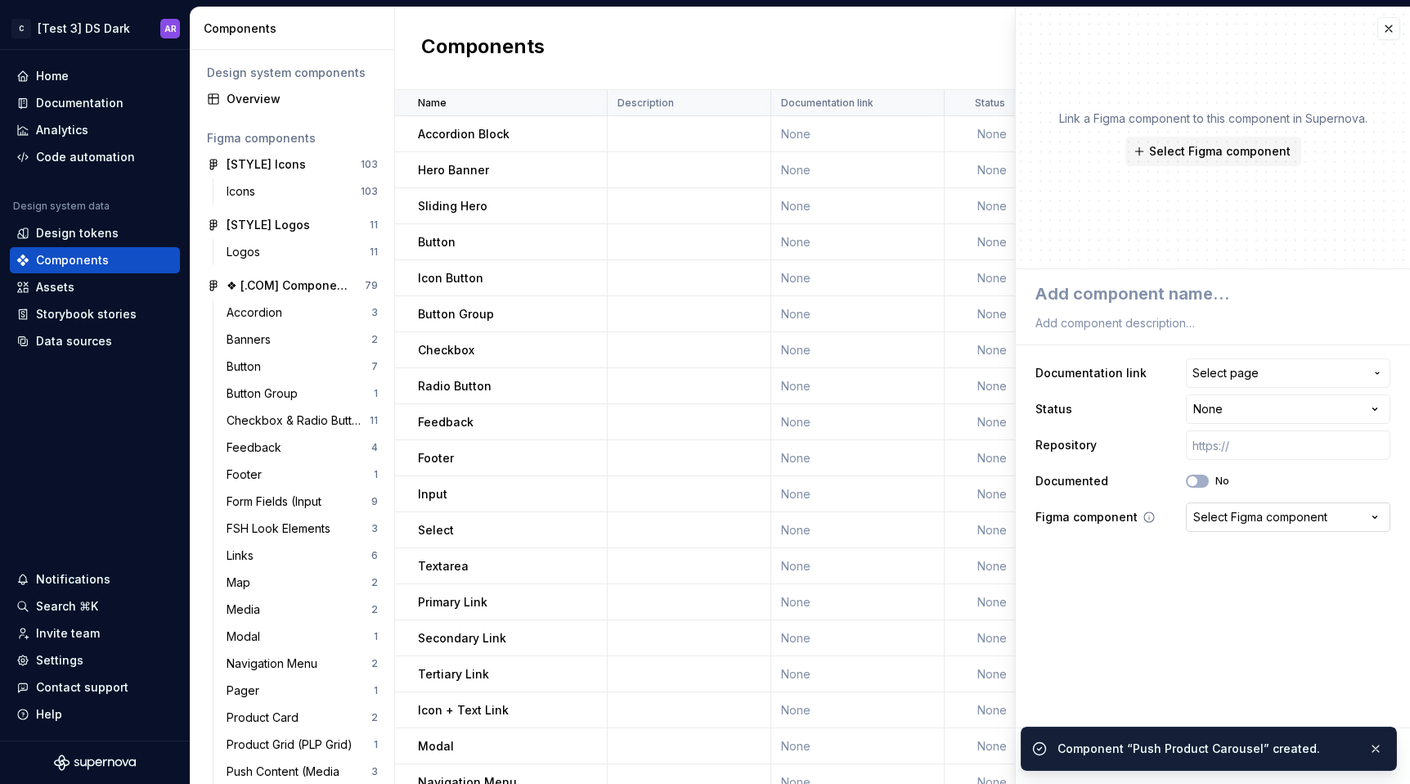
click at [1255, 520] on div "Select Figma component" at bounding box center [1260, 517] width 134 height 16
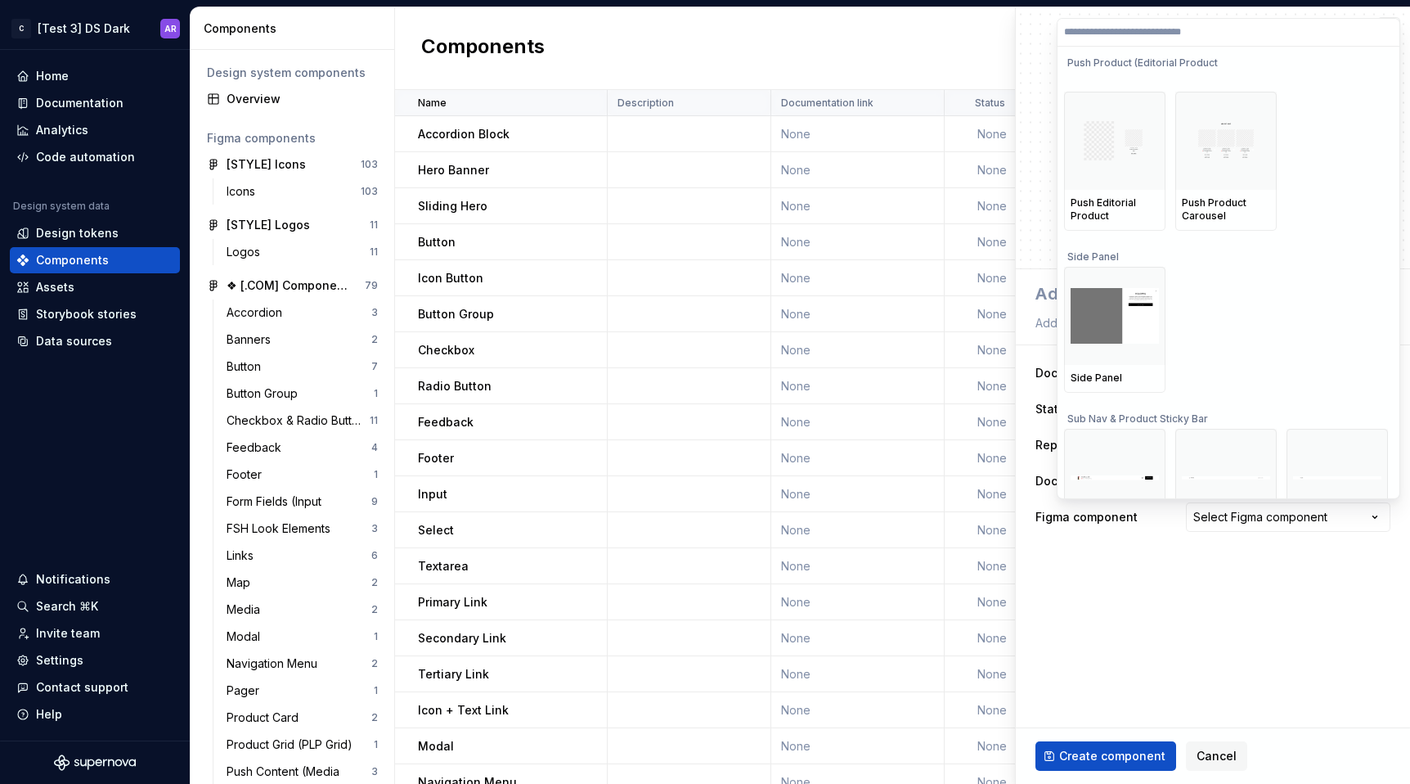
scroll to position [9154, 0]
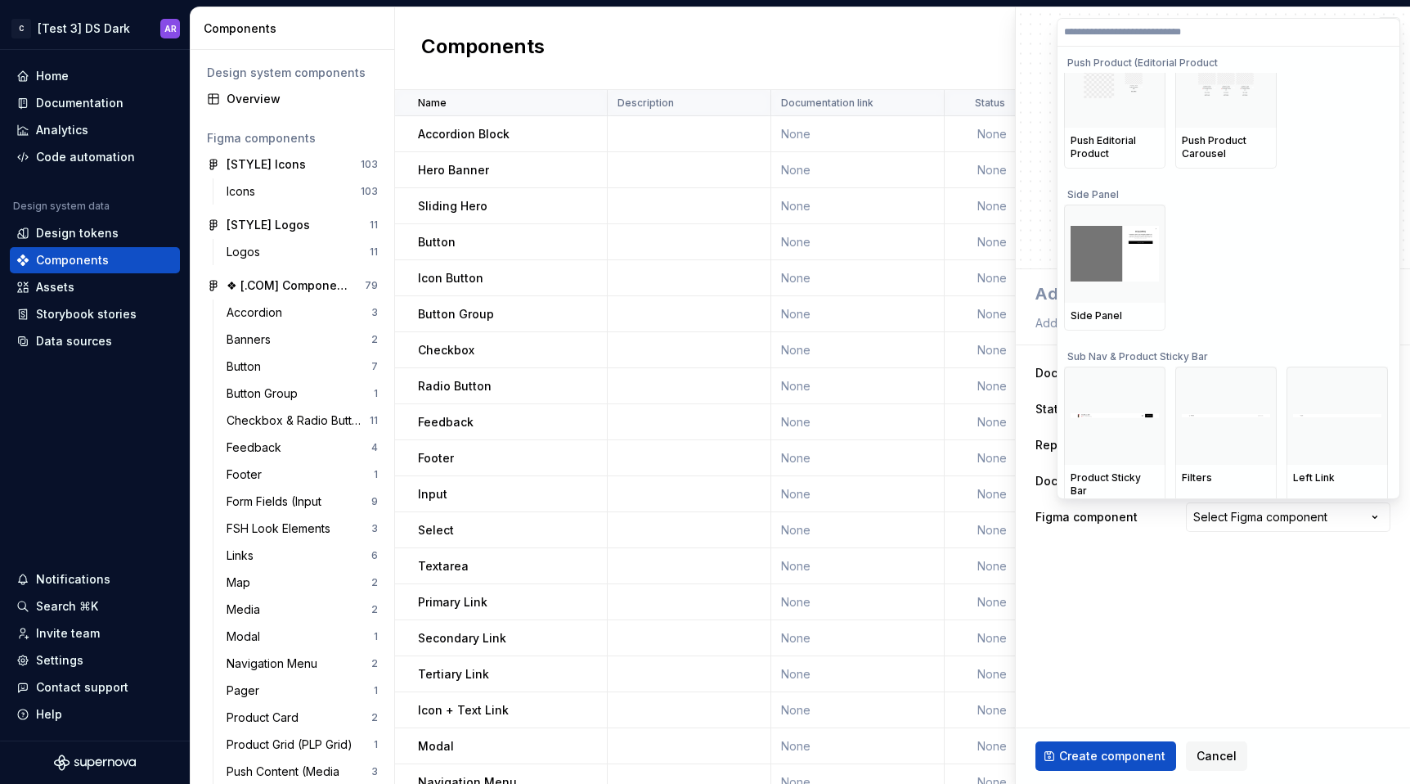
click at [1121, 271] on img at bounding box center [1115, 254] width 88 height 56
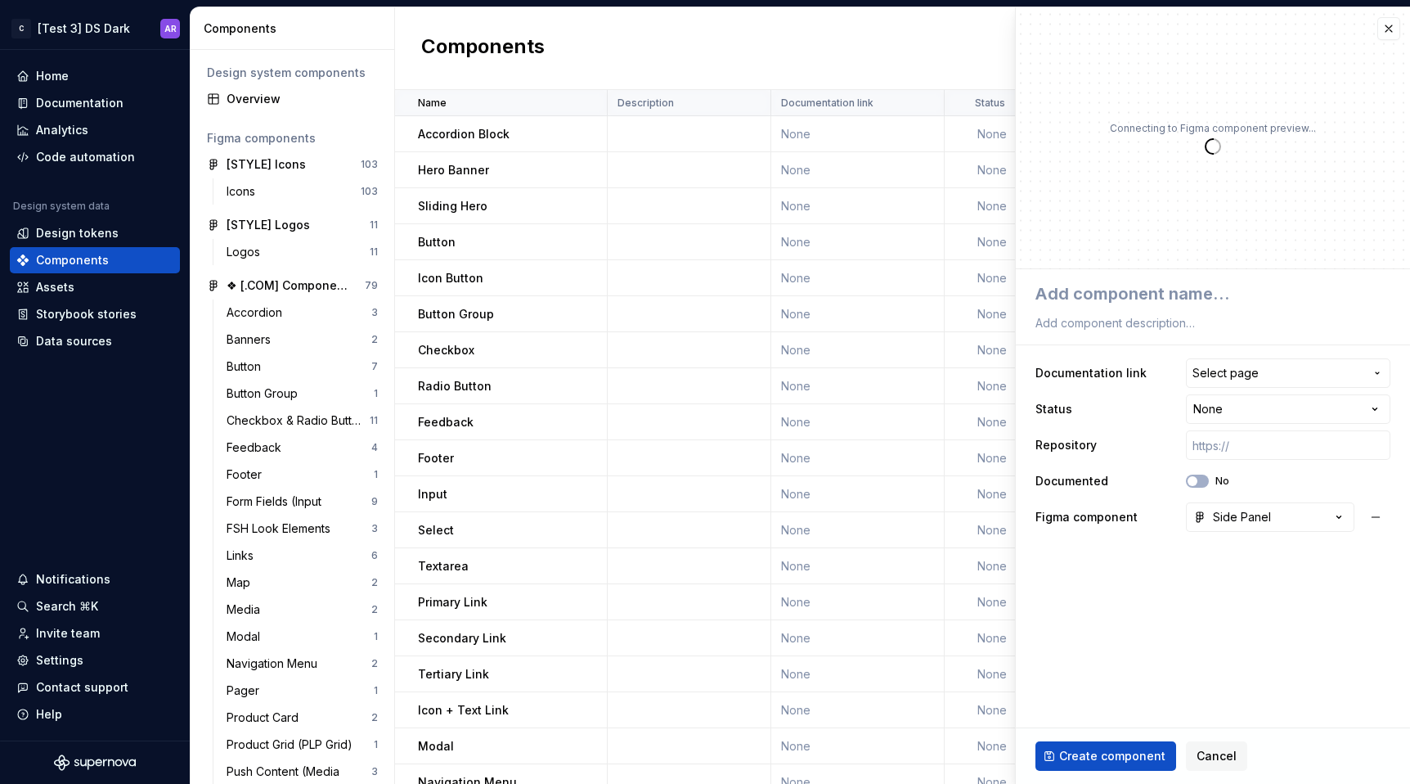
click at [1097, 276] on div "**********" at bounding box center [1213, 407] width 394 height 276
click at [1097, 289] on textarea at bounding box center [1209, 293] width 355 height 29
click at [1082, 748] on span "Create component" at bounding box center [1112, 756] width 106 height 16
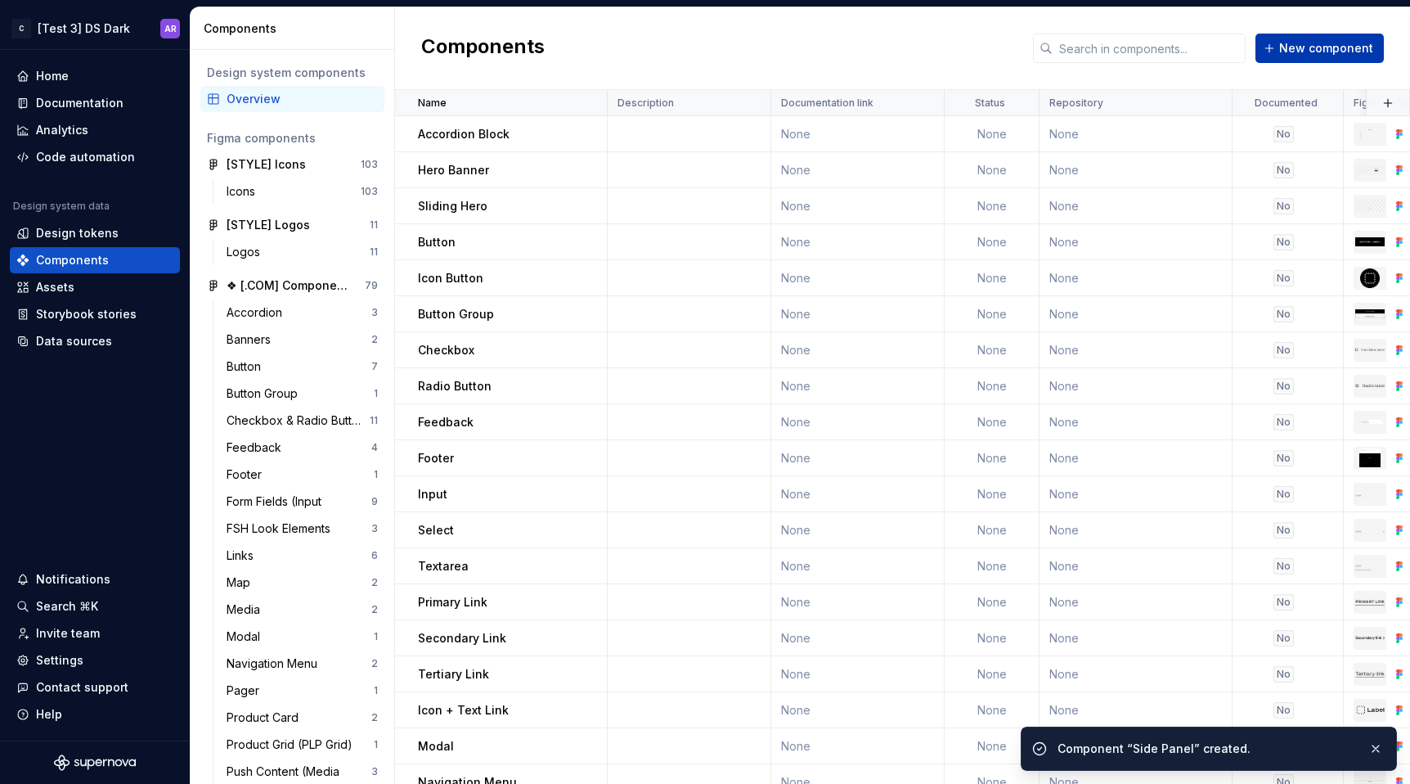
click at [1354, 58] on button "New component" at bounding box center [1319, 48] width 128 height 29
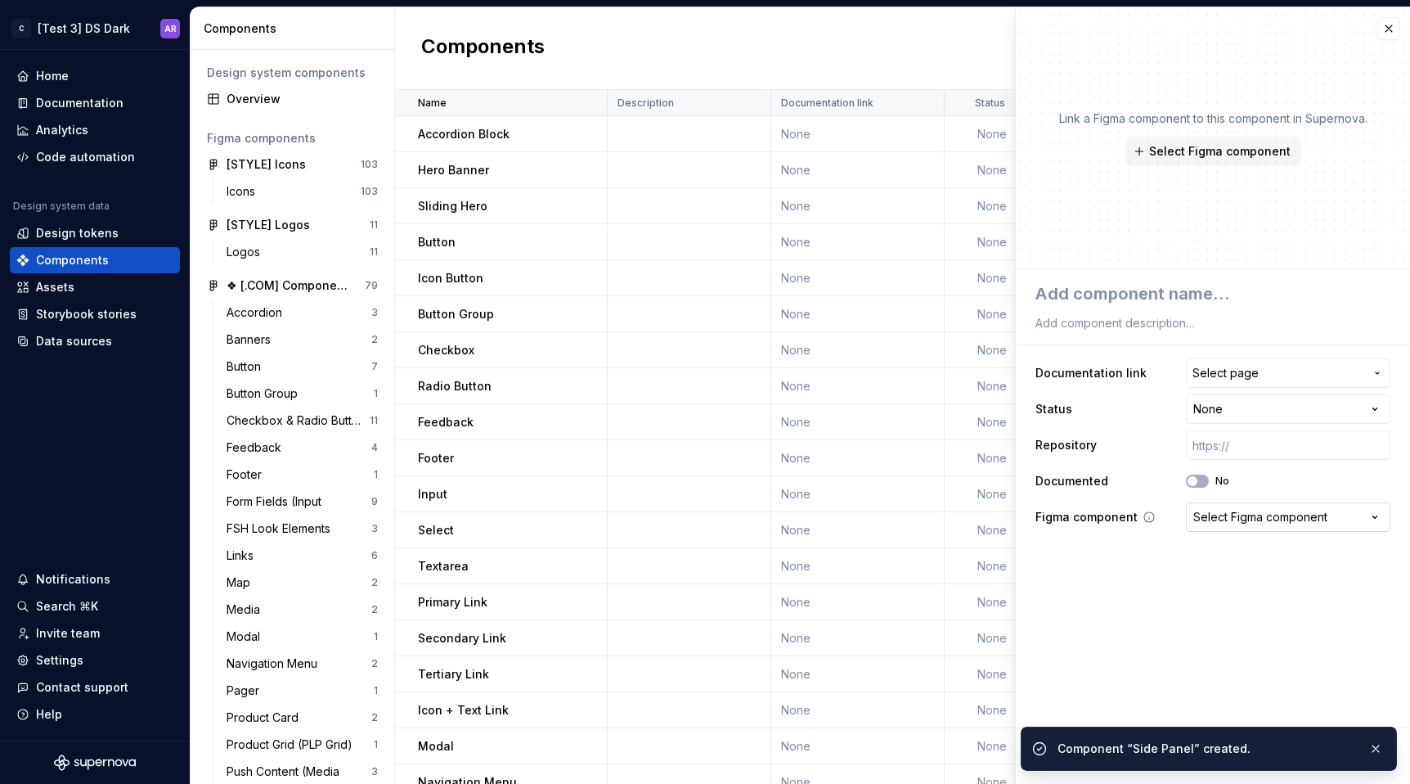
click at [1246, 510] on div "Select Figma component" at bounding box center [1260, 517] width 134 height 16
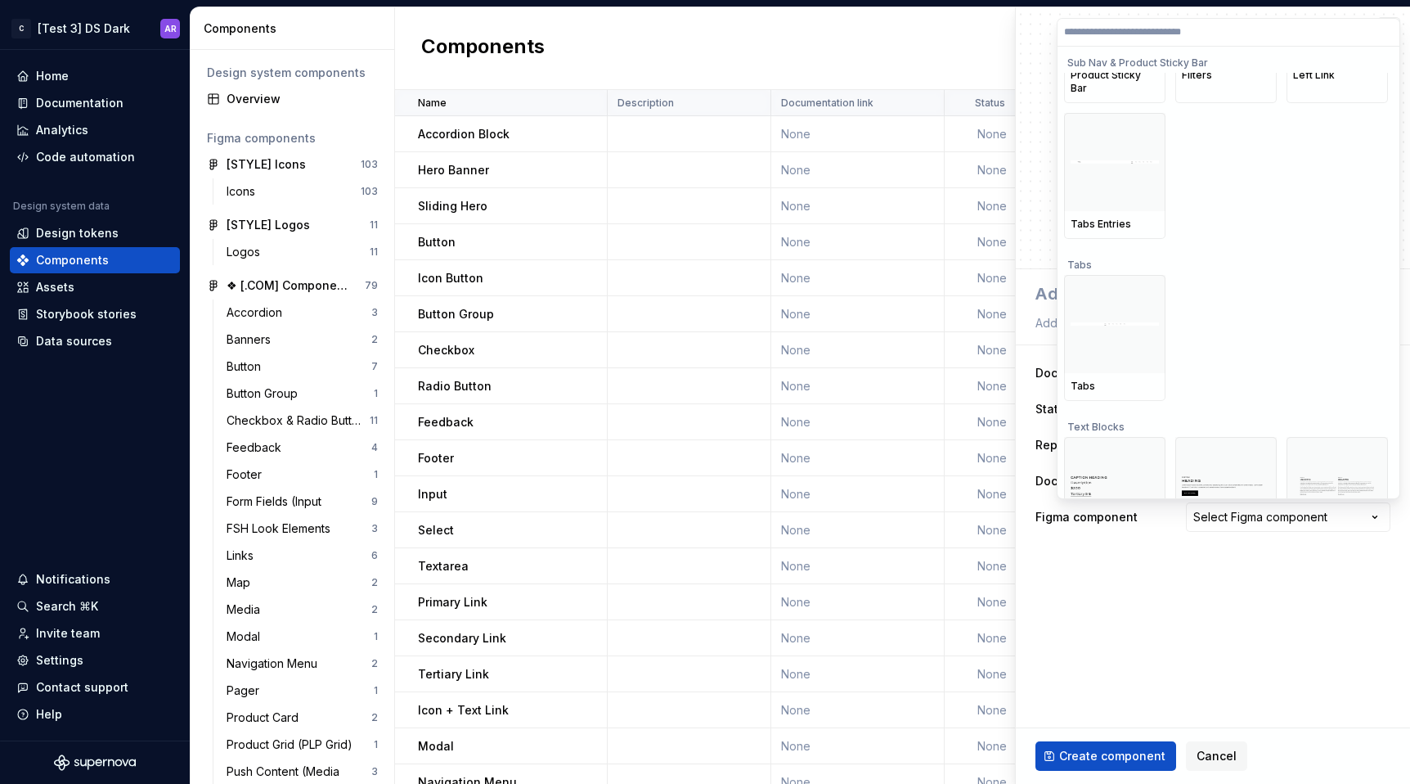
scroll to position [9540, 0]
click at [1135, 324] on div at bounding box center [1114, 321] width 101 height 98
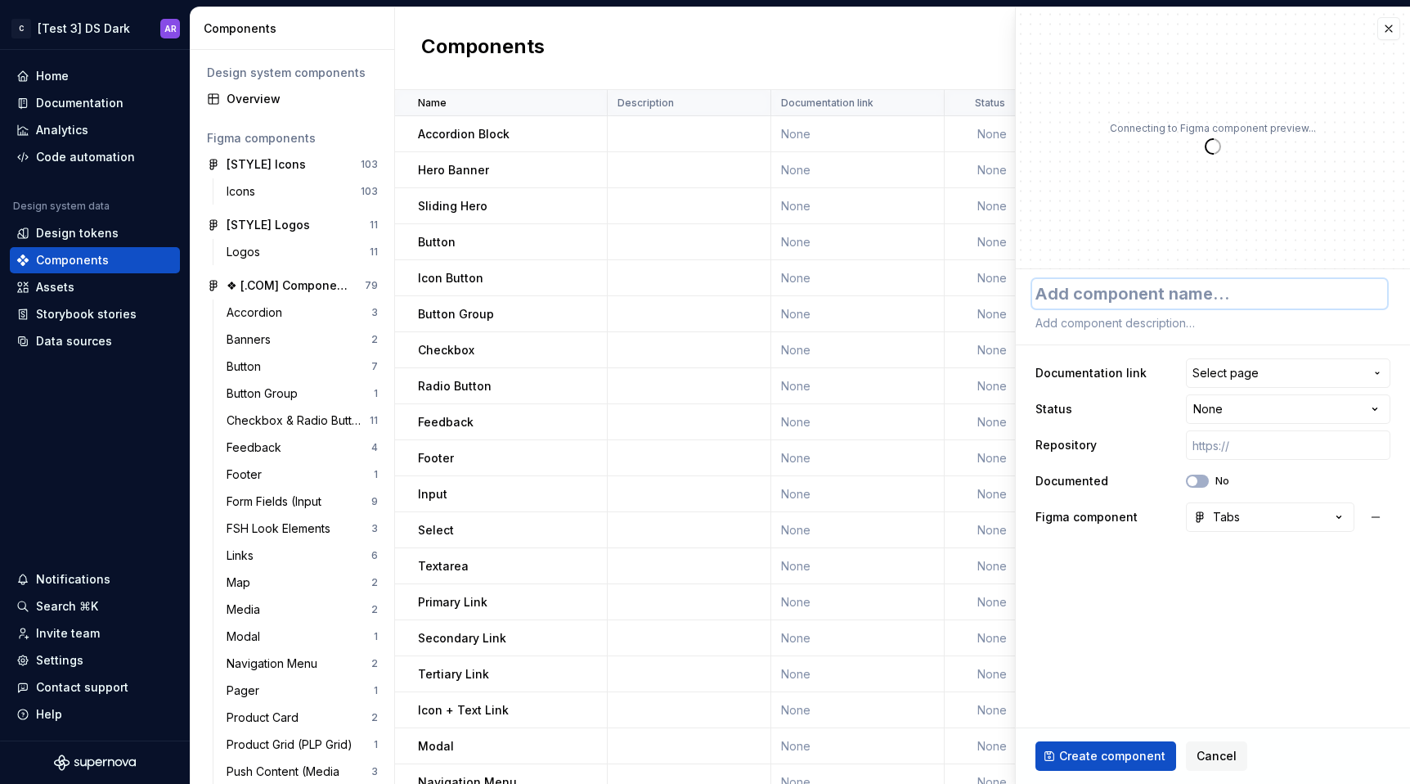
click at [1118, 298] on textarea at bounding box center [1209, 293] width 355 height 29
click at [1120, 758] on span "Create component" at bounding box center [1112, 756] width 106 height 16
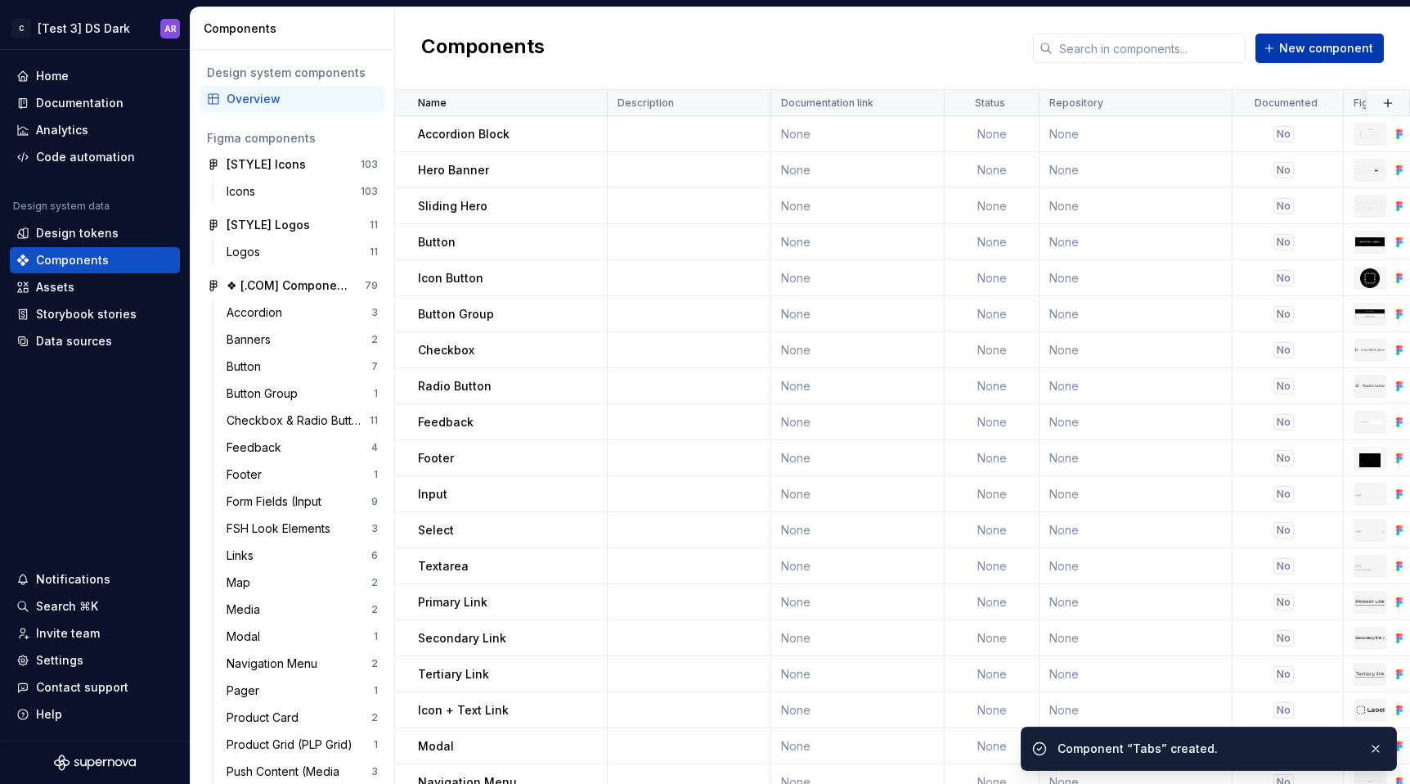
click at [1331, 52] on span "New component" at bounding box center [1326, 48] width 94 height 16
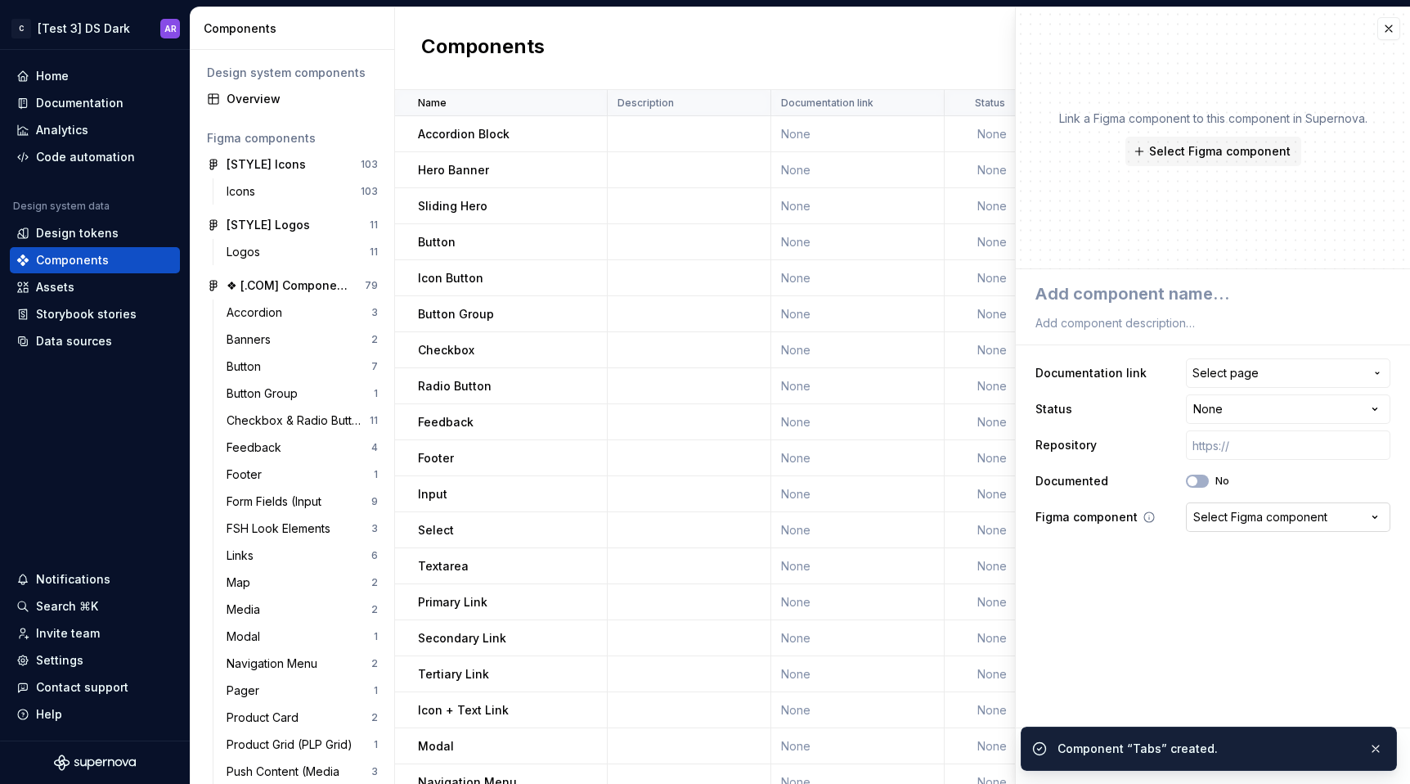
click at [1273, 508] on button "Select Figma component" at bounding box center [1288, 516] width 204 height 29
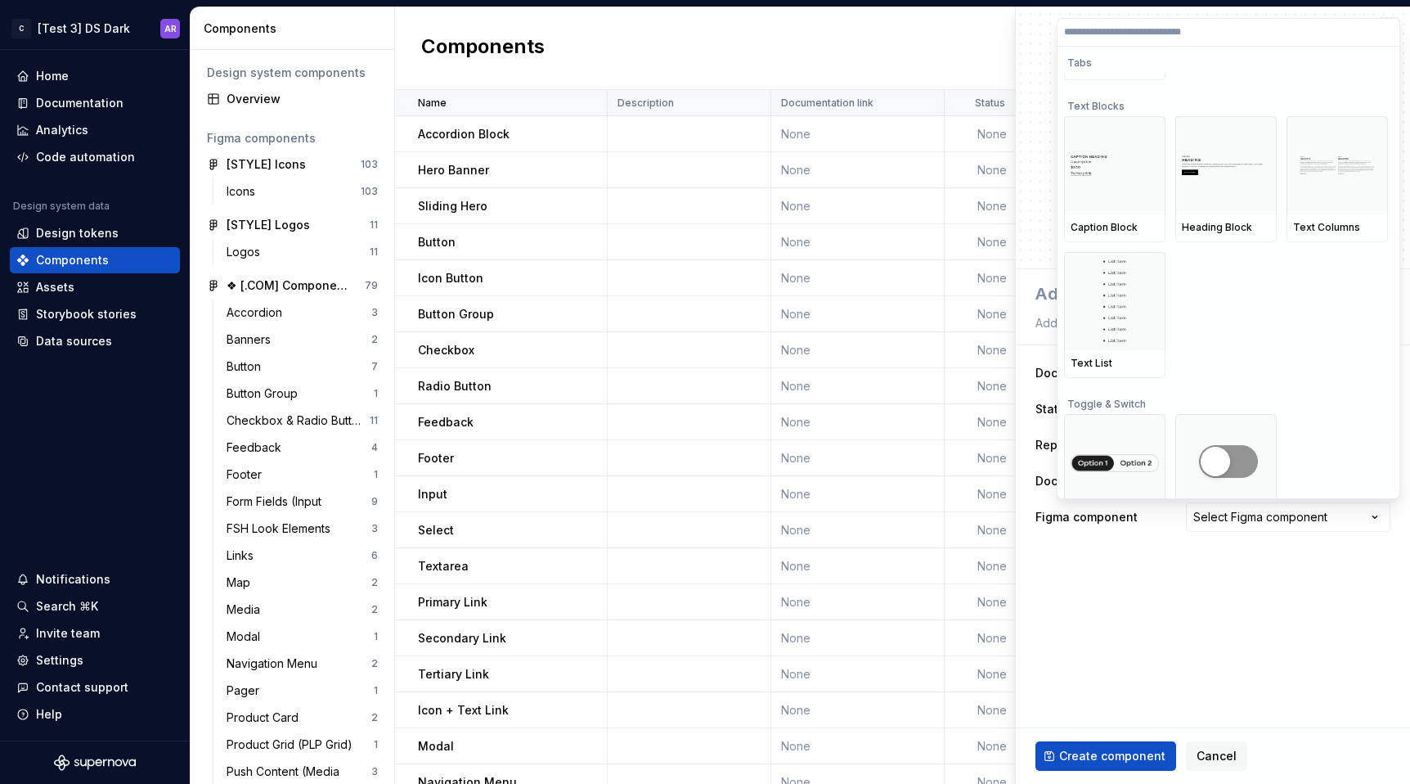
scroll to position [9835, 0]
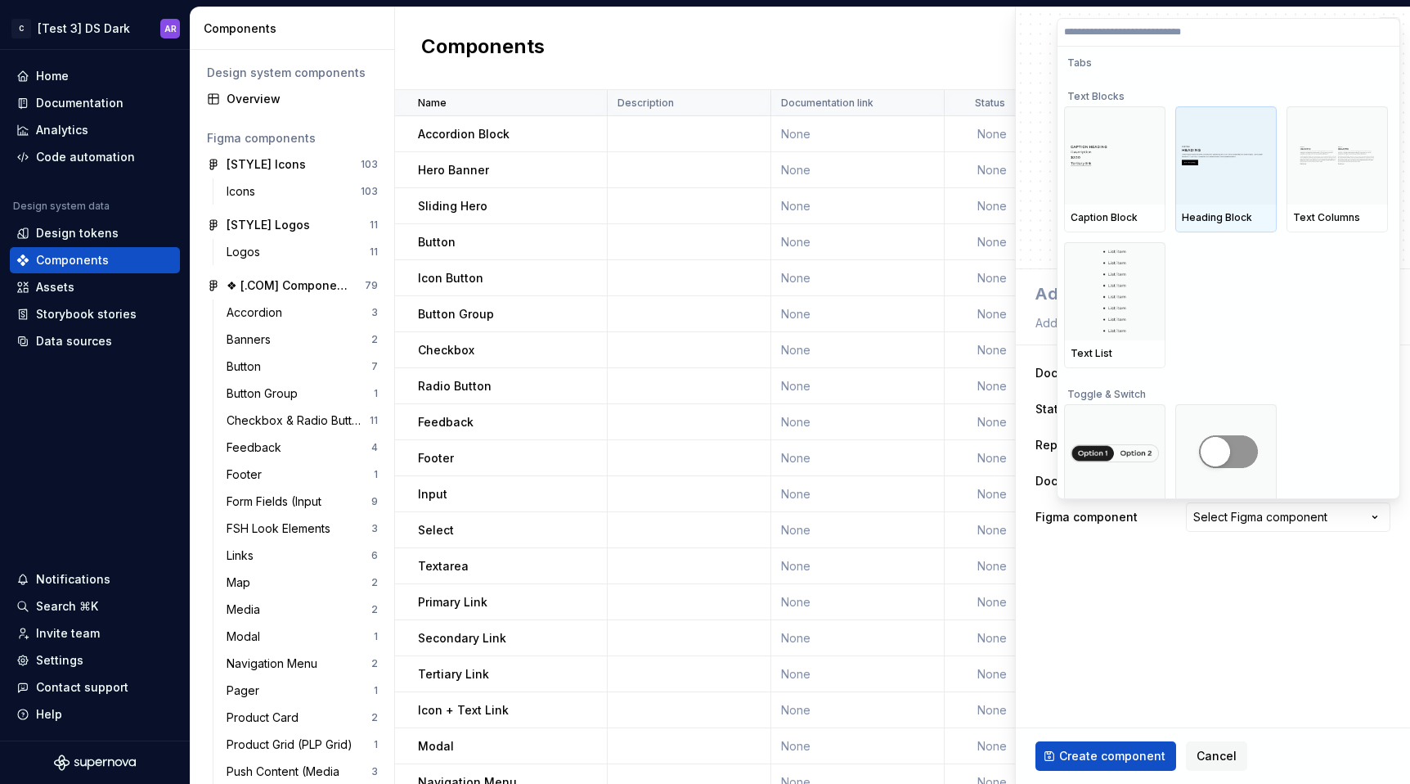
click at [1215, 152] on img at bounding box center [1226, 156] width 88 height 20
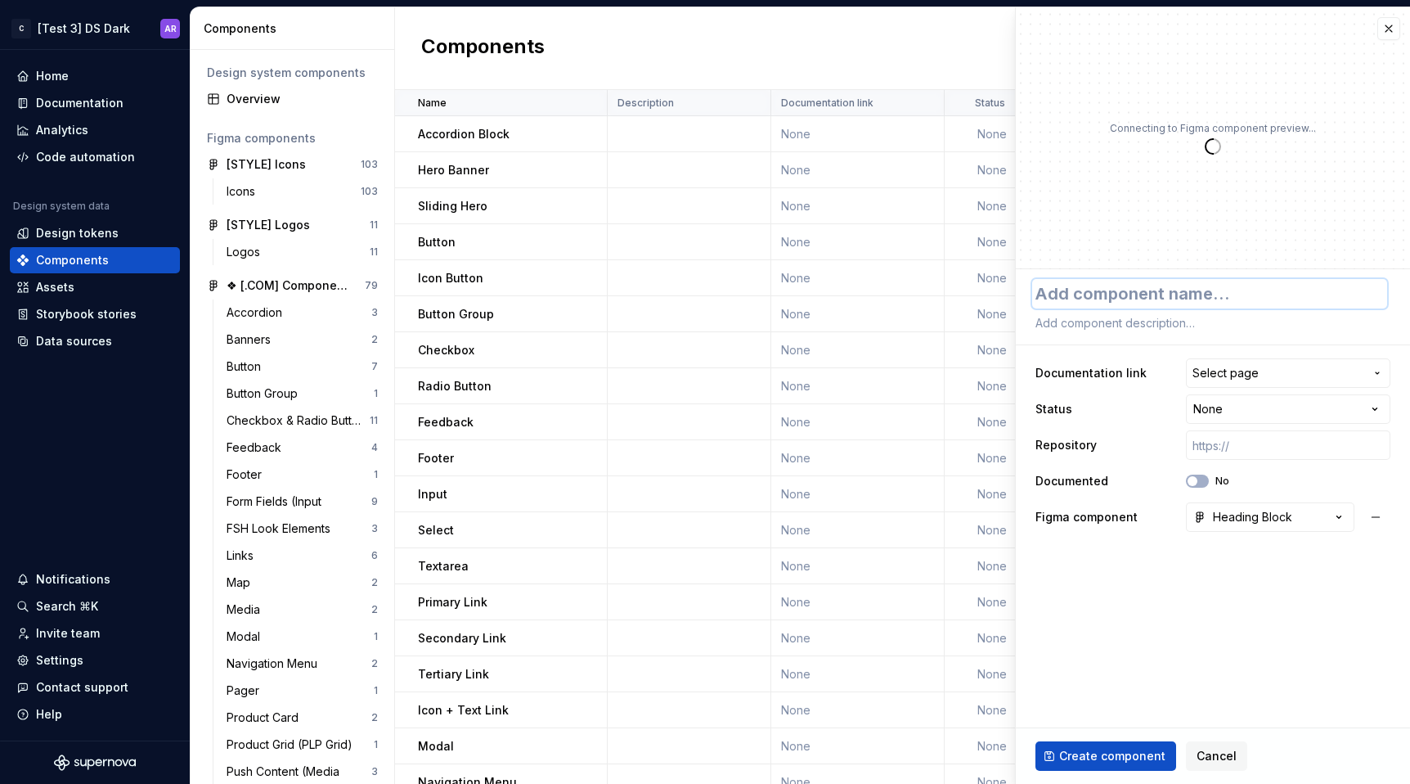
click at [1123, 298] on textarea at bounding box center [1209, 293] width 355 height 29
click at [1118, 761] on span "Create component" at bounding box center [1112, 756] width 106 height 16
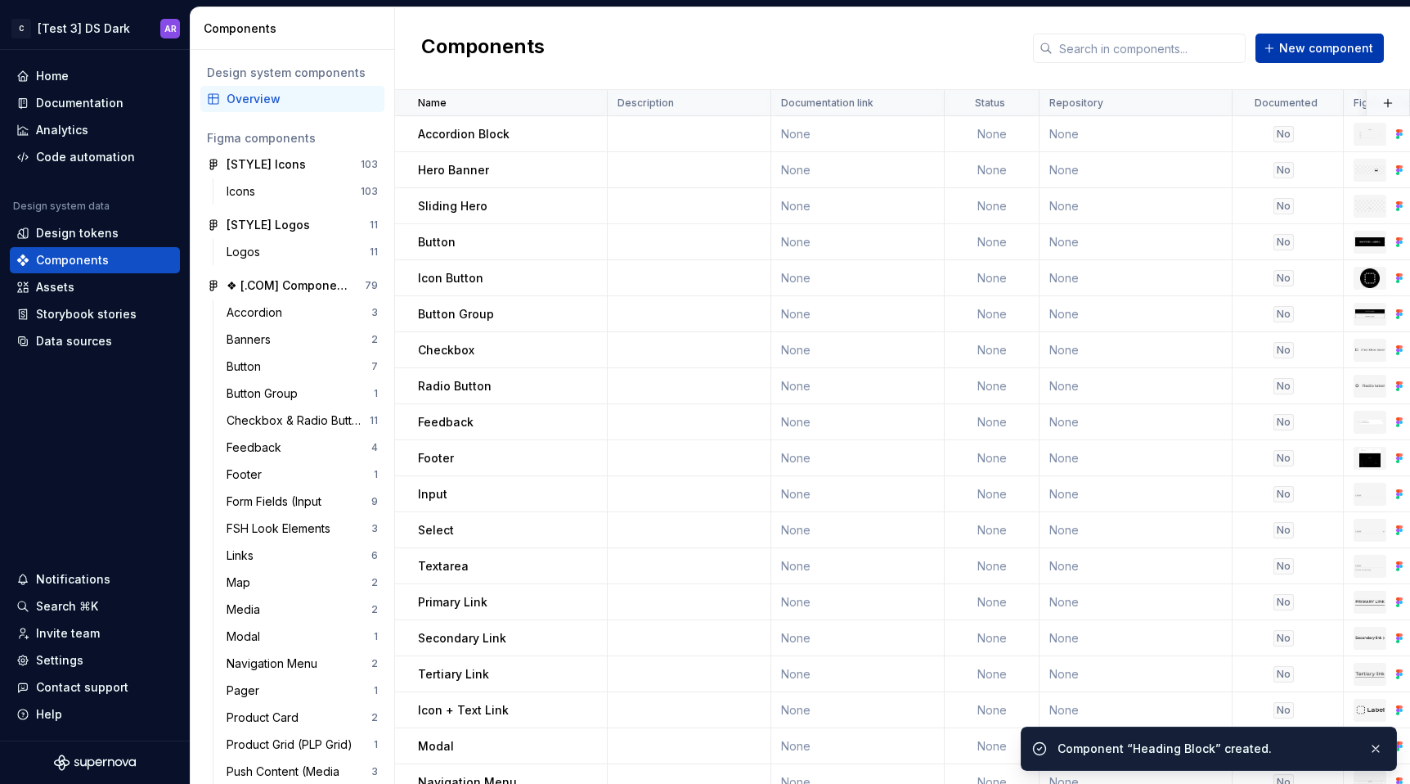
click at [1332, 48] on span "New component" at bounding box center [1326, 48] width 94 height 16
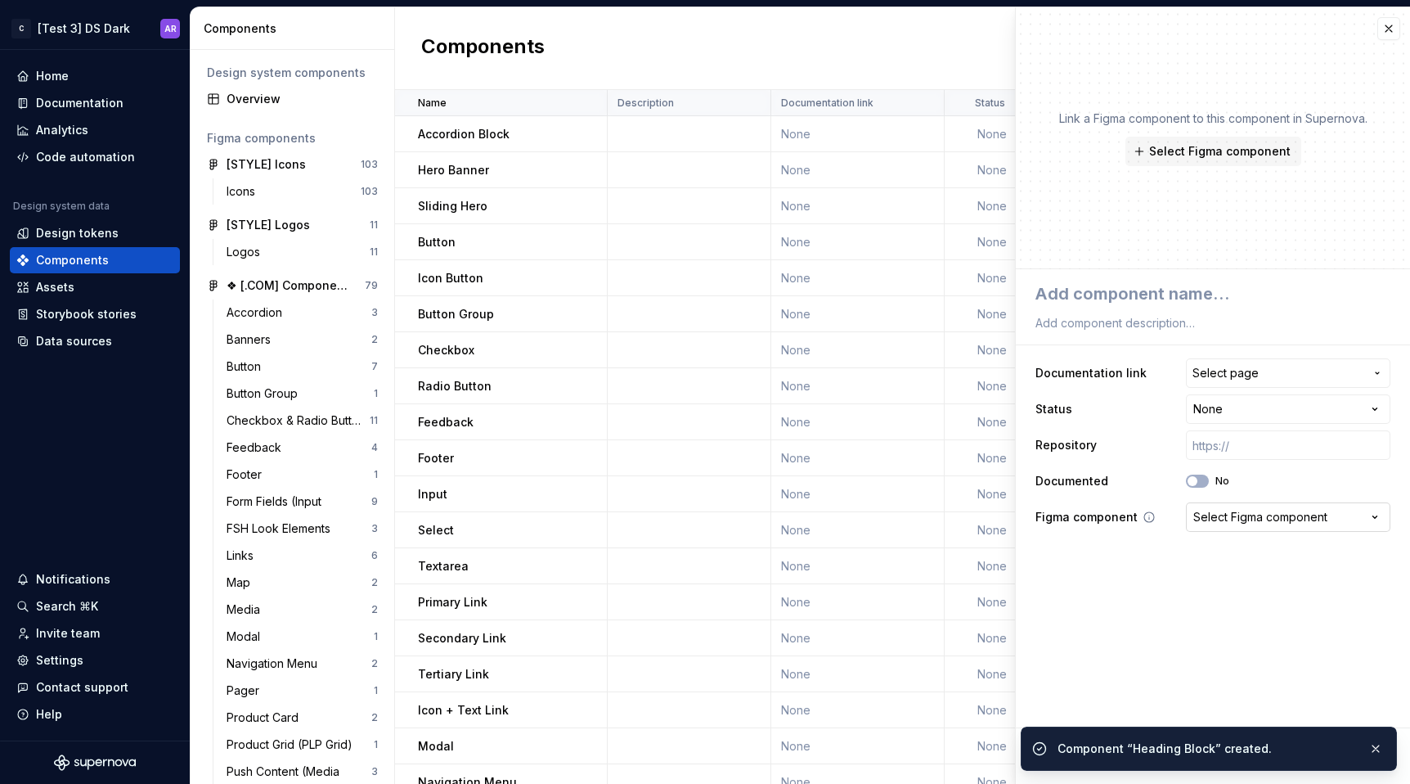
click at [1245, 516] on div "Select Figma component" at bounding box center [1260, 517] width 134 height 16
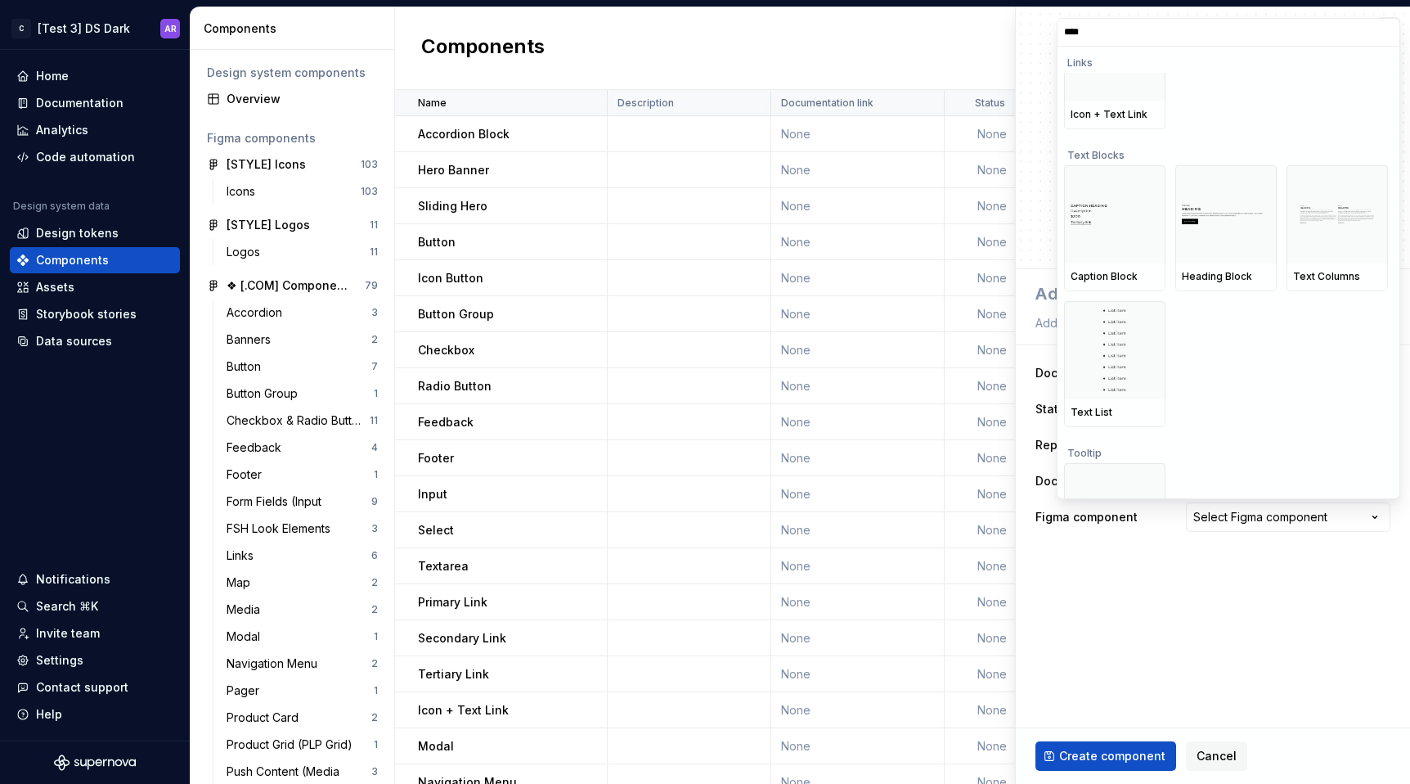
scroll to position [746, 0]
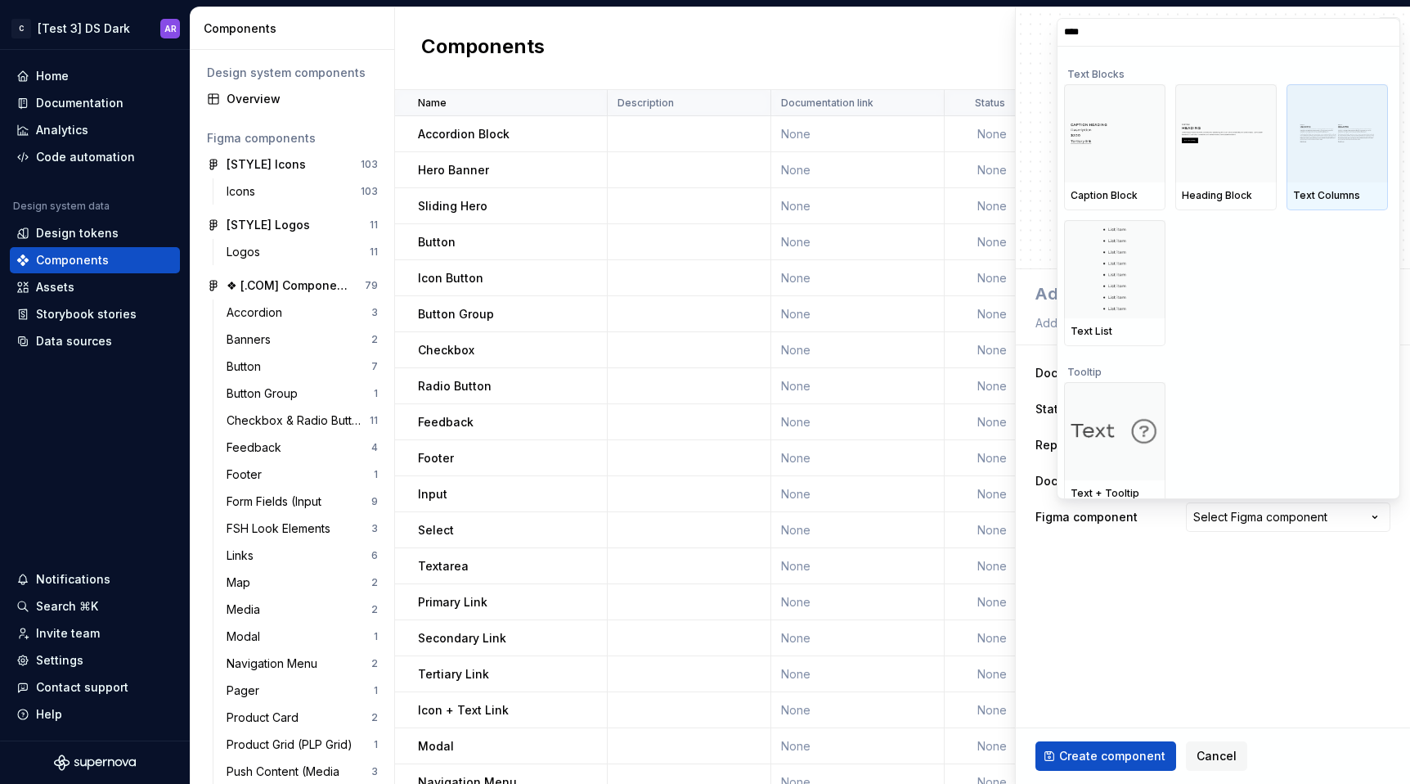
click at [1330, 160] on div at bounding box center [1337, 133] width 101 height 98
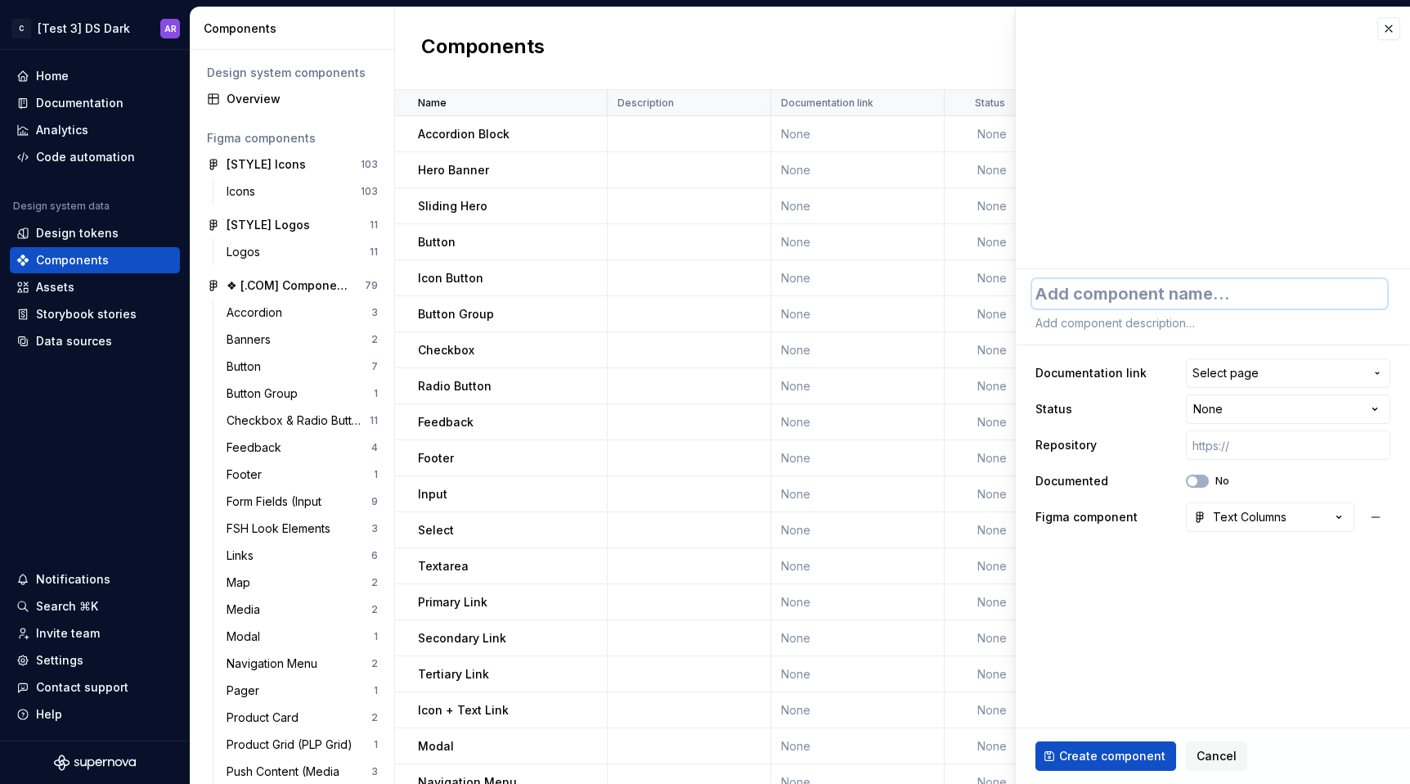
click at [1101, 293] on textarea at bounding box center [1209, 293] width 355 height 29
click at [1104, 761] on span "Create component" at bounding box center [1112, 756] width 106 height 16
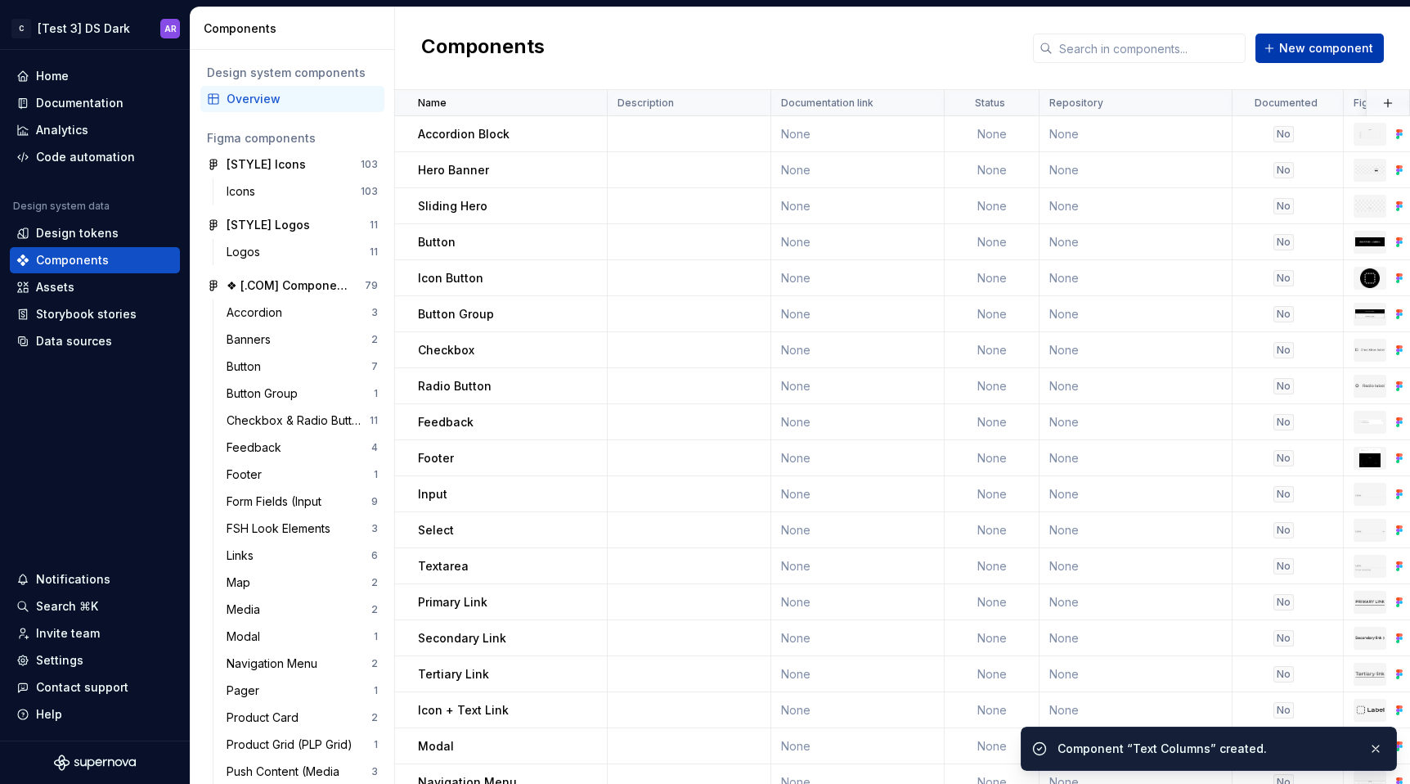
click at [1328, 42] on span "New component" at bounding box center [1326, 48] width 94 height 16
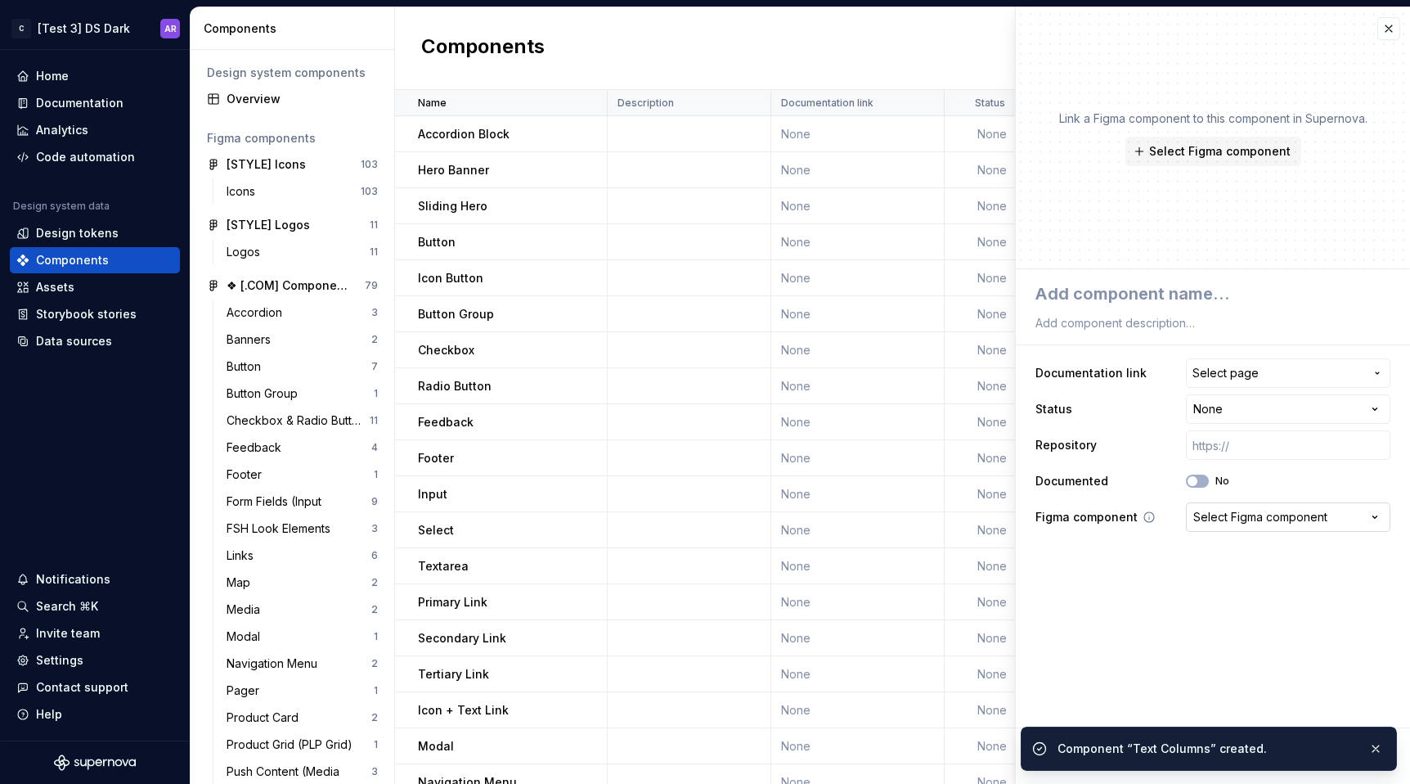
click at [1289, 520] on div "Select Figma component" at bounding box center [1260, 517] width 134 height 16
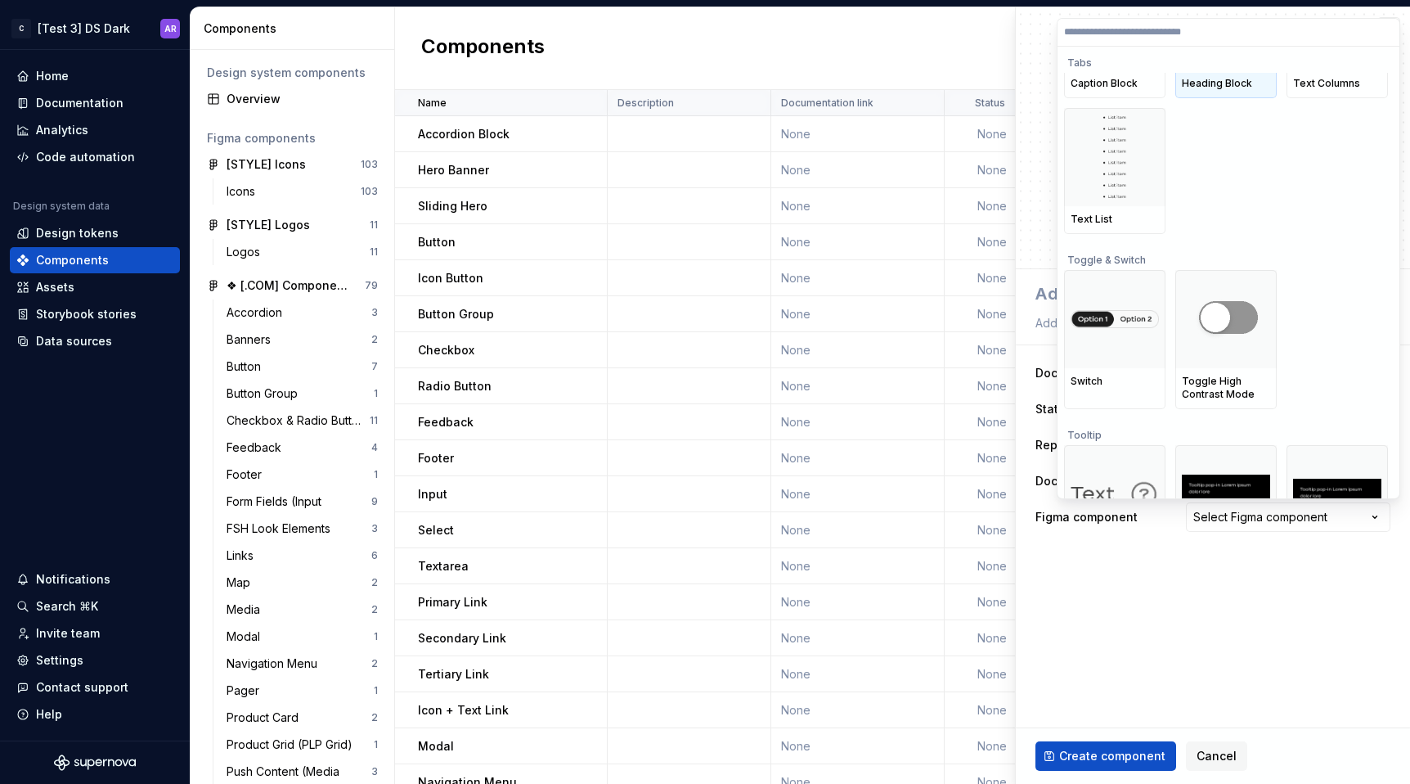
scroll to position [9977, 0]
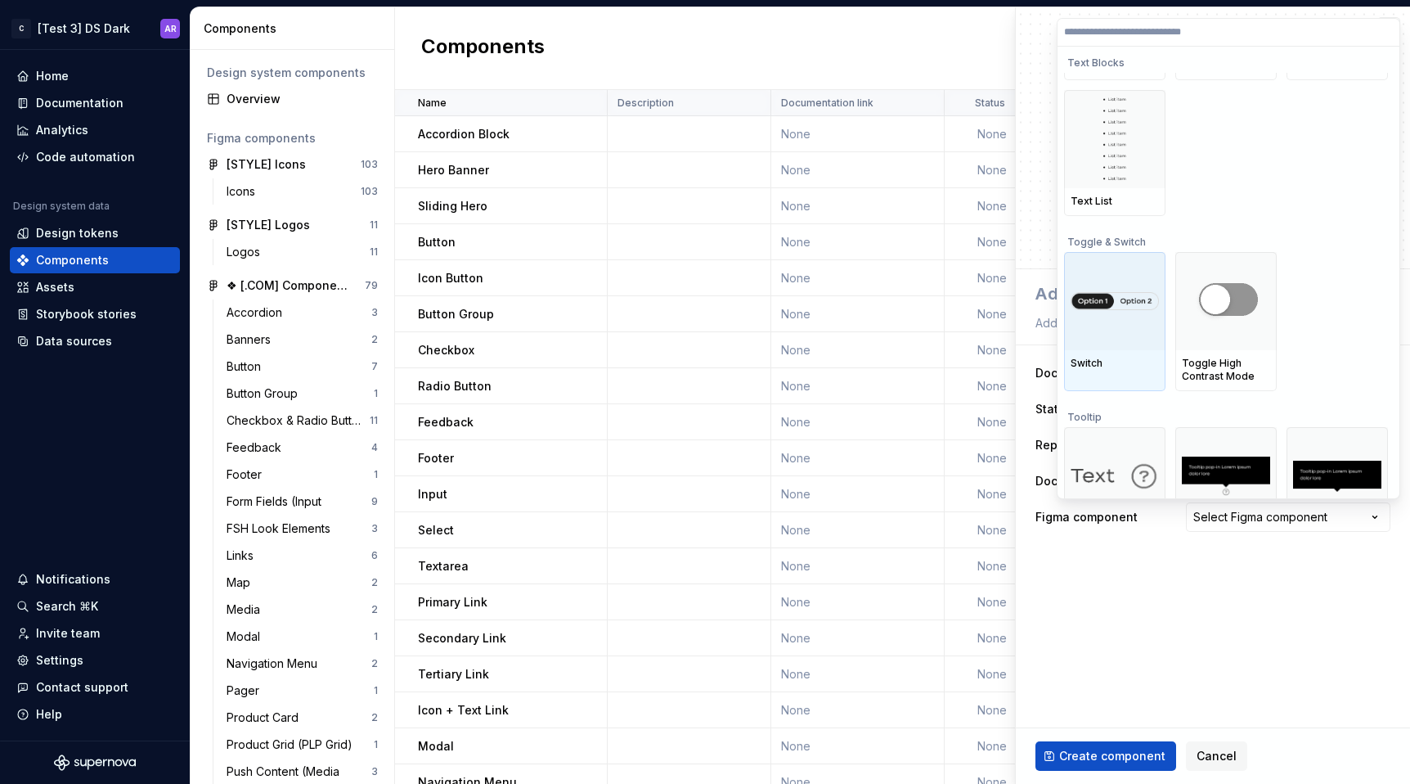
click at [1114, 307] on img at bounding box center [1115, 301] width 88 height 18
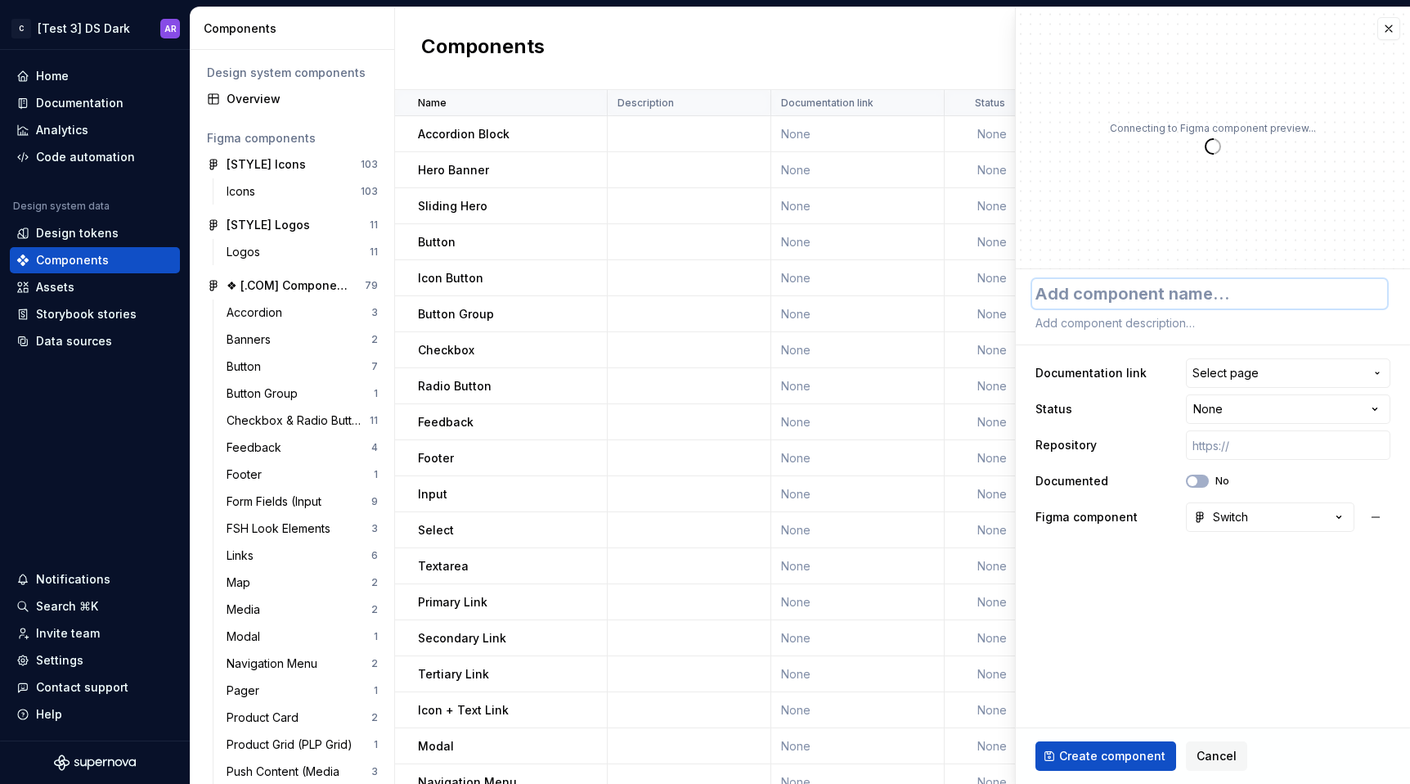
click at [1169, 283] on textarea at bounding box center [1209, 293] width 355 height 29
click at [1123, 765] on button "Create component" at bounding box center [1105, 755] width 141 height 29
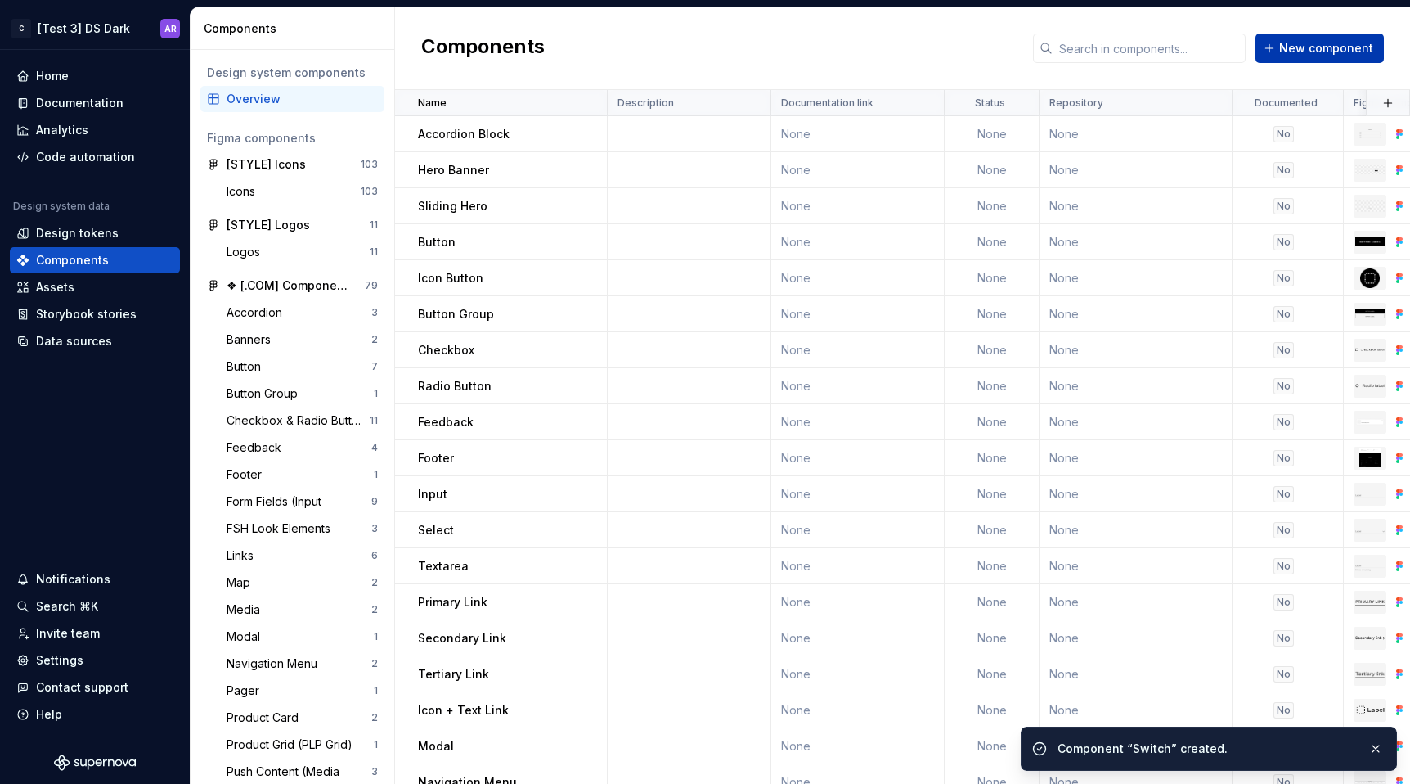
click at [1350, 38] on button "New component" at bounding box center [1319, 48] width 128 height 29
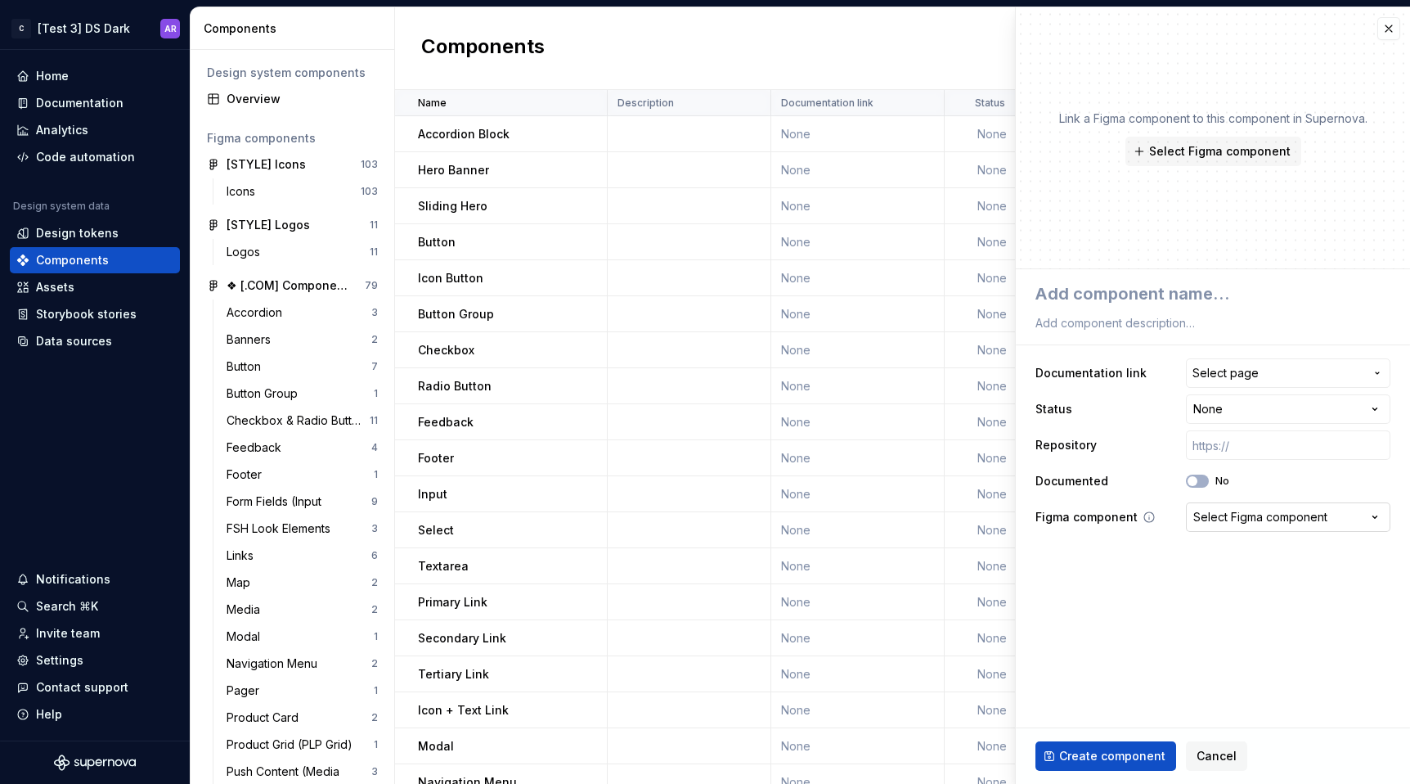
click at [1248, 520] on div "Select Figma component" at bounding box center [1260, 517] width 134 height 16
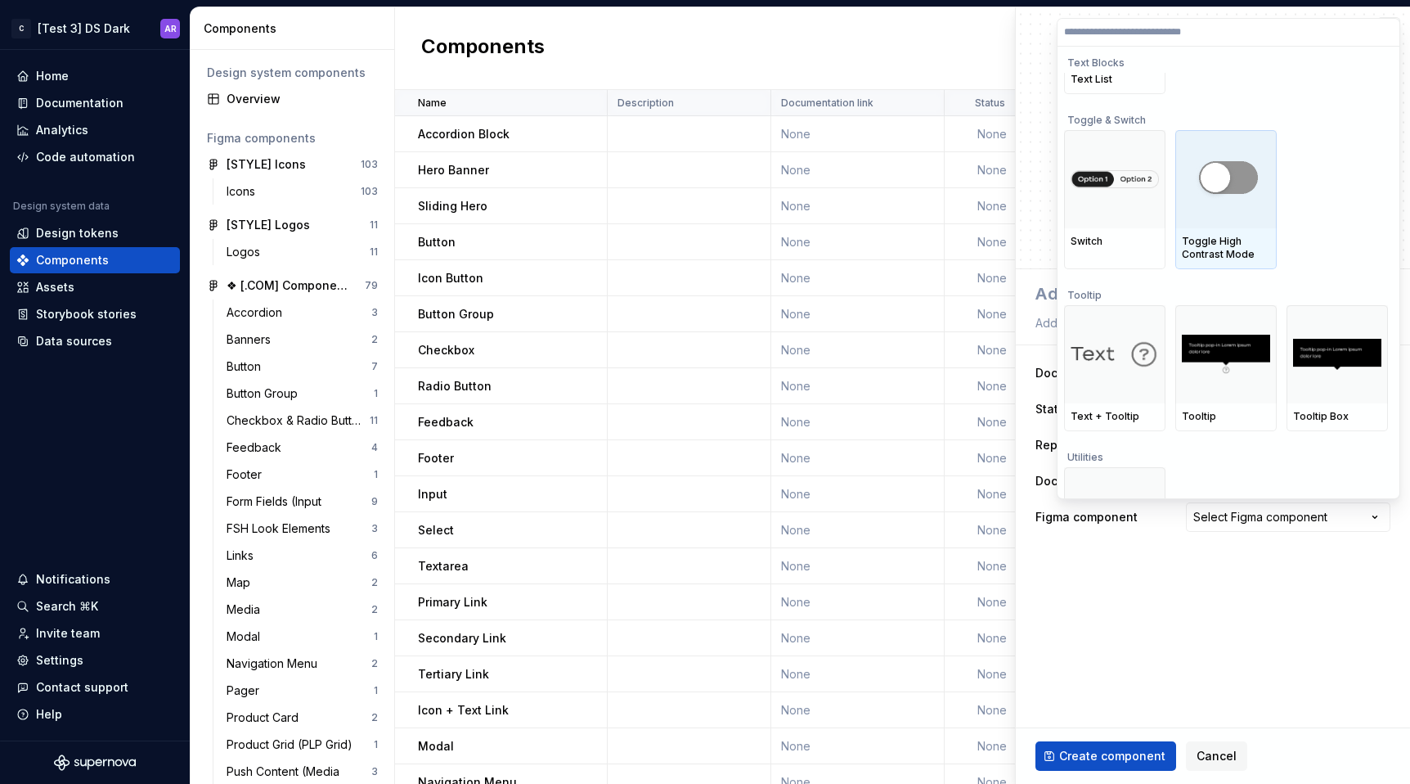
scroll to position [10174, 0]
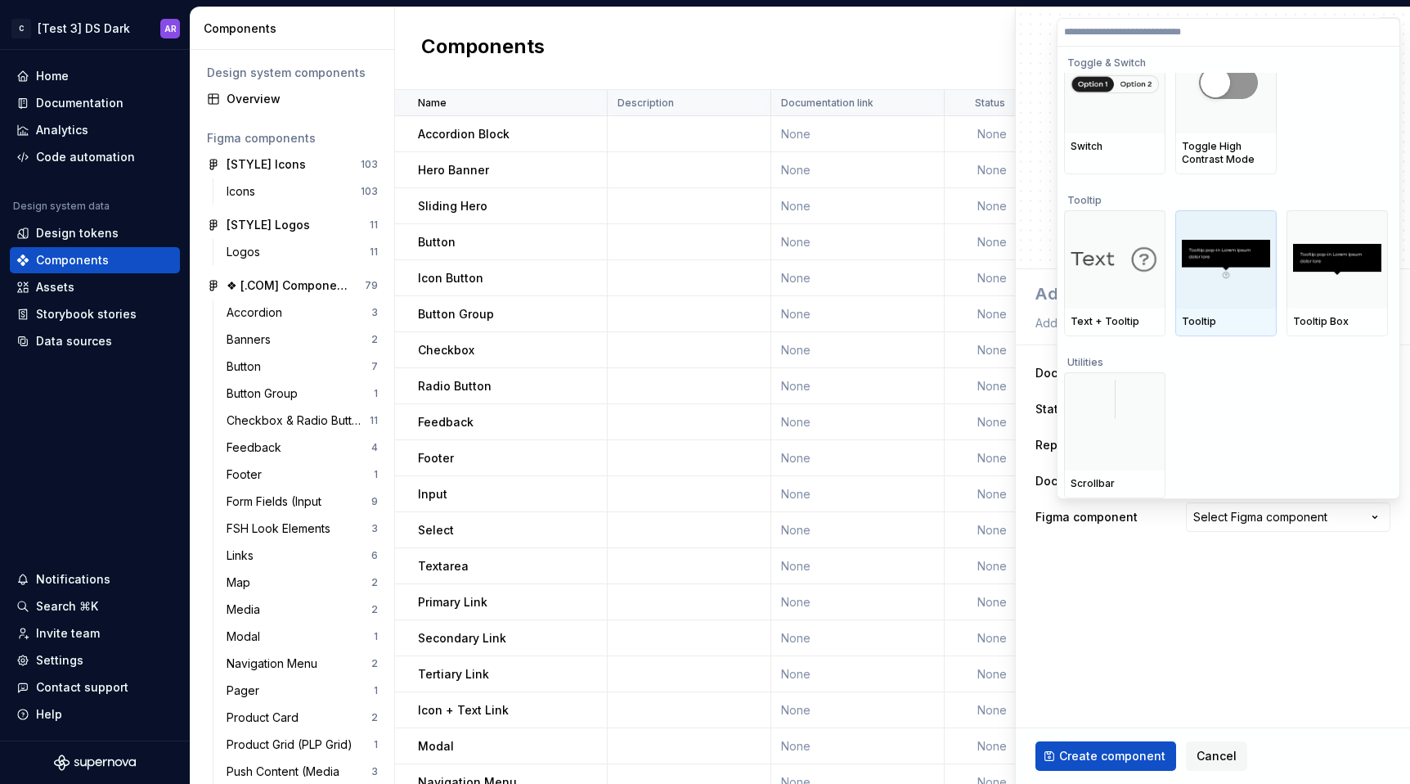
click at [1232, 326] on div "Tooltip" at bounding box center [1226, 321] width 88 height 13
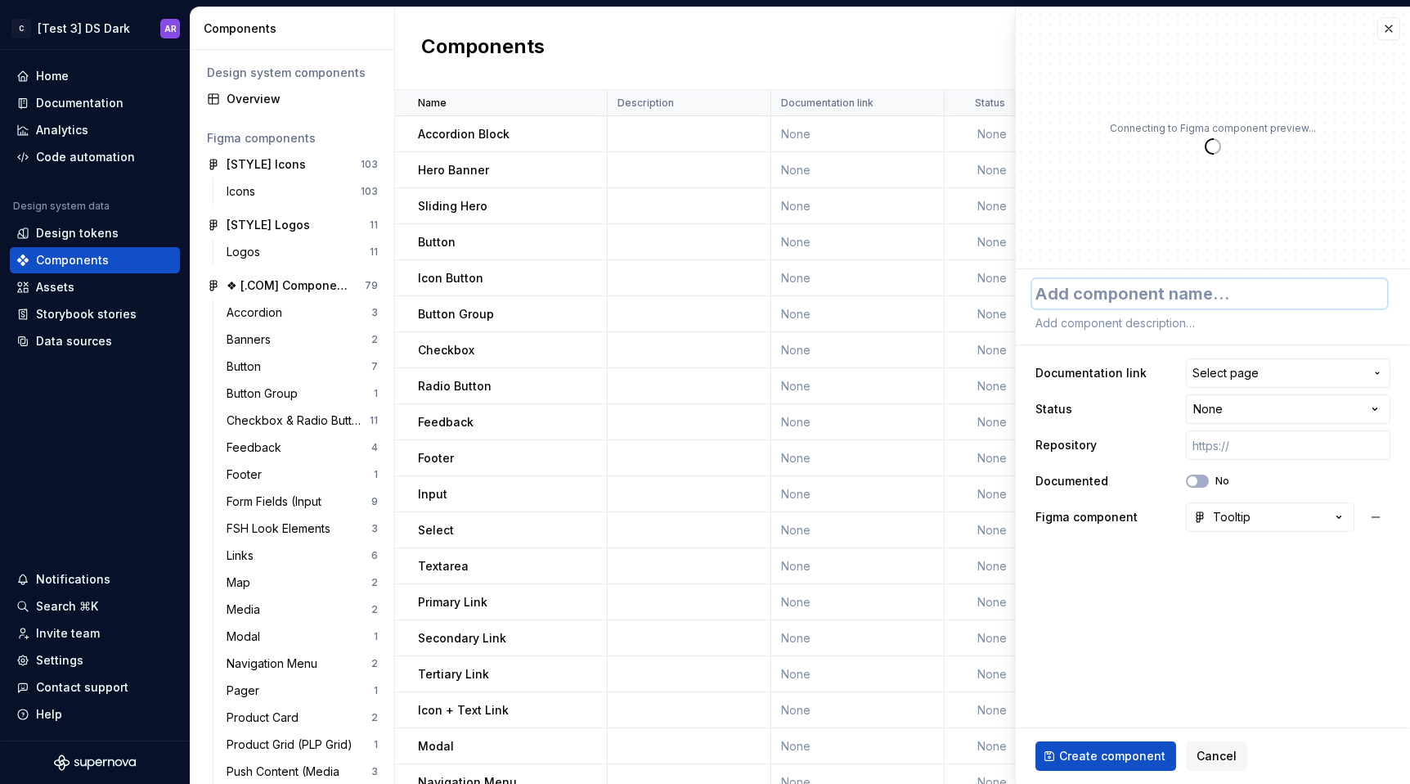
click at [1161, 282] on textarea at bounding box center [1209, 293] width 355 height 29
click at [1095, 754] on span "Create component" at bounding box center [1112, 756] width 106 height 16
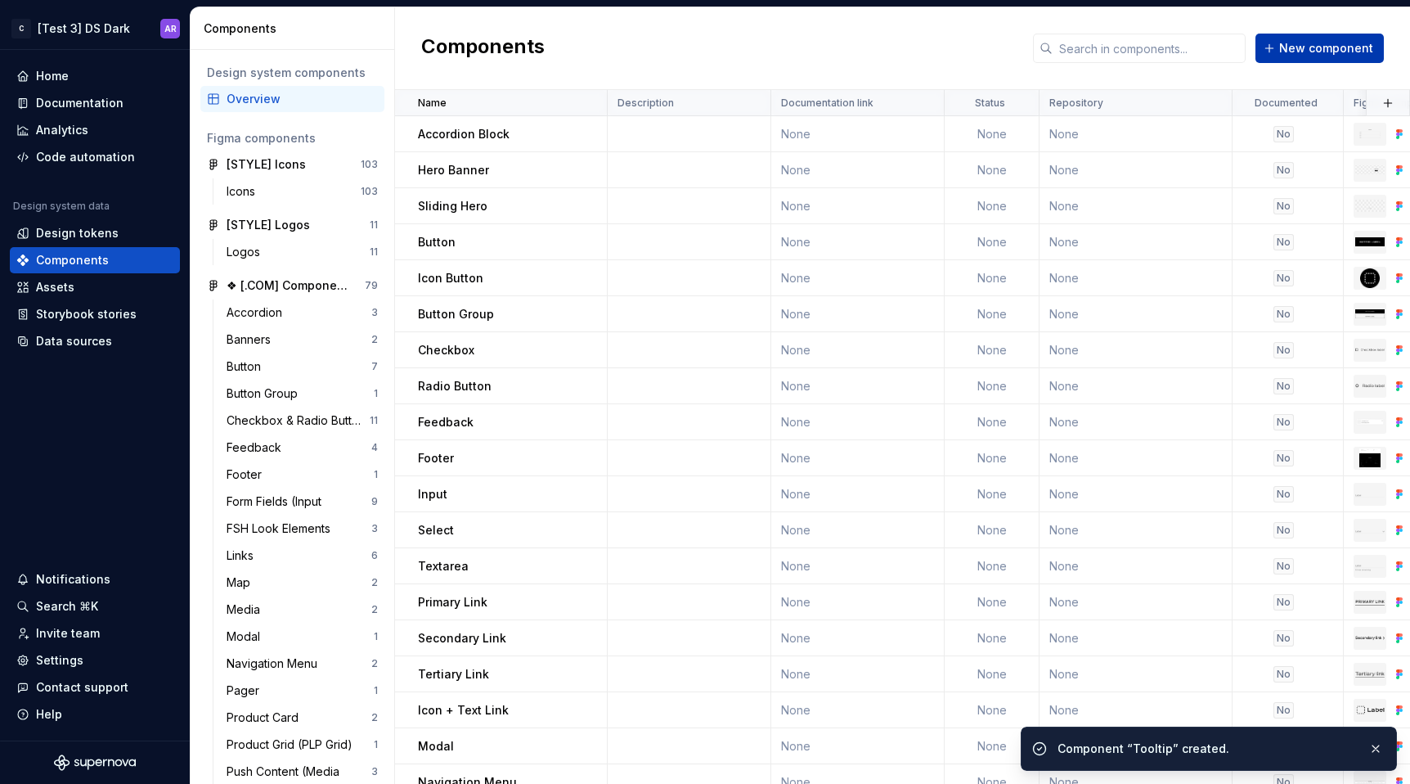
click at [1325, 56] on span "New component" at bounding box center [1326, 48] width 94 height 16
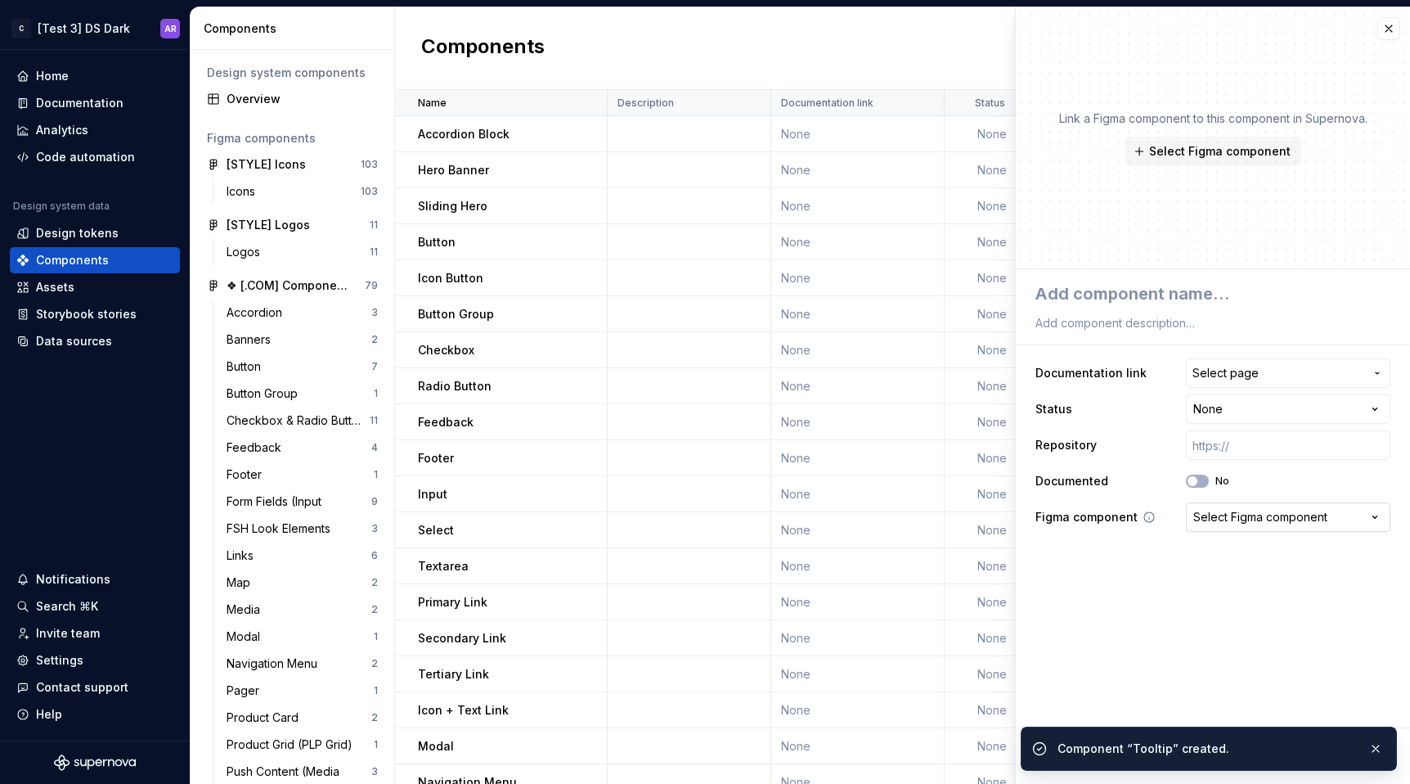
click at [1242, 530] on button "Select Figma component" at bounding box center [1288, 516] width 204 height 29
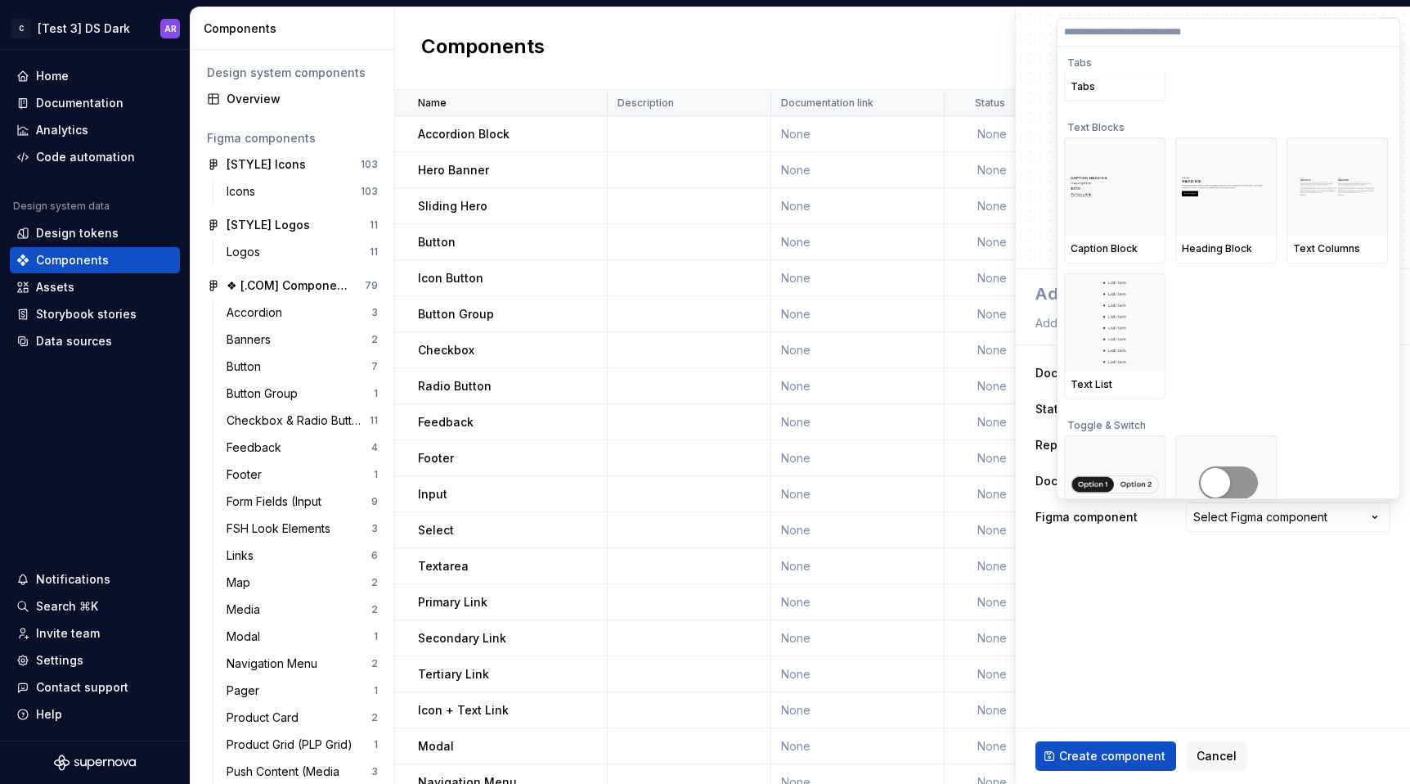
scroll to position [9786, 0]
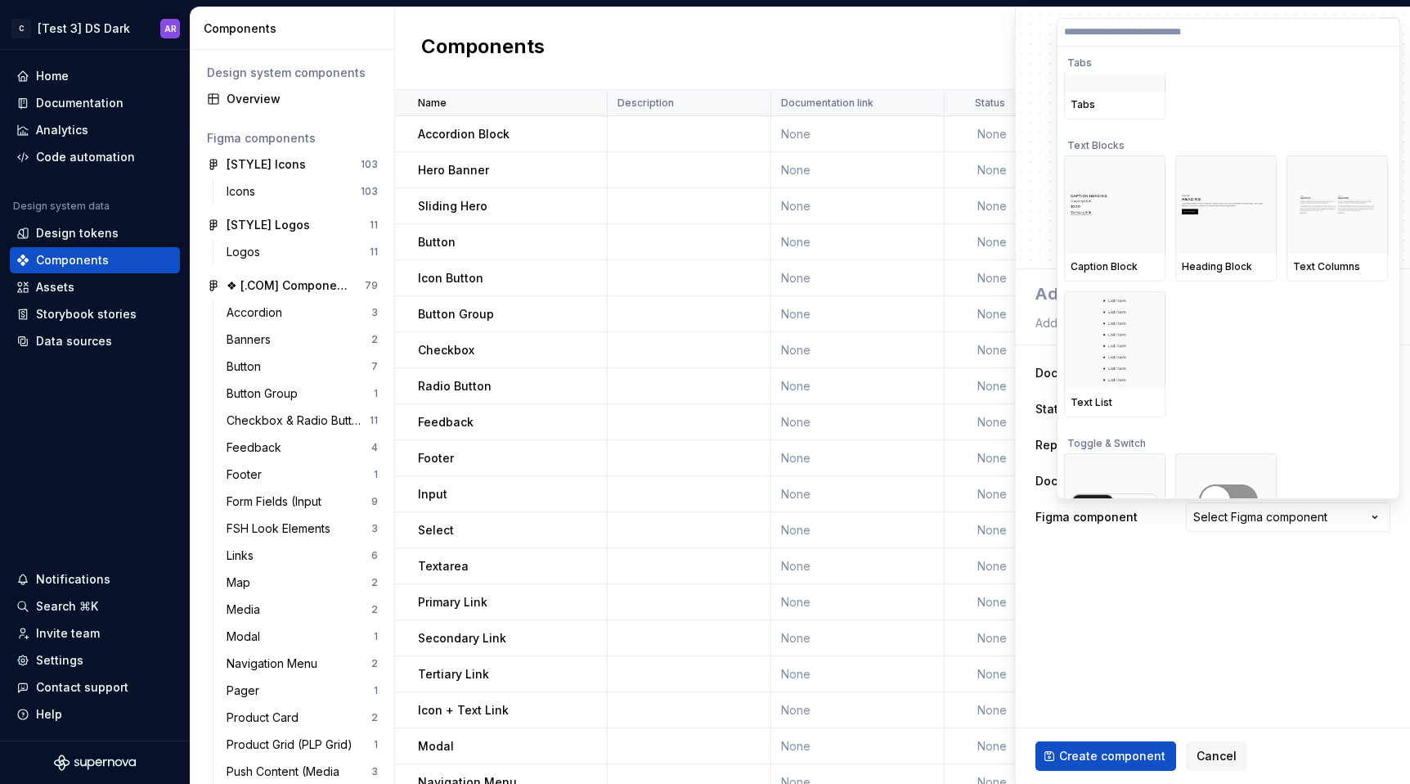
click at [1213, 650] on html "C [Test 3] DS Dark AR Home Documentation Analytics Code automation Design syste…" at bounding box center [705, 392] width 1410 height 784
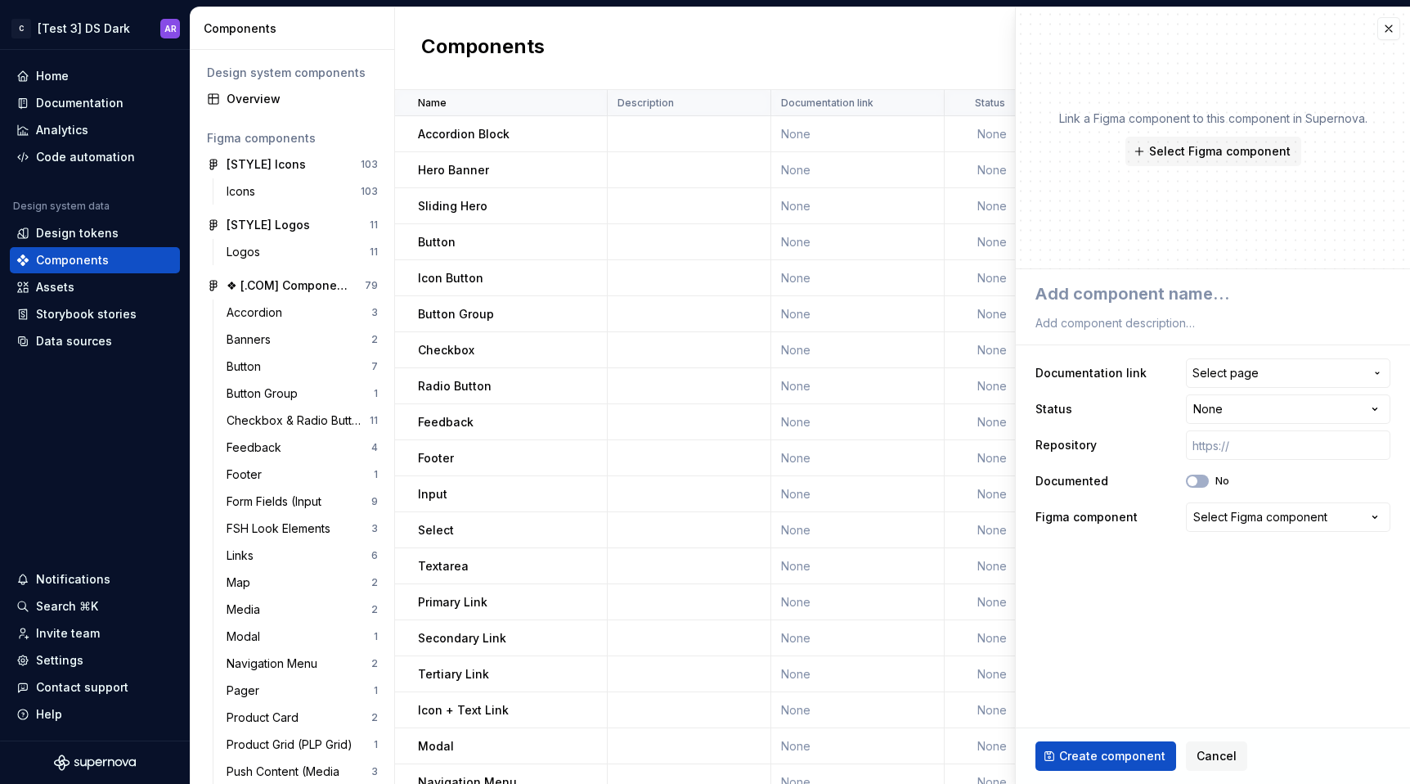
click at [1139, 673] on fieldset "**********" at bounding box center [1213, 526] width 394 height 514
click at [818, 550] on td "None" at bounding box center [857, 566] width 173 height 36
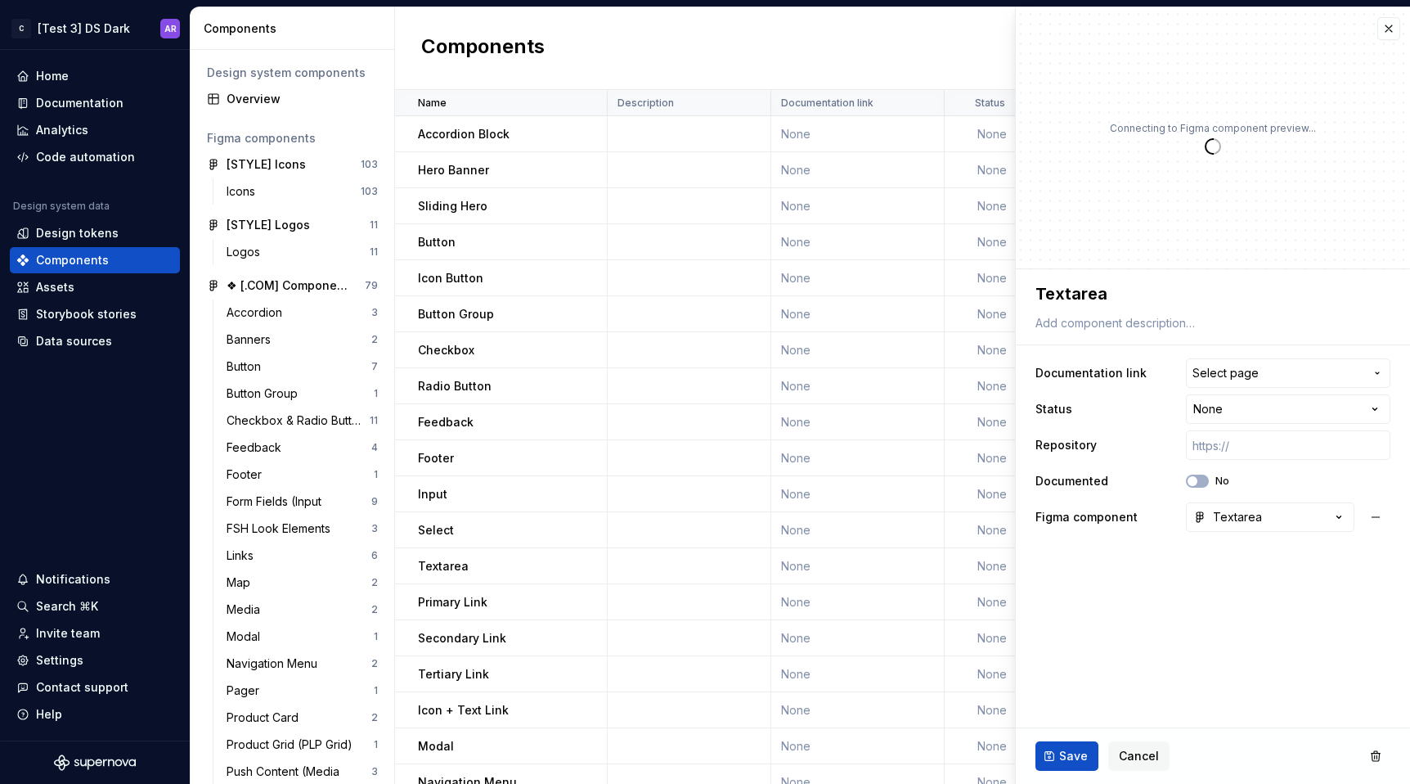
click at [1220, 752] on div "Save Cancel" at bounding box center [1213, 756] width 394 height 56
click at [1135, 748] on span "Cancel" at bounding box center [1139, 756] width 40 height 16
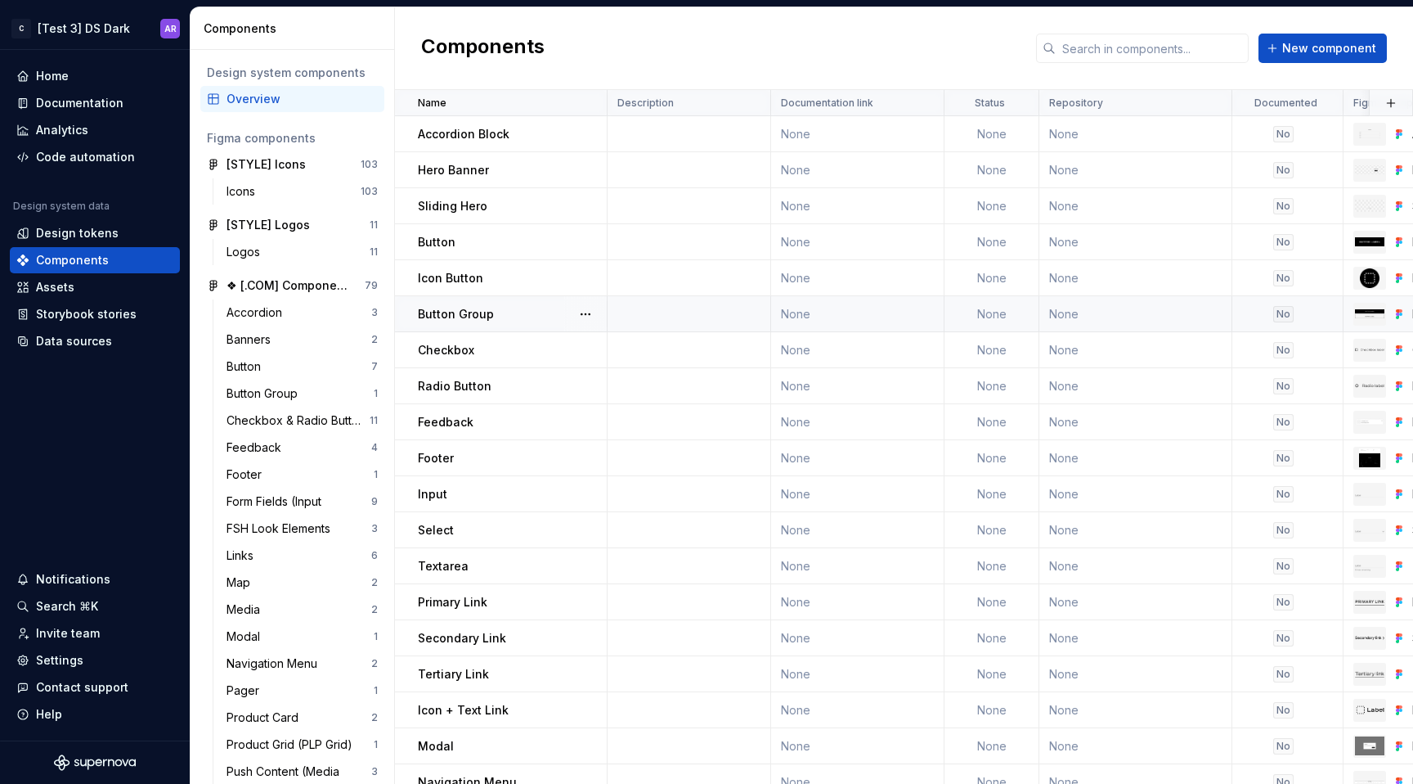
scroll to position [457, 0]
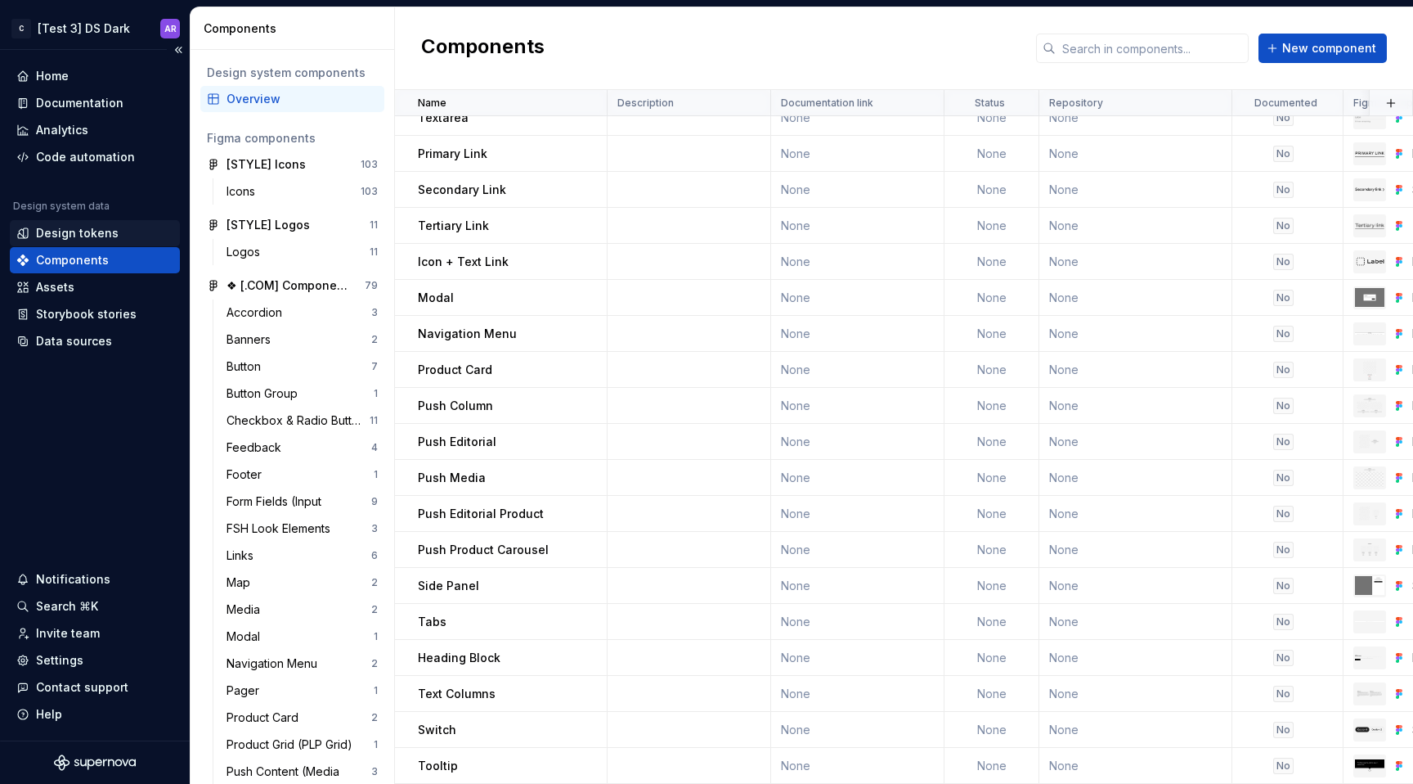
click at [95, 223] on div "Design tokens" at bounding box center [95, 233] width 170 height 26
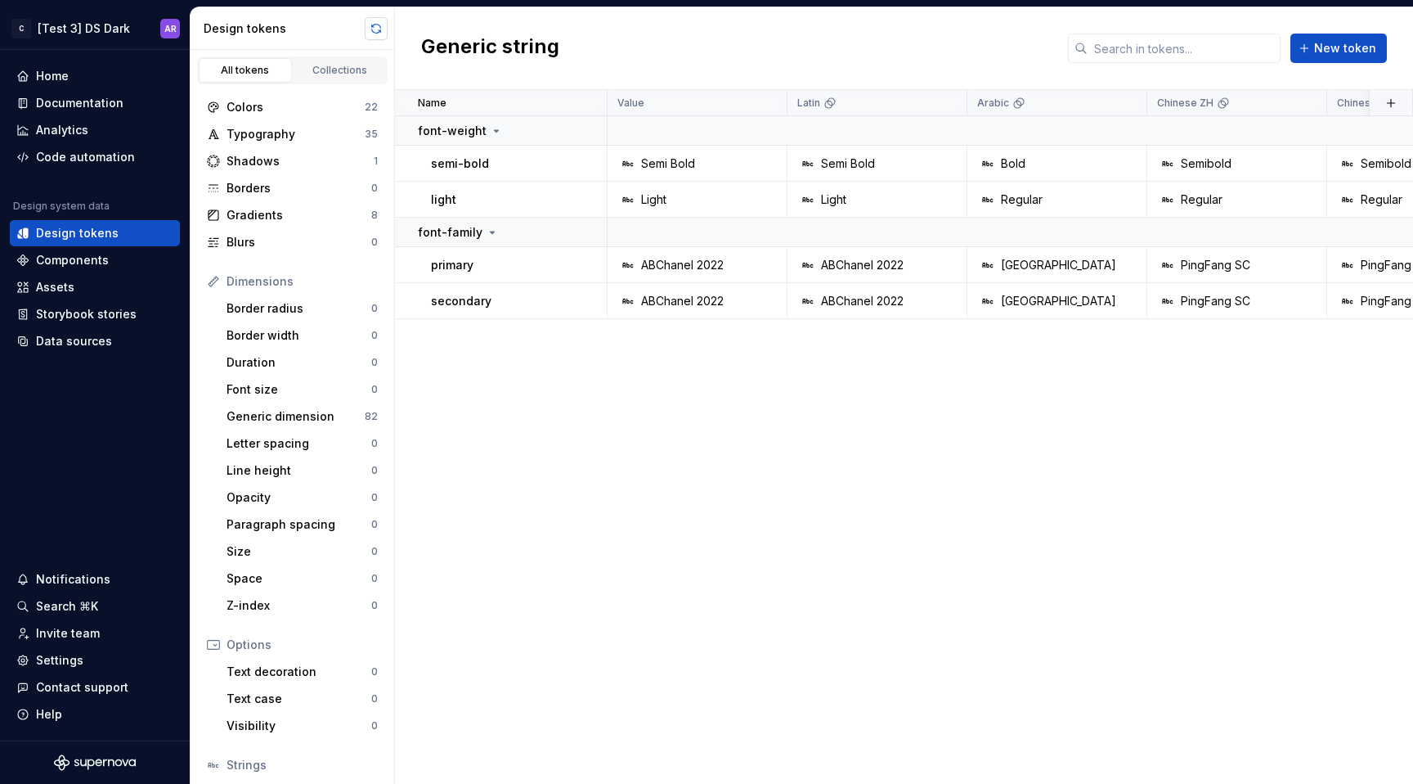
click at [377, 29] on button "button" at bounding box center [376, 28] width 23 height 23
click at [272, 134] on div "Typography" at bounding box center [296, 134] width 138 height 16
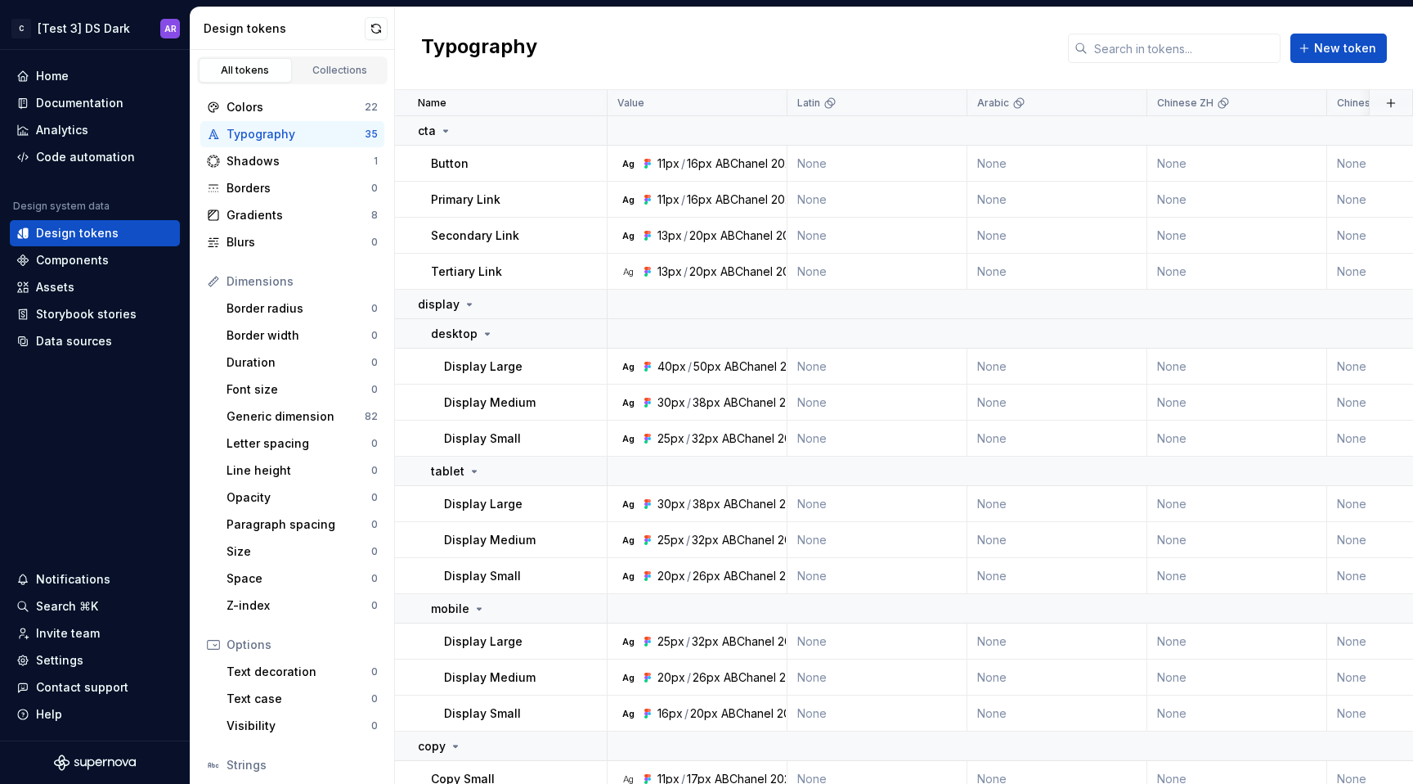
click at [283, 91] on div "Colors 22 Typography 35 Shadows 1 Borders 0 Gradients 8 Blurs 0 Dimensions Bord…" at bounding box center [293, 489] width 204 height 811
click at [285, 113] on div "Colors" at bounding box center [296, 107] width 138 height 16
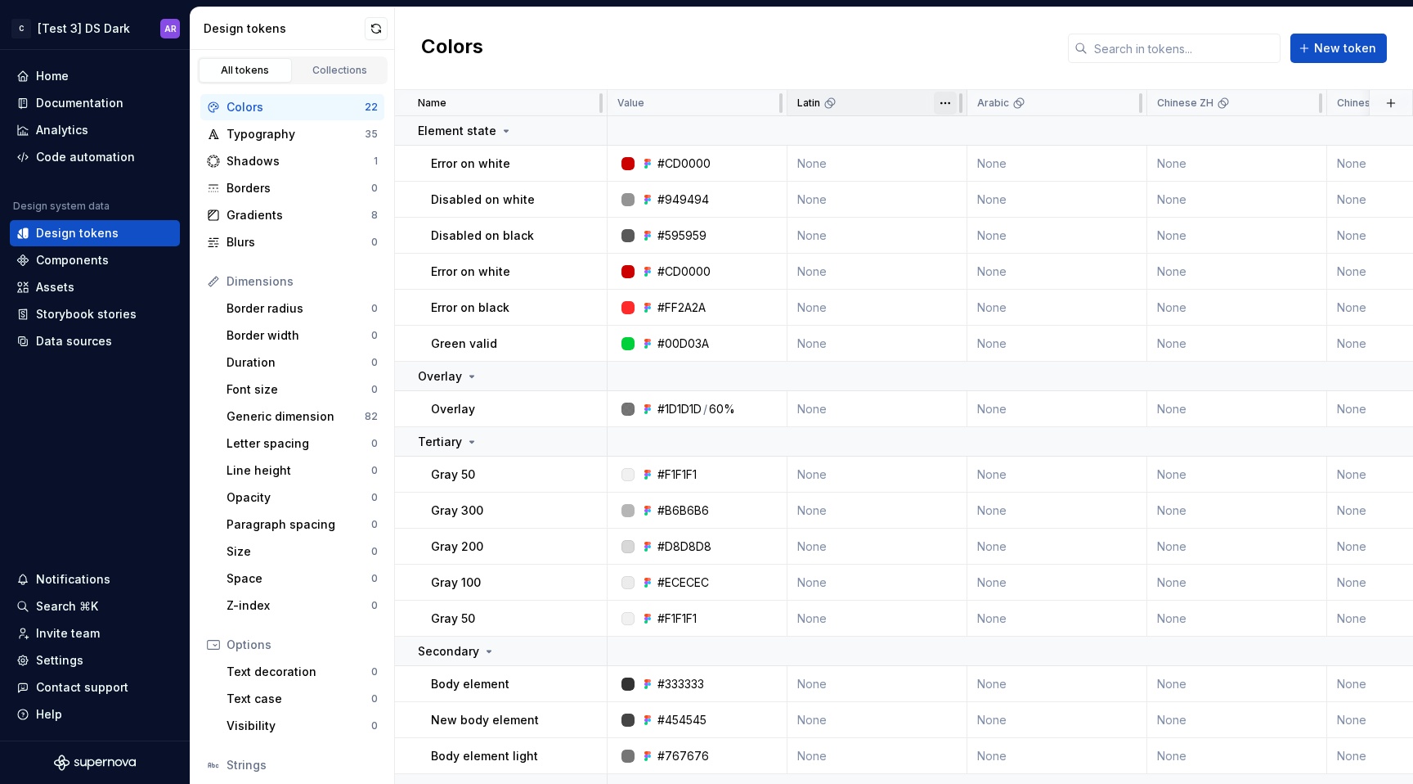
click at [943, 104] on html "C [Test 3] DS Dark AR Home Documentation Analytics Code automation Design syste…" at bounding box center [706, 392] width 1413 height 784
click at [272, 144] on div "Typography 35" at bounding box center [292, 134] width 184 height 26
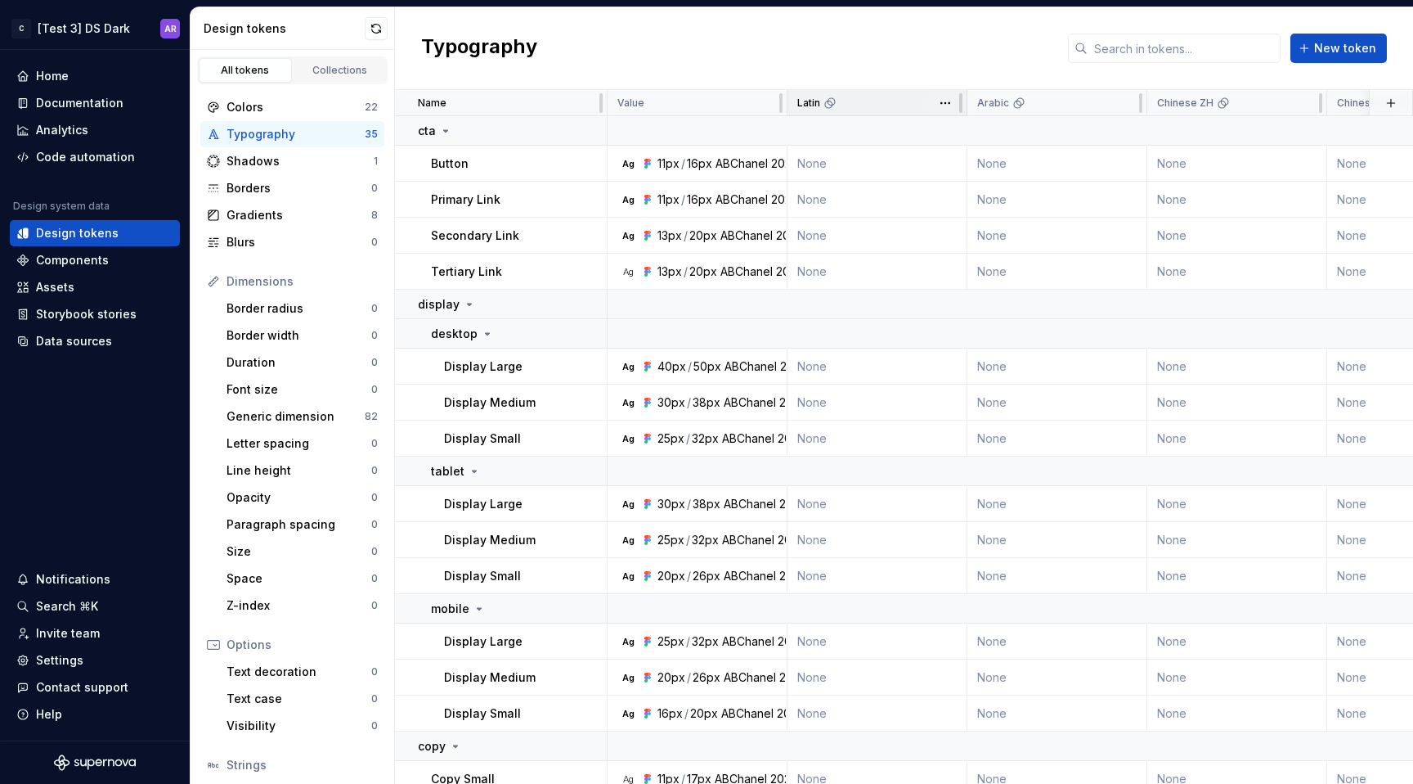
click at [832, 107] on icon at bounding box center [830, 103] width 13 height 13
click at [1044, 158] on td "None" at bounding box center [1058, 164] width 180 height 36
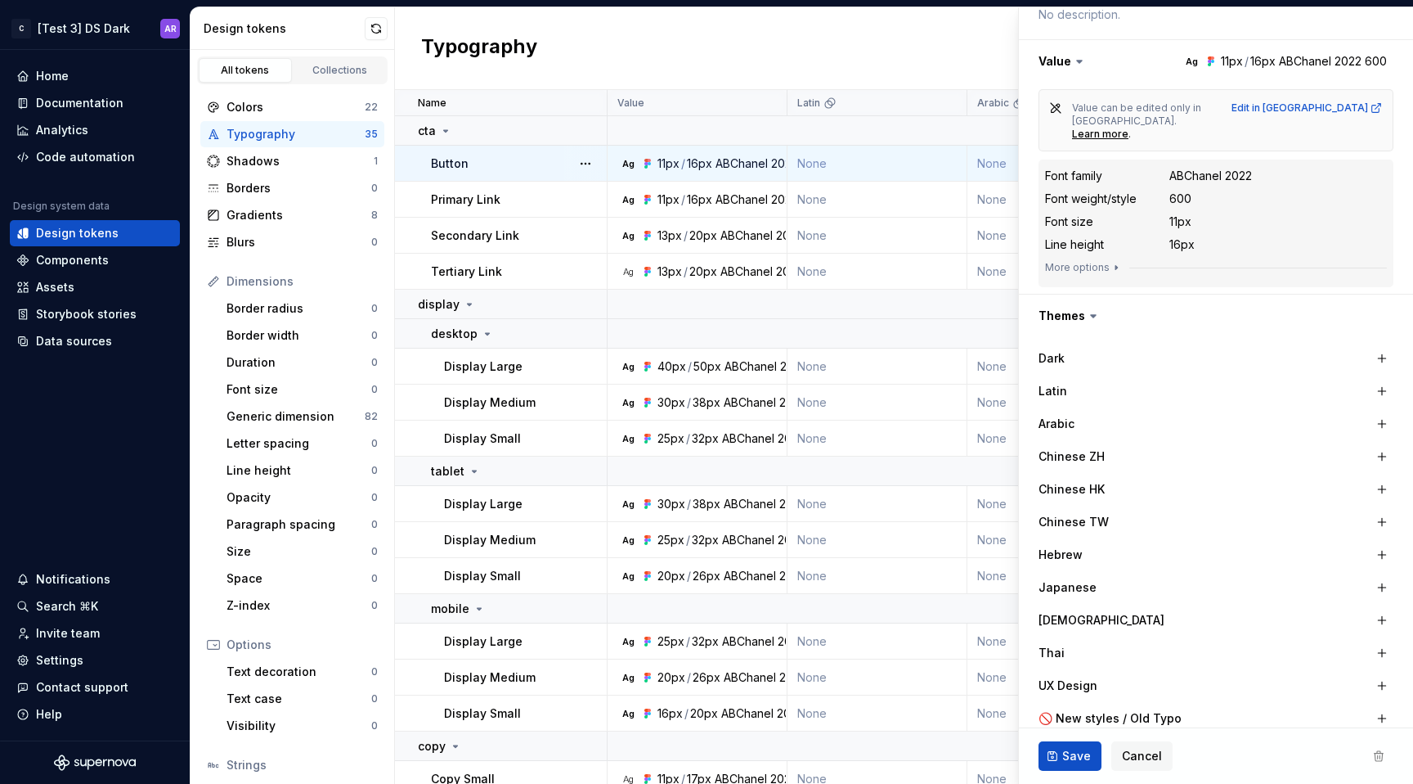
scroll to position [379, 0]
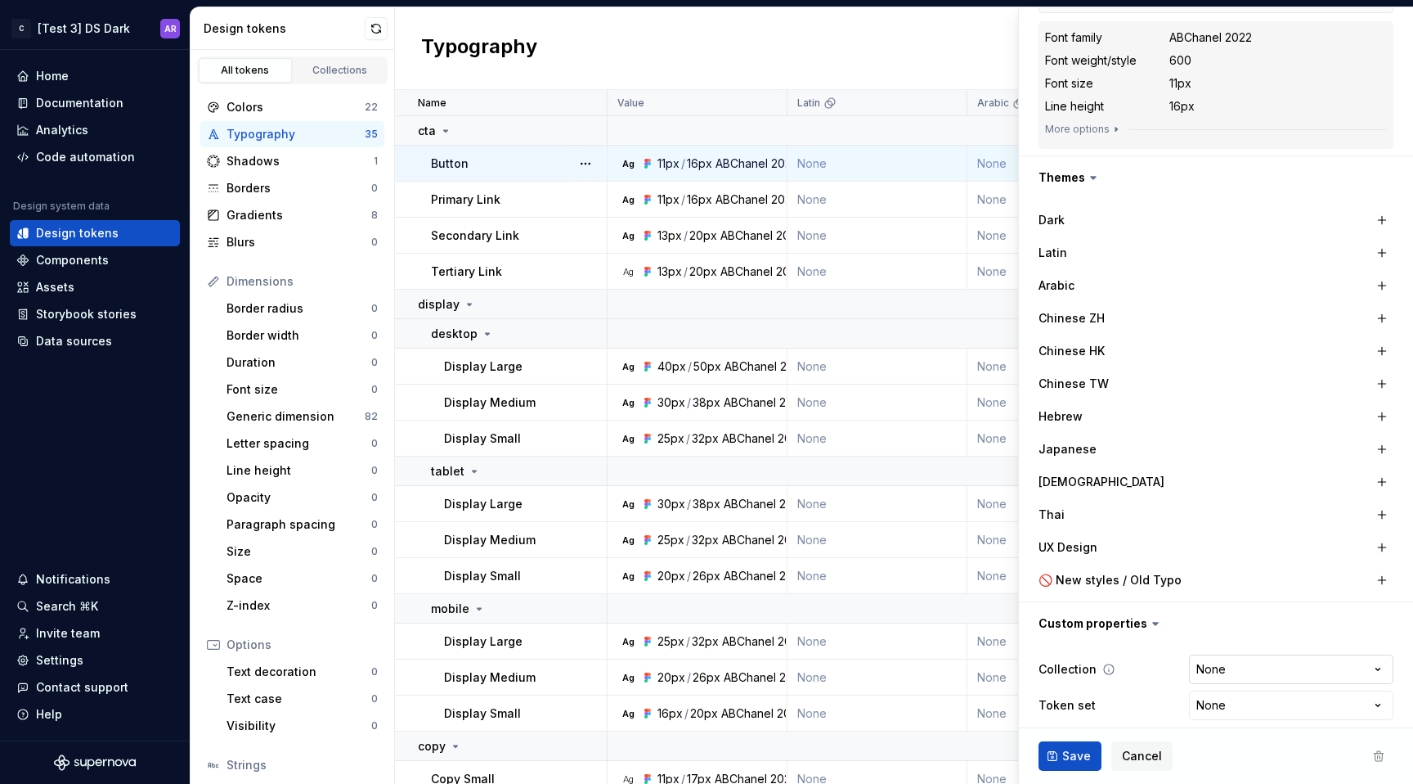
click at [1203, 658] on html "C [Test 3] DS Dark AR Home Documentation Analytics Code automation Design syste…" at bounding box center [706, 392] width 1413 height 784
click at [1214, 617] on html "C [Test 3] DS Dark AR Home Documentation Analytics Code automation Design syste…" at bounding box center [706, 392] width 1413 height 784
click at [1179, 695] on html "C [Test 3] DS Dark AR Home Documentation Analytics Code automation Design syste…" at bounding box center [706, 392] width 1413 height 784
click at [1127, 636] on html "C [Test 3] DS Dark AR Home Documentation Analytics Code automation Design syste…" at bounding box center [706, 392] width 1413 height 784
click at [1158, 765] on button "Cancel" at bounding box center [1141, 755] width 61 height 29
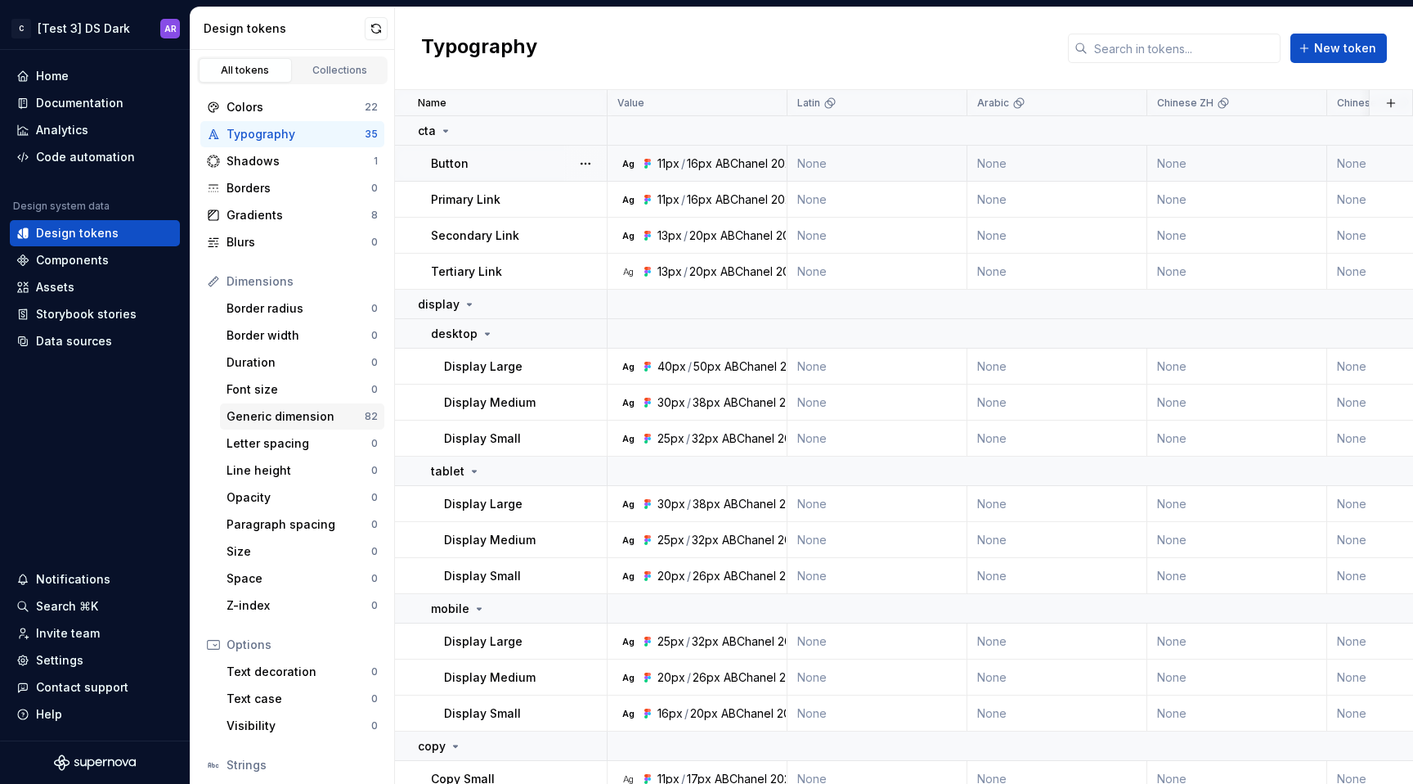
scroll to position [112, 0]
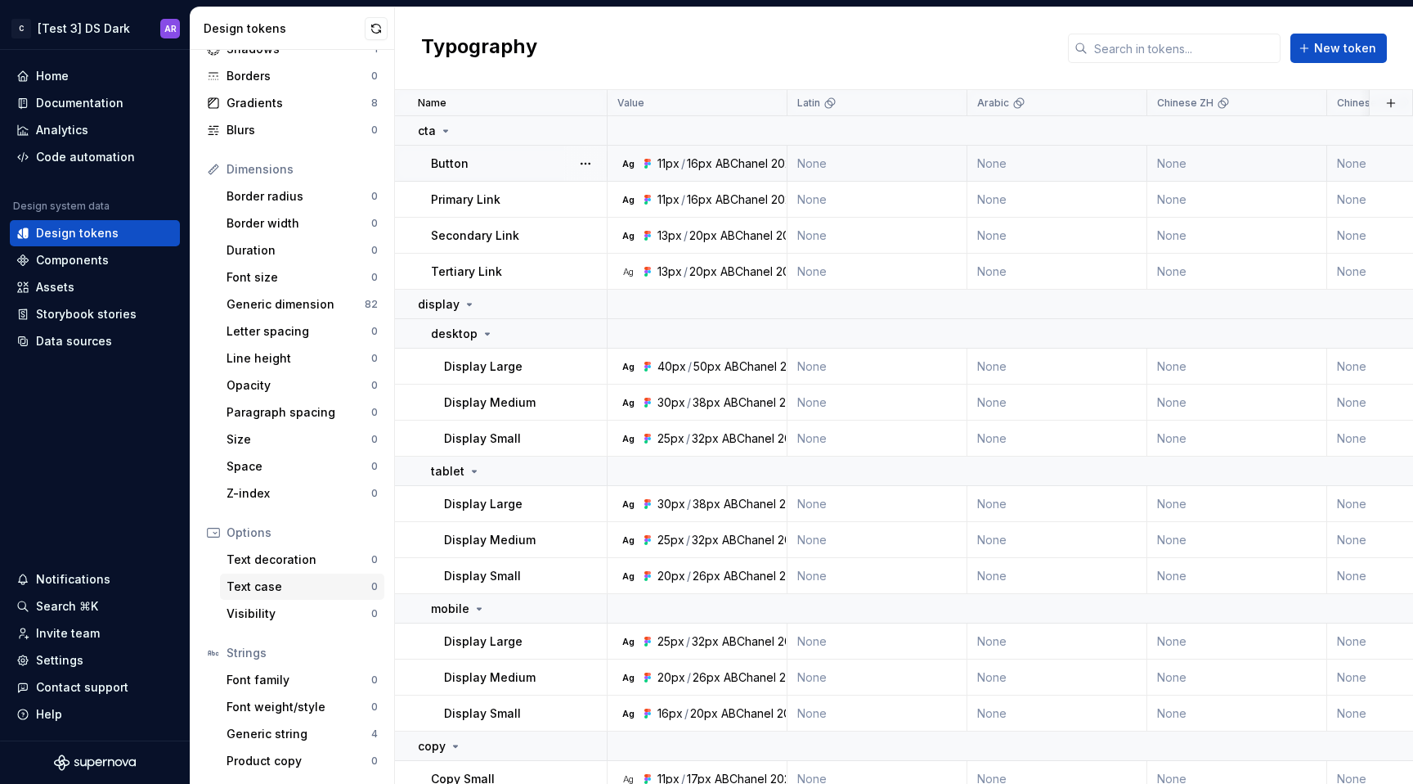
click at [269, 573] on div "Text case 0" at bounding box center [302, 586] width 164 height 26
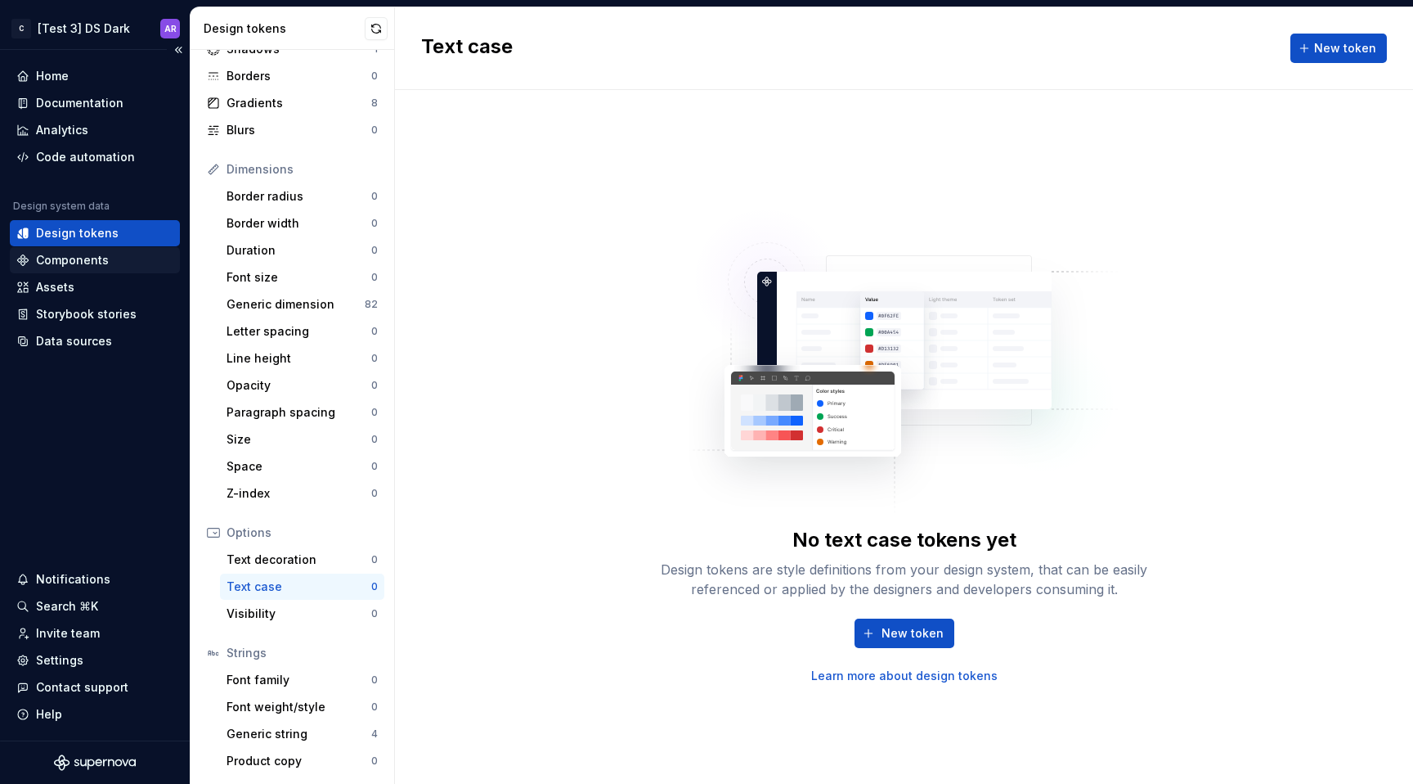
click at [109, 254] on div "Components" at bounding box center [94, 260] width 157 height 16
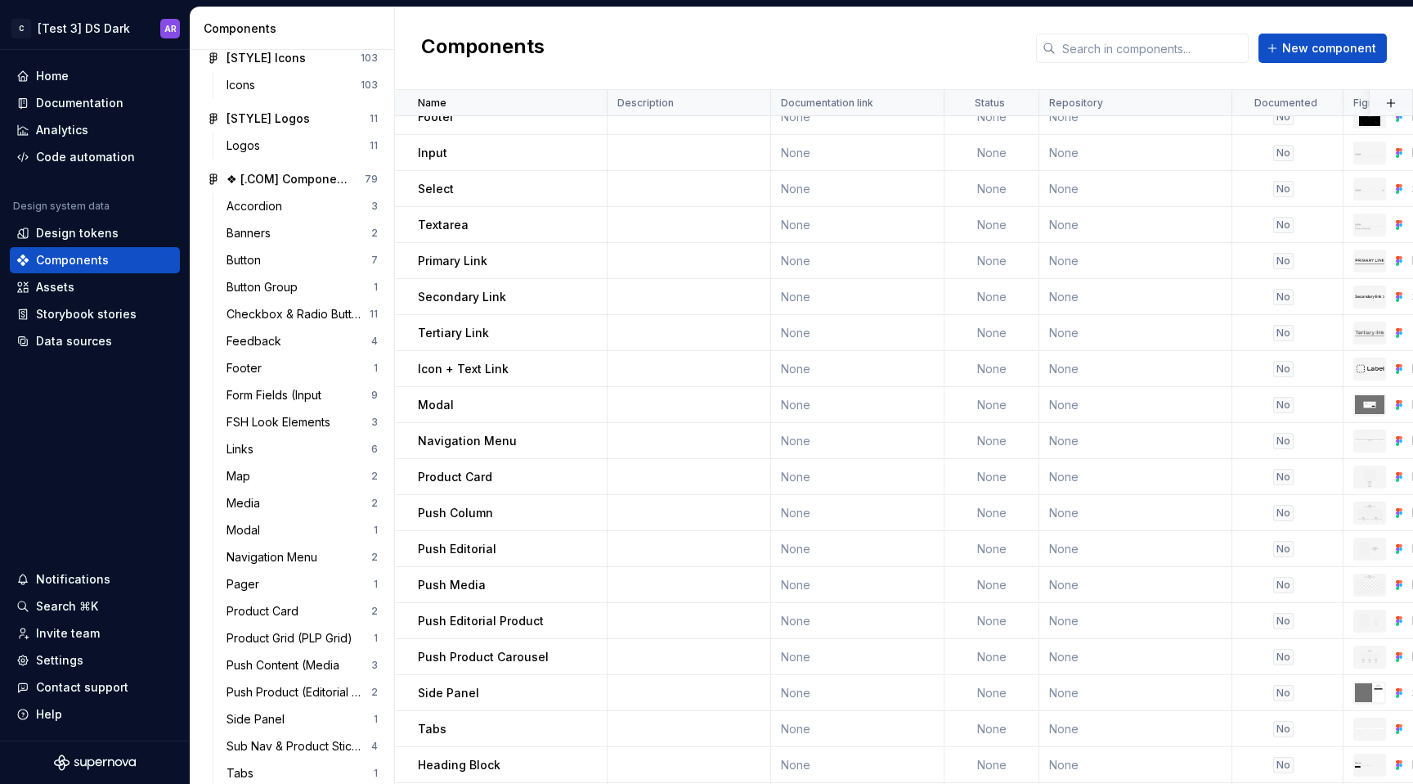
scroll to position [457, 0]
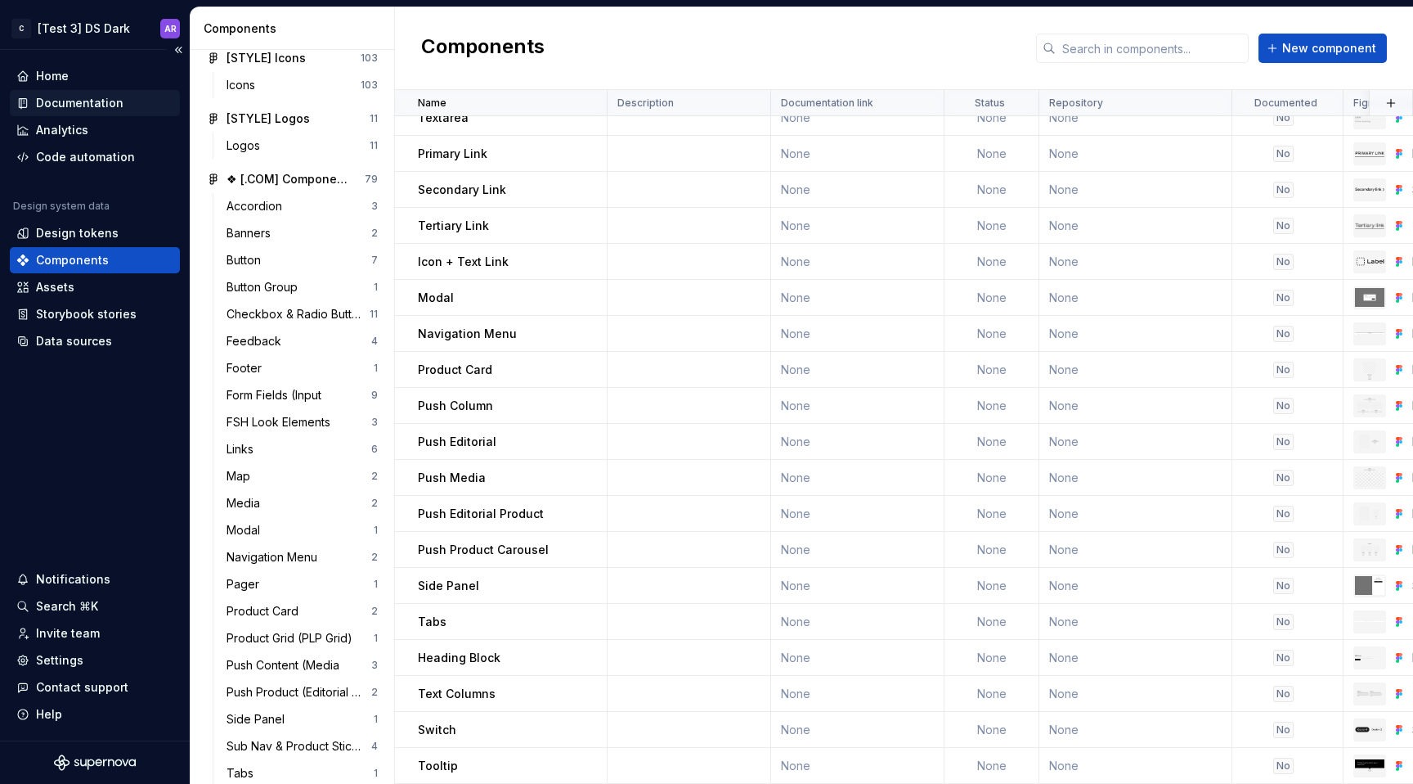
click at [47, 101] on div "Documentation" at bounding box center [80, 103] width 88 height 16
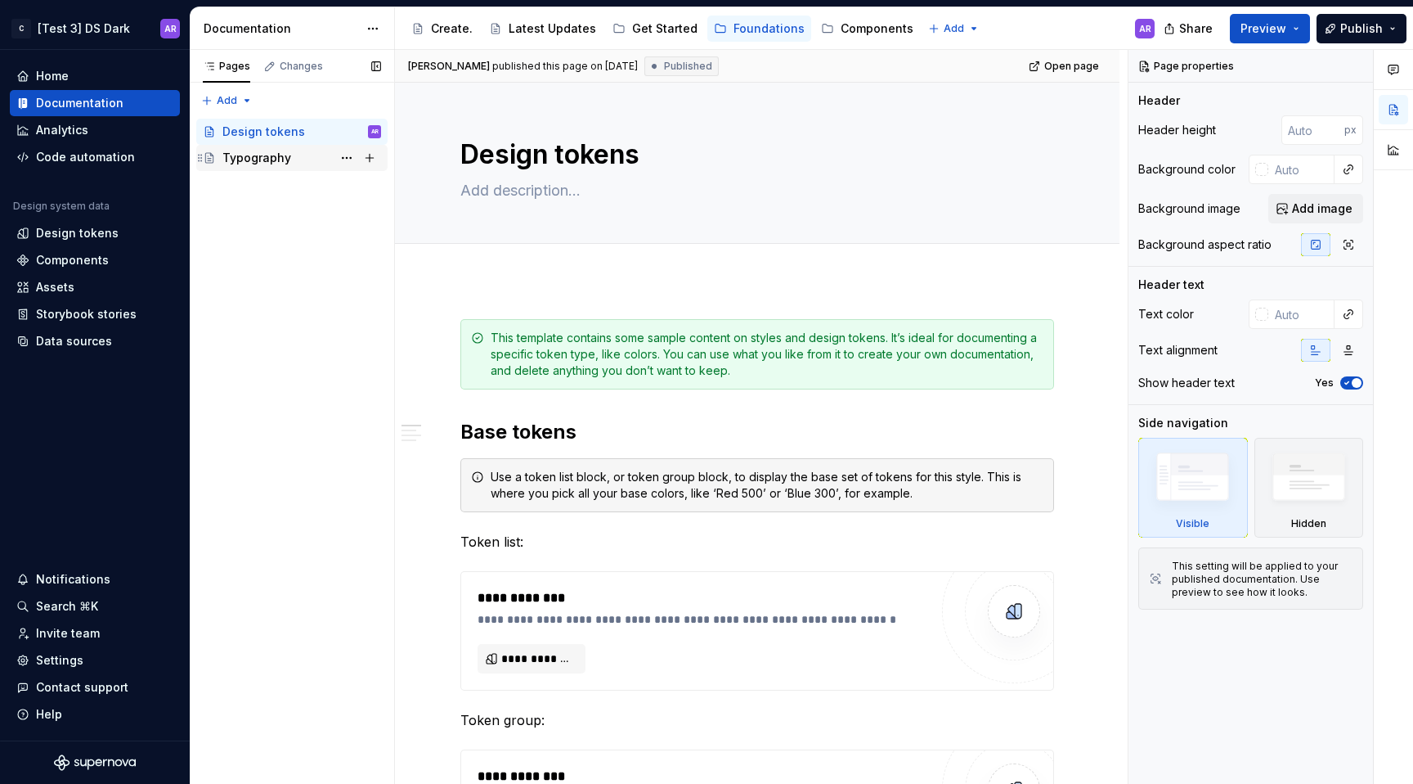
click at [302, 159] on div "Typography" at bounding box center [301, 157] width 159 height 23
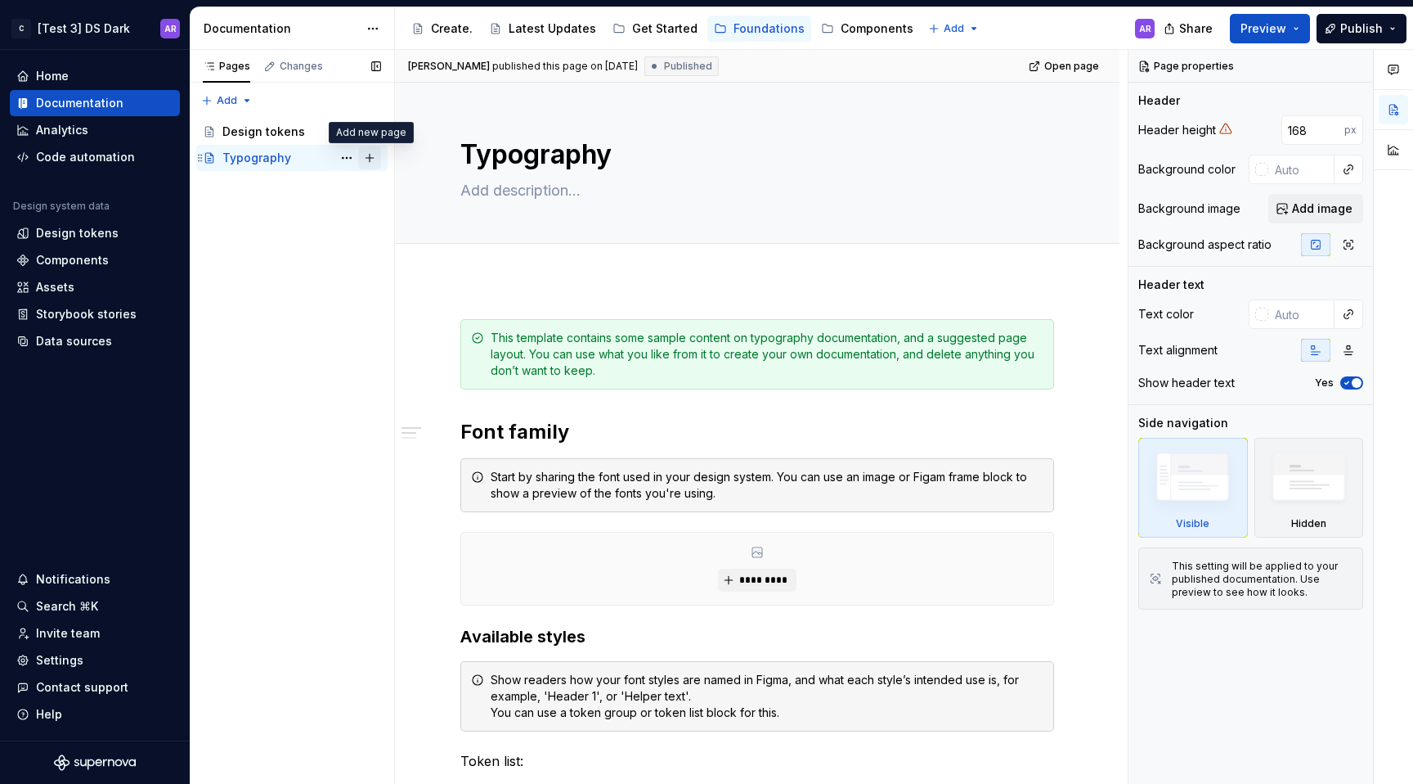
click at [375, 149] on button "Page tree" at bounding box center [369, 157] width 23 height 23
type textarea "*"
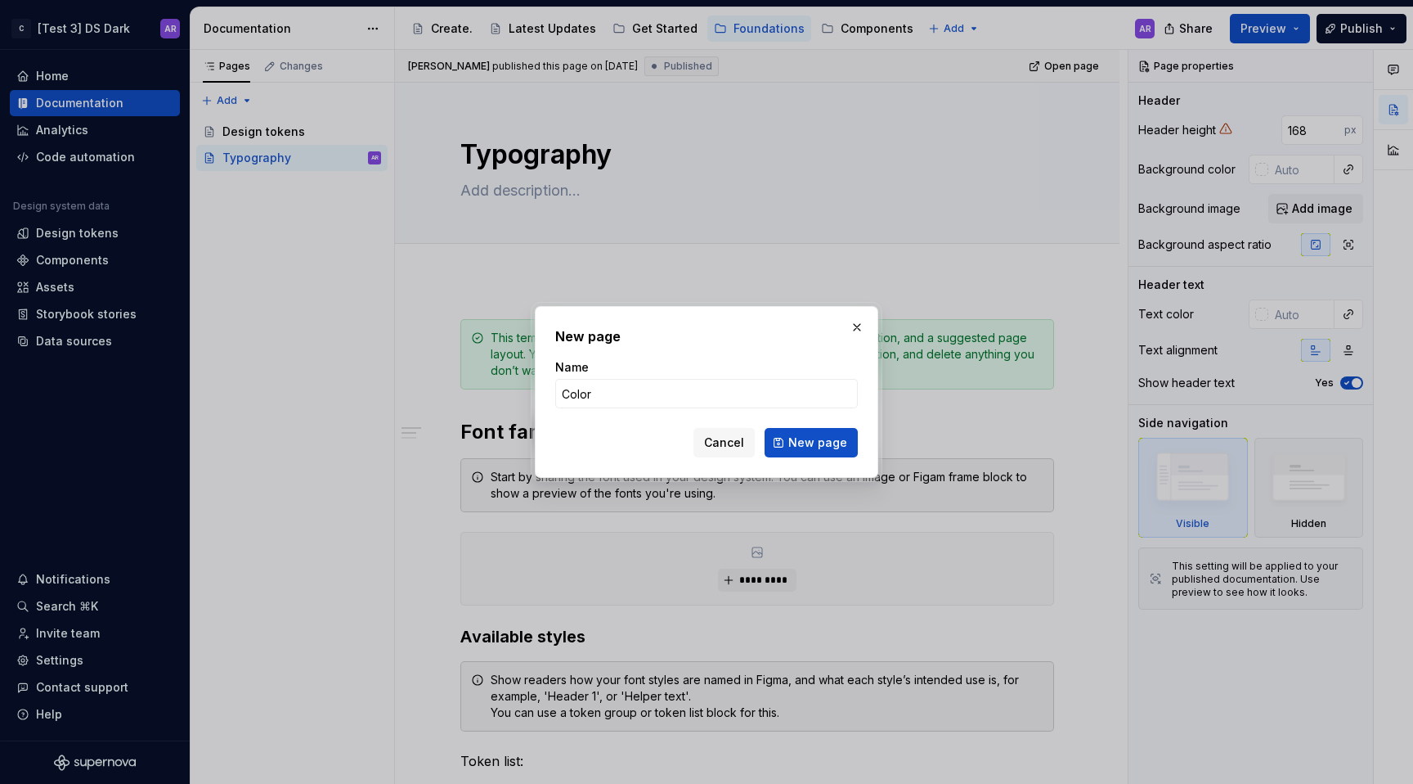
type input "Color"
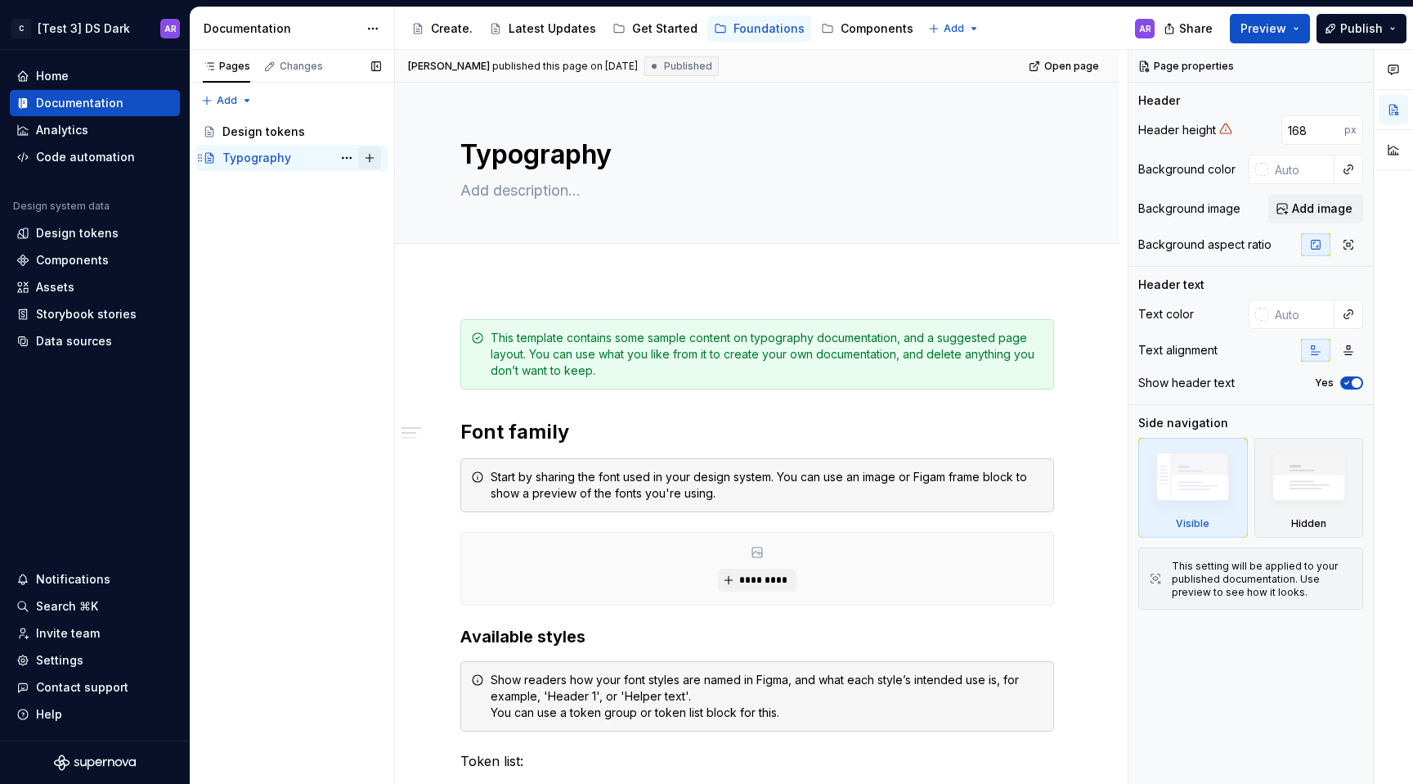
click at [370, 156] on button "Page tree" at bounding box center [369, 157] width 23 height 23
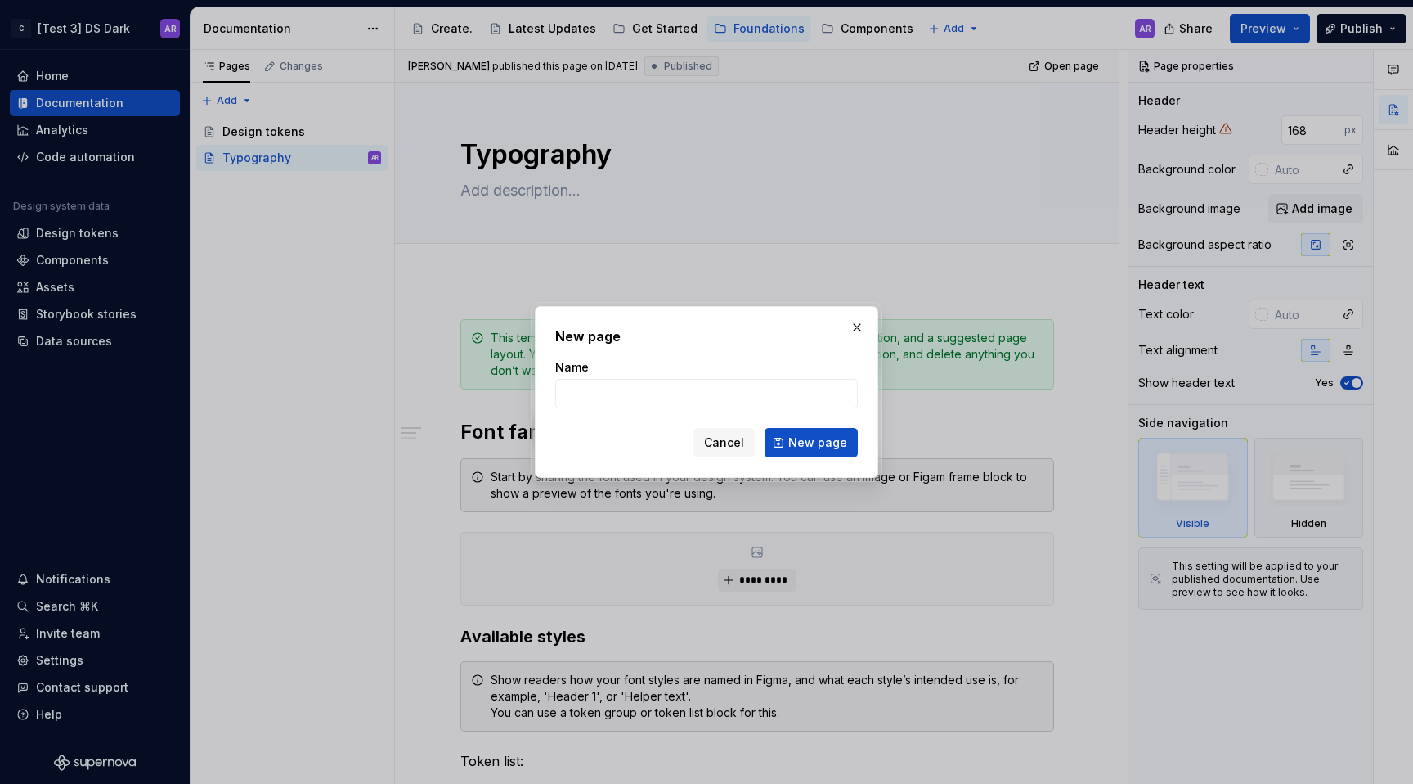
type textarea "*"
type input "Color"
click at [817, 442] on span "New page" at bounding box center [817, 442] width 59 height 16
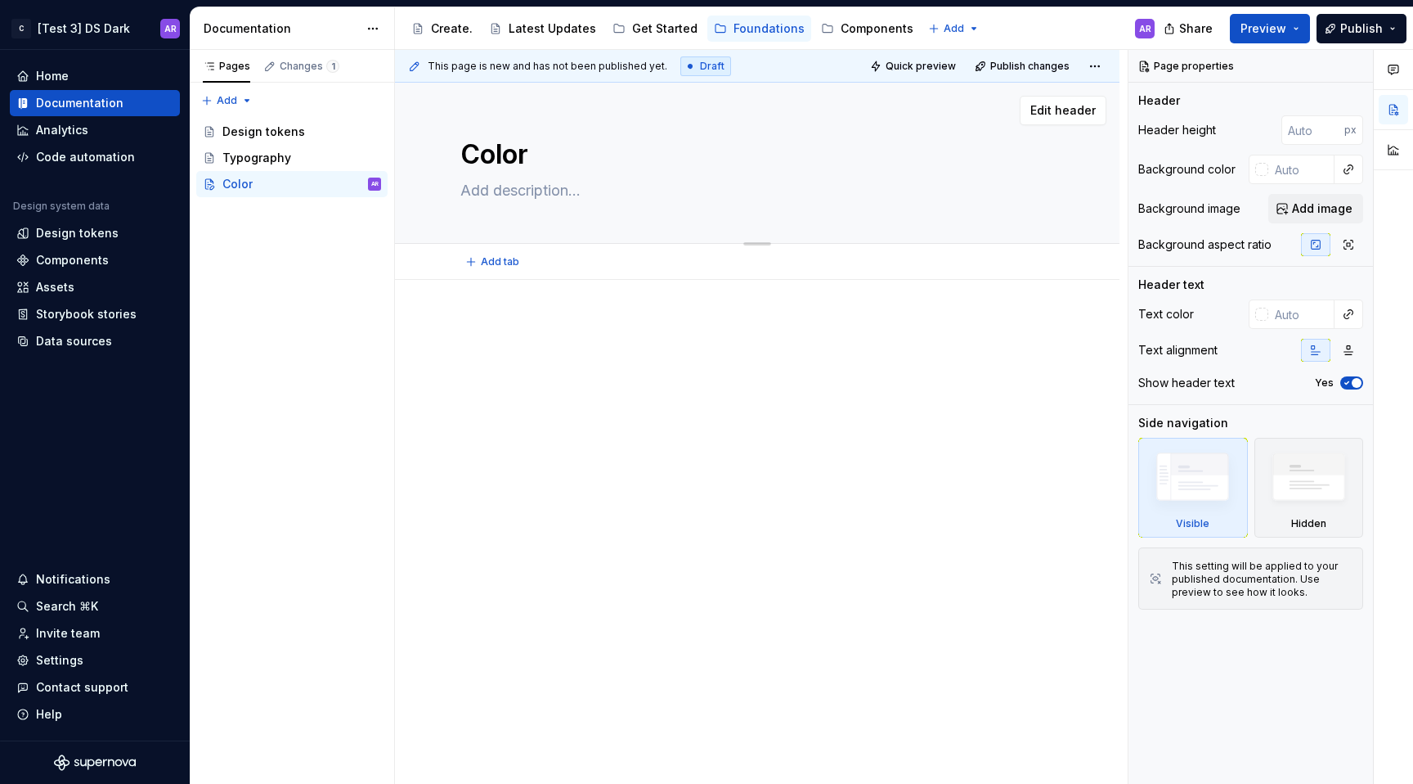
click at [494, 193] on textarea at bounding box center [754, 190] width 594 height 26
paste textarea "Our color palette expands on our unique aesthetic and represents a contemporary…"
type textarea "*"
type textarea "Our color palette expands on our unique aesthetic and represents a contemporary…"
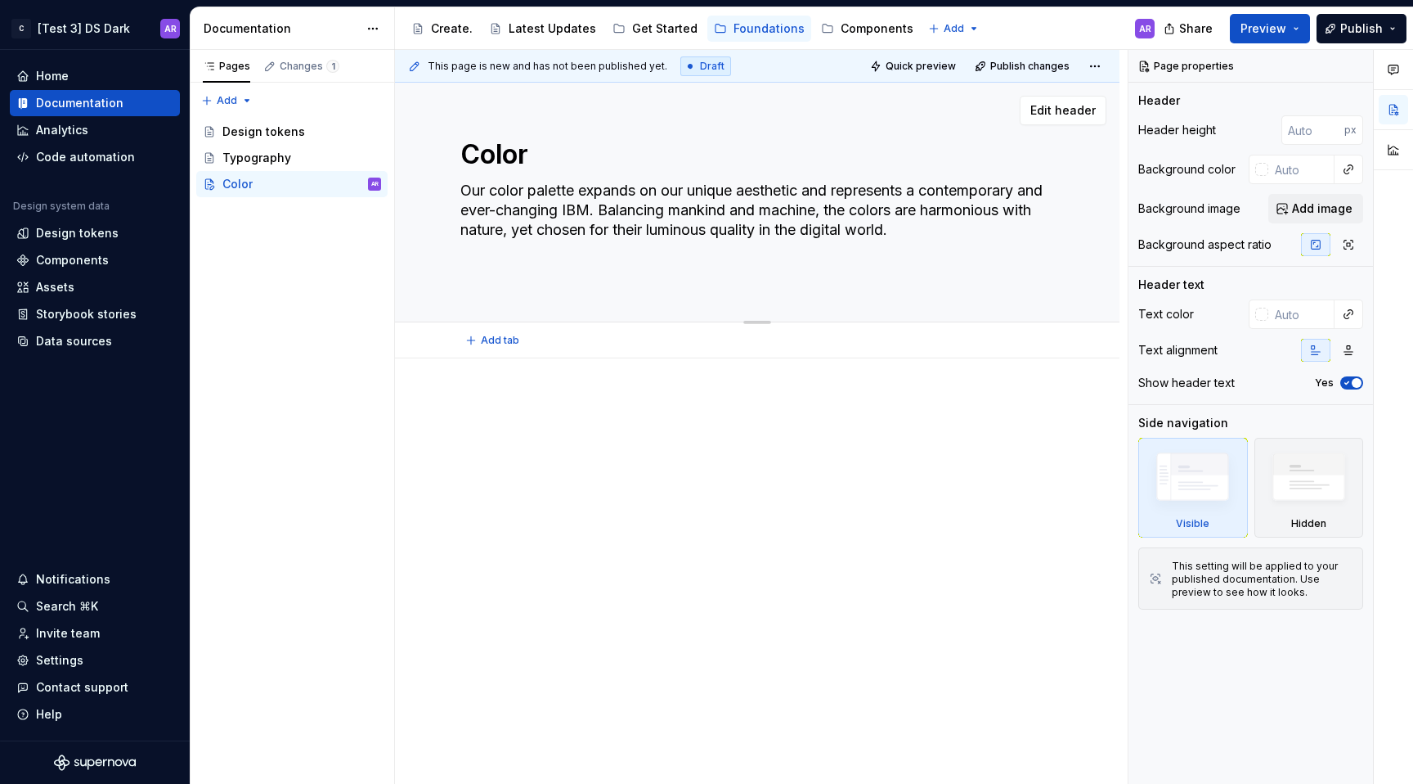
type textarea "*"
type textarea "Our color palette expands on our unique aesthetic and represents a contemporary…"
type textarea "*"
type textarea "Our color palette expands on our unique aesthetic and represents a contemporary…"
type textarea "*"
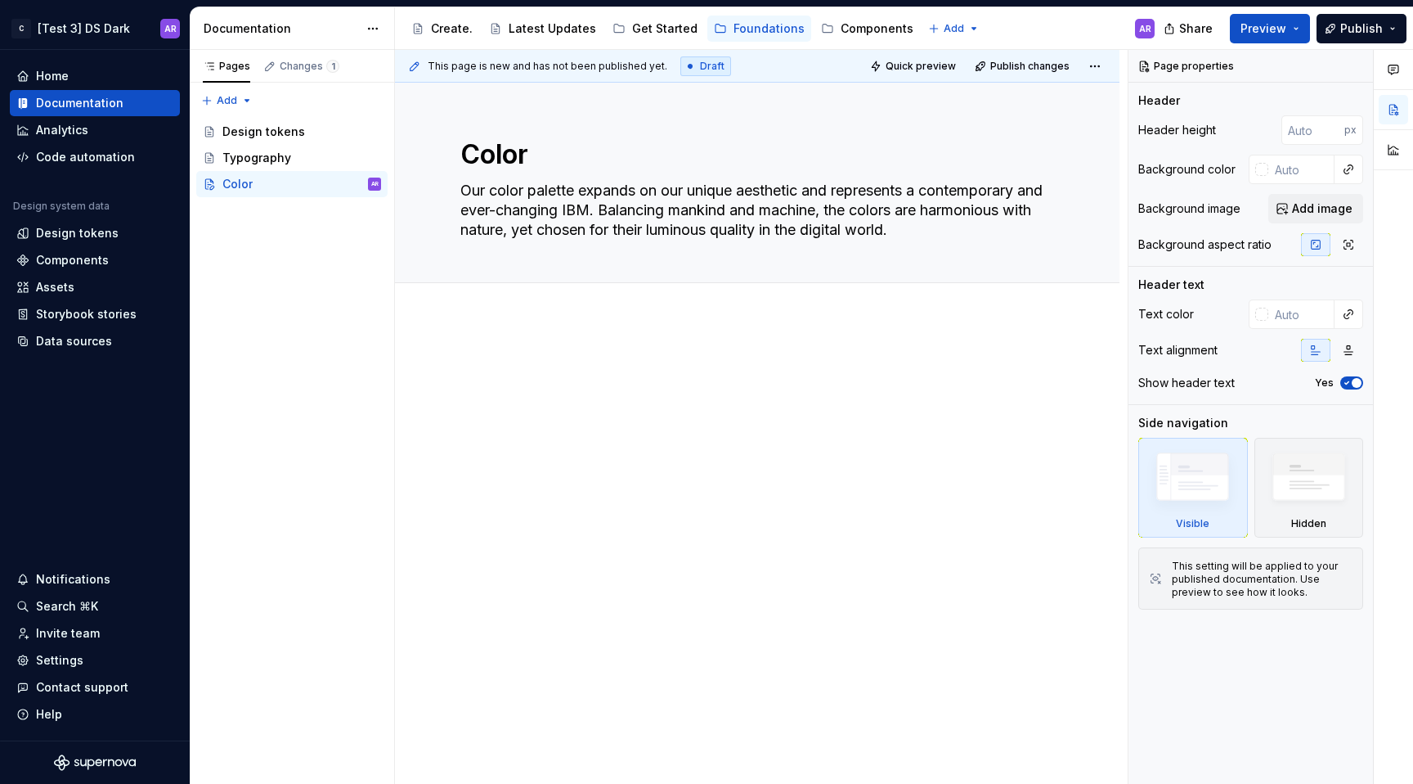
type textarea "Our color palette expands on our unique aesthetic and represents a contemporary…"
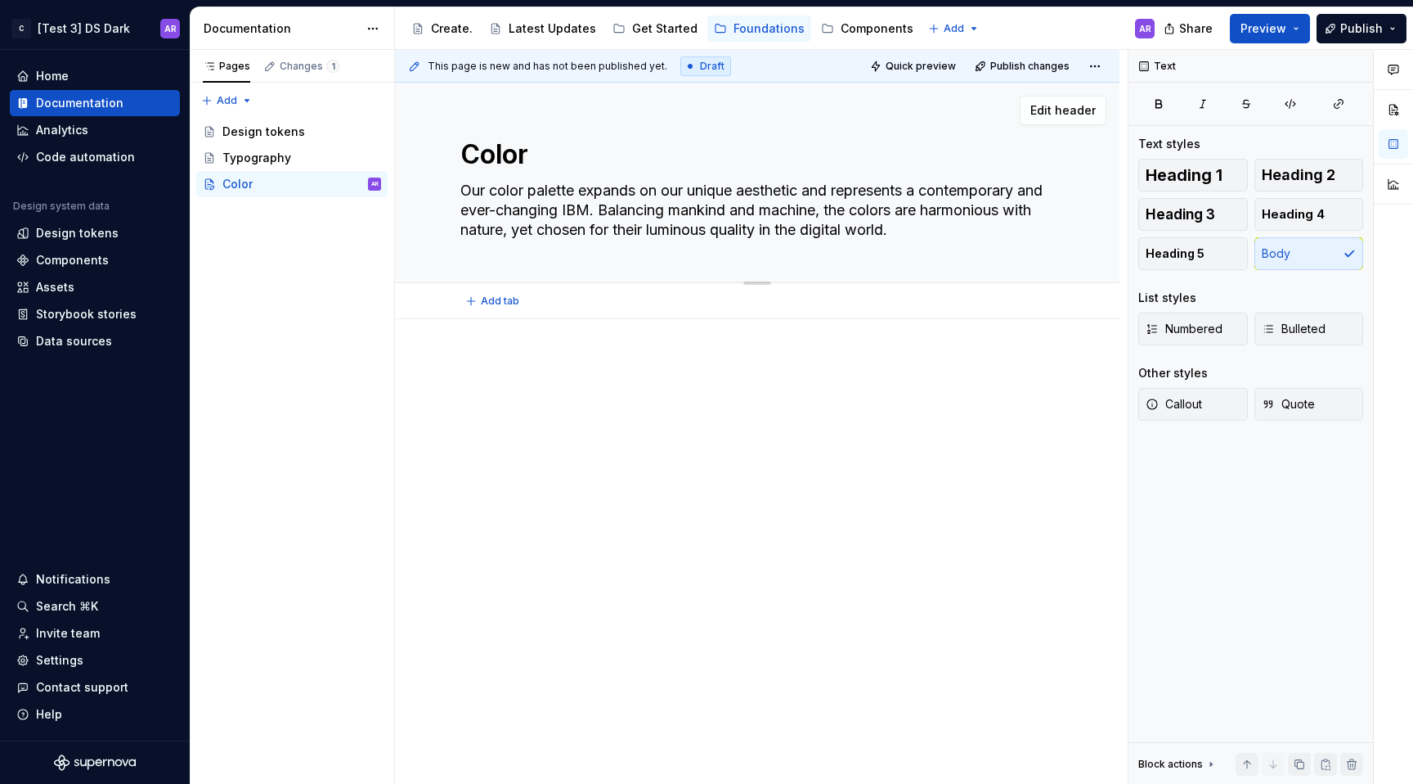
click at [711, 204] on textarea "Our color palette expands on our unique aesthetic and represents a contemporary…" at bounding box center [754, 209] width 594 height 65
drag, startPoint x: 460, startPoint y: 187, endPoint x: 1103, endPoint y: 240, distance: 645.0
click at [1103, 240] on div "Color Our color palette expands on our unique aesthetic and represents a contem…" at bounding box center [757, 183] width 725 height 200
paste textarea "Lorem ipsum dolor sit amet, mea prima rebum ne, no minim ponderum theophrastus …"
type textarea "*"
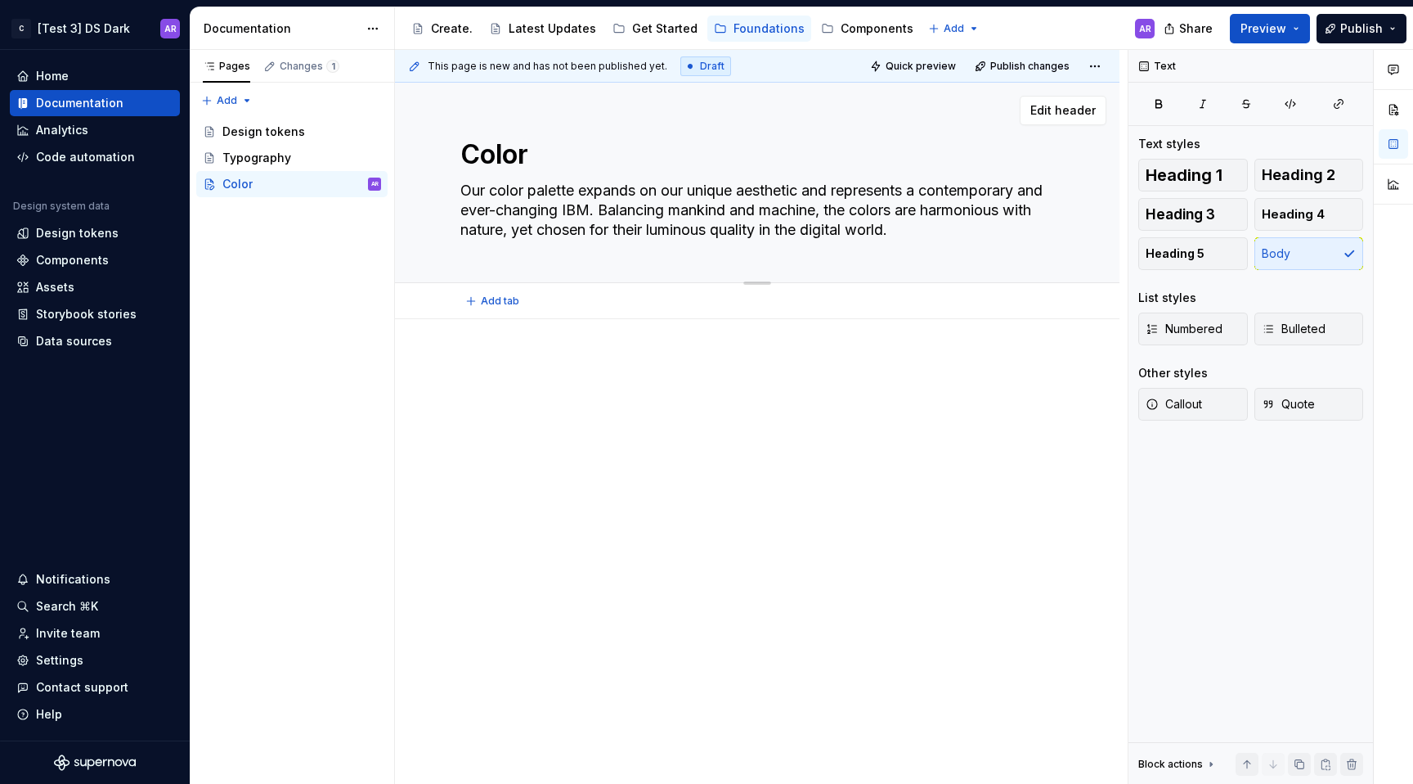
type textarea "Lorem ipsum dolor sit amet, mea prima rebum ne, no minim ponderum theophrastus …"
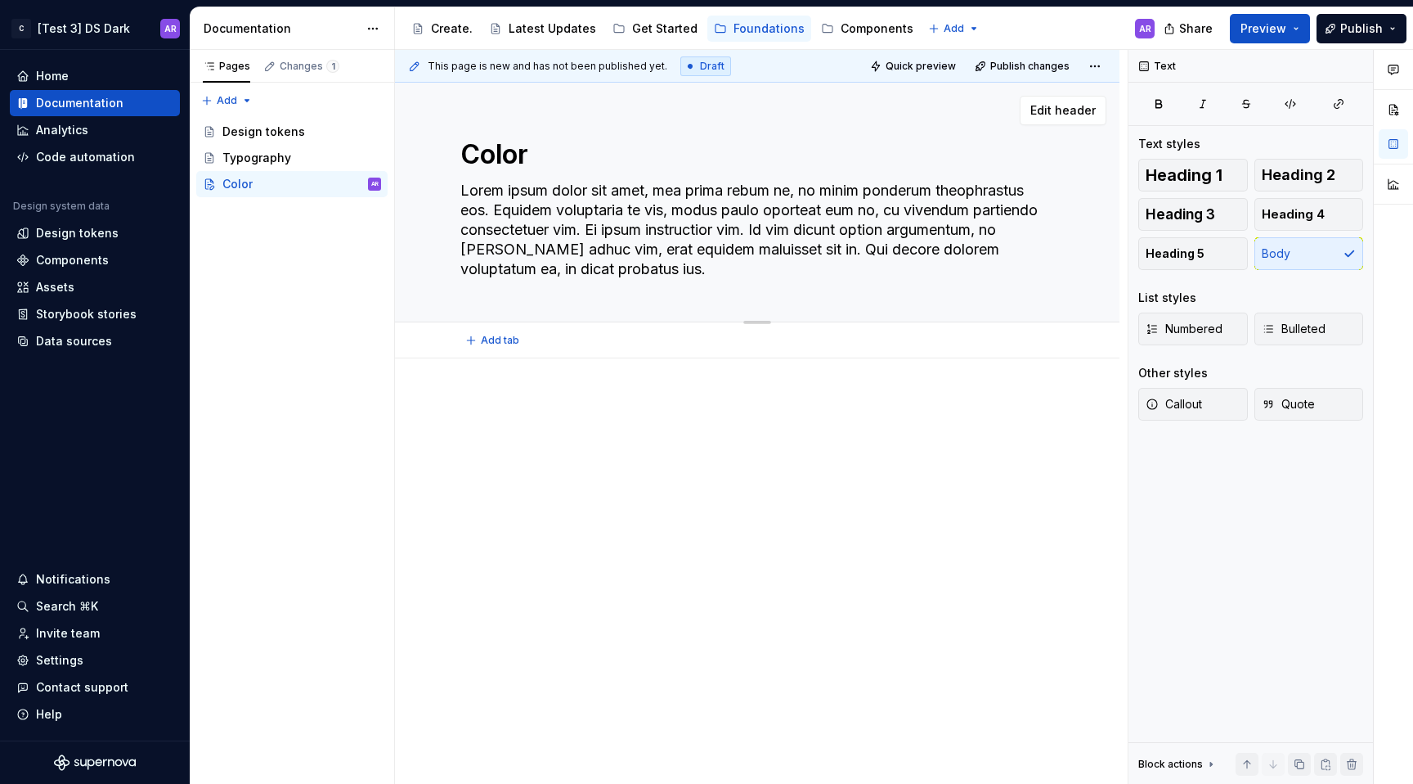
click at [659, 229] on textarea "Lorem ipsum dolor sit amet, mea prima rebum ne, no minim ponderum theophrastus …" at bounding box center [754, 229] width 594 height 105
click at [719, 269] on textarea "Lorem ipsum dolor sit amet, mea prima rebum ne, no minim ponderum theophrastus …" at bounding box center [754, 229] width 594 height 105
type textarea "*"
type textarea "Lorem ipsum dolor sit amet, mea prima rebum ne, no minim ponderum theophrastus …"
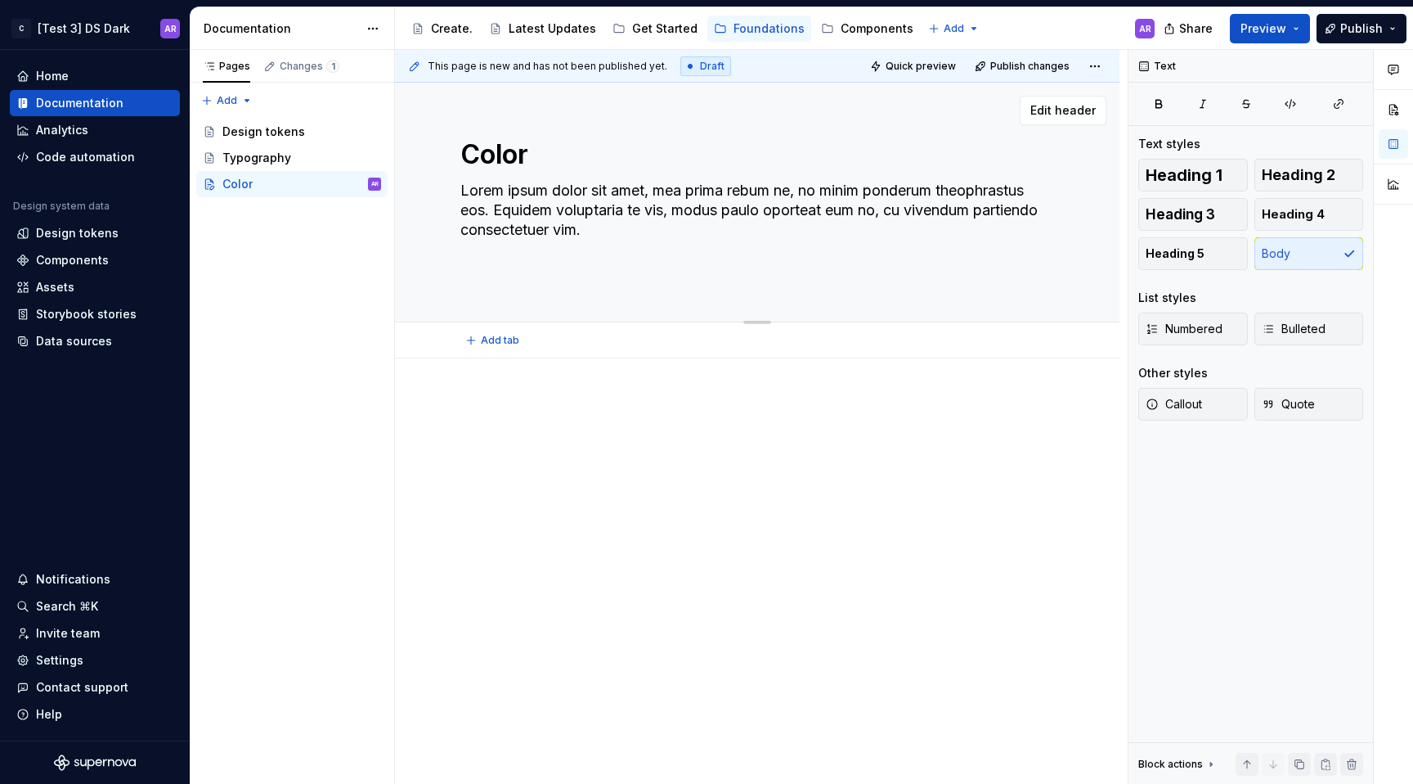
type textarea "*"
type textarea "Lorem ipsum dolor sit amet, mea prima rebum ne, no minim ponderum theophrastus …"
type textarea "*"
type textarea "Lorem ipsum dolor sit amet, mea prima rebum ne, no minim ponderum theophrastus …"
click at [755, 385] on div at bounding box center [757, 389] width 594 height 62
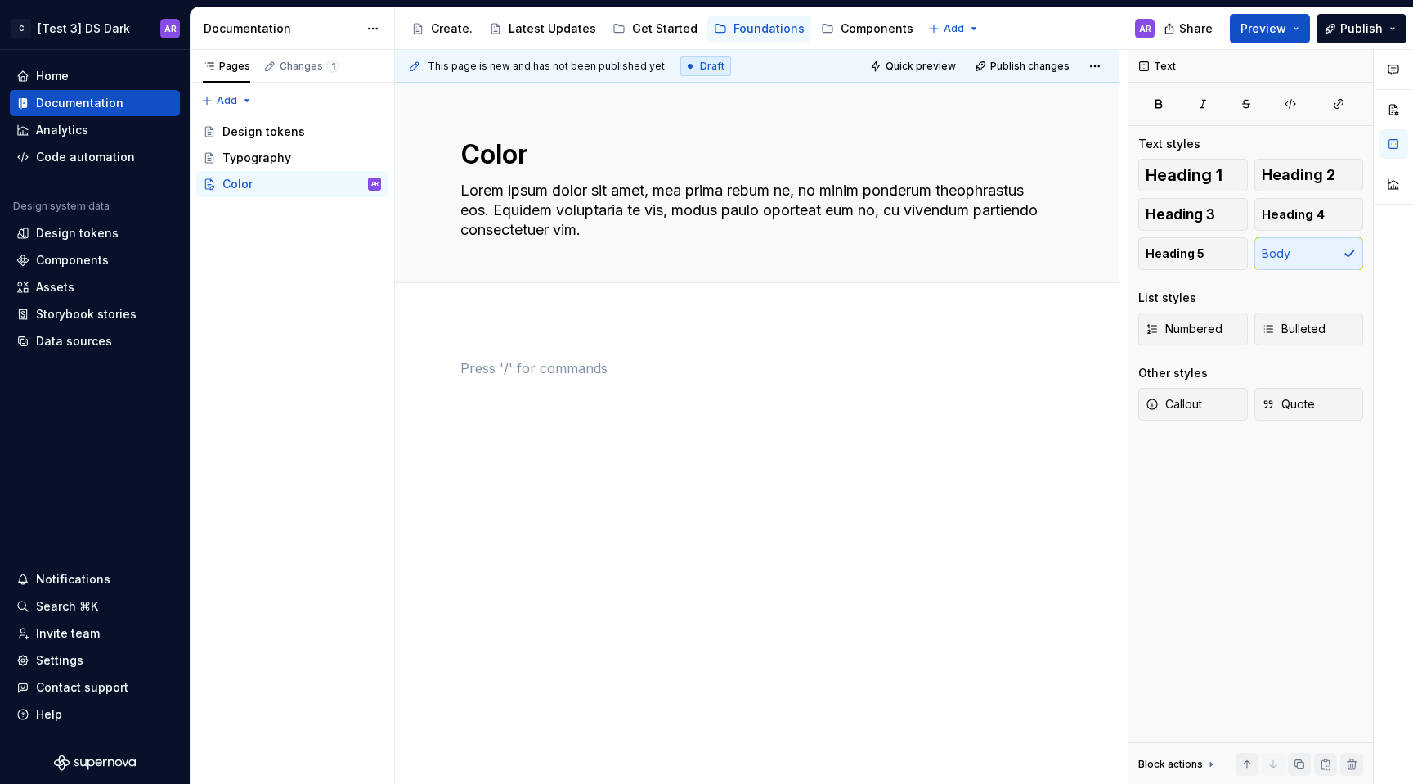
type textarea "*"
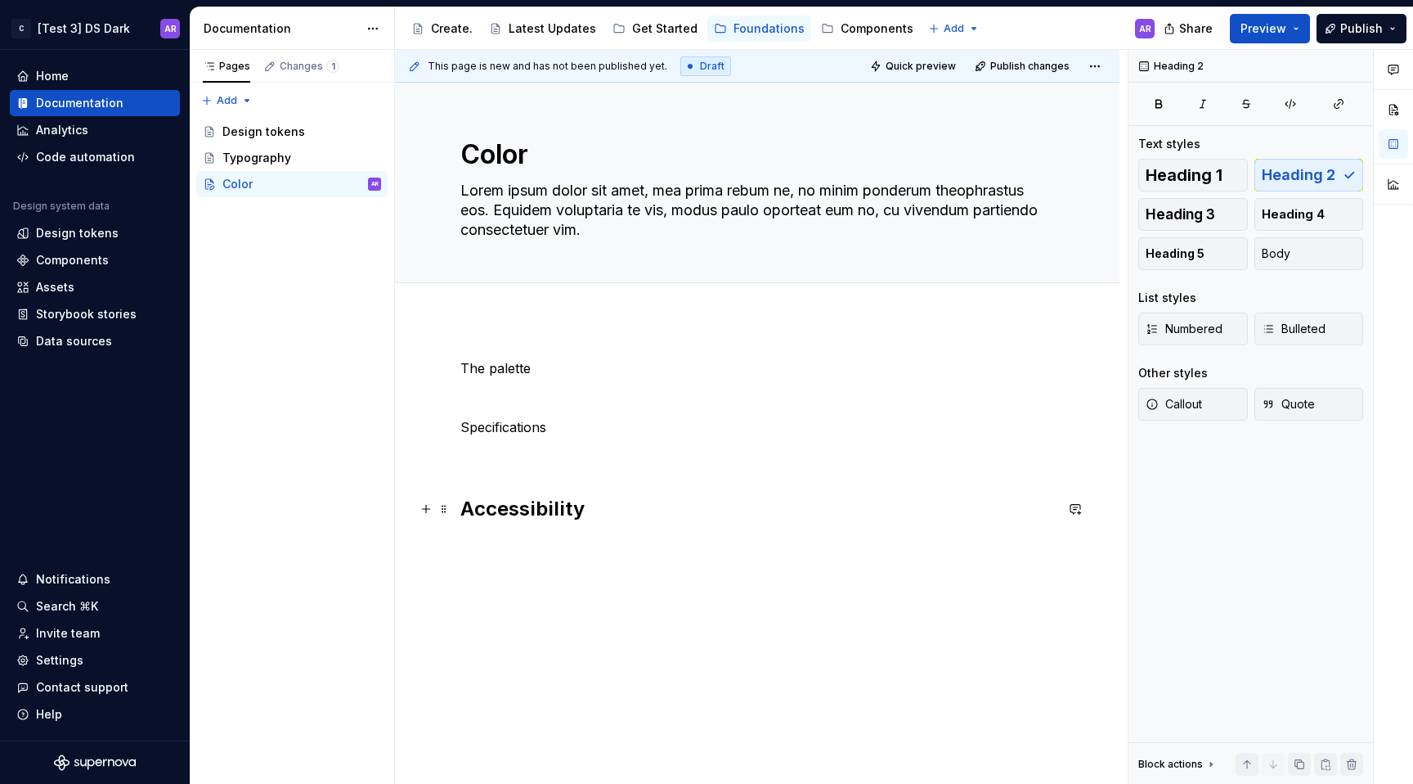
click at [510, 512] on h2 "Accessibility" at bounding box center [757, 509] width 594 height 26
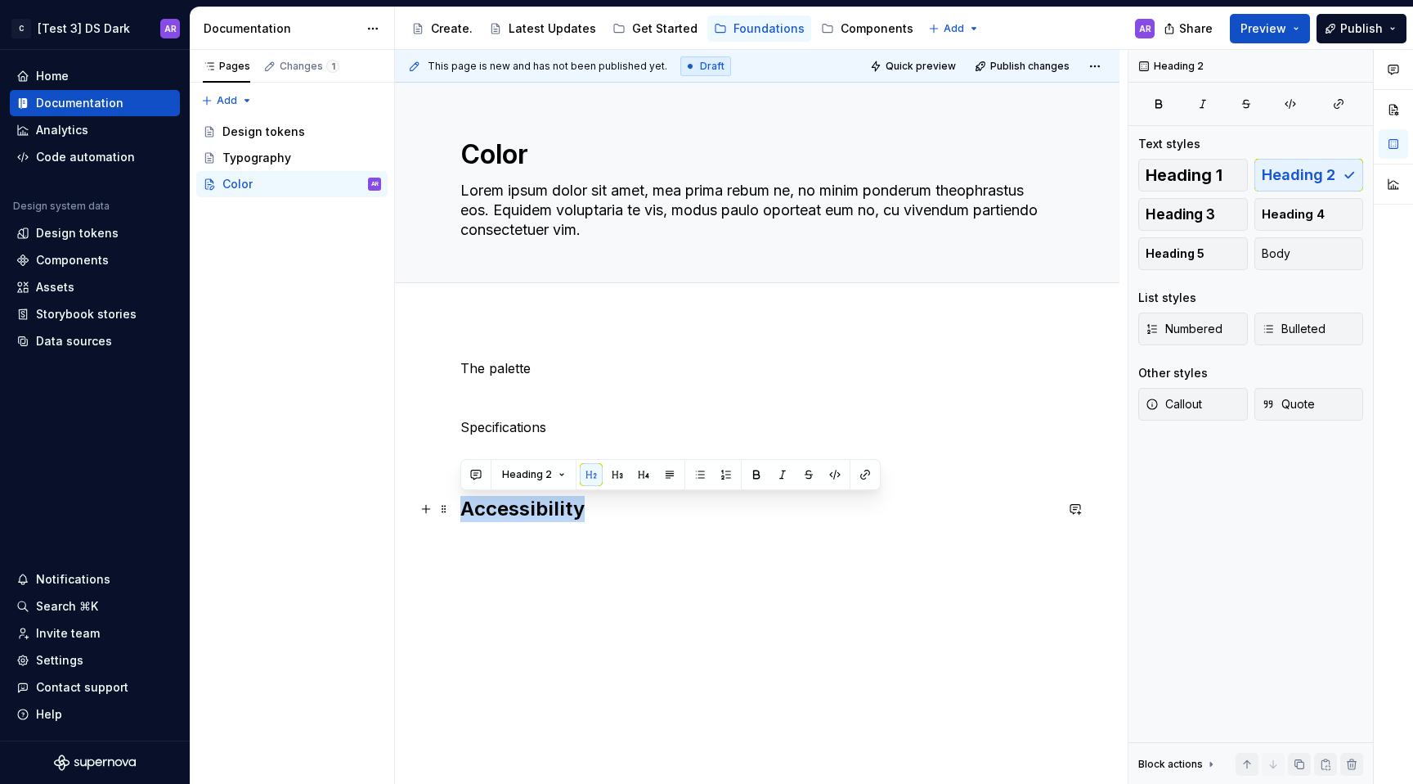
click at [509, 512] on h2 "Accessibility" at bounding box center [757, 509] width 594 height 26
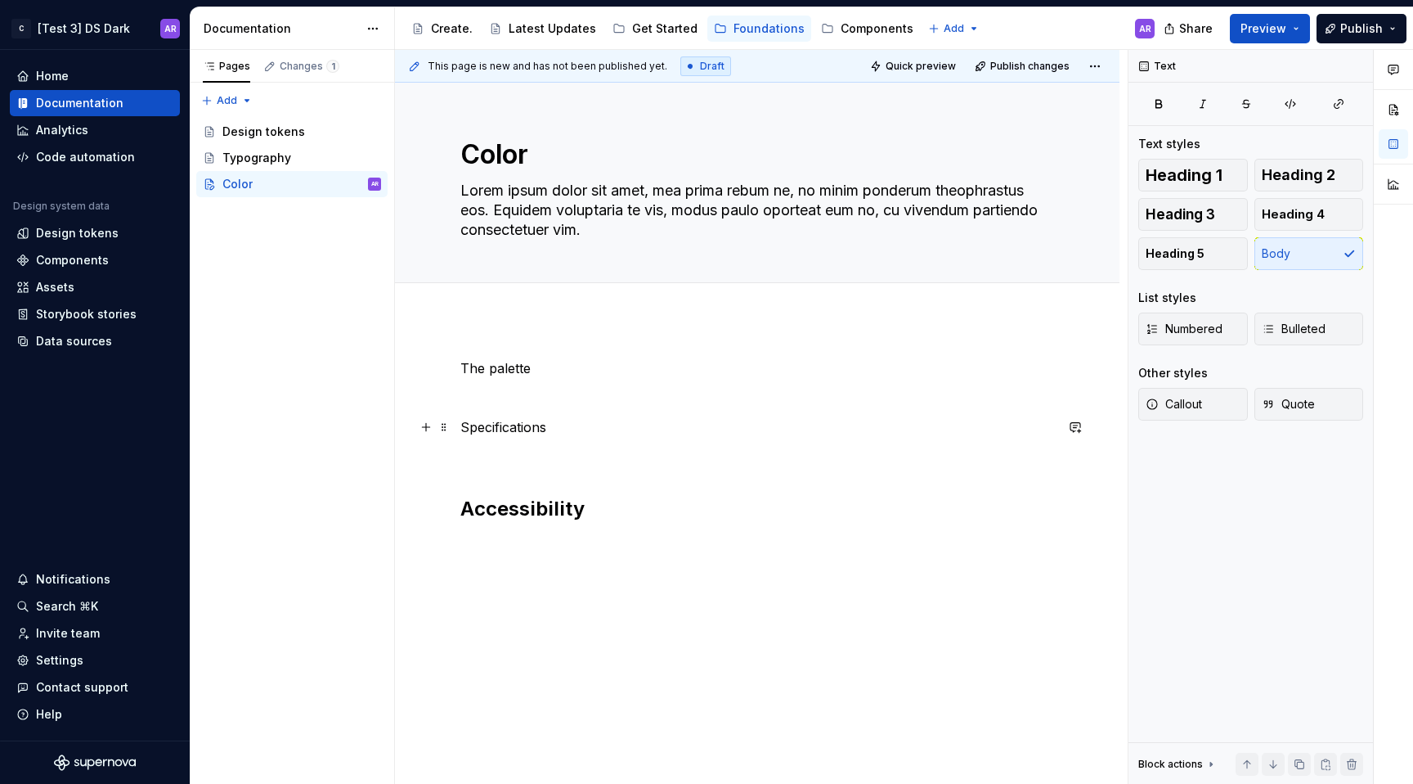
click at [538, 433] on p "Specifications" at bounding box center [757, 427] width 594 height 20
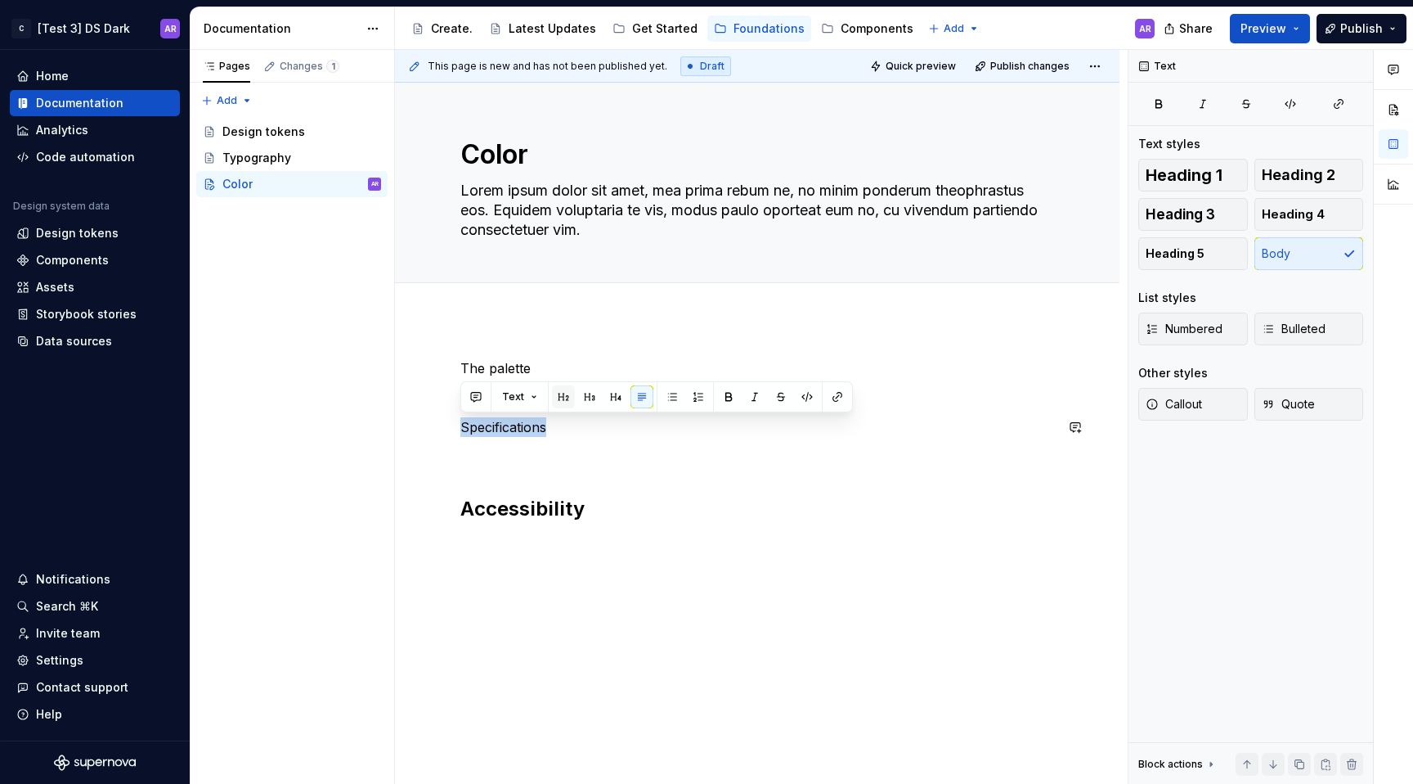
click at [565, 389] on button "button" at bounding box center [563, 396] width 23 height 23
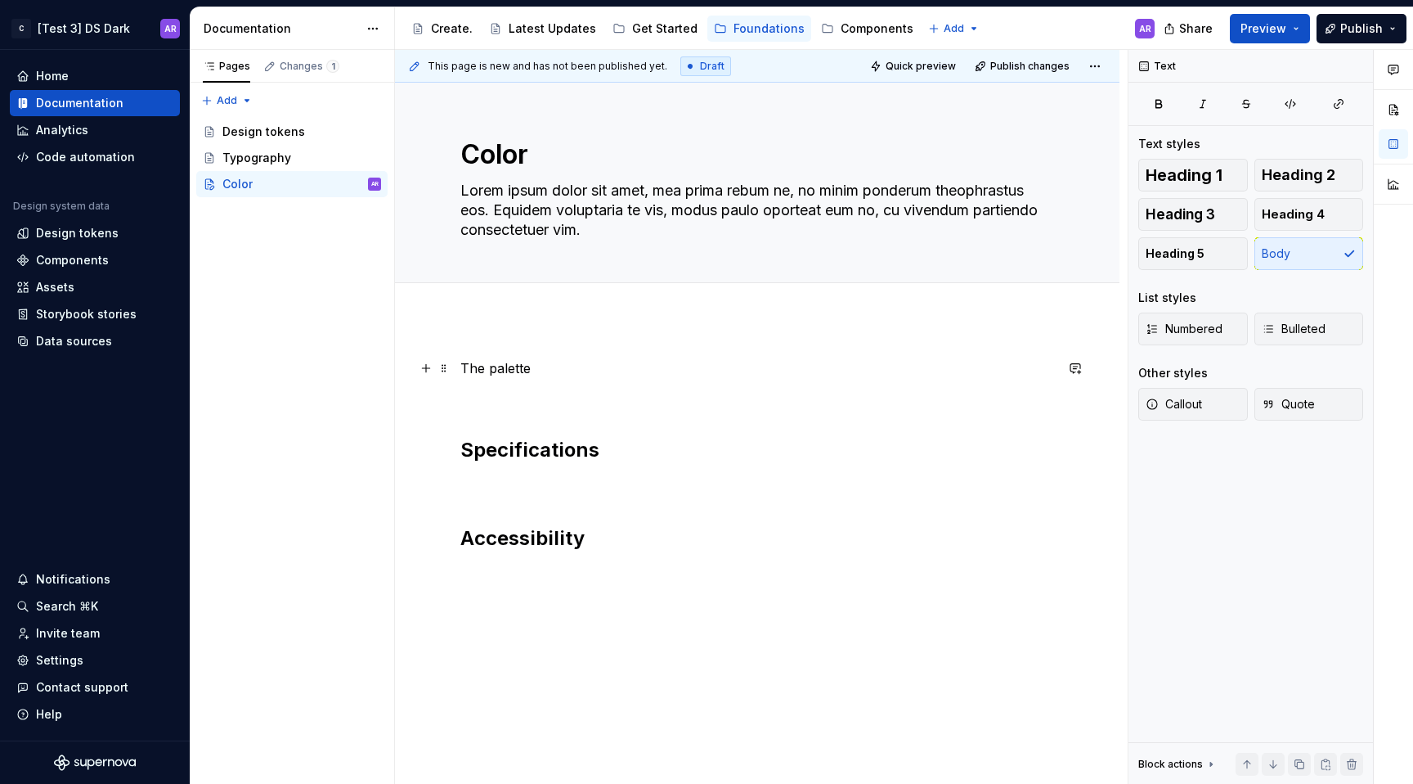
click at [526, 369] on p "The palette" at bounding box center [757, 368] width 594 height 20
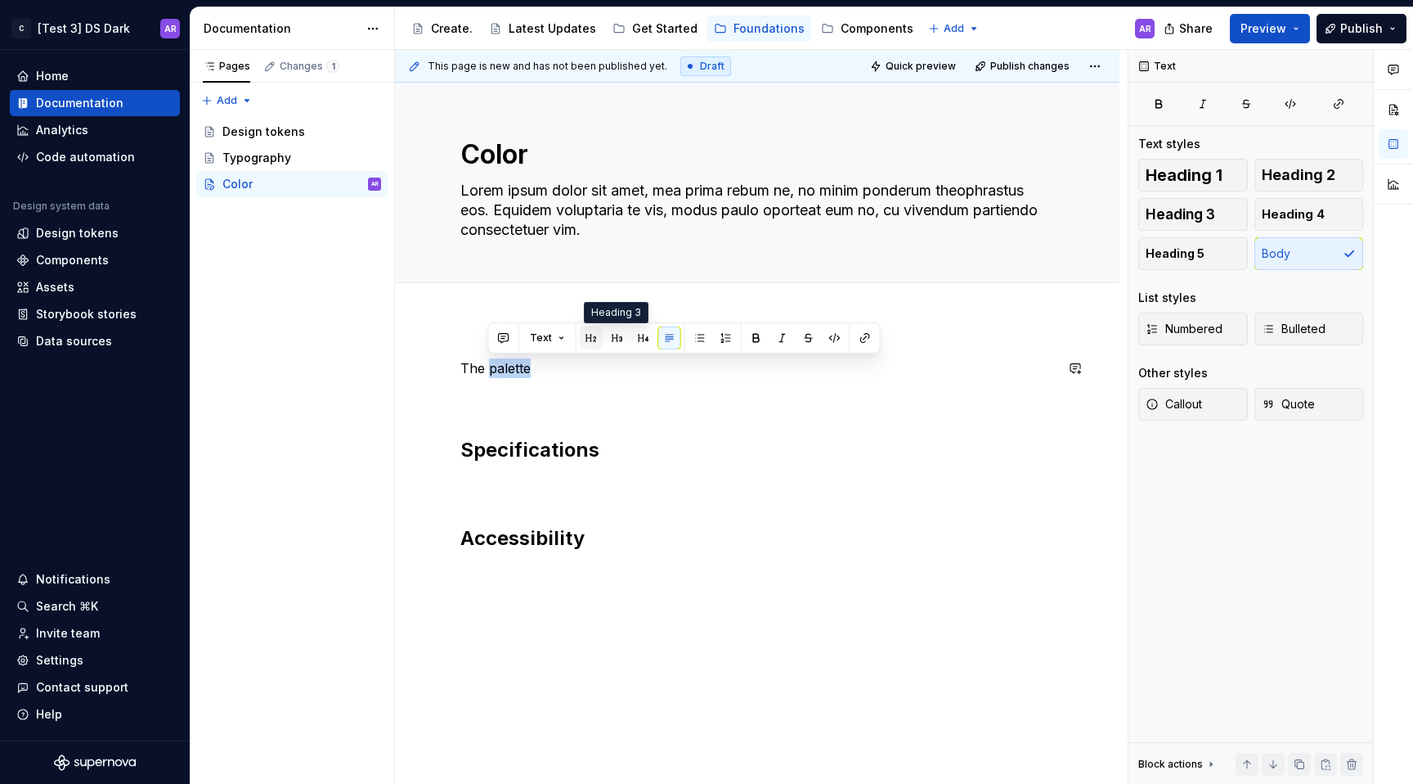
click at [583, 340] on button "button" at bounding box center [591, 337] width 23 height 23
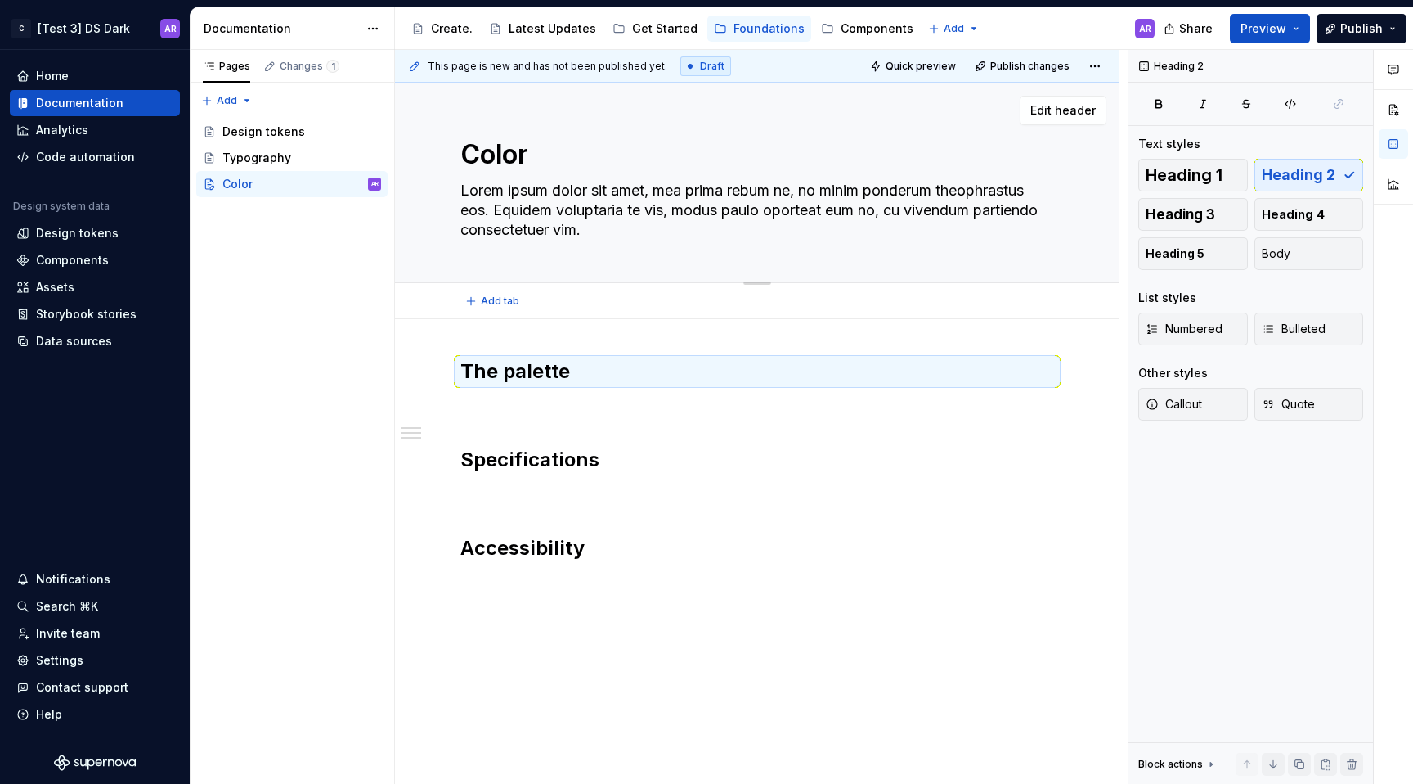
click at [670, 220] on textarea "Lorem ipsum dolor sit amet, mea prima rebum ne, no minim ponderum theophrastus …" at bounding box center [754, 209] width 594 height 65
click at [504, 401] on p at bounding box center [757, 407] width 594 height 20
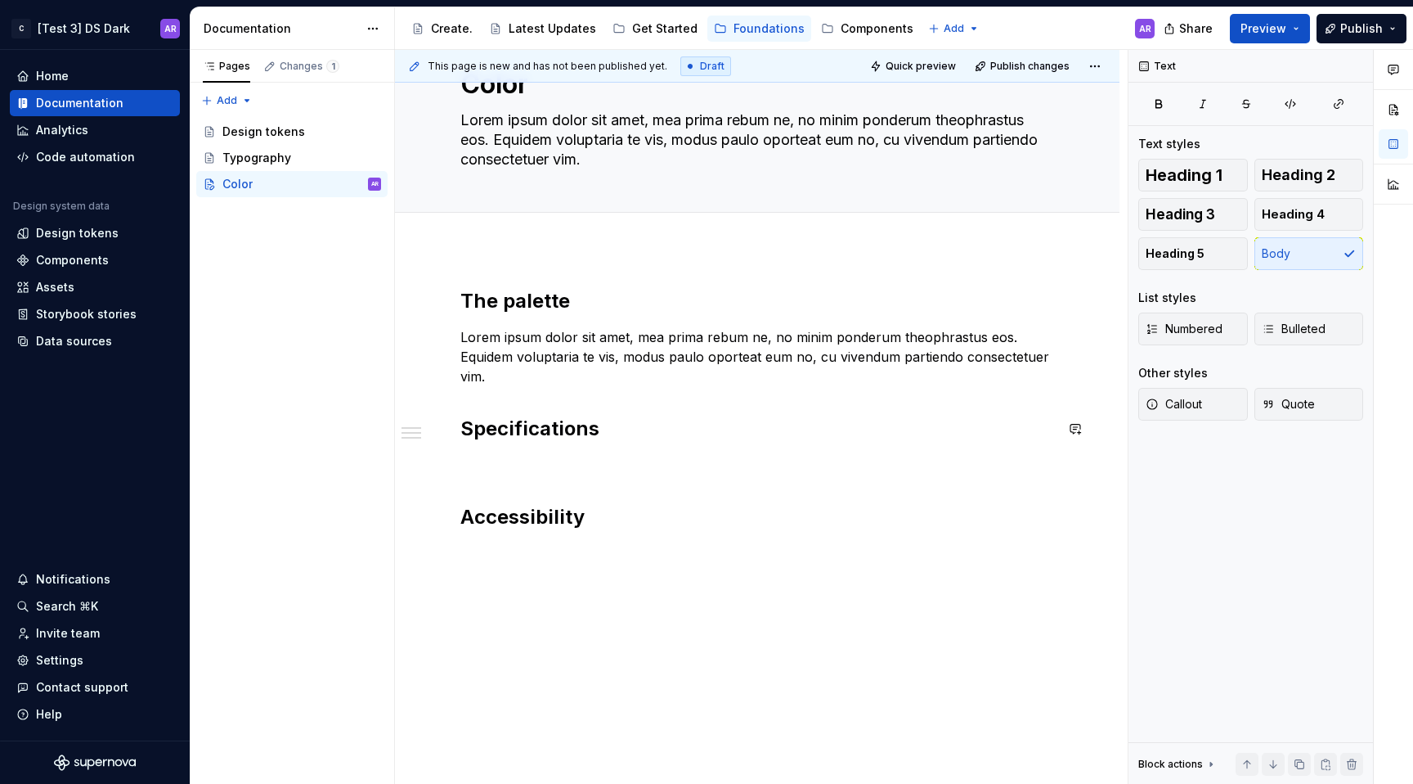
click at [498, 452] on div "The palette Lorem ipsum dolor sit amet, mea prima rebum ne, no minim ponderum t…" at bounding box center [757, 409] width 594 height 242
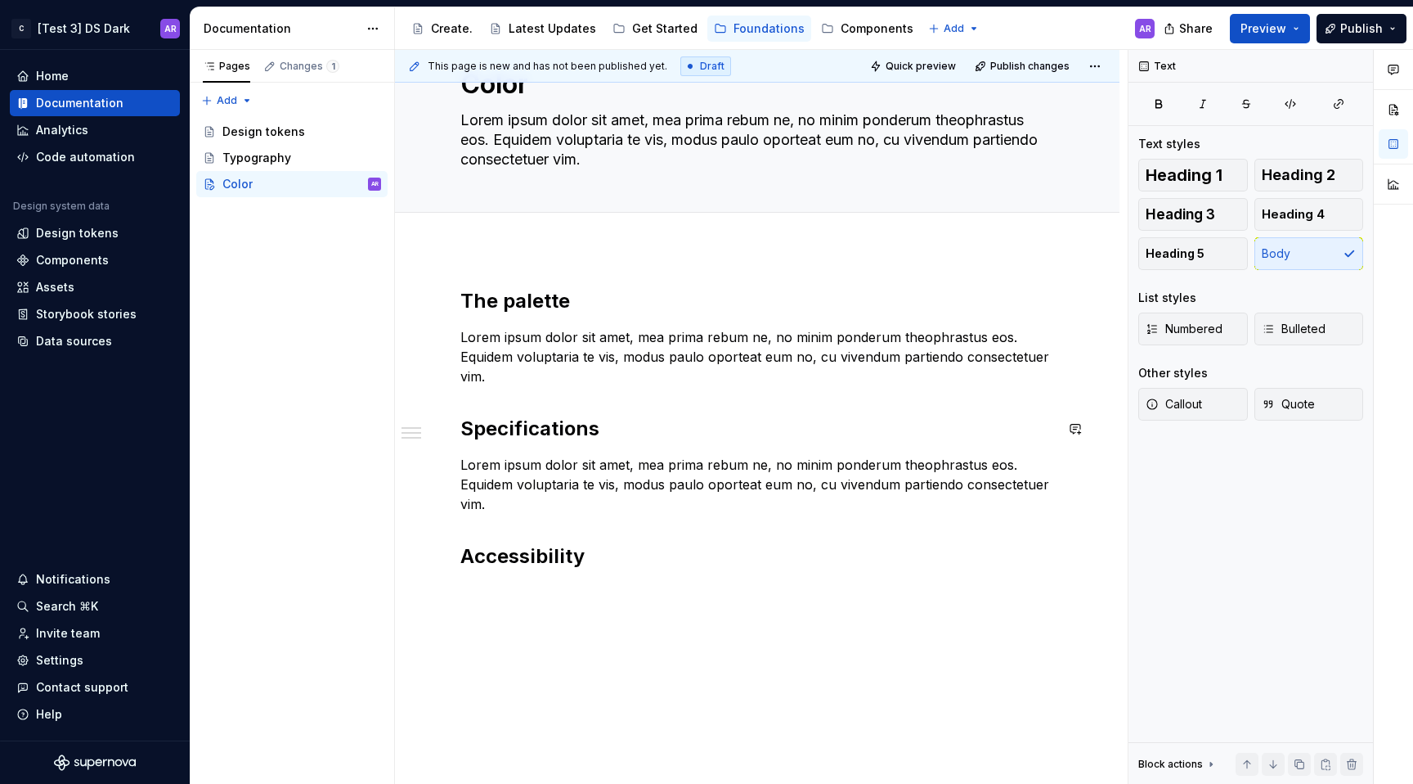
scroll to position [110, 0]
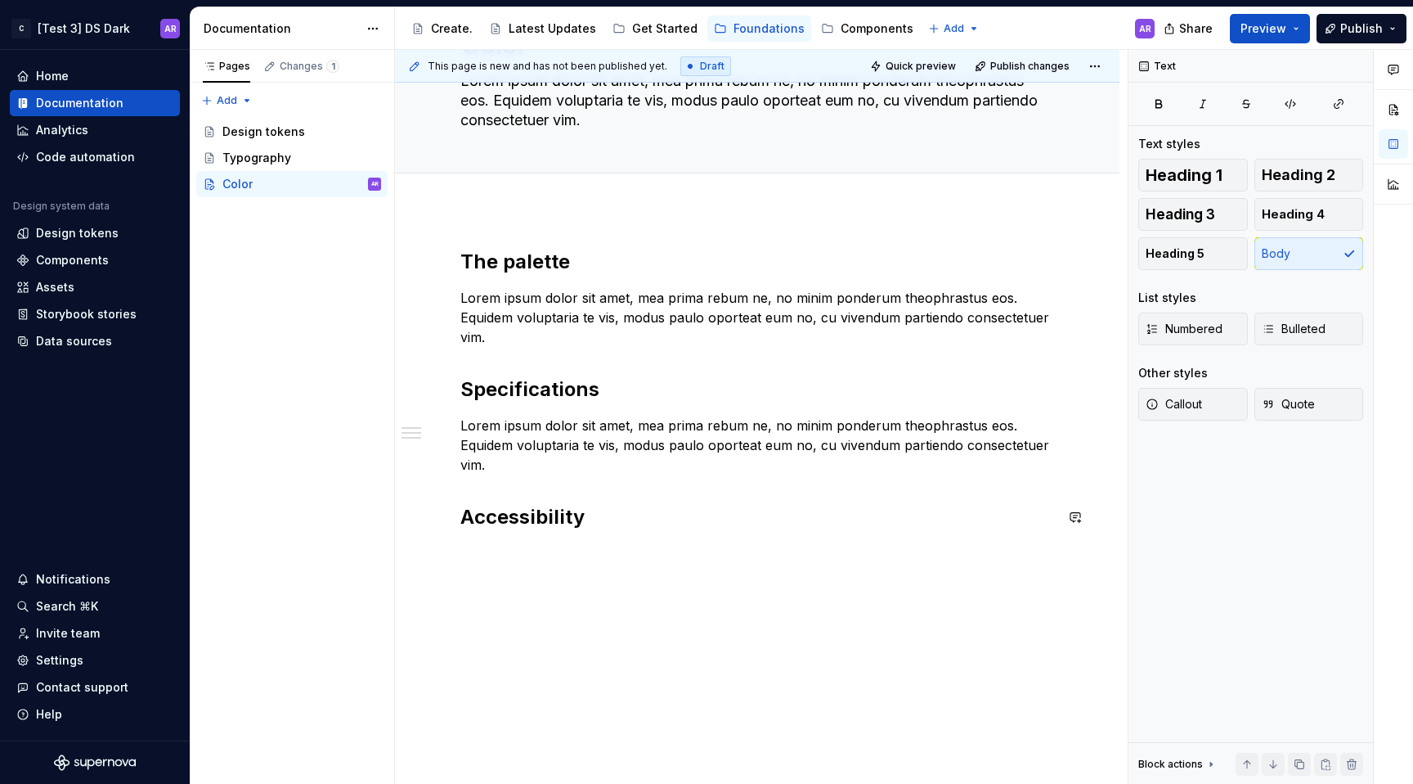
click at [496, 535] on div "The palette Lorem ipsum dolor sit amet, mea prima rebum ne, no minim ponderum t…" at bounding box center [757, 399] width 594 height 301
click at [496, 547] on div "The palette Lorem ipsum dolor sit amet, mea prima rebum ne, no minim ponderum t…" at bounding box center [757, 399] width 594 height 301
click at [496, 560] on div "The palette Lorem ipsum dolor sit amet, mea prima rebum ne, no minim ponderum t…" at bounding box center [757, 496] width 725 height 575
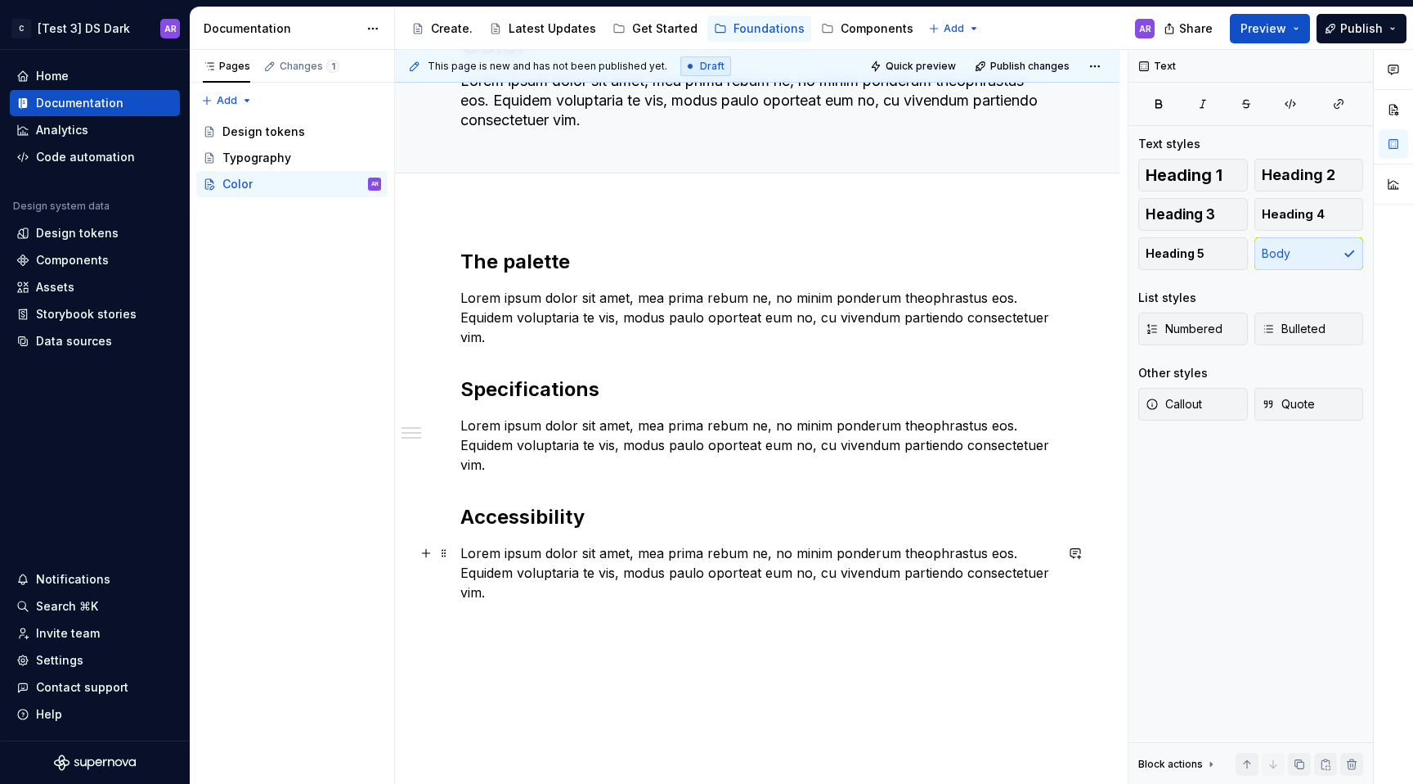
click at [533, 596] on p "Lorem ipsum dolor sit amet, mea prima rebum ne, no minim ponderum theophrastus …" at bounding box center [757, 572] width 594 height 59
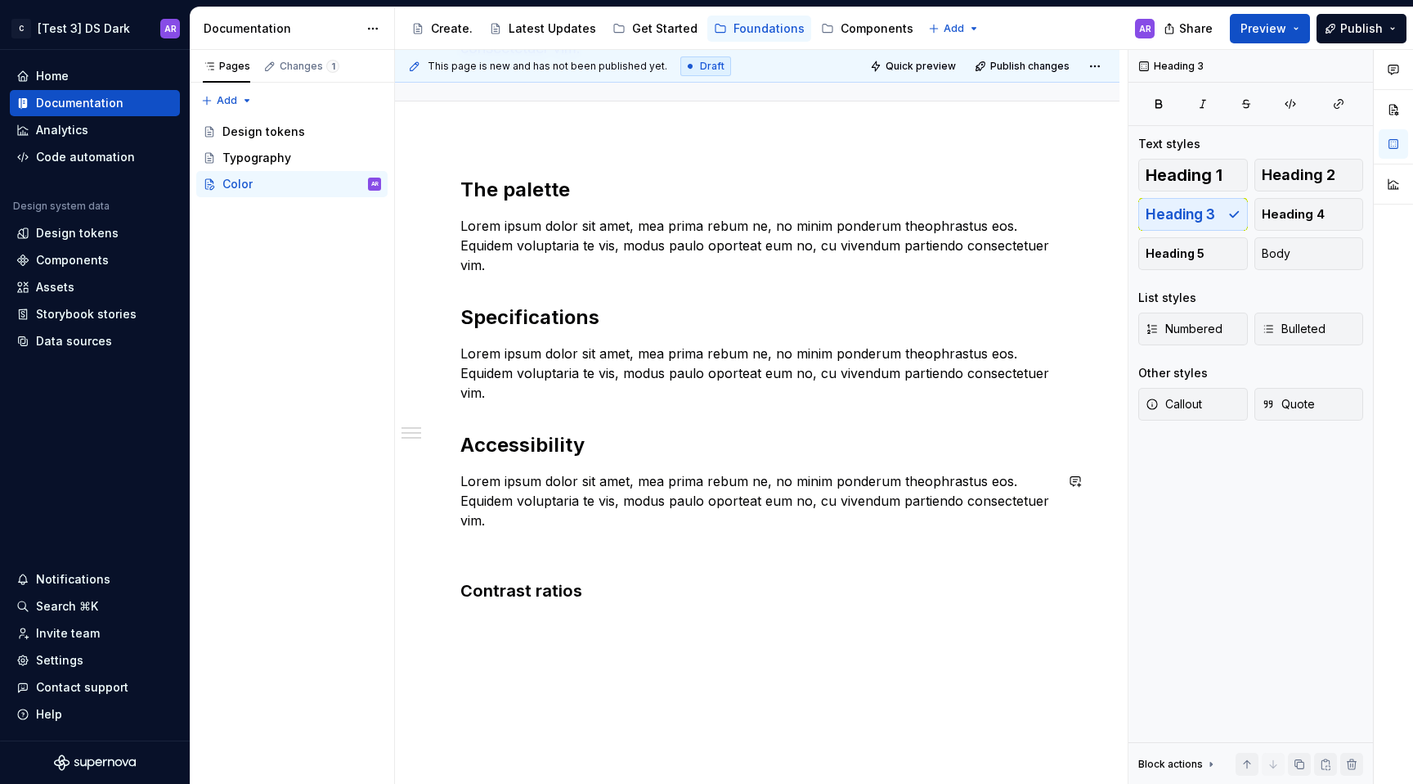
scroll to position [254, 0]
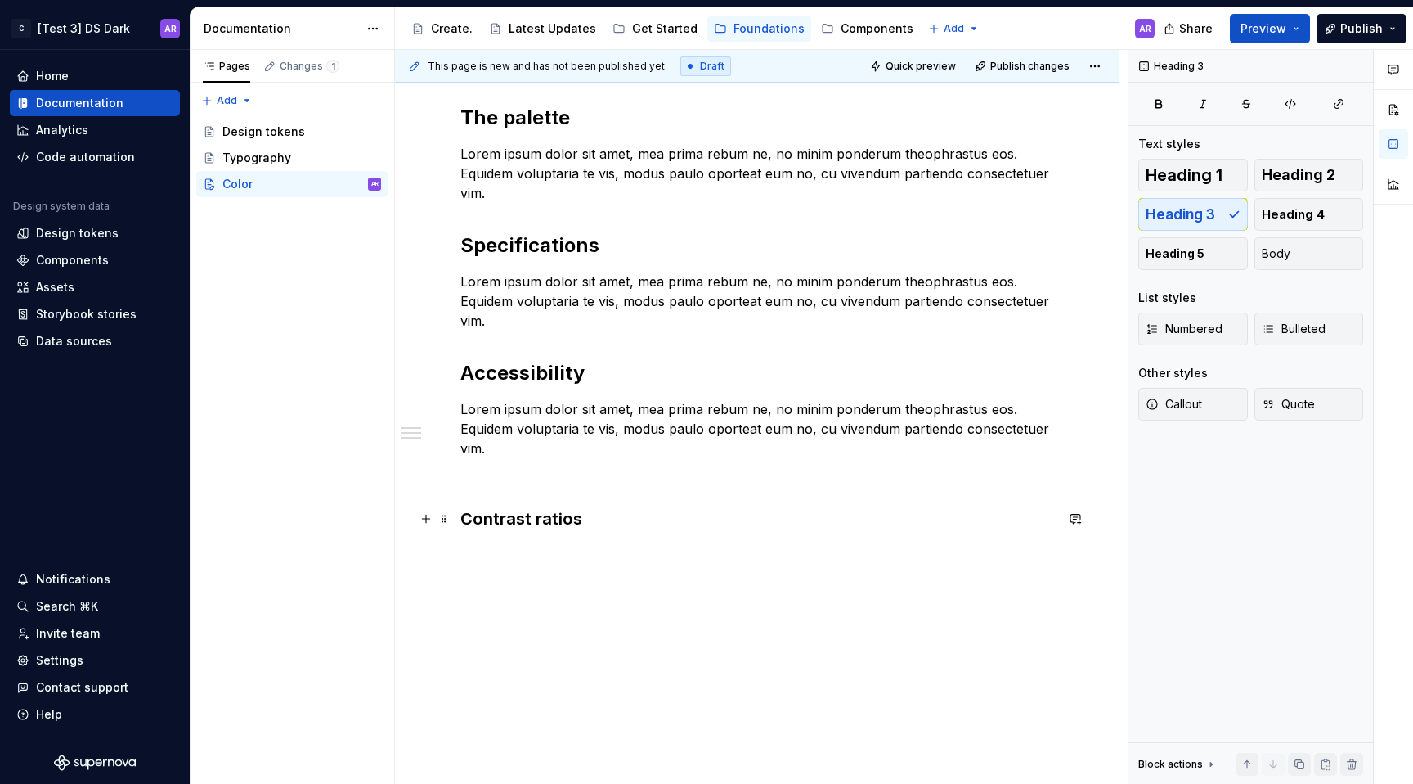
click at [517, 516] on h3 "Contrast ratios" at bounding box center [757, 518] width 594 height 23
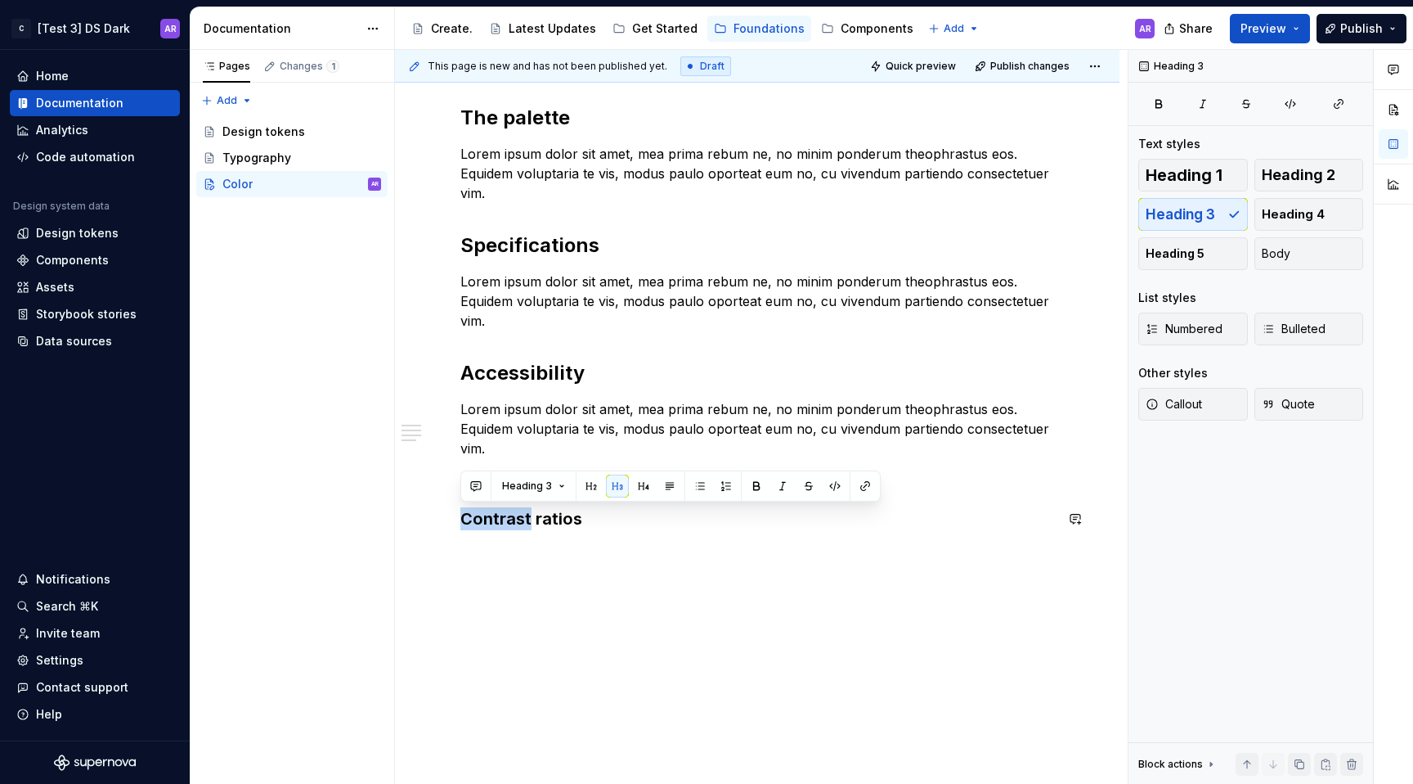
click at [586, 551] on div "The palette Lorem ipsum dolor sit amet, mea prima rebum ne, no minim ponderum t…" at bounding box center [757, 424] width 725 height 719
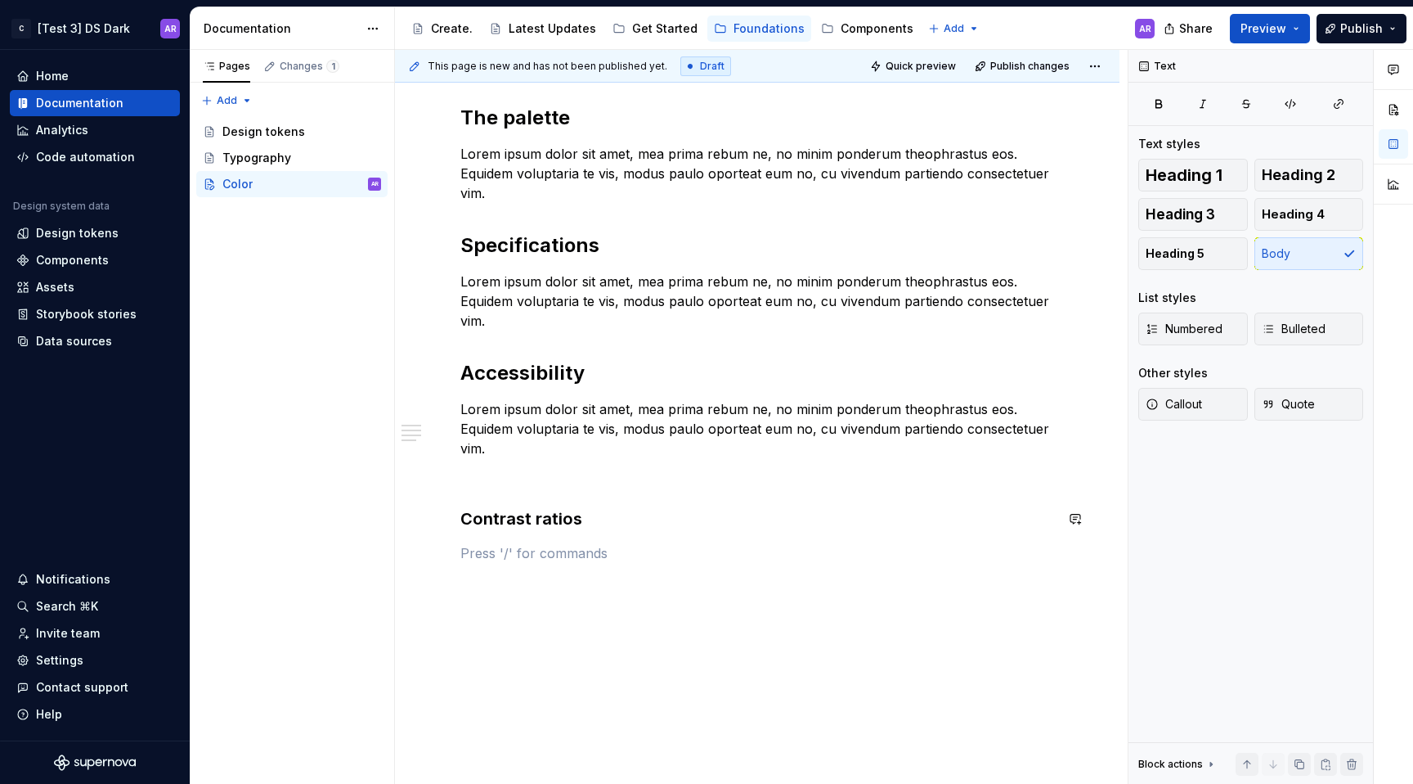
click at [586, 551] on p at bounding box center [757, 553] width 594 height 20
click at [593, 487] on div "The palette Lorem ipsum dolor sit amet, mea prima rebum ne, no minim ponderum t…" at bounding box center [757, 334] width 594 height 458
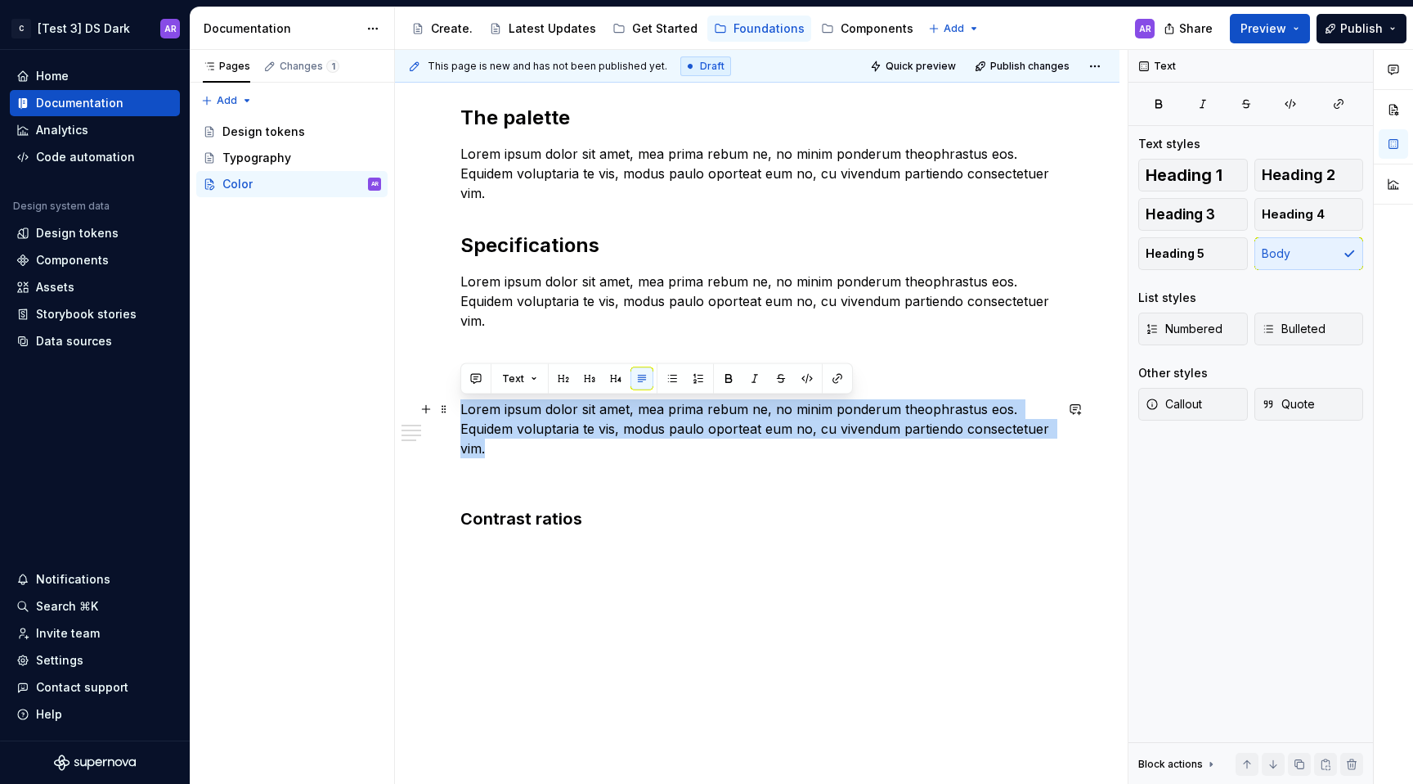
drag, startPoint x: 579, startPoint y: 452, endPoint x: 459, endPoint y: 412, distance: 126.7
click at [459, 412] on div "The palette Lorem ipsum dolor sit amet, mea prima rebum ne, no minim ponderum t…" at bounding box center [757, 441] width 725 height 752
copy p "Lorem ipsum dolor sit amet, mea prima rebum ne, no minim ponderum theophrastus …"
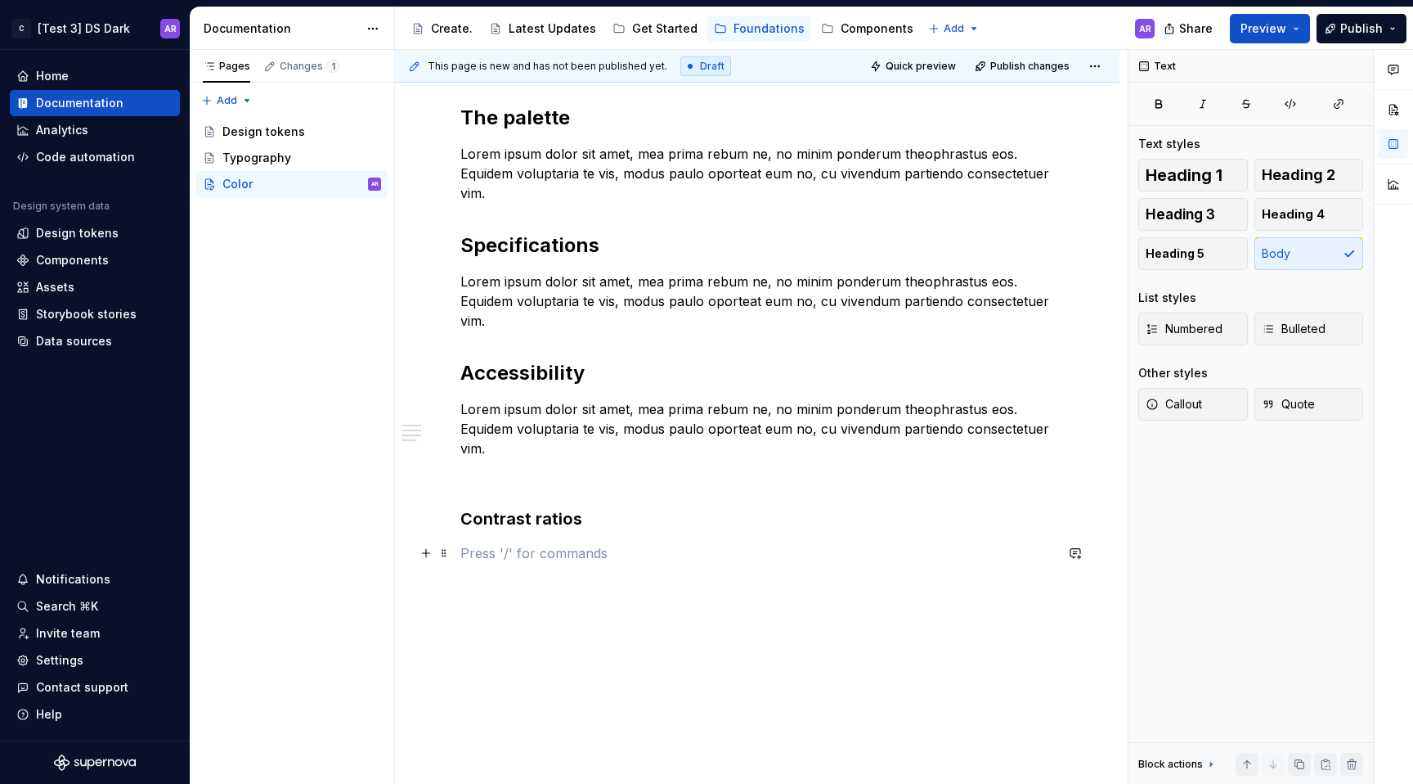
click at [514, 549] on p at bounding box center [757, 553] width 594 height 20
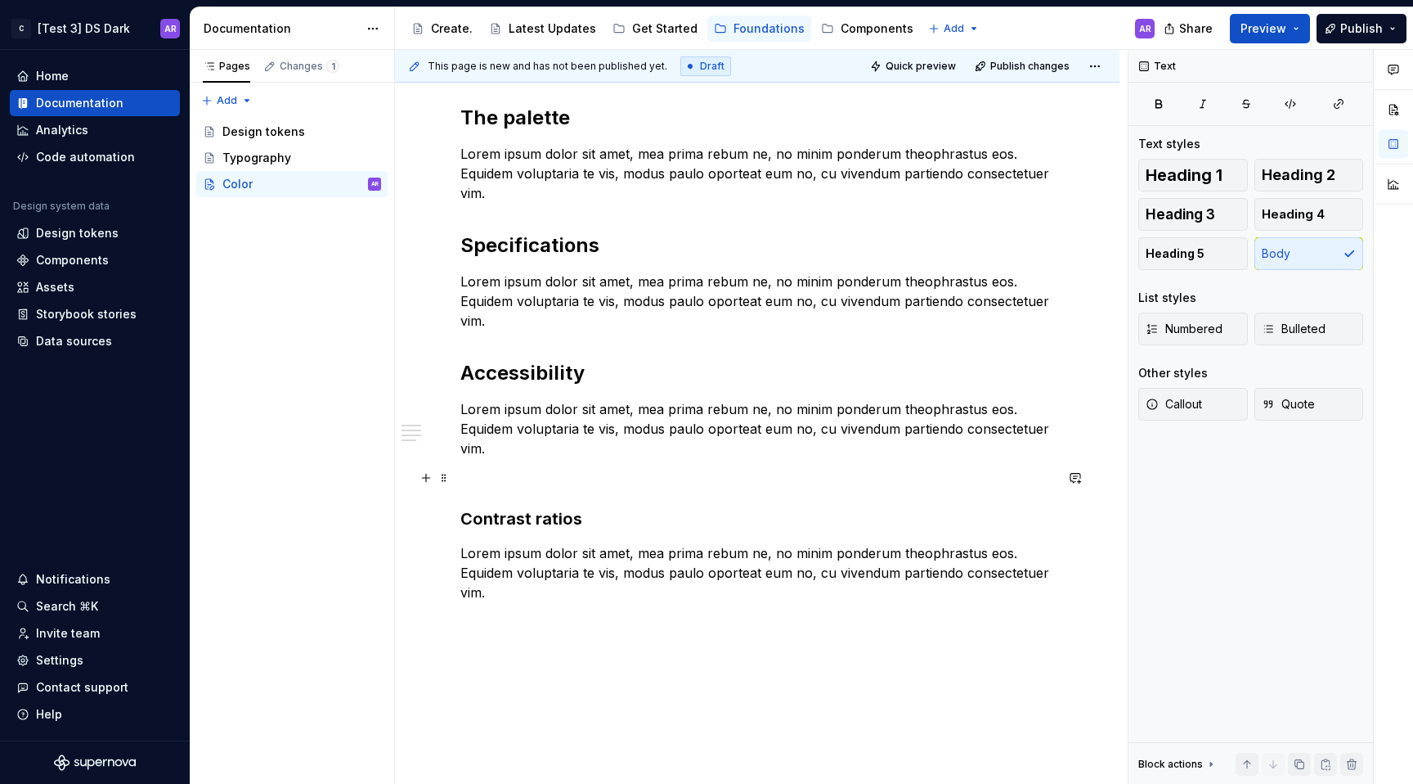
click at [541, 474] on p at bounding box center [757, 478] width 594 height 20
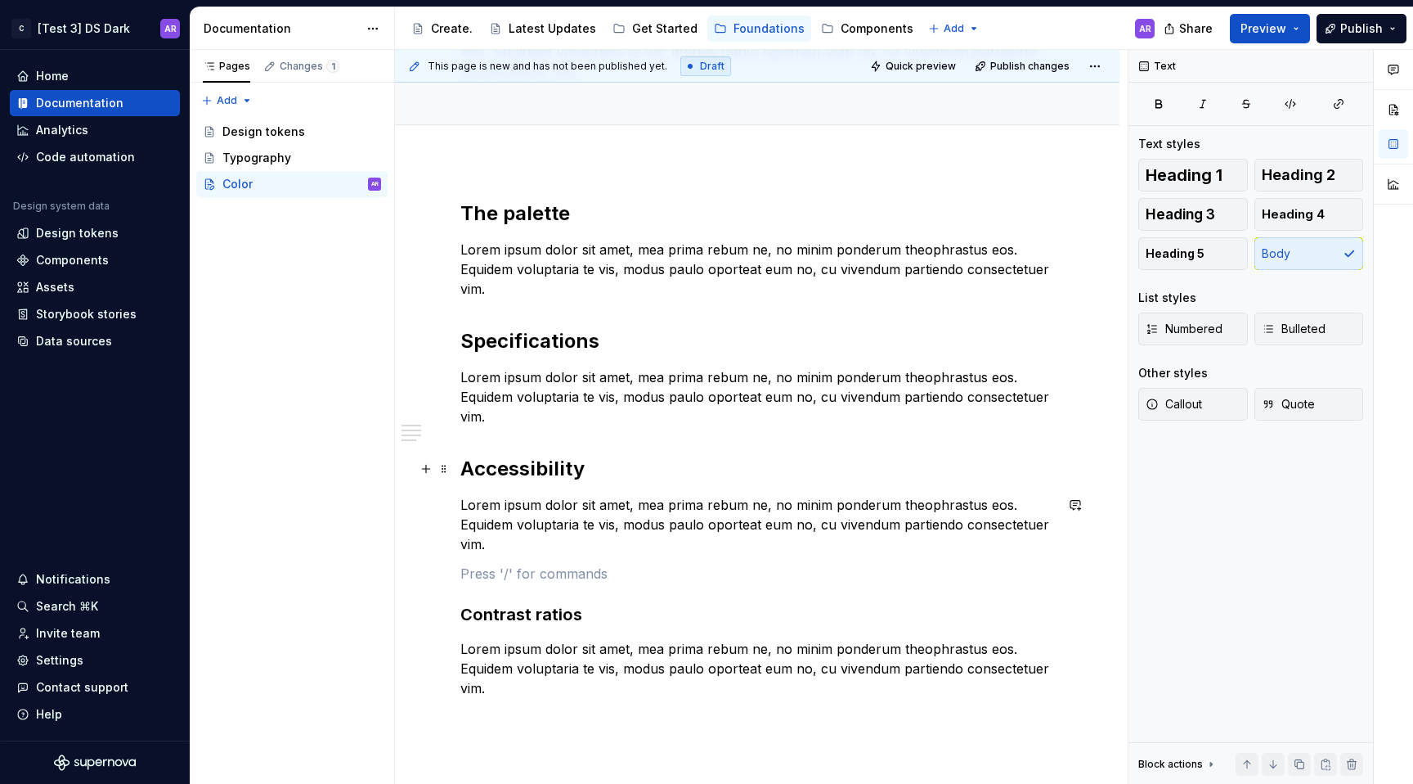
scroll to position [0, 0]
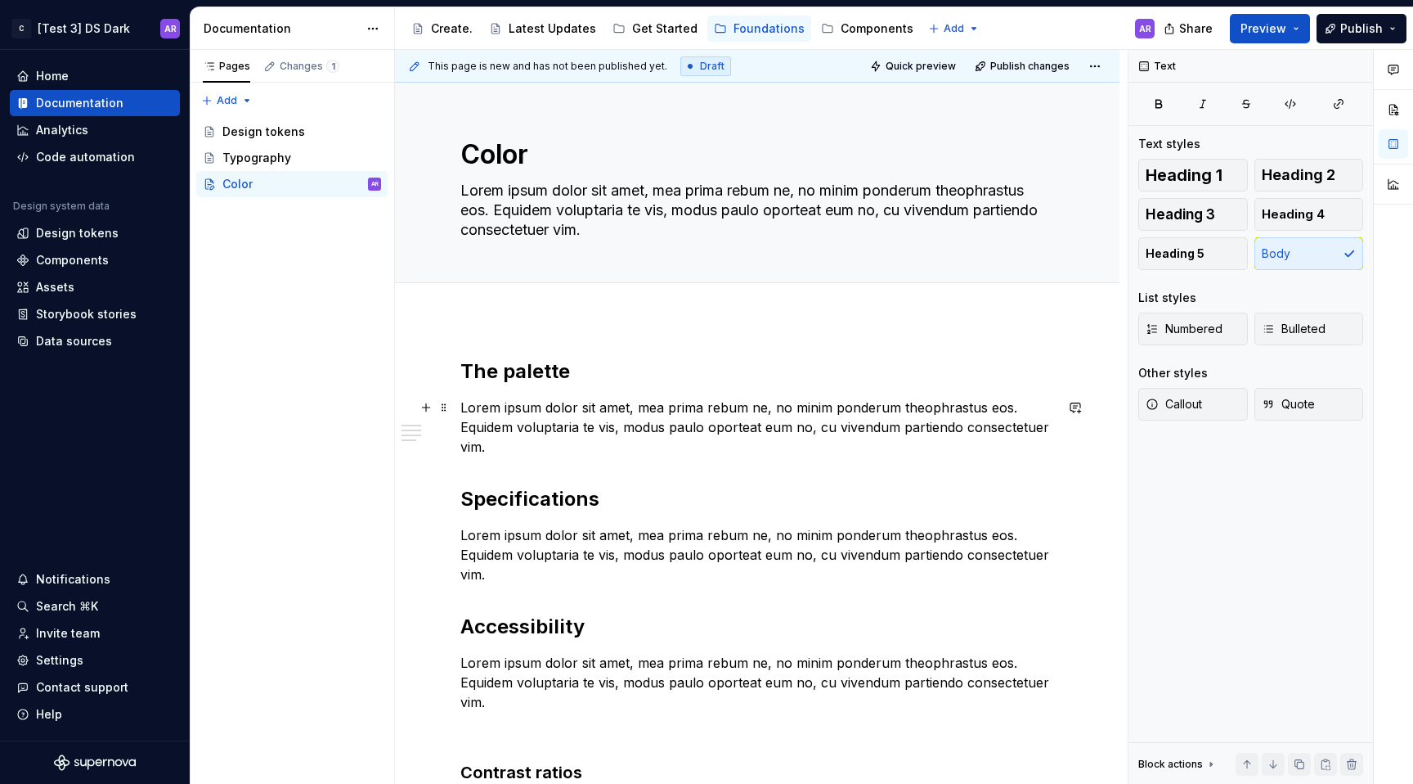
click at [587, 438] on p "Lorem ipsum dolor sit amet, mea prima rebum ne, no minim ponderum theophrastus …" at bounding box center [757, 426] width 594 height 59
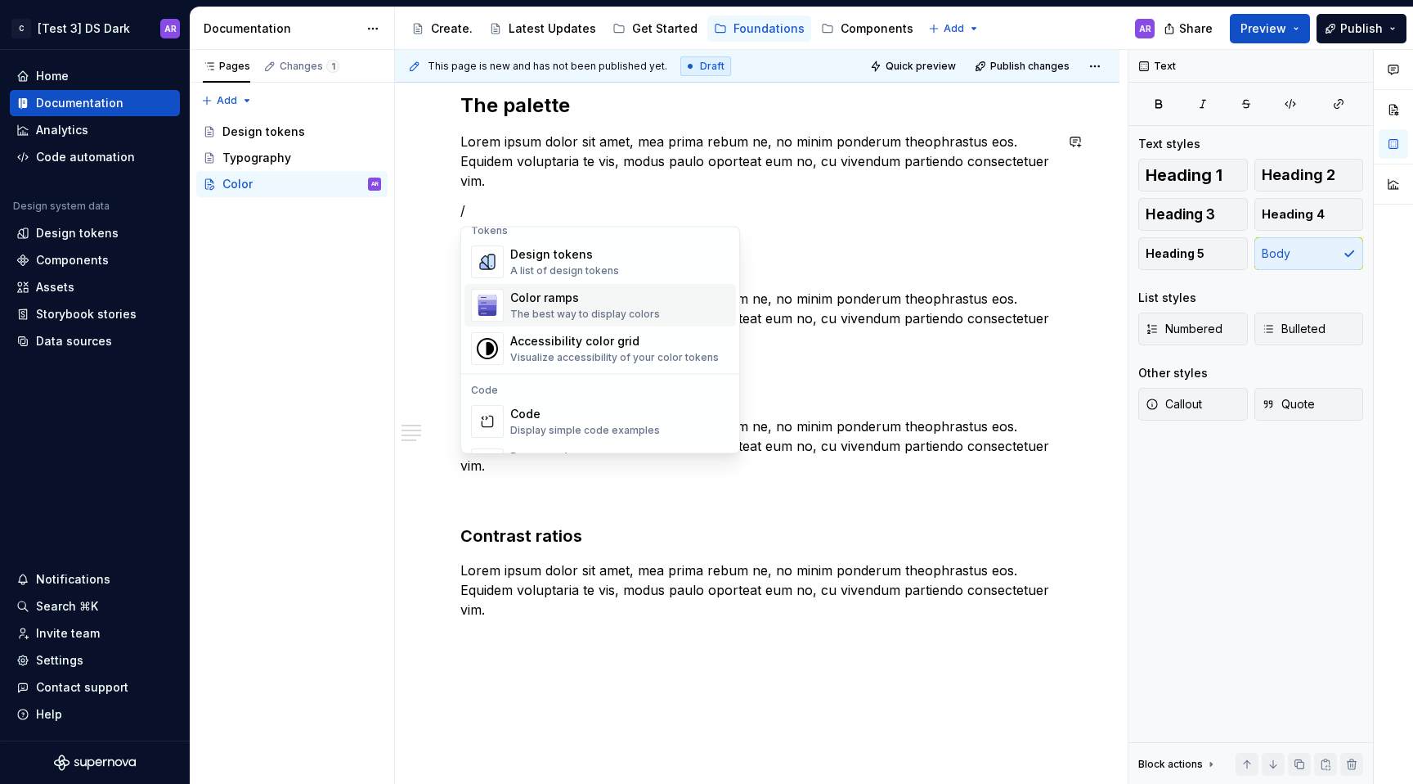
scroll to position [1190, 0]
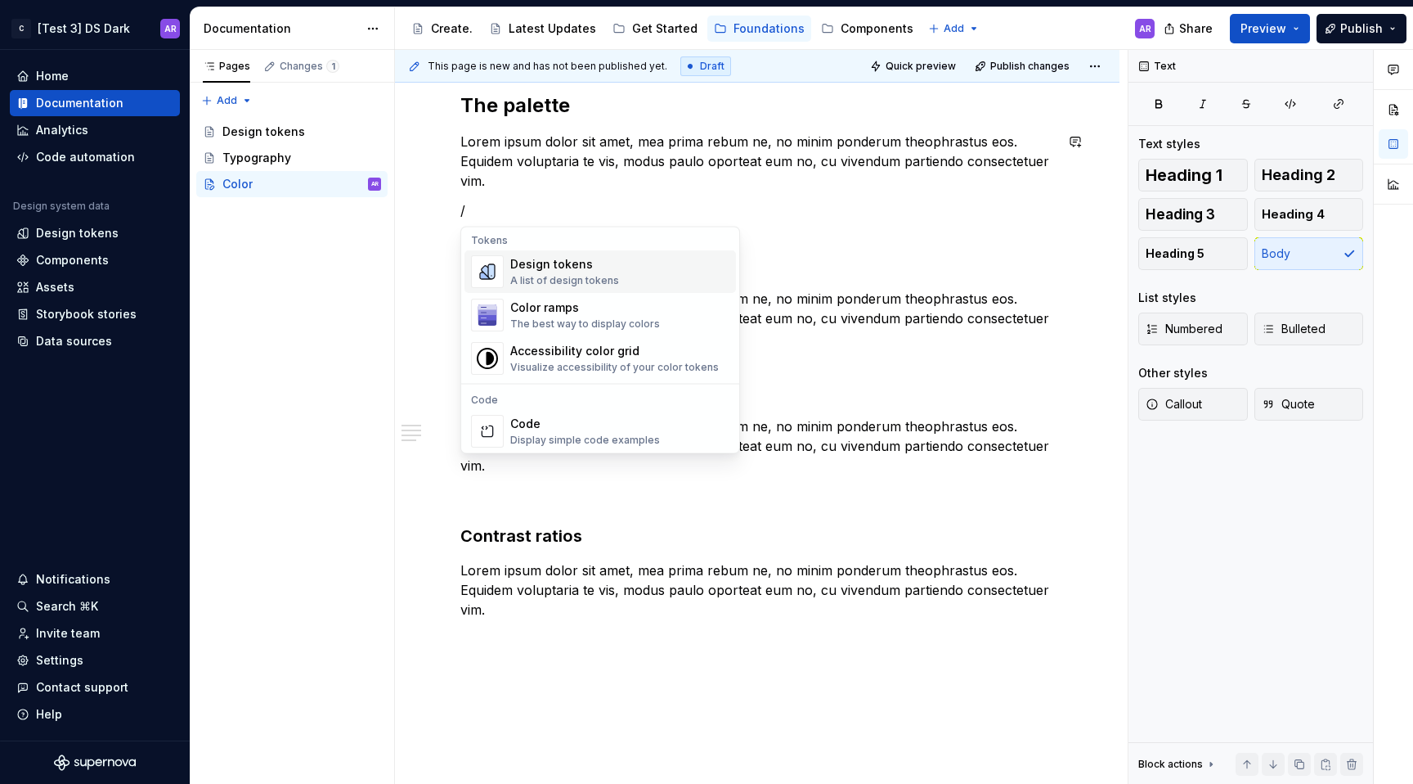
click at [653, 285] on div "Design tokens A list of design tokens" at bounding box center [619, 272] width 219 height 33
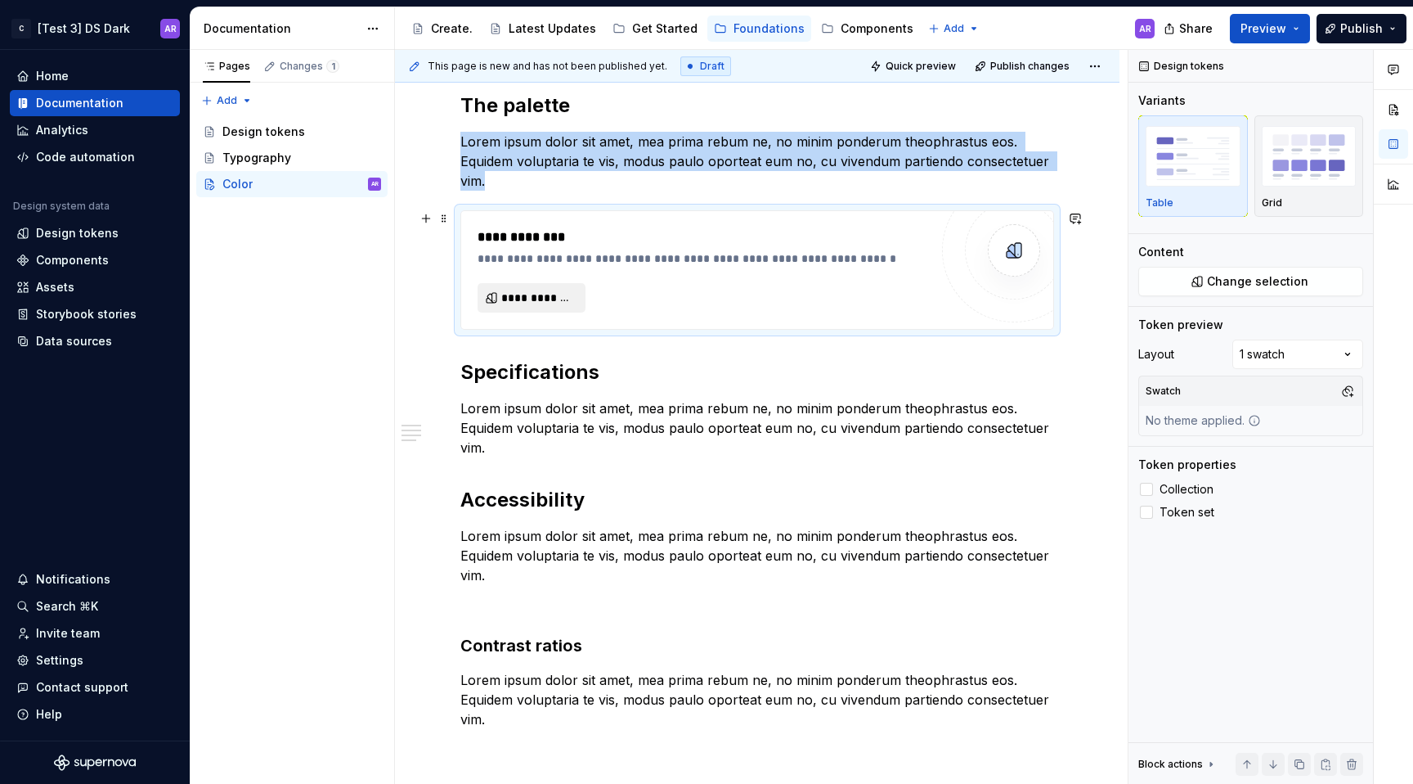
click at [572, 285] on button "**********" at bounding box center [532, 297] width 108 height 29
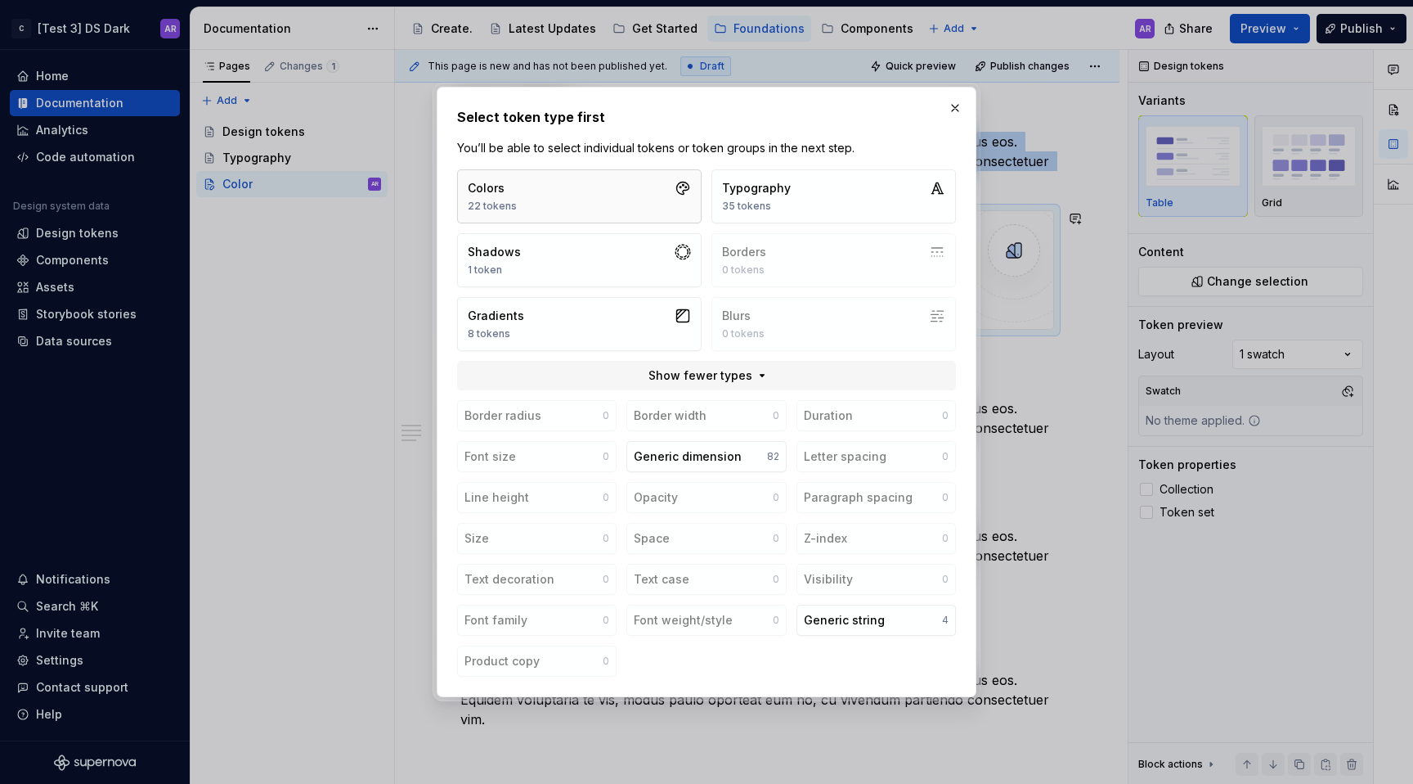
click at [608, 216] on button "Colors 22 tokens" at bounding box center [579, 196] width 245 height 54
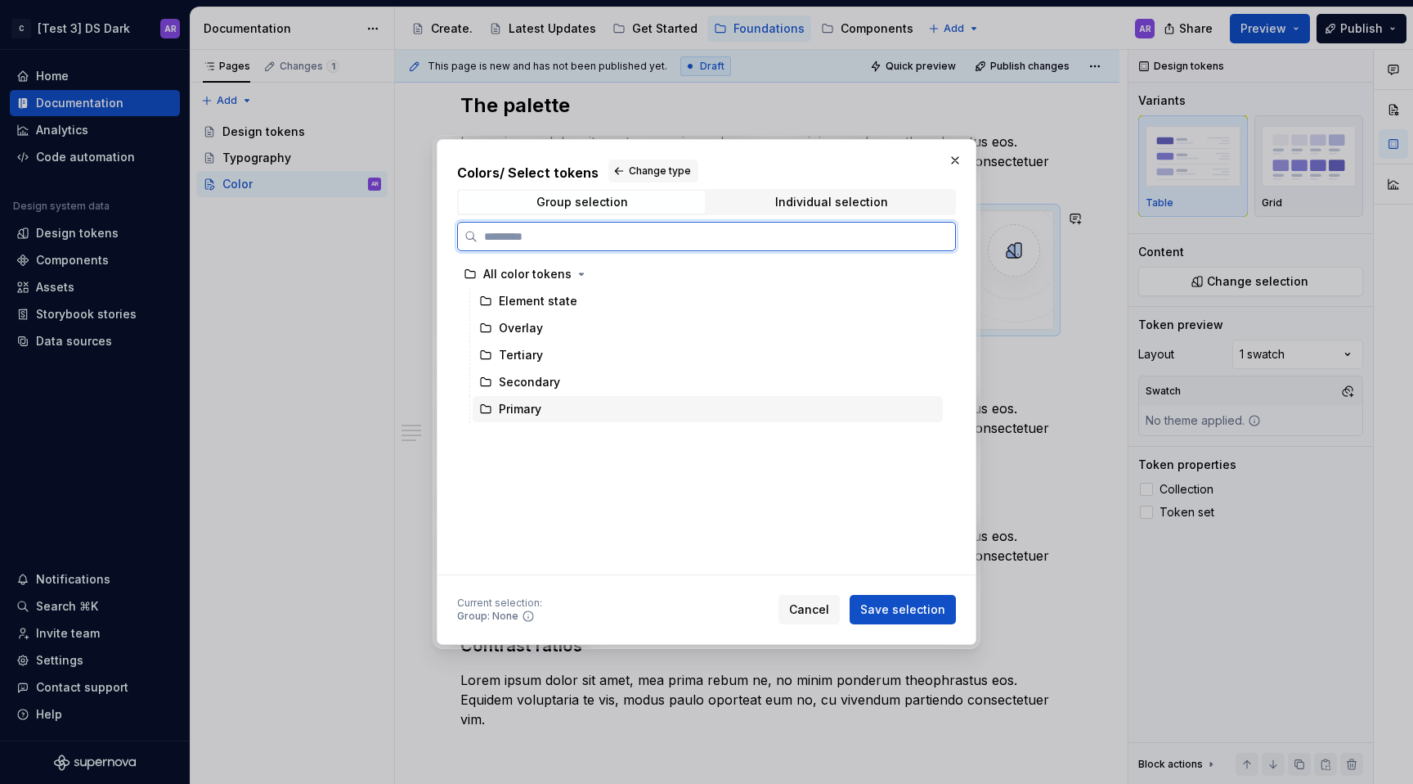
click at [552, 410] on div "Primary" at bounding box center [708, 409] width 470 height 26
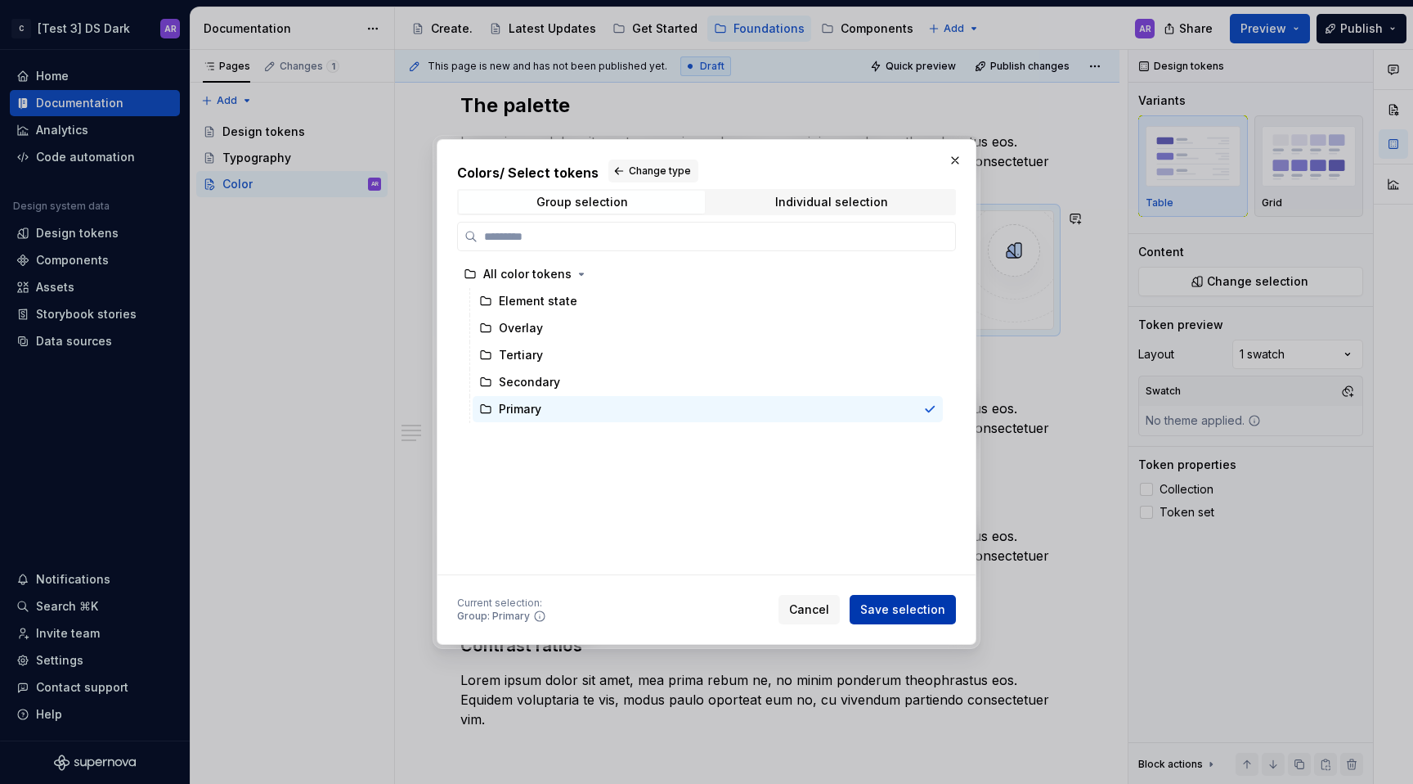
click at [947, 620] on button "Save selection" at bounding box center [903, 609] width 106 height 29
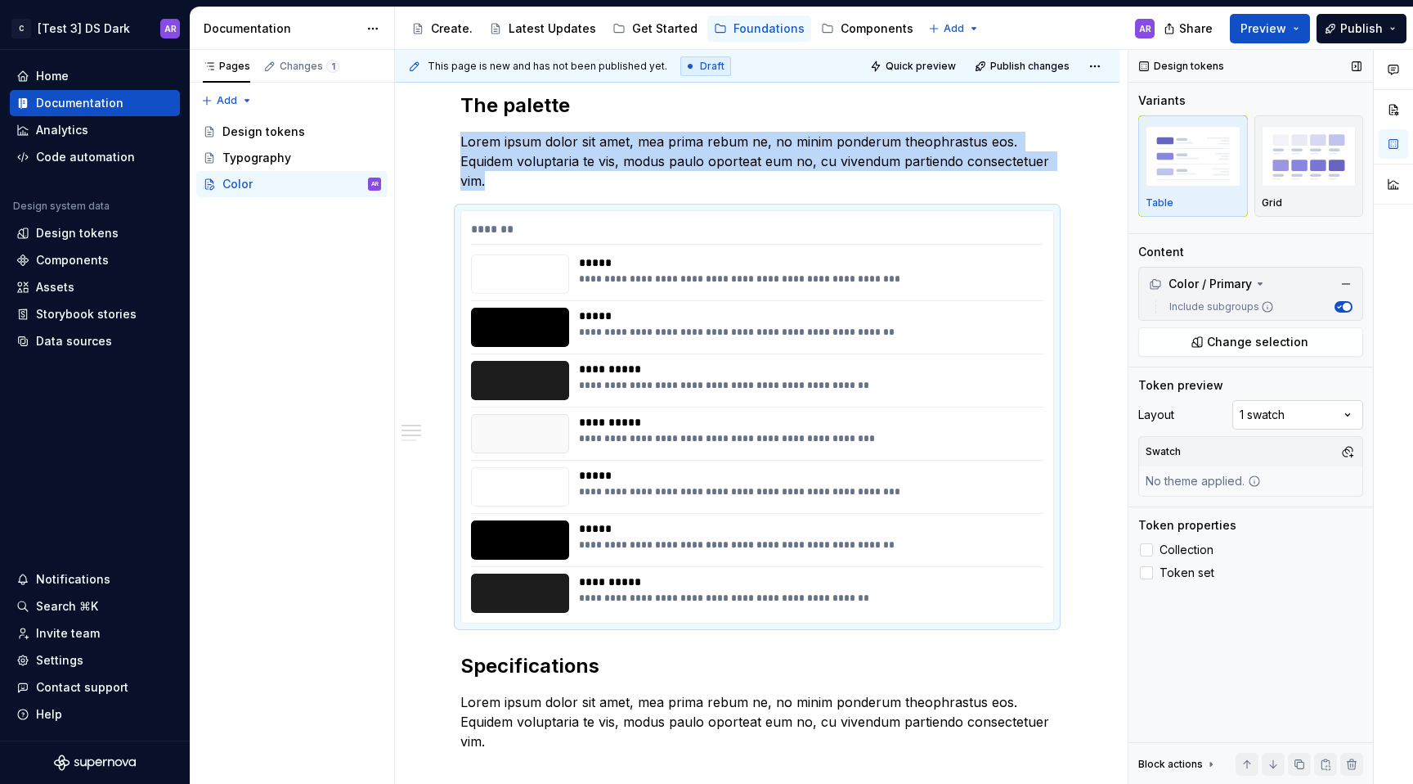
click at [1317, 406] on div "Comments Open comments No comments yet Select ‘Comment’ from the block context …" at bounding box center [1271, 417] width 285 height 734
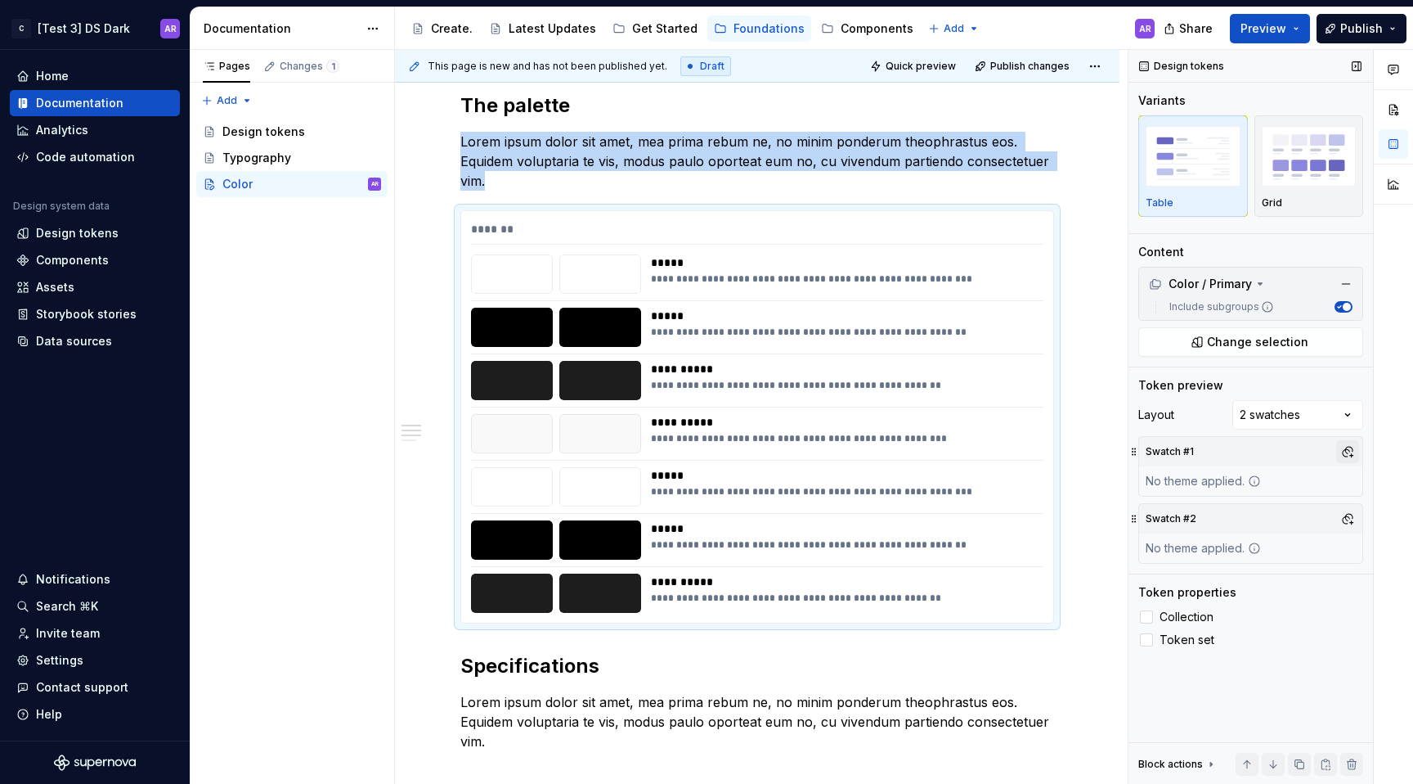
click at [1345, 450] on button "button" at bounding box center [1347, 451] width 23 height 23
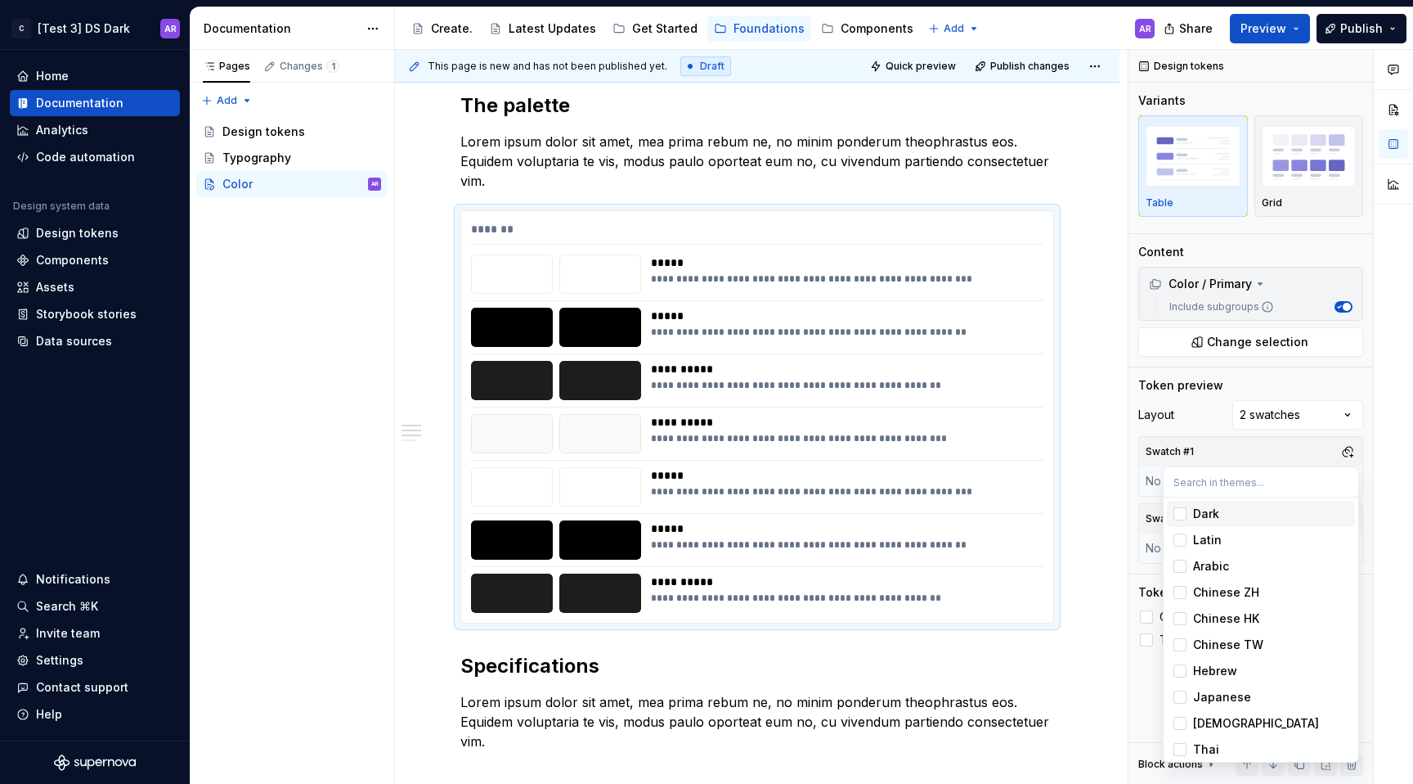
scroll to position [56, 0]
click at [1356, 490] on input "text" at bounding box center [1261, 481] width 195 height 29
click at [1378, 490] on div at bounding box center [1393, 417] width 39 height 734
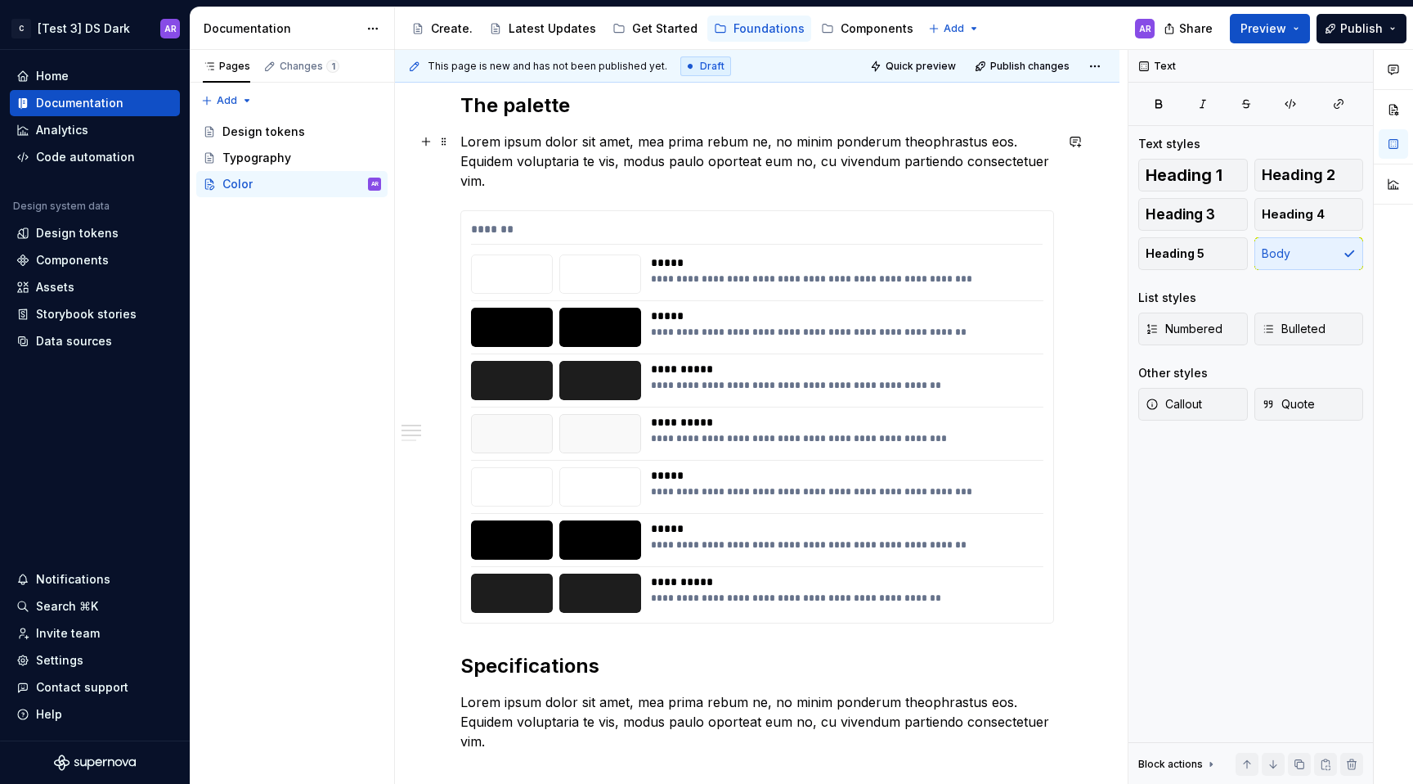
click at [692, 180] on p "Lorem ipsum dolor sit amet, mea prima rebum ne, no minim ponderum theophrastus …" at bounding box center [757, 161] width 594 height 59
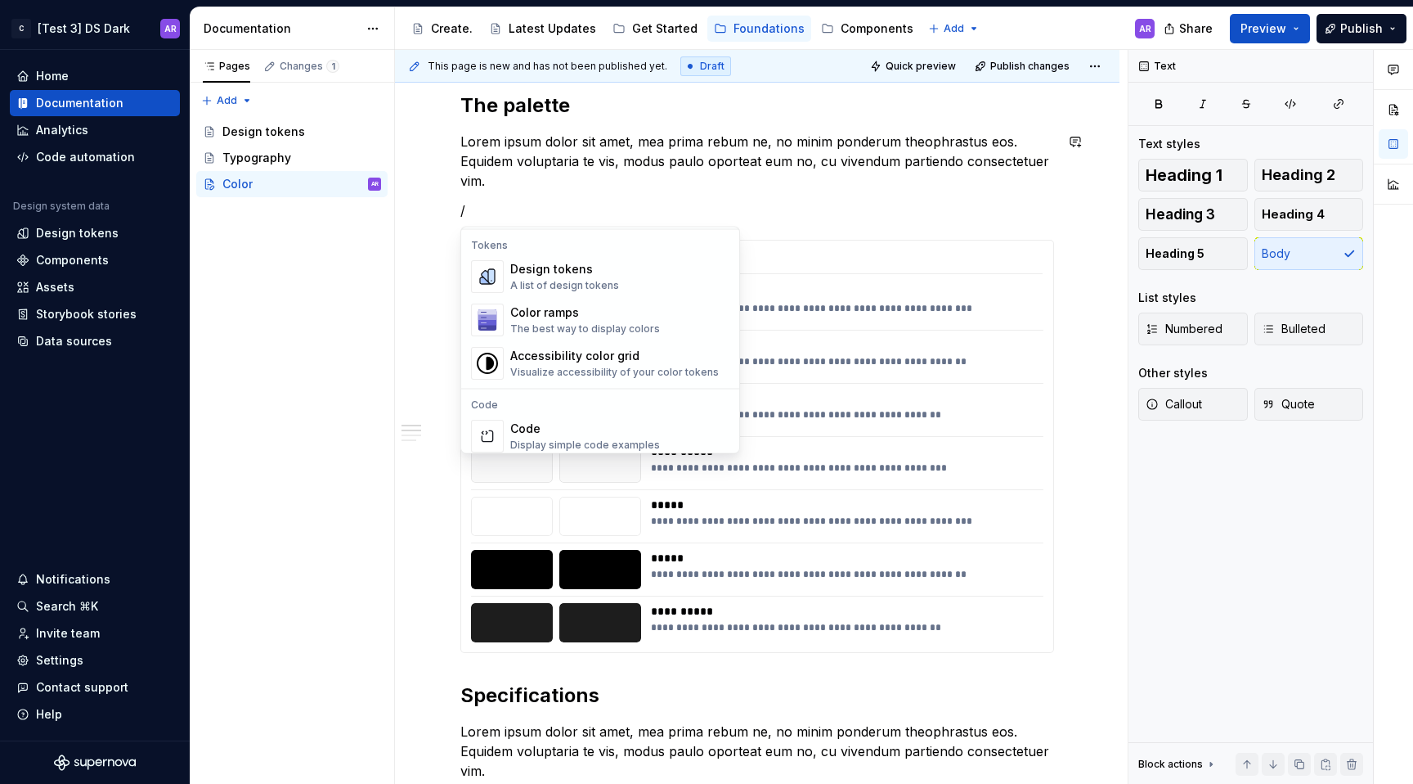
scroll to position [1192, 0]
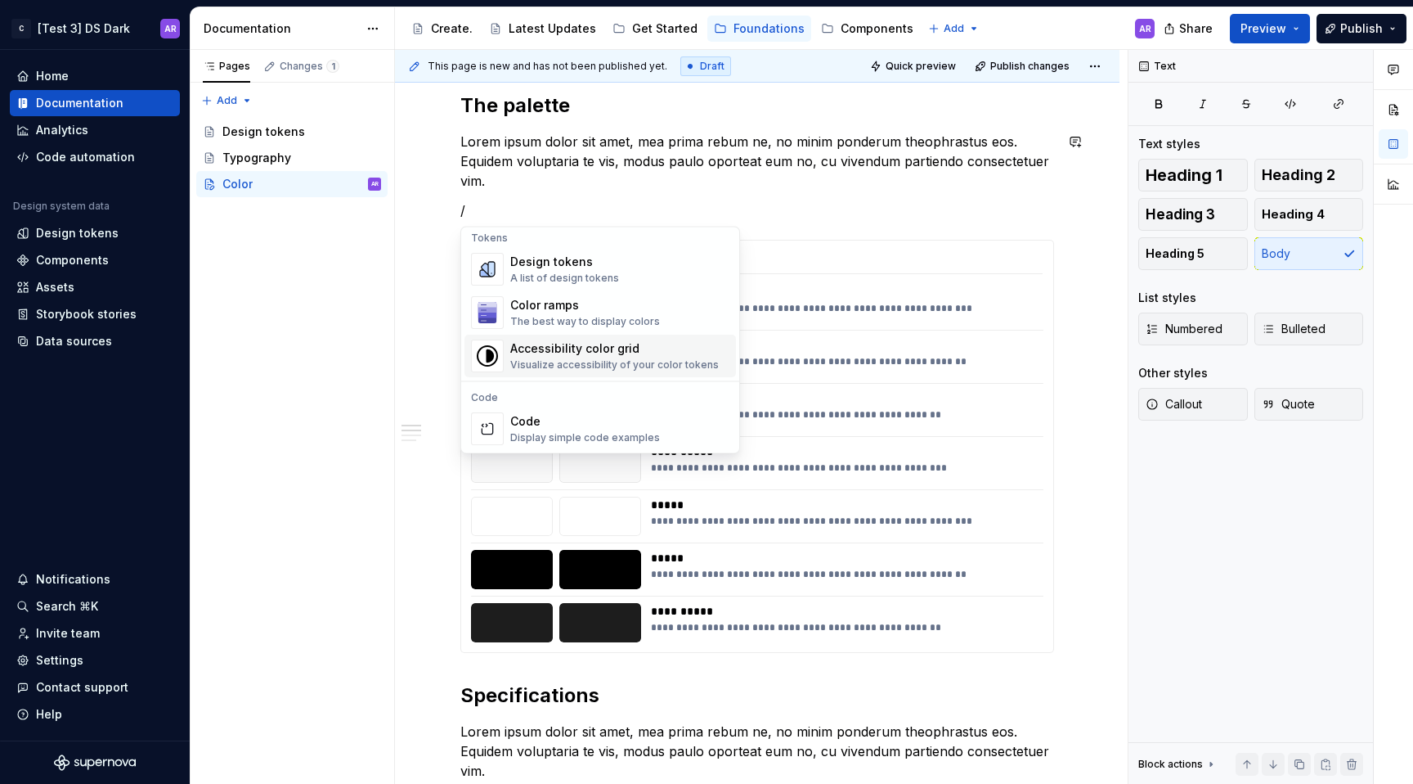
click at [678, 348] on div "Accessibility color grid" at bounding box center [614, 349] width 209 height 16
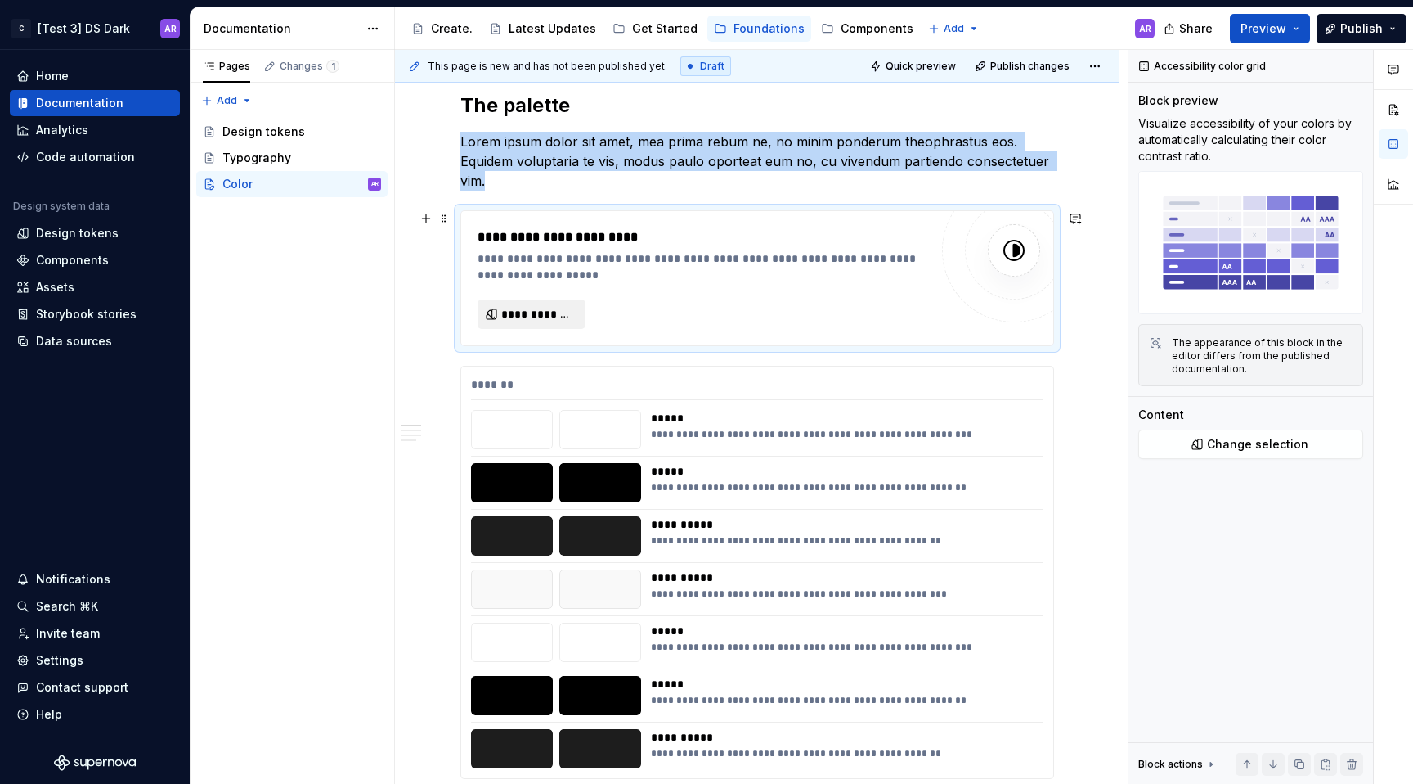
click at [575, 324] on button "**********" at bounding box center [532, 313] width 108 height 29
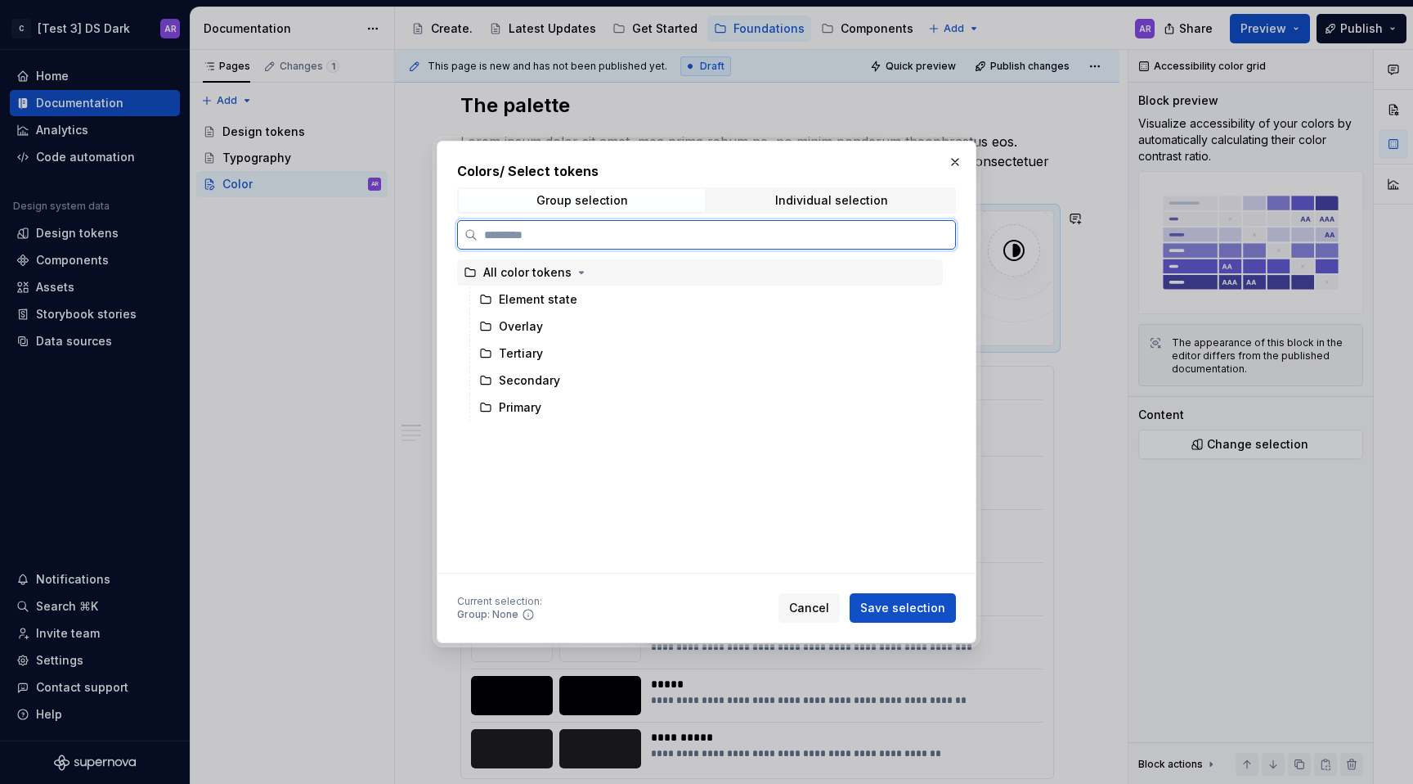
click at [530, 281] on div "All color tokens" at bounding box center [700, 272] width 486 height 26
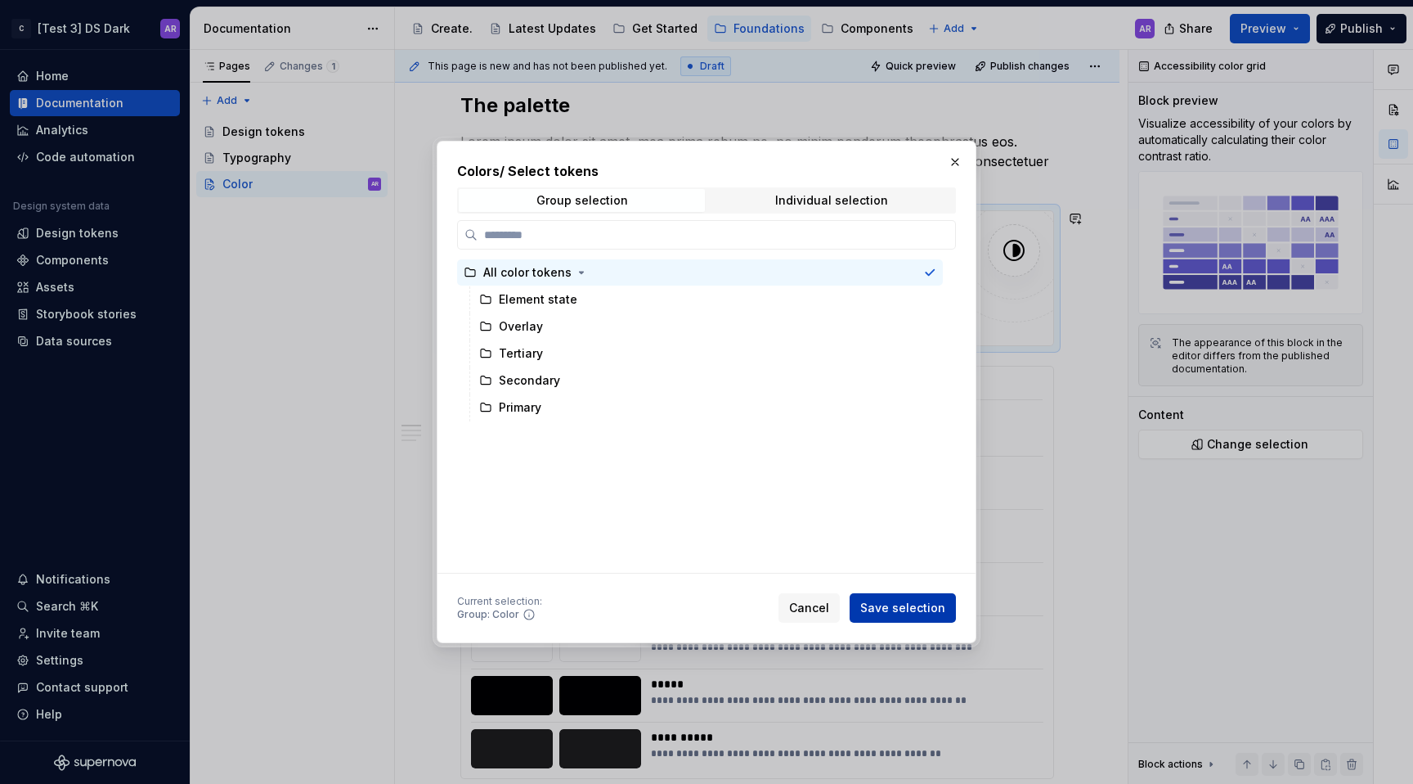
click at [929, 608] on span "Save selection" at bounding box center [902, 607] width 85 height 16
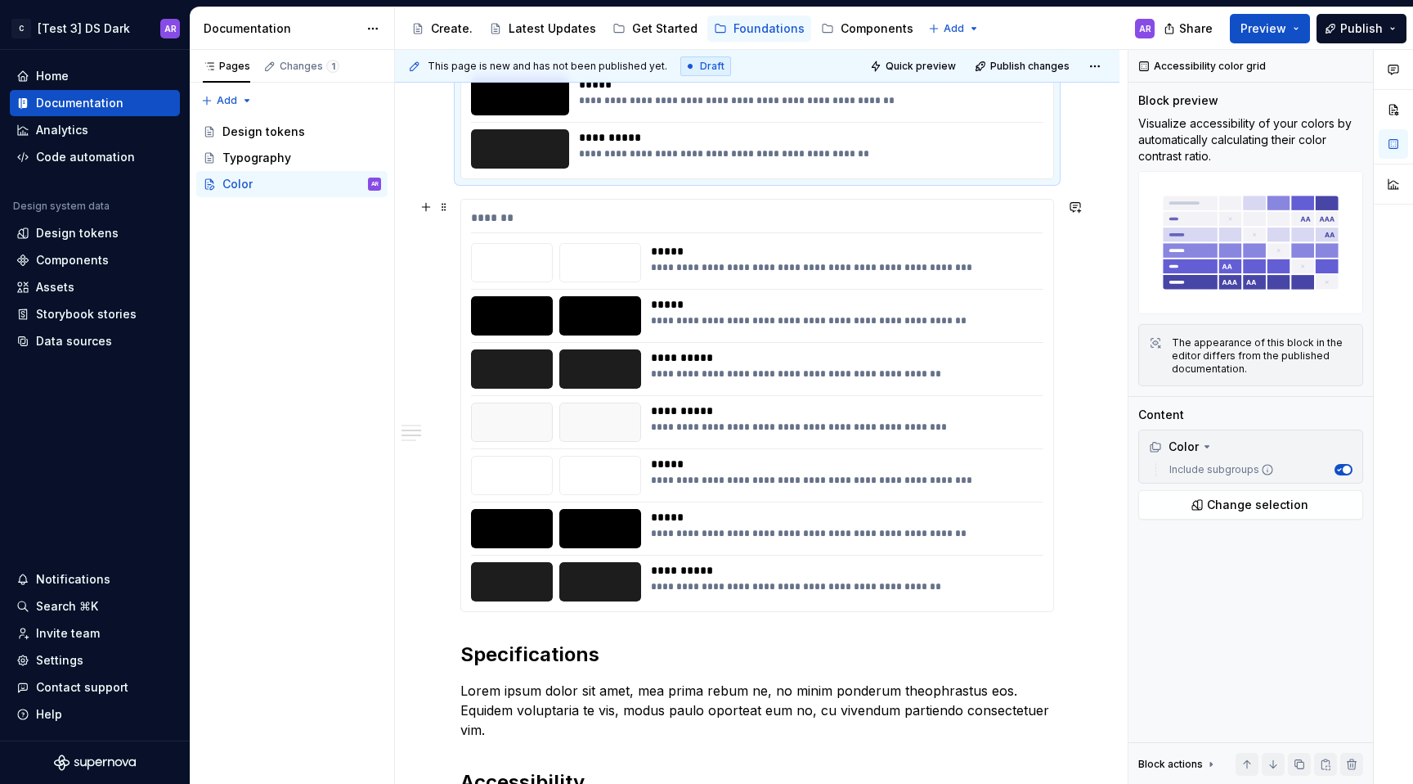
scroll to position [1584, 0]
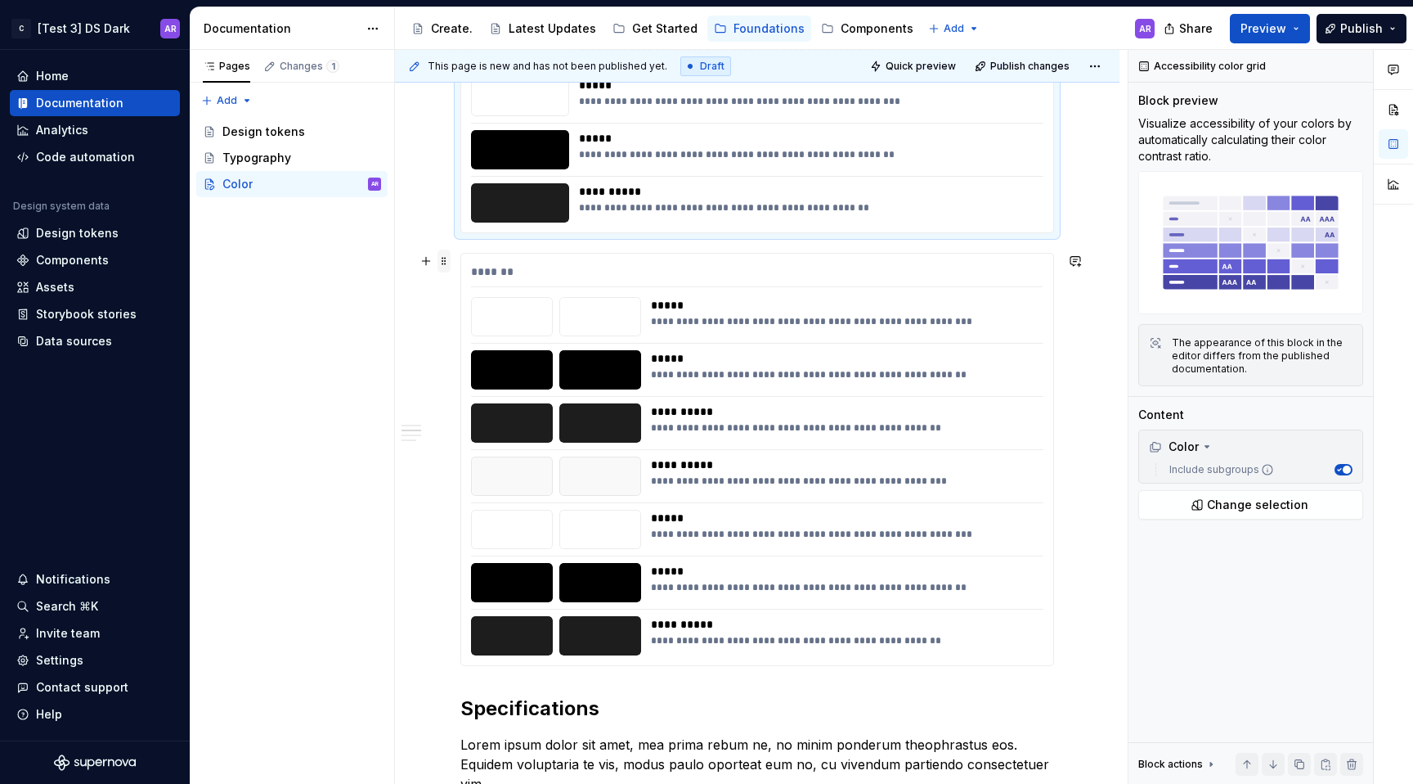
click at [449, 258] on span at bounding box center [444, 260] width 13 height 23
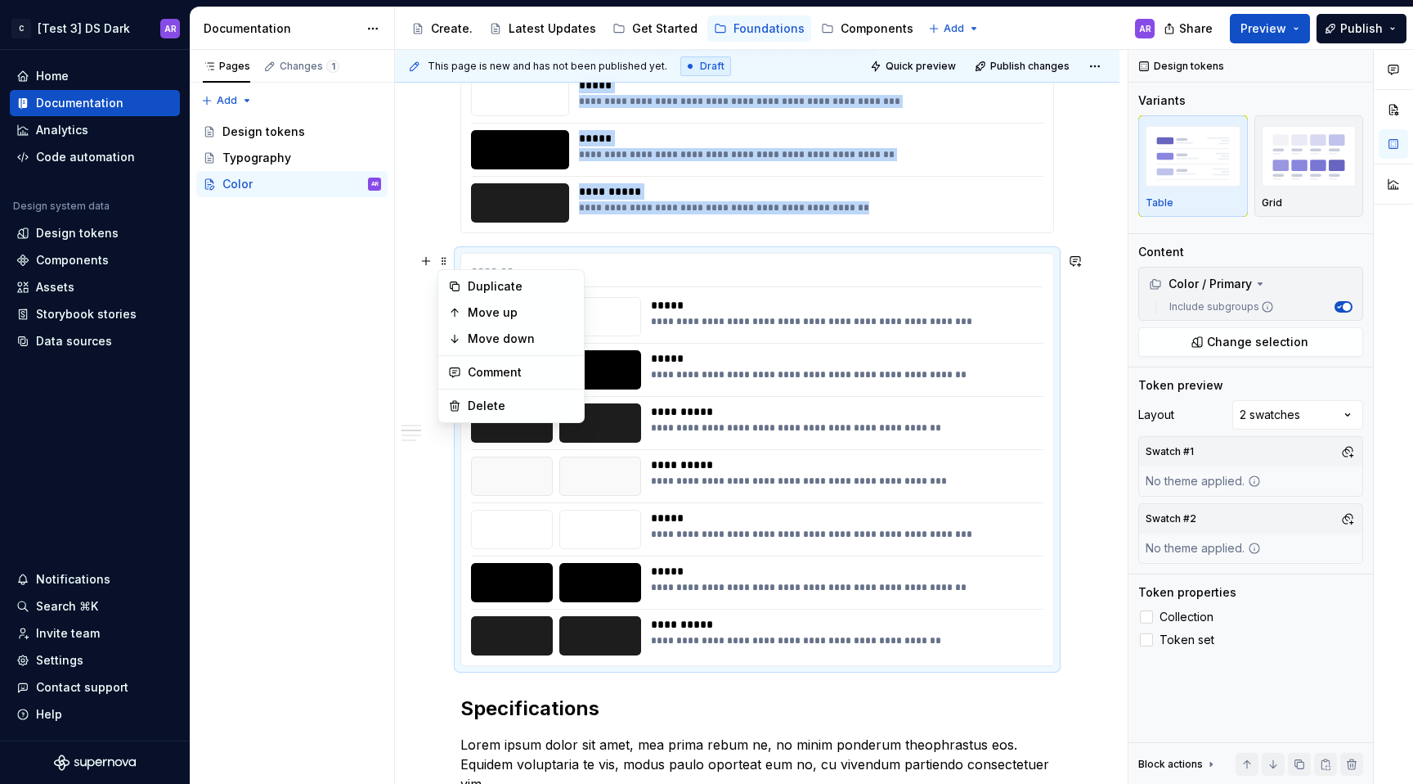
click at [435, 243] on div "**********" at bounding box center [757, 27] width 725 height 2584
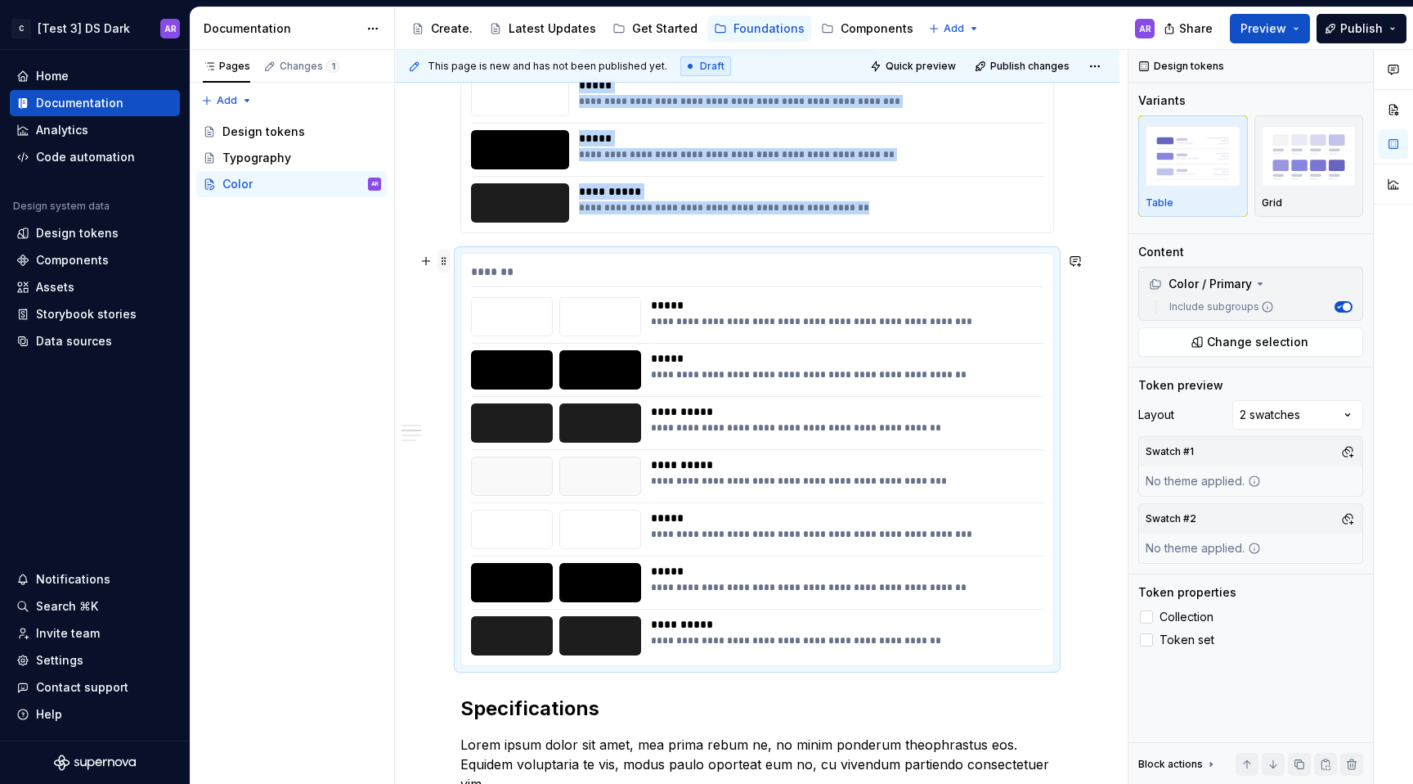
click at [447, 254] on span at bounding box center [444, 260] width 13 height 23
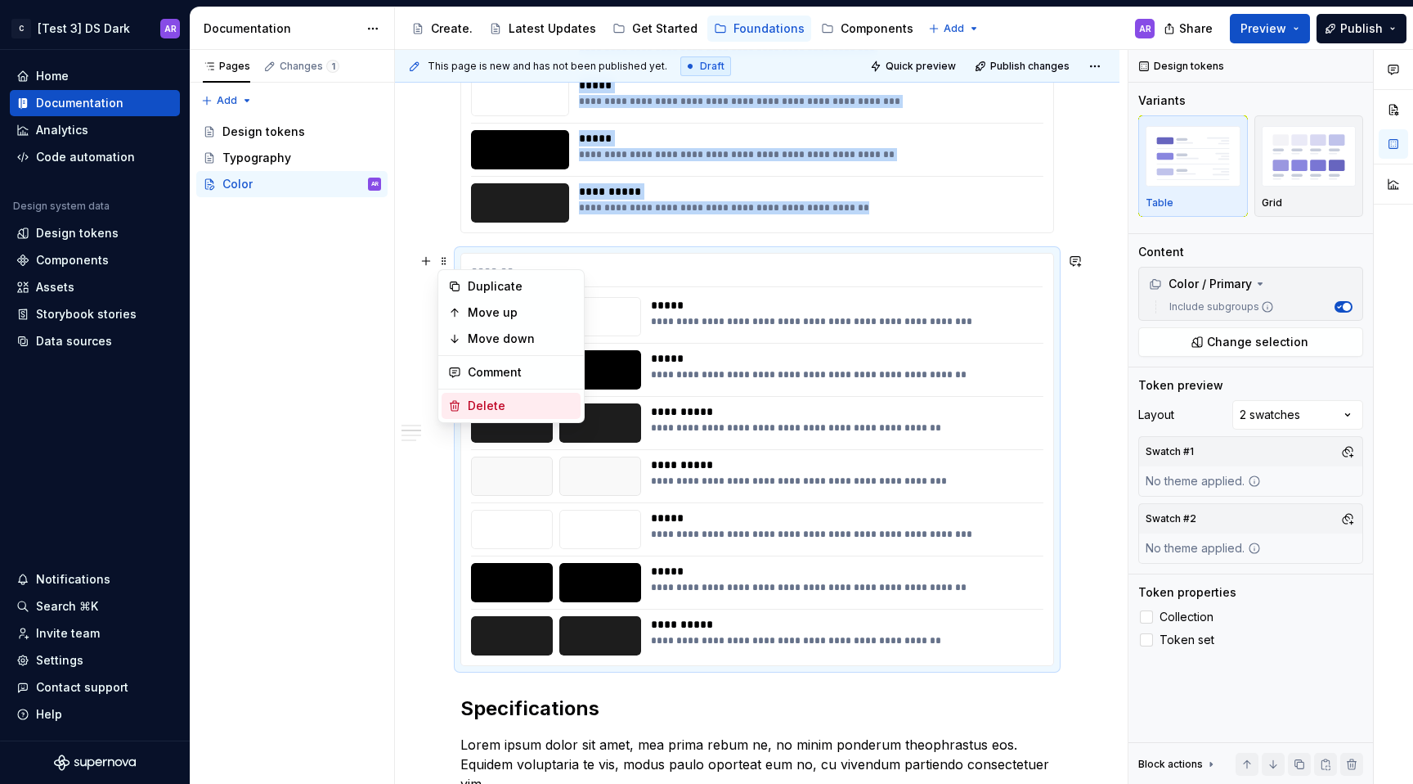
click at [509, 410] on div "Delete" at bounding box center [521, 405] width 106 height 16
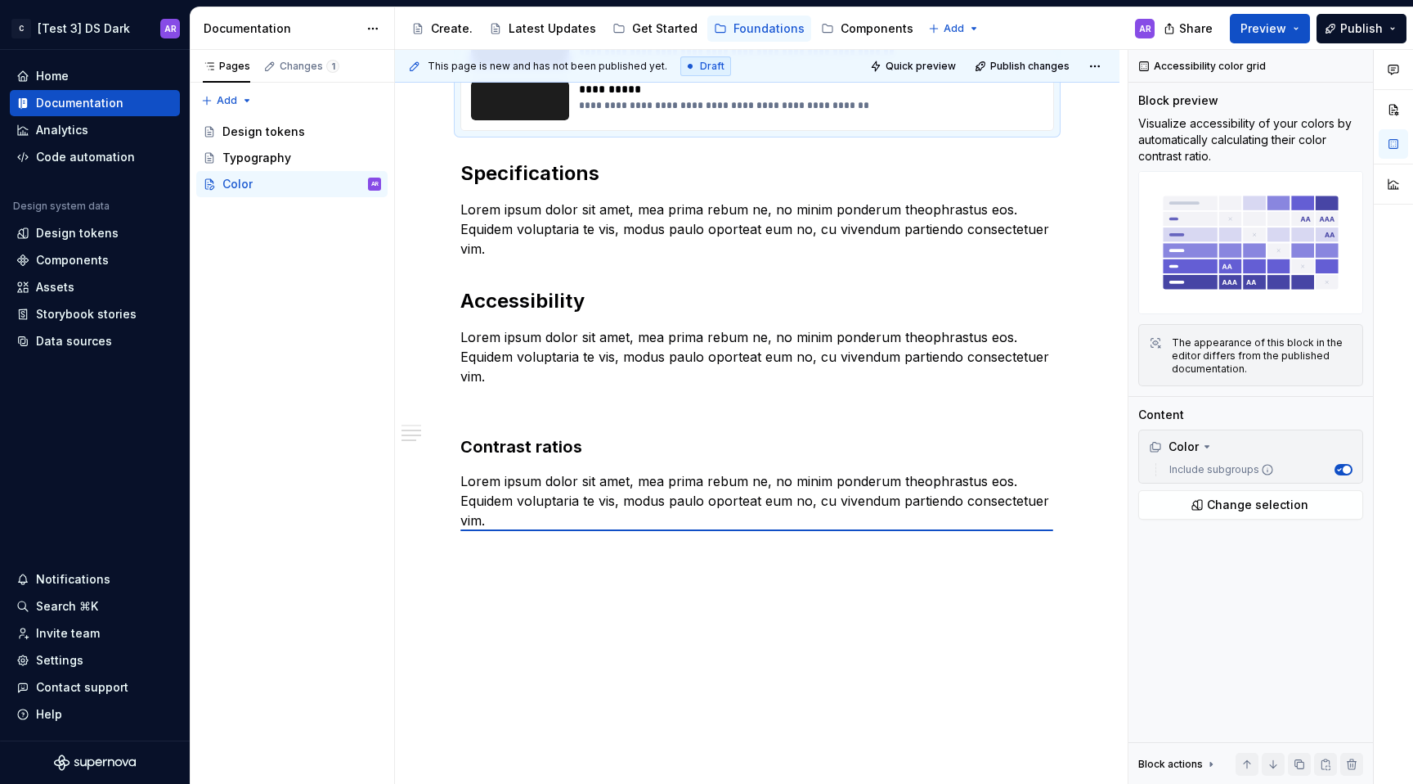
scroll to position [326, 0]
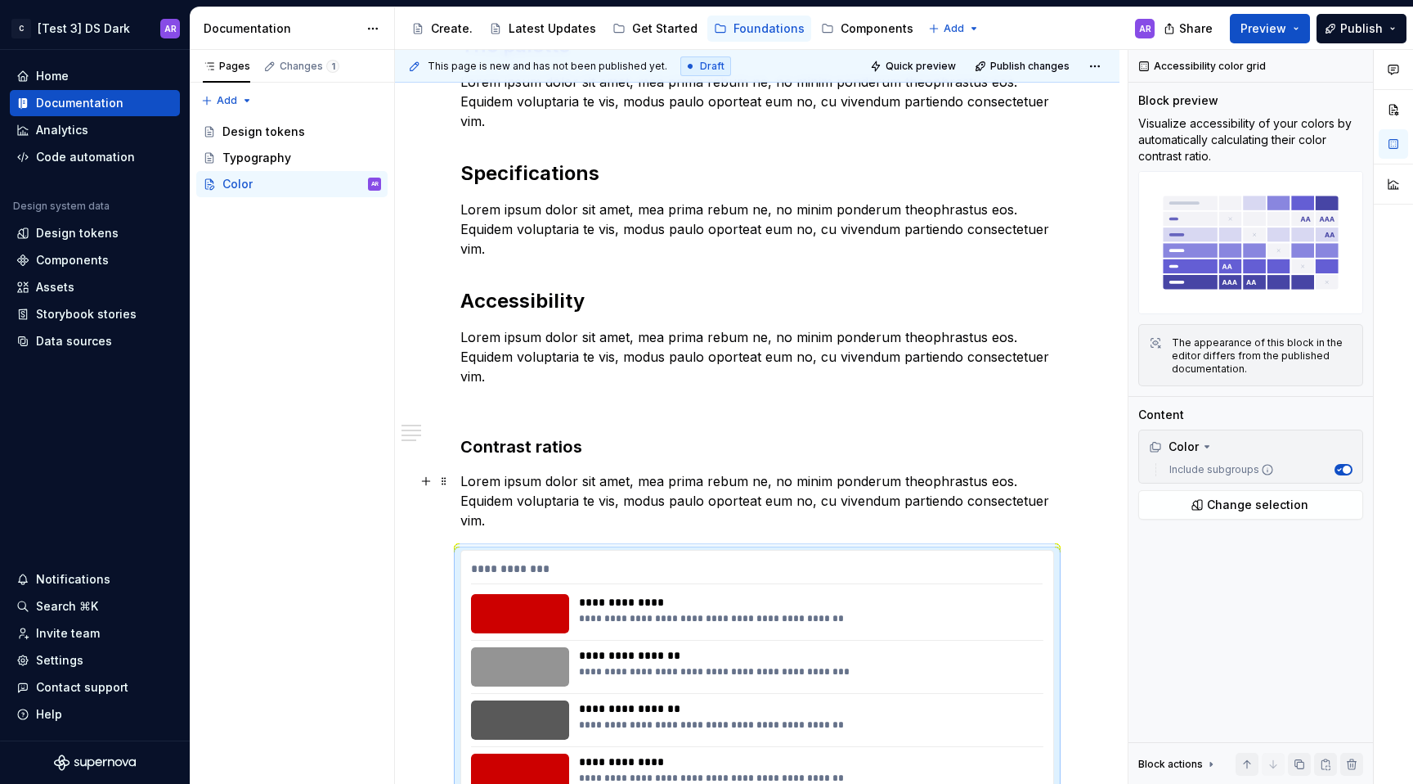
click at [521, 520] on p "Lorem ipsum dolor sit amet, mea prima rebum ne, no minim ponderum theophrastus …" at bounding box center [757, 500] width 594 height 59
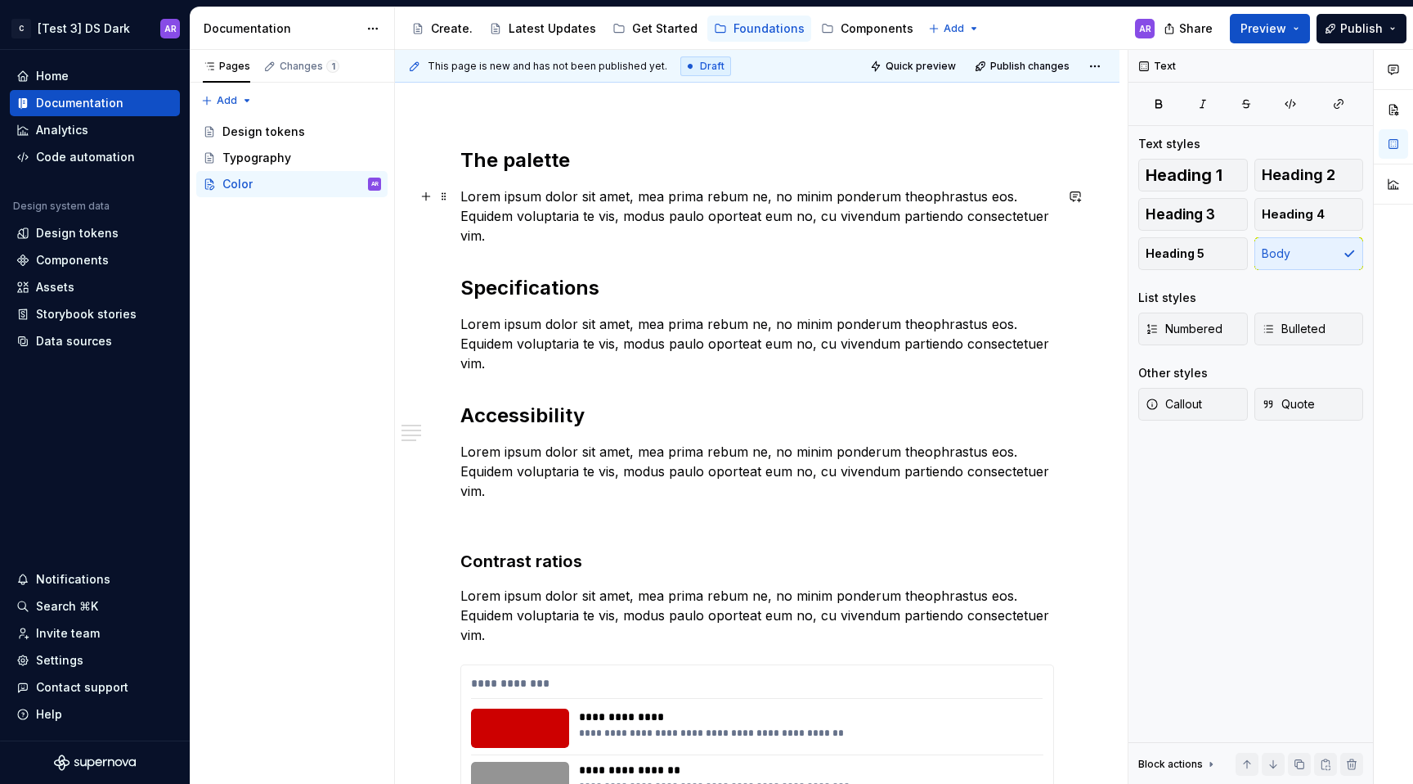
scroll to position [110, 0]
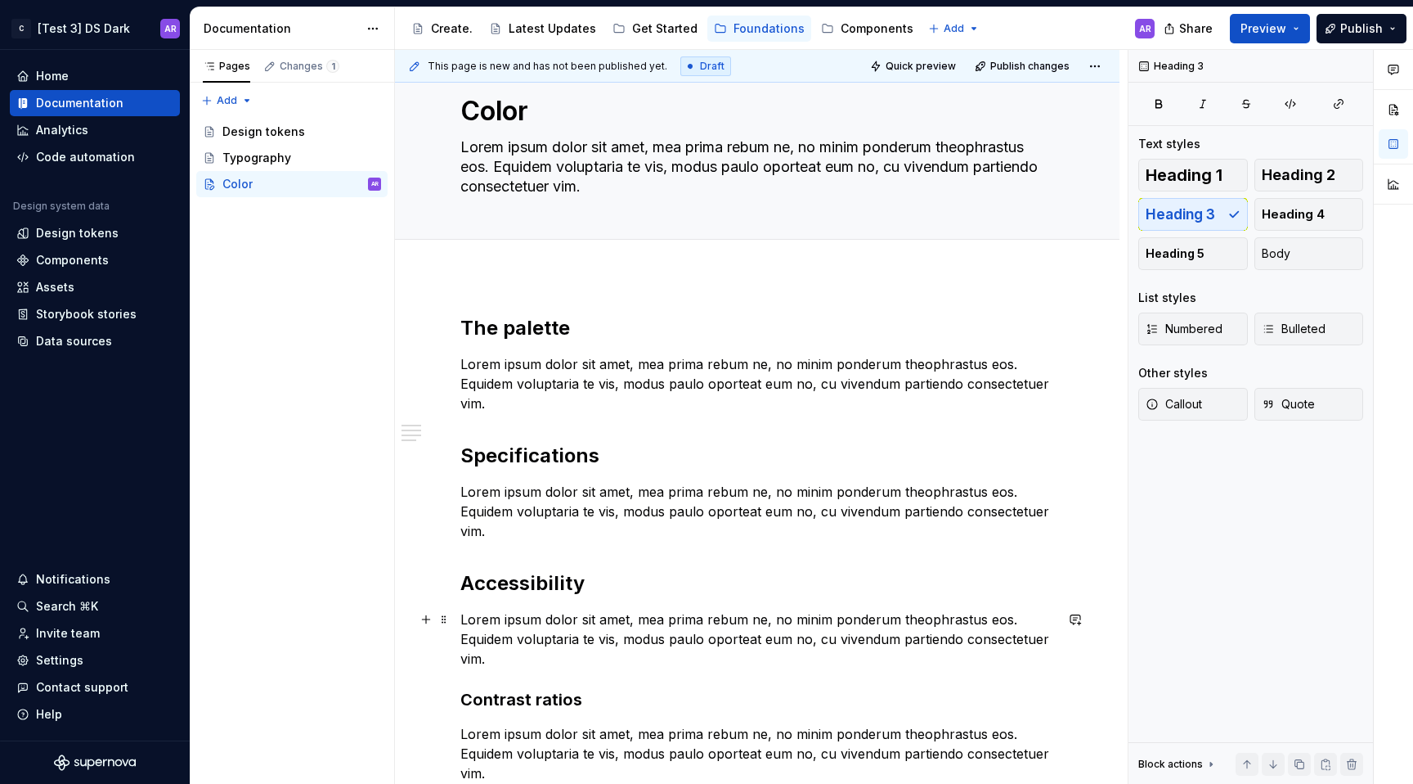
scroll to position [34, 0]
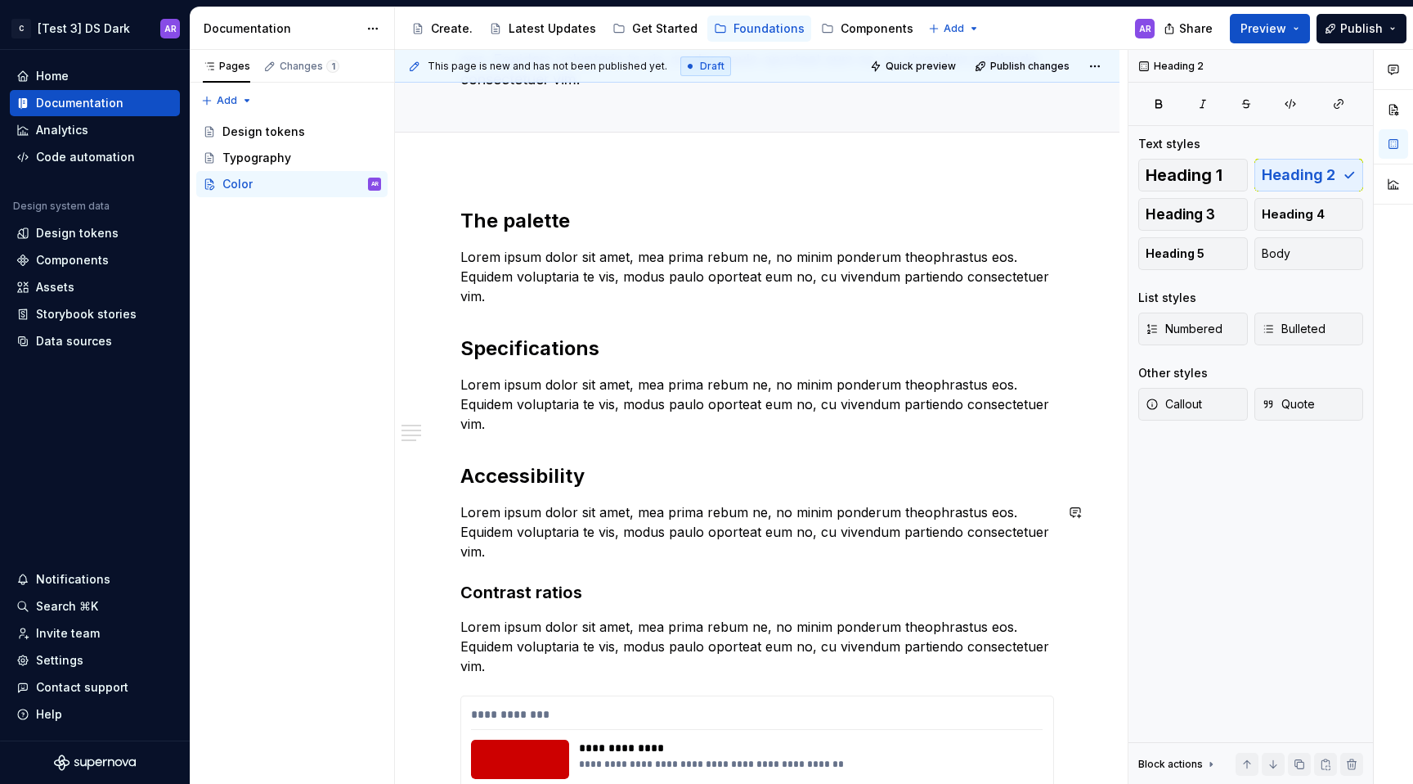
scroll to position [185, 0]
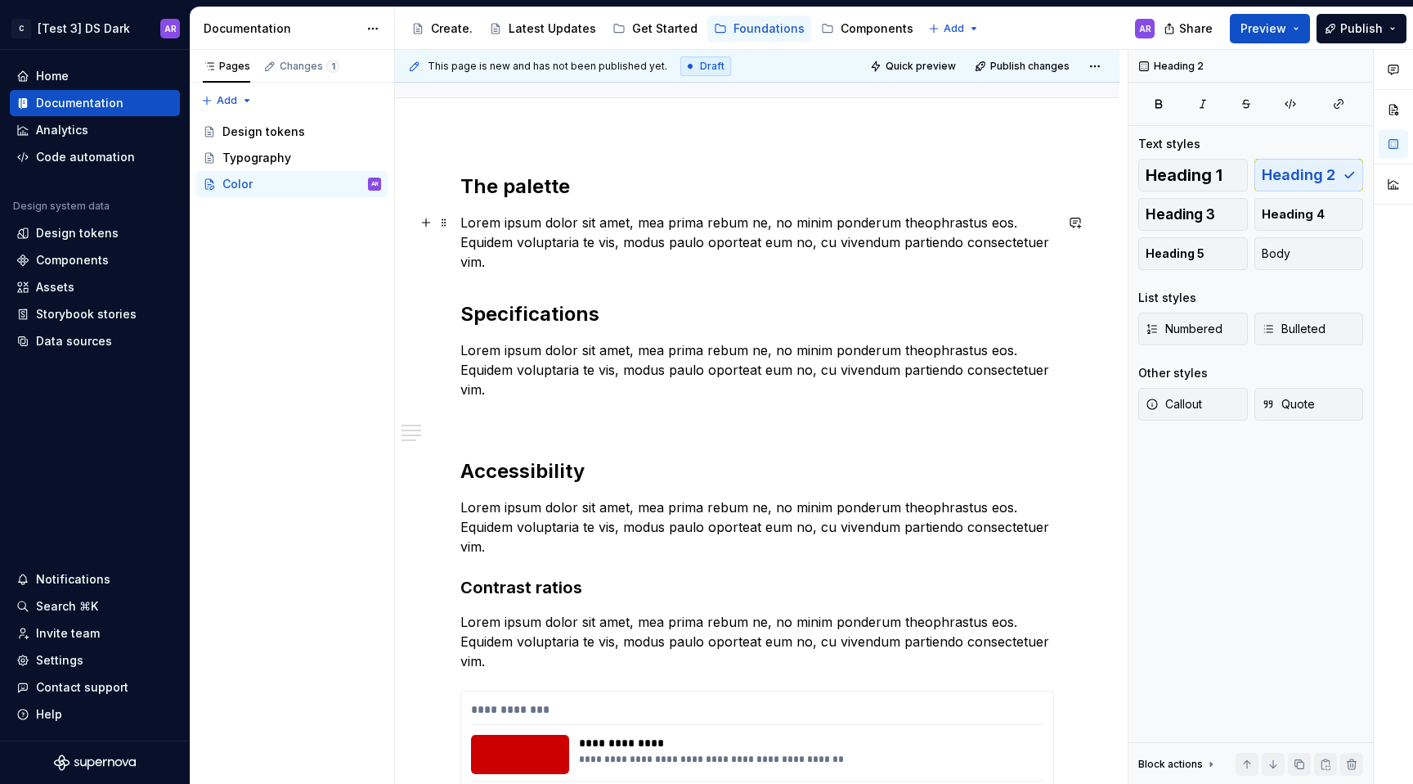
click at [543, 263] on p "Lorem ipsum dolor sit amet, mea prima rebum ne, no minim ponderum theophrastus …" at bounding box center [757, 242] width 594 height 59
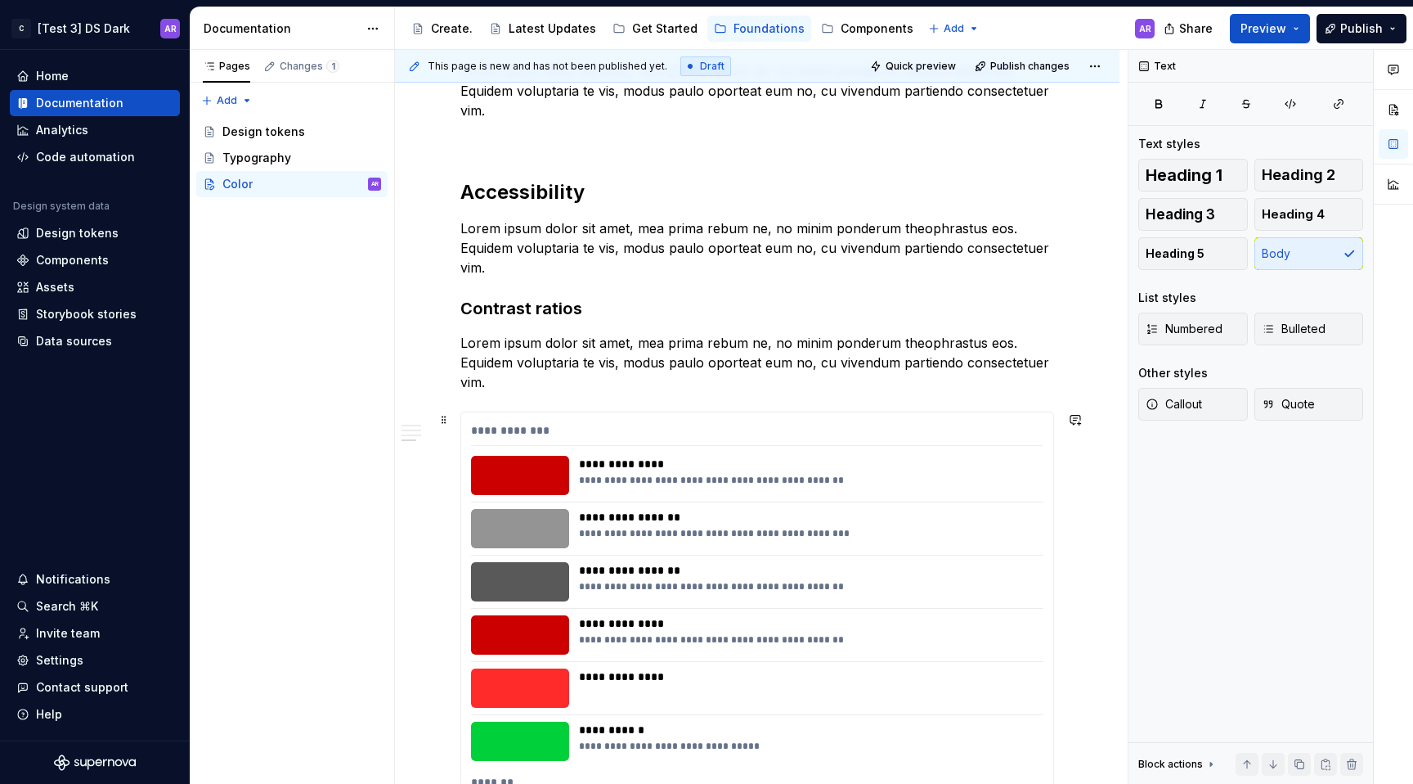
scroll to position [402, 0]
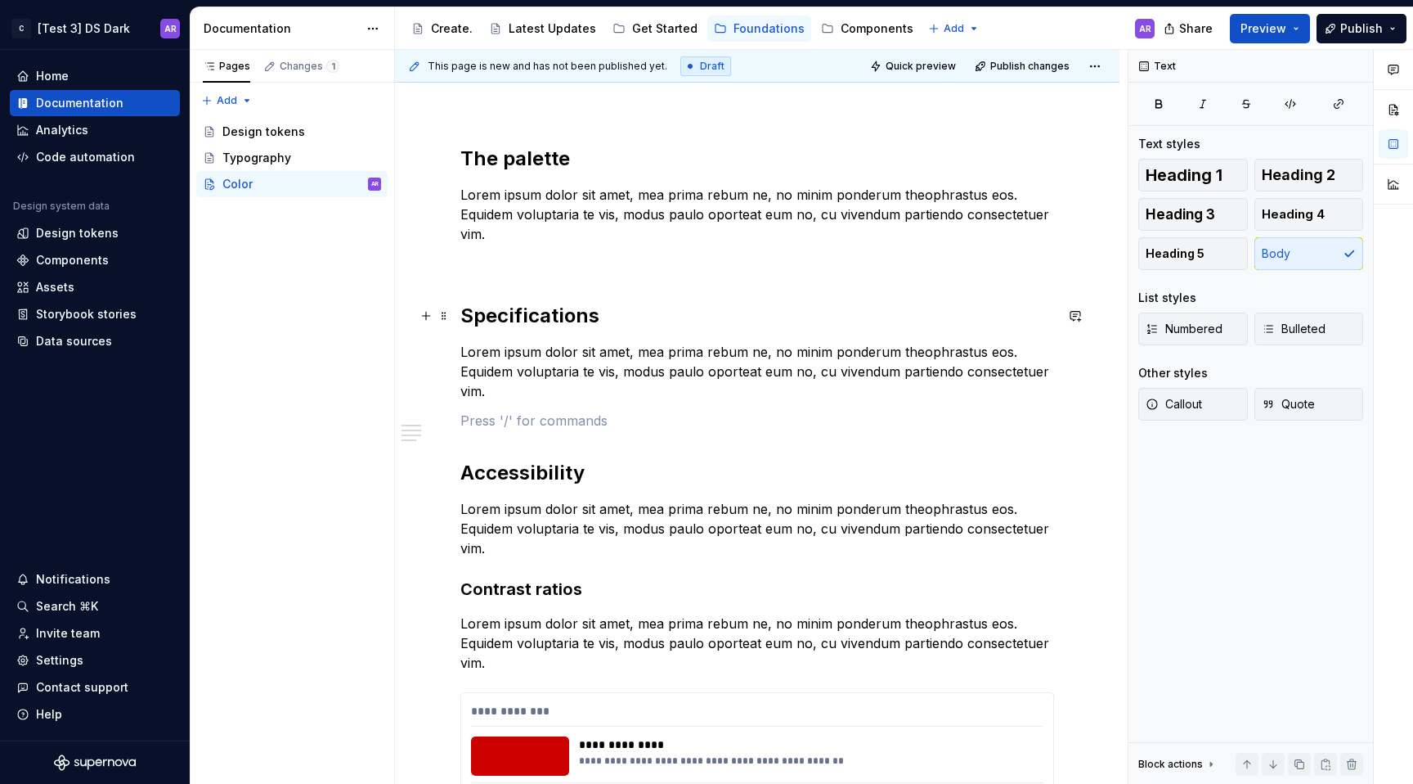
scroll to position [204, 0]
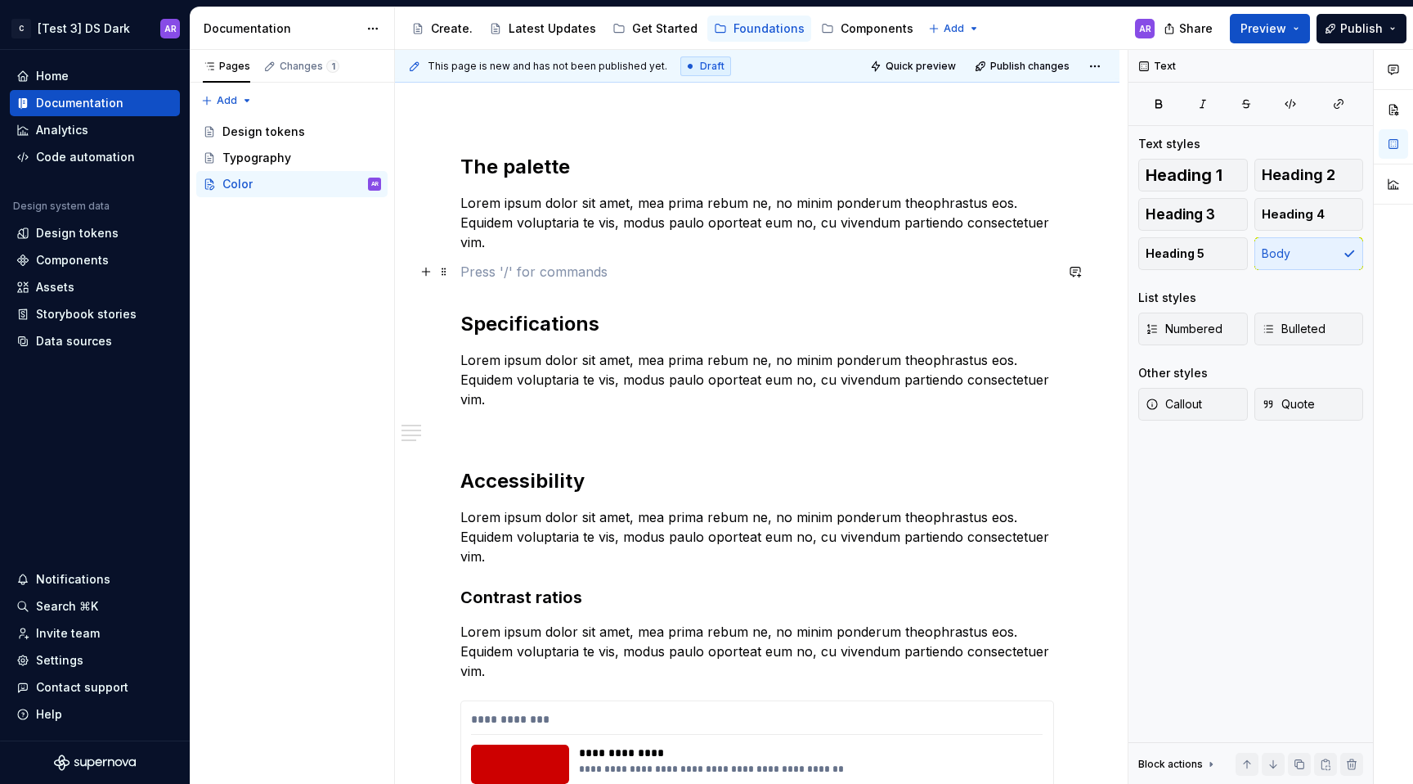
click at [509, 271] on p at bounding box center [757, 272] width 594 height 20
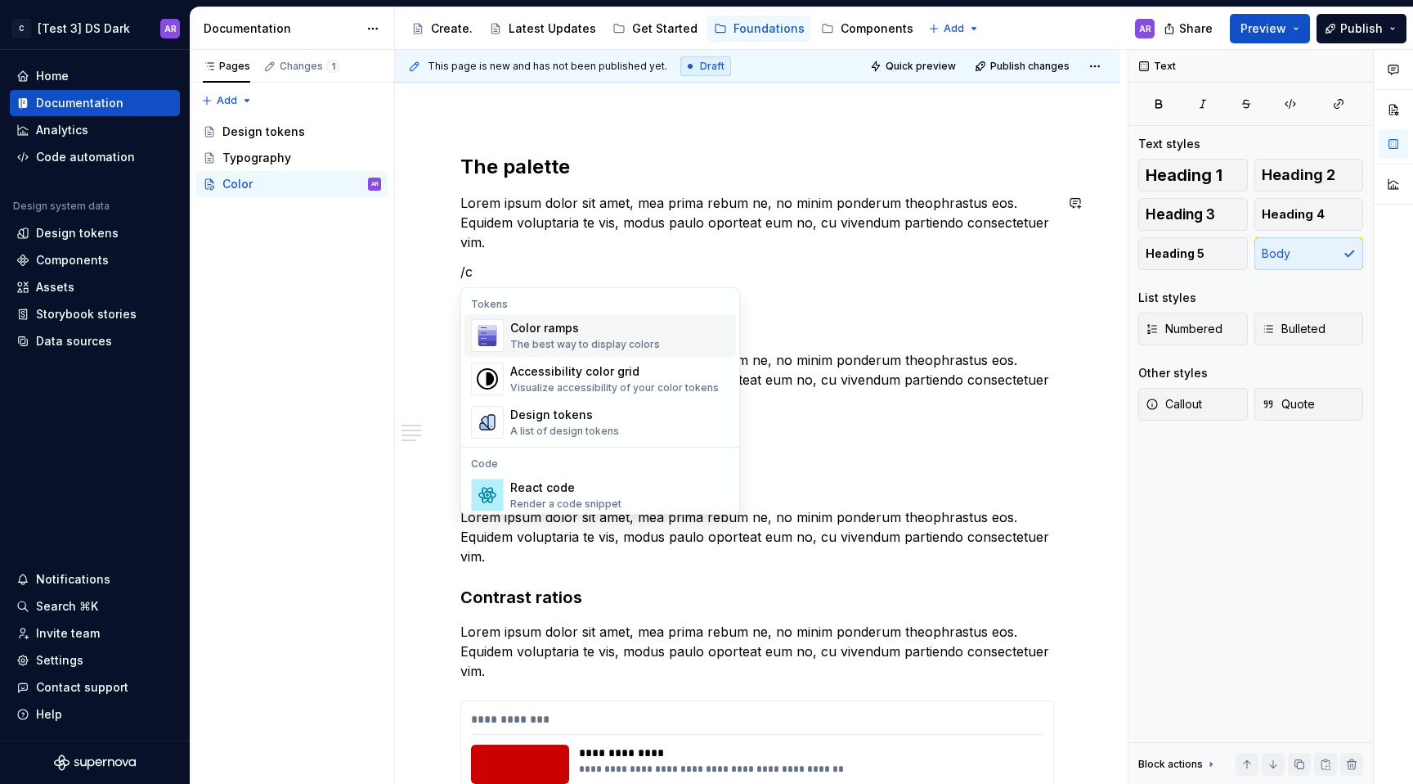
click at [586, 314] on span "Color ramps The best way to display colors" at bounding box center [601, 335] width 272 height 43
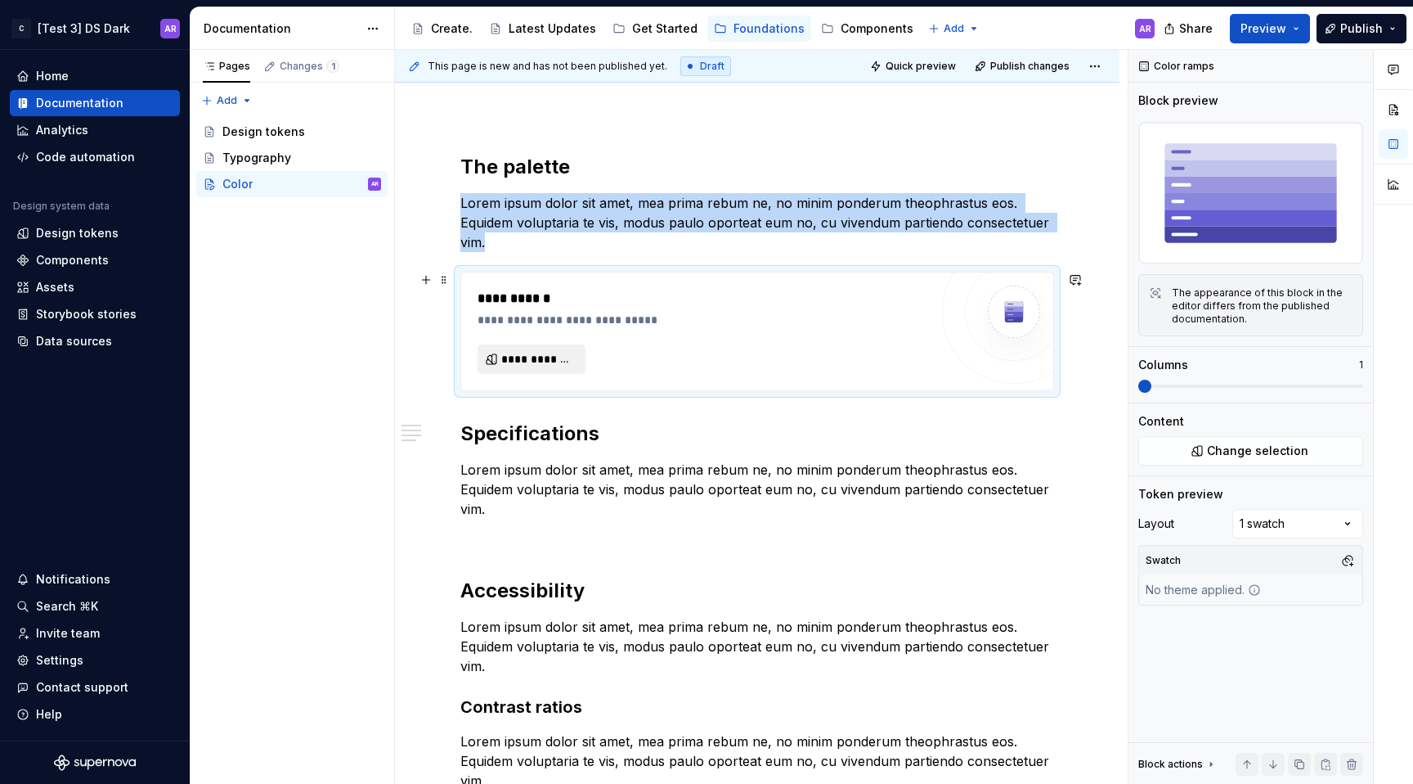
click at [562, 351] on span "**********" at bounding box center [538, 359] width 74 height 16
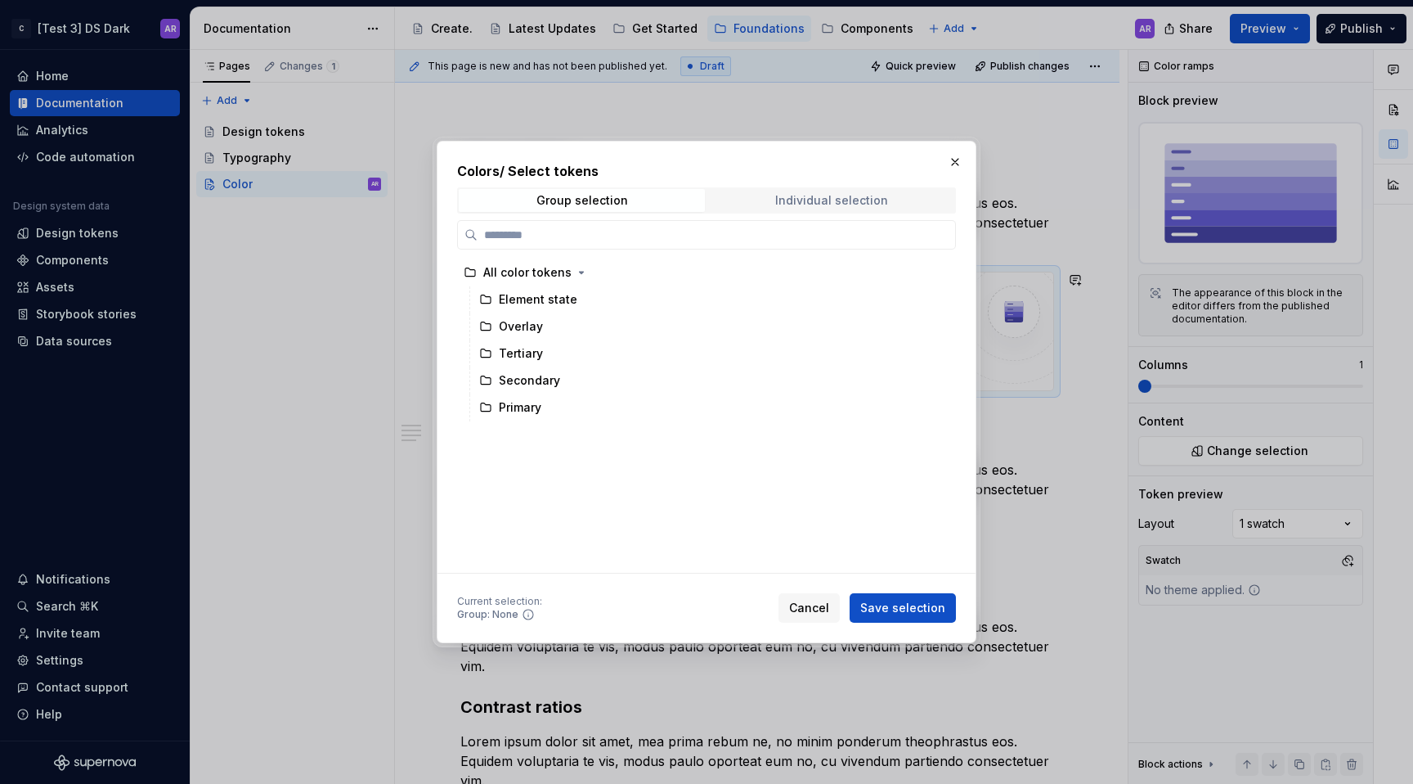
click at [793, 195] on div "Individual selection" at bounding box center [831, 200] width 113 height 13
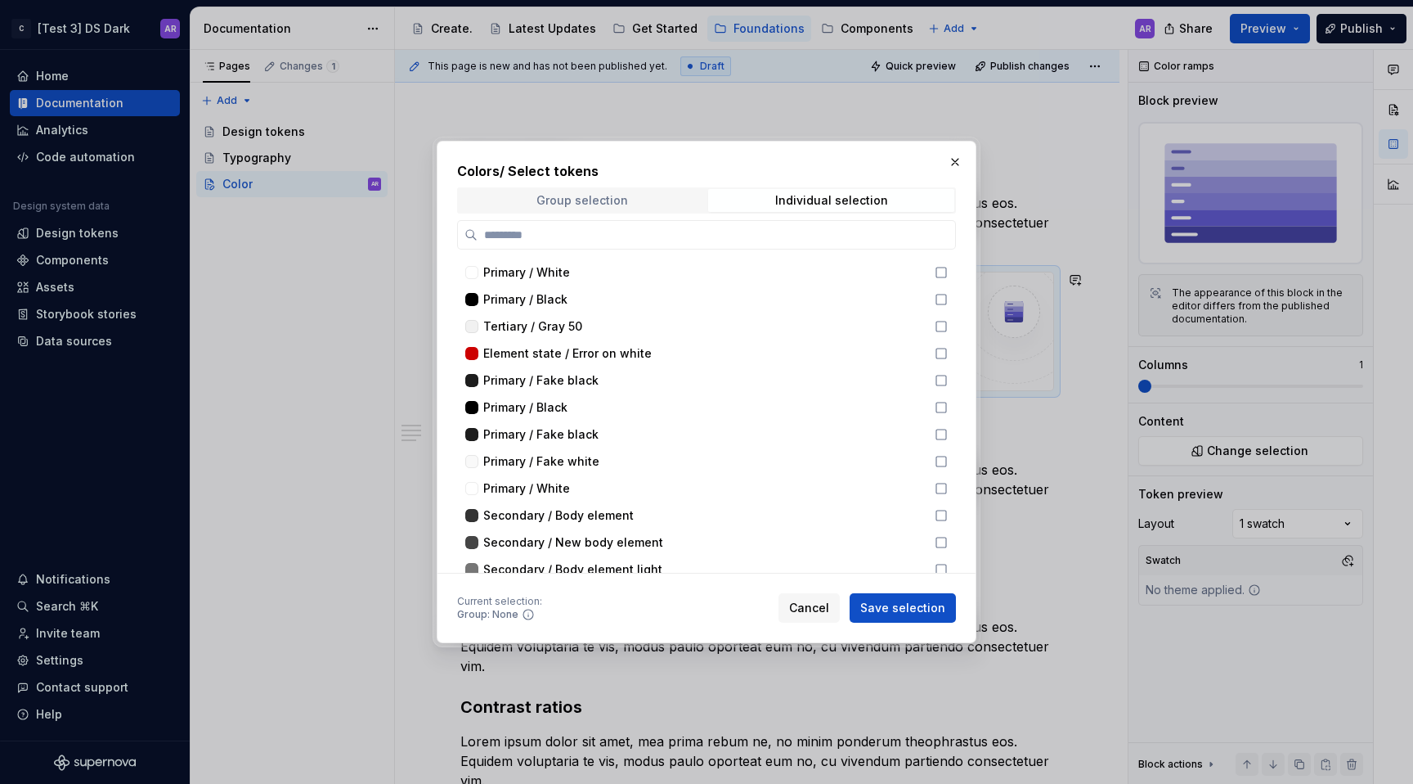
click at [622, 206] on div "Group selection" at bounding box center [583, 200] width 92 height 13
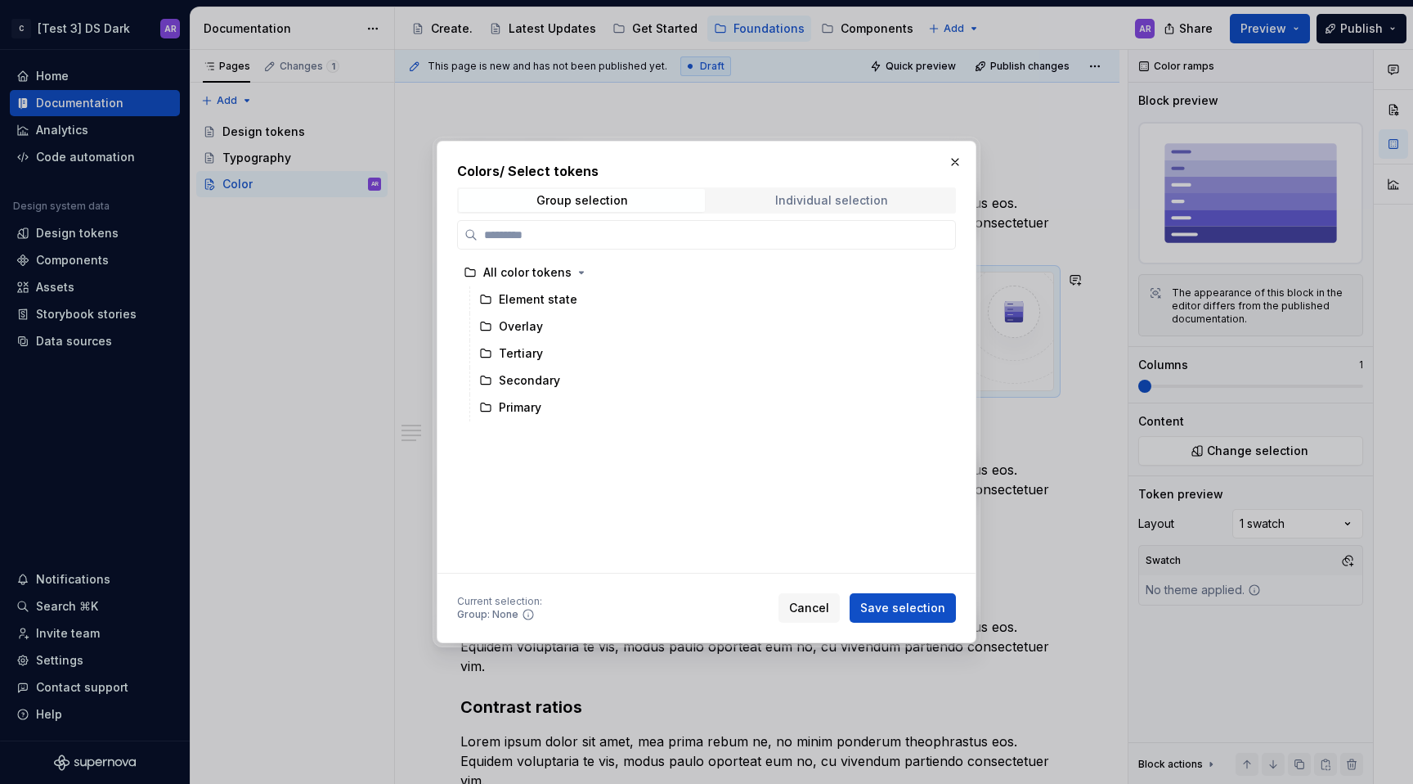
click at [824, 190] on span "Individual selection" at bounding box center [831, 200] width 246 height 23
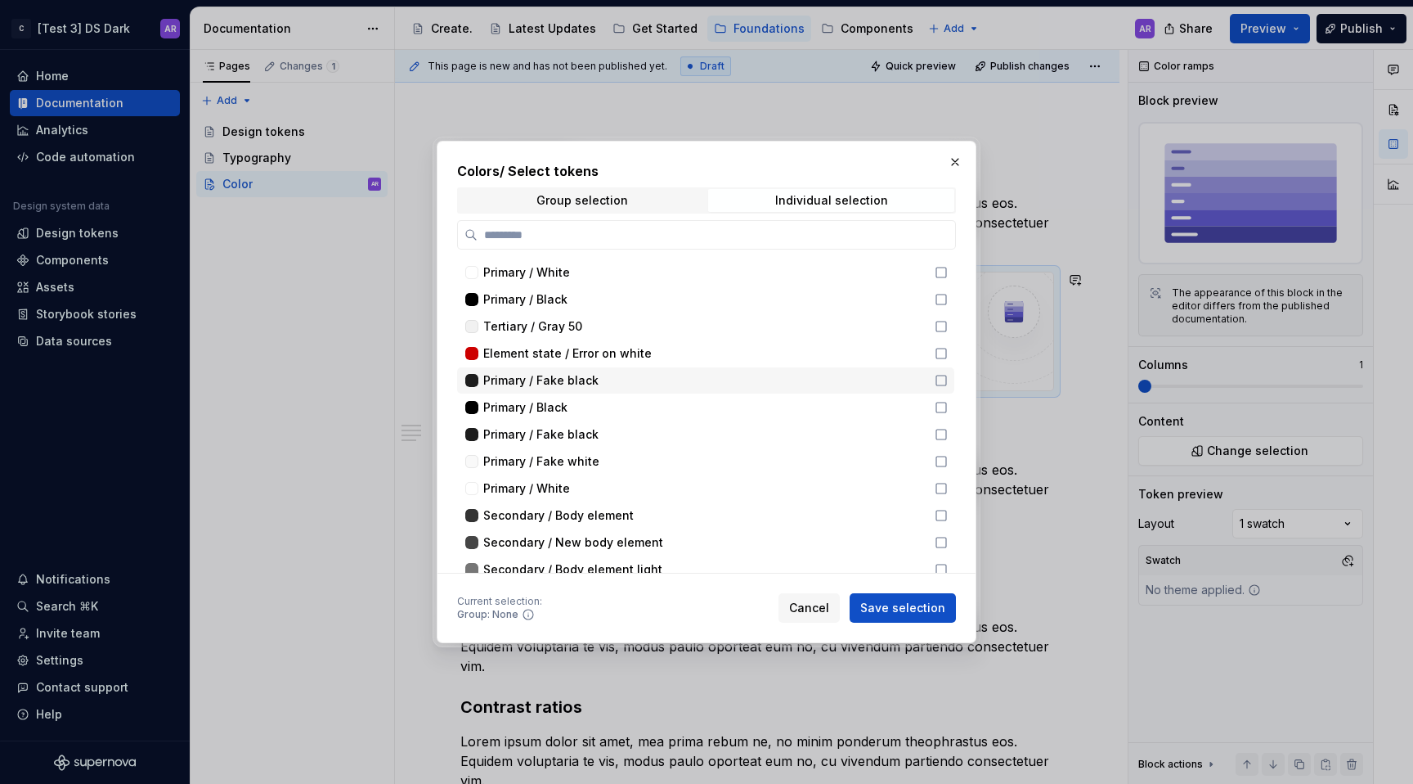
scroll to position [272, 0]
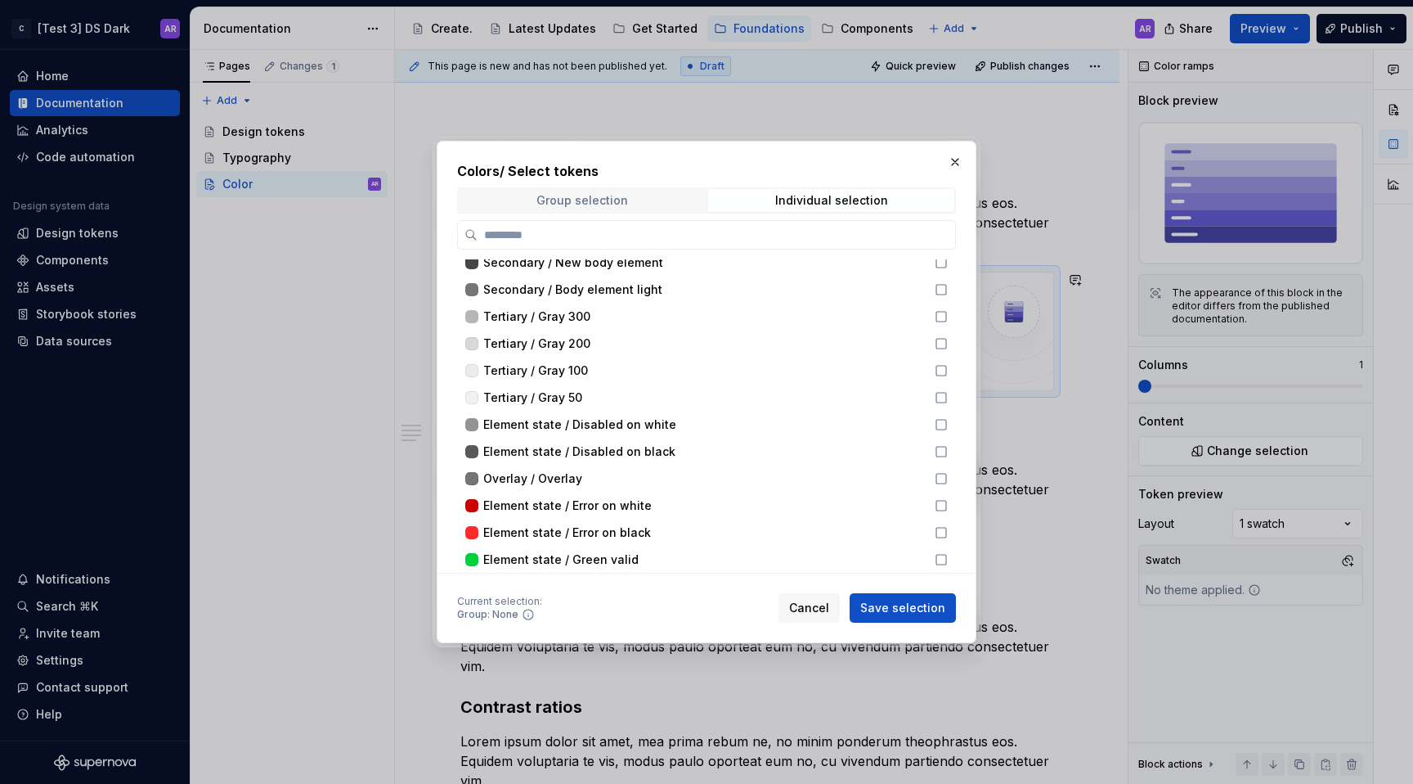
click at [653, 204] on span "Group selection" at bounding box center [582, 200] width 246 height 23
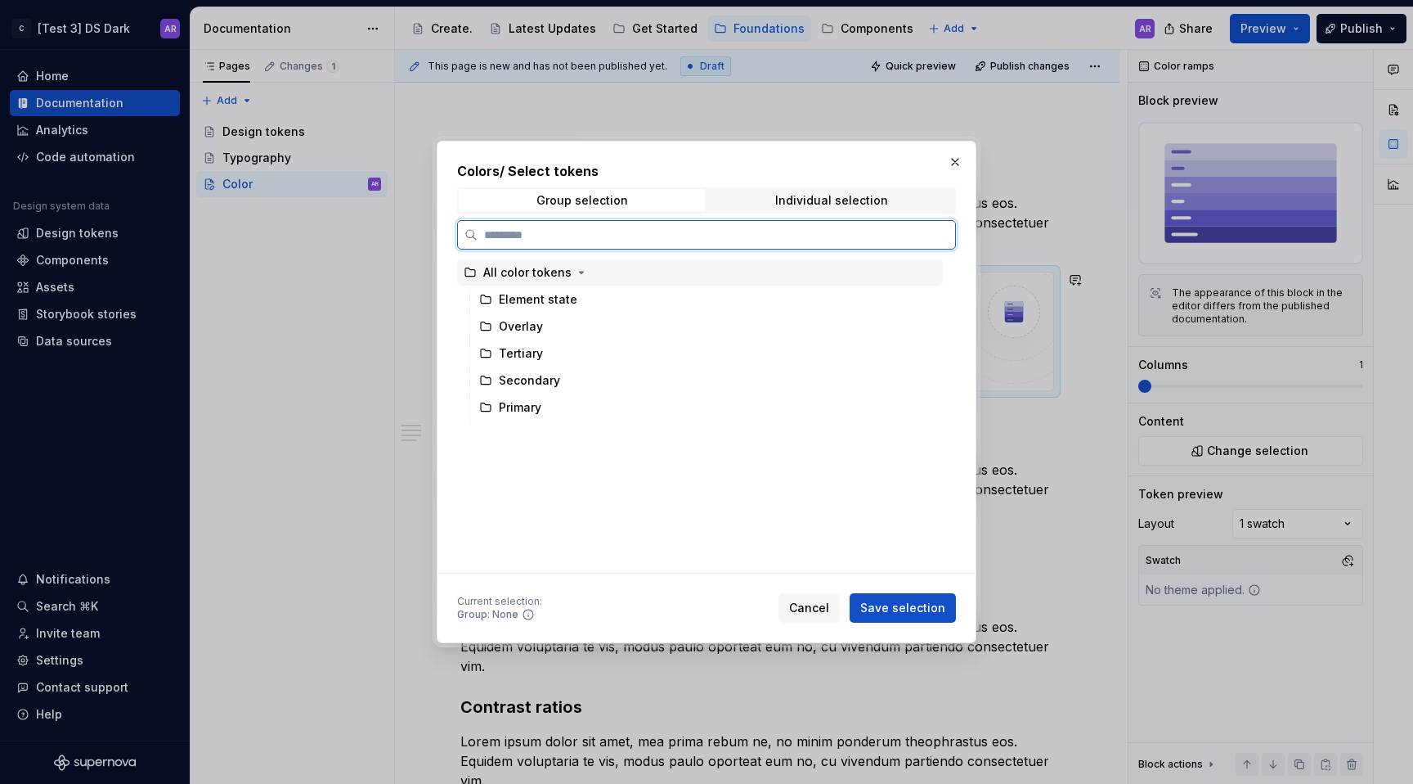
click at [564, 274] on div "All color tokens" at bounding box center [527, 272] width 88 height 16
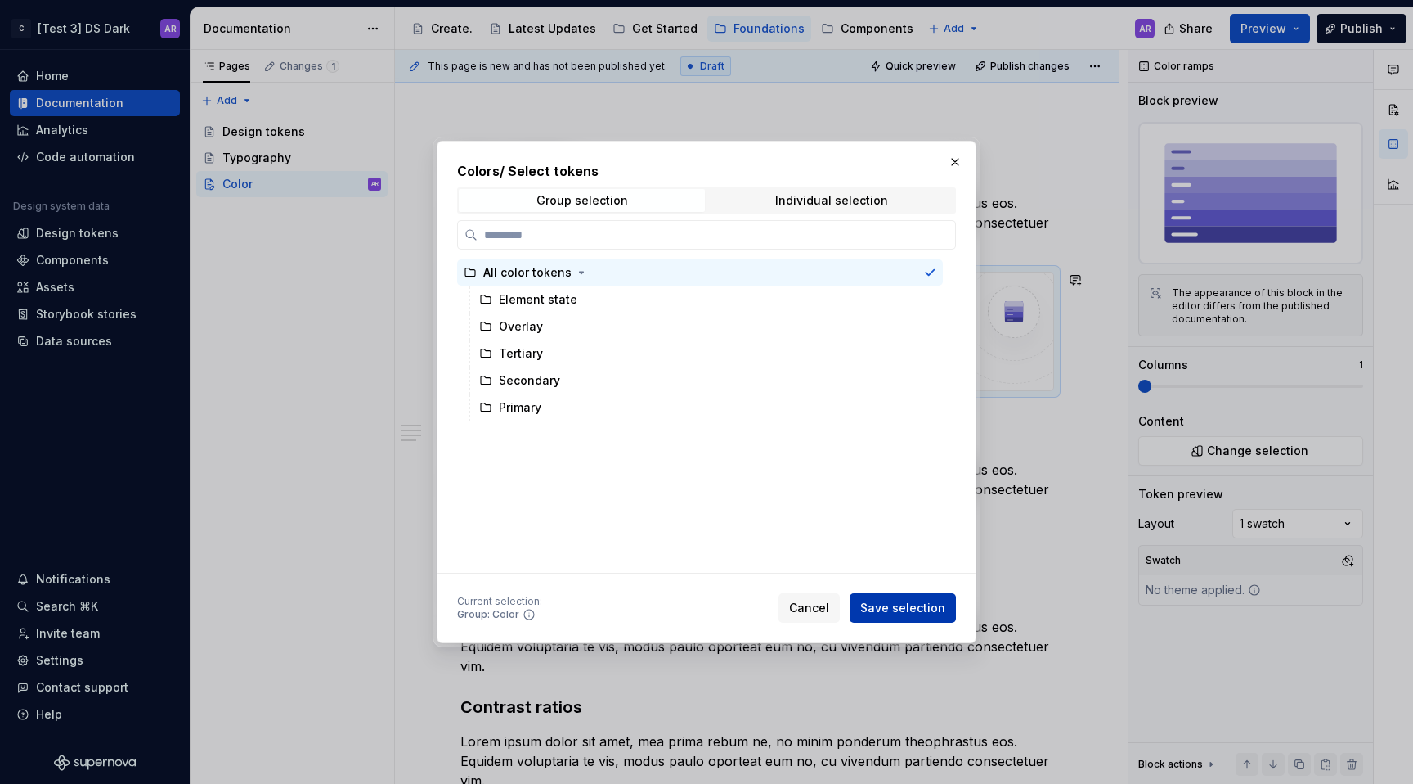
click at [935, 597] on button "Save selection" at bounding box center [903, 607] width 106 height 29
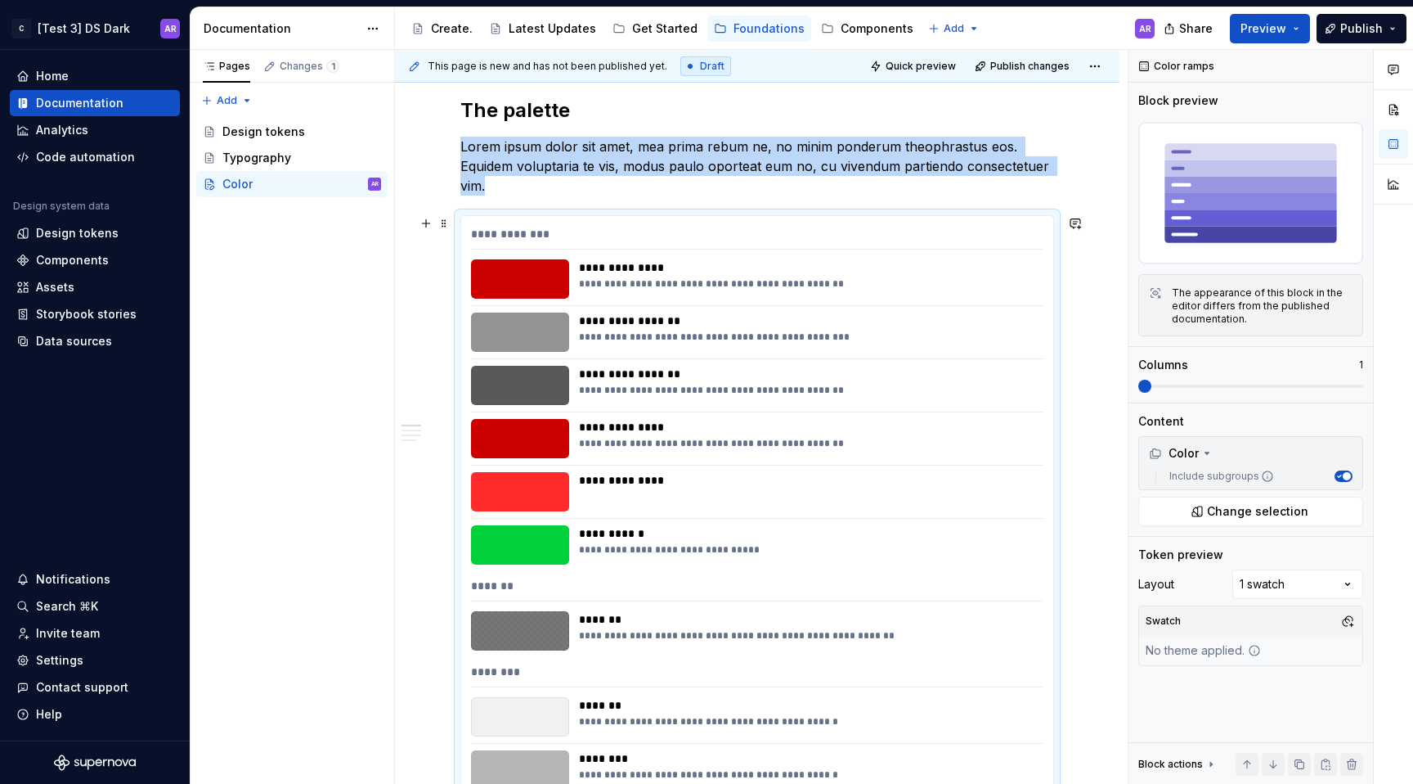
scroll to position [269, 0]
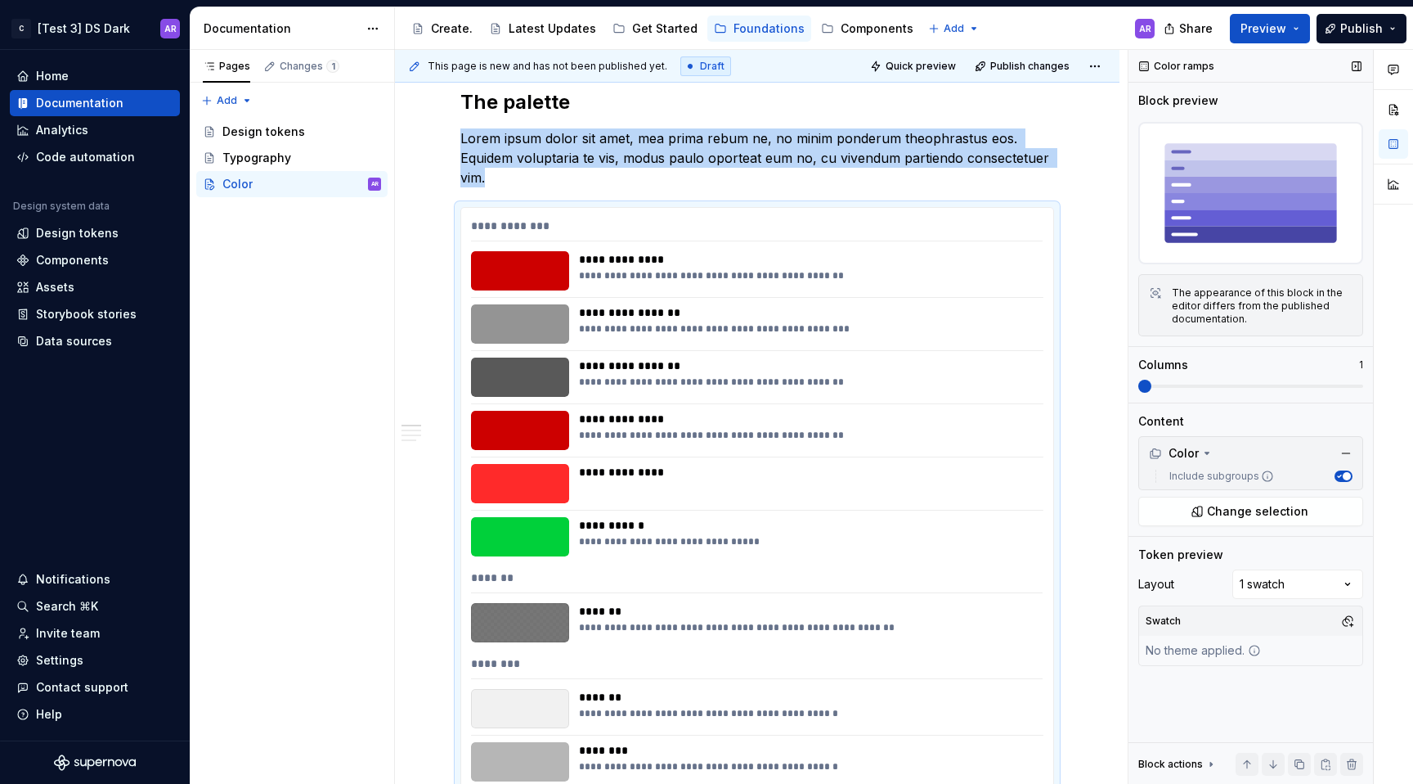
click at [1152, 384] on span at bounding box center [1144, 385] width 13 height 13
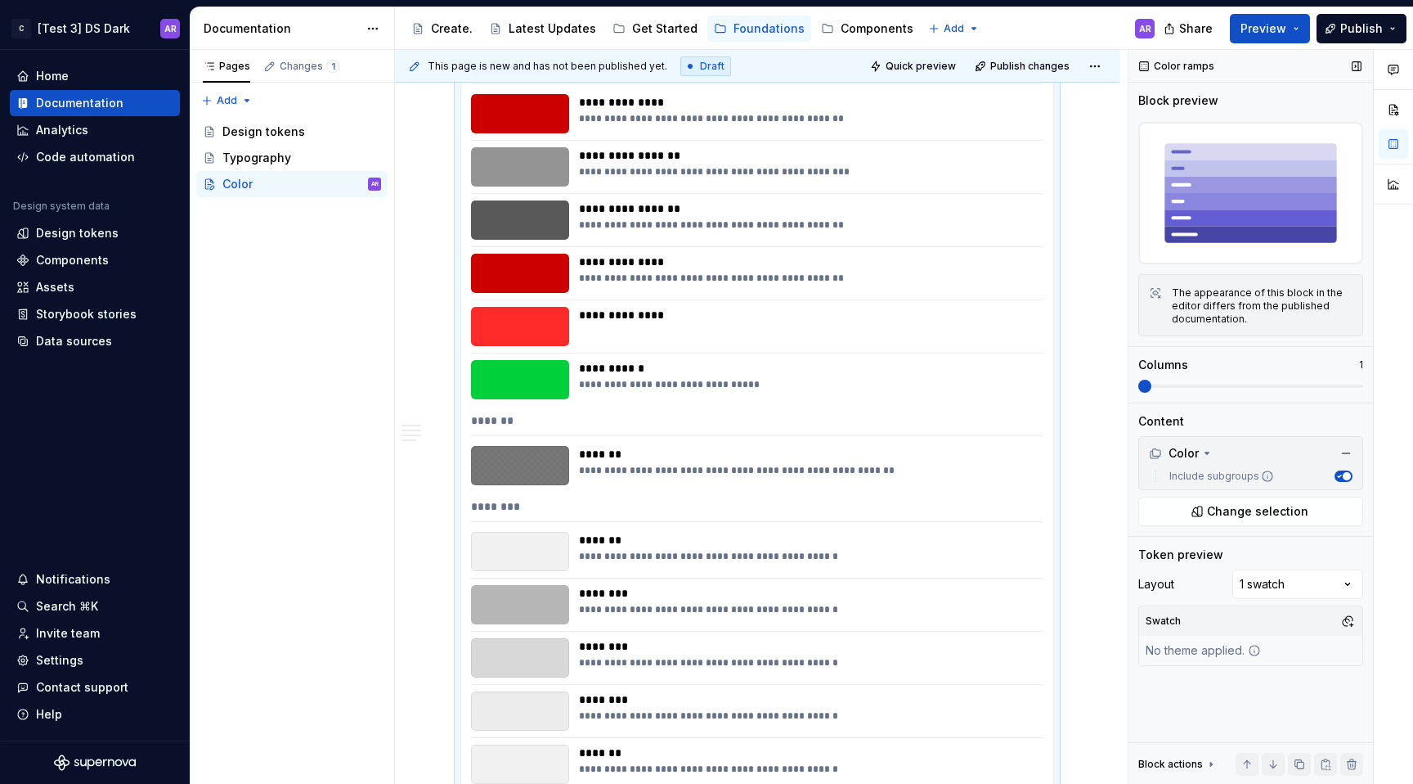
click at [1152, 393] on span at bounding box center [1144, 385] width 13 height 13
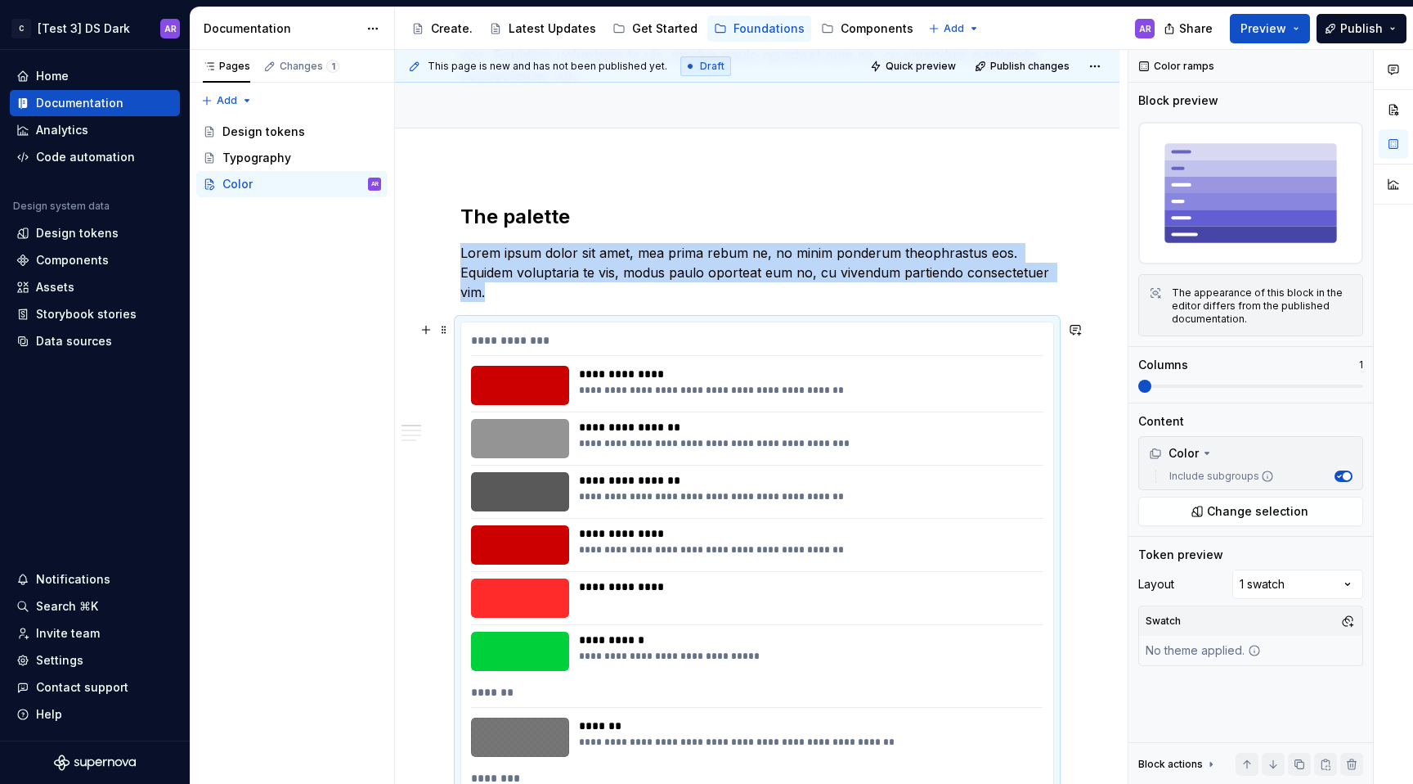
scroll to position [186, 0]
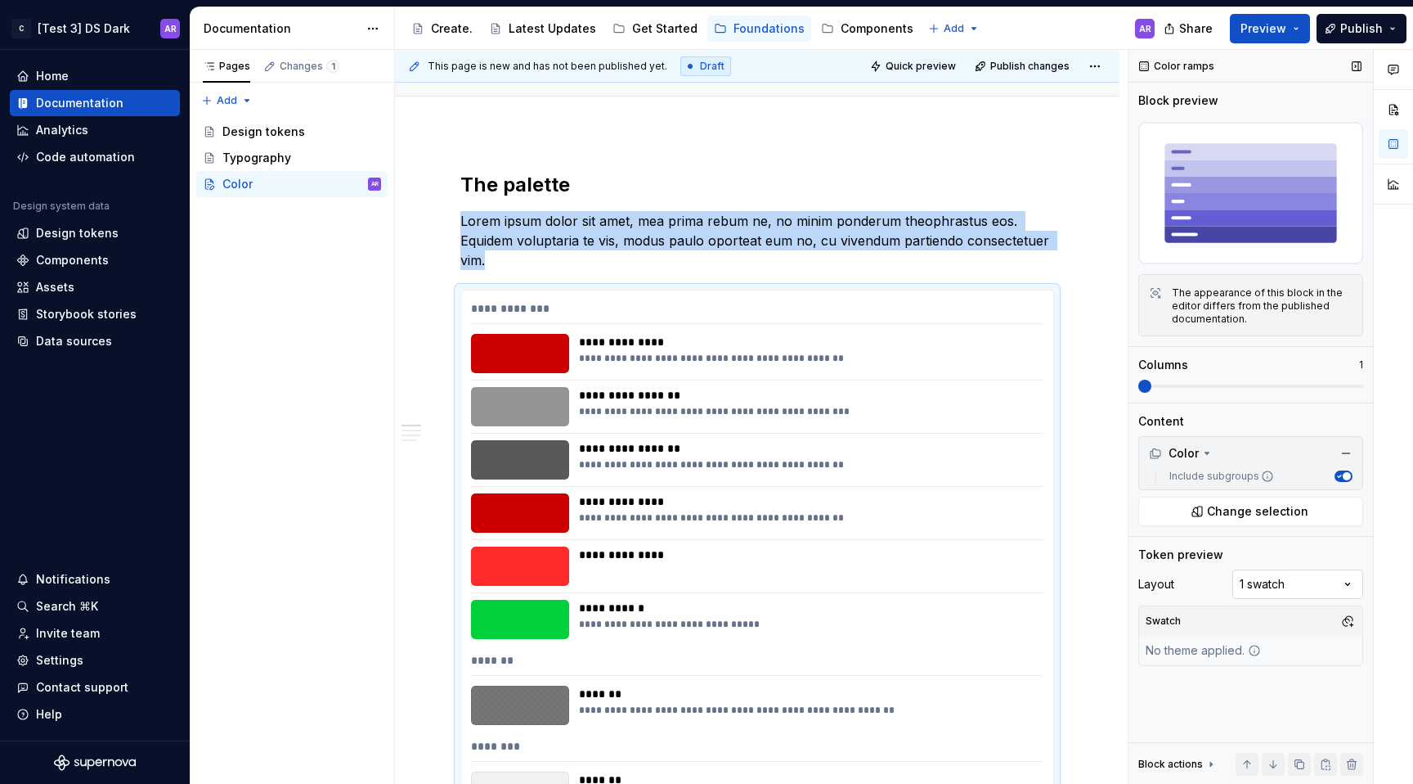
click at [1291, 581] on div "Comments Open comments No comments yet Select ‘Comment’ from the block context …" at bounding box center [1271, 417] width 285 height 734
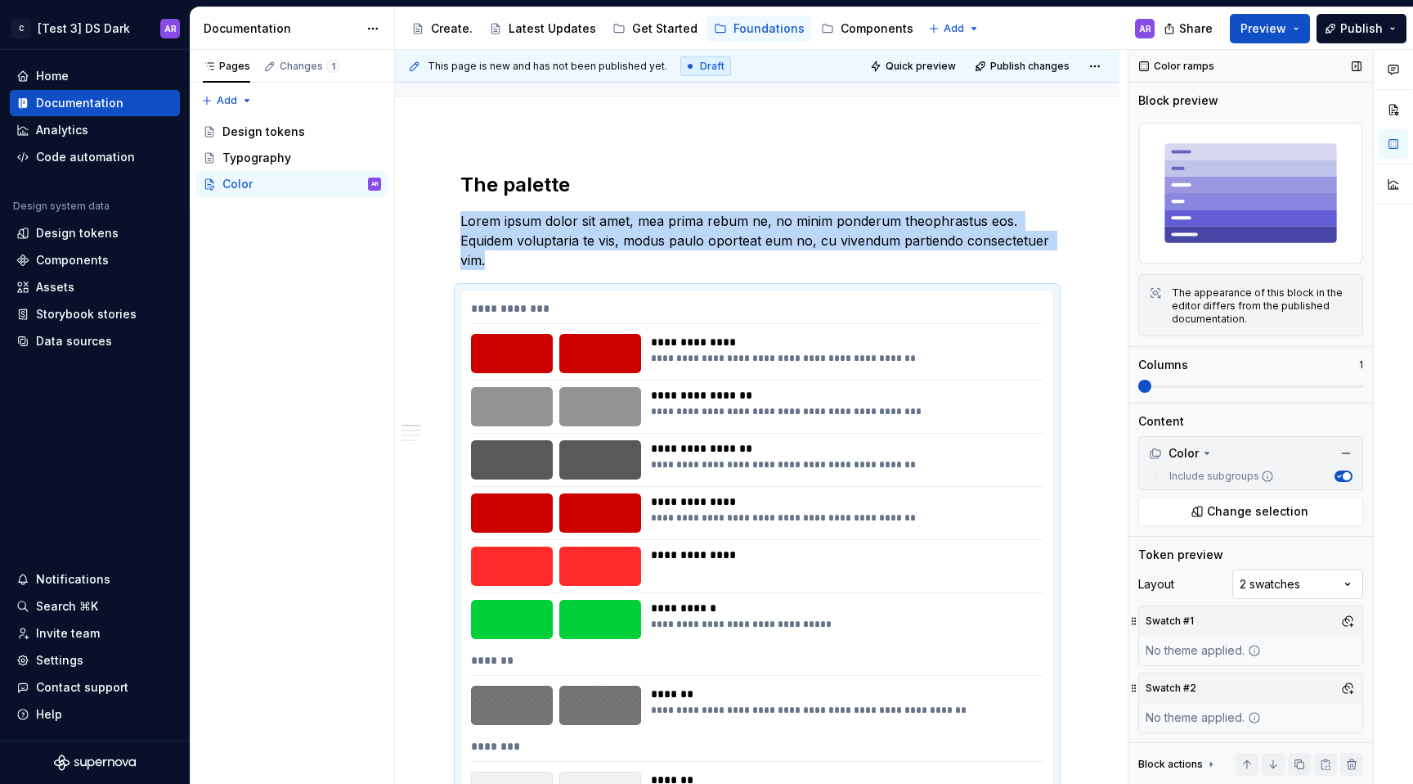
click at [1265, 574] on div "Comments Open comments No comments yet Select ‘Comment’ from the block context …" at bounding box center [1271, 417] width 285 height 734
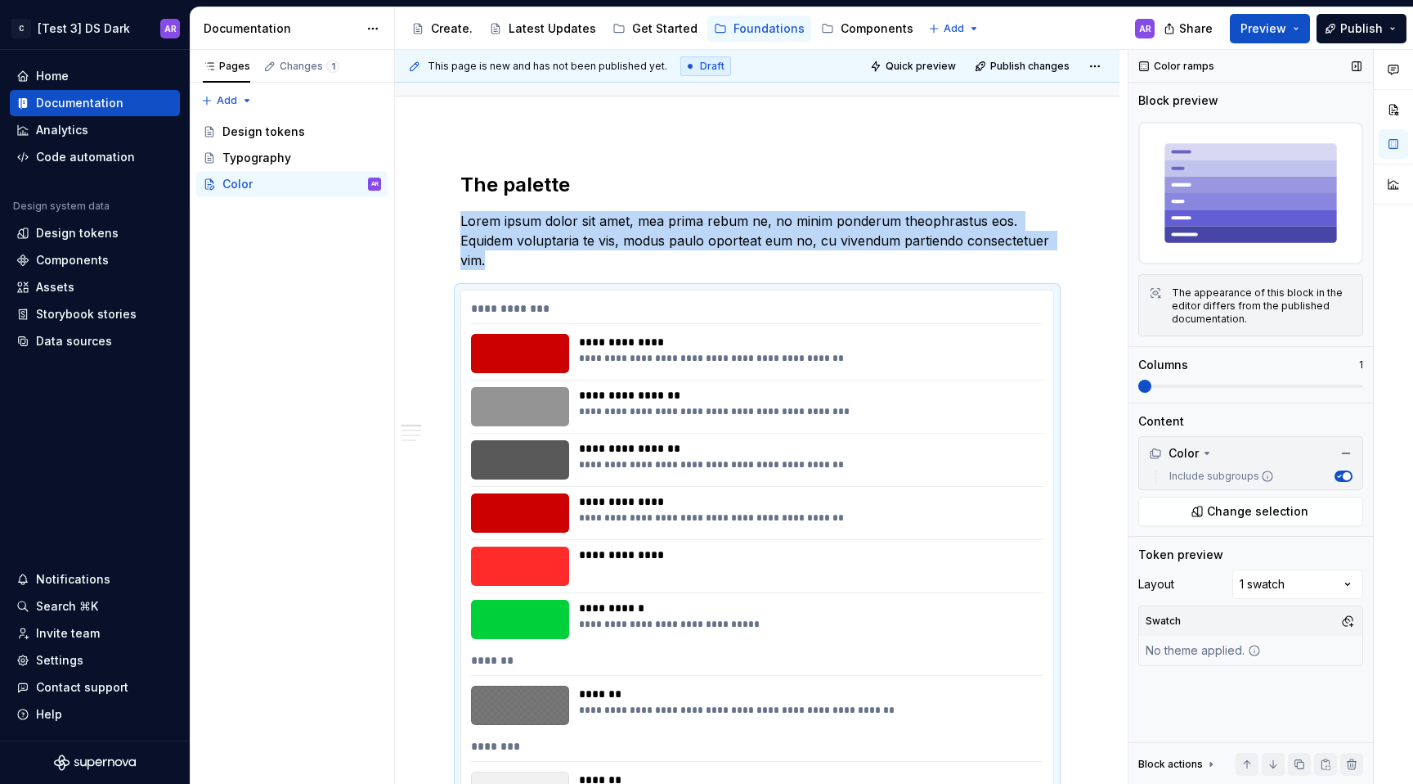
click at [1338, 474] on icon "button" at bounding box center [1339, 476] width 8 height 8
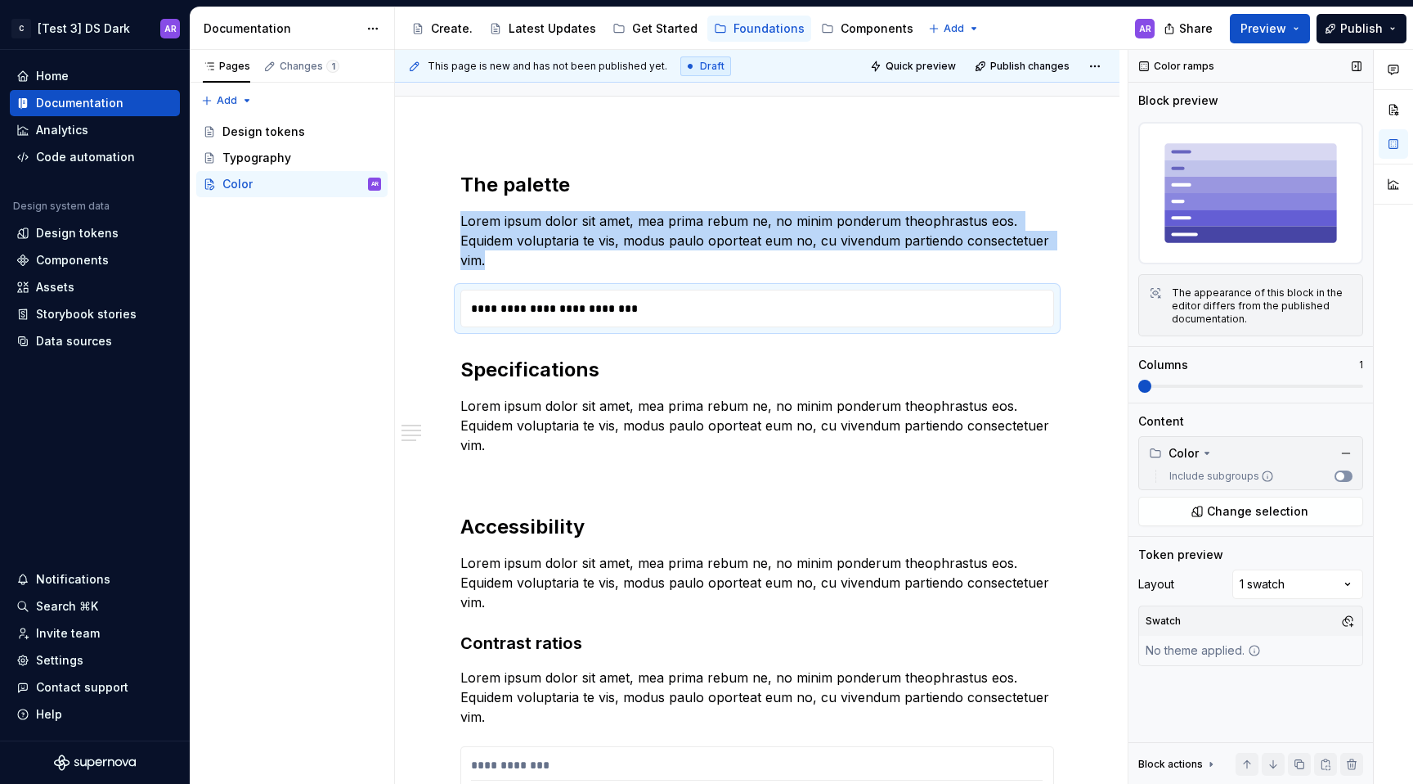
click at [1338, 474] on span "button" at bounding box center [1340, 476] width 8 height 8
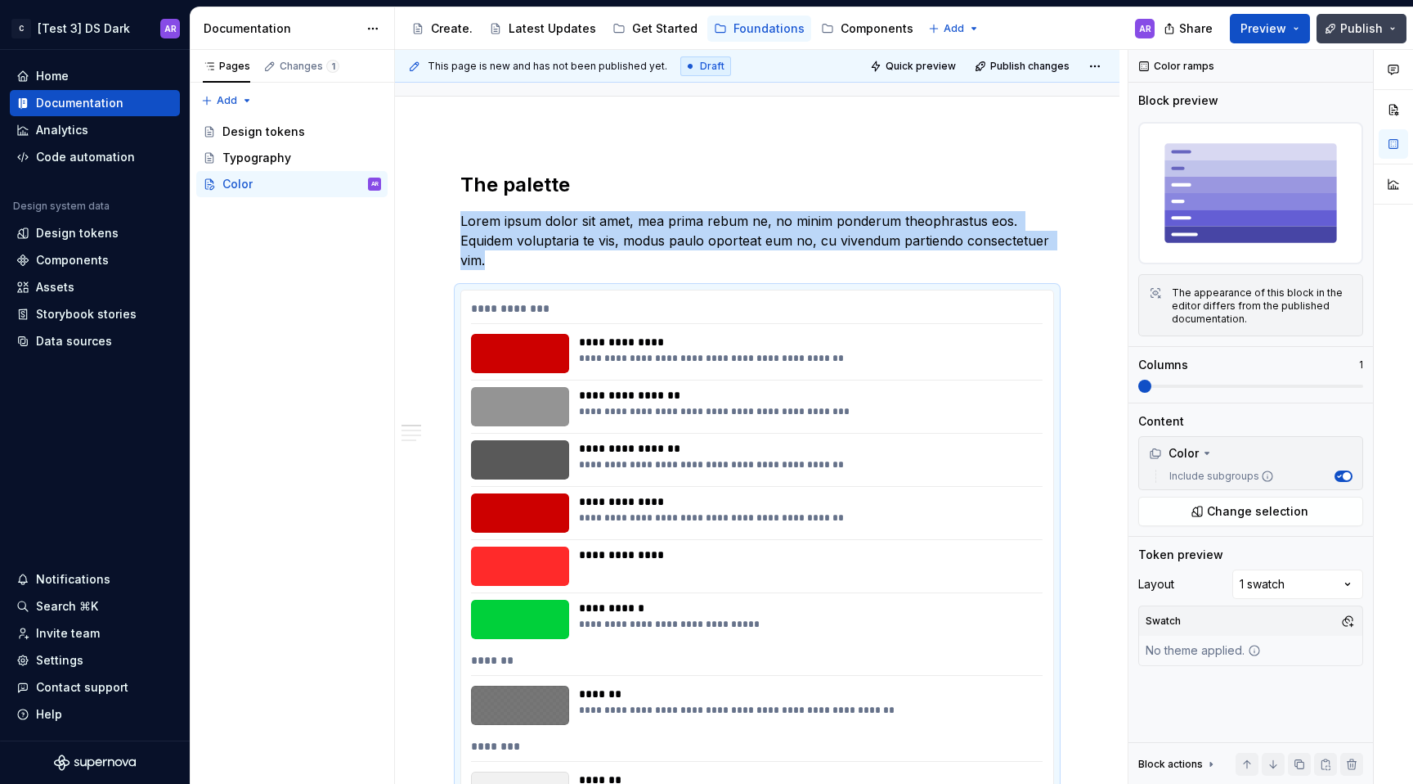
click at [1374, 34] on span "Publish" at bounding box center [1361, 28] width 43 height 16
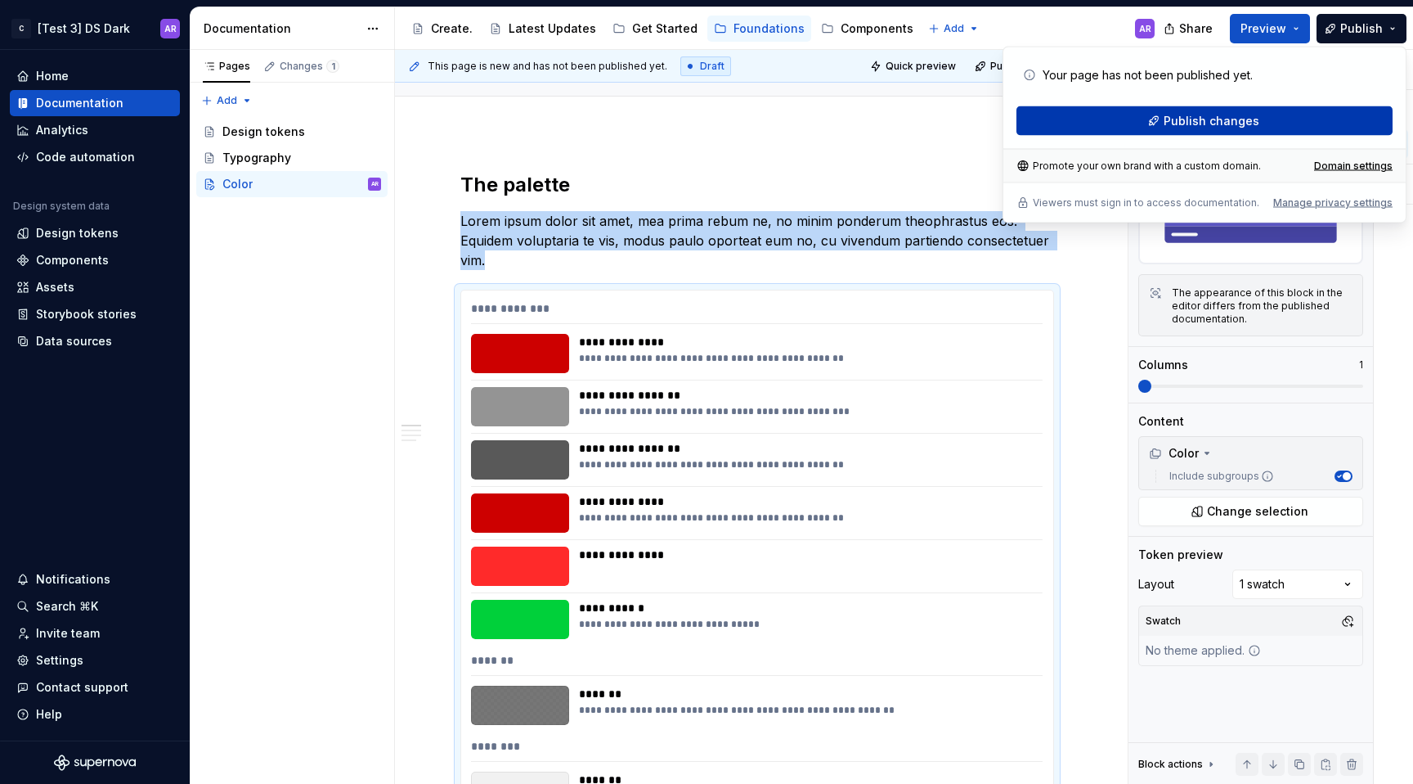
click at [1314, 119] on button "Publish changes" at bounding box center [1205, 120] width 376 height 29
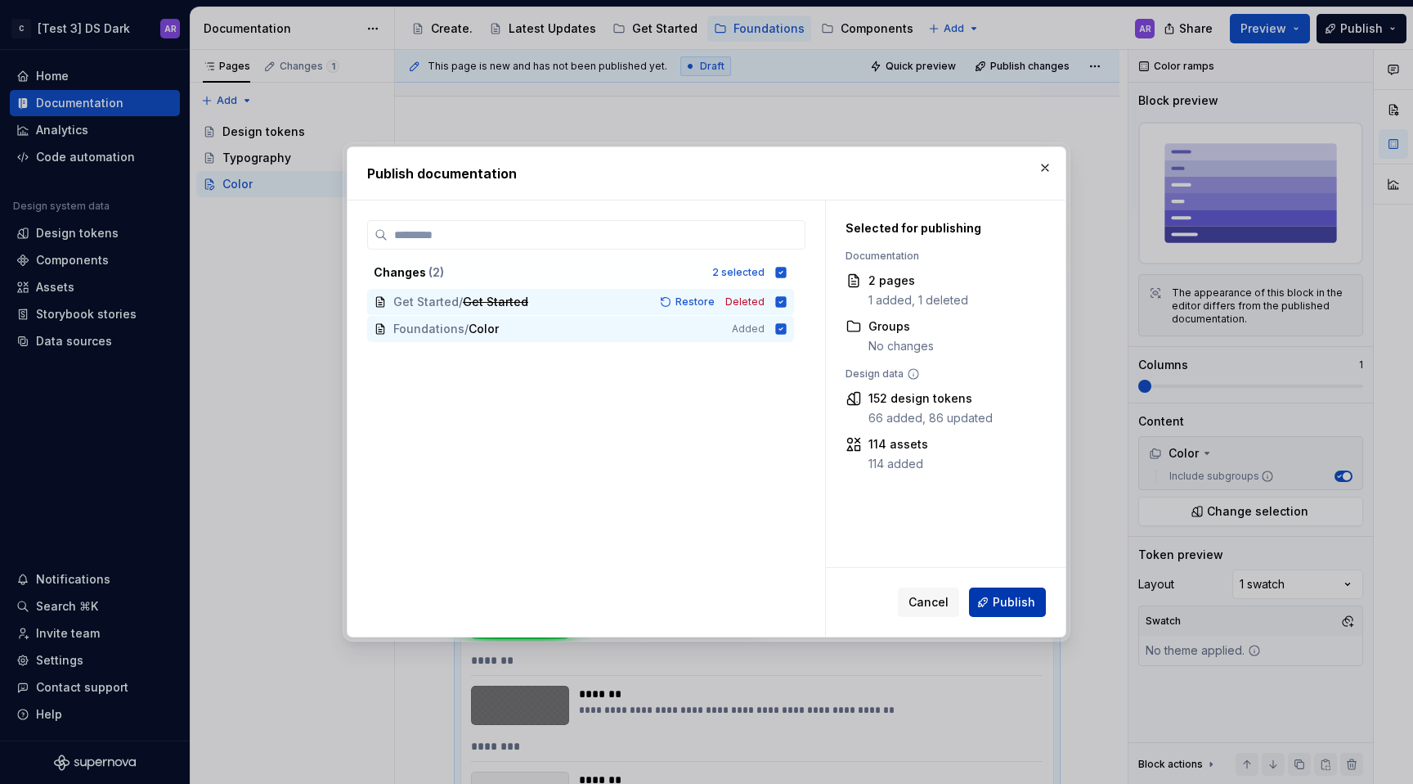
click at [1017, 597] on span "Publish" at bounding box center [1014, 602] width 43 height 16
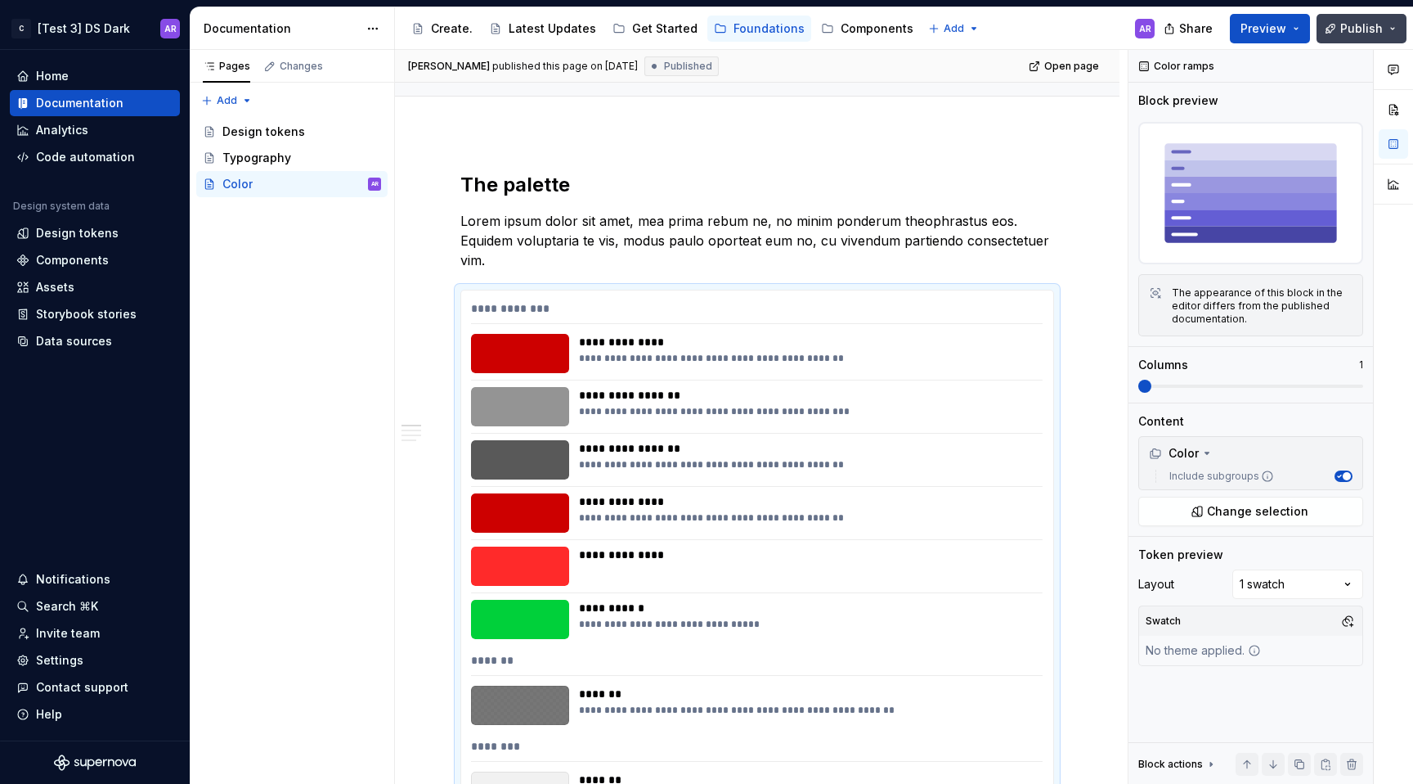
click at [1365, 30] on span "Publish" at bounding box center [1361, 28] width 43 height 16
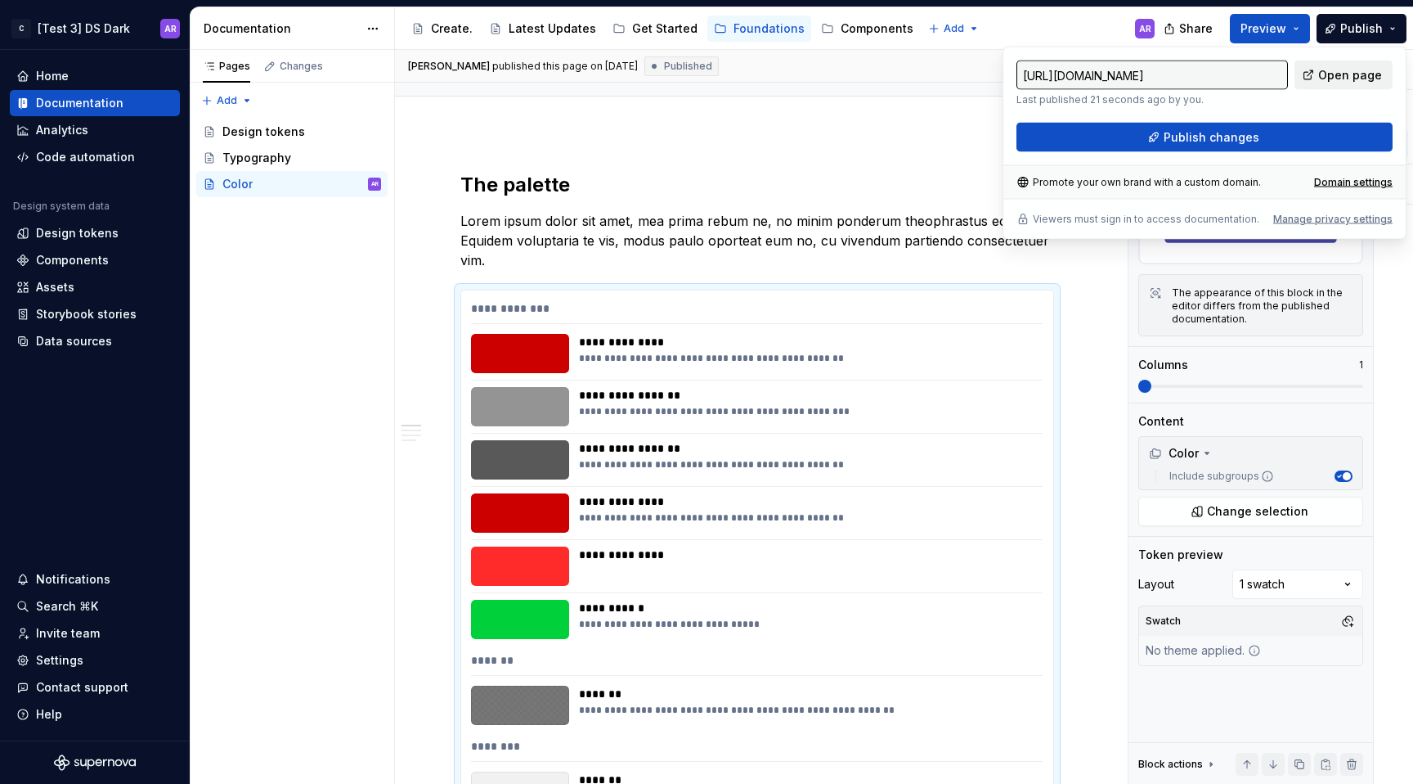
click at [1319, 78] on link "Open page" at bounding box center [1344, 75] width 98 height 29
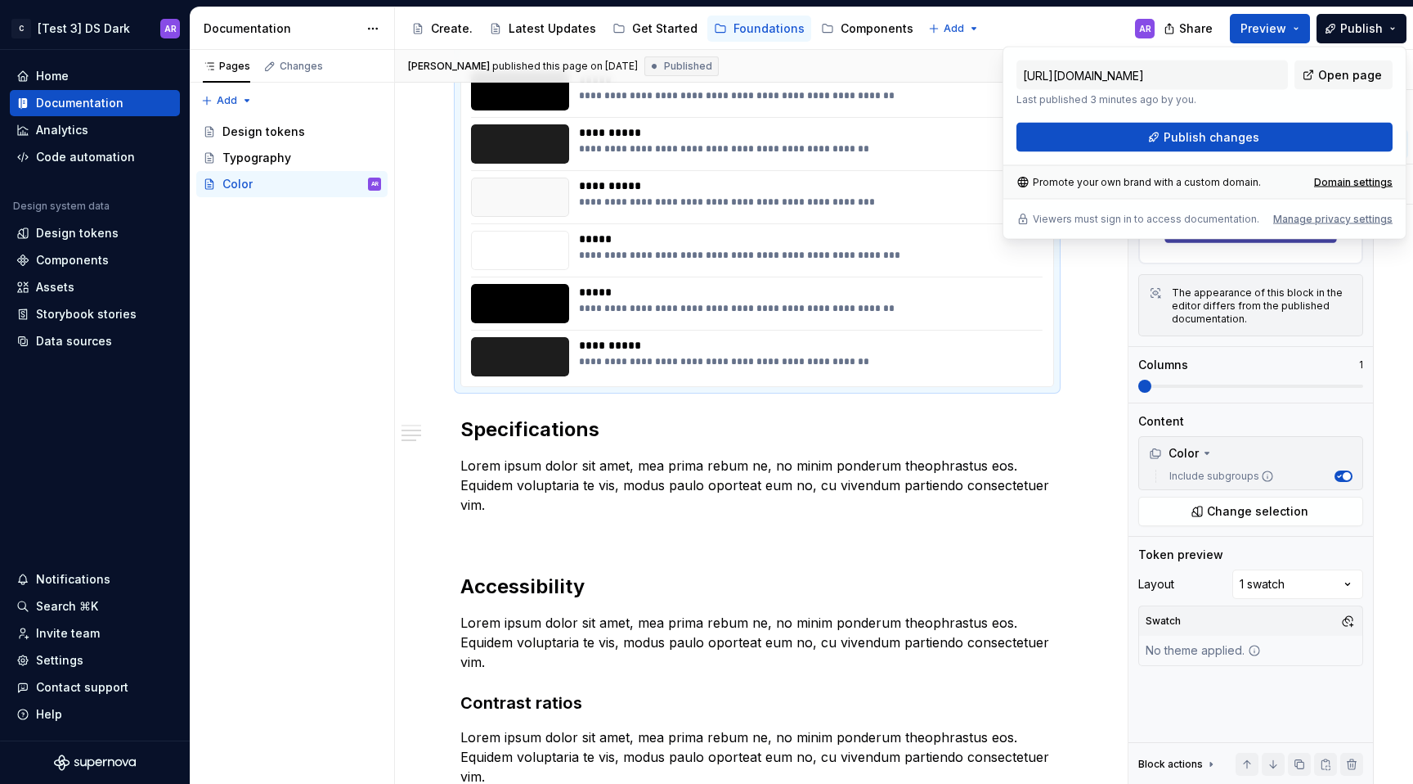
scroll to position [1636, 0]
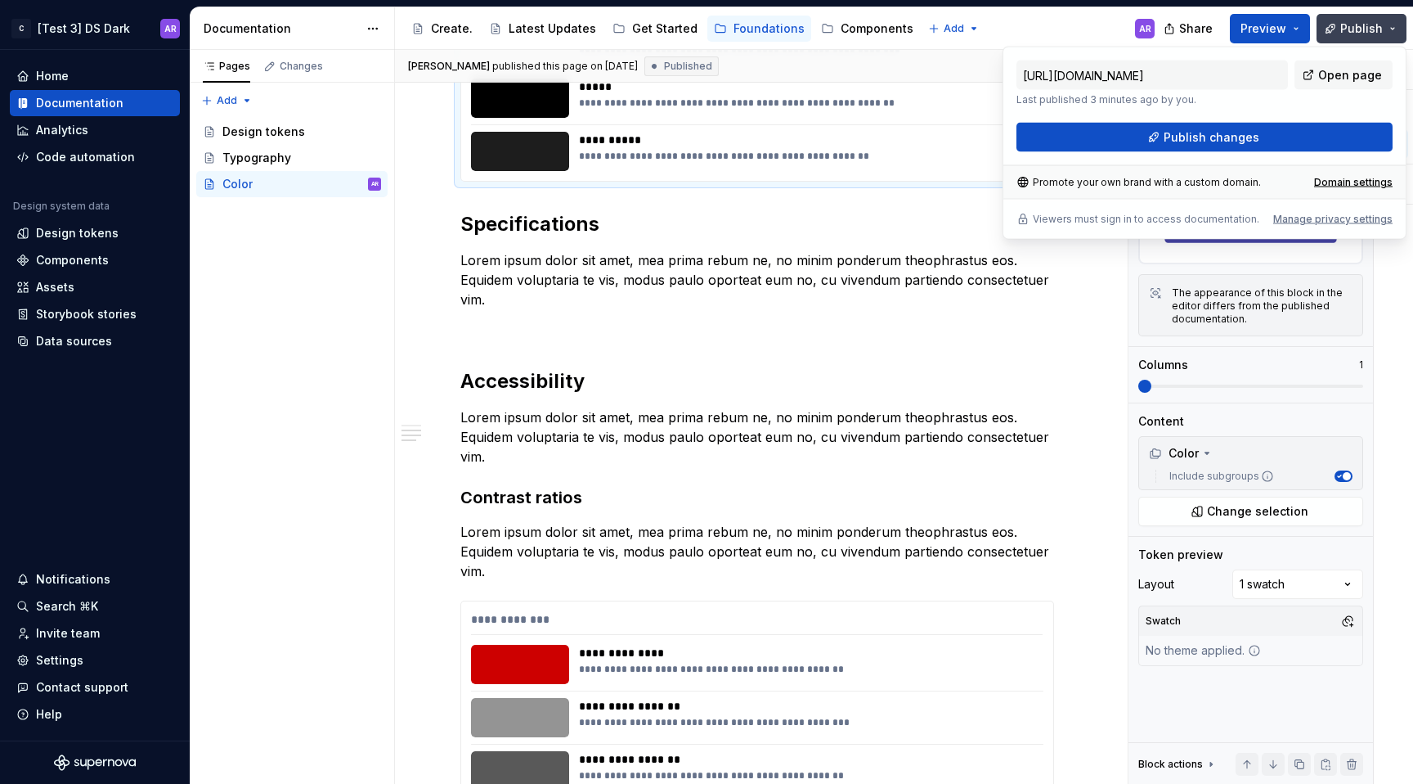
click at [1390, 31] on button "Publish" at bounding box center [1362, 28] width 90 height 29
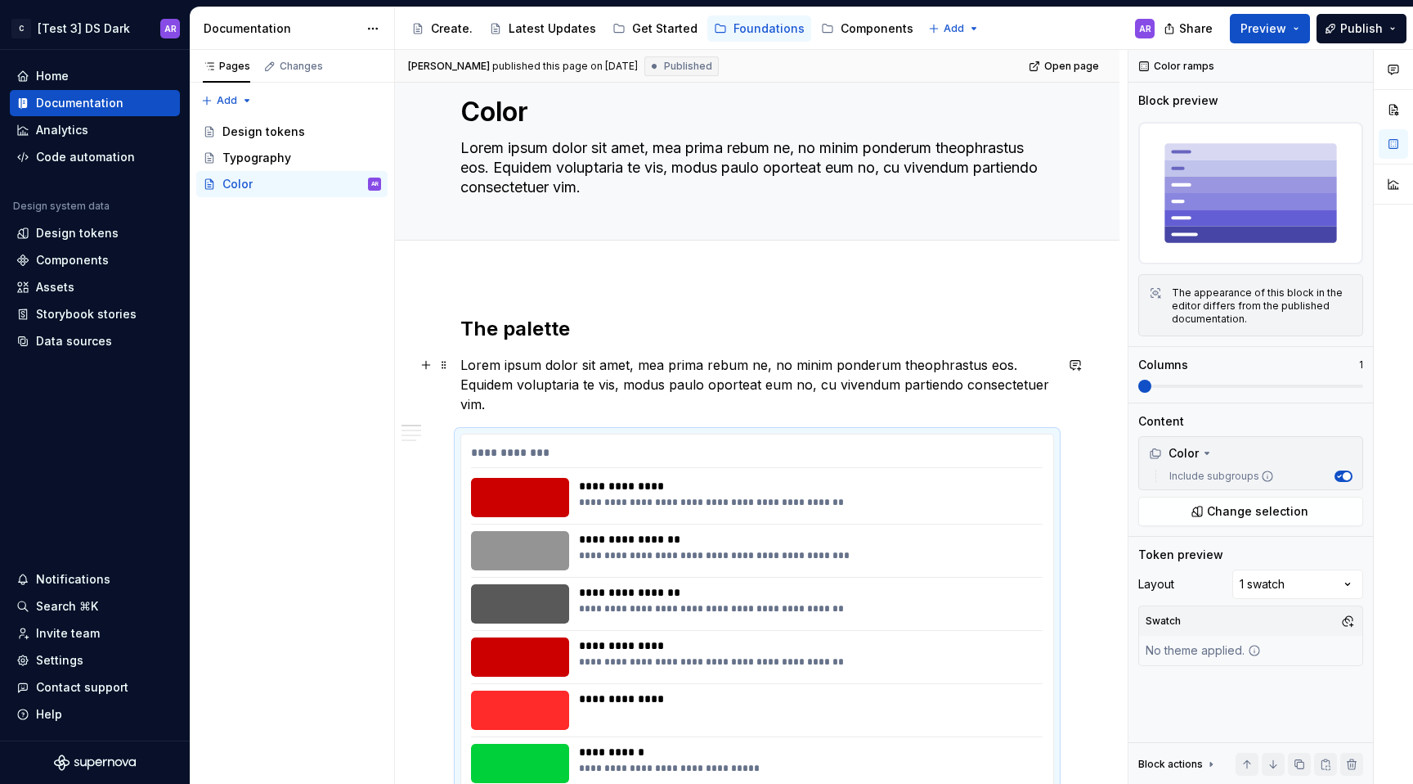
scroll to position [83, 0]
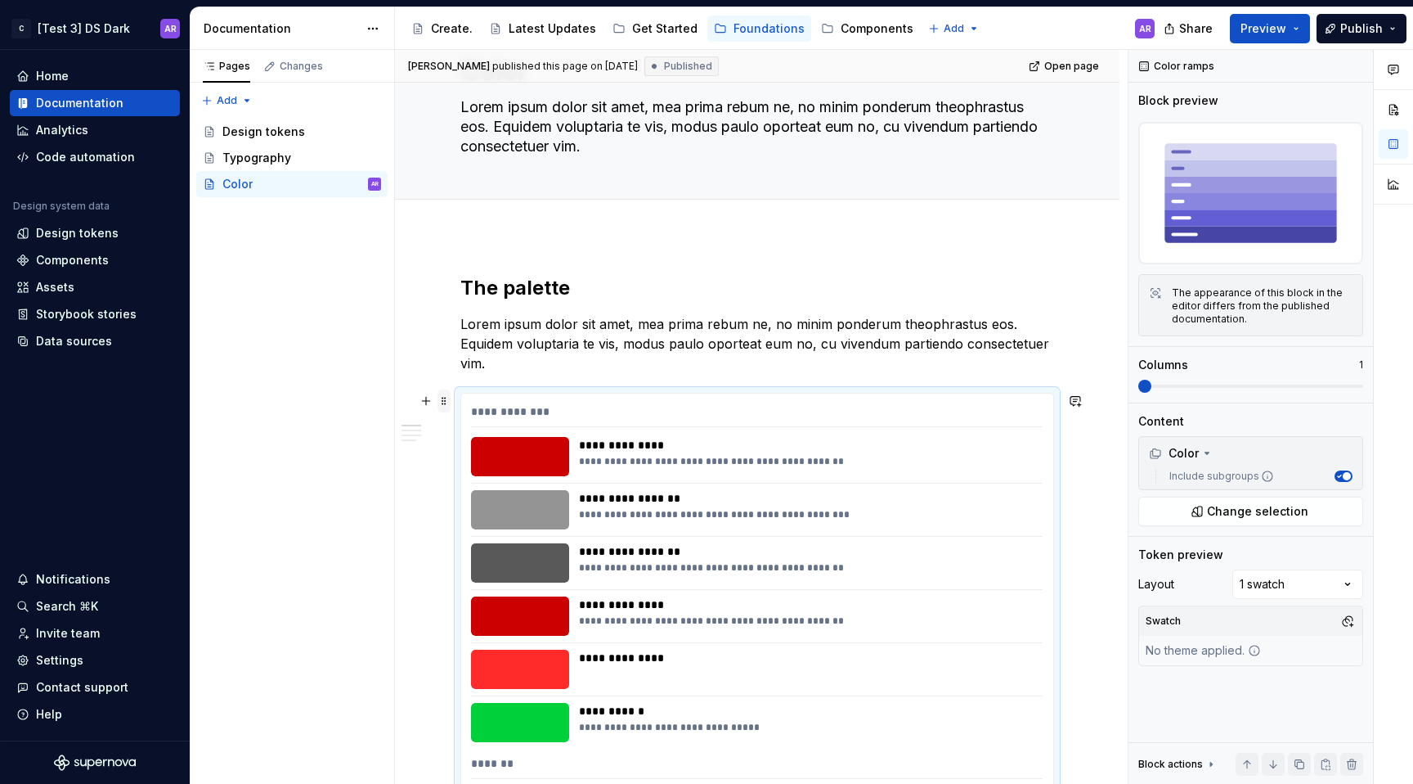
click at [447, 398] on span at bounding box center [444, 400] width 13 height 23
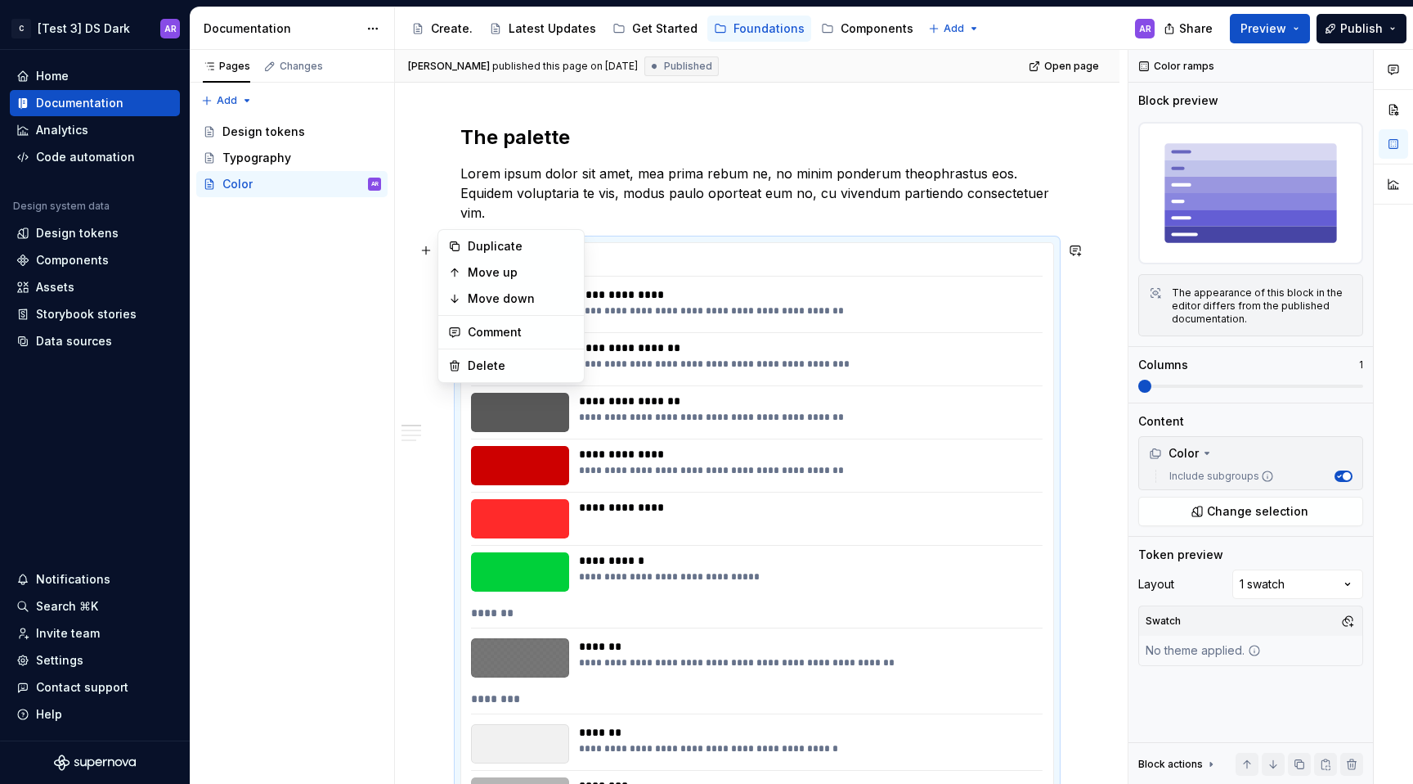
scroll to position [270, 0]
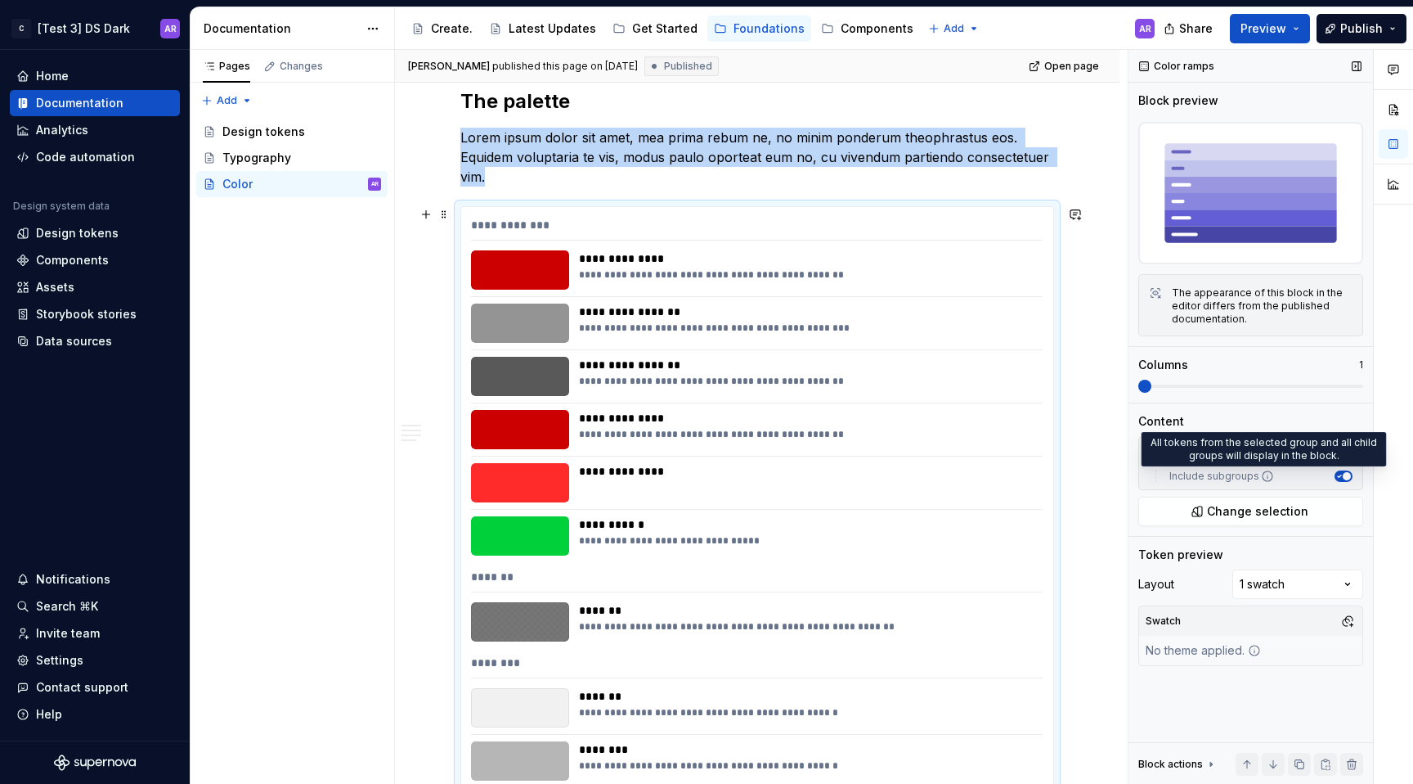
click at [1261, 474] on icon at bounding box center [1267, 475] width 13 height 13
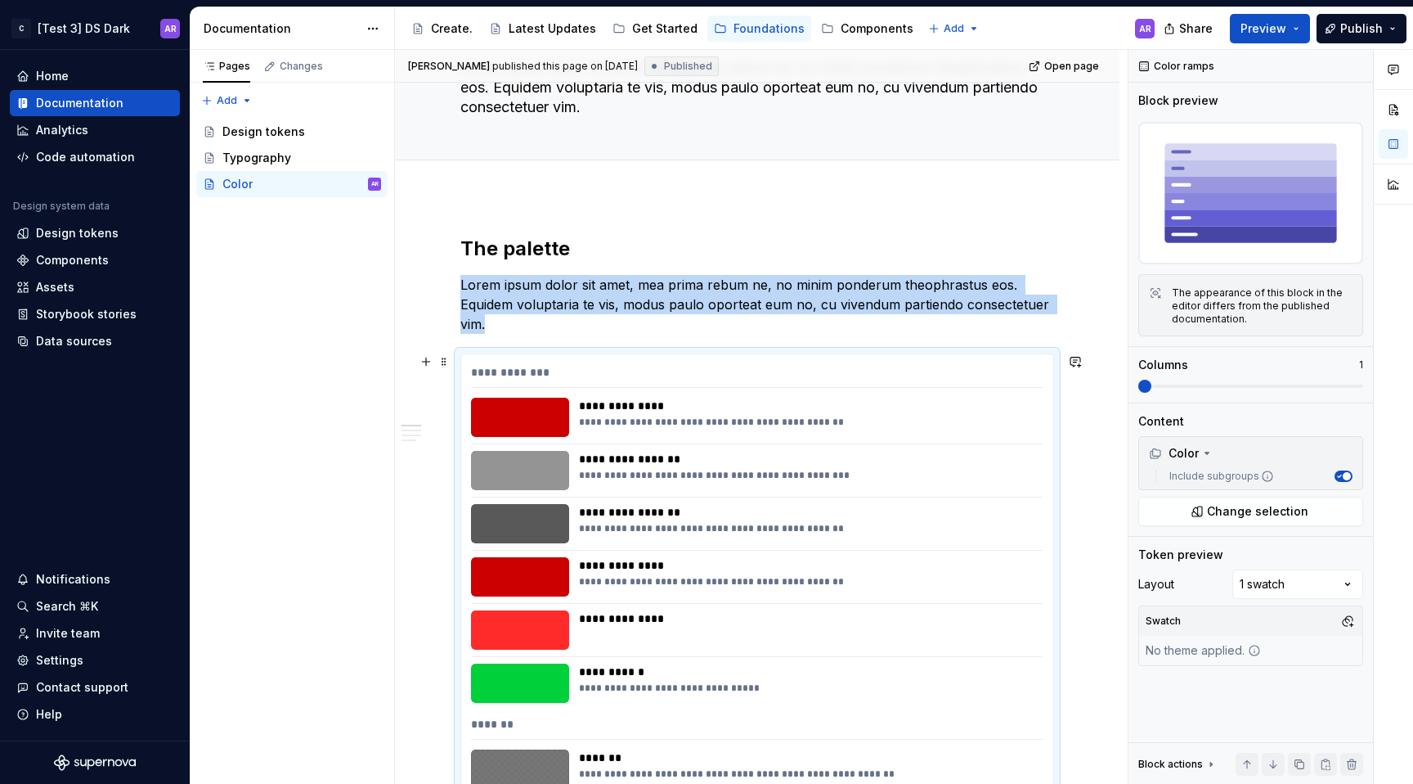
scroll to position [131, 0]
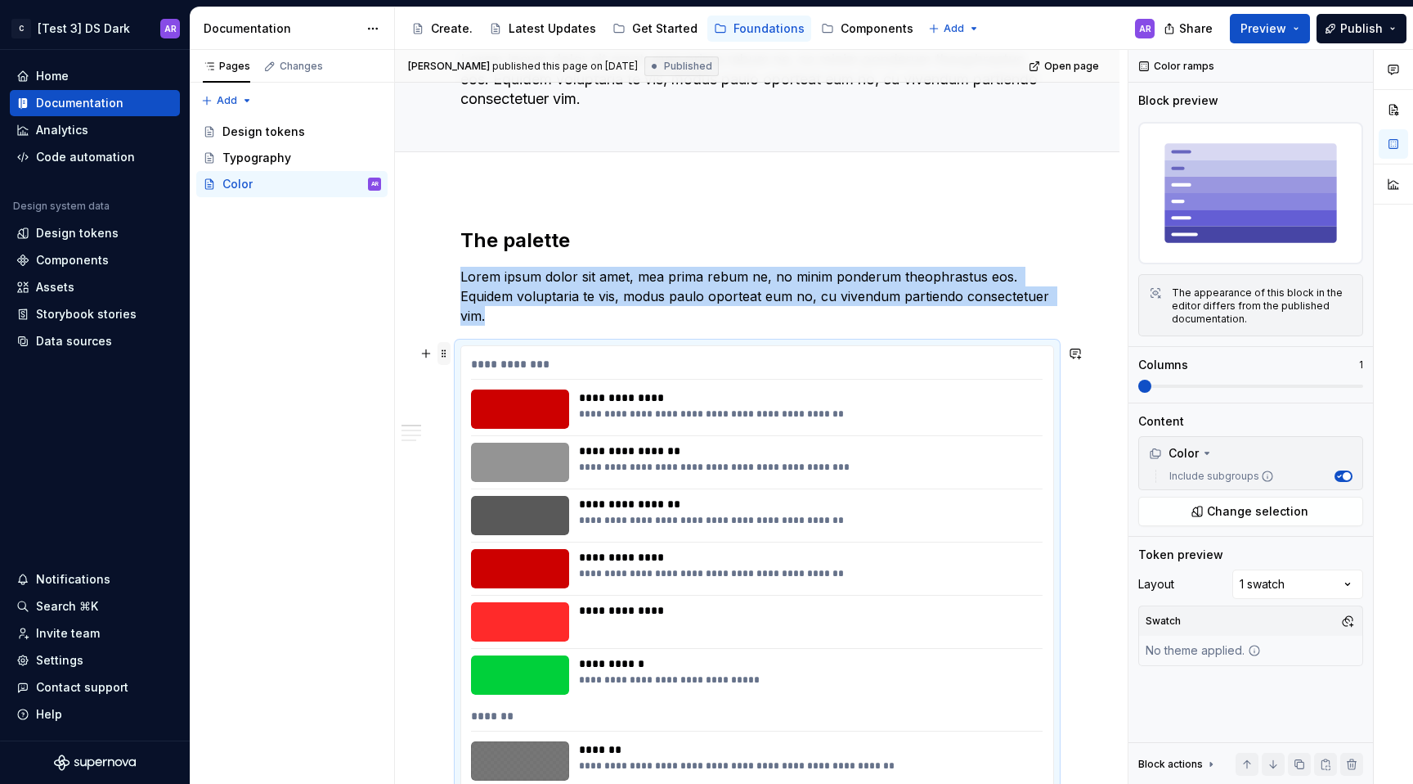
click at [447, 348] on span at bounding box center [444, 353] width 13 height 23
click at [1236, 505] on span "Change selection" at bounding box center [1257, 511] width 101 height 16
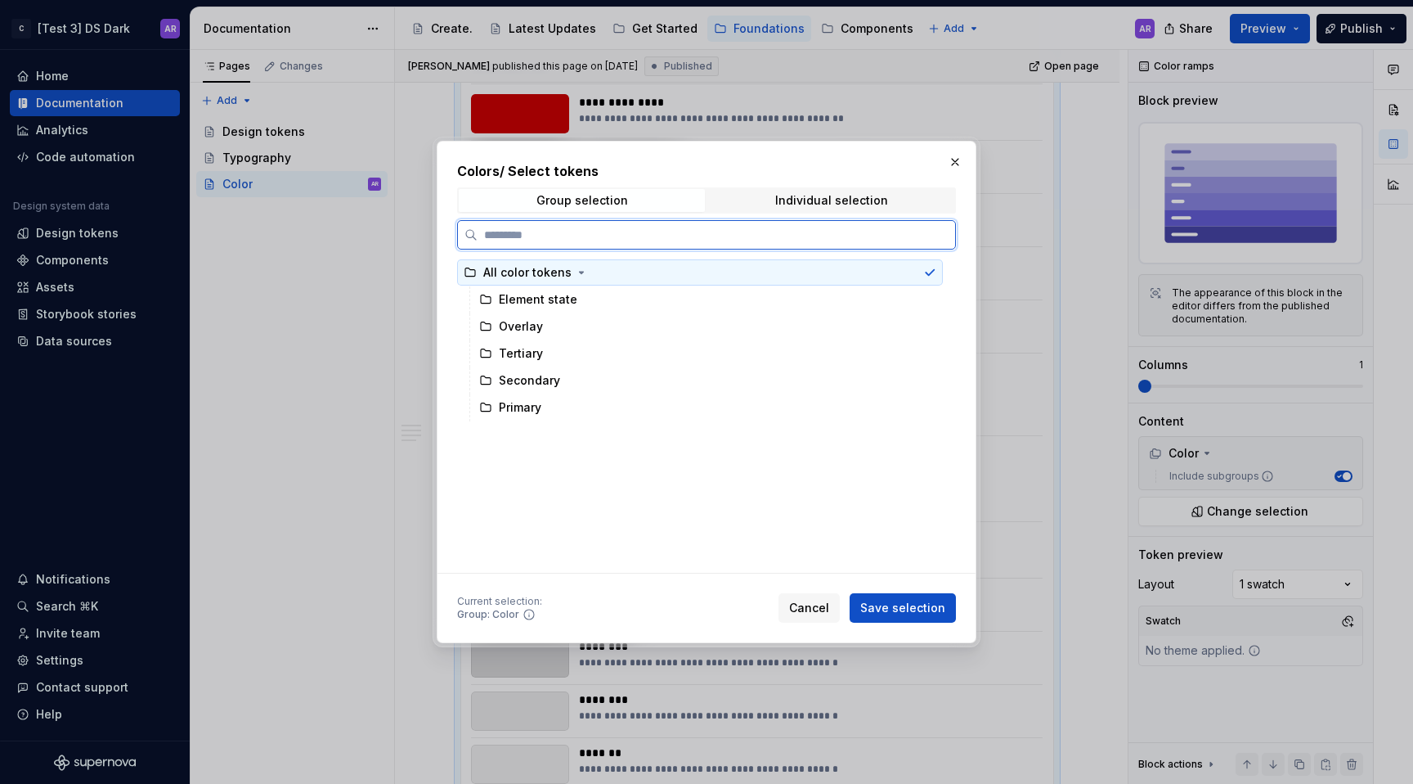
click at [793, 265] on div "All color tokens" at bounding box center [700, 272] width 486 height 26
click at [917, 276] on div at bounding box center [927, 272] width 20 height 13
click at [923, 276] on icon at bounding box center [929, 272] width 13 height 13
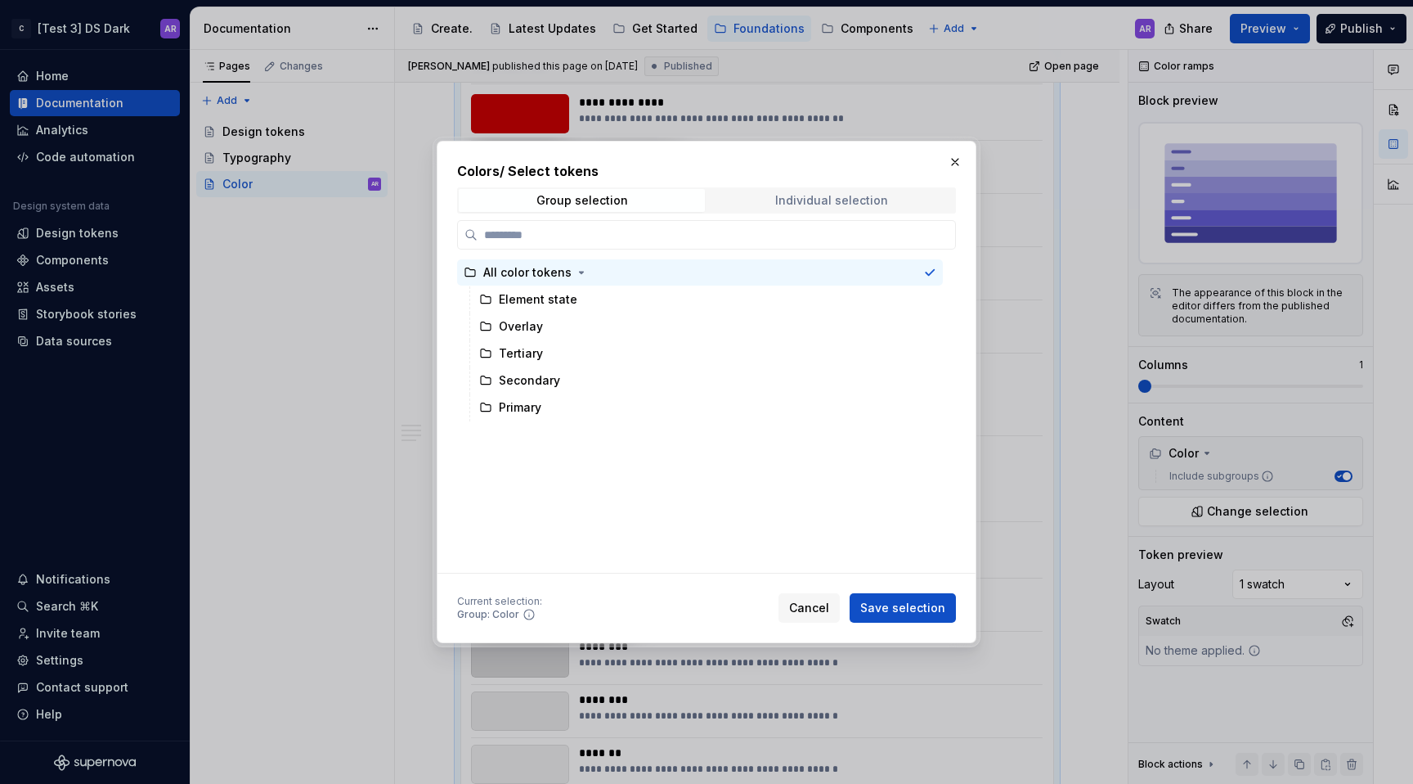
click at [890, 209] on span "Individual selection" at bounding box center [831, 200] width 246 height 23
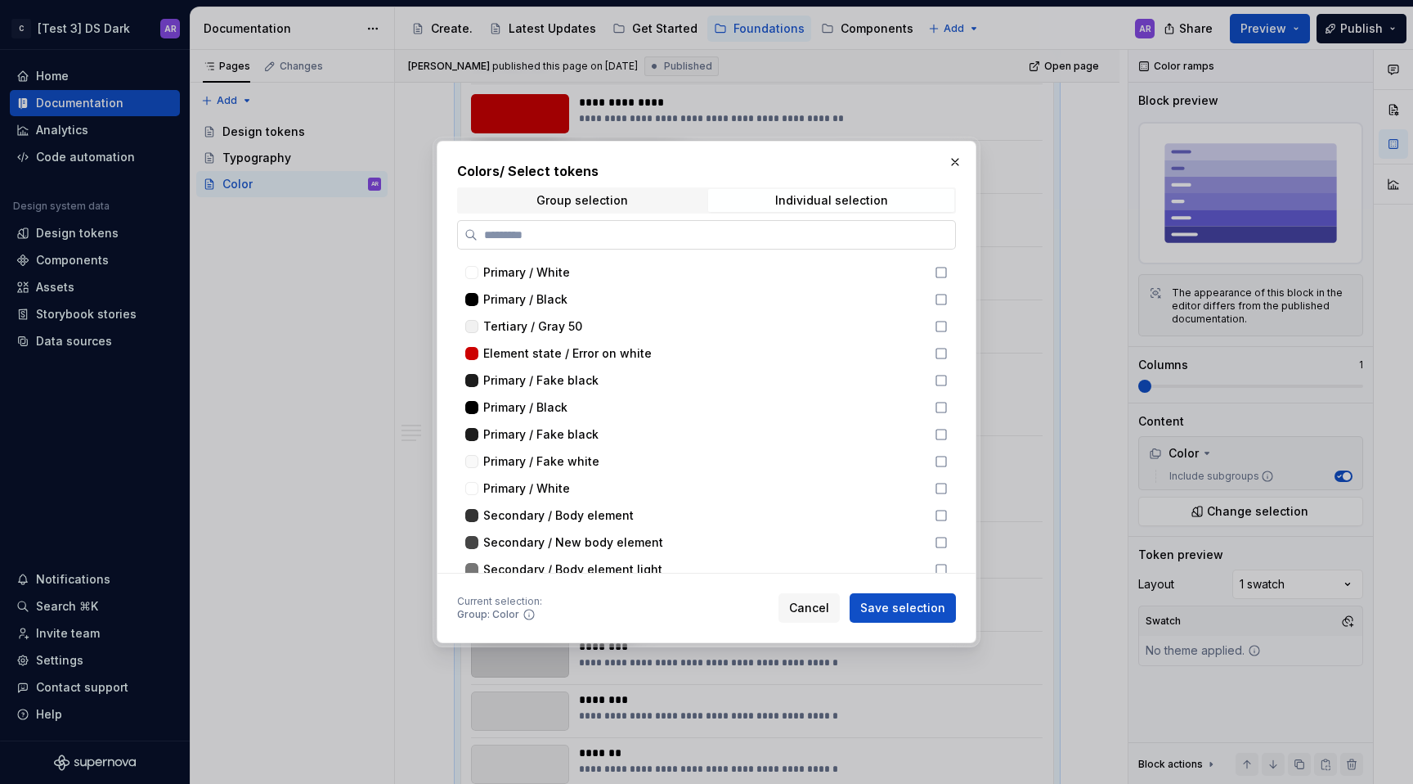
click at [606, 227] on input "search" at bounding box center [717, 235] width 478 height 16
click at [514, 200] on span "Group selection" at bounding box center [582, 200] width 246 height 23
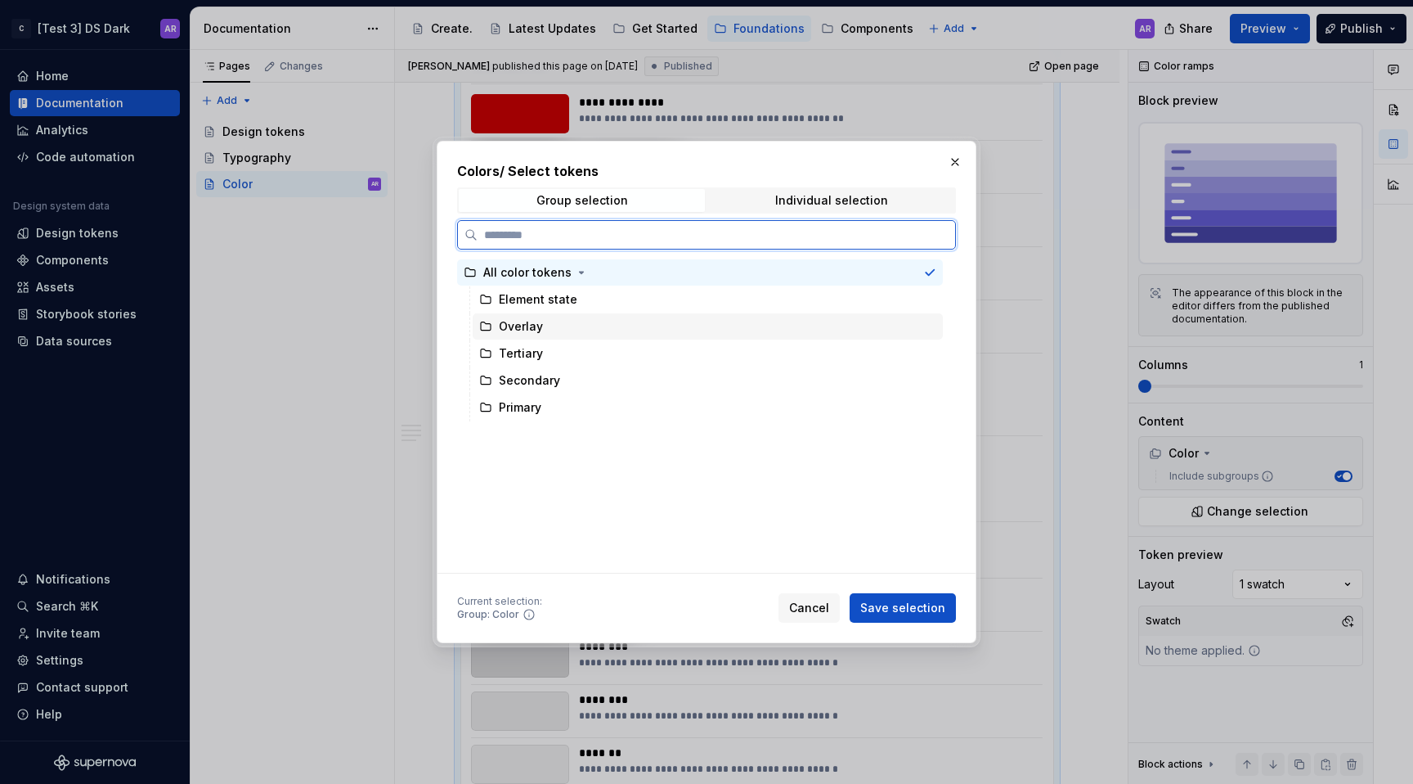
click at [508, 330] on div "Overlay" at bounding box center [521, 326] width 44 height 16
click at [528, 406] on div "Primary" at bounding box center [520, 407] width 43 height 16
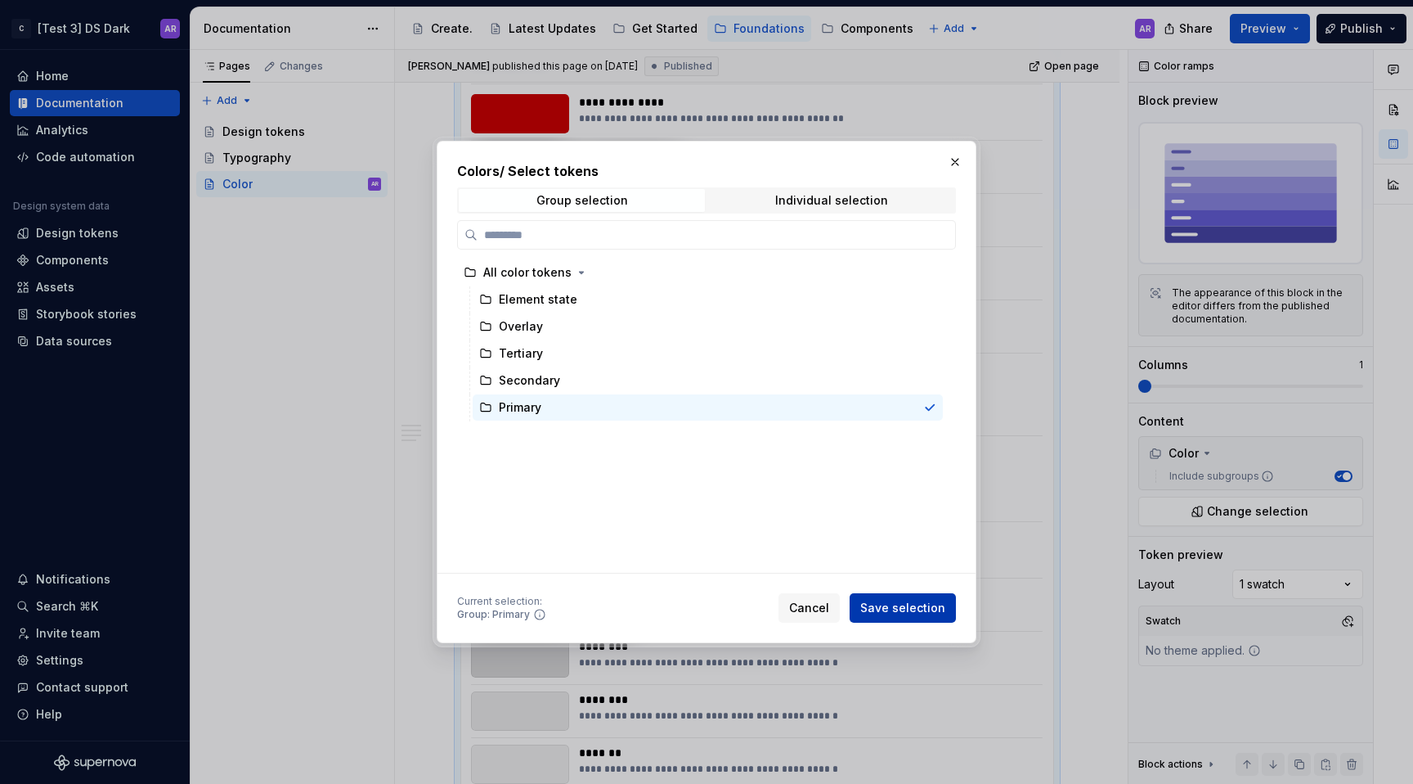
click at [929, 618] on button "Save selection" at bounding box center [903, 607] width 106 height 29
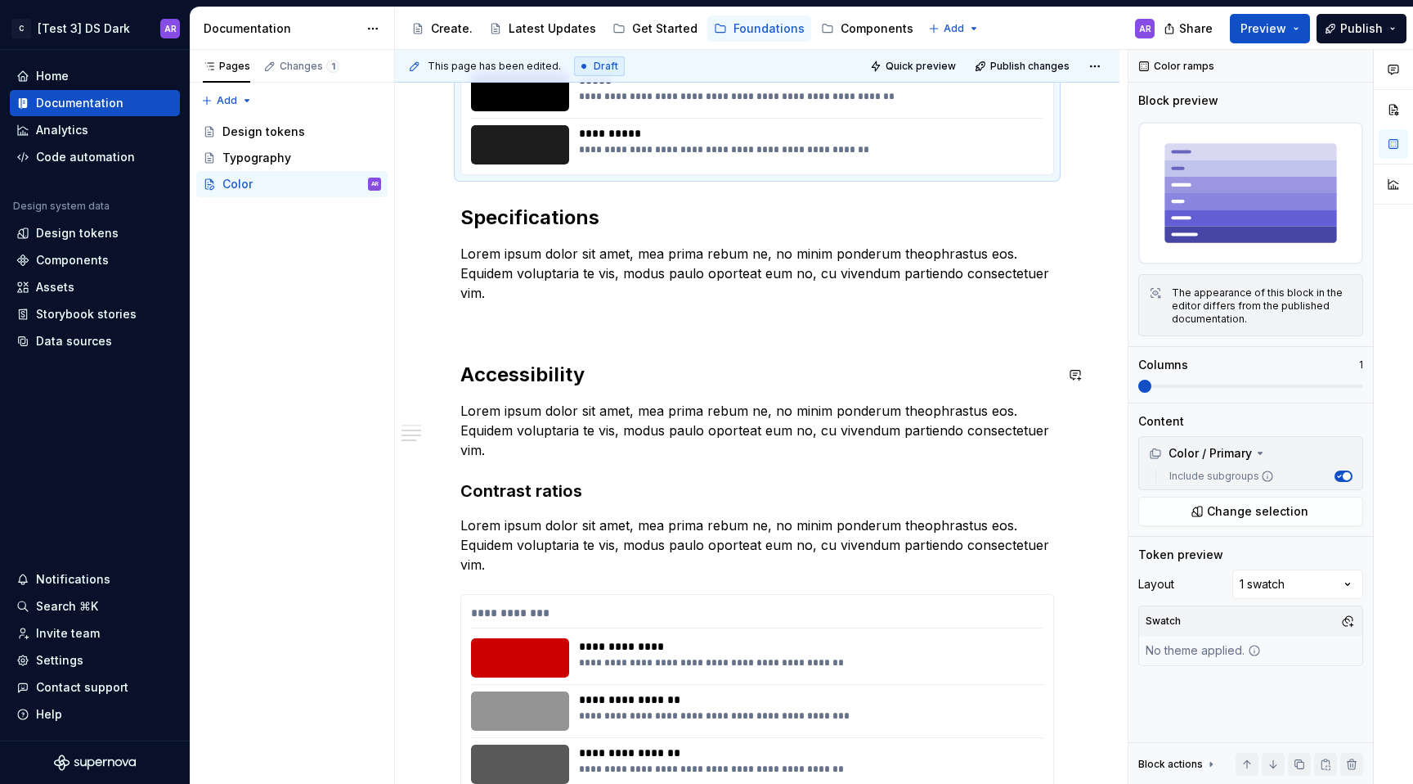
scroll to position [716, 0]
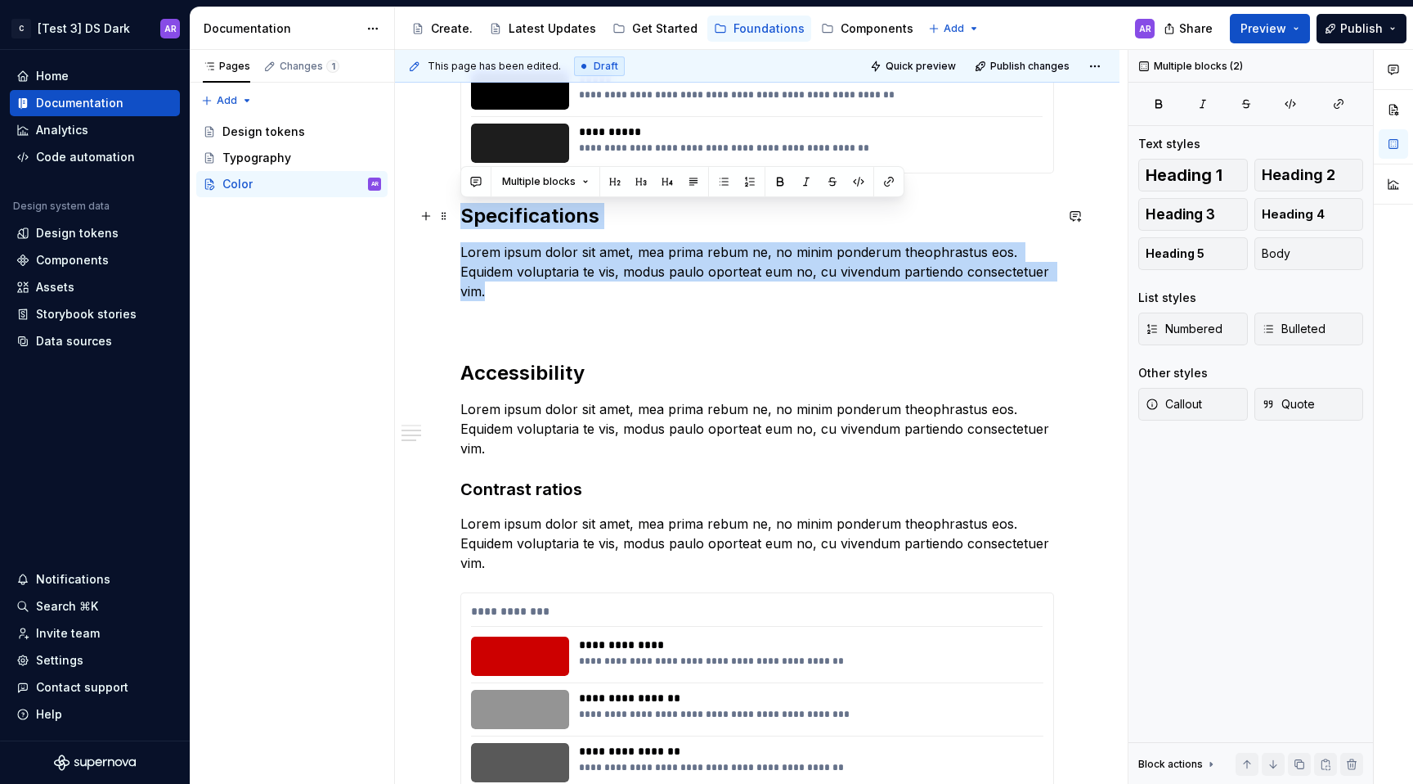
drag, startPoint x: 514, startPoint y: 298, endPoint x: 465, endPoint y: 224, distance: 88.5
click at [465, 224] on div "**********" at bounding box center [757, 788] width 594 height 2291
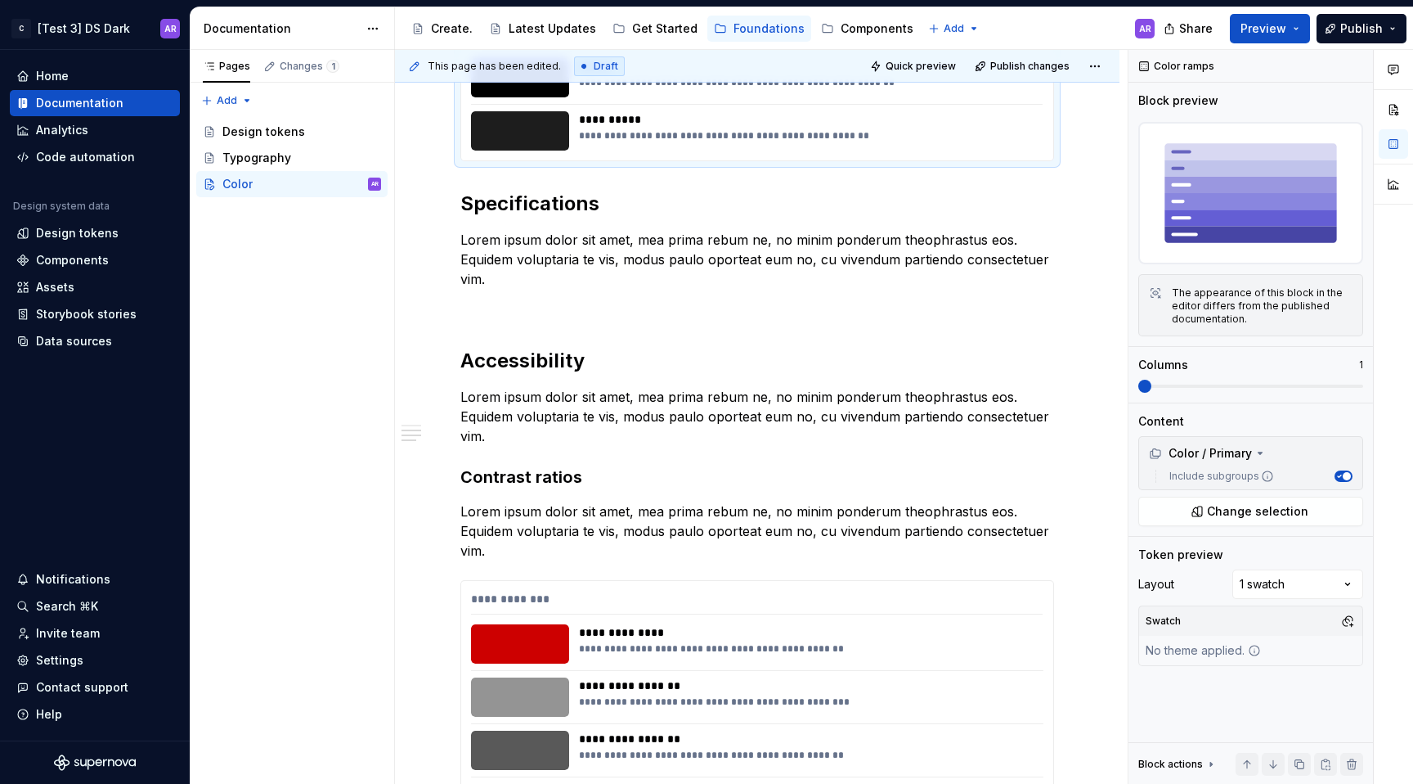
scroll to position [826, 0]
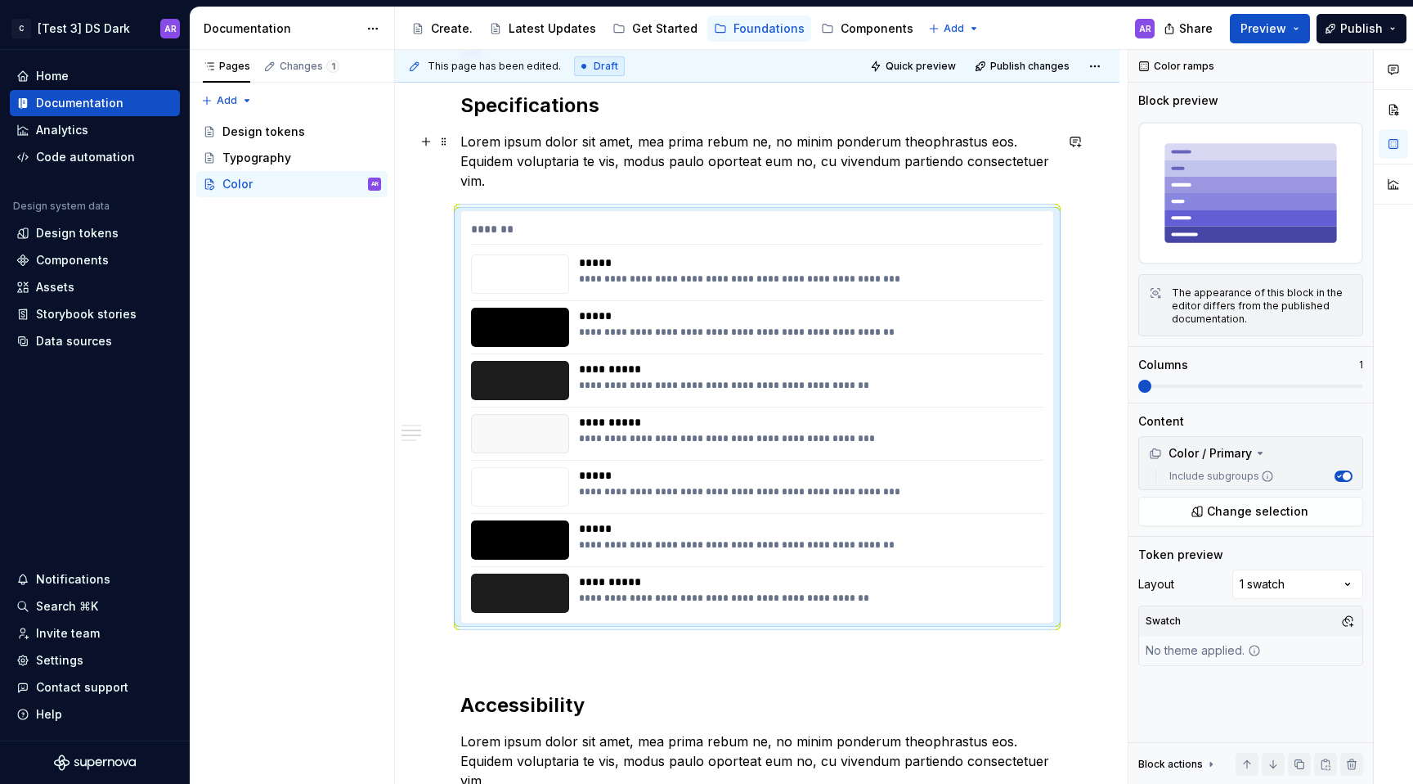
click at [501, 186] on p "Lorem ipsum dolor sit amet, mea prima rebum ne, no minim ponderum theophrastus …" at bounding box center [757, 161] width 594 height 59
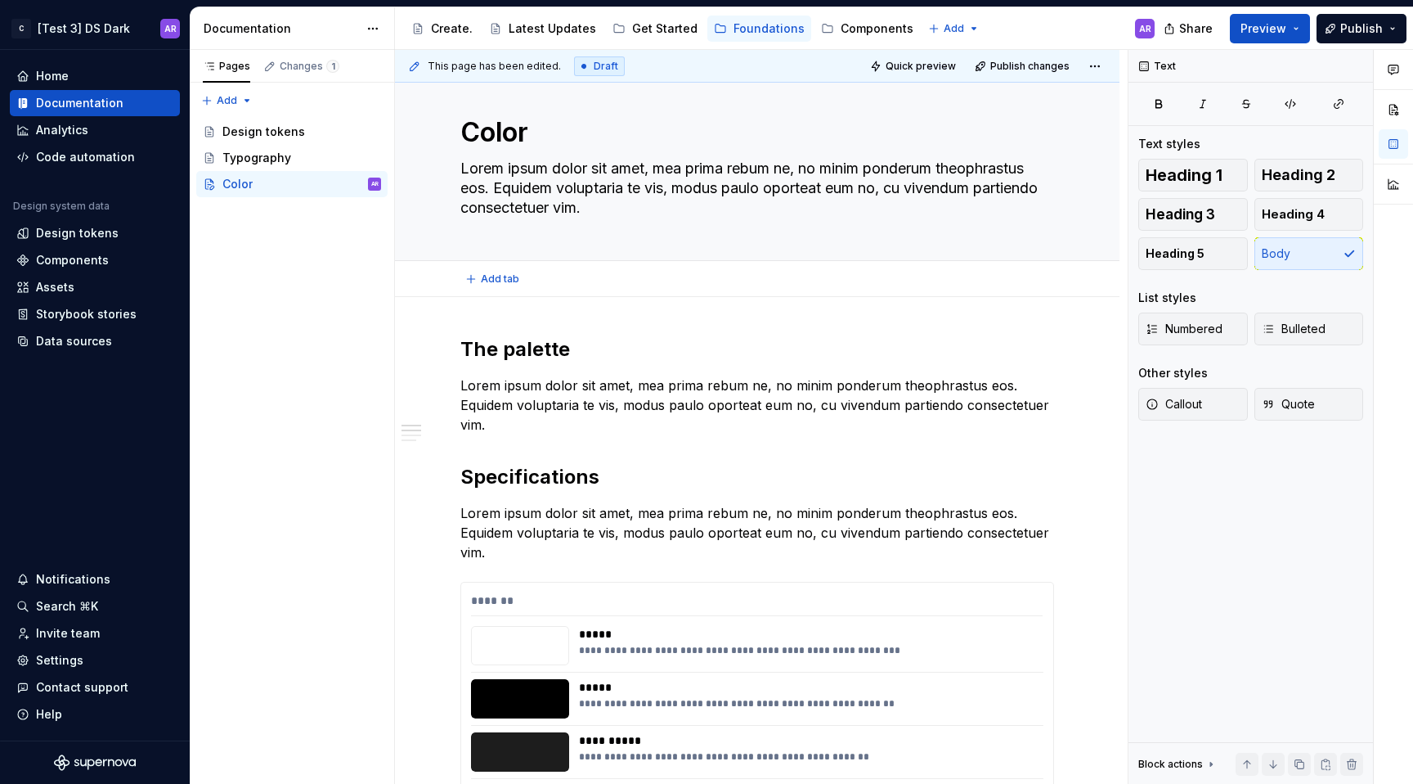
scroll to position [10, 0]
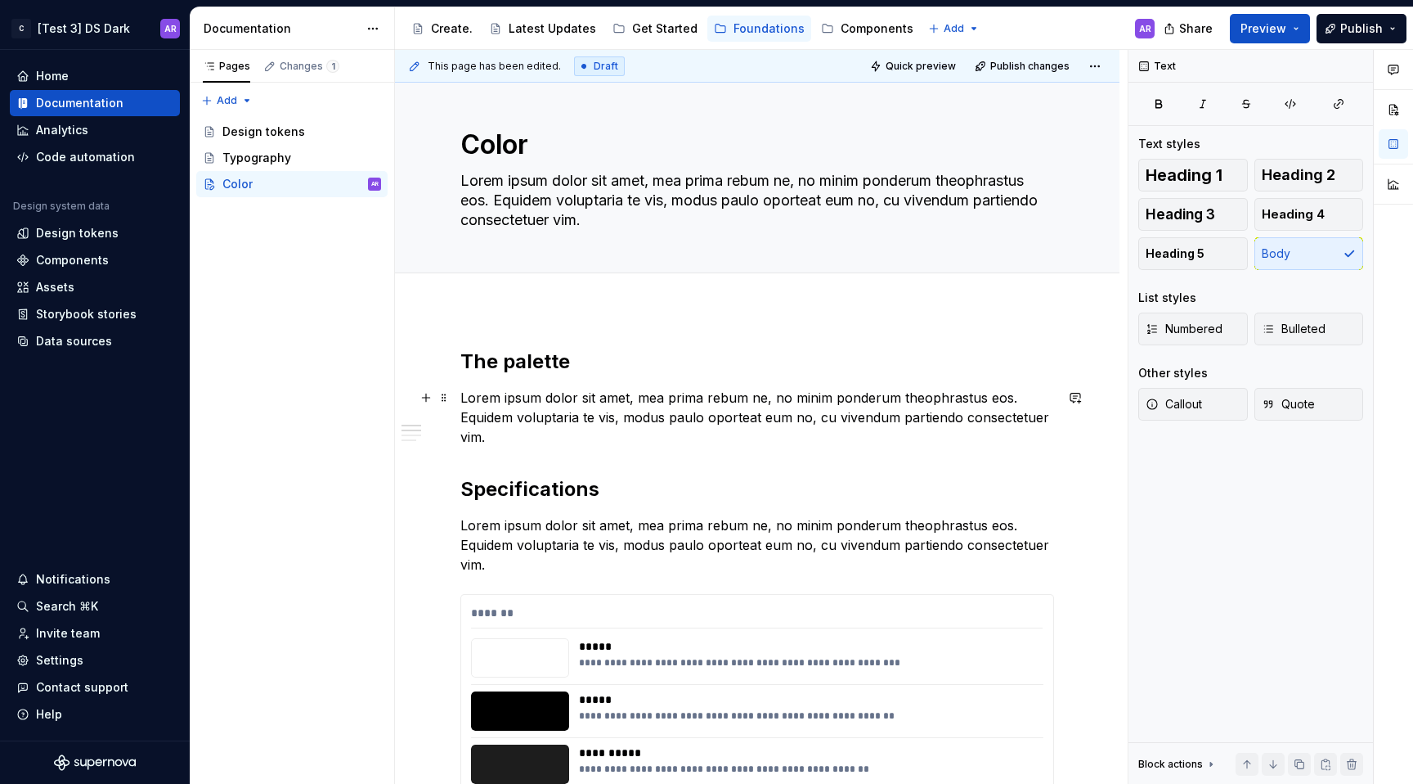
click at [516, 391] on p "Lorem ipsum dolor sit amet, mea prima rebum ne, no minim ponderum theophrastus …" at bounding box center [757, 417] width 594 height 59
click at [527, 442] on p "Lorem ipsum dolor sit amet, mea prima rebum ne, no minim ponderum theophrastus …" at bounding box center [757, 417] width 594 height 59
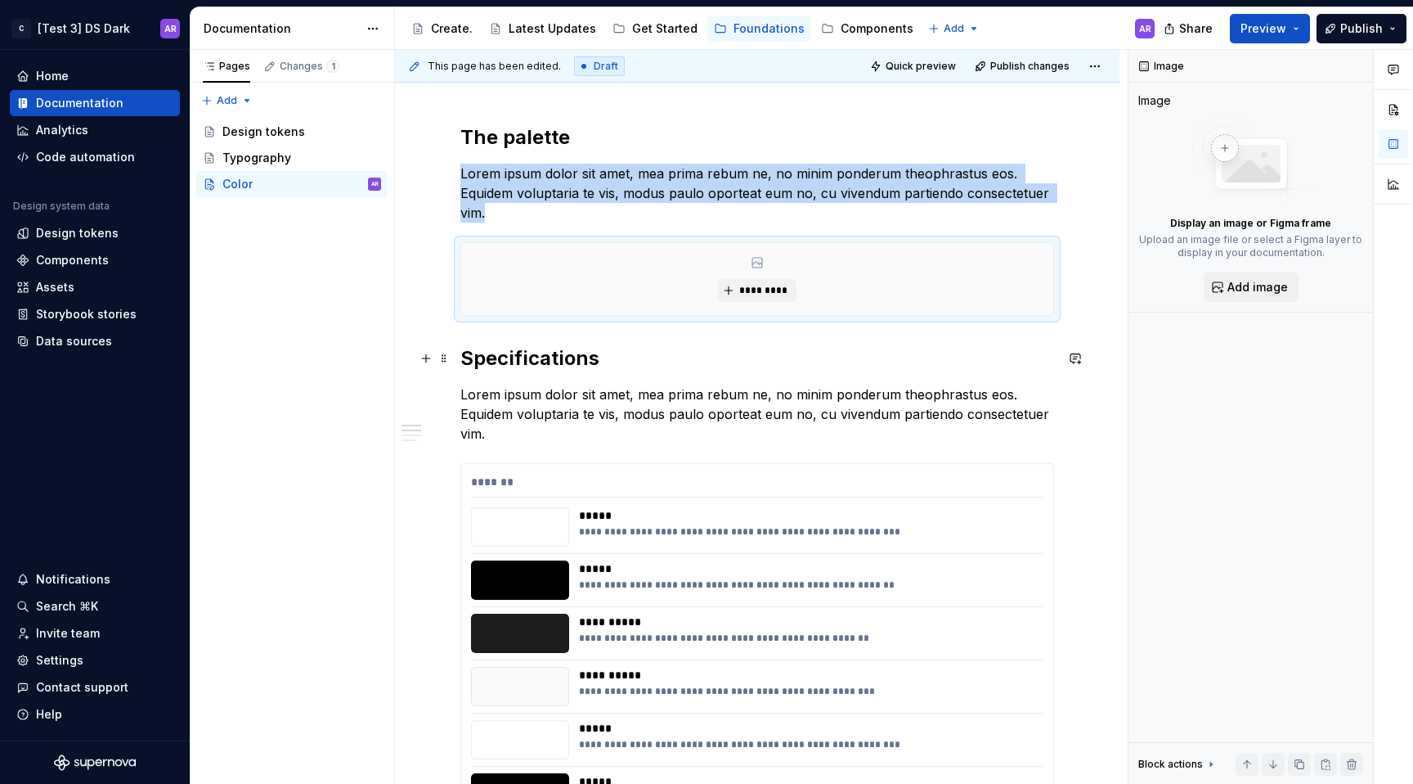
scroll to position [286, 0]
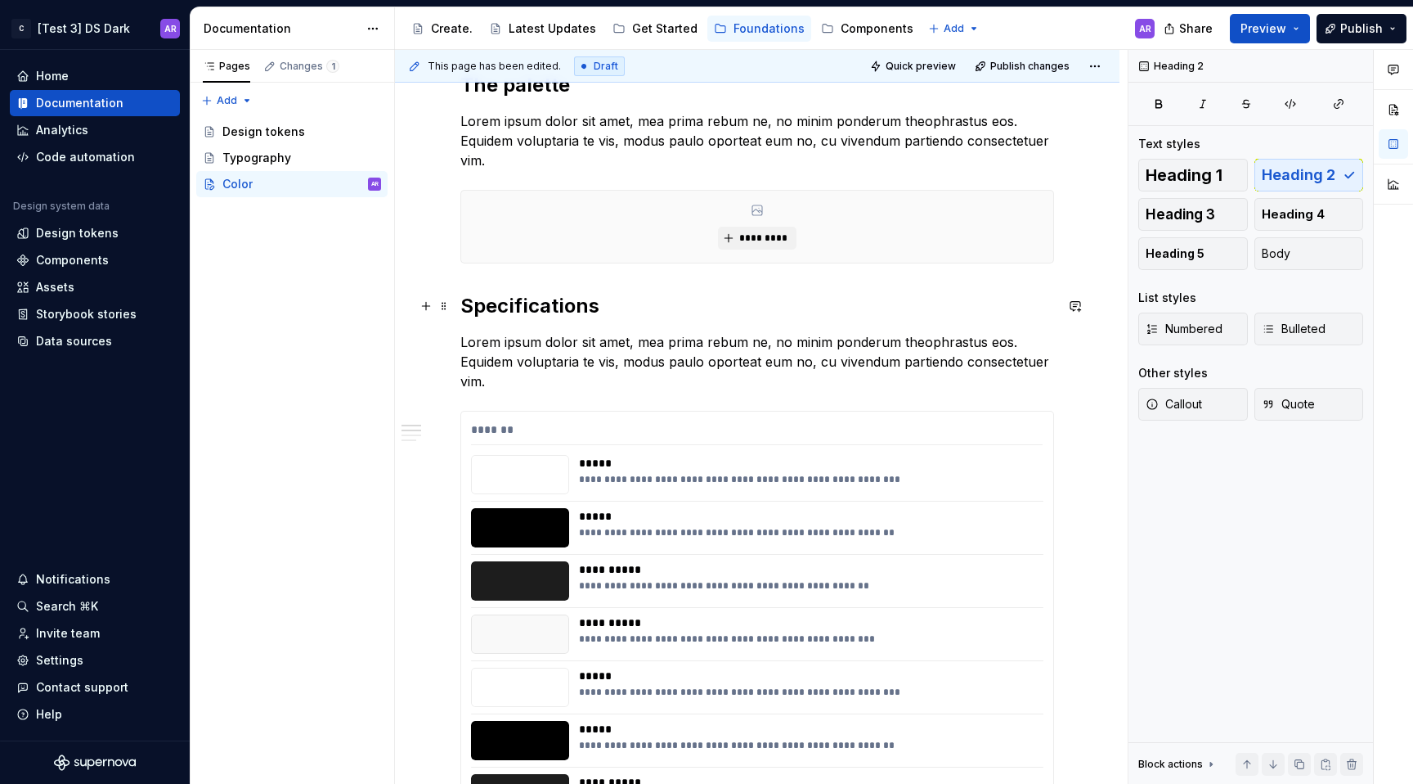
click at [494, 293] on h2 "Specifications" at bounding box center [757, 306] width 594 height 26
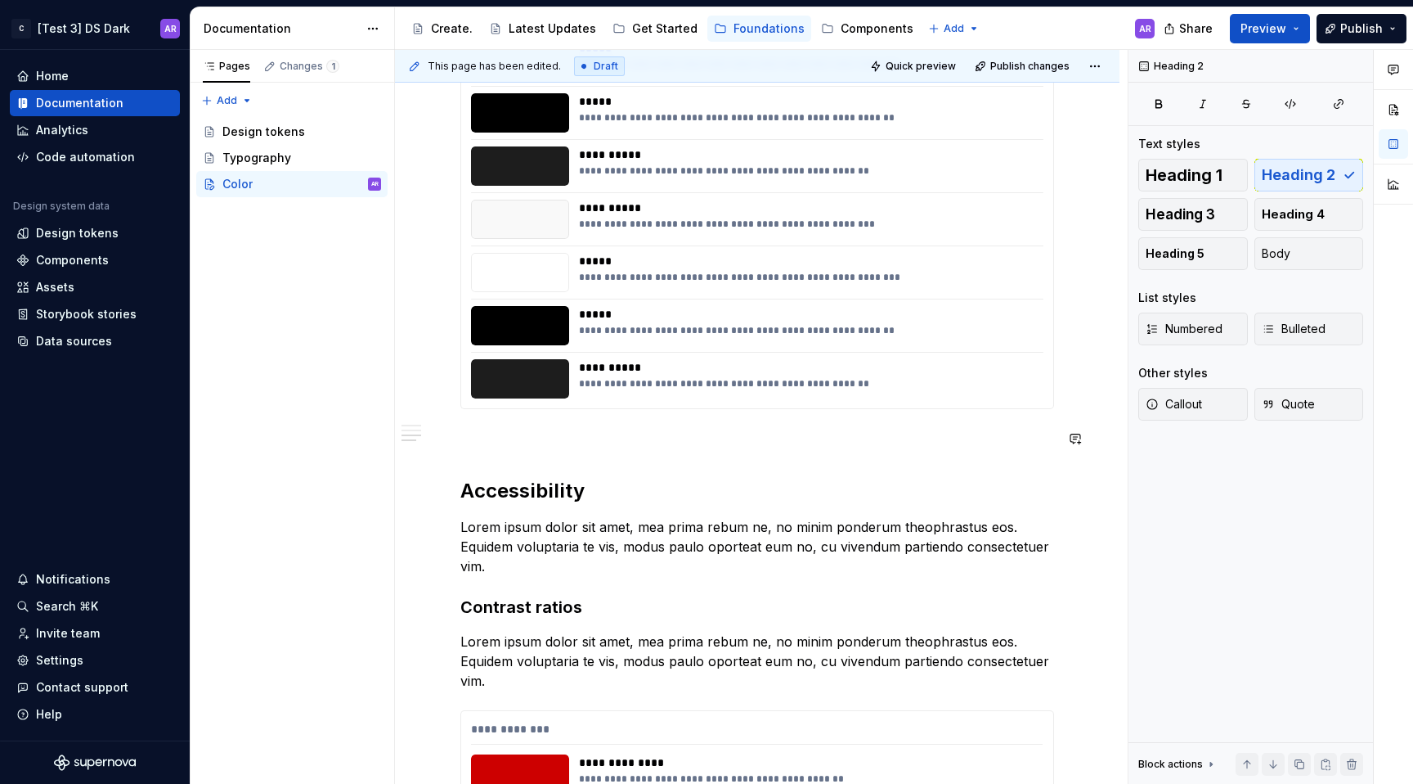
scroll to position [492, 0]
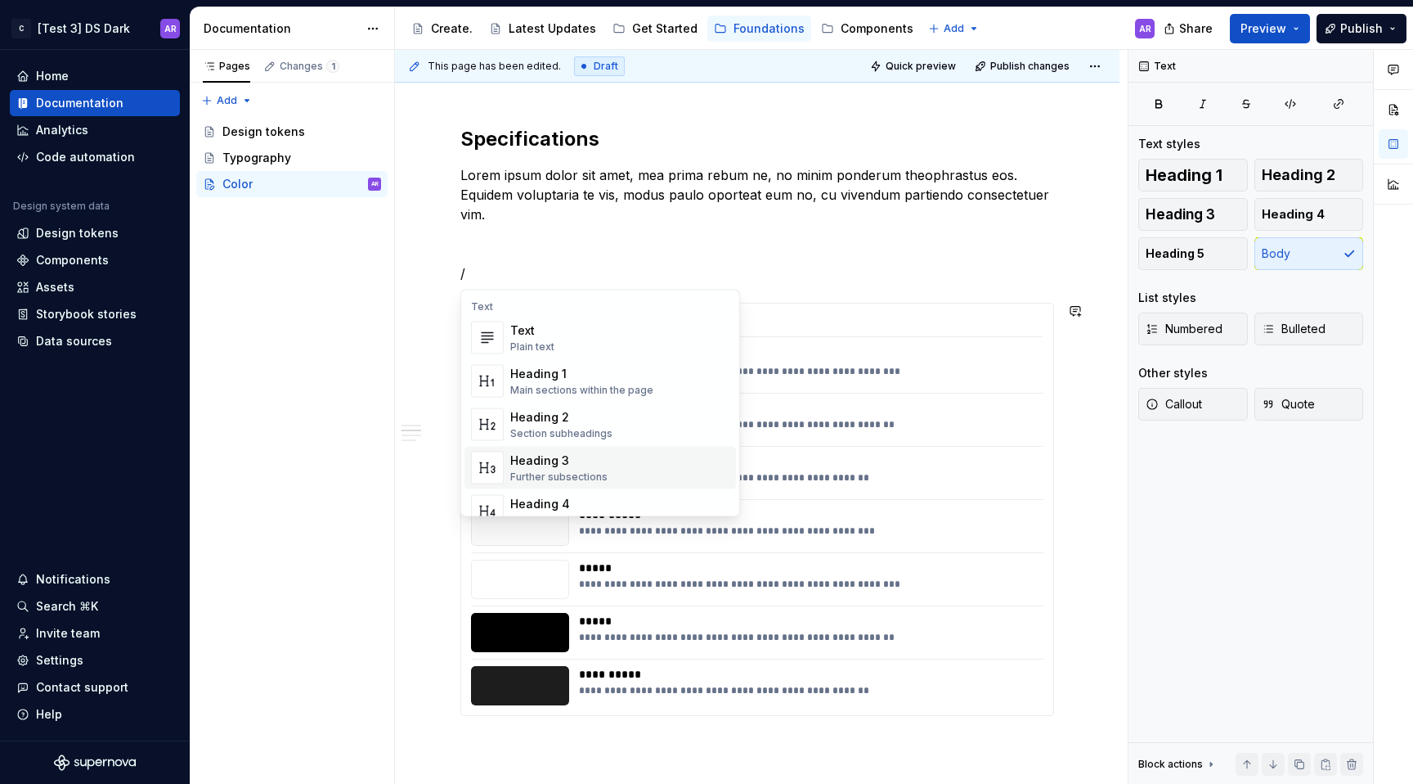
click at [595, 454] on div "Heading 3" at bounding box center [558, 460] width 97 height 16
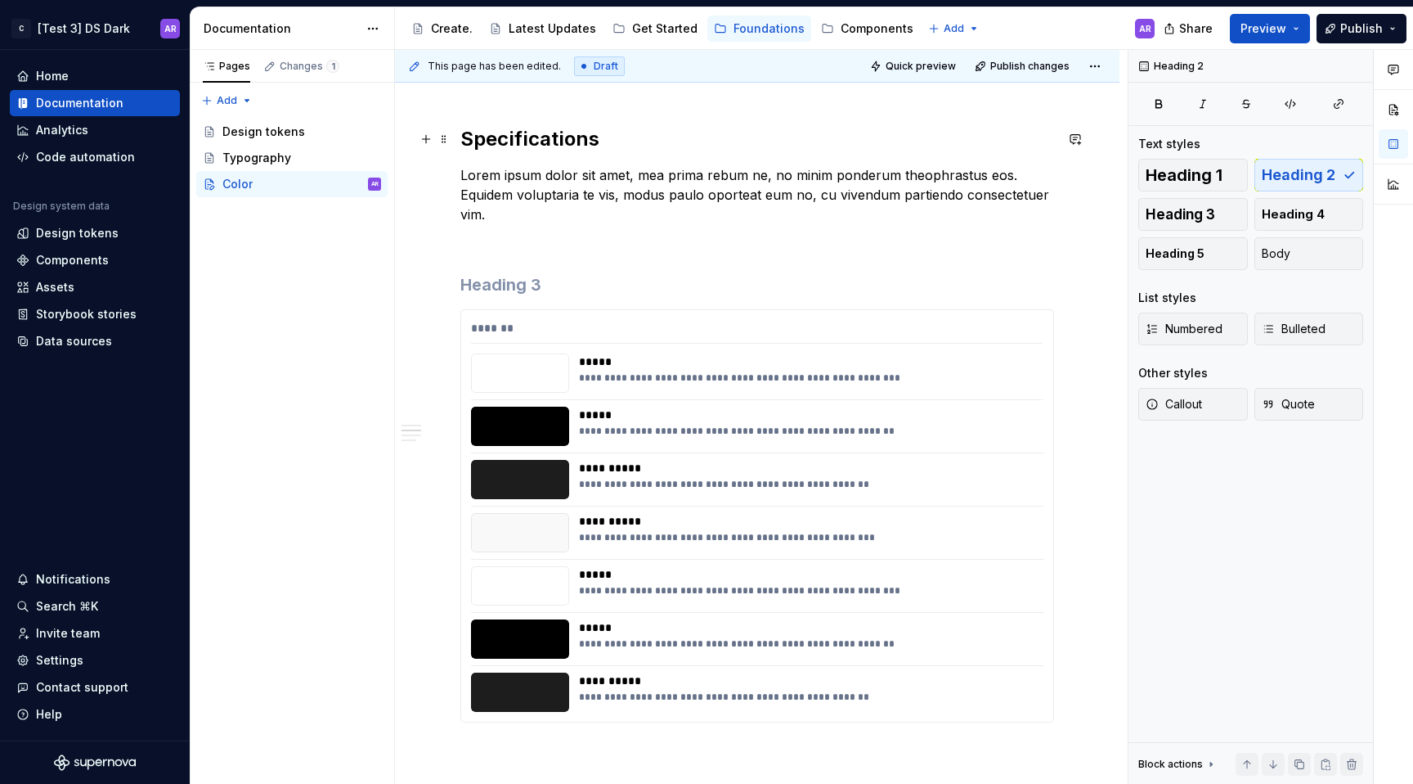
click at [513, 132] on h2 "Specifications" at bounding box center [757, 139] width 594 height 26
click at [518, 148] on h2 "Specifications" at bounding box center [757, 139] width 594 height 26
click at [507, 284] on h3 at bounding box center [757, 284] width 594 height 23
click at [448, 320] on span at bounding box center [444, 317] width 13 height 23
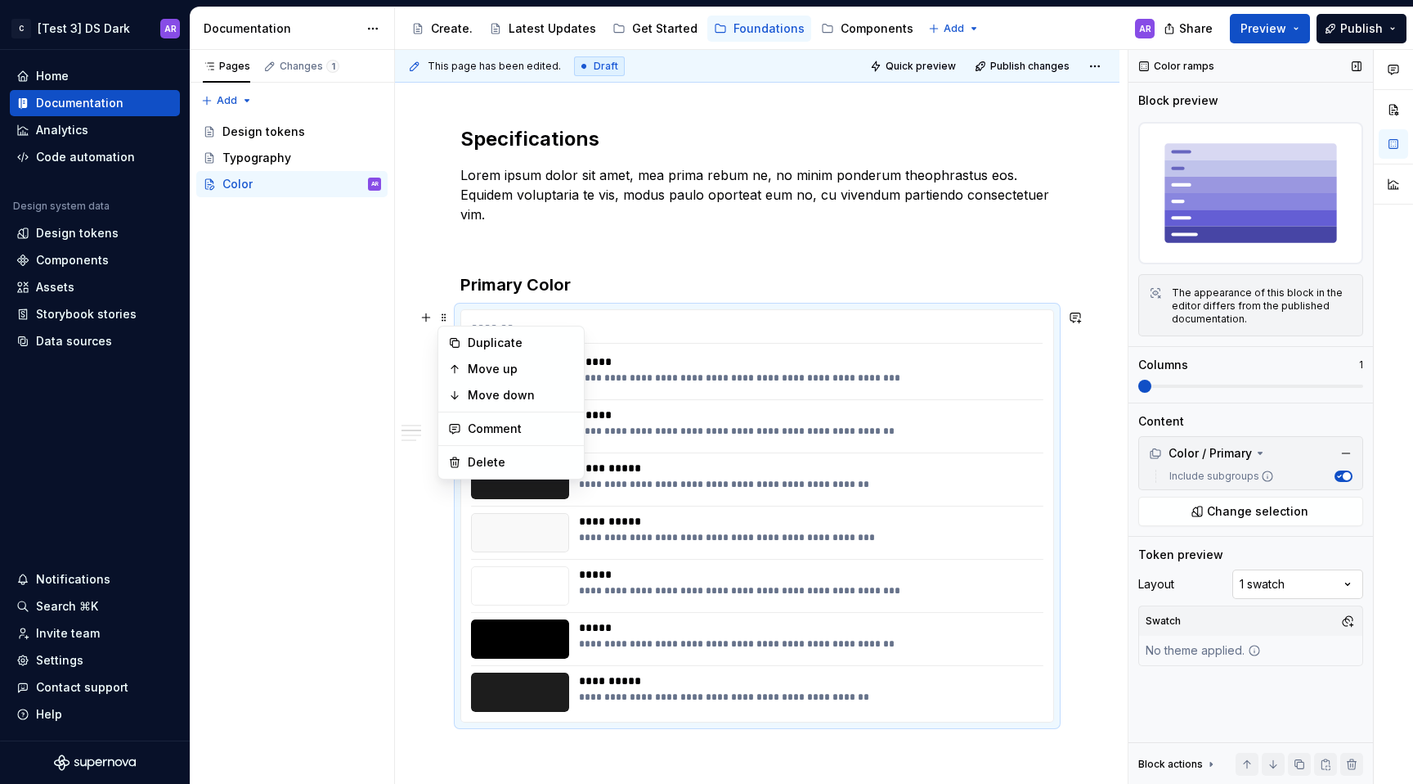
click at [1305, 587] on div "Comments Open comments No comments yet Select ‘Comment’ from the block context …" at bounding box center [1271, 417] width 285 height 734
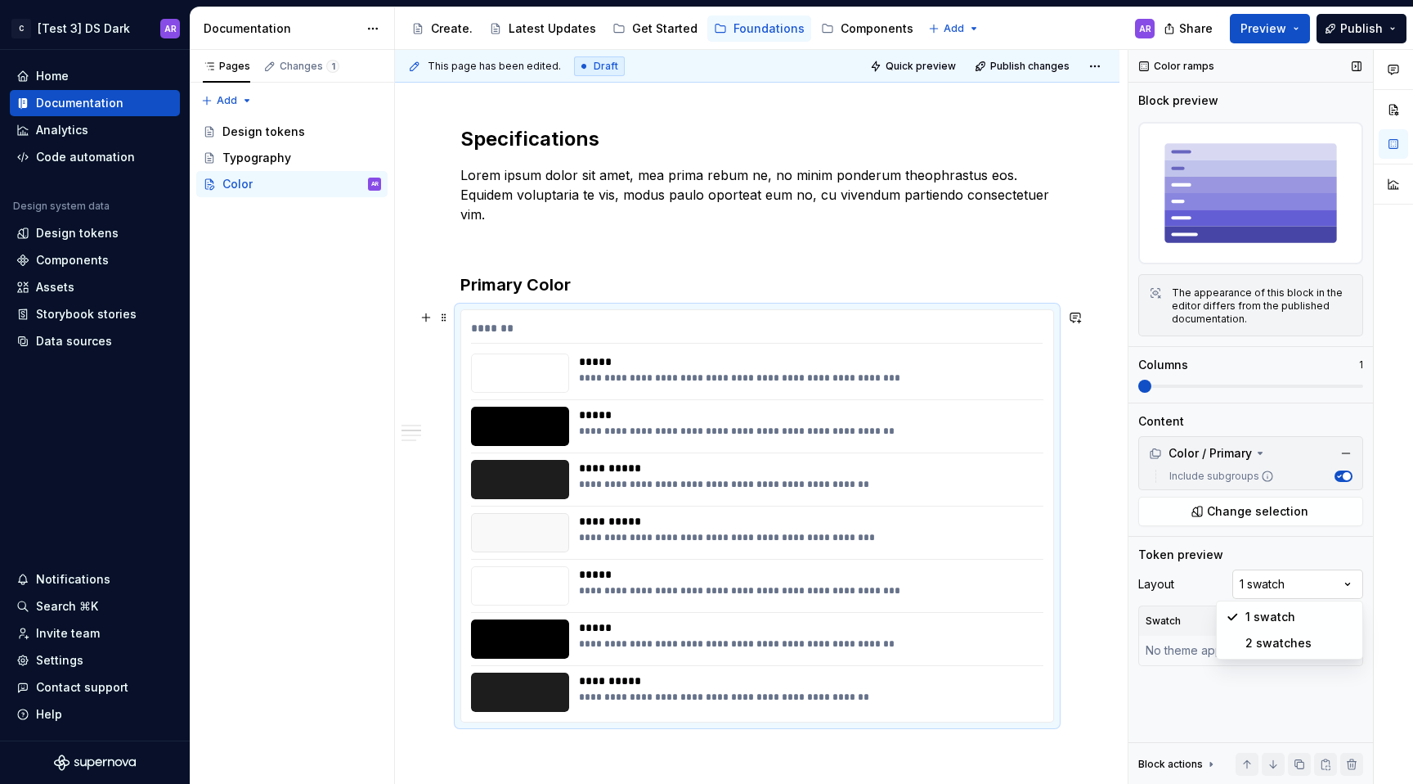
click at [1305, 587] on div "Comments Open comments No comments yet Select ‘Comment’ from the block context …" at bounding box center [1271, 417] width 285 height 734
click at [1350, 382] on span at bounding box center [1356, 385] width 13 height 13
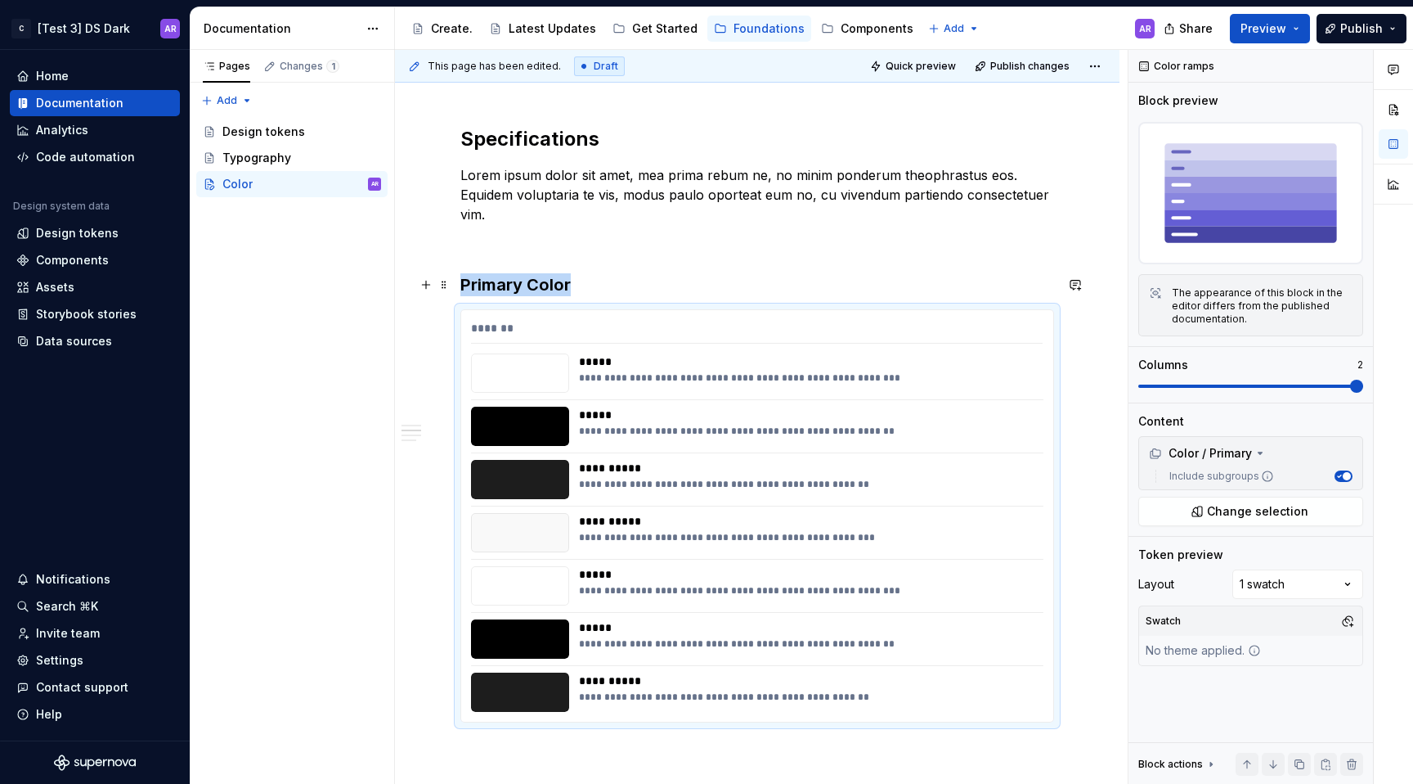
click at [589, 275] on h3 "Primary Color" at bounding box center [757, 284] width 594 height 23
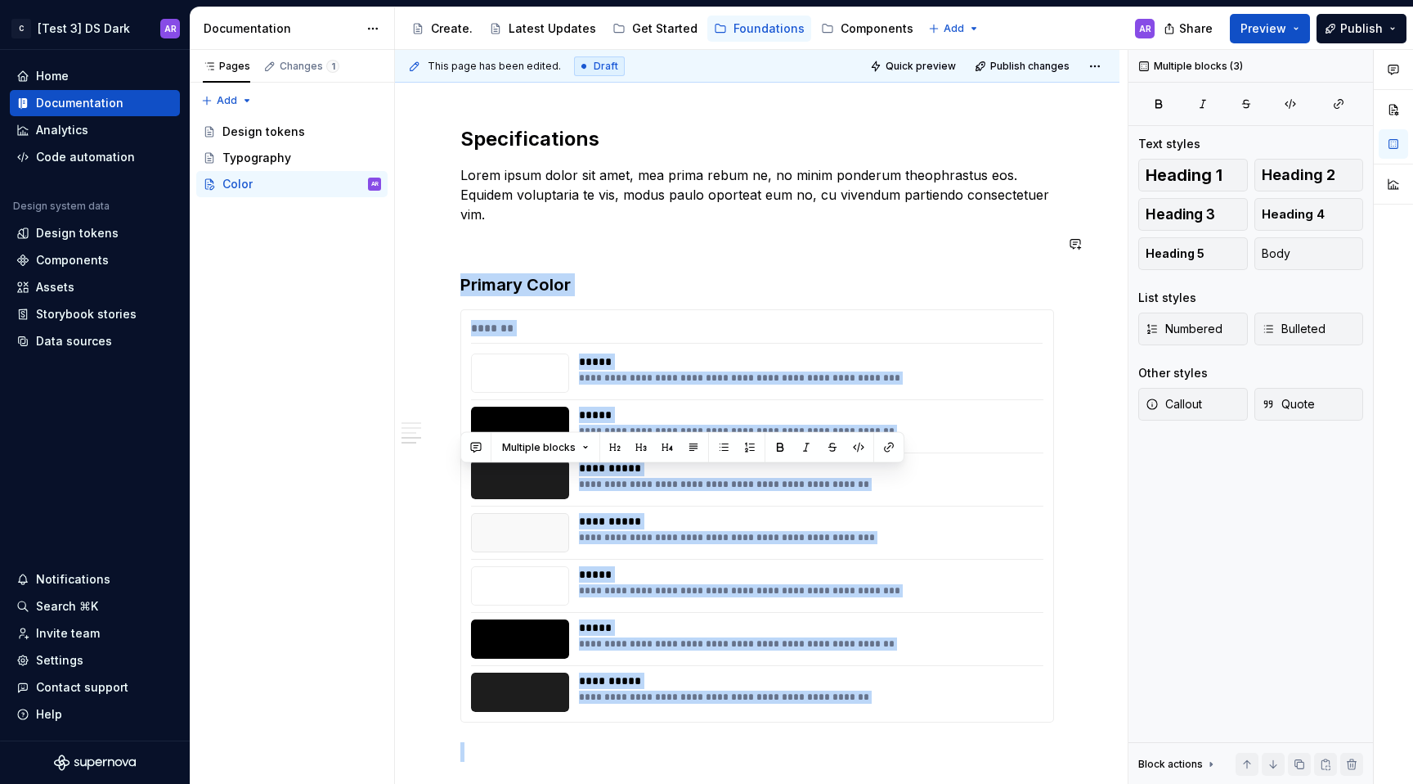
scroll to position [827, 0]
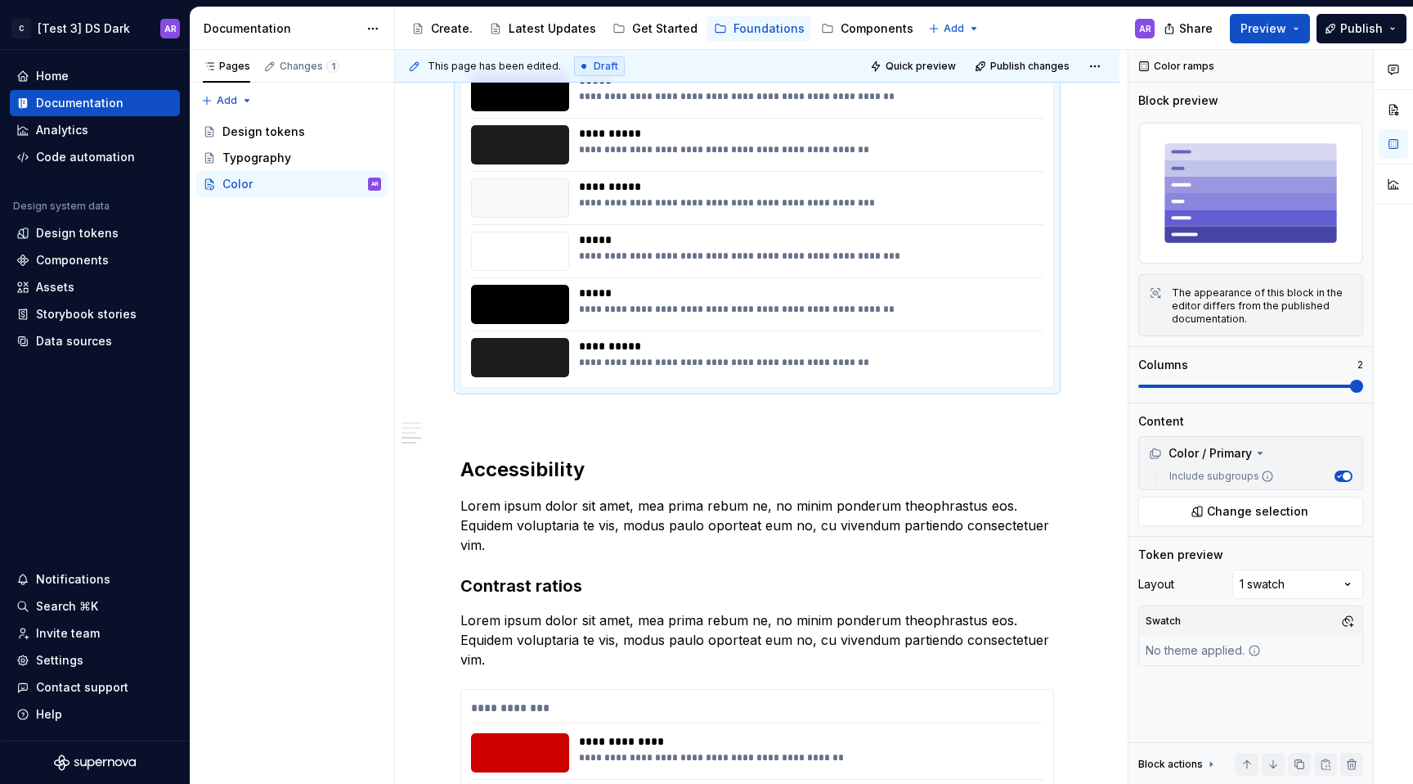
click at [495, 370] on div at bounding box center [520, 357] width 98 height 39
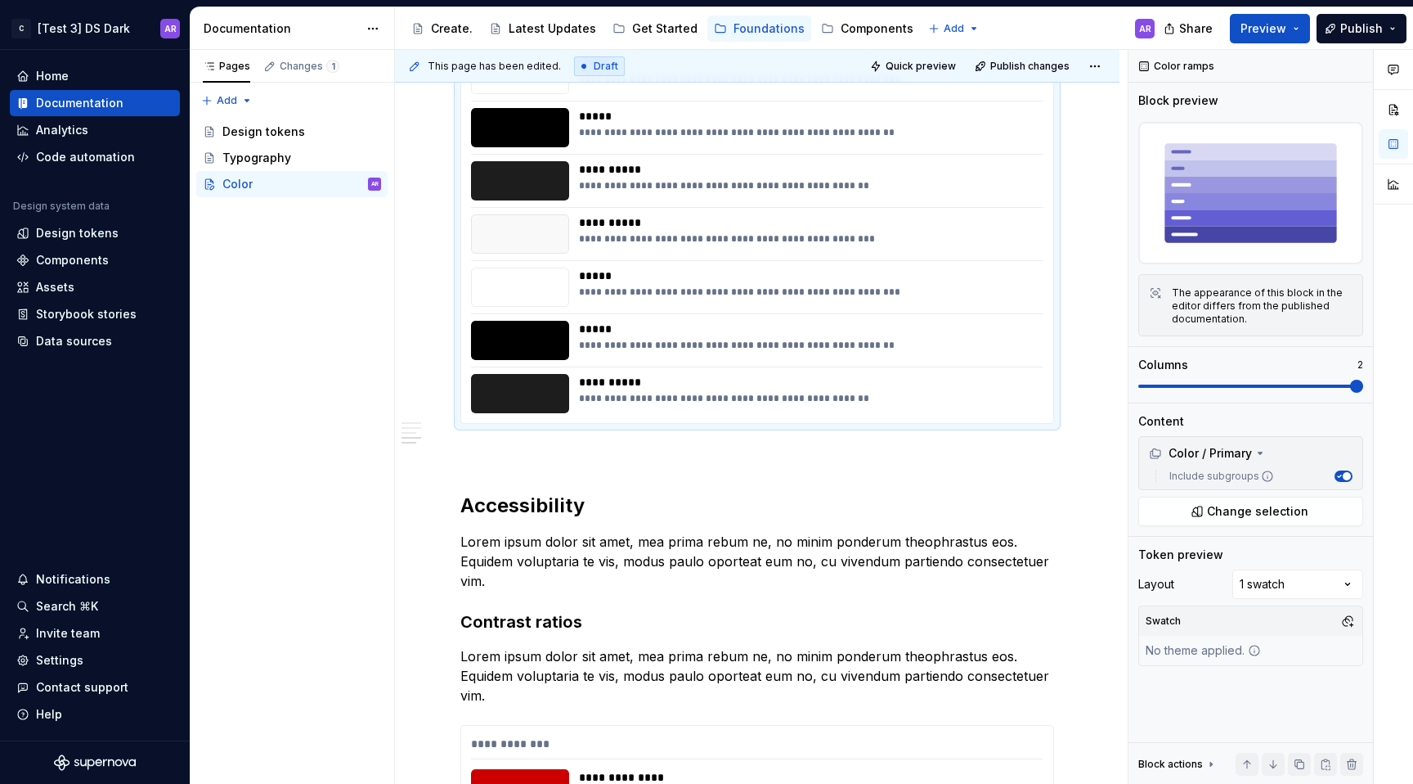
scroll to position [790, 0]
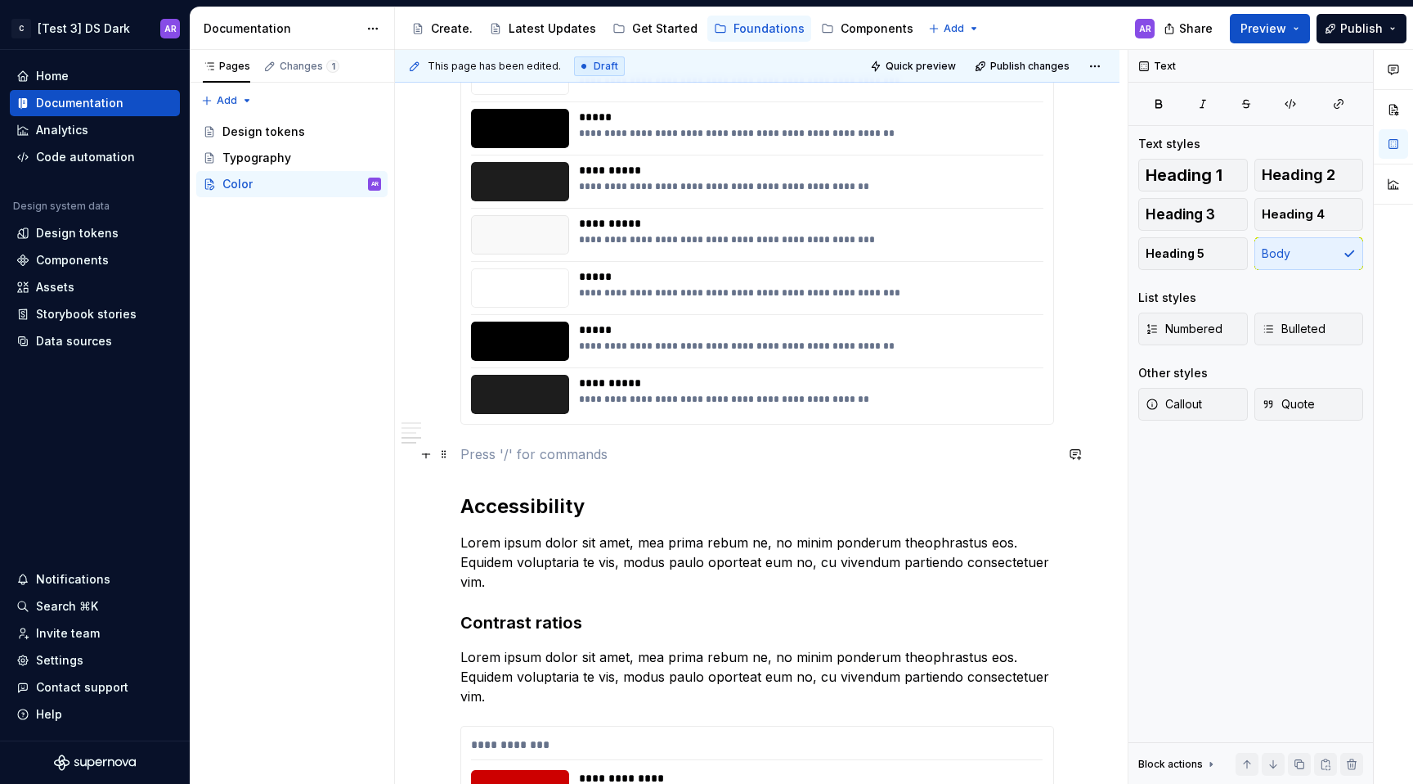
click at [487, 449] on p at bounding box center [757, 454] width 594 height 20
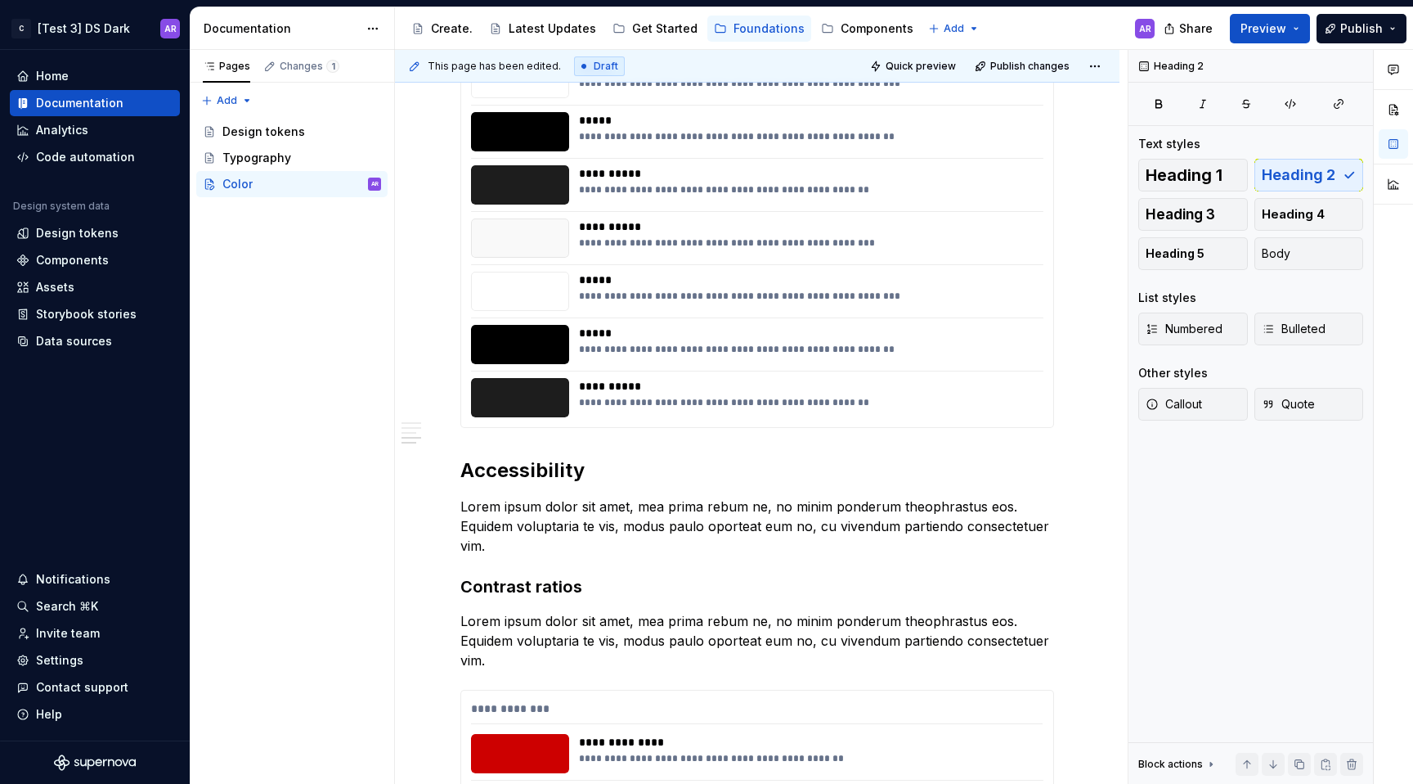
scroll to position [1074, 0]
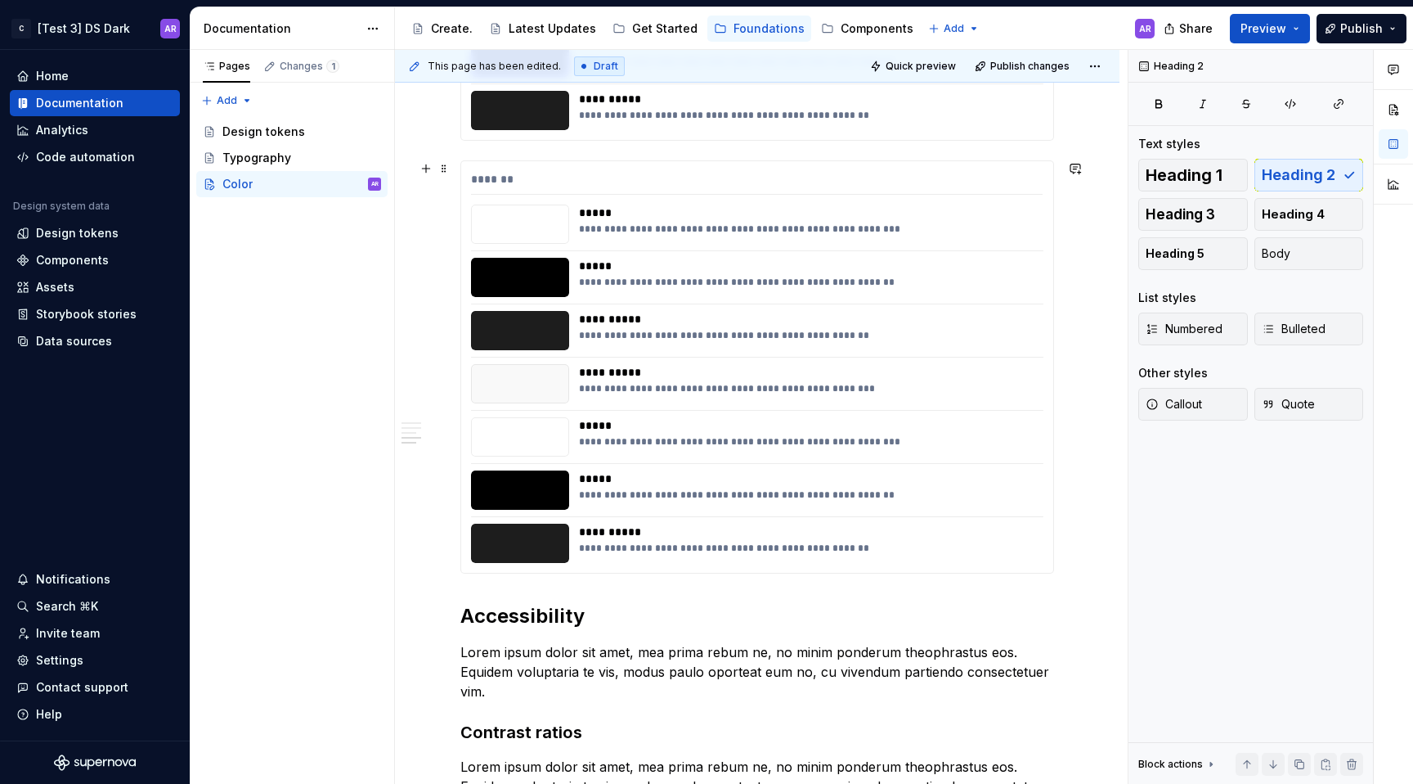
click at [492, 162] on div "**********" at bounding box center [757, 366] width 592 height 411
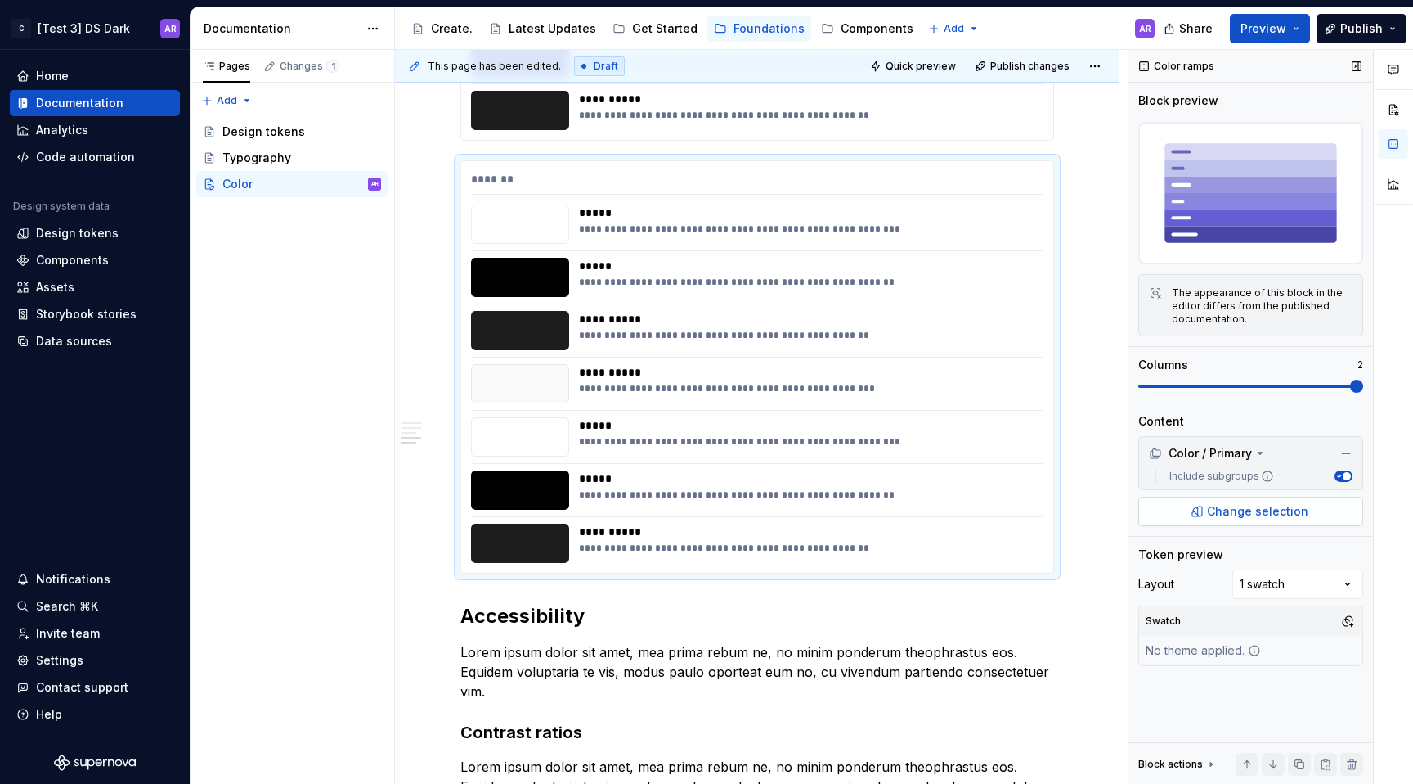
click at [1302, 510] on span "Change selection" at bounding box center [1257, 511] width 101 height 16
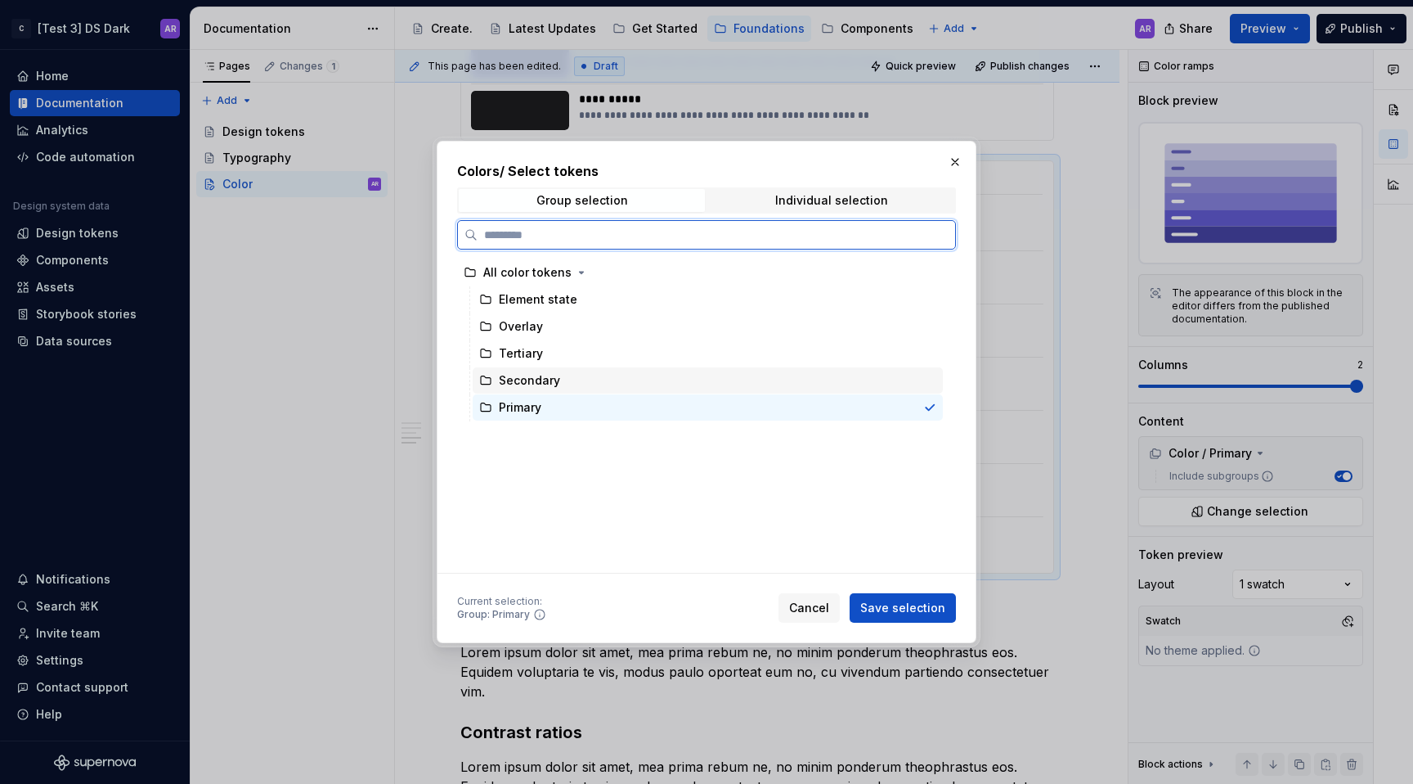
click at [550, 374] on div "Secondary" at bounding box center [529, 380] width 61 height 16
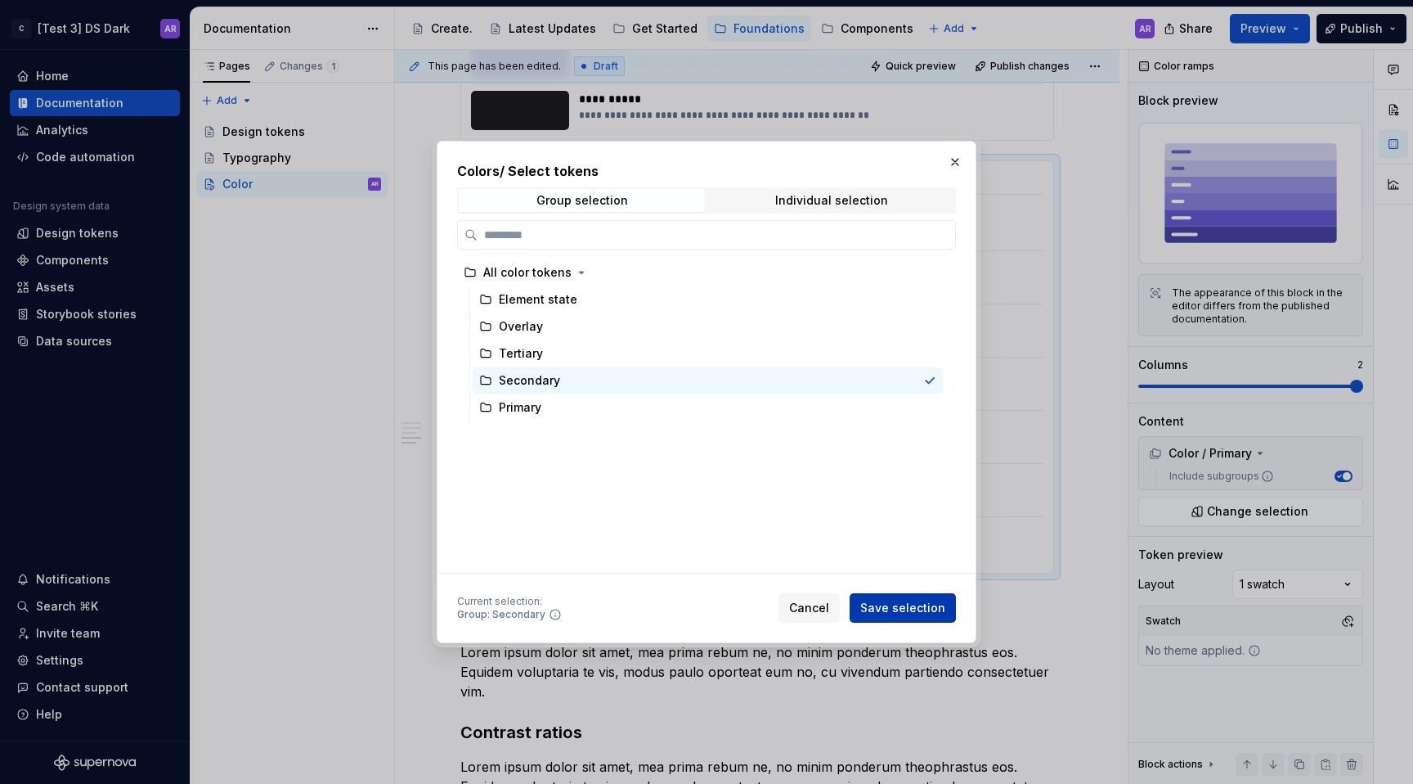
click at [939, 607] on span "Save selection" at bounding box center [902, 607] width 85 height 16
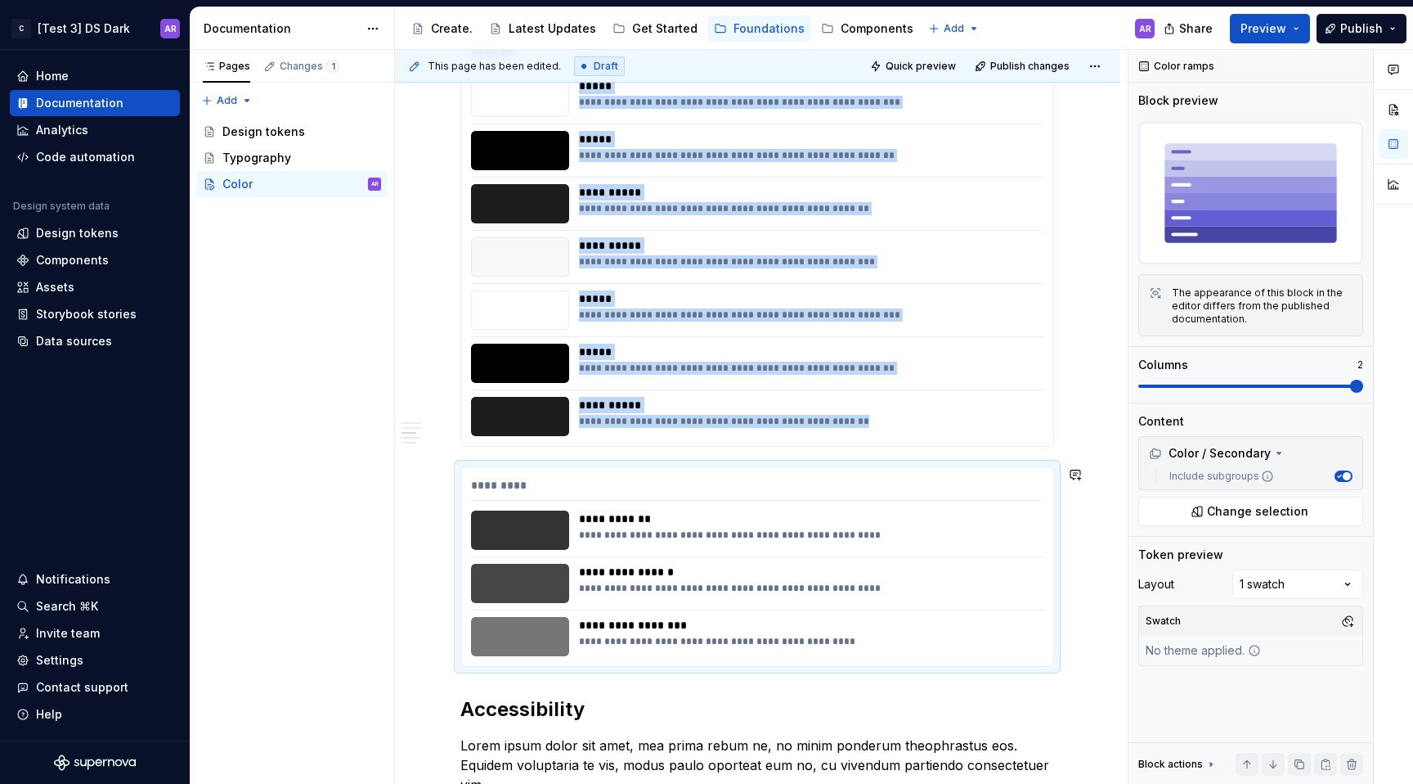
scroll to position [586, 0]
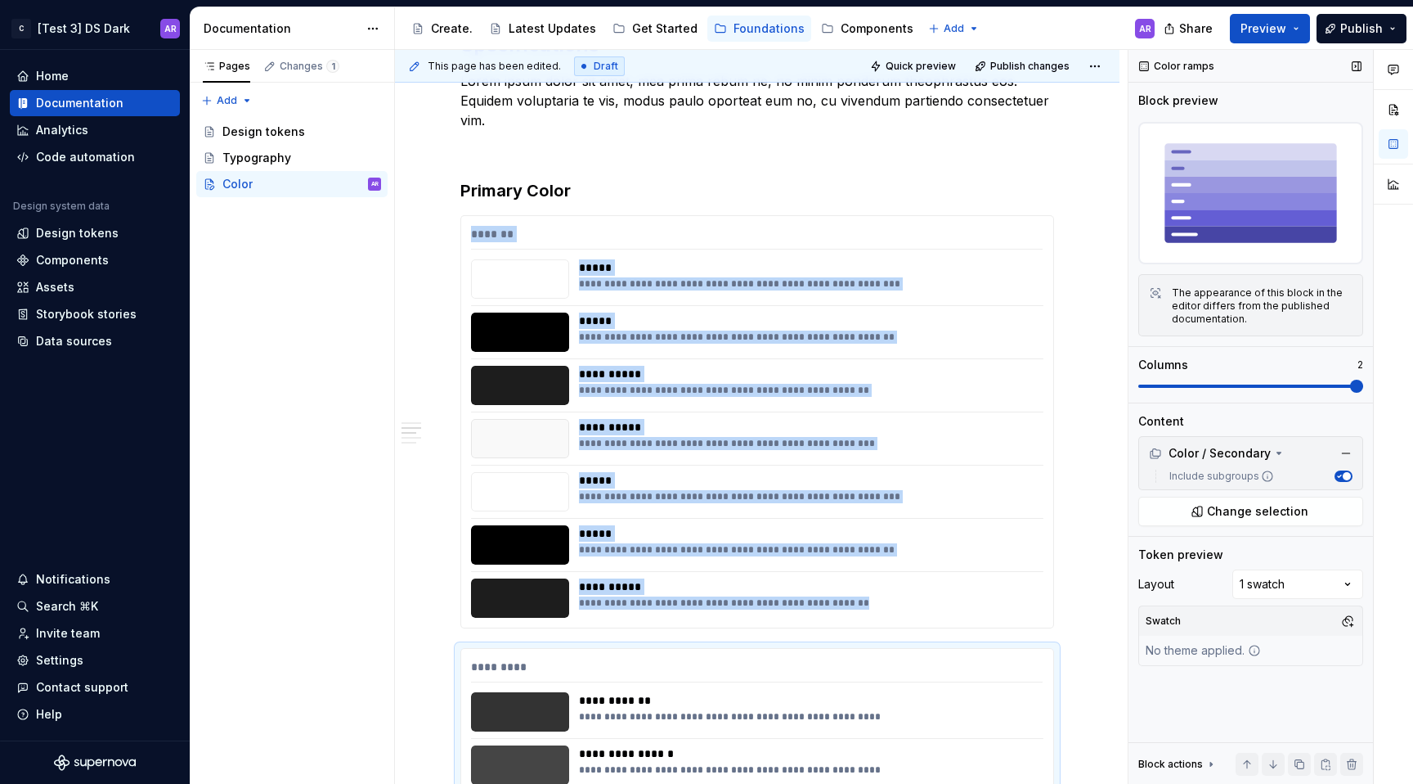
click at [1343, 479] on button "Include subgroups" at bounding box center [1344, 475] width 18 height 11
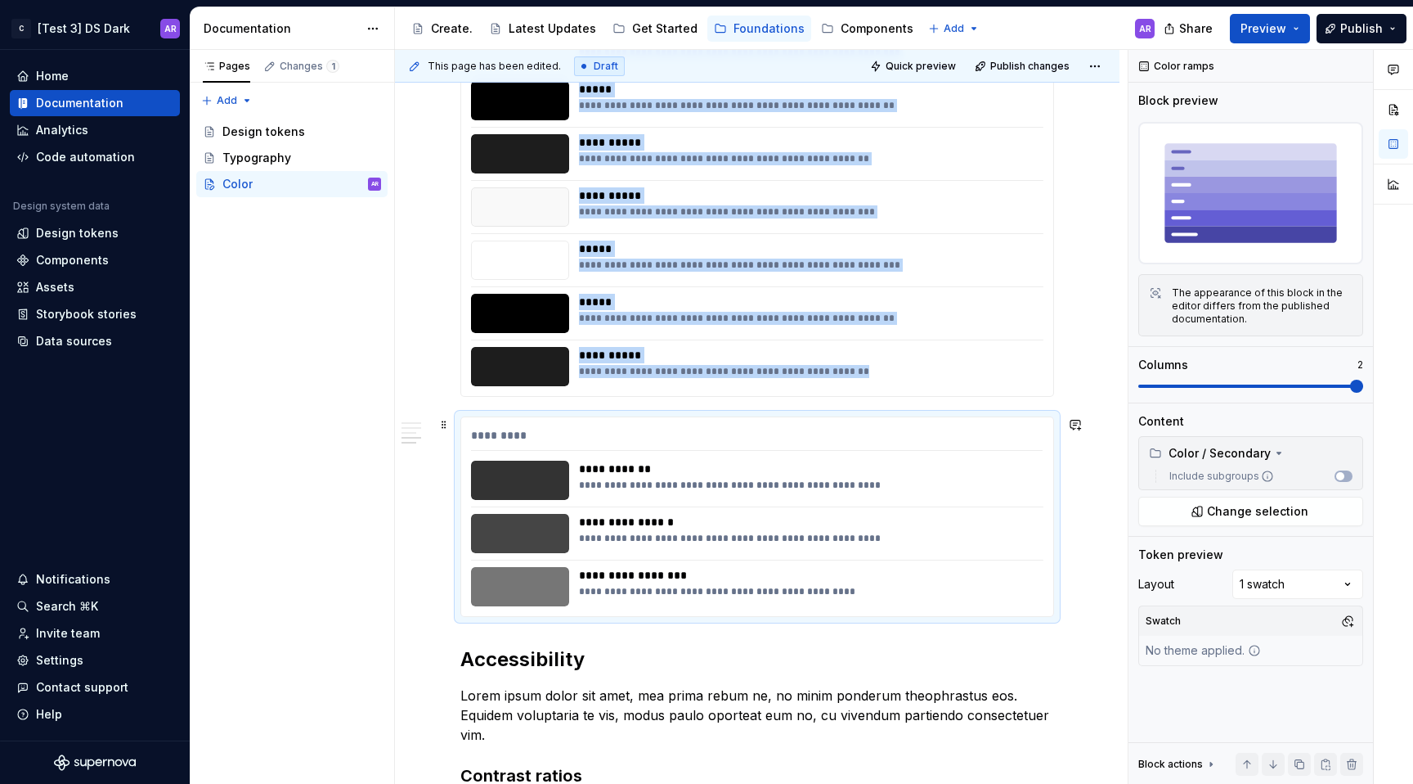
scroll to position [864, 0]
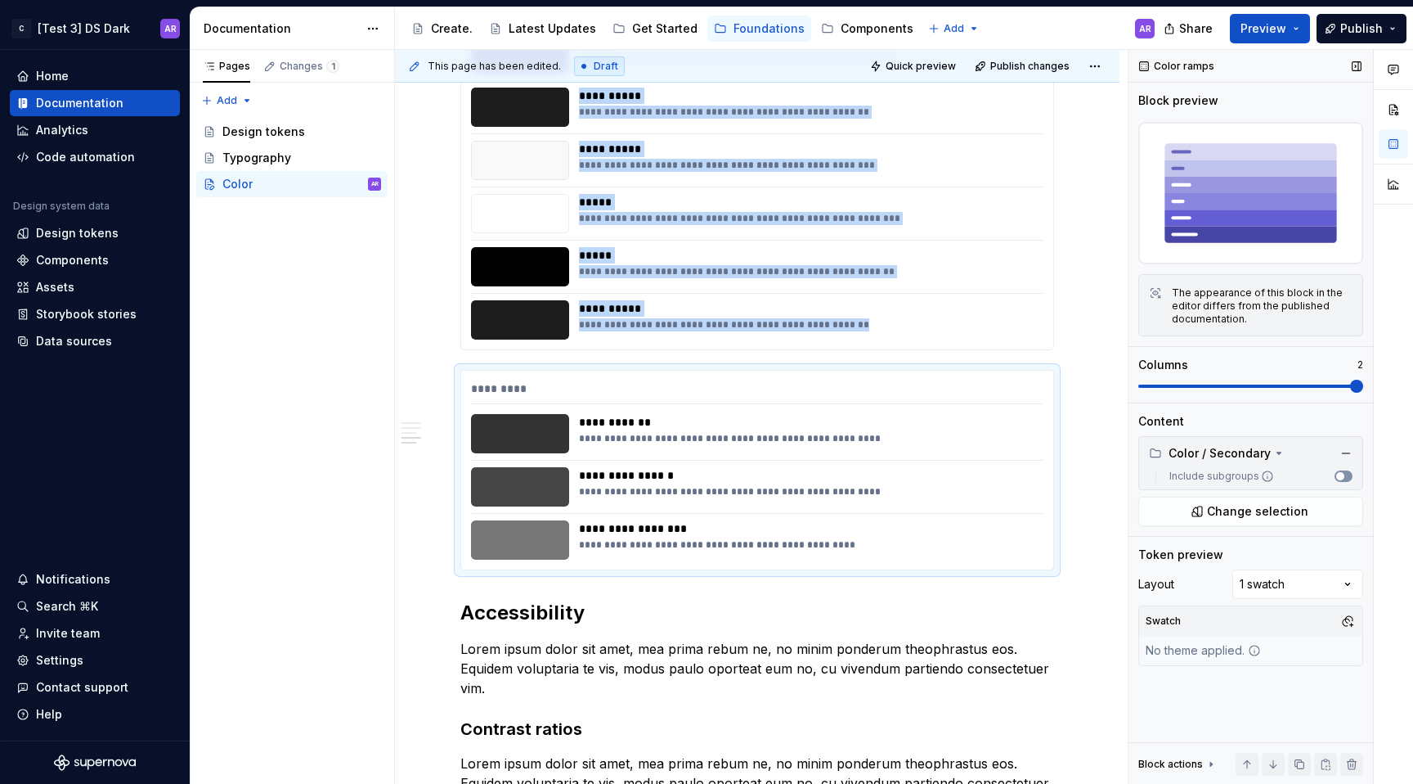
click at [1346, 478] on button "Include subgroups" at bounding box center [1344, 475] width 18 height 11
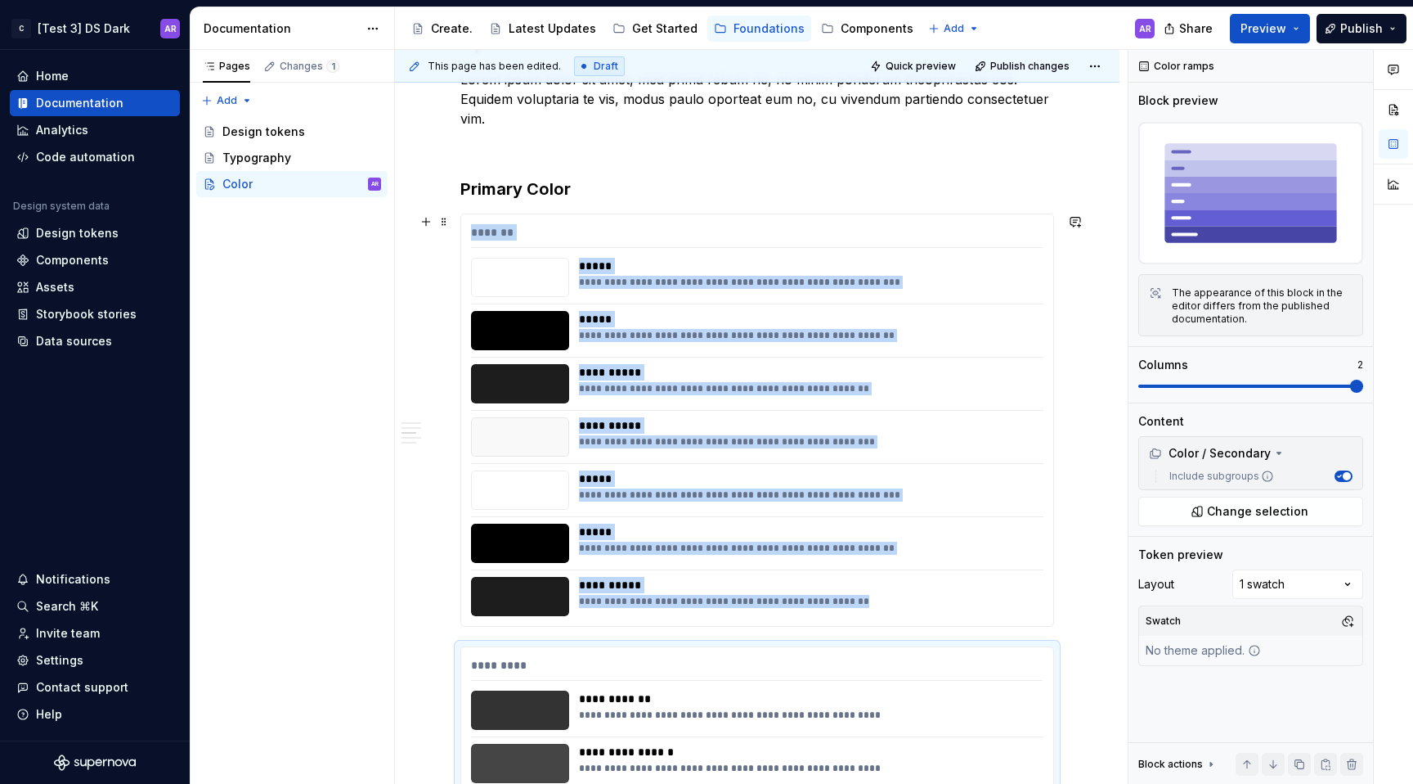
scroll to position [584, 0]
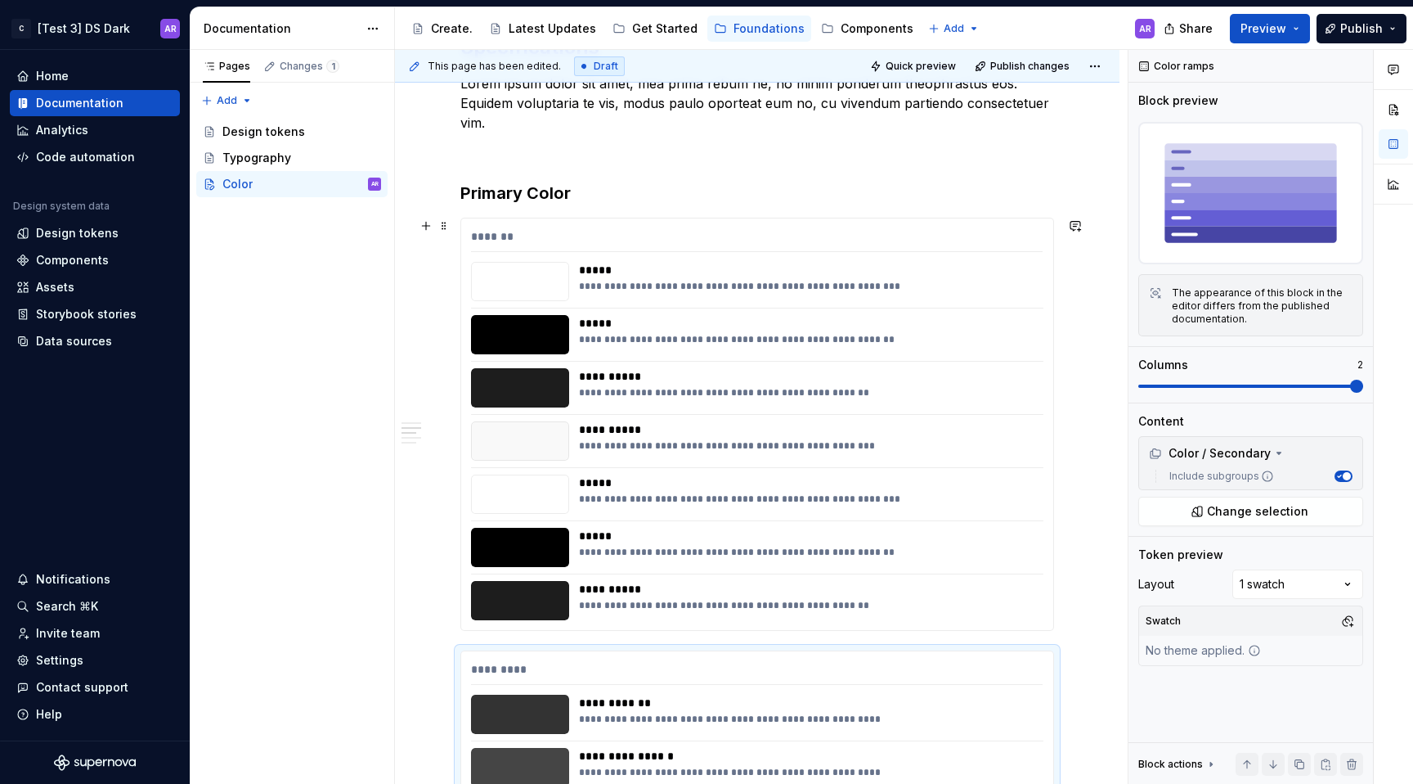
click at [686, 232] on div "*******" at bounding box center [757, 240] width 572 height 24
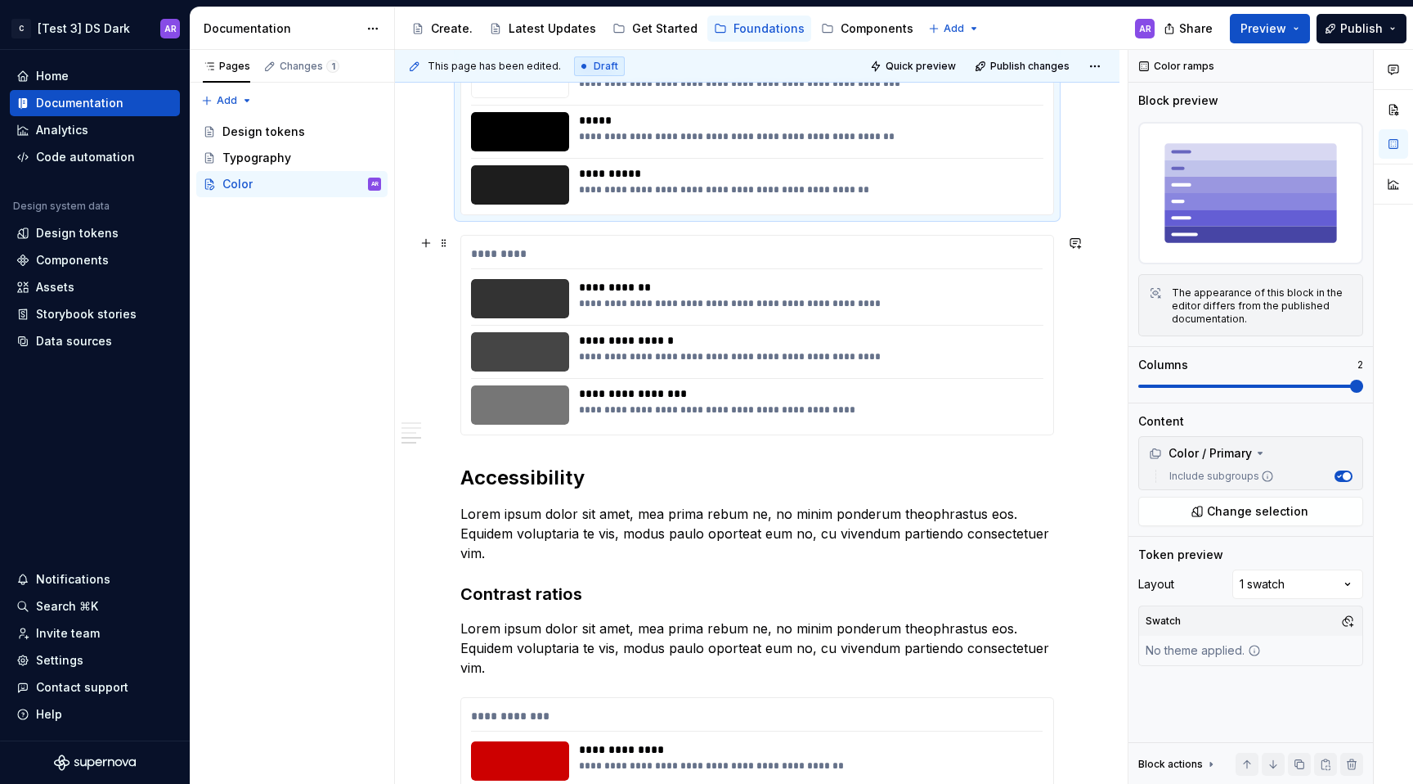
click at [516, 256] on div "*********" at bounding box center [757, 257] width 572 height 24
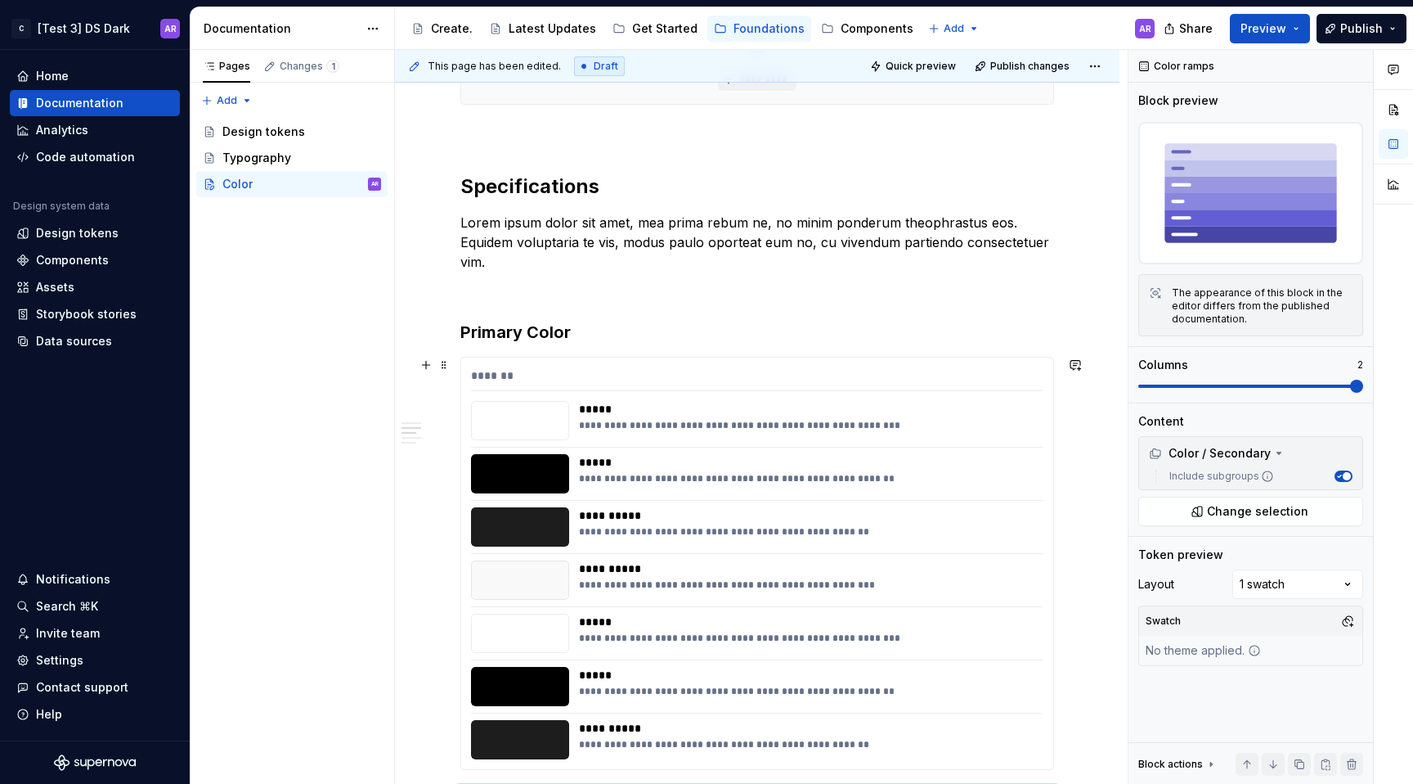
scroll to position [444, 0]
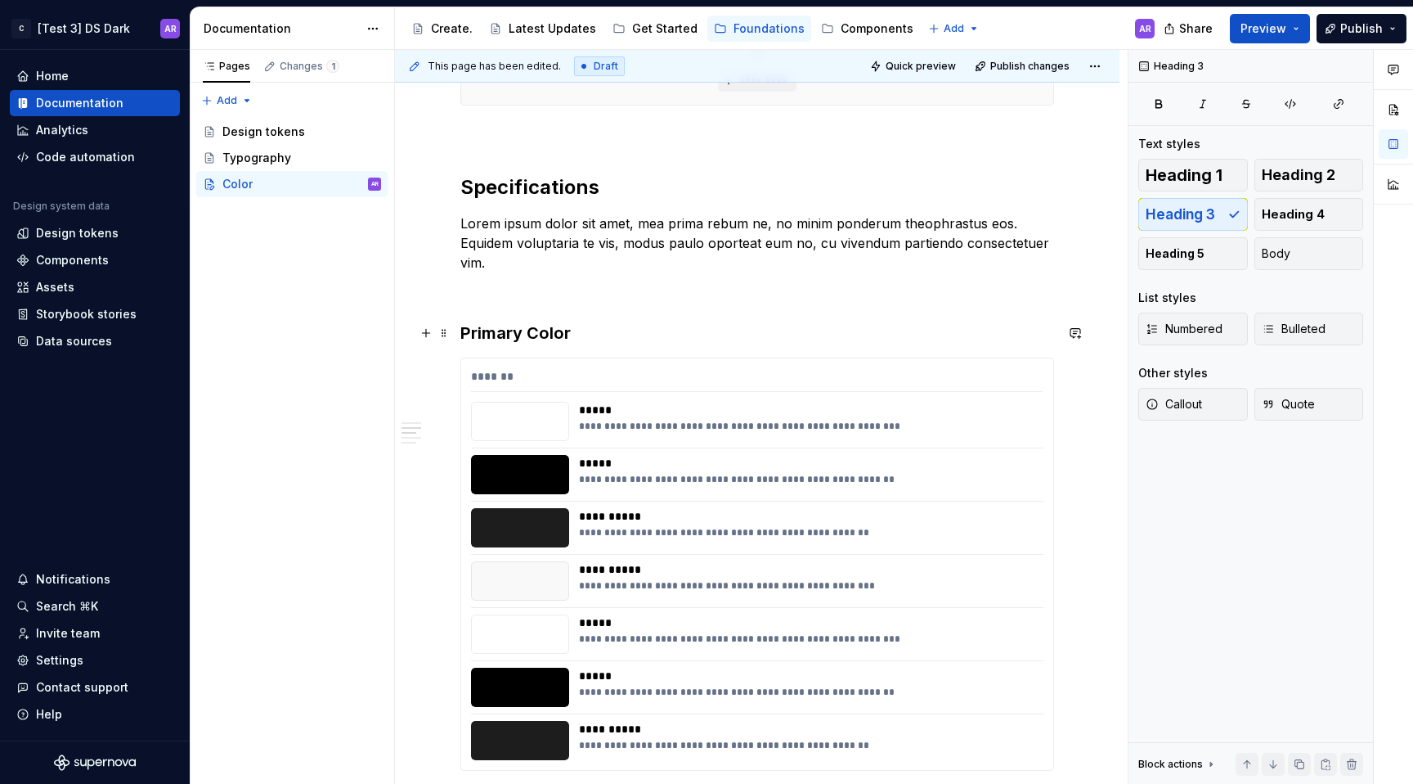
click at [530, 334] on h3 "Primary Color" at bounding box center [757, 332] width 594 height 23
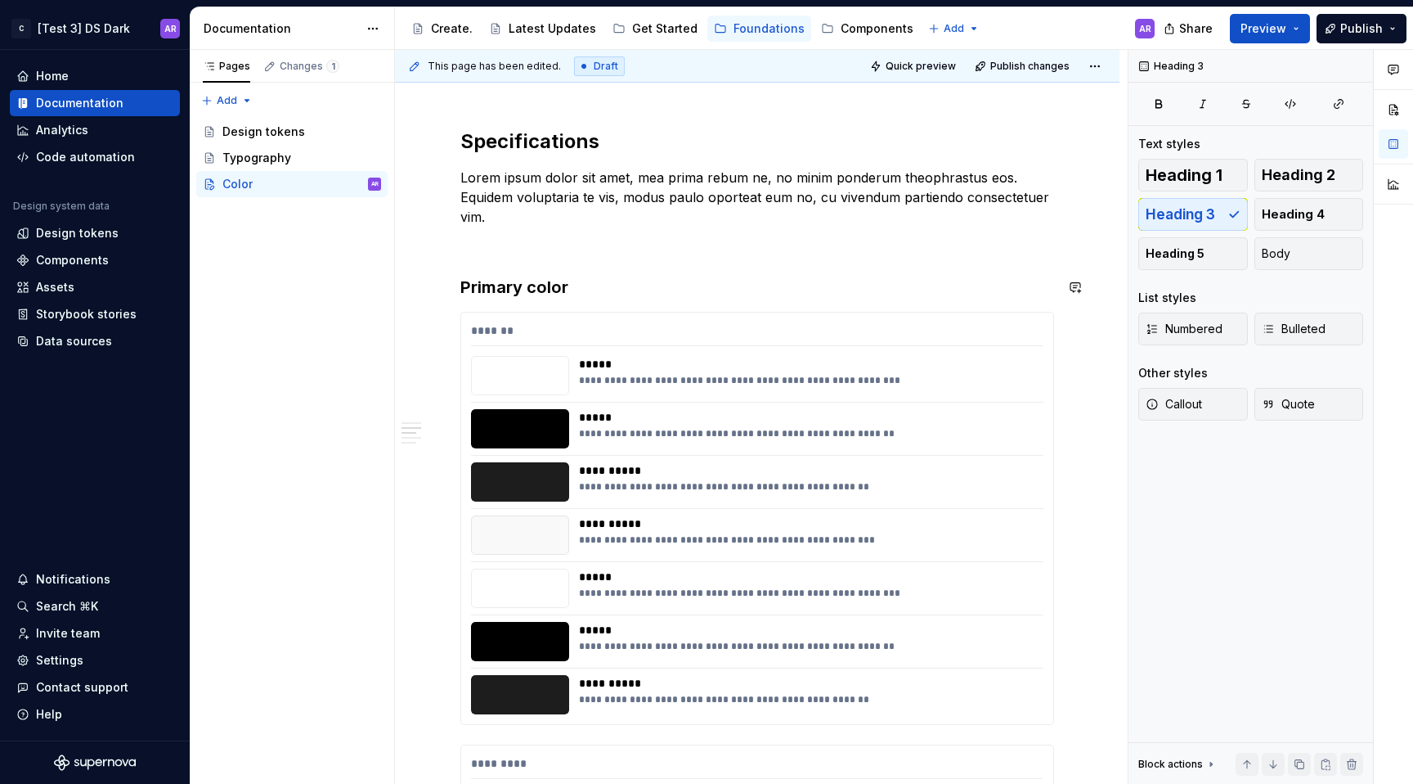
scroll to position [491, 0]
click at [586, 287] on h3 "Primary color" at bounding box center [757, 286] width 594 height 23
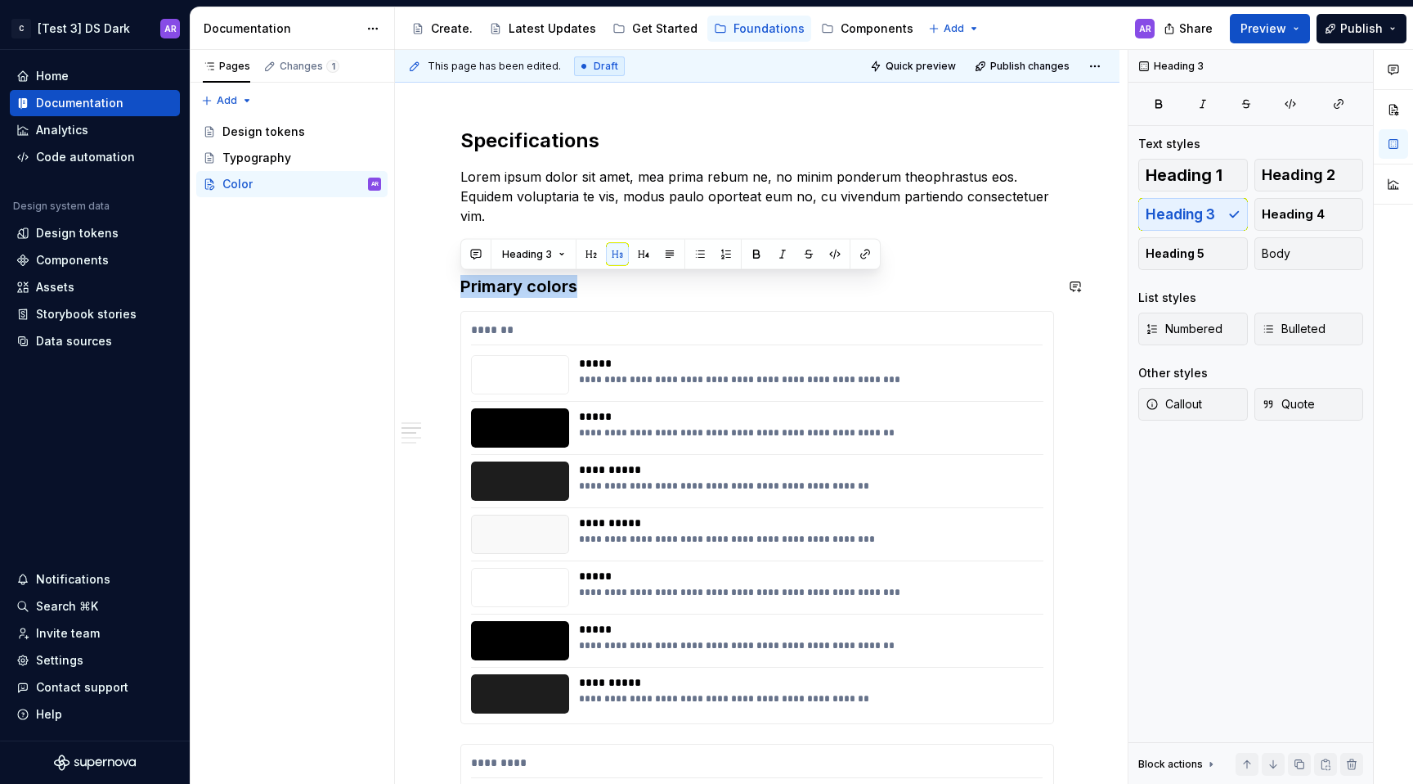
copy h3 "Primary colors"
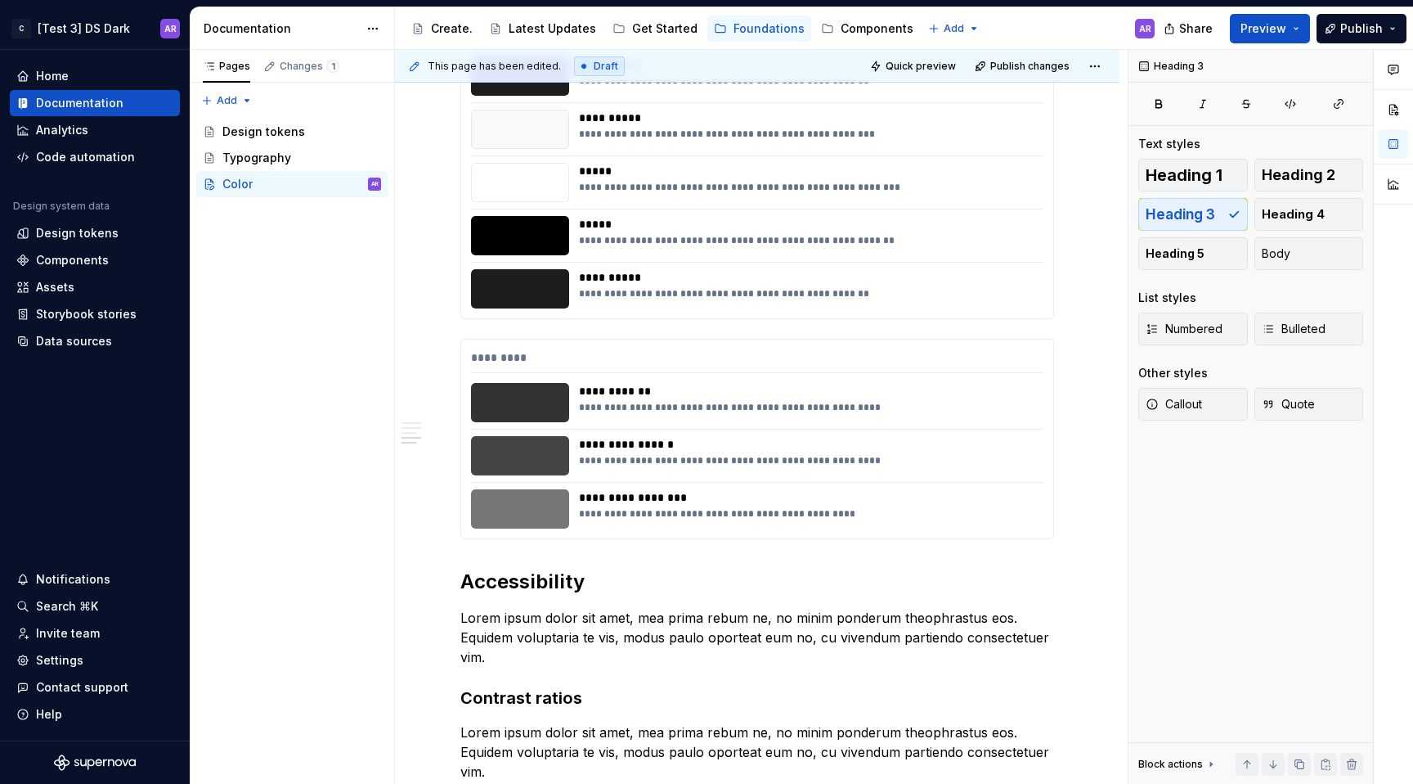
scroll to position [942, 0]
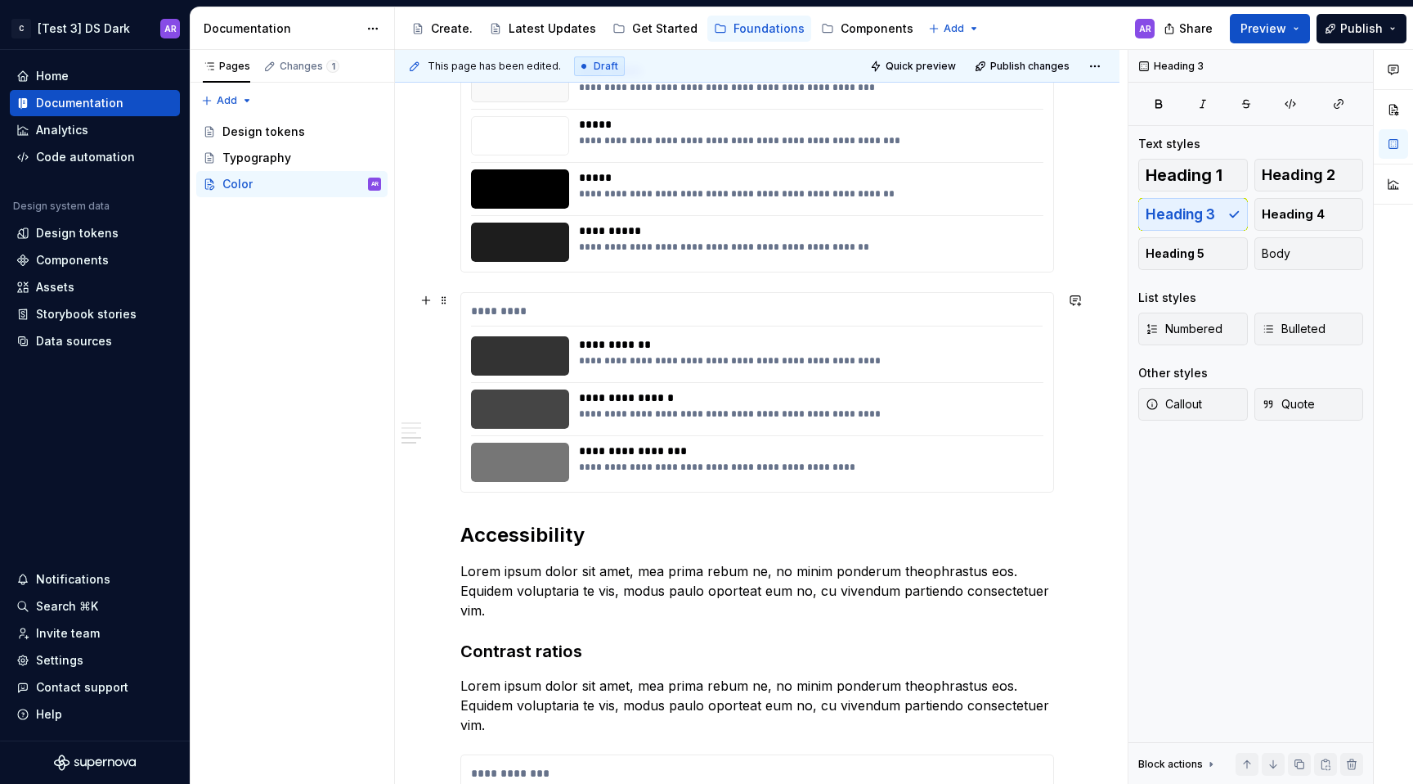
click at [547, 284] on div "**********" at bounding box center [757, 755] width 594 height 2679
click at [523, 510] on div "**********" at bounding box center [757, 755] width 594 height 2679
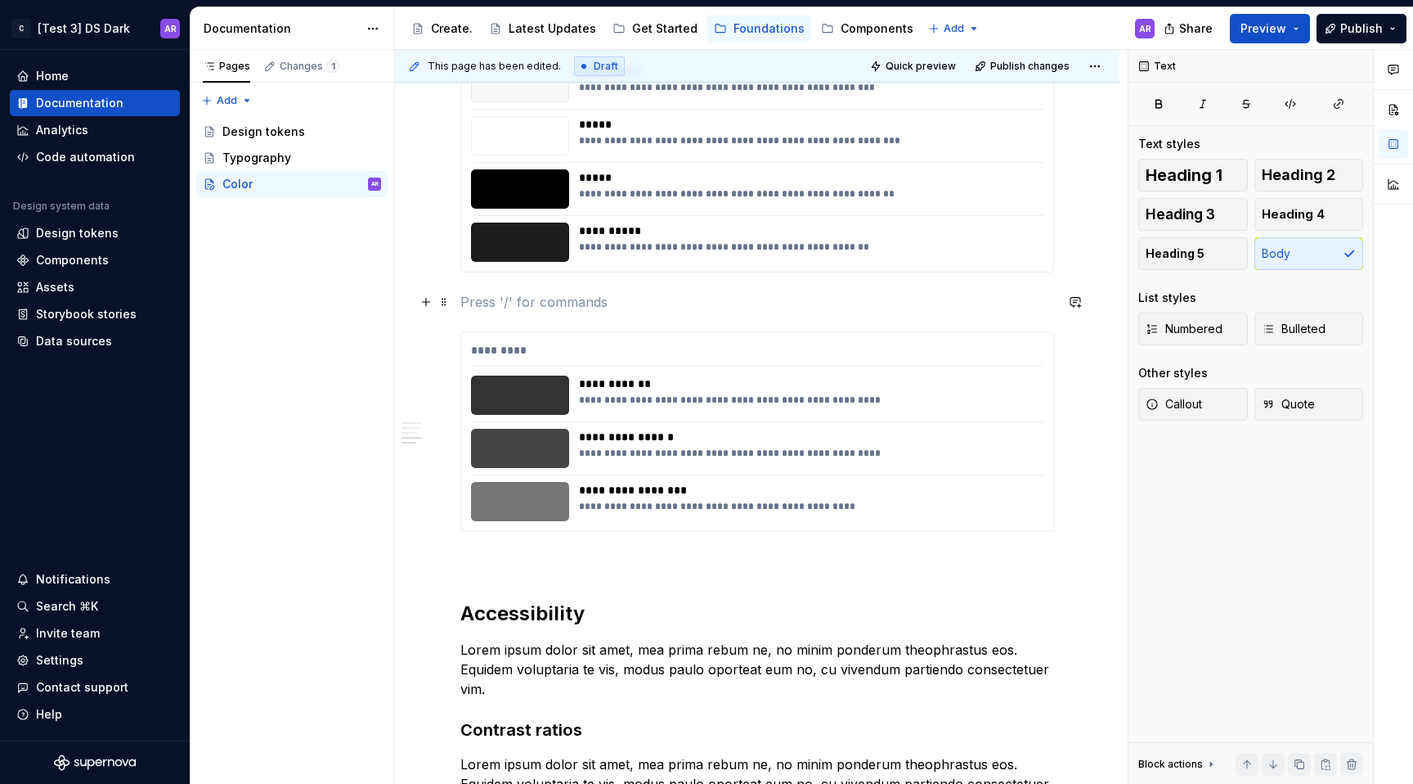
click at [499, 297] on p at bounding box center [757, 302] width 594 height 20
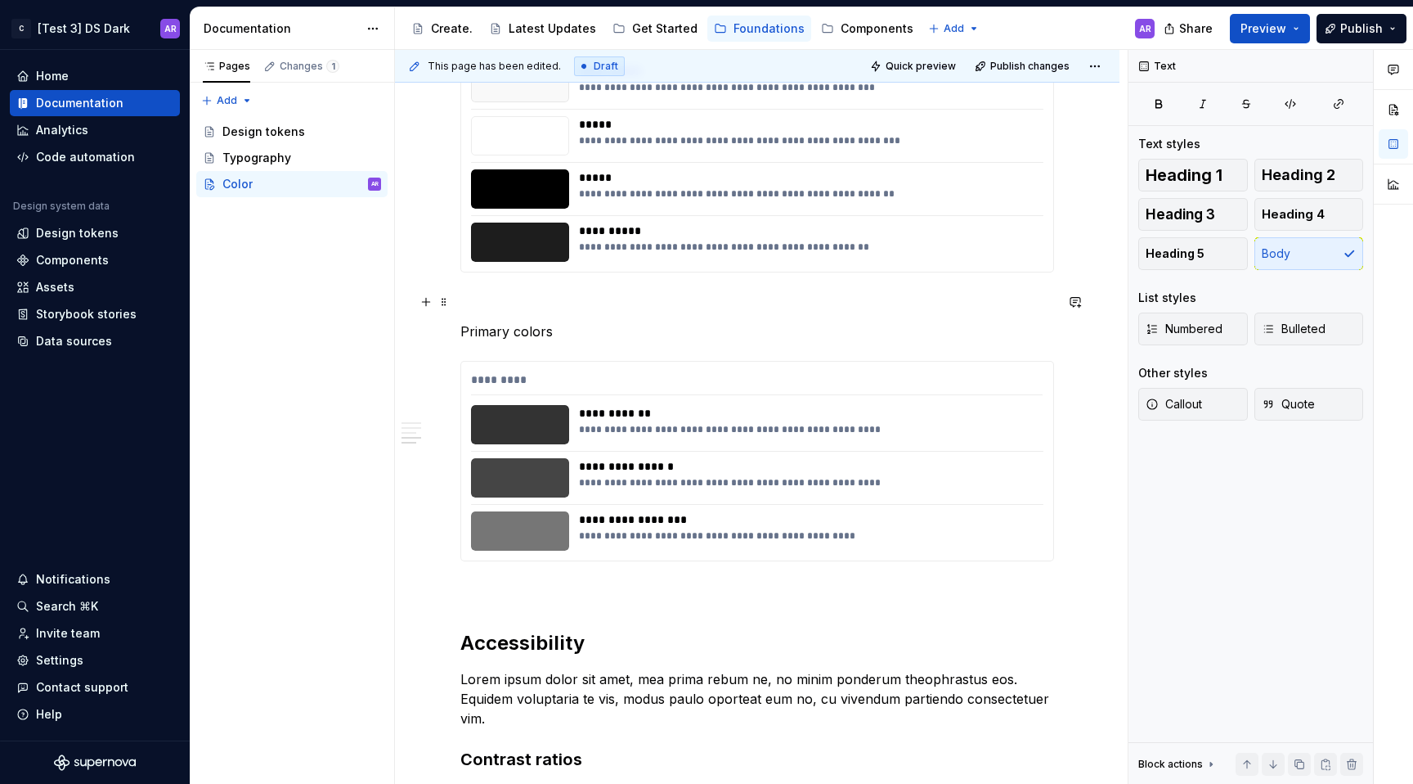
click at [501, 337] on p "Primary colors" at bounding box center [757, 331] width 594 height 20
click at [501, 337] on p "Secondary colors" at bounding box center [757, 331] width 594 height 20
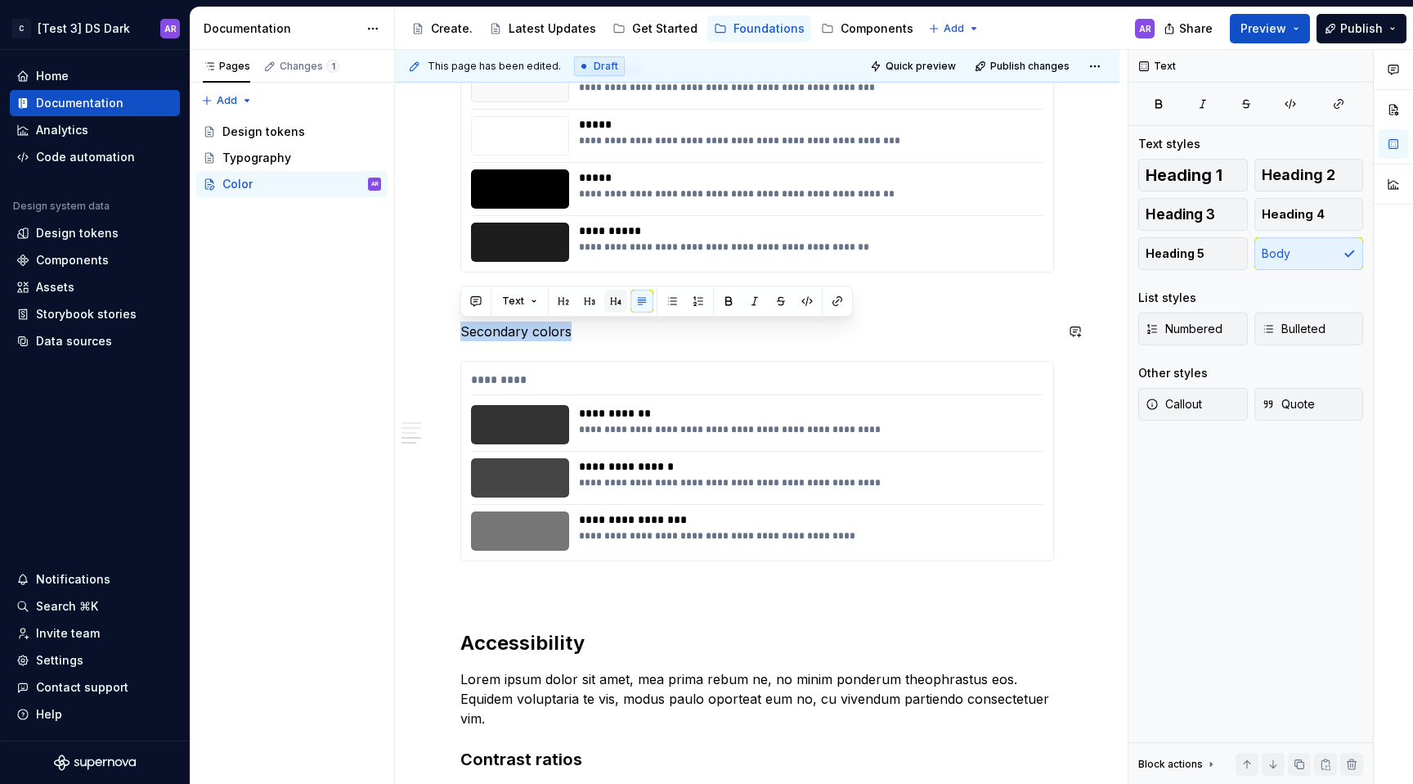
click at [615, 307] on button "button" at bounding box center [615, 301] width 23 height 23
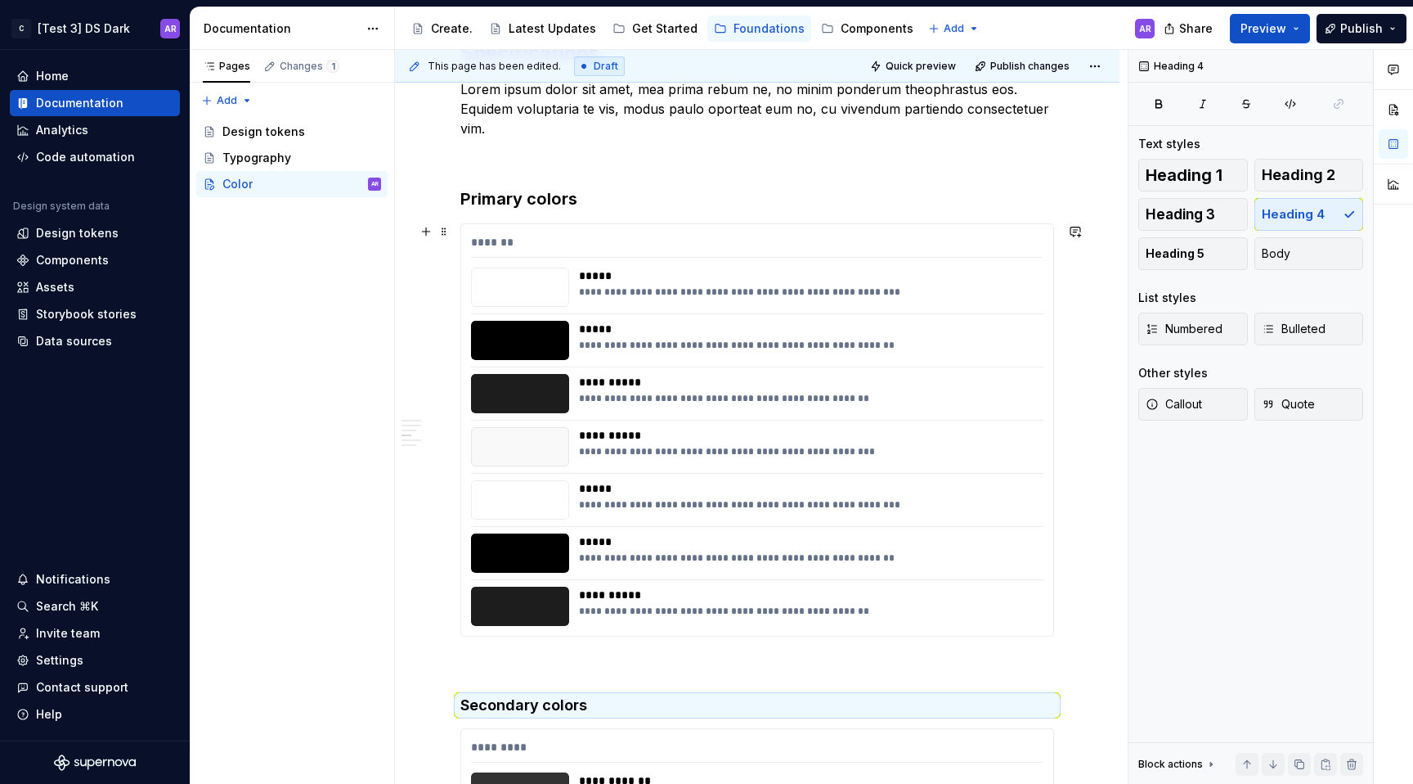
scroll to position [538, 0]
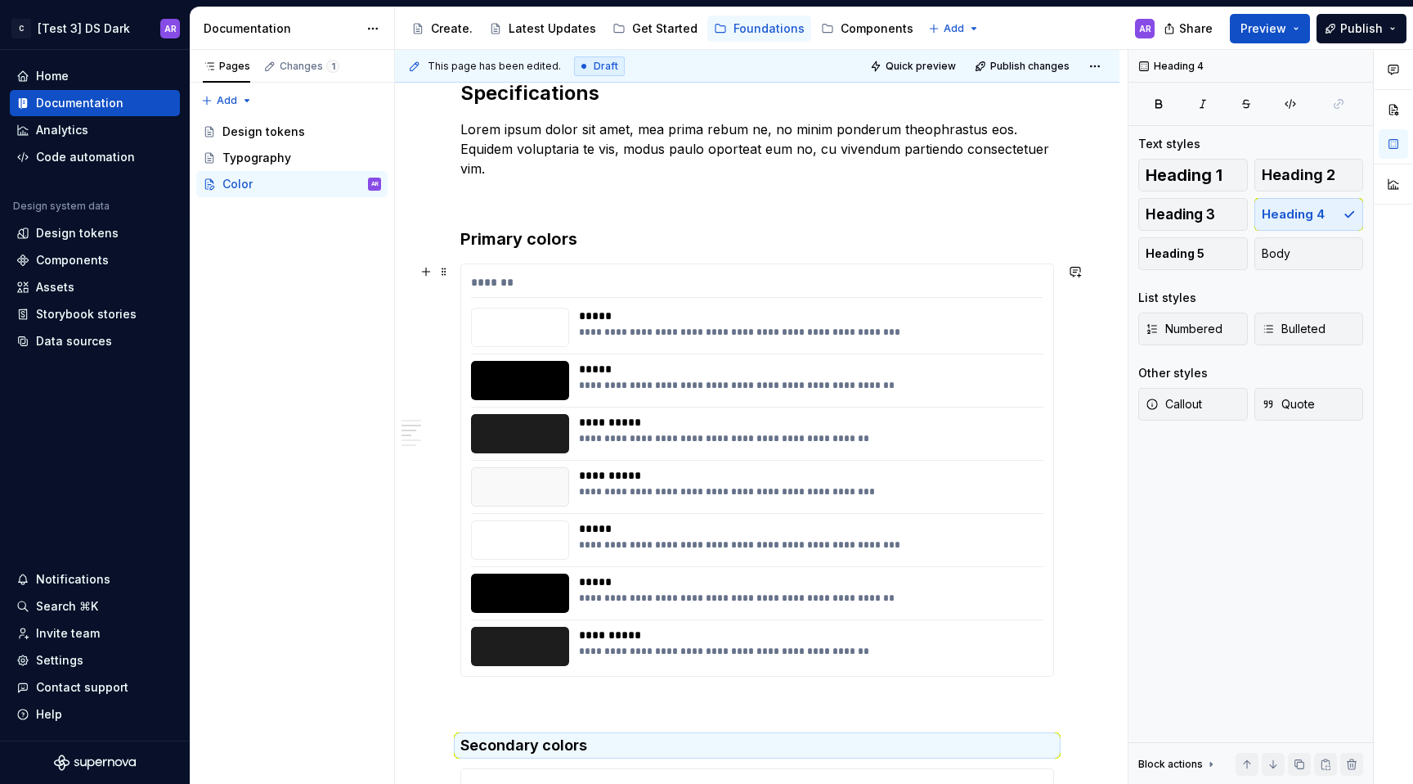
click at [537, 239] on h3 "Primary colors" at bounding box center [757, 238] width 594 height 23
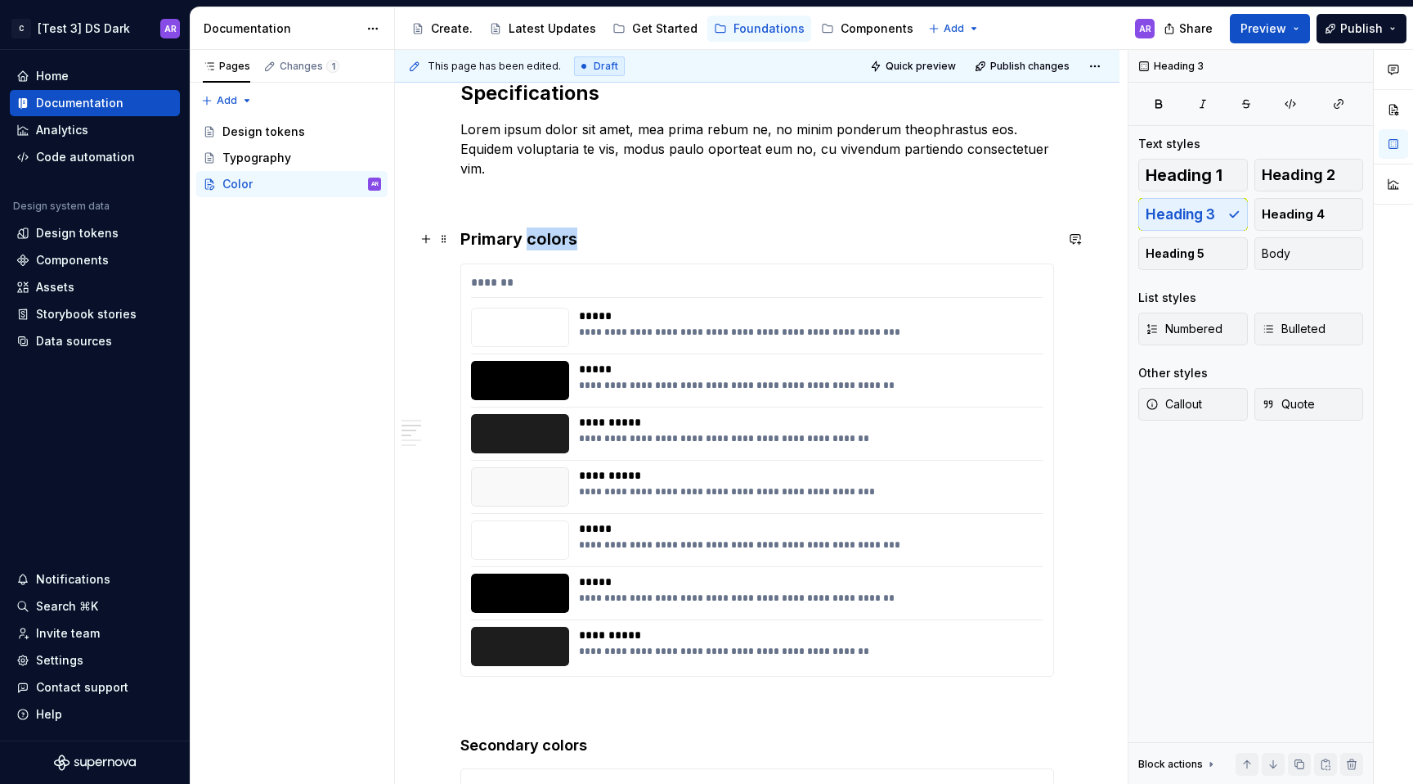
click at [537, 239] on h3 "Primary colors" at bounding box center [757, 238] width 594 height 23
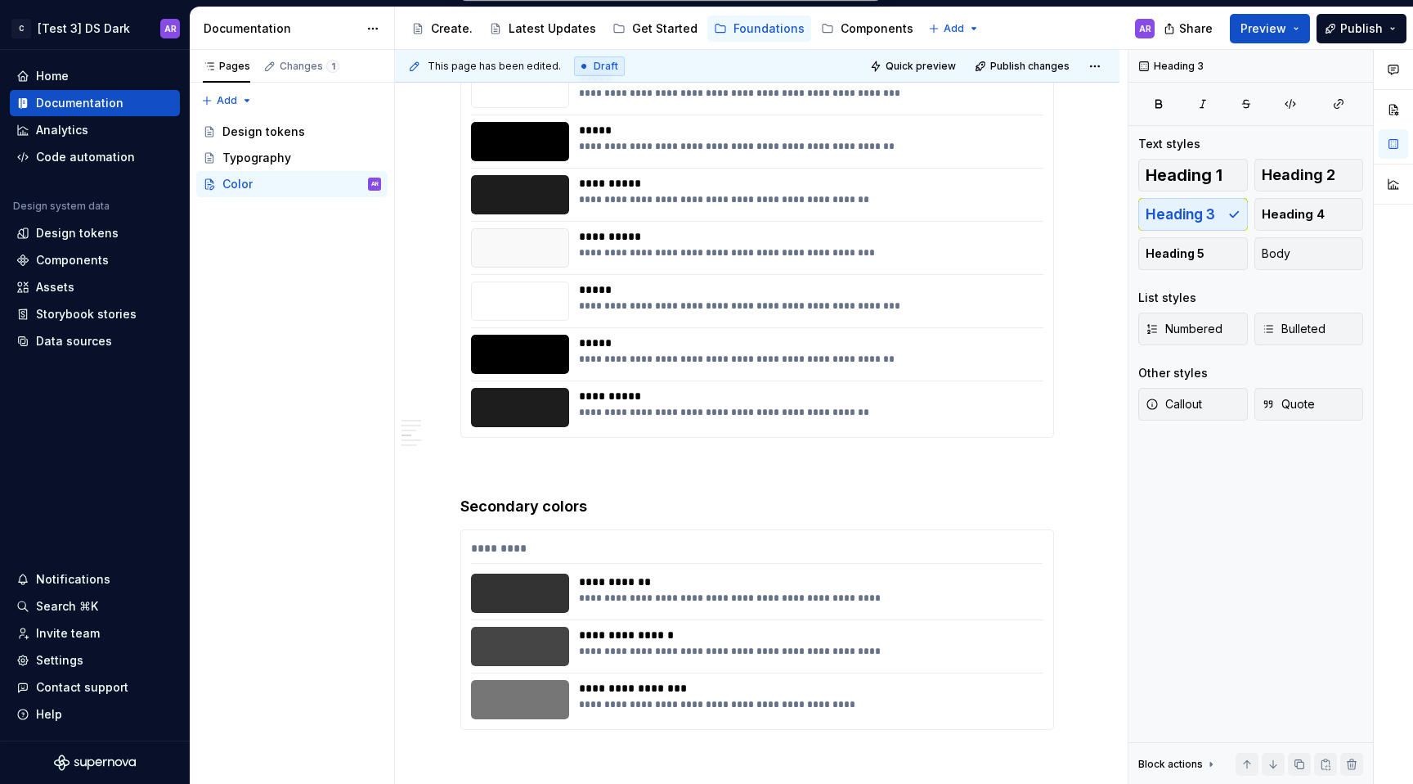
scroll to position [902, 0]
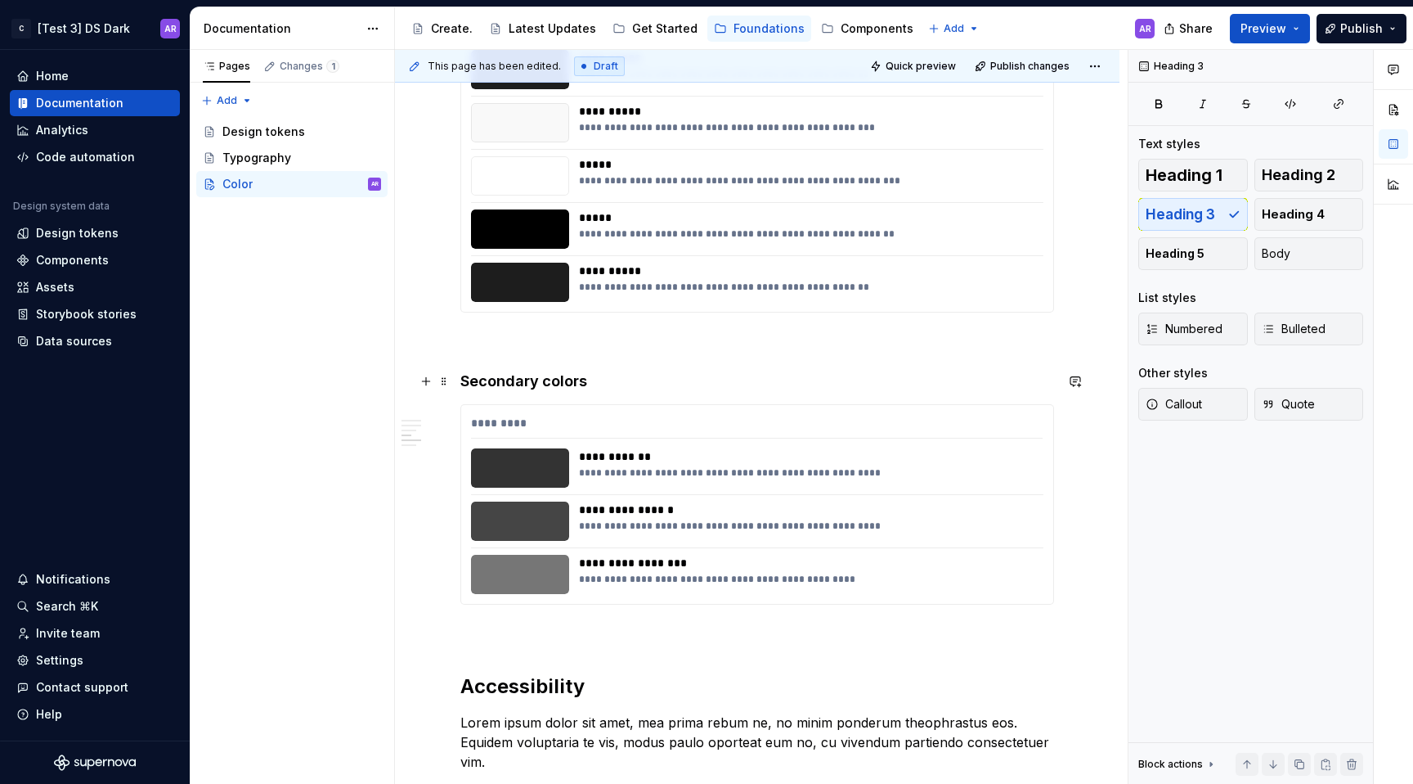
click at [551, 377] on h4 "Secondary colors" at bounding box center [757, 381] width 594 height 20
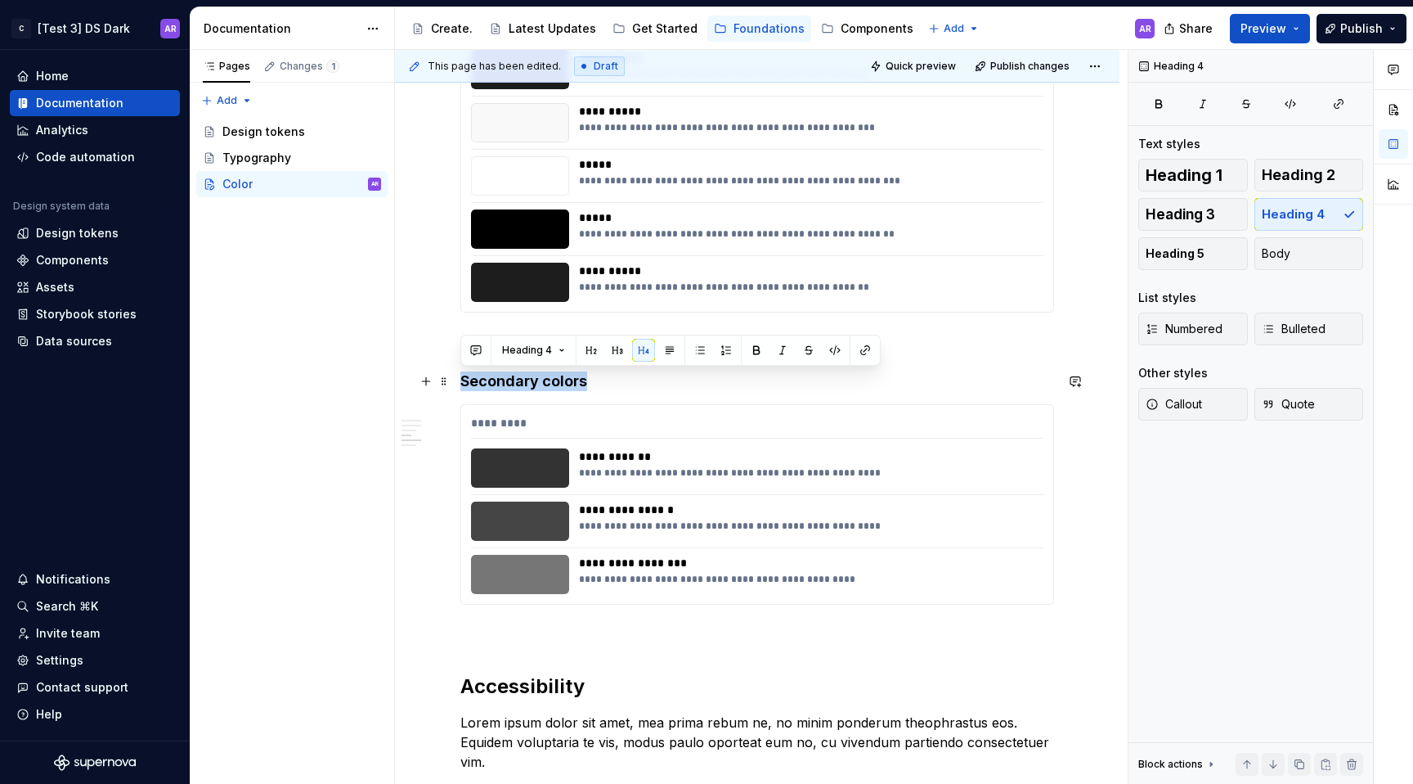
click at [551, 377] on h4 "Secondary colors" at bounding box center [757, 381] width 594 height 20
click at [612, 352] on button "button" at bounding box center [617, 350] width 23 height 23
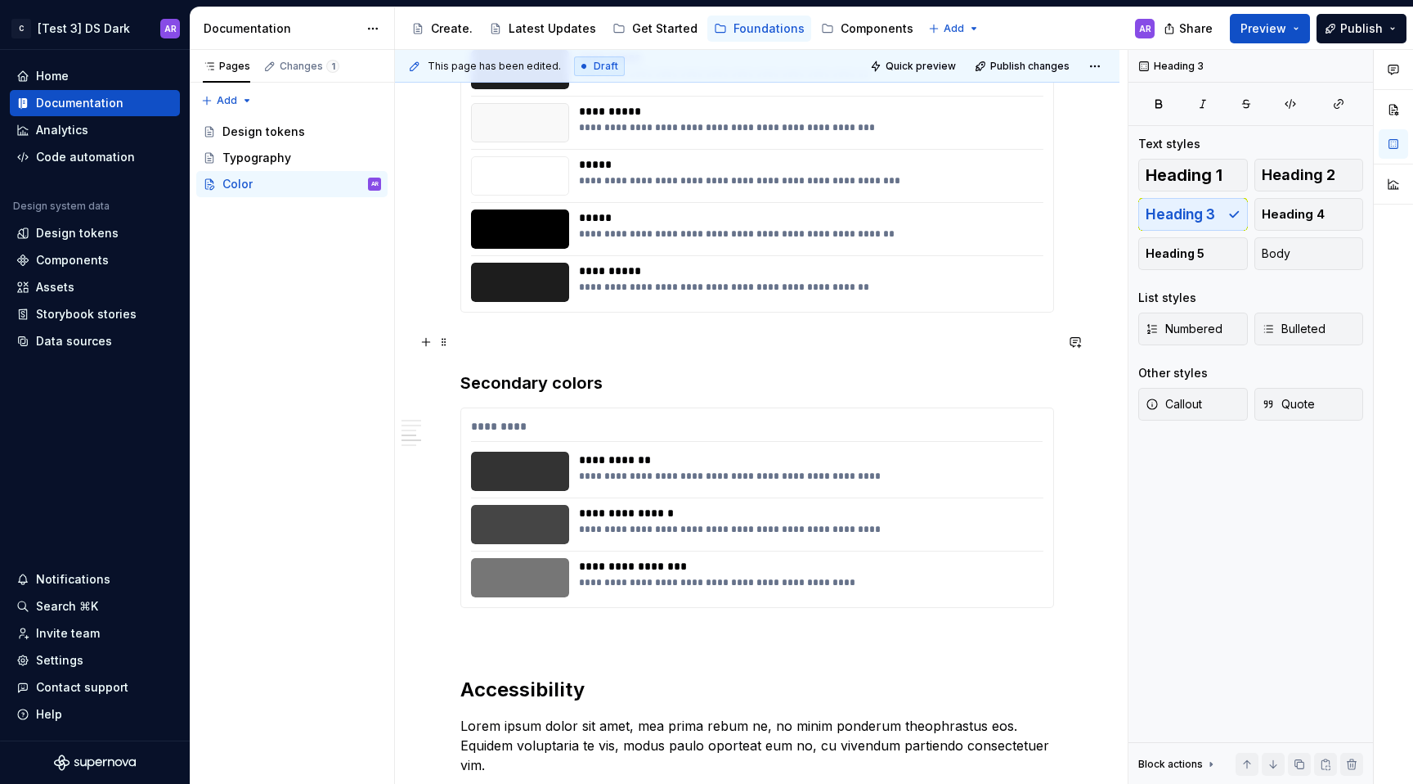
click at [611, 333] on p at bounding box center [757, 342] width 594 height 20
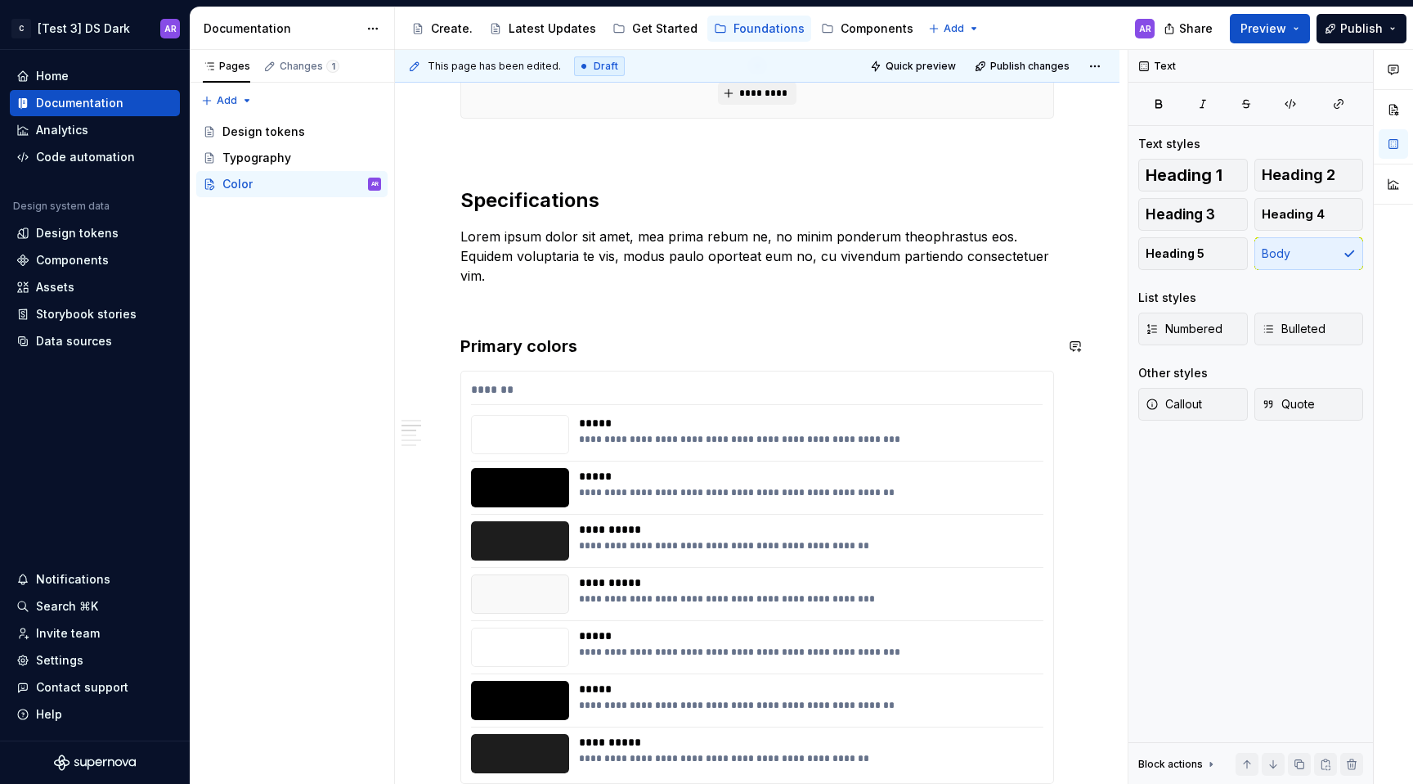
scroll to position [422, 0]
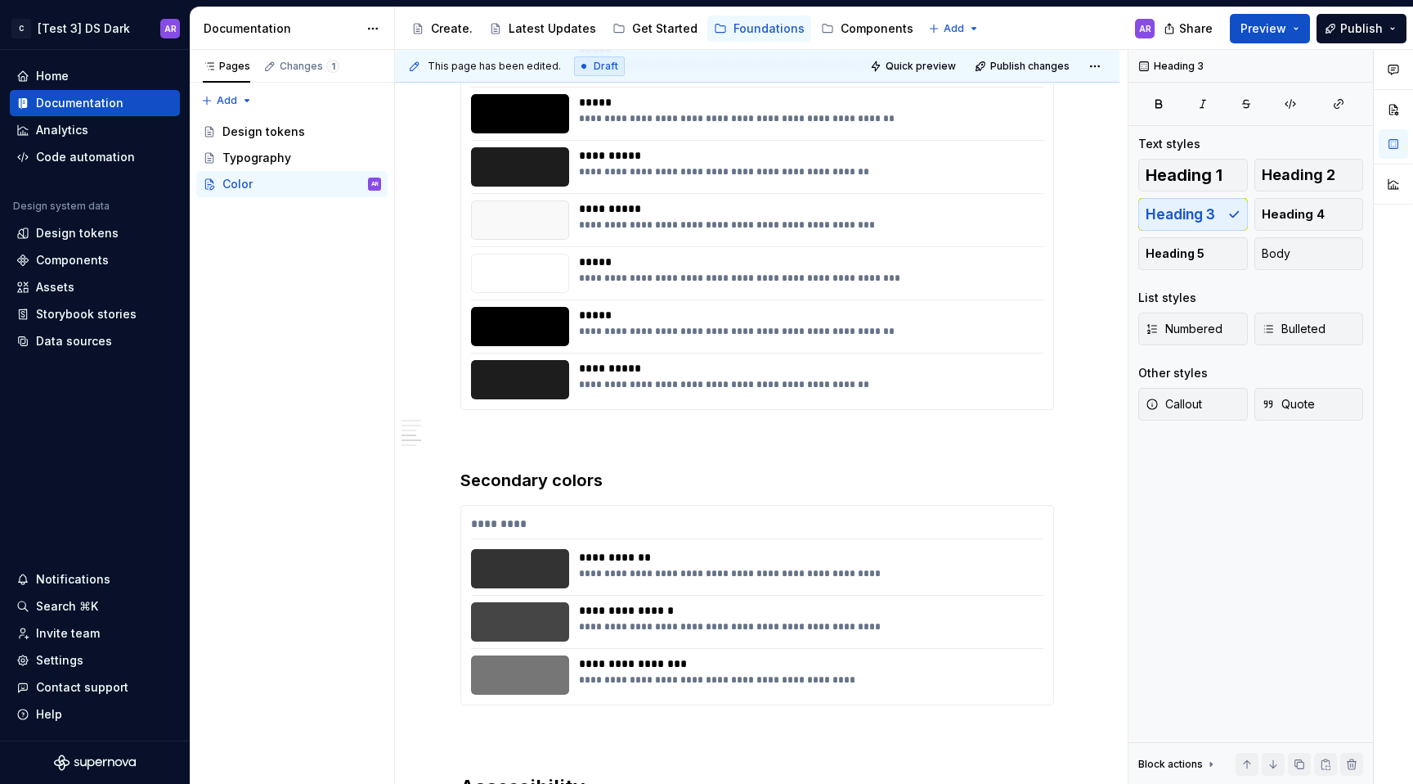
scroll to position [1153, 0]
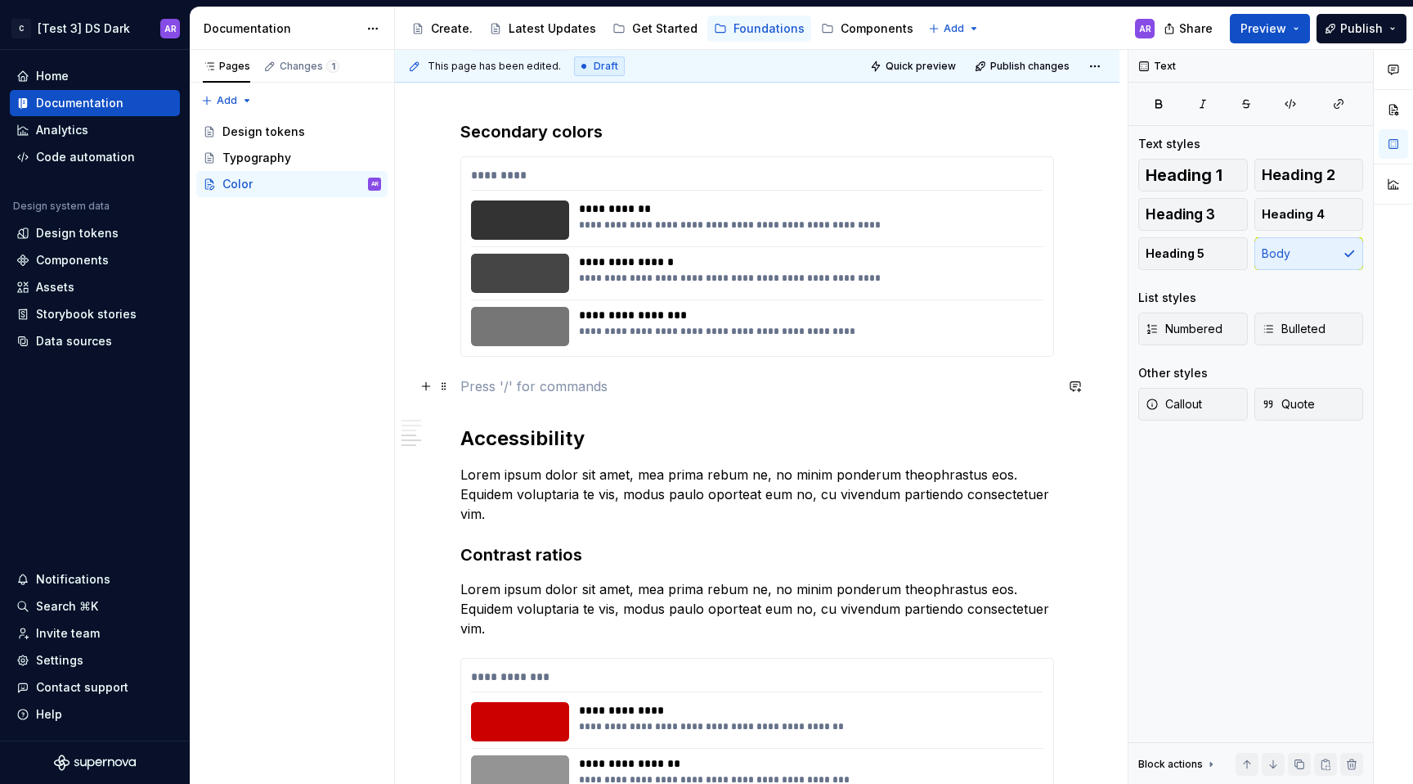
click at [549, 379] on p at bounding box center [757, 386] width 594 height 20
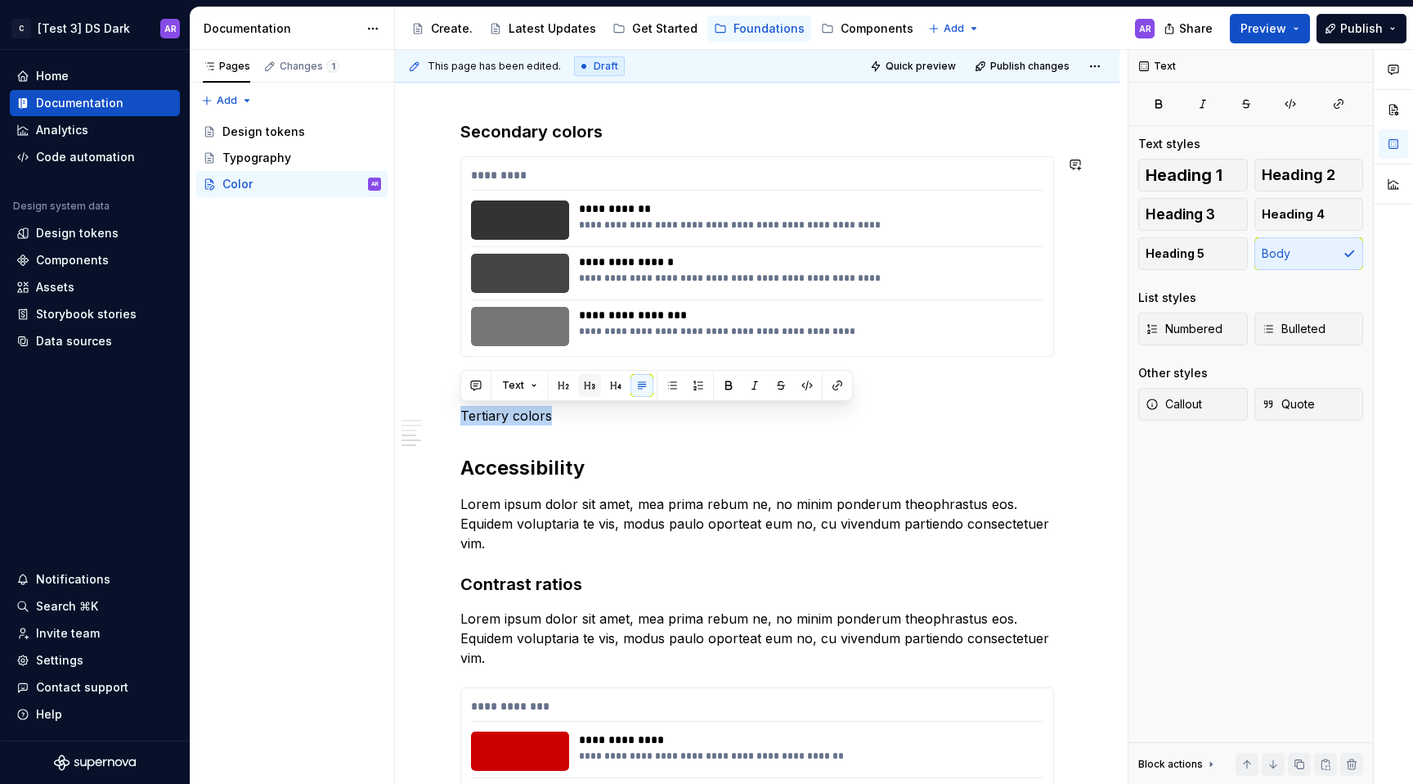
click at [587, 385] on button "button" at bounding box center [589, 385] width 23 height 23
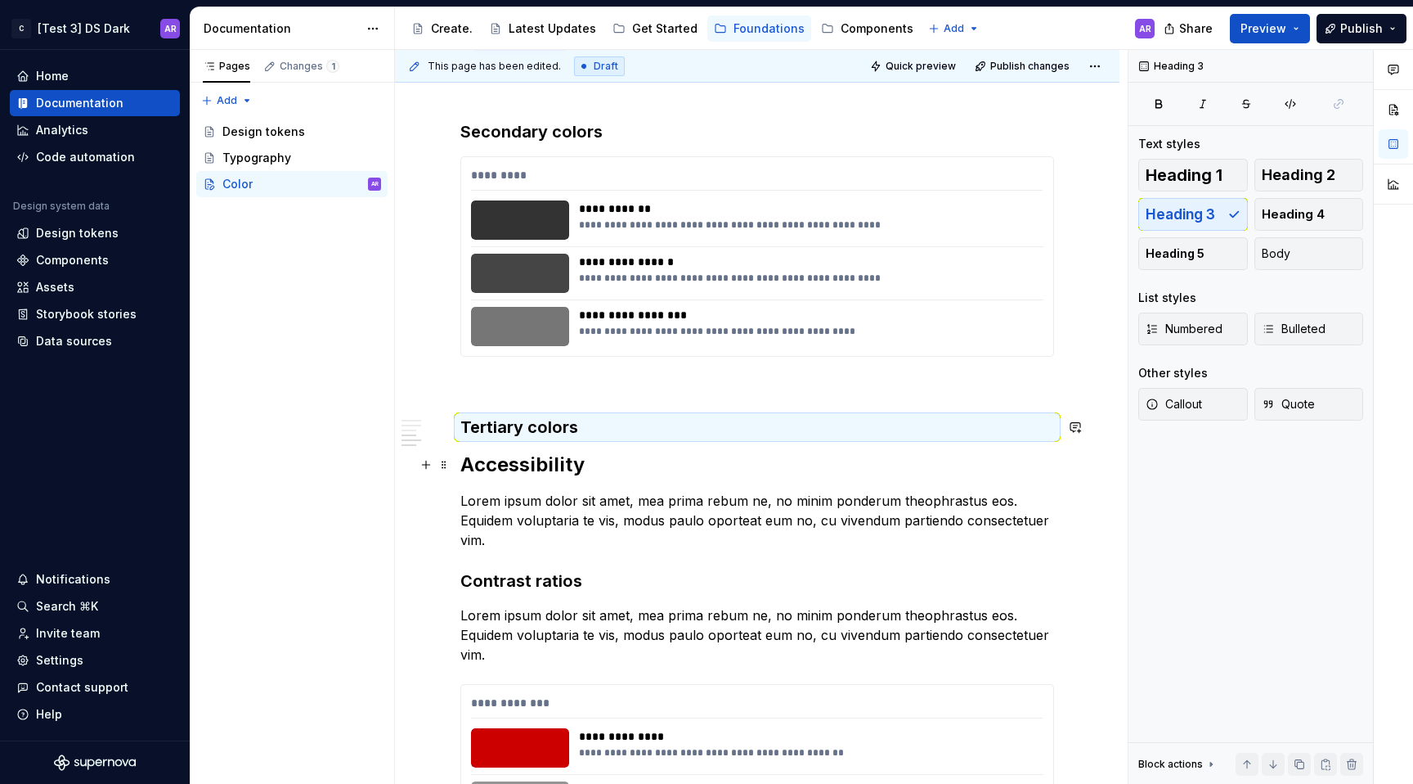
scroll to position [1189, 0]
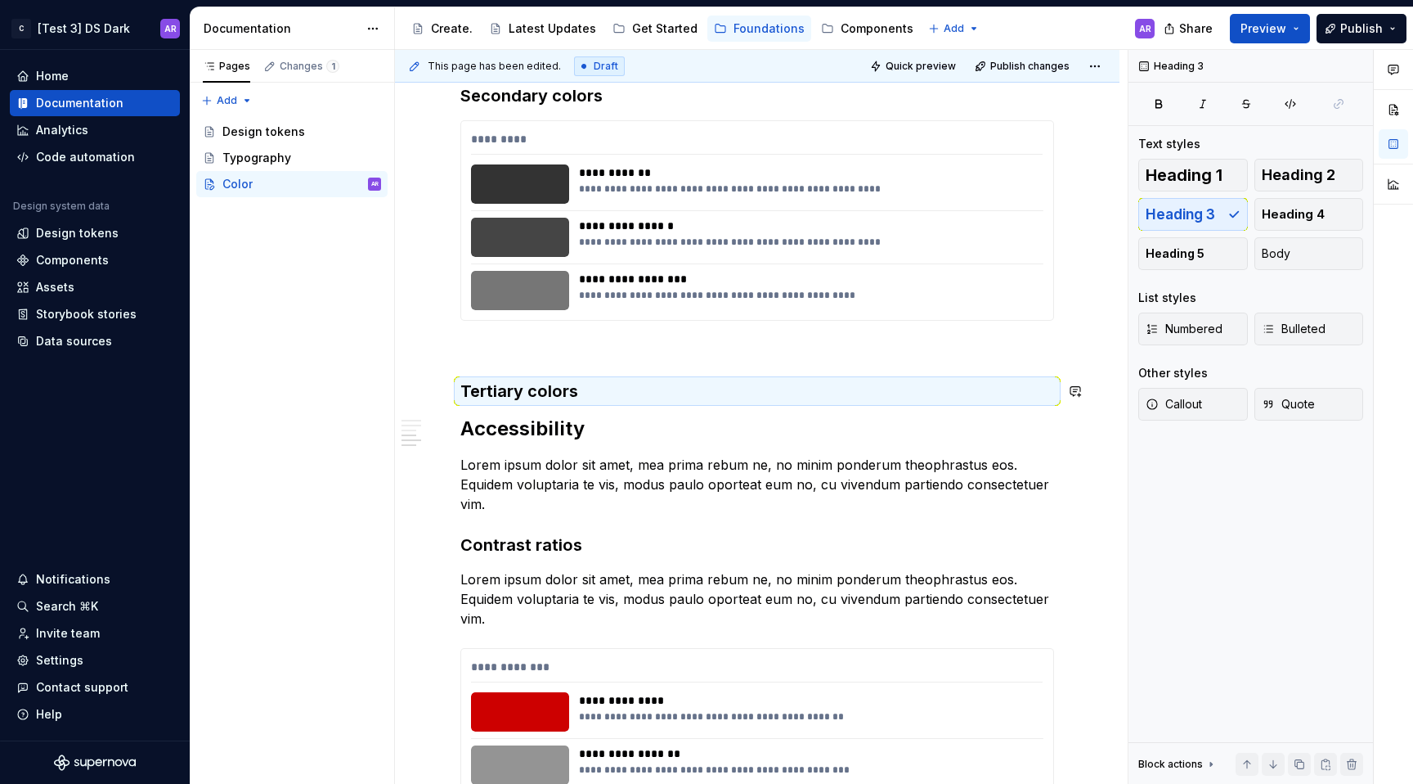
click at [700, 366] on div "**********" at bounding box center [757, 579] width 594 height 2820
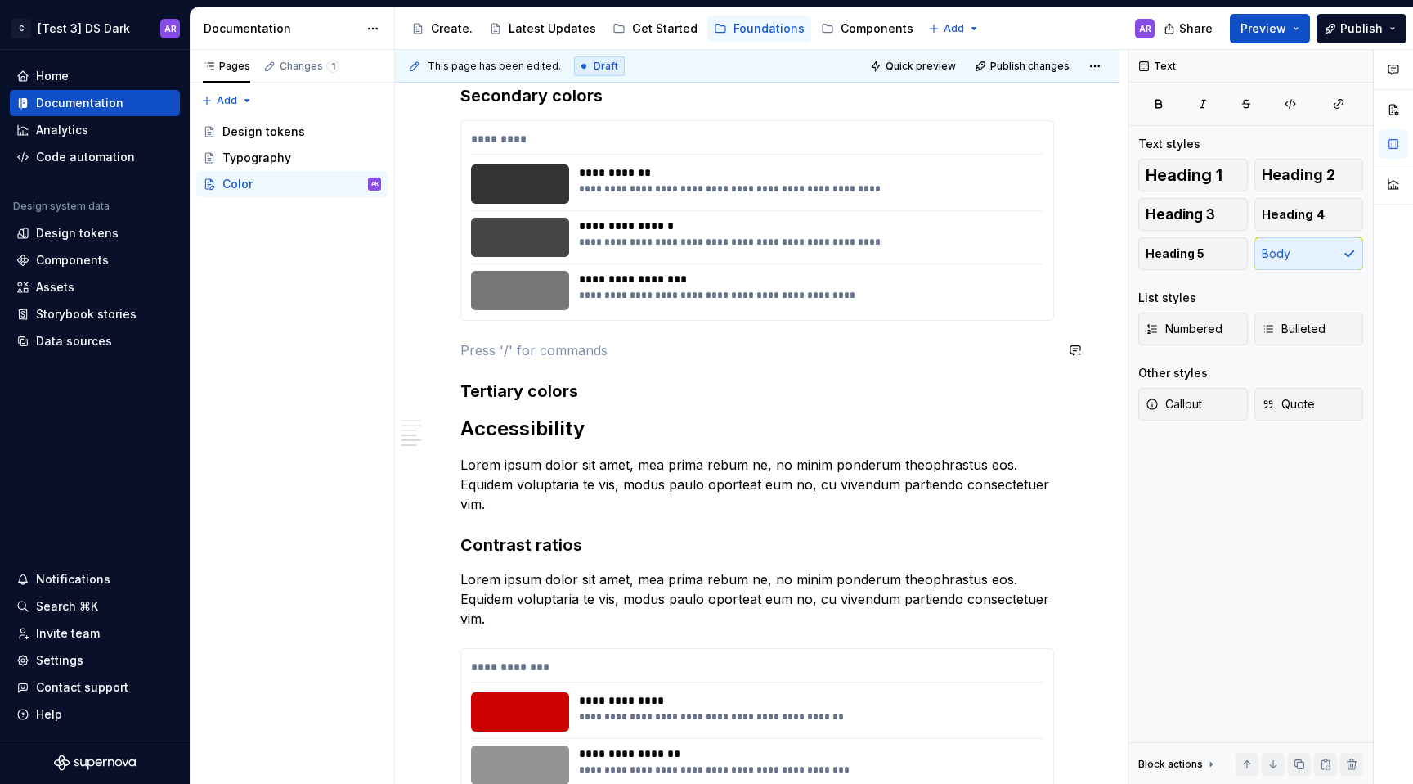
click at [688, 336] on div "**********" at bounding box center [757, 579] width 594 height 2820
click at [487, 424] on h2 "Accessibility" at bounding box center [757, 428] width 594 height 26
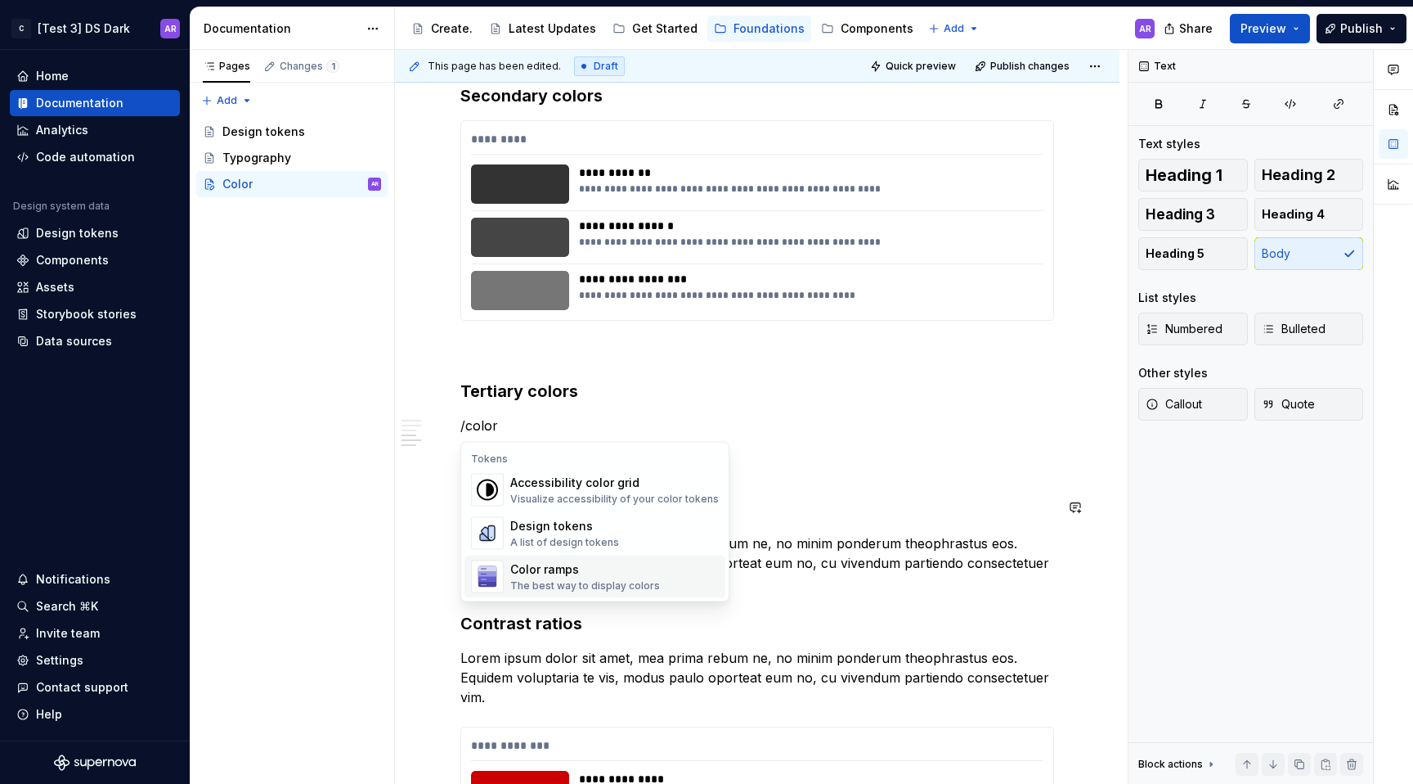
click at [631, 582] on div "The best way to display colors" at bounding box center [585, 585] width 150 height 13
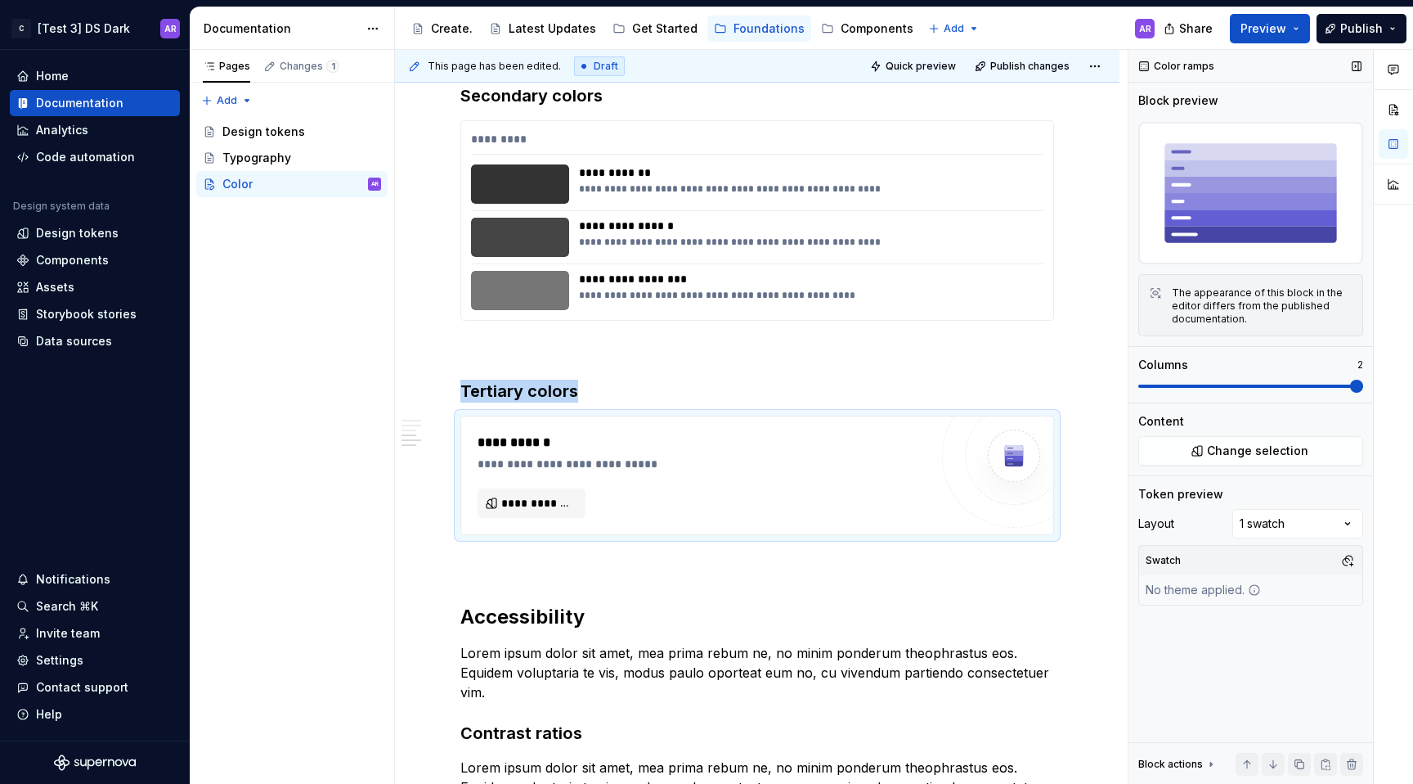
click at [1363, 387] on span at bounding box center [1356, 385] width 13 height 13
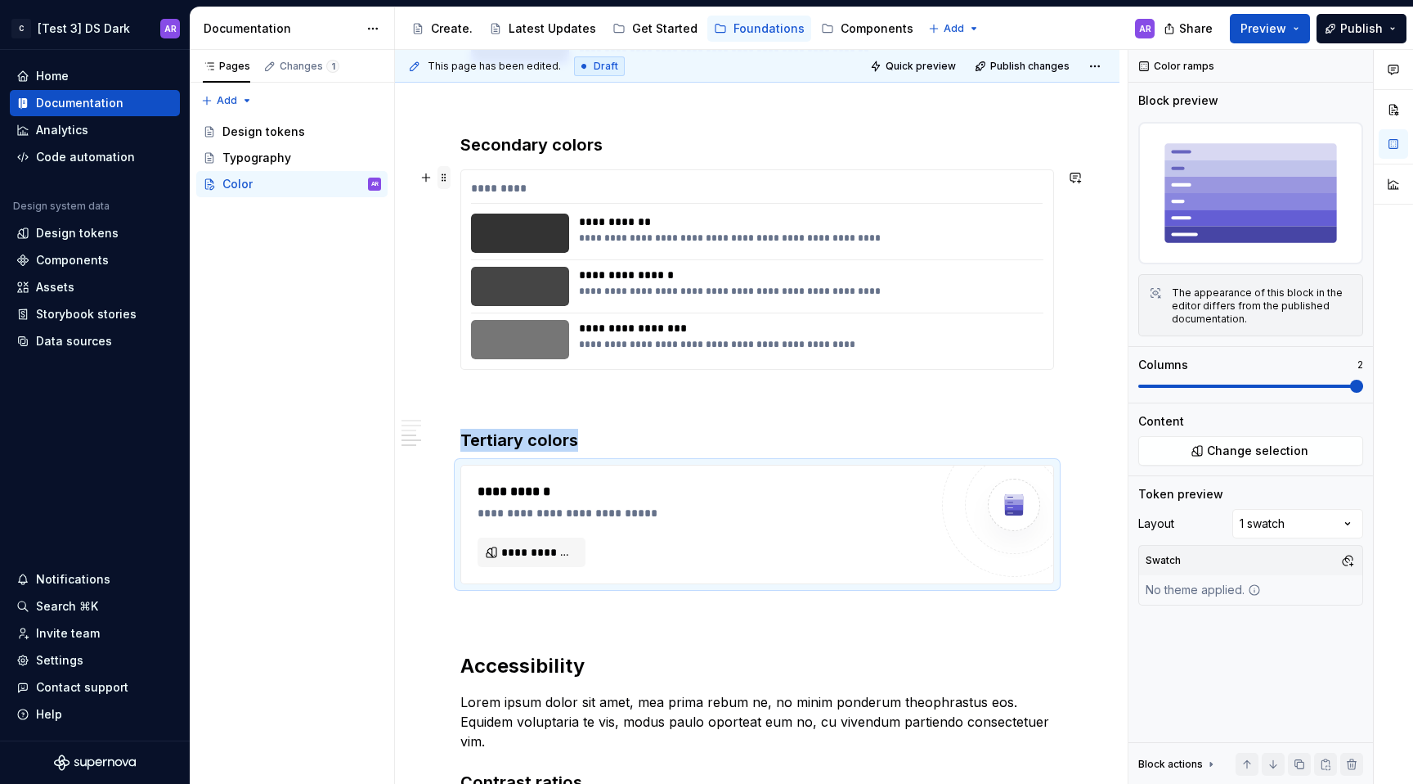
click at [447, 175] on span at bounding box center [444, 177] width 13 height 23
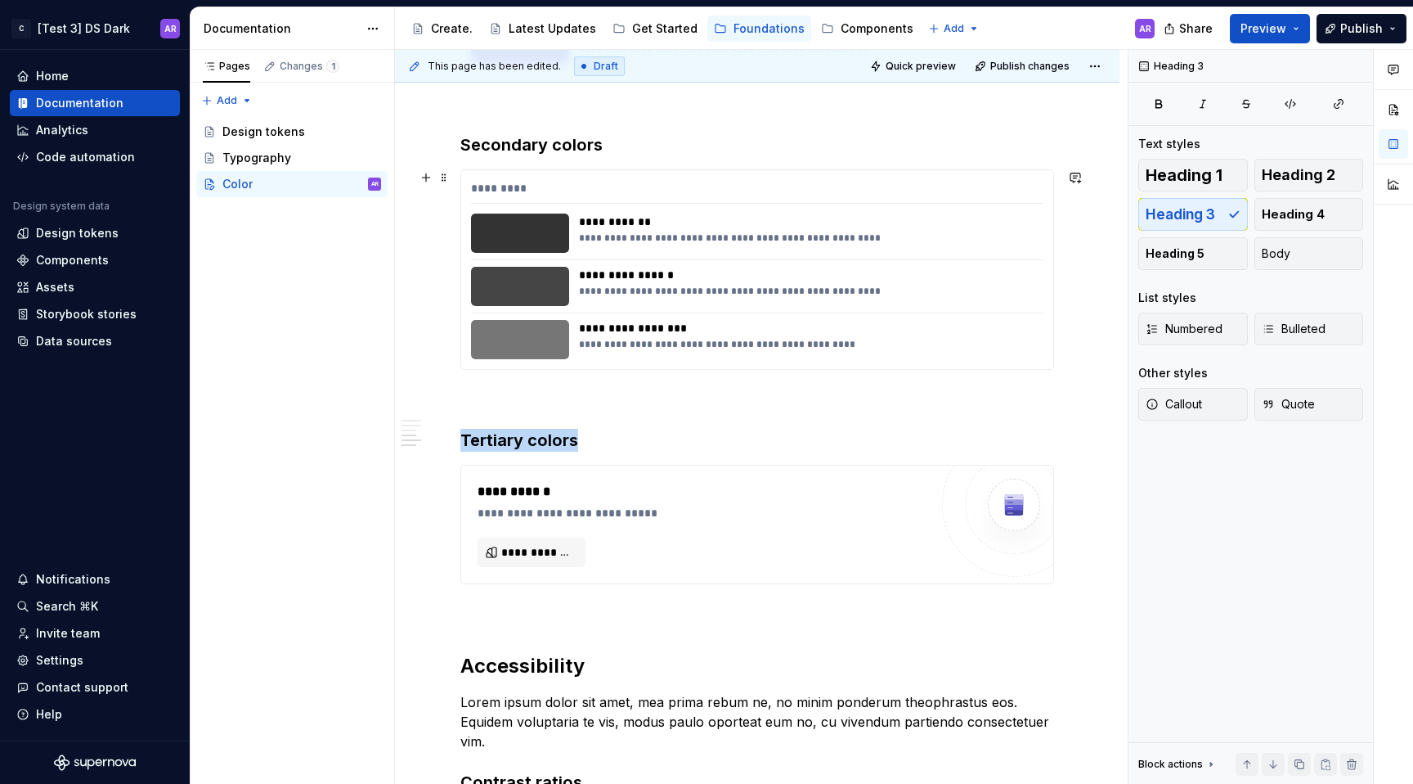
click at [596, 414] on div "**********" at bounding box center [757, 722] width 594 height 3008
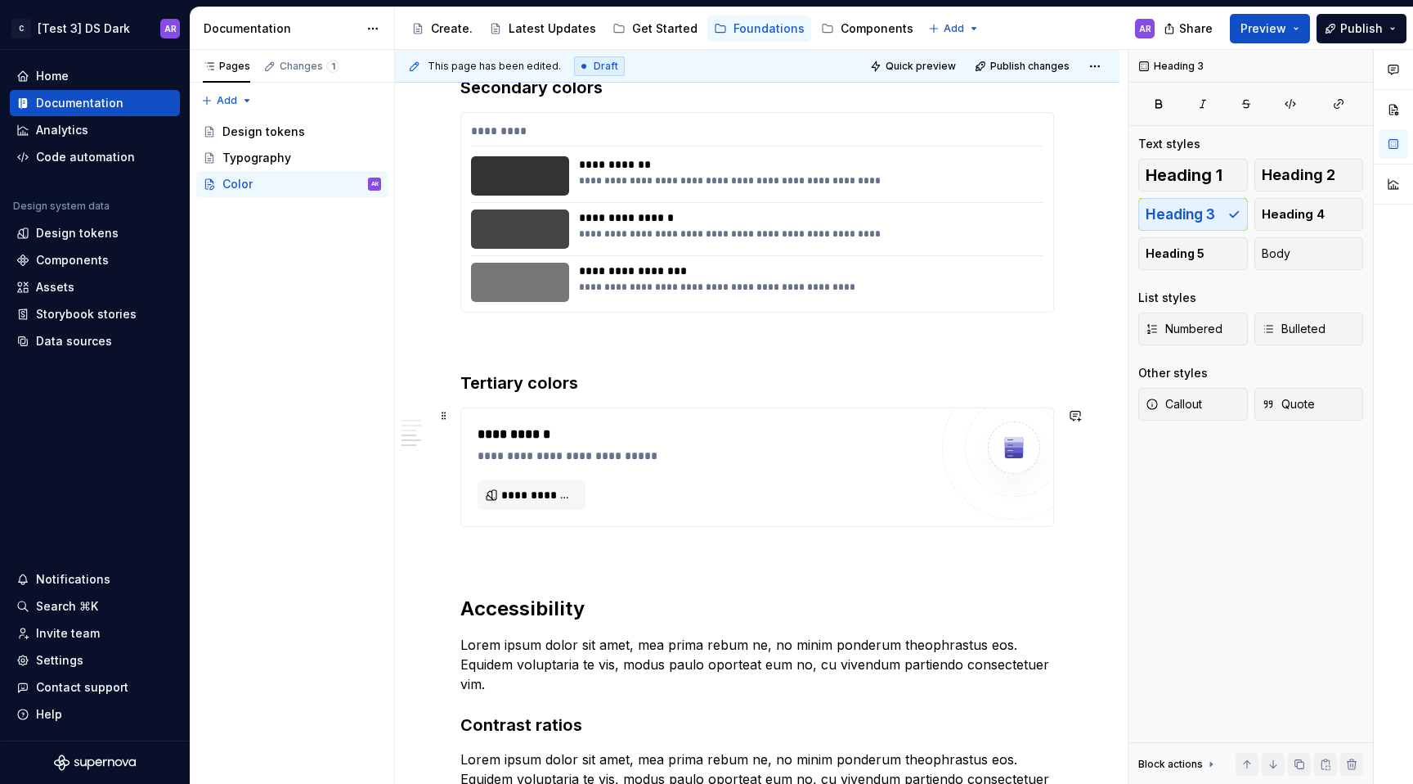
scroll to position [1205, 0]
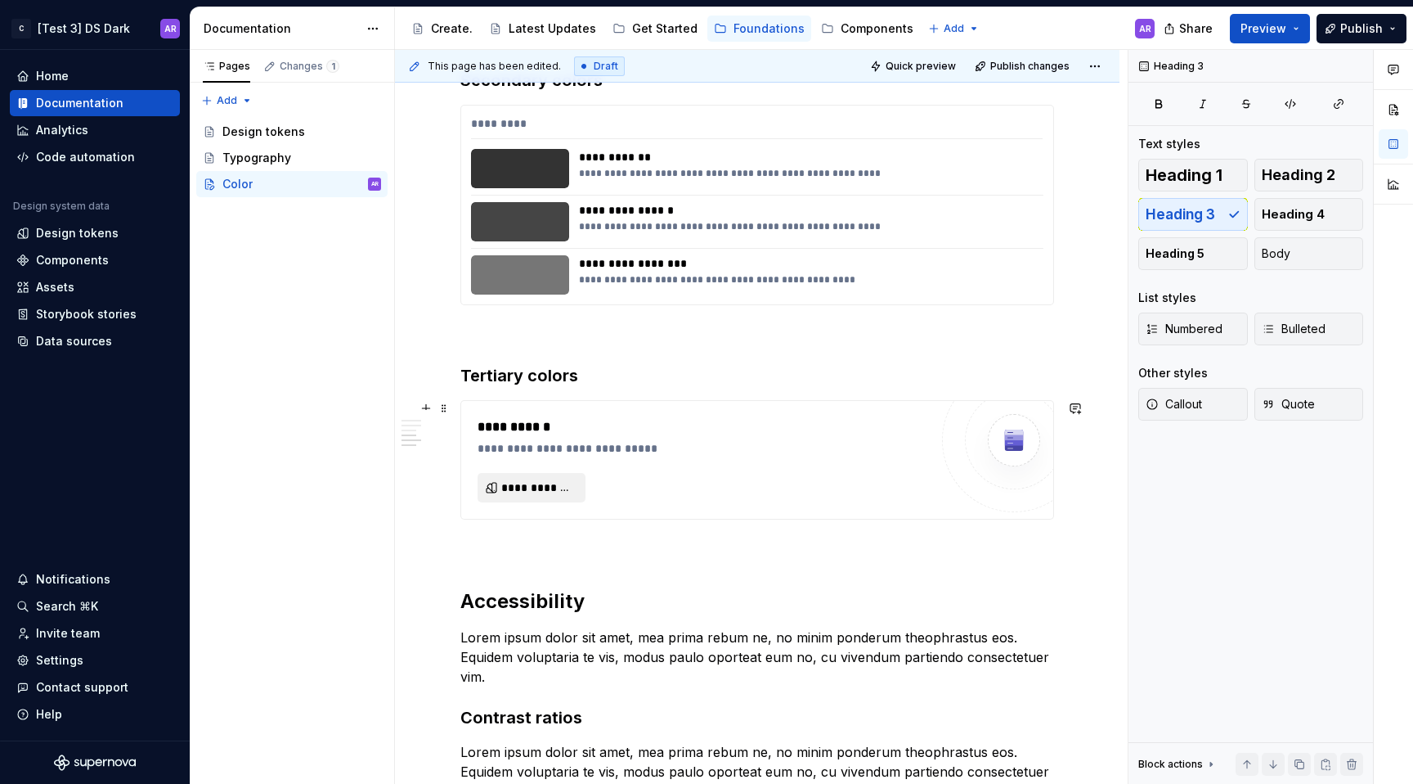
click at [559, 482] on span "**********" at bounding box center [538, 487] width 74 height 16
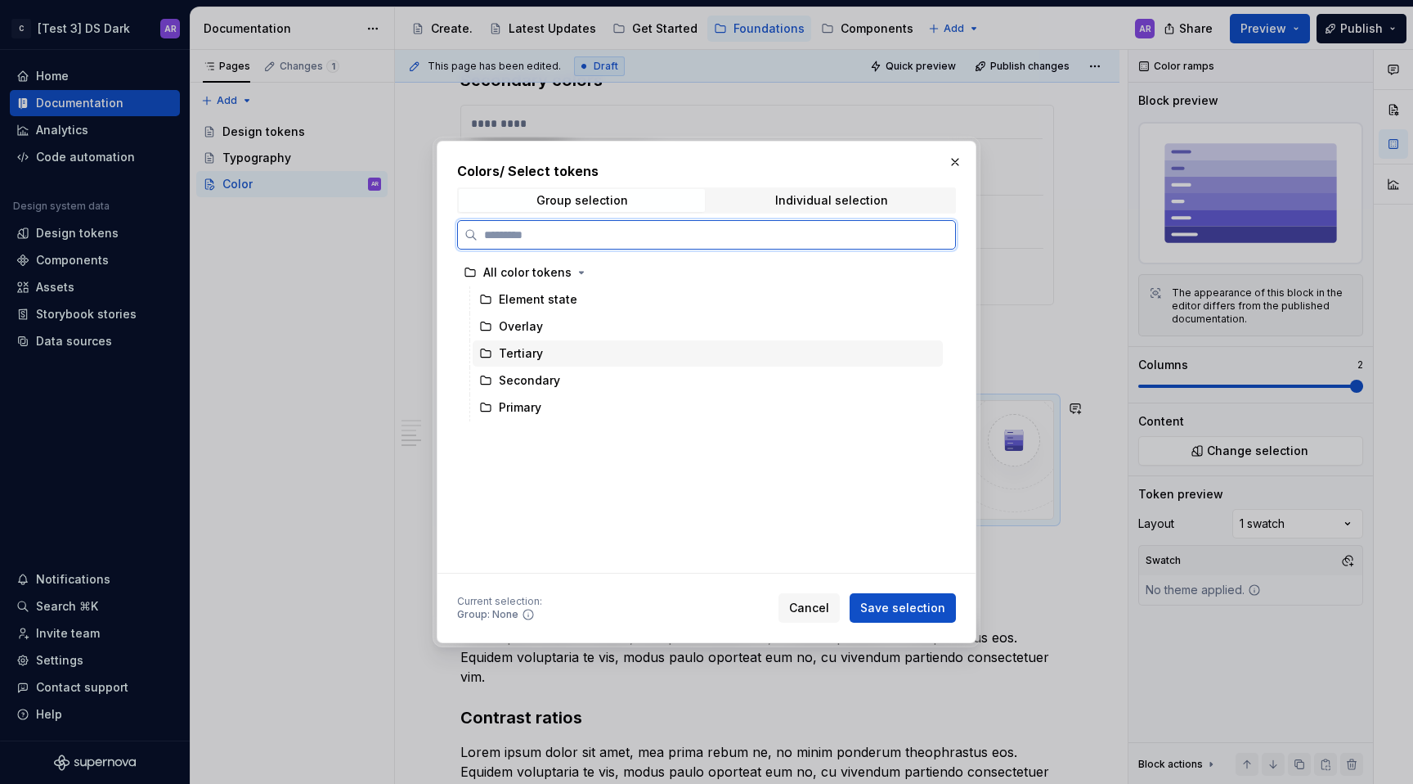
click at [532, 359] on div "Tertiary" at bounding box center [521, 353] width 44 height 16
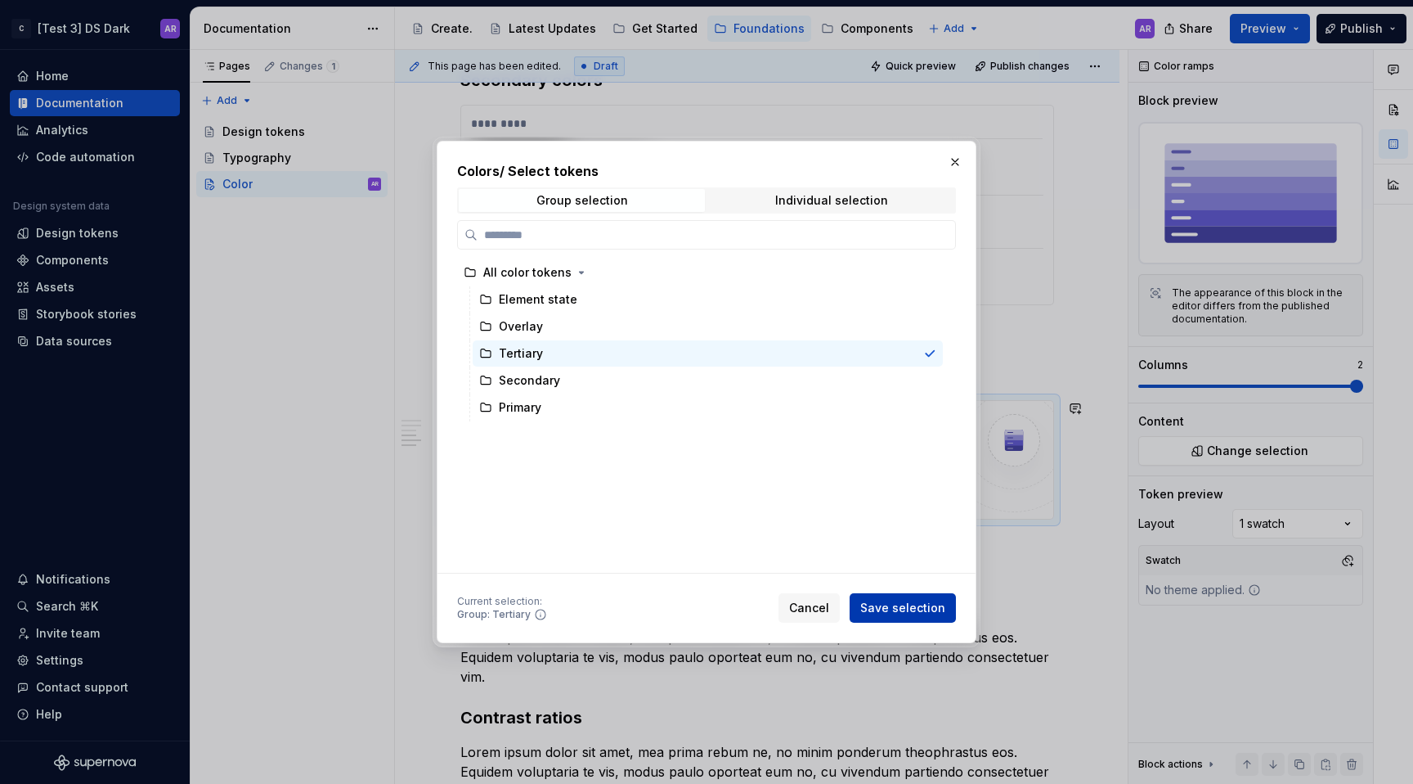
click at [901, 597] on button "Save selection" at bounding box center [903, 607] width 106 height 29
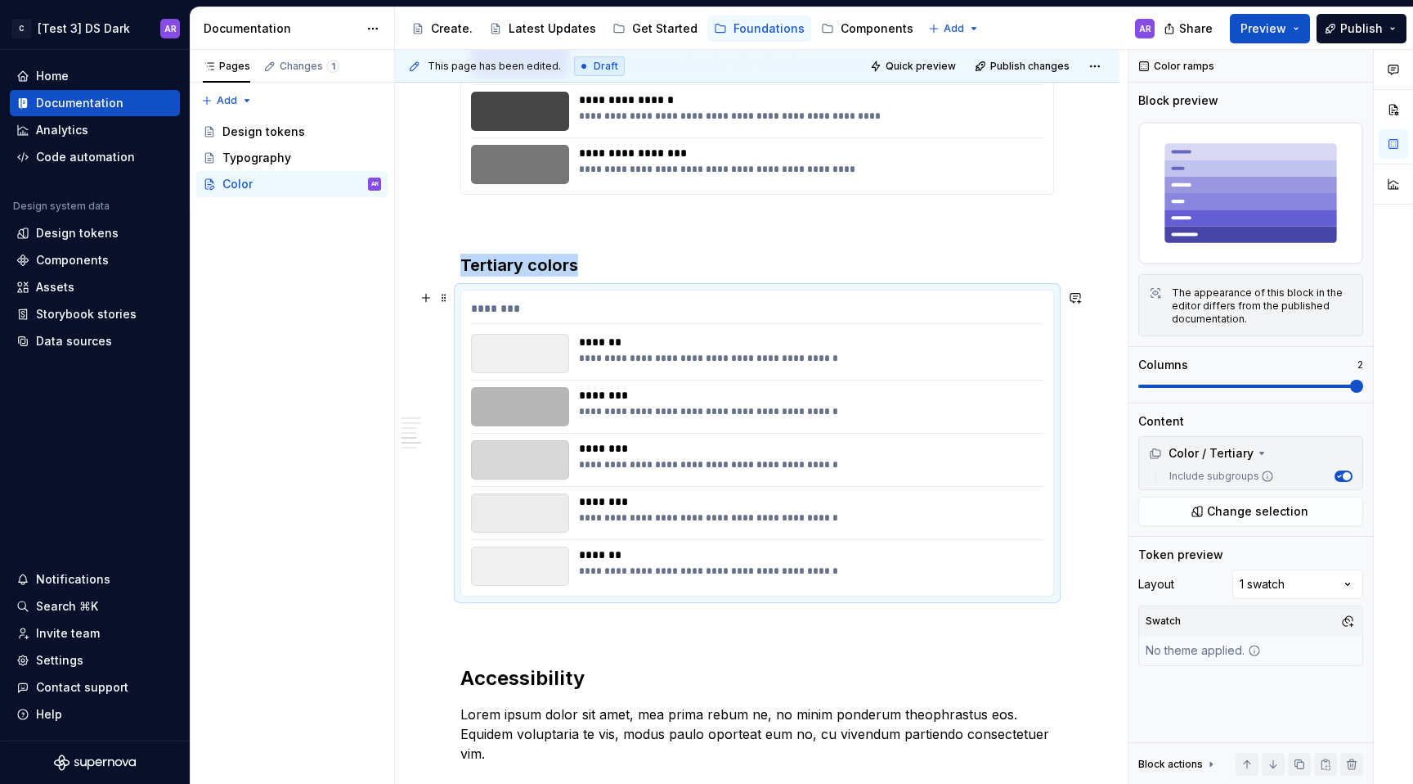
scroll to position [1310, 0]
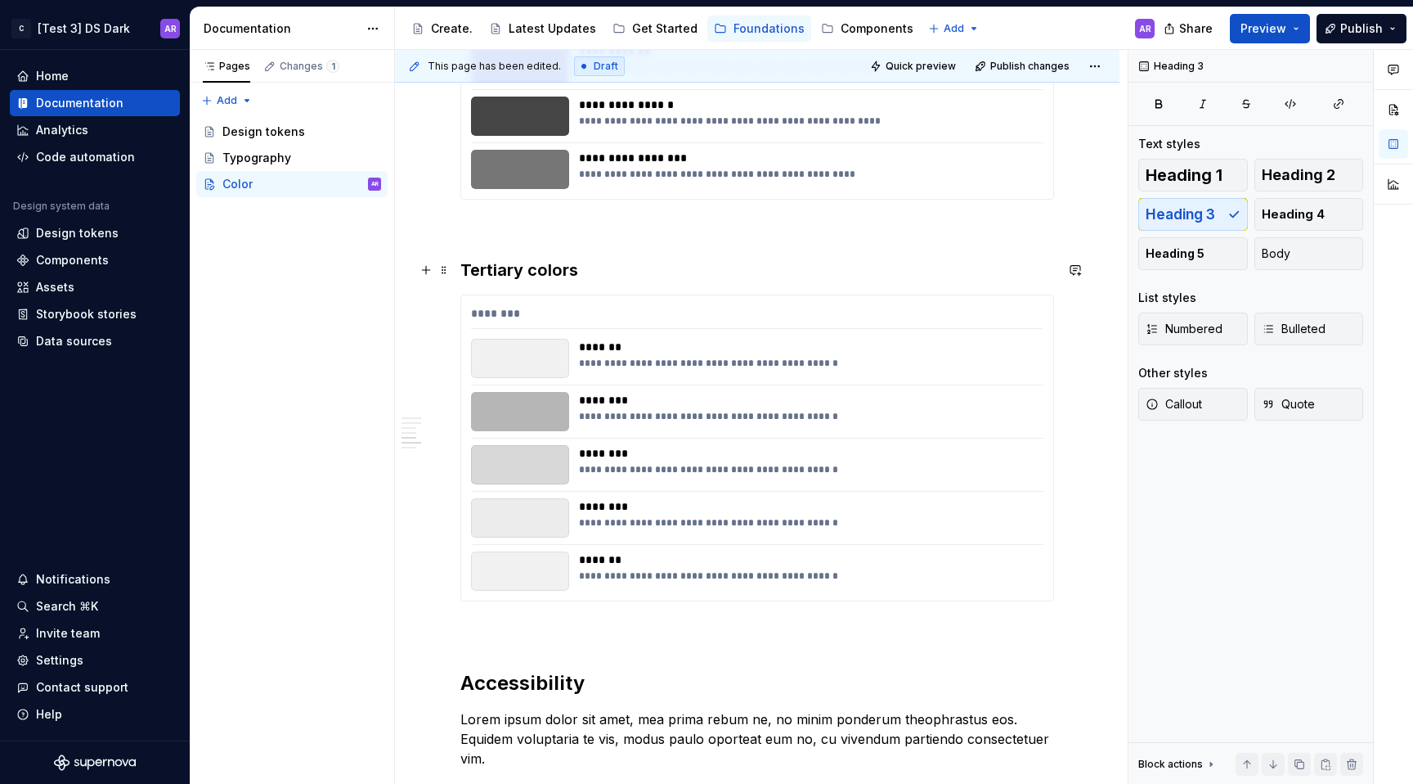
click at [516, 267] on h3 "Tertiary colors" at bounding box center [757, 269] width 594 height 23
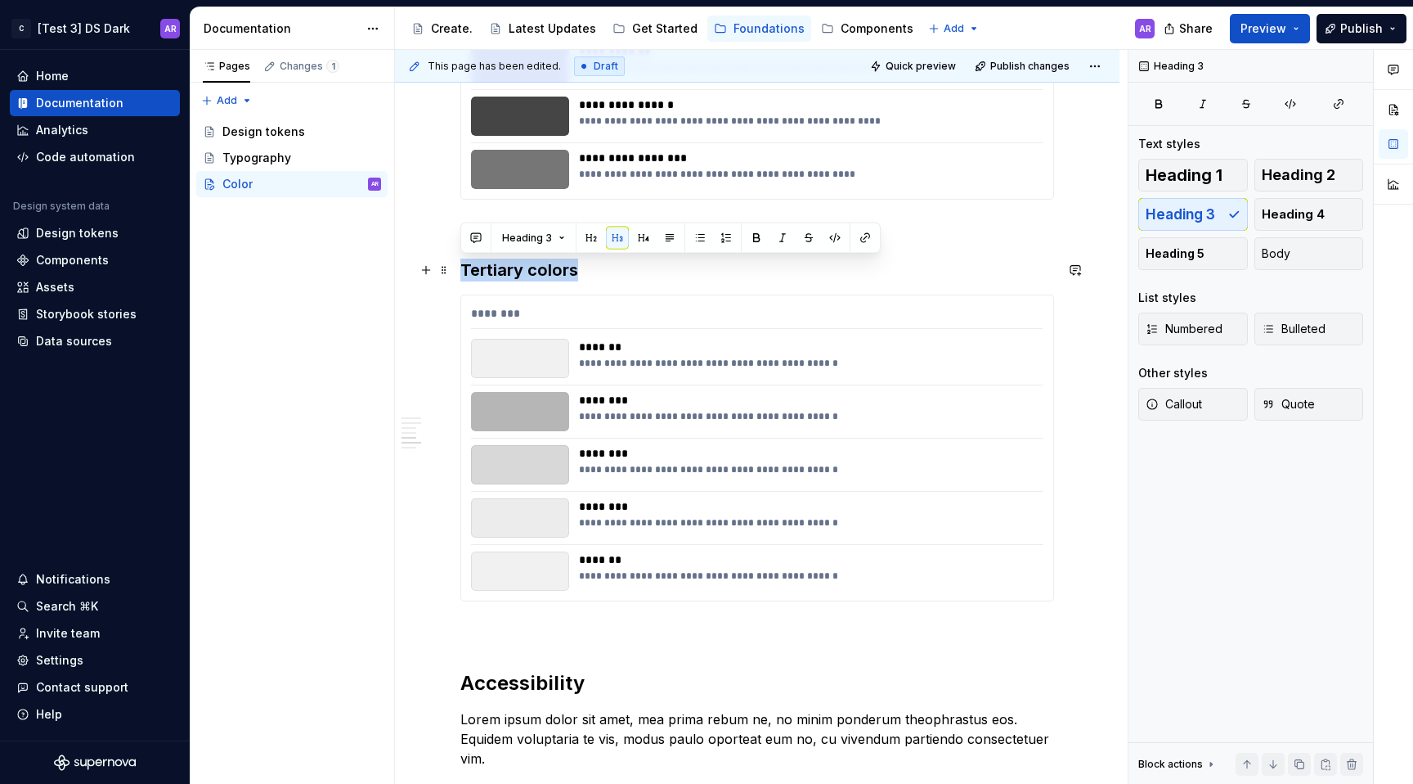
click at [516, 267] on h3 "Tertiary colors" at bounding box center [757, 269] width 594 height 23
copy h3 "Tertiary colors"
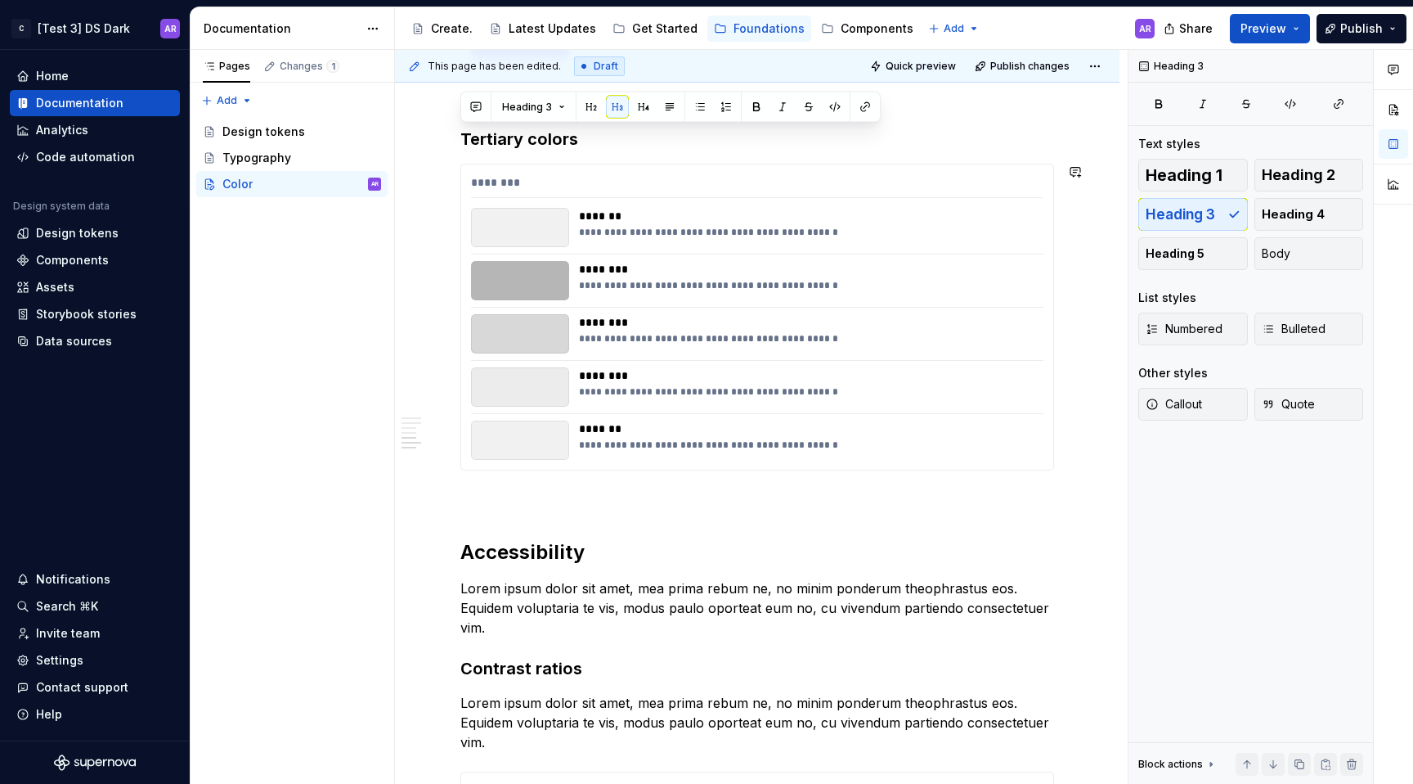
click at [523, 484] on div "**********" at bounding box center [757, 514] width 594 height 3195
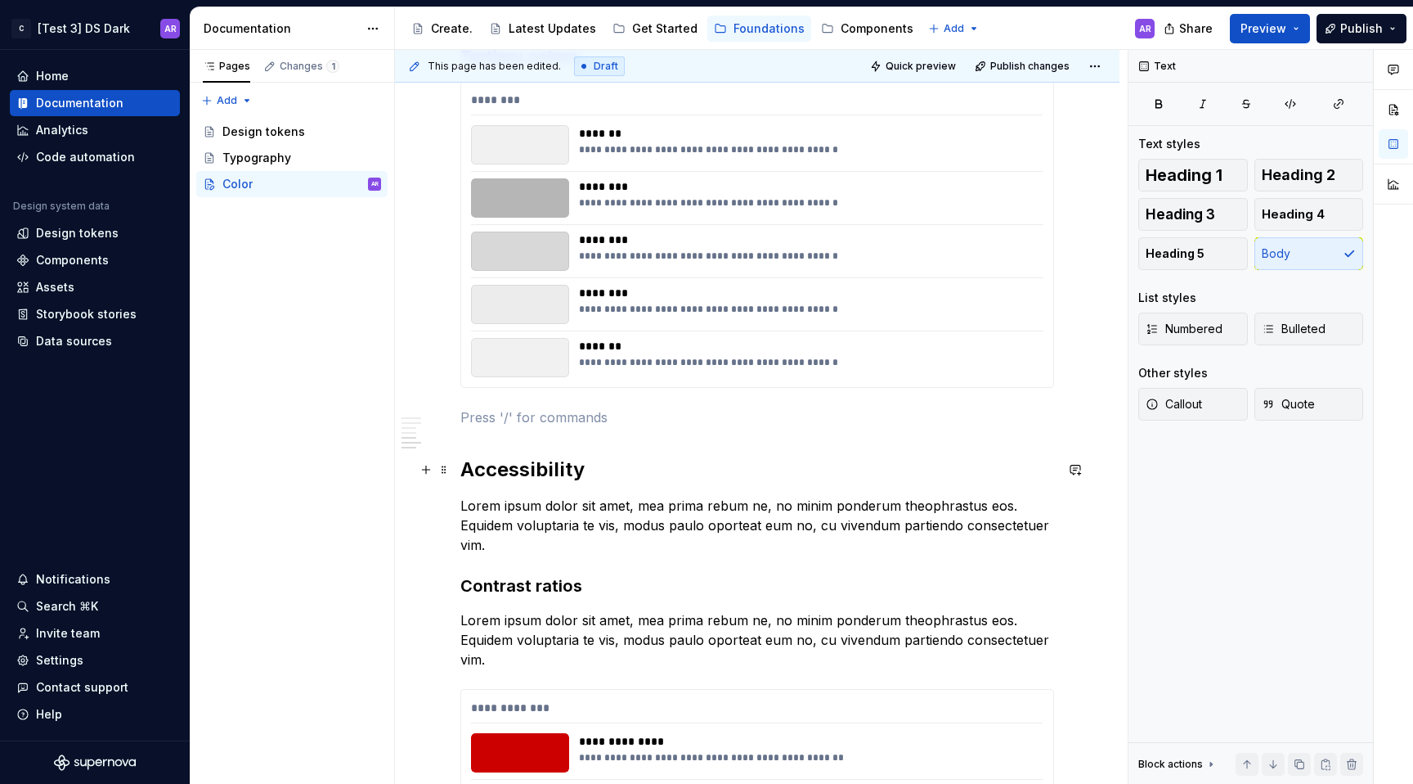
scroll to position [1530, 0]
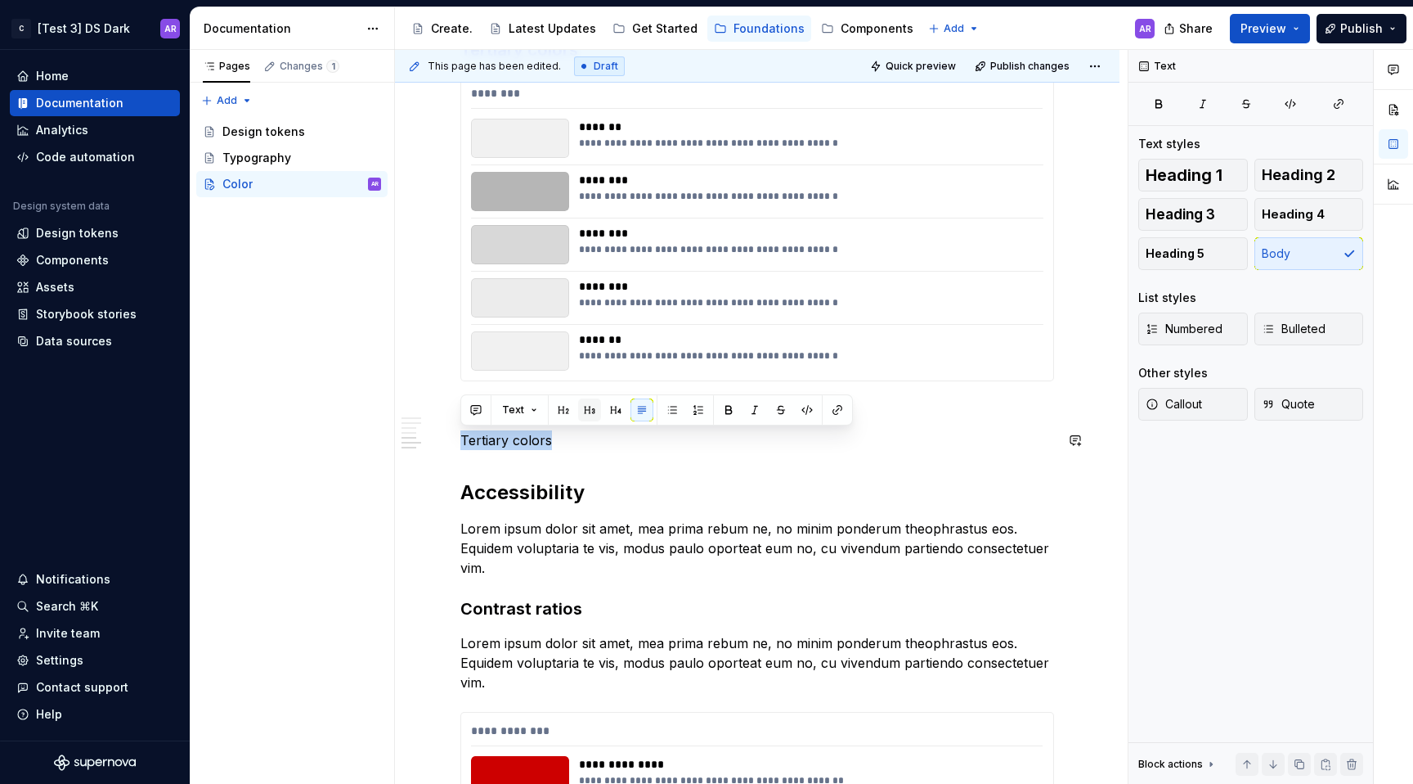
click at [584, 406] on button "button" at bounding box center [589, 409] width 23 height 23
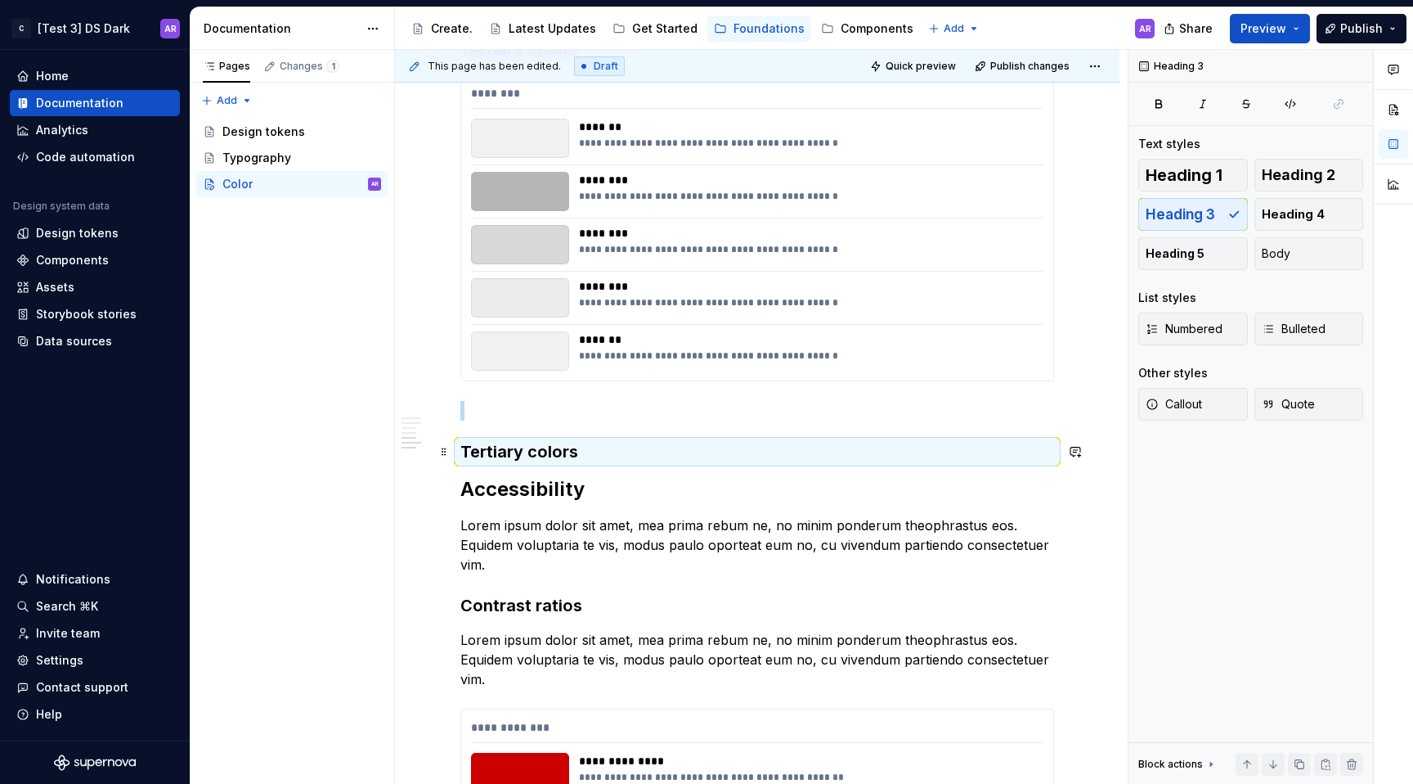
click at [525, 453] on h3 "Tertiary colors" at bounding box center [757, 451] width 594 height 23
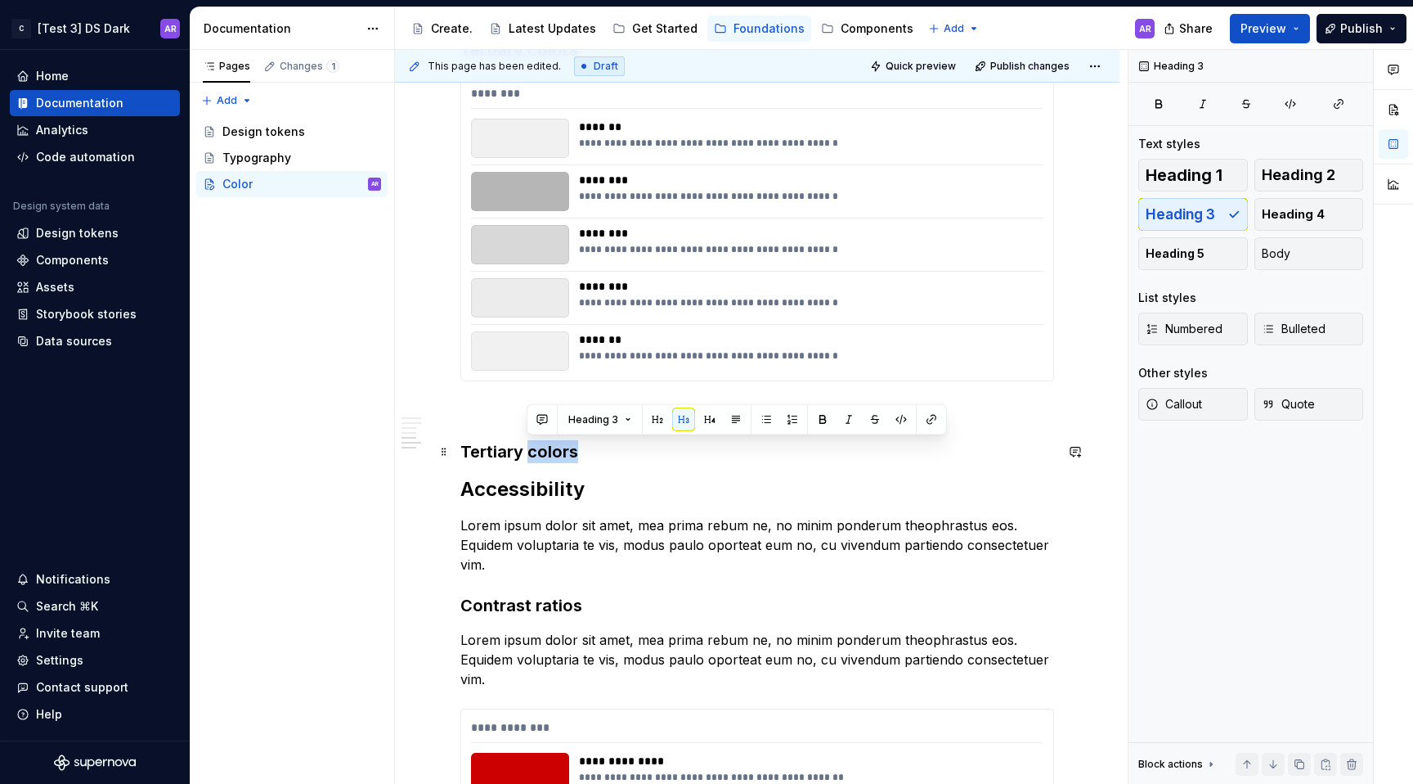
click at [525, 453] on h3 "Tertiary colors" at bounding box center [757, 451] width 594 height 23
click at [595, 456] on h3 "Tertiary colors" at bounding box center [757, 451] width 594 height 23
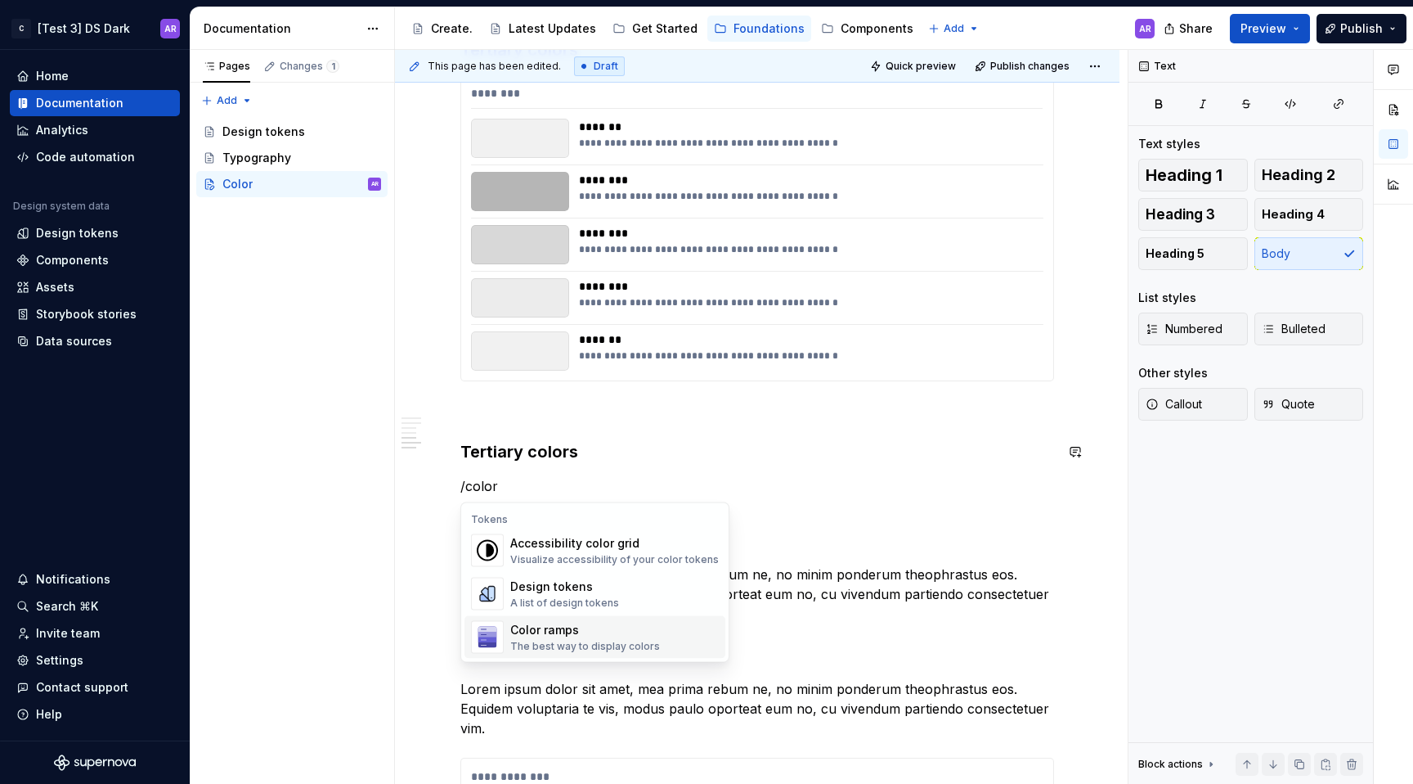
click at [636, 626] on div "Color ramps" at bounding box center [585, 630] width 150 height 16
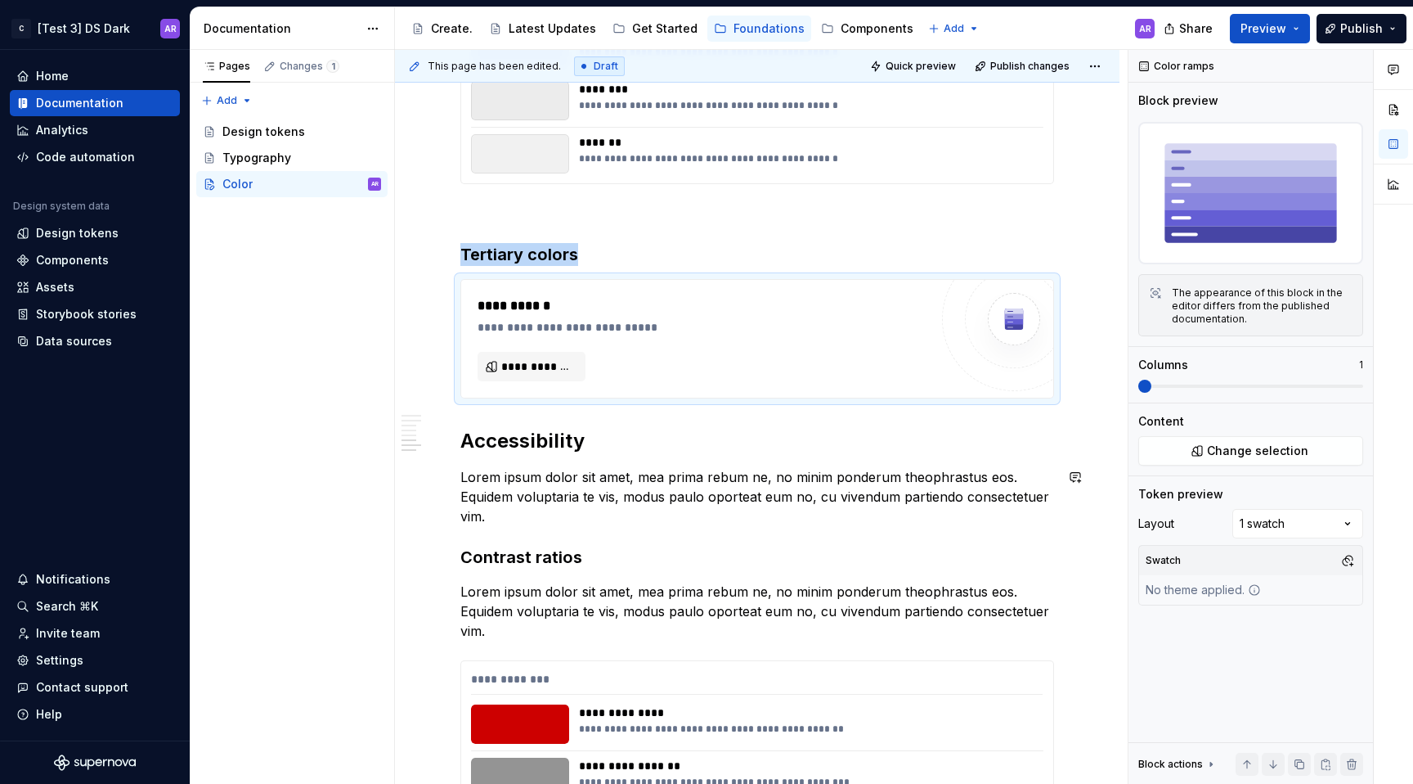
scroll to position [1754, 0]
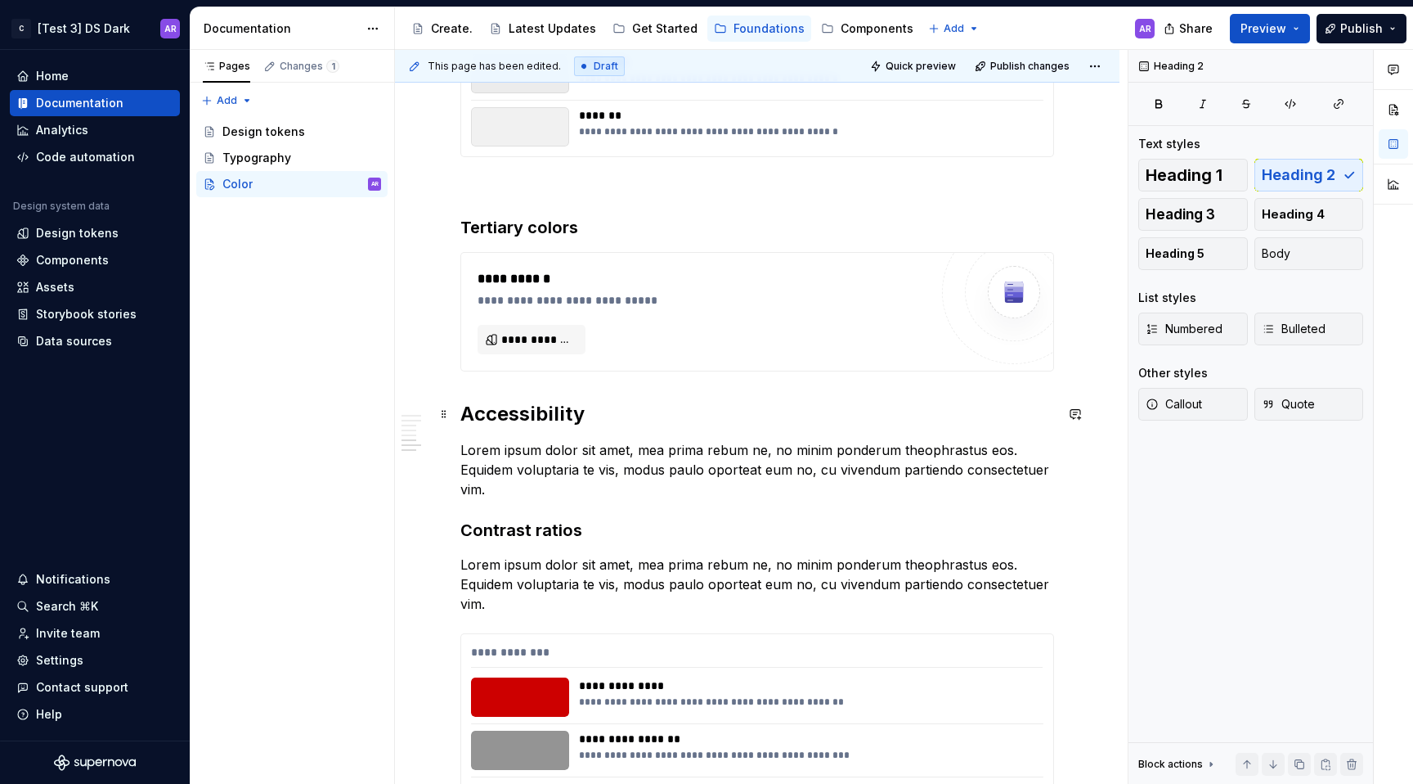
click at [483, 424] on h2 "Accessibility" at bounding box center [757, 414] width 594 height 26
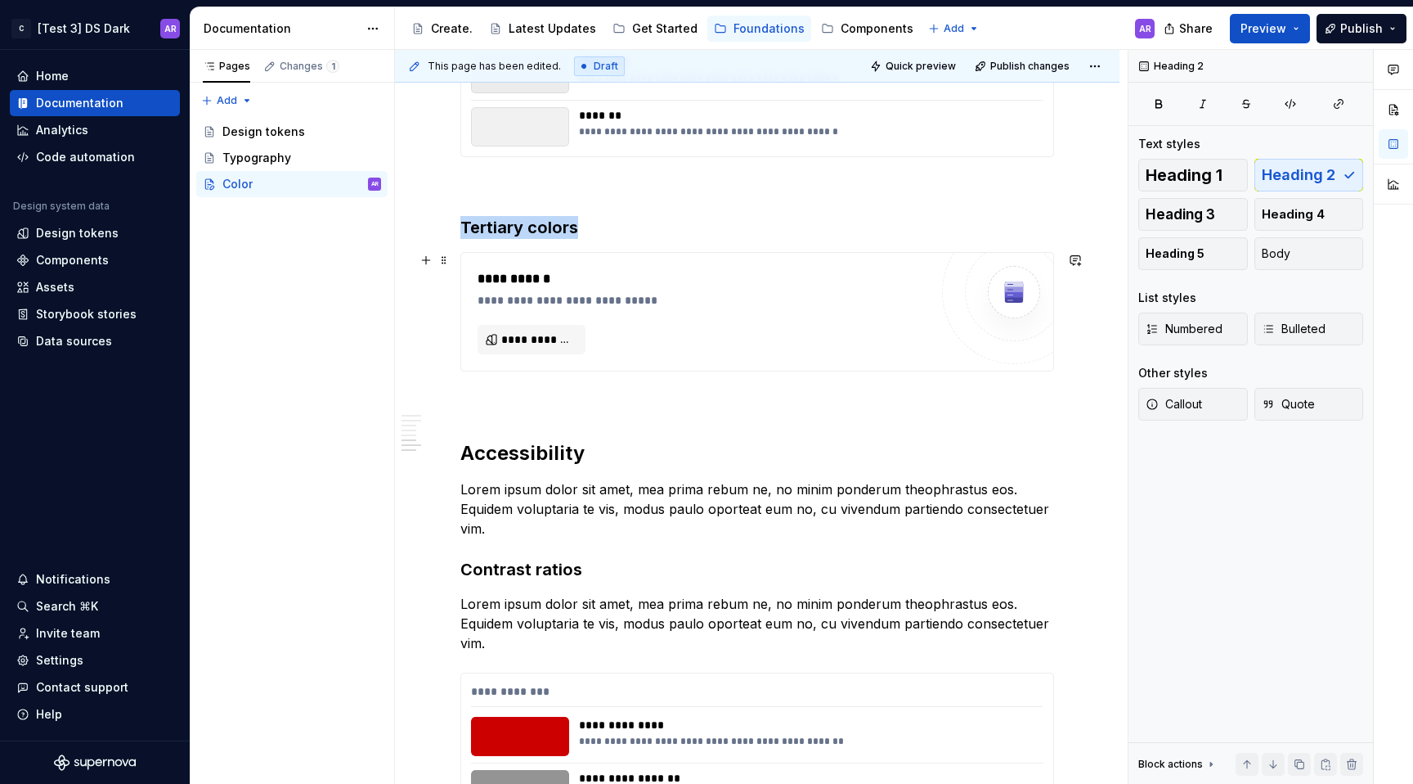
click at [531, 321] on div "**********" at bounding box center [703, 311] width 451 height 85
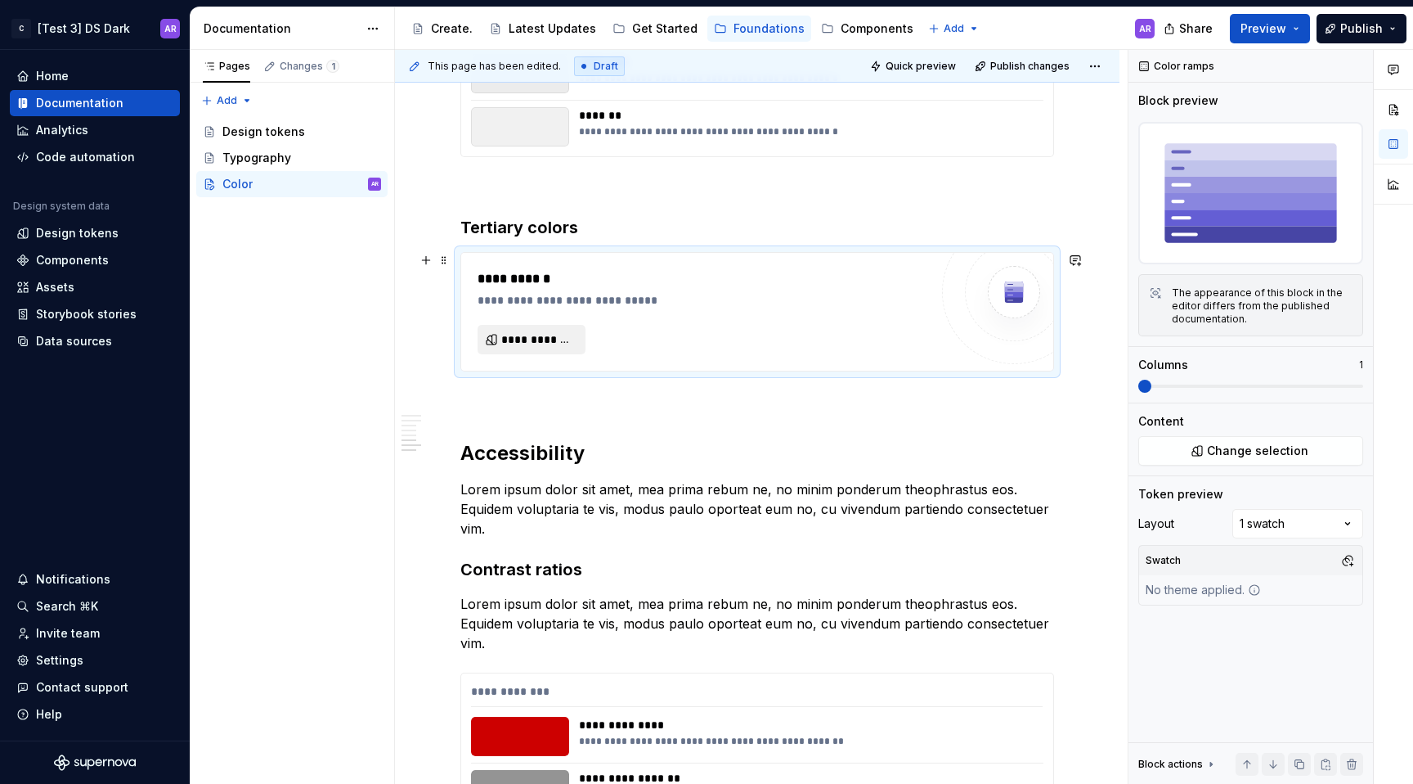
click at [531, 336] on span "**********" at bounding box center [538, 339] width 74 height 16
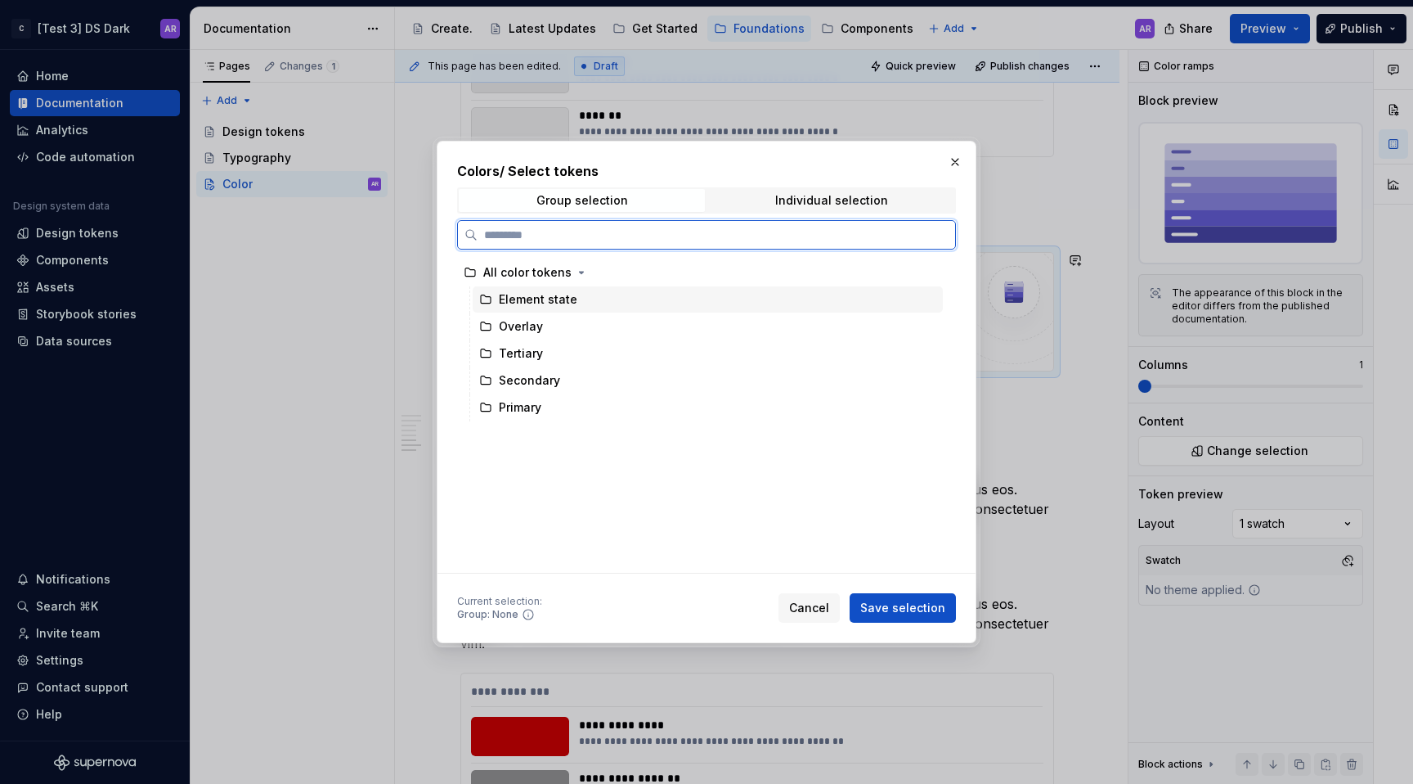
click at [564, 308] on div "Element state" at bounding box center [708, 299] width 470 height 26
click at [560, 327] on div "Overlay" at bounding box center [708, 326] width 470 height 26
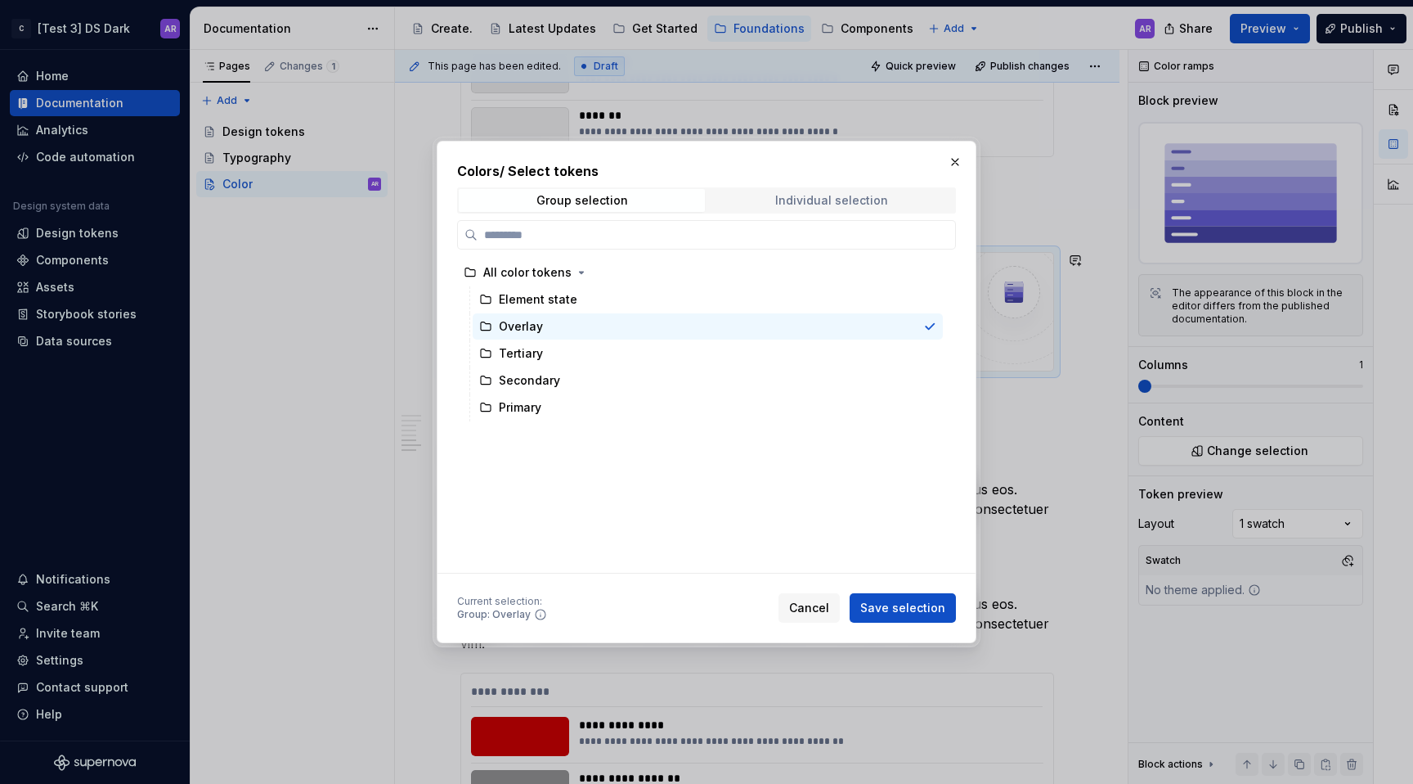
click at [813, 204] on div "Individual selection" at bounding box center [831, 200] width 113 height 13
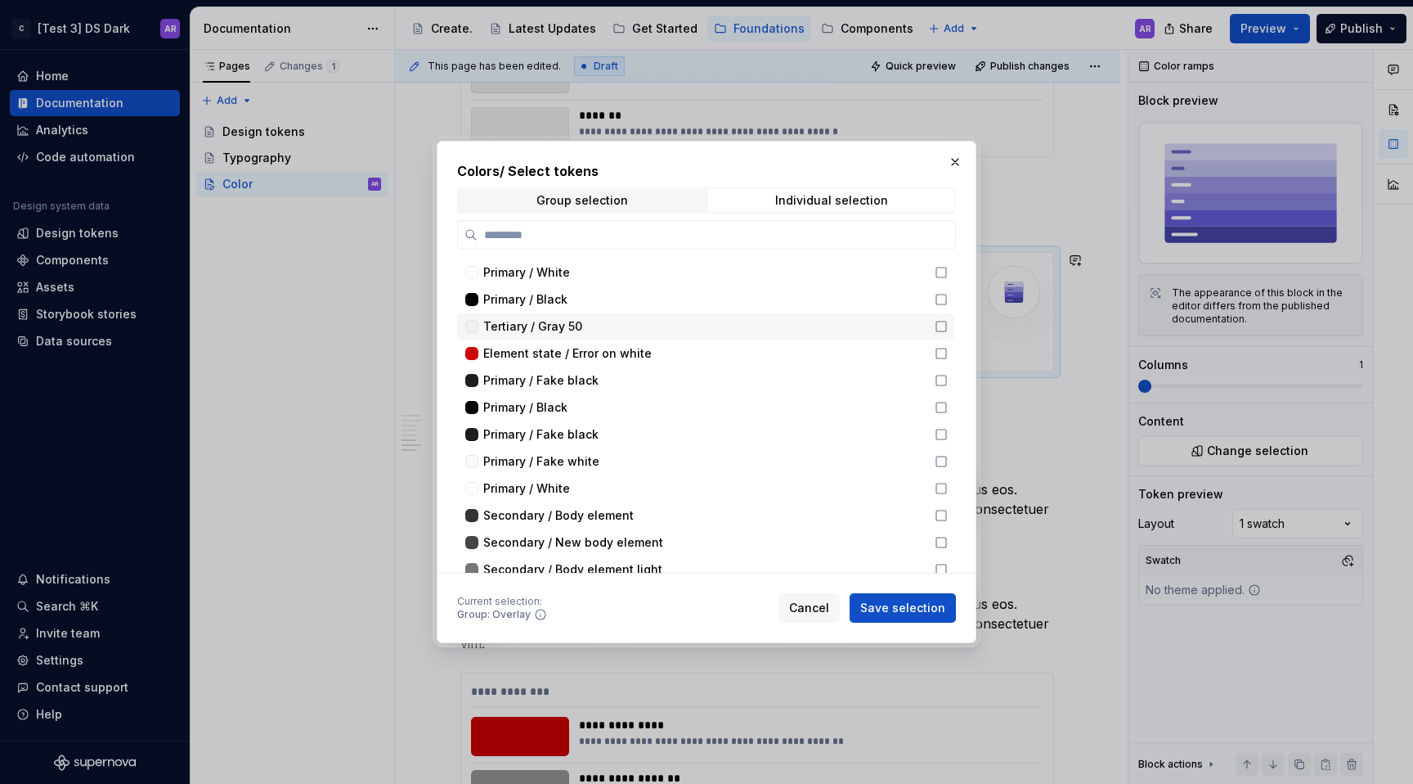
scroll to position [272, 0]
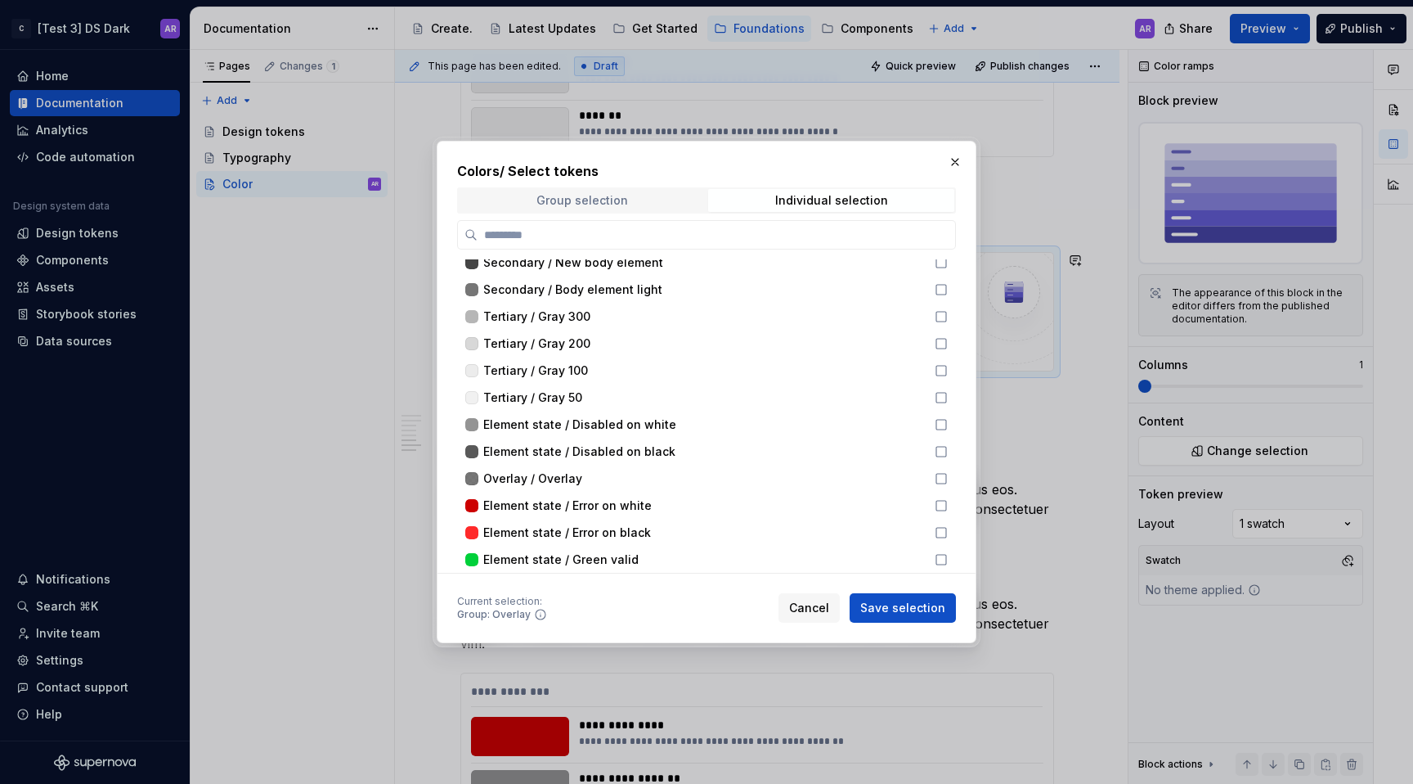
click at [575, 204] on div "Group selection" at bounding box center [583, 200] width 92 height 13
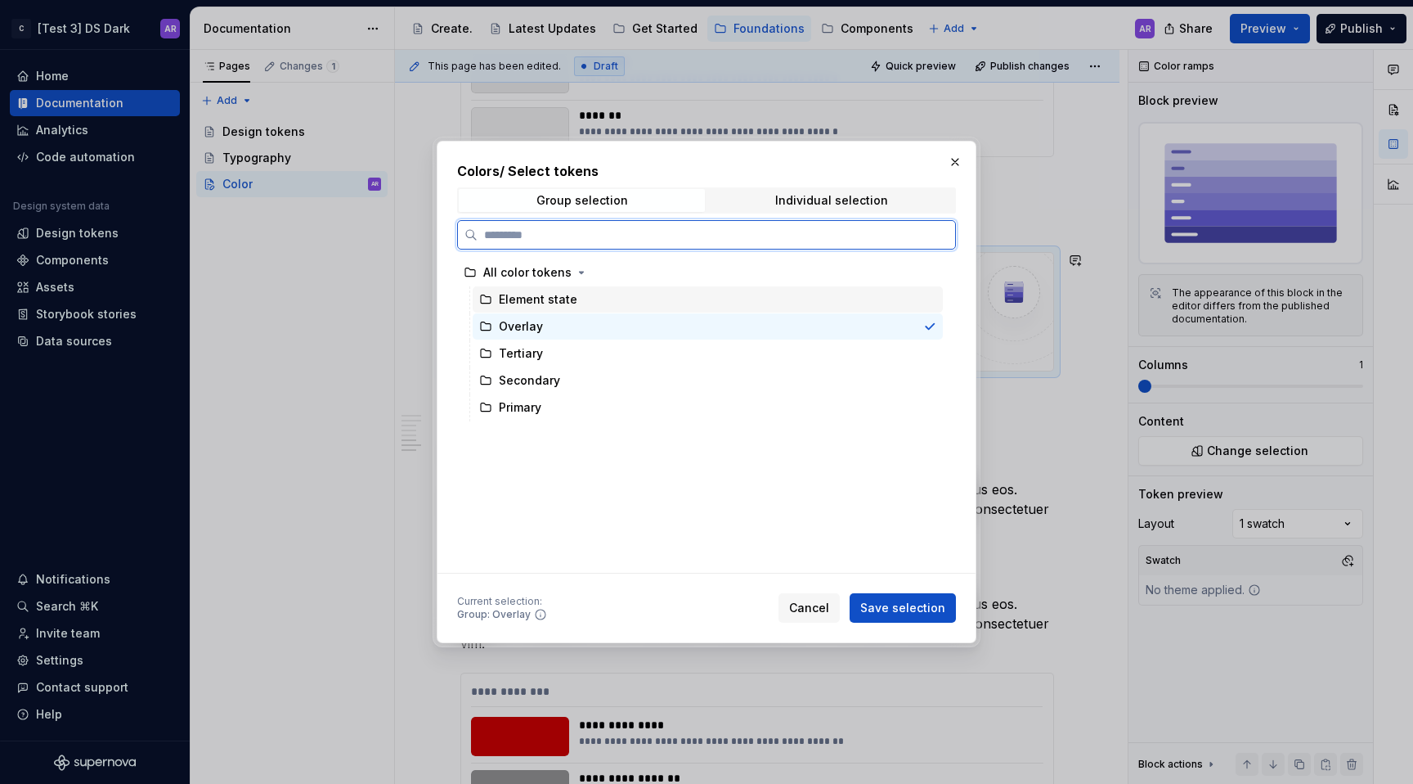
click at [587, 298] on div "Element state" at bounding box center [708, 299] width 470 height 26
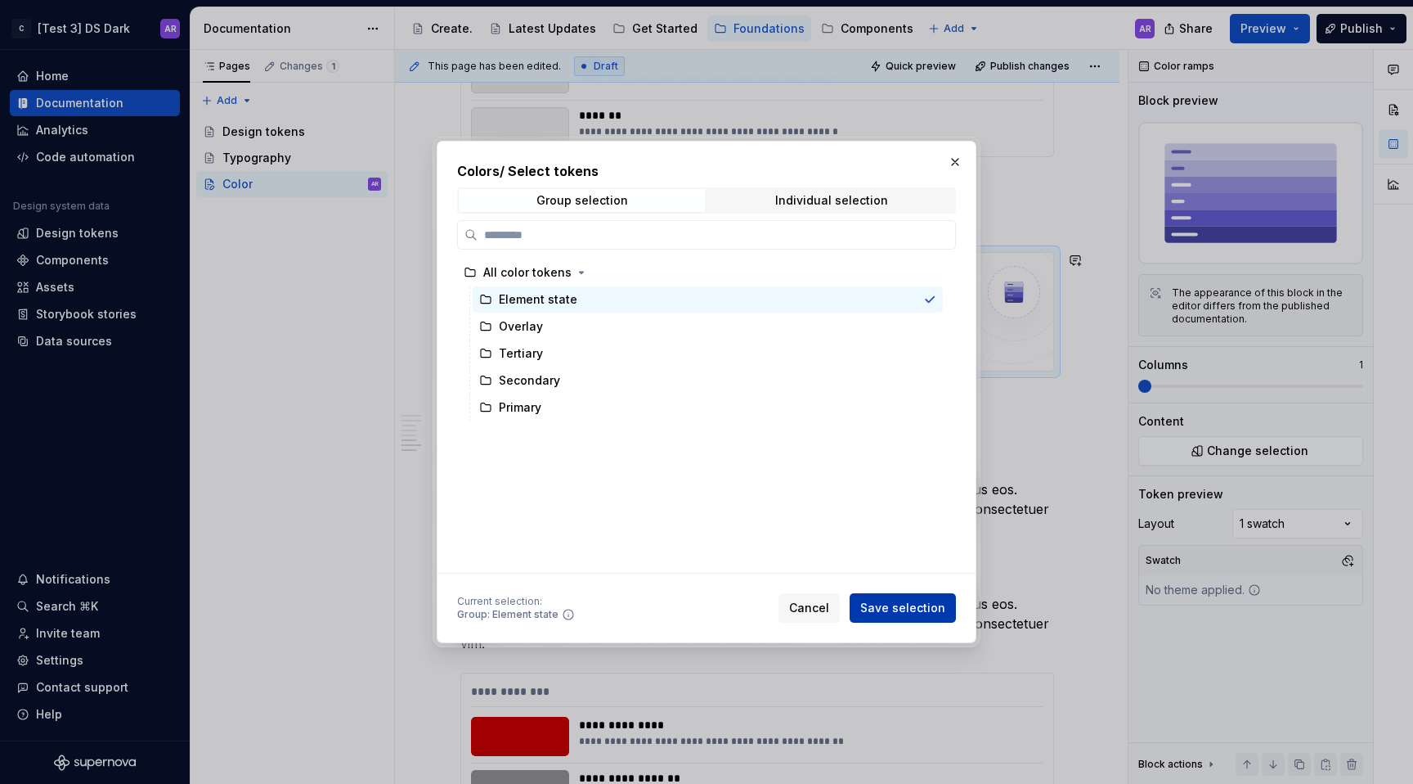
click at [936, 607] on span "Save selection" at bounding box center [902, 607] width 85 height 16
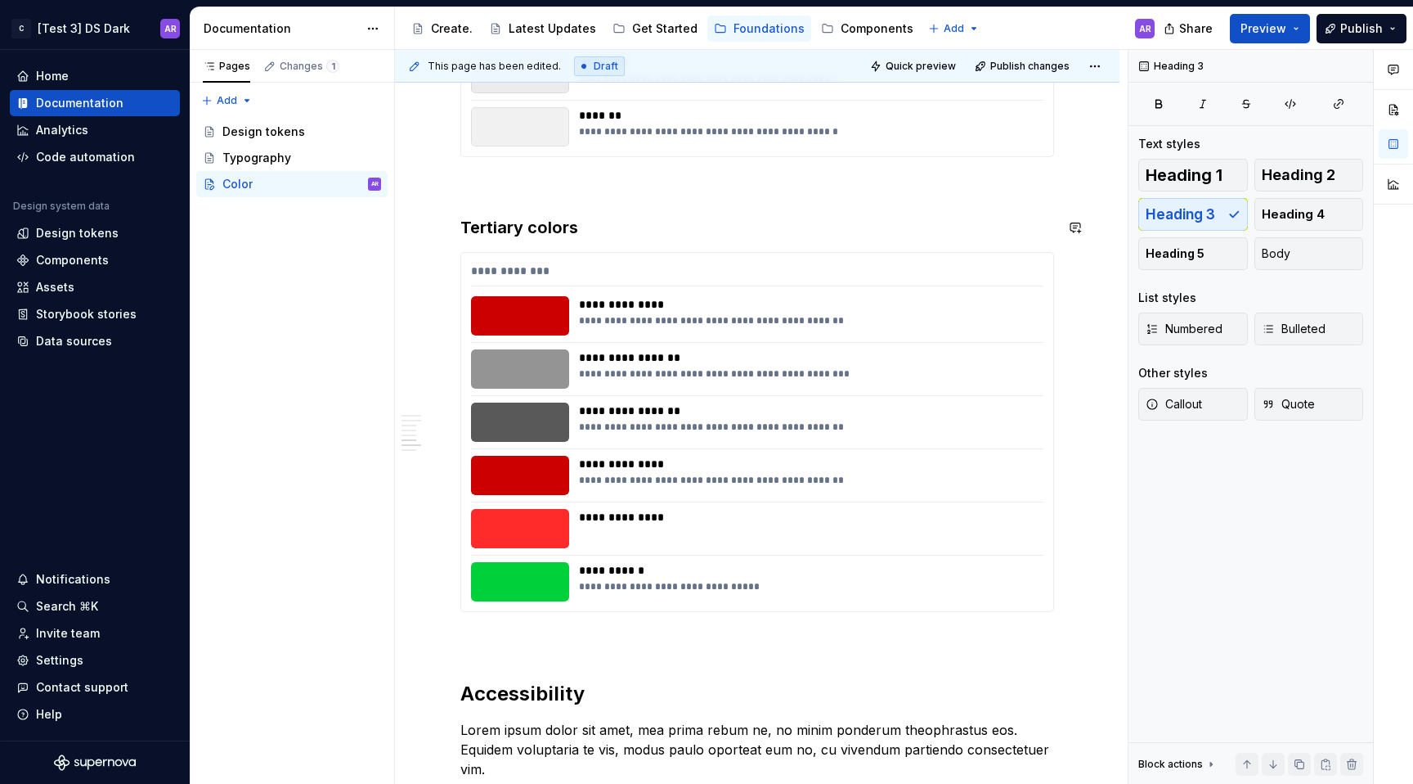
click at [582, 214] on div "**********" at bounding box center [757, 429] width 594 height 3650
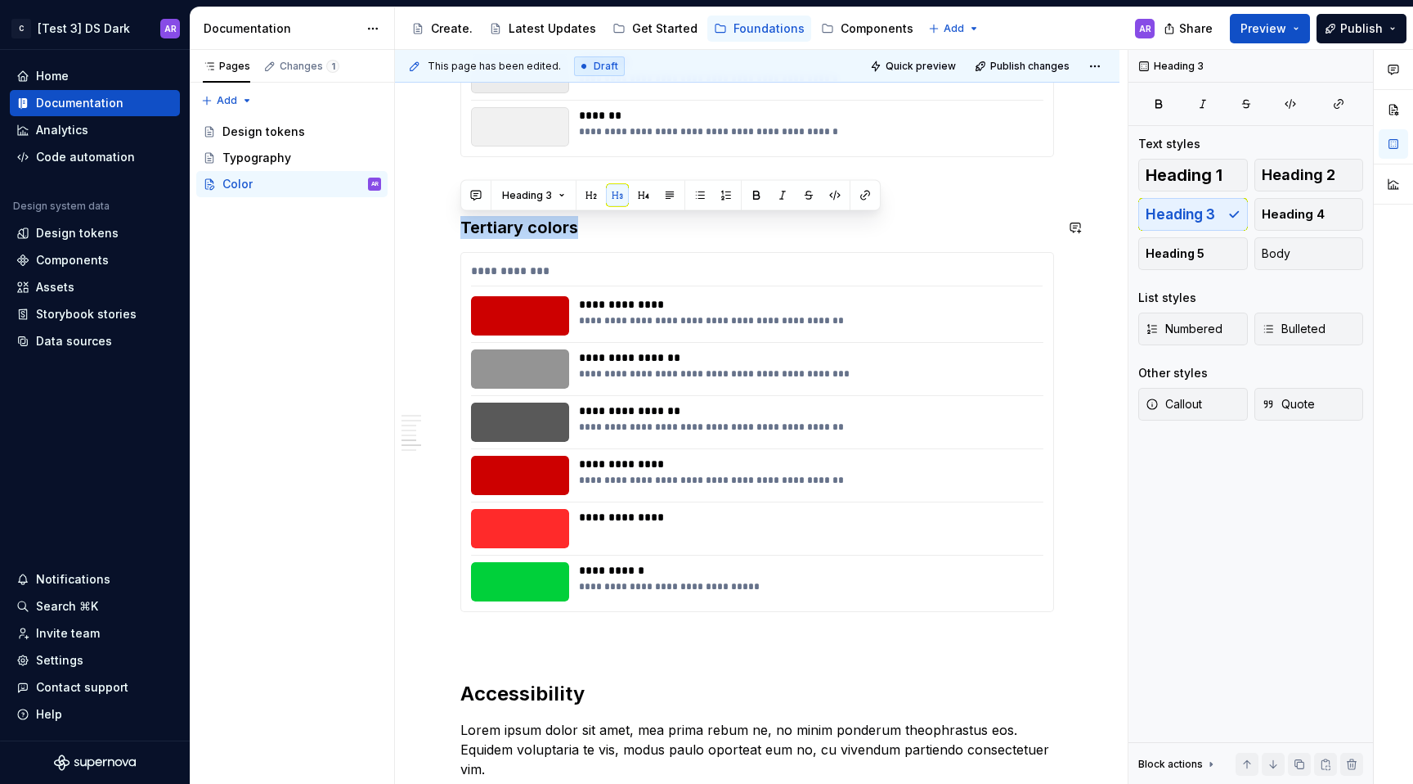
click at [582, 214] on div "**********" at bounding box center [757, 429] width 594 height 3650
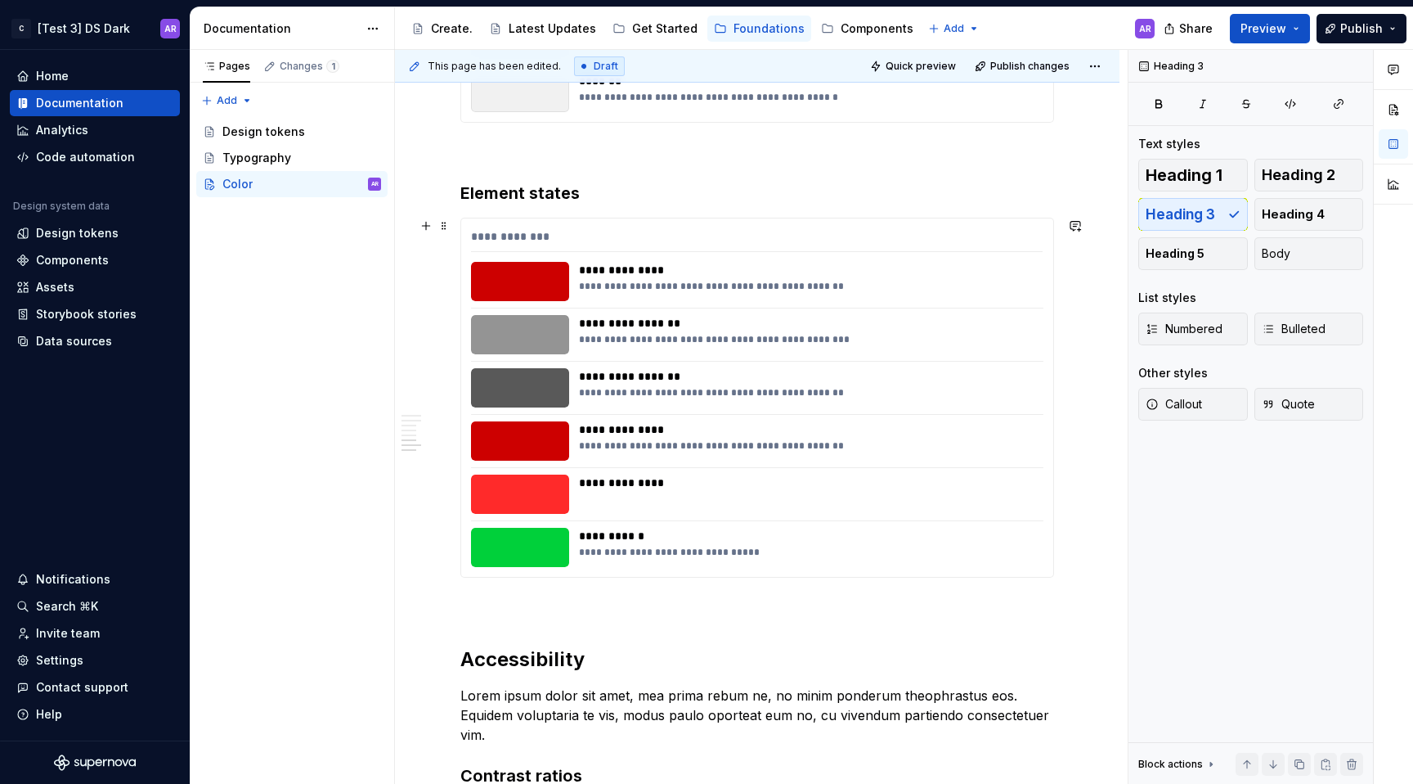
scroll to position [1795, 0]
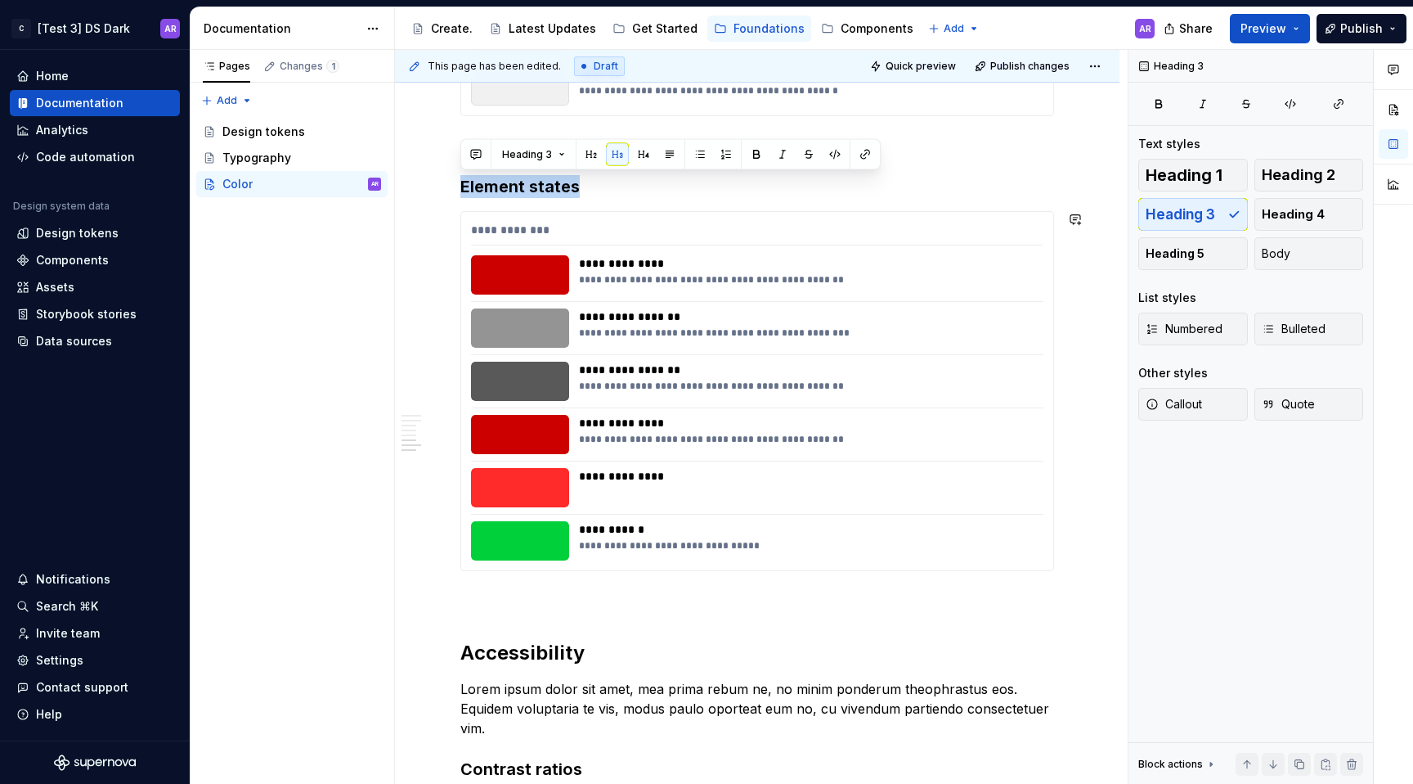
copy h3 "Element states"
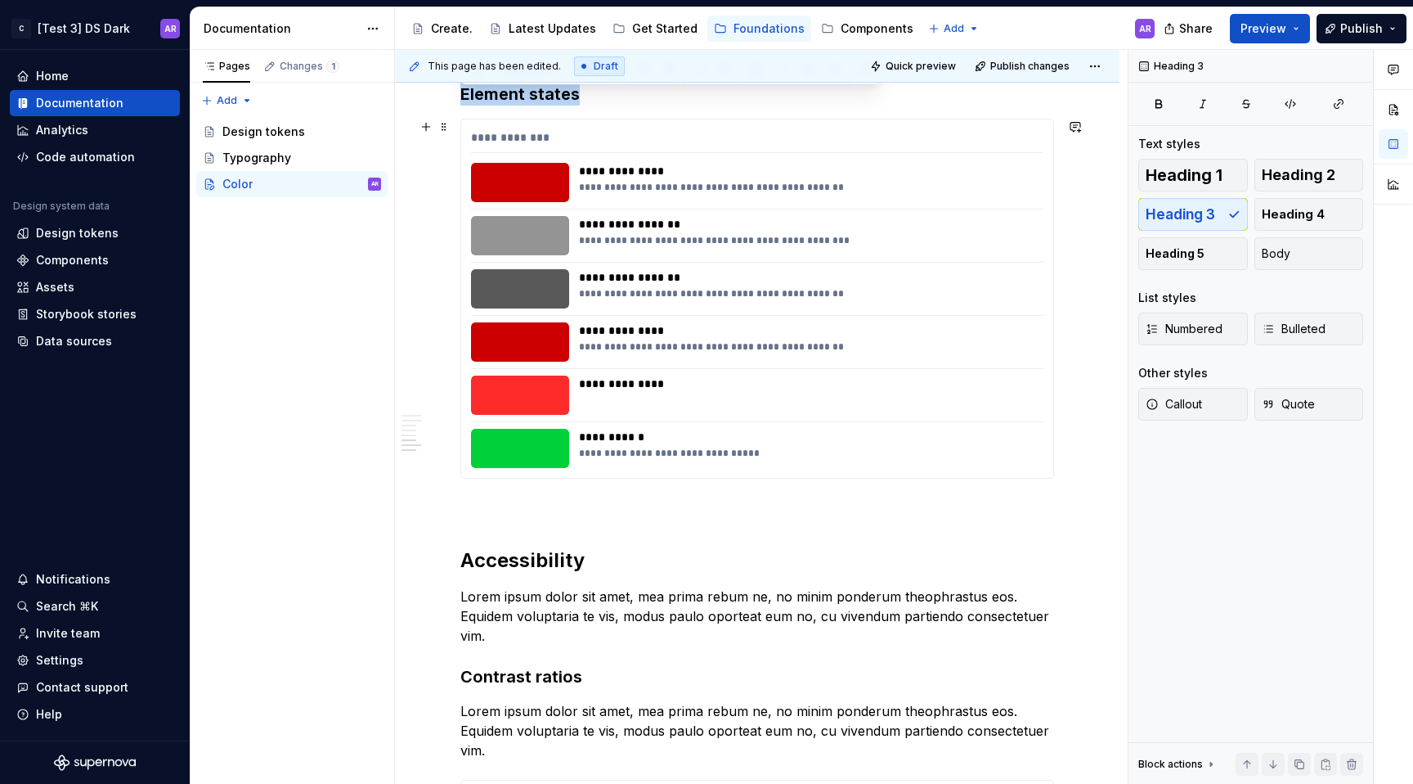
scroll to position [1939, 0]
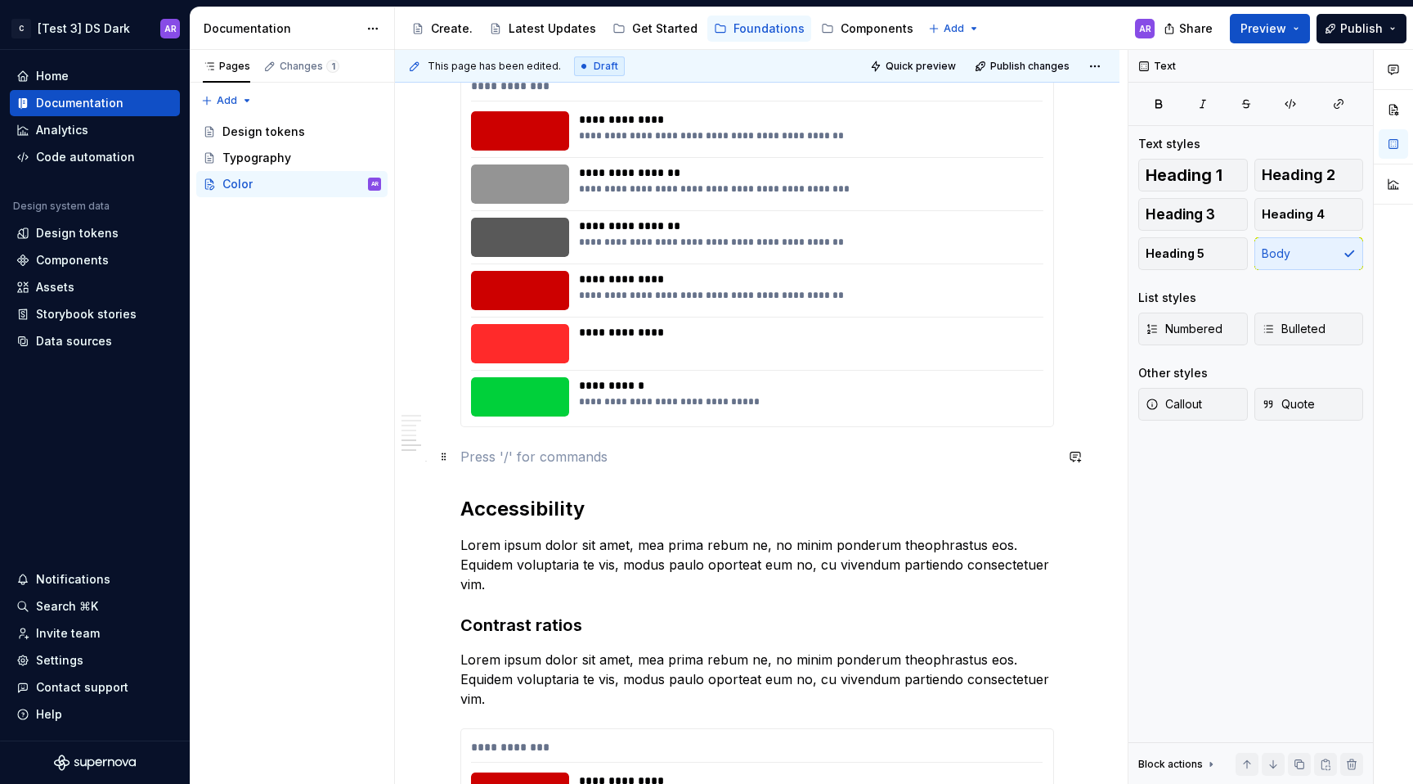
click at [555, 462] on p at bounding box center [757, 457] width 594 height 20
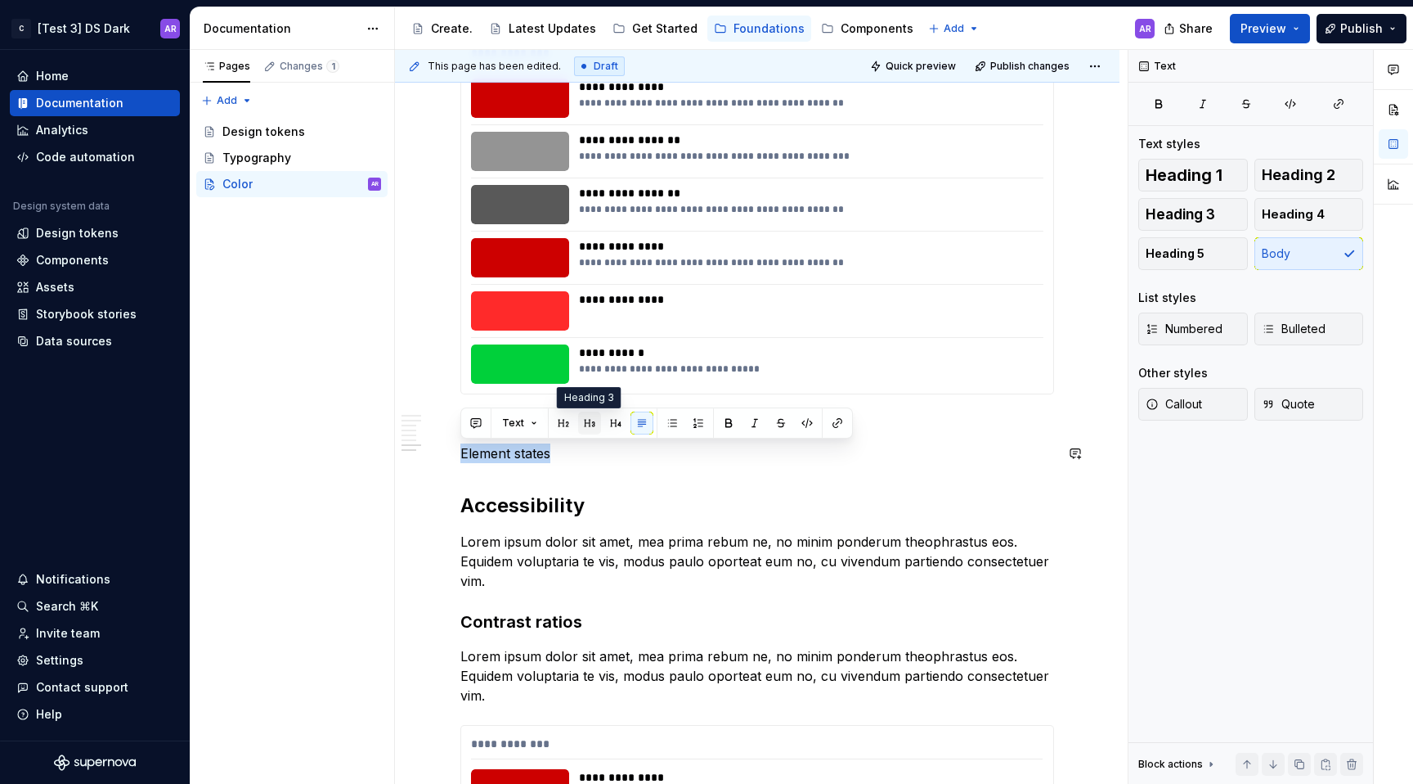
click at [585, 423] on button "button" at bounding box center [589, 422] width 23 height 23
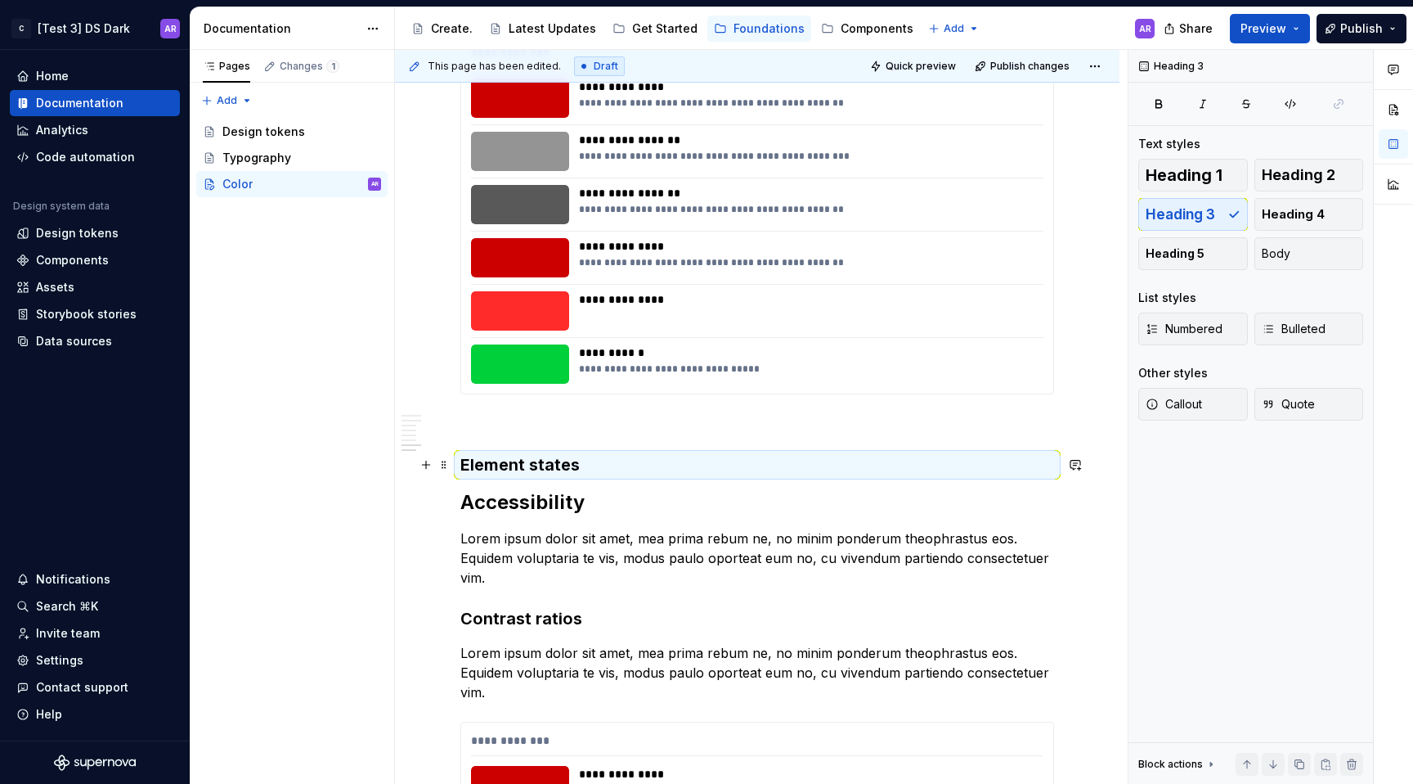
click at [591, 464] on h3 "Element states" at bounding box center [757, 464] width 594 height 23
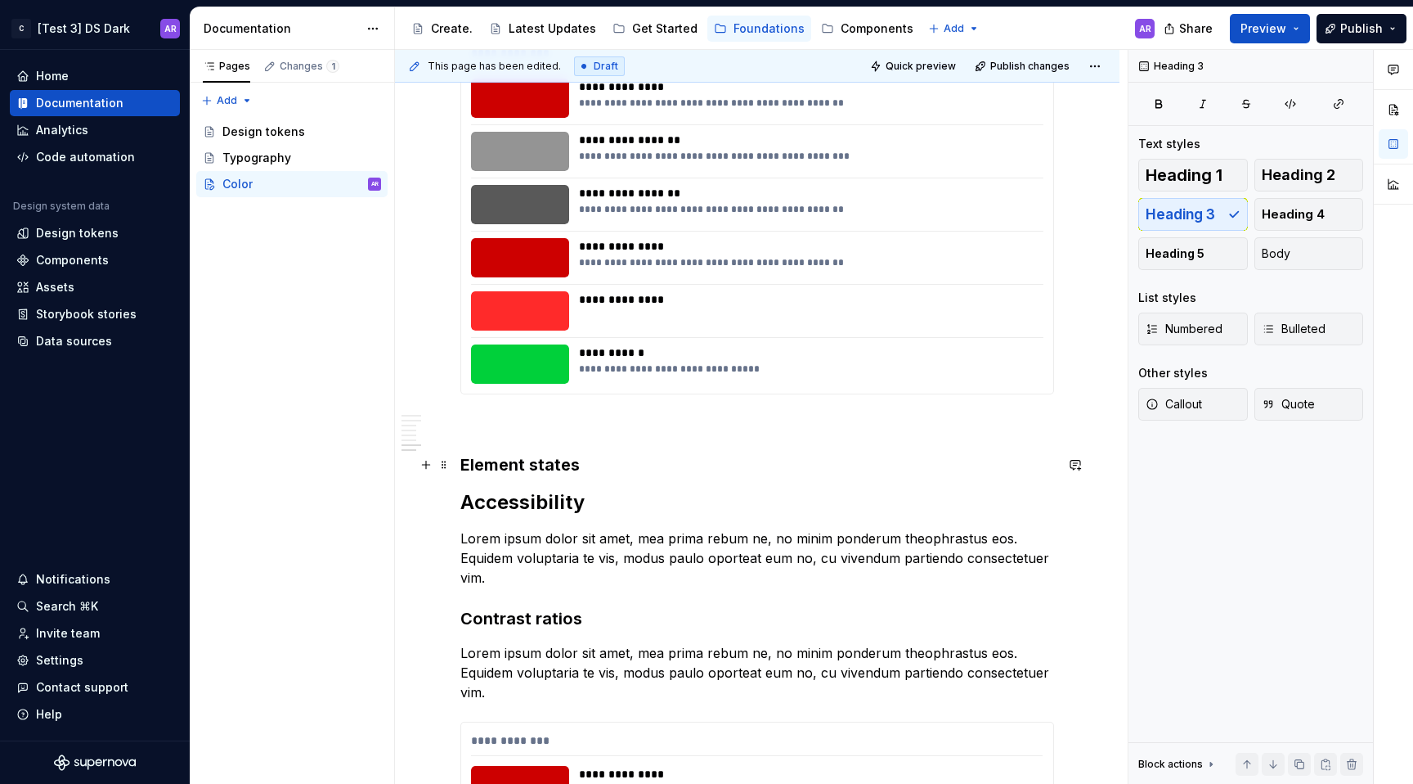
click at [591, 464] on h3 "Element states" at bounding box center [757, 464] width 594 height 23
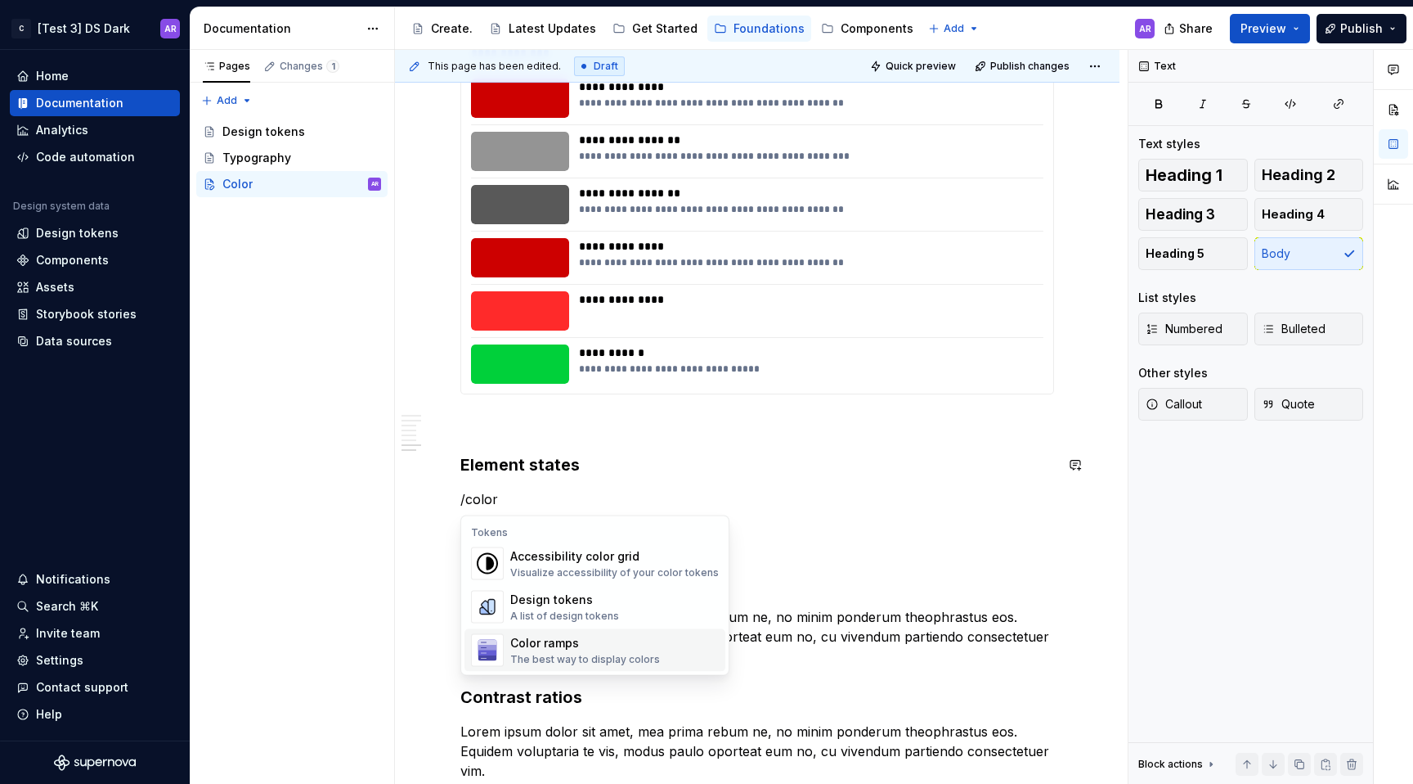
click at [653, 659] on div "Color ramps The best way to display colors" at bounding box center [614, 650] width 209 height 33
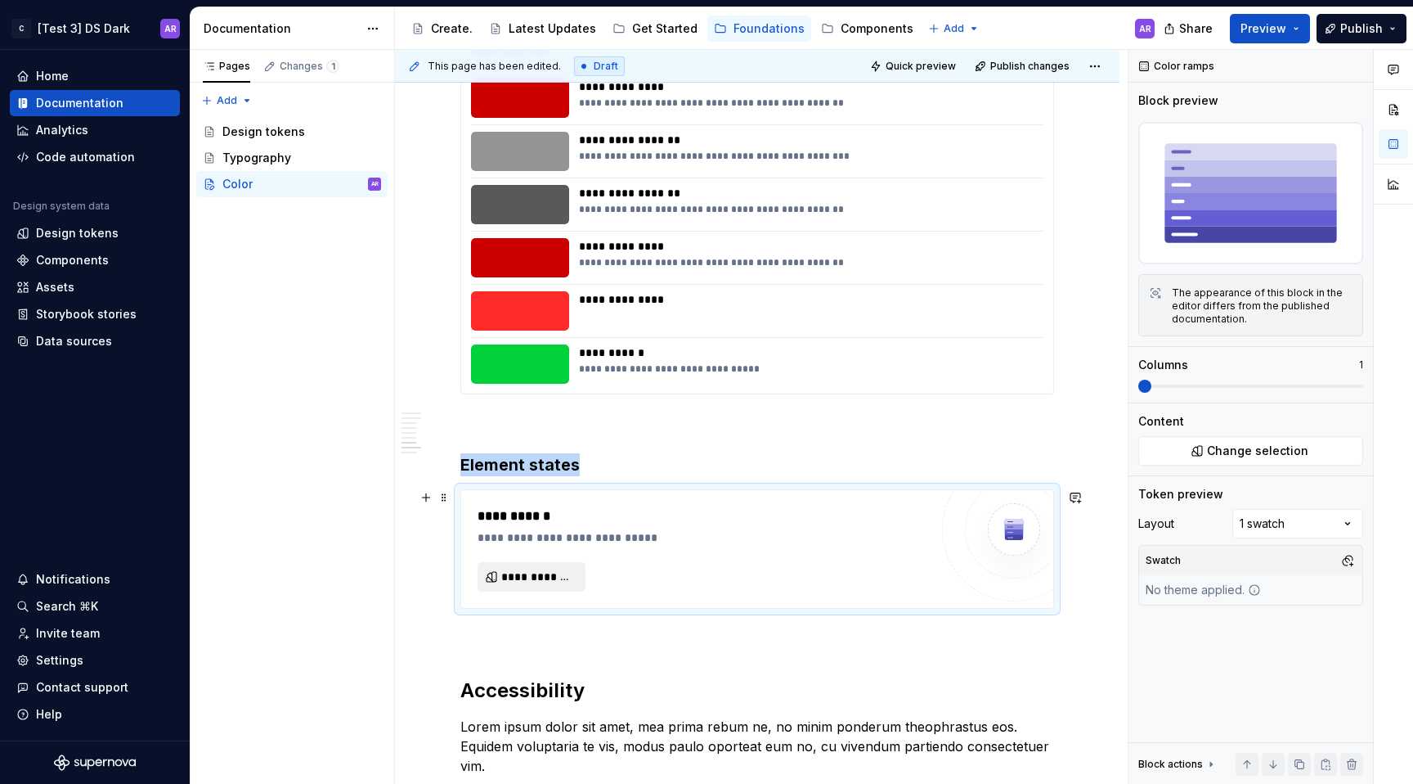
click at [559, 566] on button "**********" at bounding box center [532, 576] width 108 height 29
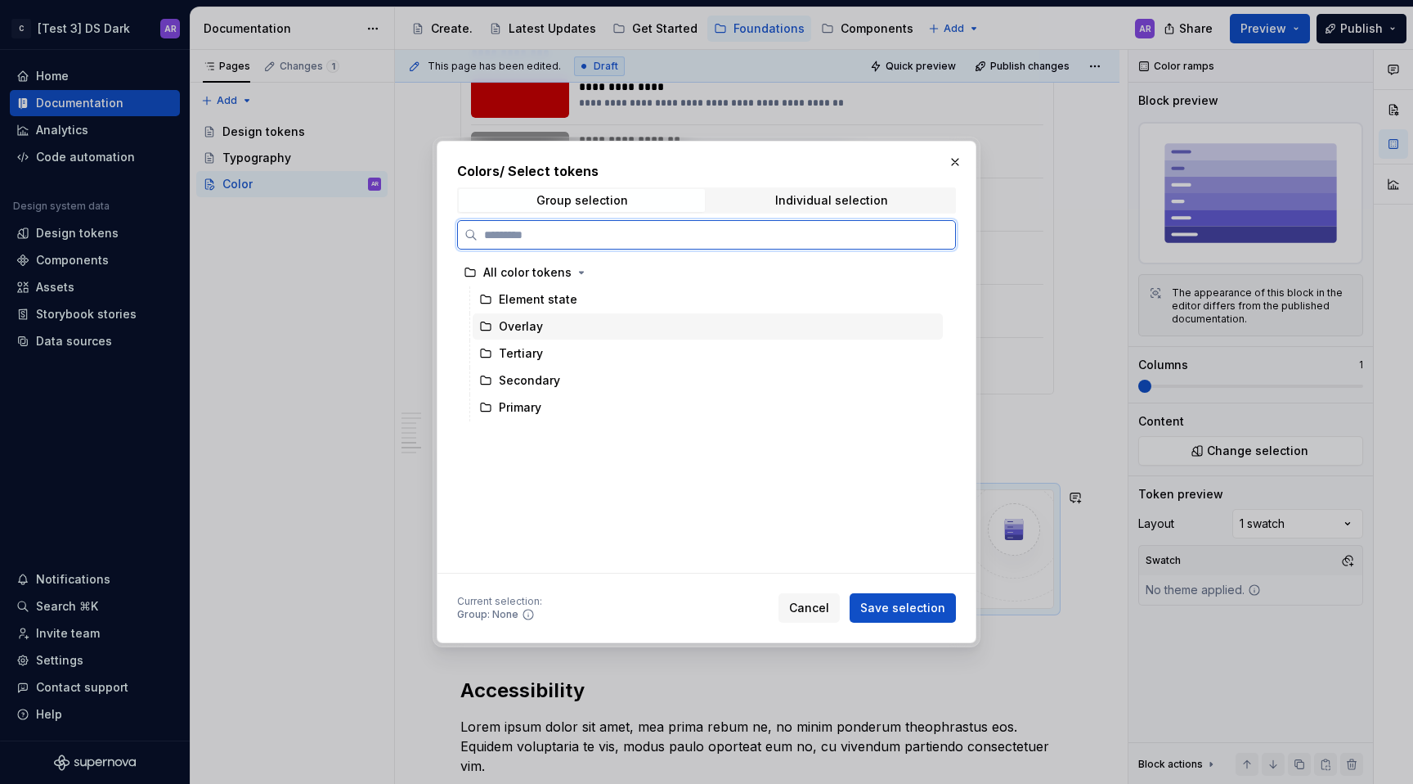
click at [538, 333] on div "Overlay" at bounding box center [521, 326] width 44 height 16
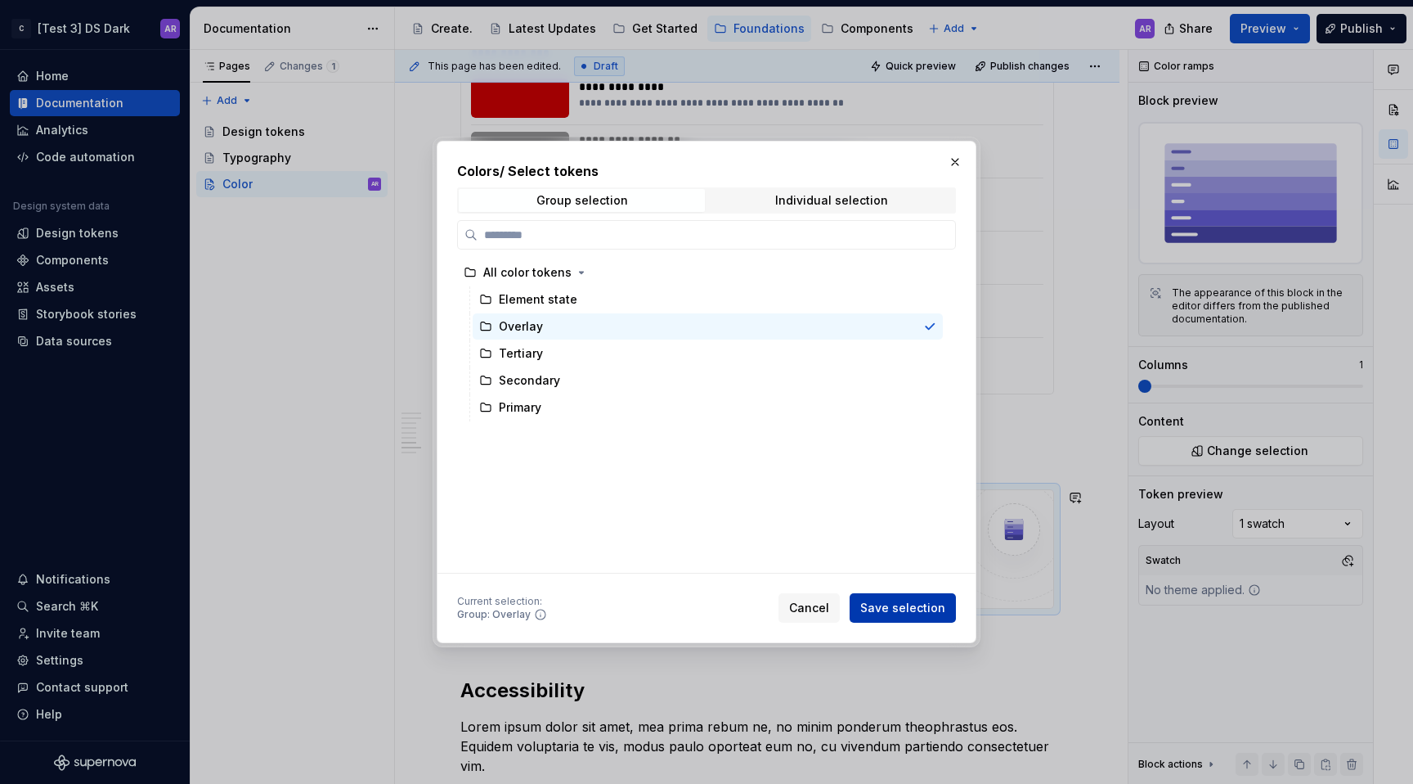
click at [902, 604] on span "Save selection" at bounding box center [902, 607] width 85 height 16
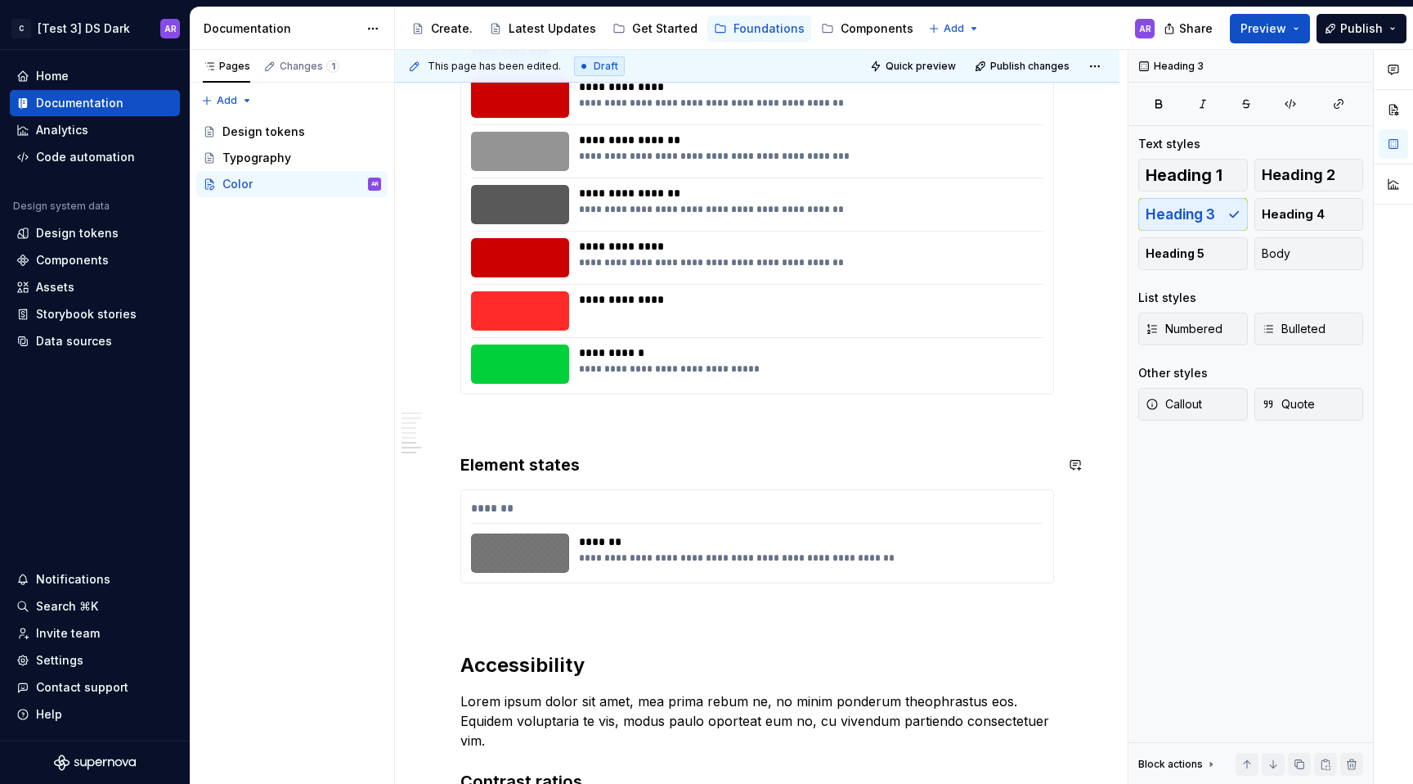
click at [529, 449] on div "**********" at bounding box center [757, 305] width 594 height 3839
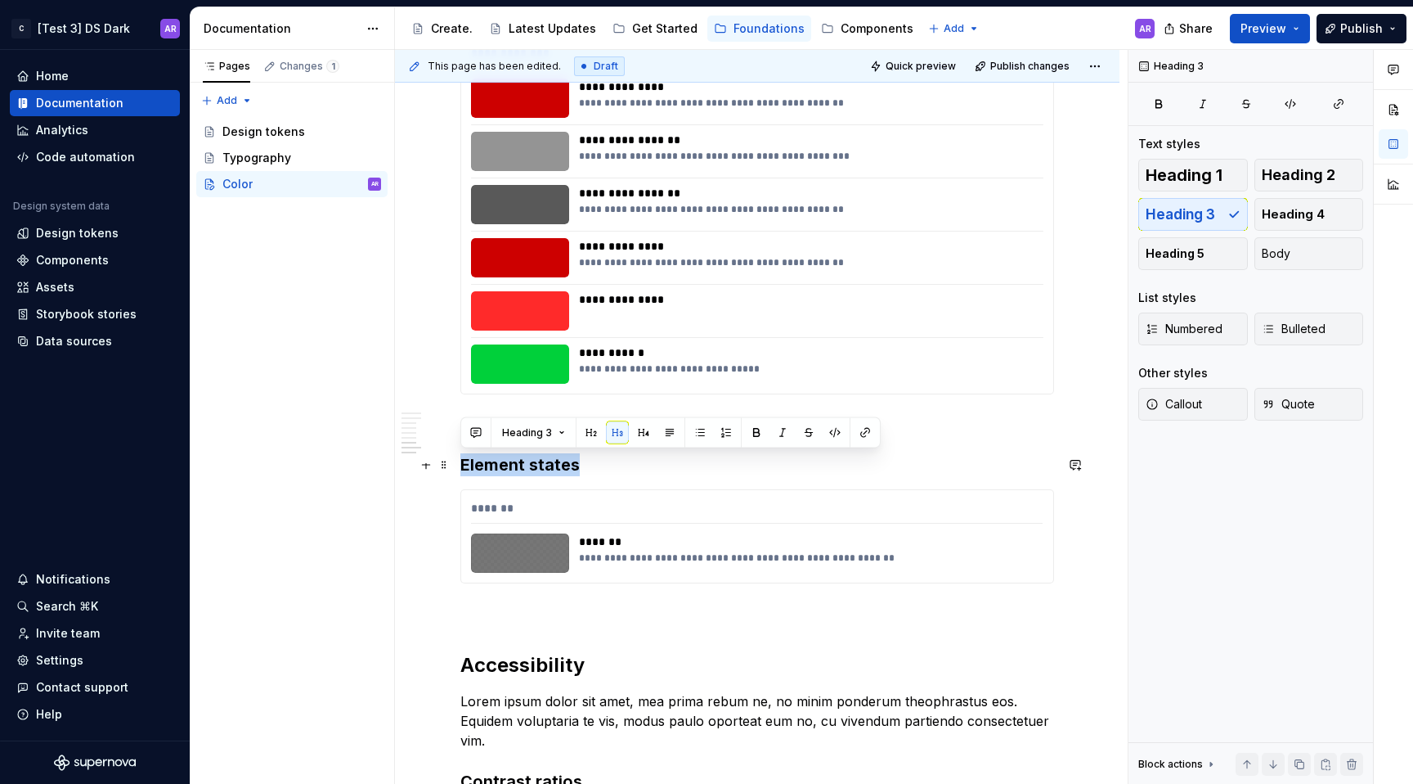
click at [529, 453] on h3 "Element states" at bounding box center [757, 464] width 594 height 23
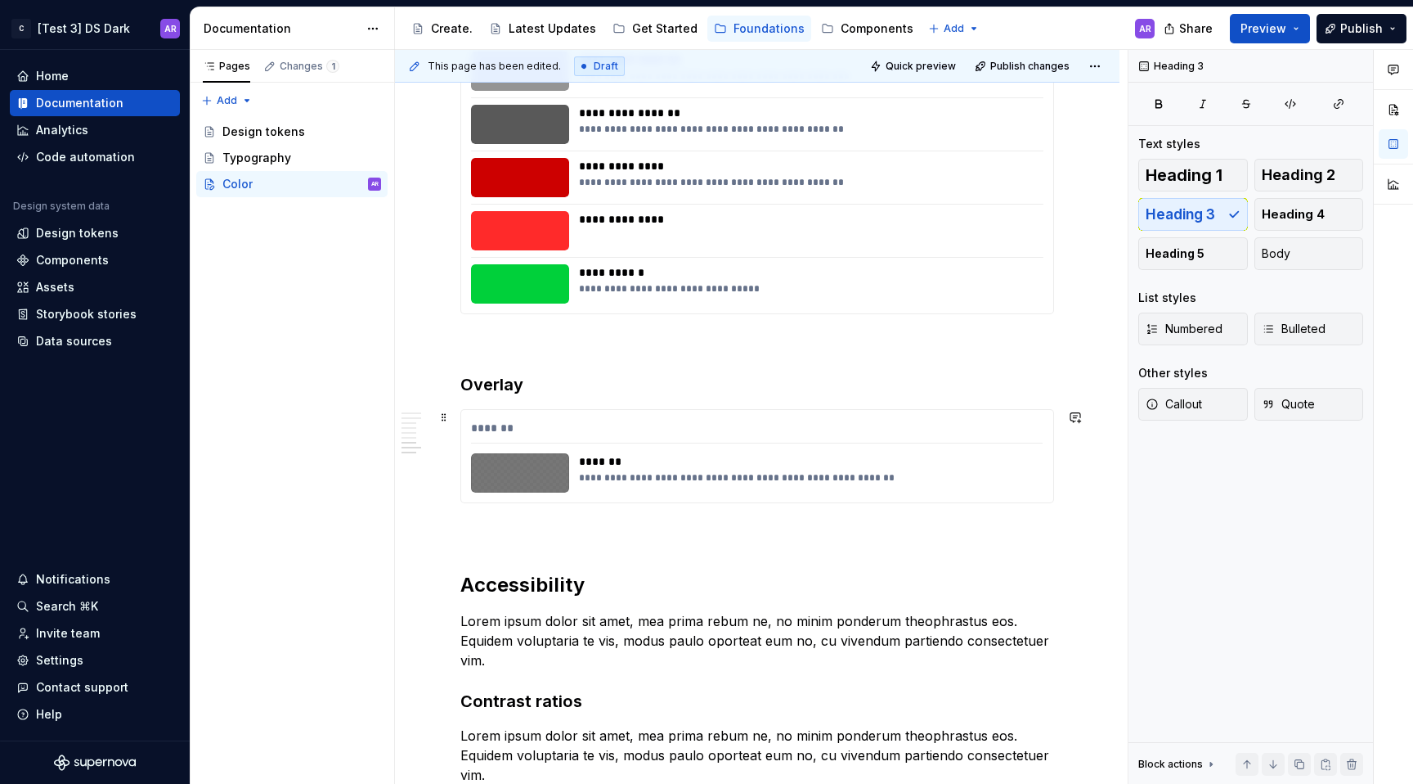
scroll to position [2180, 0]
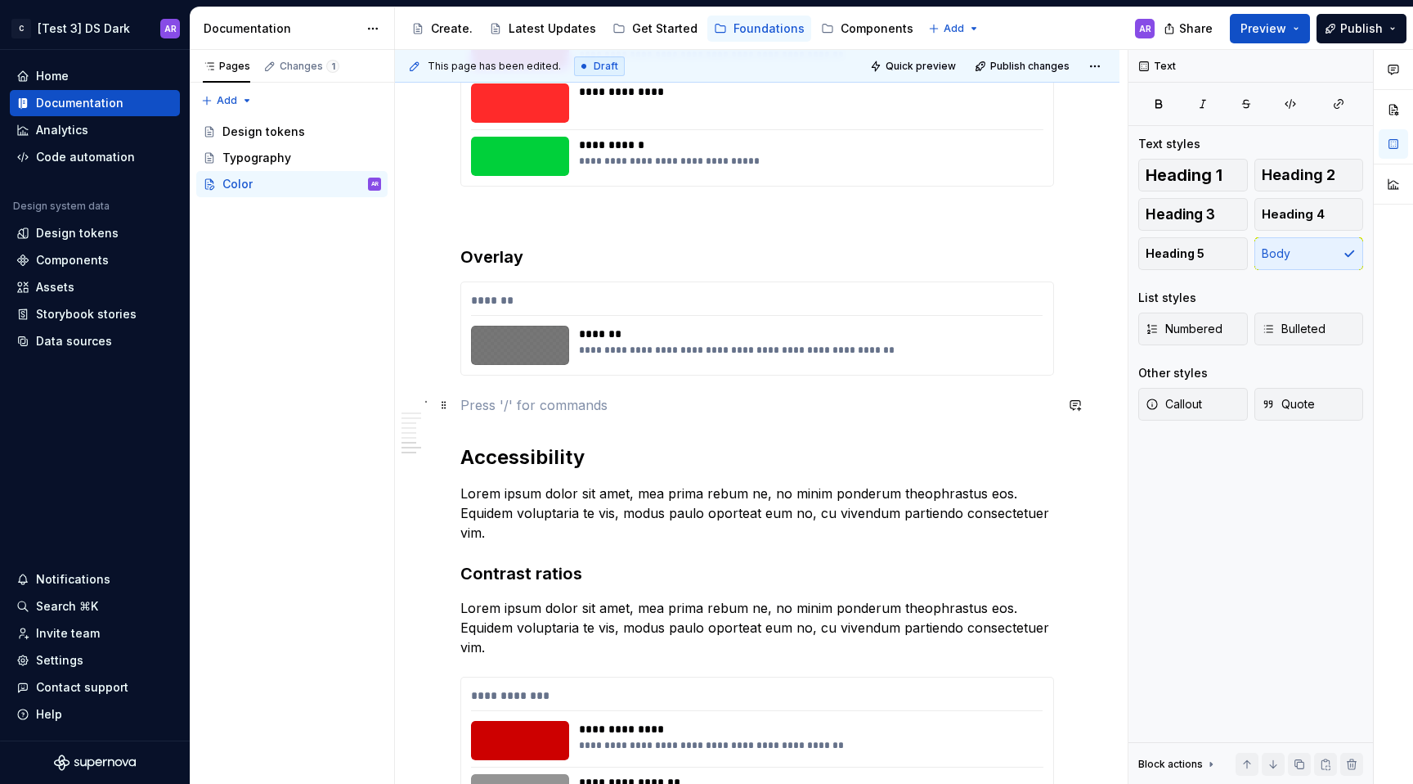
click at [588, 402] on p at bounding box center [757, 405] width 594 height 20
click at [531, 221] on p at bounding box center [757, 216] width 594 height 20
click at [519, 384] on div "**********" at bounding box center [757, 98] width 594 height 3839
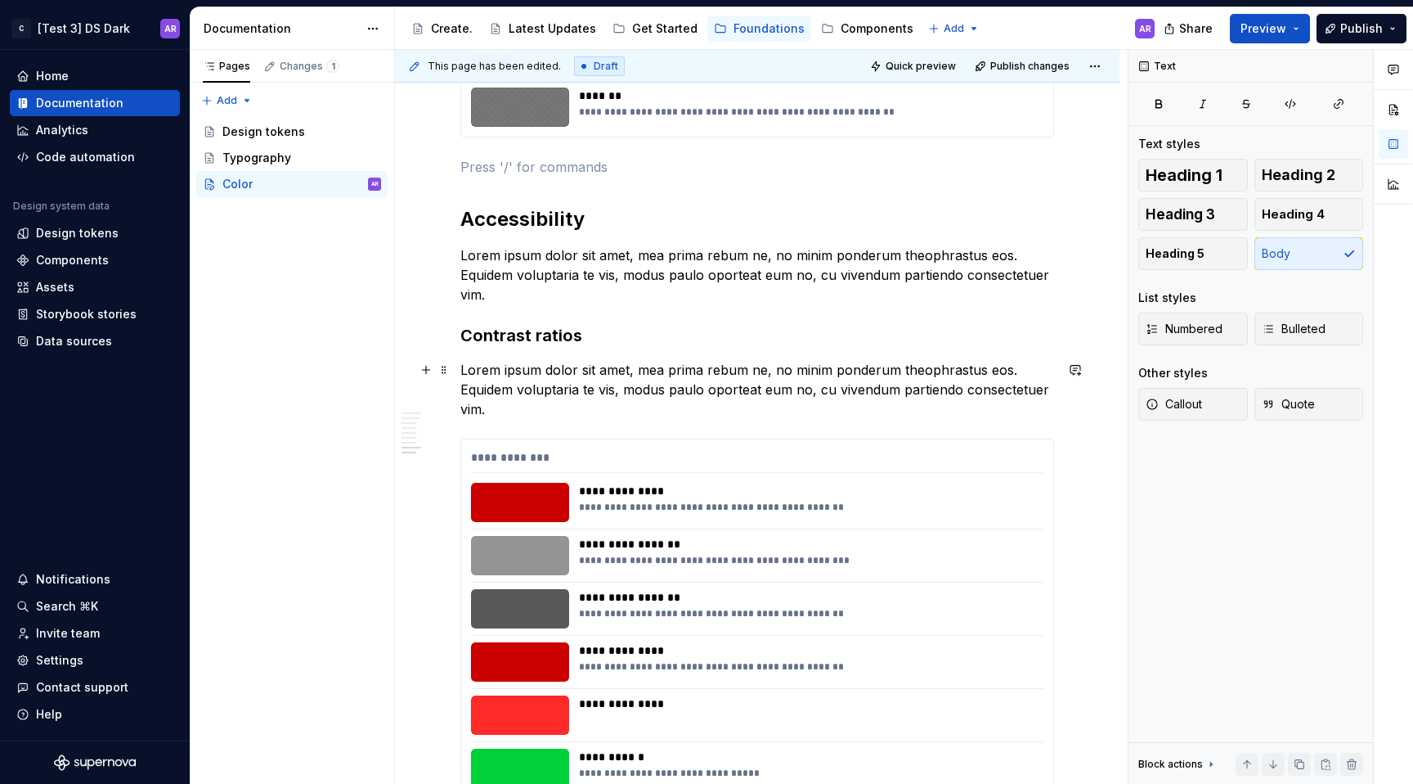
scroll to position [2486, 0]
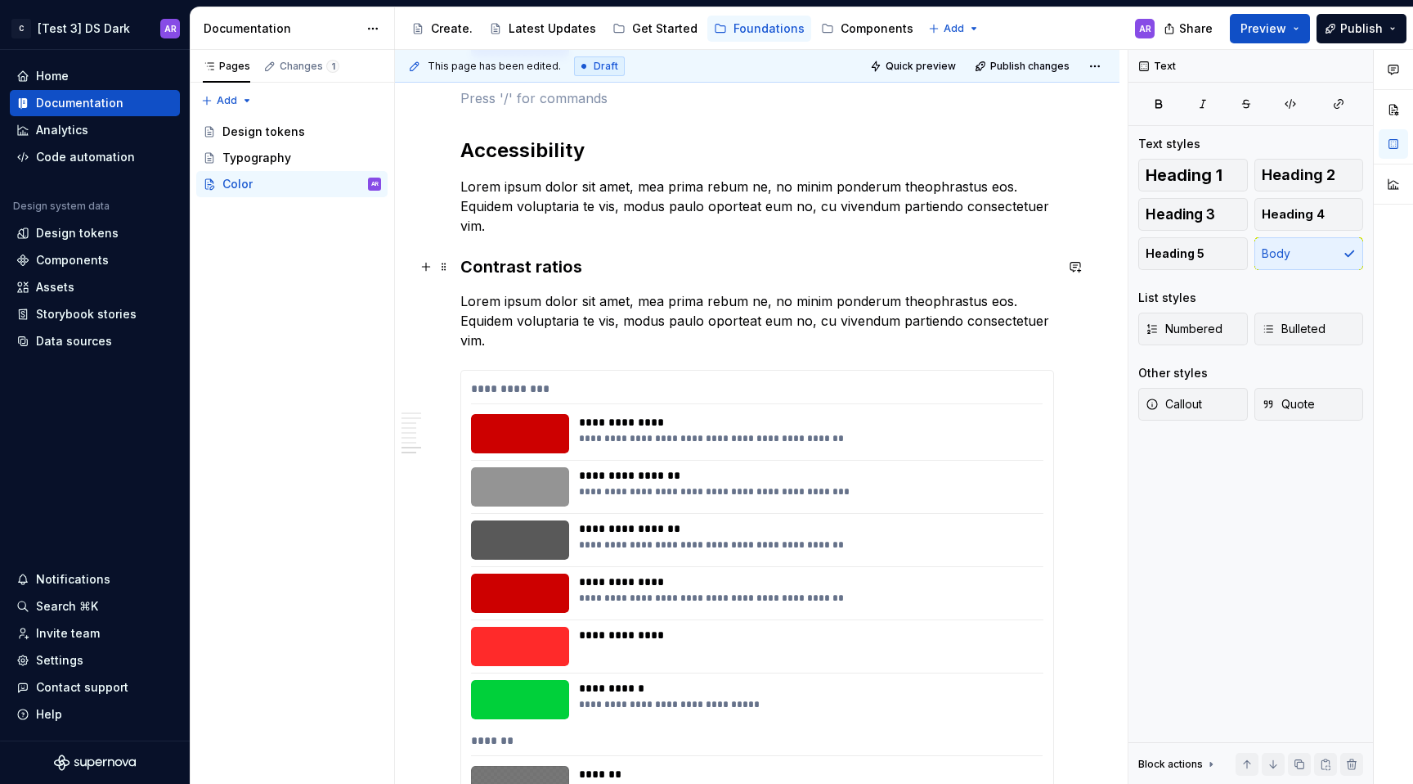
click at [549, 223] on p "Lorem ipsum dolor sit amet, mea prima rebum ne, no minim ponderum theophrastus …" at bounding box center [757, 206] width 594 height 59
click at [1364, 29] on span "Publish" at bounding box center [1361, 28] width 43 height 16
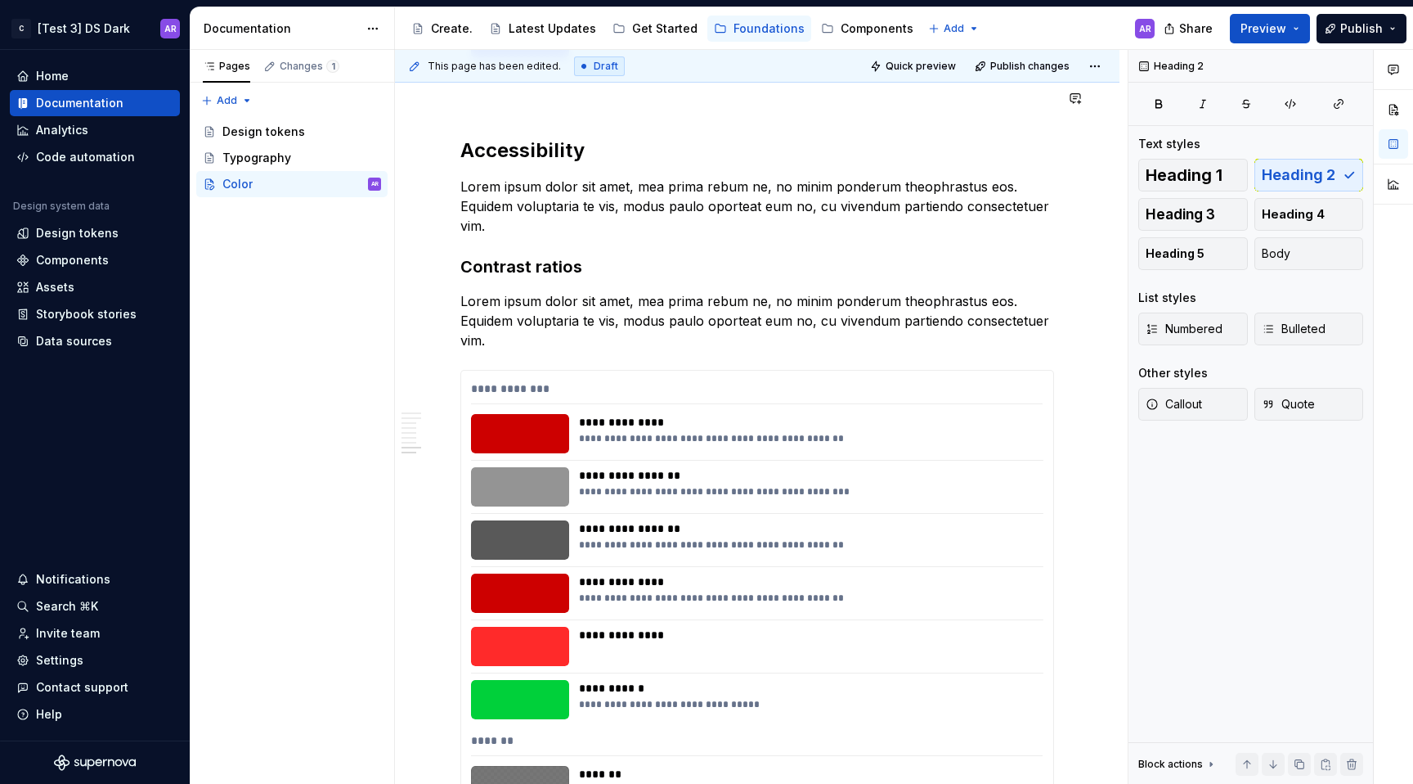
scroll to position [2381, 0]
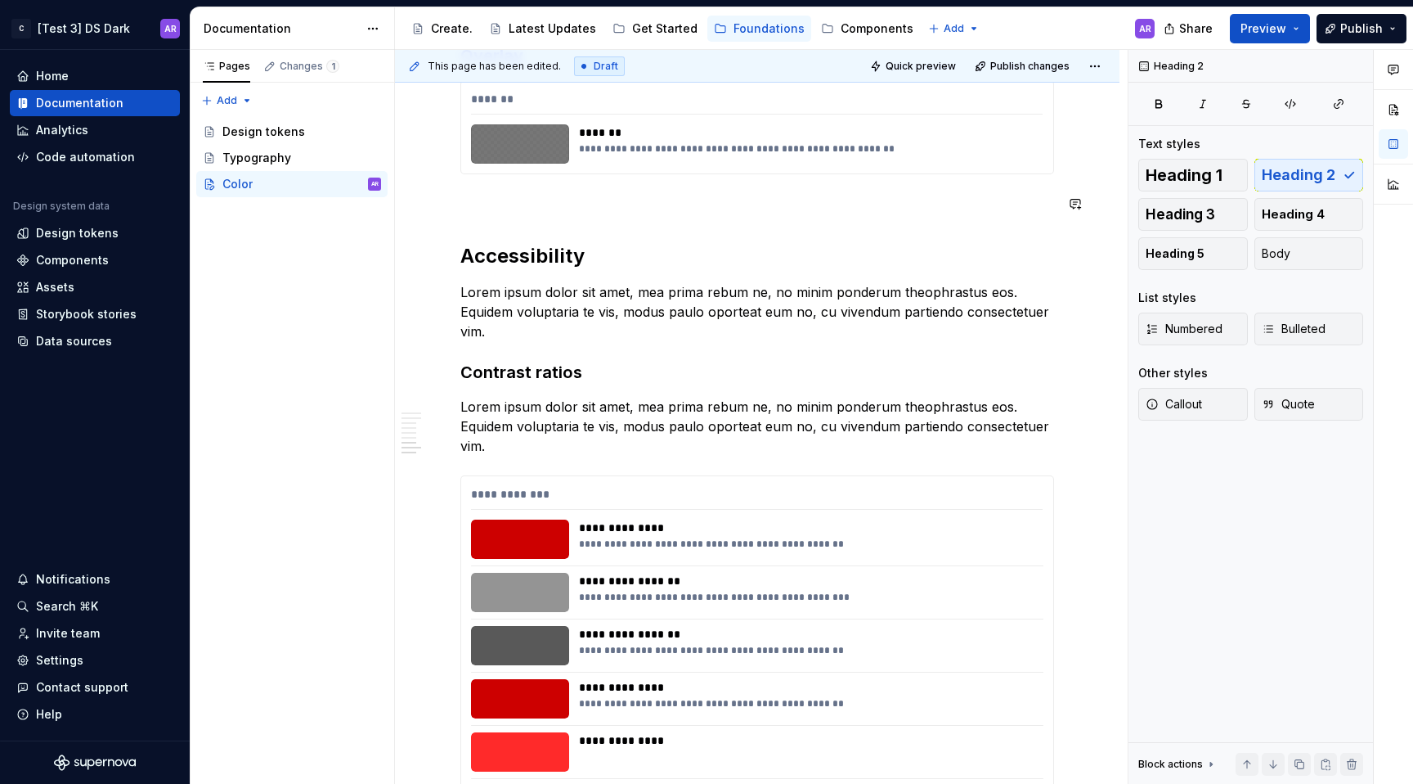
click at [560, 174] on div "**********" at bounding box center [757, 127] width 594 height 94
click at [544, 200] on p at bounding box center [757, 204] width 594 height 20
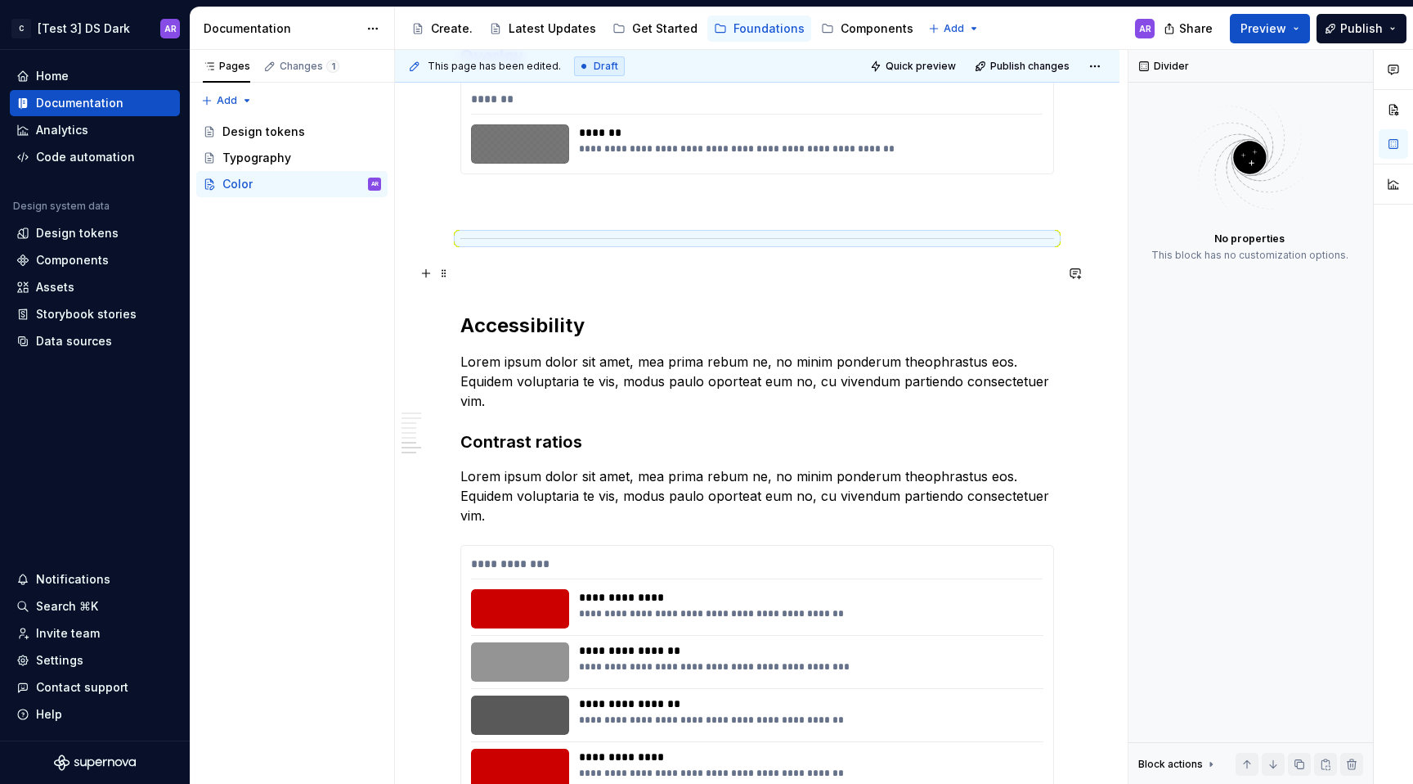
click at [595, 276] on p at bounding box center [757, 273] width 594 height 20
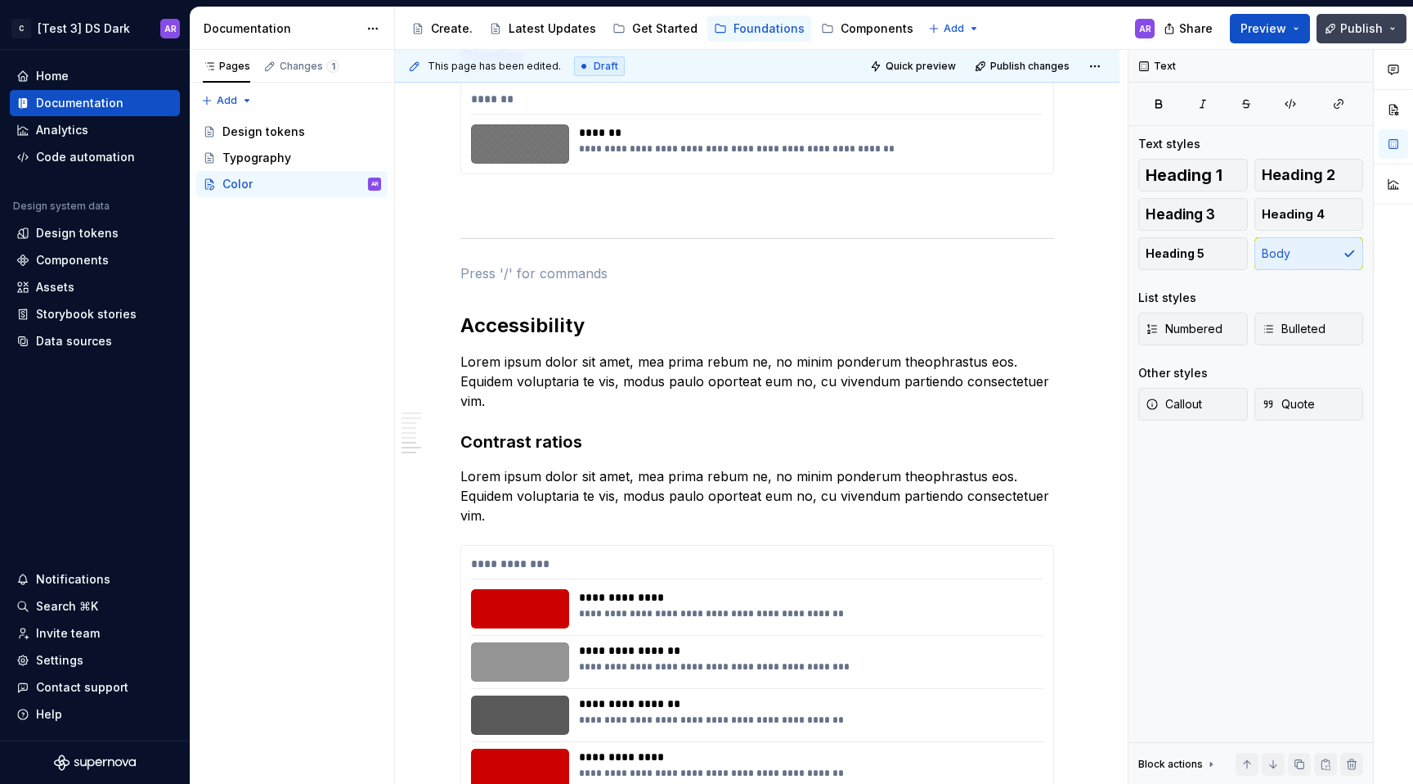
click at [1349, 38] on button "Publish" at bounding box center [1362, 28] width 90 height 29
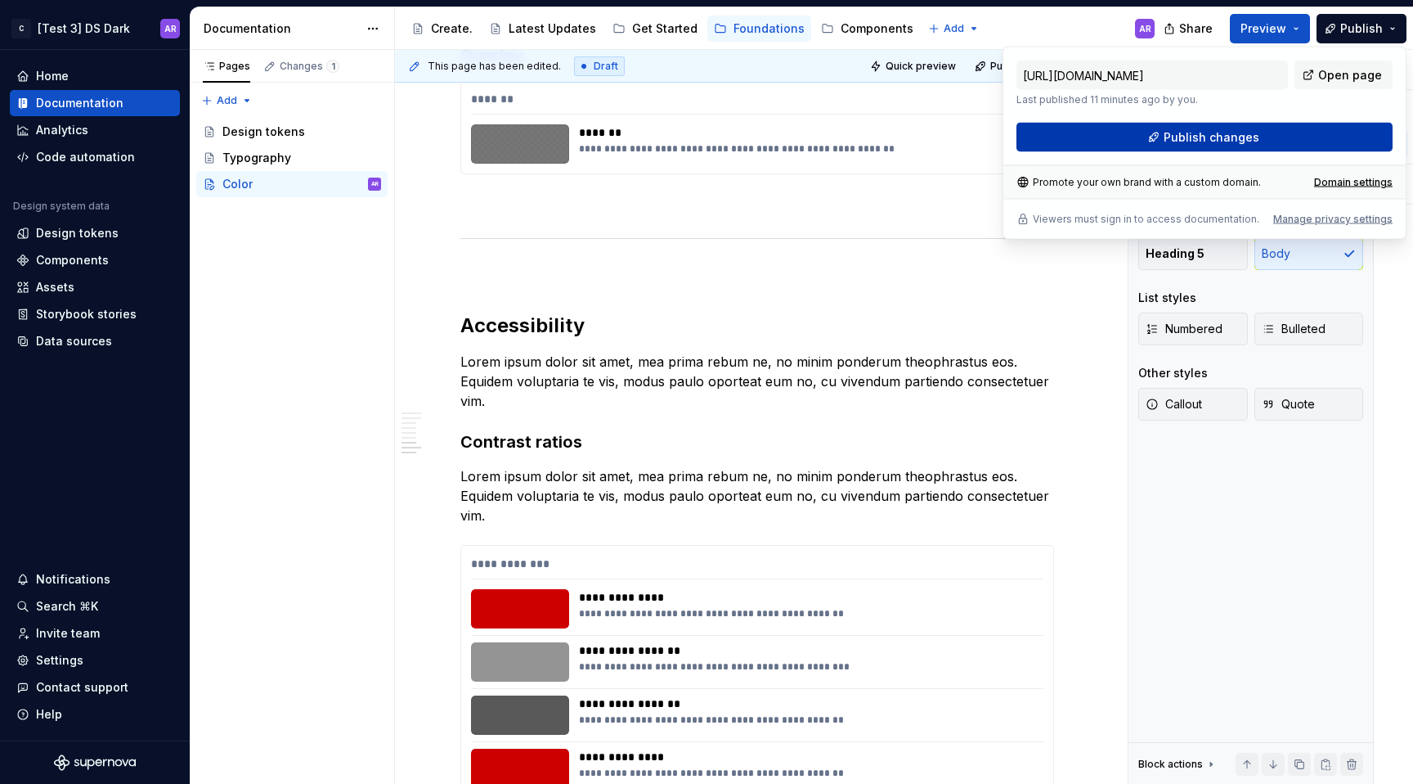
click at [1296, 143] on button "Publish changes" at bounding box center [1205, 137] width 376 height 29
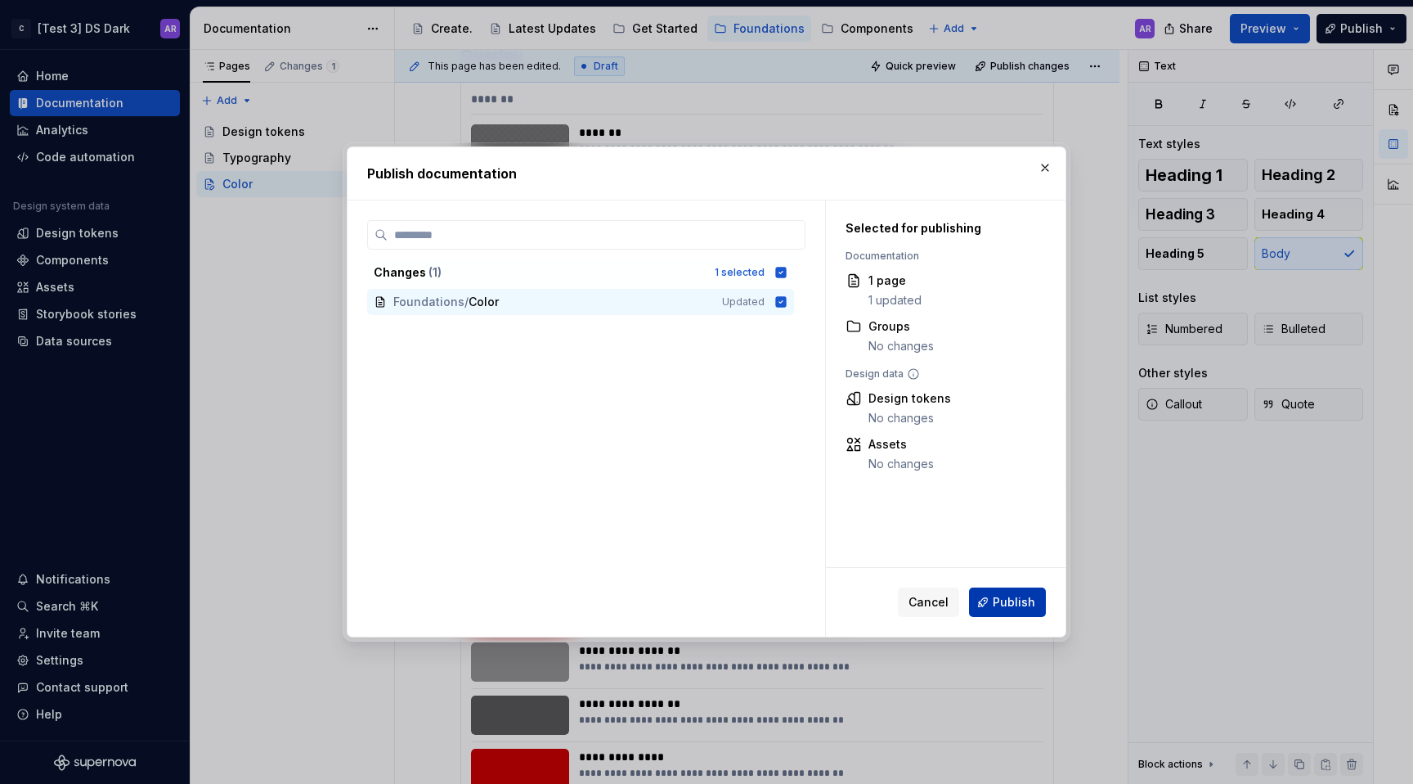
click at [1027, 598] on span "Publish" at bounding box center [1014, 602] width 43 height 16
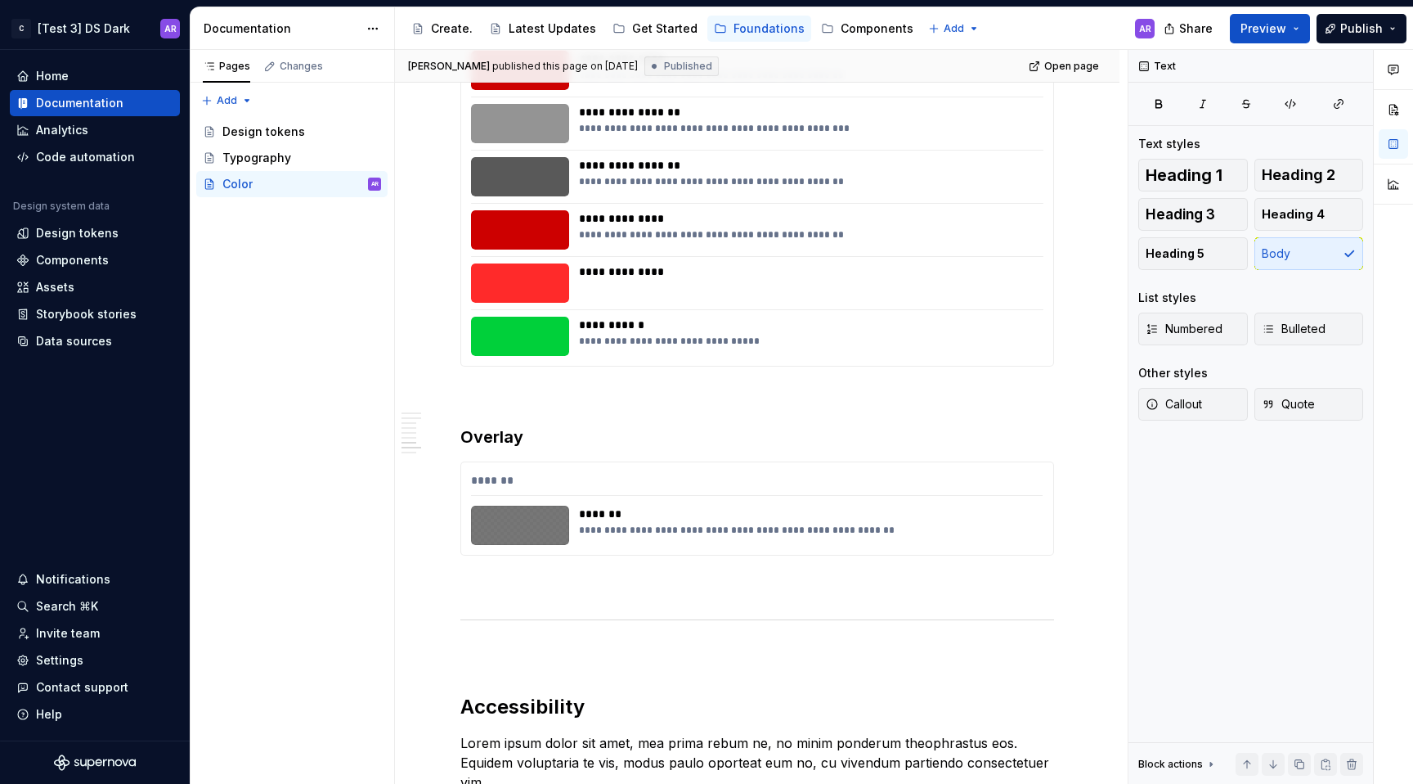
scroll to position [1997, 0]
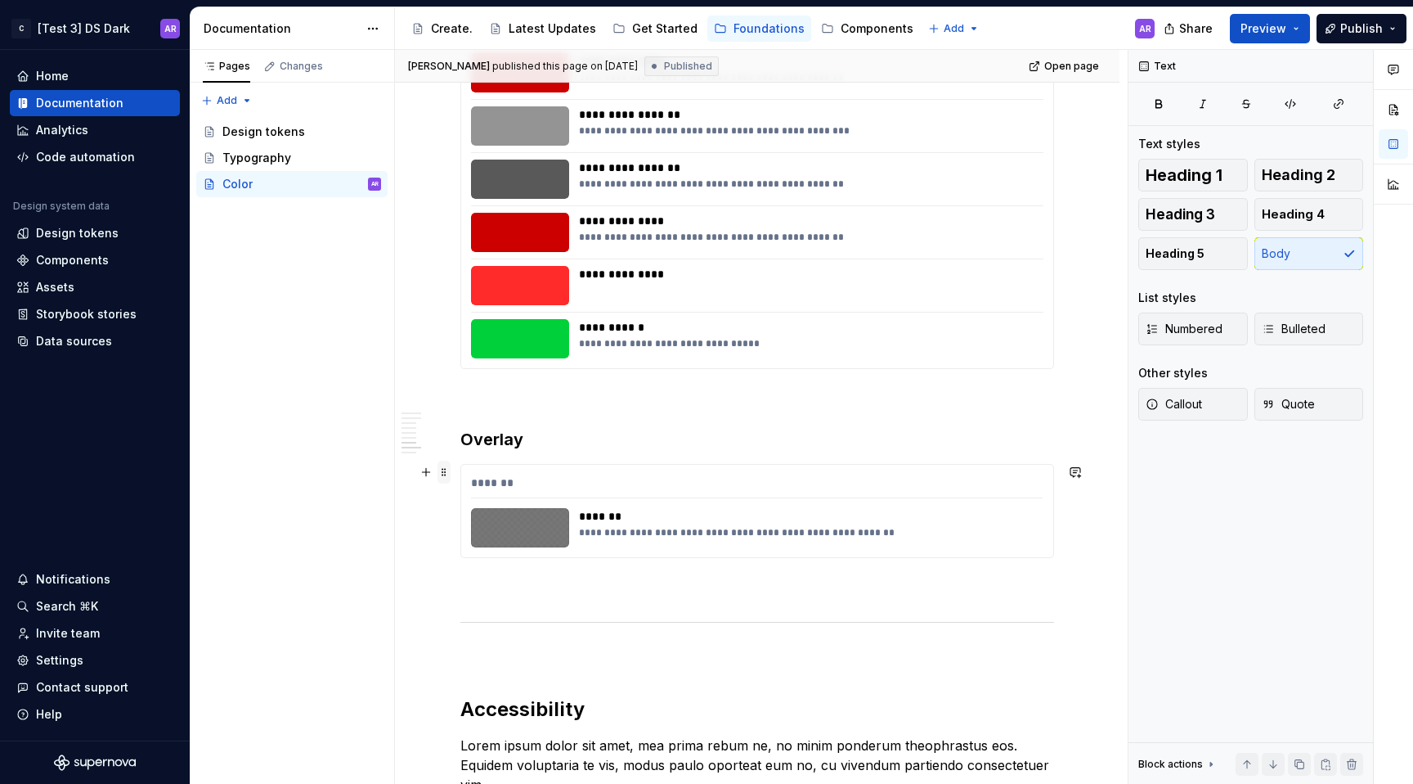
click at [443, 470] on span at bounding box center [444, 471] width 13 height 23
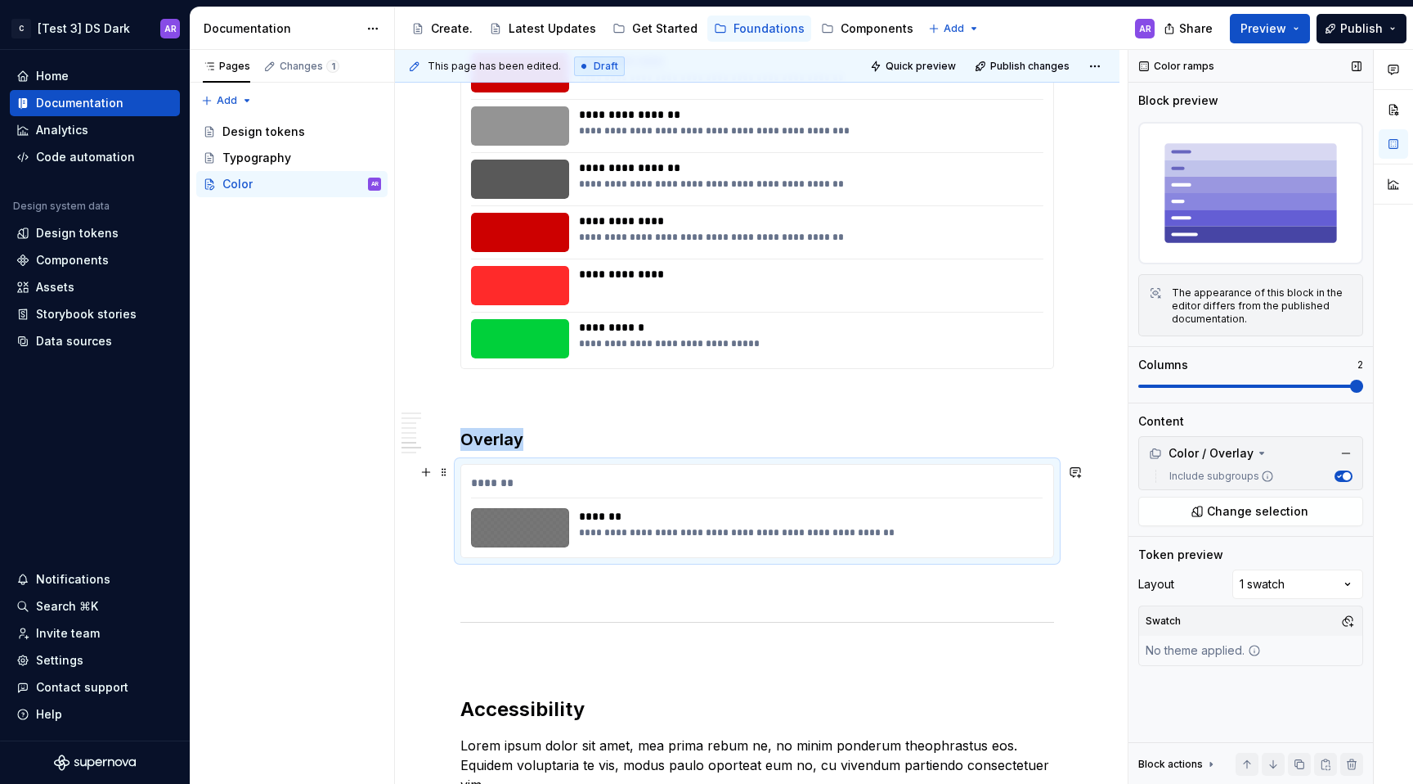
click at [1363, 384] on span at bounding box center [1356, 385] width 13 height 13
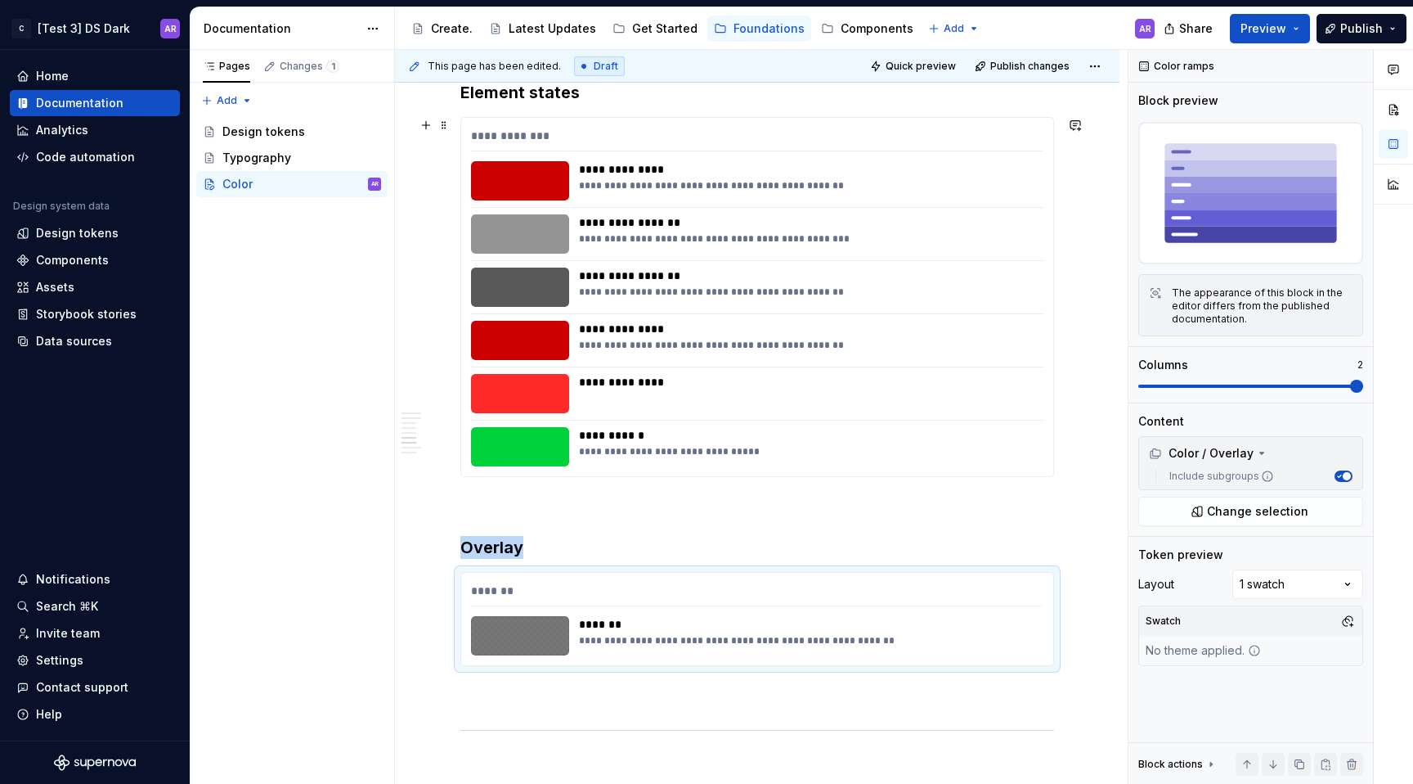
scroll to position [1820, 0]
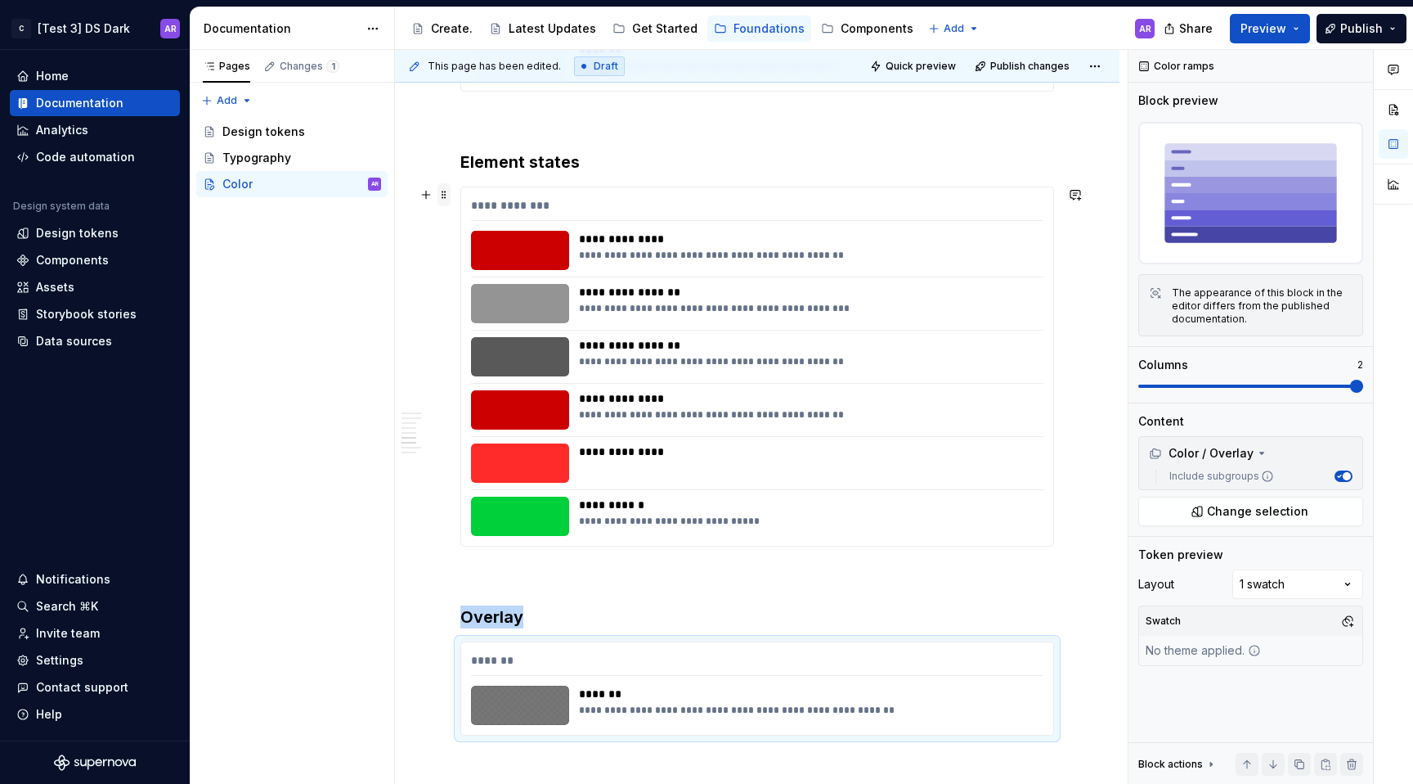
click at [442, 193] on span at bounding box center [444, 194] width 13 height 23
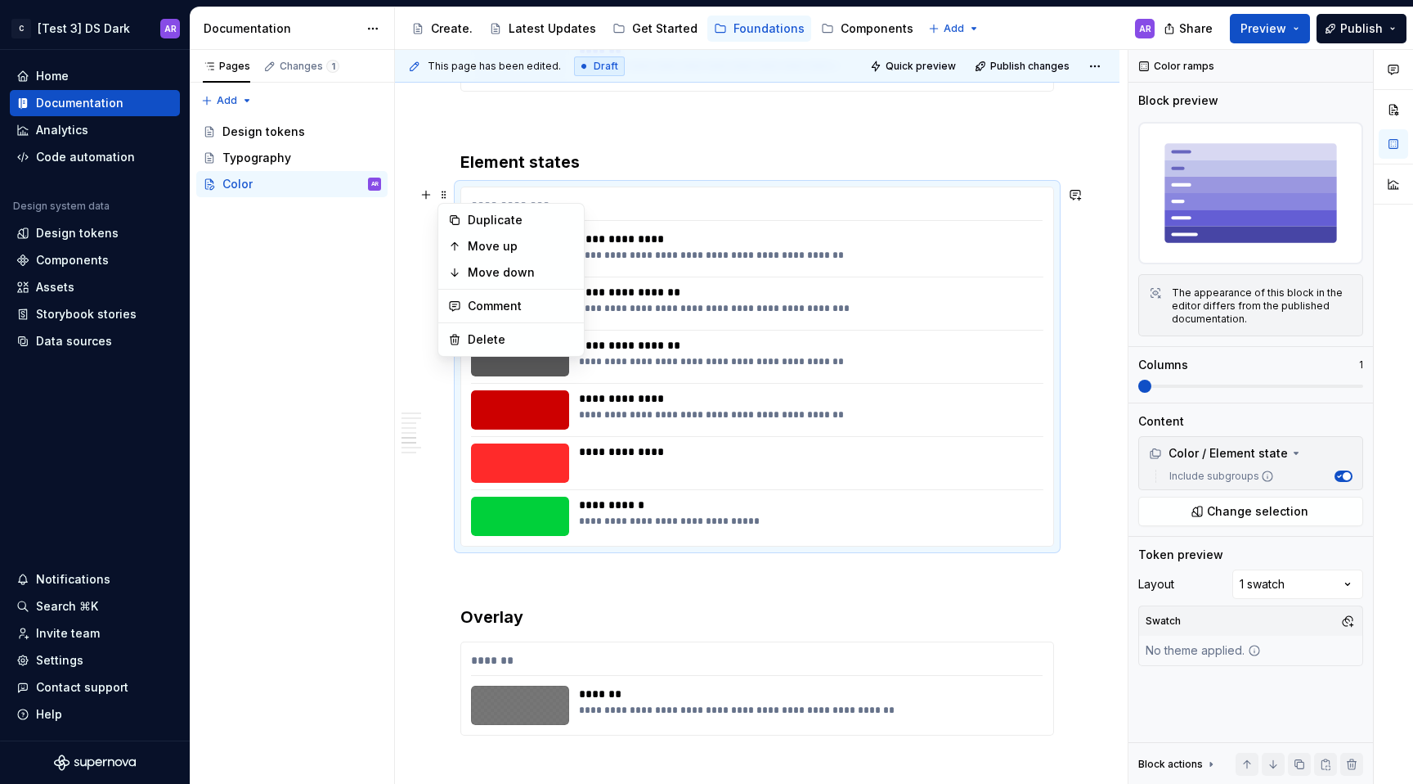
click at [529, 138] on div "**********" at bounding box center [757, 492] width 594 height 3909
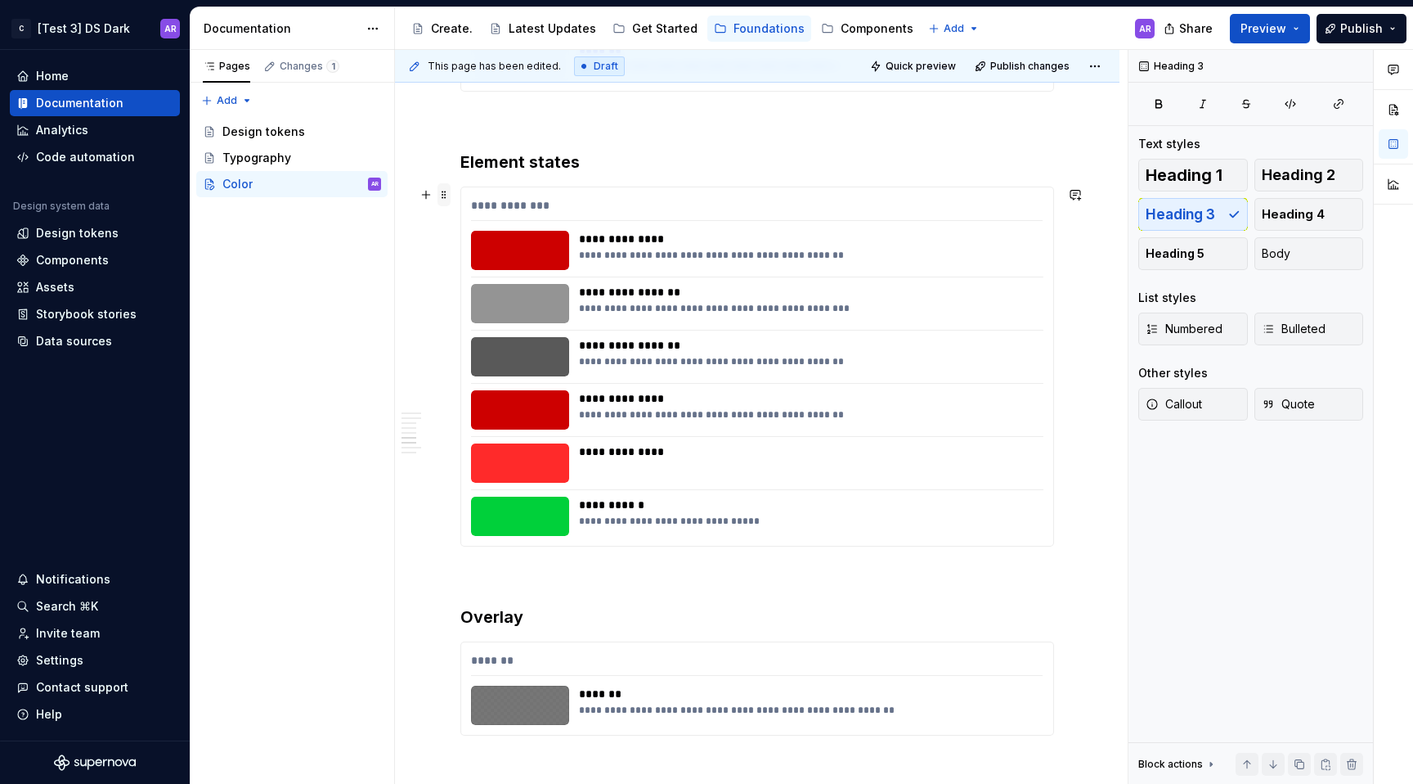
click at [447, 198] on span at bounding box center [444, 194] width 13 height 23
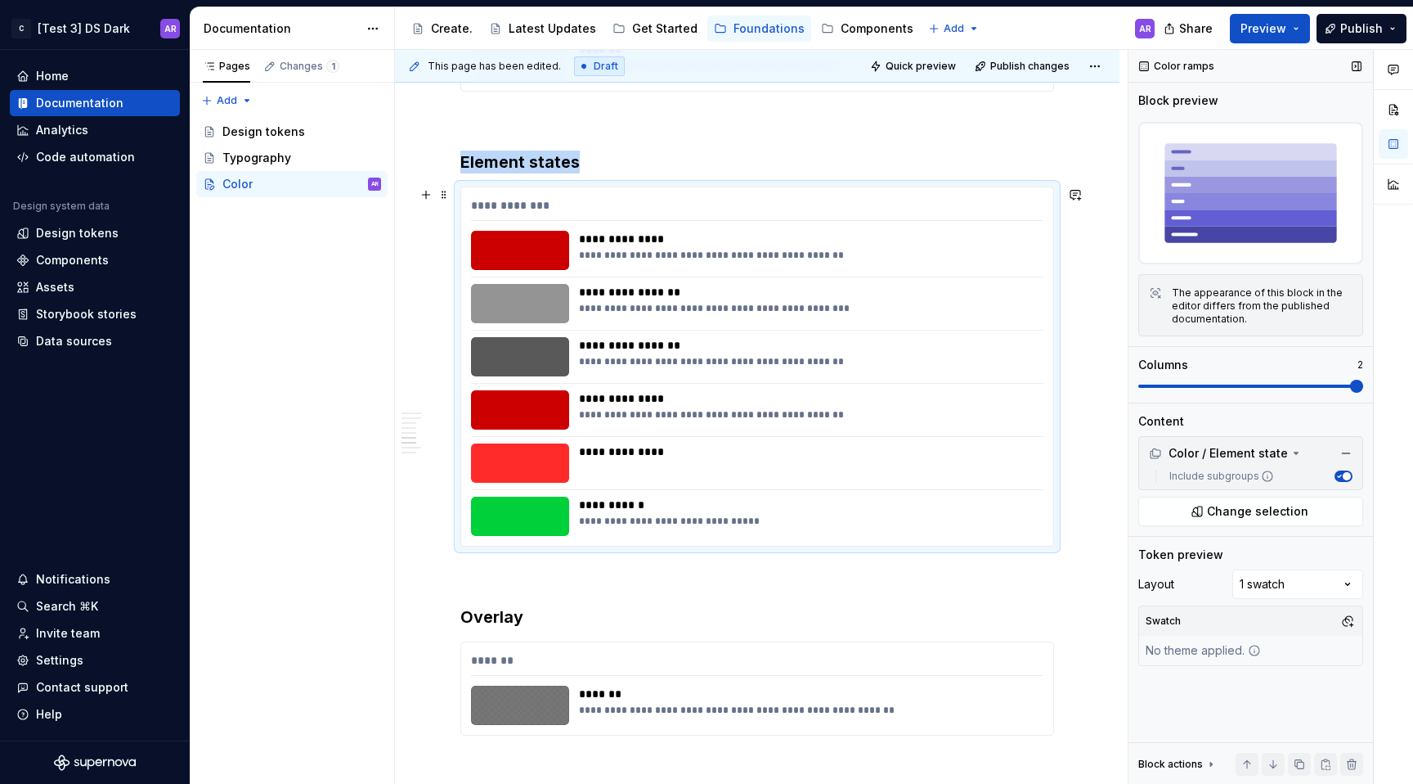
click at [1363, 388] on span at bounding box center [1356, 385] width 13 height 13
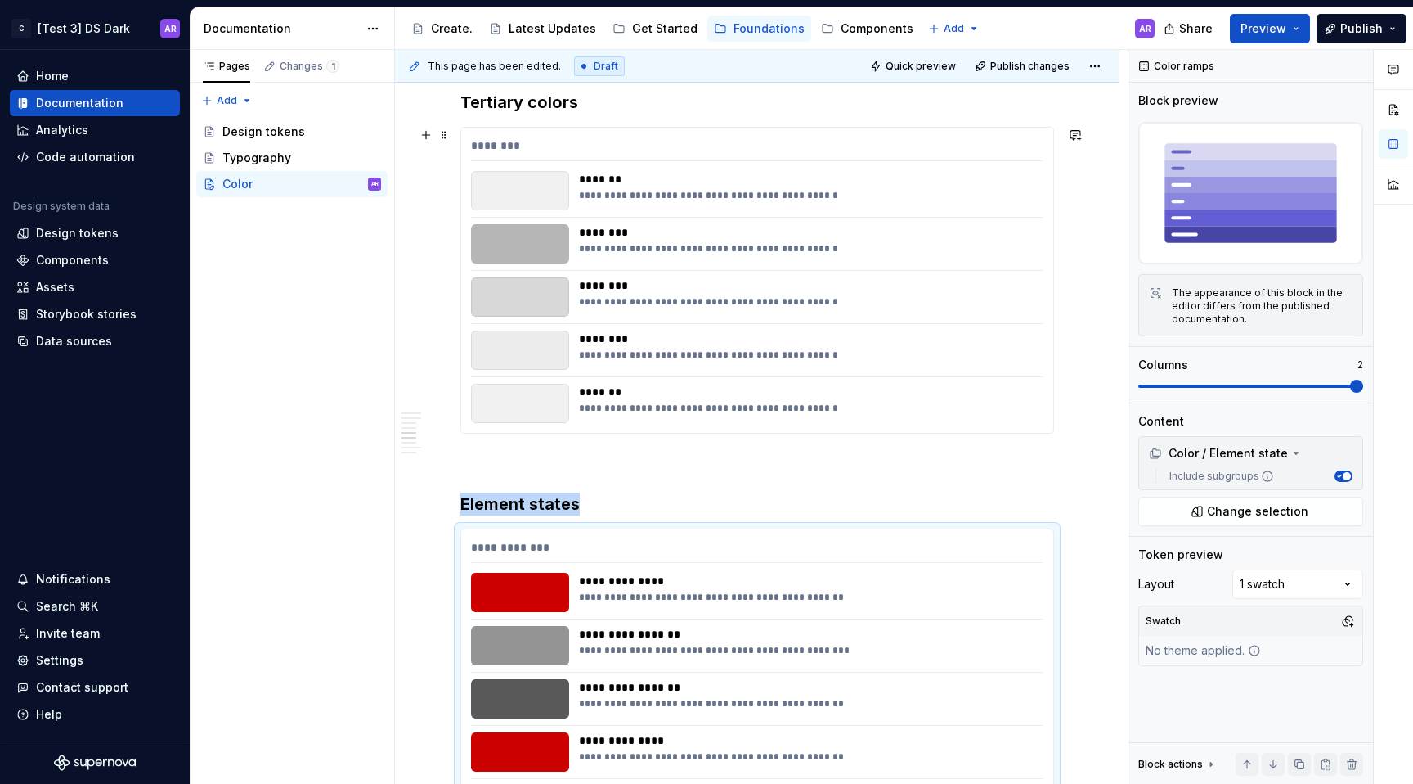
scroll to position [1405, 0]
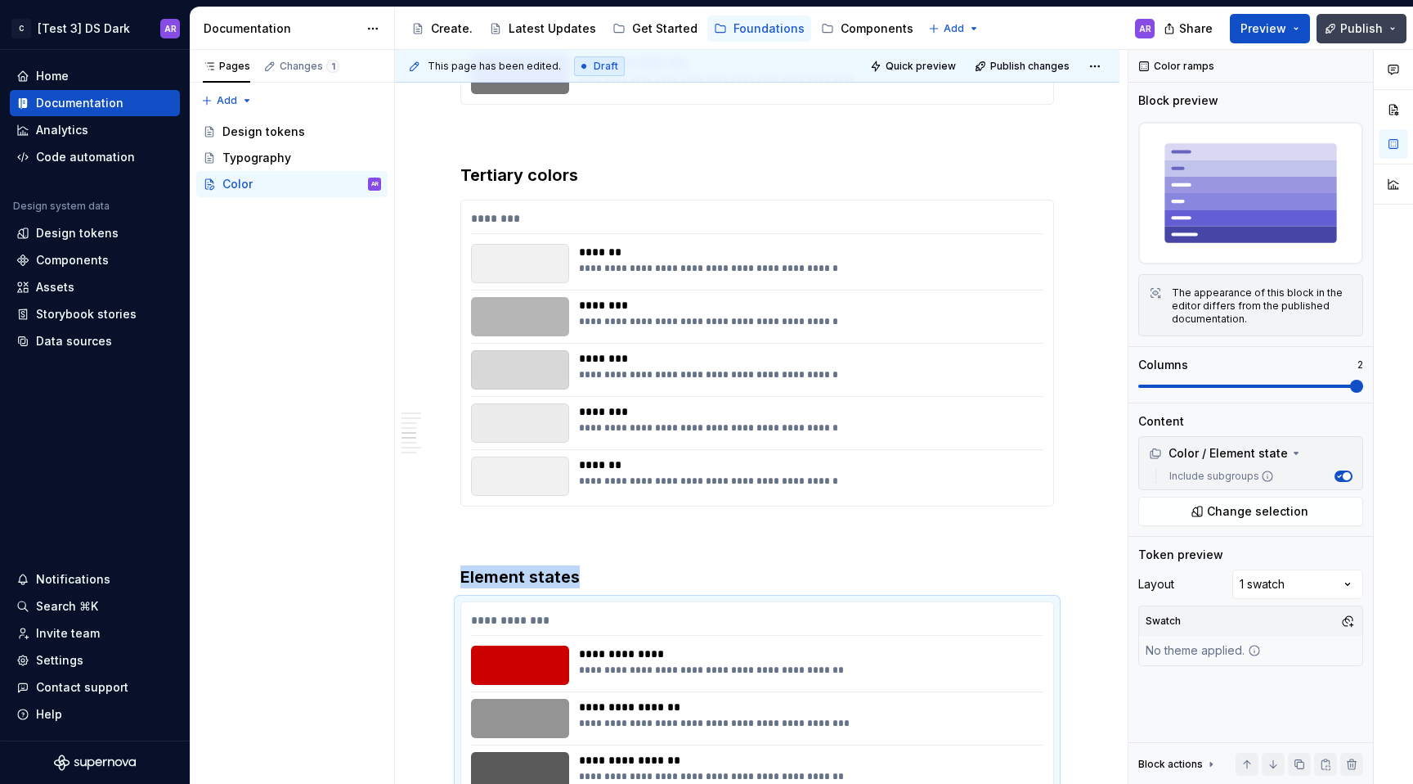
click at [1338, 24] on button "Publish" at bounding box center [1362, 28] width 90 height 29
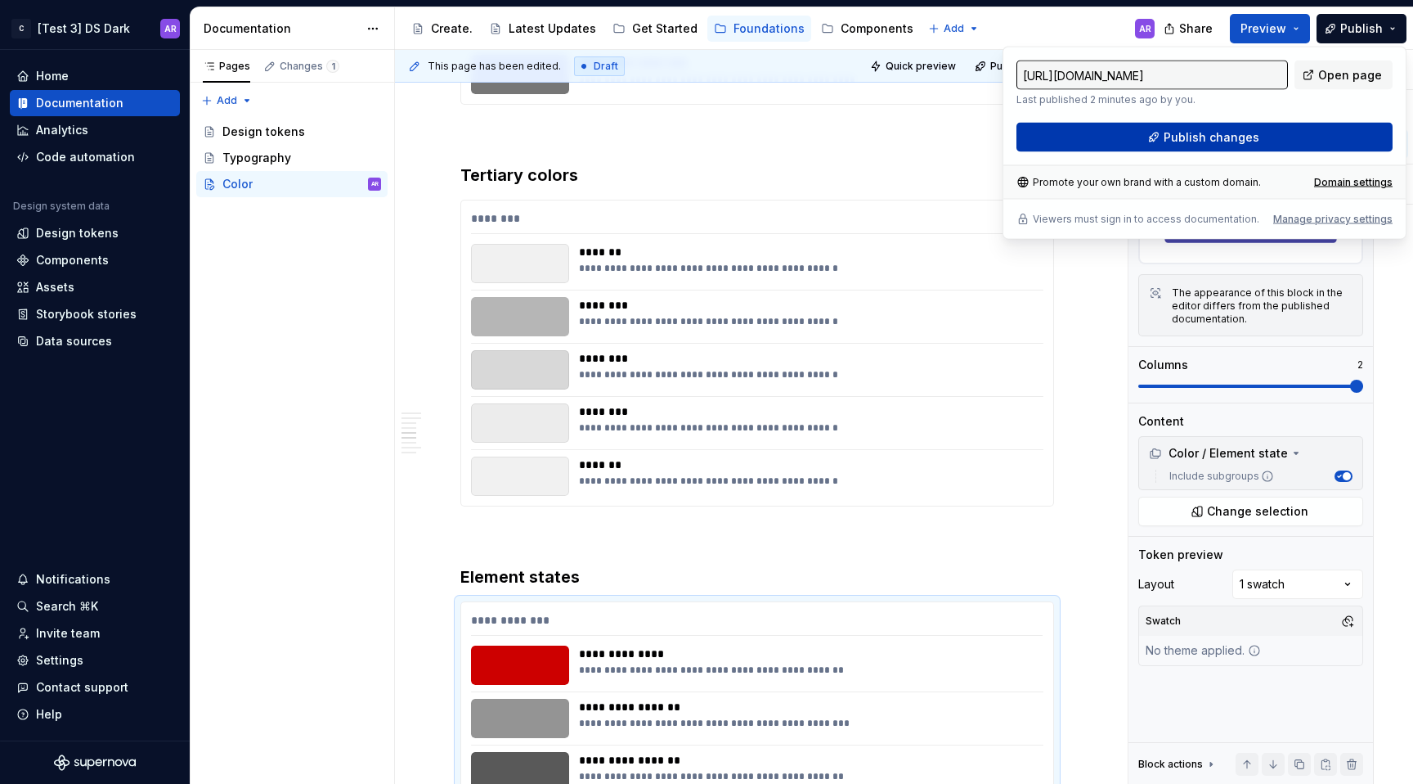
click at [1252, 141] on span "Publish changes" at bounding box center [1212, 137] width 96 height 16
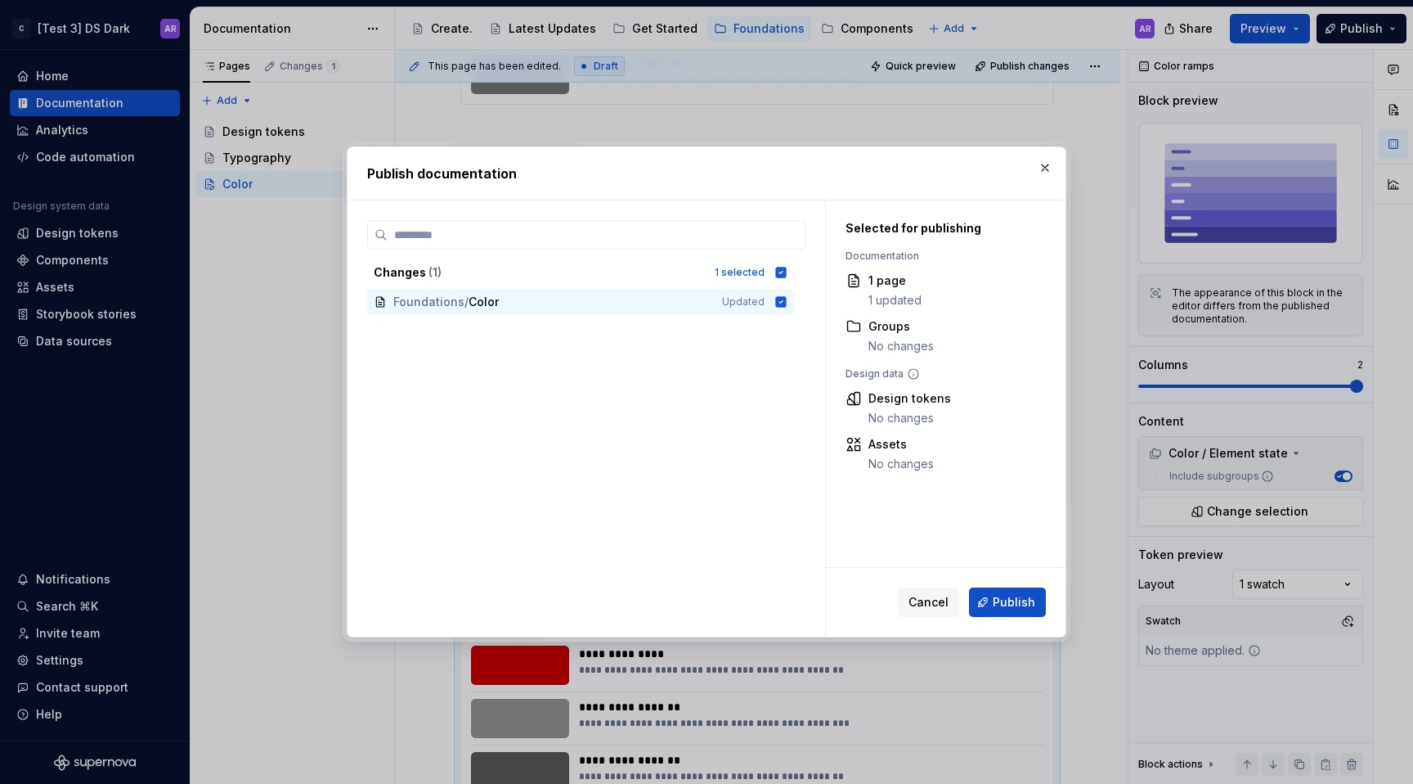
click at [1000, 585] on div "Cancel Publish" at bounding box center [946, 602] width 240 height 69
click at [1005, 592] on button "Publish" at bounding box center [1007, 601] width 77 height 29
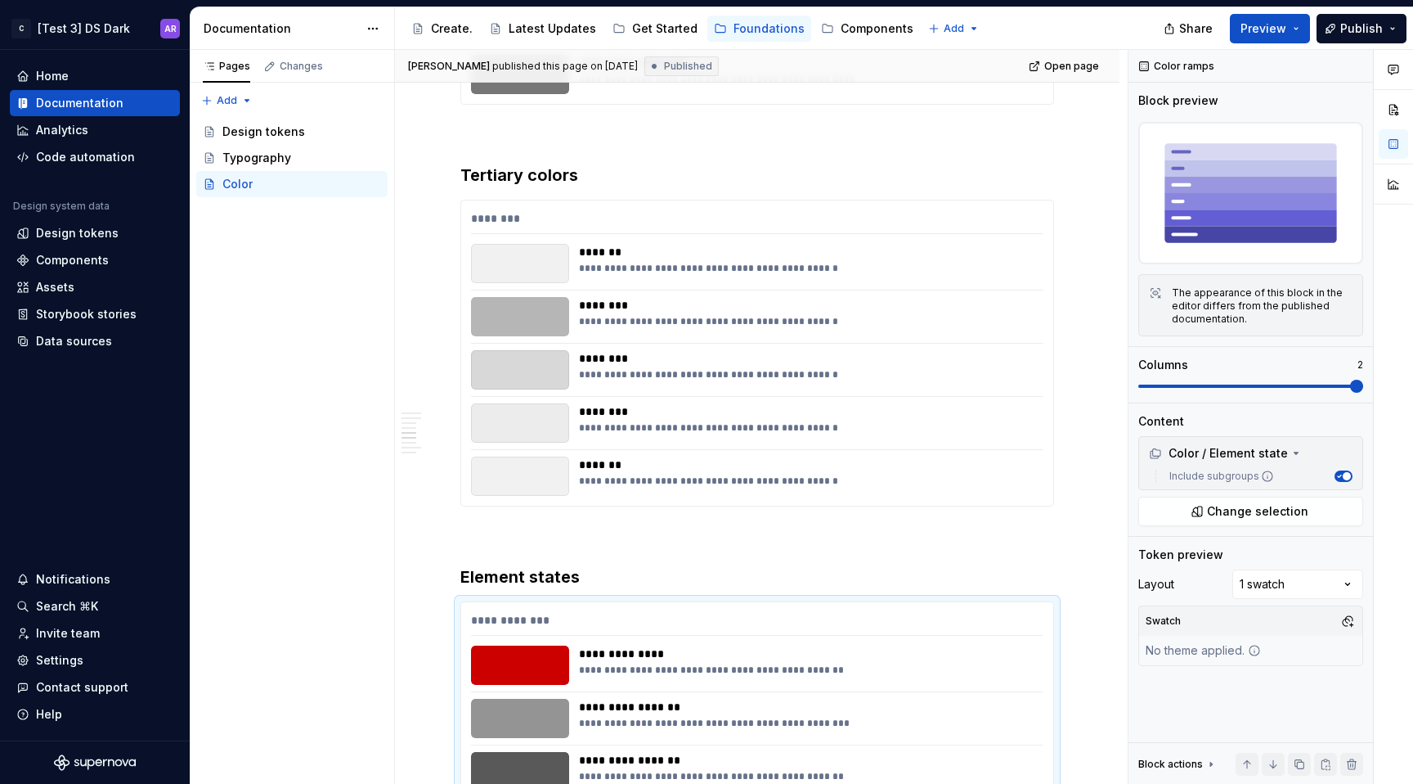
type textarea "*"
